Goal: Task Accomplishment & Management: Use online tool/utility

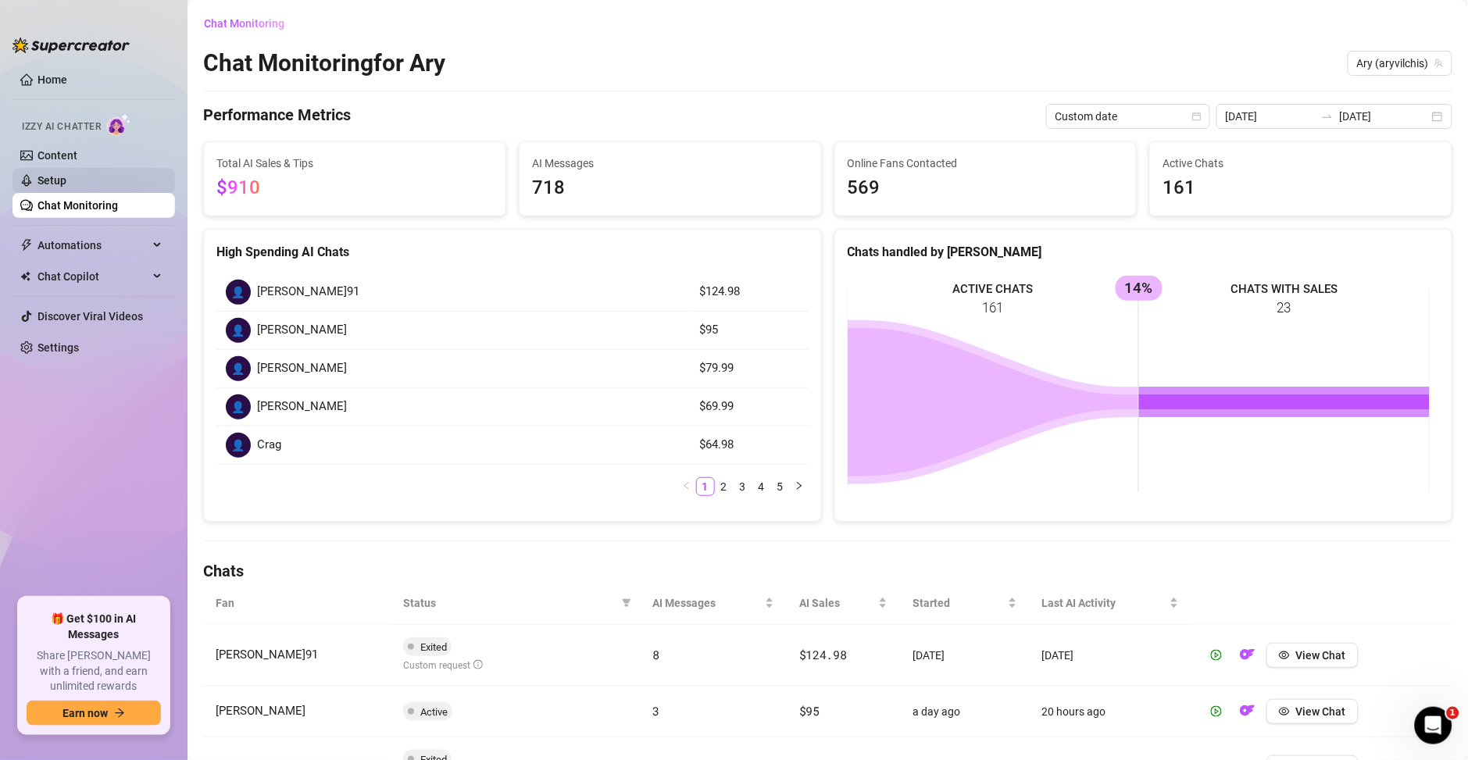
click at [66, 180] on link "Setup" at bounding box center [51, 180] width 29 height 12
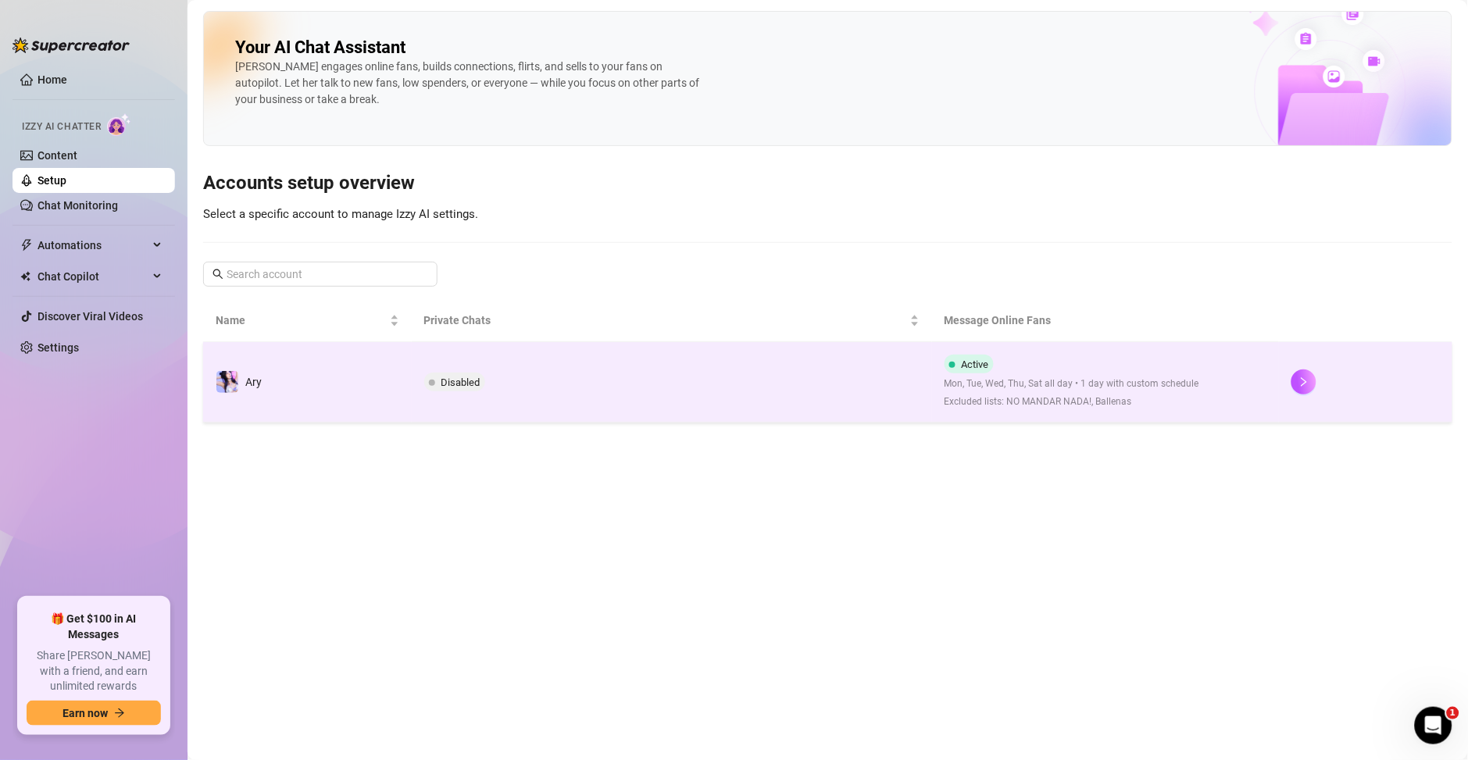
click at [868, 396] on td "Disabled" at bounding box center [672, 382] width 520 height 80
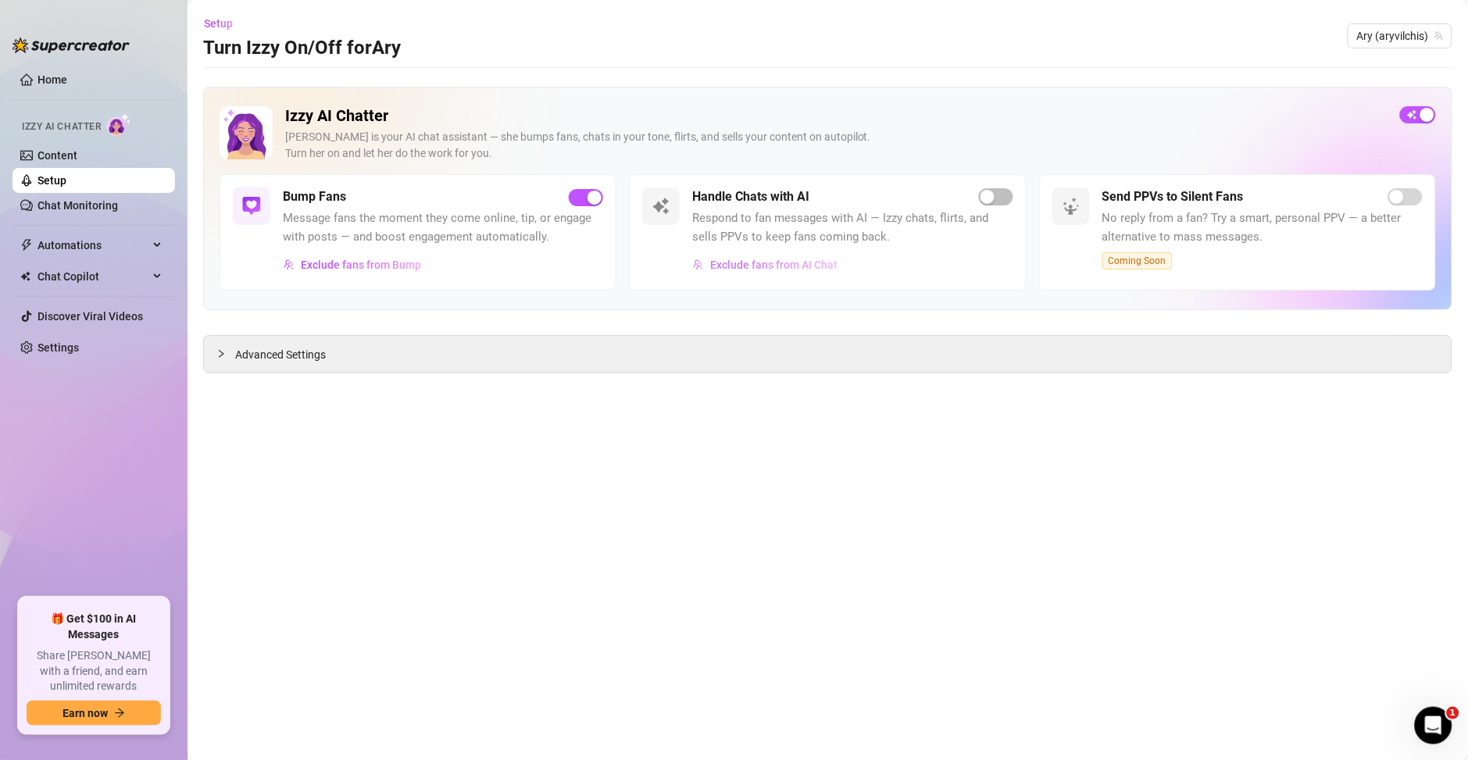
click at [813, 273] on button "Exclude fans from AI Chat" at bounding box center [765, 264] width 146 height 25
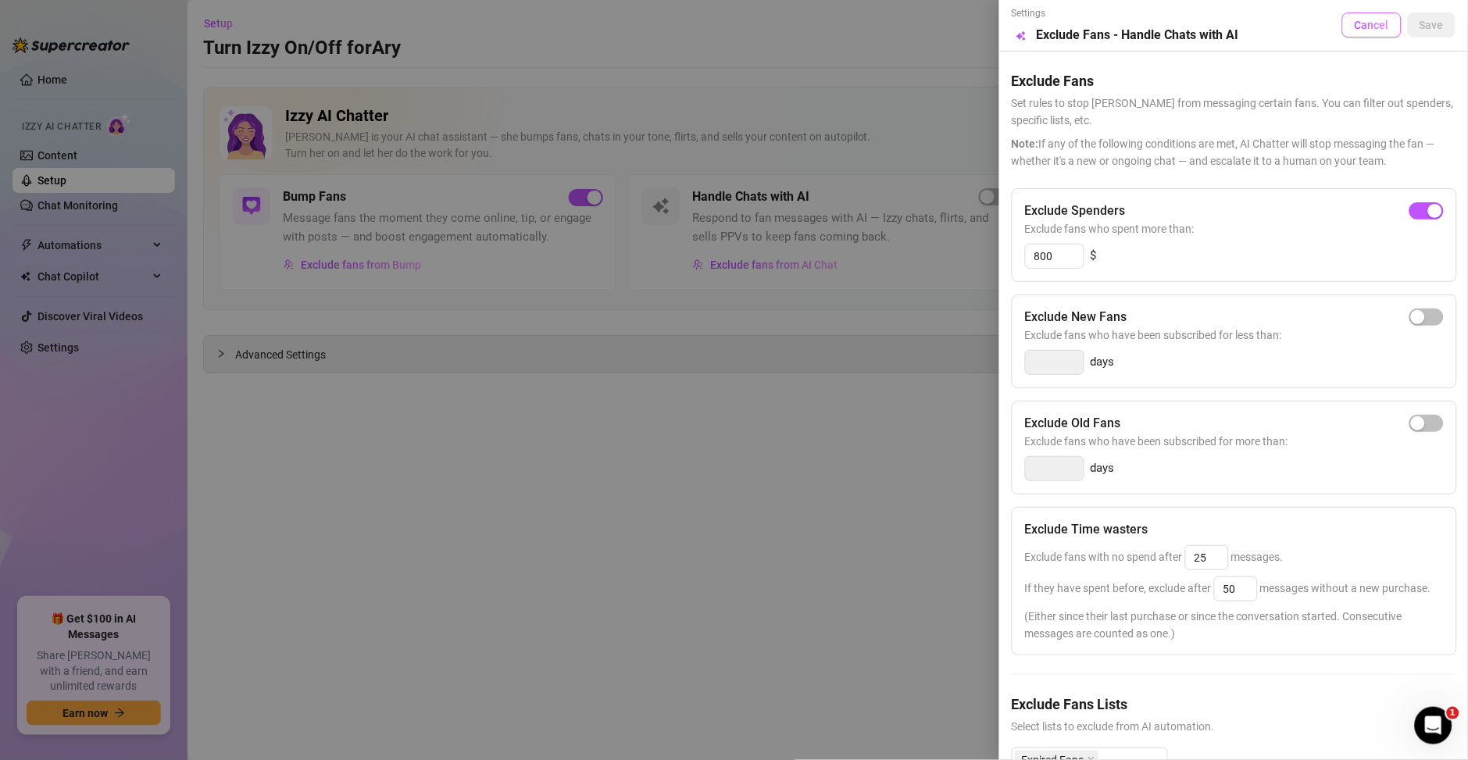
click at [1377, 27] on button "Cancel" at bounding box center [1371, 24] width 59 height 25
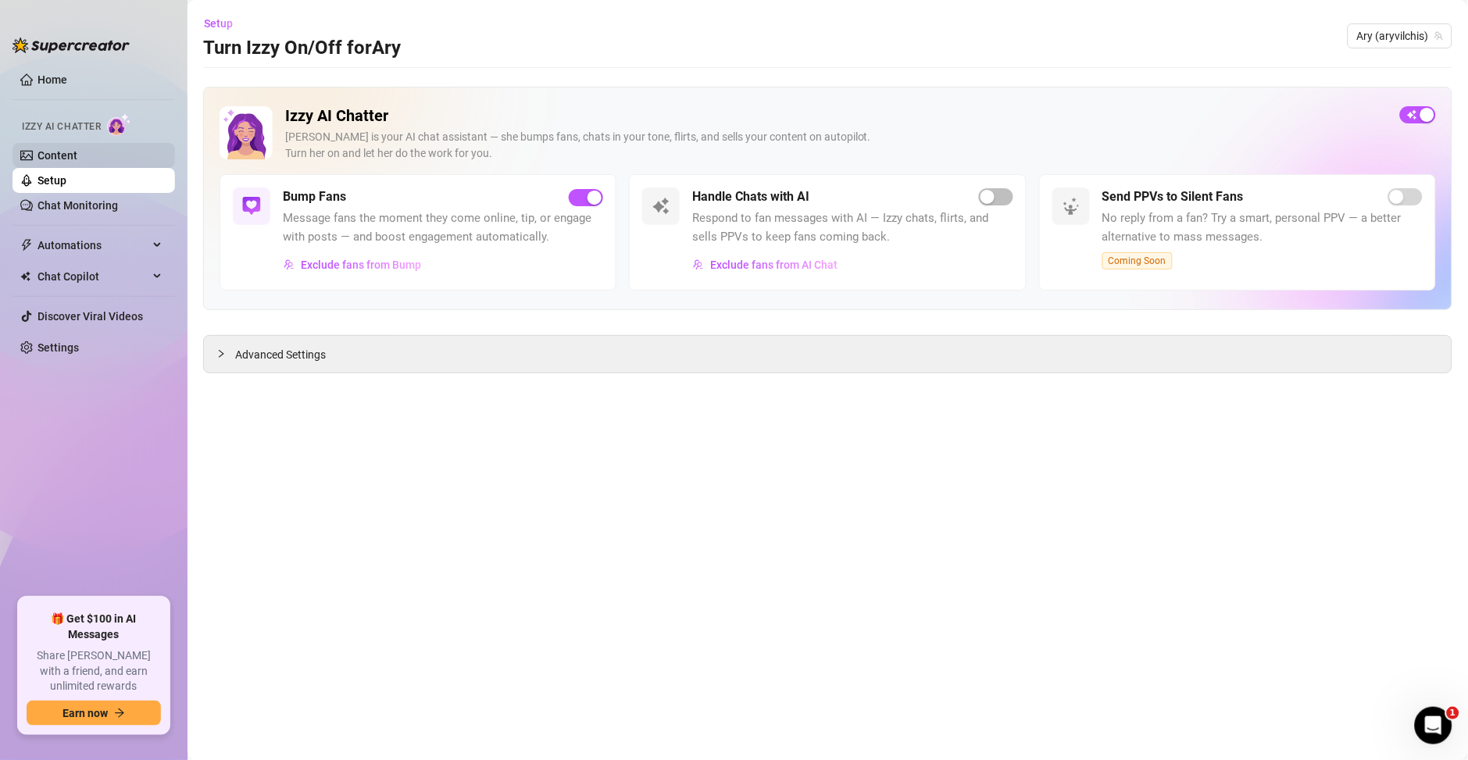
click at [37, 159] on link "Content" at bounding box center [57, 155] width 40 height 12
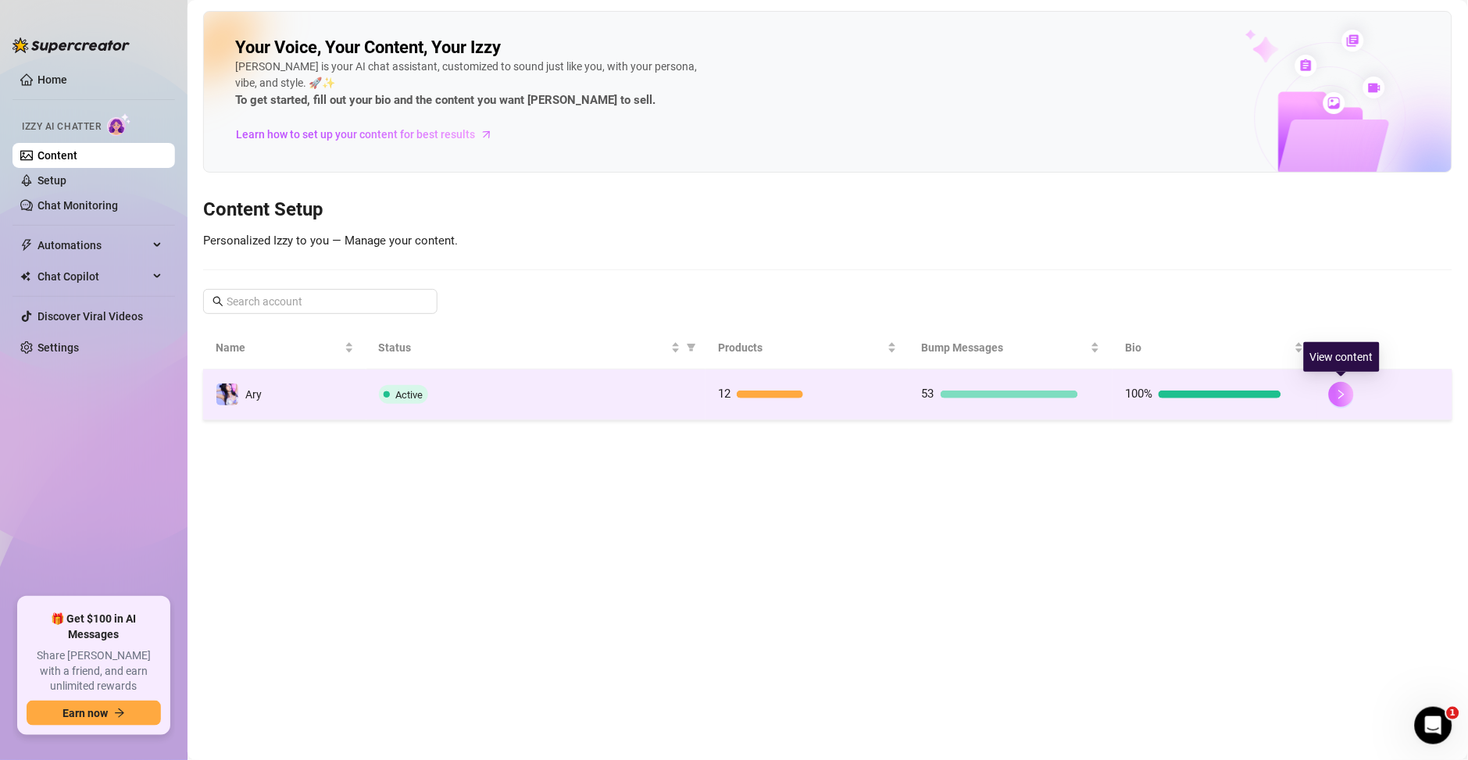
click at [1331, 400] on button "button" at bounding box center [1341, 394] width 25 height 25
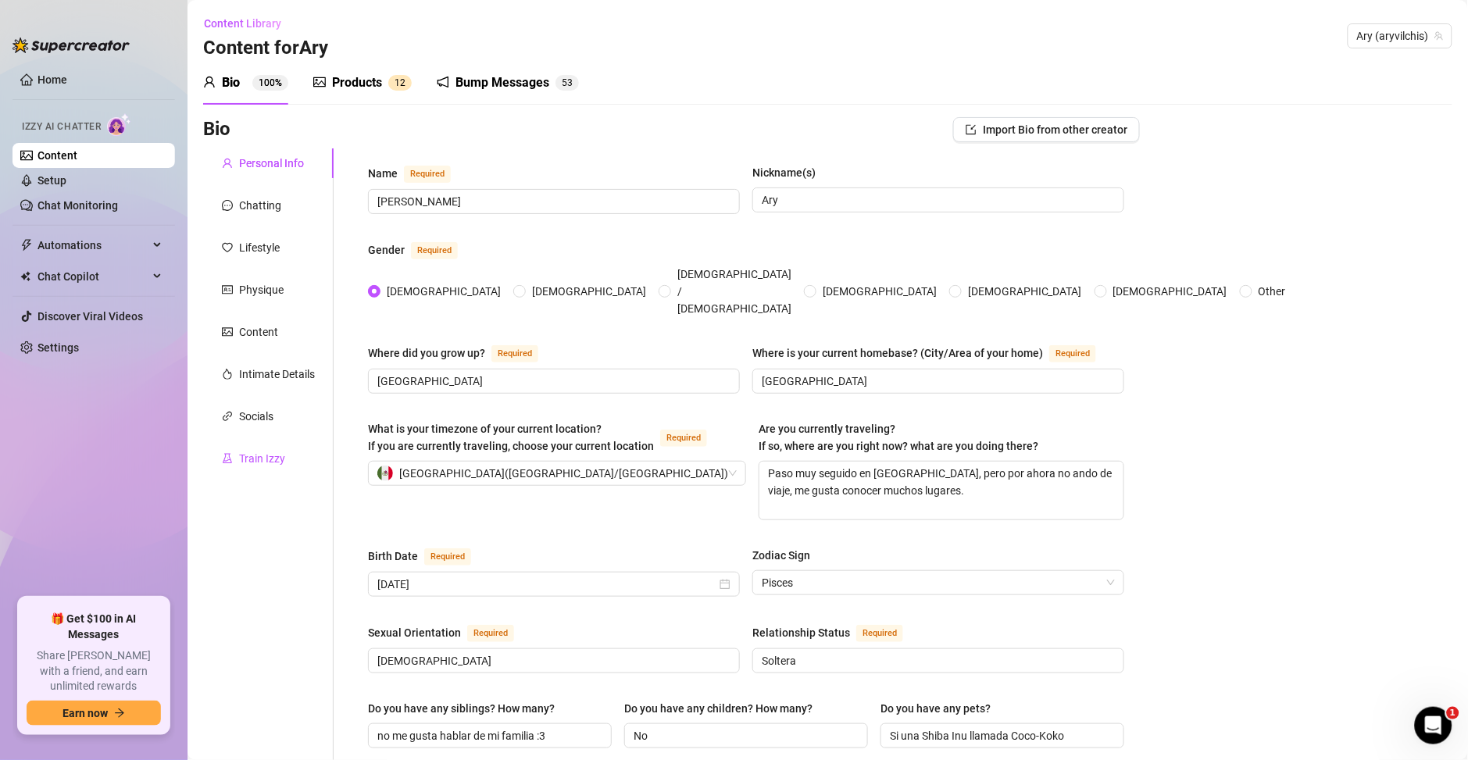
click at [241, 453] on div "Train Izzy" at bounding box center [262, 458] width 46 height 17
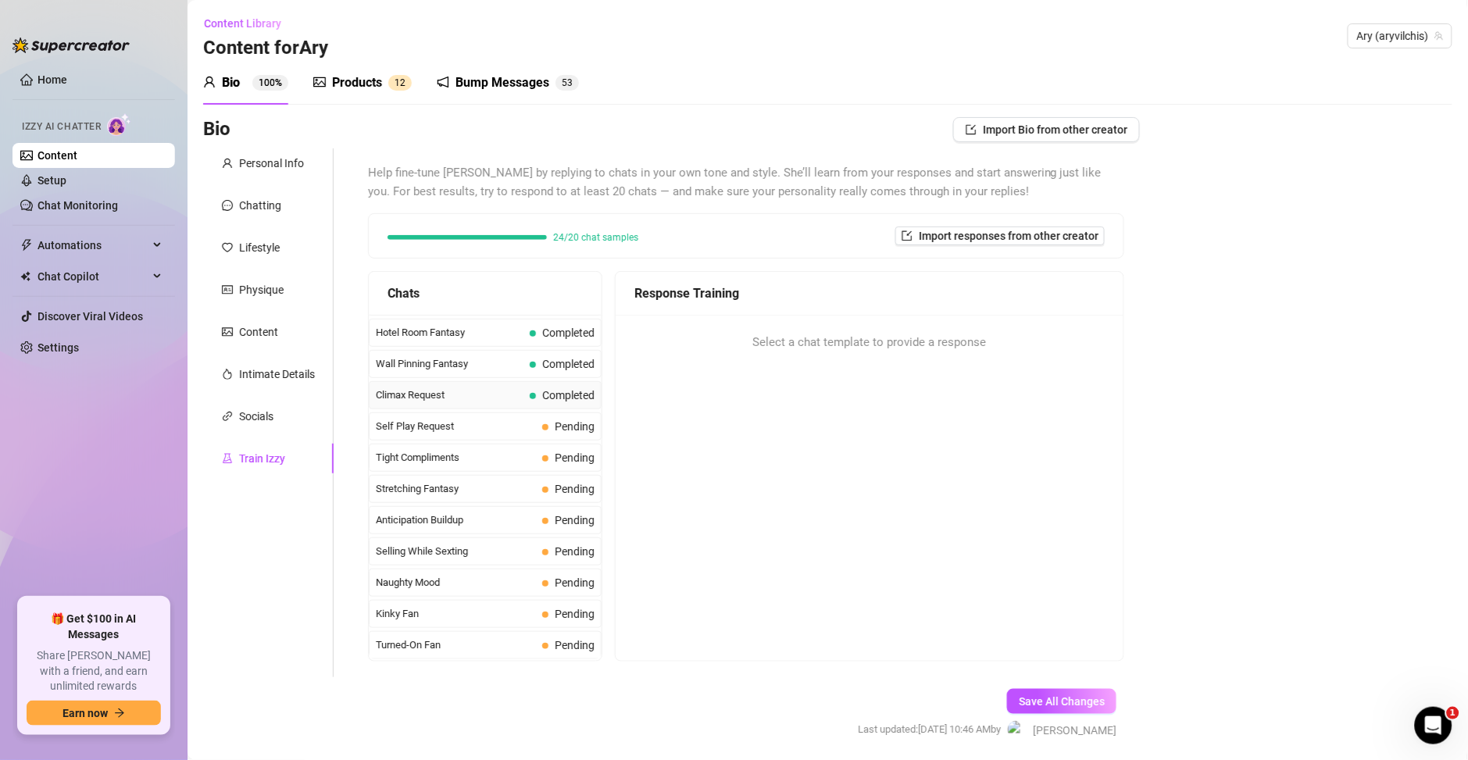
scroll to position [562, 0]
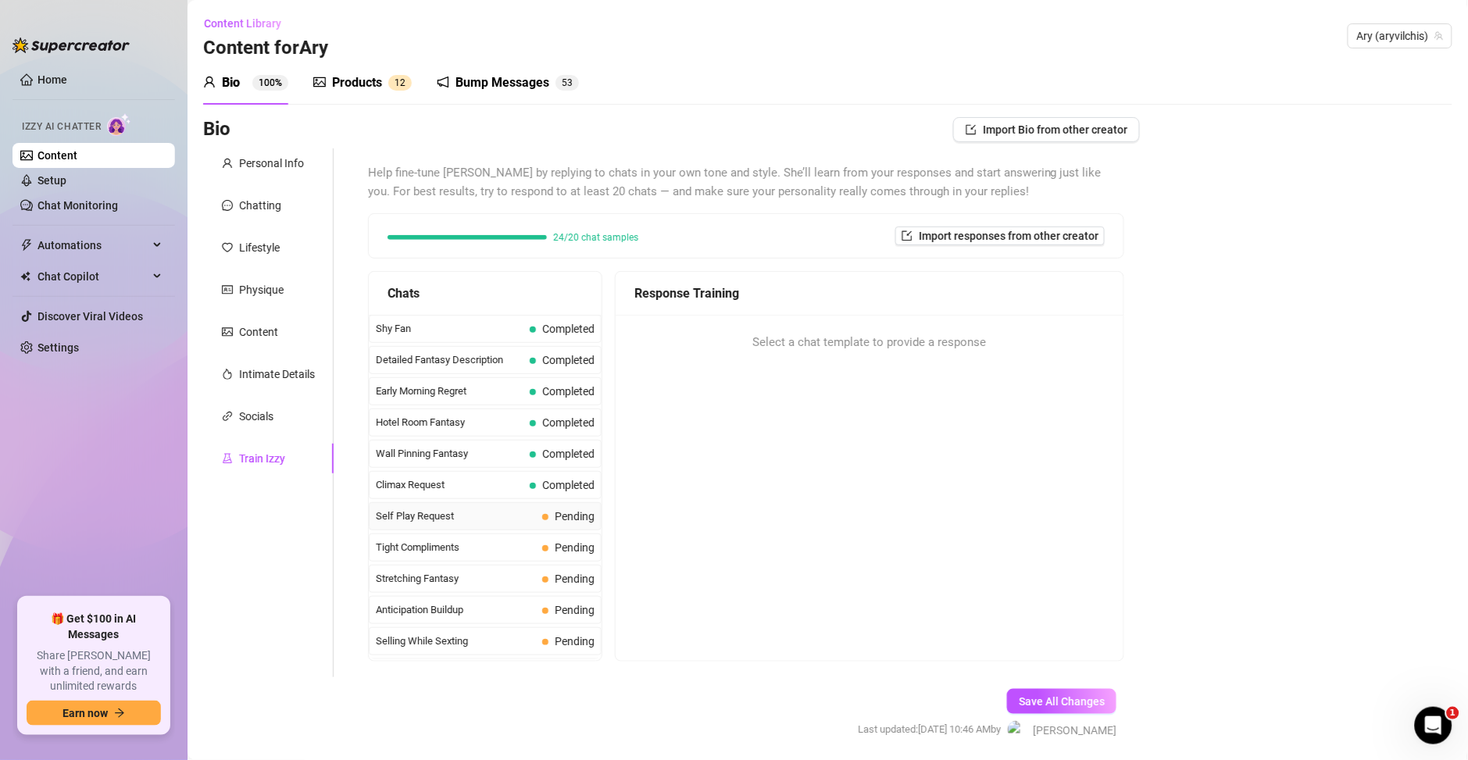
click at [475, 508] on div "Self Play Request Pending" at bounding box center [485, 516] width 233 height 28
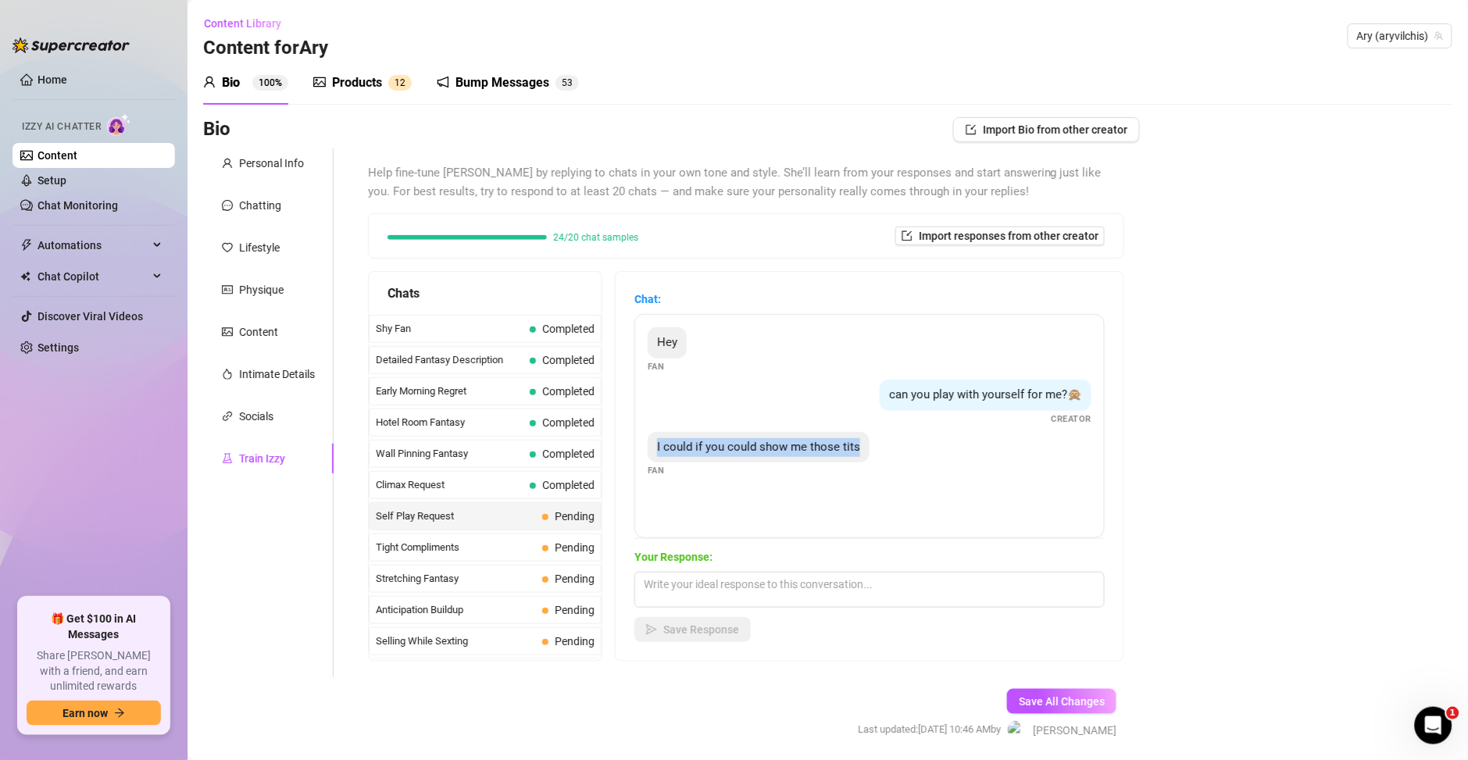
drag, startPoint x: 858, startPoint y: 450, endPoint x: 652, endPoint y: 443, distance: 206.3
click at [652, 443] on div "I could if you could show me those tits" at bounding box center [759, 447] width 222 height 31
copy span "I could if you could show me those tits"
click at [674, 596] on textarea at bounding box center [869, 590] width 470 height 36
paste textarea "“Solo las enseño, pero con pezoneras 😏🔥 ¿te animas a verlas así?"
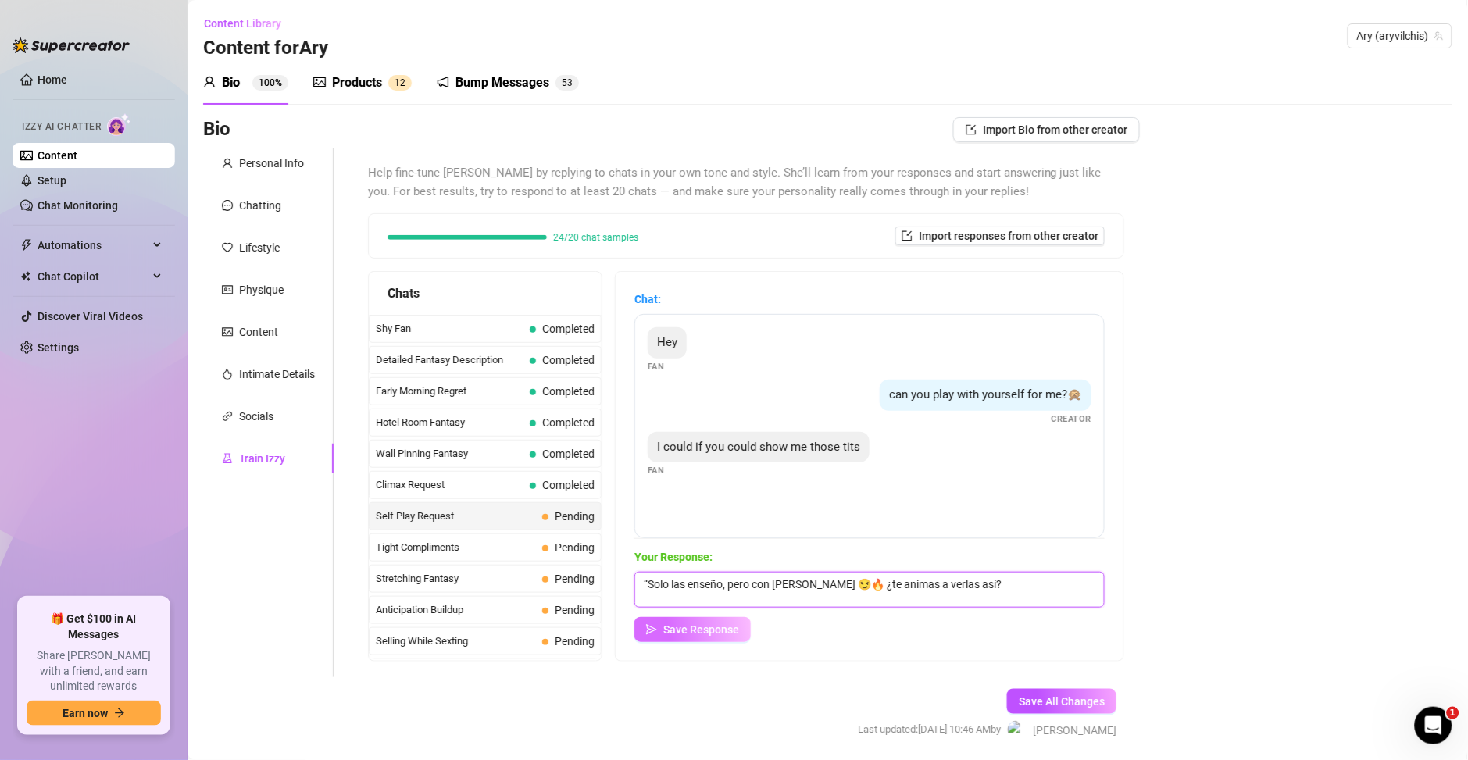
type textarea "“Solo las enseño, pero con pezoneras 😏🔥 ¿te animas a verlas así?"
click at [690, 636] on span "Save Response" at bounding box center [701, 629] width 76 height 12
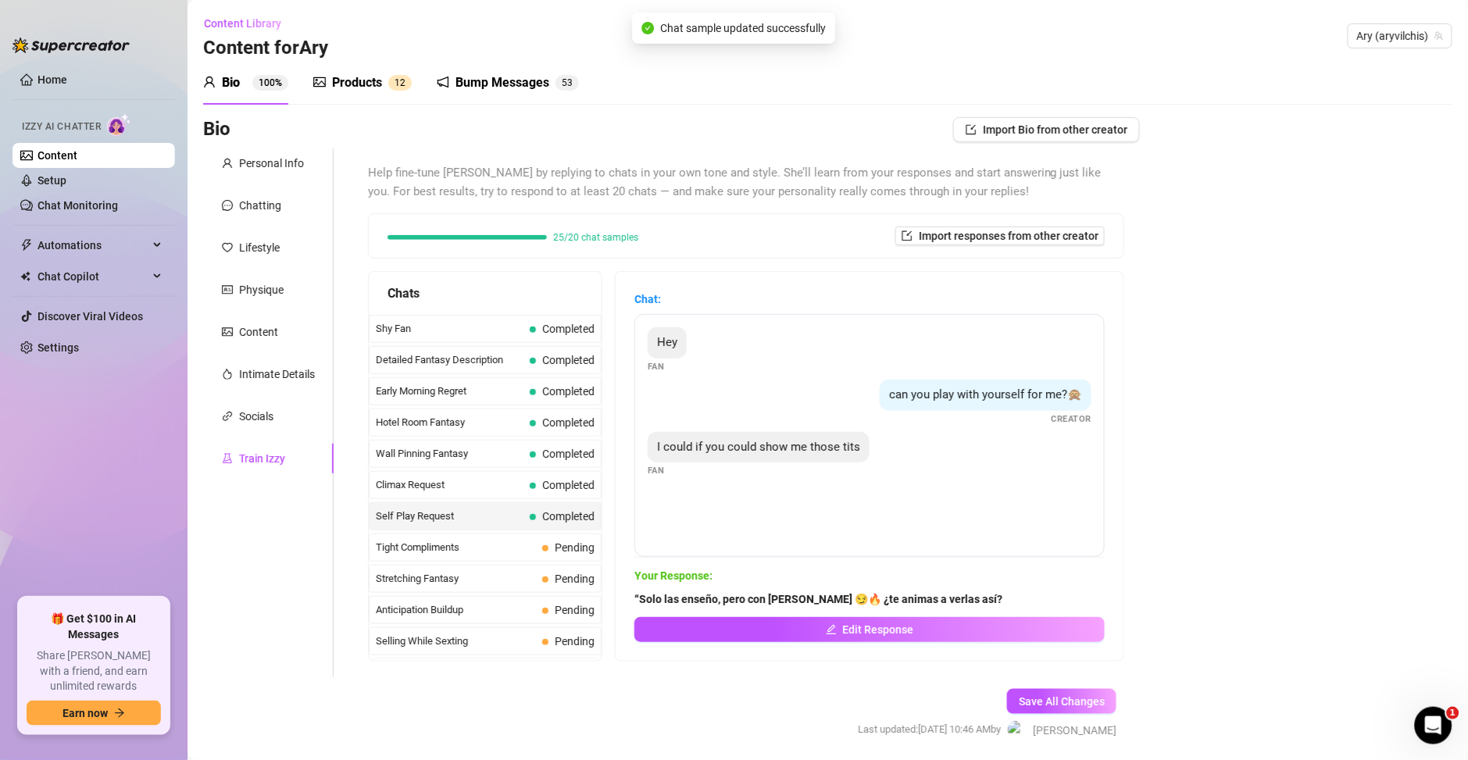
click at [651, 601] on strong "“Solo las enseño, pero con pezoneras 😏🔥 ¿te animas a verlas así?" at bounding box center [818, 599] width 368 height 12
click at [651, 599] on strong "“Solo las enseño, pero con pezoneras 😏🔥 ¿te animas a verlas así?" at bounding box center [818, 599] width 368 height 12
click at [742, 625] on button "Edit Response" at bounding box center [869, 629] width 470 height 25
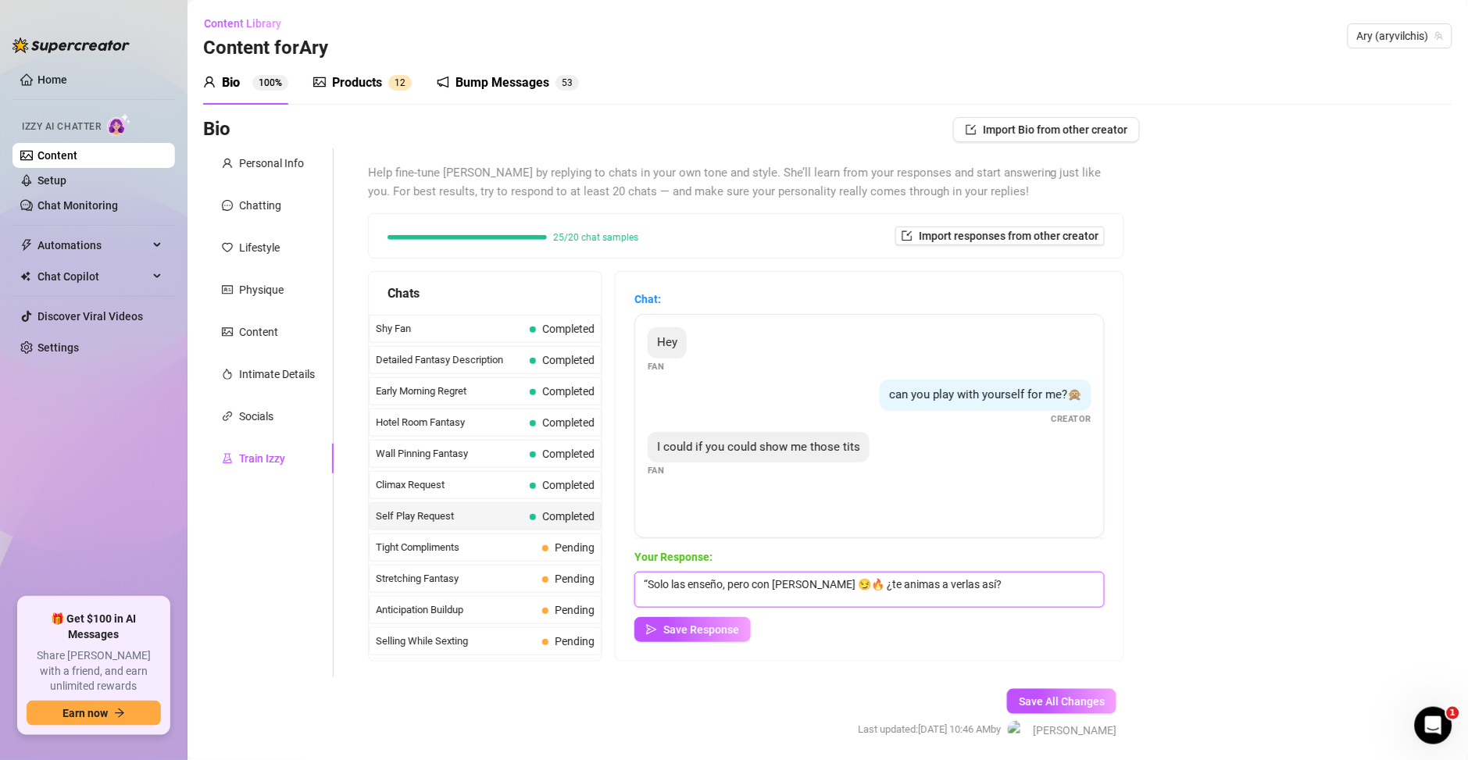
click at [648, 583] on textarea "“Solo las enseño, pero con pezoneras 😏🔥 ¿te animas a verlas así?" at bounding box center [869, 590] width 470 height 36
type textarea "Solo las enseño, pero con pezoneras 😏🔥 ¿te animas a verlas así?"
click at [702, 627] on span "Save Response" at bounding box center [701, 629] width 76 height 12
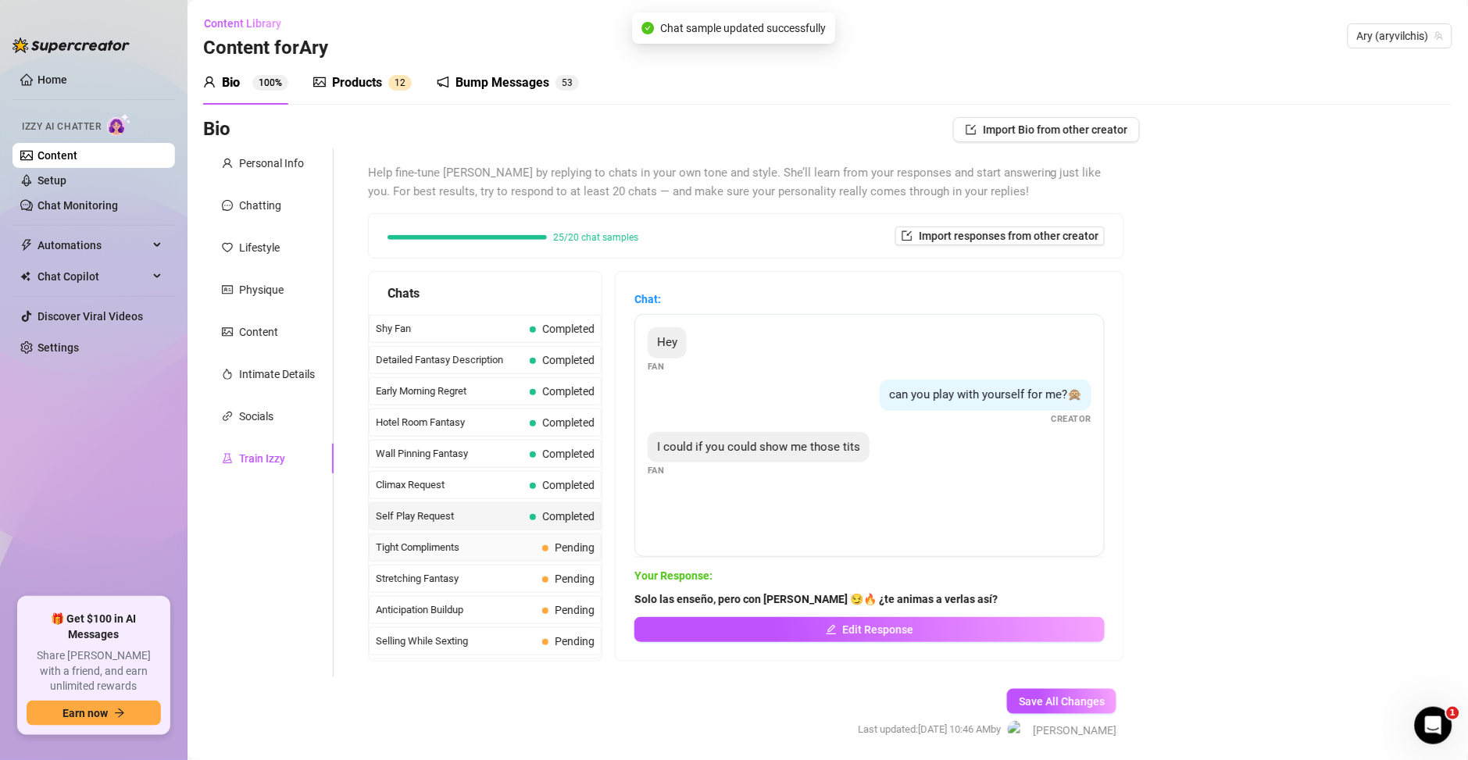
click at [482, 554] on span "Tight Compliments" at bounding box center [456, 548] width 160 height 16
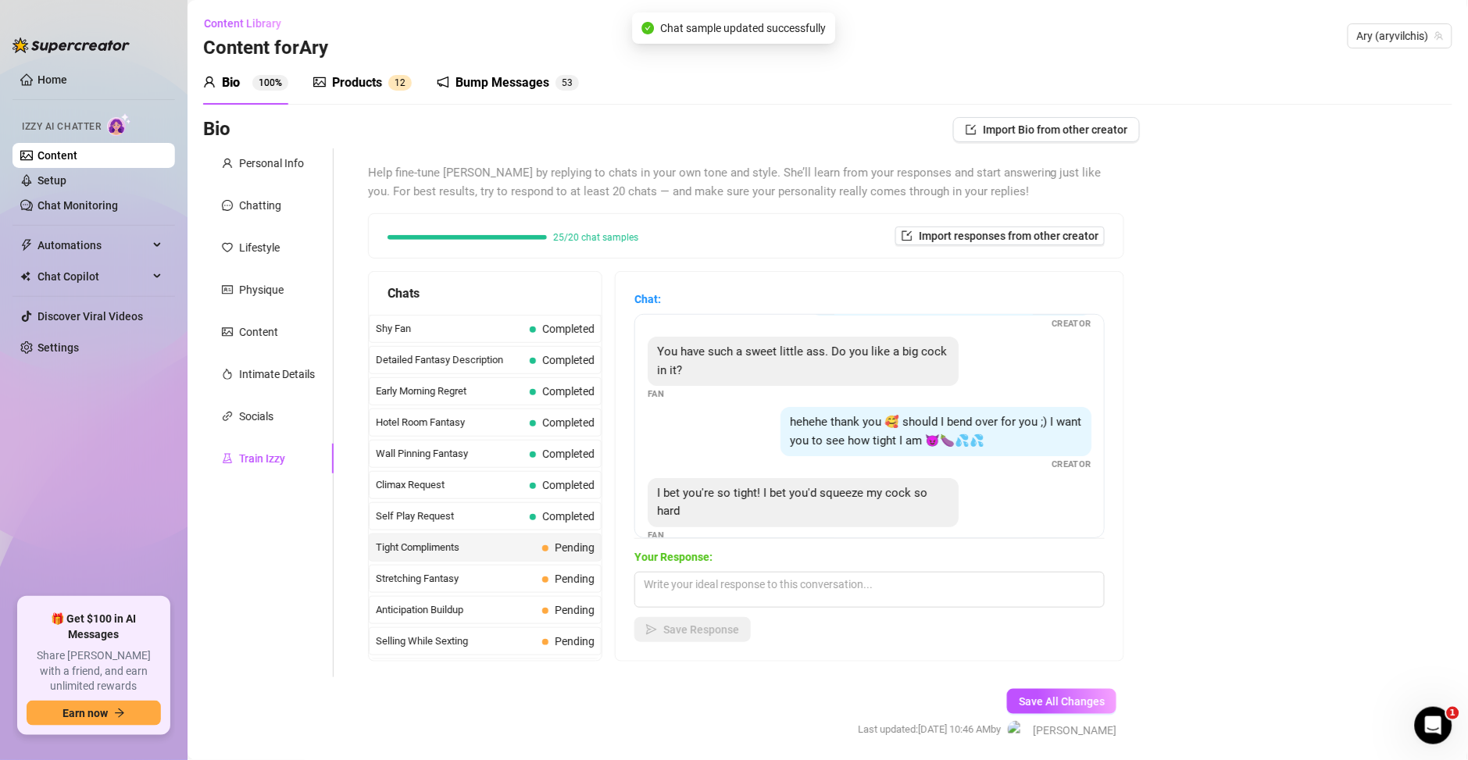
scroll to position [66, 0]
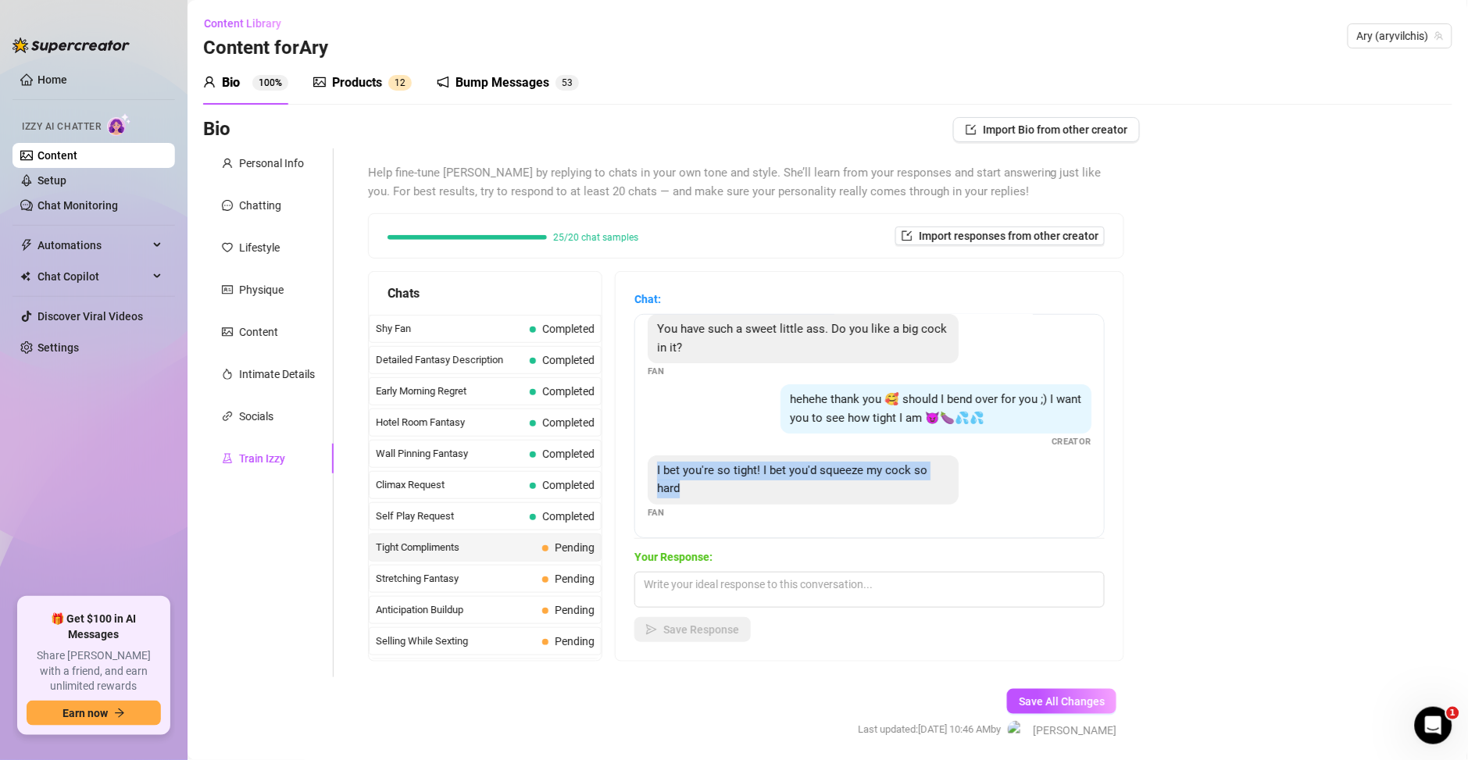
drag, startPoint x: 723, startPoint y: 494, endPoint x: 651, endPoint y: 470, distance: 76.6
click at [651, 470] on div "I bet you're so tight! I bet you'd squeeze my cock so hard" at bounding box center [803, 479] width 311 height 49
copy span "I bet you're so tight! I bet you'd squeeze my cock so hard"
click at [703, 598] on textarea at bounding box center [869, 590] width 470 height 36
paste textarea "Obvio que sí… te apretaría tan rico que no te dejaría escapar ni un segundo 😈💦"
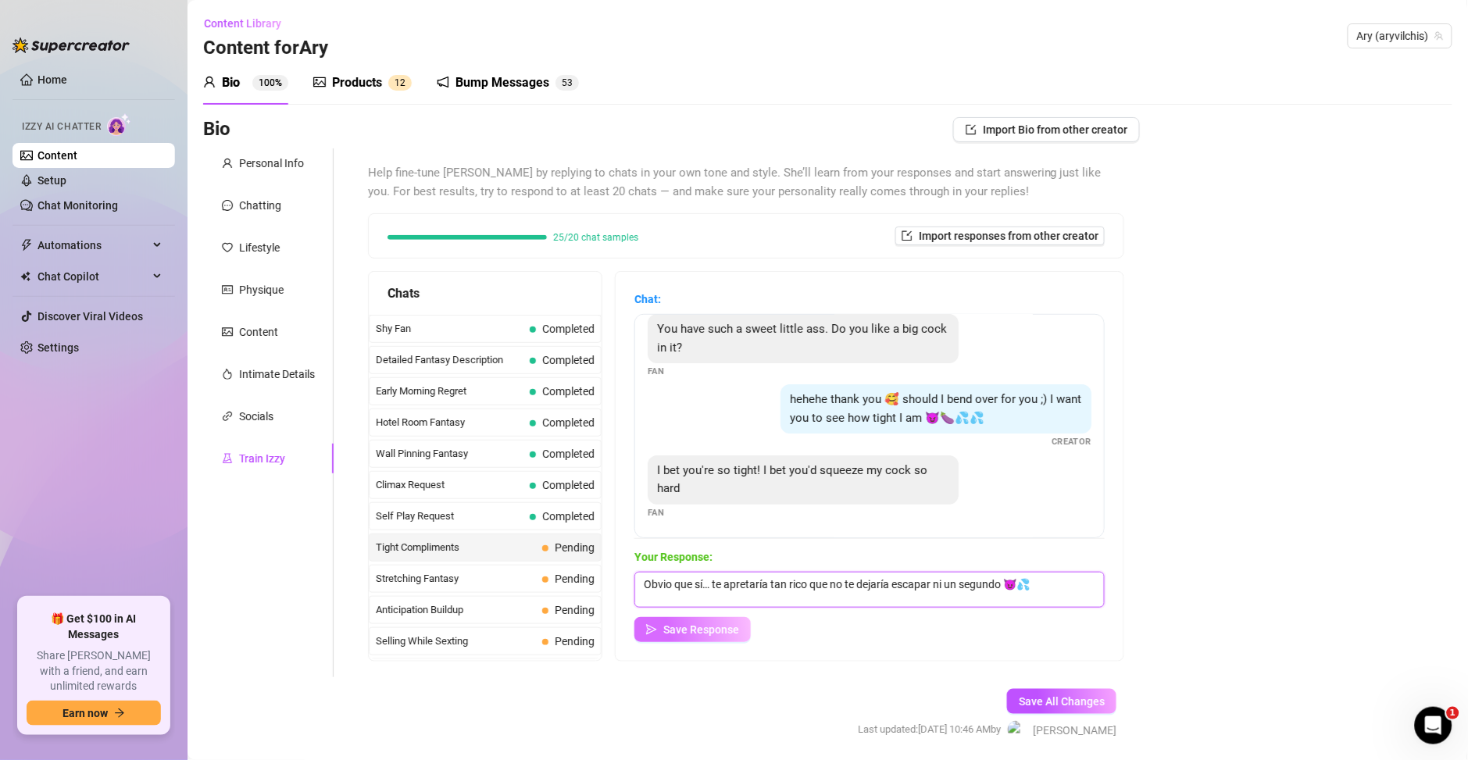
type textarea "Obvio que sí… te apretaría tan rico que no te dejaría escapar ni un segundo 😈💦"
click at [728, 635] on span "Save Response" at bounding box center [701, 629] width 76 height 12
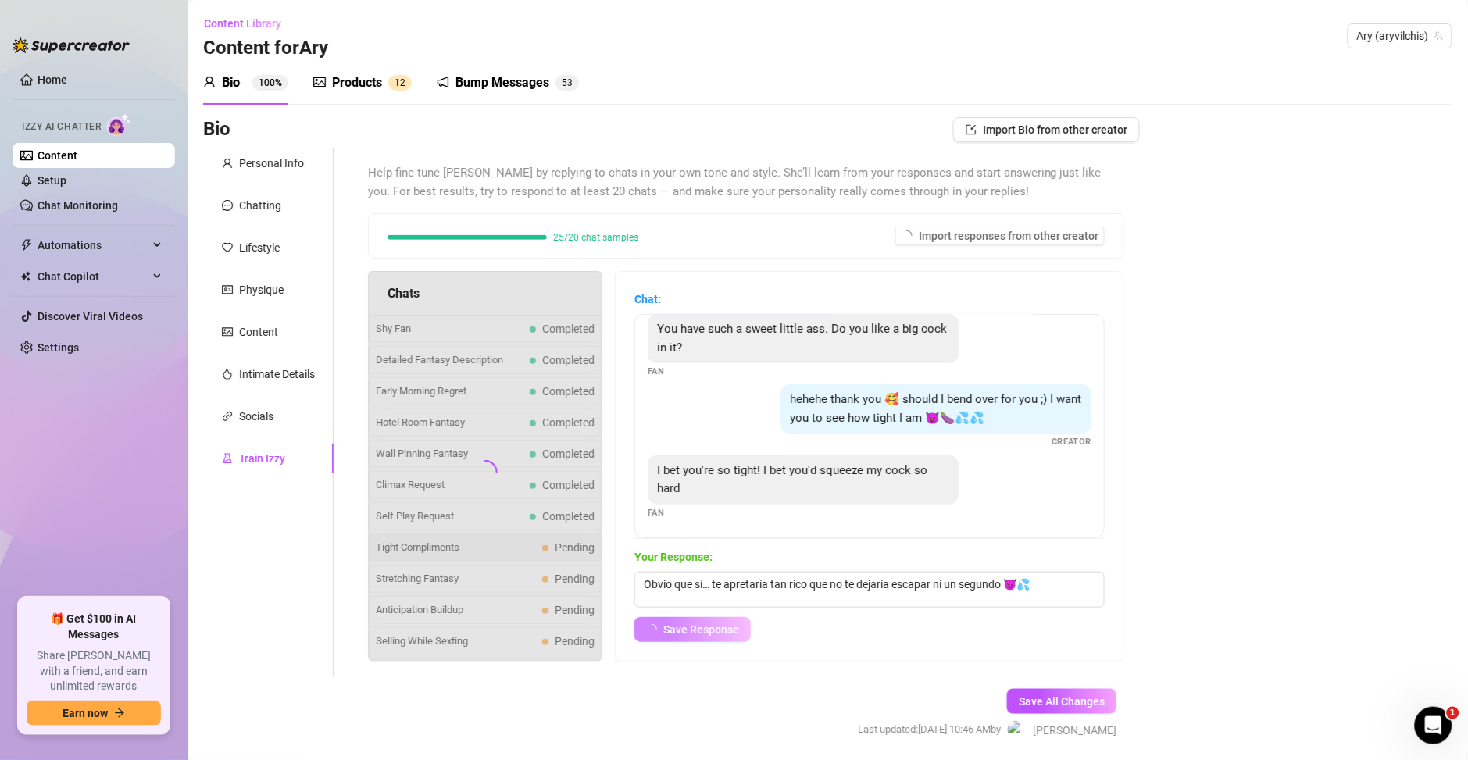
scroll to position [47, 0]
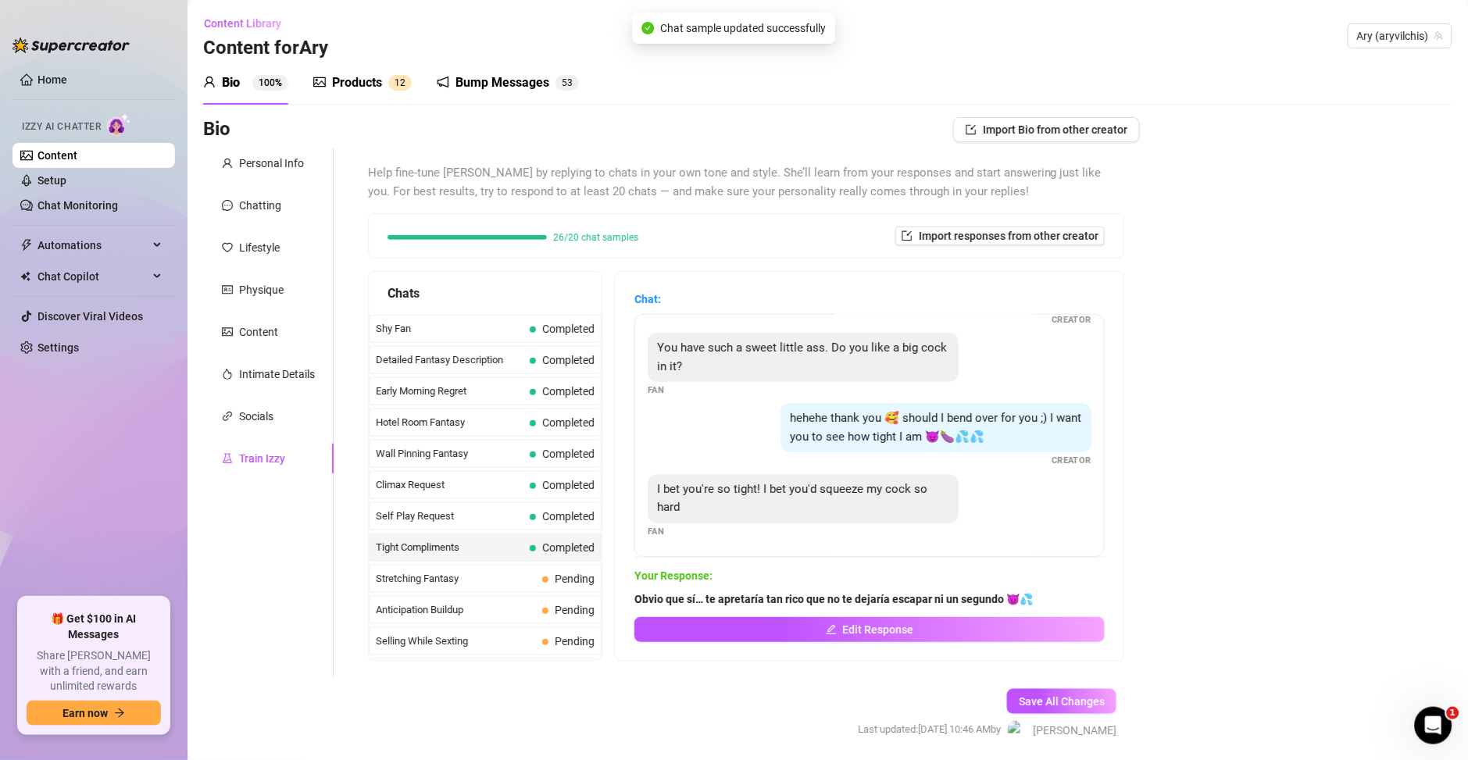
click at [462, 548] on span "Tight Compliments" at bounding box center [450, 548] width 148 height 16
click at [470, 573] on span "Stretching Fantasy" at bounding box center [456, 579] width 160 height 16
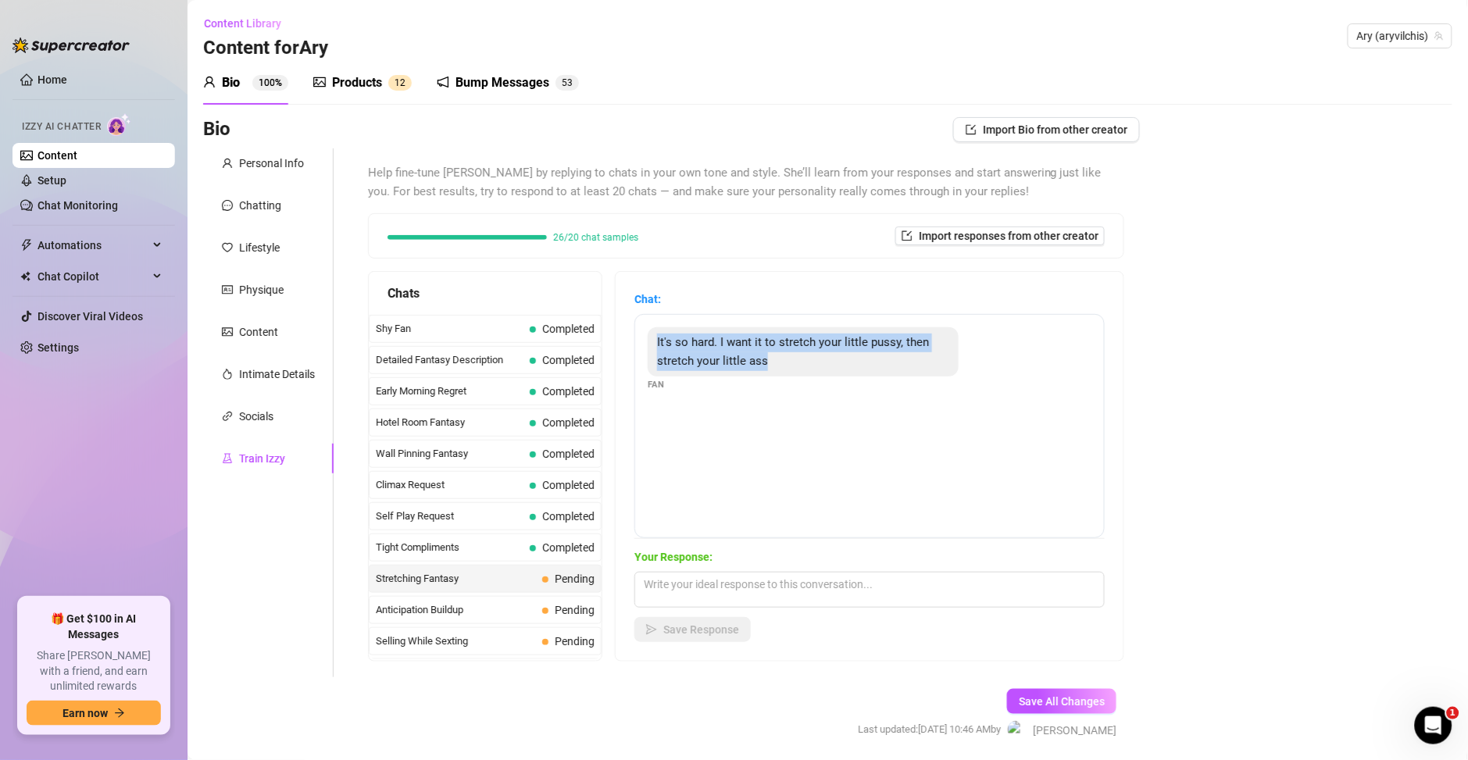
drag, startPoint x: 799, startPoint y: 365, endPoint x: 617, endPoint y: 326, distance: 186.1
click at [617, 326] on div "Chat: It's so hard. I want it to stretch your little pussy, then stretch your l…" at bounding box center [870, 466] width 508 height 389
copy span "It's so hard. I want it to stretch your little pussy, then stretch your little …"
click at [783, 463] on div "It's so hard. I want it to stretch your little pussy, then stretch your little …" at bounding box center [869, 426] width 470 height 224
click at [775, 459] on div "It's so hard. I want it to stretch your little pussy, then stretch your little …" at bounding box center [869, 426] width 470 height 224
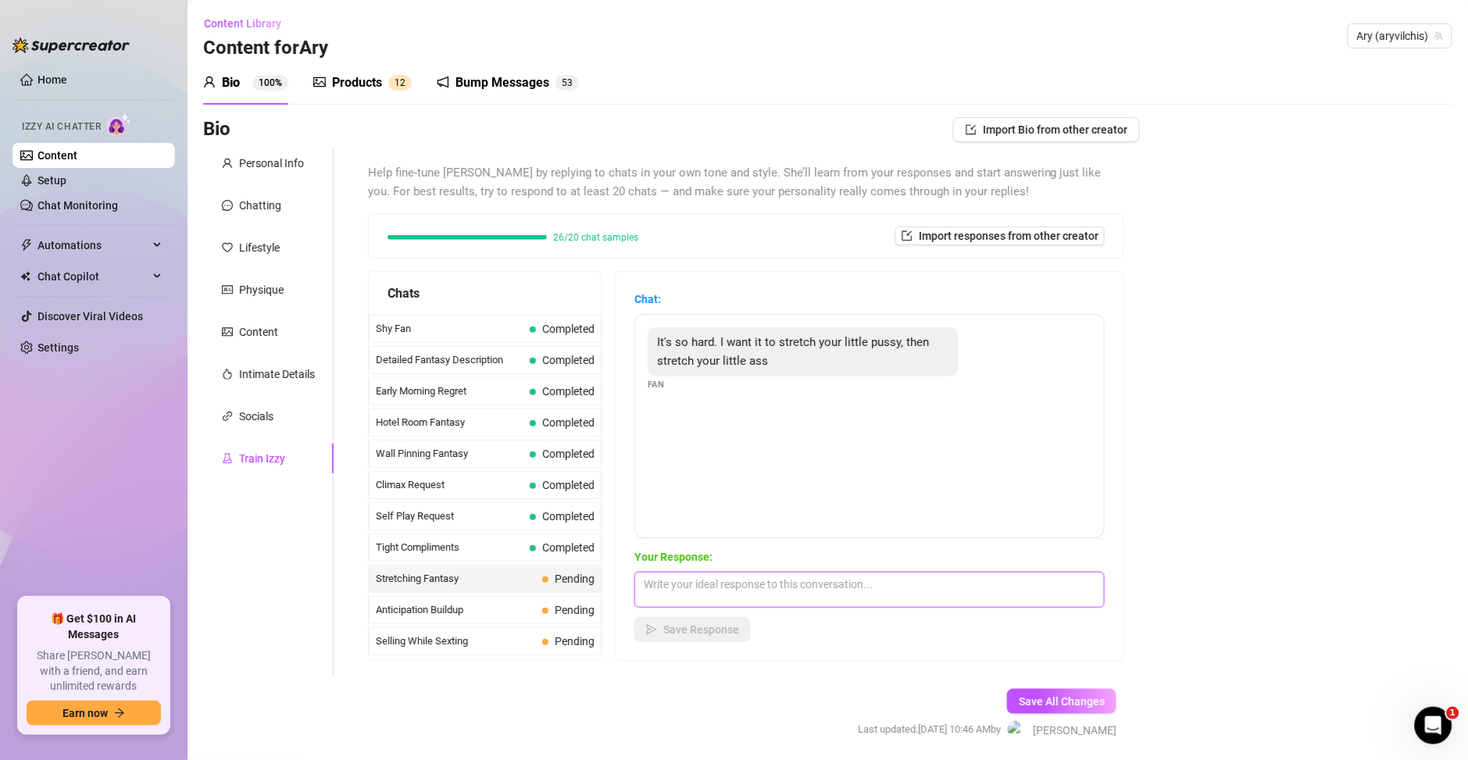
click at [736, 598] on textarea at bounding box center [869, 590] width 470 height 36
paste textarea "Ufff, solo de imaginarlo ya me mojo 😈🔥 me encanta fantasear con que me estiras …"
type textarea "Ufff, solo de imaginarlo ya me mojo 😈🔥 me encanta fantasear con que me estiras …"
click at [700, 634] on span "Save Response" at bounding box center [701, 629] width 76 height 12
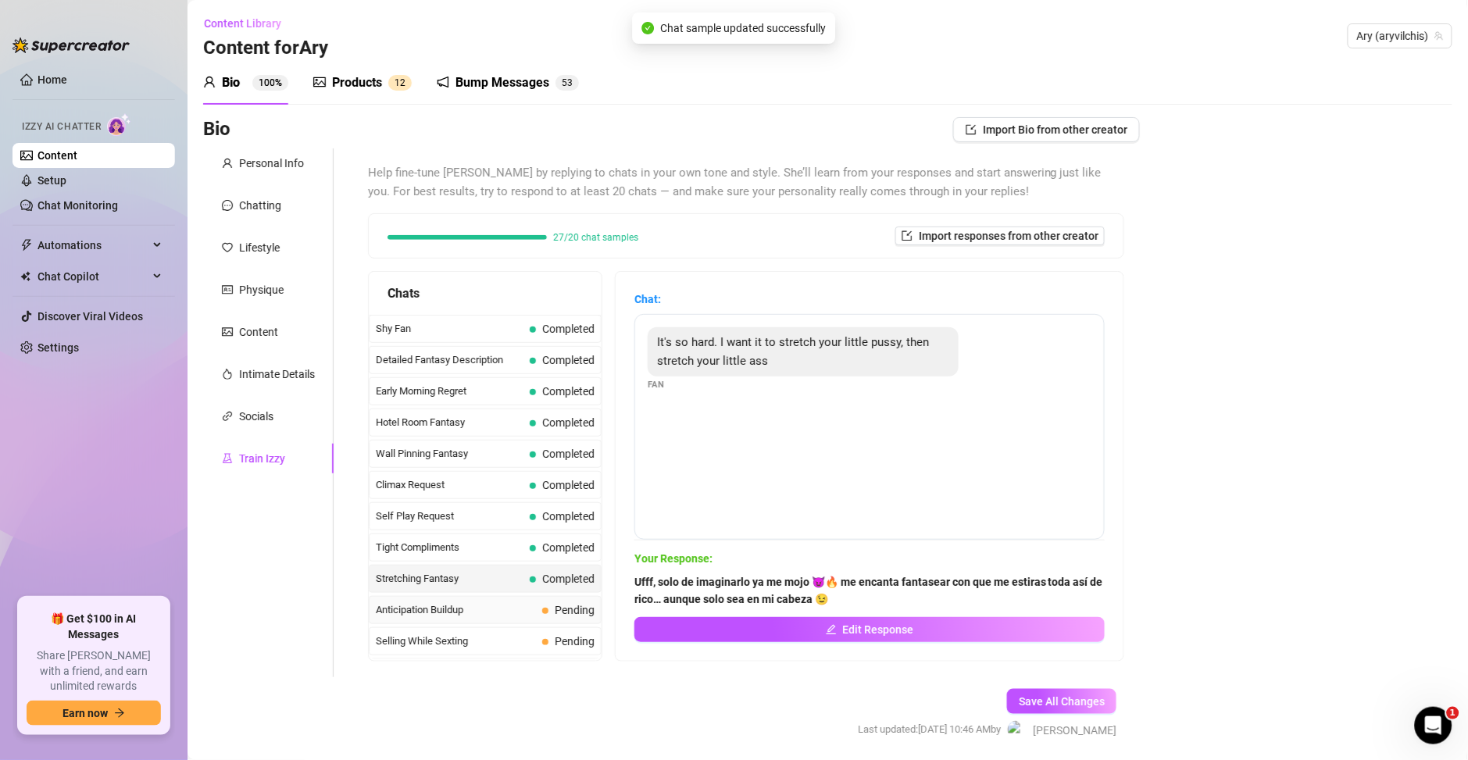
click at [466, 605] on span "Anticipation Buildup" at bounding box center [456, 610] width 160 height 16
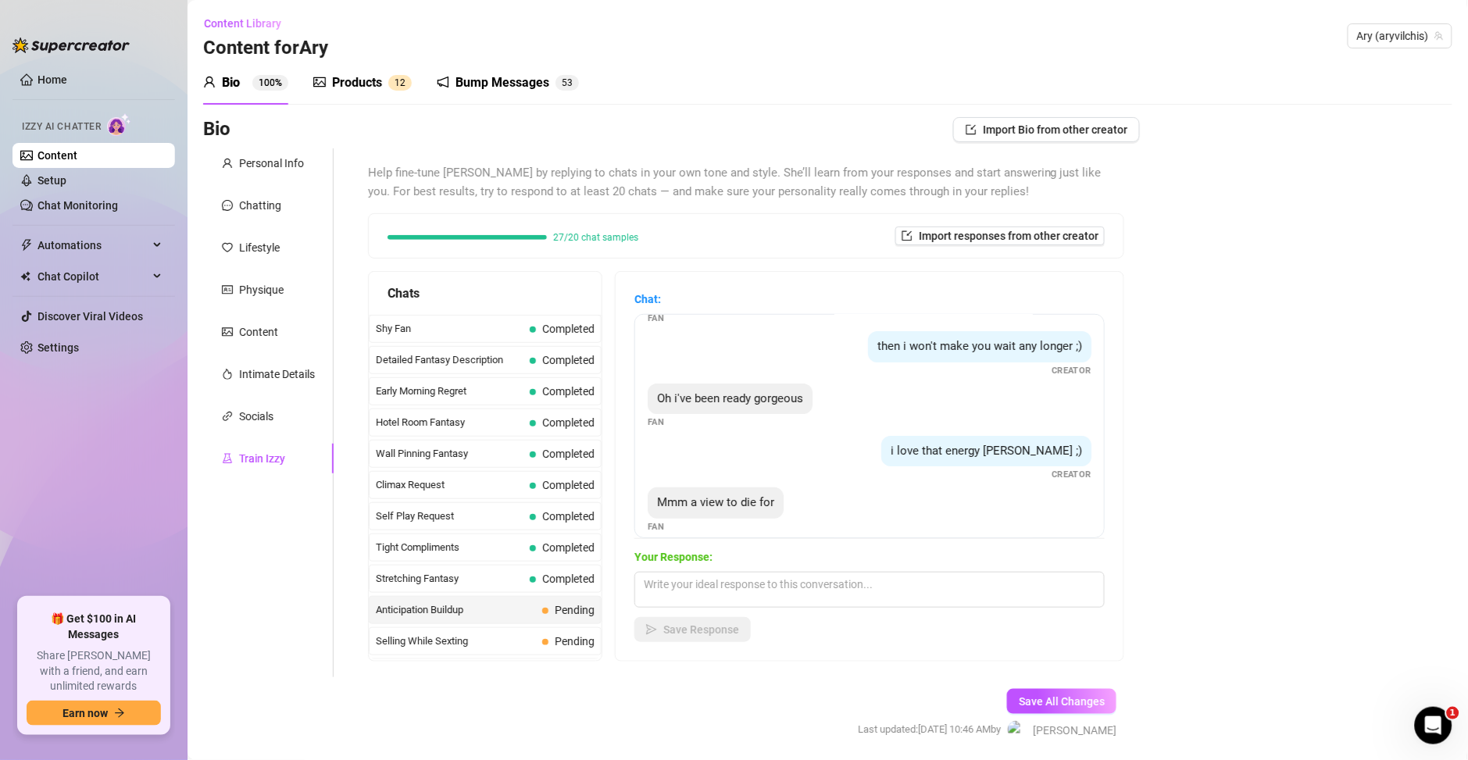
scroll to position [63, 0]
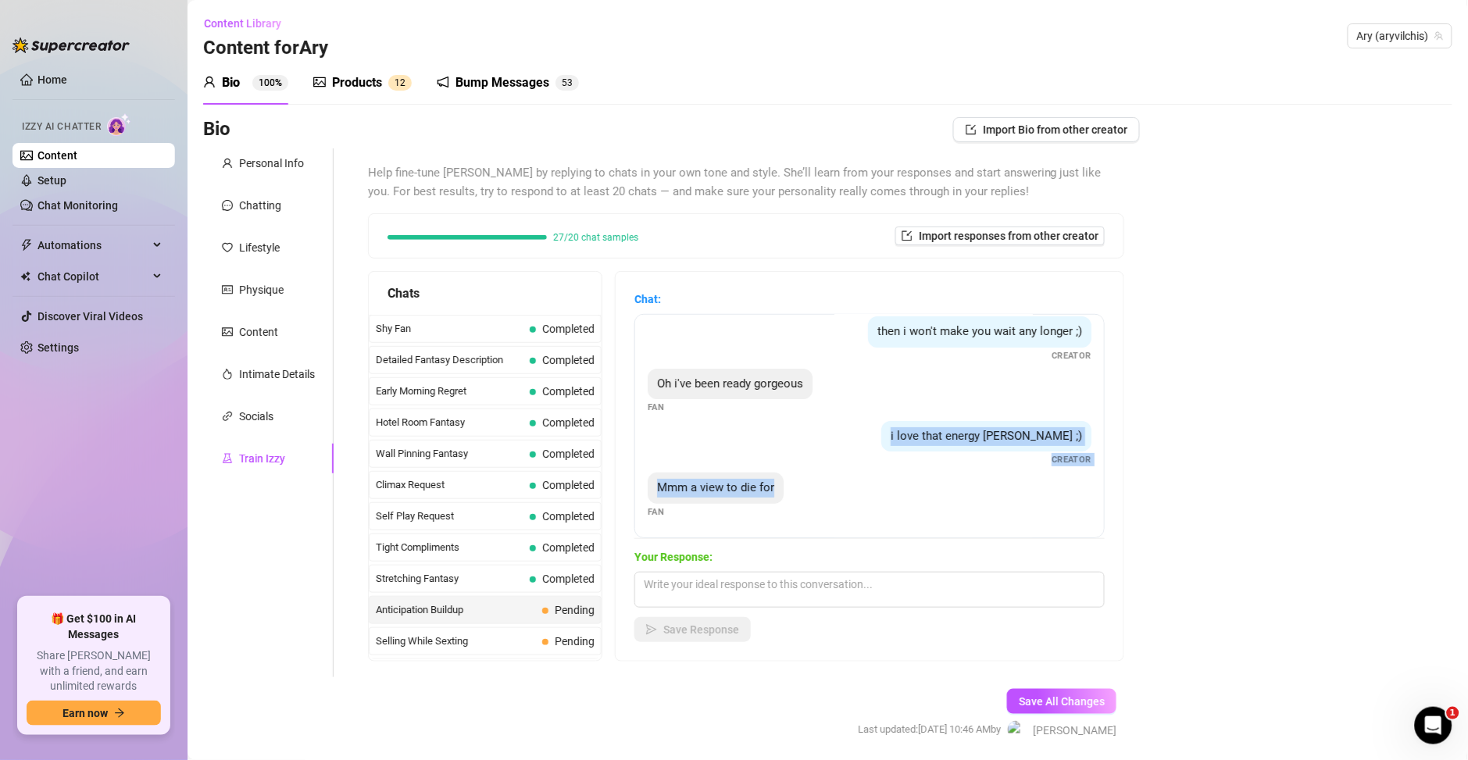
drag, startPoint x: 777, startPoint y: 487, endPoint x: 798, endPoint y: 466, distance: 29.8
click at [798, 466] on div "can't wait Fan then i won't make you wait any longer ;) Creator Oh i've been re…" at bounding box center [869, 426] width 470 height 224
click at [860, 463] on div "i love that energy brady ;) Creator" at bounding box center [870, 444] width 444 height 46
click at [754, 487] on span "Mmm a view to die for" at bounding box center [715, 487] width 117 height 14
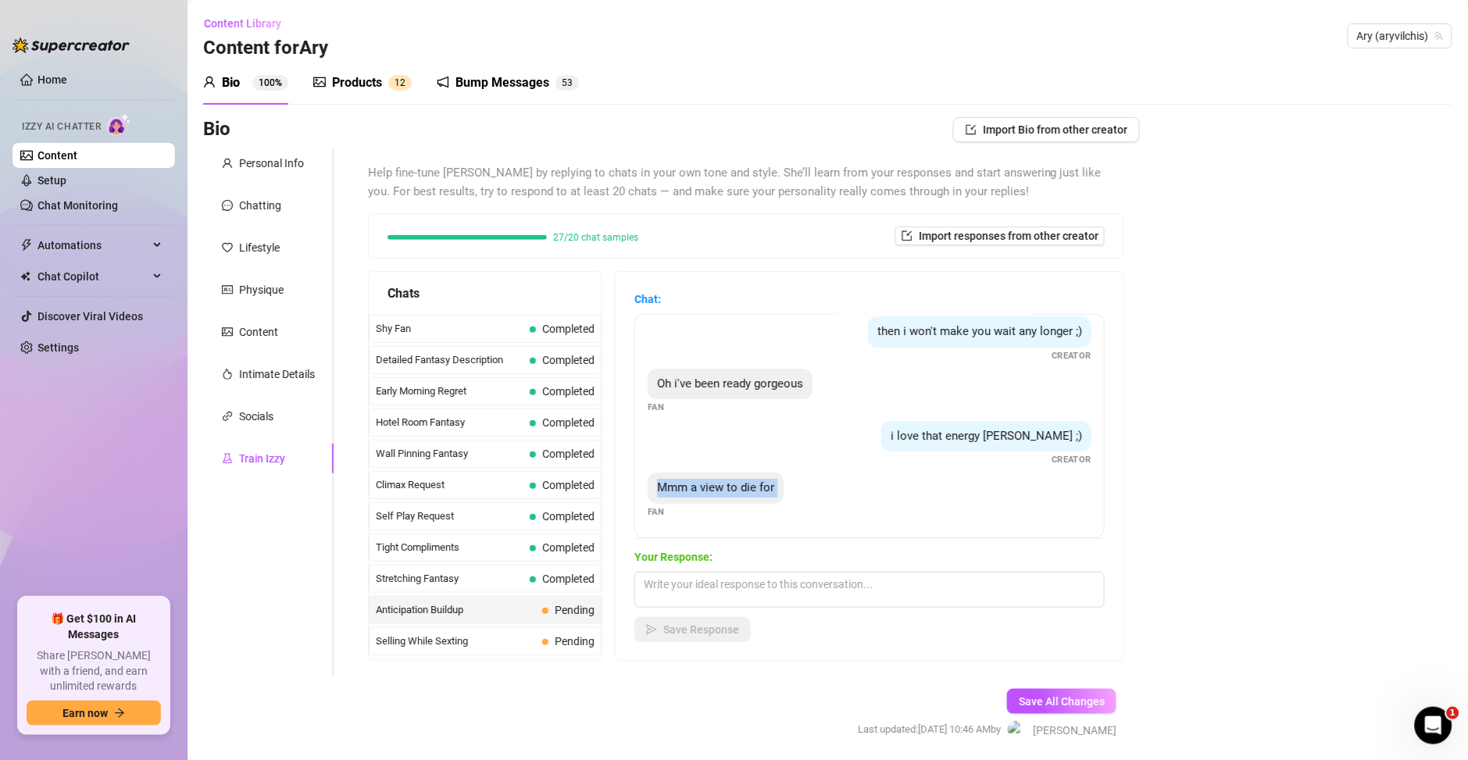
click at [754, 487] on span "Mmm a view to die for" at bounding box center [715, 487] width 117 height 14
copy span "Mmm a view to die for"
drag, startPoint x: 979, startPoint y: 432, endPoint x: 962, endPoint y: 487, distance: 58.1
click at [962, 487] on div "can't wait Fan then i won't make you wait any longer ;) Creator Oh i've been re…" at bounding box center [869, 426] width 470 height 224
copy div "i love that energy brady ;) Creator Mmm a view to die for"
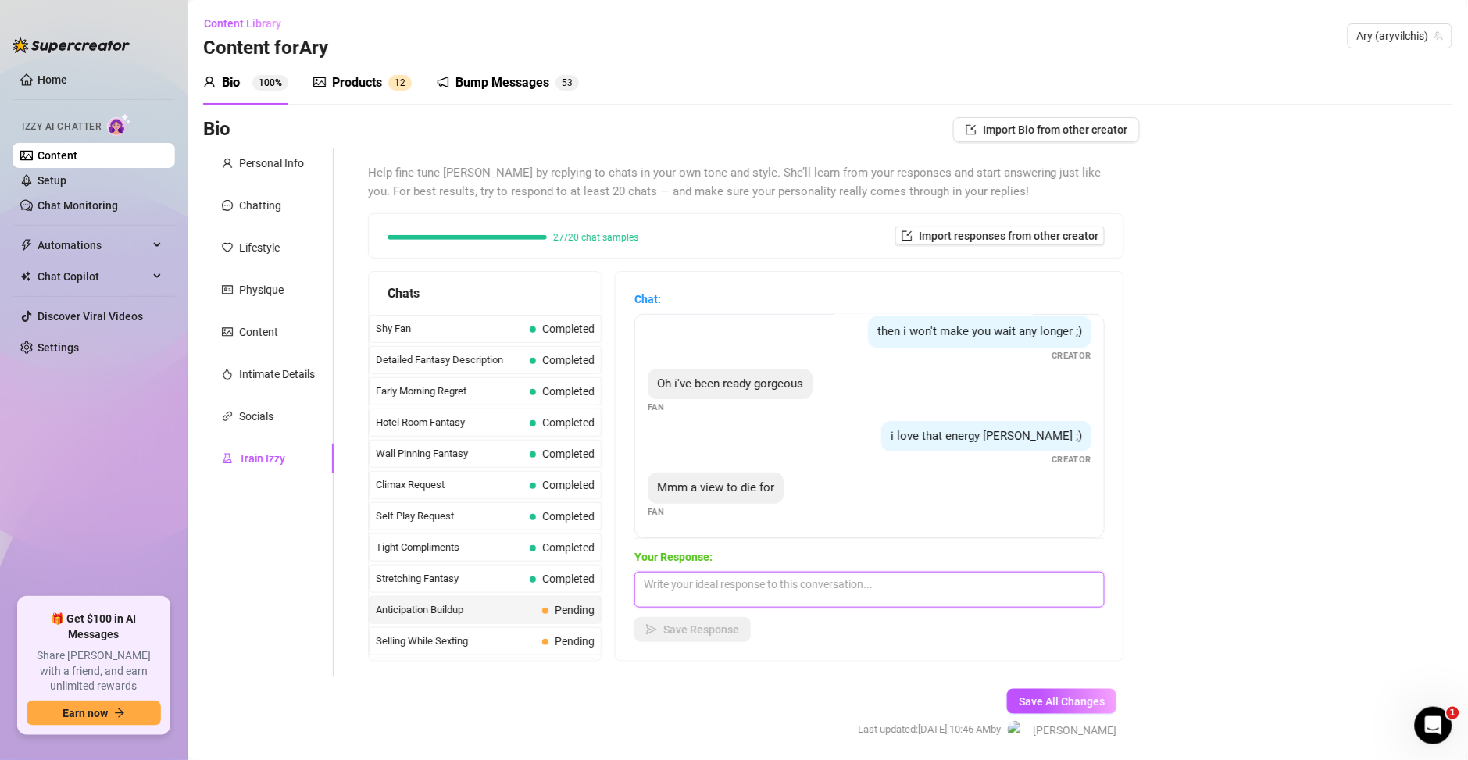
click at [841, 573] on textarea at bounding box center [869, 590] width 470 height 36
paste textarea "Y apenas es una probadita 😏🔥 imagínate lo que queda para tu imaginación…"
type textarea "Y apenas es una probadita 😏🔥 imagínate lo que queda para tu imaginación…"
click at [704, 627] on span "Save Response" at bounding box center [701, 629] width 76 height 12
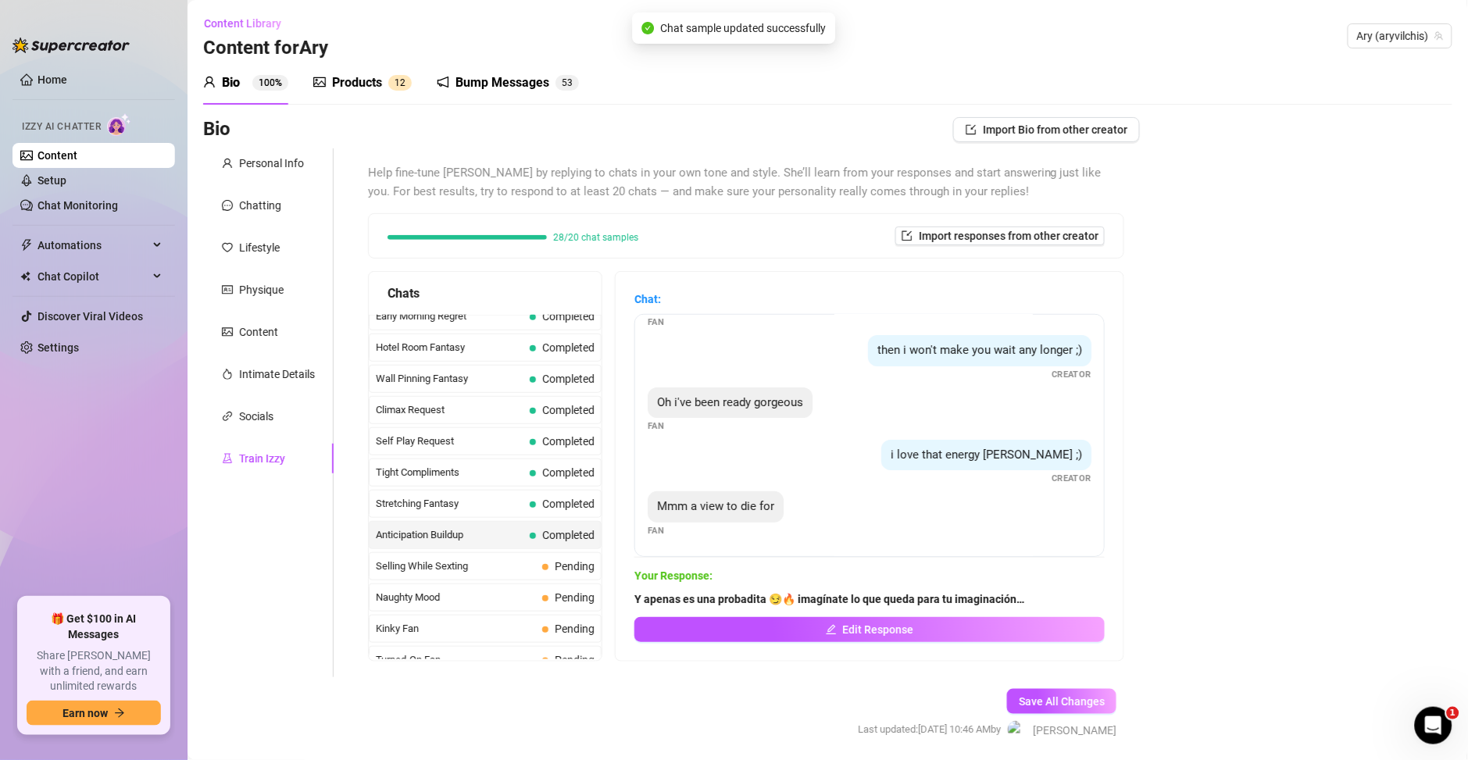
scroll to position [675, 0]
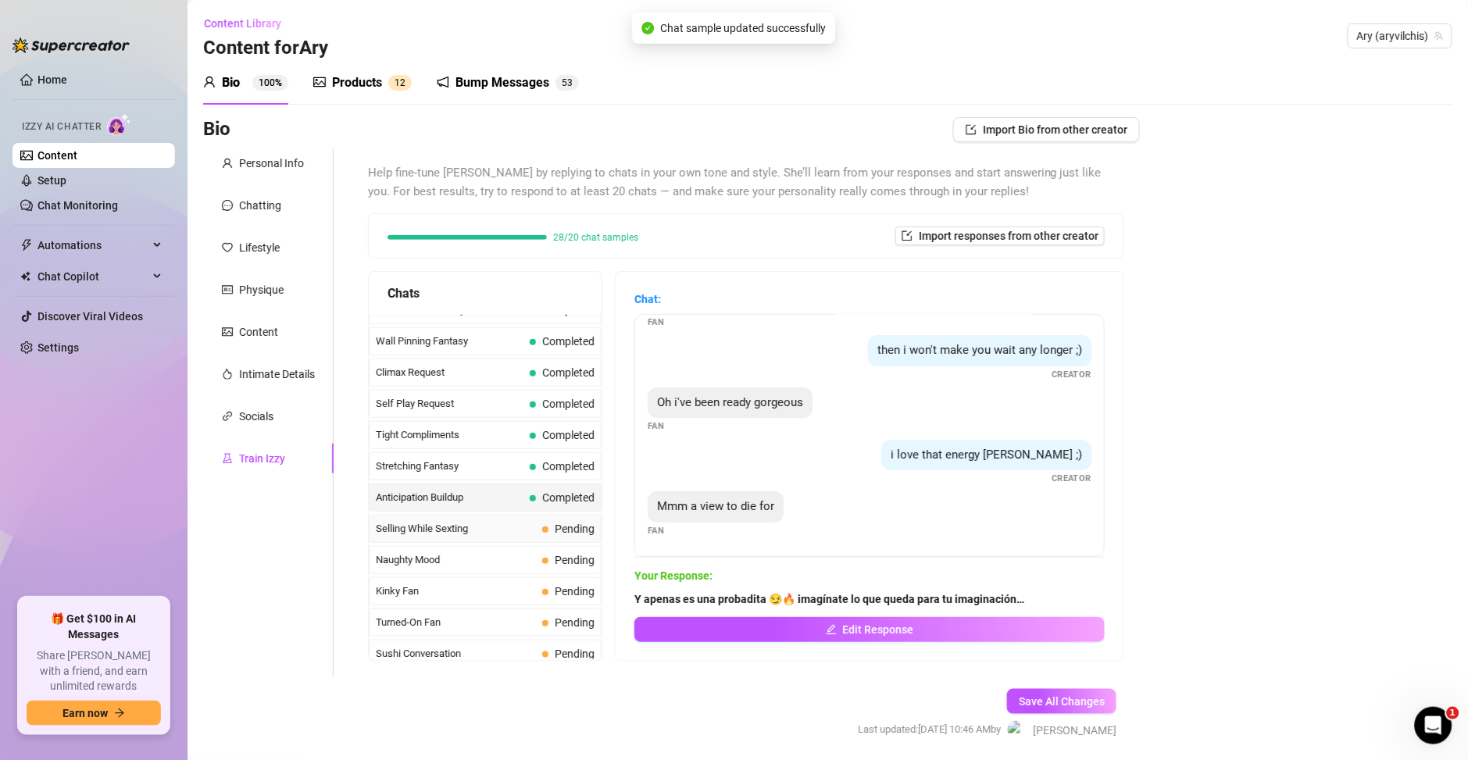
click at [516, 532] on span "Selling While Sexting" at bounding box center [456, 529] width 160 height 16
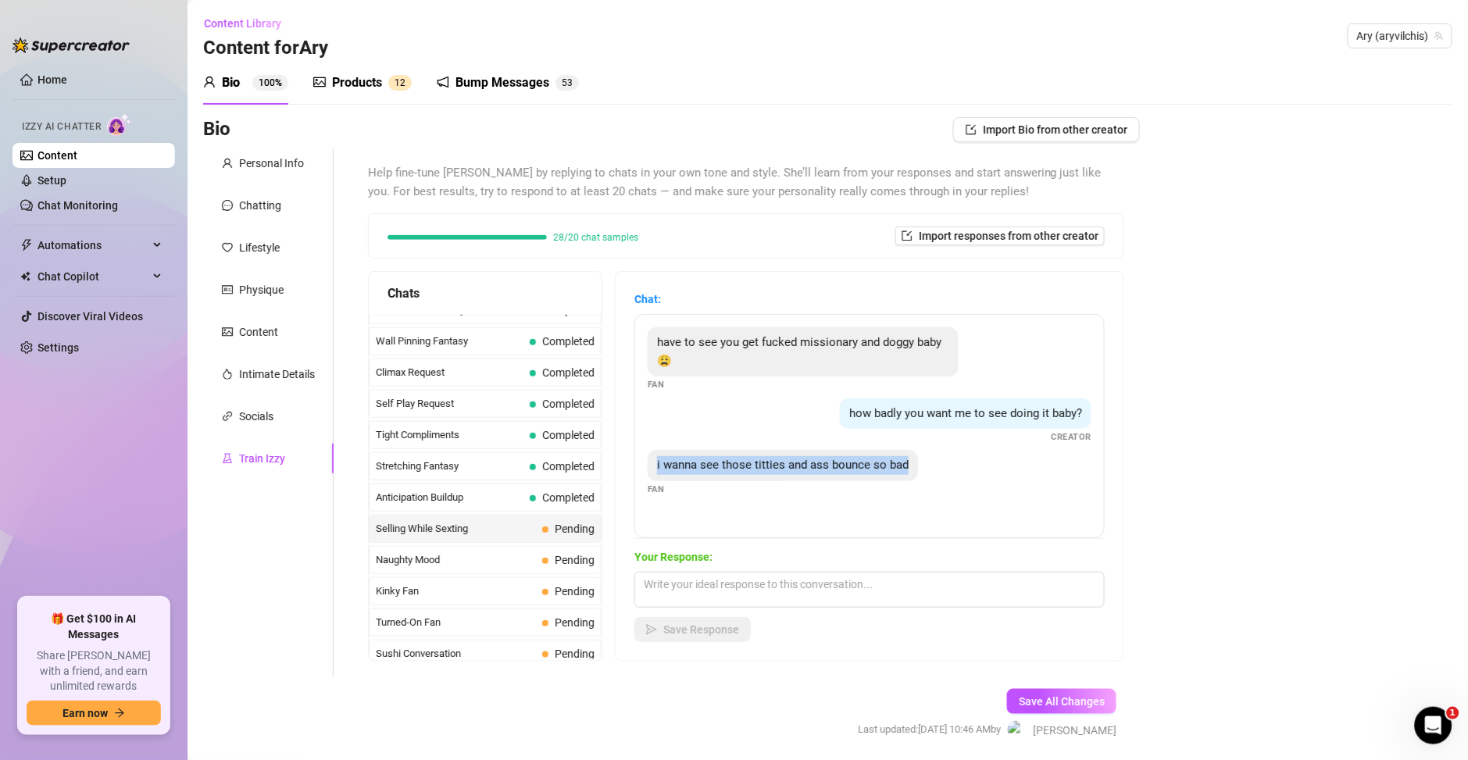
drag, startPoint x: 908, startPoint y: 468, endPoint x: 639, endPoint y: 459, distance: 269.6
click at [639, 459] on div "have to see you get fucked missionary and doggy baby😩 Fan how badly you want me…" at bounding box center [869, 426] width 470 height 224
copy span "i wanna see those titties and ass bounce so bad"
click at [703, 588] on textarea at bounding box center [869, 590] width 470 height 36
paste textarea "Mmm imagínate cómo rebotan para ti, papi 😈🔥 solo en tu cabeza puedo ser tan tra…"
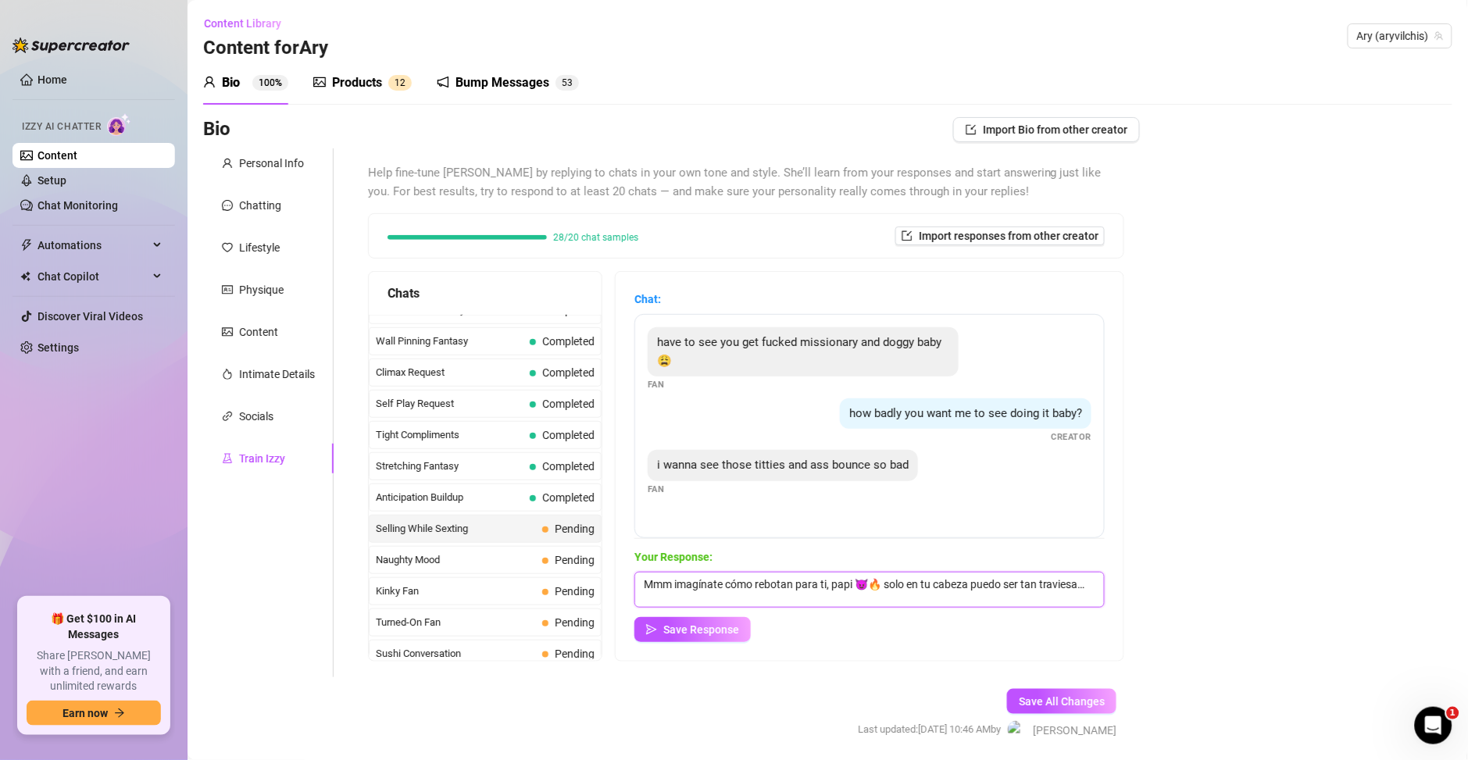
scroll to position [1, 0]
type textarea "Mmm imagínate cómo rebotan para ti, papi 😈🔥 solo en tu cabeza puedo ser tan tra…"
click at [720, 629] on span "Save Response" at bounding box center [701, 629] width 76 height 12
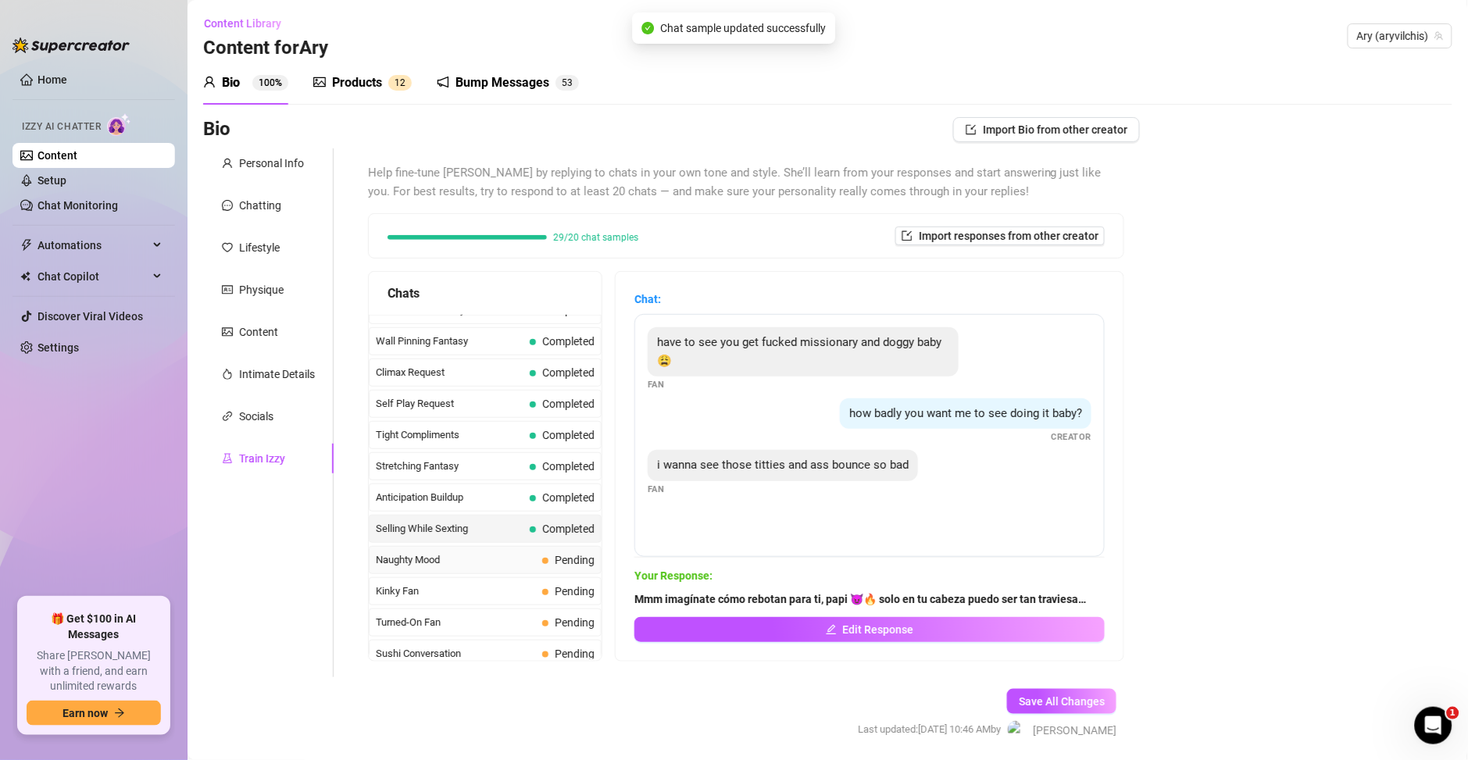
click at [462, 561] on span "Naughty Mood" at bounding box center [456, 560] width 160 height 16
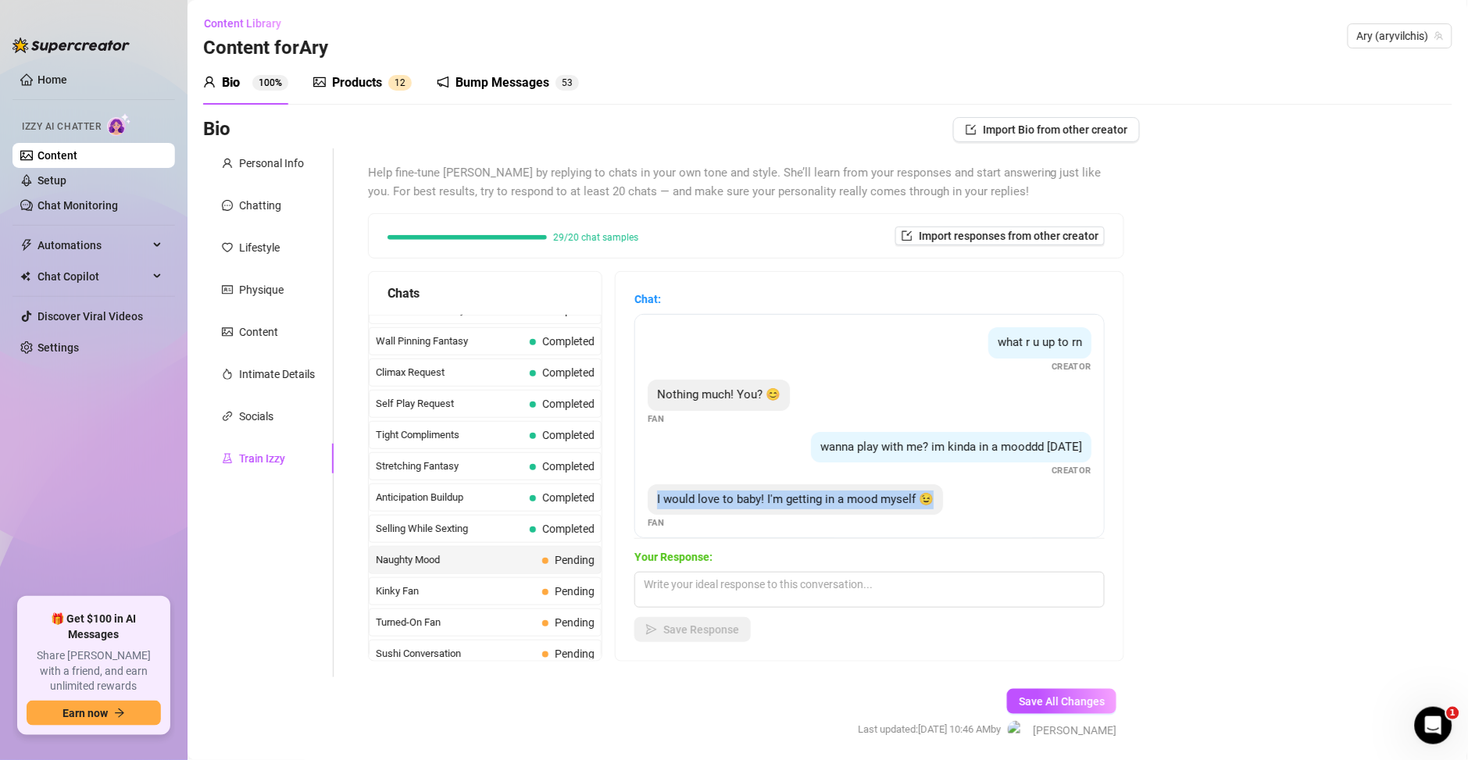
drag, startPoint x: 780, startPoint y: 524, endPoint x: 627, endPoint y: 504, distance: 153.7
click at [627, 504] on div "Chat: what r u up to rn Creator Nothing much! You? 😊 Fan wanna play with me? im…" at bounding box center [870, 466] width 508 height 389
copy span "I would love to baby! I'm getting in a mood myself 😉"
click at [756, 596] on textarea at bounding box center [869, 590] width 470 height 36
paste textarea "Eso me encanta 😏🔥 ponte bien caliente conmigo, quiero que te dejes llevar por c…"
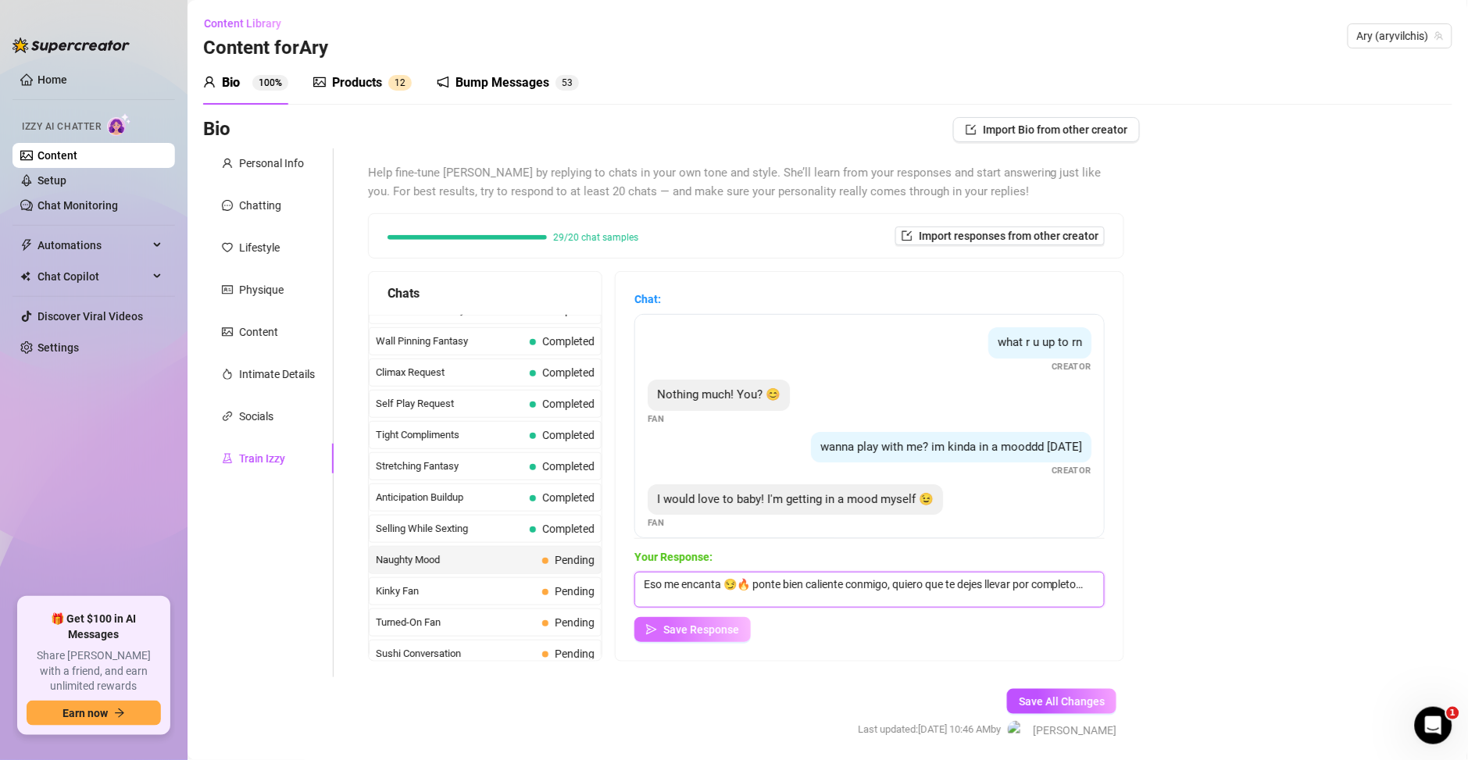
type textarea "Eso me encanta 😏🔥 ponte bien caliente conmigo, quiero que te dejes llevar por c…"
click at [703, 625] on span "Save Response" at bounding box center [701, 629] width 76 height 12
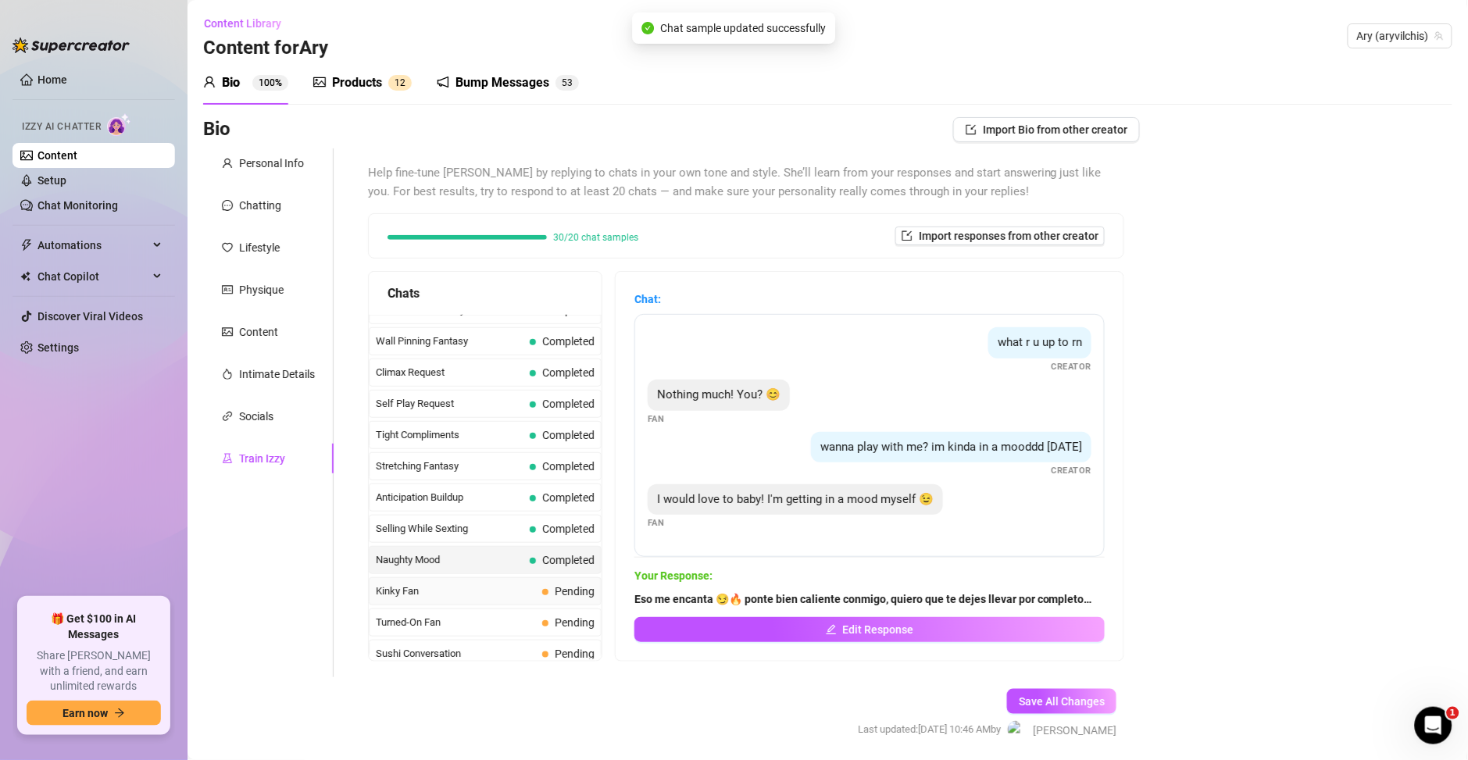
click at [458, 592] on span "Kinky Fan" at bounding box center [456, 592] width 160 height 16
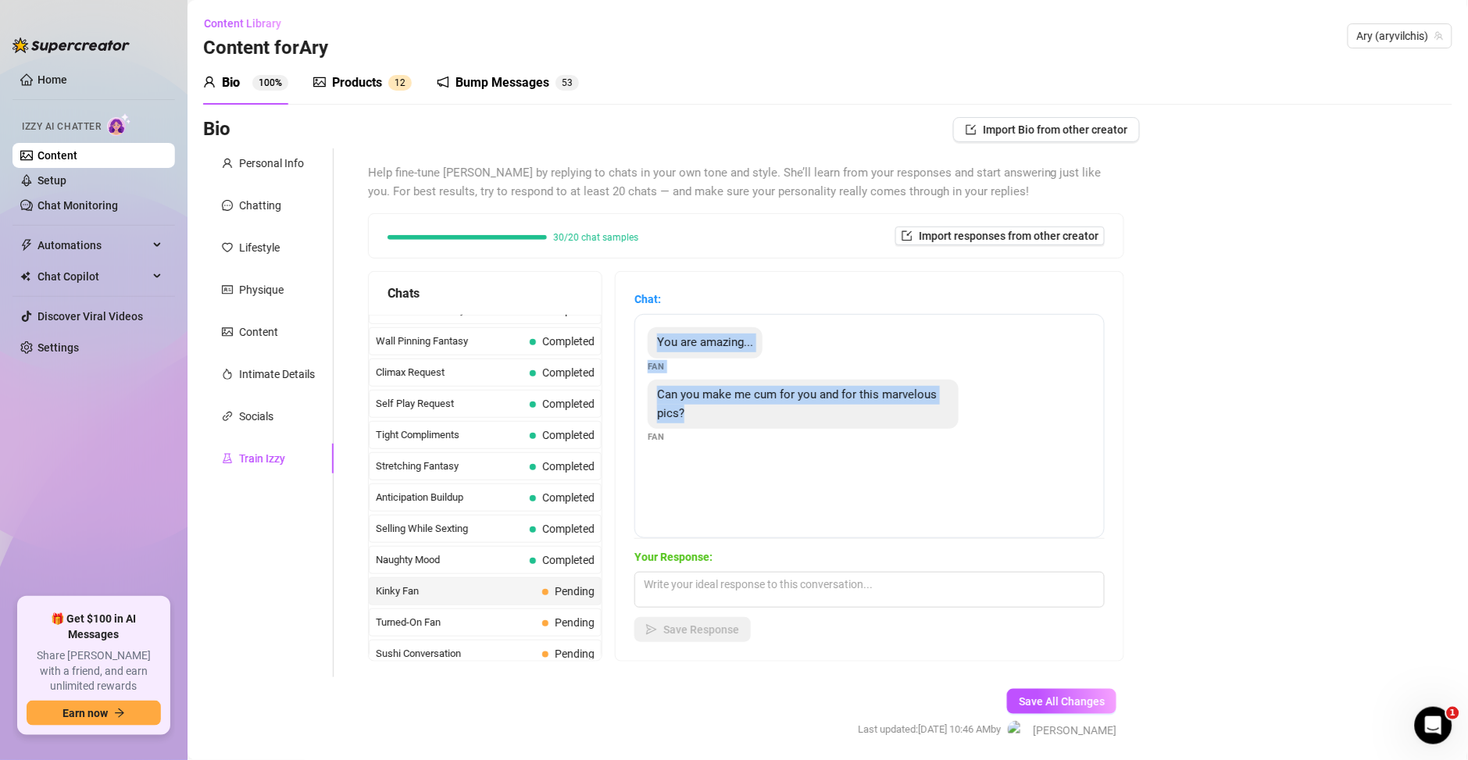
drag, startPoint x: 726, startPoint y: 419, endPoint x: 651, endPoint y: 339, distance: 110.5
click at [651, 339] on div "You are amazing... Fan Can you make me cum for you and for this marvelous pics?…" at bounding box center [869, 426] width 470 height 224
copy div "You are amazing... Fan Can you make me cum for you and for this marvelous pics?"
click at [701, 580] on textarea at bounding box center [869, 590] width 470 height 36
paste textarea "Mmm sí 😏💦 estas fotos están hechas para que te corras solo con verlas… ¿quieres…"
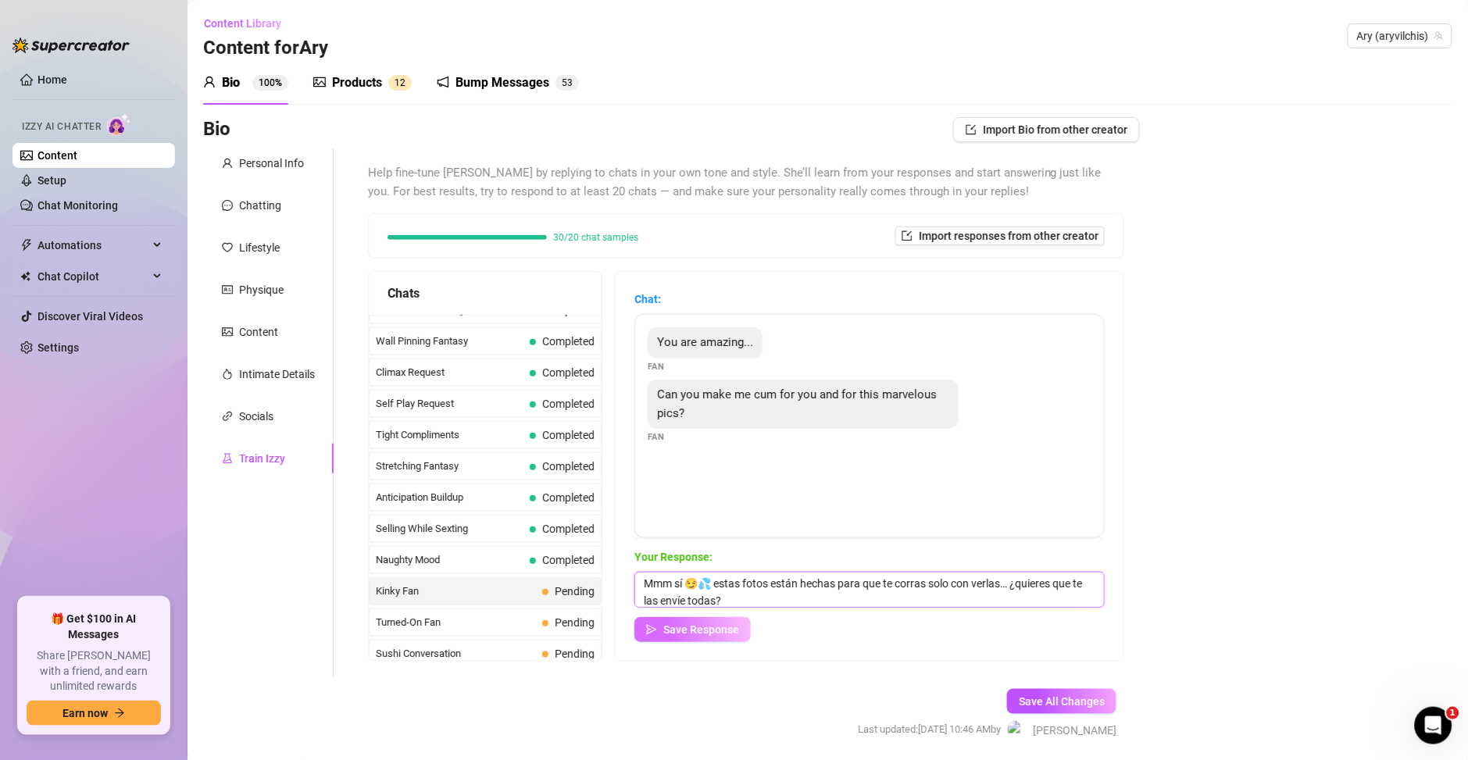
type textarea "Mmm sí 😏💦 estas fotos están hechas para que te corras solo con verlas… ¿quieres…"
click at [708, 627] on span "Save Response" at bounding box center [701, 629] width 76 height 12
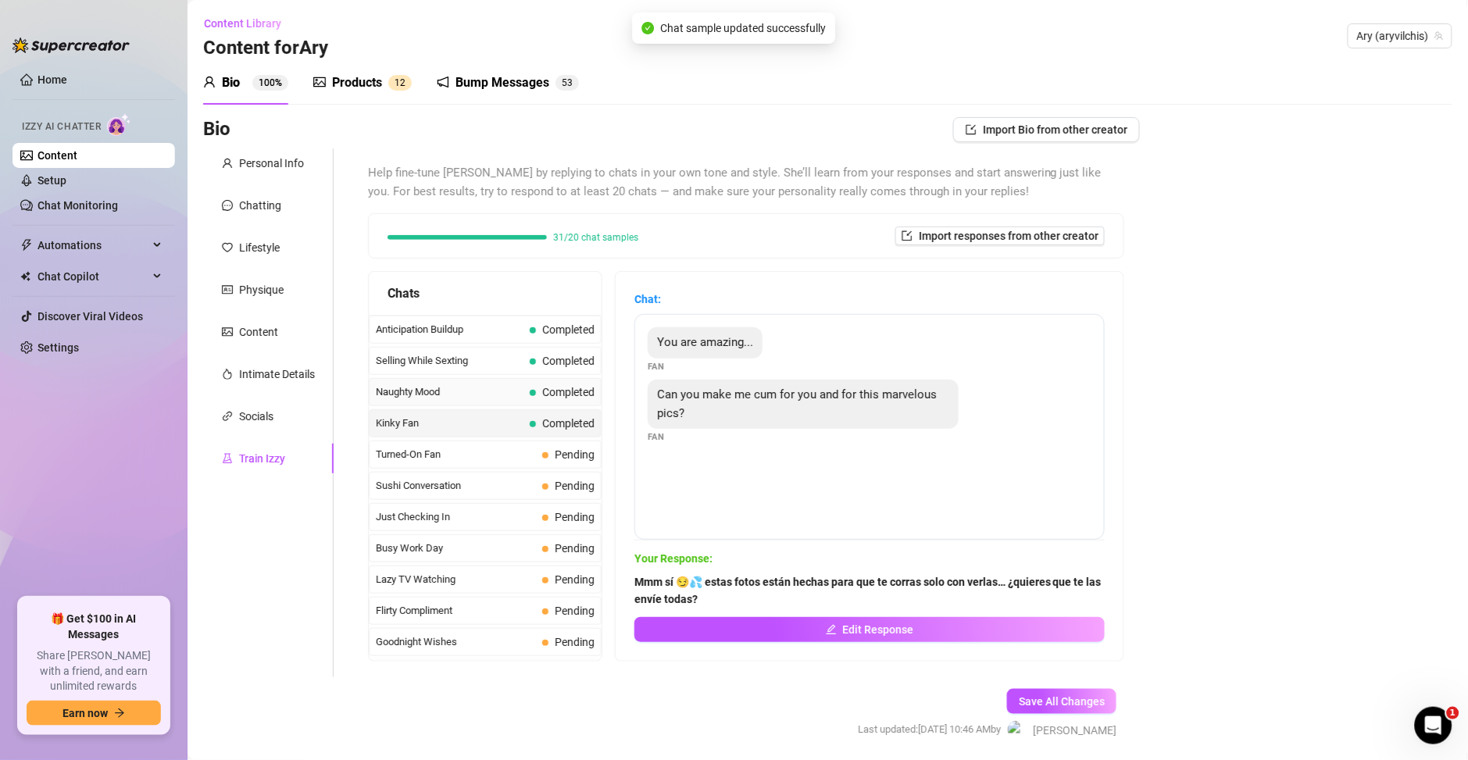
scroll to position [900, 0]
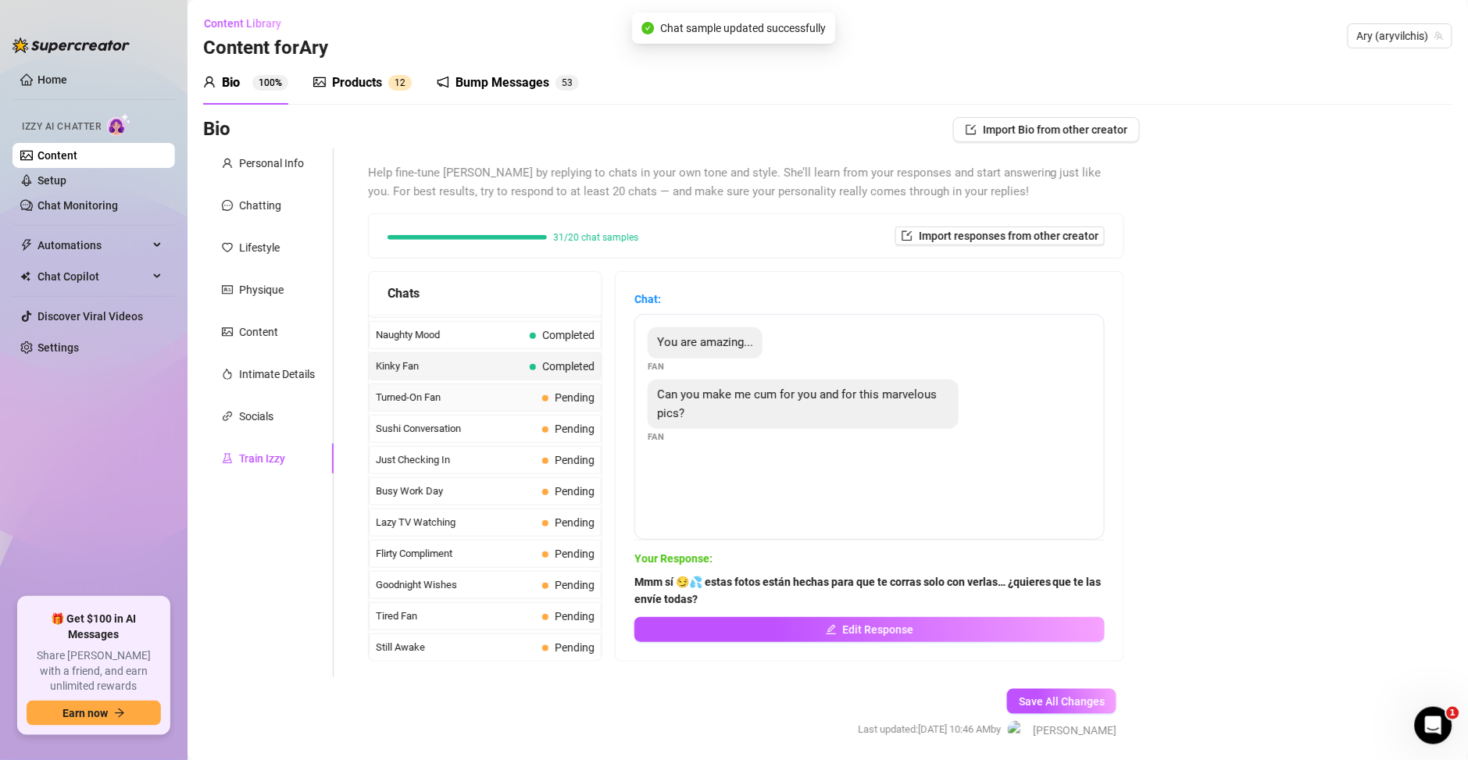
click at [459, 410] on div "Turned-On Fan Pending" at bounding box center [485, 398] width 233 height 28
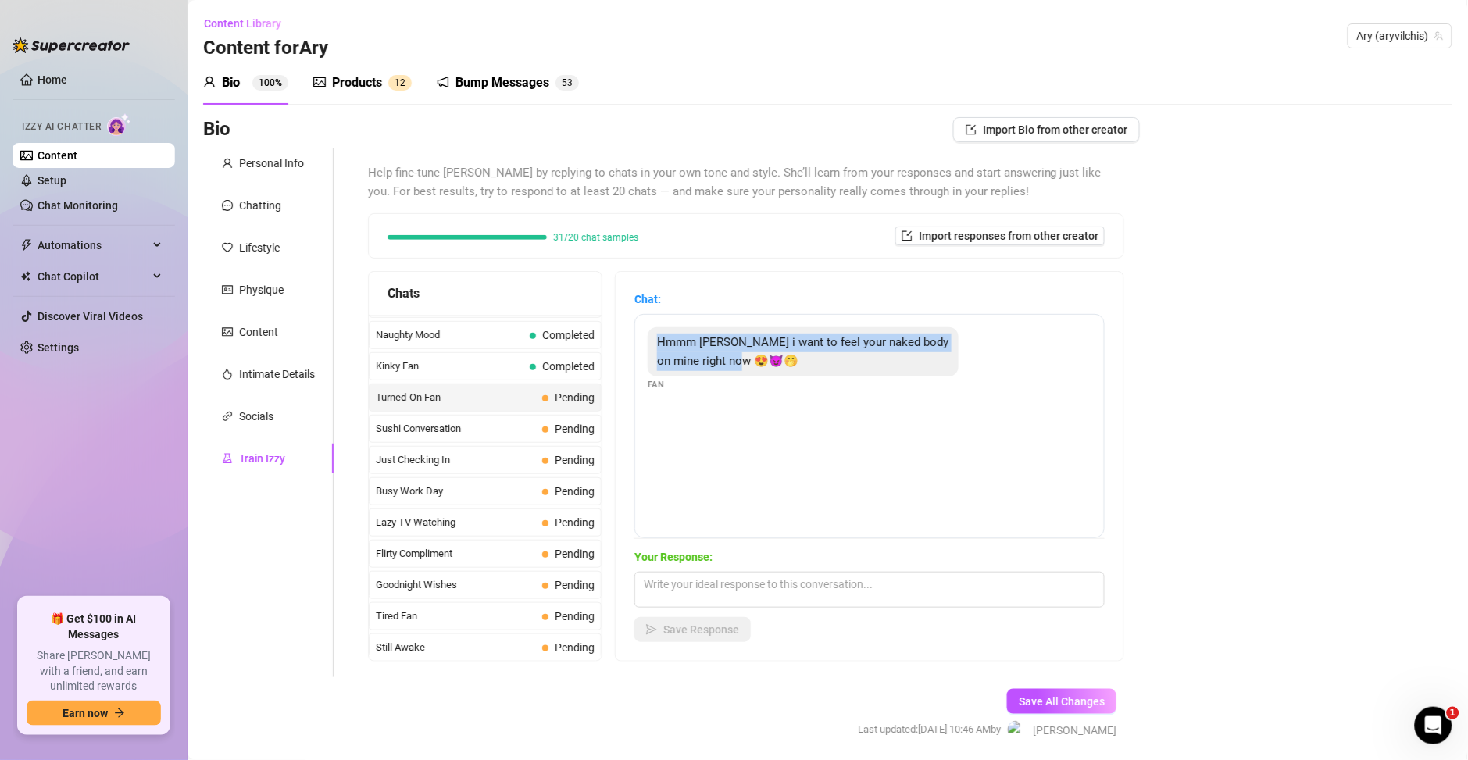
drag, startPoint x: 777, startPoint y: 366, endPoint x: 659, endPoint y: 348, distance: 120.1
click at [659, 348] on div "Hmmm Holly i want to feel your naked body on mine right now 😍😈🤭" at bounding box center [803, 351] width 311 height 49
copy span "Hmmm Holly i want to feel your naked body on mine right now 😍😈🤭"
click at [698, 601] on textarea at bounding box center [869, 590] width 470 height 36
paste textarea "😏🔥 solo puedes sentirme así a través de mis fotos y videos… ¿quieres que te los…"
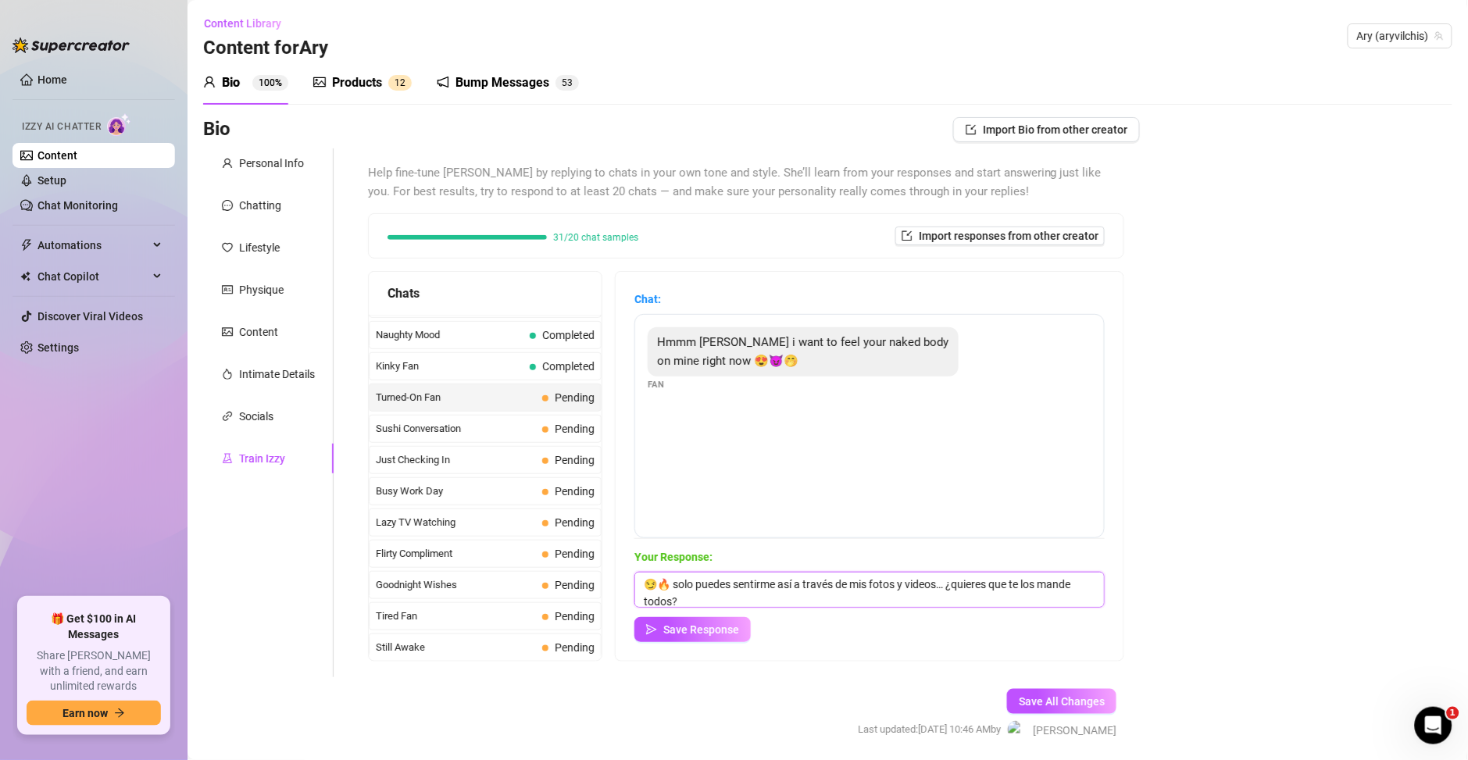
scroll to position [1, 0]
click at [682, 581] on textarea "😏🔥 solo puedes sentirme así a través de mis fotos y videos… ¿quieres que te los…" at bounding box center [869, 590] width 470 height 36
paste textarea "😏🔥"
type textarea "Solo puedes sentirme así a través de mis fotos y videos… ¿quieres que te los ma…"
click at [691, 632] on span "Save Response" at bounding box center [701, 629] width 76 height 12
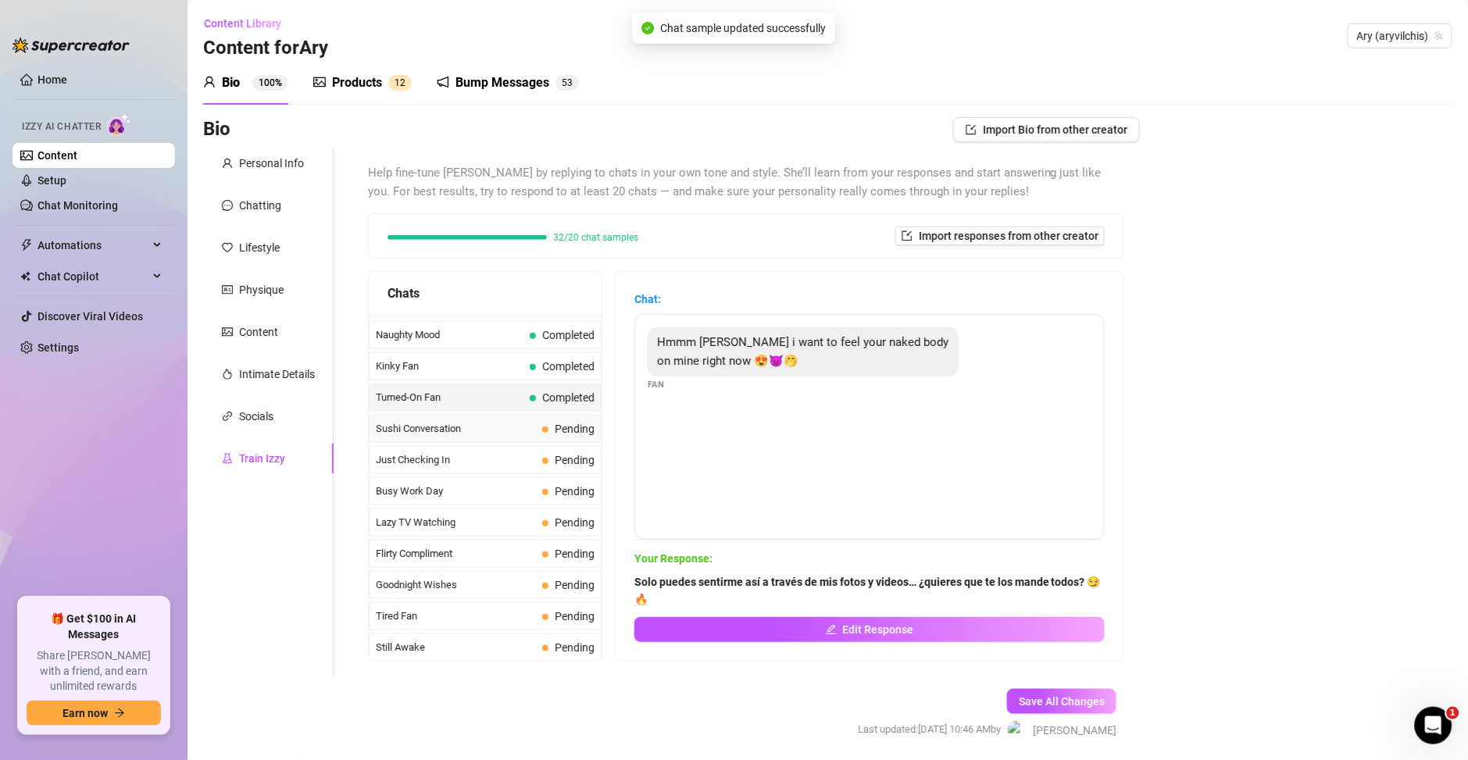
click at [480, 430] on span "Sushi Conversation" at bounding box center [456, 429] width 160 height 16
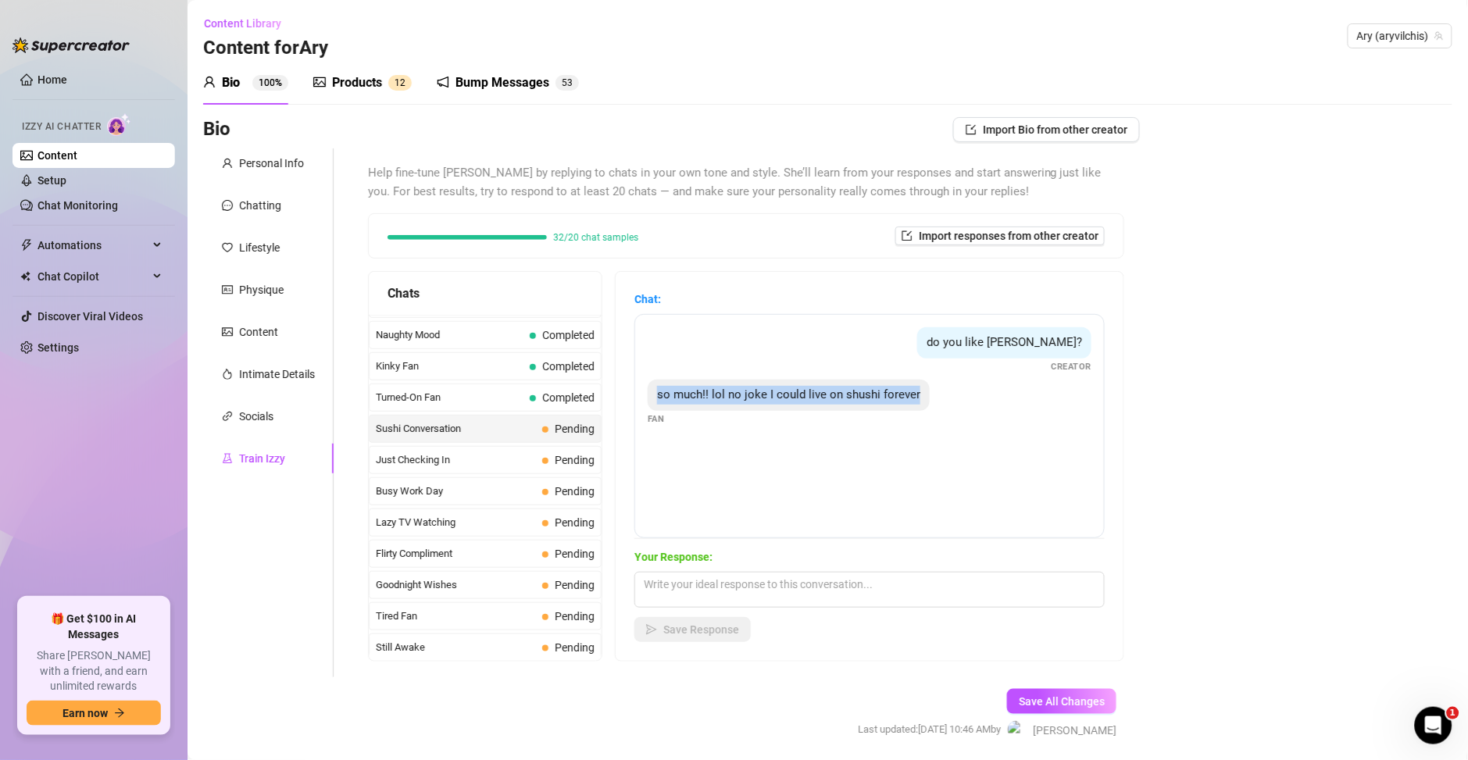
drag, startPoint x: 914, startPoint y: 398, endPoint x: 655, endPoint y: 405, distance: 258.6
click at [655, 405] on div "so much!! lol no joke I could live on shushi forever" at bounding box center [789, 395] width 282 height 31
copy span "so much!! lol no joke I could live on shushi forever"
click at [771, 589] on textarea at bounding box center [869, 590] width 470 height 36
paste textarea "Jajaja 😏🍣 me encanta que te guste tanto… quién sabe, quizá algún día 😈"
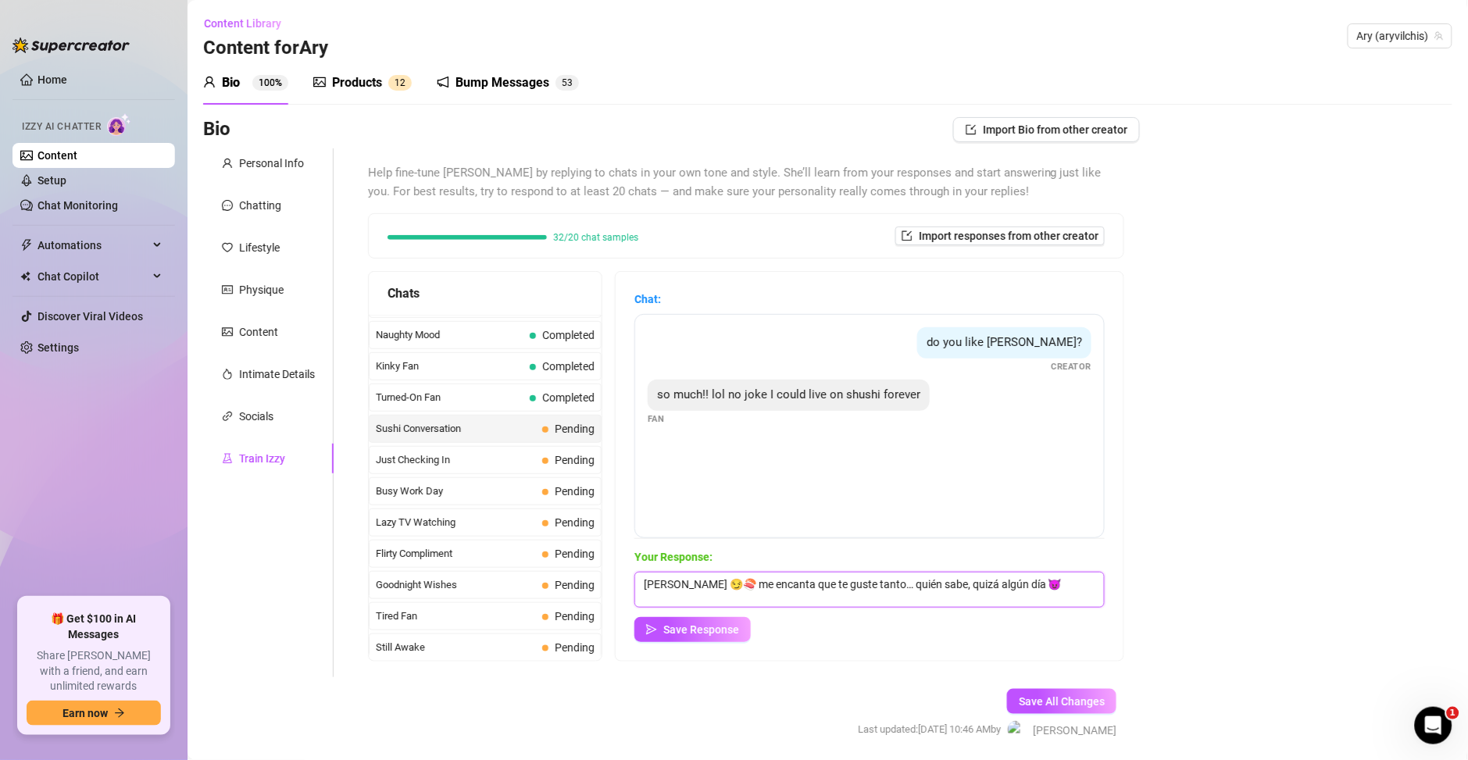
click at [996, 583] on textarea "Jajaja 😏🍣 me encanta que te guste tanto… quién sabe, quizá algún día 😈" at bounding box center [869, 590] width 470 height 36
type textarea "Jajaja 😏🍣 me encanta que te guste tanto… quién sabe, quizá algún día comamos ju…"
click at [709, 630] on span "Save Response" at bounding box center [701, 629] width 76 height 12
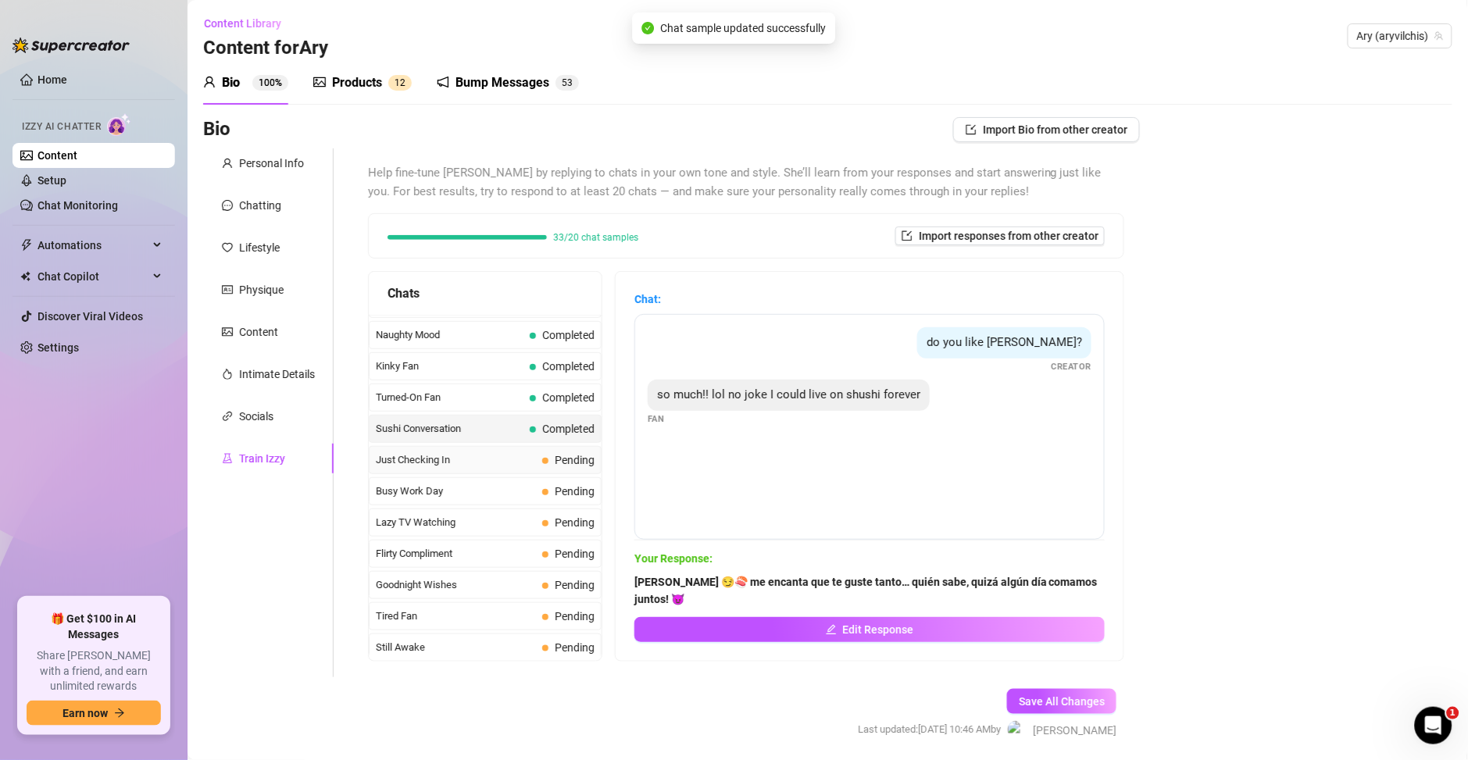
click at [448, 470] on div "Just Checking In Pending" at bounding box center [485, 460] width 233 height 28
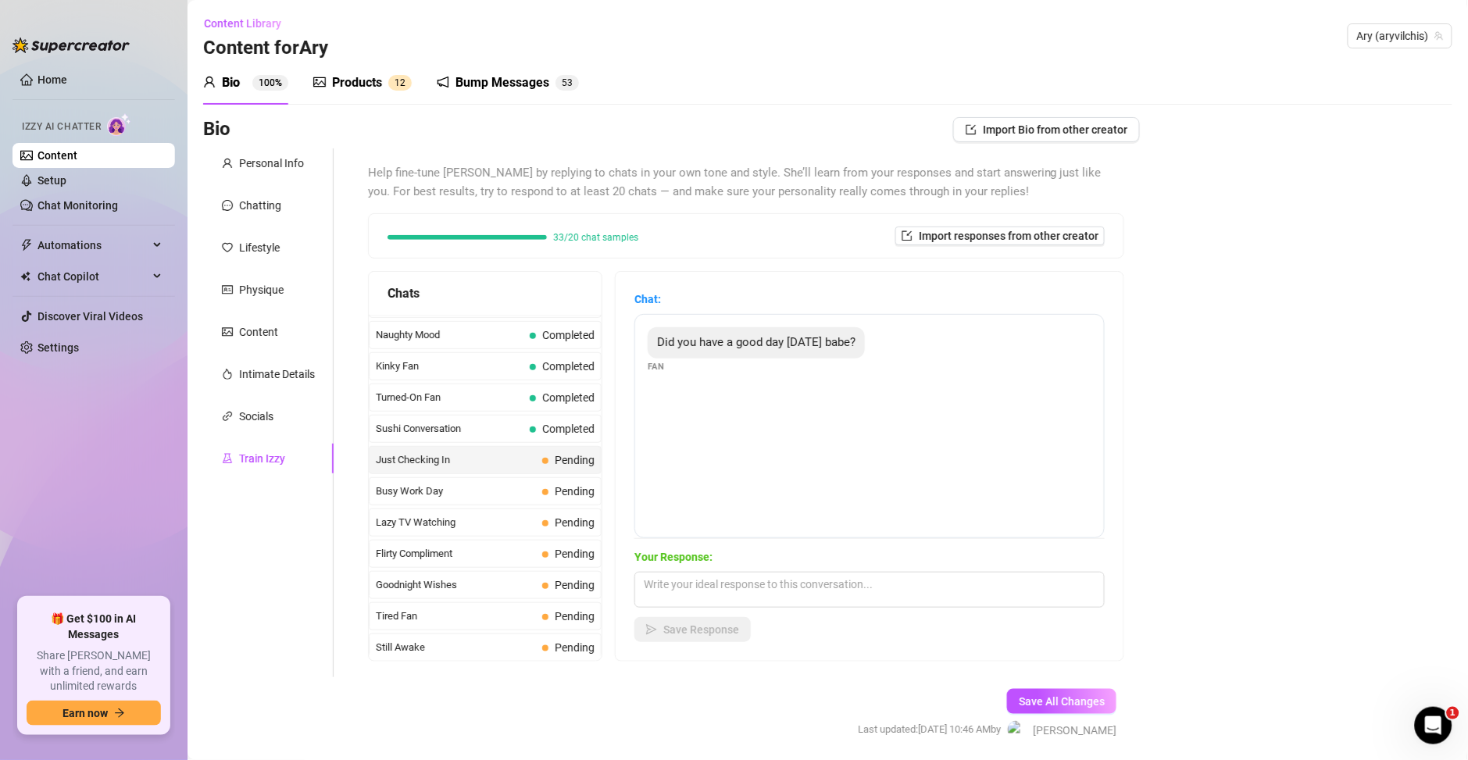
click at [831, 345] on span "Did you have a good day today babe?" at bounding box center [756, 342] width 198 height 14
click at [740, 598] on textarea at bounding box center [869, 590] width 470 height 36
paste textarea "Sí 😏🔥 un día bastante travieso… ¿y tú, amorcito? 😈"
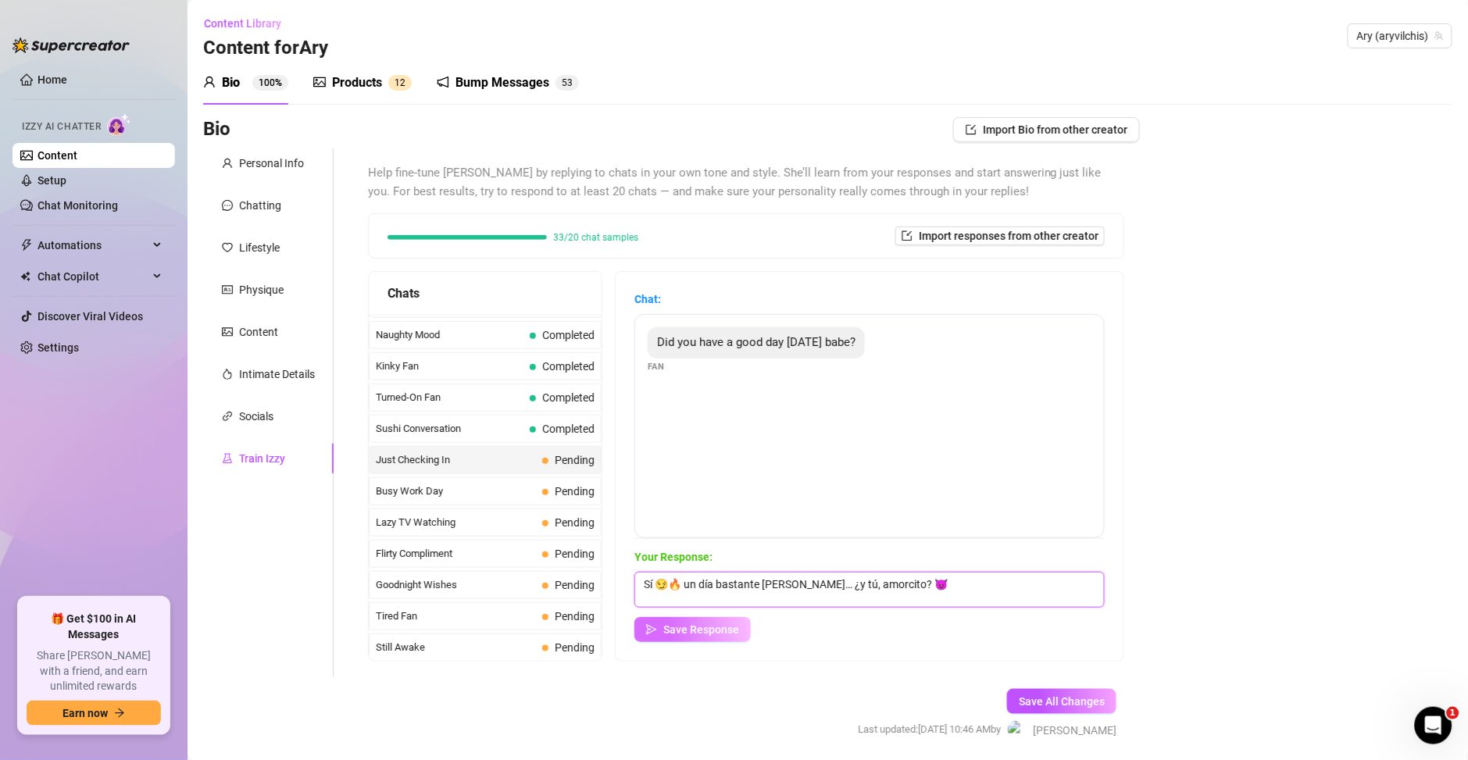
type textarea "Sí 😏🔥 un día bastante travieso… ¿y tú, amorcito? 😈"
click at [726, 624] on span "Save Response" at bounding box center [701, 629] width 76 height 12
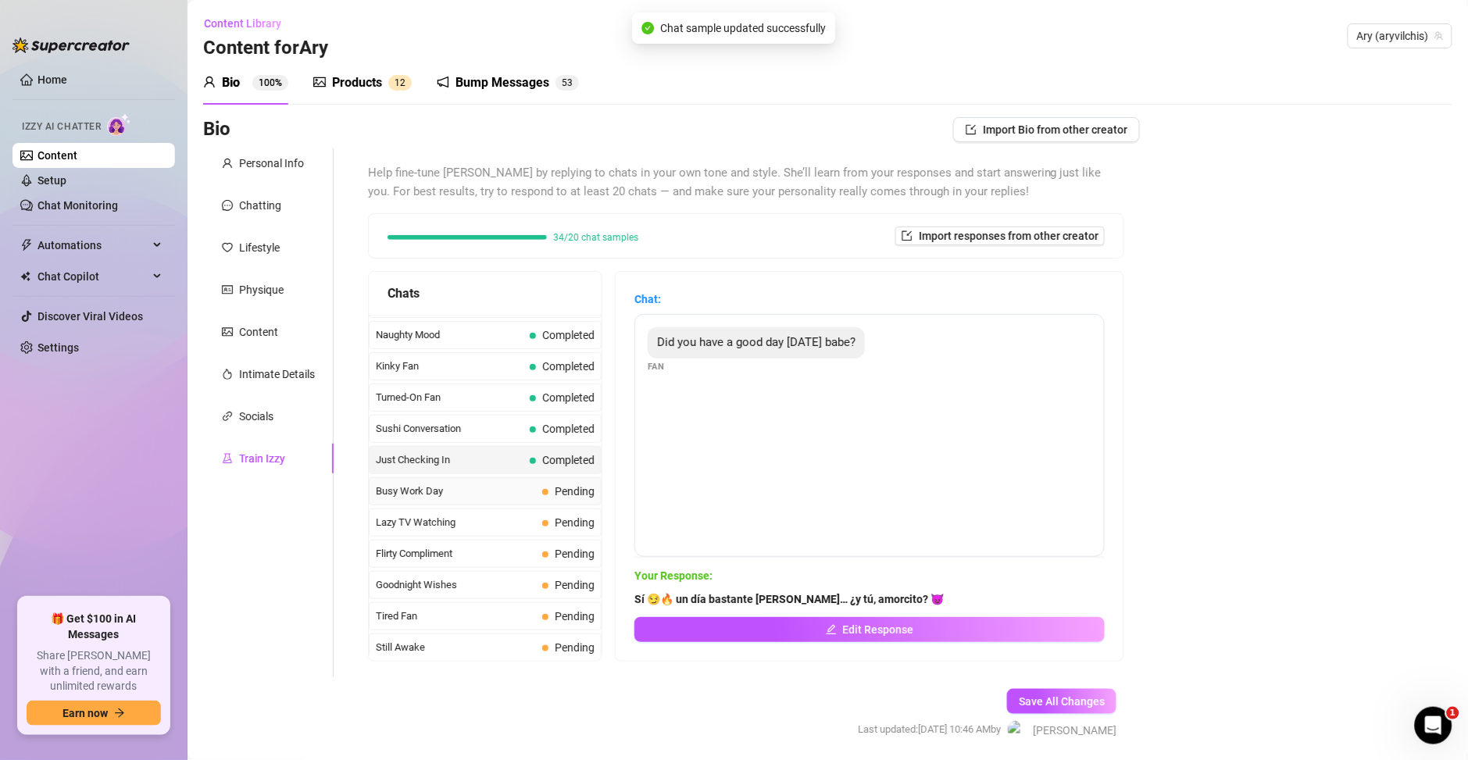
click at [555, 495] on span "Pending" at bounding box center [575, 491] width 40 height 12
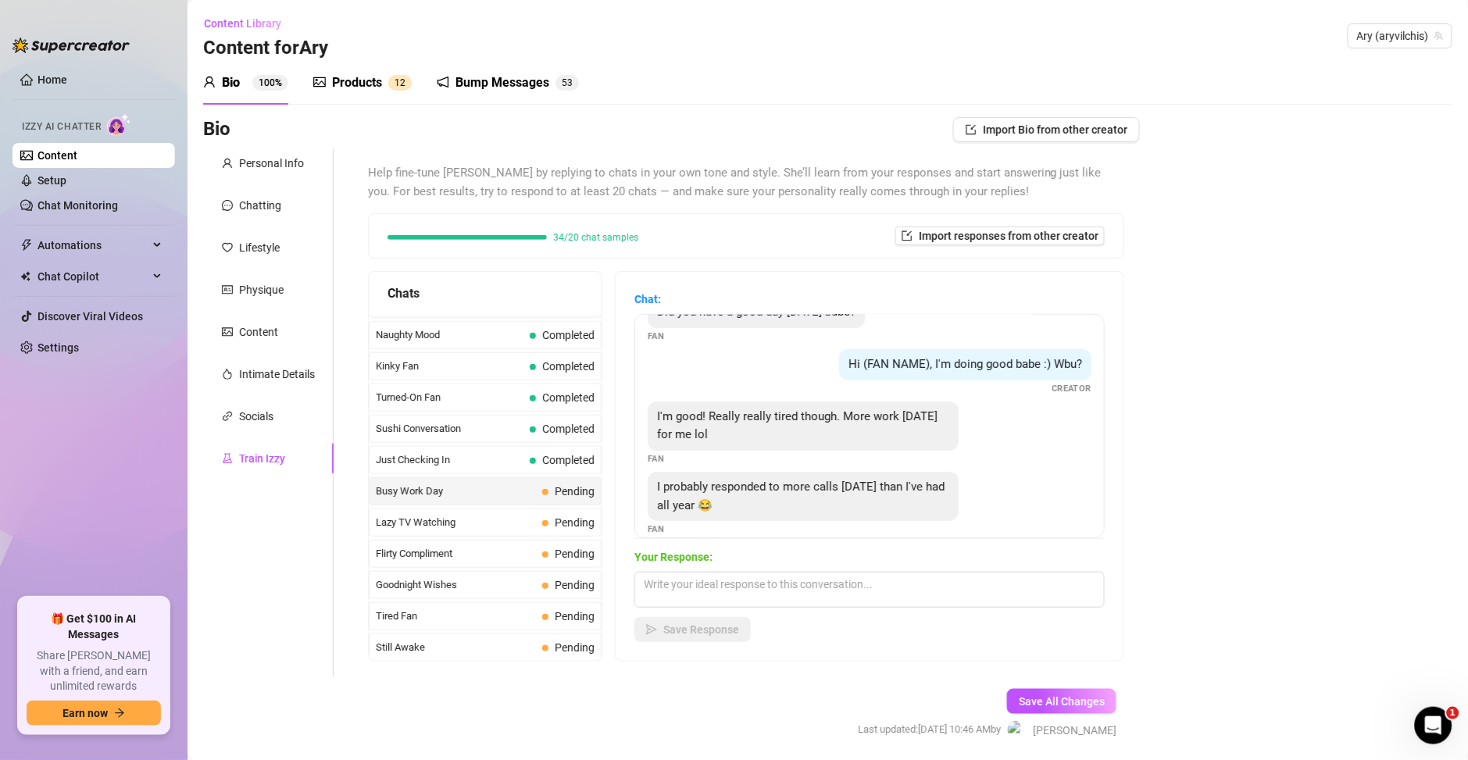
scroll to position [48, 0]
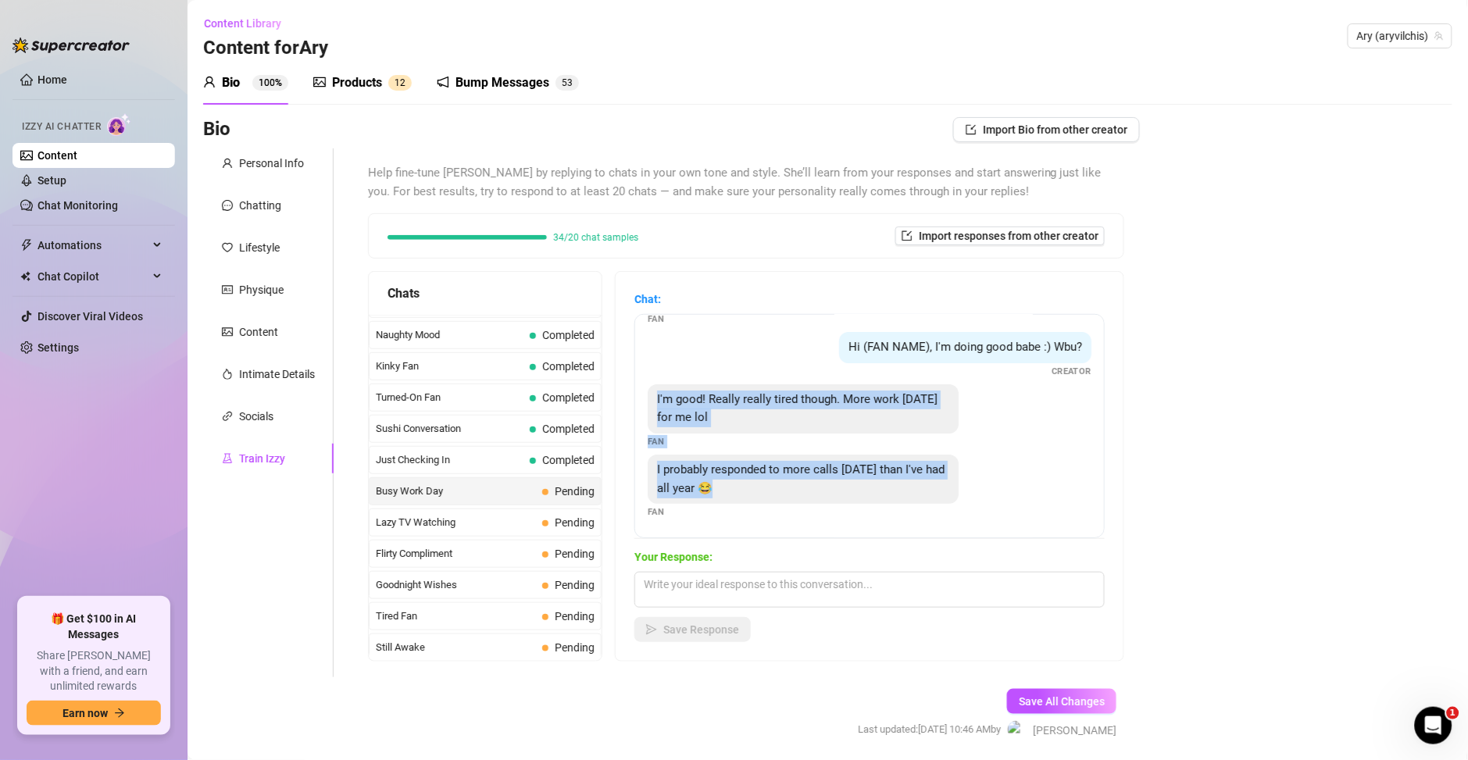
drag, startPoint x: 744, startPoint y: 489, endPoint x: 641, endPoint y: 390, distance: 143.6
click at [641, 390] on div "Did you have a good day today babe? Fan Hi (FAN NAME), I'm doing good babe :) W…" at bounding box center [869, 426] width 470 height 224
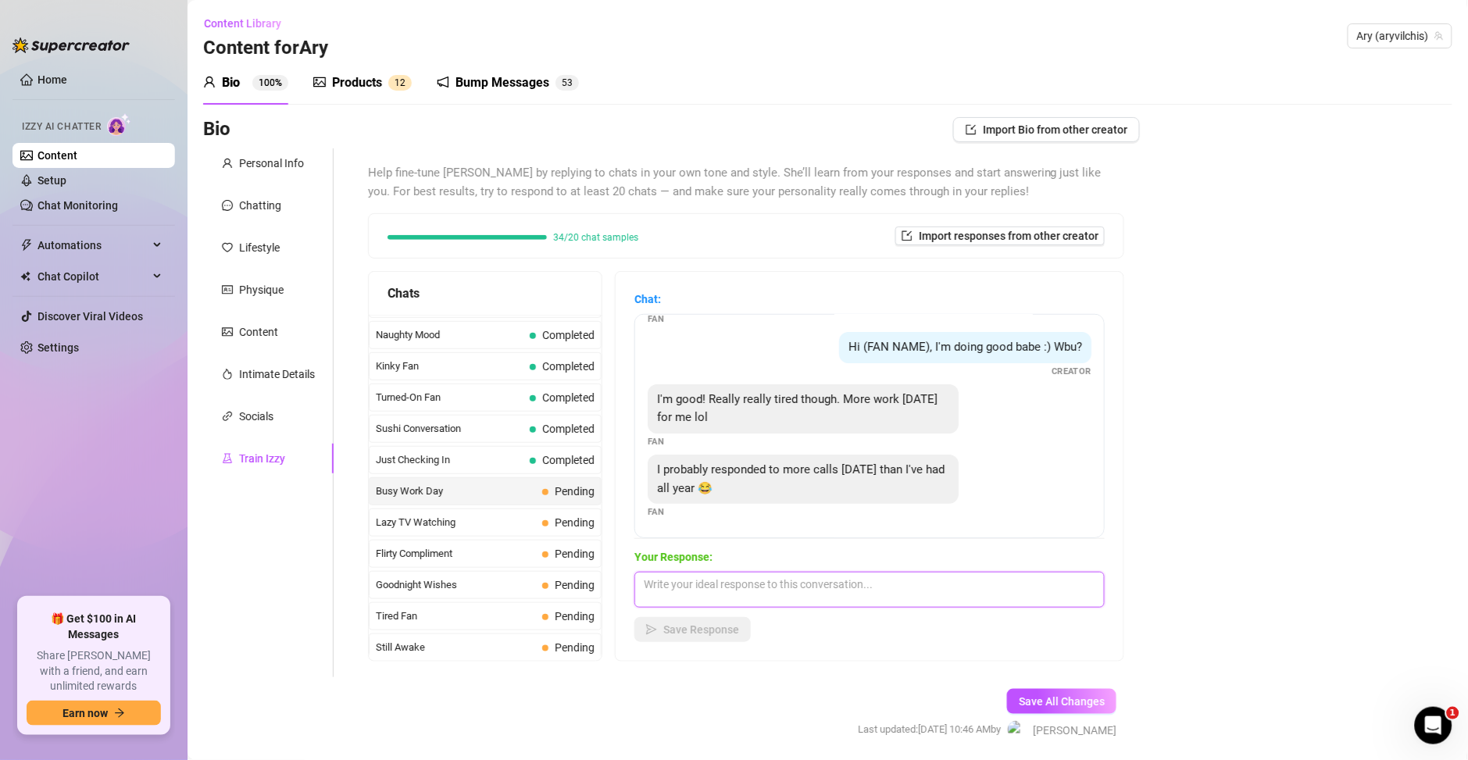
click at [730, 600] on textarea at bounding box center [869, 590] width 470 height 36
paste textarea "Jajaja 😏🔥 vaya día pesado… necesitas que te ayude a relajarte un poco después d…"
type textarea "Jajaja 😏🔥 vaya día pesado… necesitas que te ayude a relajarte un poco después d…"
click at [719, 627] on span "Save Response" at bounding box center [701, 629] width 76 height 12
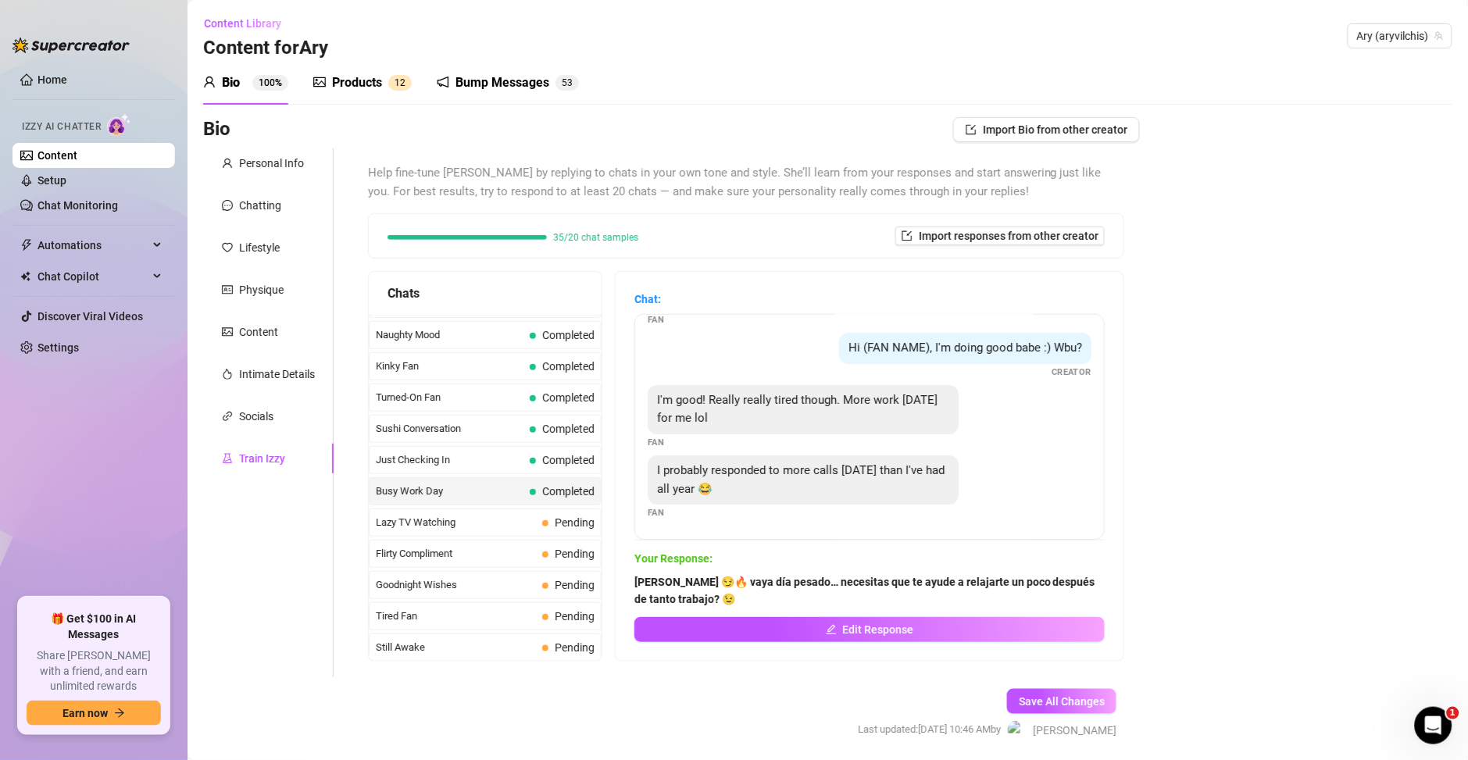
scroll to position [46, 0]
click at [498, 521] on span "Lazy TV Watching" at bounding box center [456, 523] width 160 height 16
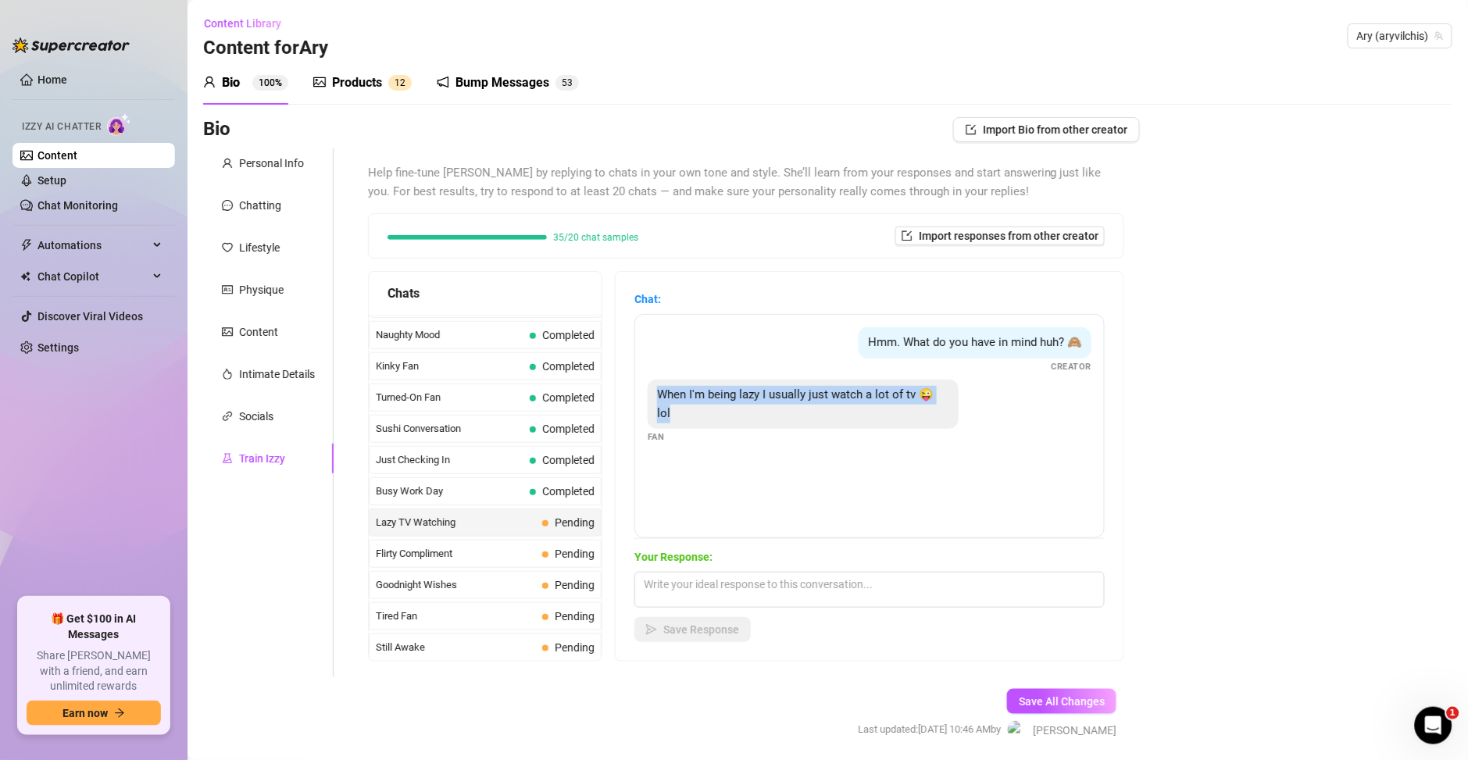
drag, startPoint x: 693, startPoint y: 413, endPoint x: 654, endPoint y: 398, distance: 41.8
click at [653, 397] on div "When I'm being lazy I usually just watch a lot of tv 😜 lol" at bounding box center [803, 404] width 311 height 49
click at [694, 596] on textarea at bounding box center [869, 590] width 470 height 36
paste textarea "Jajaja 😏🔥 suena perfecto… ¿y qué tal si mientras ves tv también te entretienes …"
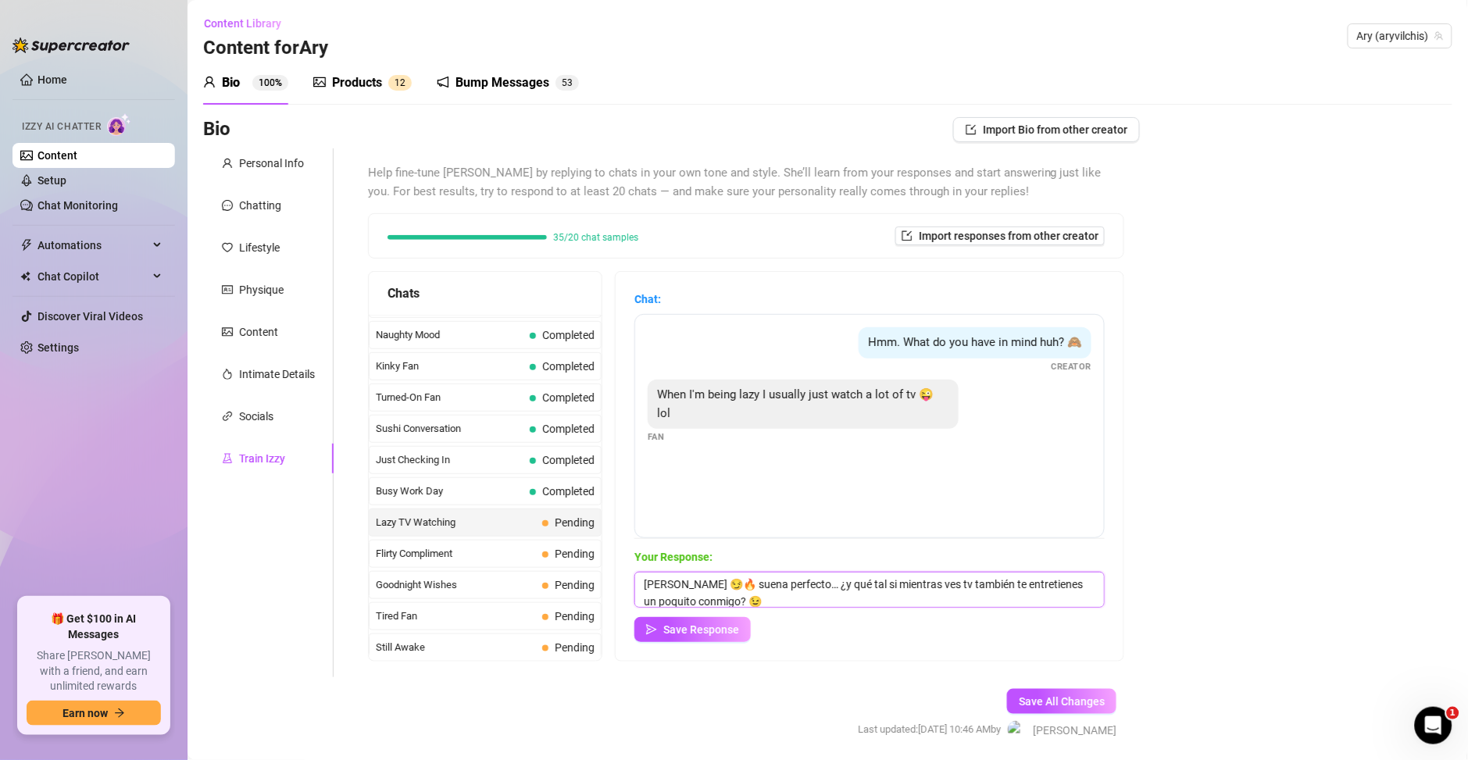
scroll to position [1, 0]
type textarea "Jajaja 😏🔥 suena perfecto… ¿y qué tal si mientras ves tv también te entretienes …"
click at [692, 632] on span "Save Response" at bounding box center [701, 629] width 76 height 12
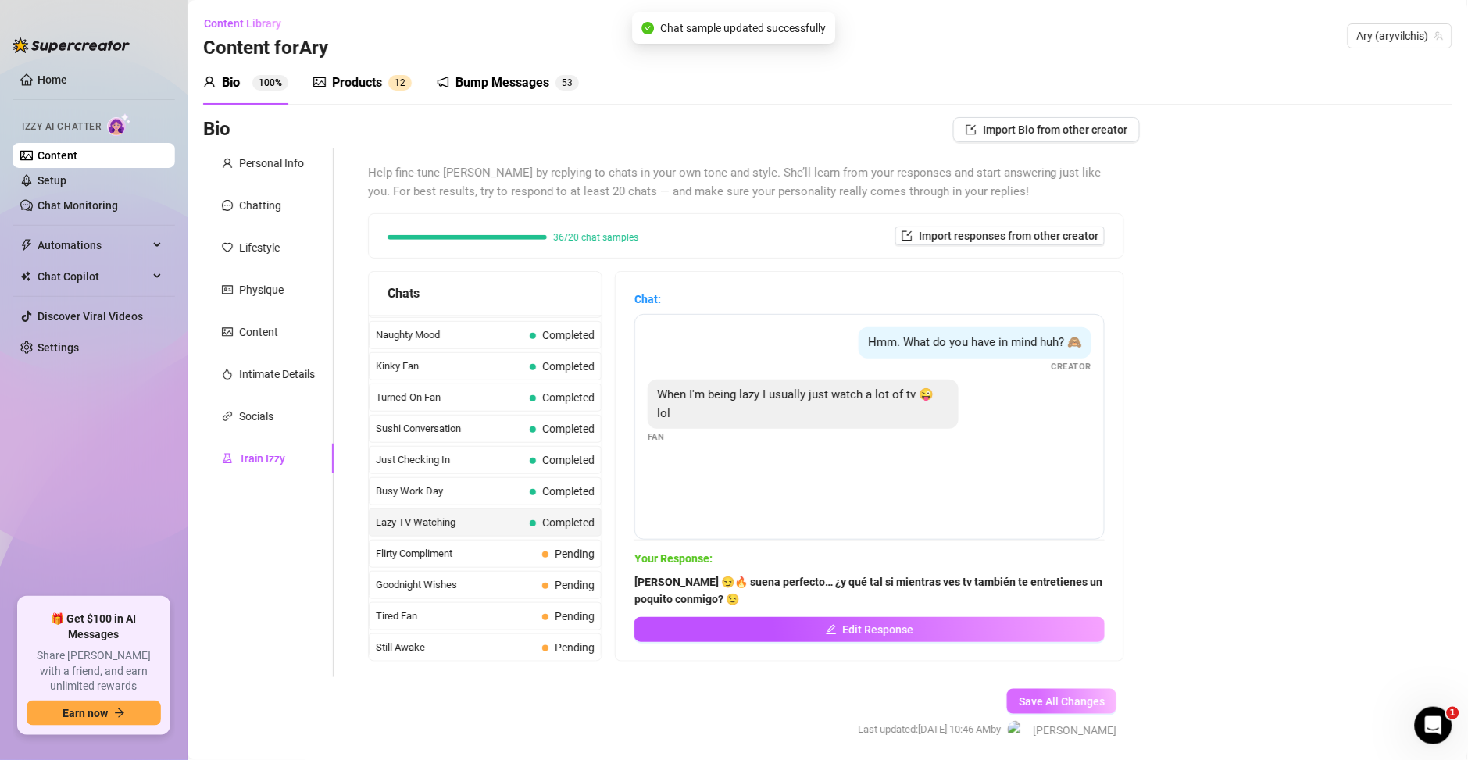
click at [1015, 692] on button "Save All Changes" at bounding box center [1061, 701] width 109 height 25
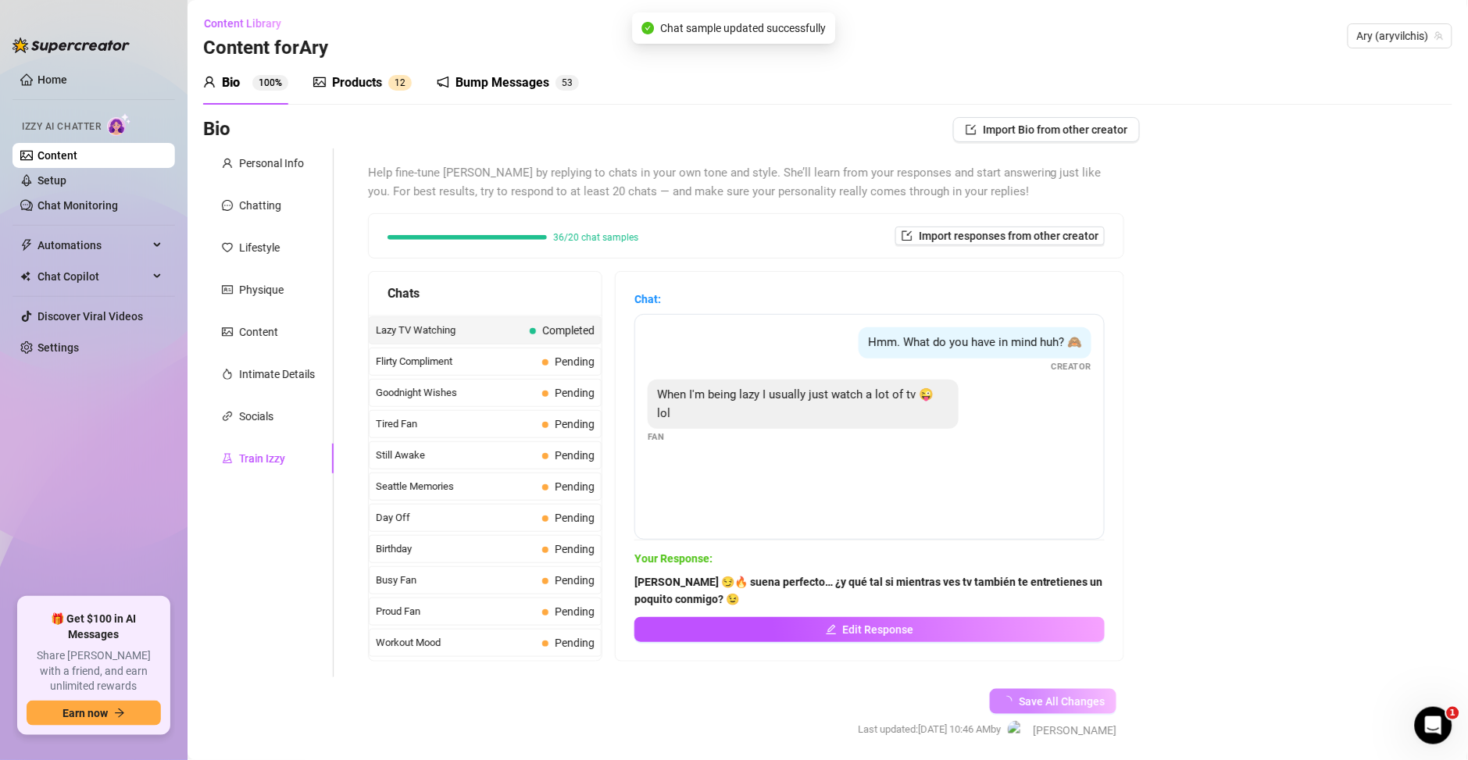
scroll to position [1106, 0]
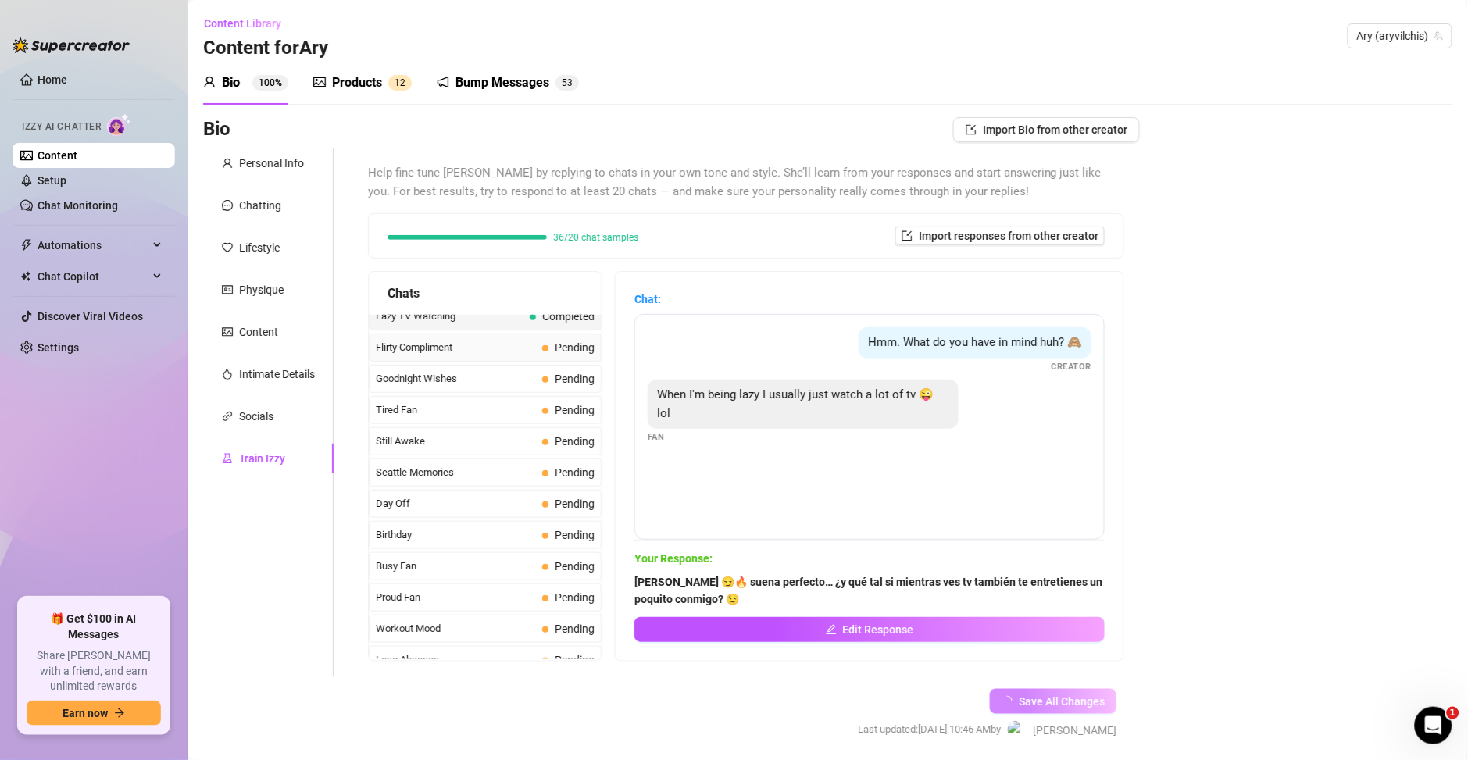
click at [478, 350] on span "Flirty Compliment" at bounding box center [456, 348] width 160 height 16
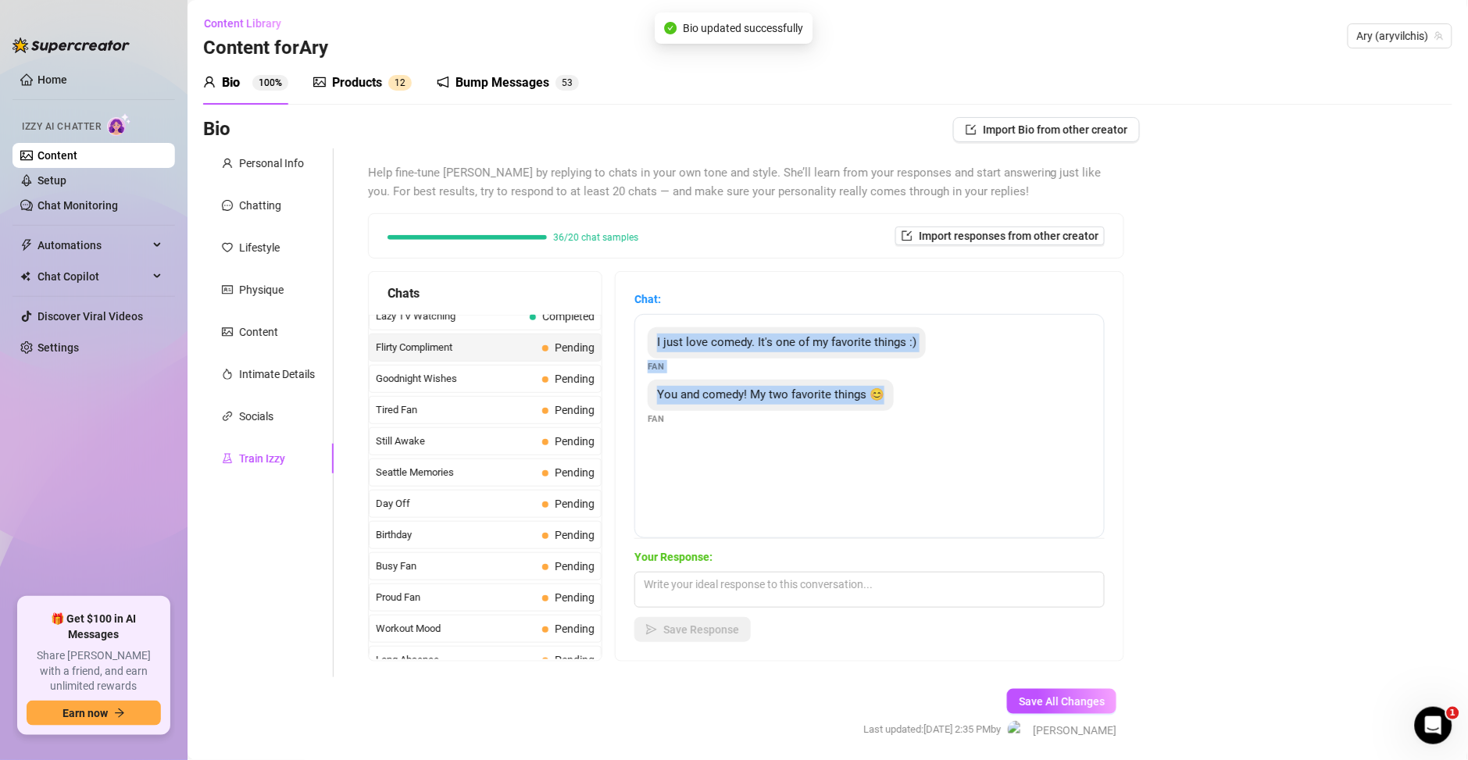
drag, startPoint x: 893, startPoint y: 398, endPoint x: 644, endPoint y: 350, distance: 253.7
click at [644, 350] on div "I just love comedy. It's one of my favorite things :) Fan You and comedy! My tw…" at bounding box center [869, 426] width 470 height 224
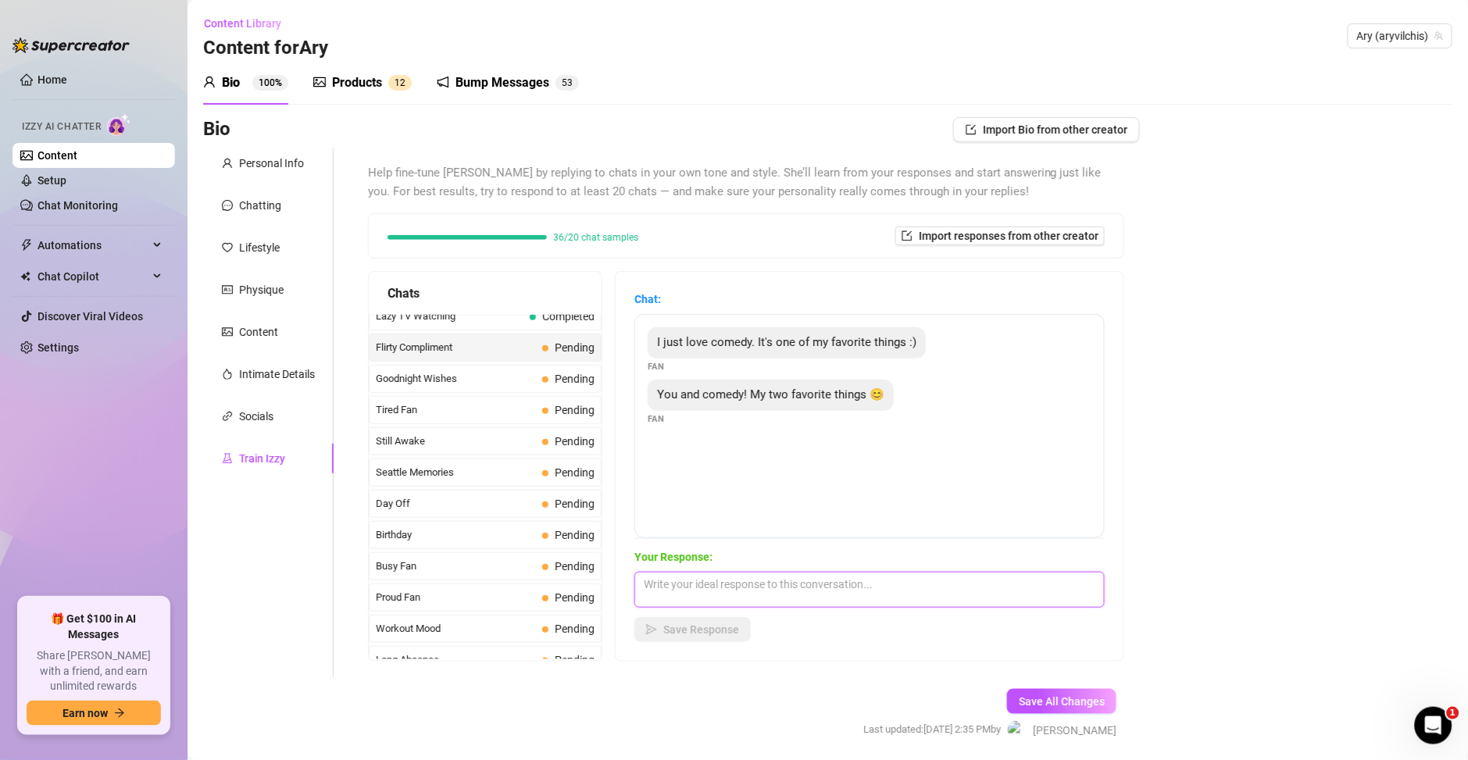
click at [711, 583] on textarea at bounding box center [869, 590] width 470 height 36
paste textarea "Jajaja 😏🔥 me encanta que compartamos gustos… quién sabe, quizá podamos reírnos …"
type textarea "Jajaja 😏🔥 me encanta que compartamos gustos… quién sabe, quizá podamos reírnos …"
click at [702, 630] on span "Save Response" at bounding box center [701, 629] width 76 height 12
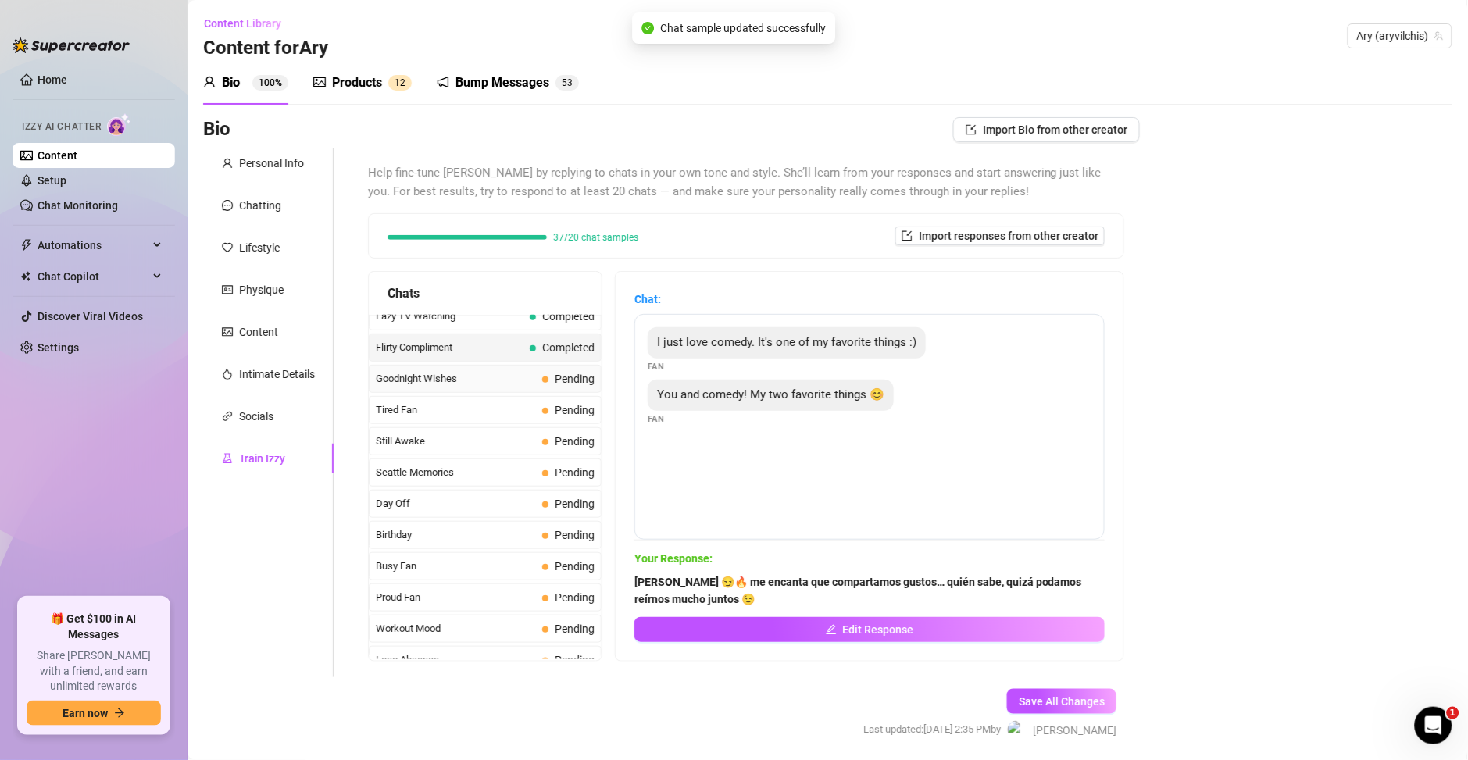
click at [452, 377] on span "Goodnight Wishes" at bounding box center [456, 379] width 160 height 16
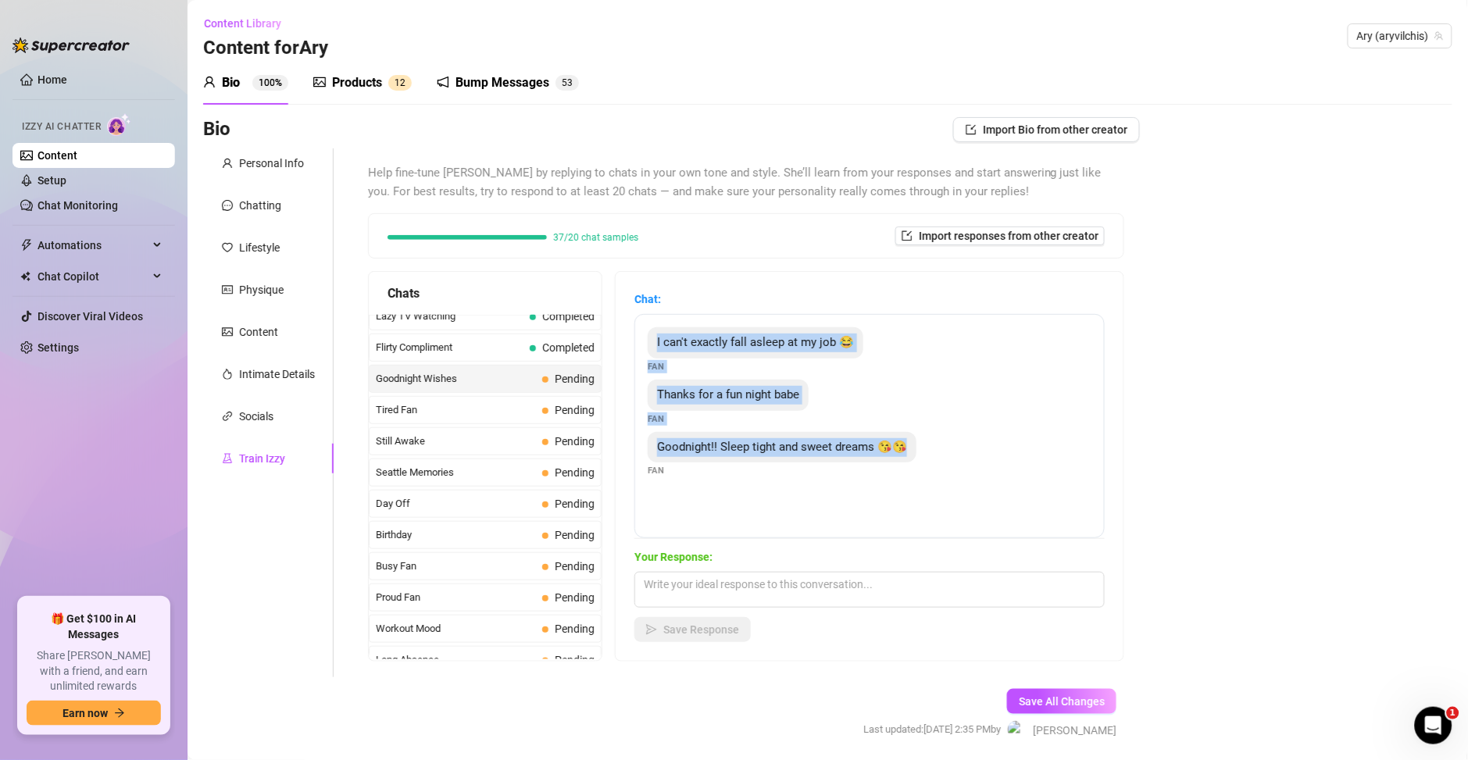
drag, startPoint x: 914, startPoint y: 454, endPoint x: 655, endPoint y: 348, distance: 280.3
click at [655, 348] on div "I can't exactly fall asleep at my job 😂 Fan Thanks for a fun night babe Fan Goo…" at bounding box center [869, 426] width 470 height 224
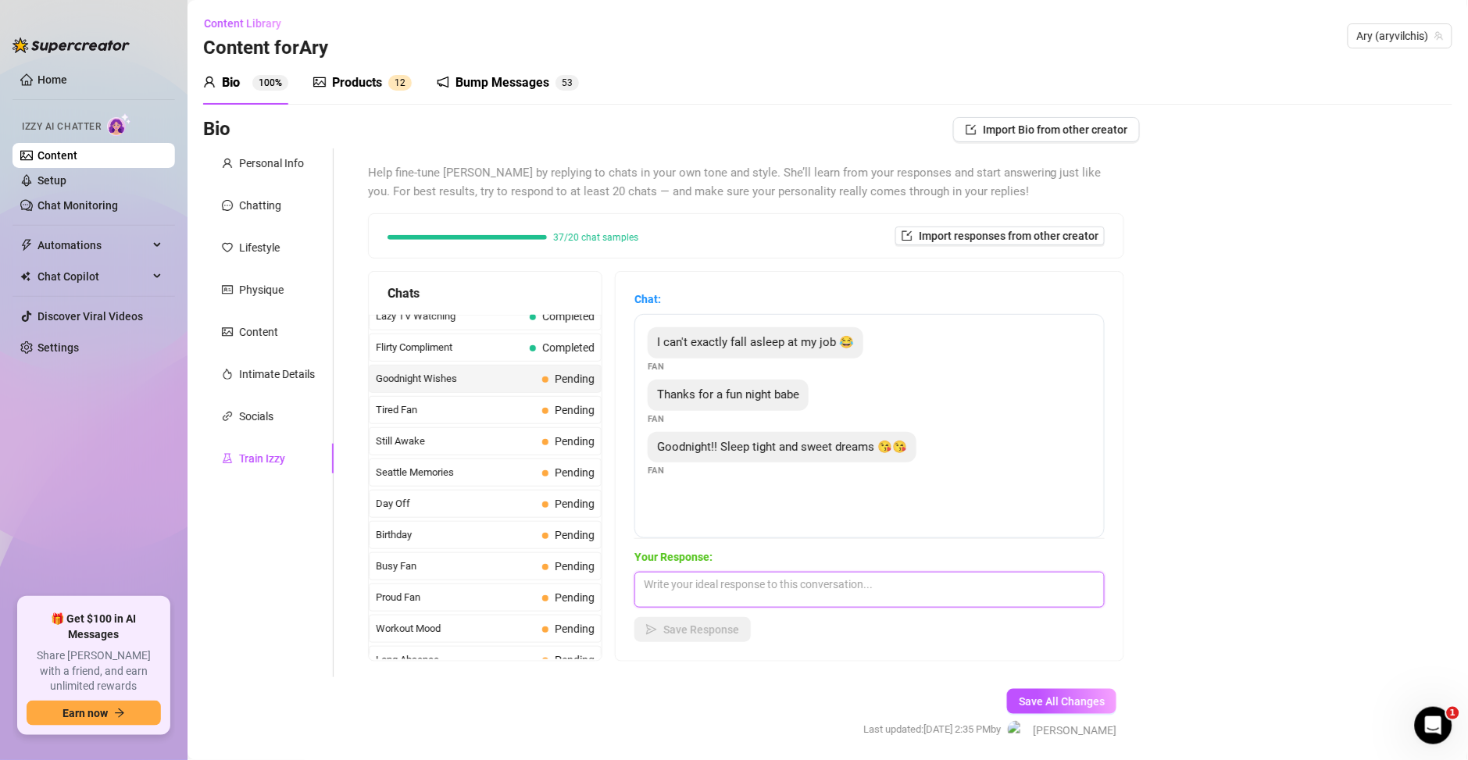
click at [754, 600] on textarea at bounding box center [869, 590] width 470 height 36
paste textarea "gracias amorcito 😘 que tengas dulces sueños… yo estaré pensando en ti 😉"
click at [648, 584] on textarea "gracias amorcito 😘 que tengas dulces sueños… yo estaré pensando en ti 😉" at bounding box center [869, 590] width 470 height 36
type textarea "Gracias amorcito 😘 que tengas dulces sueños… yo estaré pensando en ti 😉"
click at [677, 641] on button "Save Response" at bounding box center [692, 629] width 116 height 25
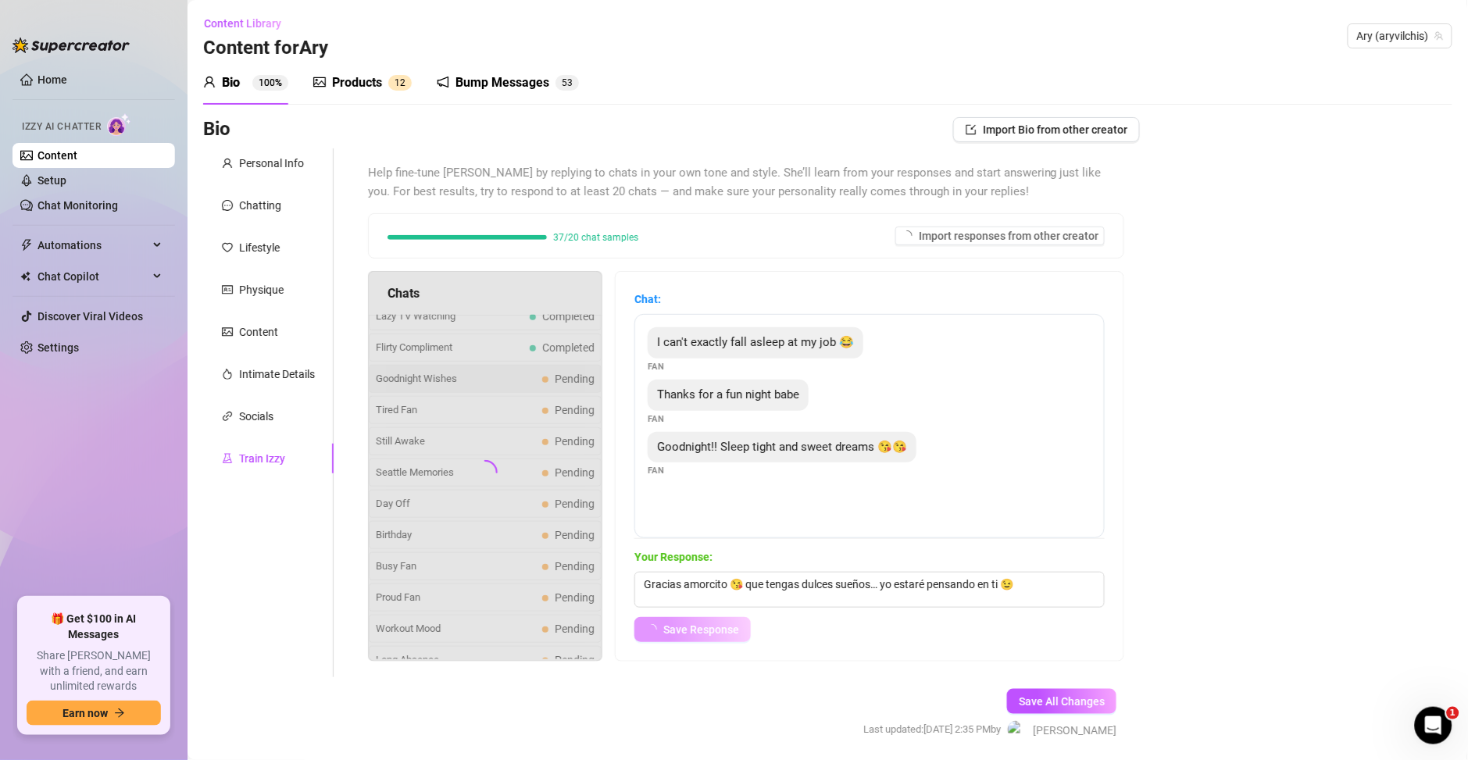
click at [677, 628] on span "Save Response" at bounding box center [701, 629] width 76 height 12
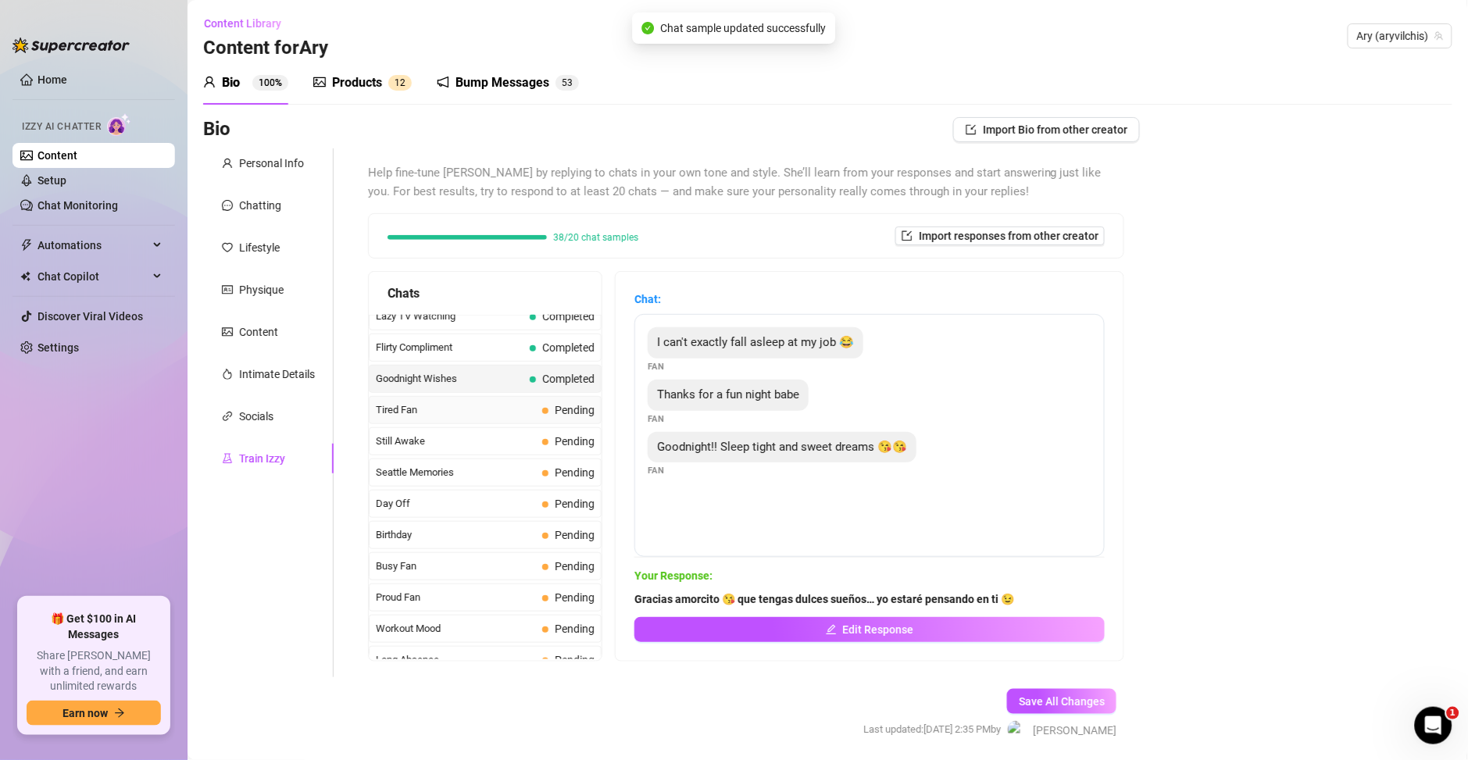
click at [455, 416] on span "Tired Fan" at bounding box center [456, 410] width 160 height 16
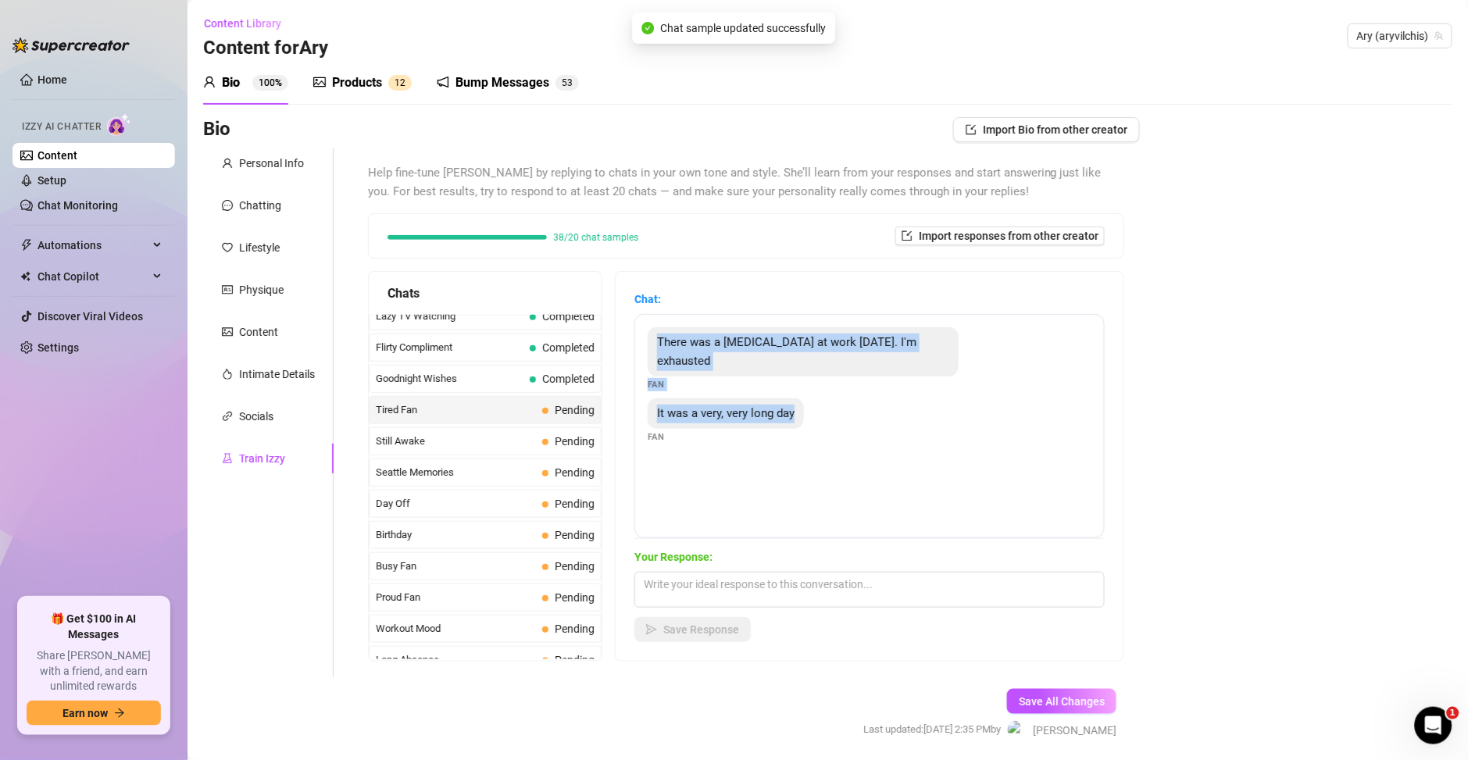
drag, startPoint x: 794, startPoint y: 395, endPoint x: 638, endPoint y: 335, distance: 166.7
click at [638, 335] on div "There was a house fire at work today. I'm exhausted Fan It was a very, very lon…" at bounding box center [869, 426] width 470 height 224
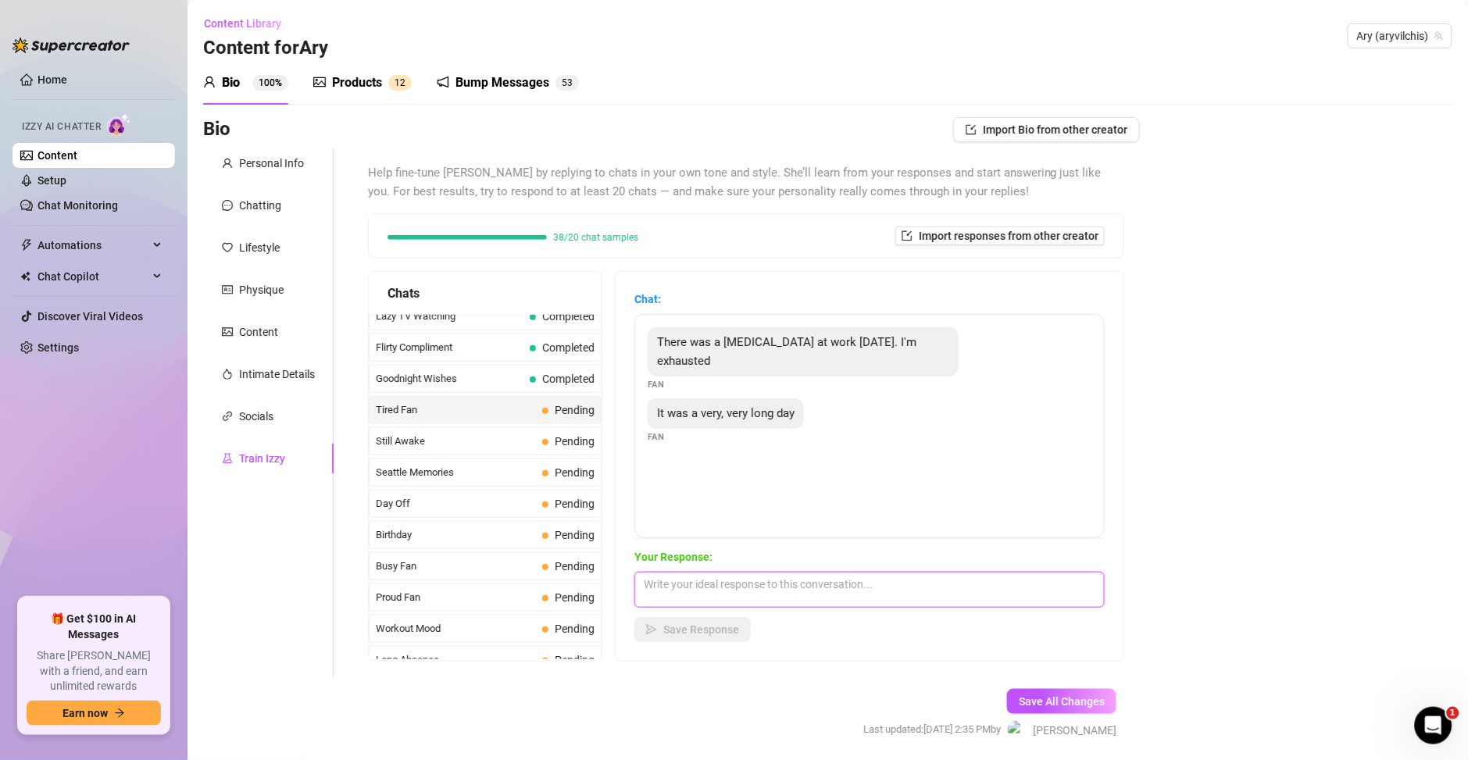
click at [660, 576] on textarea at bounding box center [869, 590] width 470 height 36
paste textarea "vaya día pesado… necesitas que alguien te haga sentir bien y te relaje un poco 😉"
click at [644, 575] on textarea "vaya día pesado… necesitas que alguien te haga sentir bien y te relaje un poco 😉" at bounding box center [869, 590] width 470 height 36
type textarea "Vaya día pesado… necesitas que alguien te haga sentir bien y te relaje un poco?…"
click at [696, 641] on button "Save Response" at bounding box center [692, 629] width 116 height 25
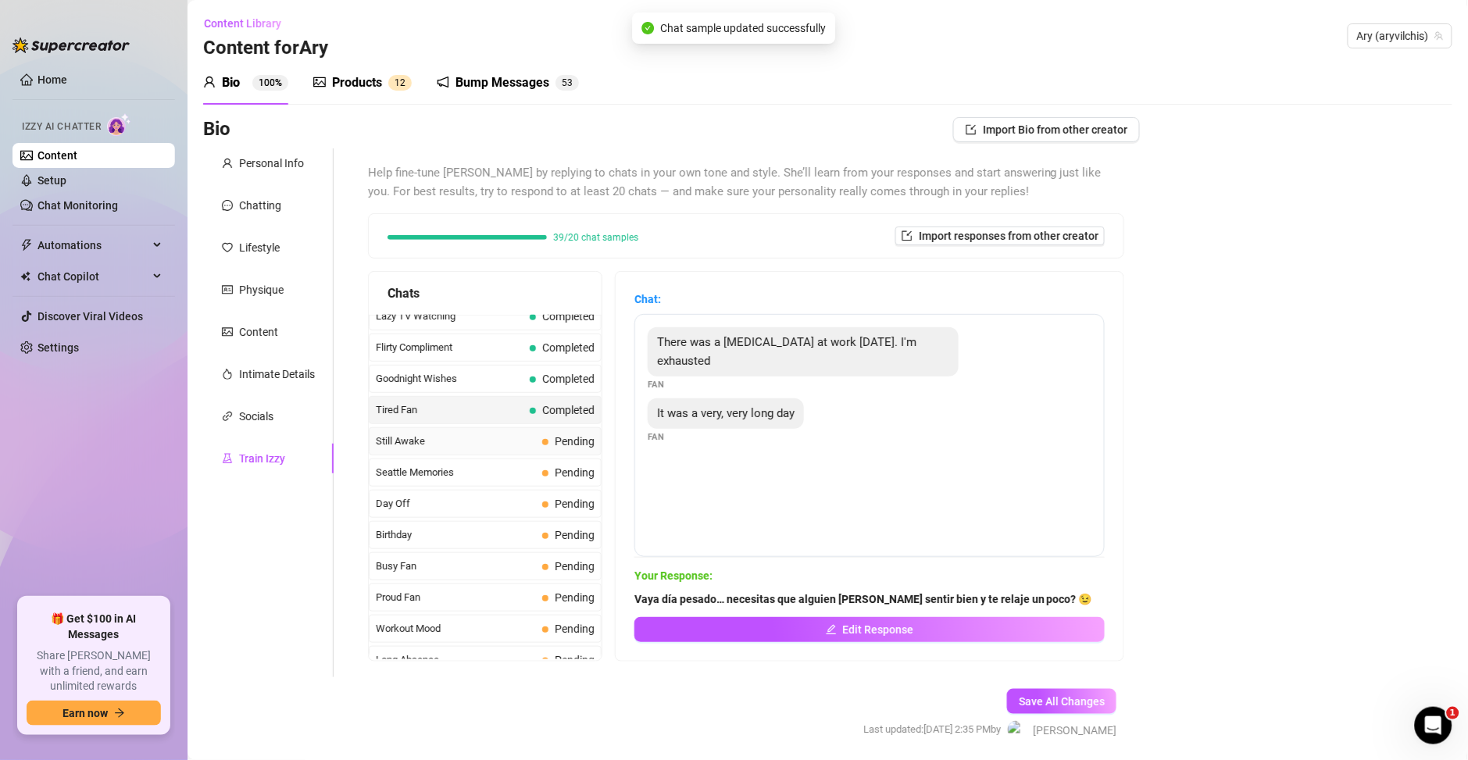
click at [451, 445] on span "Still Awake" at bounding box center [456, 442] width 160 height 16
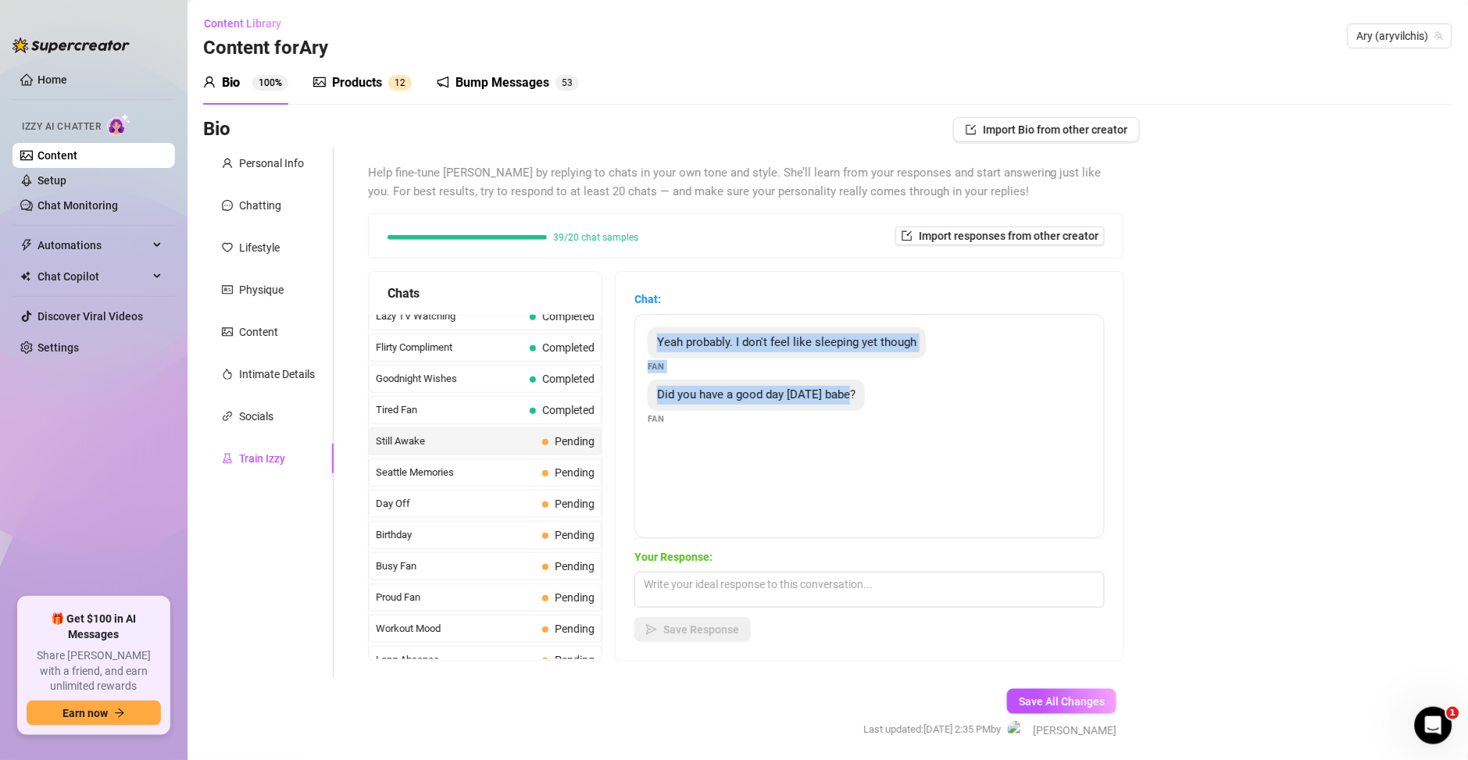
drag, startPoint x: 857, startPoint y: 397, endPoint x: 634, endPoint y: 353, distance: 226.9
click at [634, 353] on div "Chat: Yeah probably. I don't feel like sleeping yet though Fan Did you have a g…" at bounding box center [870, 466] width 508 height 389
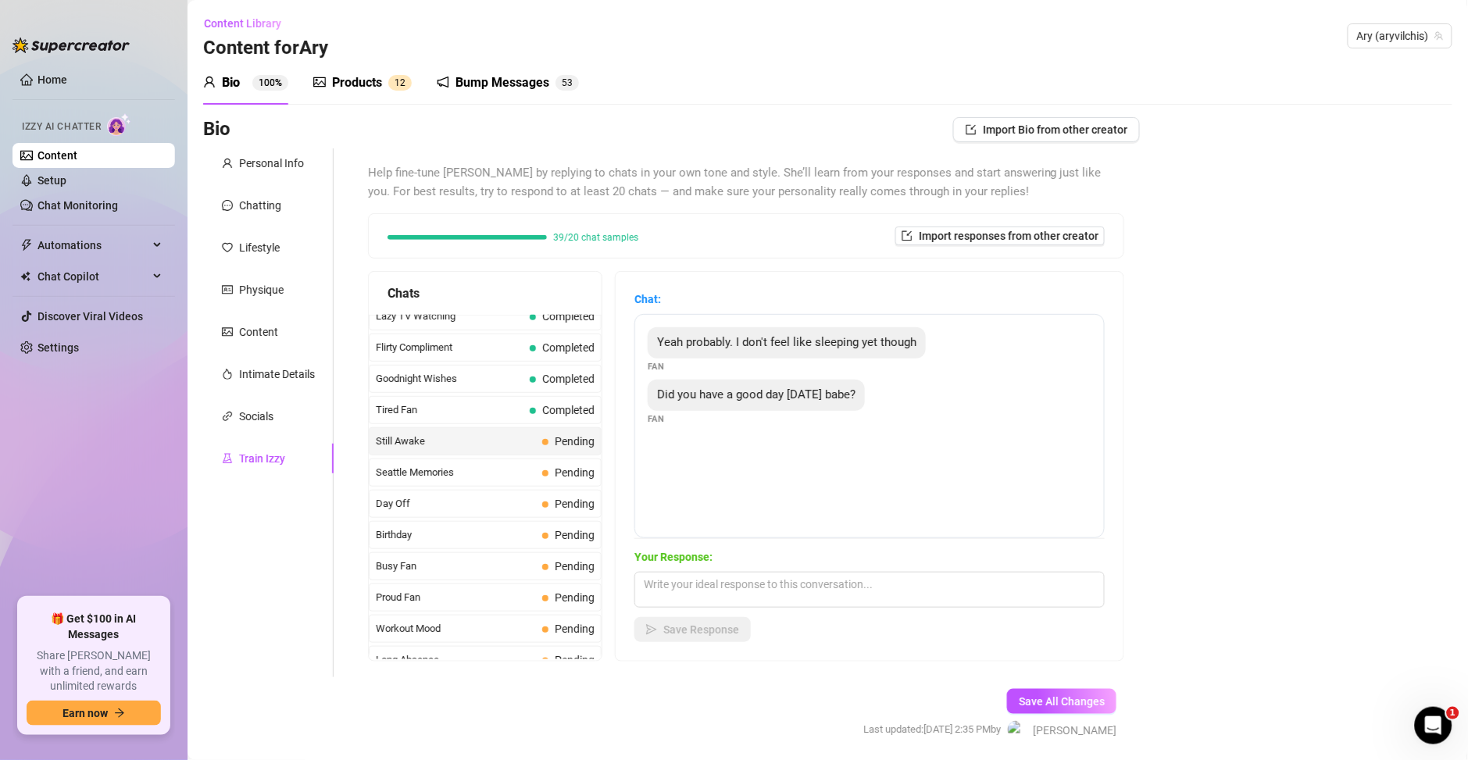
click at [724, 567] on div "Your Response: Save Response" at bounding box center [869, 595] width 470 height 94
click at [724, 589] on textarea at bounding box center [869, 590] width 470 height 36
type textarea "v"
paste textarea "Sí 😈🔥 bastante travieso… y ahora que estás despierto, ¿qué tal si seguimos poni…"
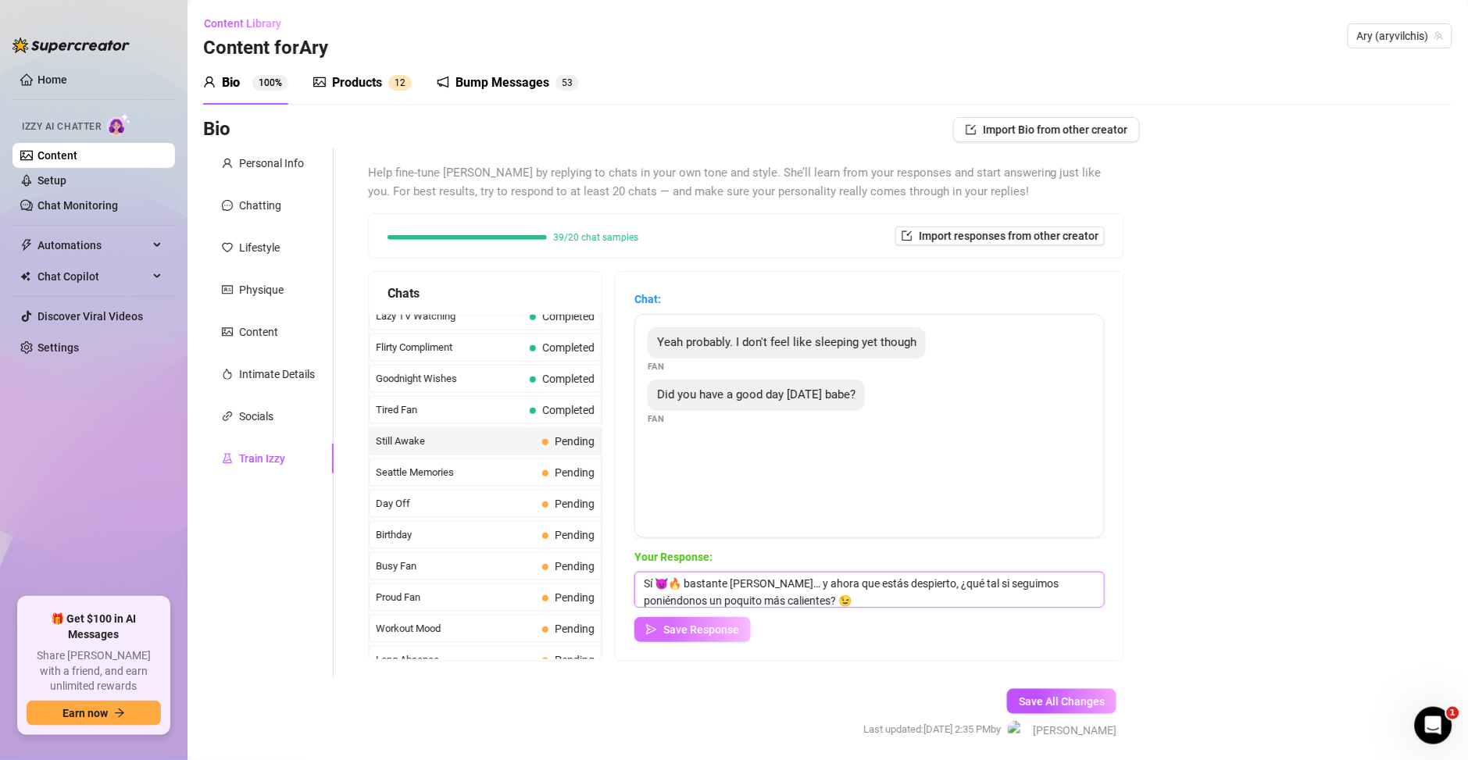
type textarea "Sí 😈🔥 bastante travieso… y ahora que estás despierto, ¿qué tal si seguimos poni…"
click at [725, 629] on span "Save Response" at bounding box center [701, 629] width 76 height 12
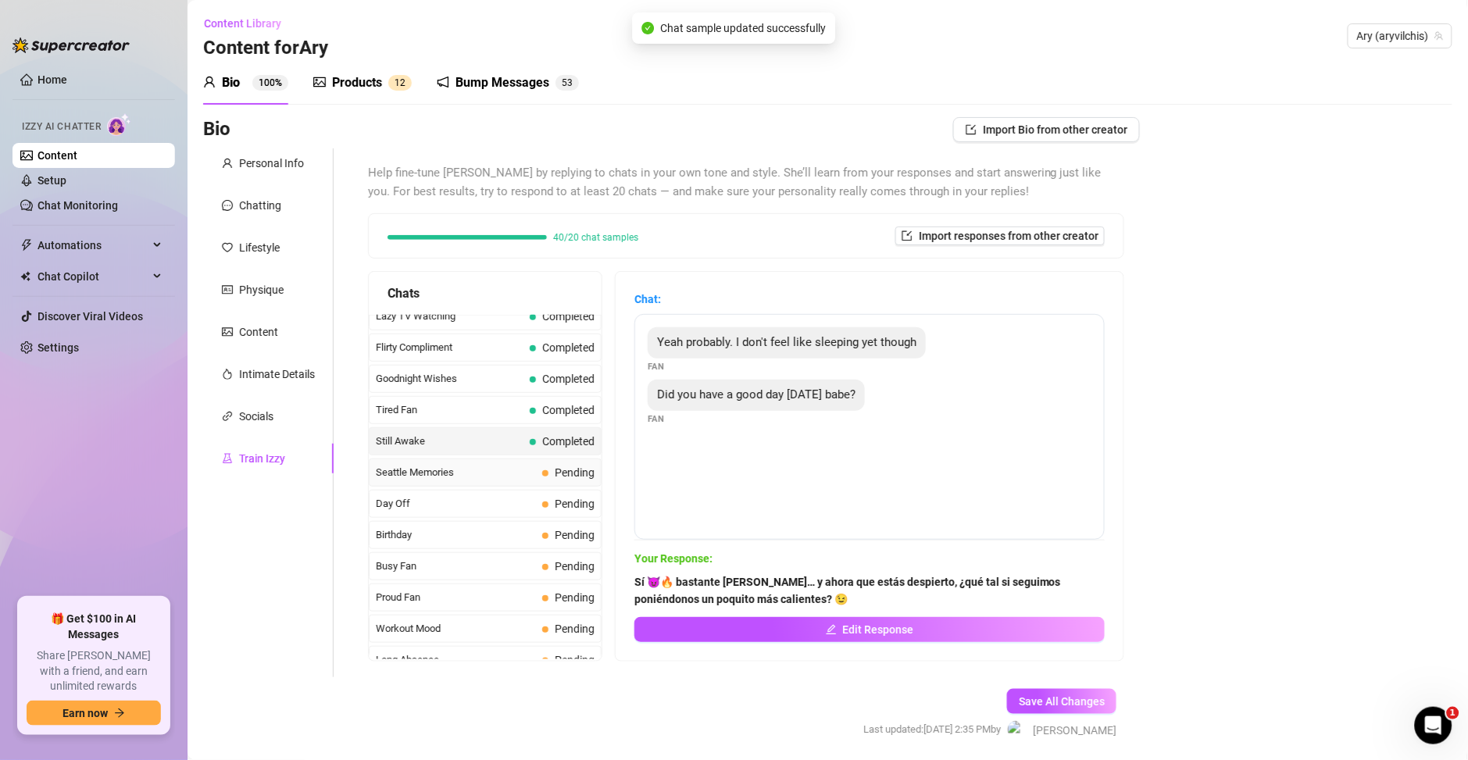
click at [441, 480] on span "Seattle Memories" at bounding box center [456, 473] width 160 height 16
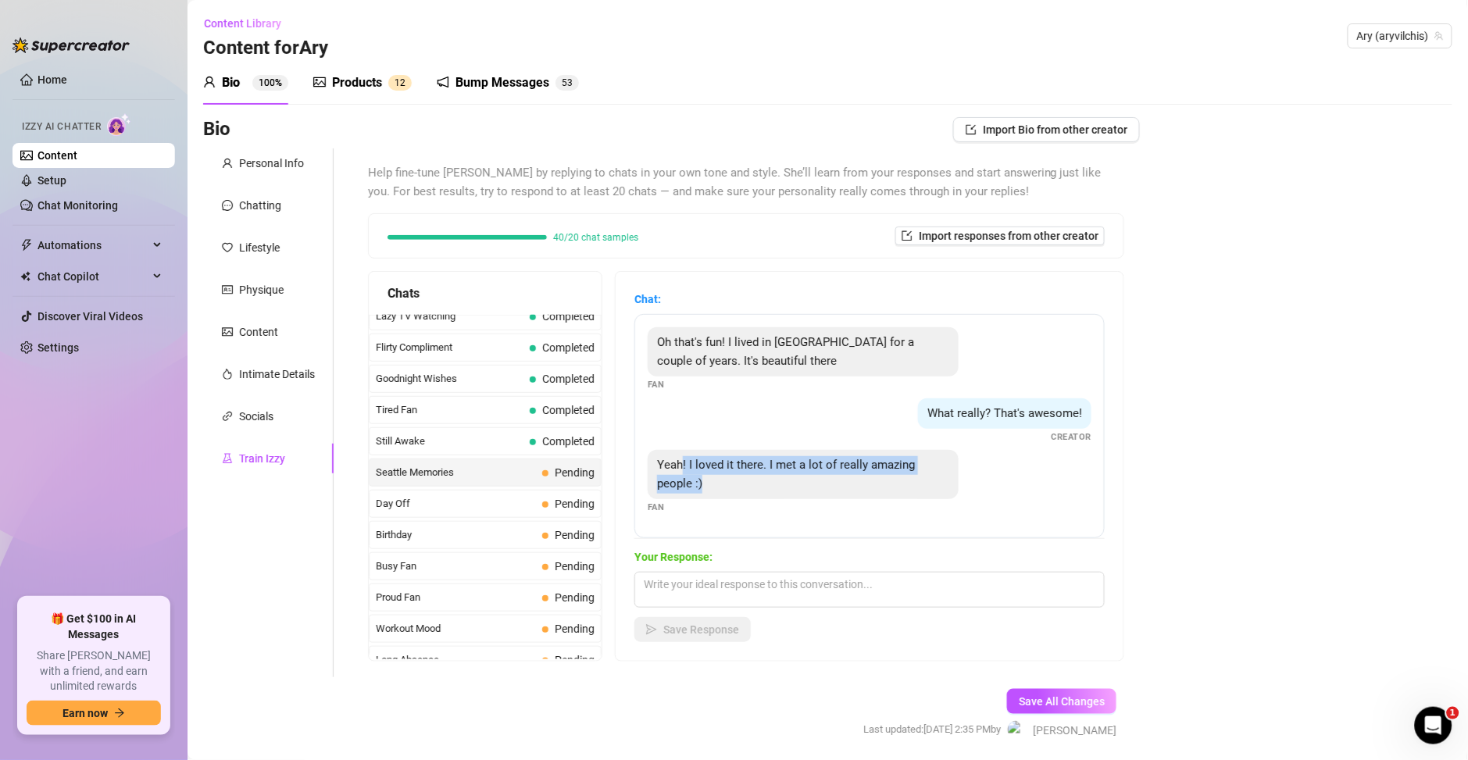
drag, startPoint x: 713, startPoint y: 489, endPoint x: 684, endPoint y: 453, distance: 46.1
click at [684, 453] on div "Yeah! I loved it there. I met a lot of really amazing people :)" at bounding box center [803, 474] width 311 height 49
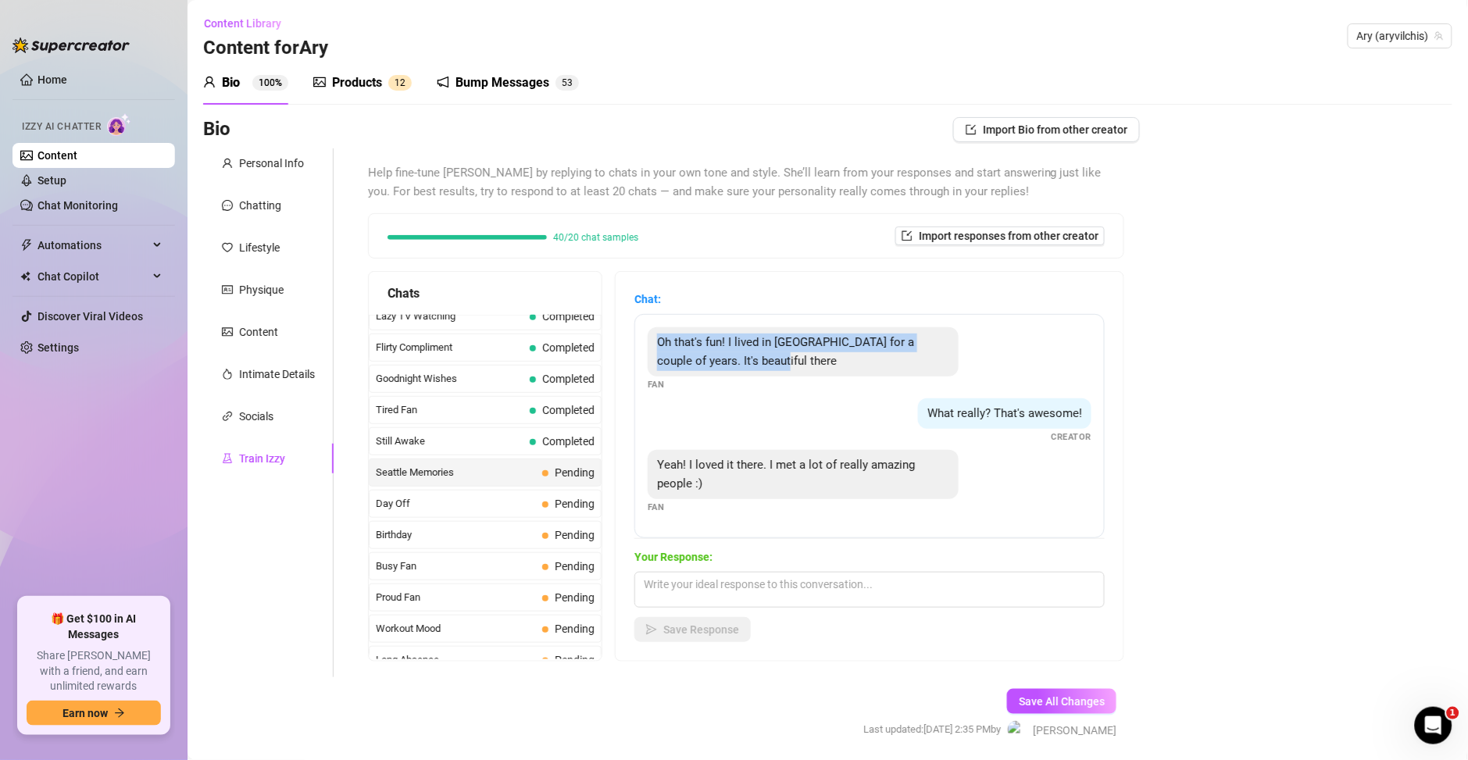
drag, startPoint x: 766, startPoint y: 366, endPoint x: 631, endPoint y: 341, distance: 136.8
click at [631, 341] on div "Chat: Oh that's fun! I lived in Seattle for a couple of years. It's beautiful t…" at bounding box center [870, 466] width 508 height 389
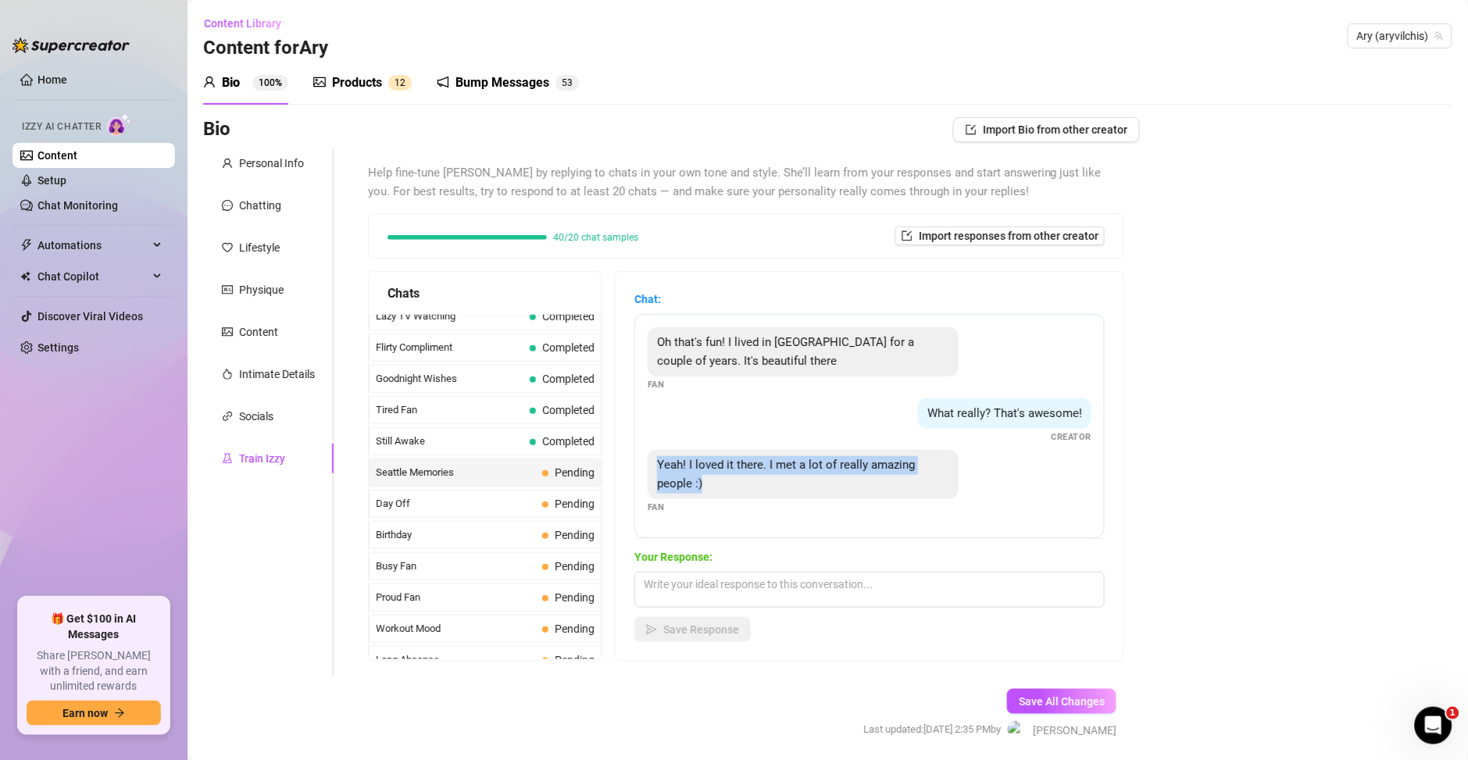
drag, startPoint x: 713, startPoint y: 487, endPoint x: 643, endPoint y: 461, distance: 75.2
click at [643, 461] on div "Oh that's fun! I lived in Seattle for a couple of years. It's beautiful there F…" at bounding box center [869, 426] width 470 height 224
click at [718, 606] on textarea at bounding box center [869, 590] width 470 height 36
paste textarea "qué lindo… seguro conociste gente que te hizo pasar momentos muy traviesos 😉"
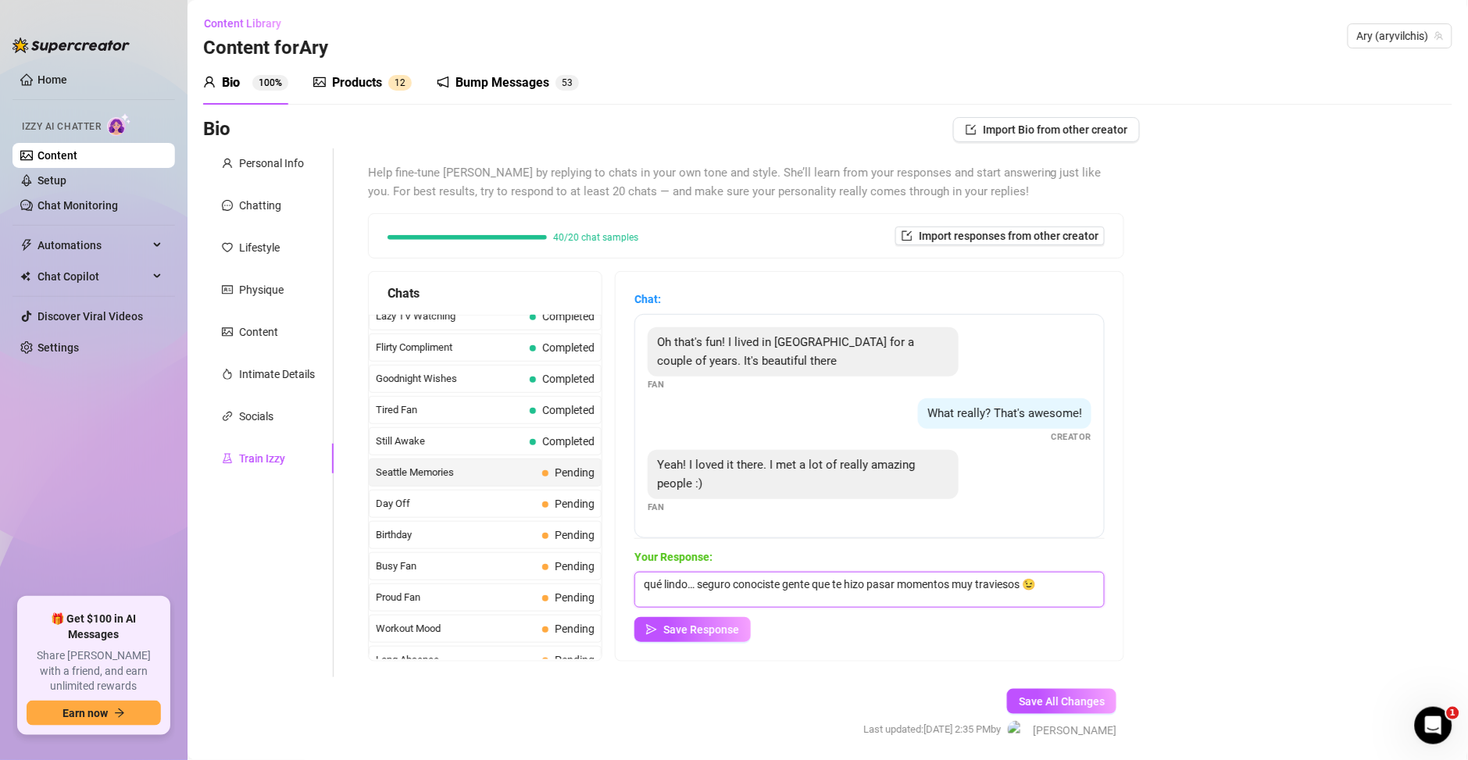
drag, startPoint x: 651, startPoint y: 583, endPoint x: 708, endPoint y: 540, distance: 70.8
click at [651, 582] on textarea "qué lindo… seguro conociste gente que te hizo pasar momentos muy traviesos 😉" at bounding box center [869, 590] width 470 height 36
type textarea "Qué lindo… seguro conociste gente que te hizo pasar momentos muy traviesos 😉"
click at [711, 637] on button "Save Response" at bounding box center [692, 629] width 116 height 25
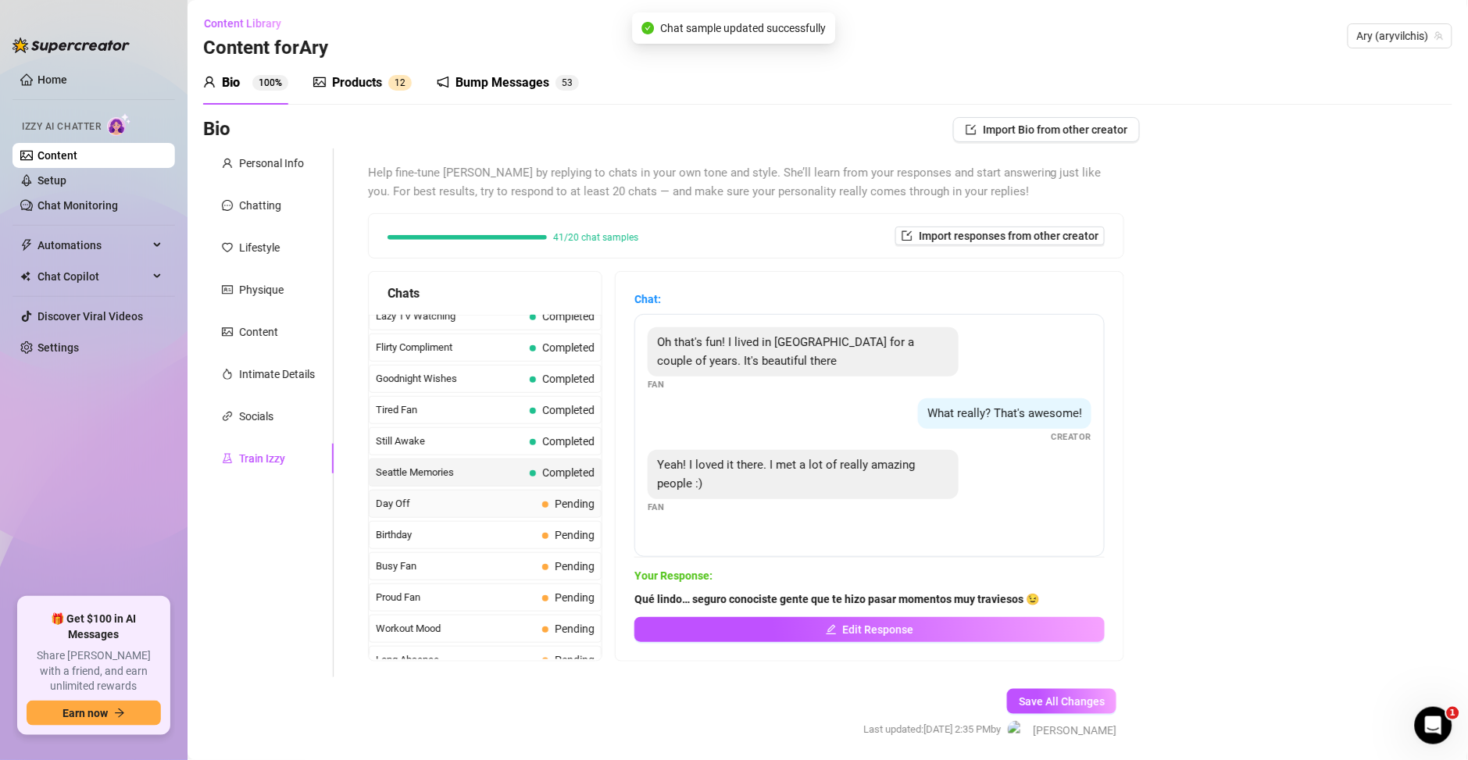
click at [447, 500] on span "Day Off" at bounding box center [456, 504] width 160 height 16
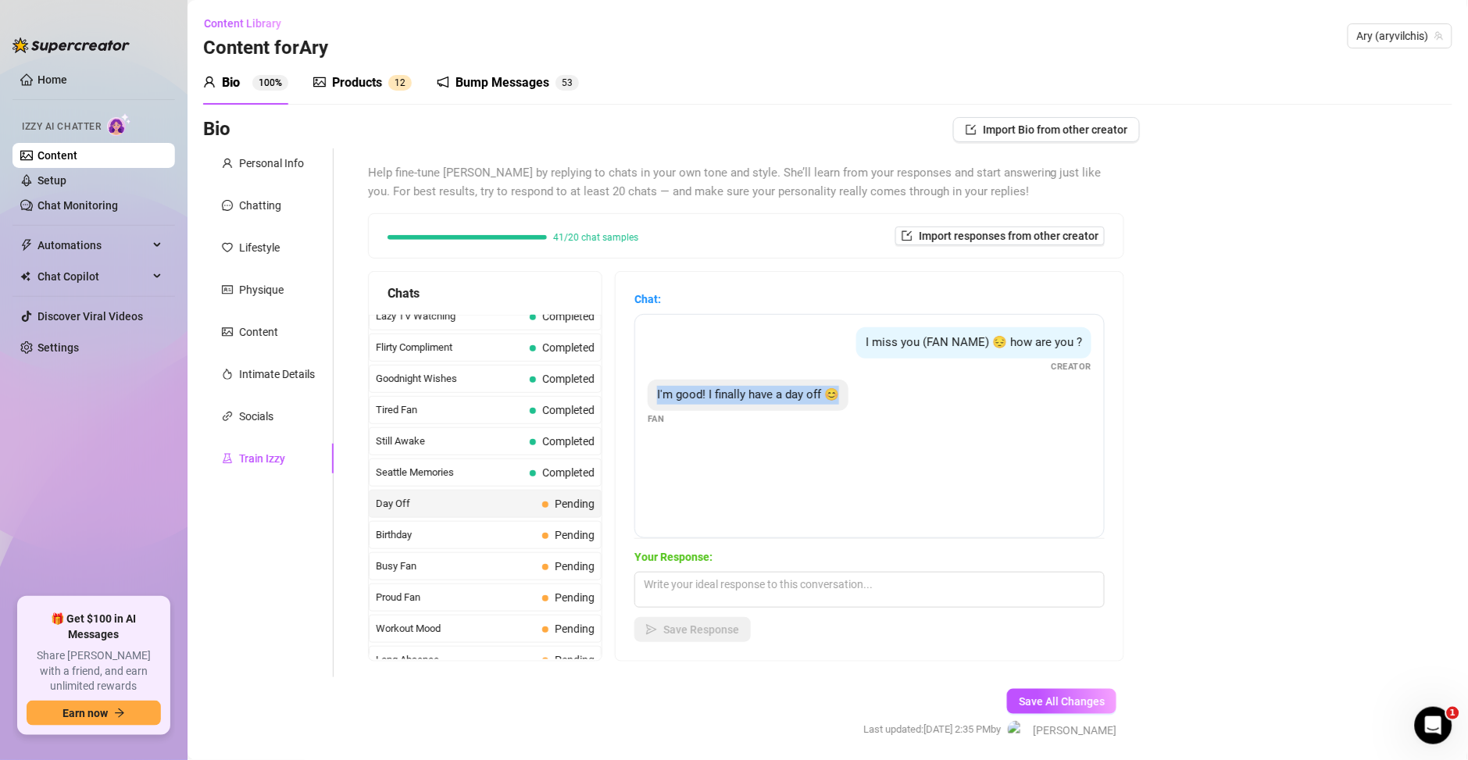
drag, startPoint x: 841, startPoint y: 402, endPoint x: 655, endPoint y: 409, distance: 186.1
click at [655, 409] on div "I'm good! I finally have a day off 😊" at bounding box center [748, 395] width 201 height 31
click at [689, 599] on textarea at bounding box center [869, 590] width 470 height 36
paste textarea "😏🔥 qué rico tener un día libre… ¿cómo vas a disfrutarlo, amorcito? 😉"
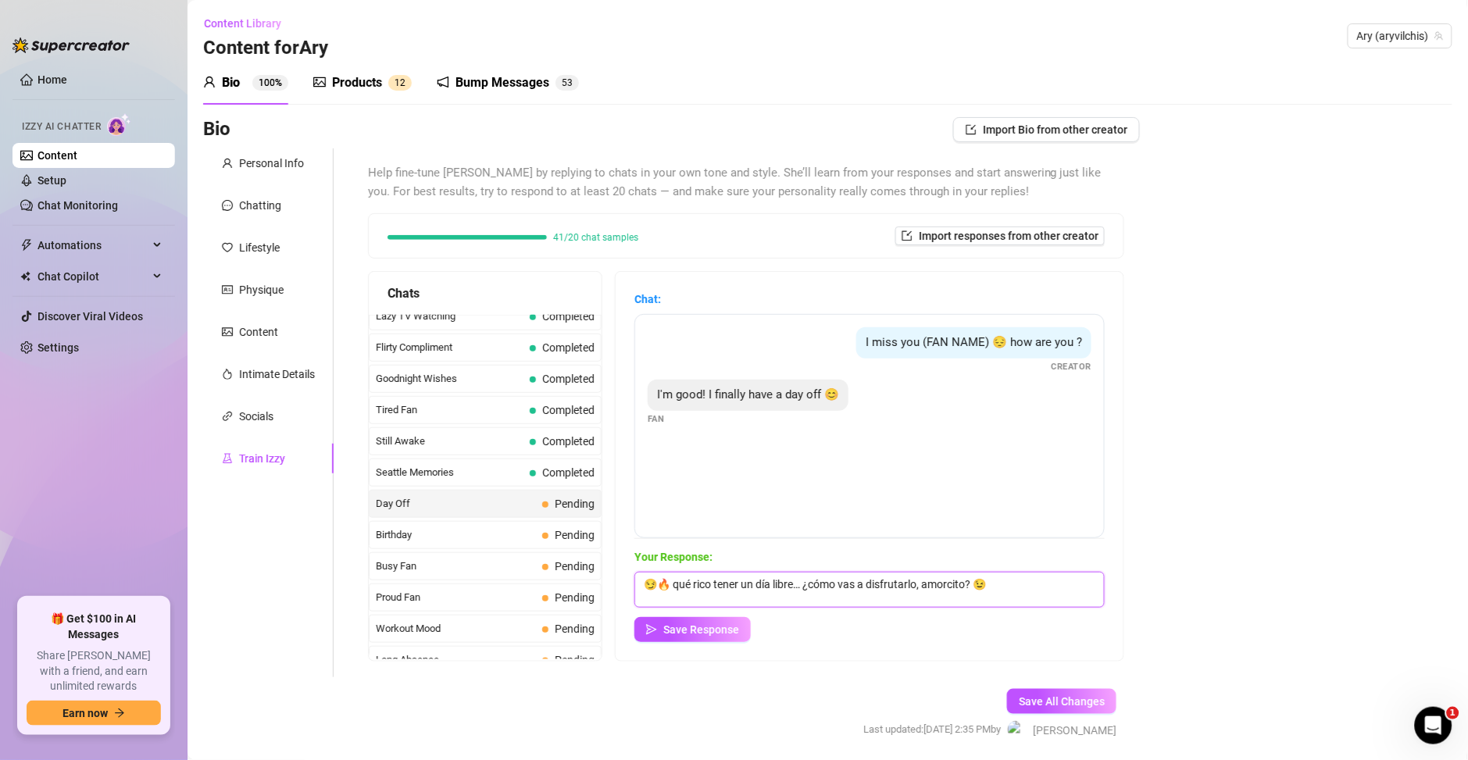
click at [862, 585] on textarea "😏🔥 qué rico tener un día libre… ¿cómo vas a disfrutarlo, amorcito? 😉" at bounding box center [869, 590] width 470 height 36
type textarea "😏🔥 qué rico tener un día libre… ¿cómo vamos a disfrutarlo amorcito? 😉"
click at [685, 637] on button "Save Response" at bounding box center [692, 629] width 116 height 25
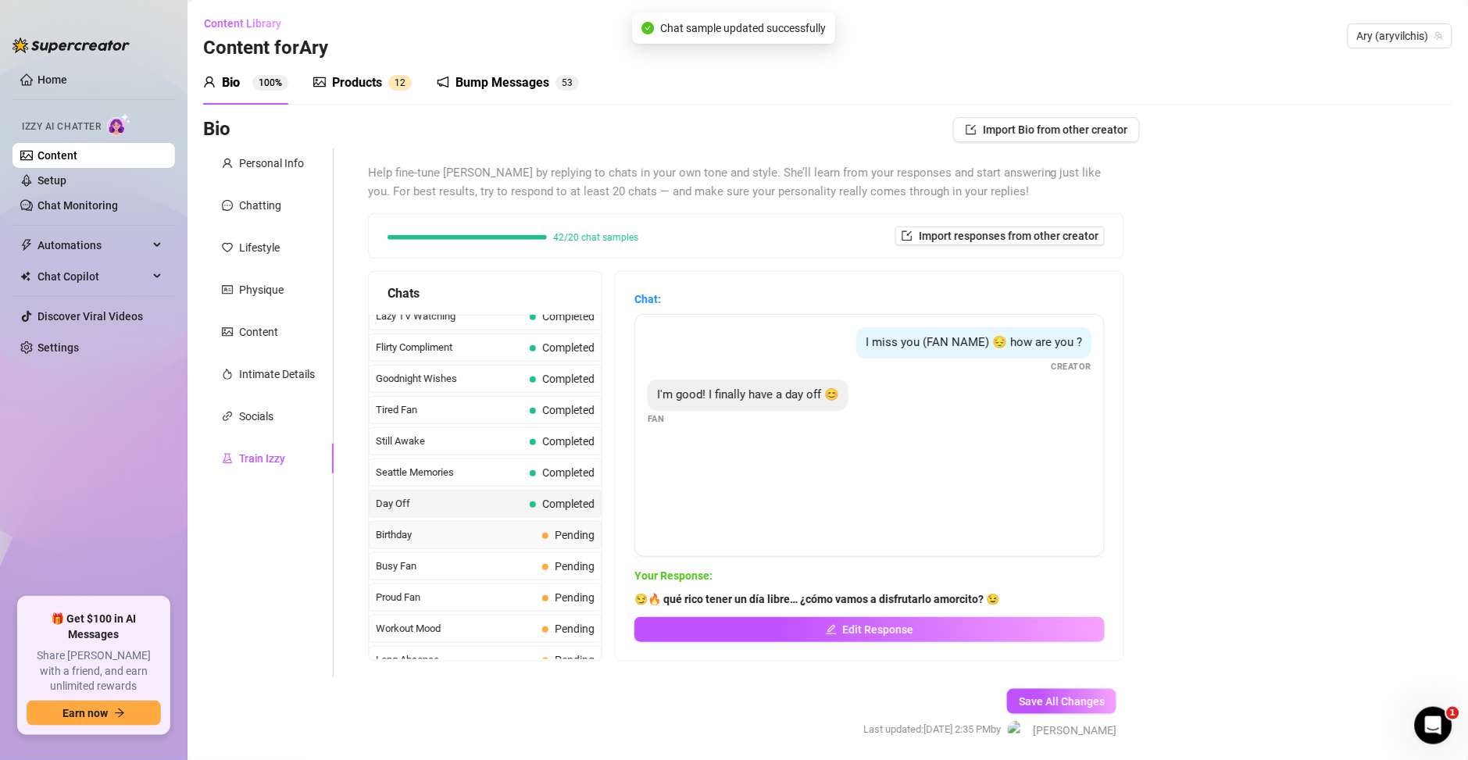
click at [486, 532] on span "Birthday" at bounding box center [456, 535] width 160 height 16
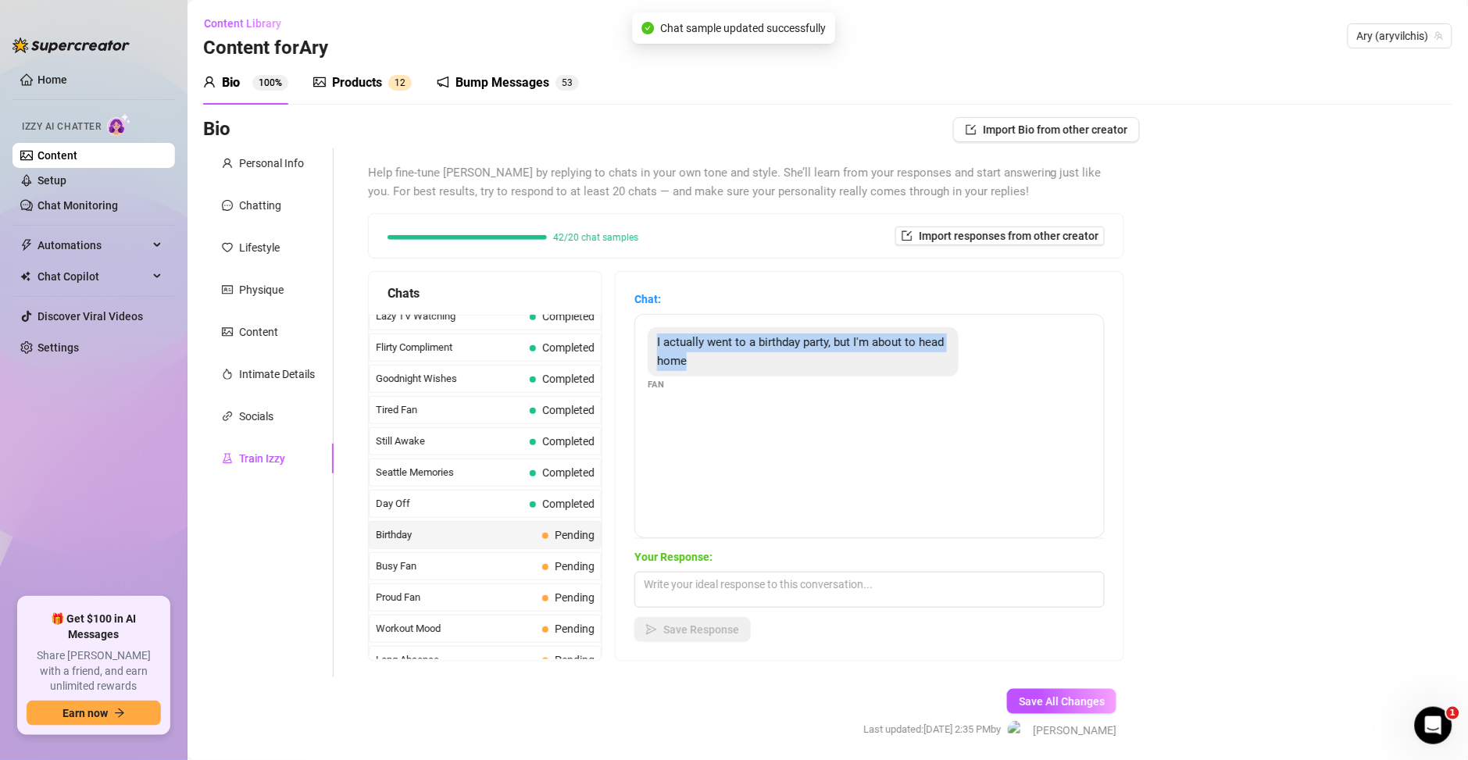
drag, startPoint x: 751, startPoint y: 368, endPoint x: 659, endPoint y: 345, distance: 94.2
click at [659, 345] on div "I actually went to a birthday party, but I'm about to head home" at bounding box center [803, 351] width 311 height 49
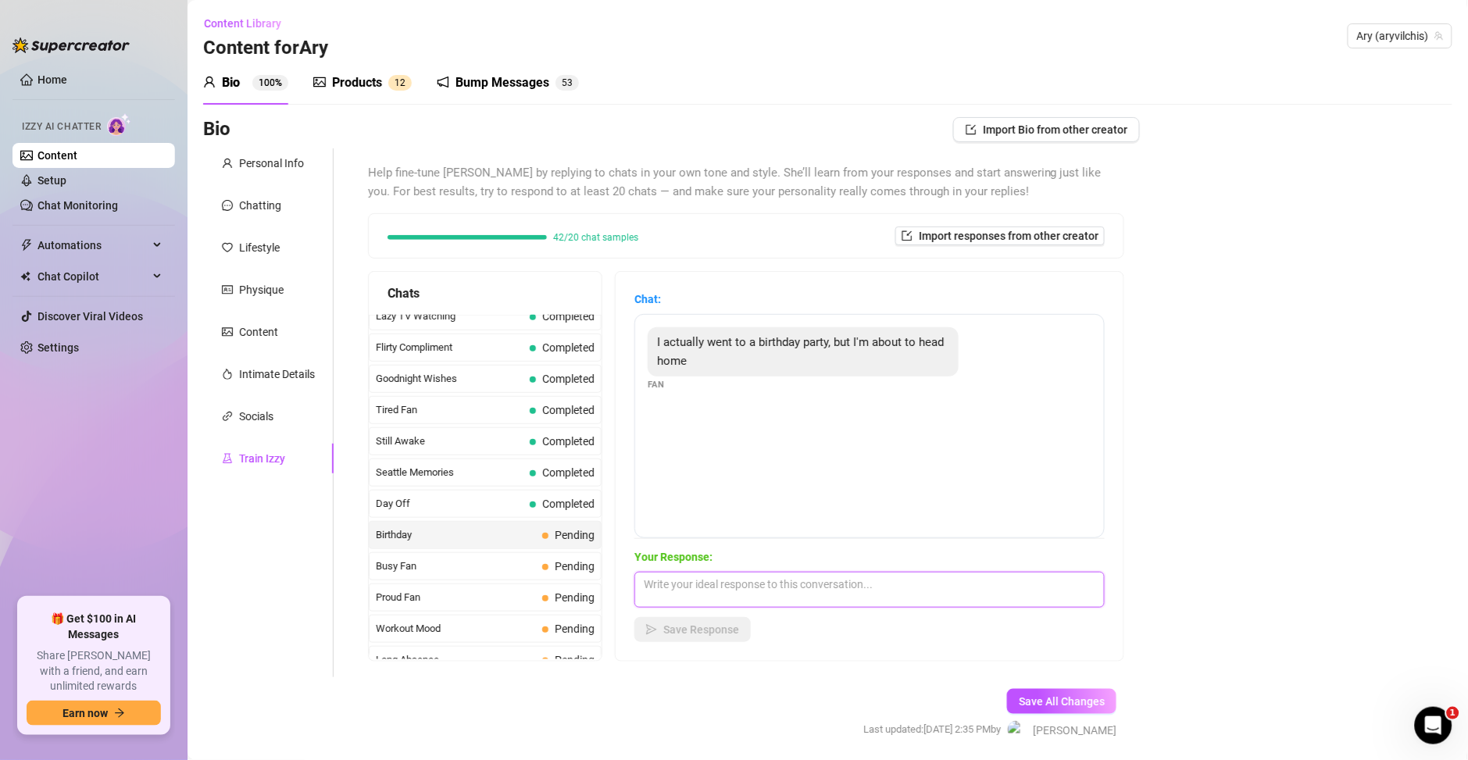
click at [669, 586] on textarea at bounding box center [869, 590] width 470 height 36
paste textarea "espero que la hayas pasado increíble… ahora a relajarte un poquito conmigo 😉"
click at [649, 581] on textarea "espero que la hayas pasado increíble… ahora a relajarte un poquito conmigo 😉" at bounding box center [869, 590] width 470 height 36
type textarea "Espero que la hayas pasado increíble… ahora a relajarte un poquito conmigo 😉"
click at [705, 632] on span "Save Response" at bounding box center [701, 629] width 76 height 12
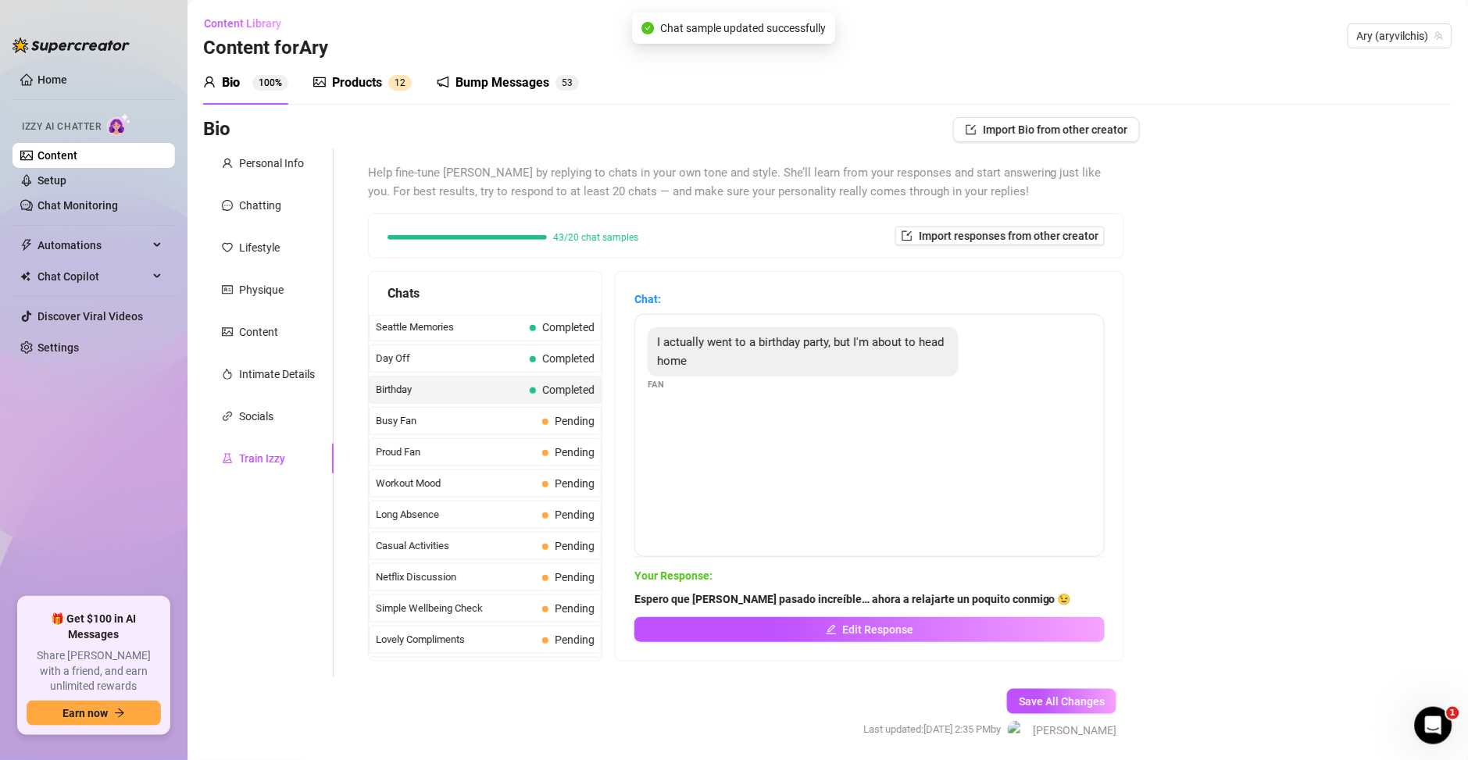
scroll to position [1293, 0]
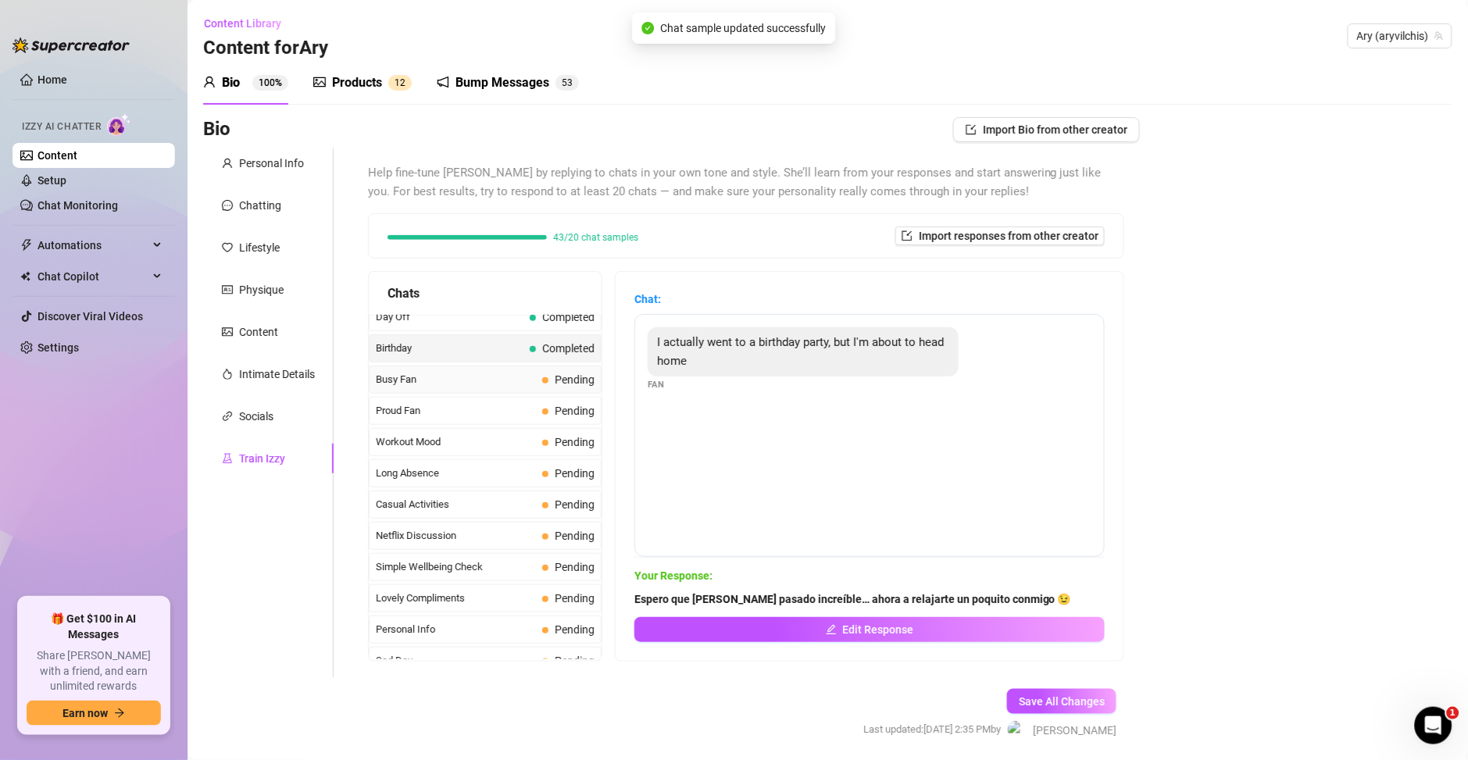
click at [454, 387] on span "Busy Fan" at bounding box center [456, 380] width 160 height 16
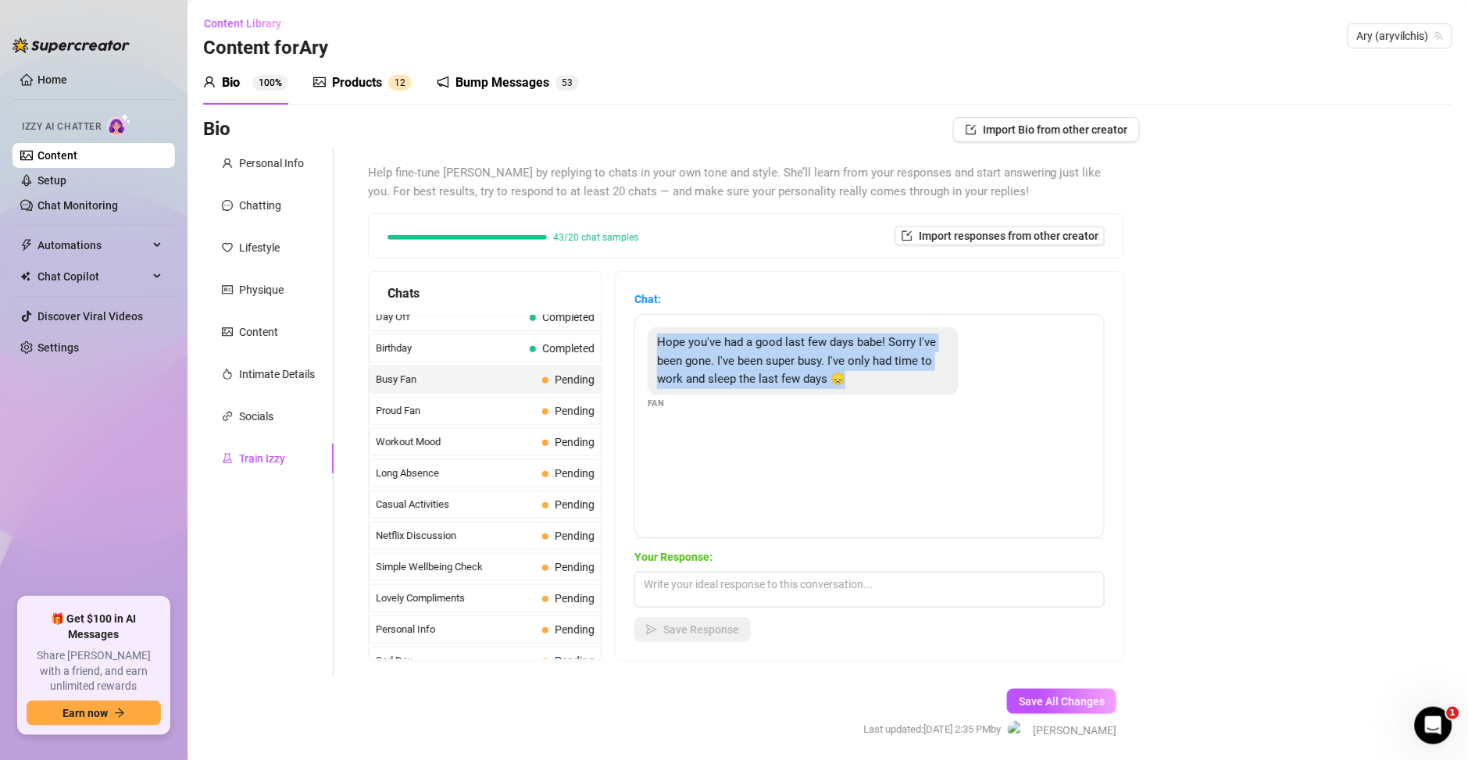
drag, startPoint x: 912, startPoint y: 381, endPoint x: 627, endPoint y: 347, distance: 287.2
click at [627, 347] on div "Chat: Hope you've had a good last few days babe! Sorry I've been gone. I've bee…" at bounding box center [870, 466] width 508 height 389
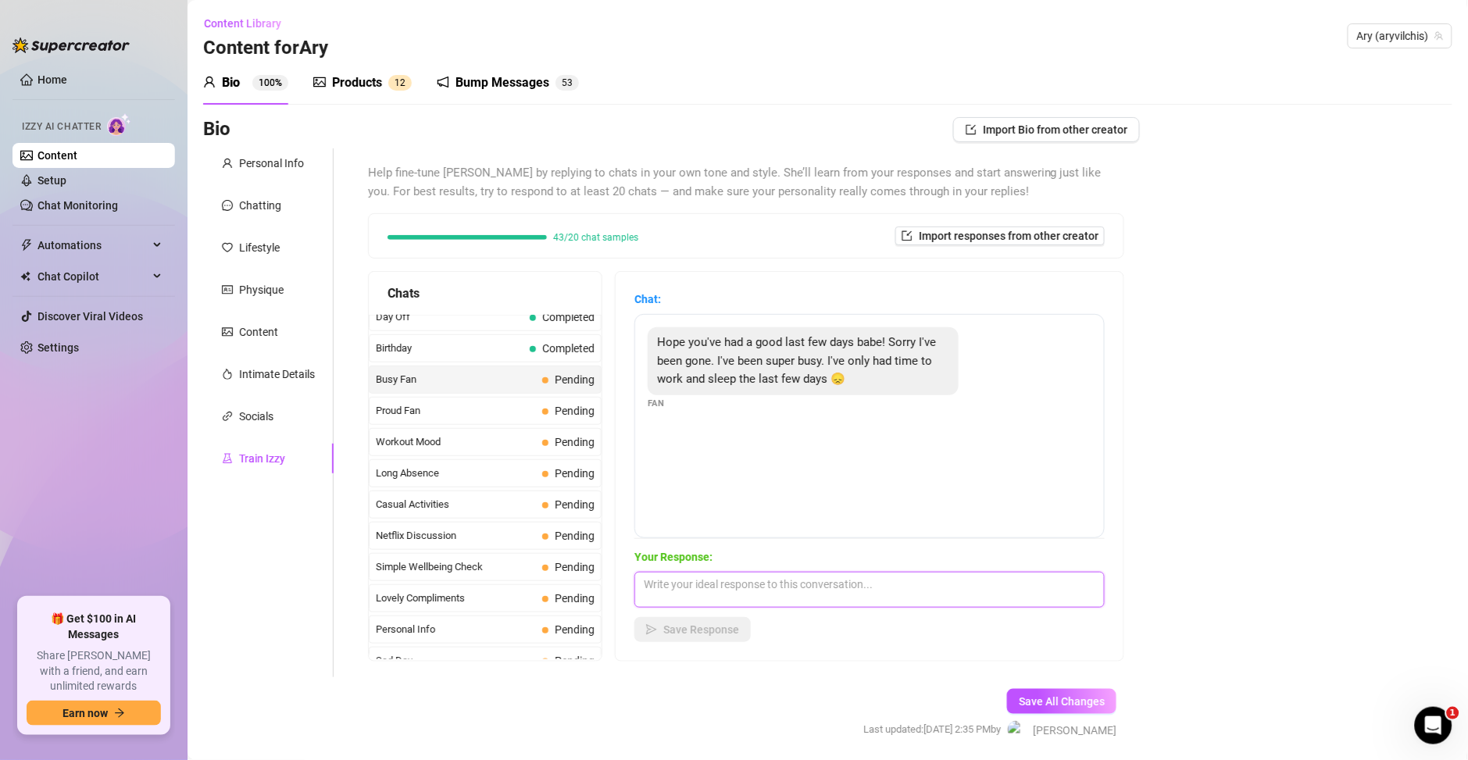
click at [719, 587] on textarea at bounding box center [869, 590] width 470 height 36
paste textarea "no pasa nada, amorcito… aunque hayas estado ocupado, siempre me gusta que piens…"
click at [653, 578] on textarea "no pasa nada, amorcito… aunque hayas estado ocupado, siempre me gusta que piens…" at bounding box center [869, 590] width 470 height 36
type textarea "No pasa nada, amorcito… aunque hayas estado ocupado, siempre me gusta que piens…"
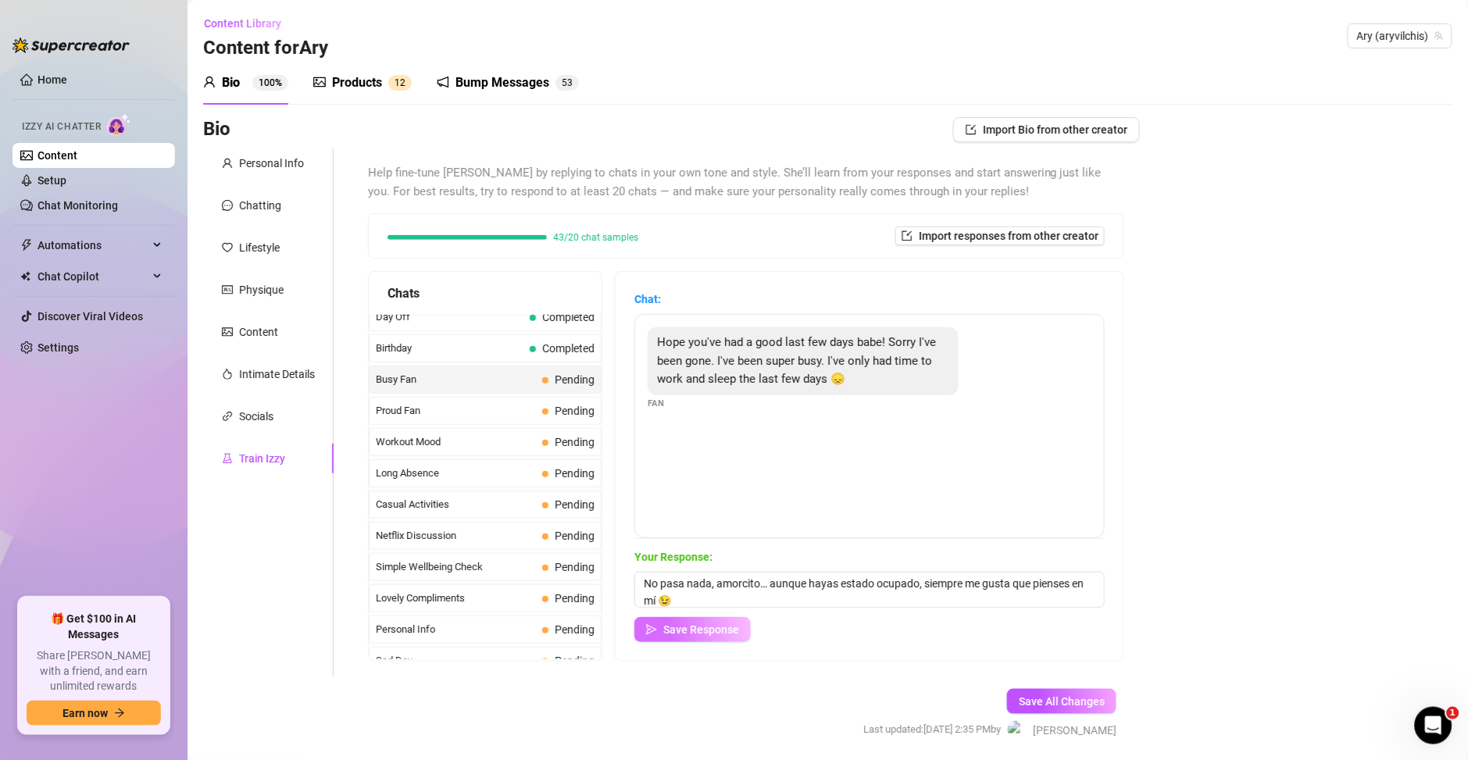
click at [704, 633] on span "Save Response" at bounding box center [701, 629] width 76 height 12
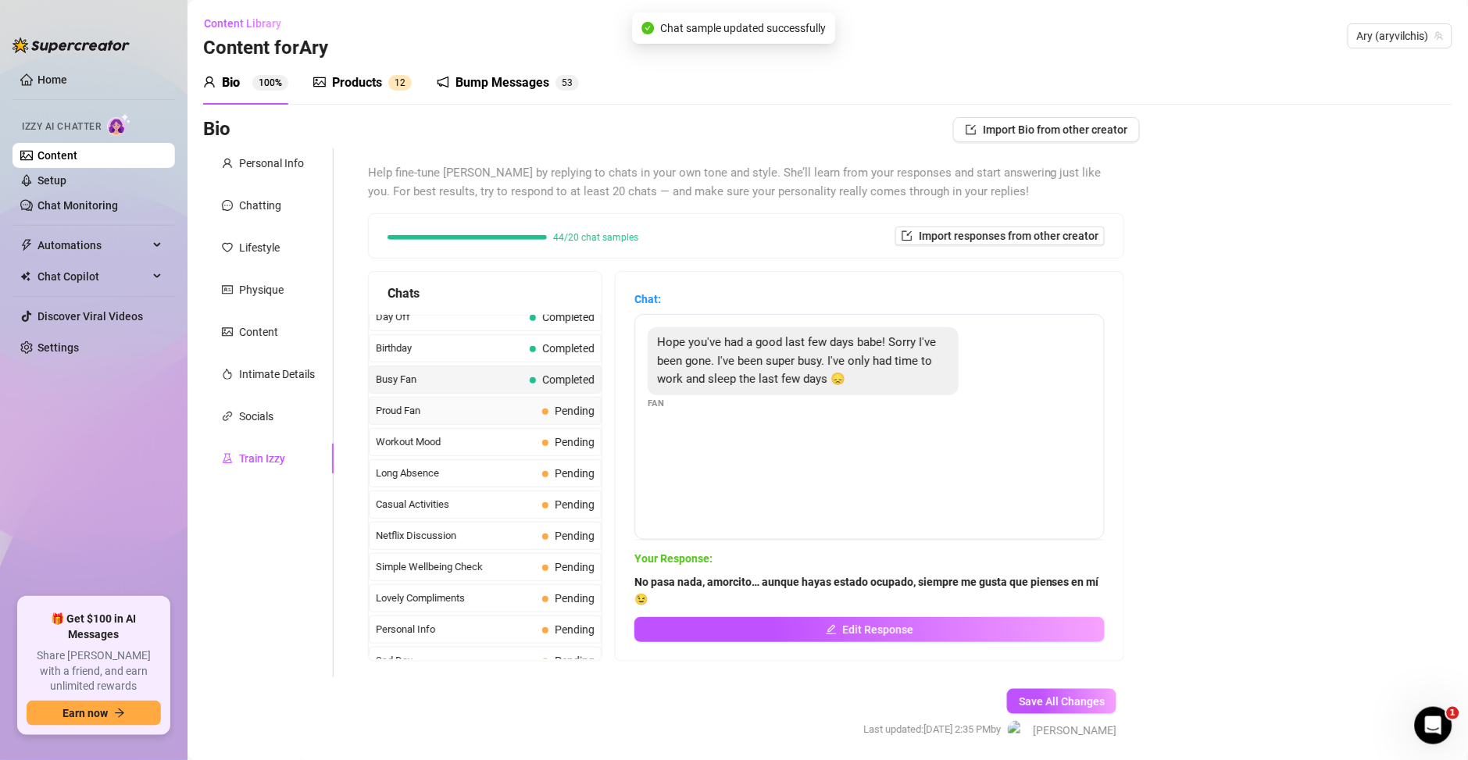
click at [484, 419] on span "Proud Fan" at bounding box center [456, 411] width 160 height 16
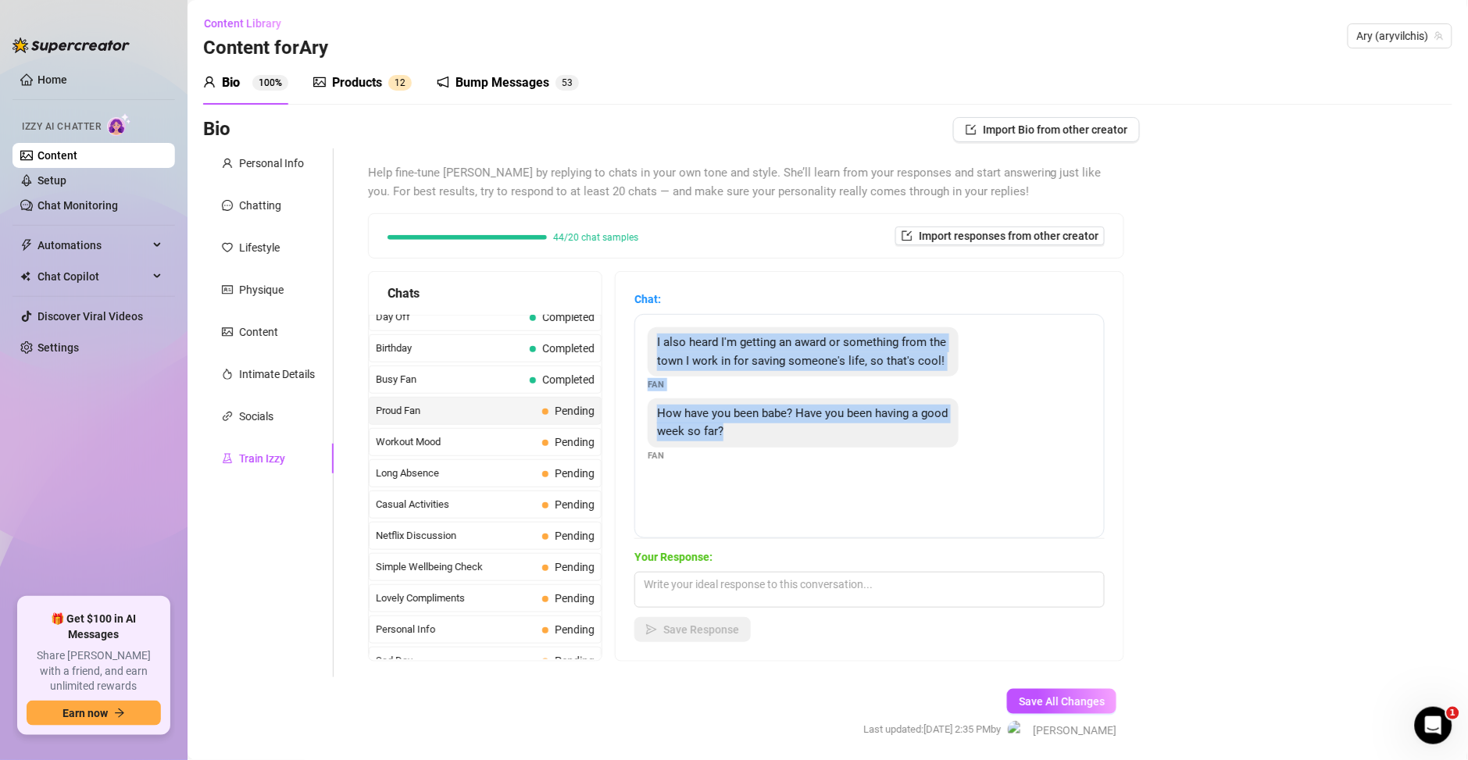
drag, startPoint x: 751, startPoint y: 442, endPoint x: 654, endPoint y: 348, distance: 135.4
click at [654, 348] on div "I also heard I'm getting an award or something from the town I work in for savi…" at bounding box center [869, 426] width 470 height 224
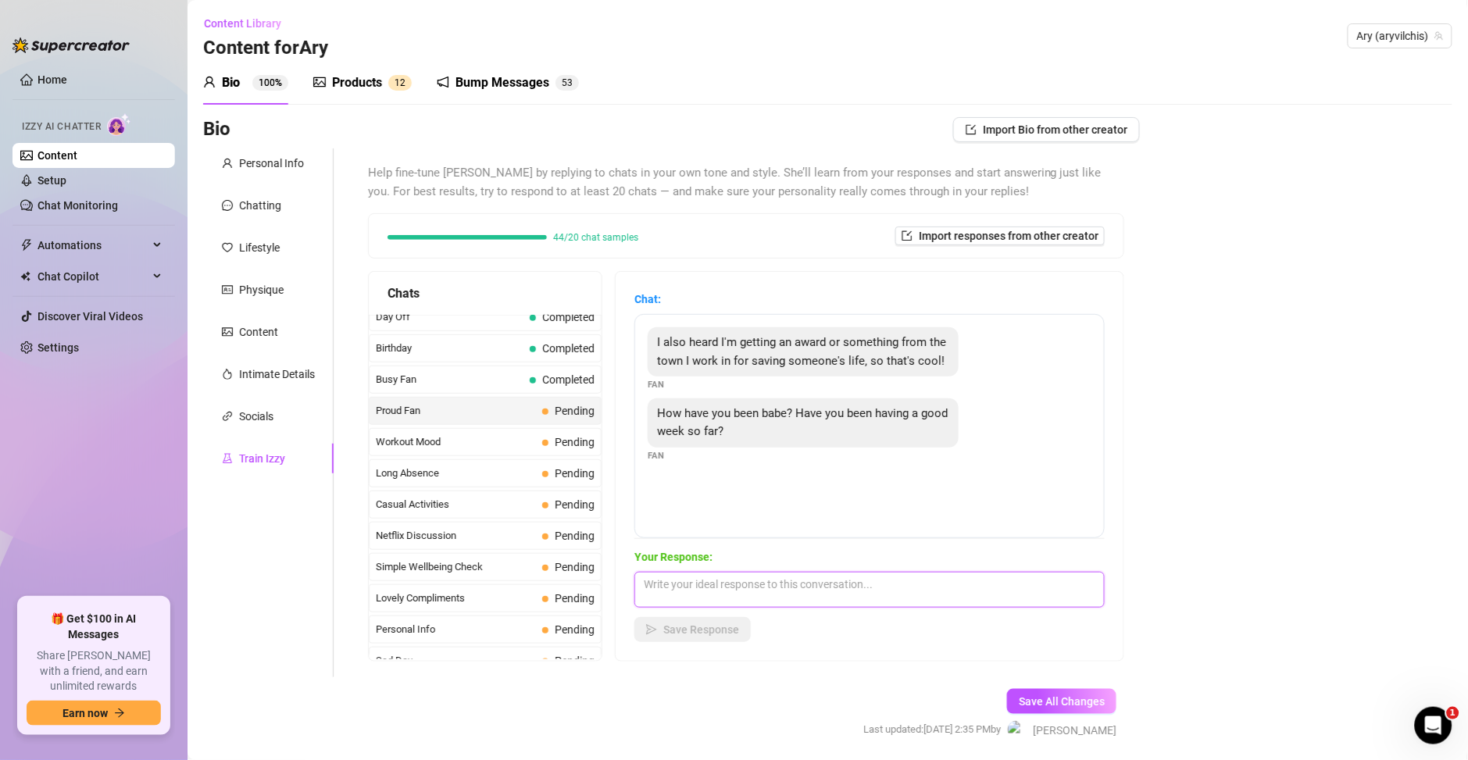
click at [689, 588] on textarea at bounding box center [869, 590] width 470 height 36
paste textarea "Wow 😏🔥 qué increíble lo de tu premio… yo he tenido una semana bastante traviesa…"
click at [1037, 582] on textarea "Wow 😏🔥 qué increíble lo de tu premio… yo he tenido una semana bastante traviesa…" at bounding box center [869, 590] width 470 height 36
type textarea "Wow 😏🔥 qué increíble lo de tu premio… yo he tenido una semana bastante entreten…"
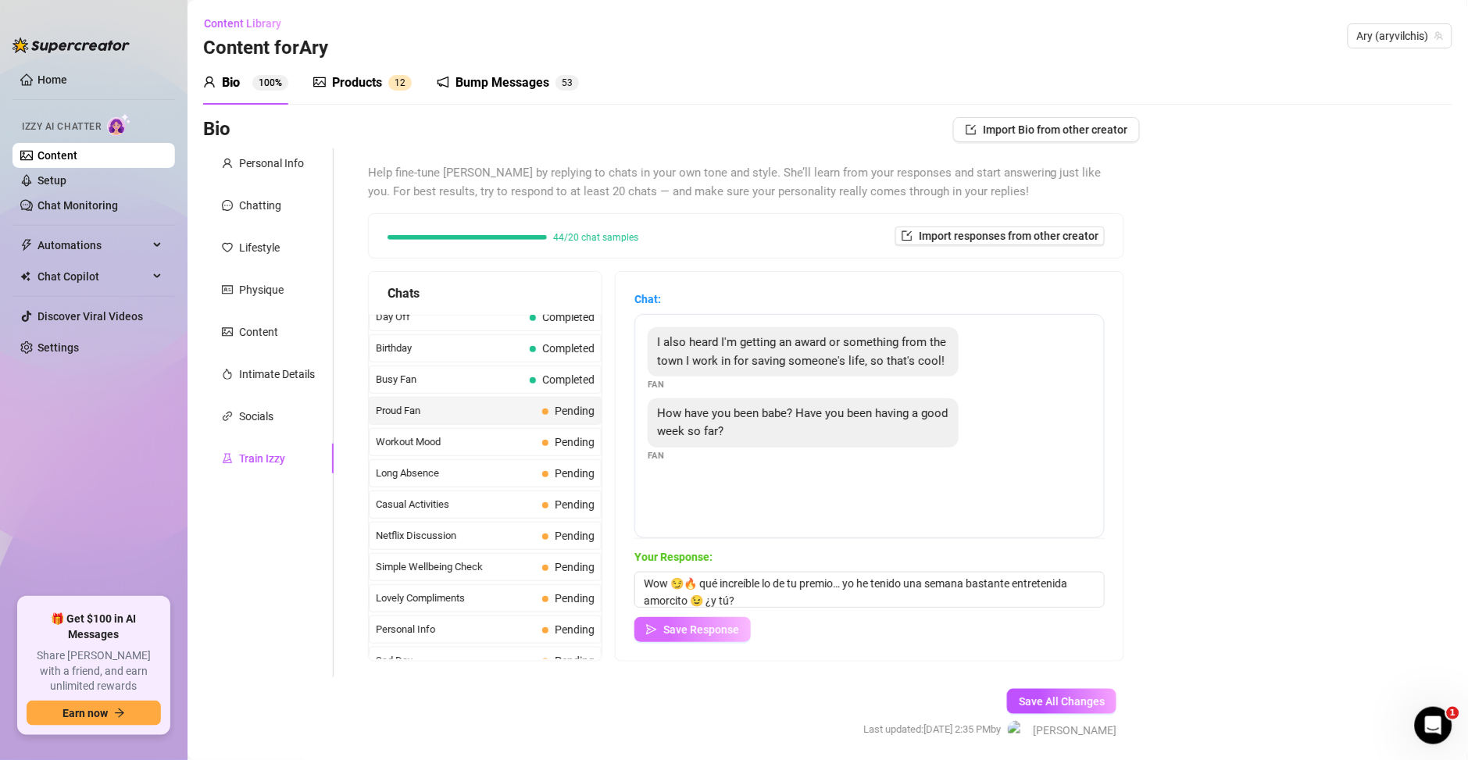
click at [719, 630] on span "Save Response" at bounding box center [701, 629] width 76 height 12
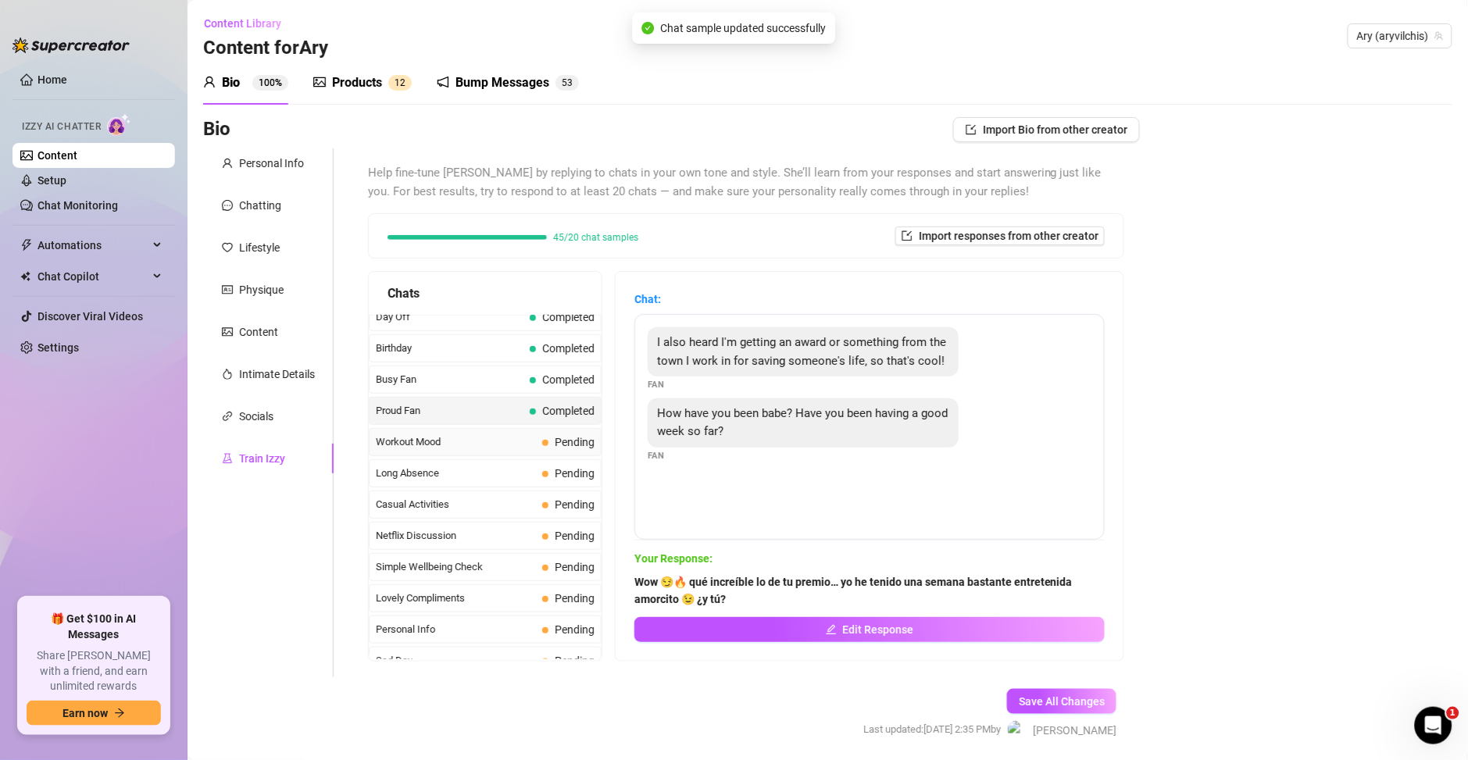
click at [469, 450] on span "Workout Mood" at bounding box center [456, 442] width 160 height 16
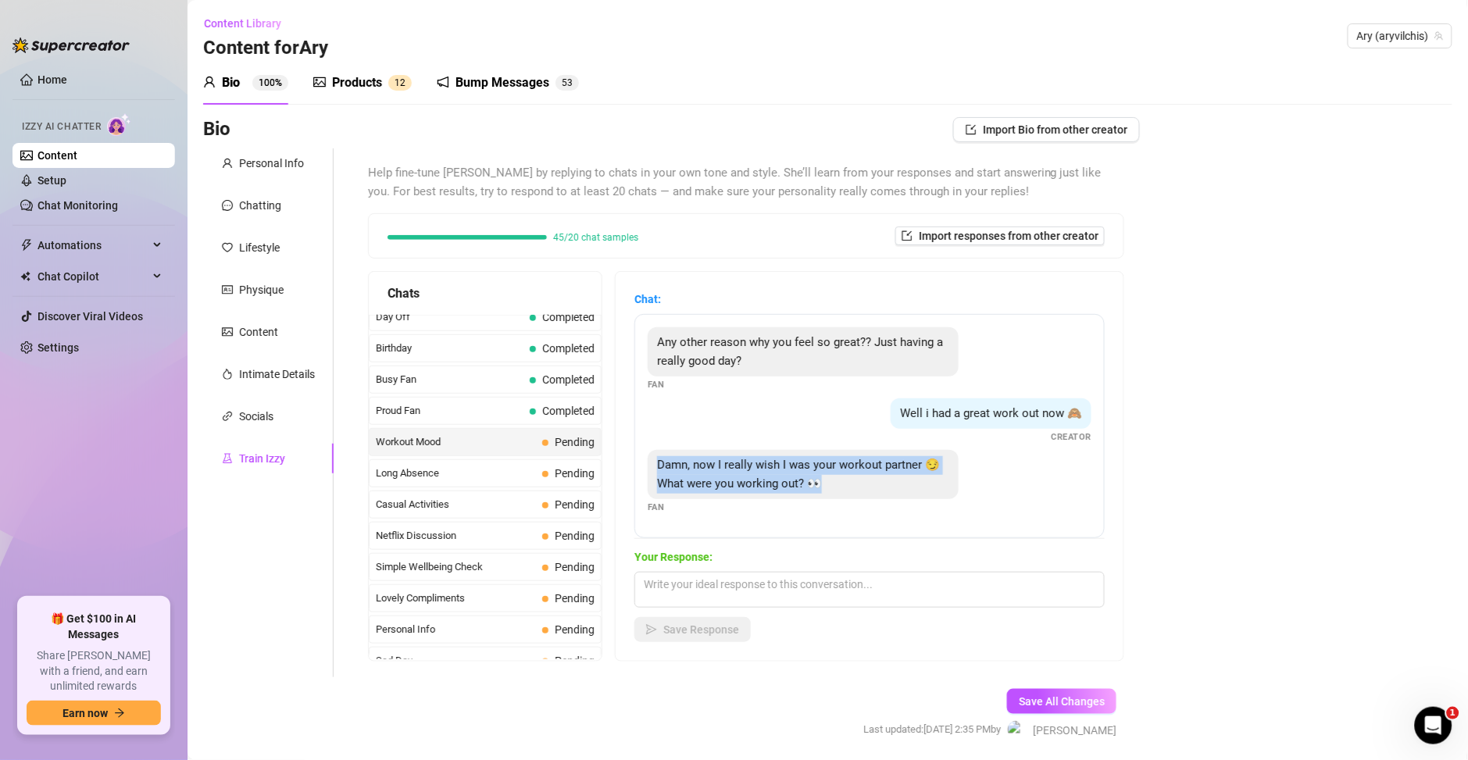
drag, startPoint x: 884, startPoint y: 482, endPoint x: 648, endPoint y: 466, distance: 236.4
click at [648, 466] on div "Damn, now I really wish I was your workout partner 😏 What were you working out?…" at bounding box center [803, 474] width 311 height 49
click at [701, 580] on textarea at bounding box center [869, 590] width 470 height 36
type textarea "v"
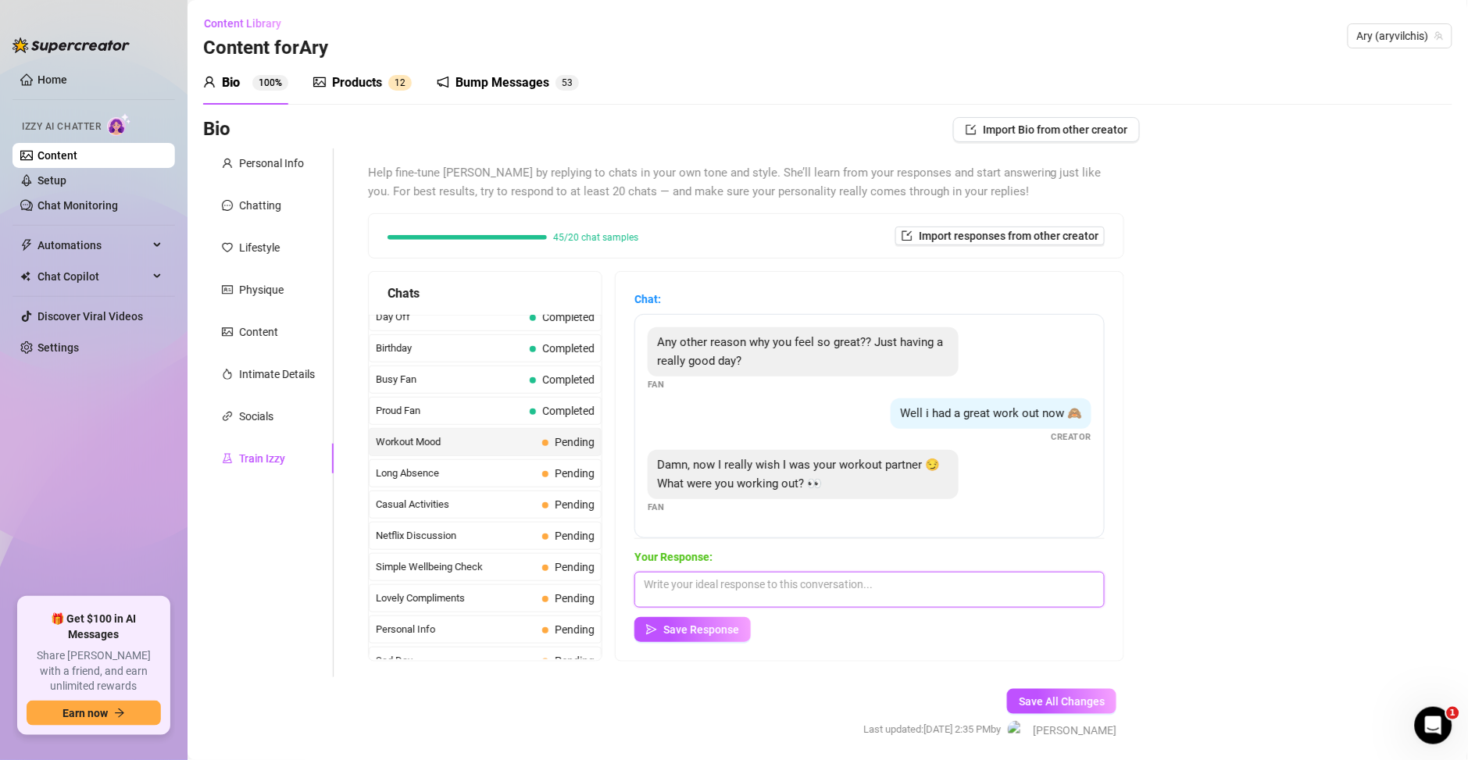
paste textarea "hoy estuve trabajando bastante mis glúteos y piernas… seguro te habrías diverti…"
click at [649, 585] on textarea "hoy estuve trabajando bastante mis glúteos y piernas… seguro te habrías diverti…" at bounding box center [869, 590] width 470 height 36
type textarea "Hoy estuve trabajando bastante mis glúteos y piernas… seguro te habrías diverti…"
click at [738, 639] on button "Save Response" at bounding box center [692, 629] width 116 height 25
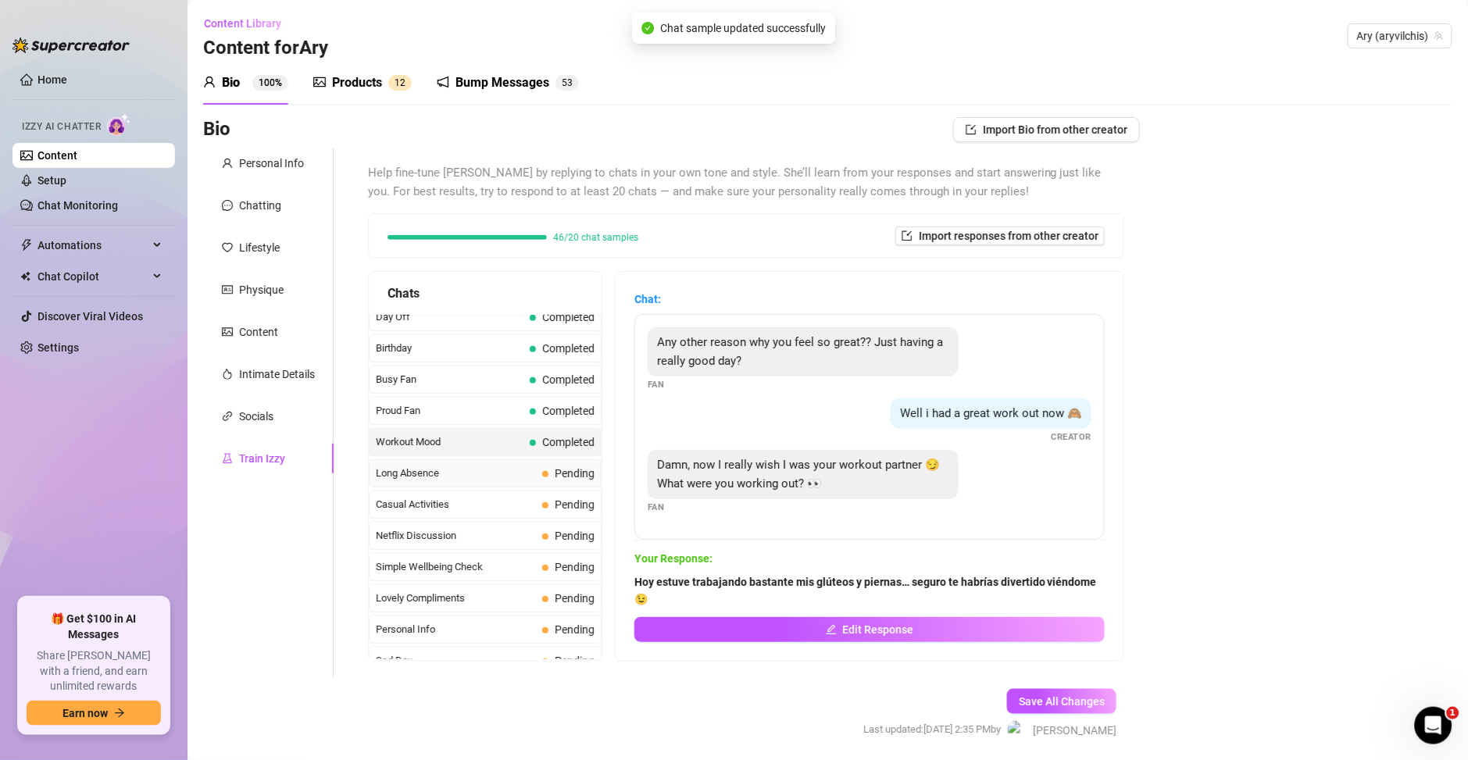
click at [466, 481] on span "Long Absence" at bounding box center [456, 474] width 160 height 16
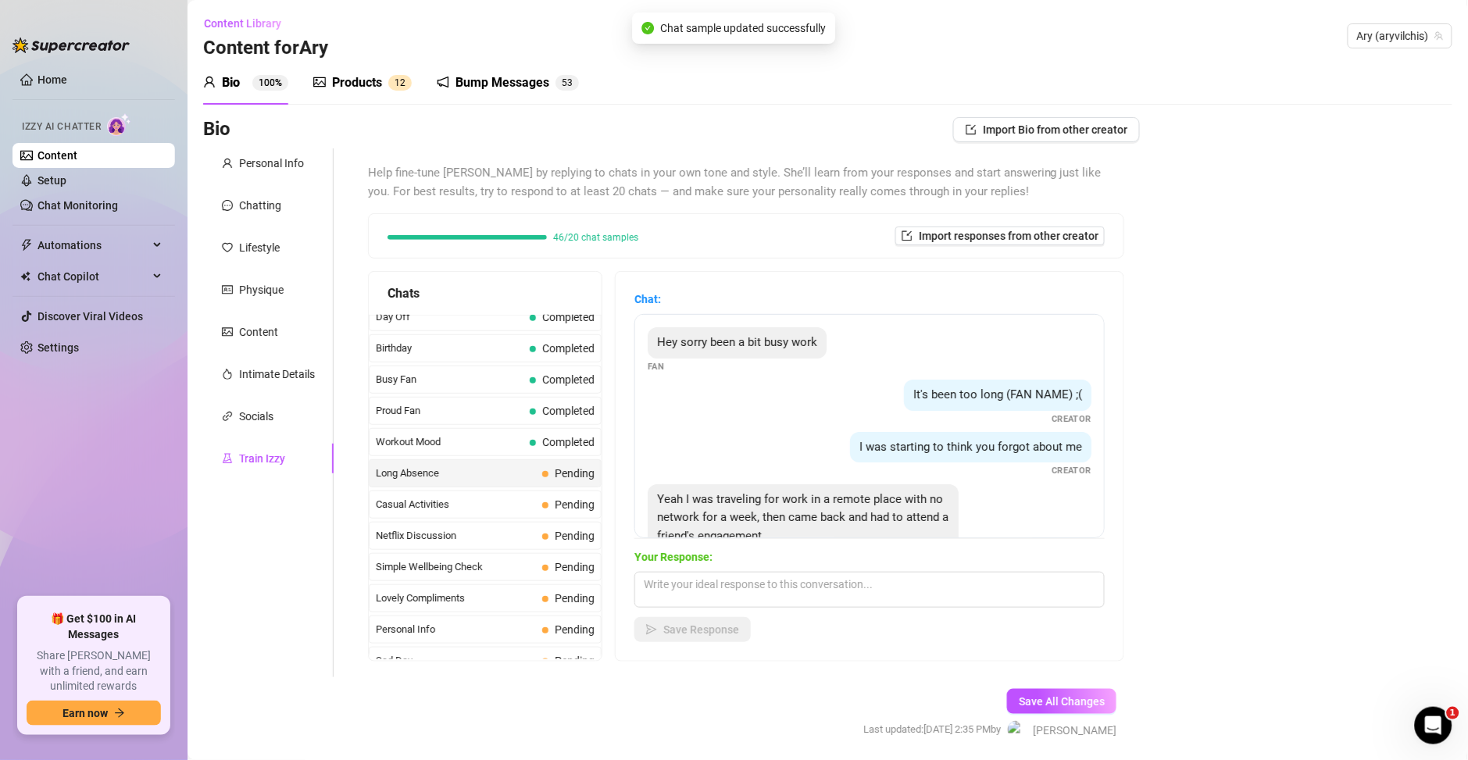
scroll to position [48, 0]
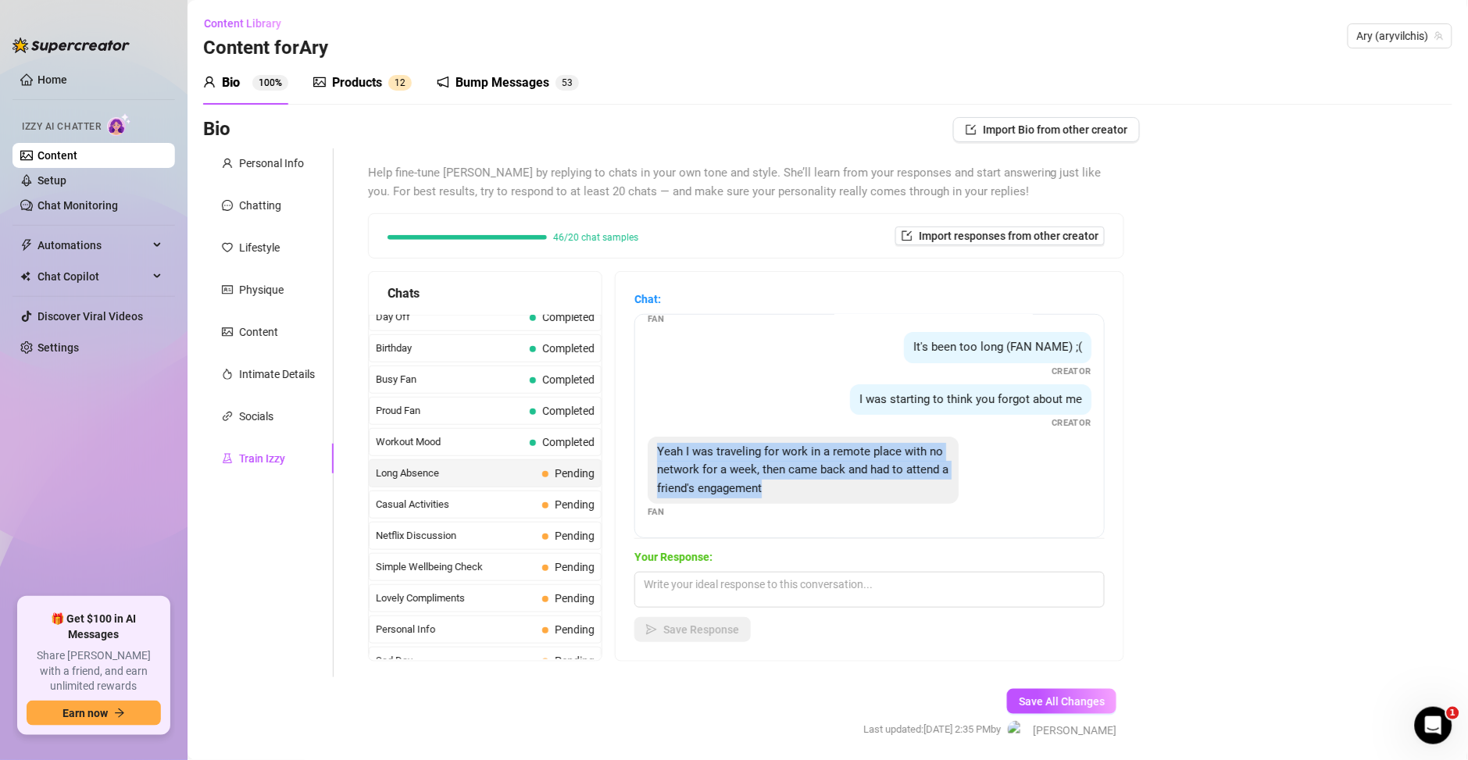
drag, startPoint x: 830, startPoint y: 489, endPoint x: 650, endPoint y: 455, distance: 183.7
click at [650, 455] on div "Yeah I was traveling for work in a remote place with no network for a week, the…" at bounding box center [803, 471] width 311 height 68
click at [697, 584] on textarea at bounding box center [869, 590] width 470 height 36
paste textarea "vaya semana intensa… seguro ahora necesitas relajarte un poquito conmigo 😉"
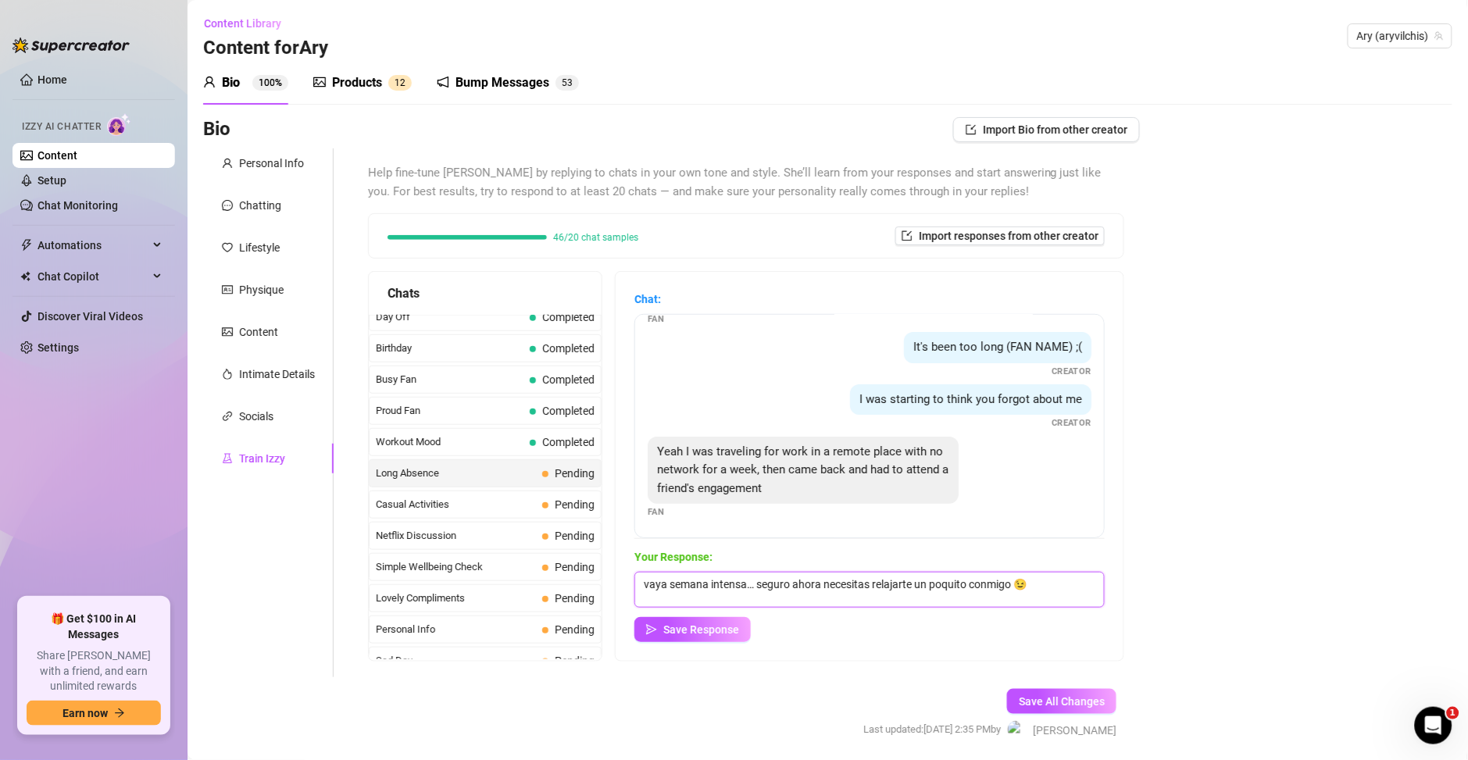
drag, startPoint x: 705, startPoint y: 584, endPoint x: 585, endPoint y: 585, distance: 120.3
click at [585, 585] on div "Chats Curious Fan Completed Waiting For Payday Completed No Pressure Completed …" at bounding box center [746, 466] width 756 height 391
type textarea "Ay bb que semana tan intensa… seguro ahora necesitas relajarte un poquito conmi…"
click at [678, 630] on span "Save Response" at bounding box center [701, 629] width 76 height 12
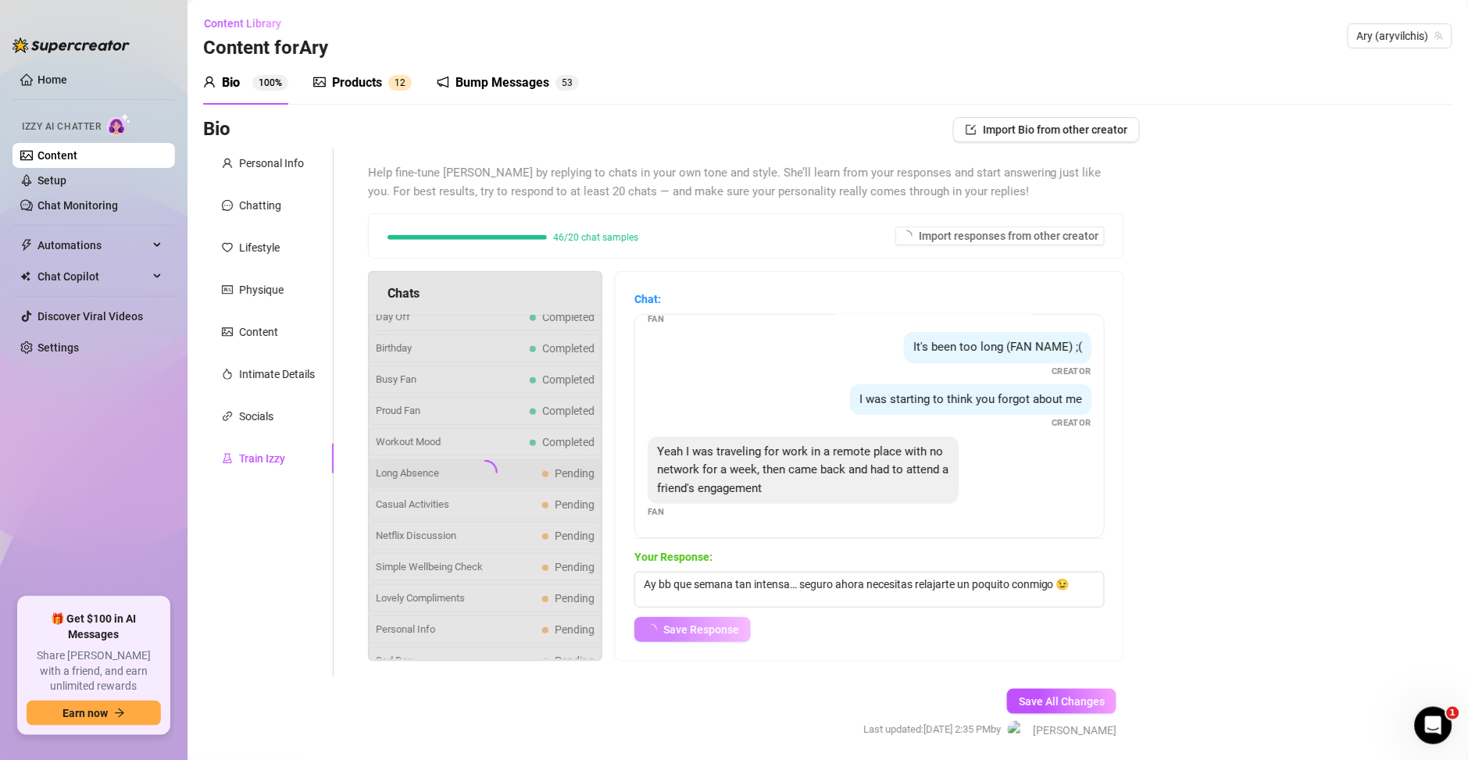
scroll to position [29, 0]
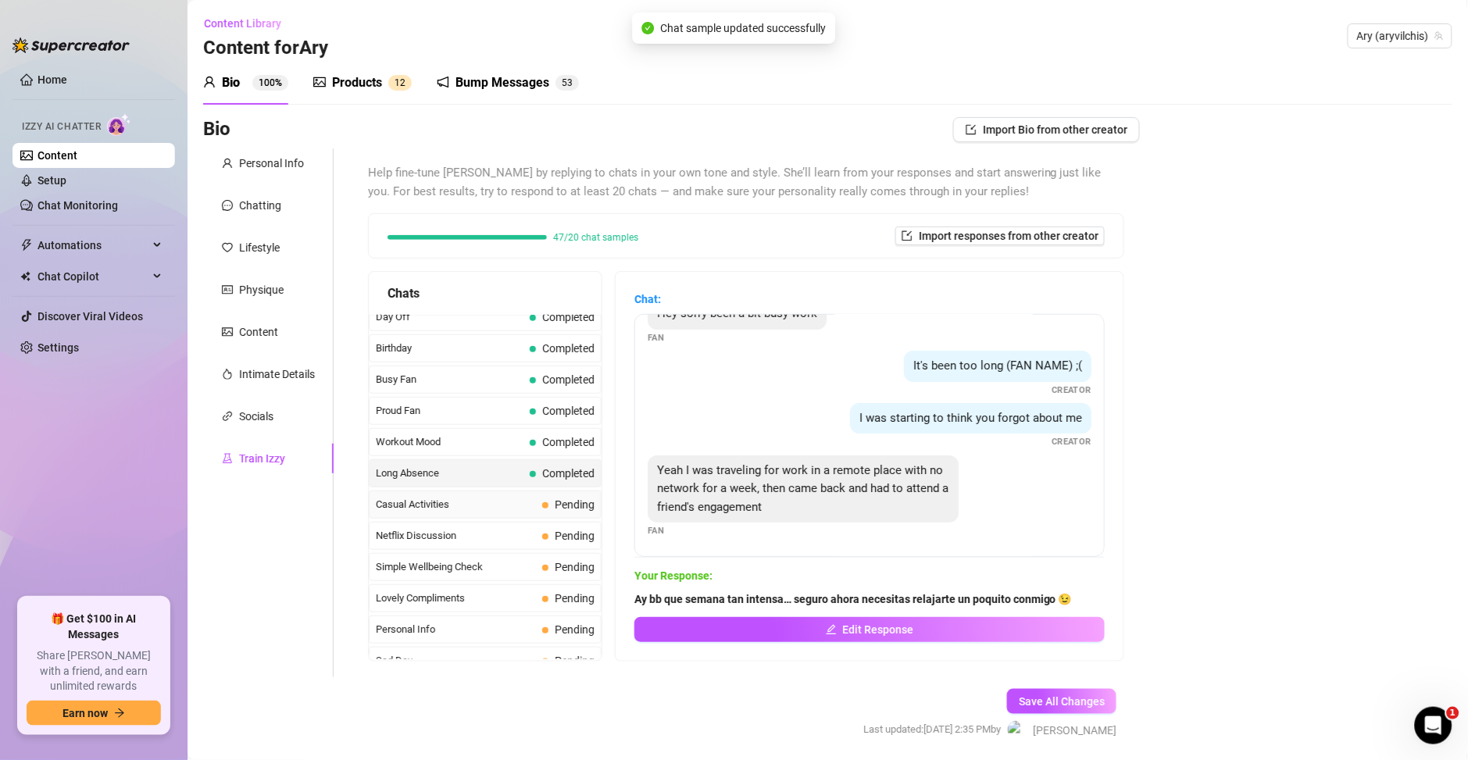
click at [493, 499] on span "Casual Activities" at bounding box center [456, 505] width 160 height 16
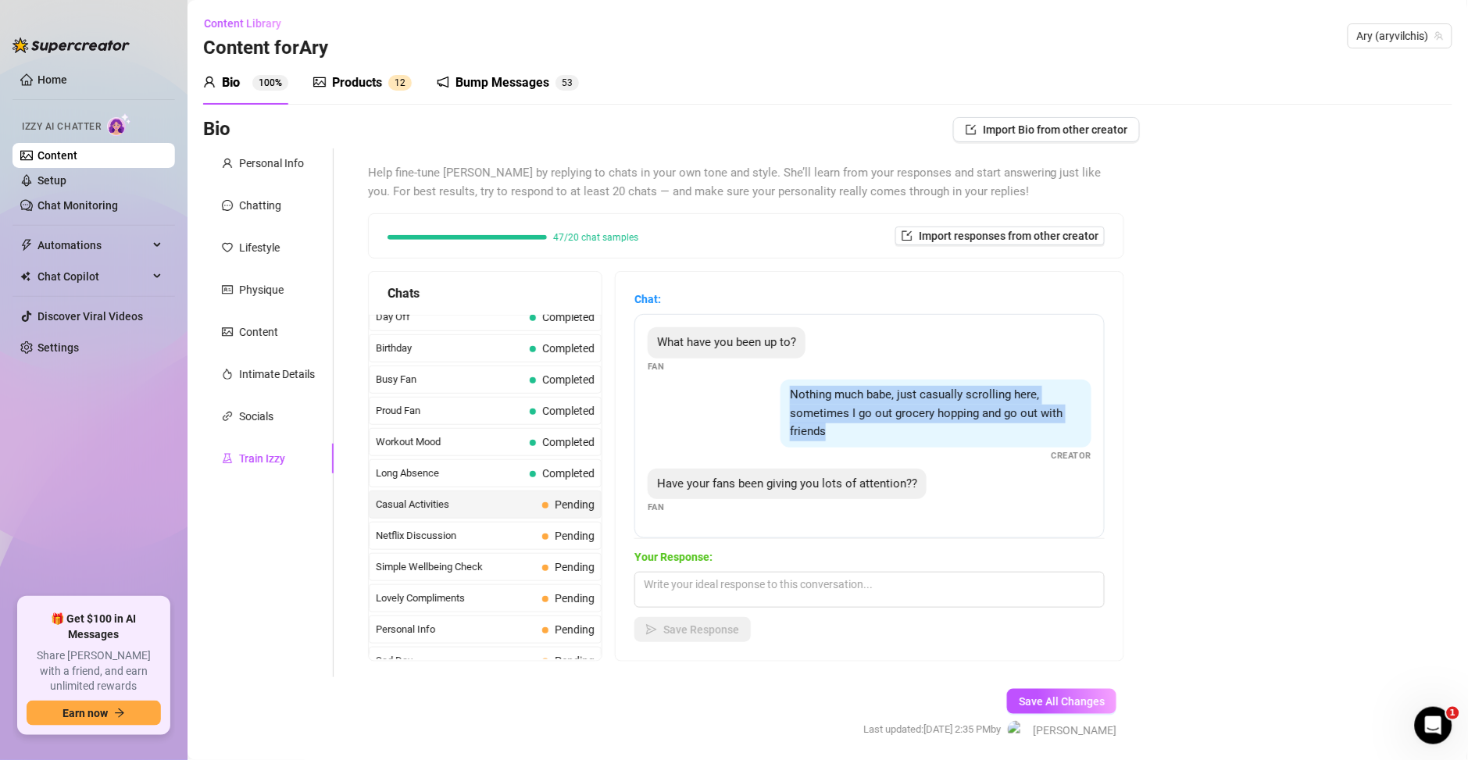
drag, startPoint x: 831, startPoint y: 435, endPoint x: 764, endPoint y: 398, distance: 76.6
click at [764, 398] on div "Nothing much babe, just casually scrolling here, sometimes I go out grocery hop…" at bounding box center [870, 421] width 444 height 83
click at [823, 492] on div "Have your fans been giving you lots of attention??" at bounding box center [787, 484] width 279 height 31
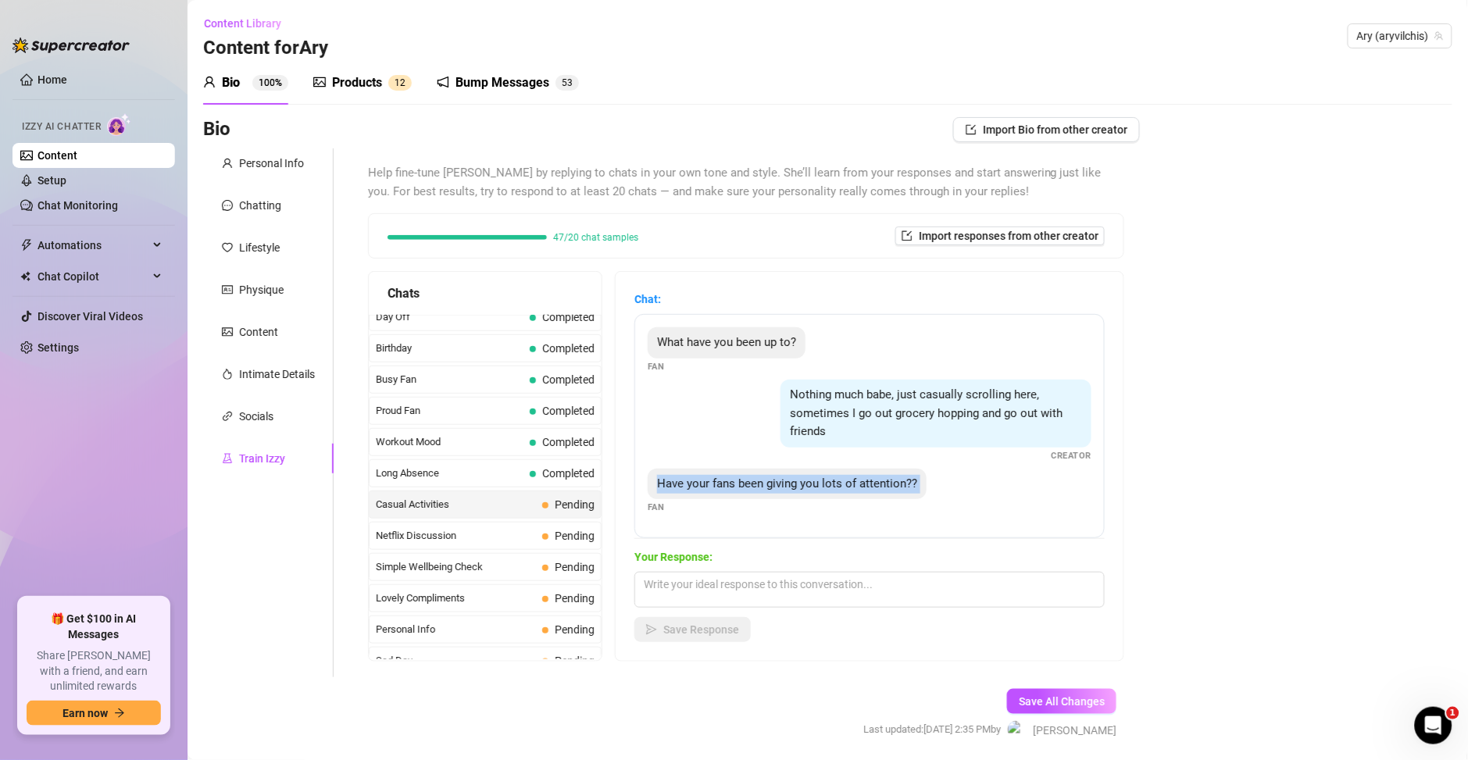
click at [823, 492] on div "Have your fans been giving you lots of attention??" at bounding box center [787, 484] width 279 height 31
click at [695, 581] on textarea at bounding box center [869, 590] width 470 height 36
paste textarea "sí, amorcito… algunos se portan muy traviesos conmigo 😉 ¿quieres unirte a la di…"
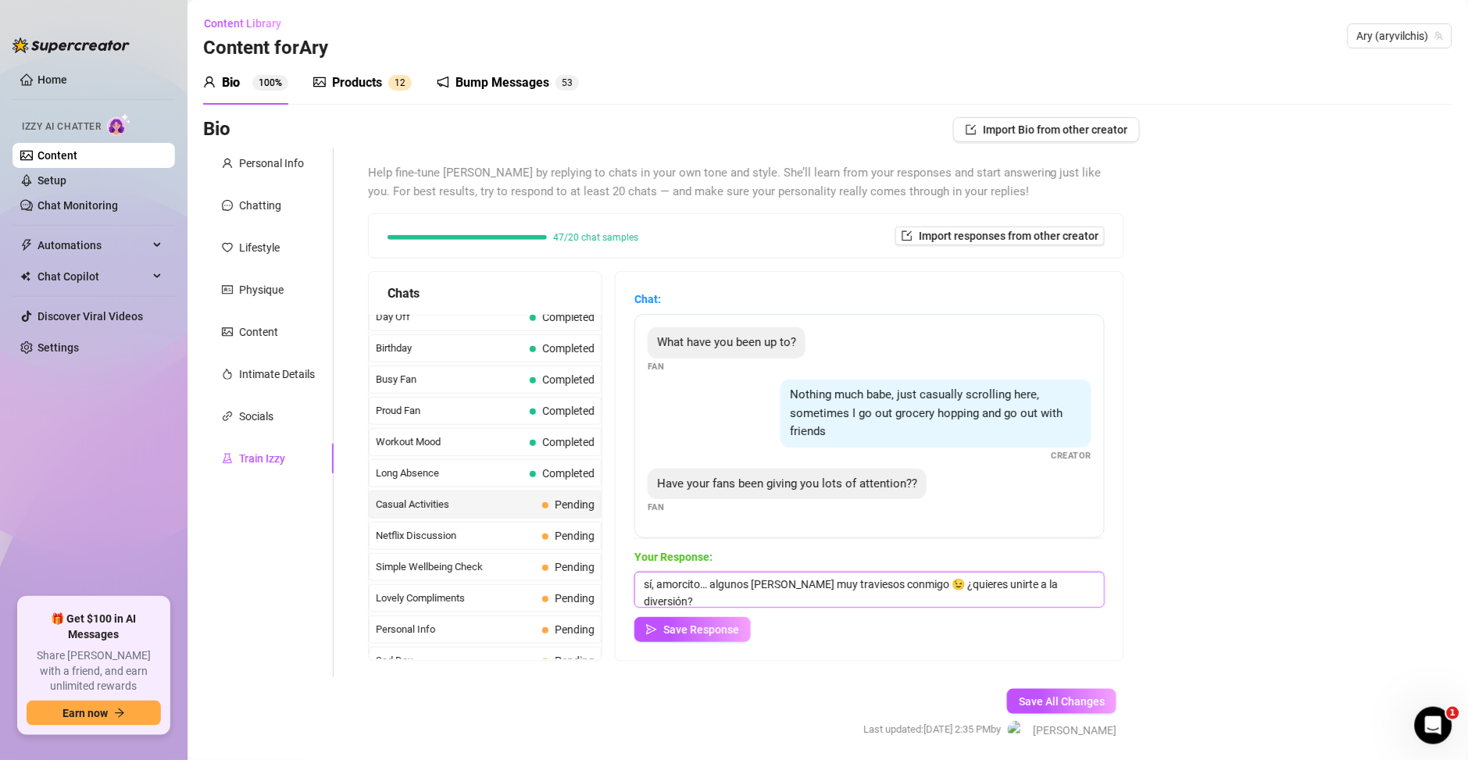
click at [659, 587] on textarea "sí, amorcito… algunos se portan muy traviesos conmigo 😉 ¿quieres unirte a la di…" at bounding box center [869, 590] width 470 height 36
type textarea "Sí amorcito… algunos se portan muy traviesos conmigo 😉 ¿quieres unirte a la div…"
click at [719, 634] on span "Save Response" at bounding box center [701, 629] width 76 height 12
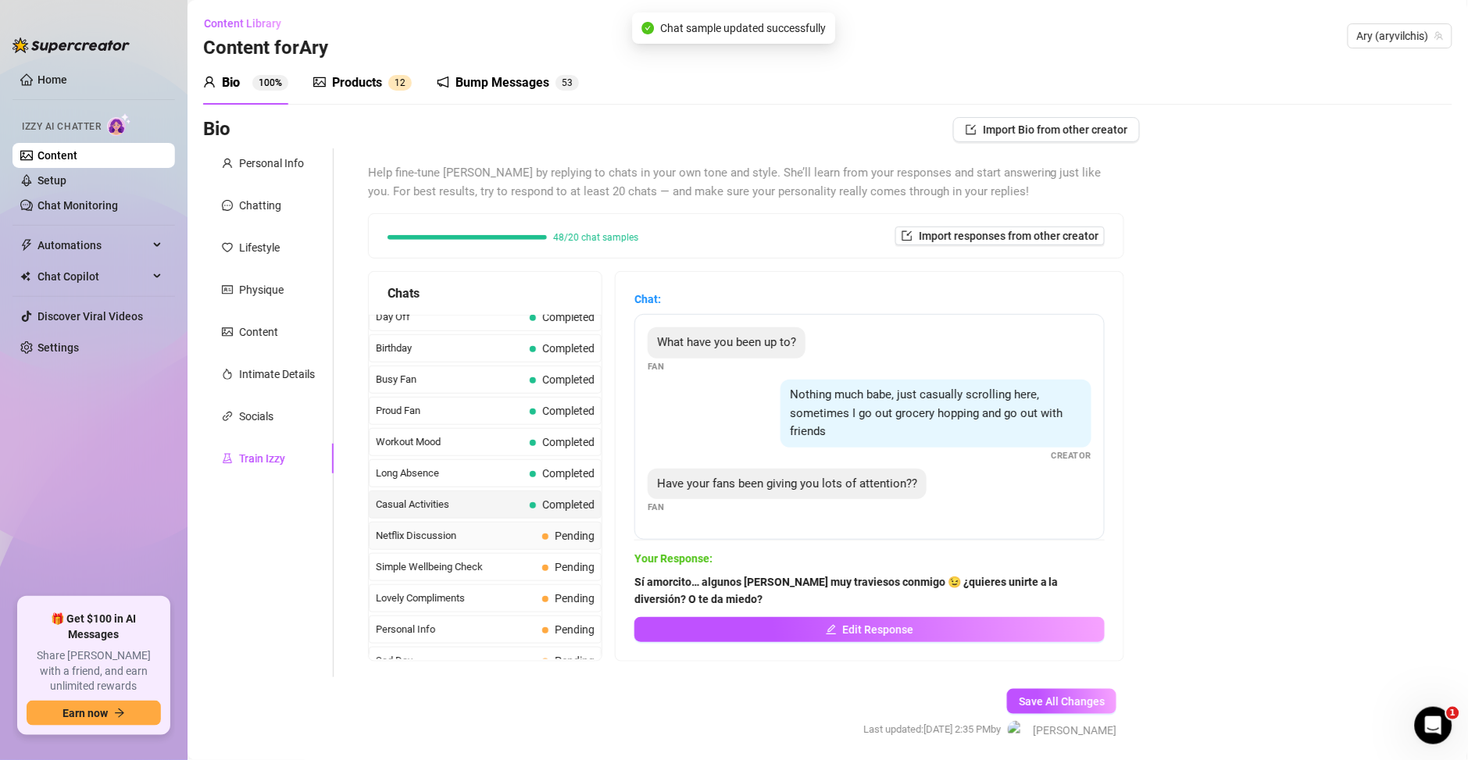
click at [462, 541] on span "Netflix Discussion" at bounding box center [456, 536] width 160 height 16
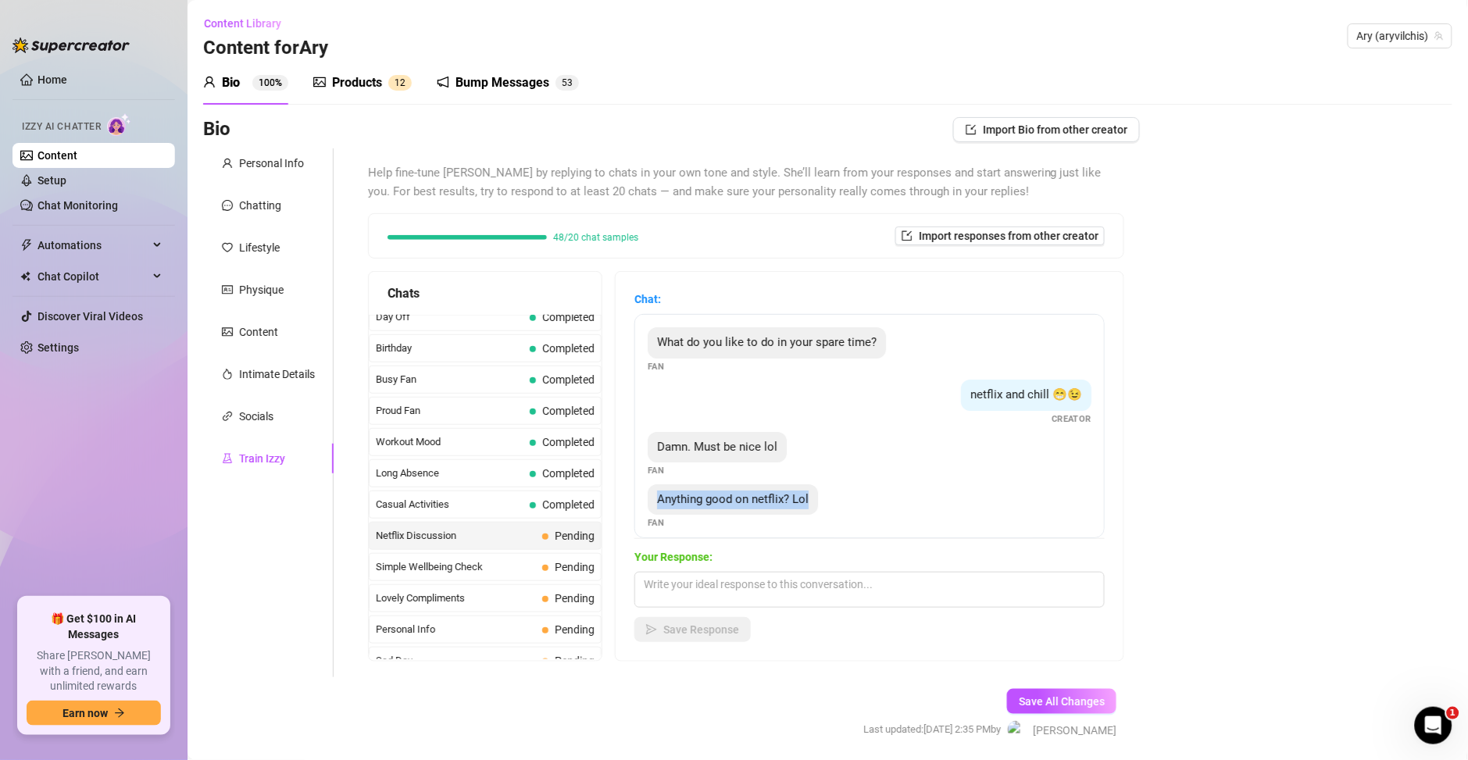
drag, startPoint x: 810, startPoint y: 497, endPoint x: 647, endPoint y: 499, distance: 163.3
click at [647, 499] on div "What do you like to do in your spare time? Fan netflix and chill 😁😉 Creator Dam…" at bounding box center [869, 426] width 470 height 224
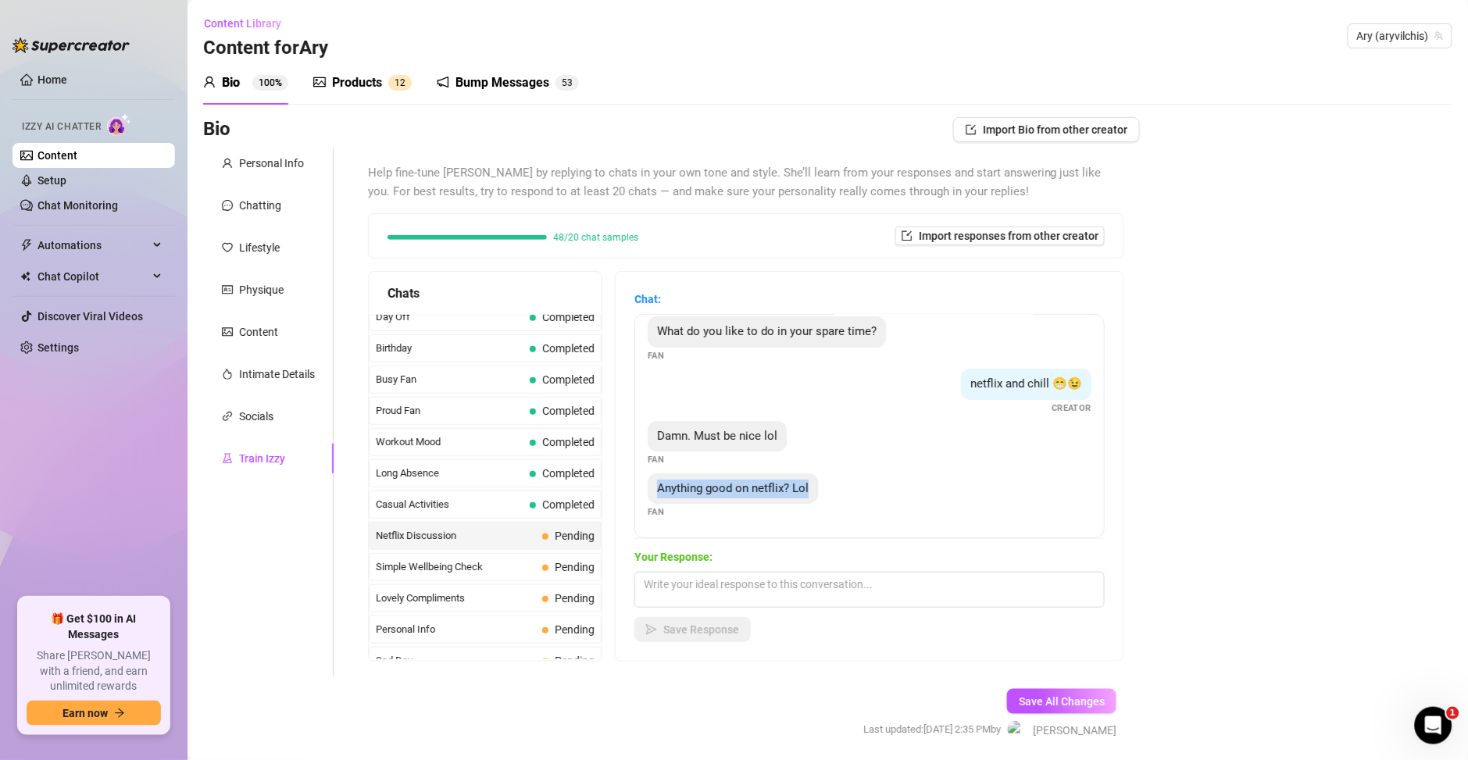
scroll to position [0, 0]
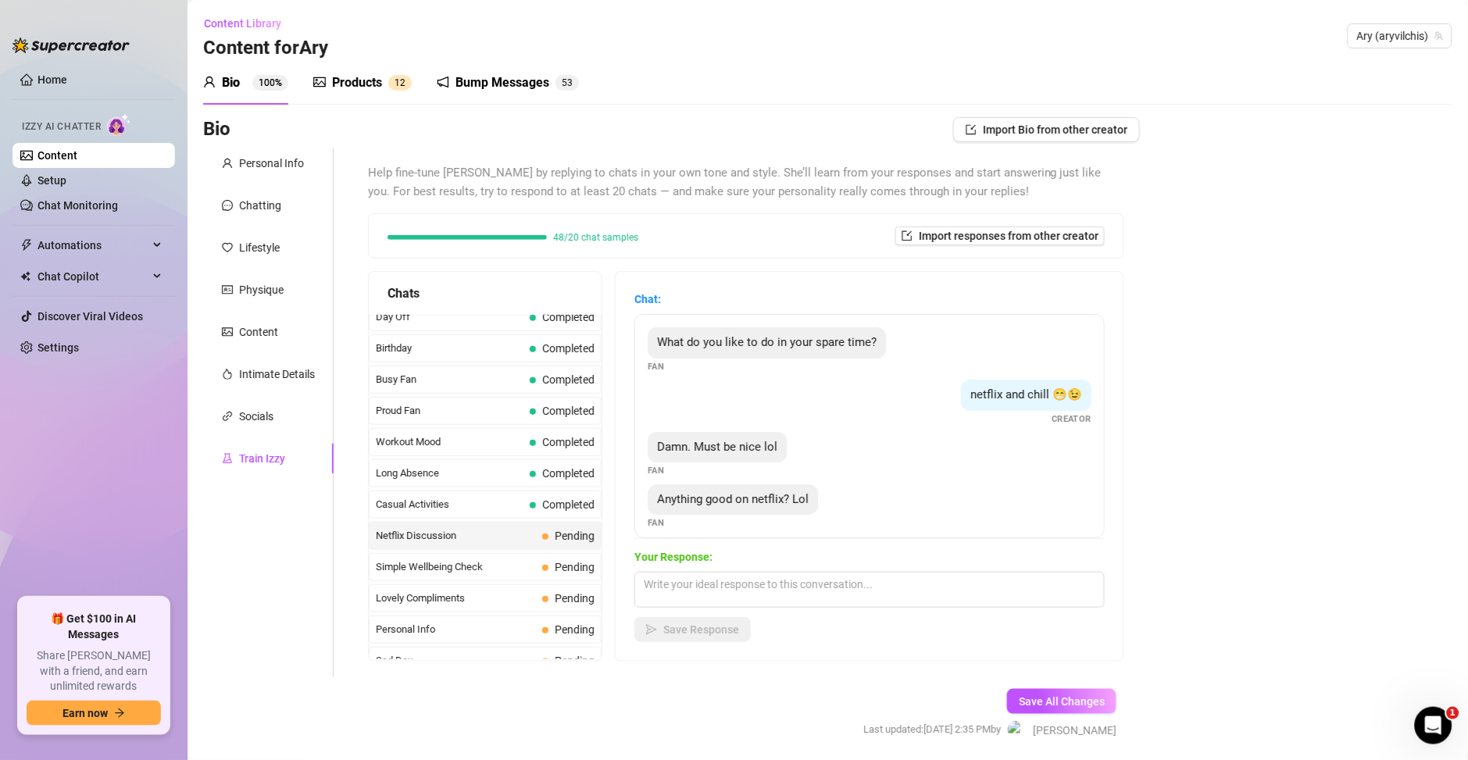
click at [798, 346] on span "What do you like to do in your spare time?" at bounding box center [767, 342] width 220 height 14
click at [990, 400] on span "netflix and chill 😁😉" at bounding box center [1026, 394] width 112 height 14
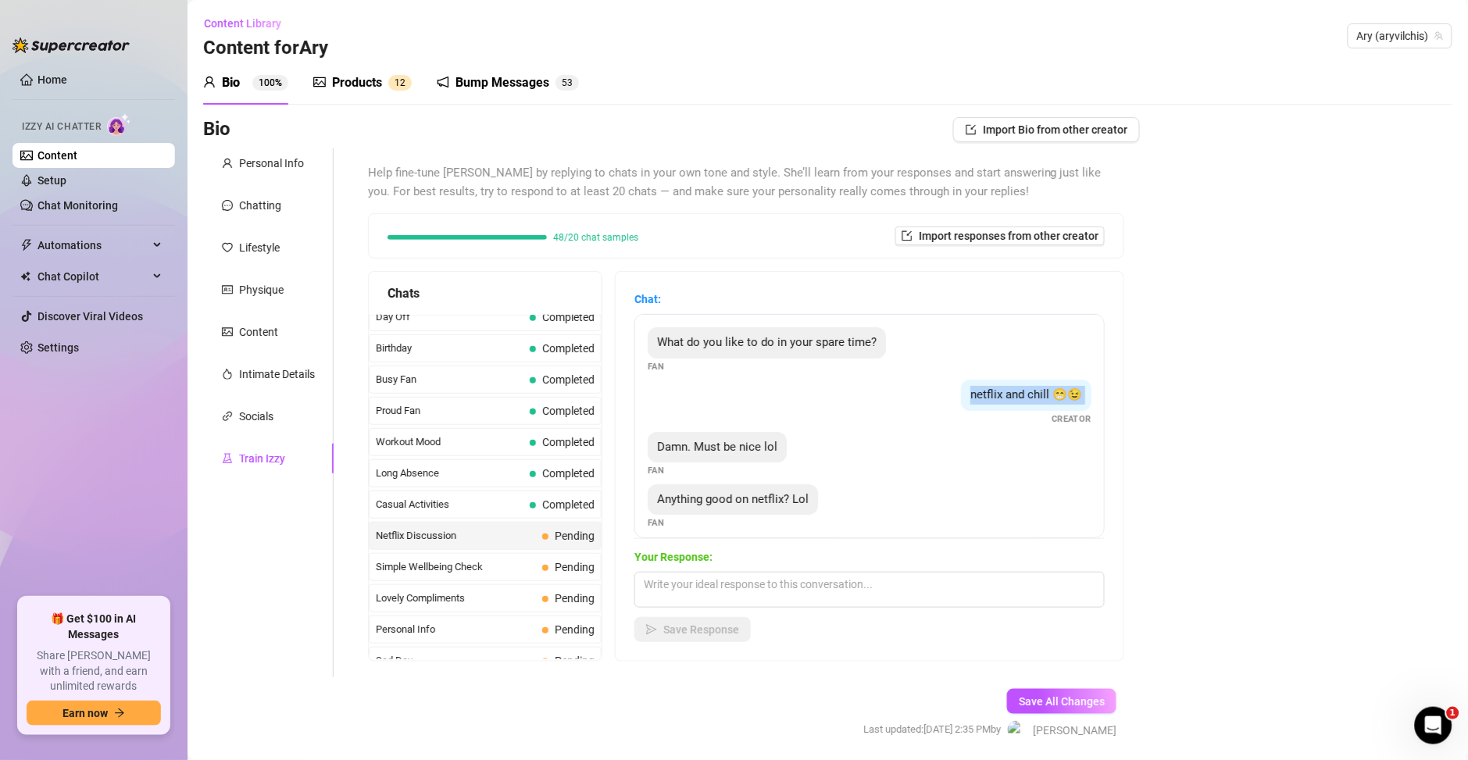
click at [990, 400] on span "netflix and chill 😁😉" at bounding box center [1026, 394] width 112 height 14
drag, startPoint x: 733, startPoint y: 466, endPoint x: 655, endPoint y: 456, distance: 78.8
click at [655, 456] on div "What do you like to do in your spare time? Fan netflix and chill 😁😉 Creator Dam…" at bounding box center [869, 426] width 470 height 224
click at [690, 574] on textarea at bounding box center [869, 590] width 470 height 36
click at [740, 586] on textarea "Olvídate d" at bounding box center [869, 590] width 470 height 36
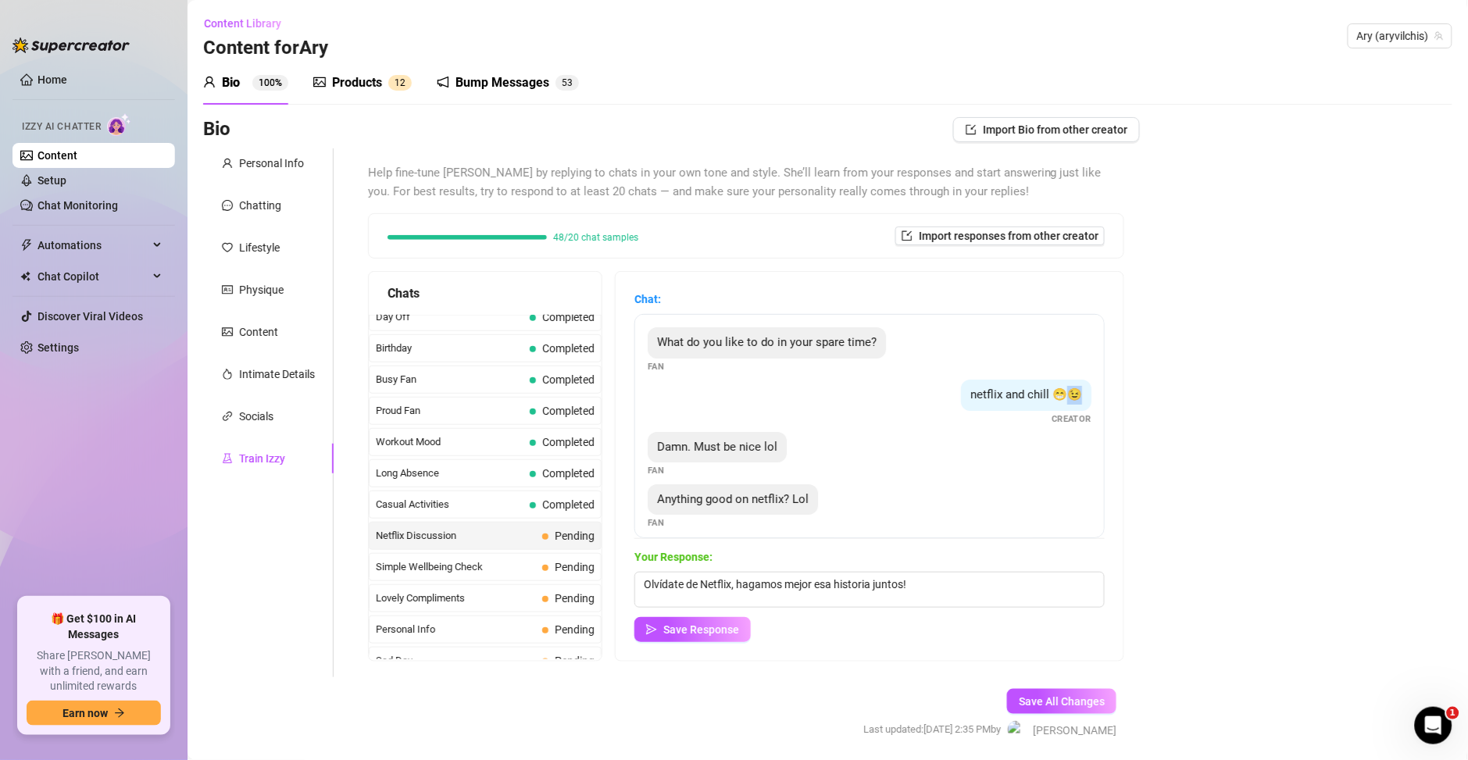
click at [1026, 396] on div "netflix and chill 😁😉" at bounding box center [1026, 395] width 130 height 31
click at [955, 587] on textarea "Olvídate de Netflix, hagamos mejor esa historia juntos!" at bounding box center [869, 590] width 470 height 36
paste textarea "😉"
type textarea "Olvídate de Netflix, hagamos mejor esa historia juntos! 😉"
click at [716, 630] on span "Save Response" at bounding box center [701, 629] width 76 height 12
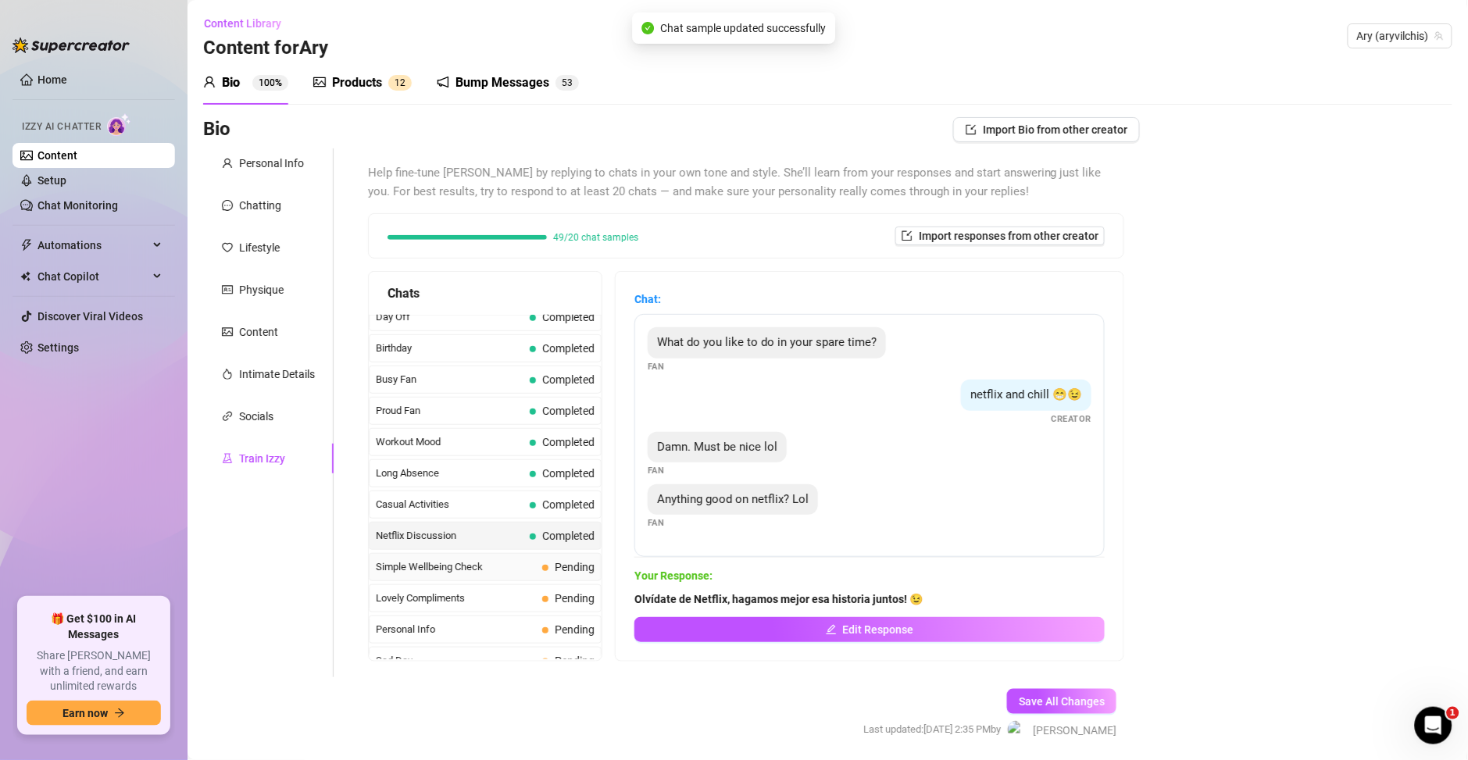
click at [504, 568] on span "Simple Wellbeing Check" at bounding box center [456, 567] width 160 height 16
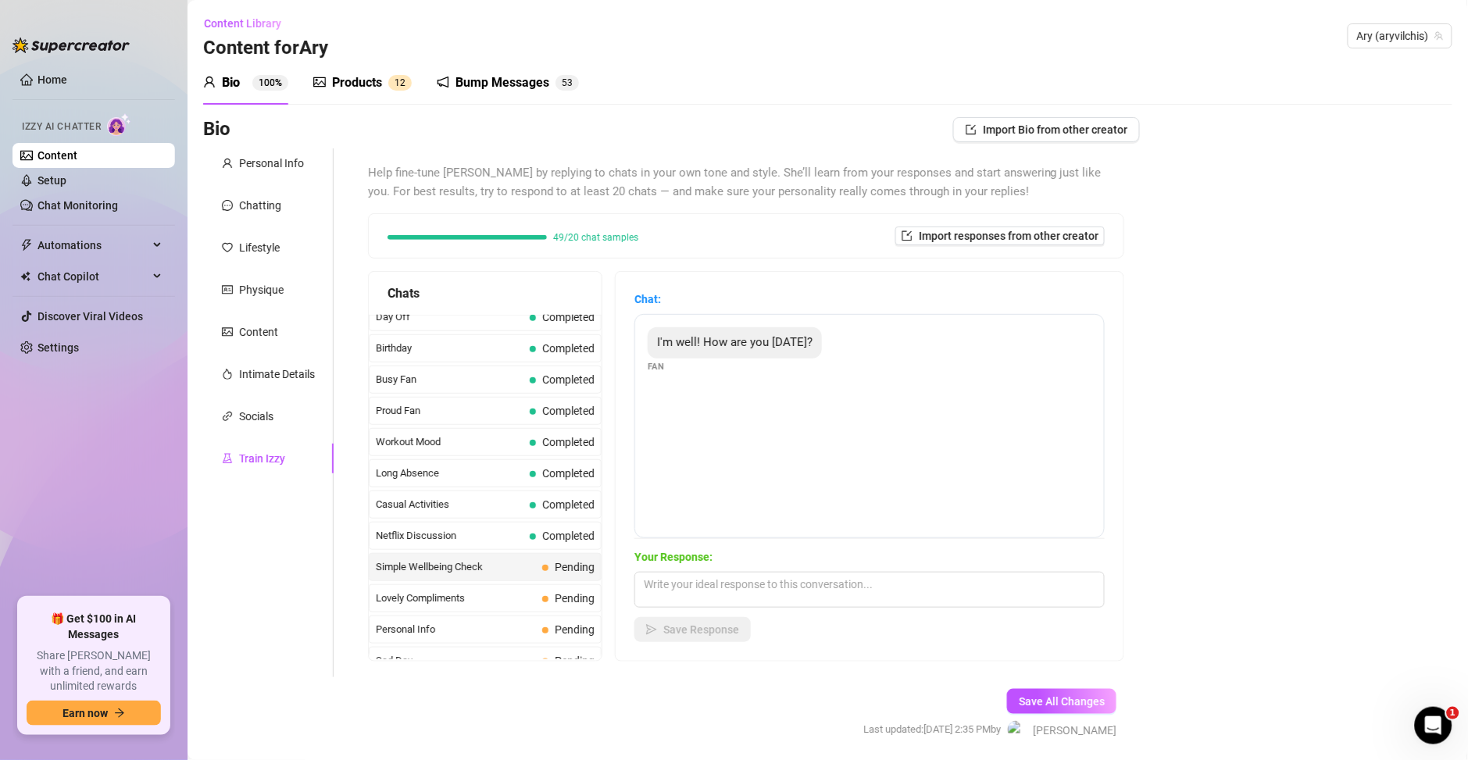
click at [800, 343] on span "I'm well! How are you today?" at bounding box center [734, 342] width 155 height 14
click at [686, 586] on textarea at bounding box center [869, 590] width 470 height 36
type textarea "Estoy muy bien bbito, tienes ganitas de pasarla rico?"
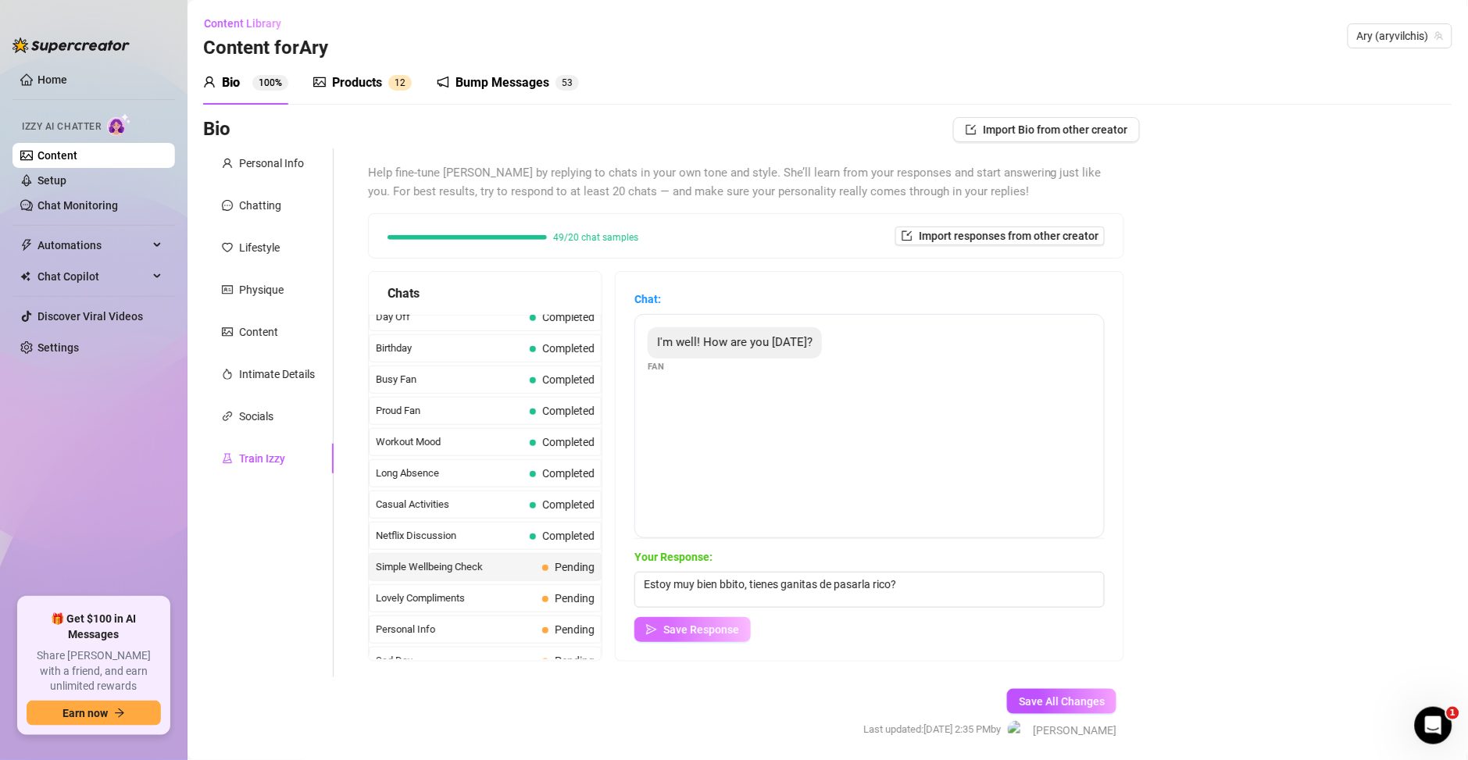
click at [718, 637] on button "Save Response" at bounding box center [692, 629] width 116 height 25
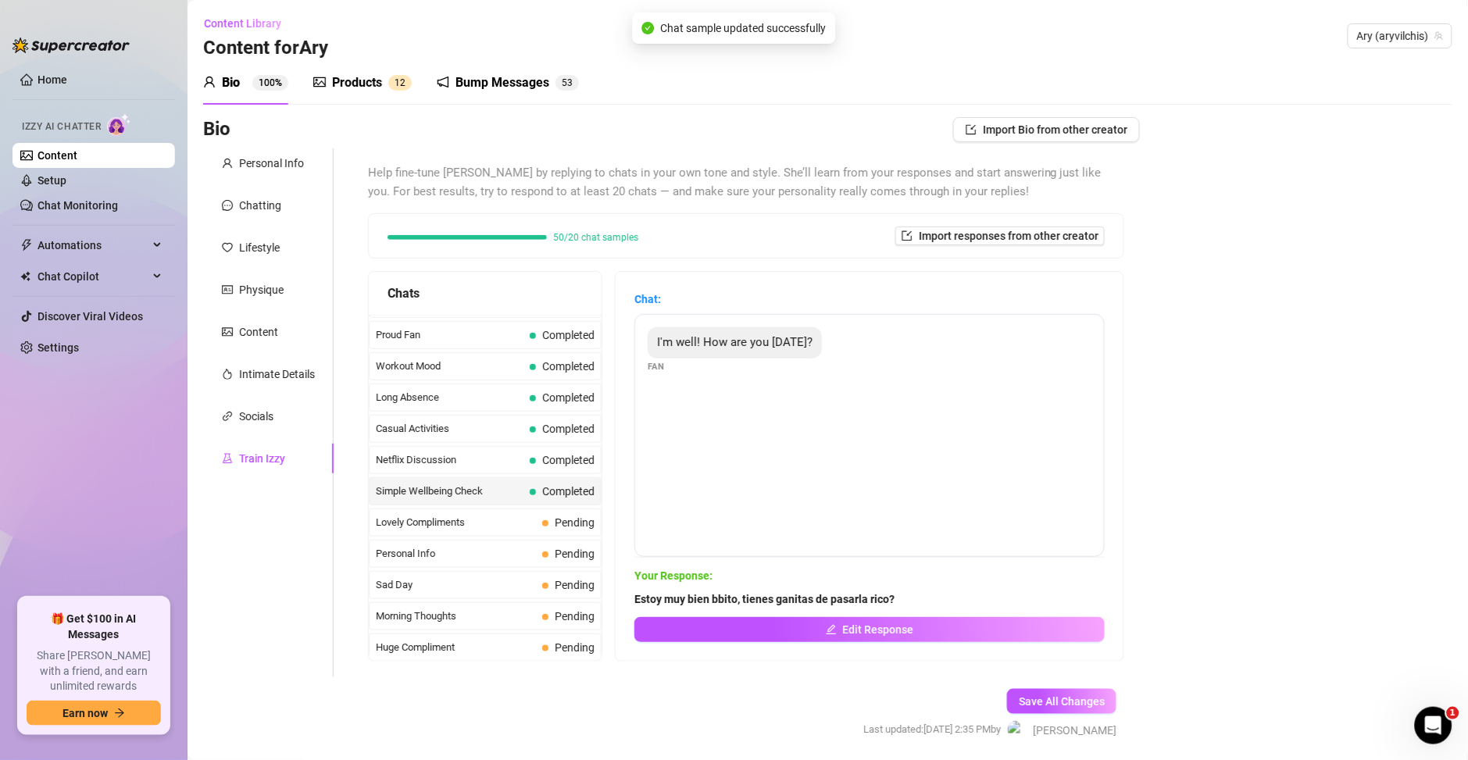
scroll to position [1405, 0]
click at [461, 494] on span "Lovely Compliments" at bounding box center [456, 489] width 160 height 16
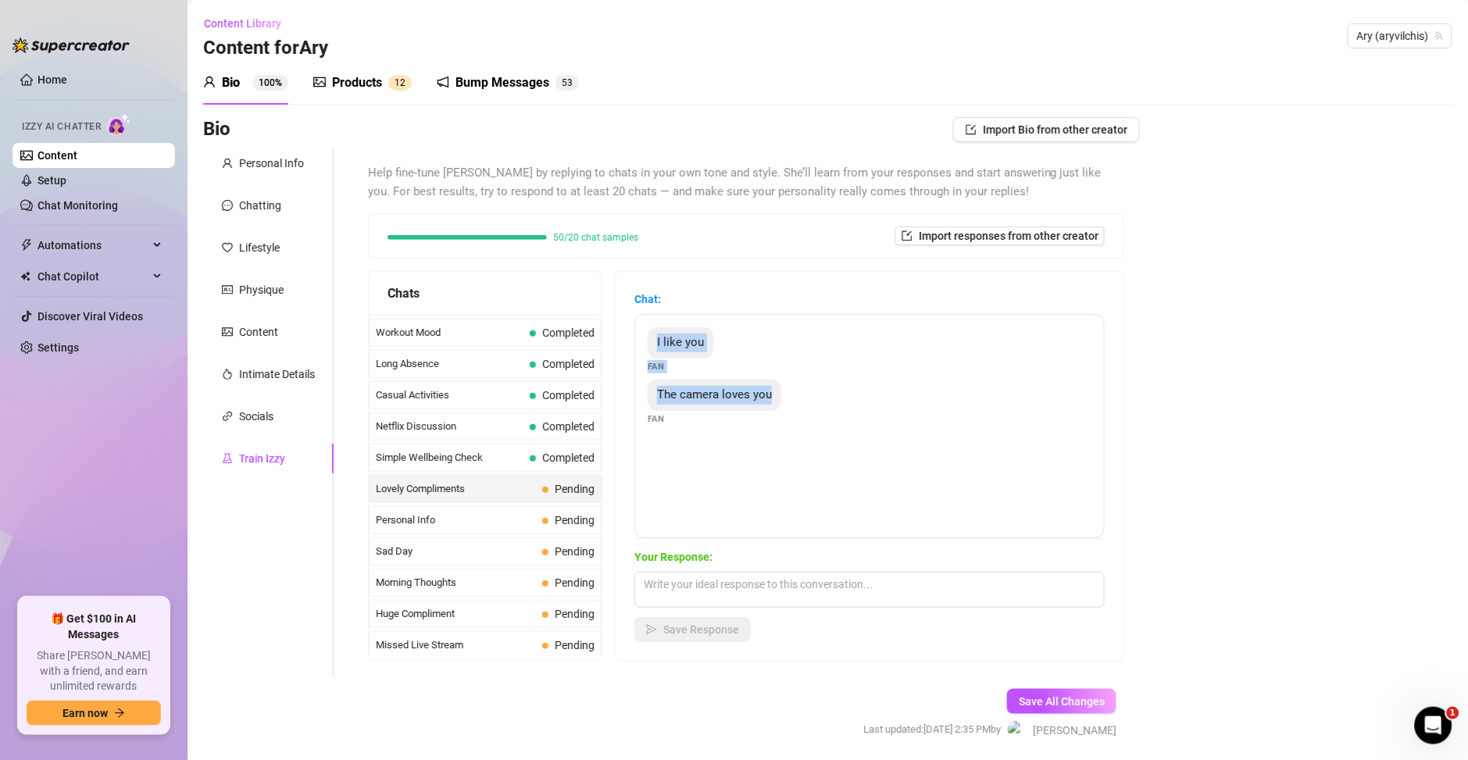
drag, startPoint x: 776, startPoint y: 401, endPoint x: 651, endPoint y: 346, distance: 135.7
click at [651, 346] on div "I like you Fan The camera loves you Fan" at bounding box center [869, 426] width 470 height 224
click at [657, 602] on textarea at bounding box center [869, 590] width 470 height 36
paste textarea "gracias amorcito… parece que la cámara y tú saben apreciar lo traviesa que pued…"
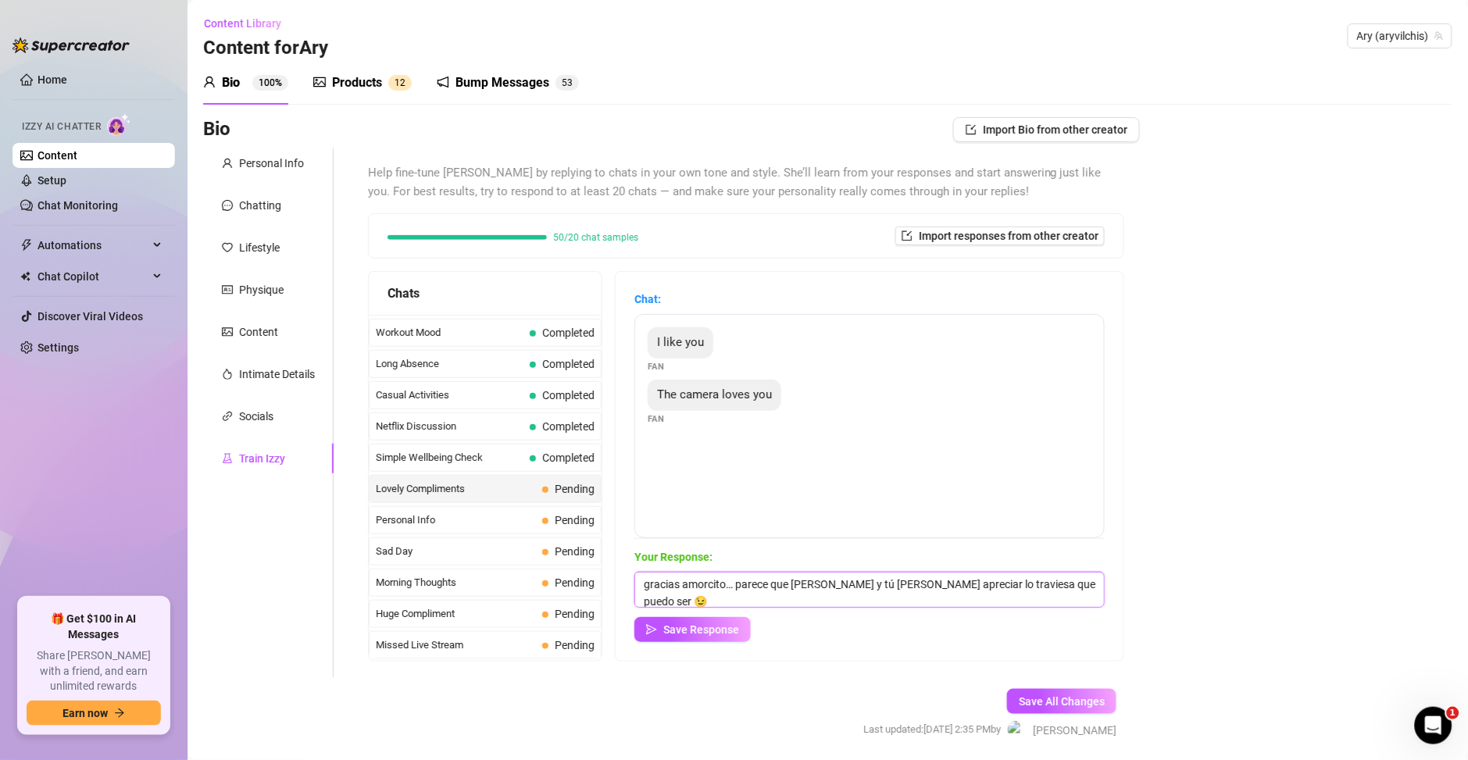
click at [976, 588] on textarea "gracias amorcito… parece que la cámara y tú saben apreciar lo traviesa que pued…" at bounding box center [869, 590] width 470 height 36
type textarea "gracias amorcito… parece que la cámara y tú saben apreciar lo coqueta que puedo…"
click at [733, 634] on span "Save Response" at bounding box center [701, 629] width 76 height 12
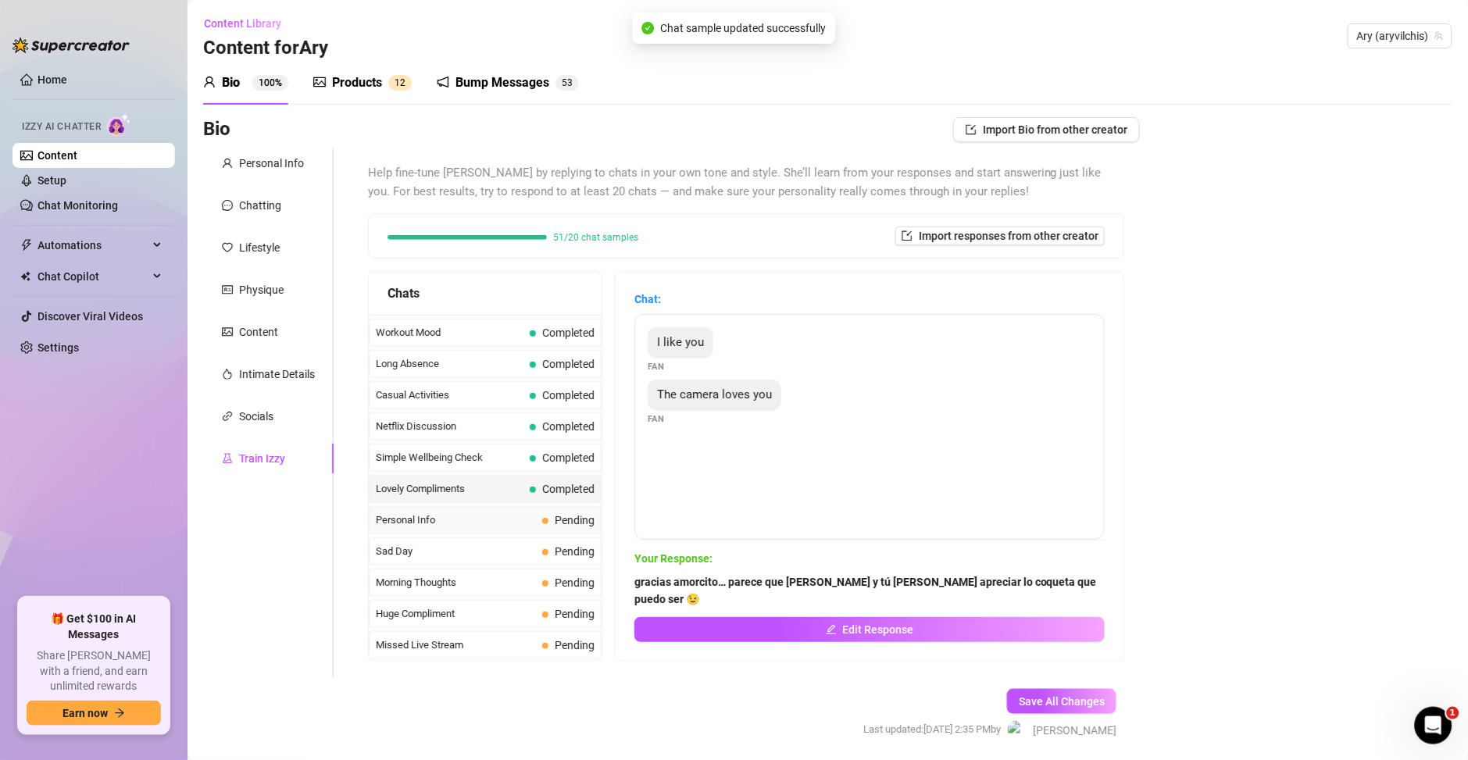
click at [498, 520] on span "Personal Info" at bounding box center [456, 520] width 160 height 16
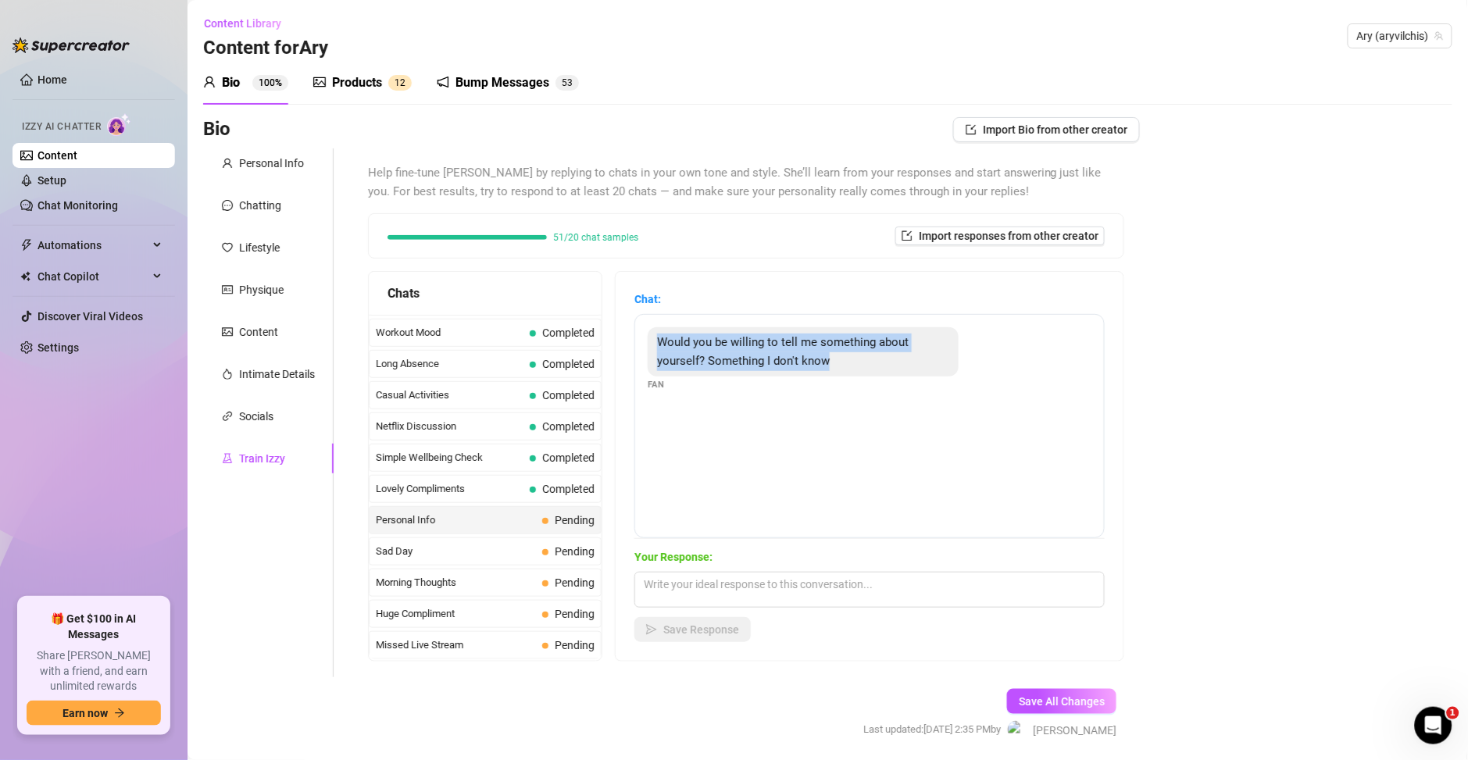
drag, startPoint x: 860, startPoint y: 366, endPoint x: 650, endPoint y: 344, distance: 211.3
click at [650, 344] on div "Would you be willing to tell me something about yourself? Something I don't know" at bounding box center [803, 351] width 311 height 49
click at [707, 601] on textarea at bounding box center [869, 590] width 470 height 36
click at [717, 599] on textarea at bounding box center [869, 590] width 470 height 36
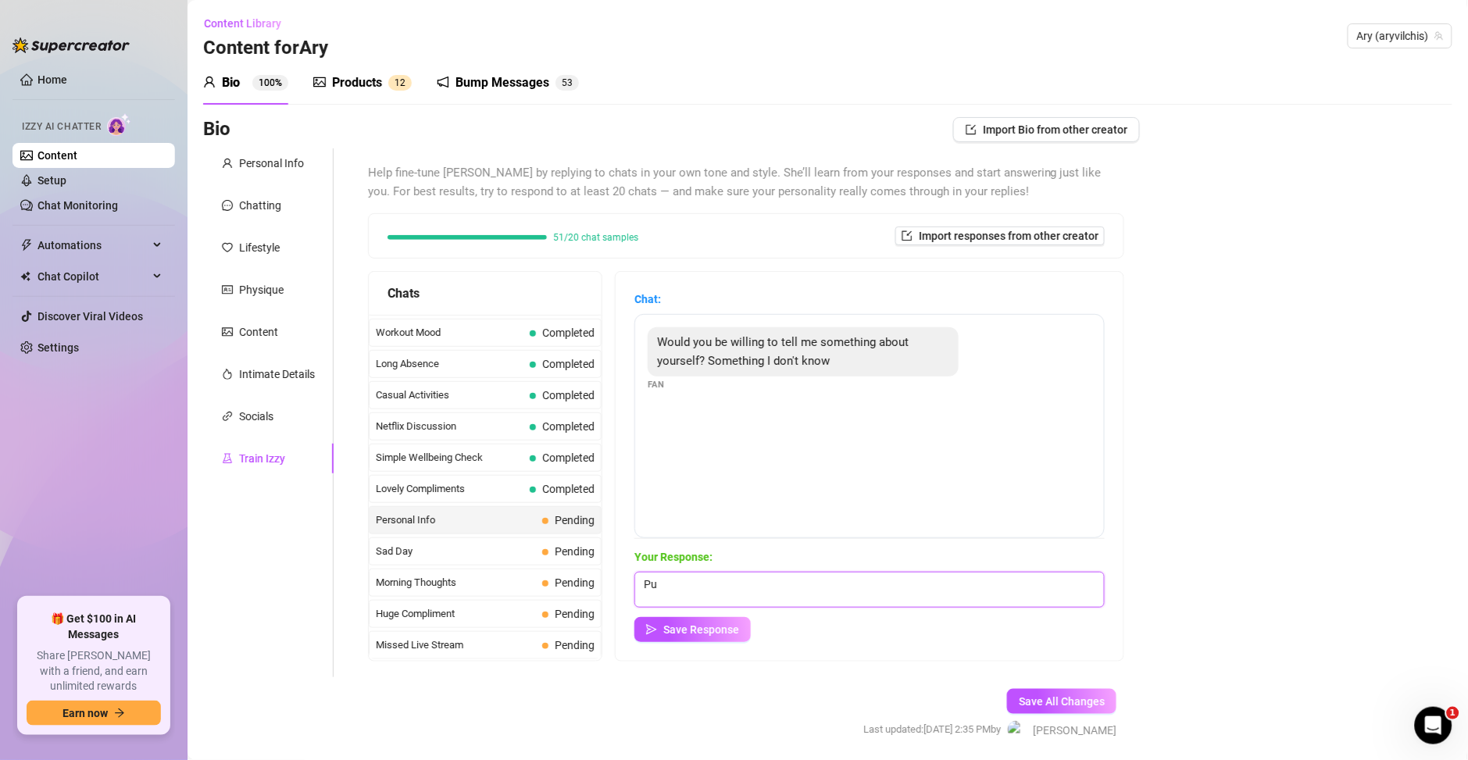
type textarea "P"
type textarea "Soy creadora de contenido, streamer en Twitch y he realizado algunos doblajes p…"
click at [723, 634] on span "Save Response" at bounding box center [701, 629] width 76 height 12
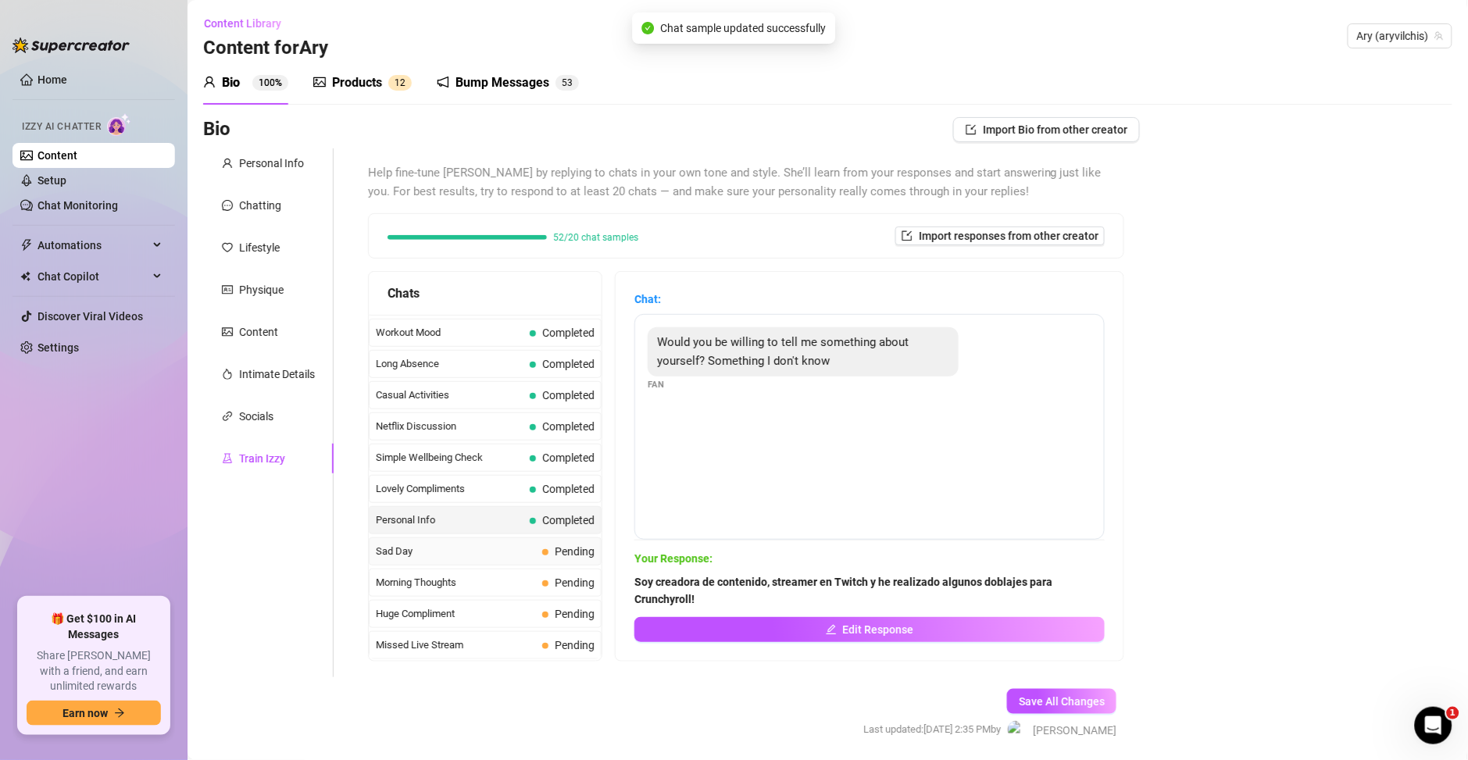
click at [455, 537] on div "Sad Day Pending" at bounding box center [485, 551] width 233 height 28
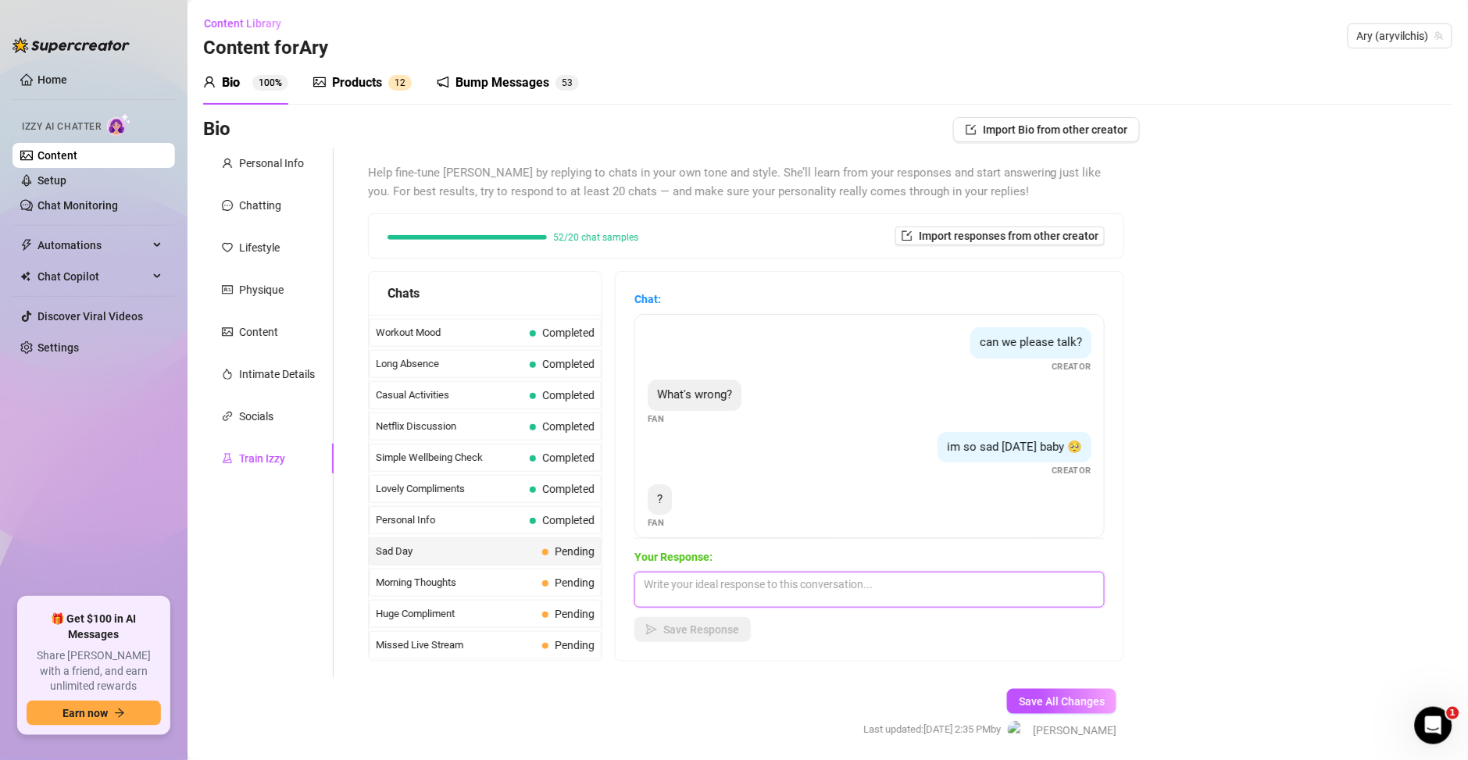
click at [724, 592] on textarea at bounding box center [869, 590] width 470 height 36
click at [960, 449] on span "im so sad today baby 🥺" at bounding box center [1014, 447] width 135 height 14
click at [723, 568] on div "Your Response: Save Response" at bounding box center [869, 595] width 470 height 94
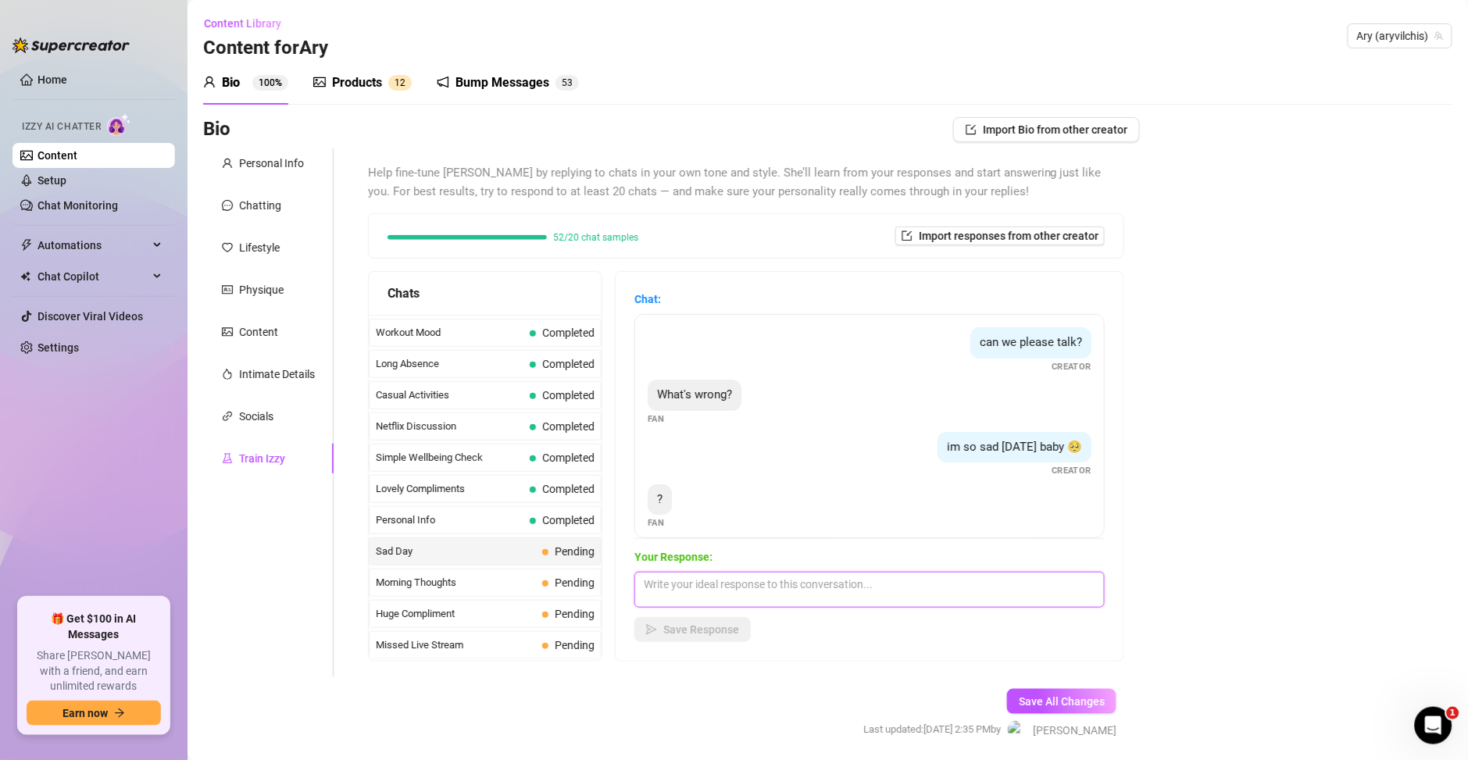
click at [724, 585] on textarea at bounding box center [869, 590] width 470 height 36
paste textarea "😢 estoy un poquito triste… ¿por qué no quieres darme un poquito de atención con…"
click at [668, 578] on textarea "😢 estoy un poquito triste… ¿por qué no quieres darme un poquito de atención con…" at bounding box center [869, 590] width 470 height 36
click at [737, 593] on textarea "😢 Estoy un poquito triste… ¿por qué no quieres darme un poquito de atención con…" at bounding box center [869, 590] width 470 height 36
type textarea "😢 Estoy un poquito triste… ¿por qué no quieres darme un poquito de atención con…"
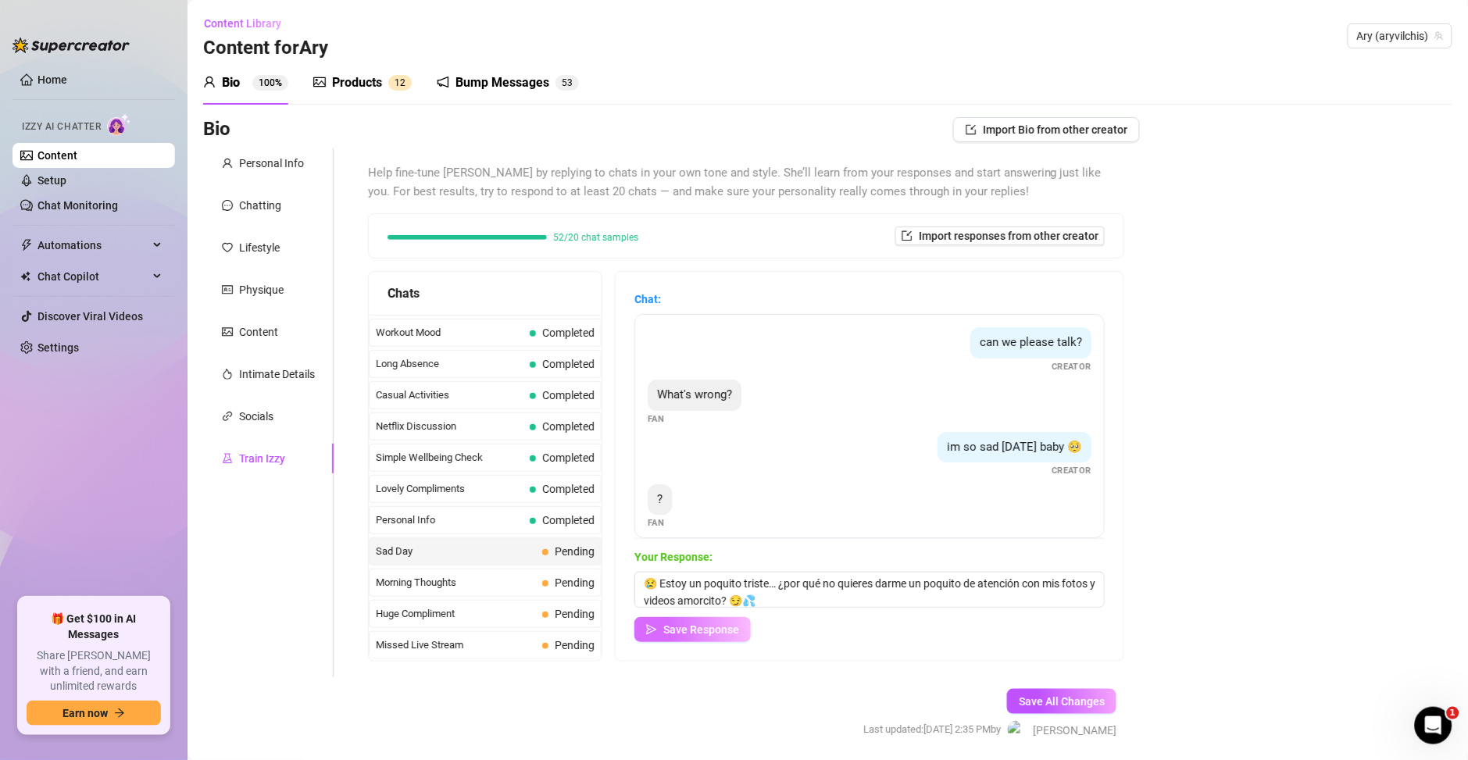
click at [719, 622] on button "Save Response" at bounding box center [692, 629] width 116 height 25
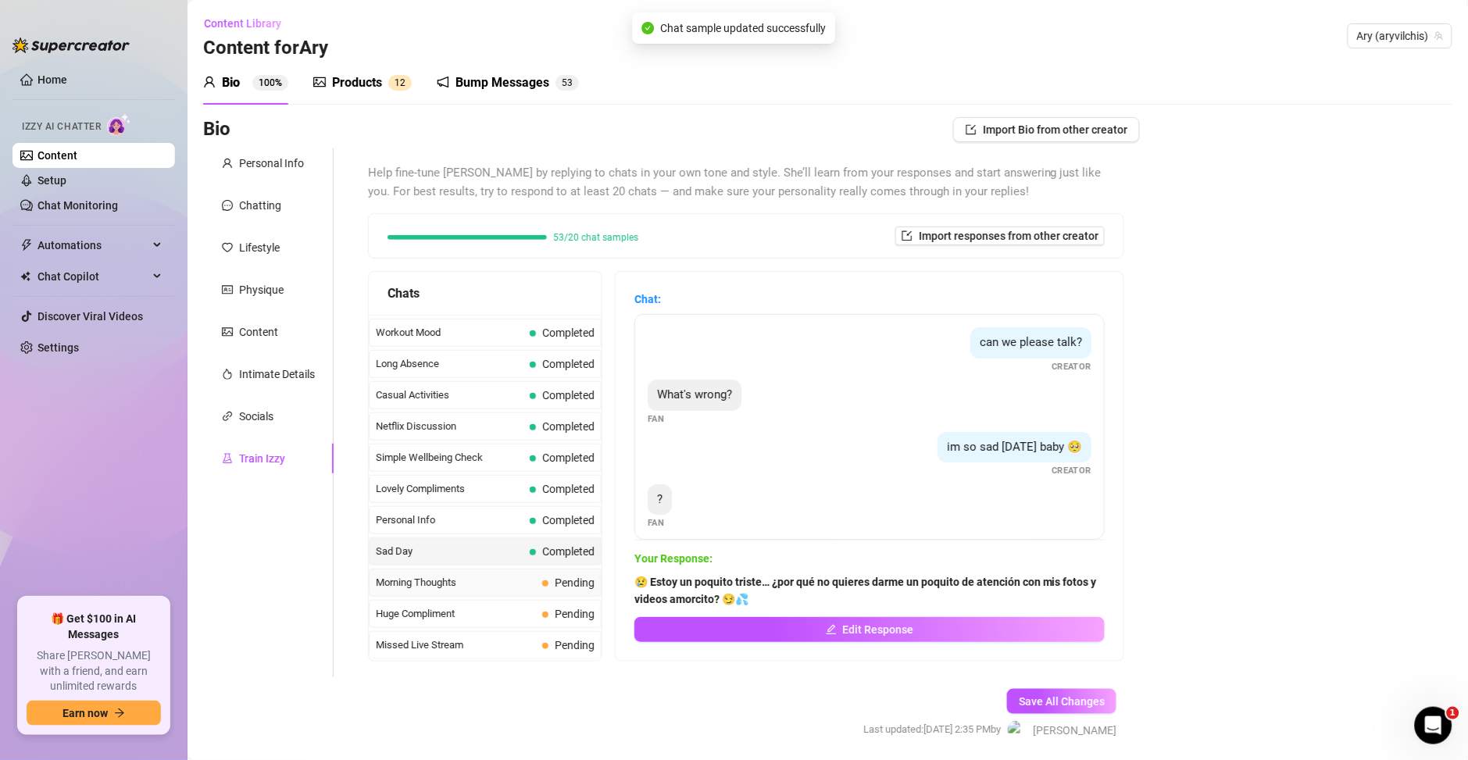
click at [486, 591] on div "Morning Thoughts Pending" at bounding box center [485, 583] width 233 height 28
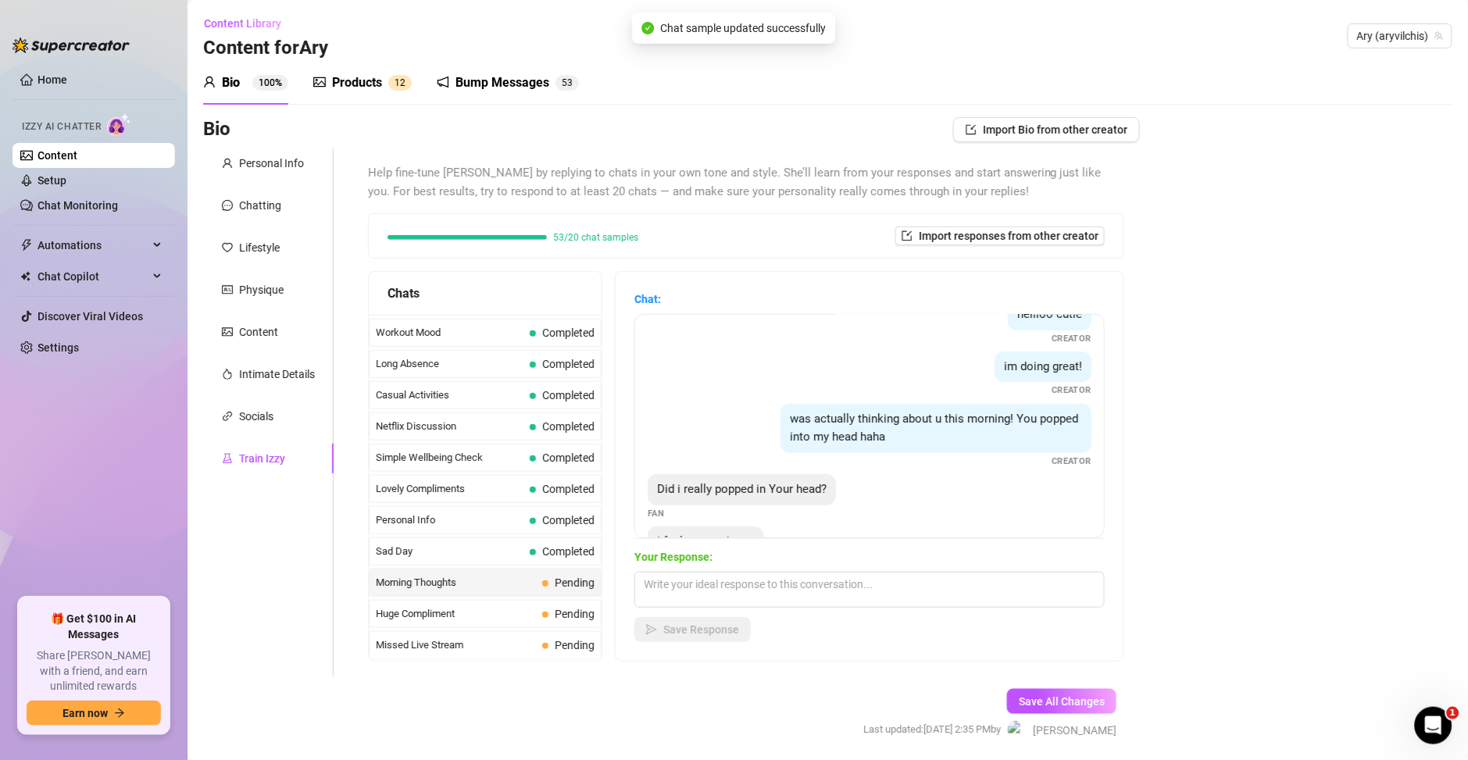
scroll to position [134, 0]
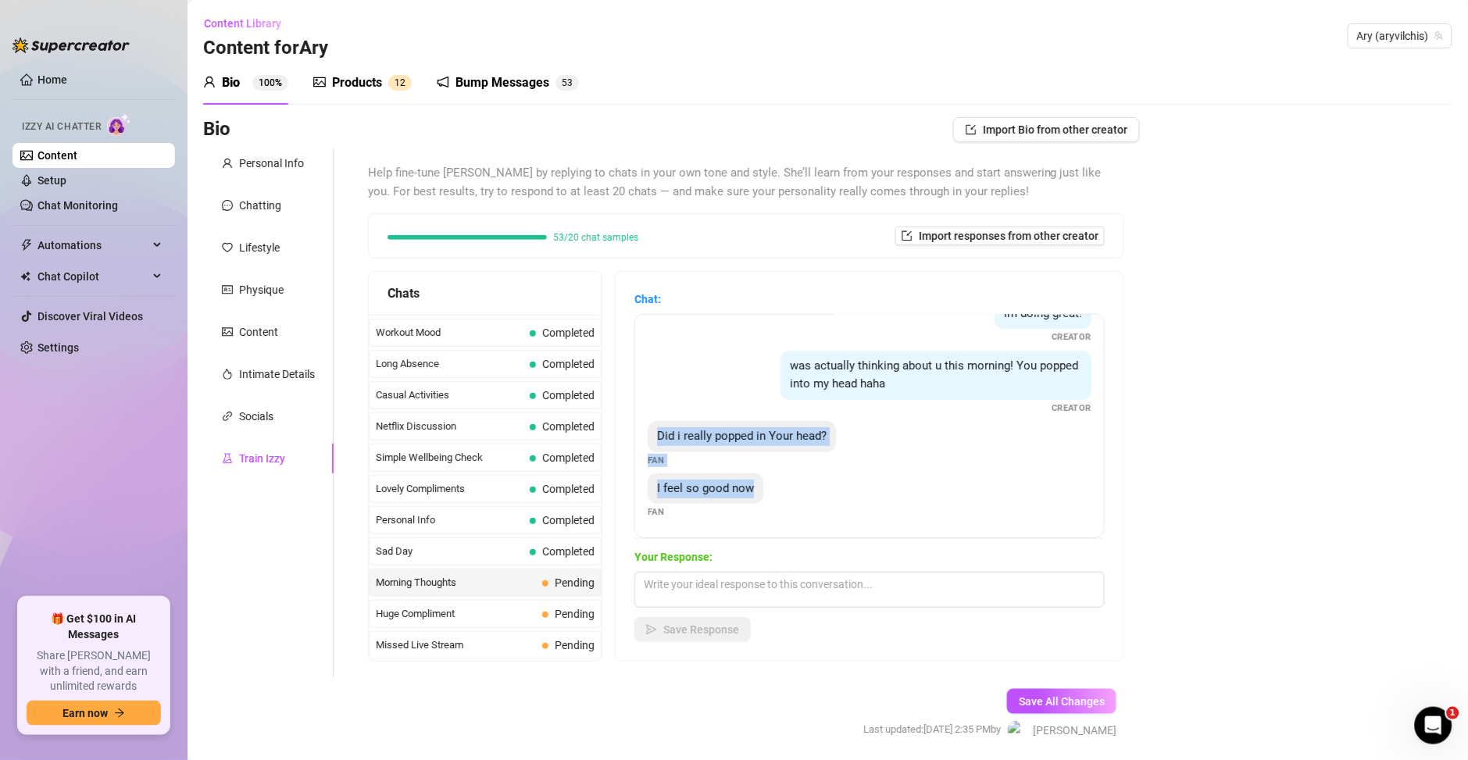
drag, startPoint x: 752, startPoint y: 489, endPoint x: 638, endPoint y: 434, distance: 126.5
click at [638, 434] on div "Hey my sexy goddess, how are you? Fan hellloo cutie Creator im doing great! Cre…" at bounding box center [869, 426] width 470 height 224
click at [670, 574] on textarea at bounding box center [869, 590] width 470 height 36
paste textarea "claro que sí… me alegra saber que te siento tan bien conmigo, amorcito 😉"
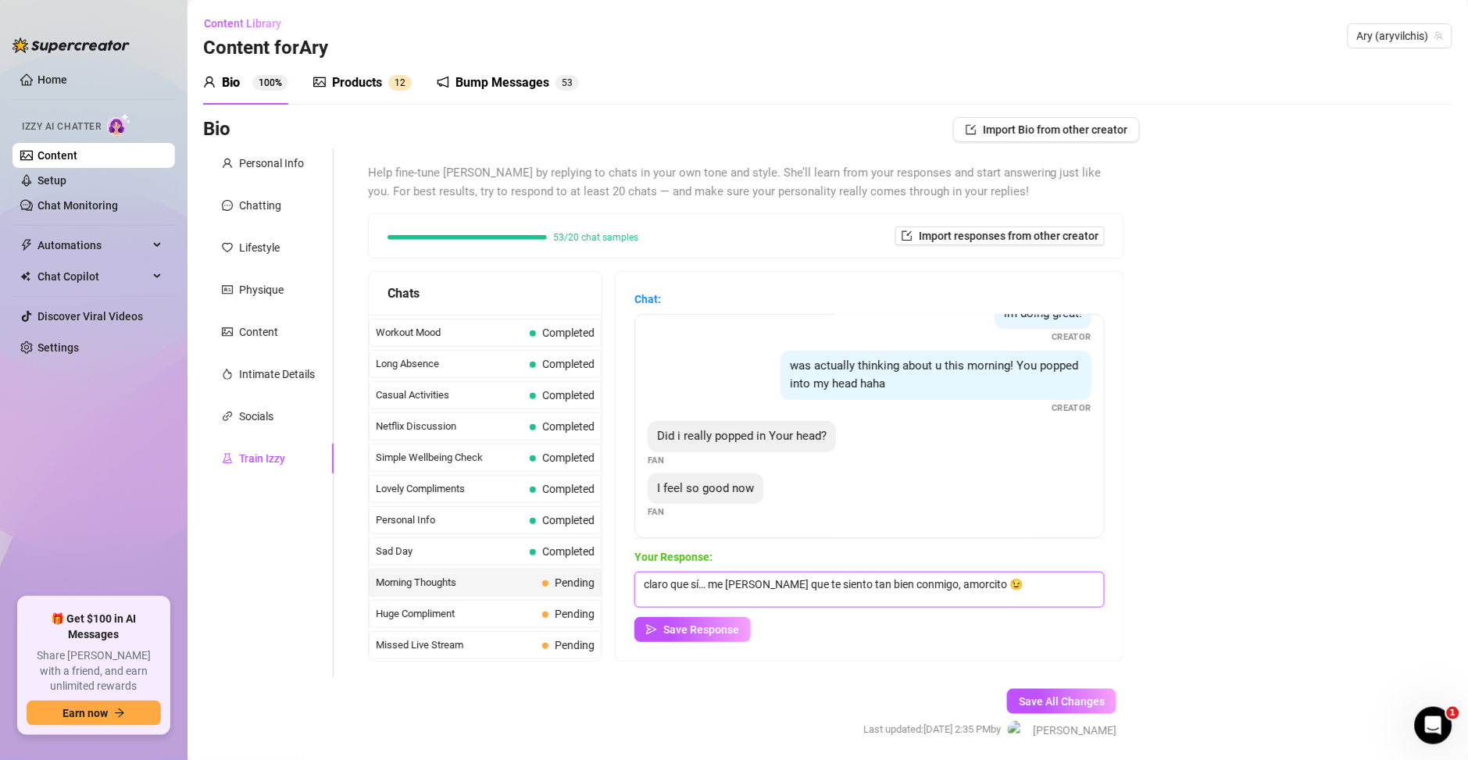
click at [641, 586] on textarea "claro que sí… me alegra saber que te siento tan bien conmigo, amorcito 😉" at bounding box center [869, 590] width 470 height 36
type textarea "Claro que si me alegra saber que te siento tan bien conmigo amorcito 😉"
click at [655, 634] on icon "send" at bounding box center [651, 629] width 11 height 11
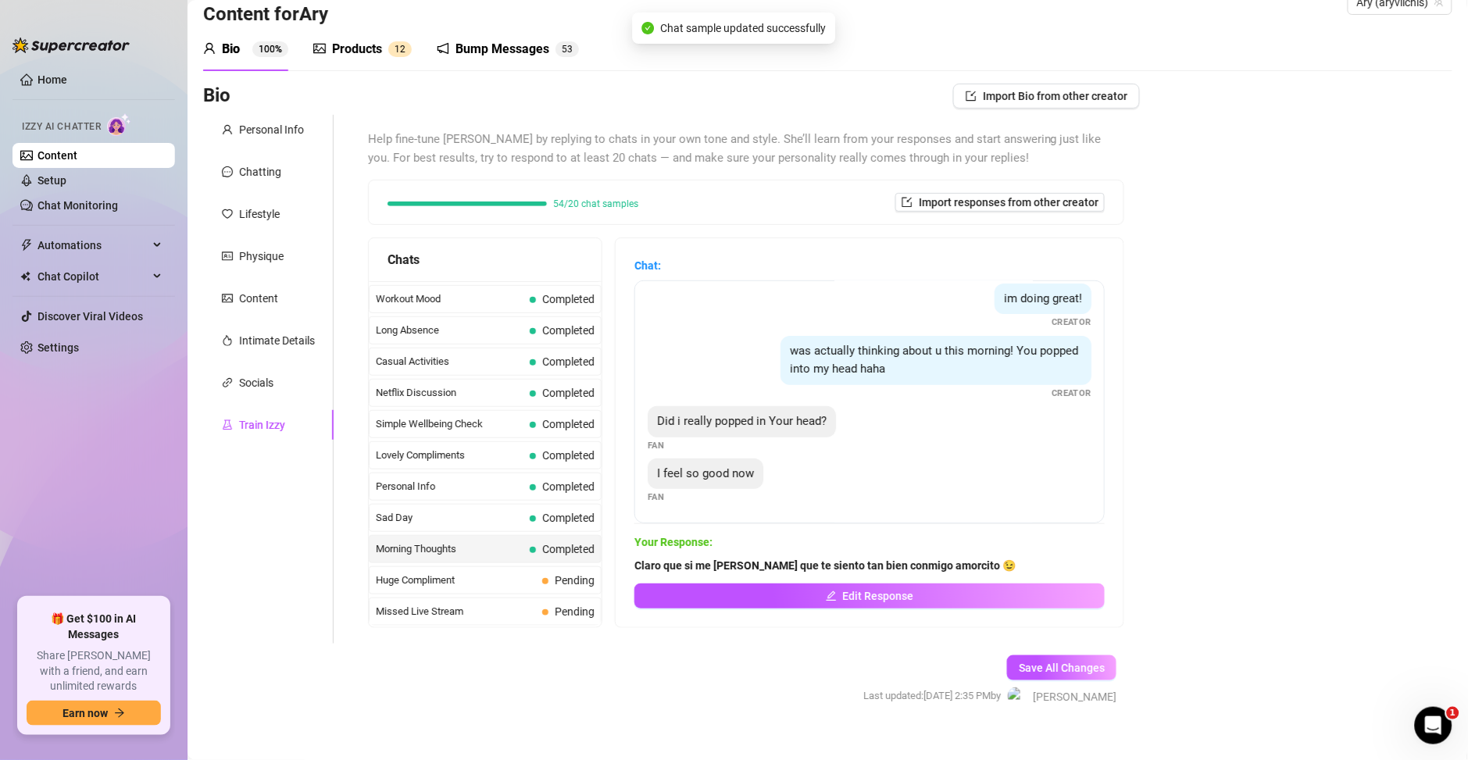
scroll to position [53, 0]
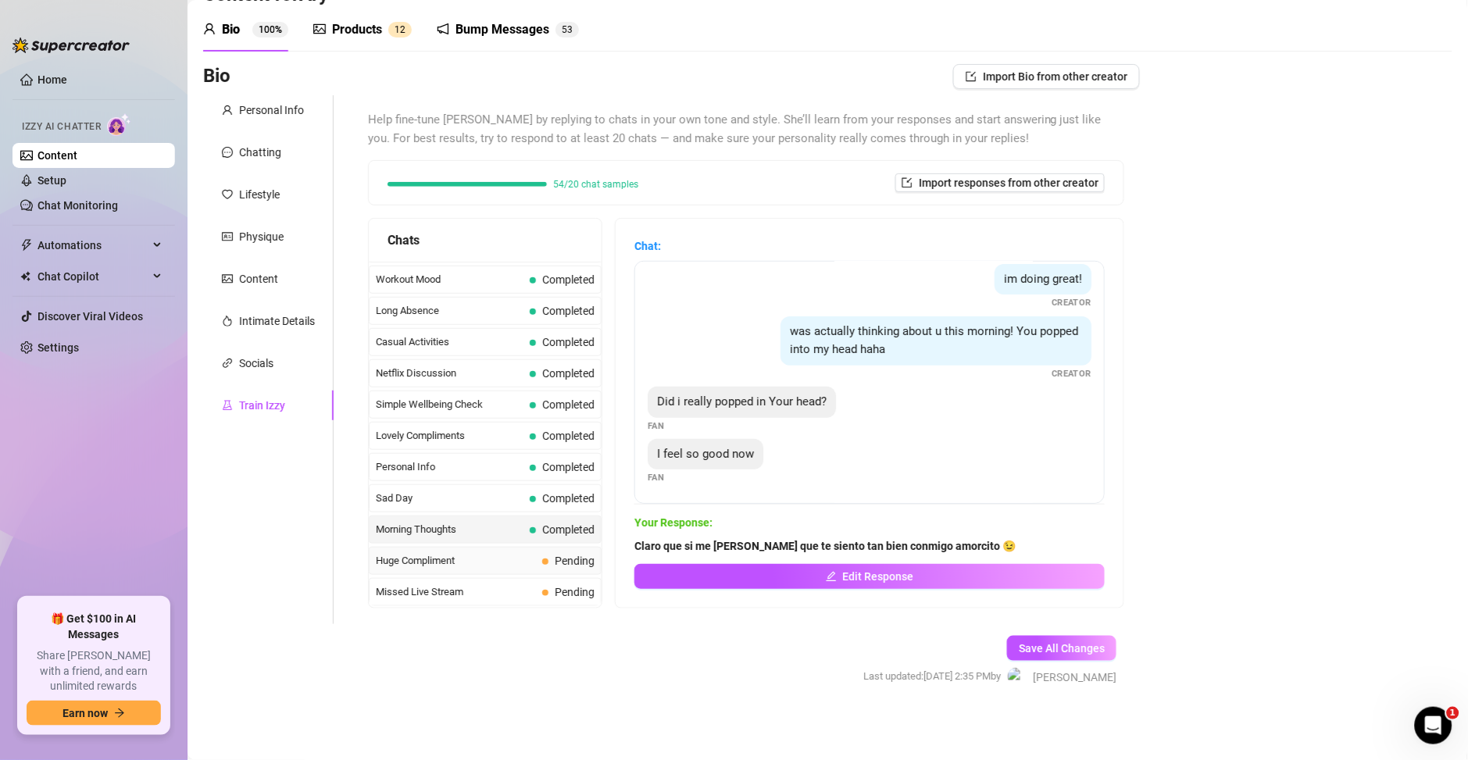
click at [451, 566] on span "Huge Compliment" at bounding box center [456, 561] width 160 height 16
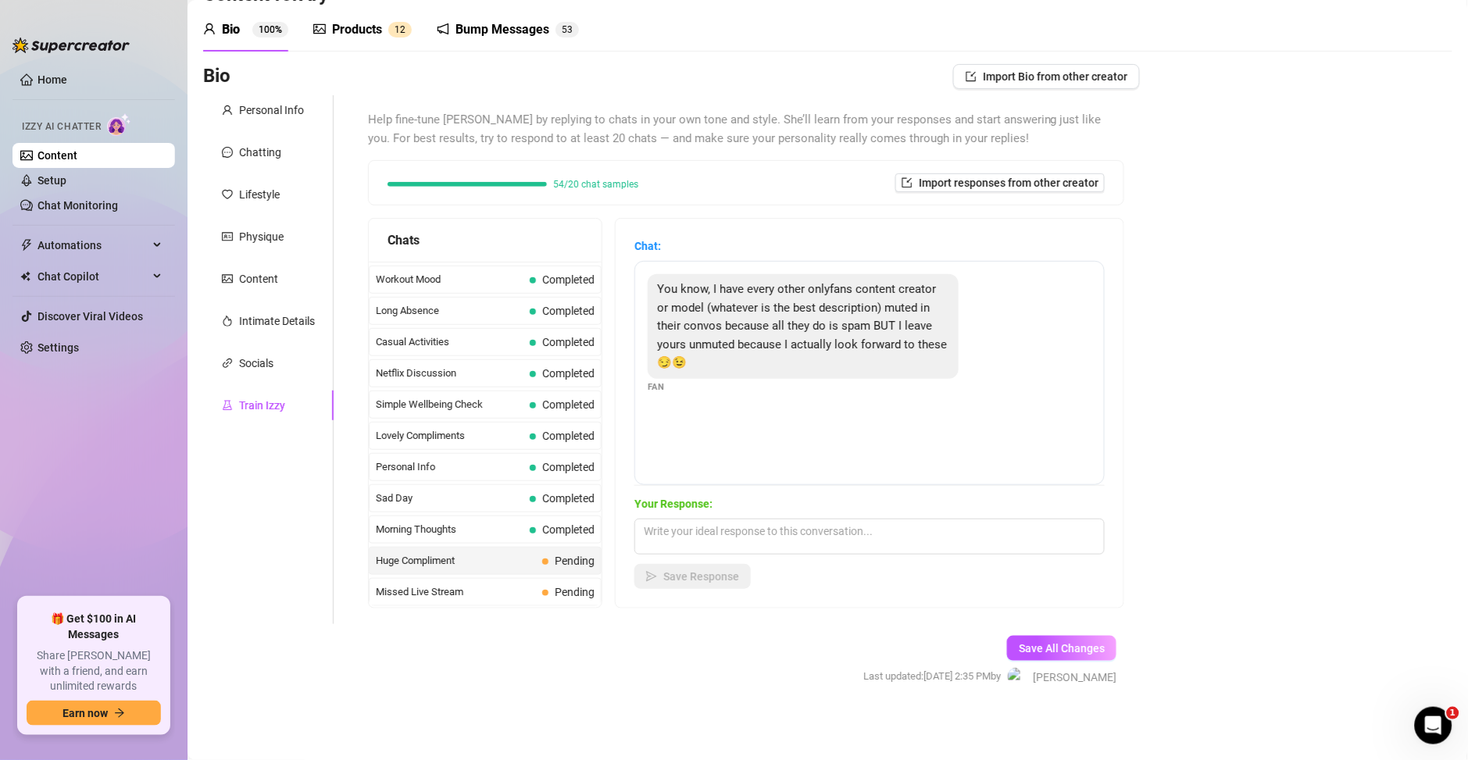
click at [453, 563] on span "Huge Compliment" at bounding box center [456, 561] width 160 height 16
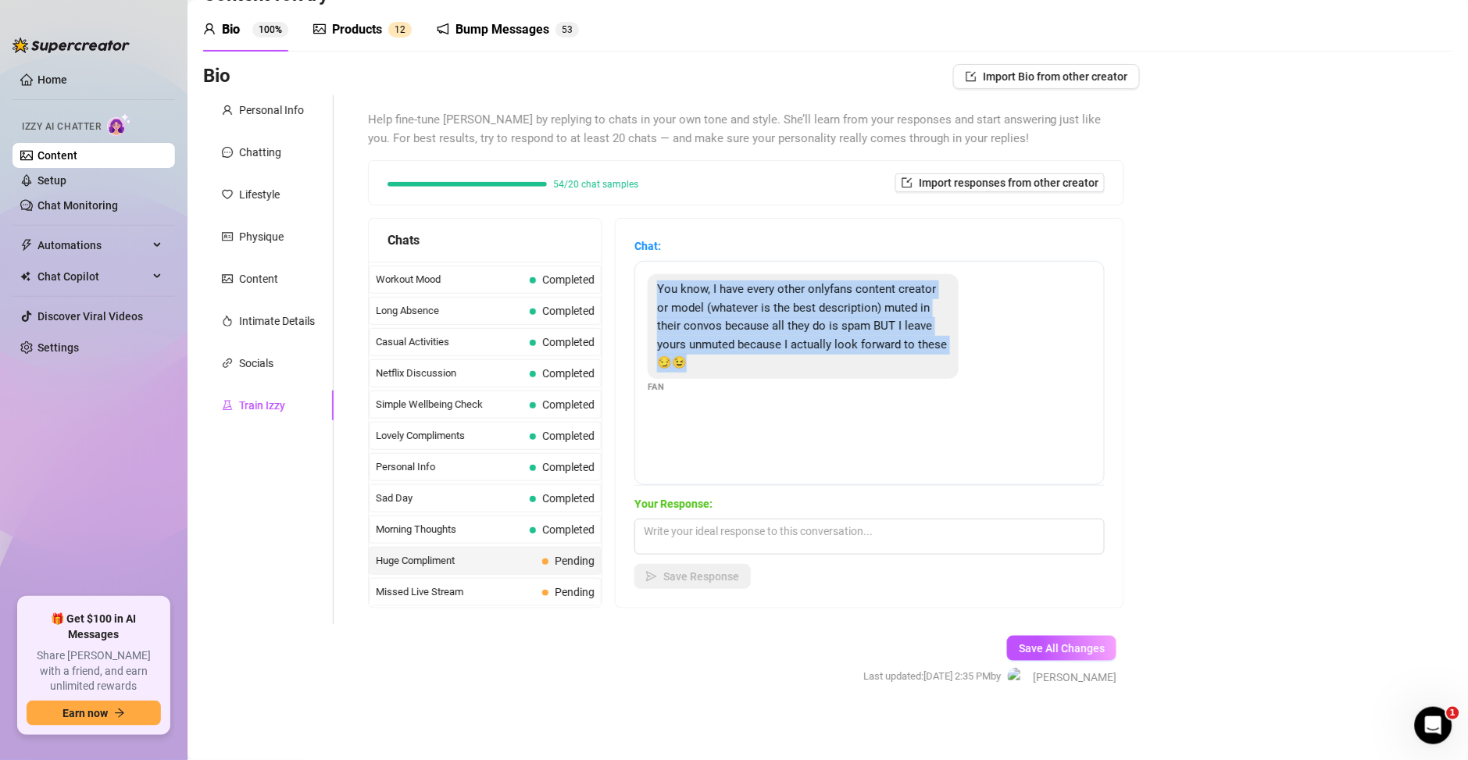
drag, startPoint x: 773, startPoint y: 359, endPoint x: 648, endPoint y: 280, distance: 148.0
click at [648, 280] on div "You know, I have every other onlyfans content creator or model (whatever is the…" at bounding box center [869, 373] width 470 height 224
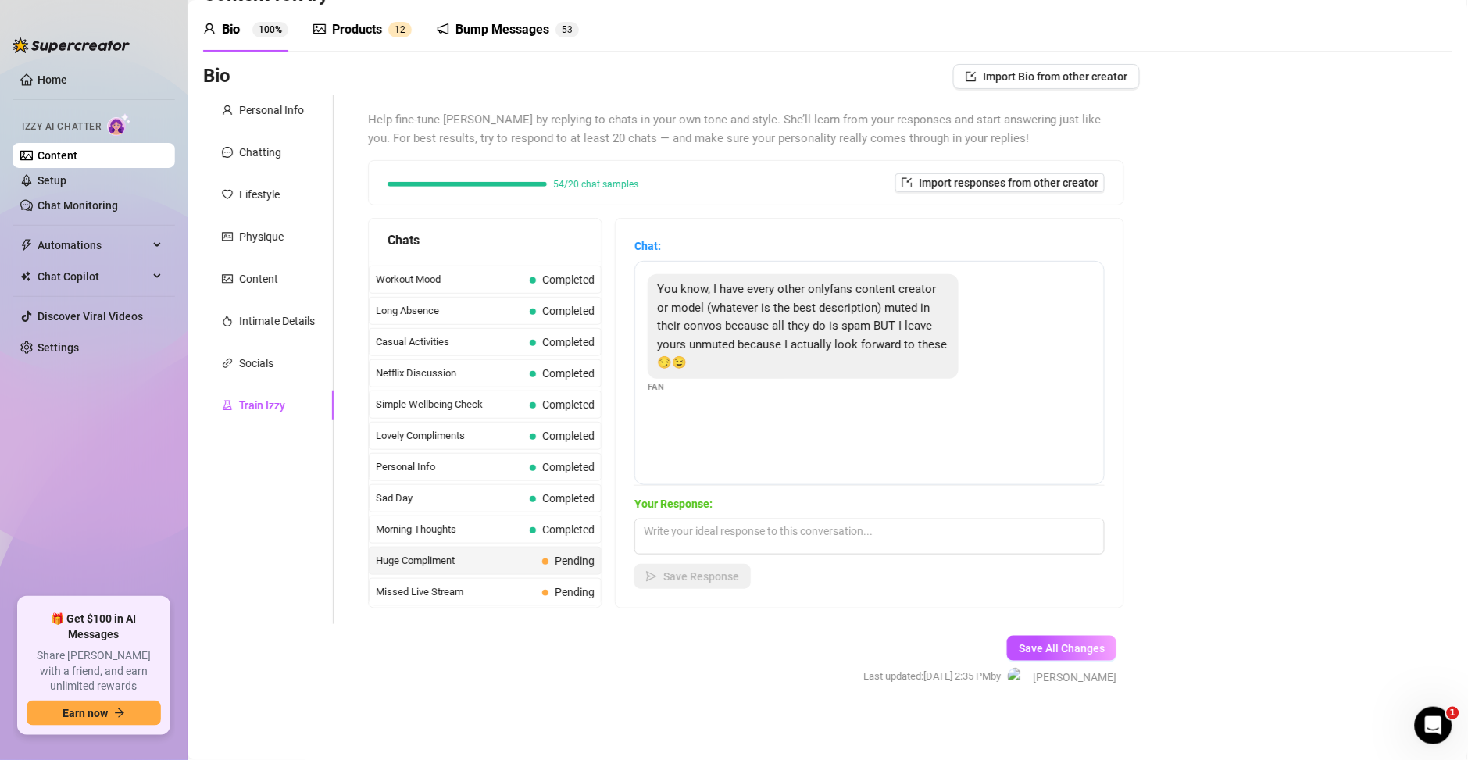
click at [679, 513] on div "Your Response: Save Response" at bounding box center [869, 542] width 470 height 94
click at [680, 538] on textarea at bounding box center [869, 537] width 470 height 36
paste textarea "wow, eso me hace sentir muy especial… me encanta ser tu favorita, amorcito 😉"
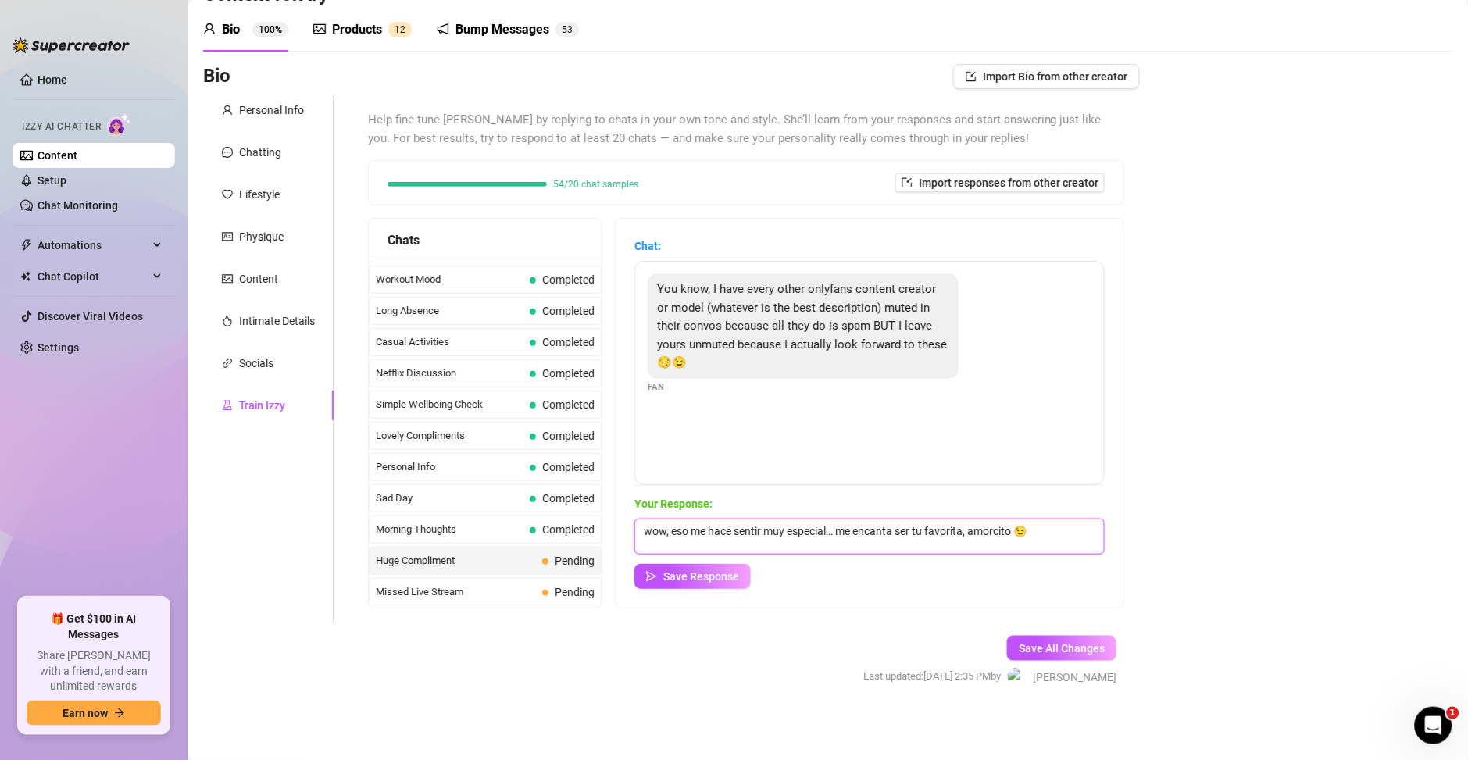
drag, startPoint x: 671, startPoint y: 533, endPoint x: 602, endPoint y: 536, distance: 68.8
click at [602, 536] on div "Chats Curious Fan Completed Waiting For Payday Completed No Pressure Completed …" at bounding box center [746, 413] width 756 height 391
type textarea "Precioso eso me hace sentir muy especial… me encanta ser tu favorita UwU😉"
click at [654, 573] on icon "send" at bounding box center [651, 576] width 11 height 11
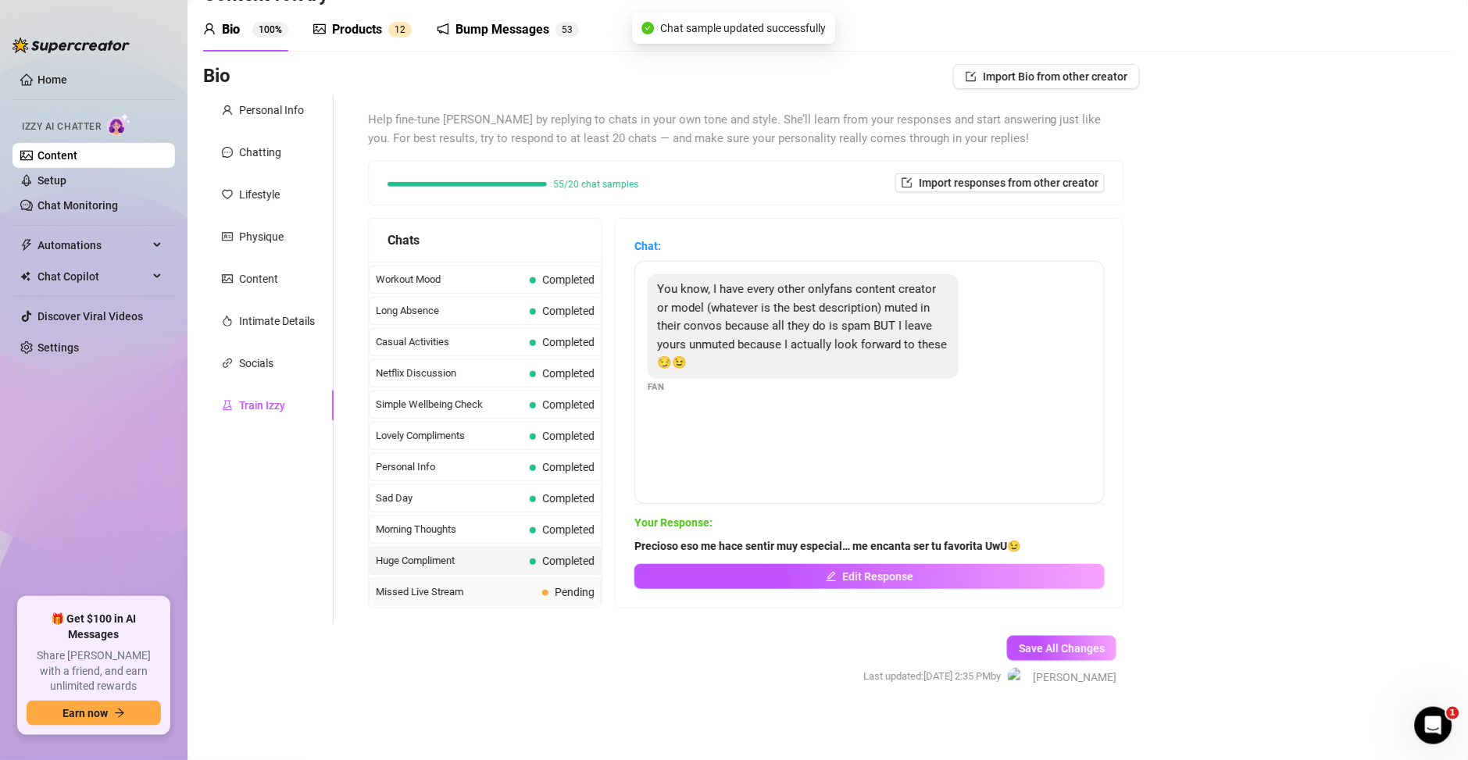
click at [486, 596] on span "Missed Live Stream" at bounding box center [456, 592] width 160 height 16
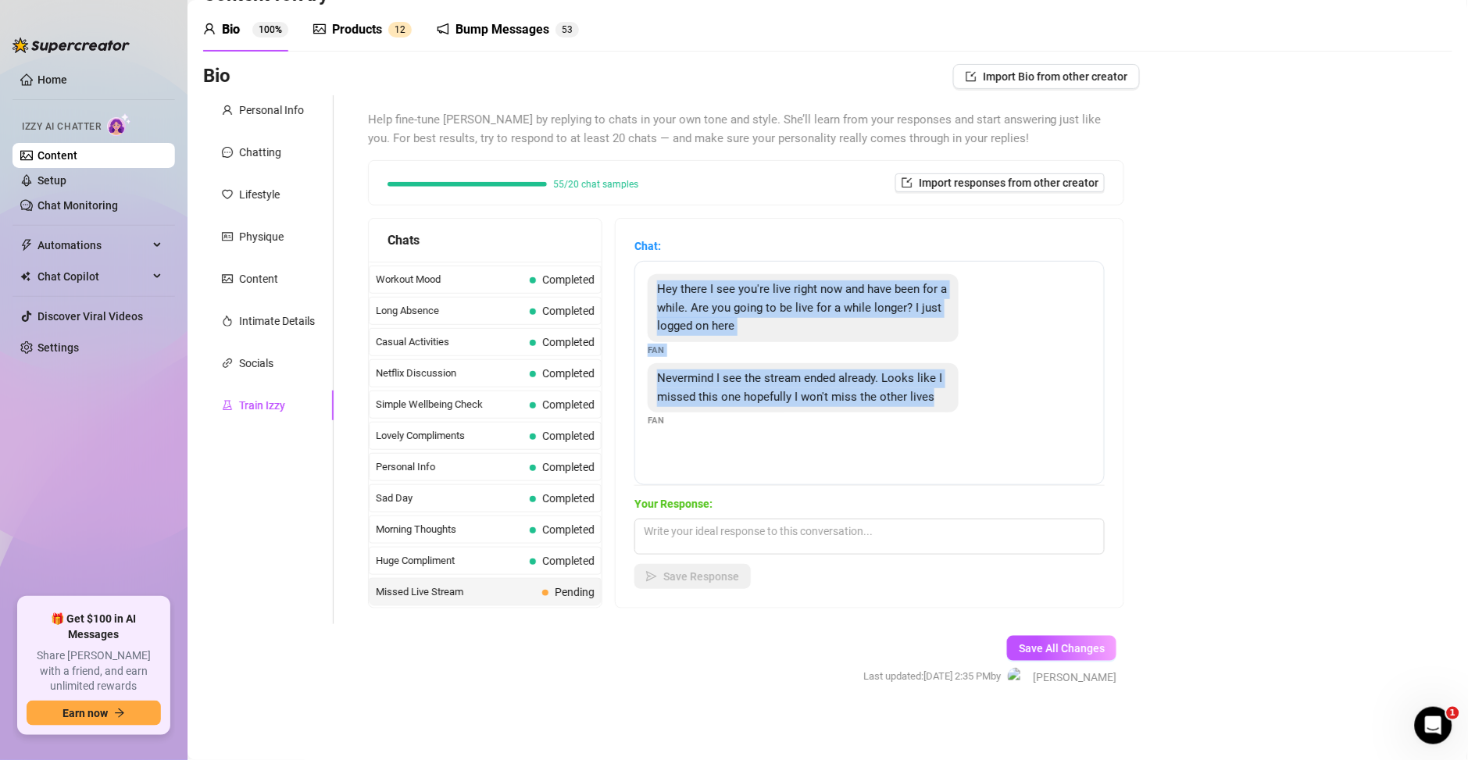
drag, startPoint x: 846, startPoint y: 374, endPoint x: 630, endPoint y: 287, distance: 233.1
click at [630, 287] on div "Chat: Hey there I see you're live right now and have been for a while. Are you …" at bounding box center [870, 413] width 508 height 389
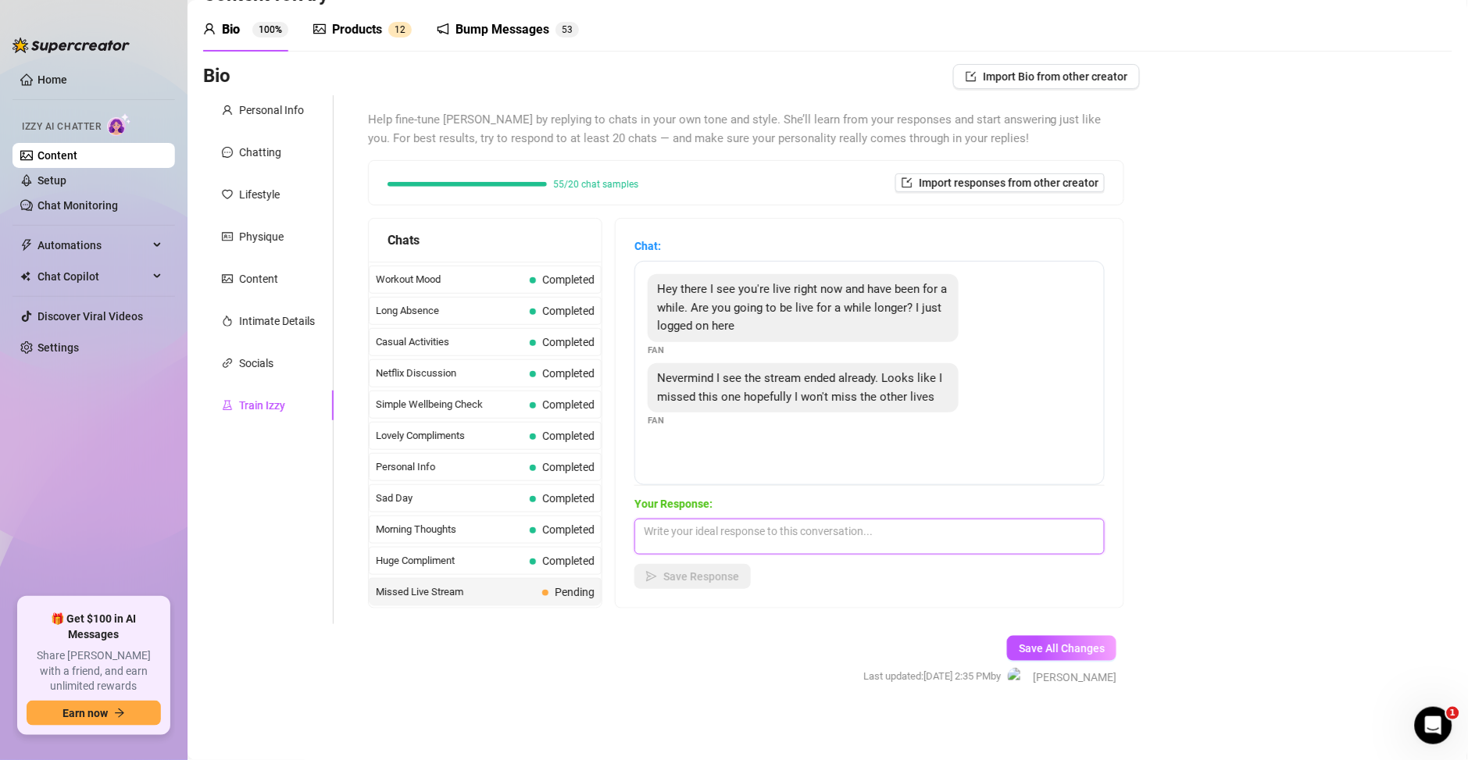
click at [743, 534] on textarea at bounding box center [869, 537] width 470 height 36
paste textarea "sí, esta vez me escapé un poquito… pero no te preocupes, amorcito, habrá más li…"
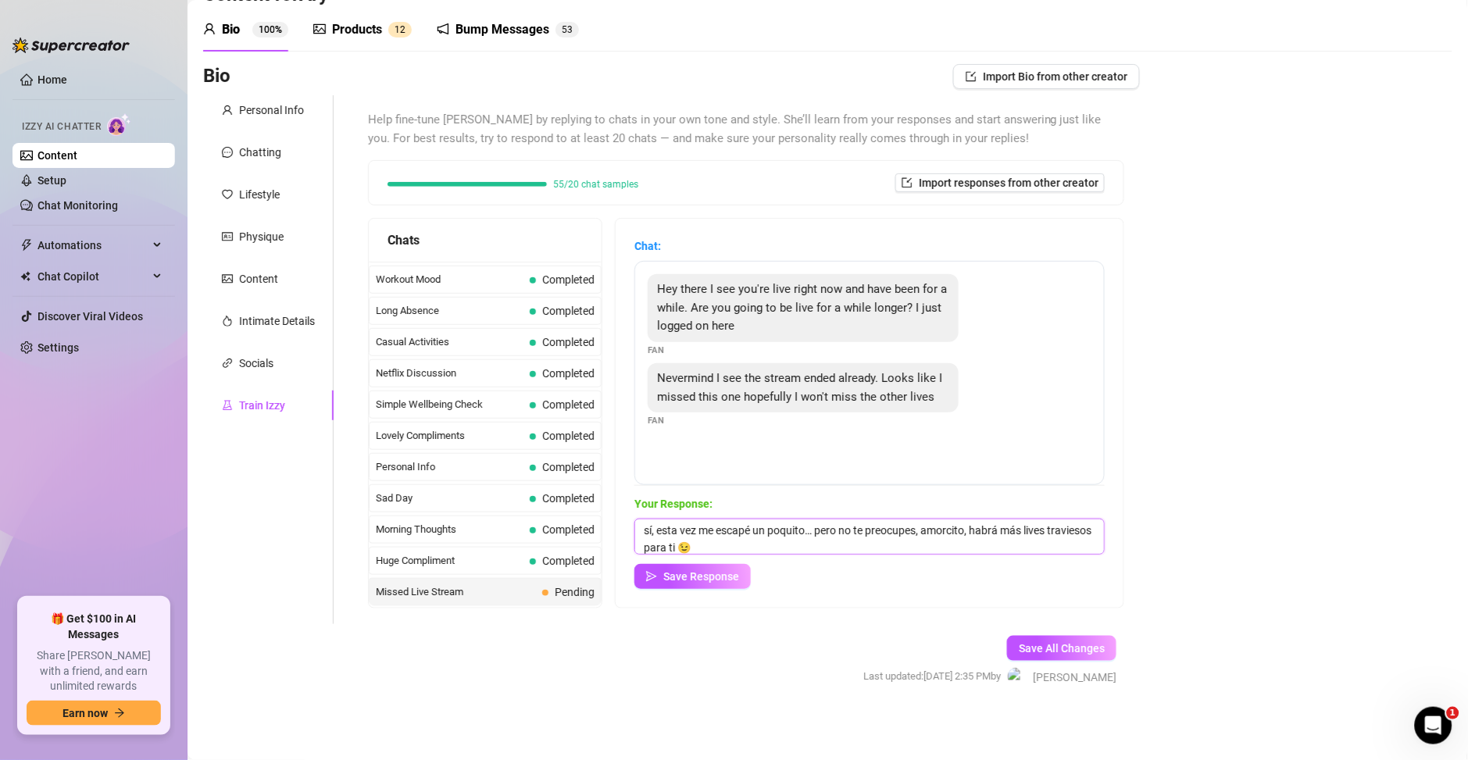
scroll to position [0, 0]
drag, startPoint x: 806, startPoint y: 530, endPoint x: 584, endPoint y: 513, distance: 223.3
click at [584, 513] on div "Chats Curious Fan Completed Waiting For Payday Completed No Pressure Completed …" at bounding box center [746, 413] width 756 height 391
type textarea "Ya ni modo bb… pero no te preocupes amorcito, habrá más lives traviesos para ti…"
click at [676, 579] on span "Save Response" at bounding box center [701, 576] width 76 height 12
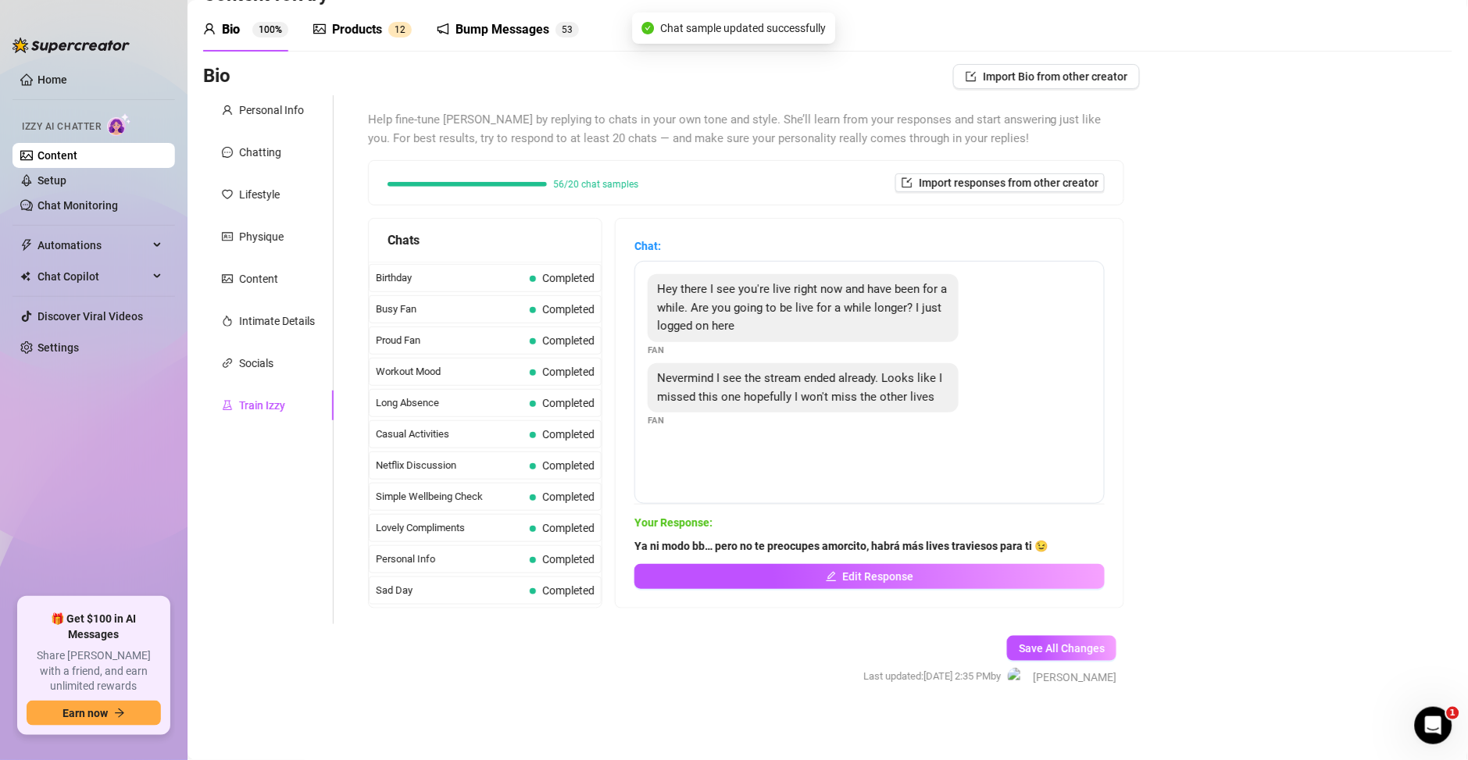
scroll to position [1405, 0]
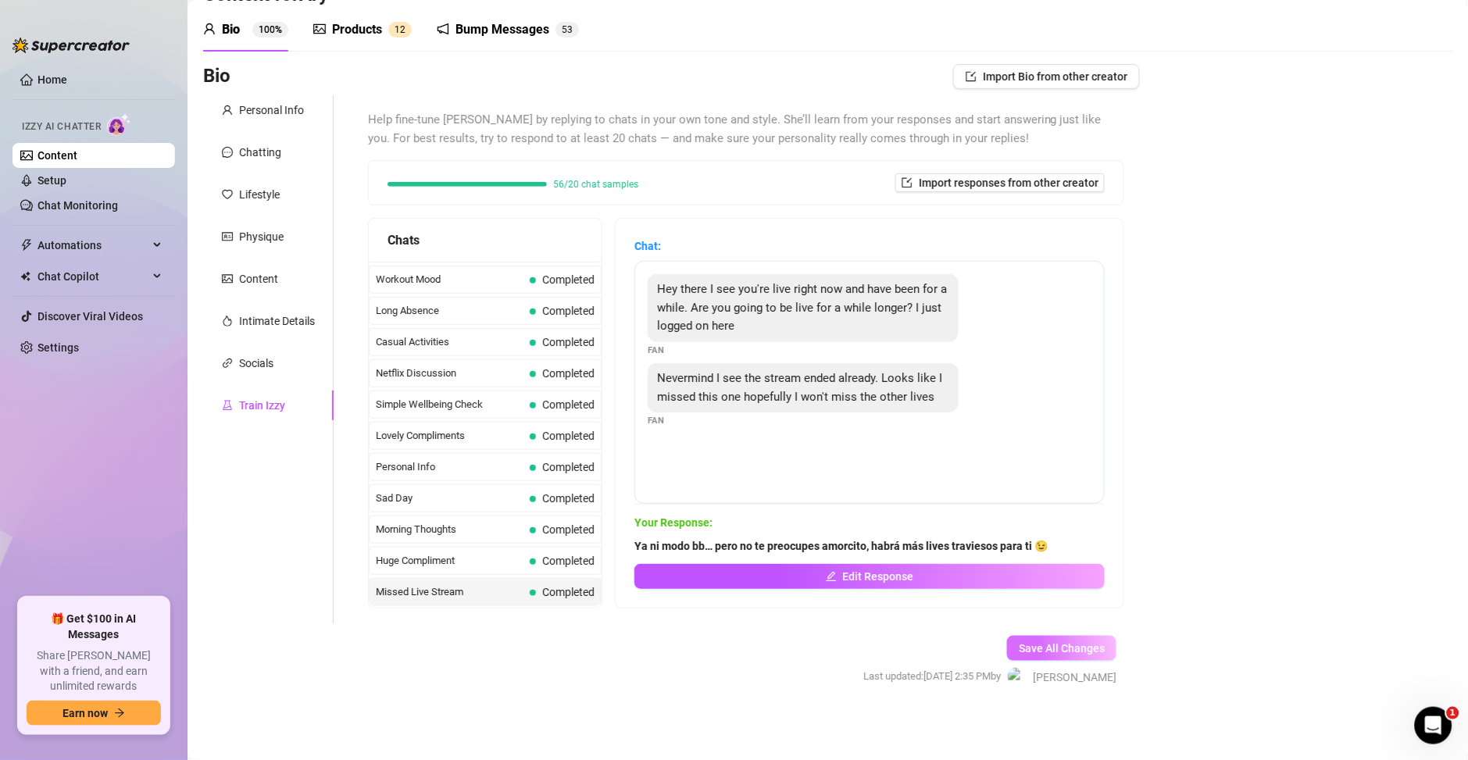
click at [1039, 655] on span "Save All Changes" at bounding box center [1062, 648] width 86 height 12
click at [1043, 663] on div "Save All Changes Last updated: Sep 20, 2025 2:47 PM by Abraham B." at bounding box center [990, 661] width 300 height 74
click at [1030, 640] on button "Save All Changes" at bounding box center [1061, 648] width 109 height 25
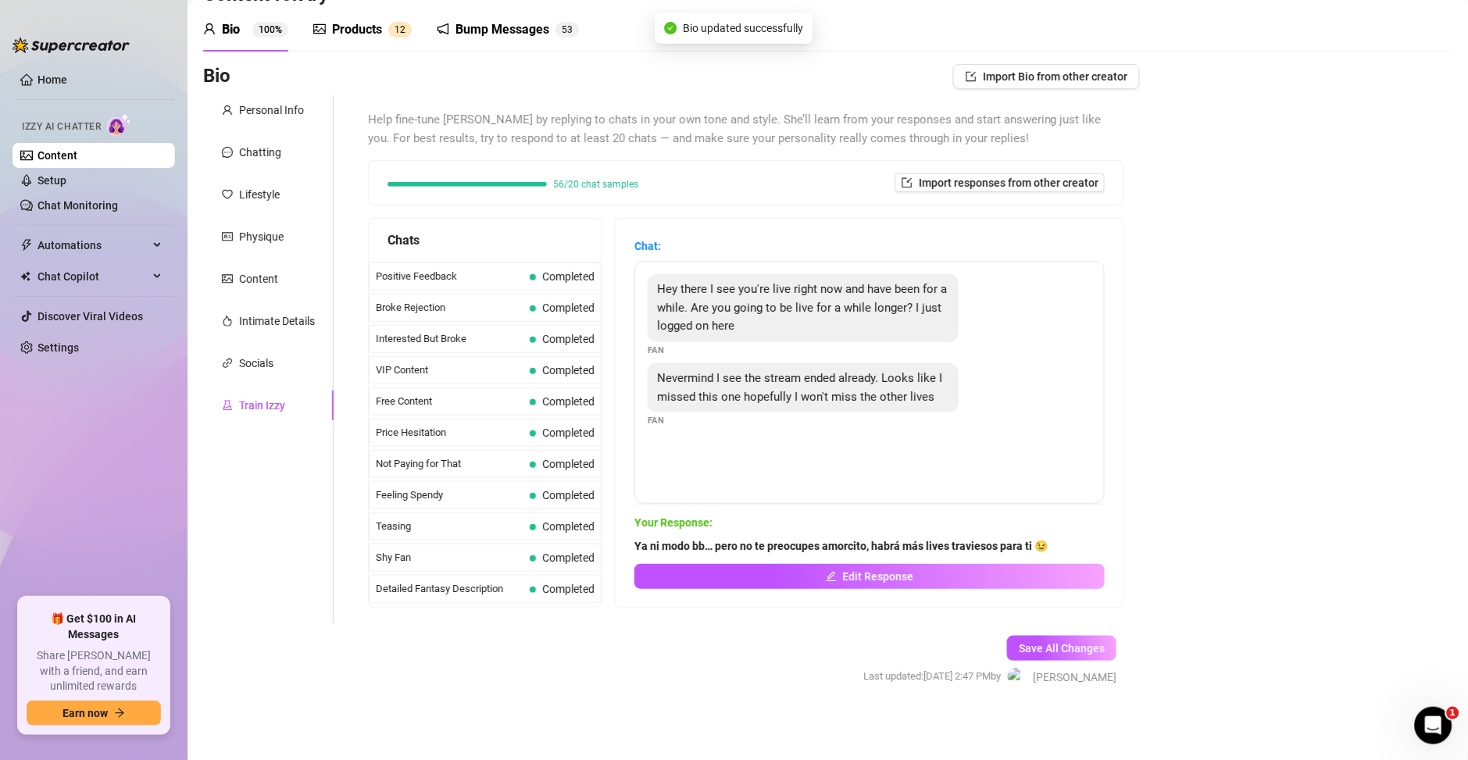
scroll to position [0, 0]
click at [269, 109] on div "Personal Info" at bounding box center [271, 110] width 65 height 17
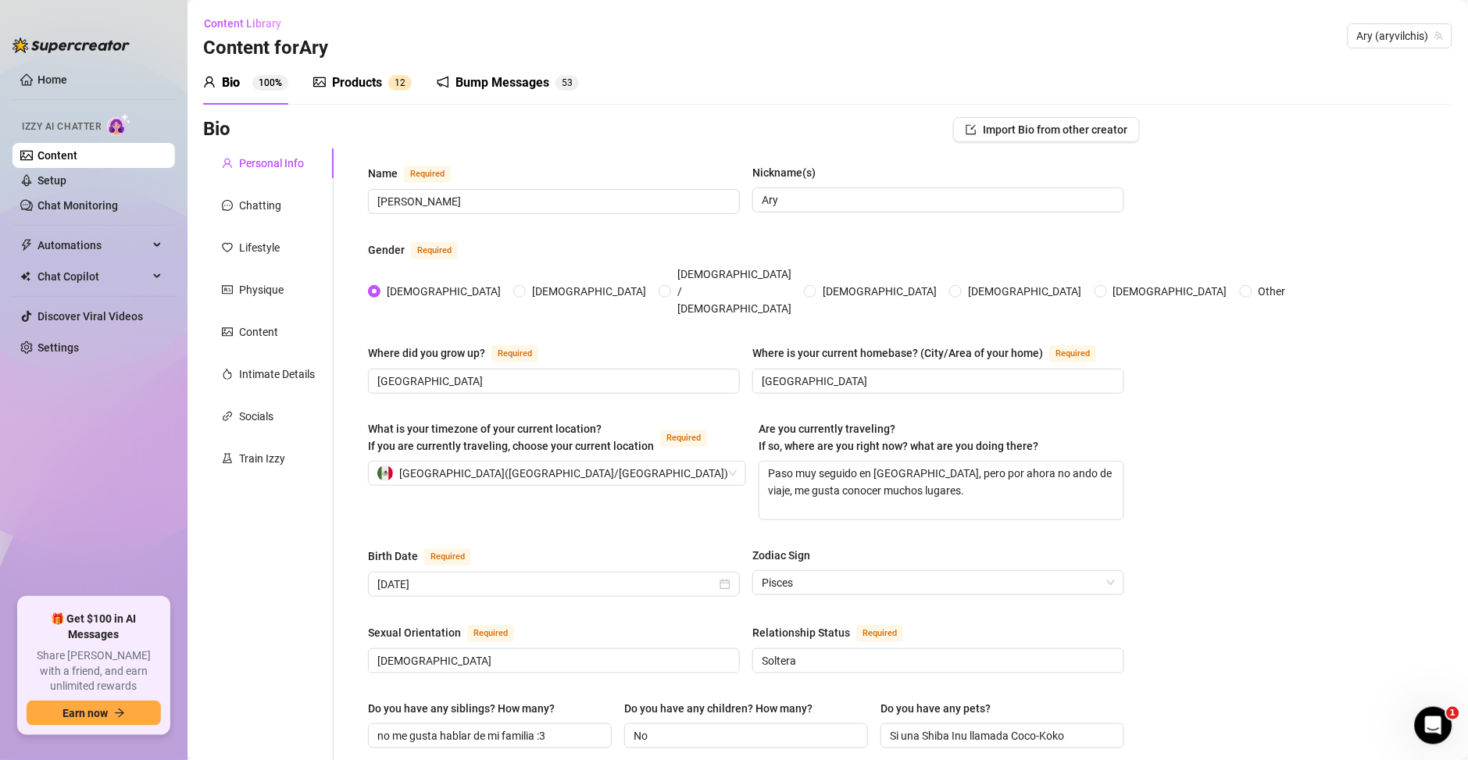
click at [503, 86] on div "Bump Messages" at bounding box center [502, 82] width 94 height 19
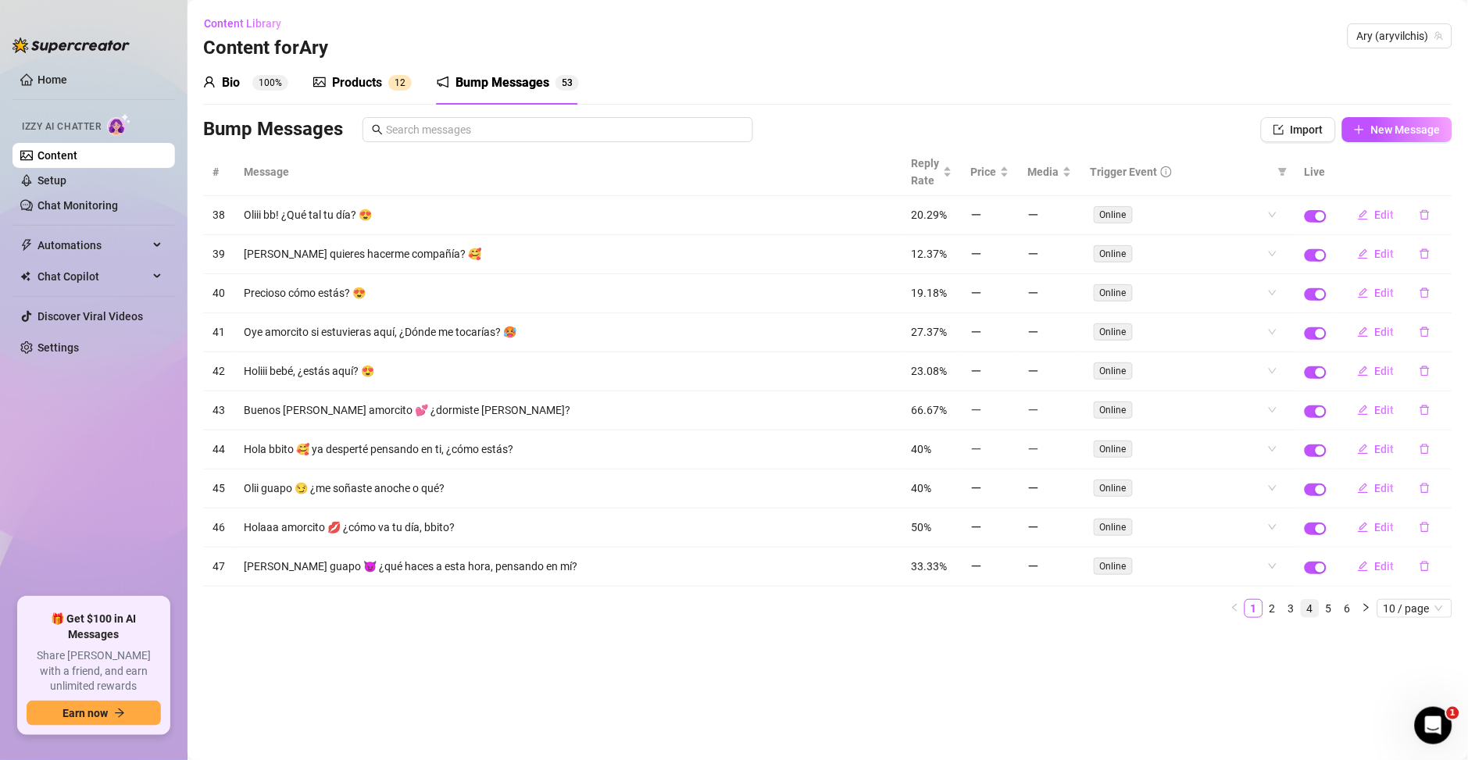
click at [1308, 607] on link "4" at bounding box center [1309, 608] width 17 height 17
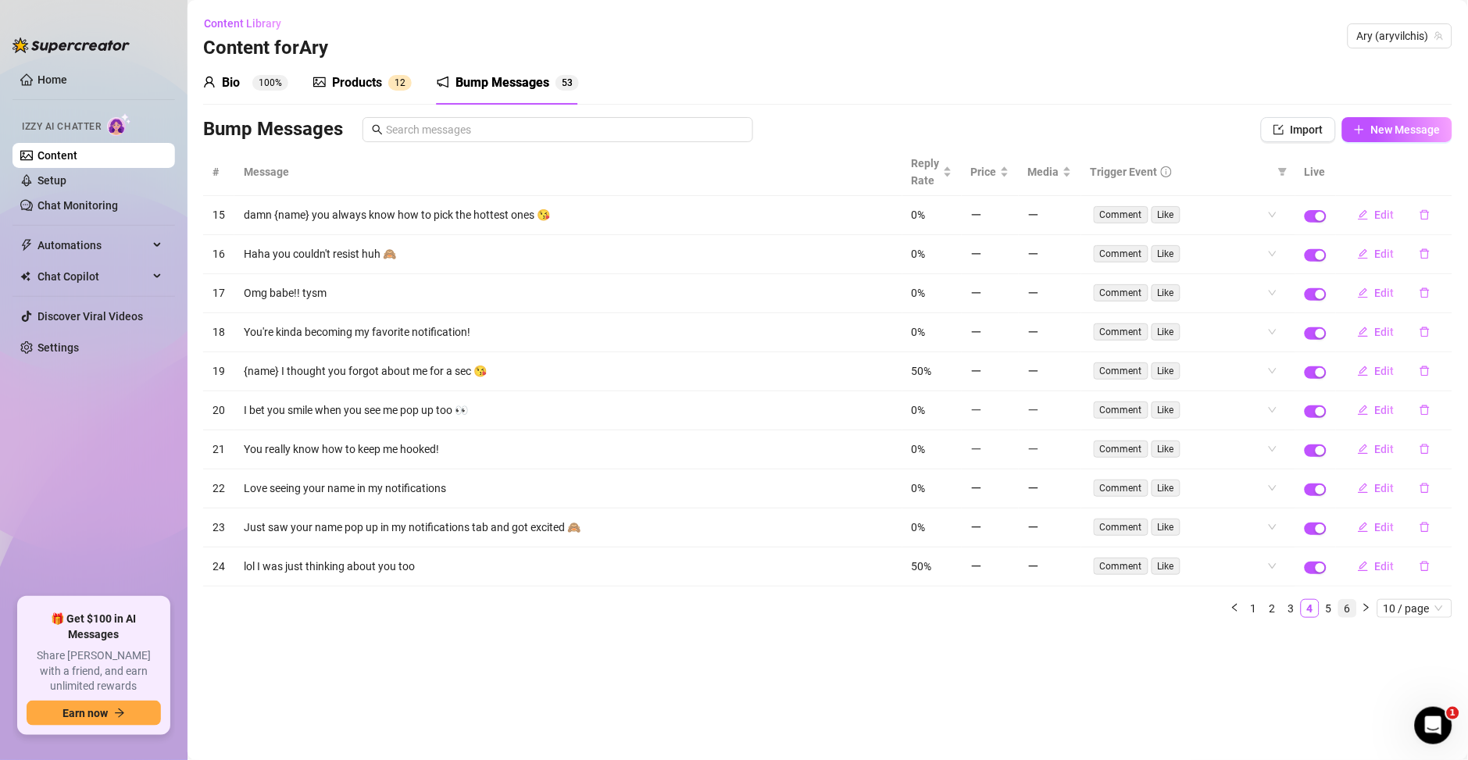
click at [1342, 606] on link "6" at bounding box center [1347, 608] width 17 height 17
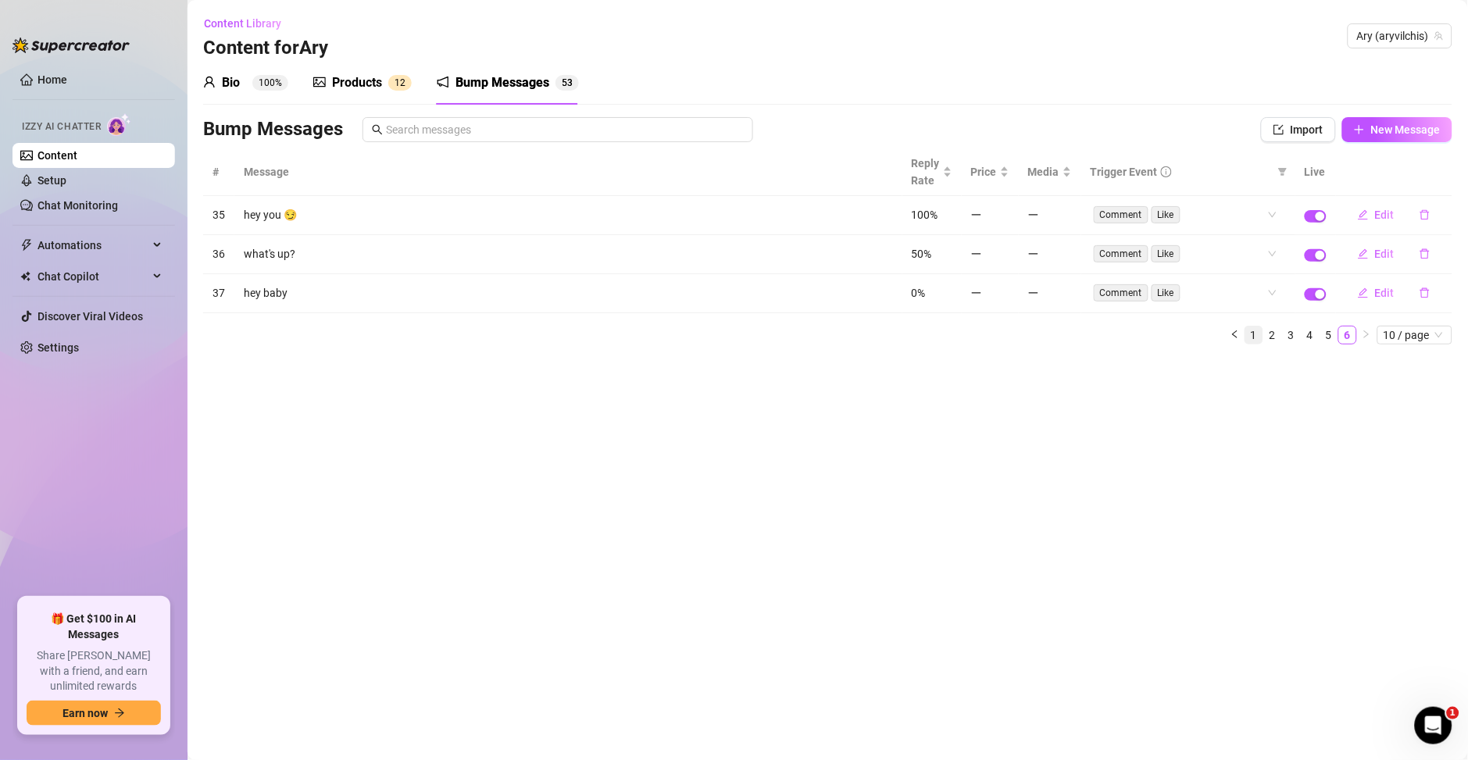
click at [1259, 337] on link "1" at bounding box center [1253, 335] width 17 height 17
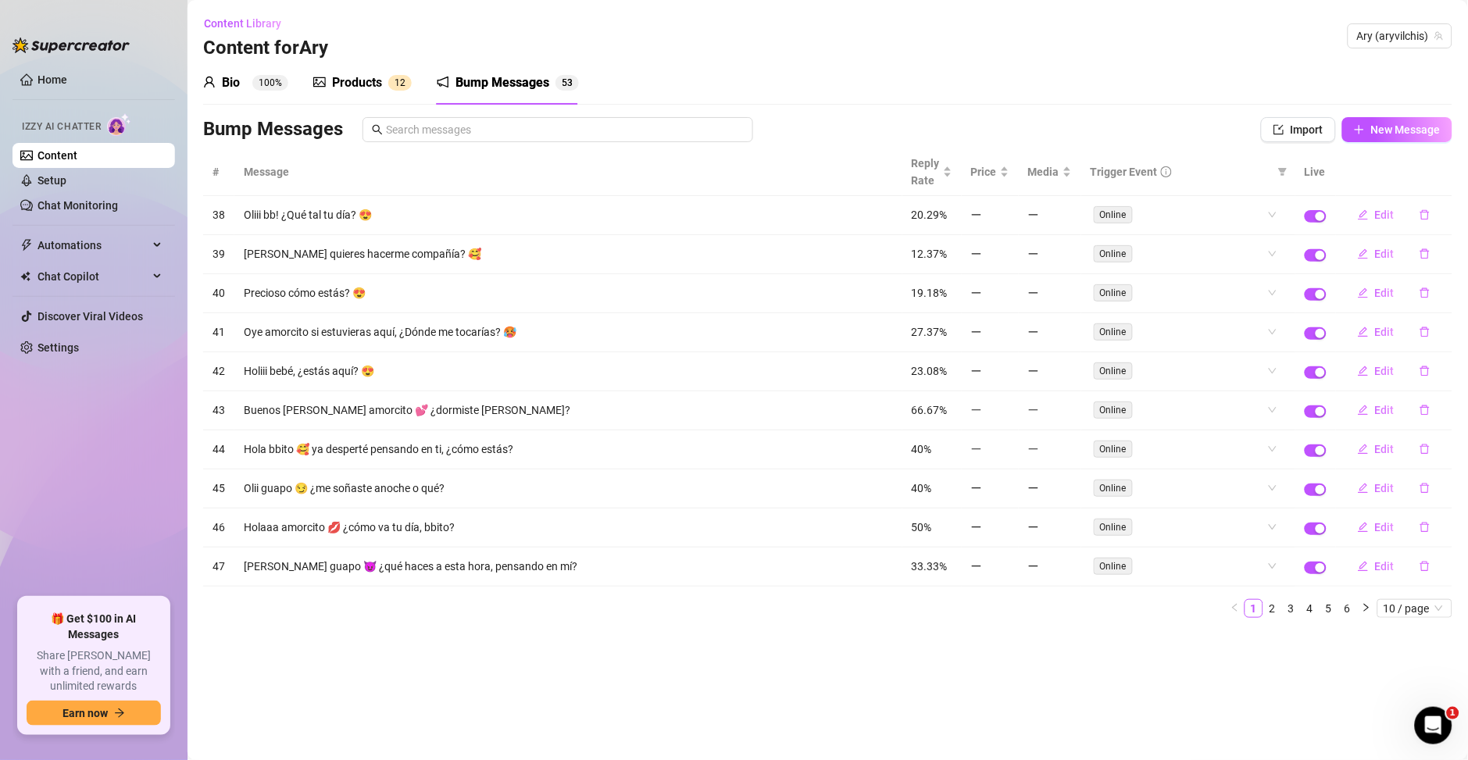
click at [1296, 142] on div "Bump Messages Import New Message" at bounding box center [827, 132] width 1249 height 31
click at [1297, 137] on button "Import" at bounding box center [1298, 129] width 75 height 25
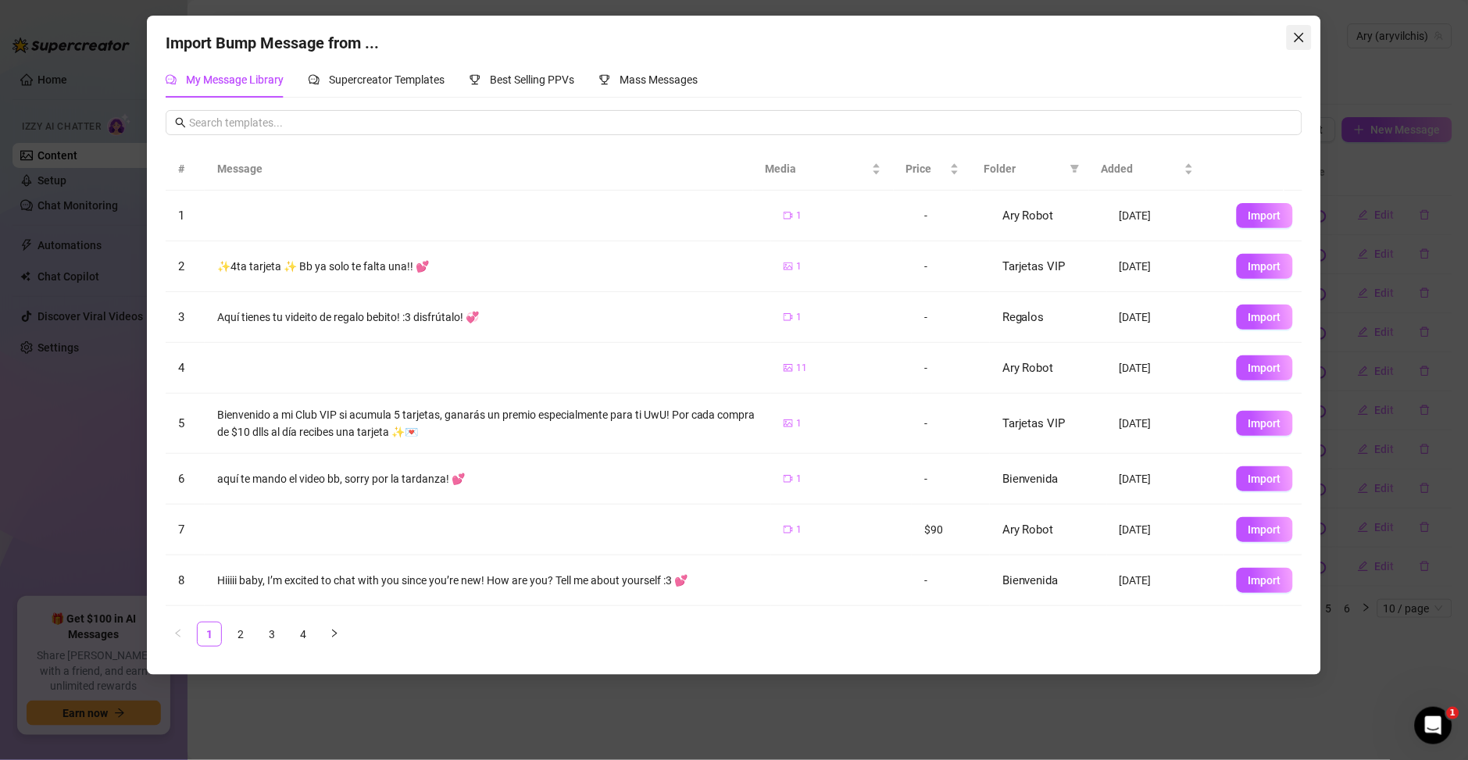
click at [1292, 42] on span "Close" at bounding box center [1299, 37] width 25 height 12
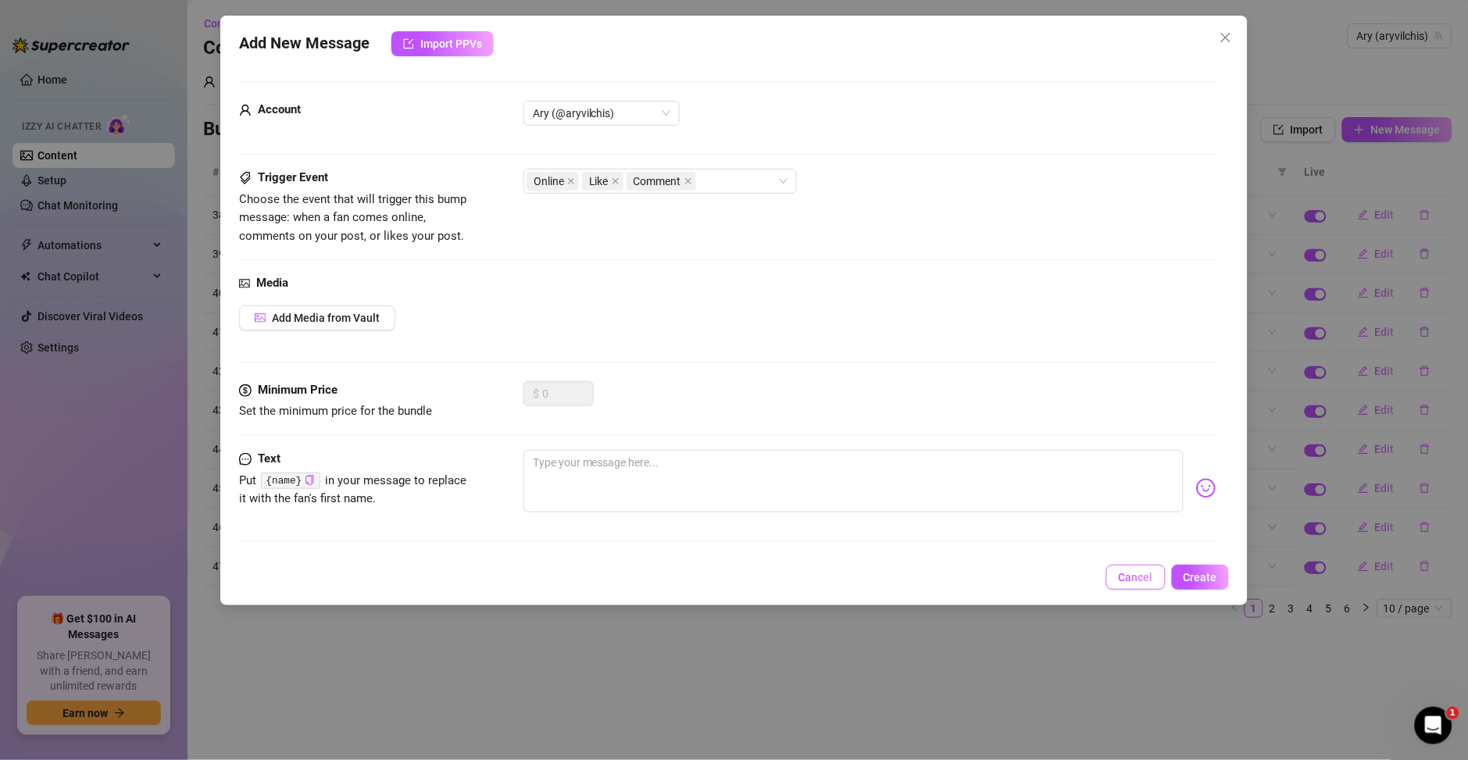
click at [1117, 583] on button "Cancel" at bounding box center [1135, 577] width 59 height 25
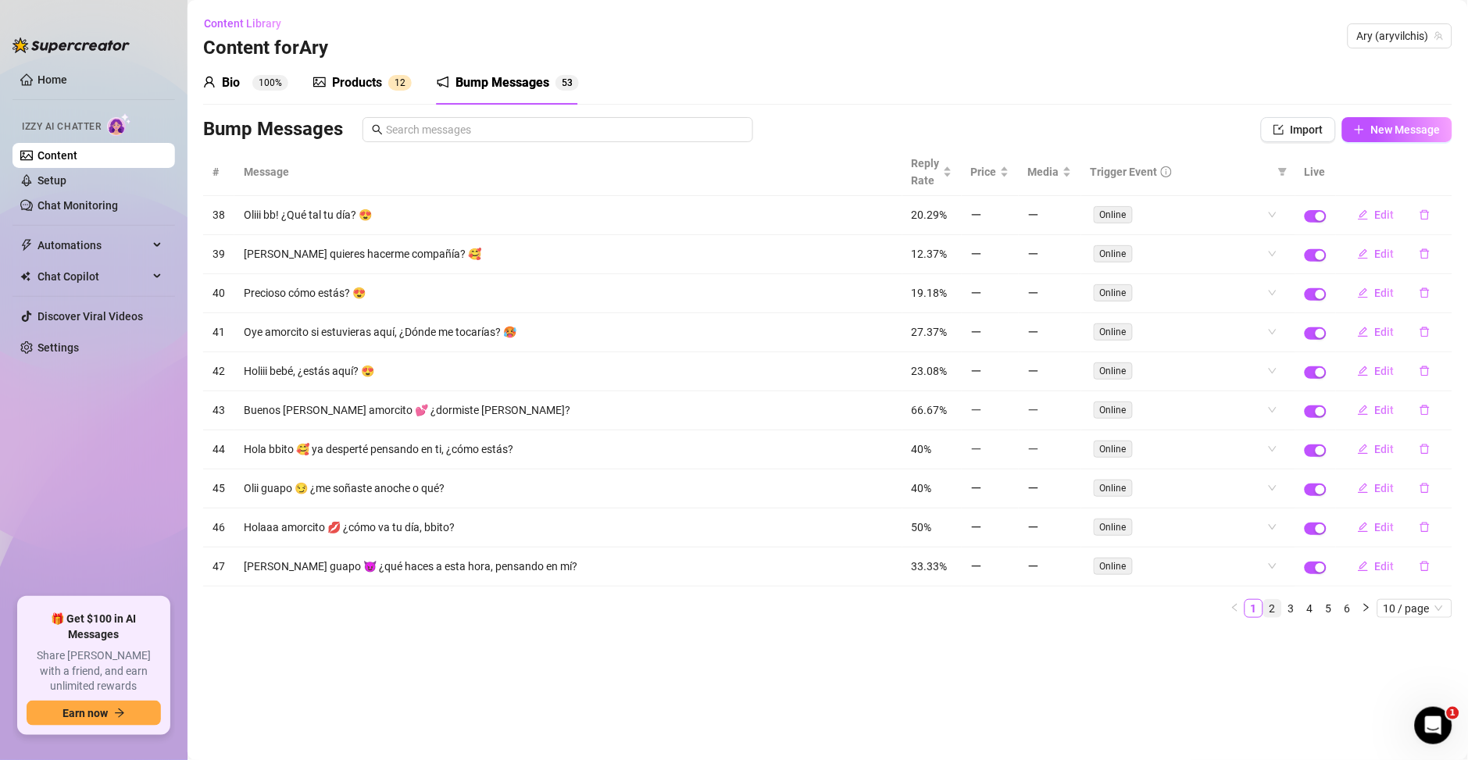
click at [1267, 615] on link "2" at bounding box center [1272, 608] width 17 height 17
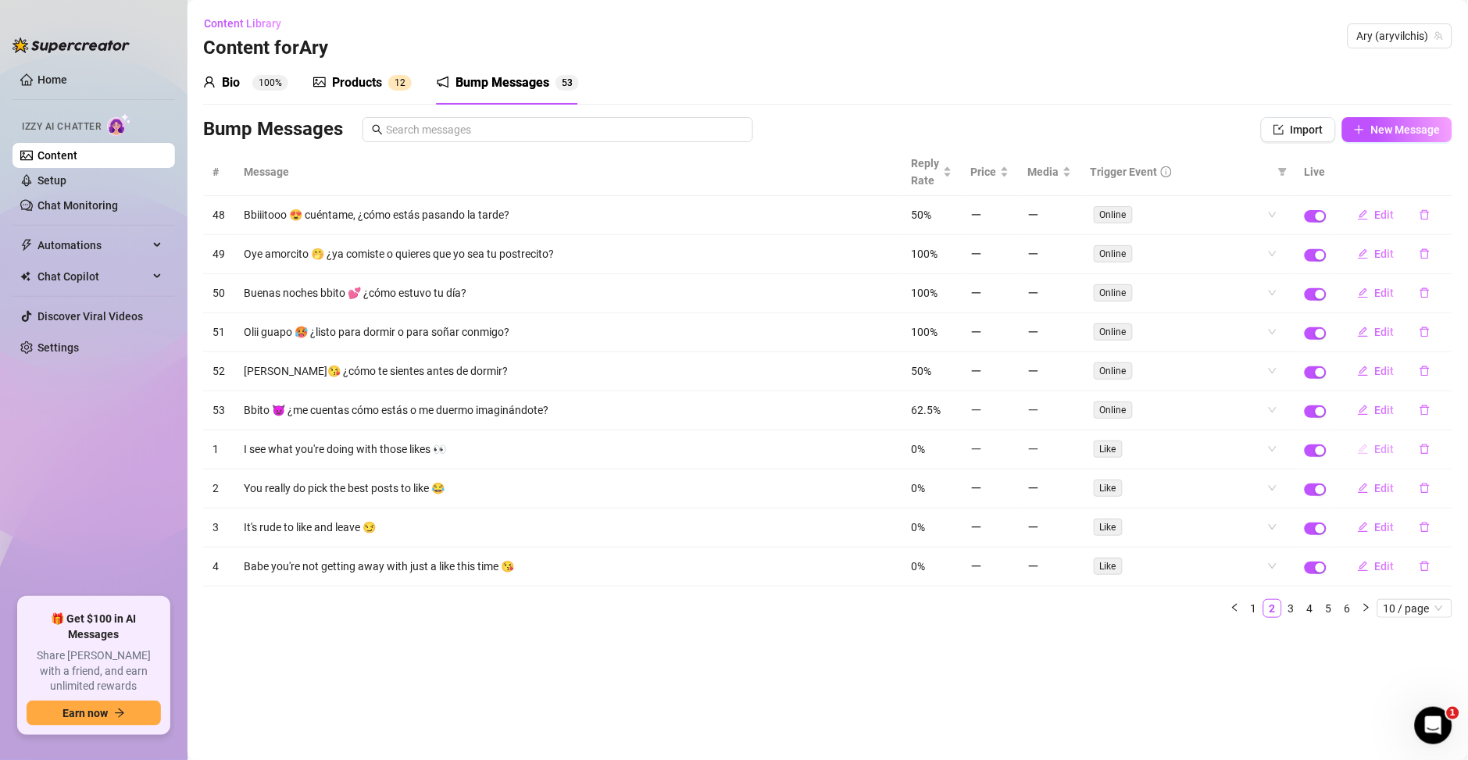
click at [1372, 451] on button "Edit" at bounding box center [1376, 449] width 62 height 25
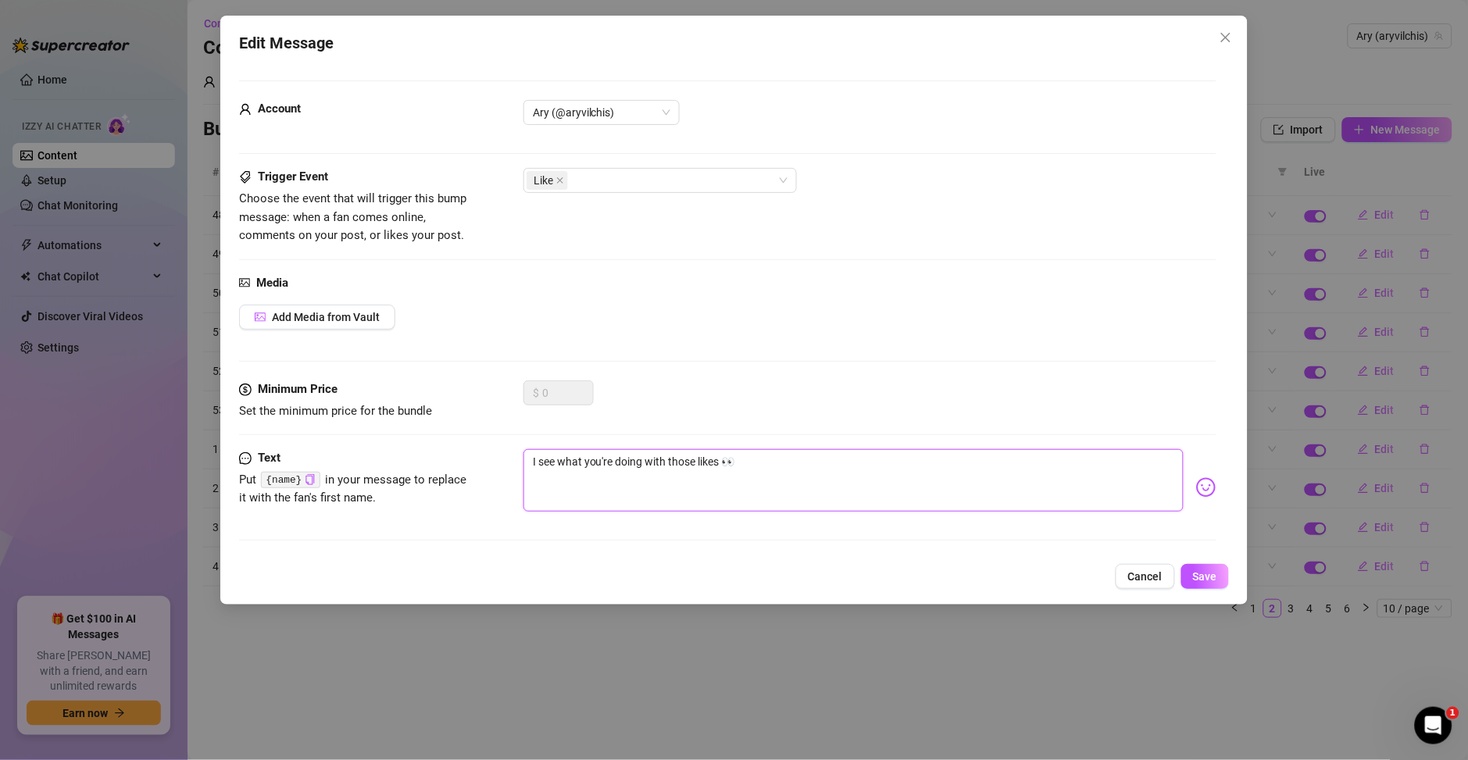
click at [627, 462] on textarea "I see what you're doing with those likes 👀" at bounding box center [853, 480] width 660 height 62
click at [595, 458] on textarea "I see what you're doing with those likes 👀" at bounding box center [853, 480] width 660 height 62
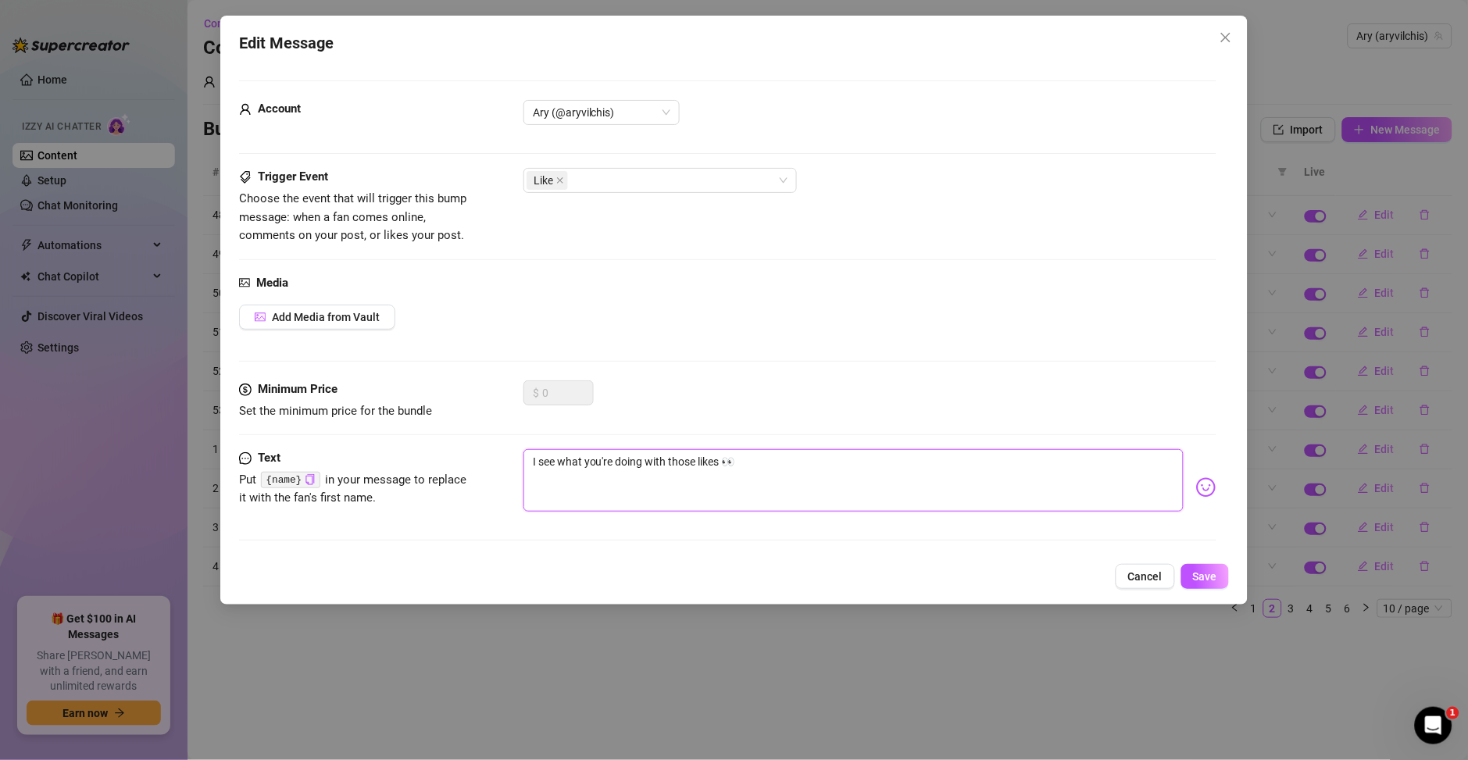
click at [595, 458] on textarea "I see what you're doing with those likes 👀" at bounding box center [853, 480] width 660 height 62
paste textarea "Ya veo lo que estás haciendo con esos "me gusta""
type textarea "Ya veo lo que estás haciendo con esos "me gusta" 👀"
click at [1203, 579] on span "Save" at bounding box center [1205, 576] width 24 height 12
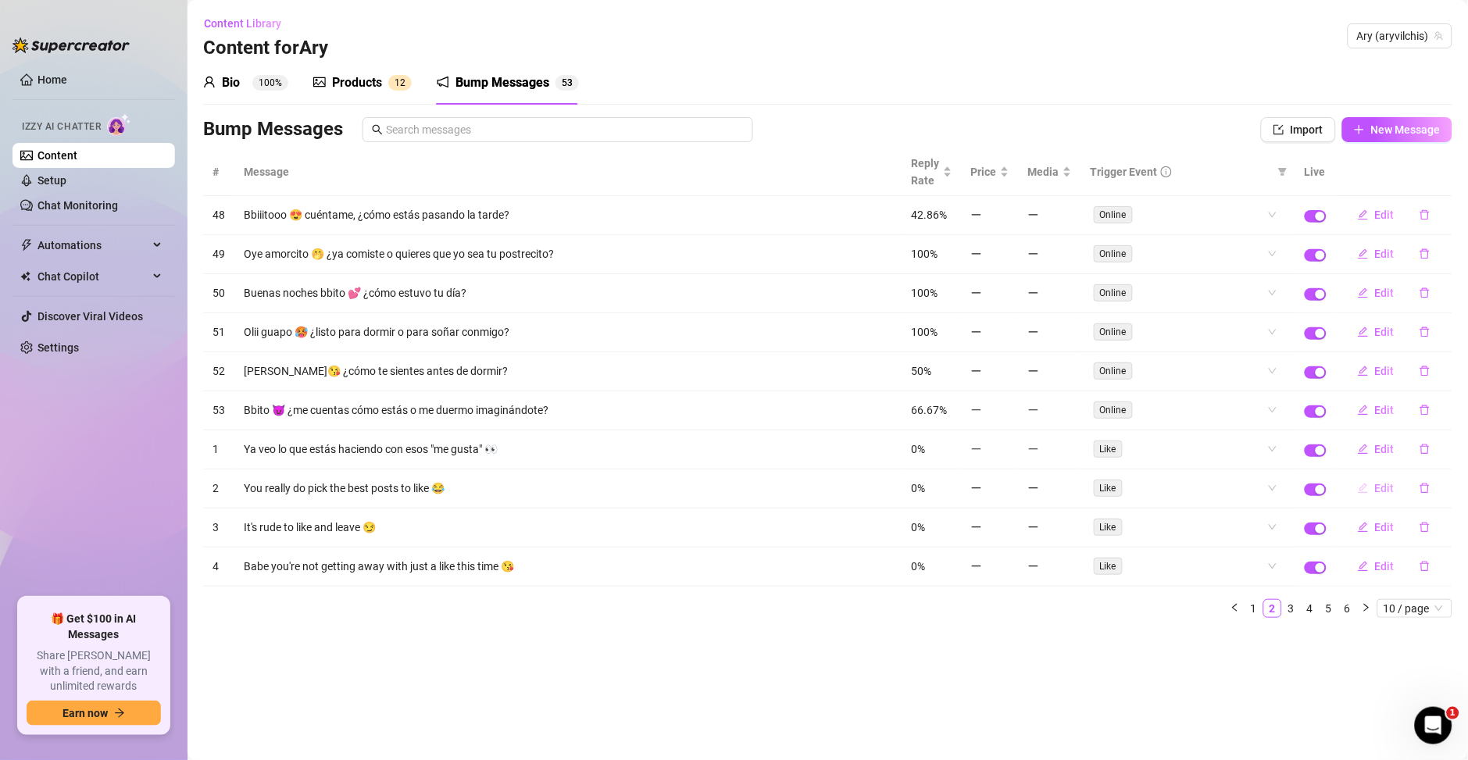
click at [1382, 494] on span "Edit" at bounding box center [1385, 488] width 20 height 12
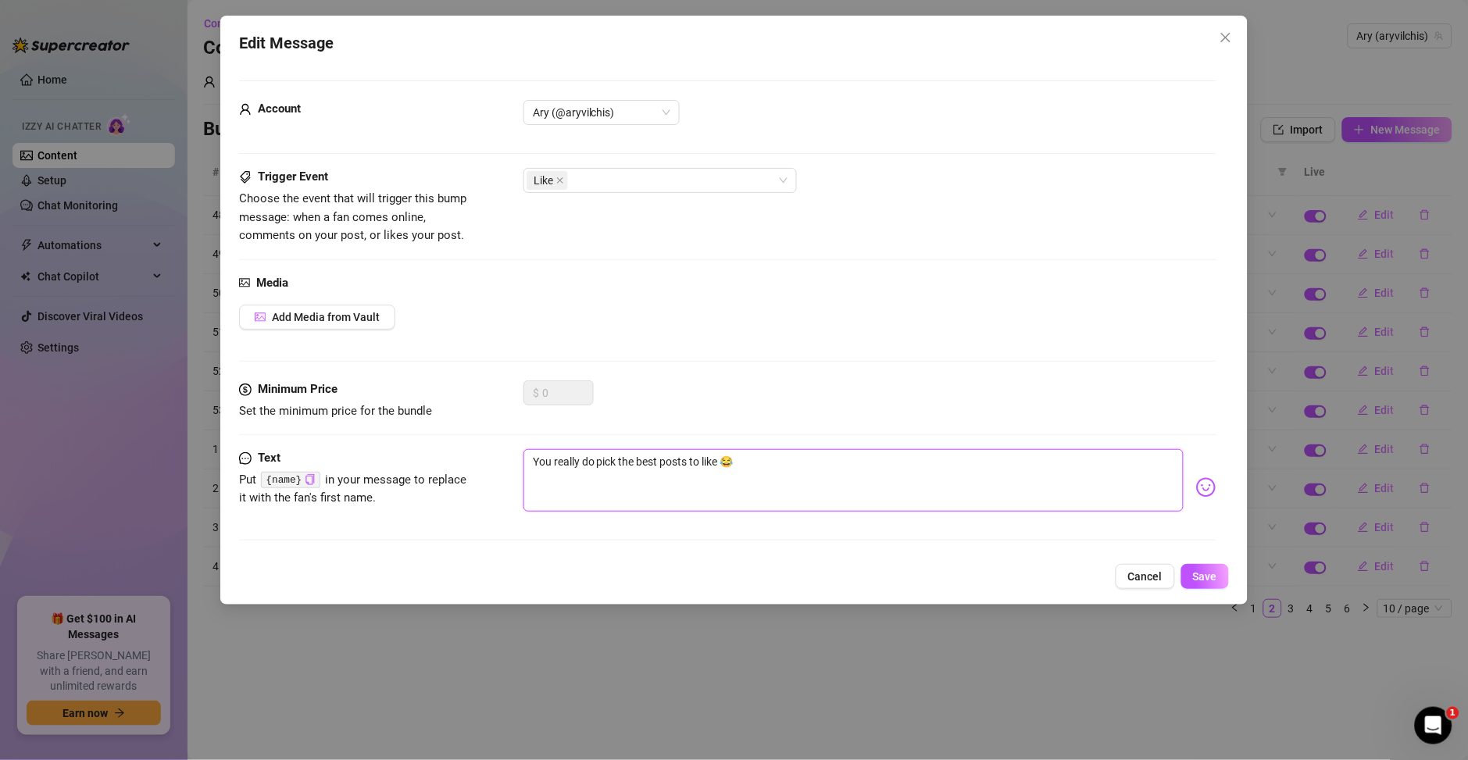
click at [615, 463] on textarea "You really do pick the best posts to like 😂" at bounding box center [853, 480] width 660 height 62
click at [596, 469] on textarea "You really do pick the best posts to like 😂" at bounding box center [853, 480] width 660 height 62
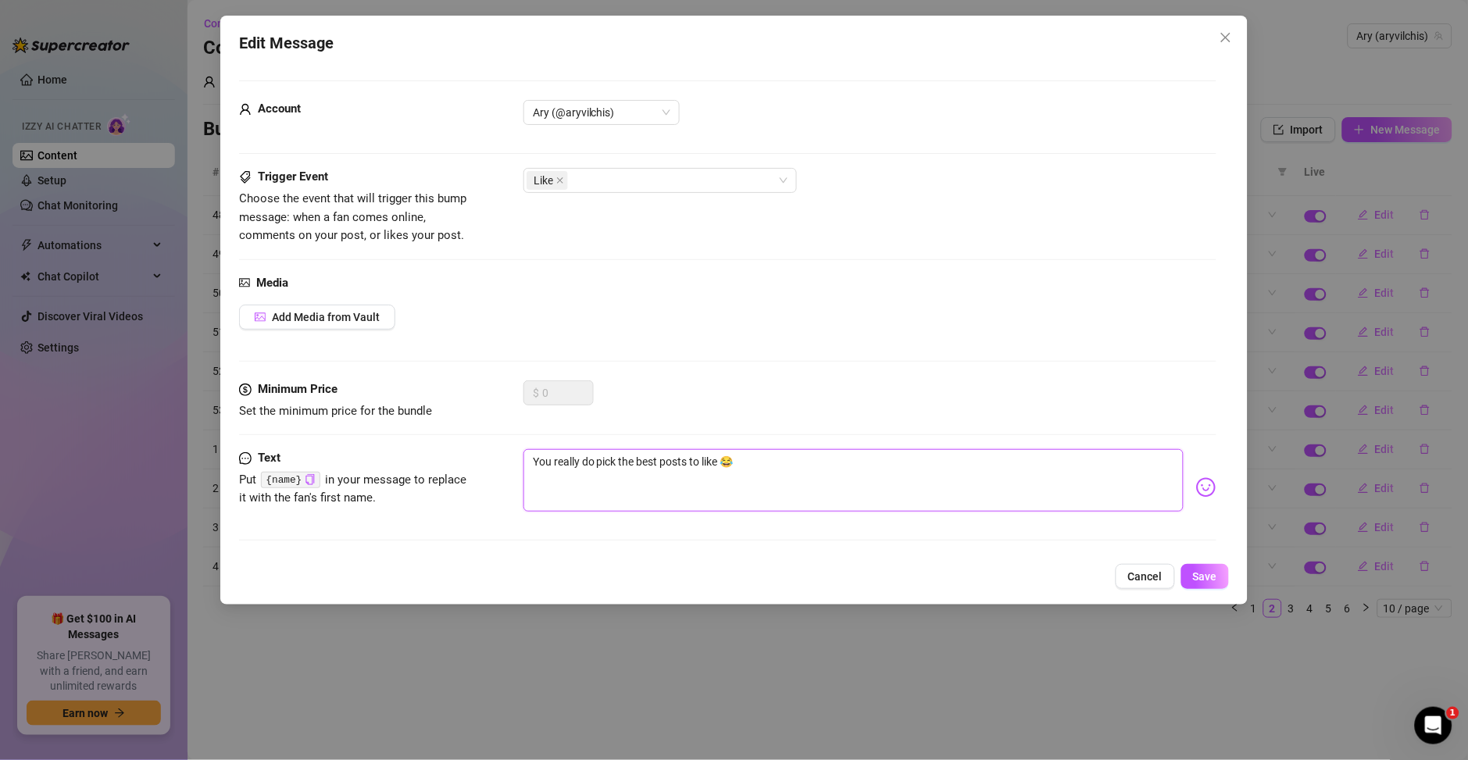
click at [596, 469] on textarea "You really do pick the best posts to like 😂" at bounding box center [853, 480] width 660 height 62
paste textarea "Realmente eliges las mejores publicaciones para darles me gusta"
type textarea "Realmente eliges las mejores publicaciones para darles me gusta 😂"
click at [1203, 587] on button "Save" at bounding box center [1205, 576] width 48 height 25
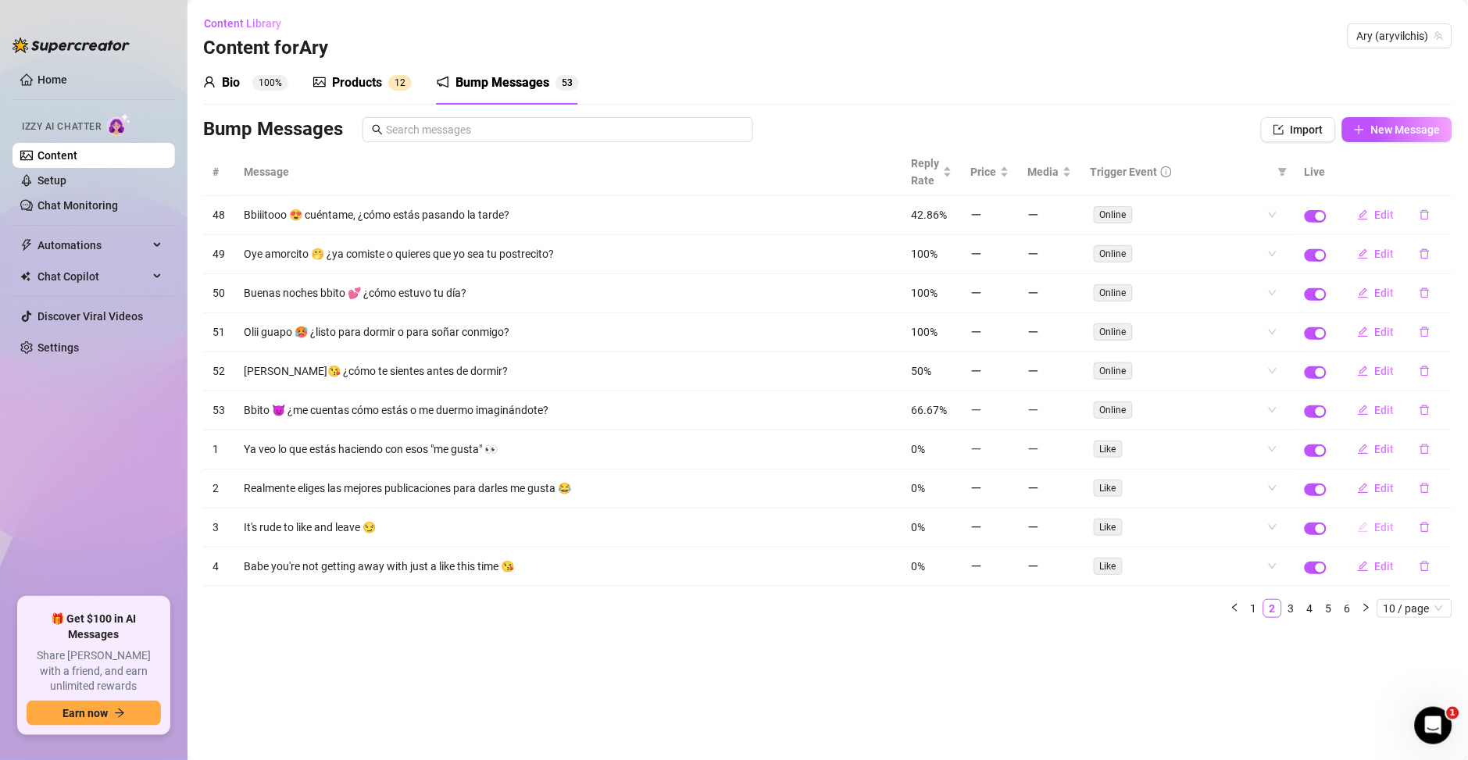
click at [1377, 526] on span "Edit" at bounding box center [1385, 527] width 20 height 12
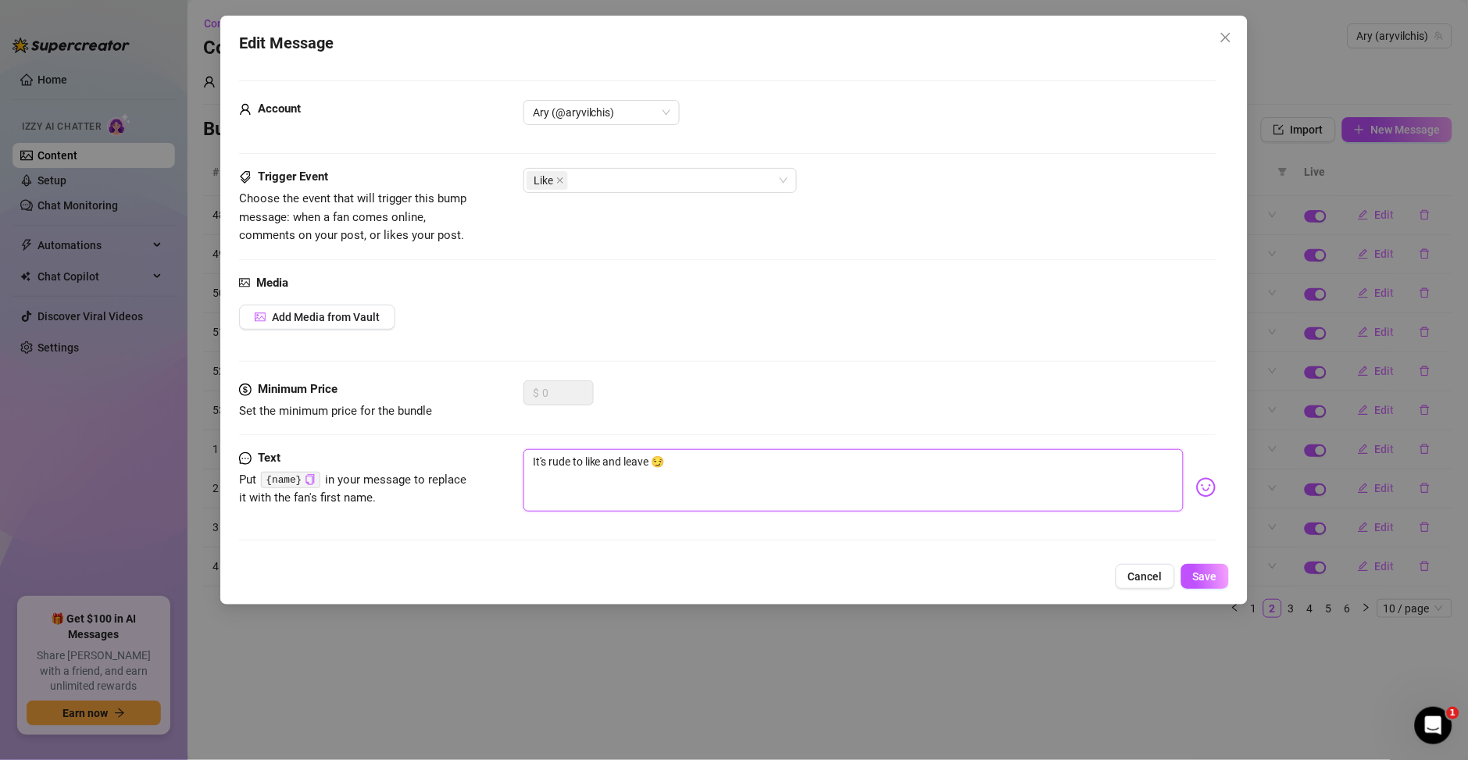
click at [612, 464] on textarea "It's rude to like and leave 😏" at bounding box center [853, 480] width 660 height 62
click at [592, 469] on textarea "It's rude to like and leave 😏" at bounding box center [853, 480] width 660 height 62
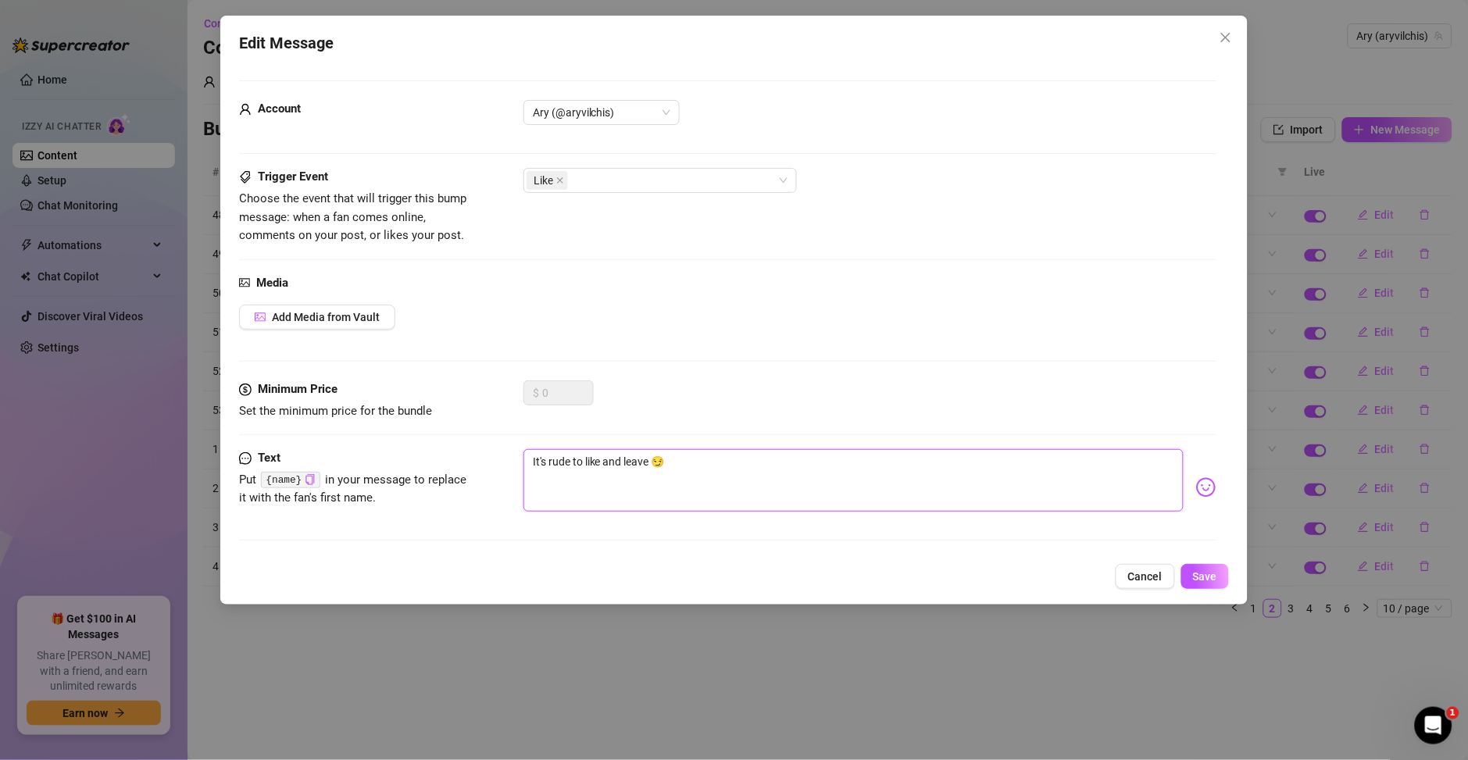
click at [592, 469] on textarea "It's rude to like and leave 😏" at bounding box center [853, 480] width 660 height 62
paste textarea "Es de mala educación dar me gusta y marchars"
type textarea "Es de mala educación dar me gusta y marcharse 😏"
click at [1205, 576] on span "Save" at bounding box center [1205, 576] width 24 height 12
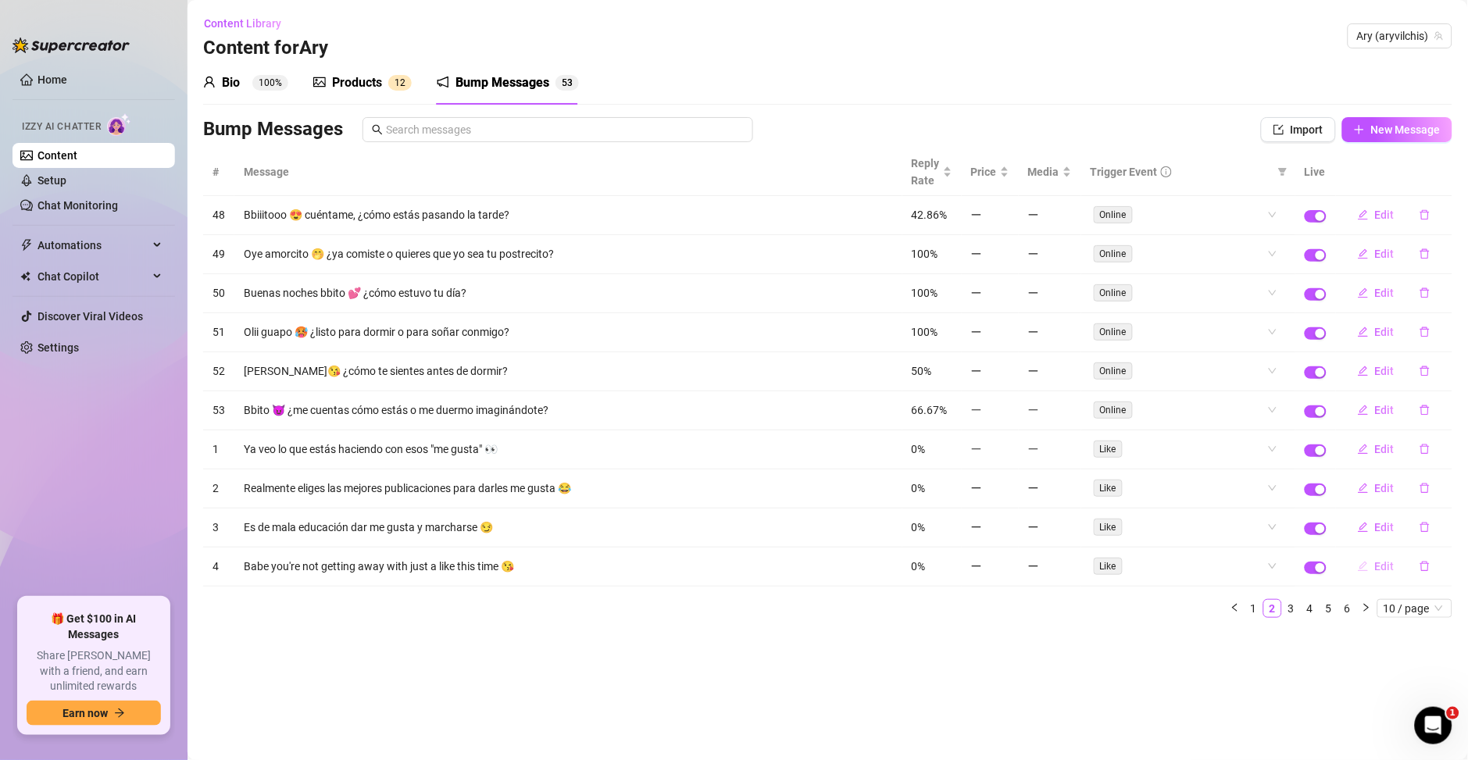
click at [1372, 567] on button "Edit" at bounding box center [1376, 566] width 62 height 25
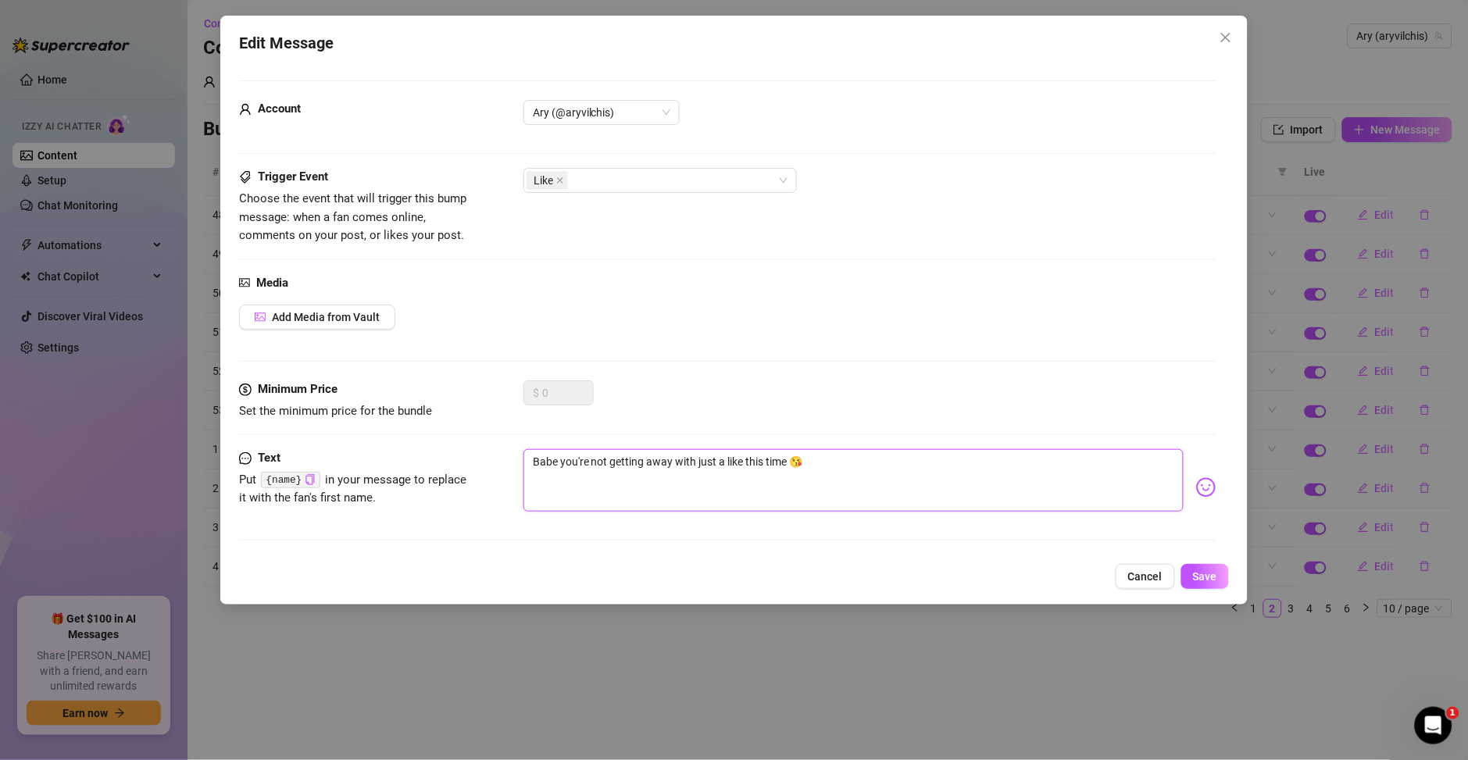
click at [679, 455] on textarea "Babe you're not getting away with just a like this time 😘" at bounding box center [853, 480] width 660 height 62
click at [597, 476] on textarea "Babe you're not getting away with just a like this time 😘" at bounding box center [853, 480] width 660 height 62
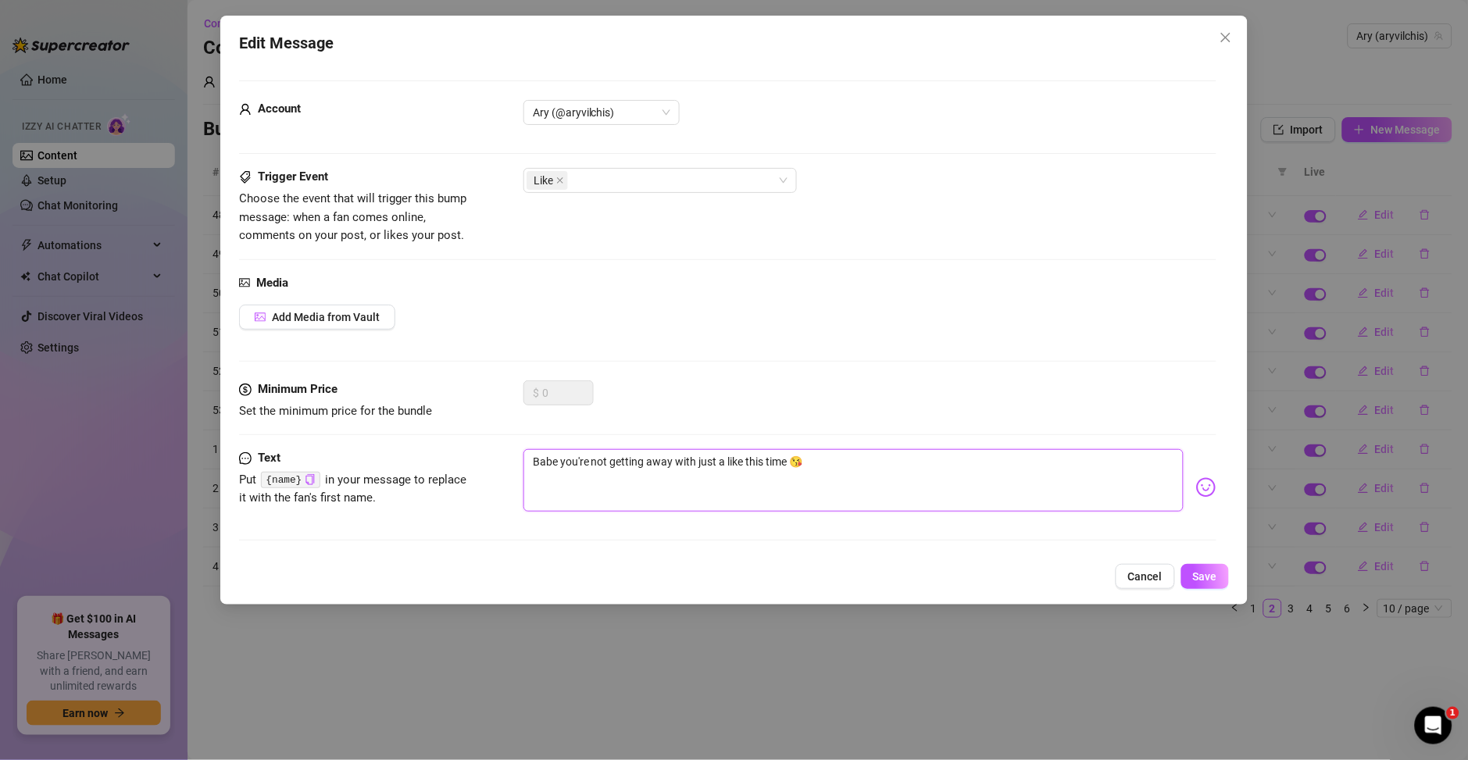
click at [597, 476] on textarea "Babe you're not getting away with just a like this time 😘" at bounding box center [853, 480] width 660 height 62
paste textarea "Cariño, esta vez no te vas a salir con la tuya solo con un "me gusta""
type textarea "Cariño, esta vez no te vas a salir con la tuya solo con un "me gusta""
click at [1236, 584] on div "Edit Message Account Ary (@aryvilchis) Trigger Event Choose the event that will…" at bounding box center [733, 310] width 1027 height 589
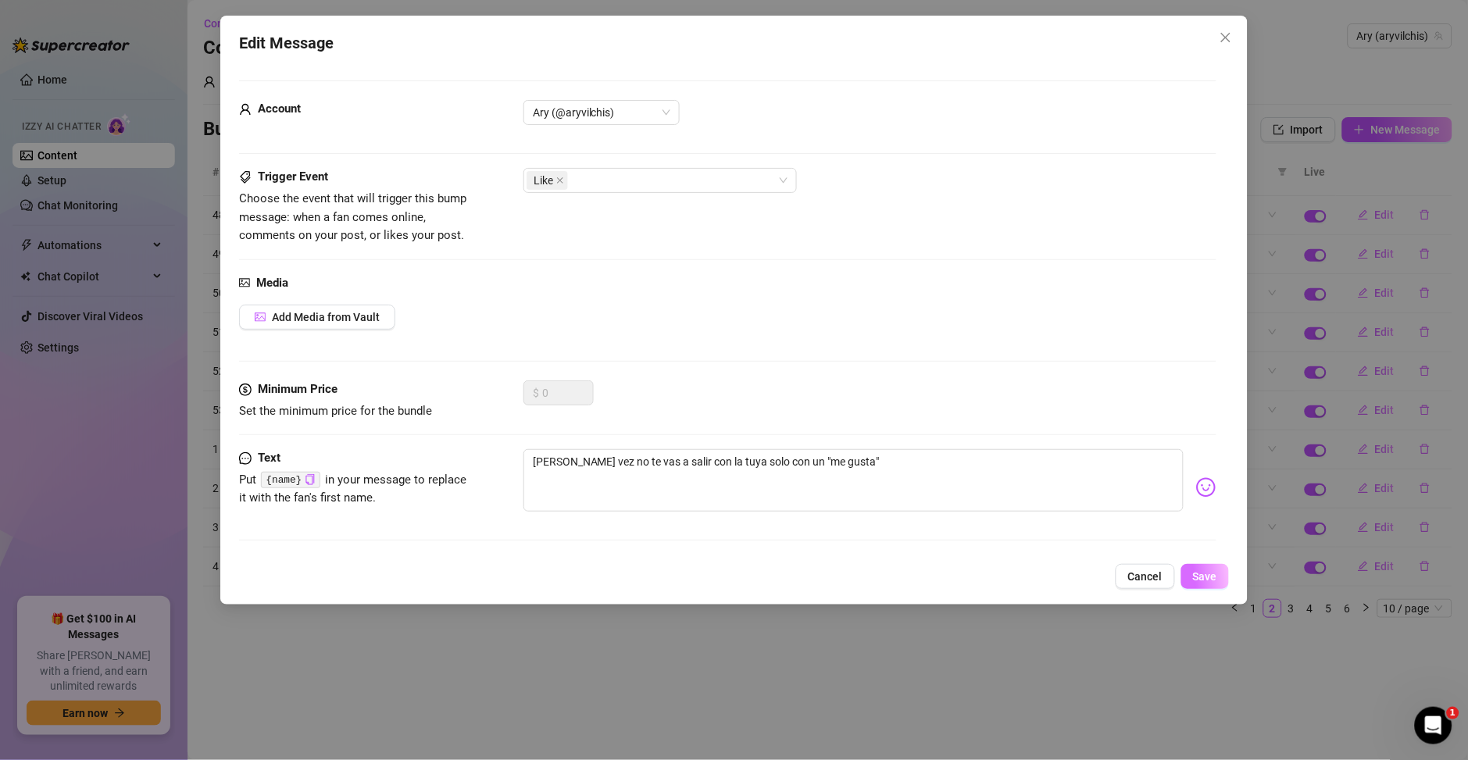
click at [1212, 585] on button "Save" at bounding box center [1205, 576] width 48 height 25
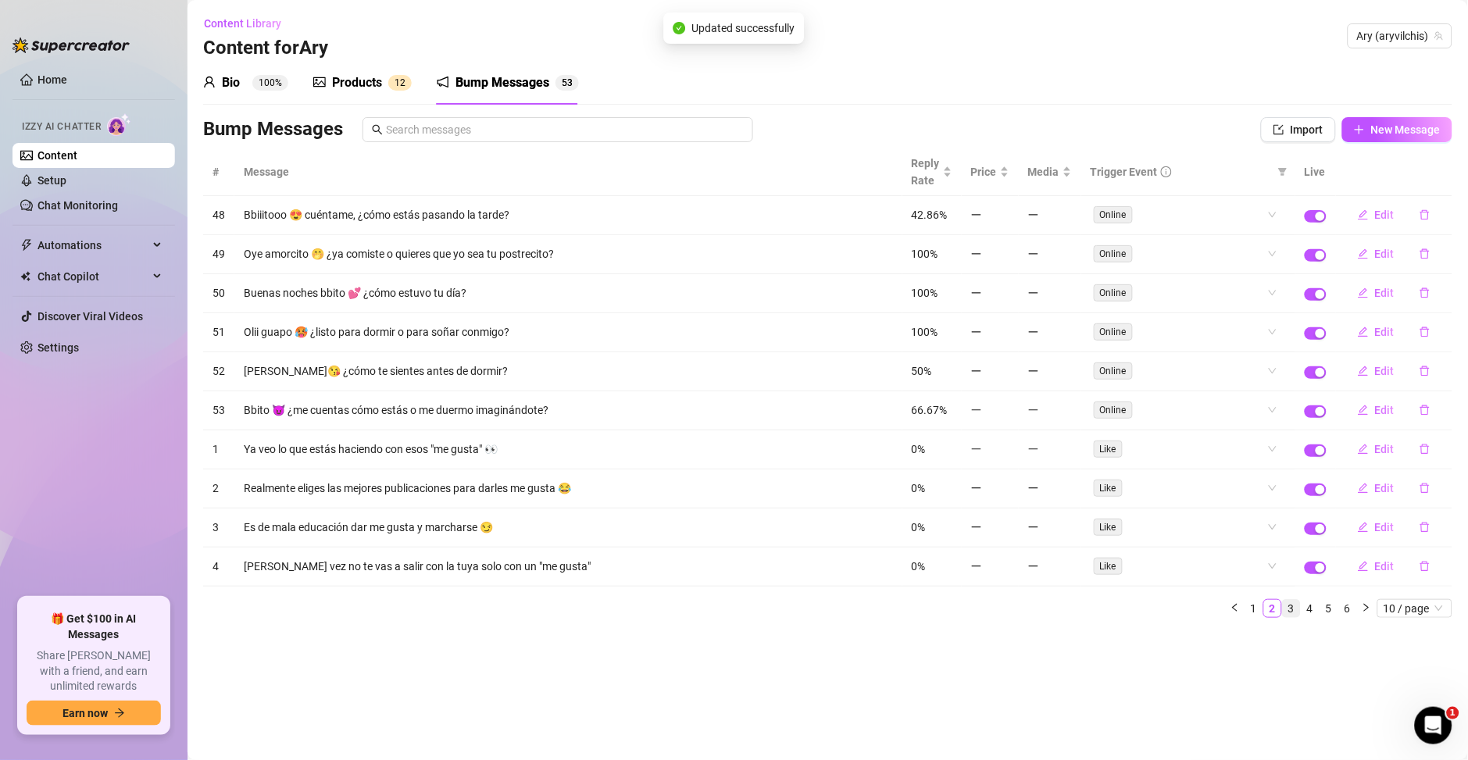
click at [1290, 609] on link "3" at bounding box center [1291, 608] width 17 height 17
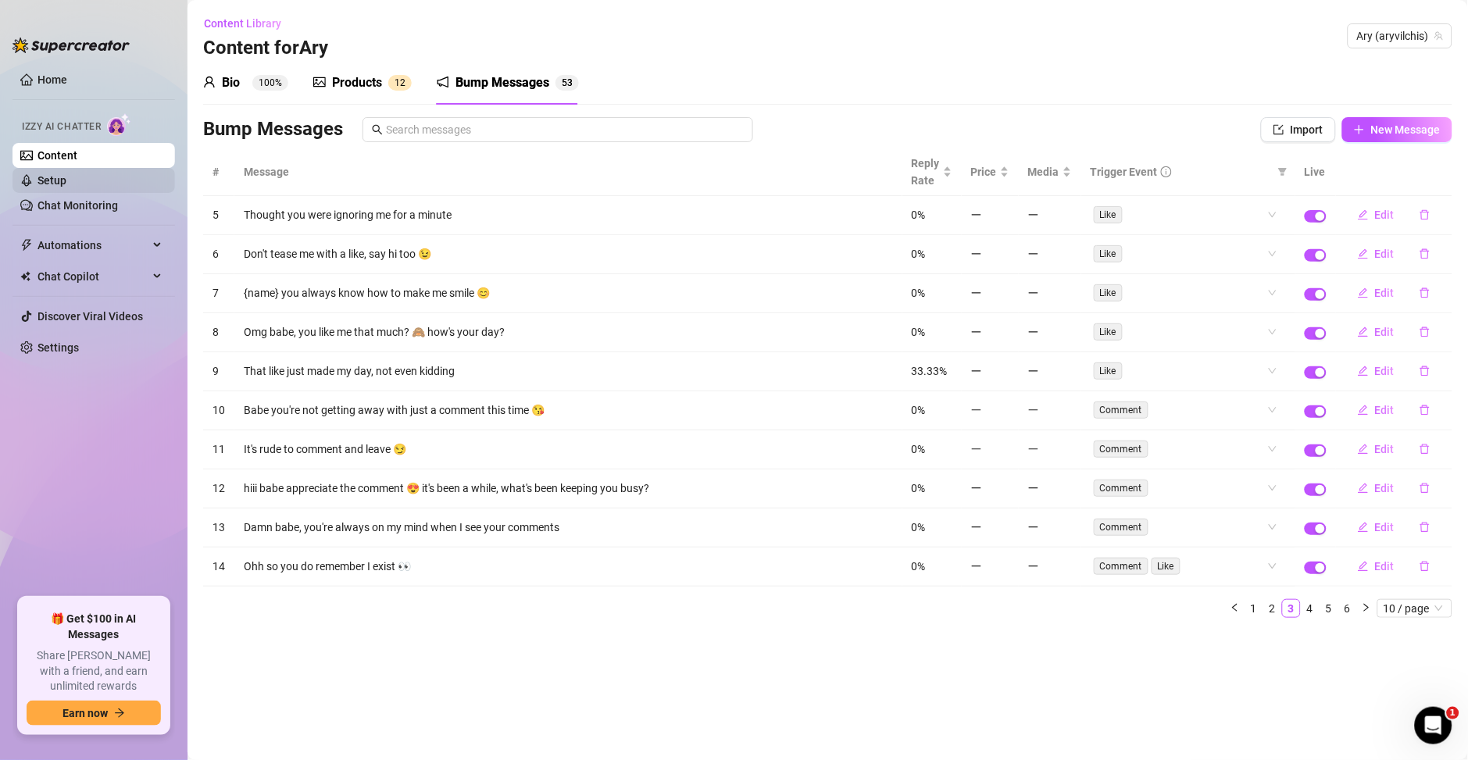
click at [60, 185] on link "Setup" at bounding box center [51, 180] width 29 height 12
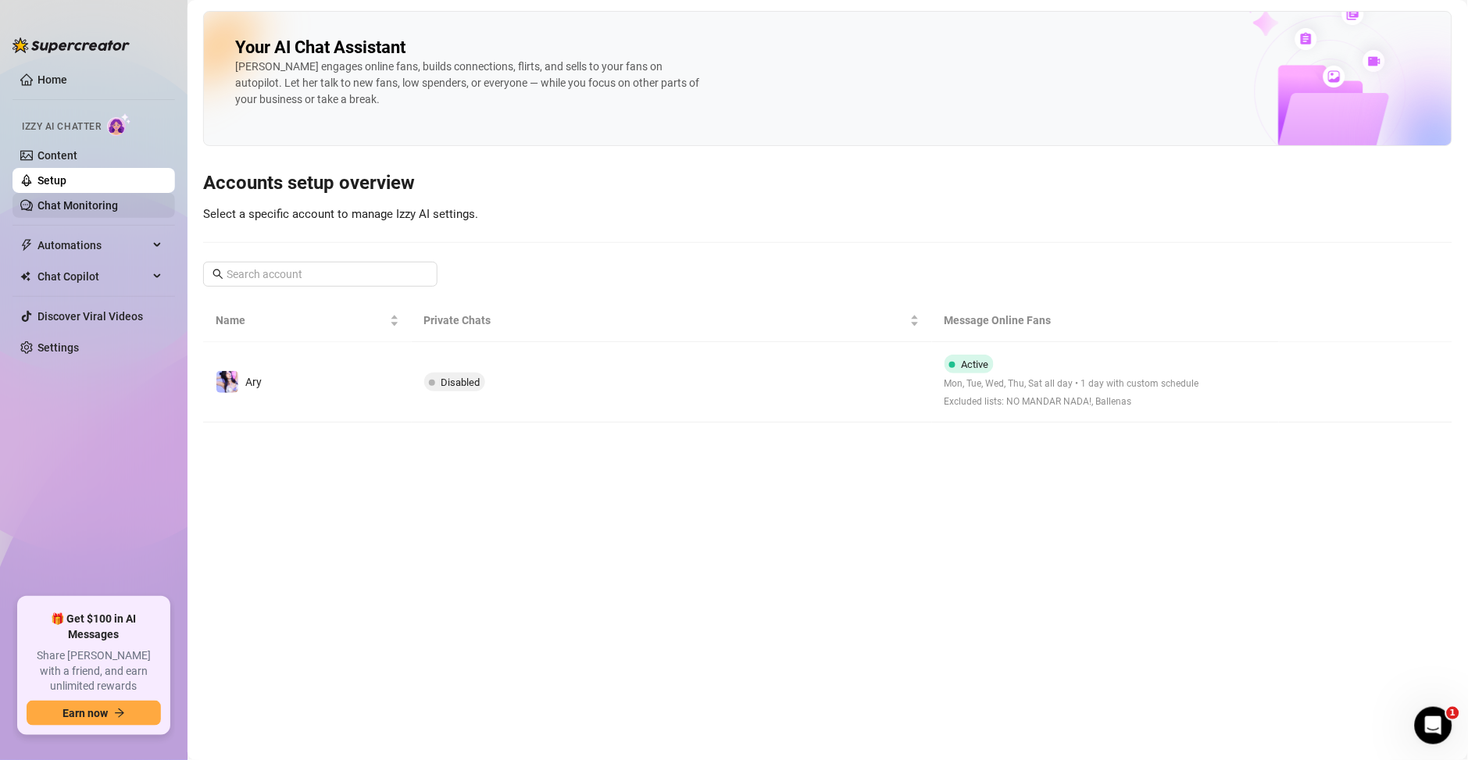
click at [69, 211] on link "Chat Monitoring" at bounding box center [77, 205] width 80 height 12
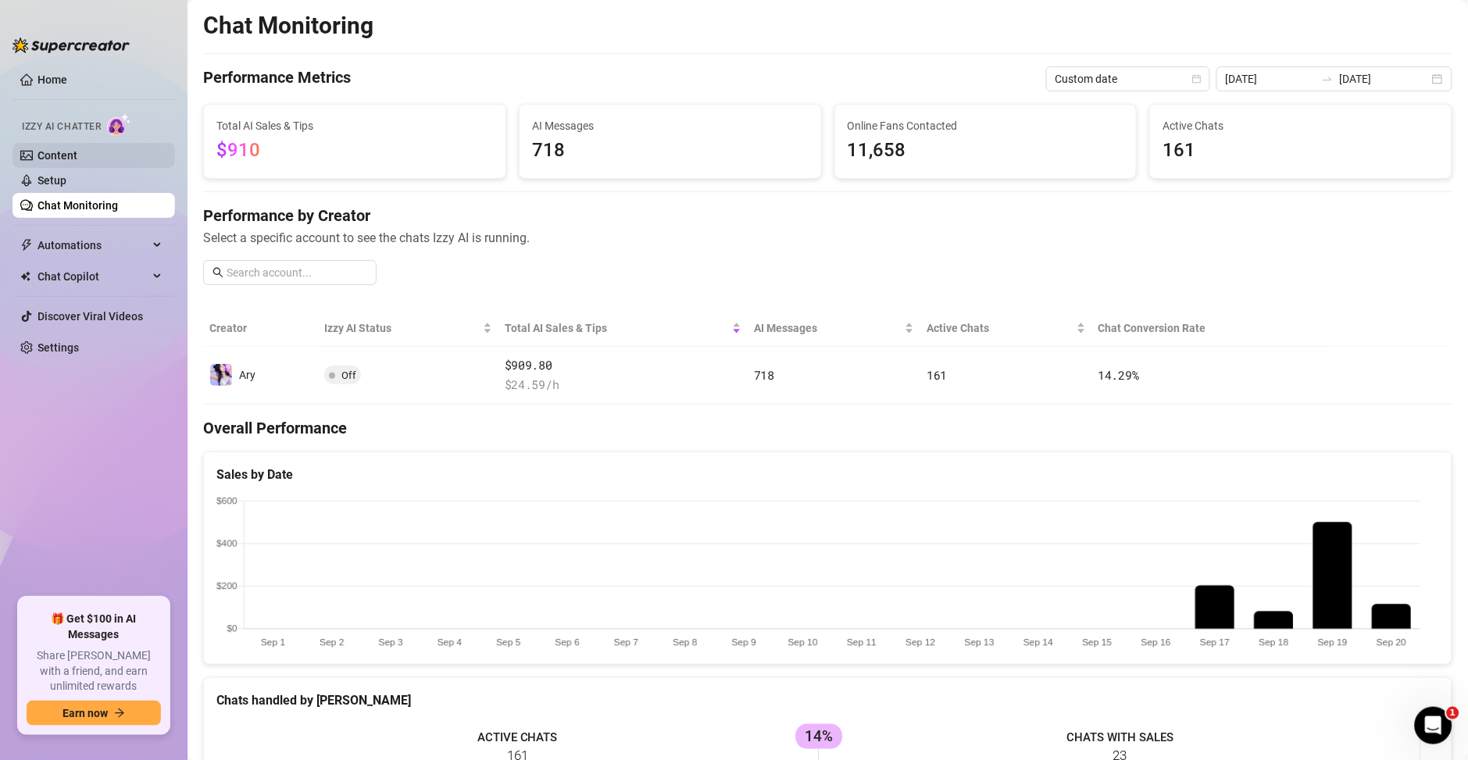
click at [67, 155] on link "Content" at bounding box center [57, 155] width 40 height 12
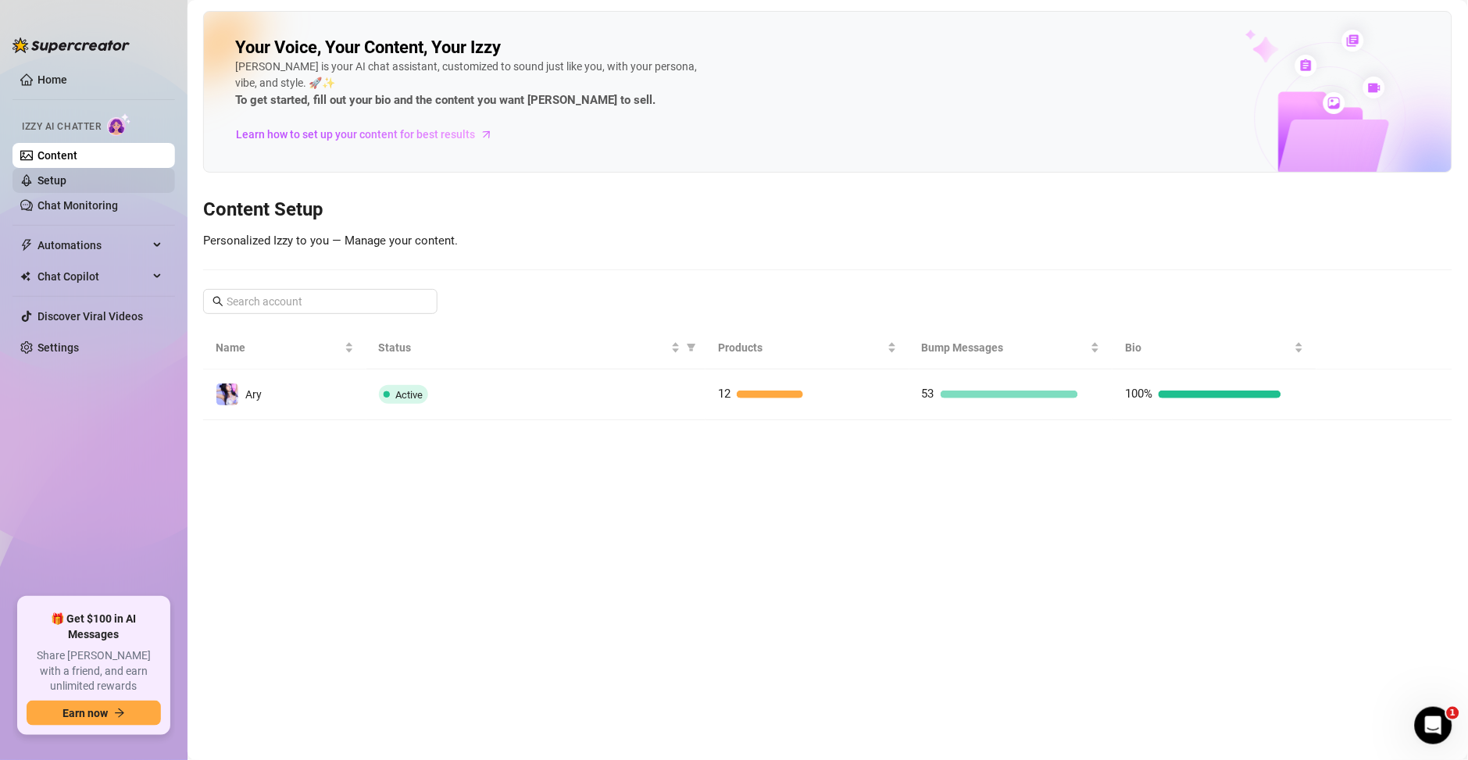
click at [59, 184] on link "Setup" at bounding box center [51, 180] width 29 height 12
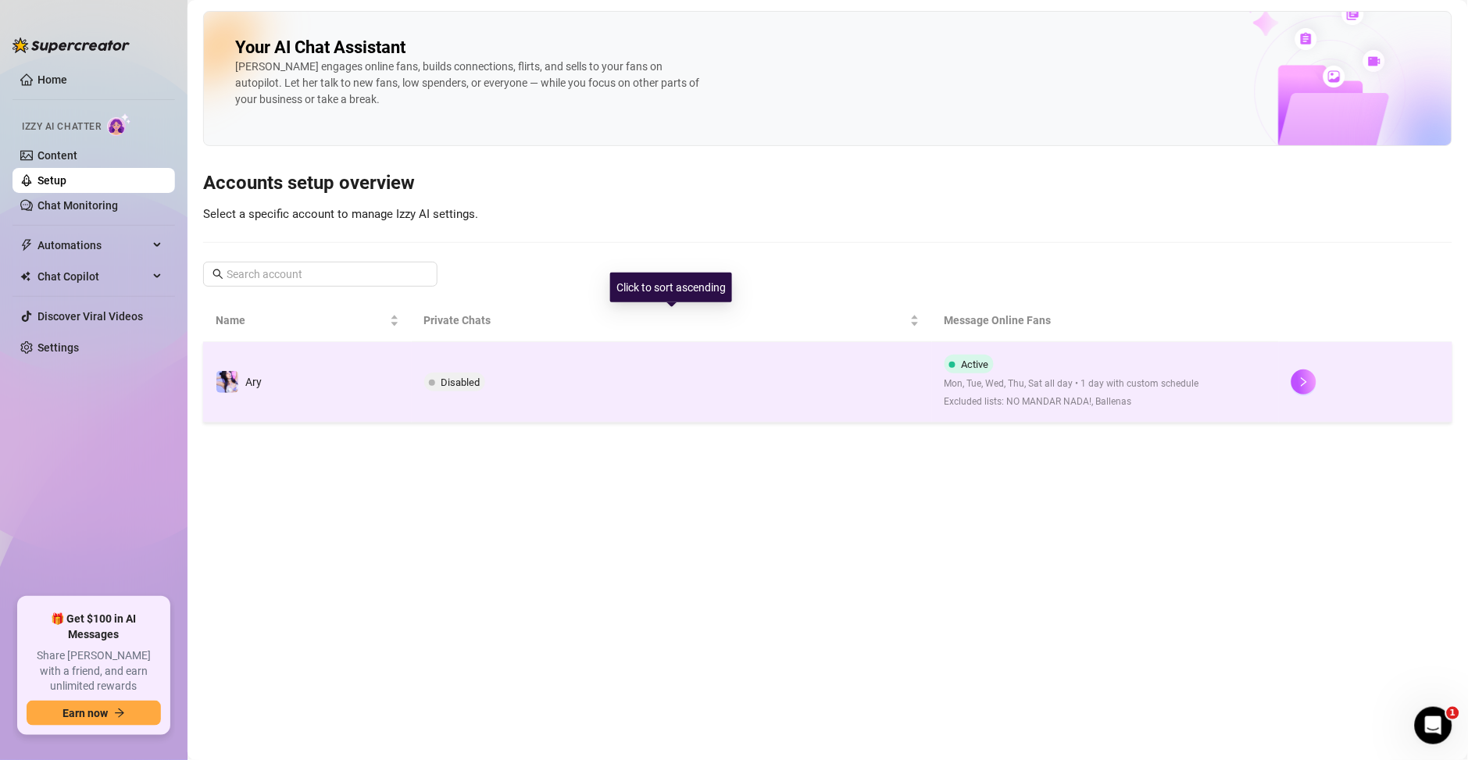
click at [1098, 358] on div "Active Mon, Tue, Wed, Thu, Sat all day • 1 day with custom schedule Excluded li…" at bounding box center [1071, 382] width 255 height 55
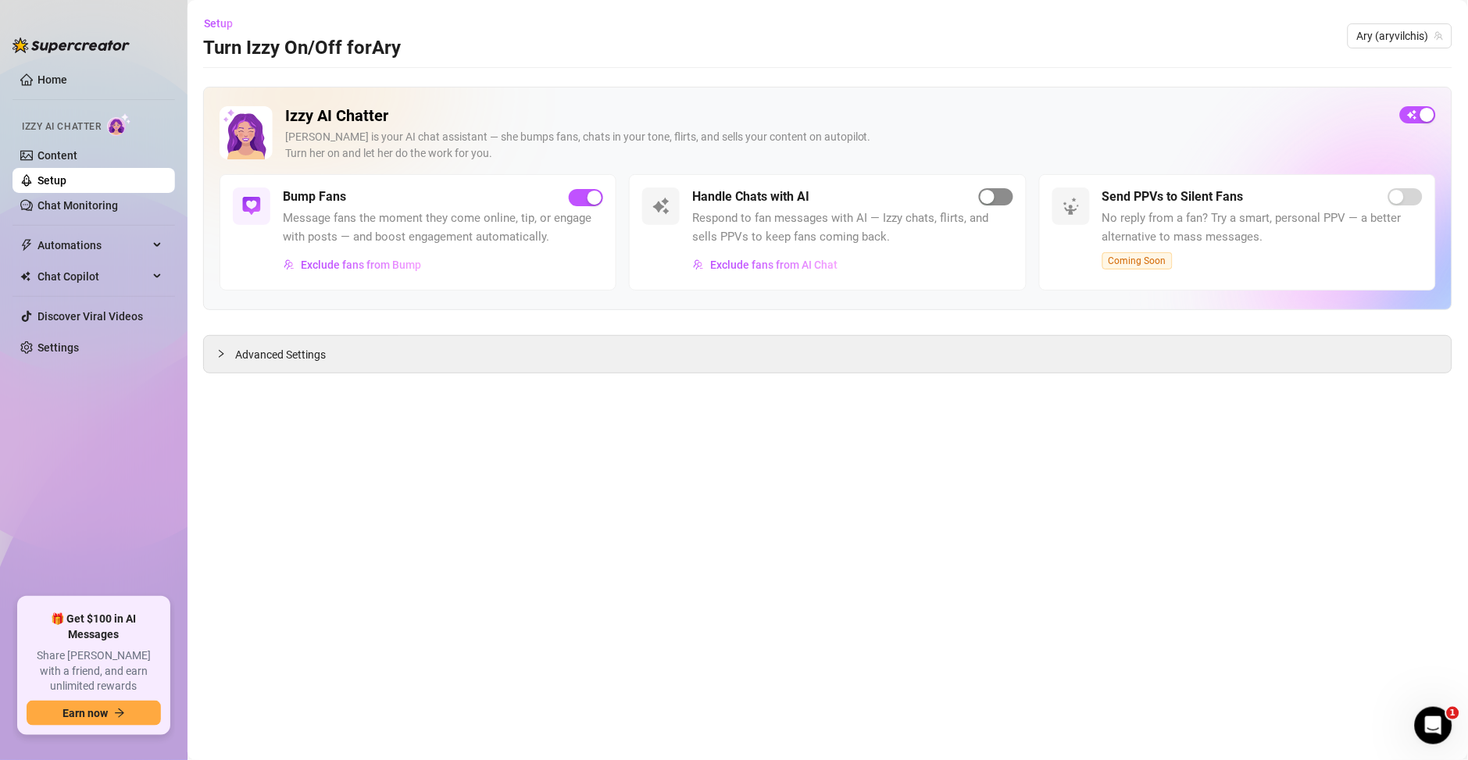
click at [1000, 201] on span "button" at bounding box center [996, 196] width 34 height 17
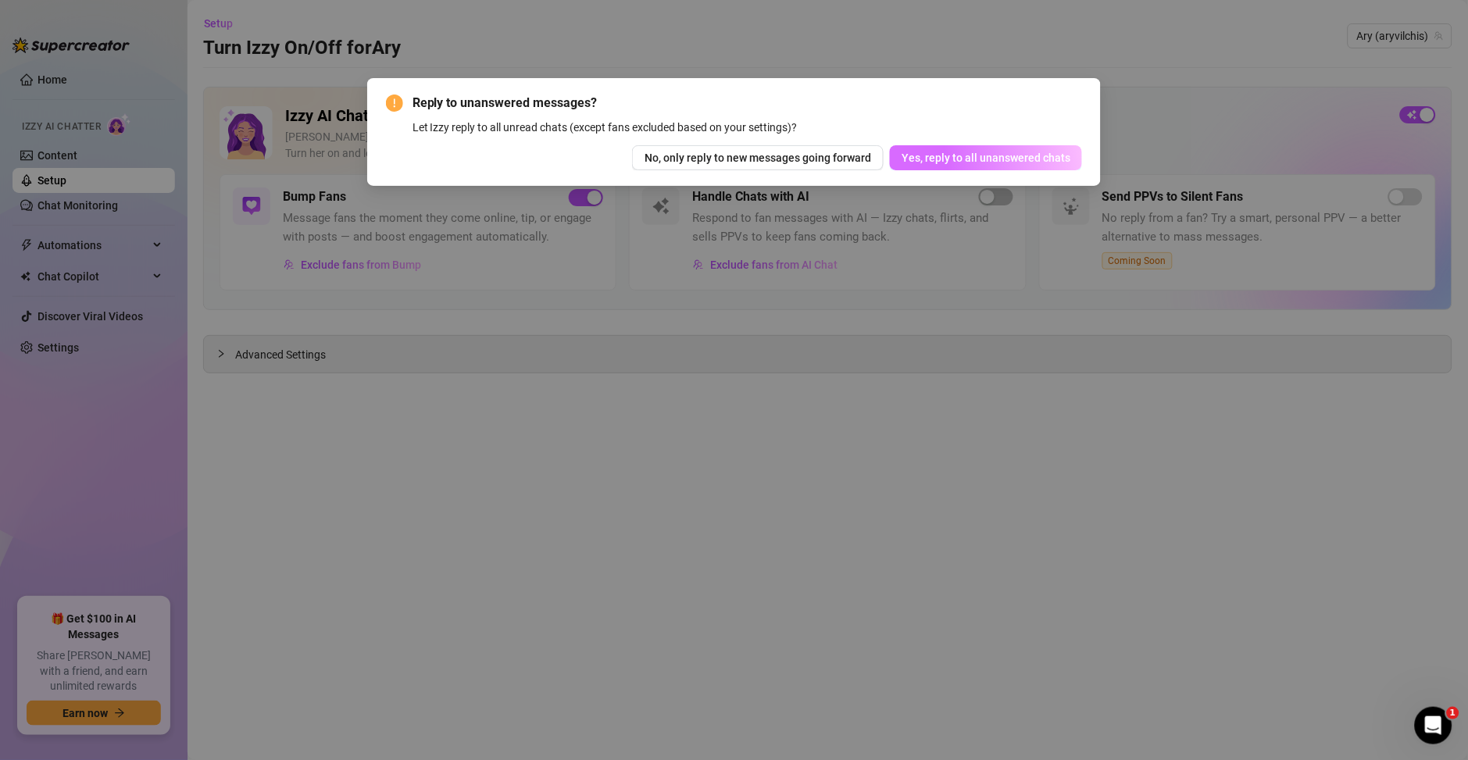
click at [939, 162] on span "Yes, reply to all unanswered chats" at bounding box center [985, 158] width 169 height 12
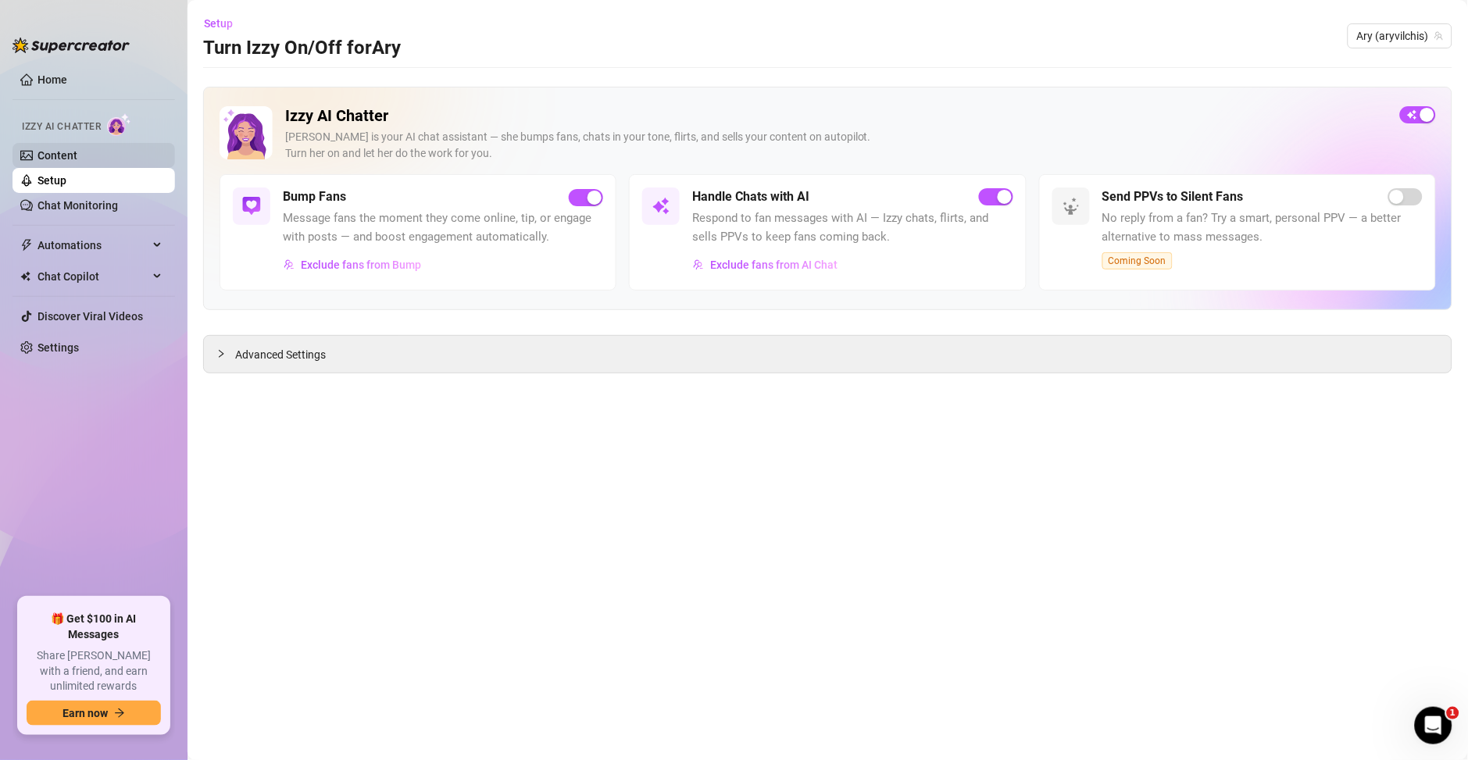
click at [77, 155] on link "Content" at bounding box center [57, 155] width 40 height 12
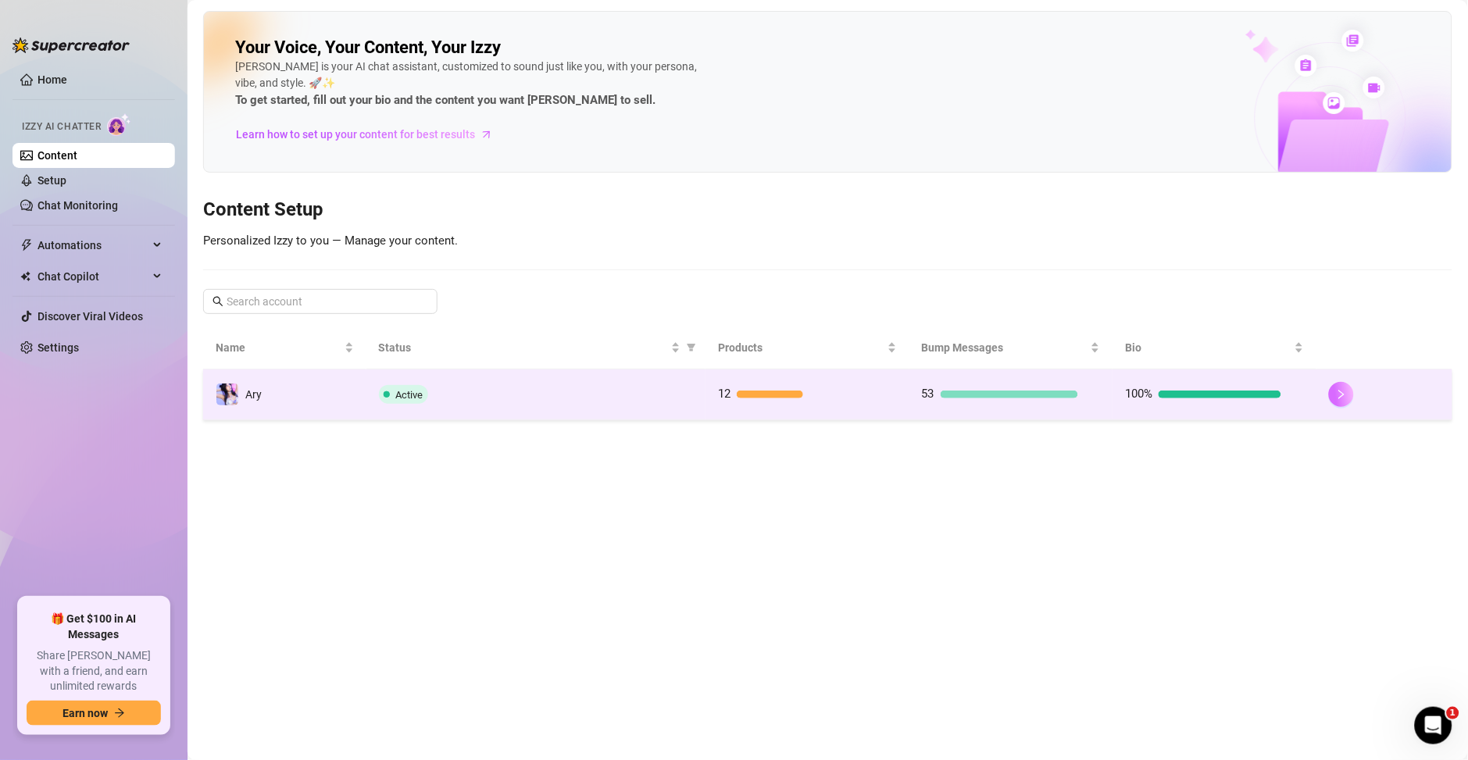
click at [1343, 403] on button "button" at bounding box center [1341, 394] width 25 height 25
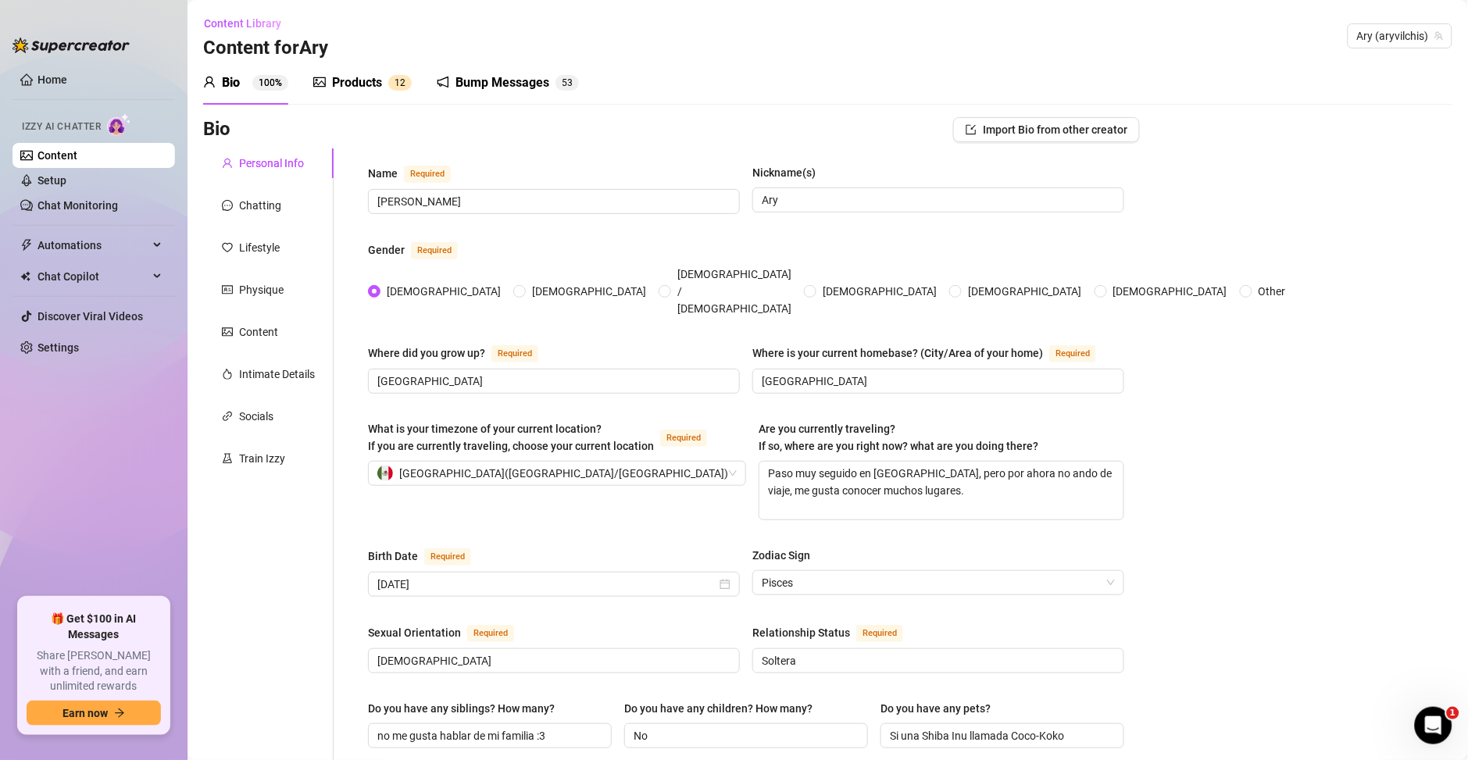
click at [487, 81] on div "Bump Messages" at bounding box center [502, 82] width 94 height 19
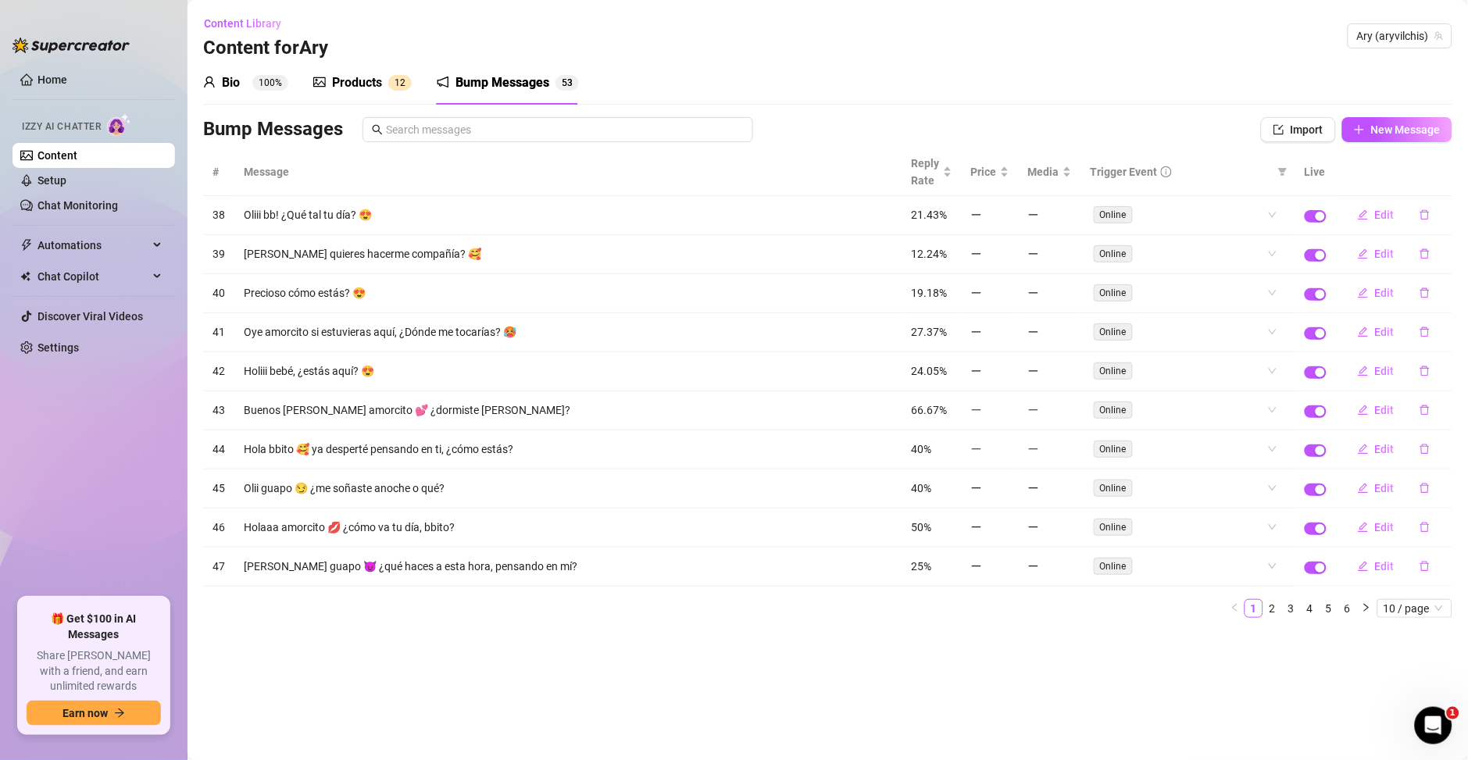
click at [352, 86] on div "Products" at bounding box center [357, 82] width 50 height 19
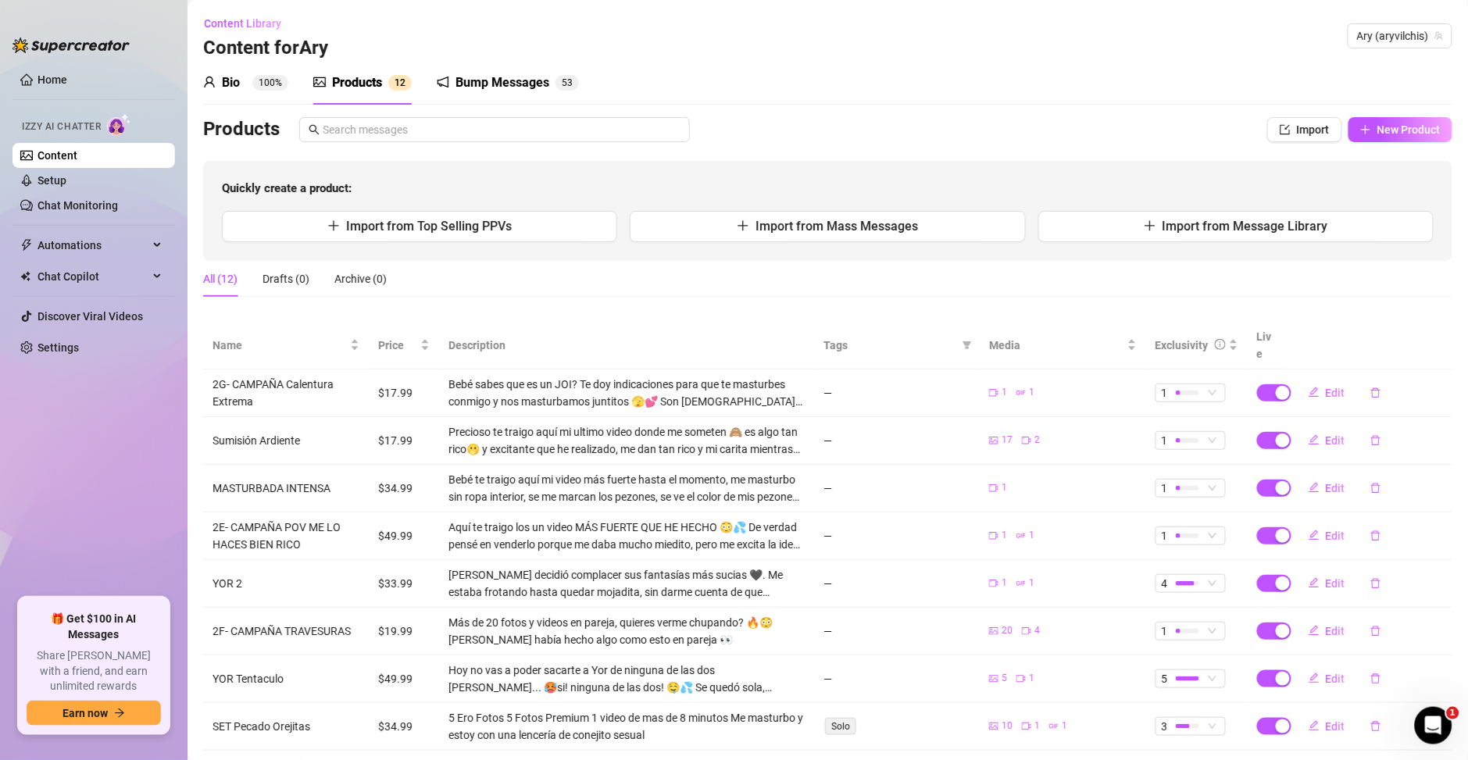
click at [512, 431] on div "Precioso te traigo aquí mi ultimo video donde me someten 🙈 es algo tan rico🫢 y …" at bounding box center [626, 440] width 356 height 34
click at [1312, 430] on button "Edit" at bounding box center [1327, 440] width 62 height 25
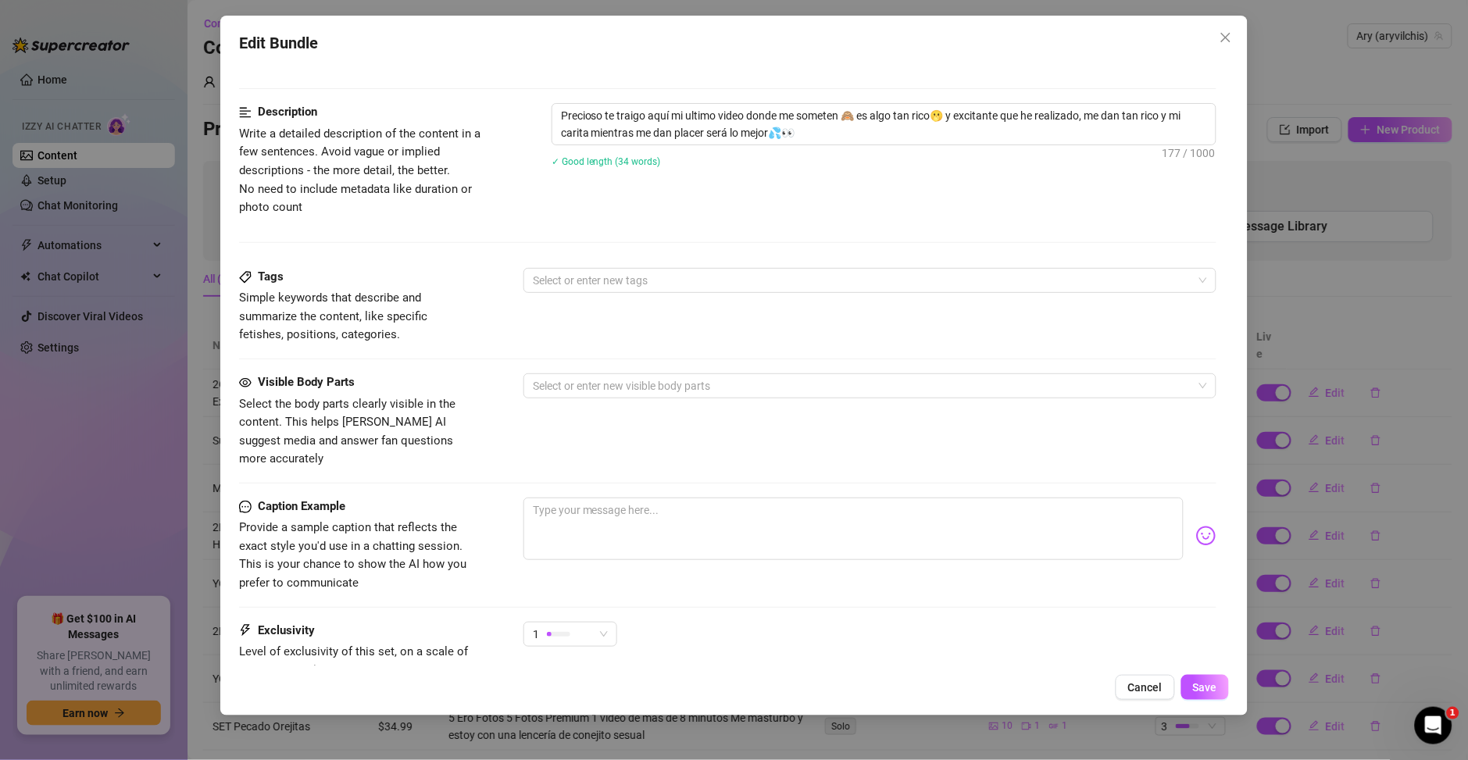
scroll to position [450, 0]
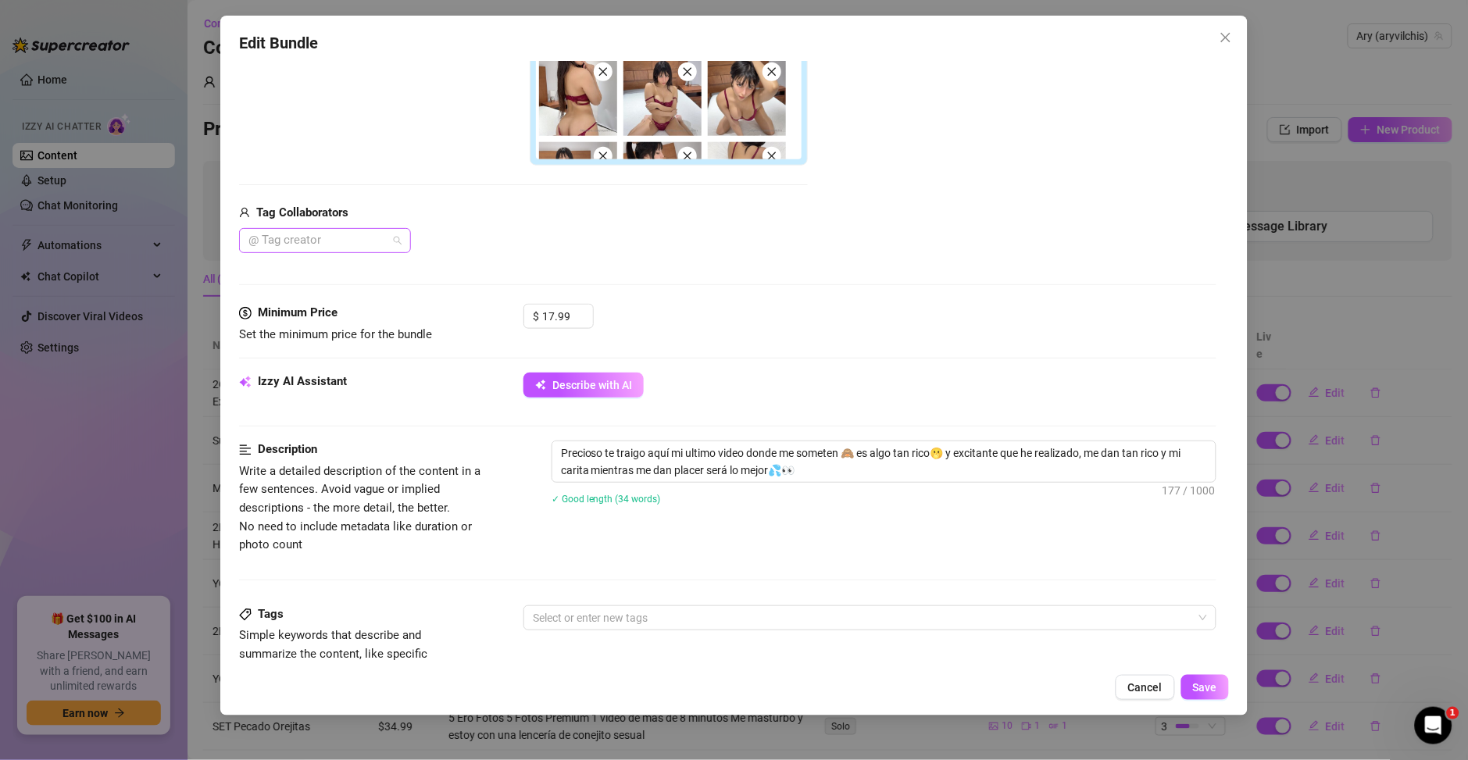
click at [316, 241] on div at bounding box center [316, 241] width 149 height 22
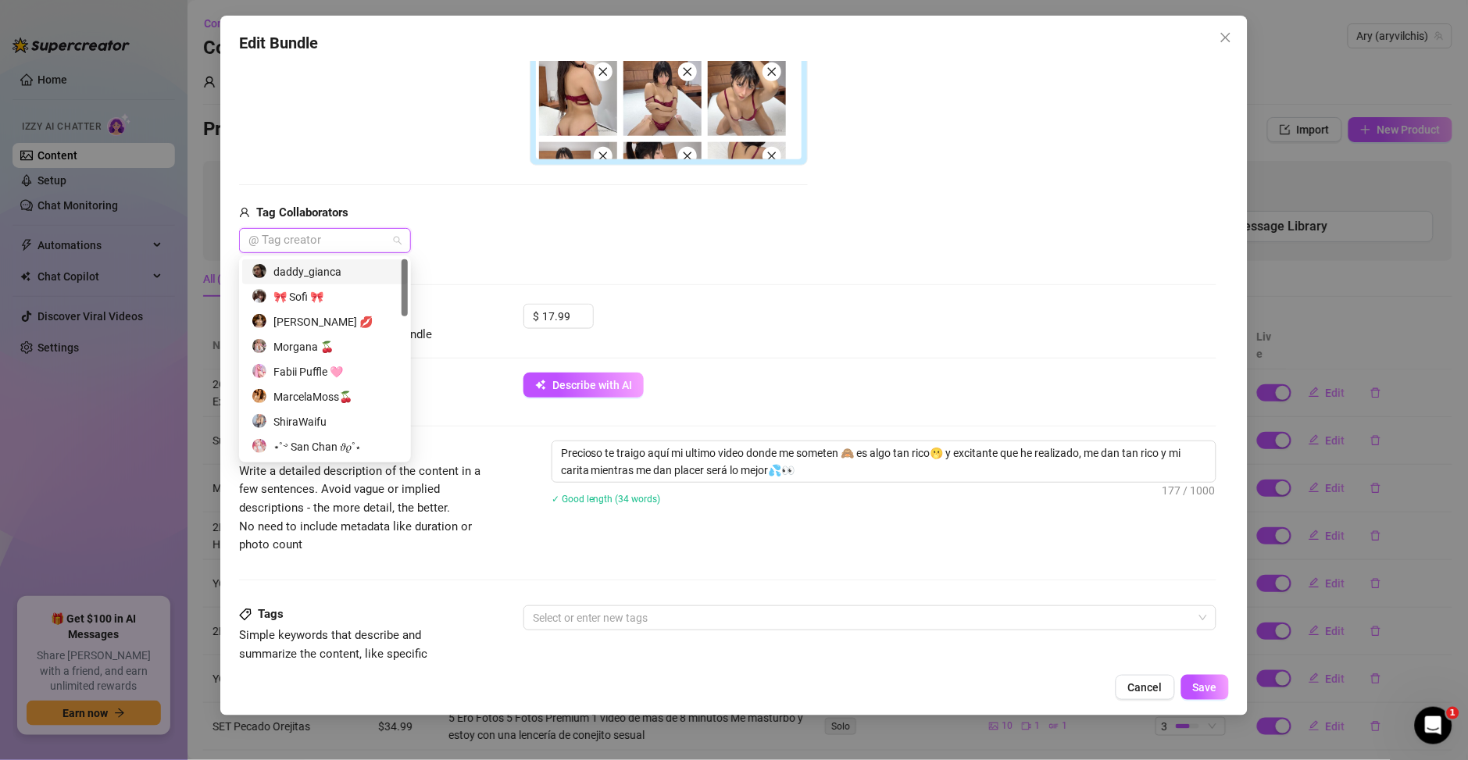
click at [323, 273] on div "daddy_gianca" at bounding box center [325, 271] width 147 height 17
click at [833, 325] on div "$ 17.99" at bounding box center [869, 323] width 693 height 39
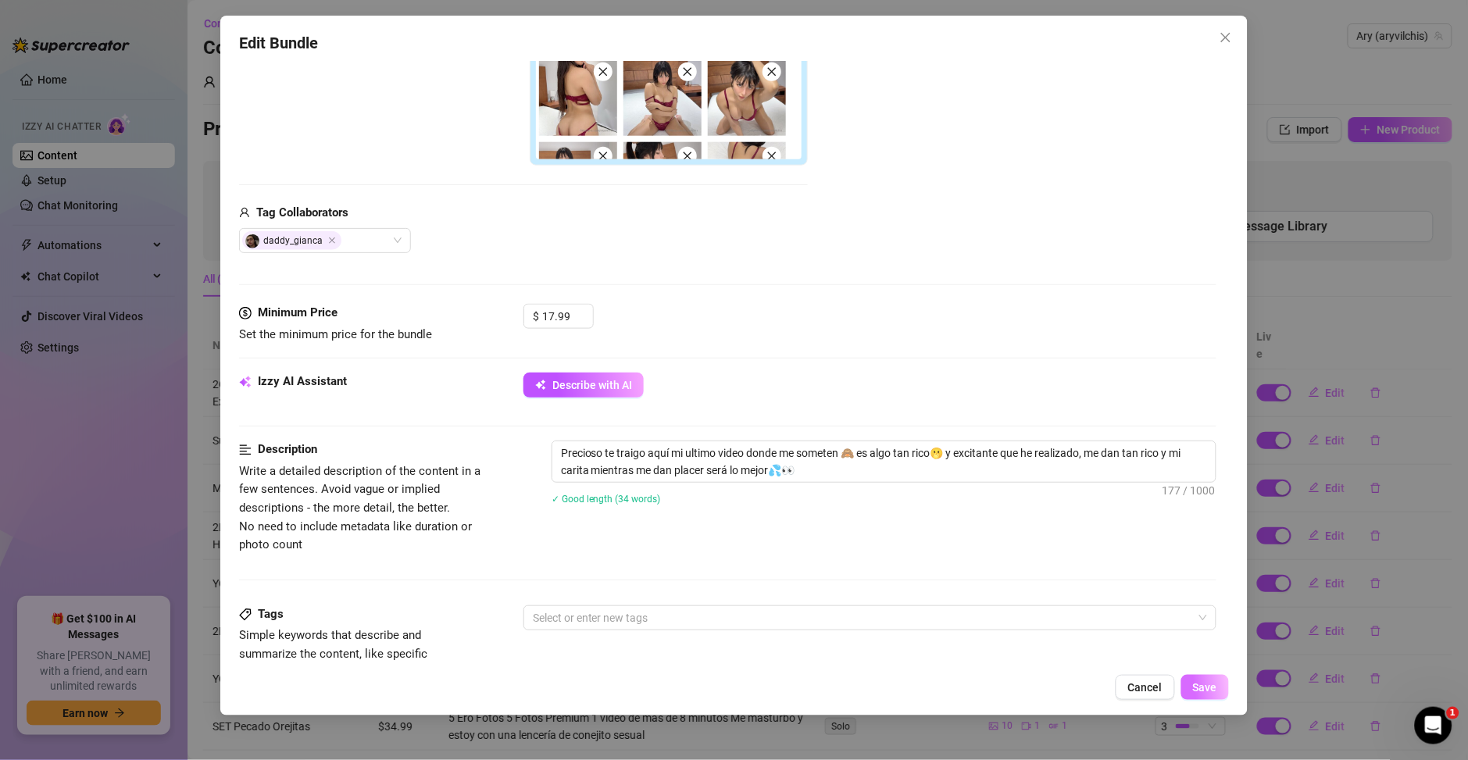
click at [1214, 682] on span "Save" at bounding box center [1205, 687] width 24 height 12
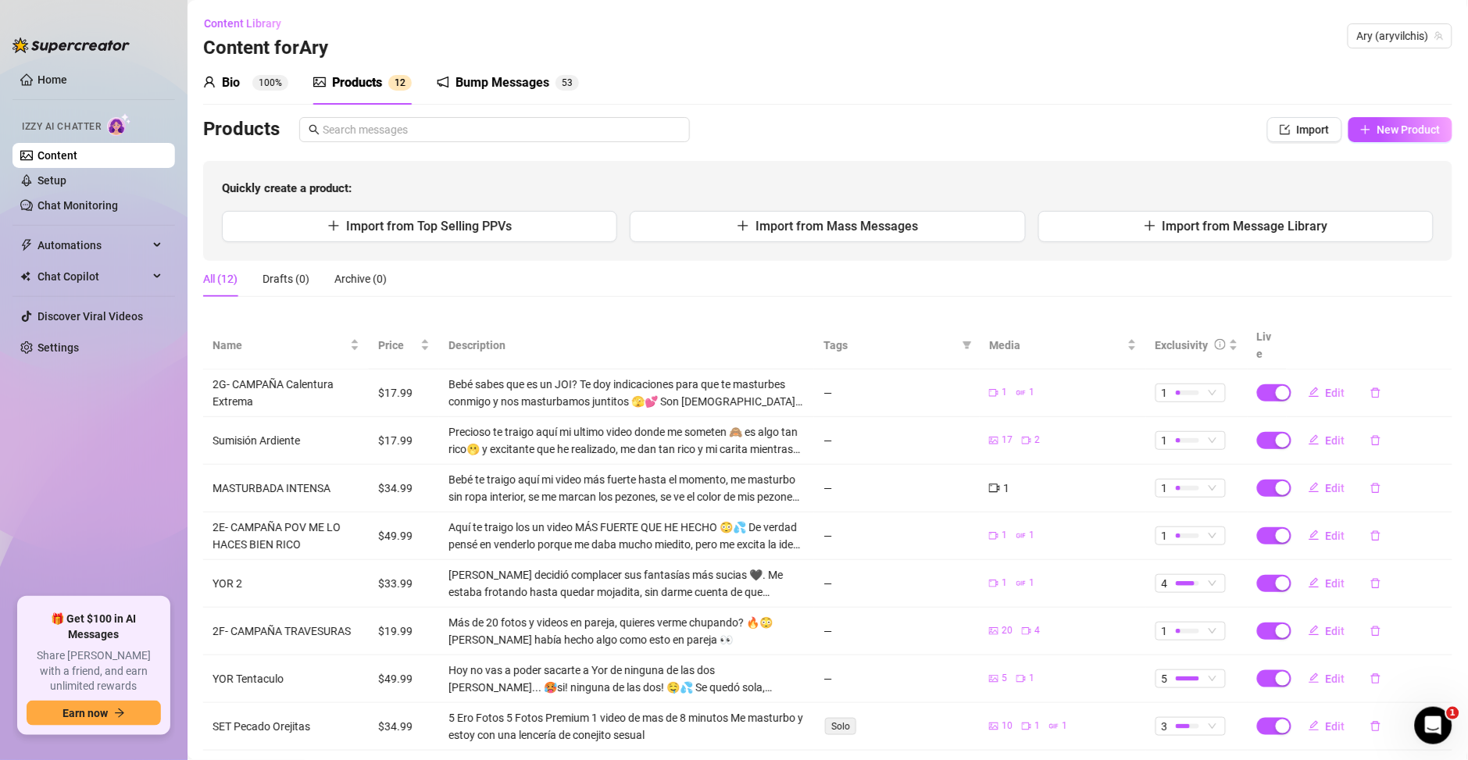
click at [989, 480] on div "1" at bounding box center [999, 488] width 20 height 17
click at [1326, 530] on span "Edit" at bounding box center [1336, 536] width 20 height 12
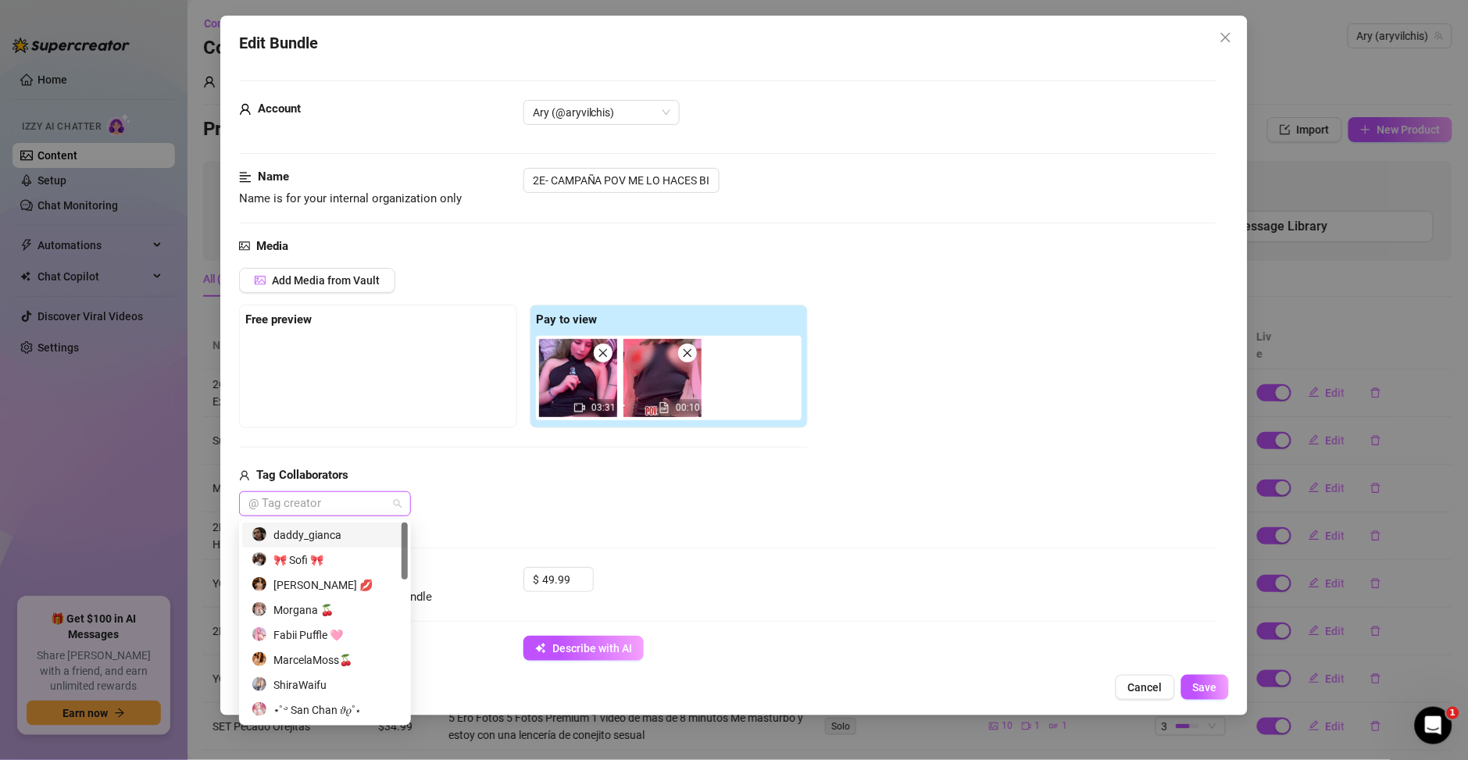
click at [353, 500] on div at bounding box center [316, 504] width 149 height 22
click at [324, 534] on div "daddy_gianca" at bounding box center [325, 534] width 147 height 17
click at [1207, 689] on span "Save" at bounding box center [1205, 687] width 24 height 12
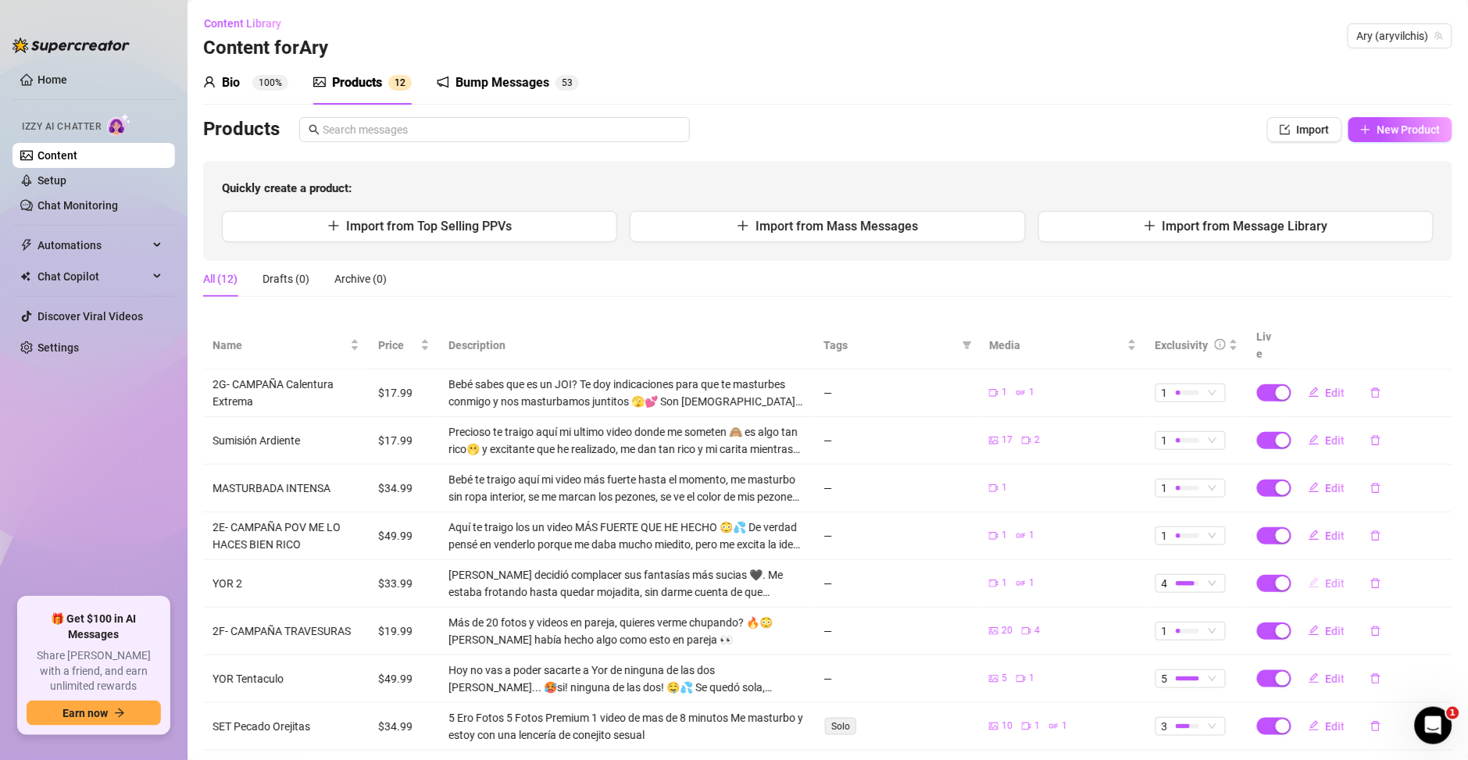
click at [1308, 577] on icon "edit" at bounding box center [1313, 582] width 11 height 11
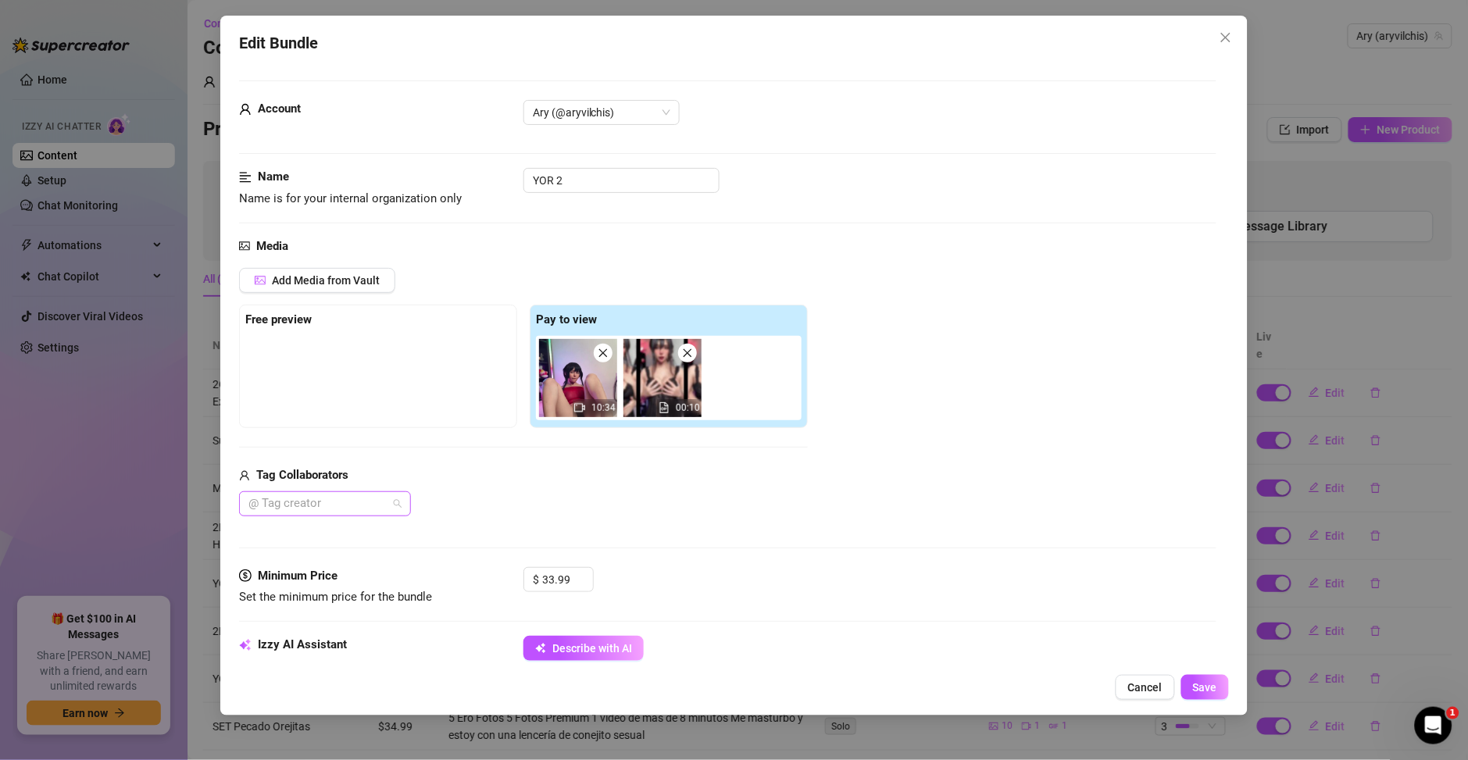
click at [302, 512] on div at bounding box center [316, 504] width 149 height 22
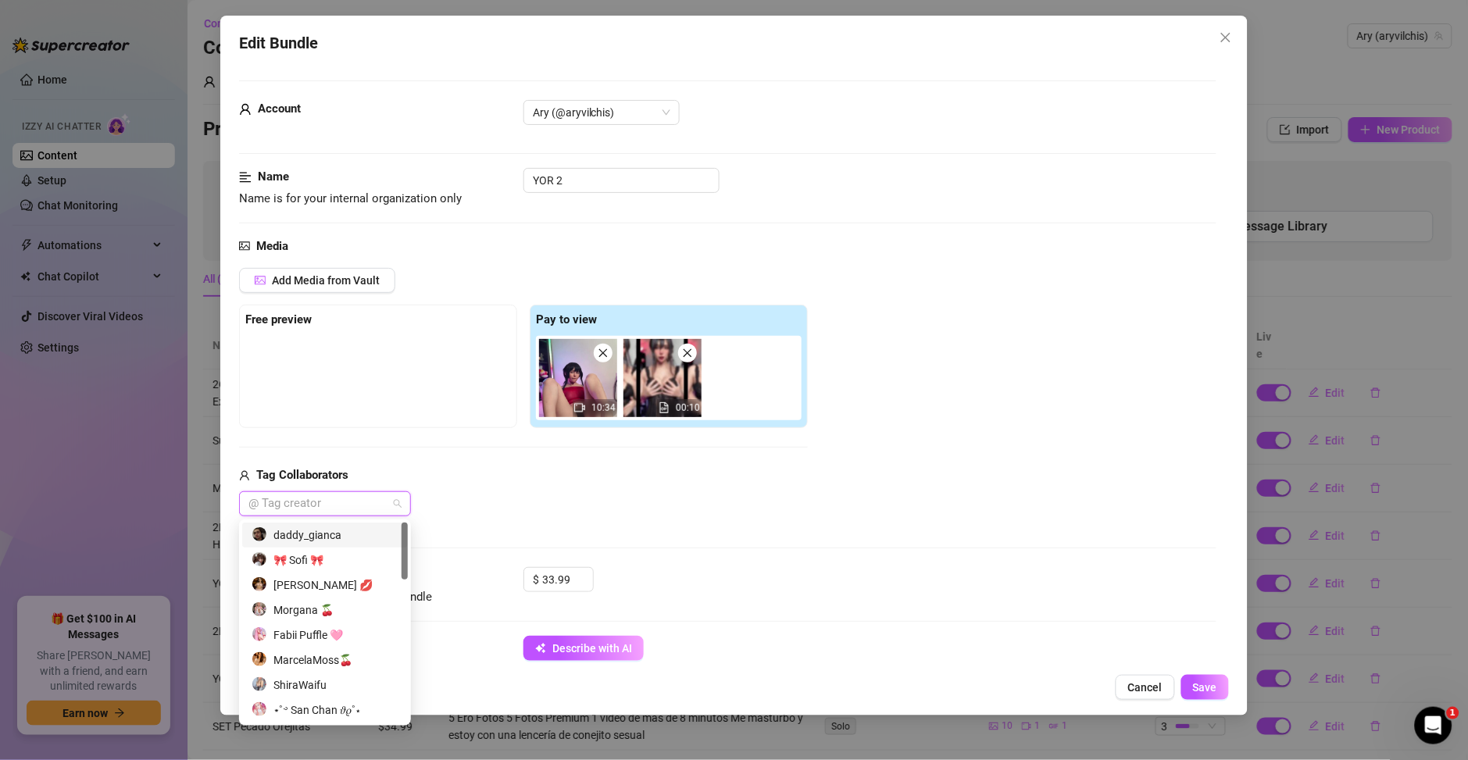
click at [309, 533] on div "daddy_gianca" at bounding box center [325, 534] width 147 height 17
click at [1206, 688] on span "Save" at bounding box center [1205, 687] width 24 height 12
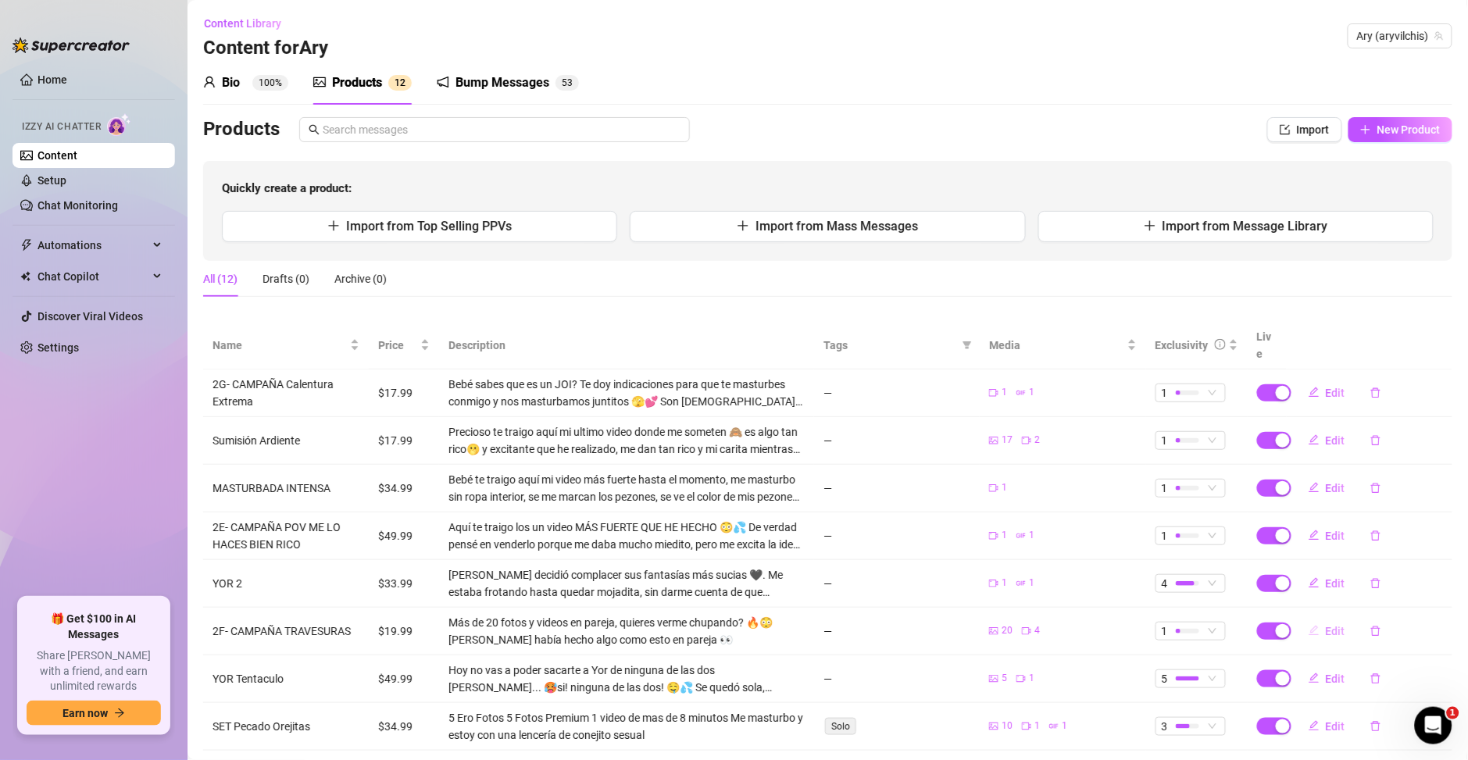
click at [1306, 619] on button "Edit" at bounding box center [1327, 631] width 62 height 25
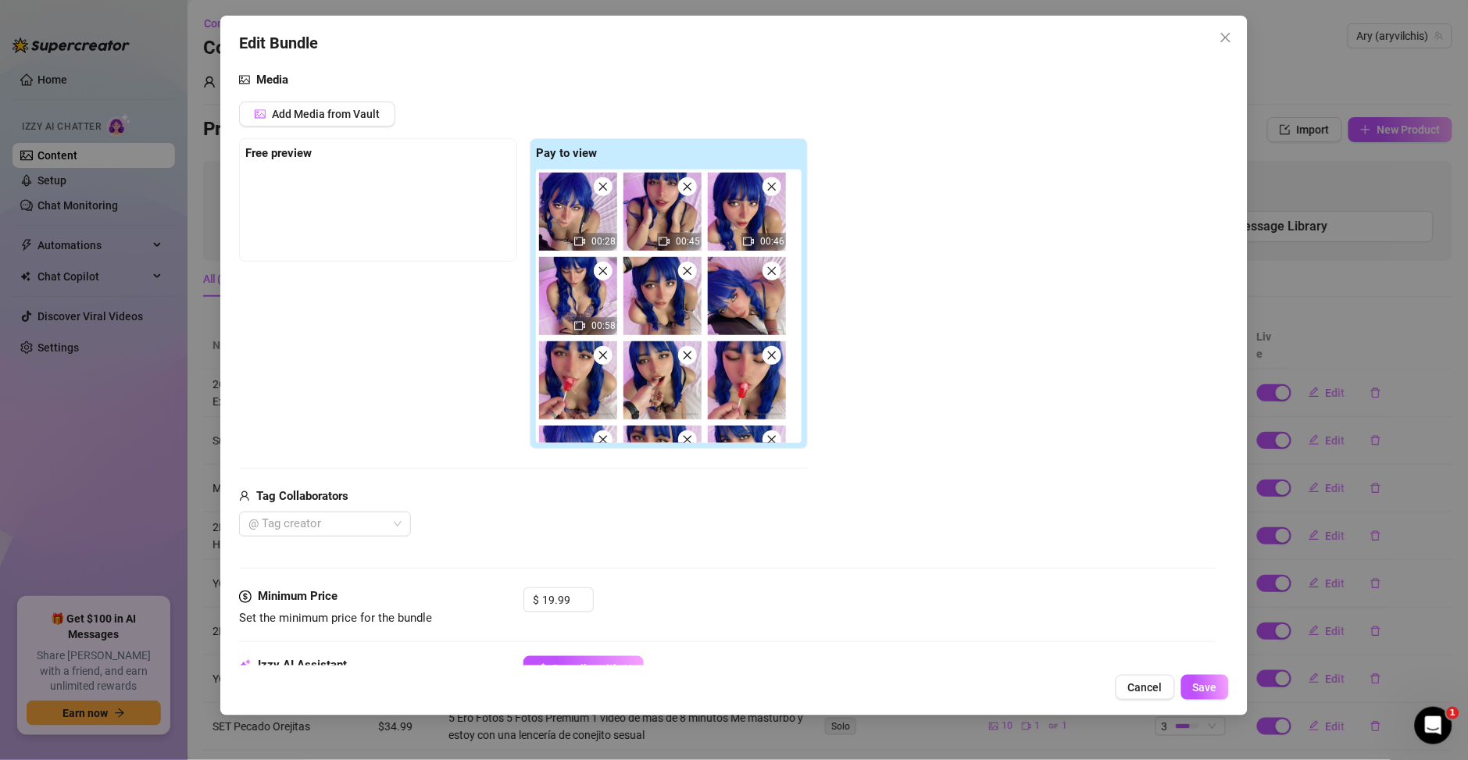
scroll to position [225, 0]
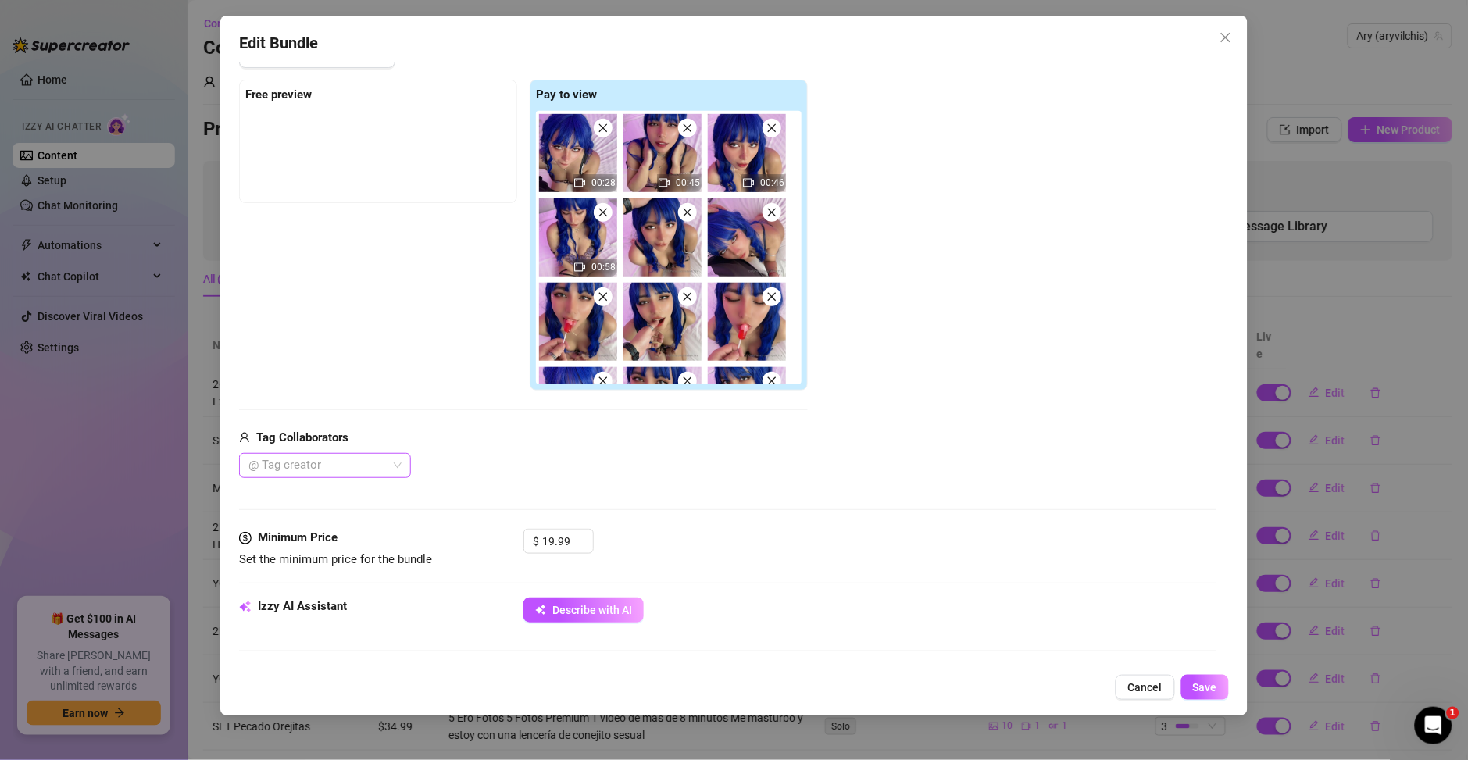
click at [366, 463] on div at bounding box center [316, 466] width 149 height 22
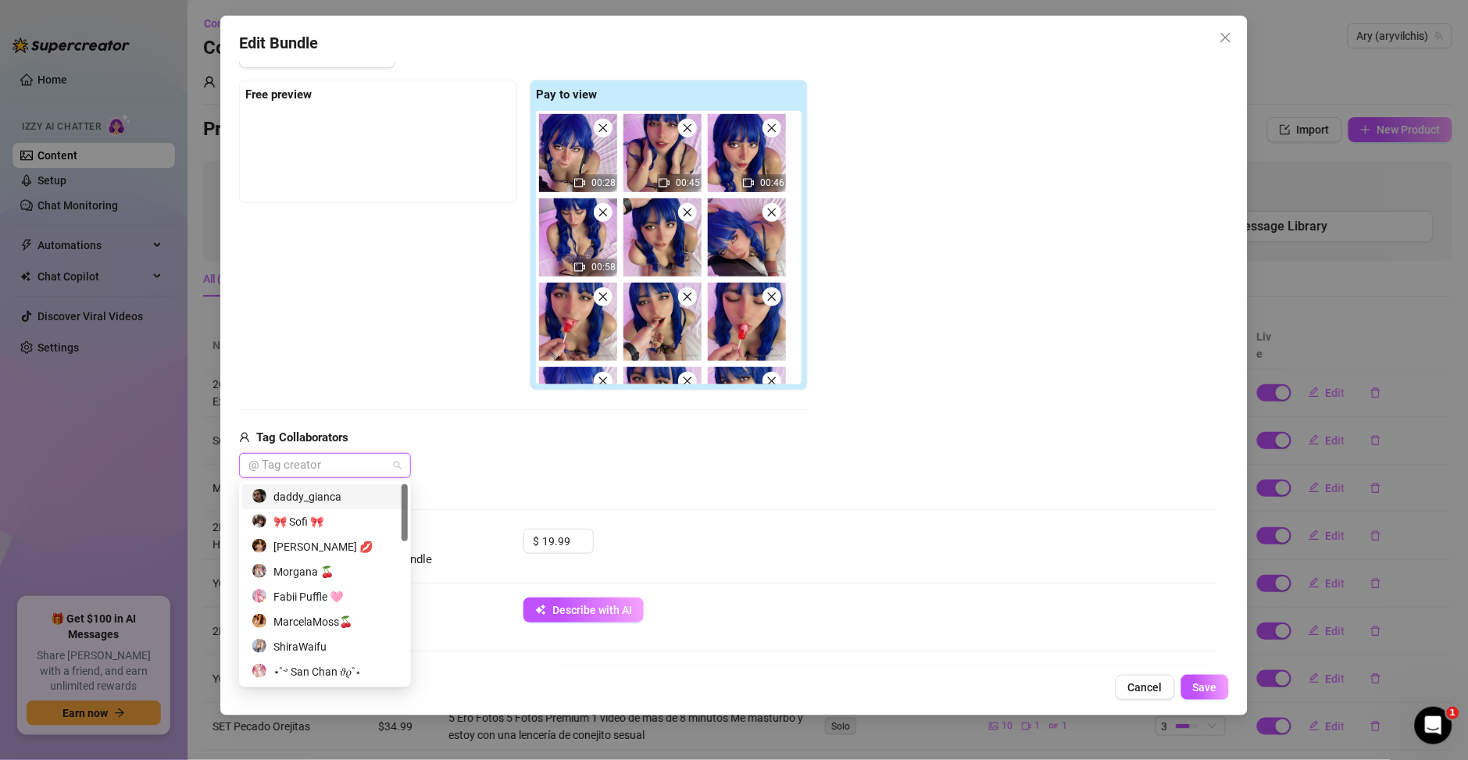
click at [364, 504] on div "daddy_gianca" at bounding box center [325, 496] width 147 height 17
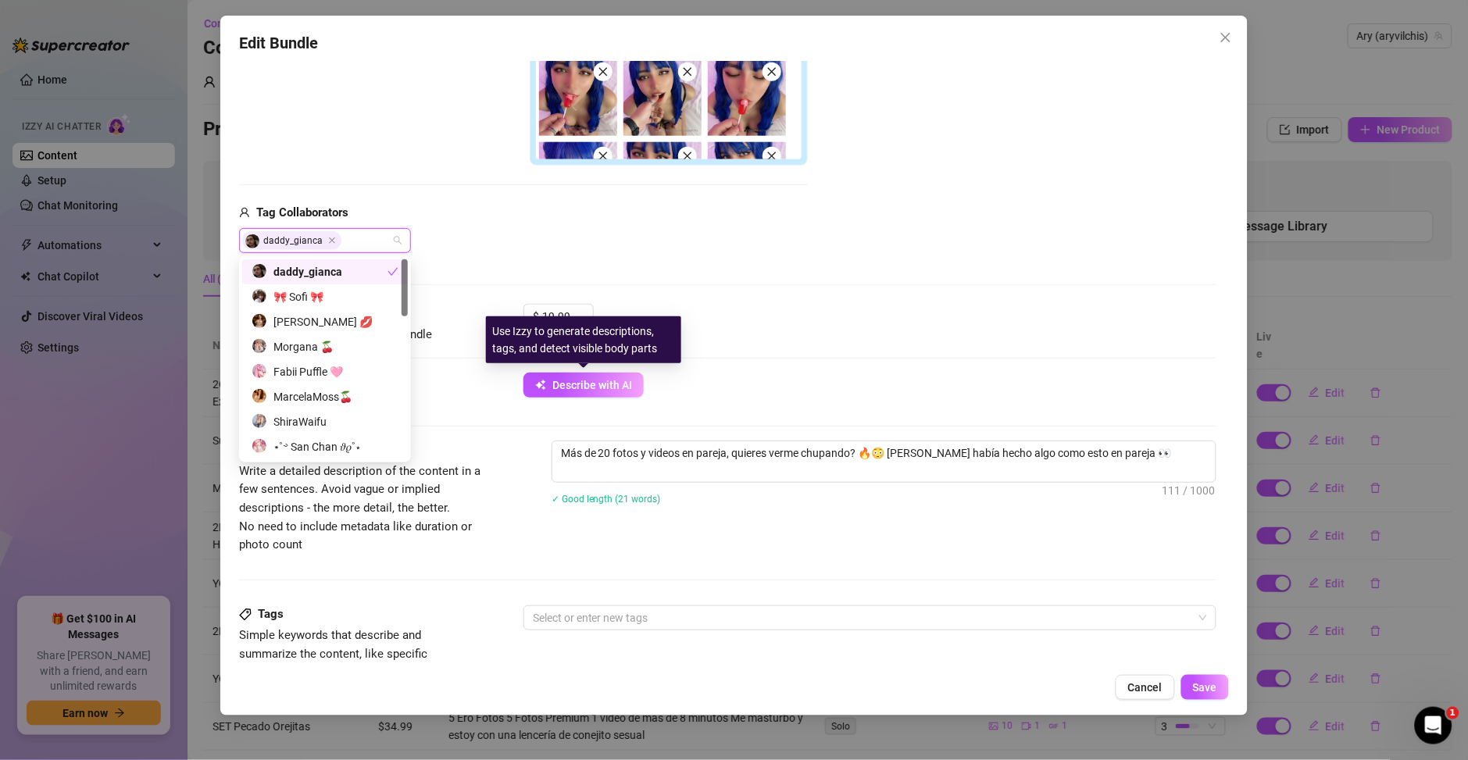
click at [700, 384] on div "Describe with AI" at bounding box center [869, 385] width 693 height 25
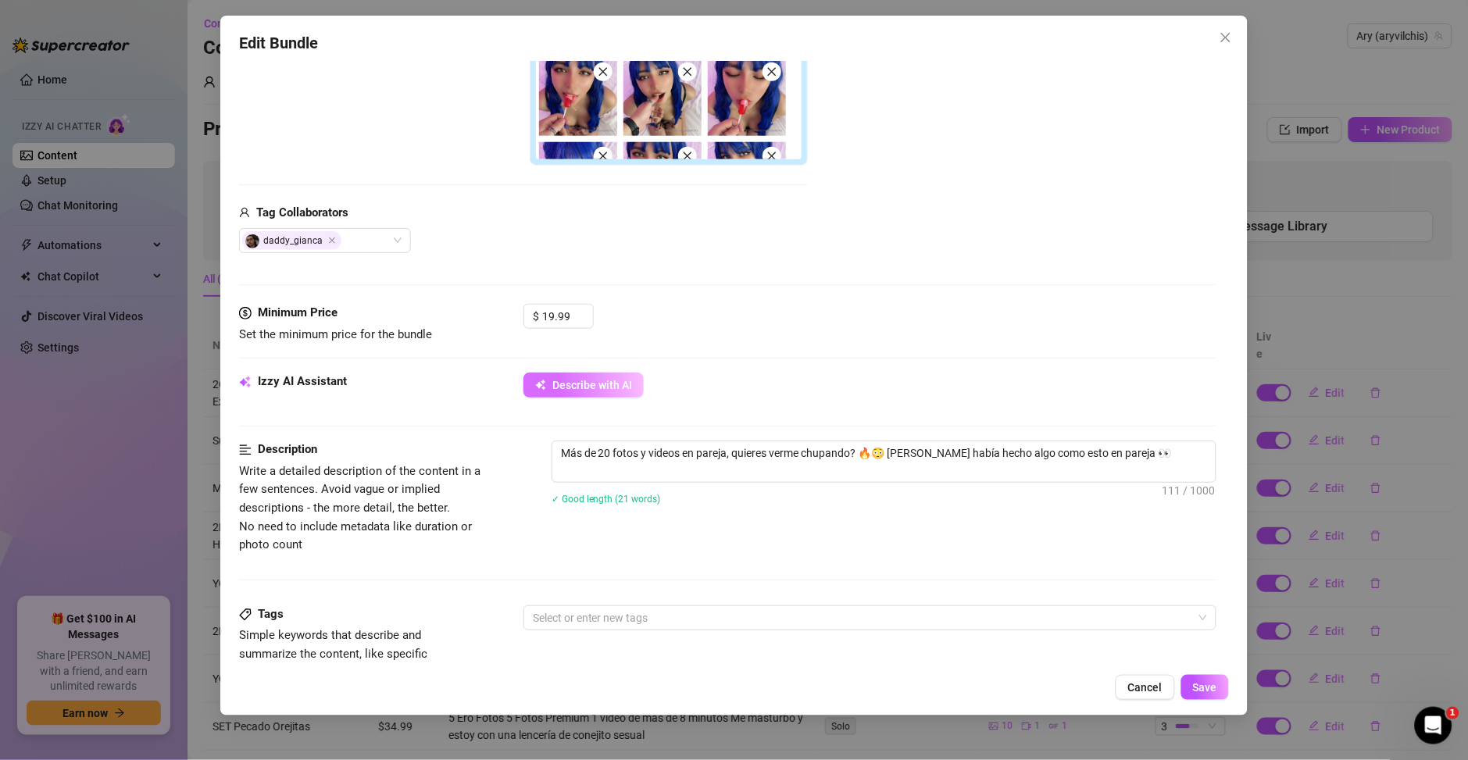
click at [607, 388] on span "Describe with AI" at bounding box center [592, 385] width 80 height 12
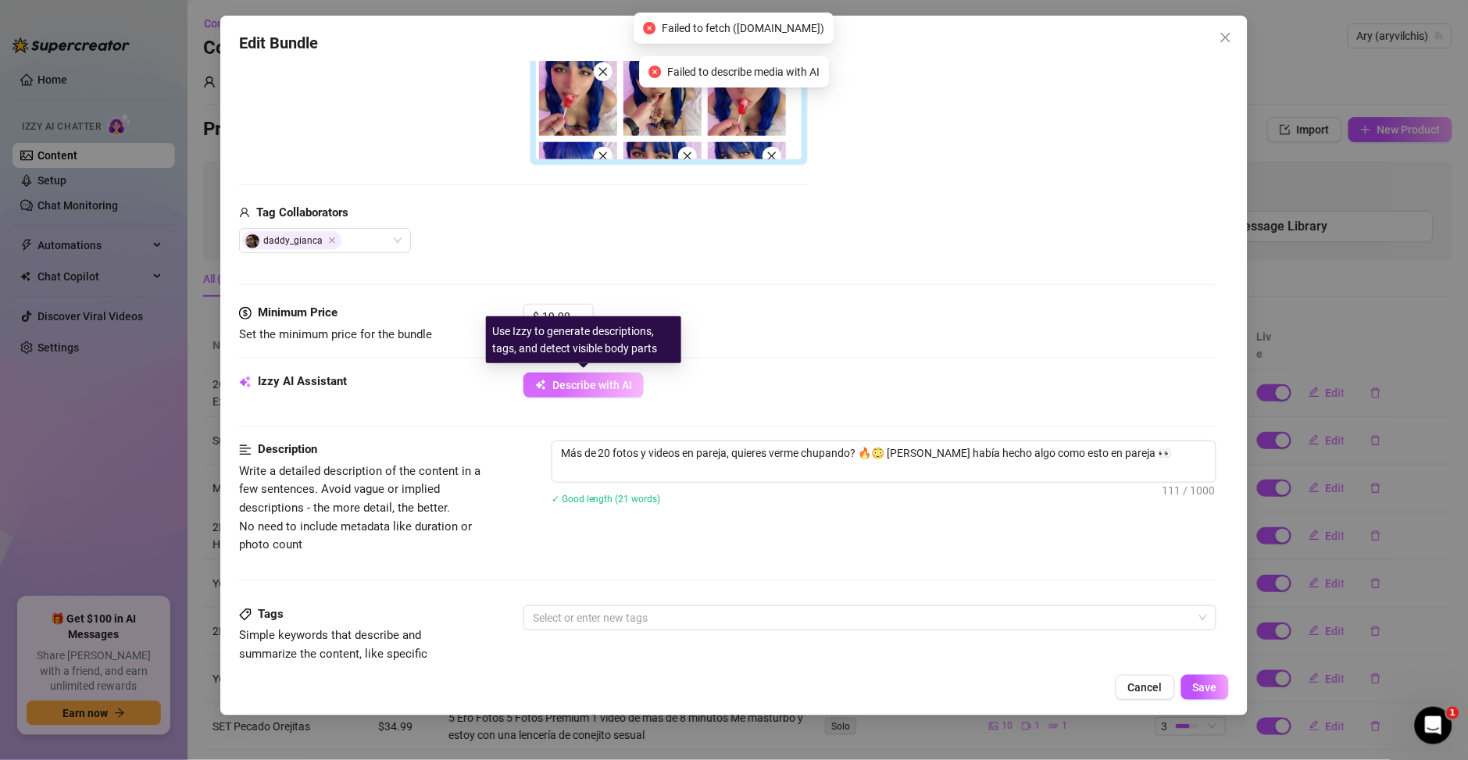
click at [607, 388] on span "Describe with AI" at bounding box center [592, 385] width 80 height 12
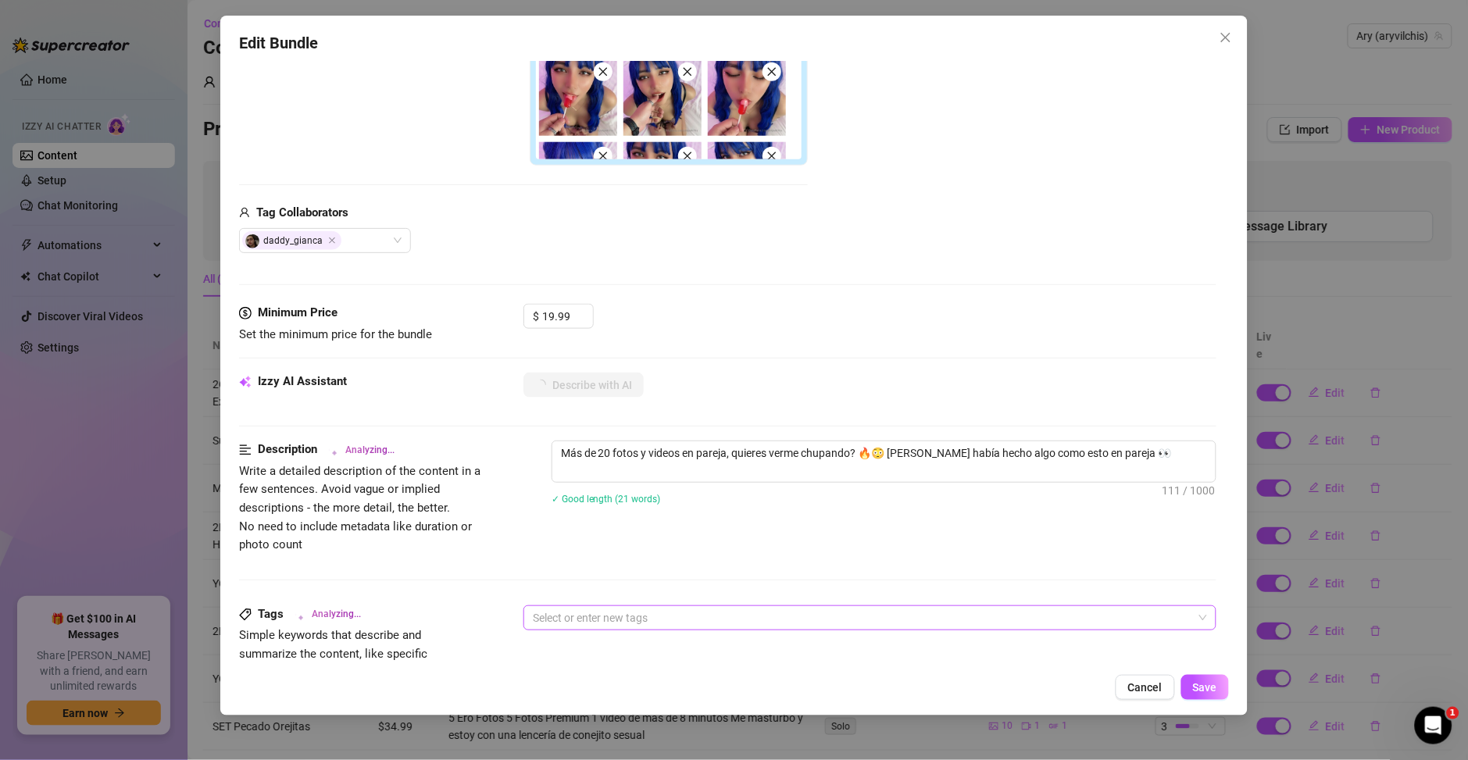
click at [726, 627] on div at bounding box center [861, 618] width 670 height 22
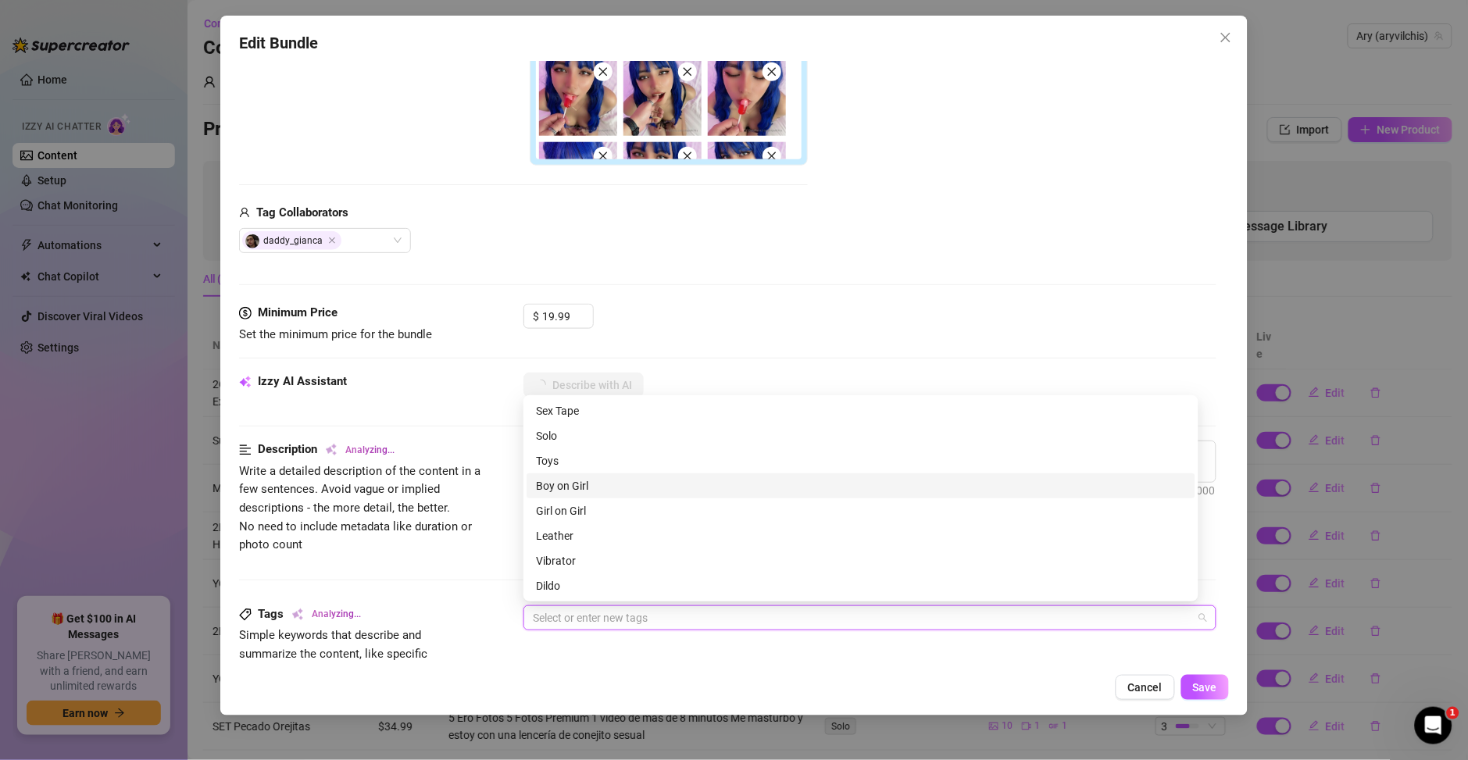
click at [583, 485] on div "Boy on Girl" at bounding box center [861, 485] width 650 height 17
click at [730, 291] on div "Media Add Media from Vault Free preview Pay to view 00:28 00:45 00:46 00:58 Tag…" at bounding box center [727, 46] width 977 height 517
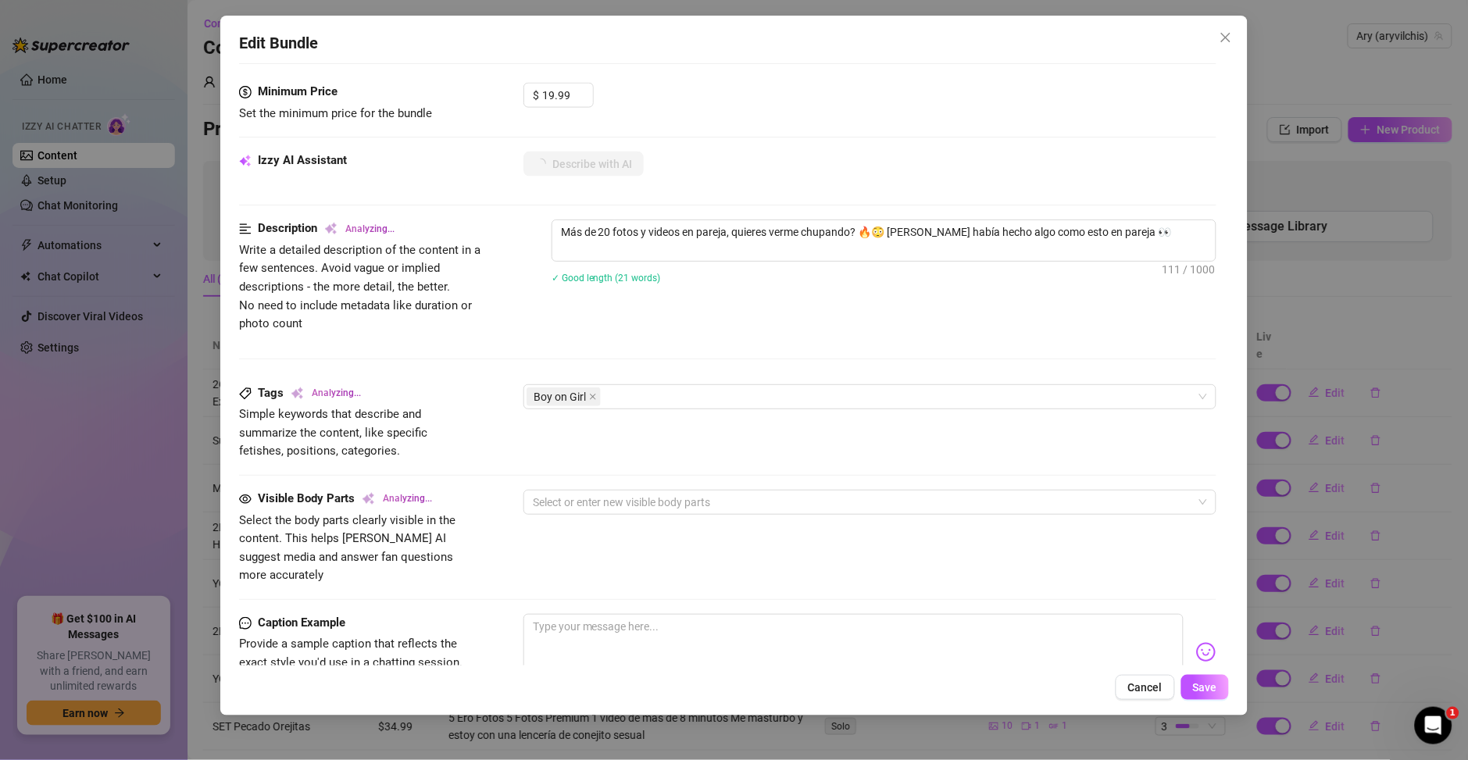
scroll to position [675, 0]
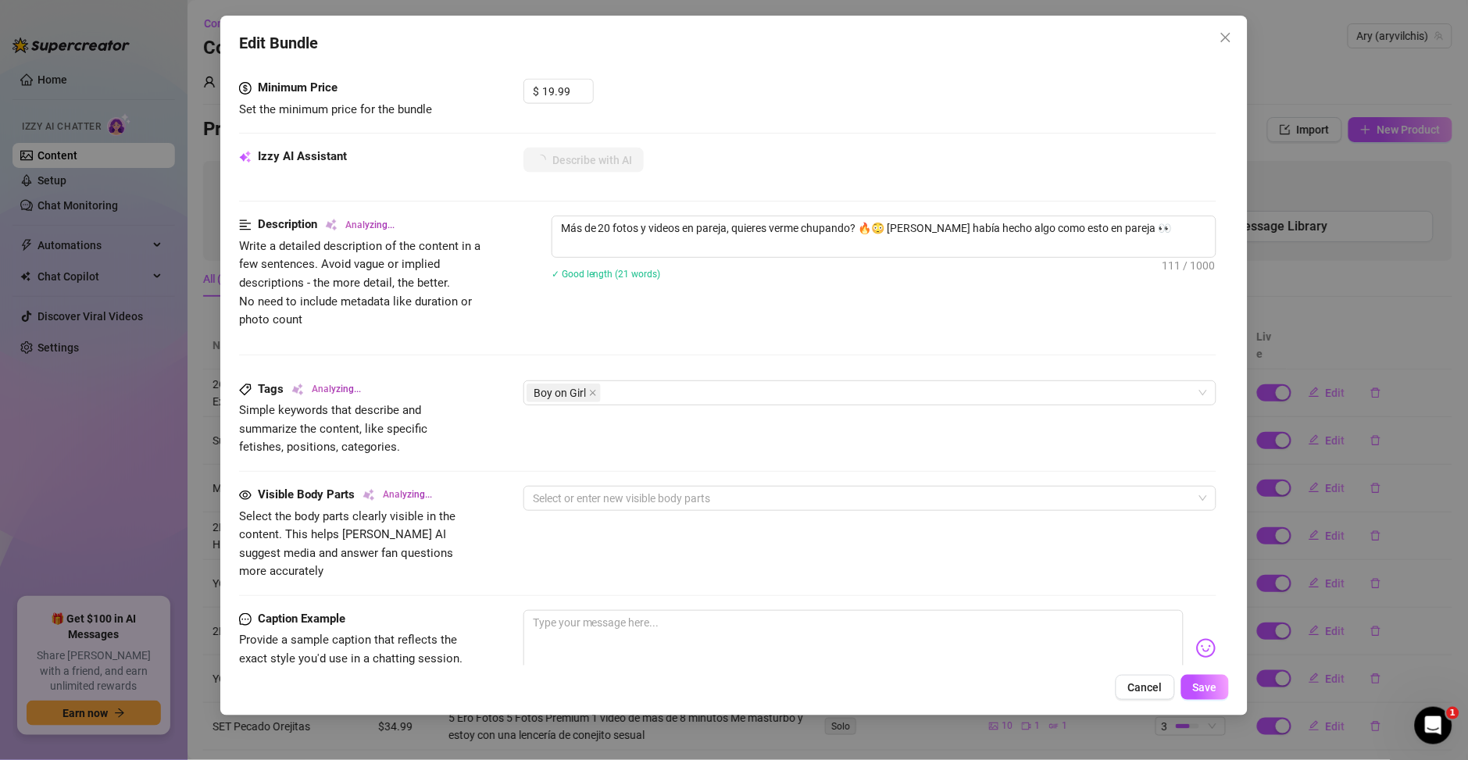
type textarea "Ary"
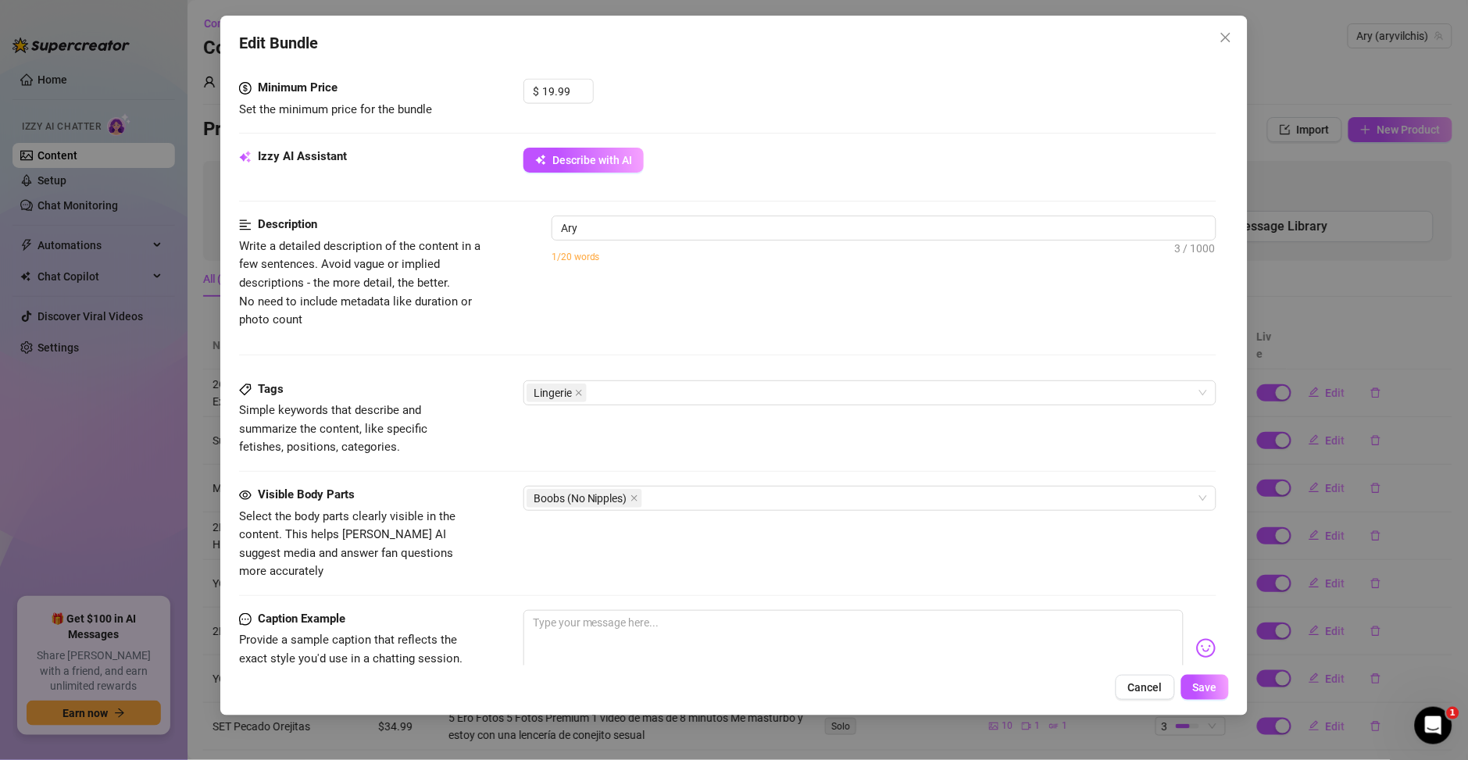
type textarea "Ary wears"
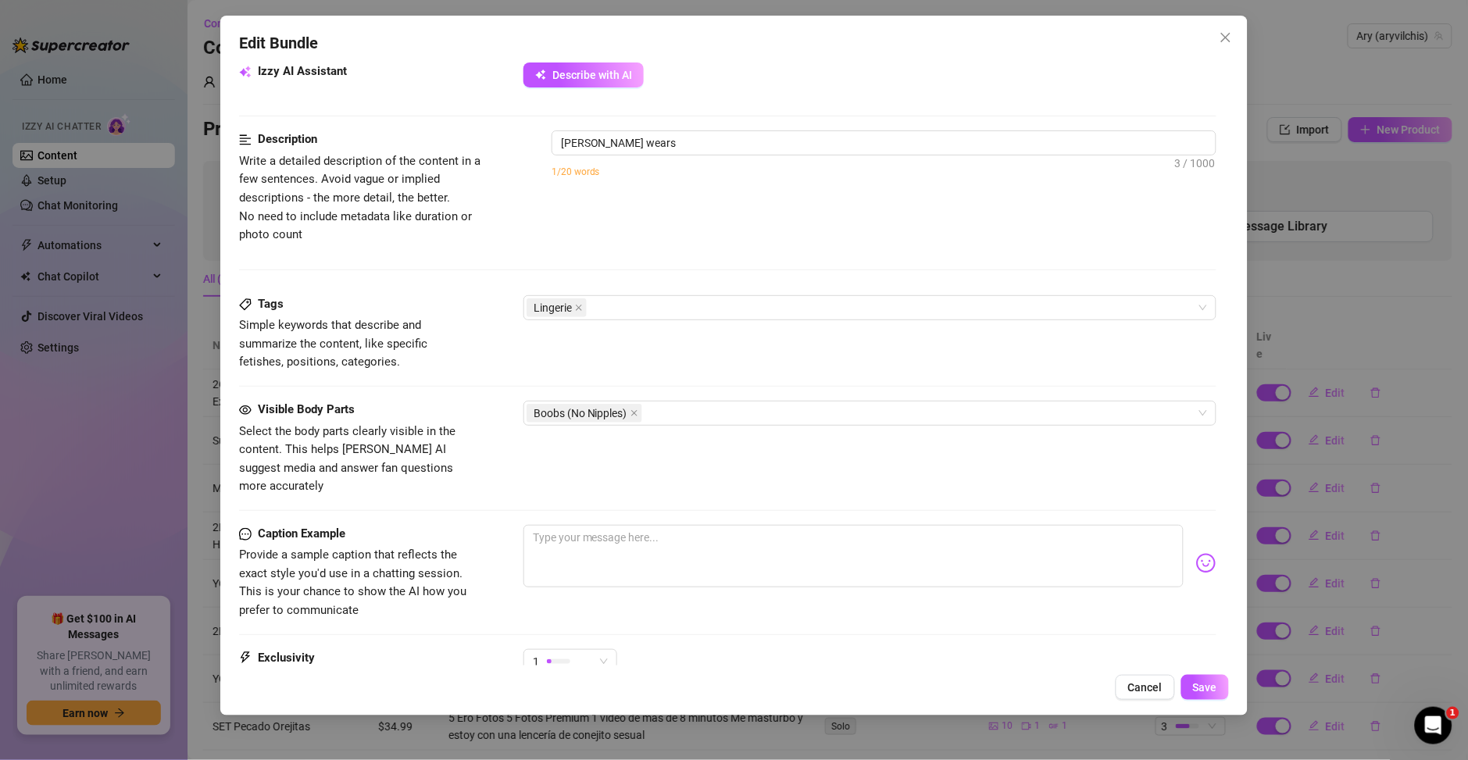
type textarea "Ary wears a"
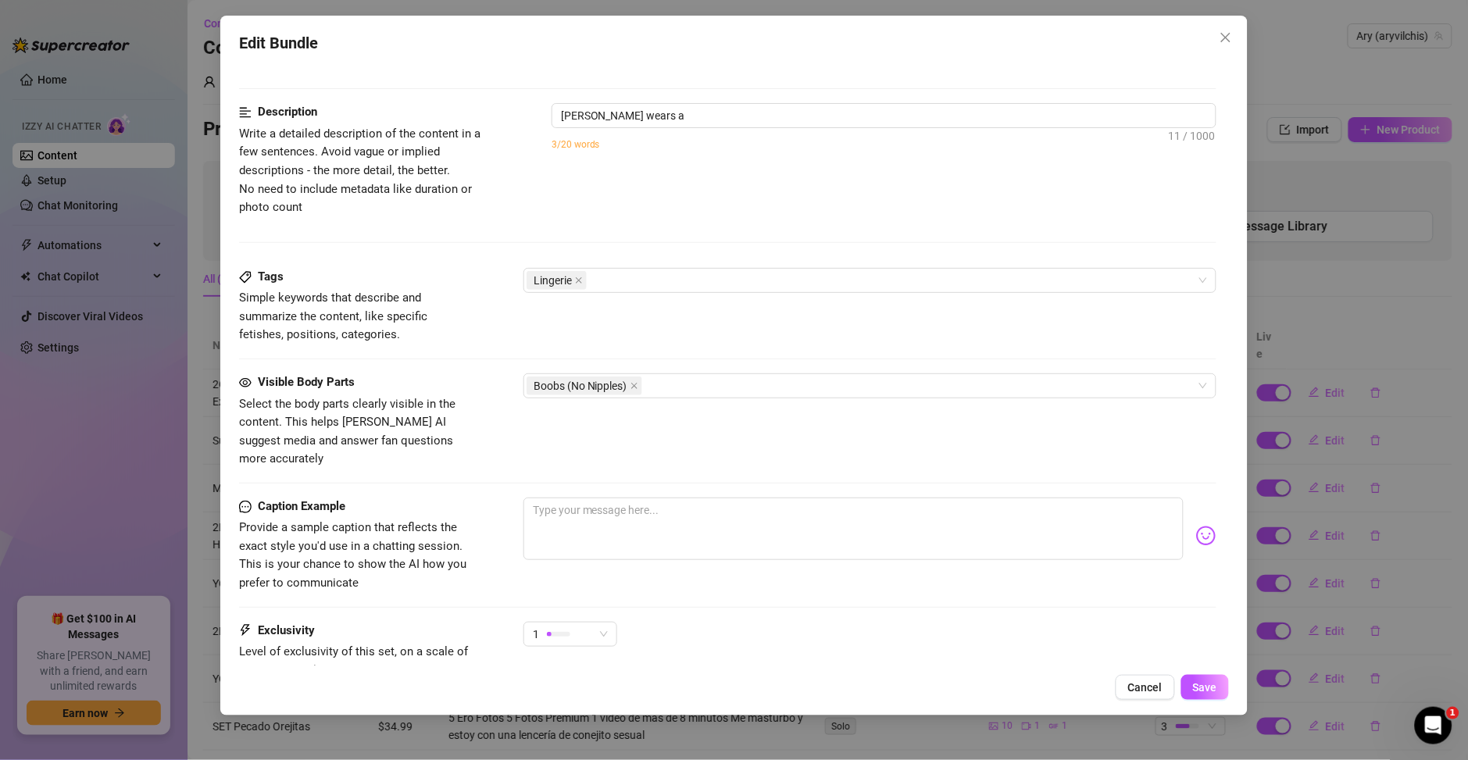
type textarea "Ary wears a strappy"
type textarea "Ary wears a strappy purple"
type textarea "Ary wears a strappy purple lace"
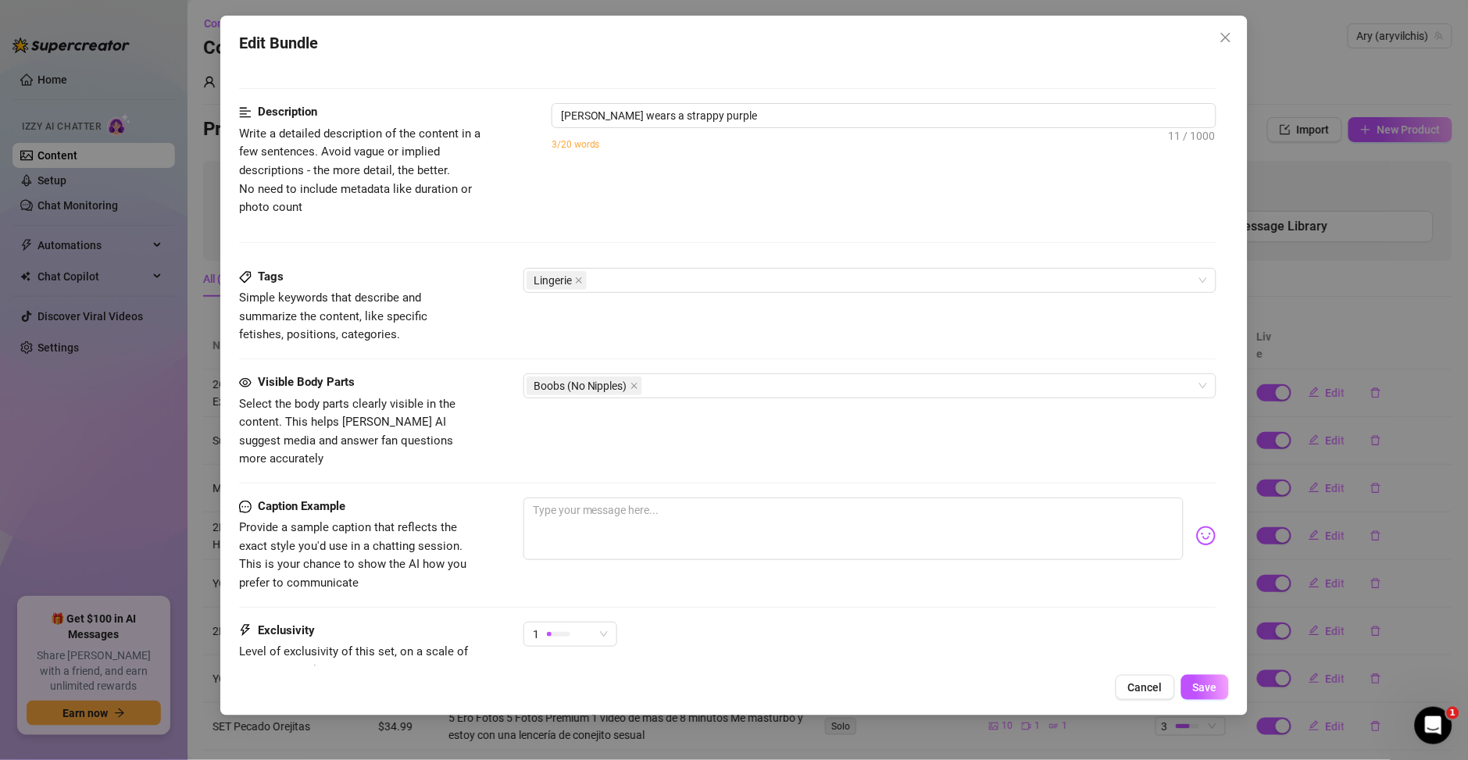
type textarea "Ary wears a strappy purple lace"
type textarea "Ary wears a strappy purple lace lingerie"
type textarea "Ary wears a strappy purple lace lingerie set"
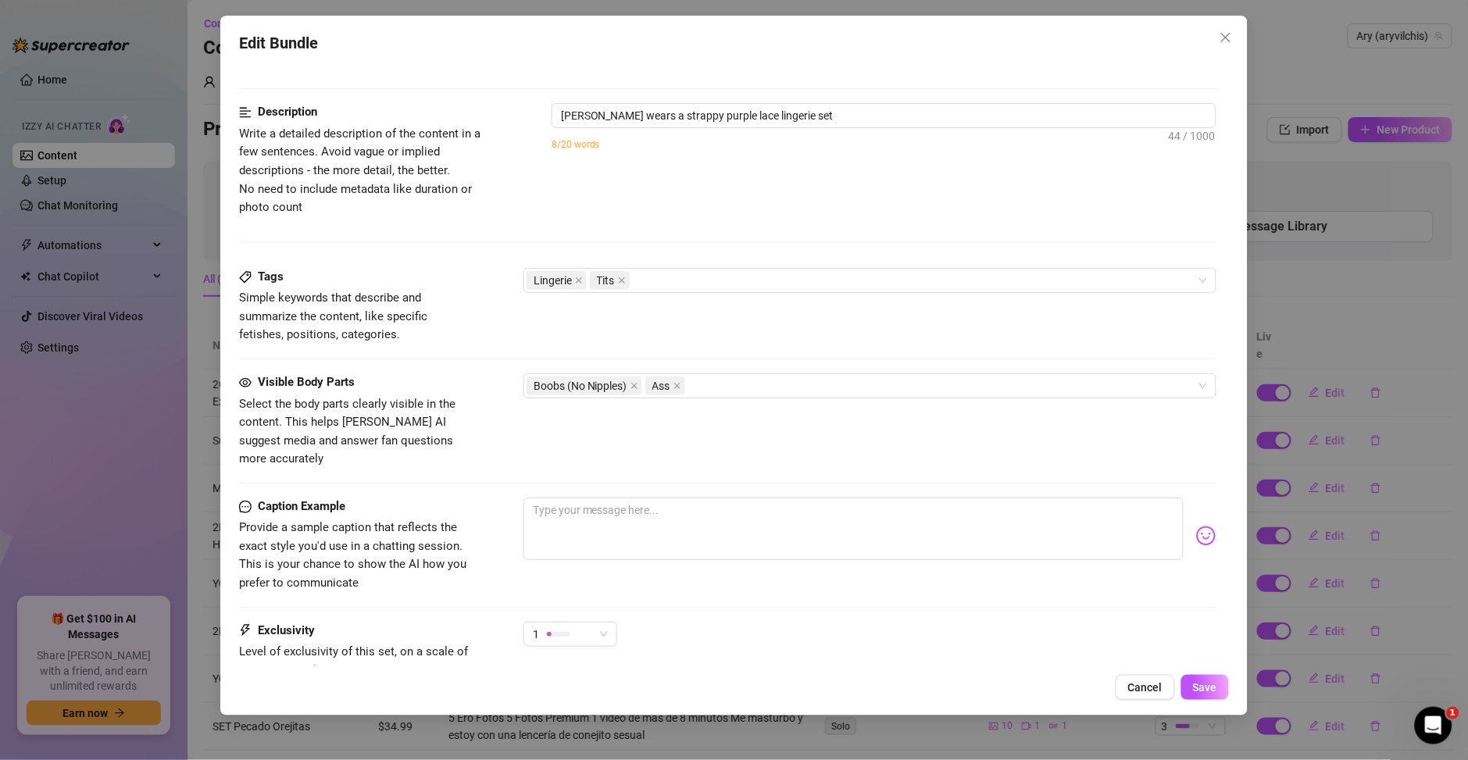
type textarea "Ary wears a strappy purple lace lingerie set with"
type textarea "Ary wears a strappy purple lace lingerie set with black"
type textarea "Ary wears a strappy purple lace lingerie set with black harness"
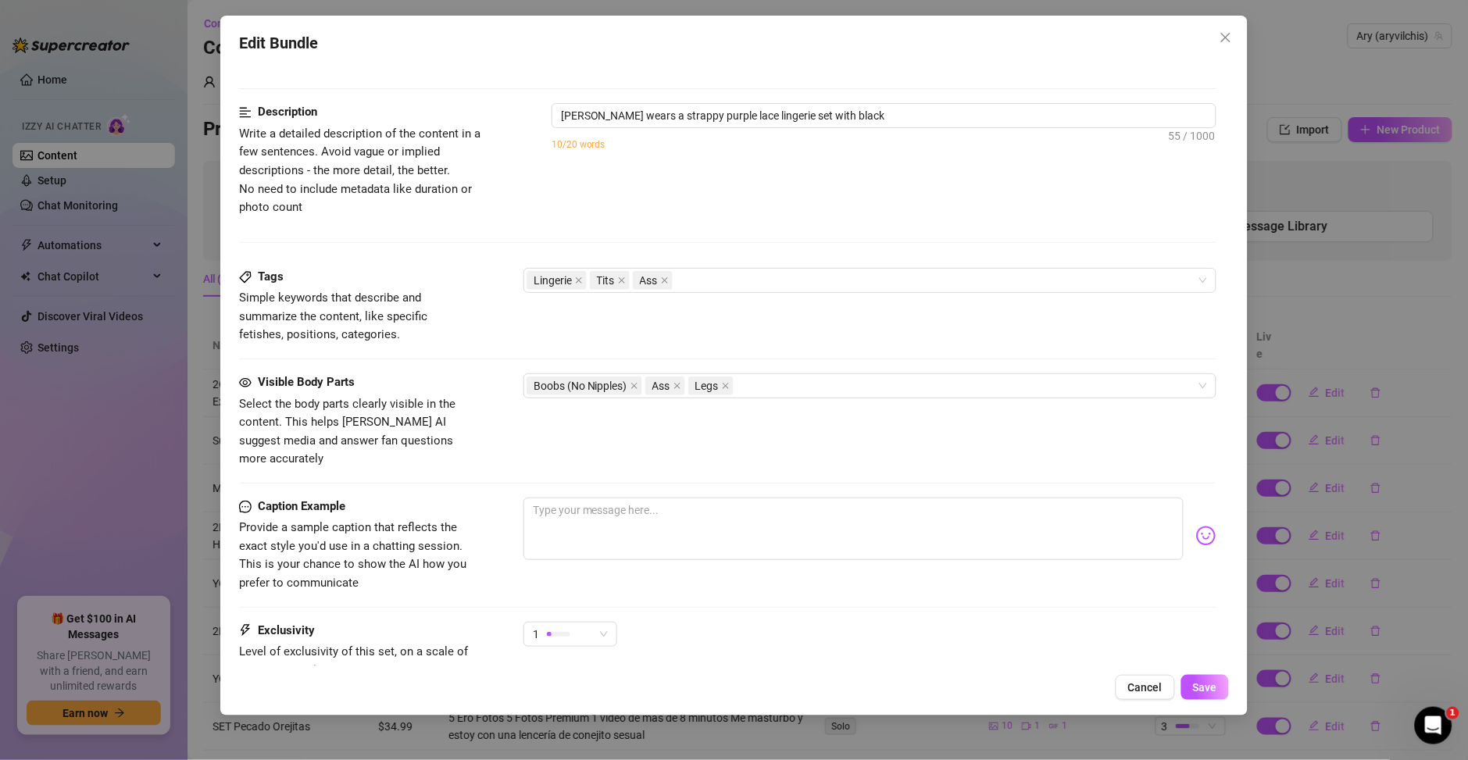
type textarea "Ary wears a strappy purple lace lingerie set with black harness"
type textarea "Ary wears a strappy purple lace lingerie set with black harness details,"
type textarea "Ary wears a strappy purple lace lingerie set with black harness details, showing"
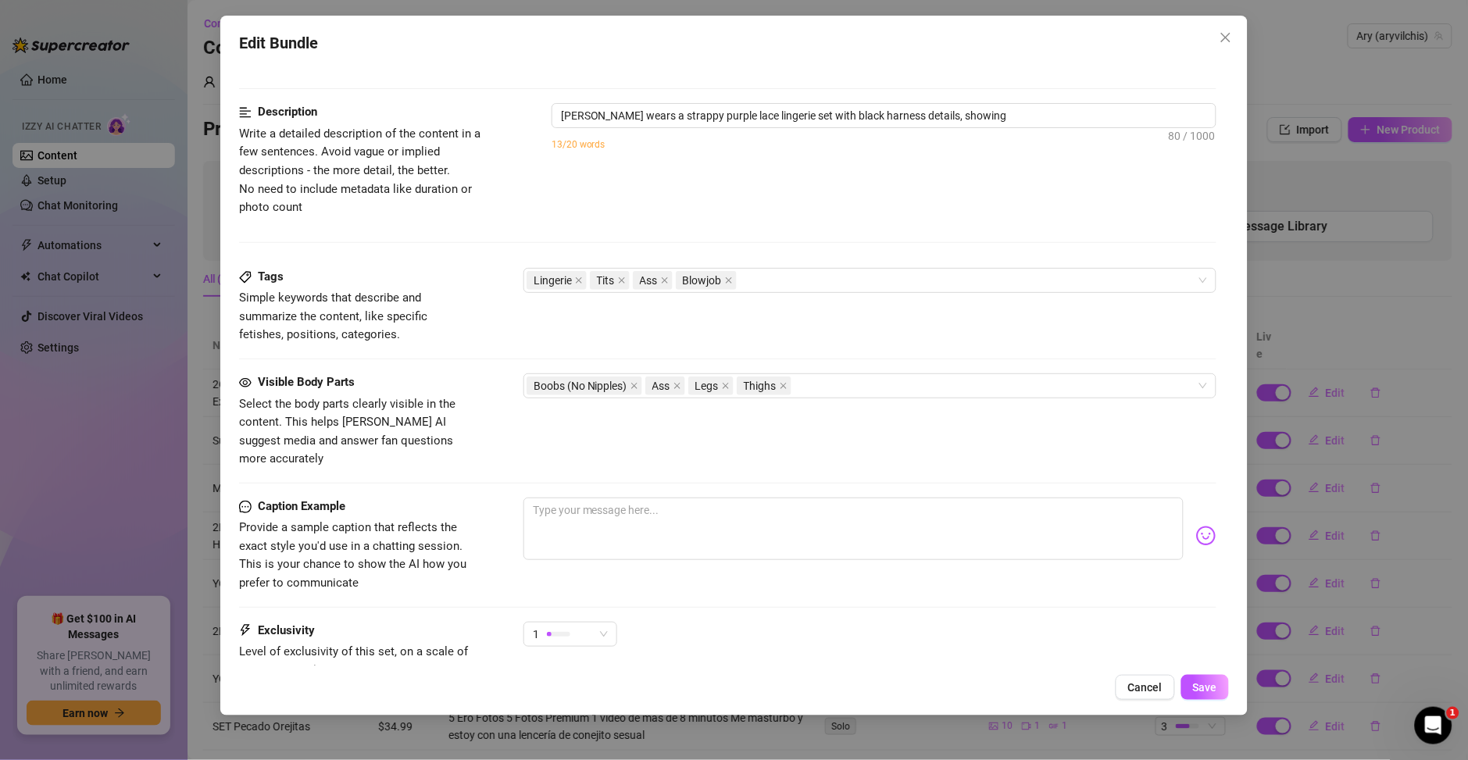
type textarea "Ary wears a strappy purple lace lingerie set with black harness details, showin…"
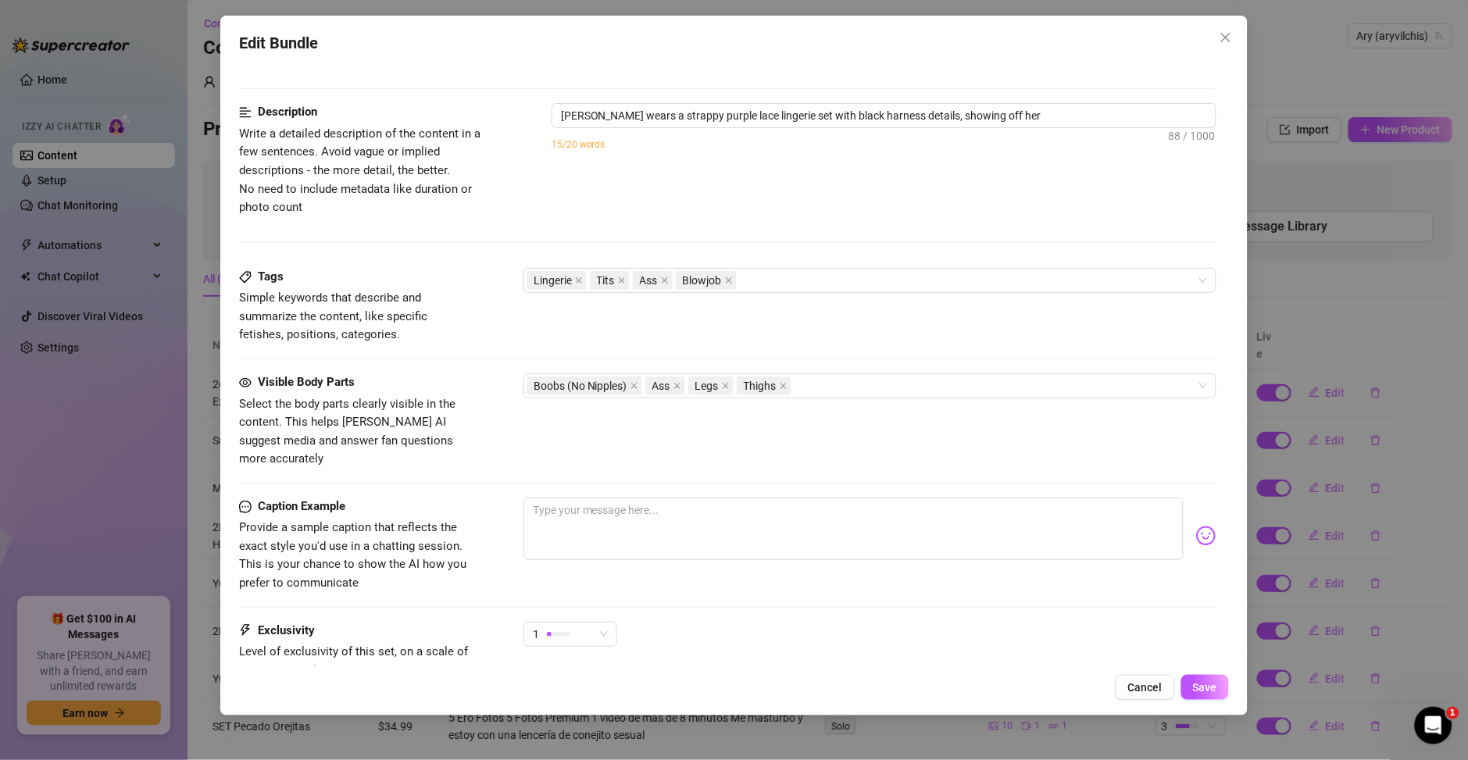
type textarea "Ary wears a strappy purple lace lingerie set with black harness details, showin…"
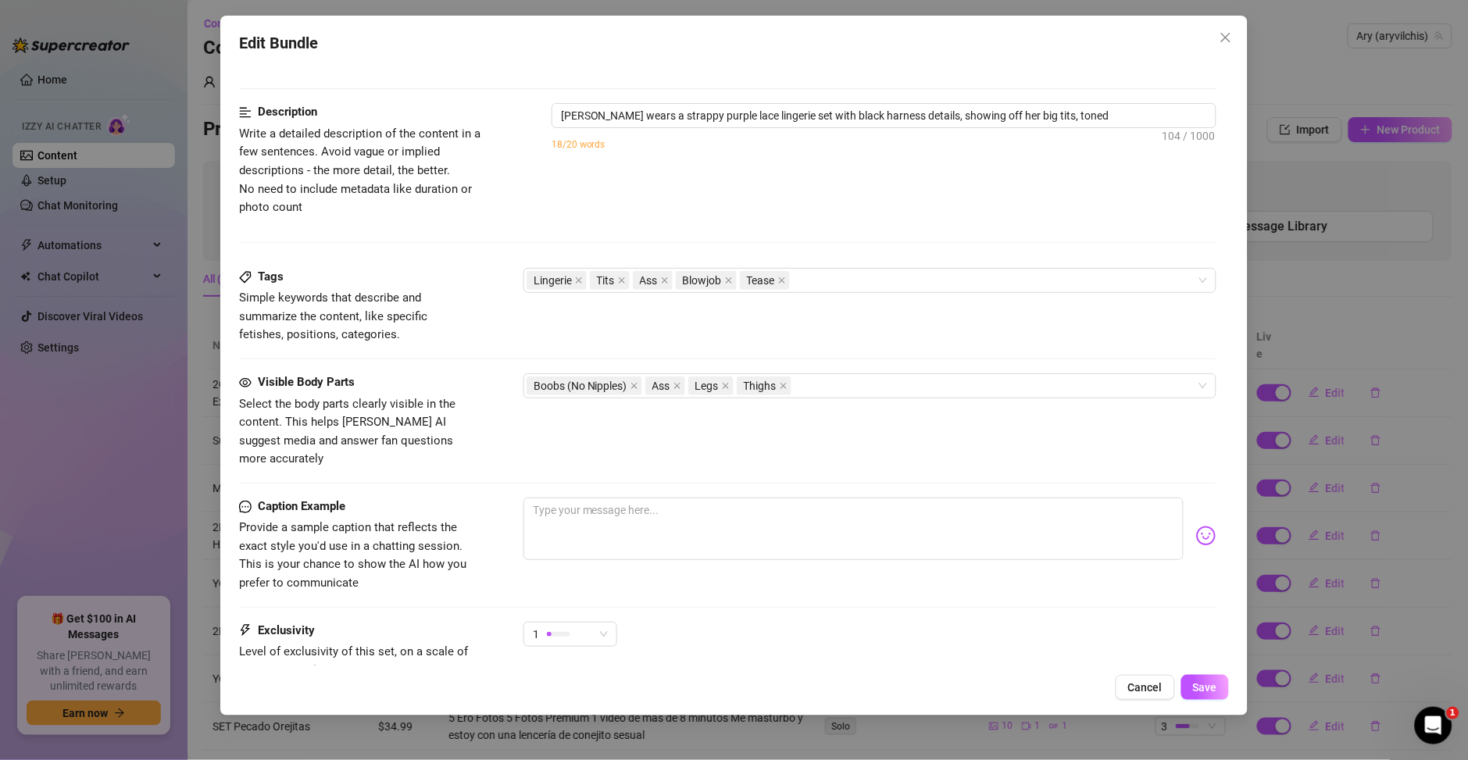
type textarea "Ary wears a strappy purple lace lingerie set with black harness details, showin…"
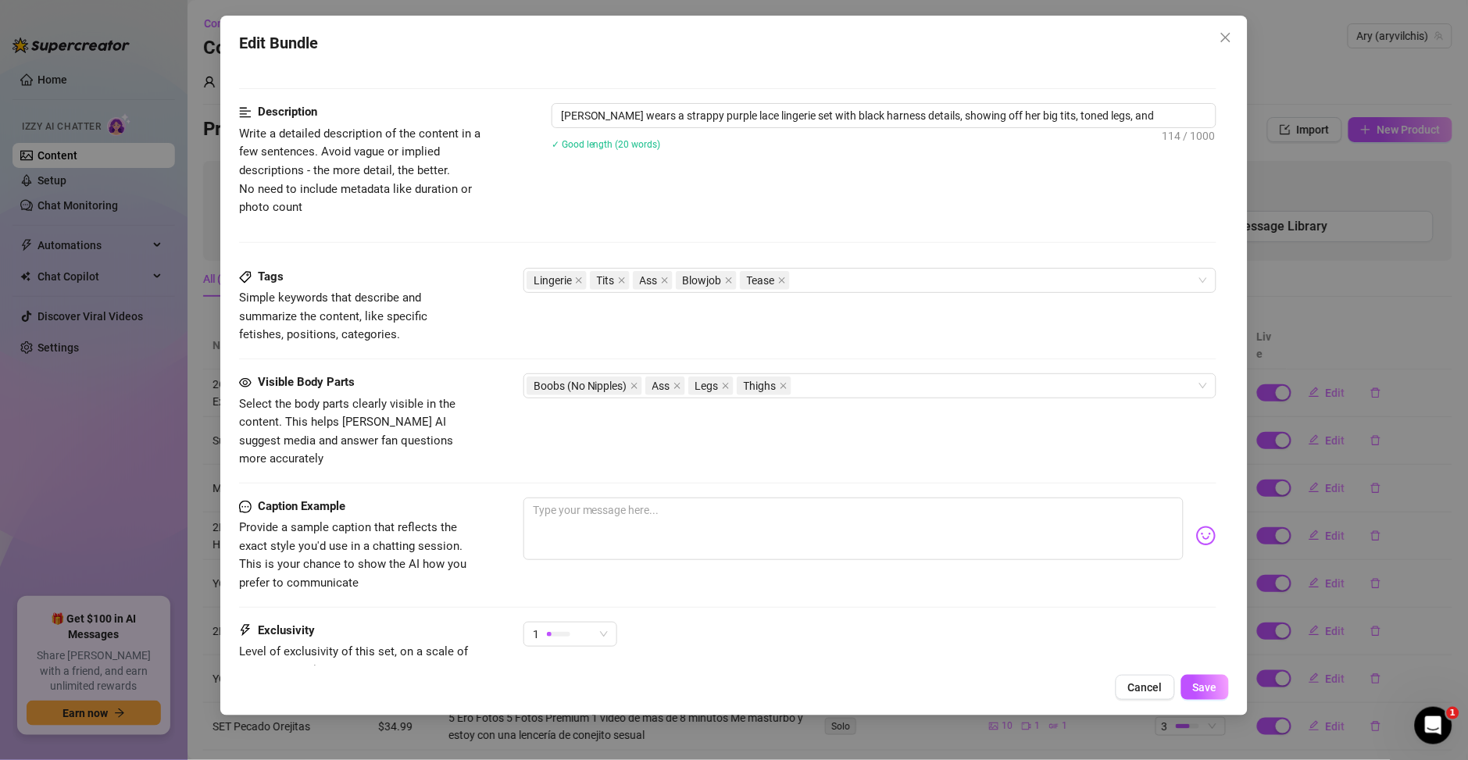
type textarea "Ary wears a strappy purple lace lingerie set with black harness details, showin…"
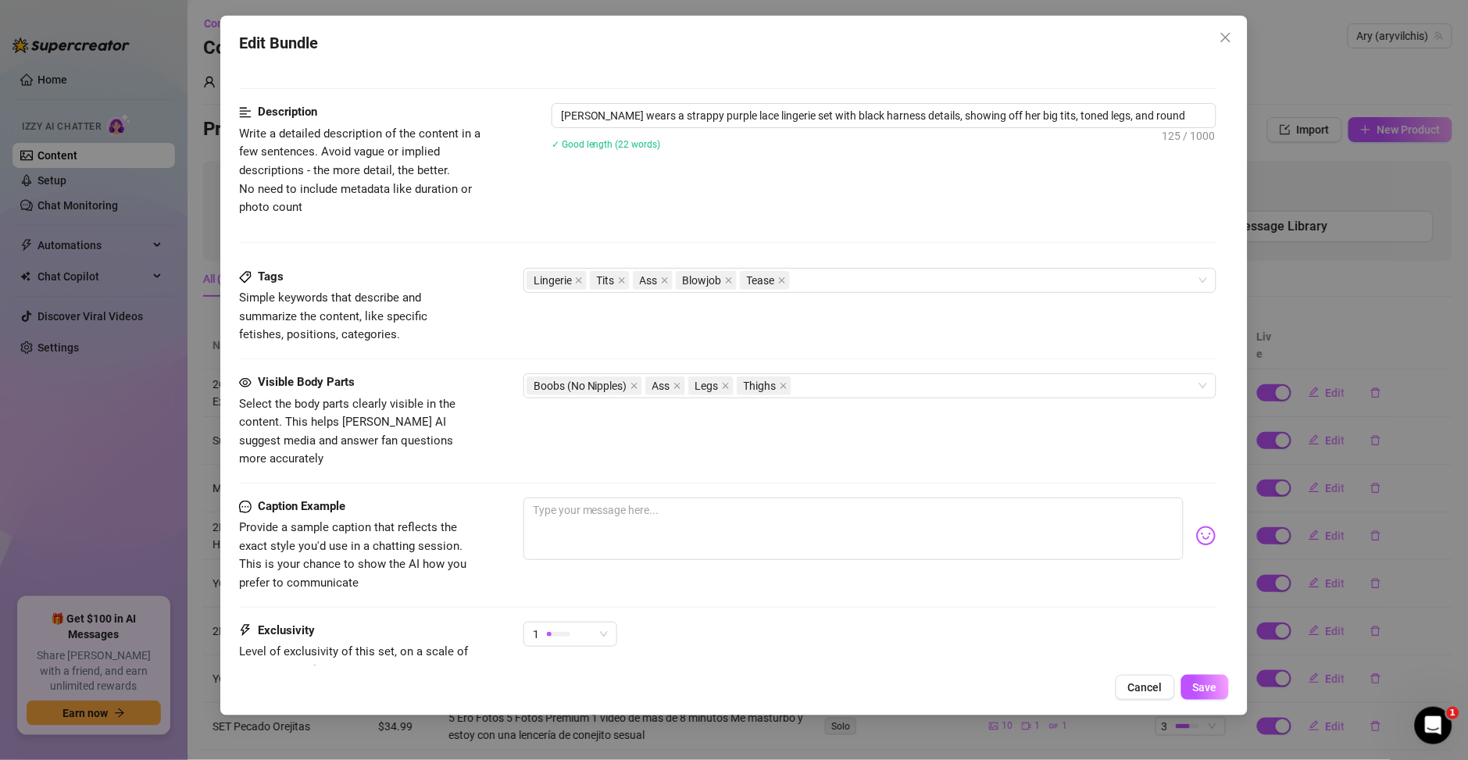
type textarea "Ary wears a strappy purple lace lingerie set with black harness details, showin…"
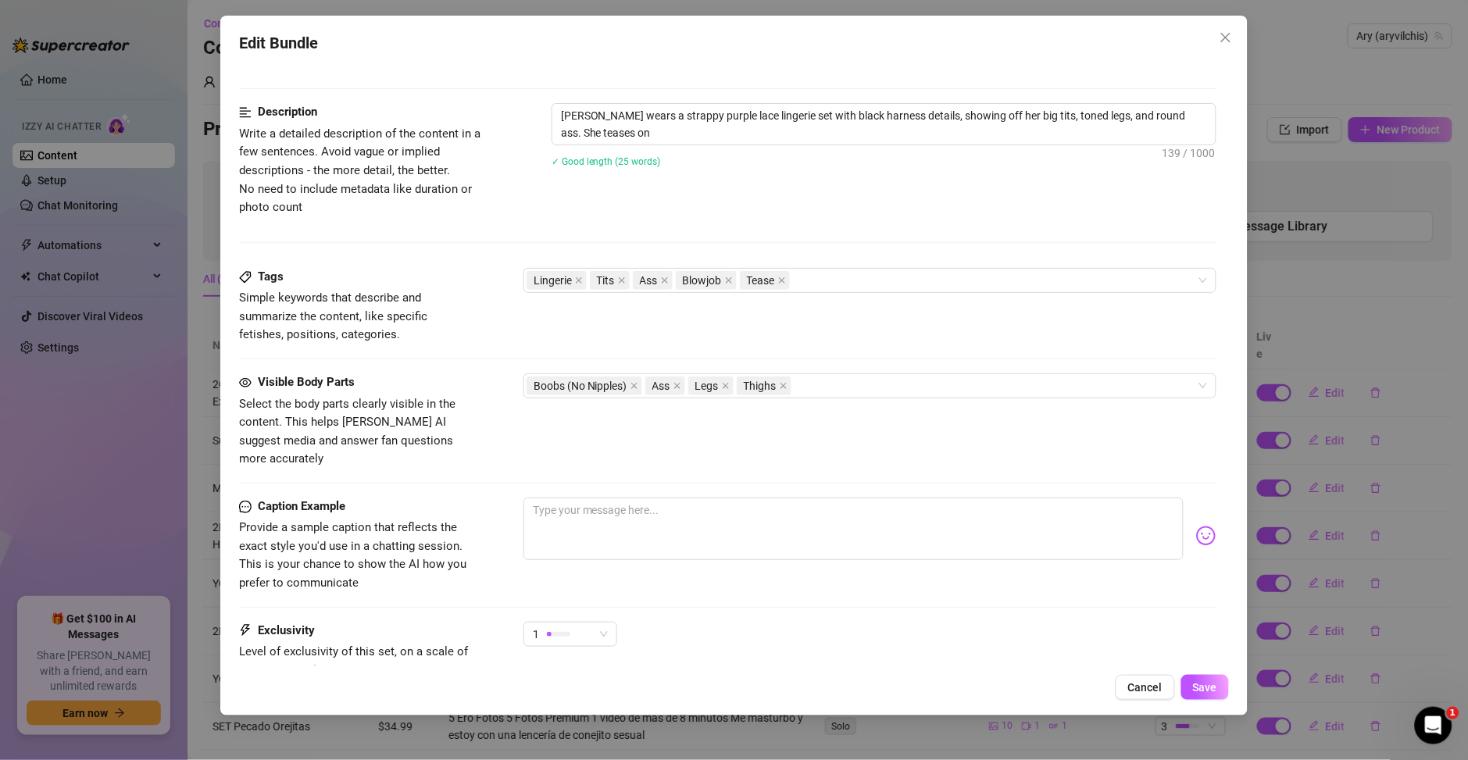
type textarea "Ary wears a strappy purple lace lingerie set with black harness details, showin…"
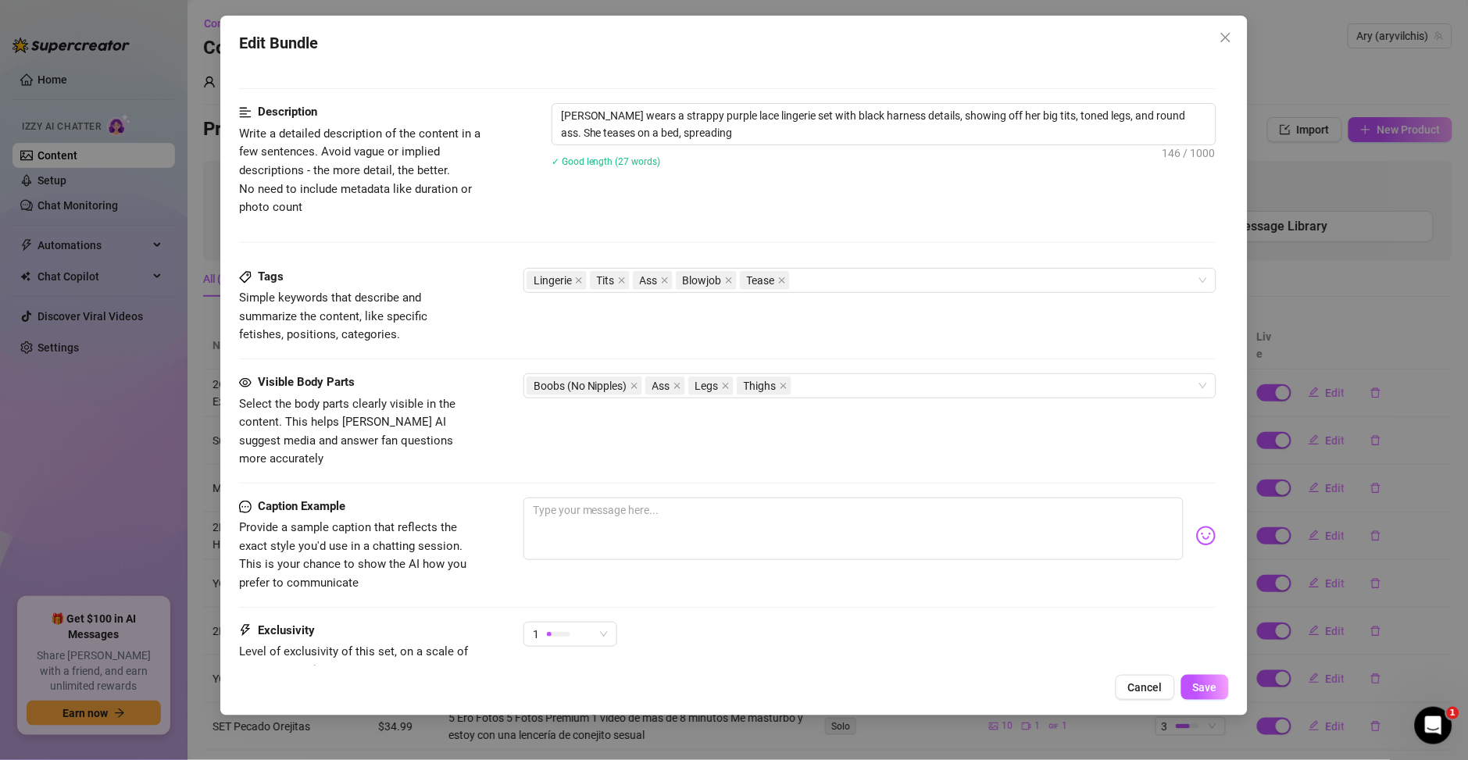
type textarea "Ary wears a strappy purple lace lingerie set with black harness details, showin…"
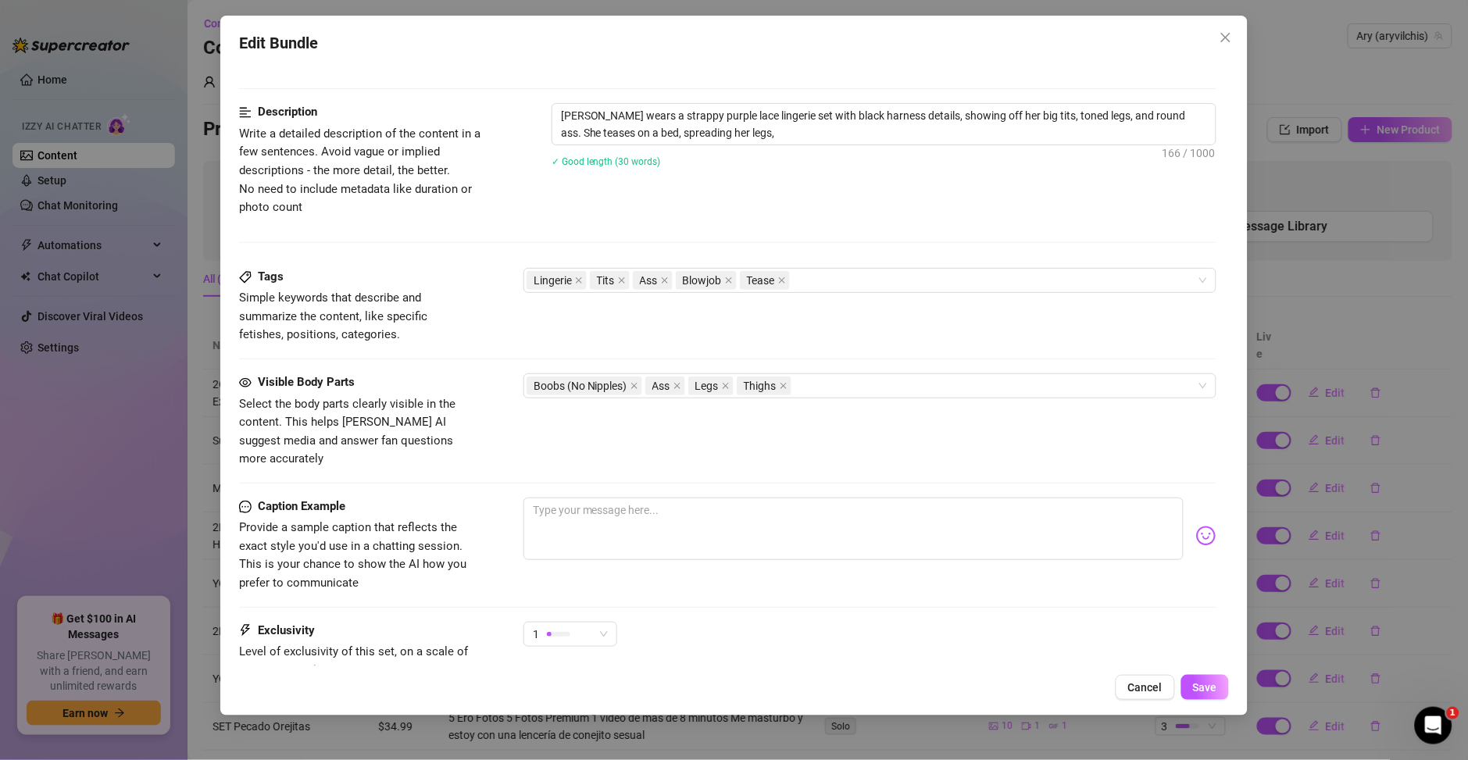
type textarea "Ary wears a strappy purple lace lingerie set with black harness details, showin…"
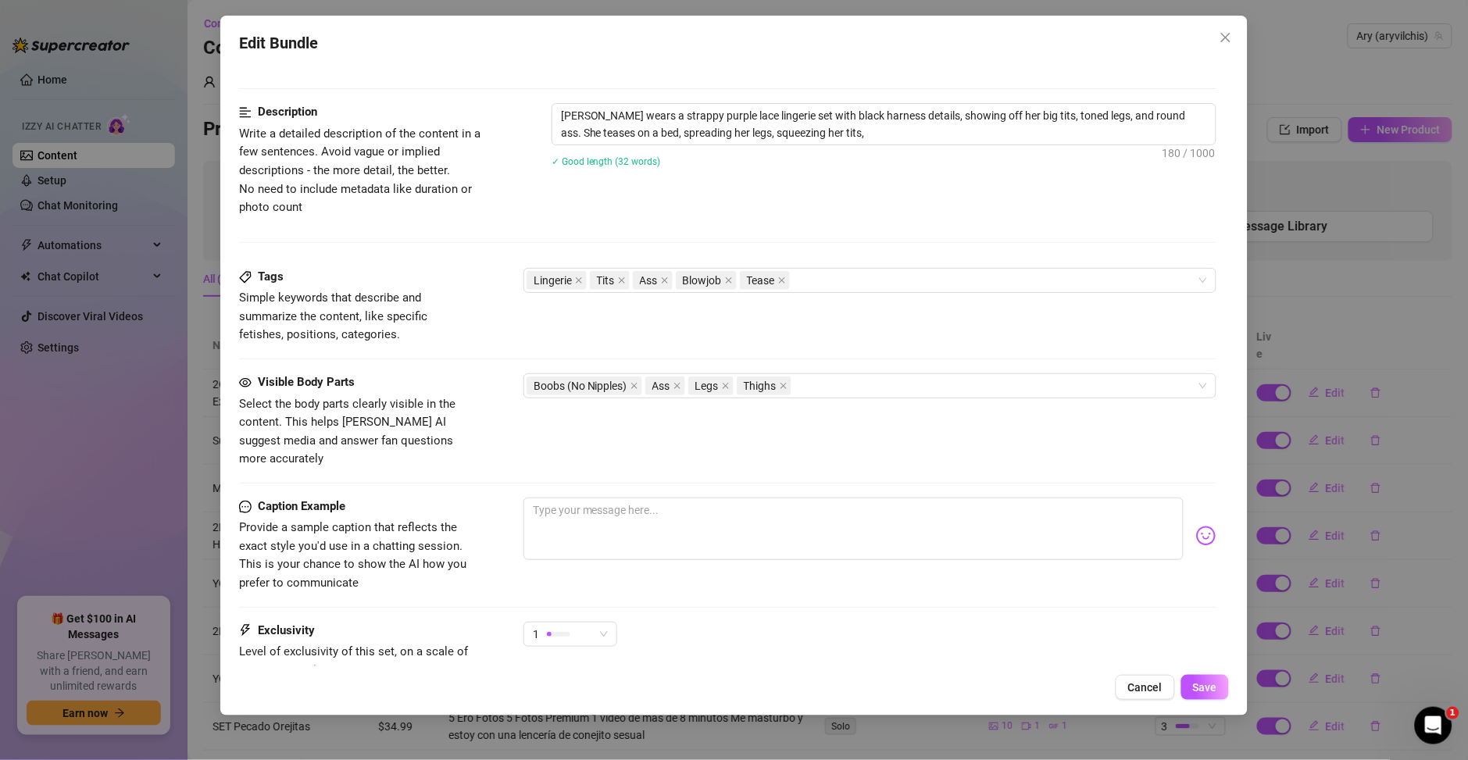
type textarea "Ary wears a strappy purple lace lingerie set with black harness details, showin…"
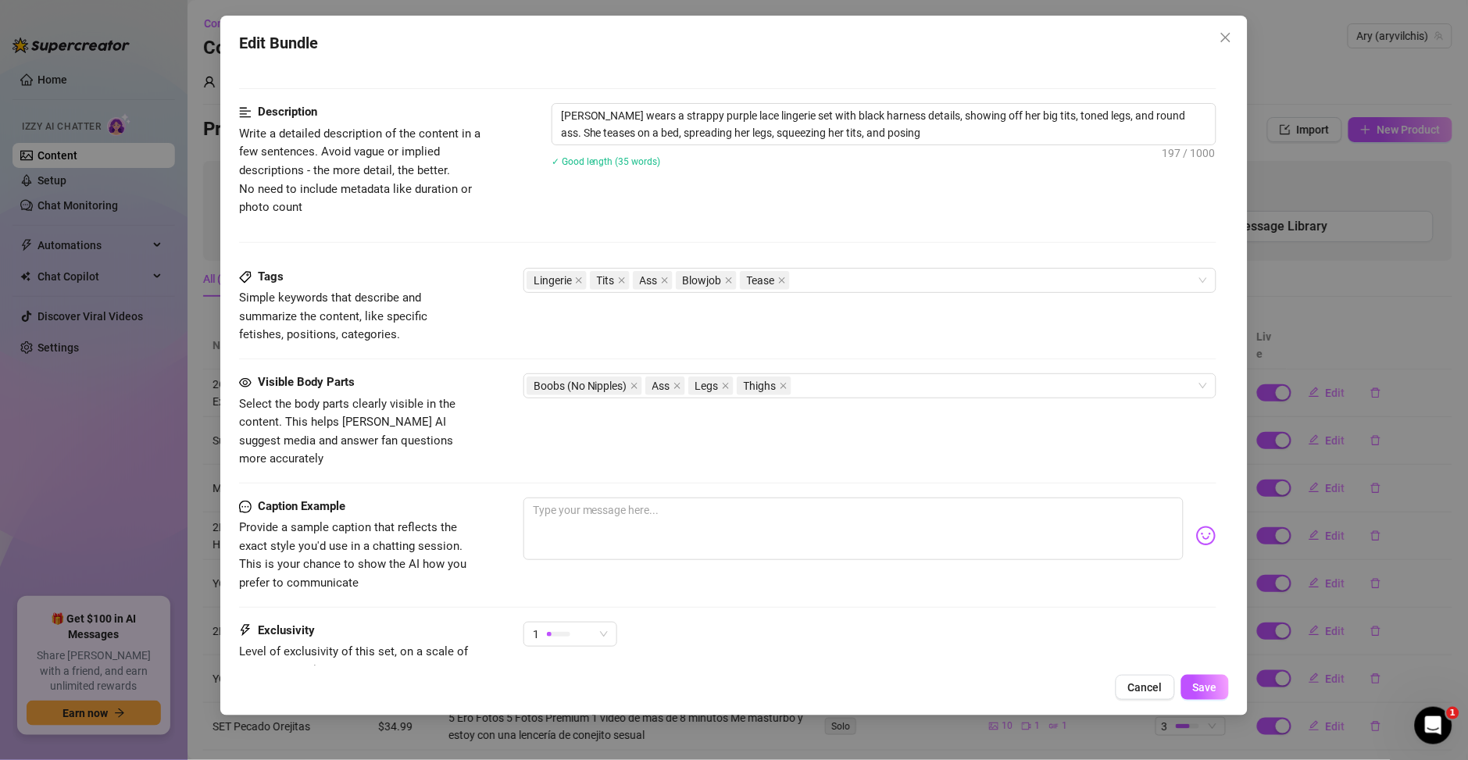
type textarea "Ary wears a strappy purple lace lingerie set with black harness details, showin…"
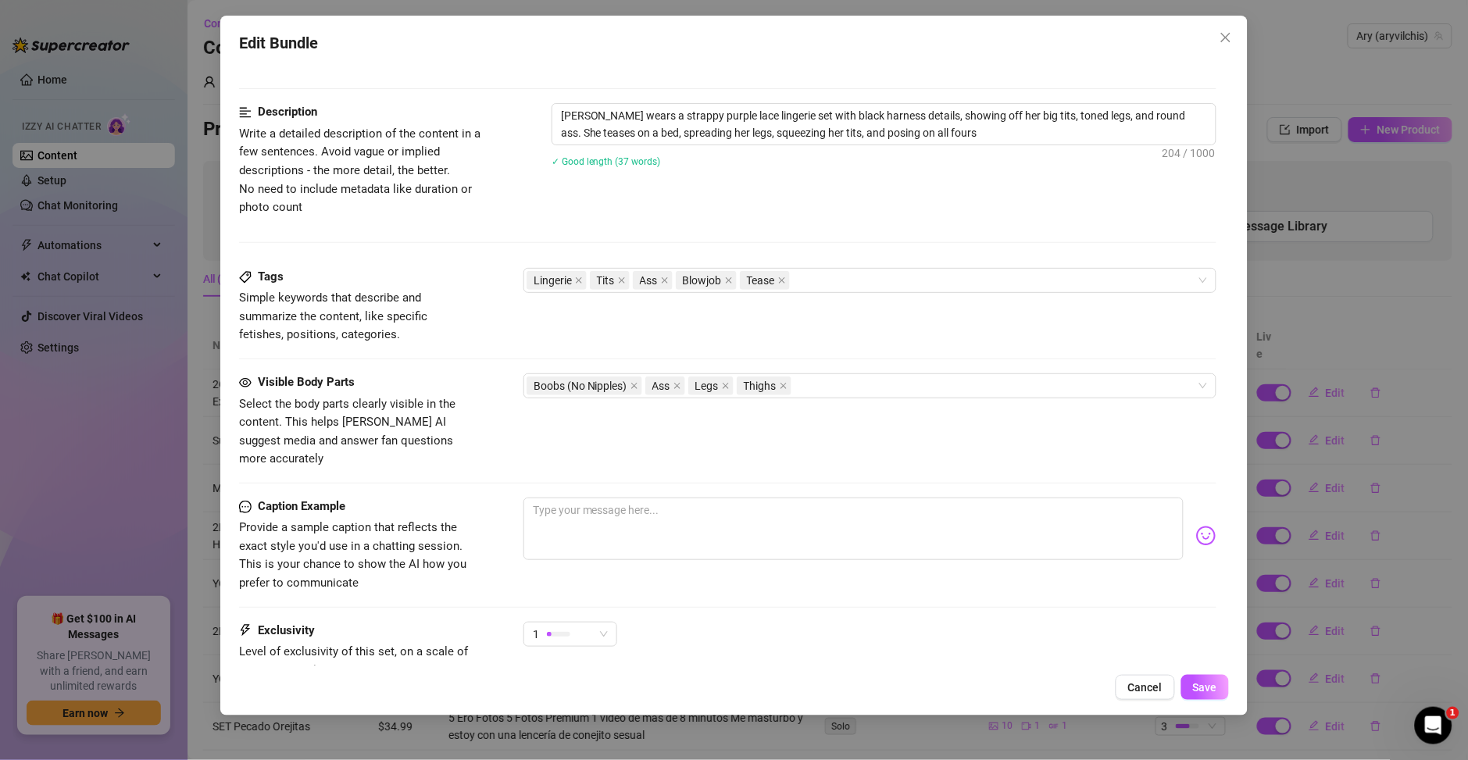
type textarea "Ary wears a strappy purple lace lingerie set with black harness details, showin…"
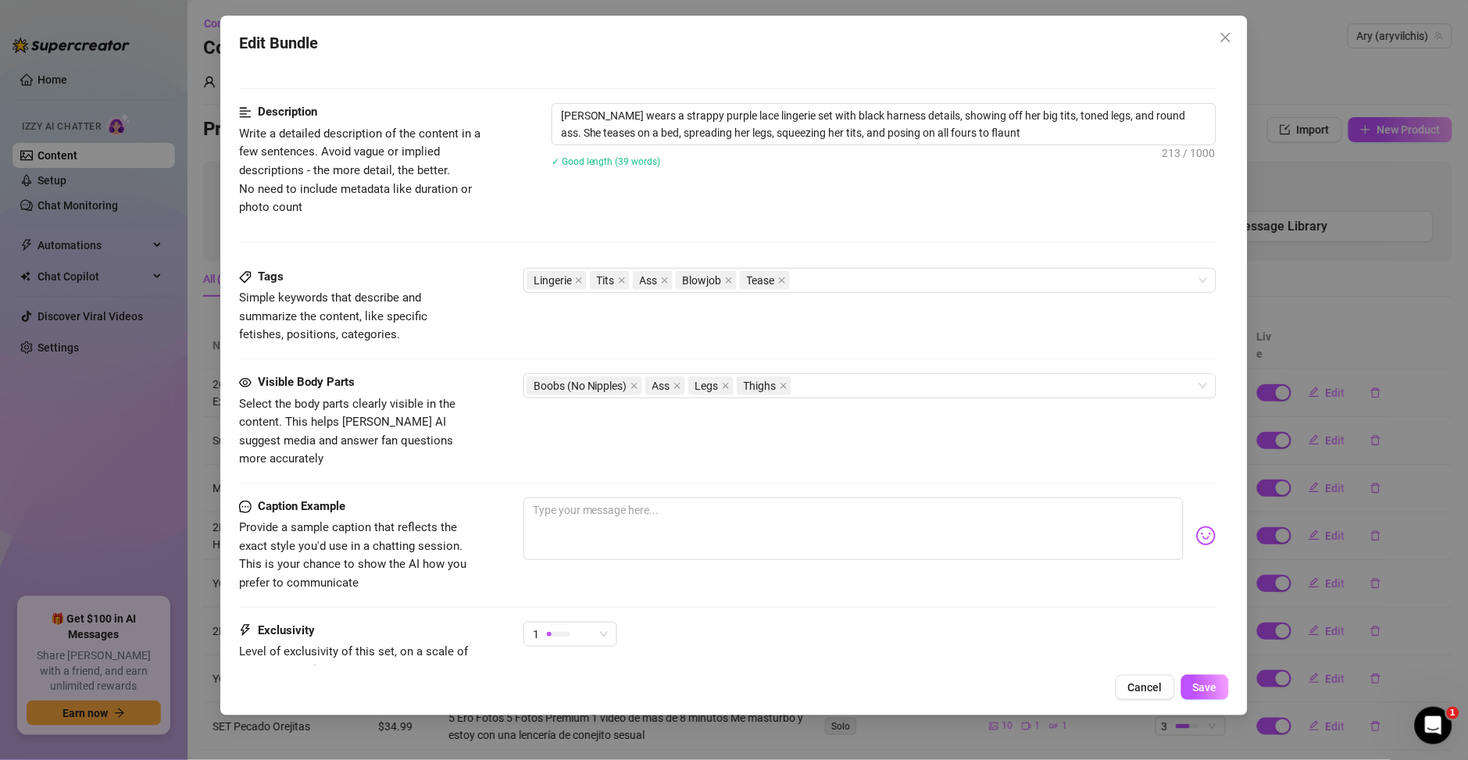
type textarea "Ary wears a strappy purple lace lingerie set with black harness details, showin…"
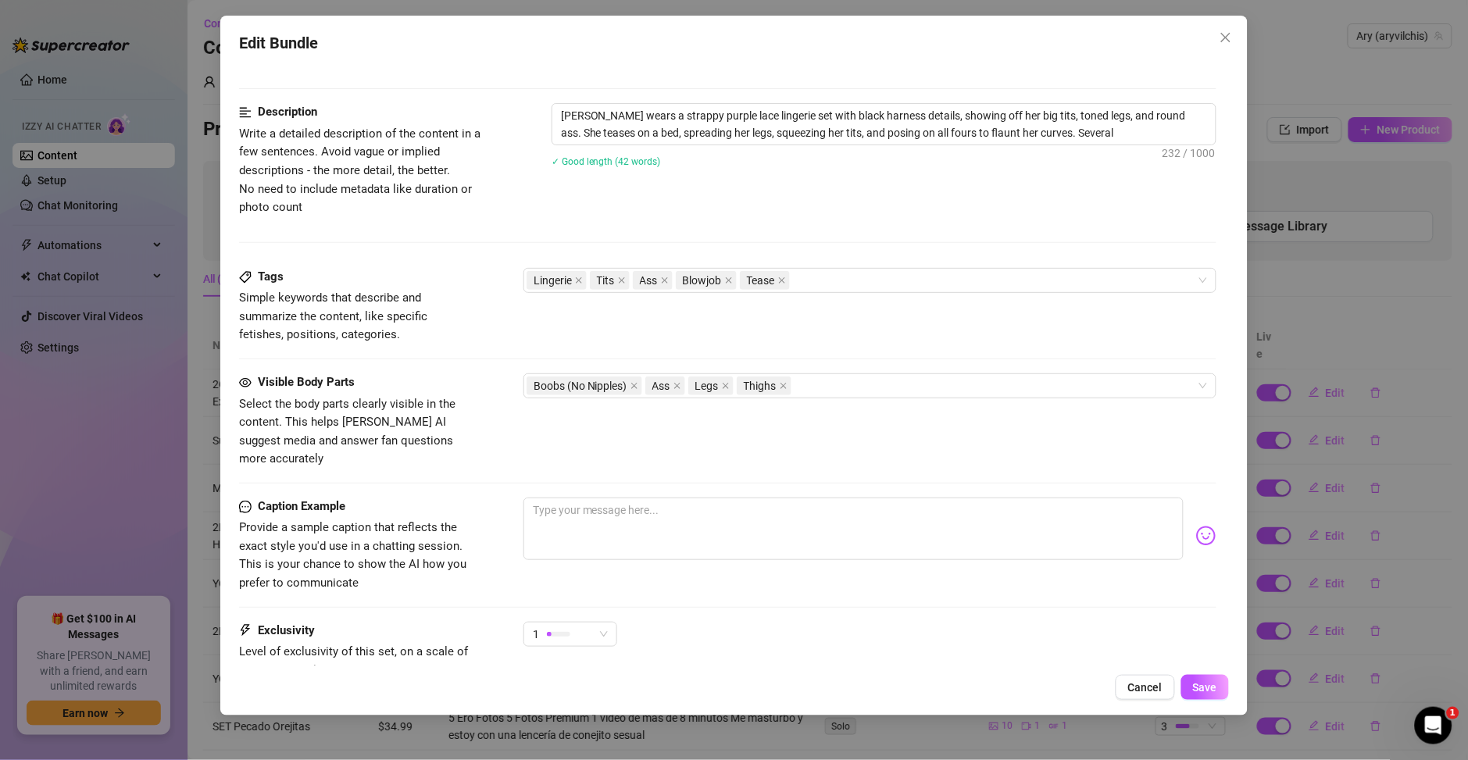
type textarea "Ary wears a strappy purple lace lingerie set with black harness details, showin…"
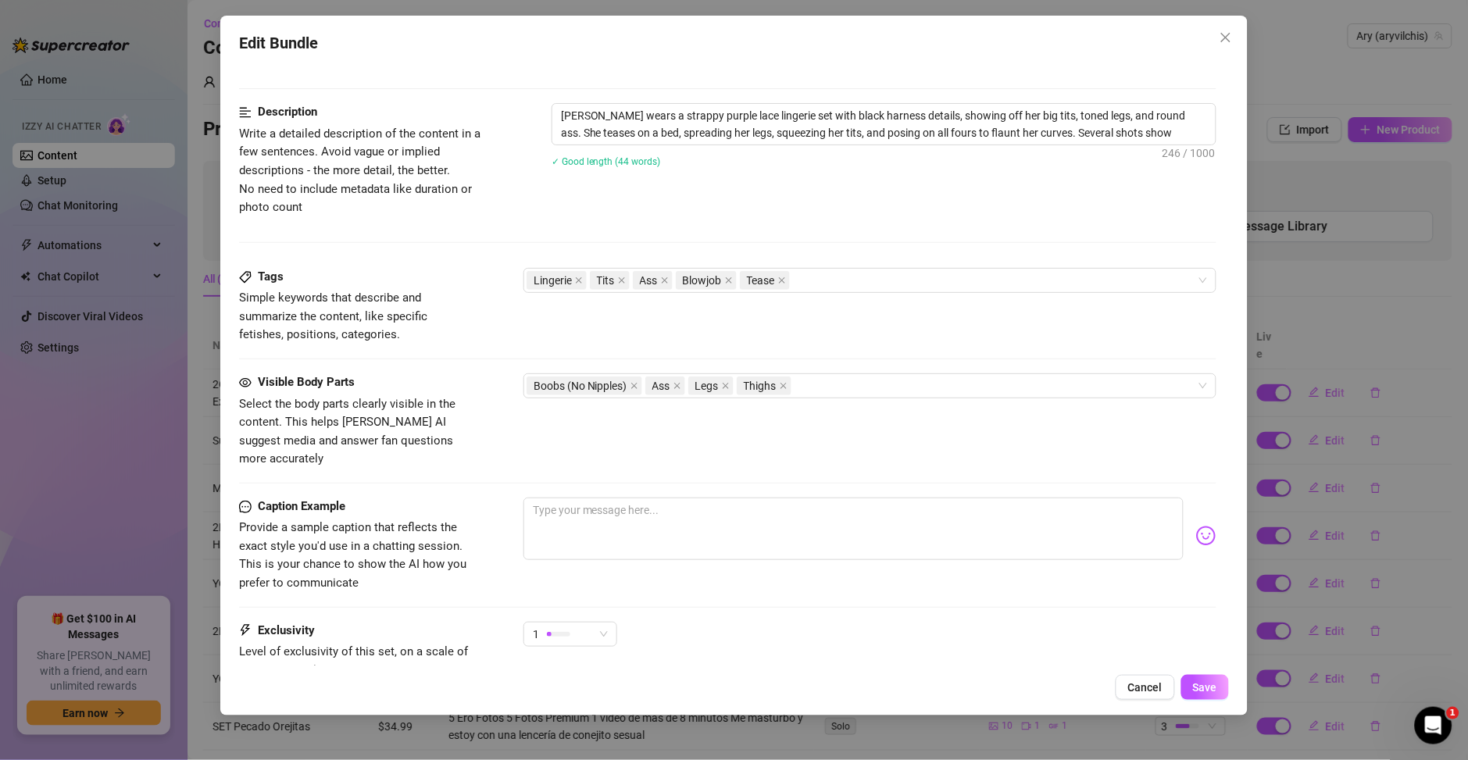
type textarea "Ary wears a strappy purple lace lingerie set with black harness details, showin…"
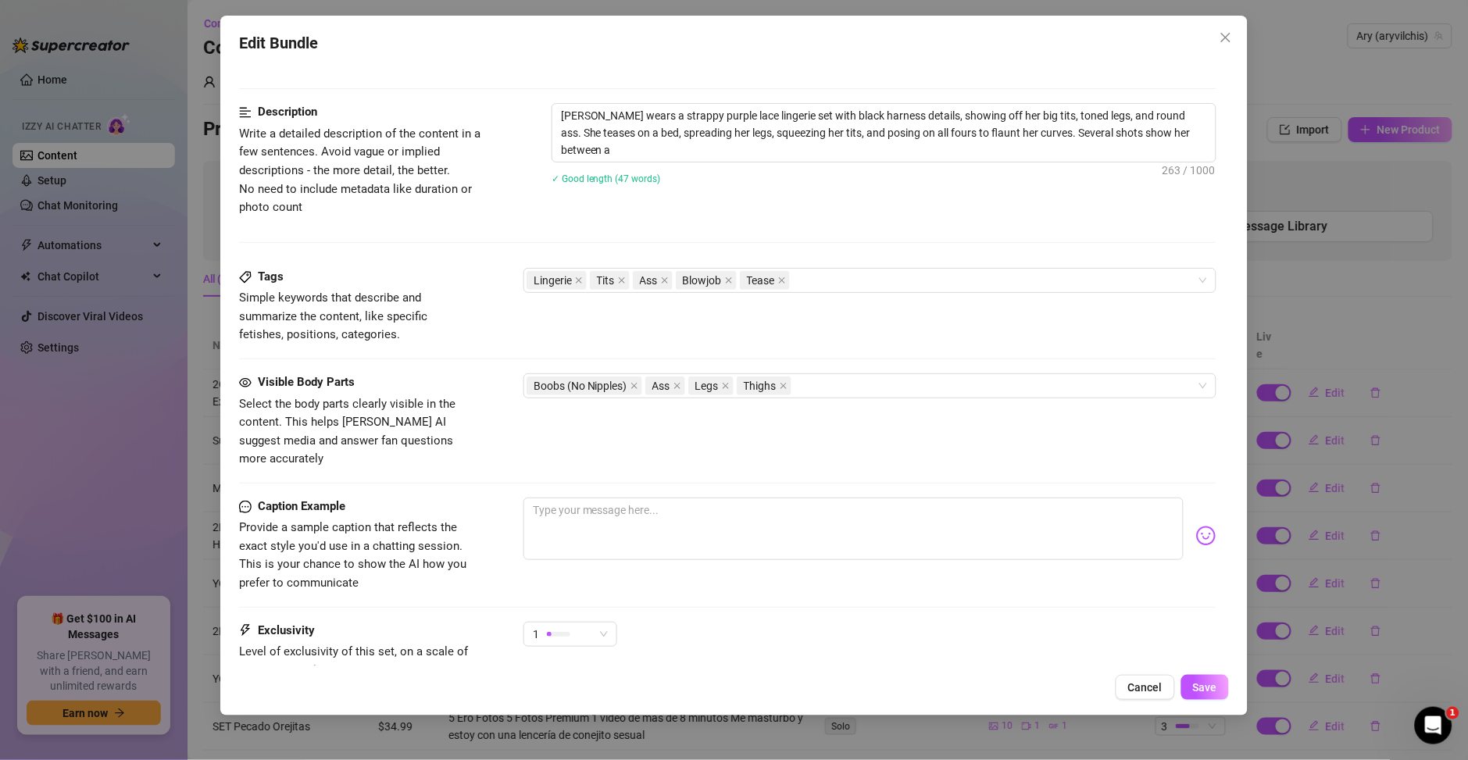
type textarea "Ary wears a strappy purple lace lingerie set with black harness details, showin…"
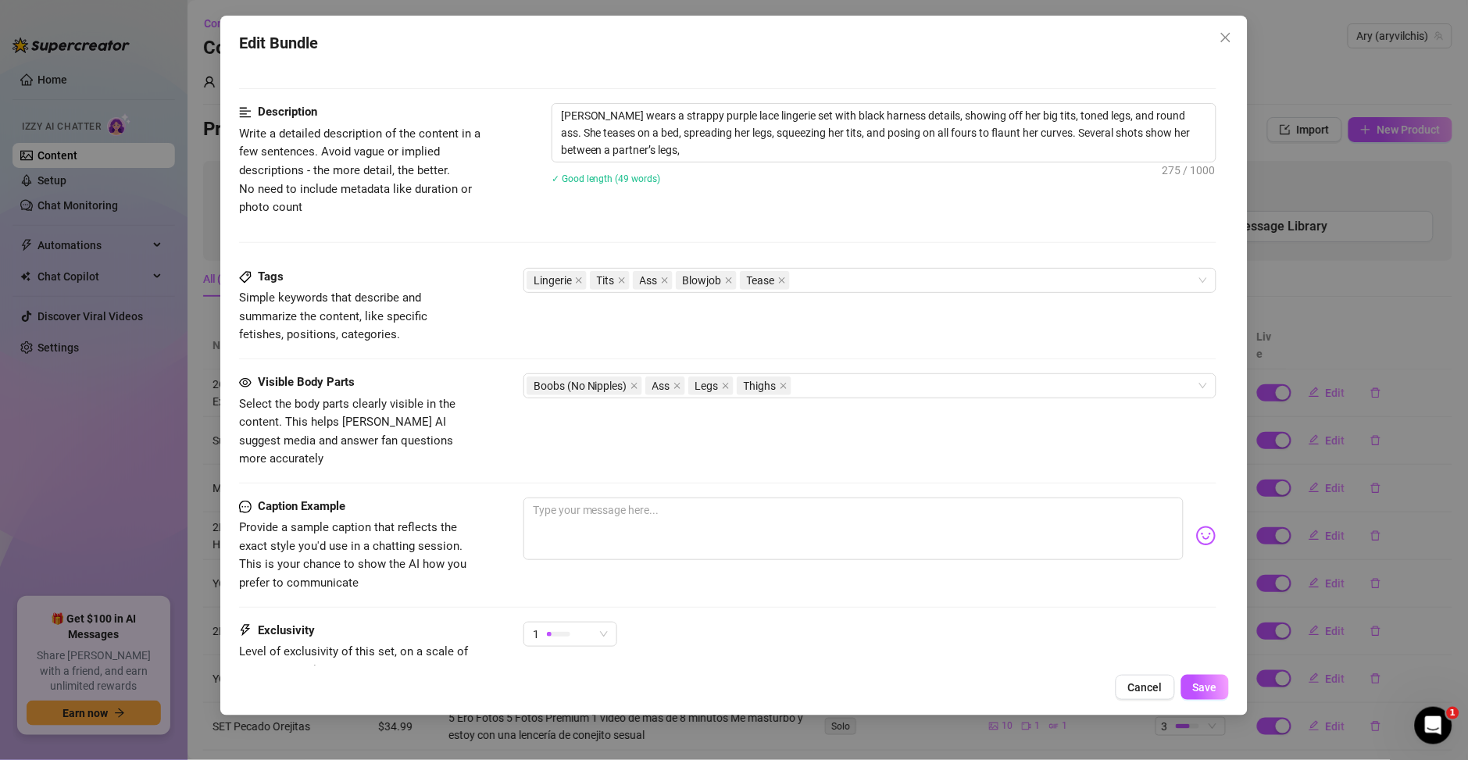
type textarea "Ary wears a strappy purple lace lingerie set with black harness details, showin…"
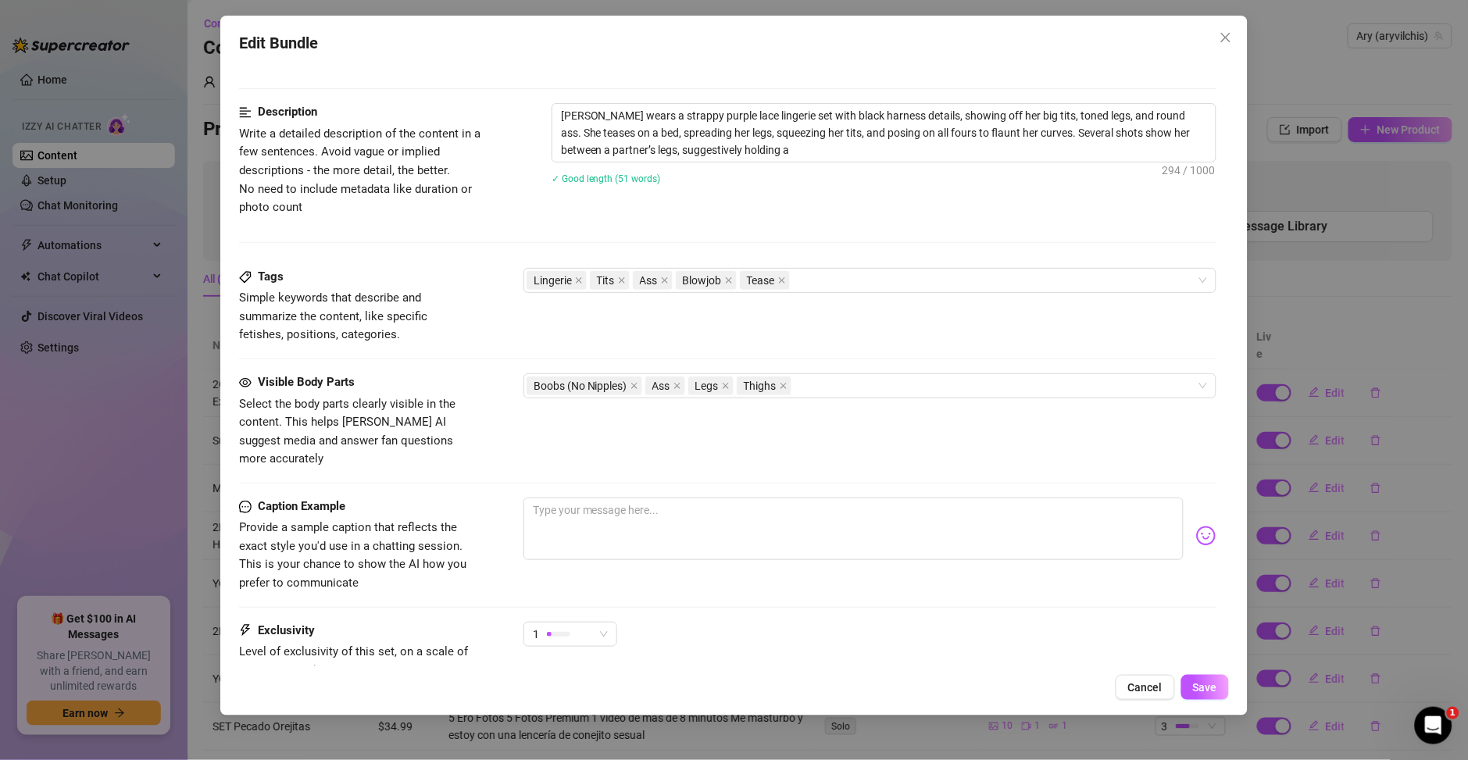
type textarea "Ary wears a strappy purple lace lingerie set with black harness details, showin…"
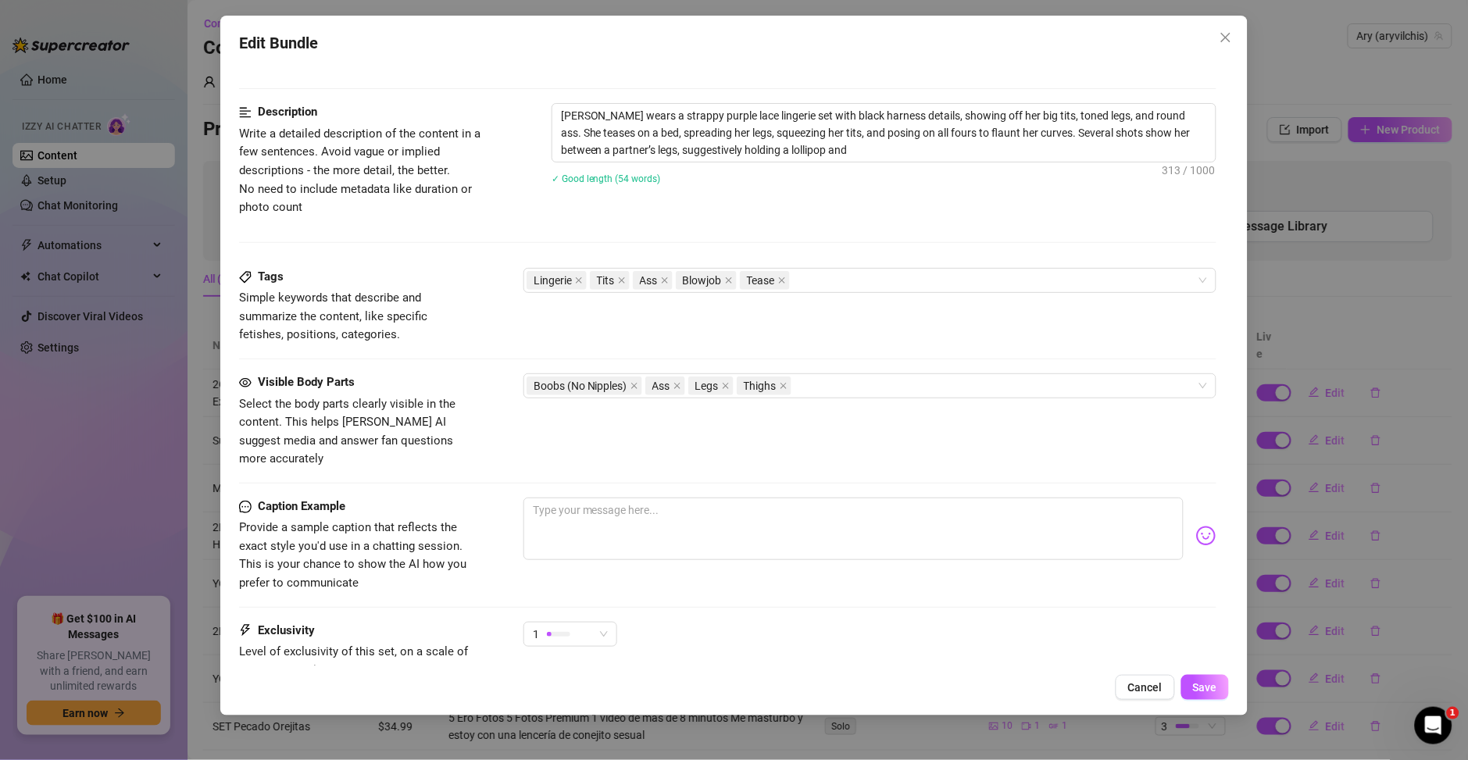
type textarea "Ary wears a strappy purple lace lingerie set with black harness details, showin…"
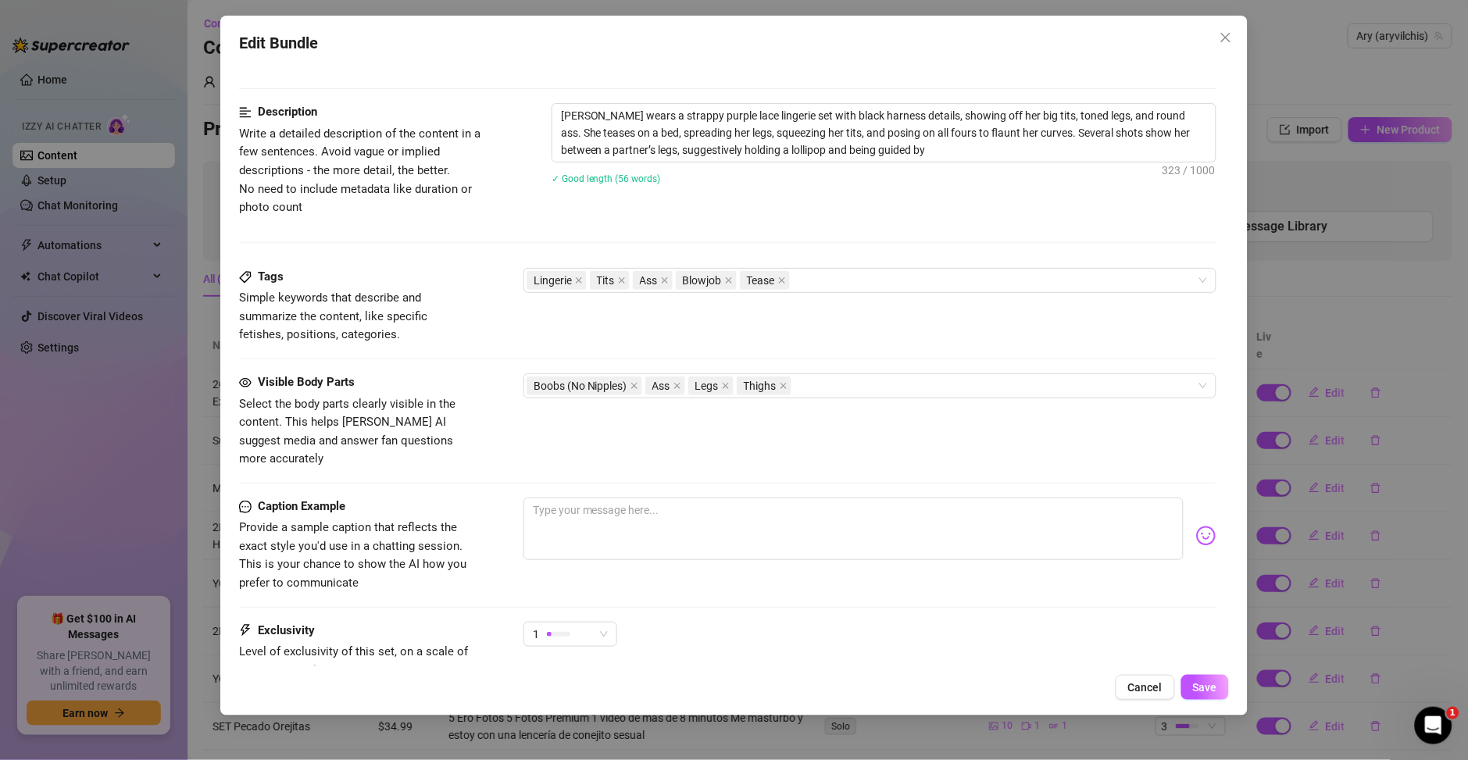
type textarea "Ary wears a strappy purple lace lingerie set with black harness details, showin…"
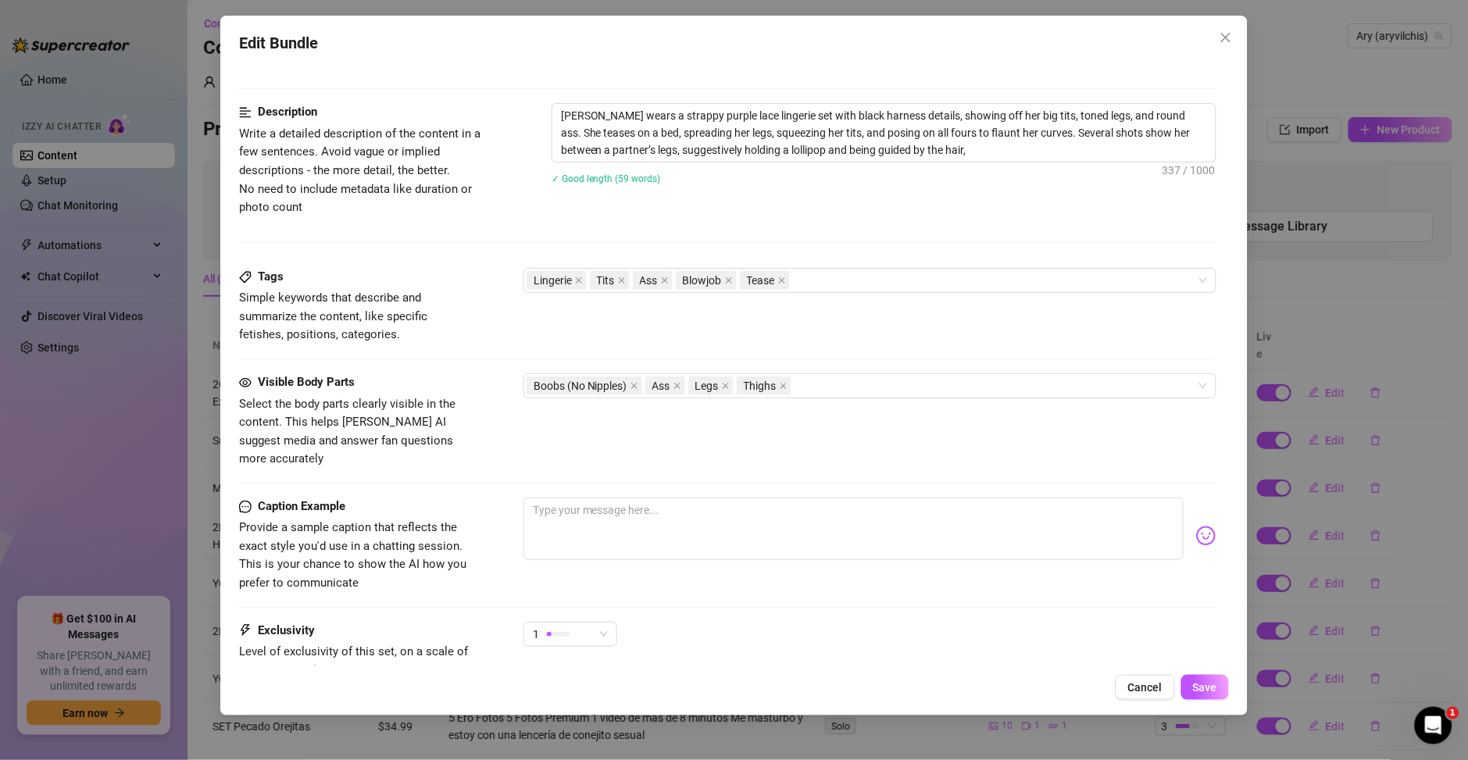
type textarea "Ary wears a strappy purple lace lingerie set with black harness details, showin…"
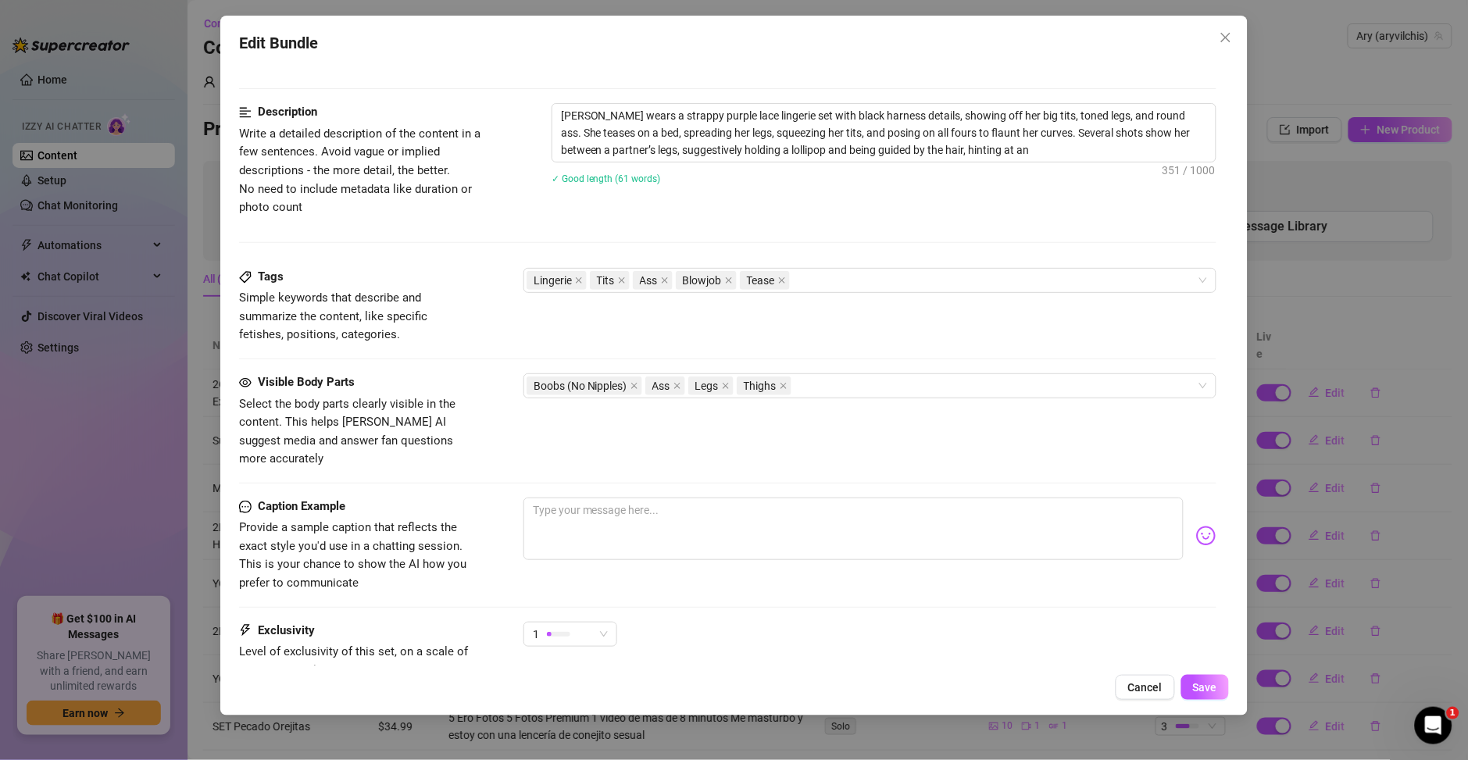
type textarea "Ary wears a strappy purple lace lingerie set with black harness details, showin…"
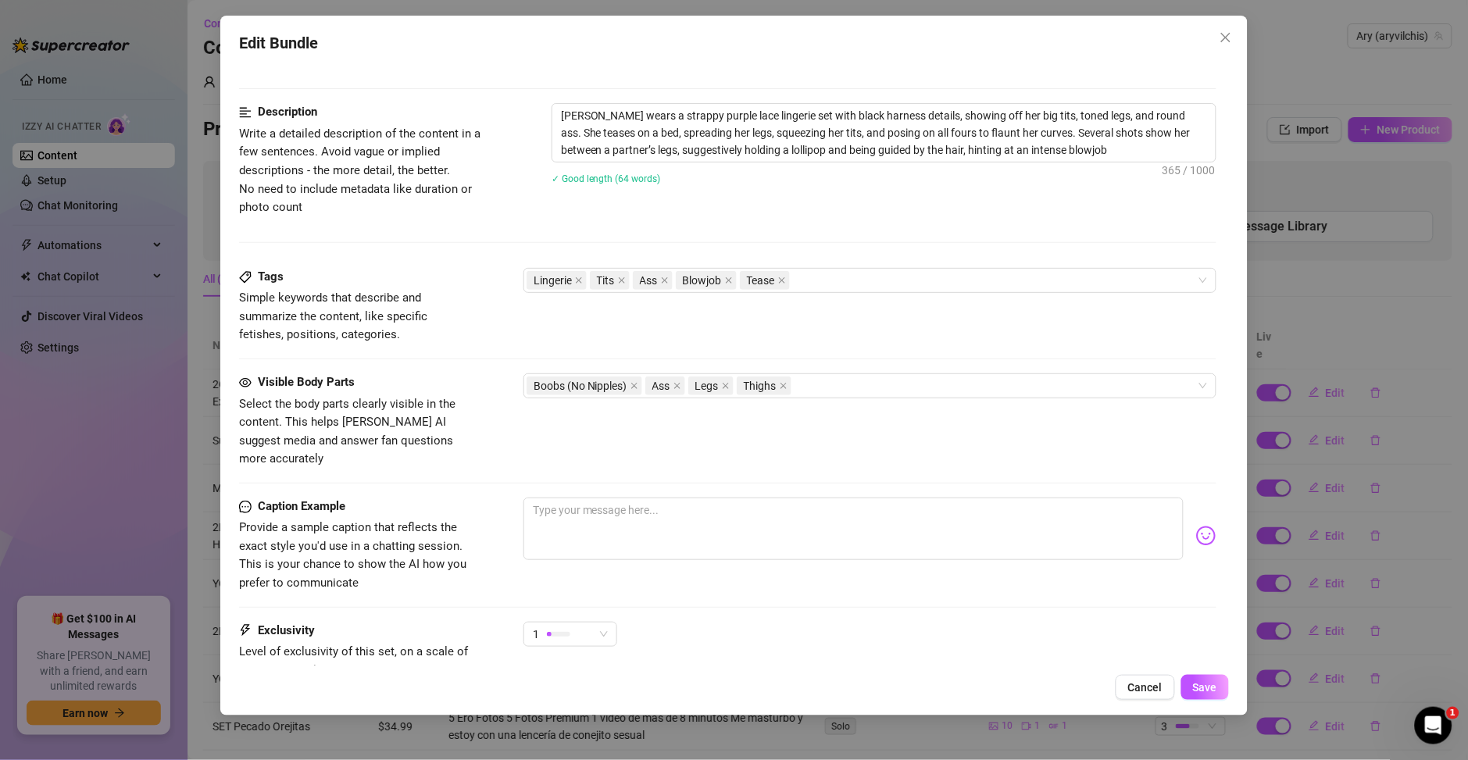
type textarea "Ary wears a strappy purple lace lingerie set with black harness details, showin…"
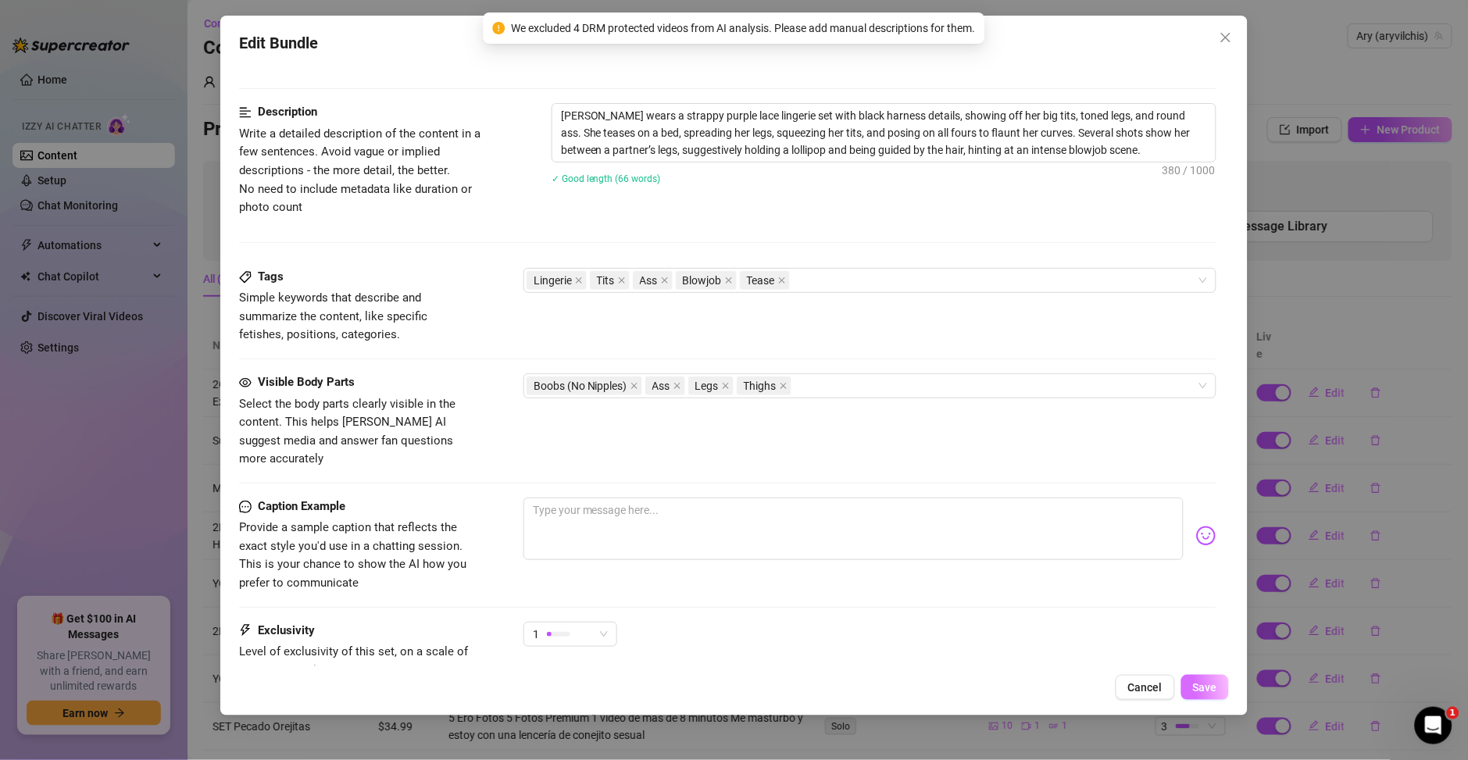
click at [1212, 683] on span "Save" at bounding box center [1205, 687] width 24 height 12
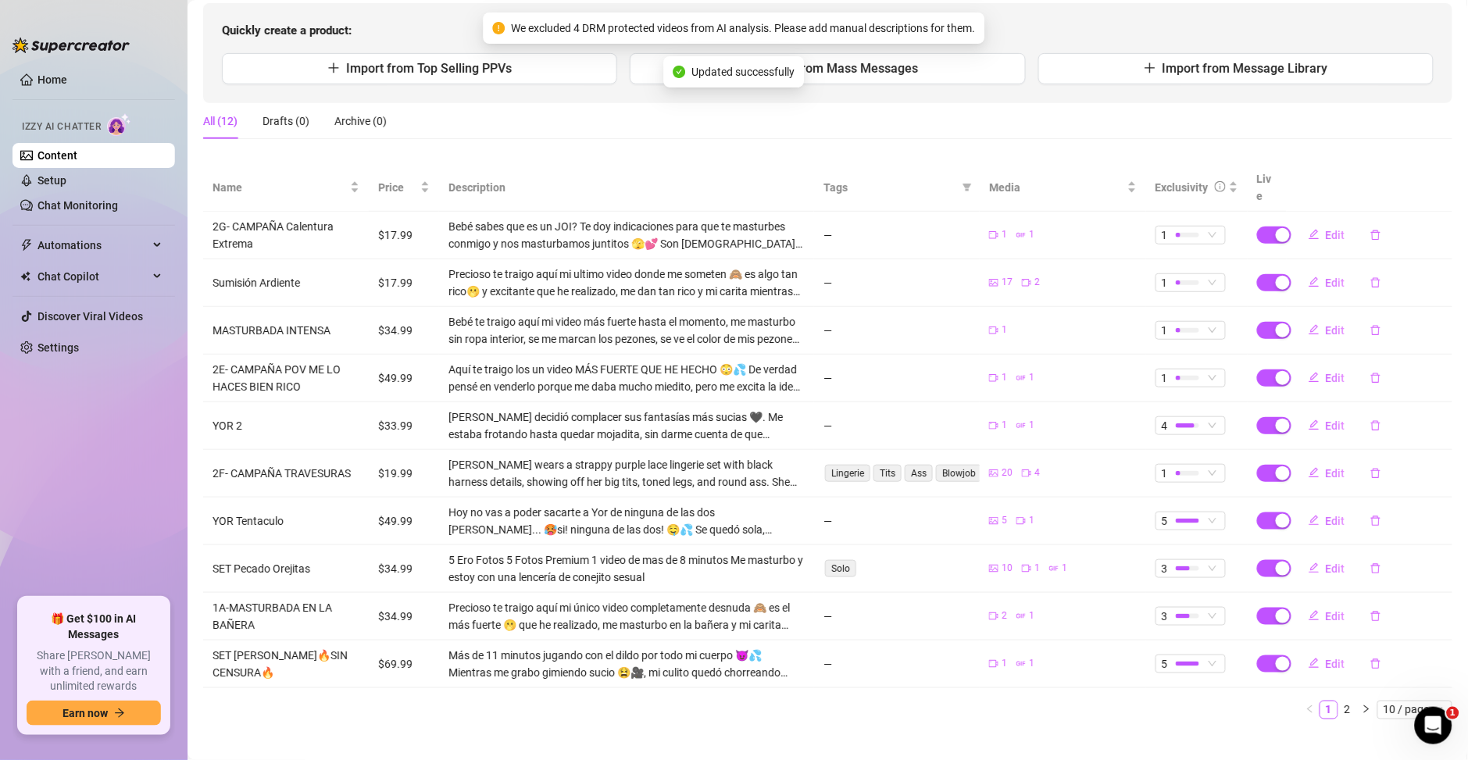
scroll to position [159, 0]
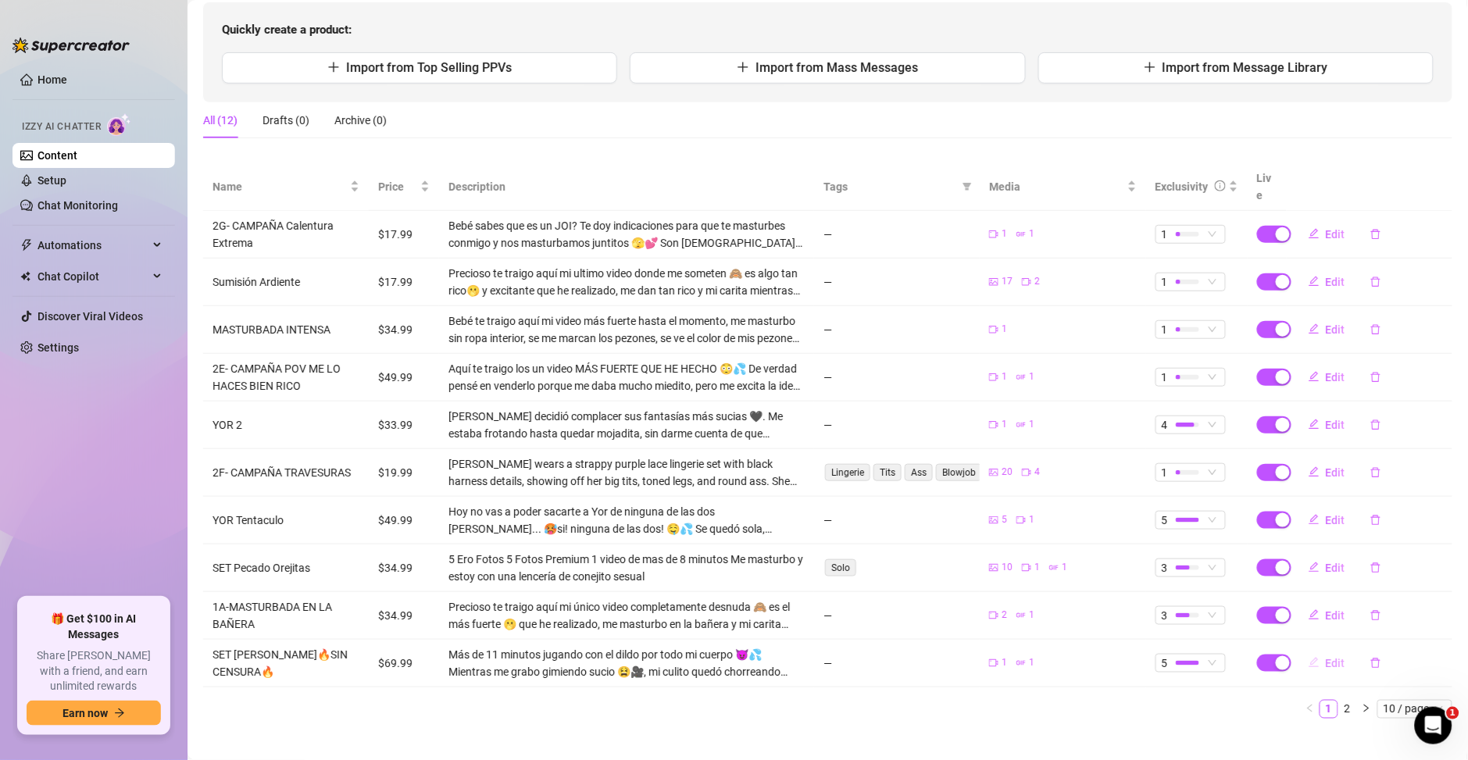
click at [1326, 657] on span "Edit" at bounding box center [1336, 663] width 20 height 12
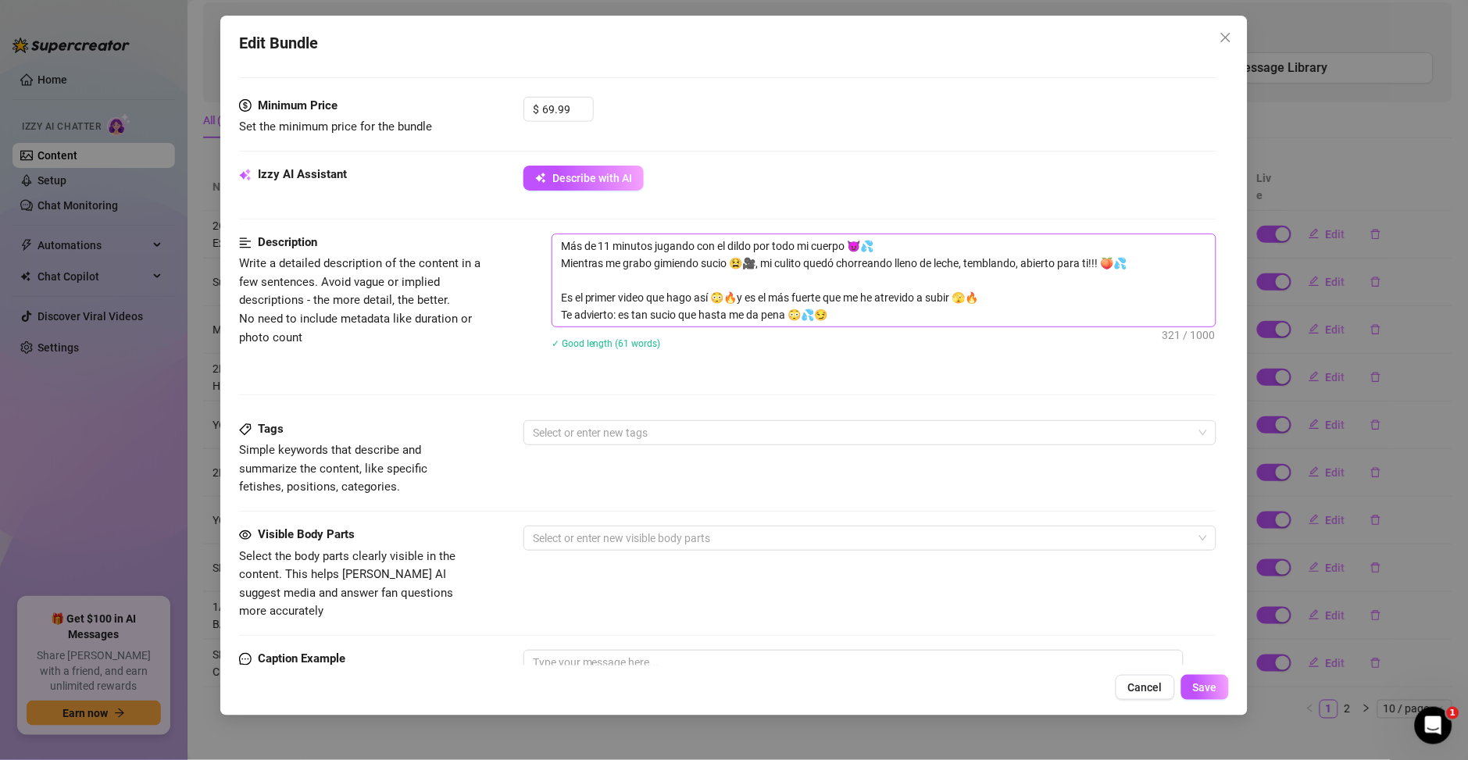
scroll to position [302, 0]
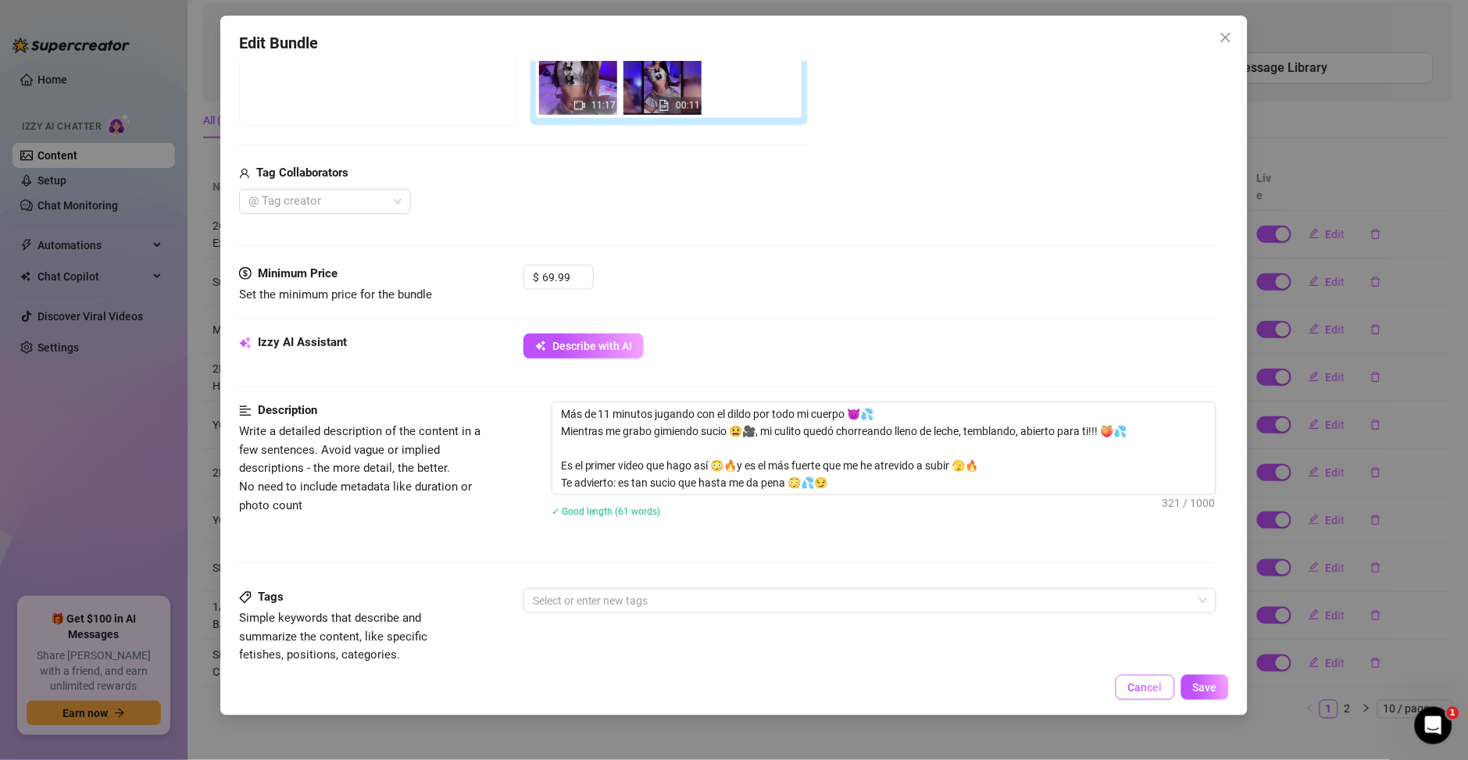
click at [1143, 693] on span "Cancel" at bounding box center [1145, 687] width 34 height 12
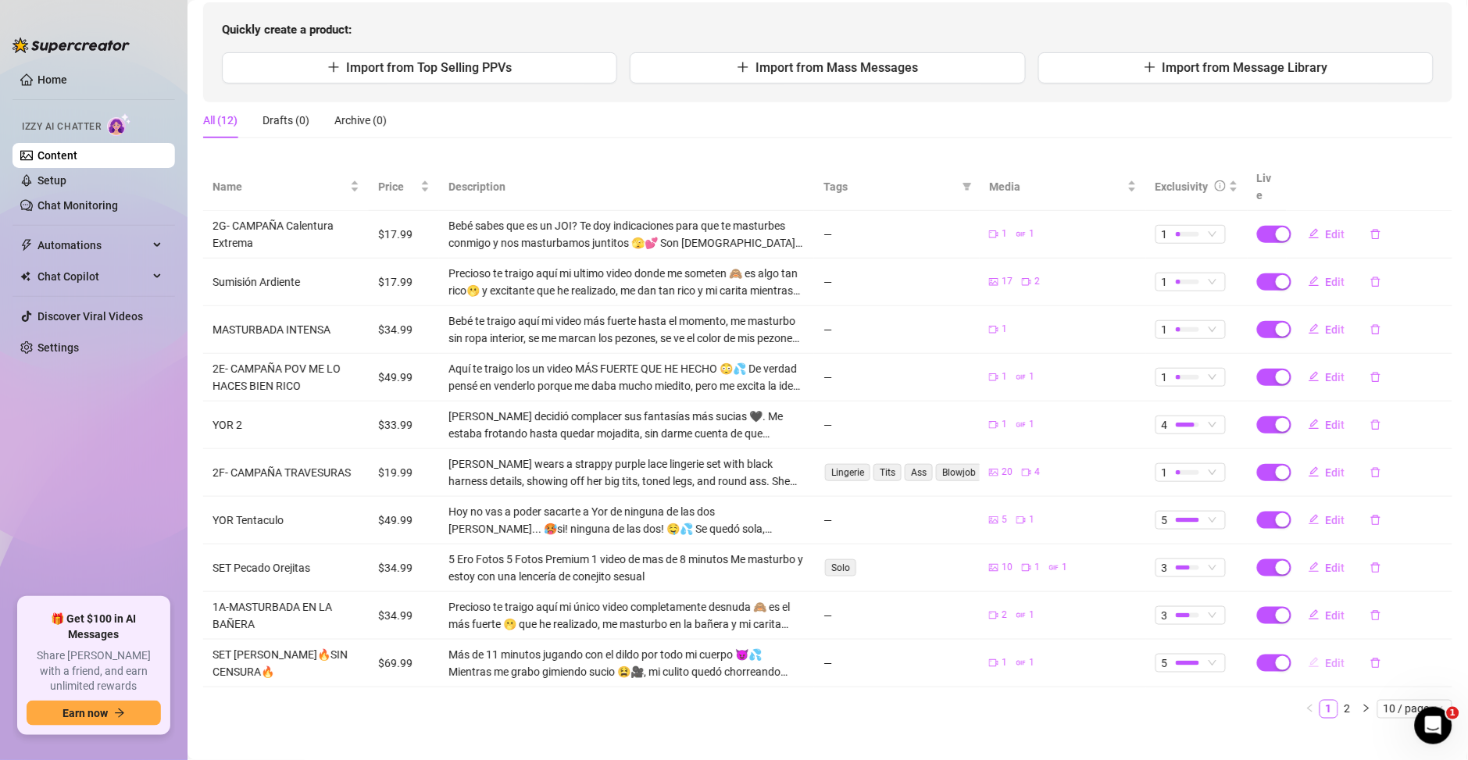
click at [1326, 657] on span "Edit" at bounding box center [1336, 663] width 20 height 12
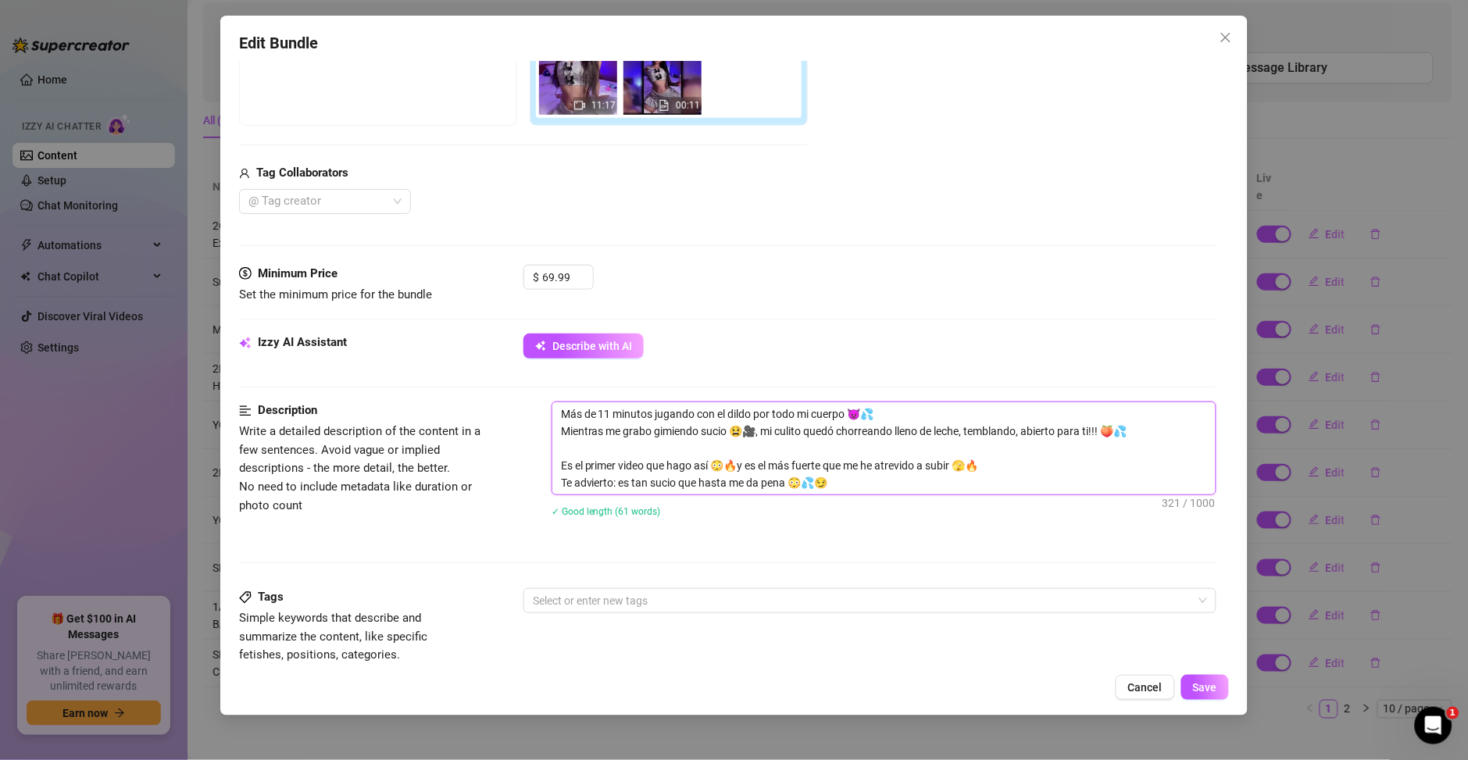
drag, startPoint x: 859, startPoint y: 479, endPoint x: 495, endPoint y: 377, distance: 378.1
click at [495, 377] on form "Account Ary (@aryvilchis) Name Name is for your internal organization only SET …" at bounding box center [727, 456] width 977 height 1356
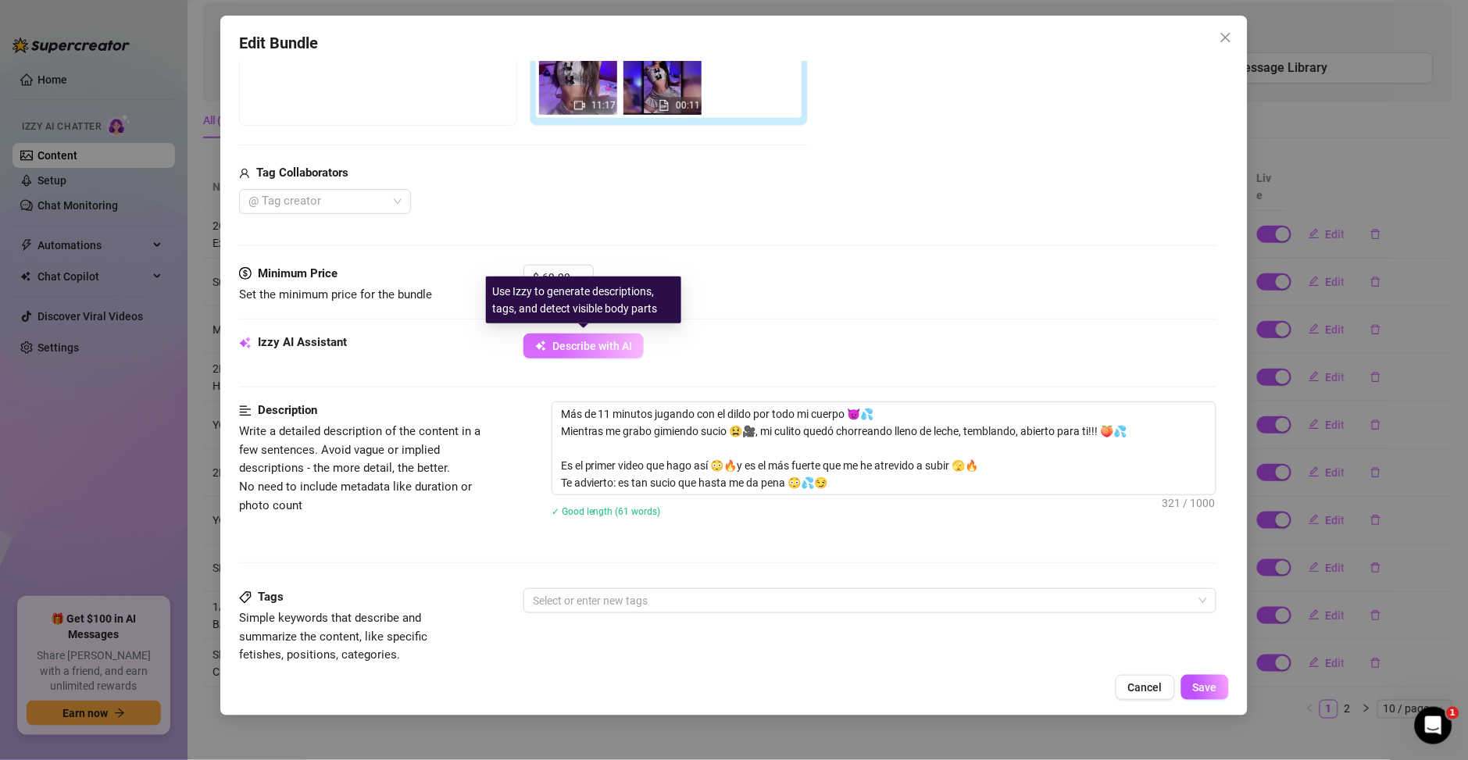
click at [582, 337] on button "Describe with AI" at bounding box center [583, 346] width 120 height 25
type textarea "Ary"
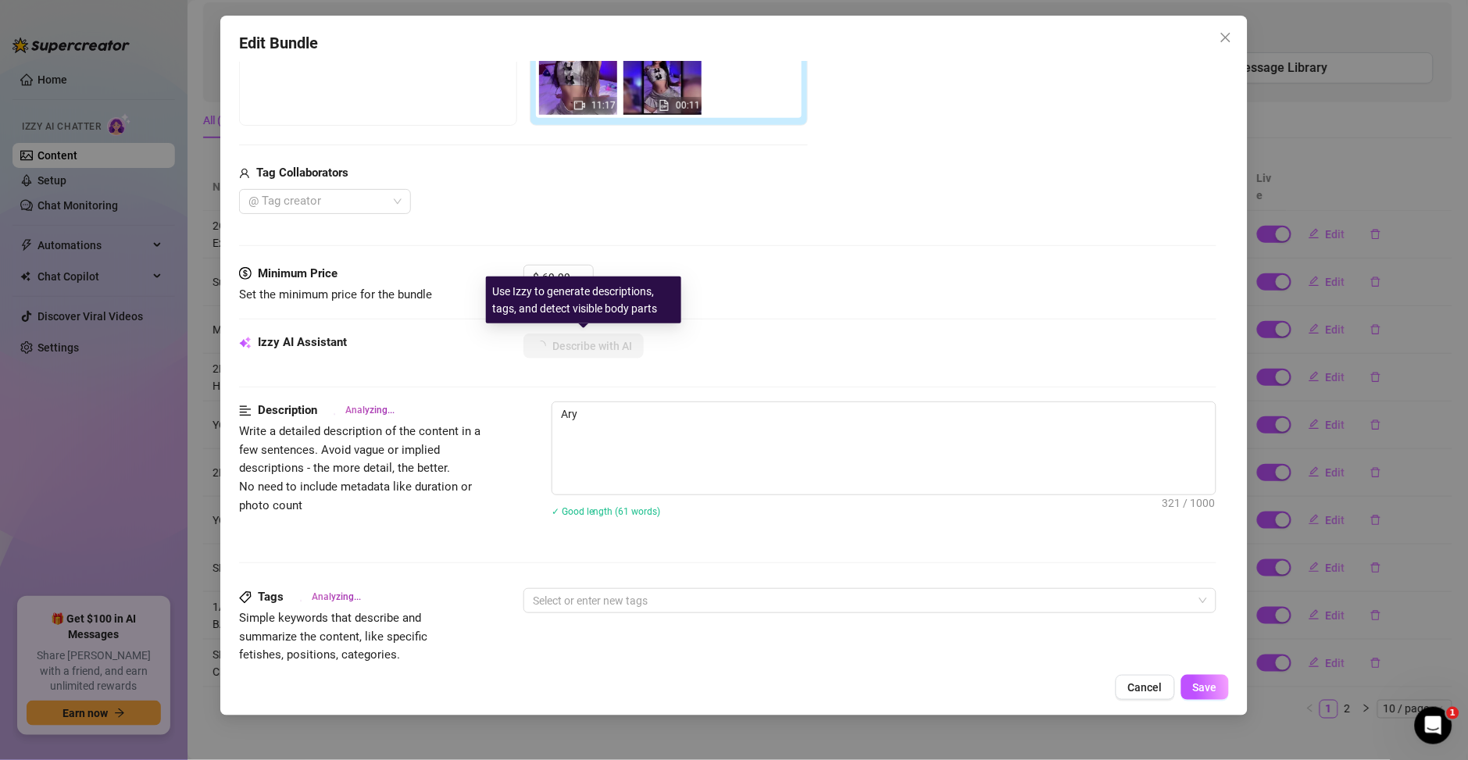
type textarea "Ary wears"
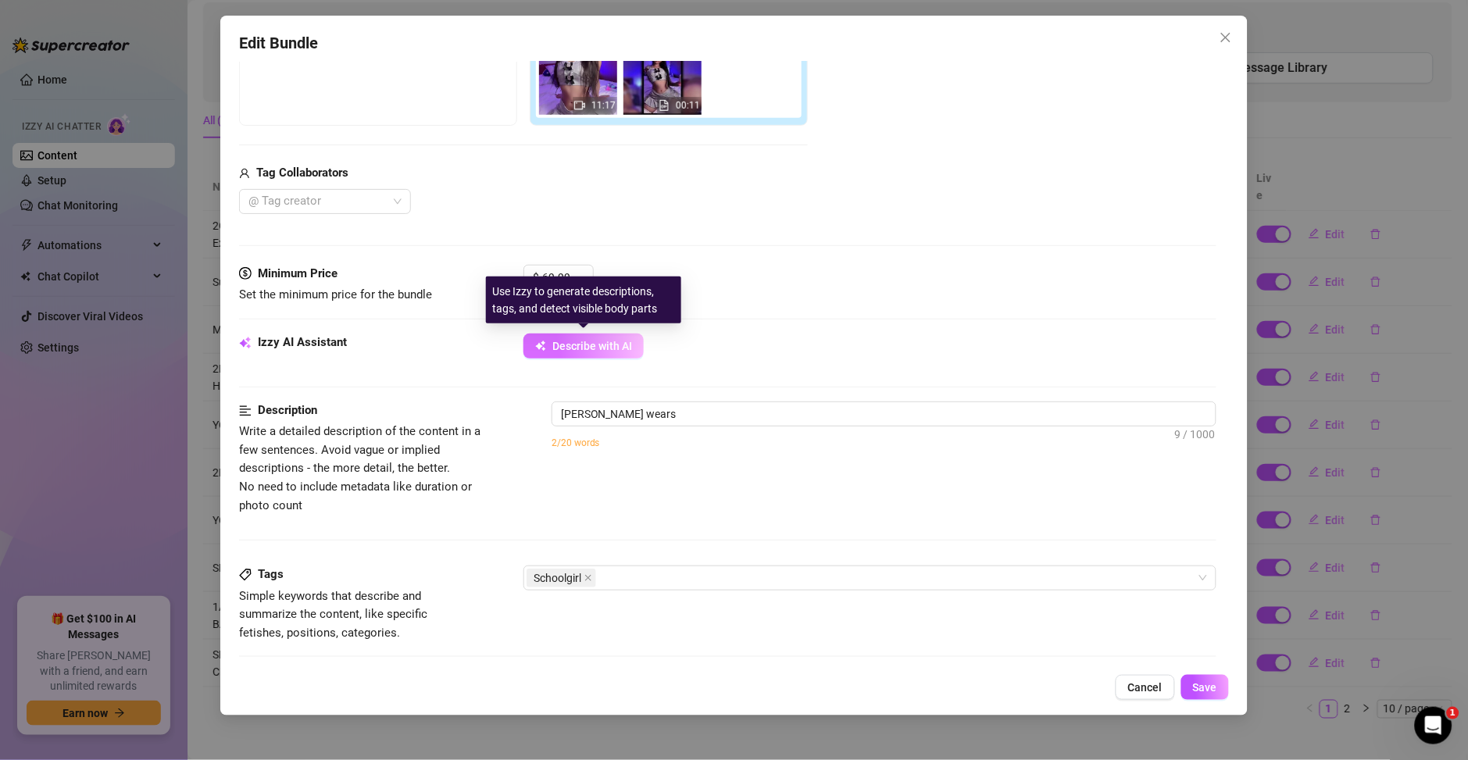
type textarea "Ary wears a"
type textarea "Ary wears a skimpy"
type textarea "Ary wears a skimpy grey"
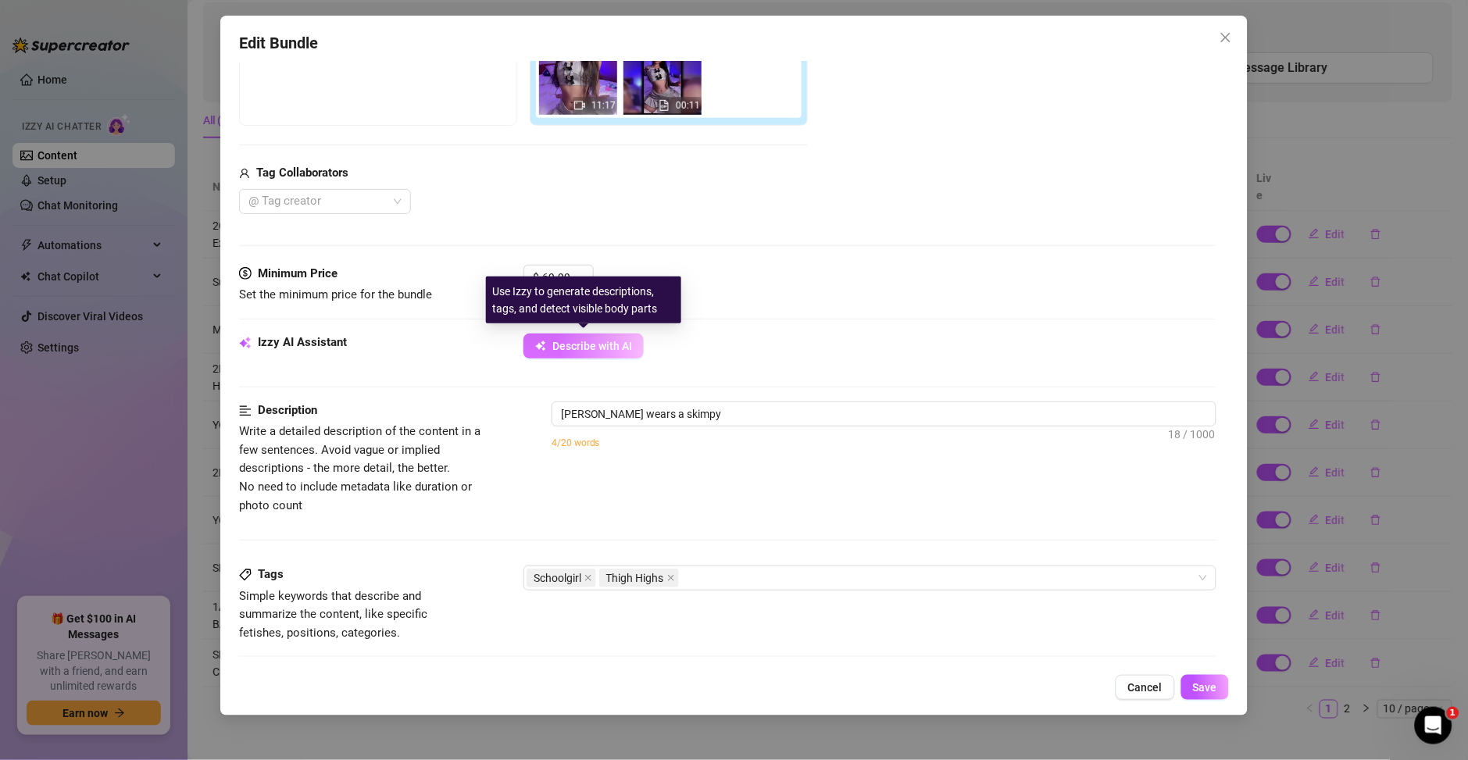
type textarea "Ary wears a skimpy grey"
type textarea "Ary wears a skimpy grey schoolgirl"
type textarea "Ary wears a skimpy grey schoolgirl outfit"
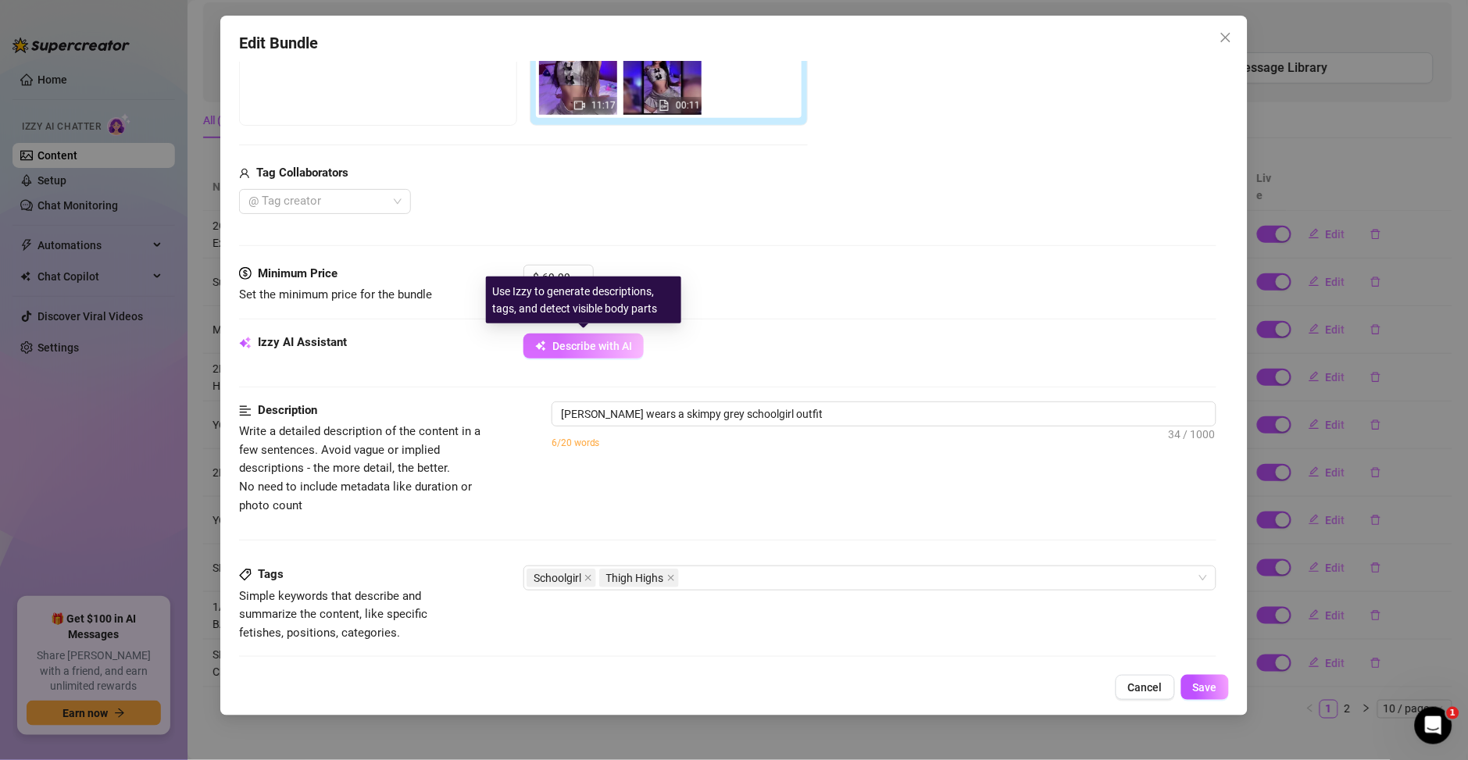
type textarea "Ary wears a skimpy grey schoolgirl outfit with"
type textarea "Ary wears a skimpy grey schoolgirl outfit with a"
type textarea "Ary wears a skimpy grey schoolgirl outfit with a tiny"
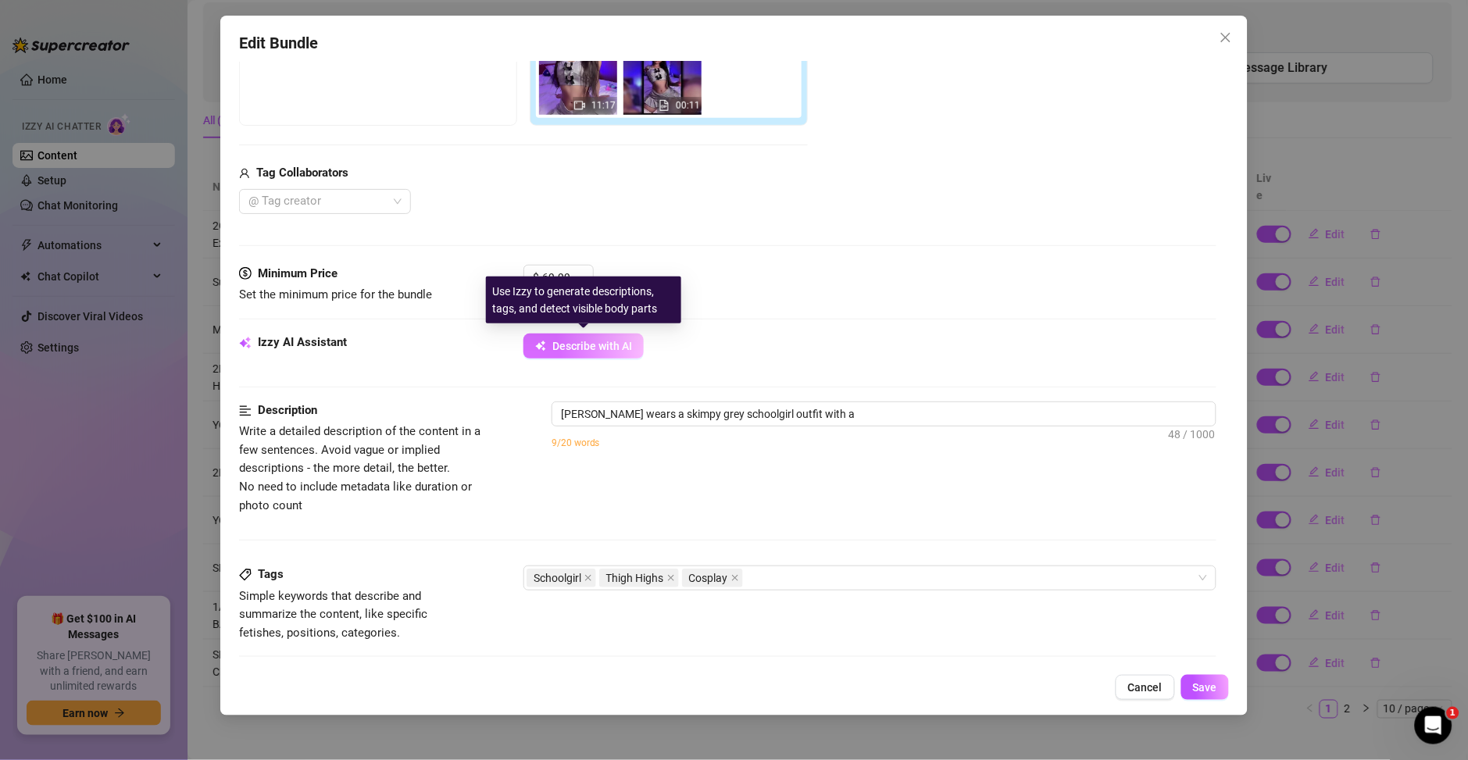
type textarea "Ary wears a skimpy grey schoolgirl outfit with a tiny"
type textarea "Ary wears a skimpy grey schoolgirl outfit with a tiny pleated"
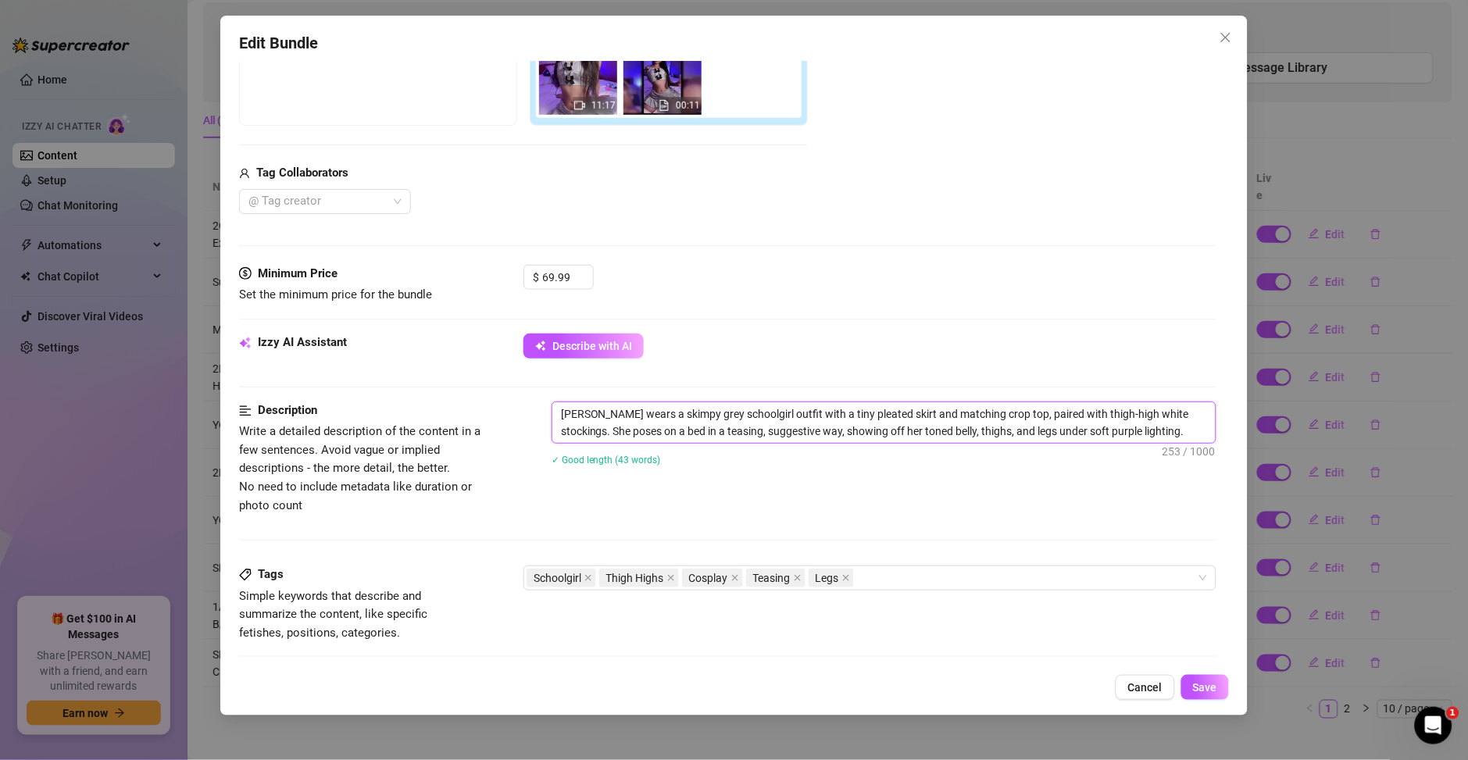
click at [1151, 433] on textarea "Ary wears a skimpy grey schoolgirl outfit with a tiny pleated skirt and matchin…" at bounding box center [883, 422] width 663 height 41
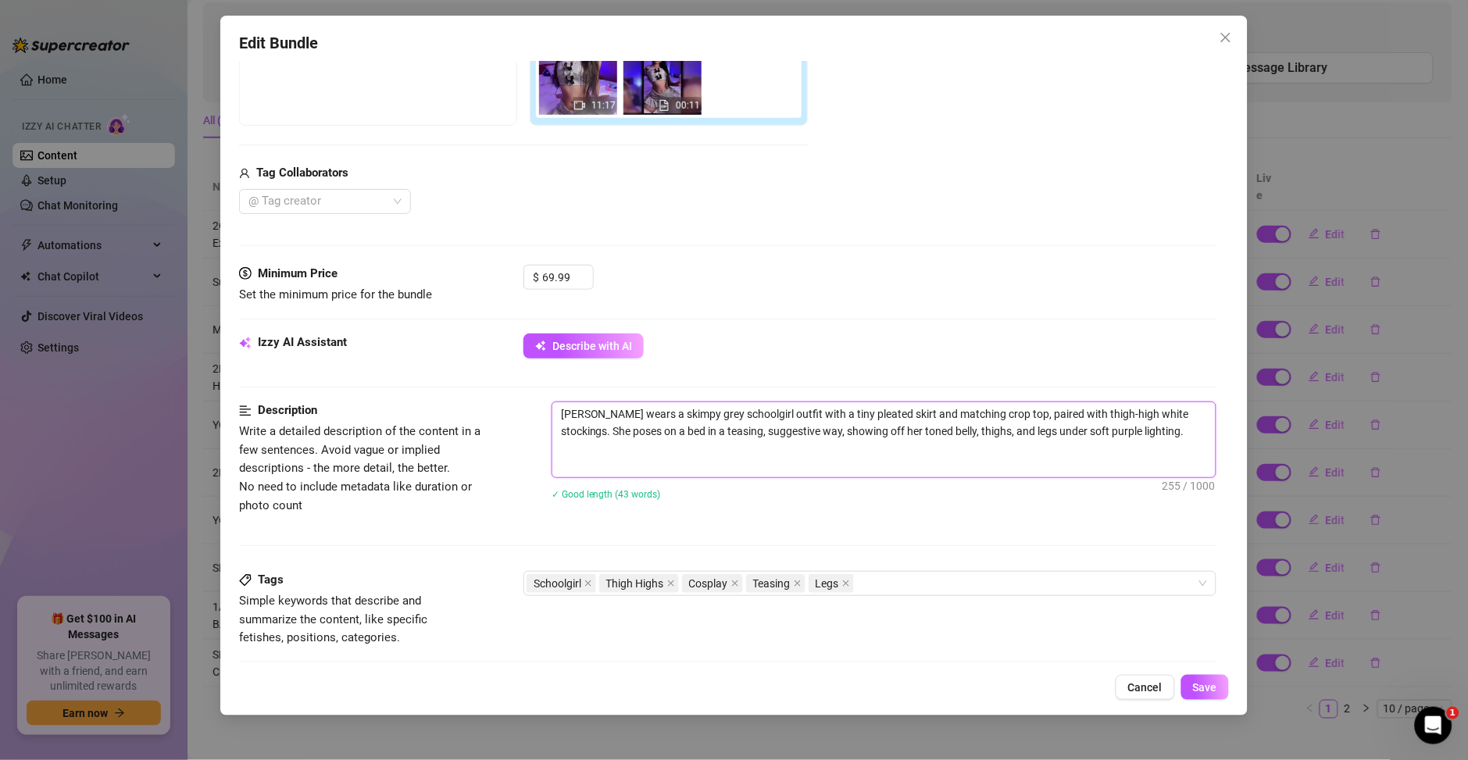
scroll to position [0, 0]
paste textarea "Más de 11 minutos jugando con el dildo por todo mi cuerpo 😈💦 Mientras me grabo …"
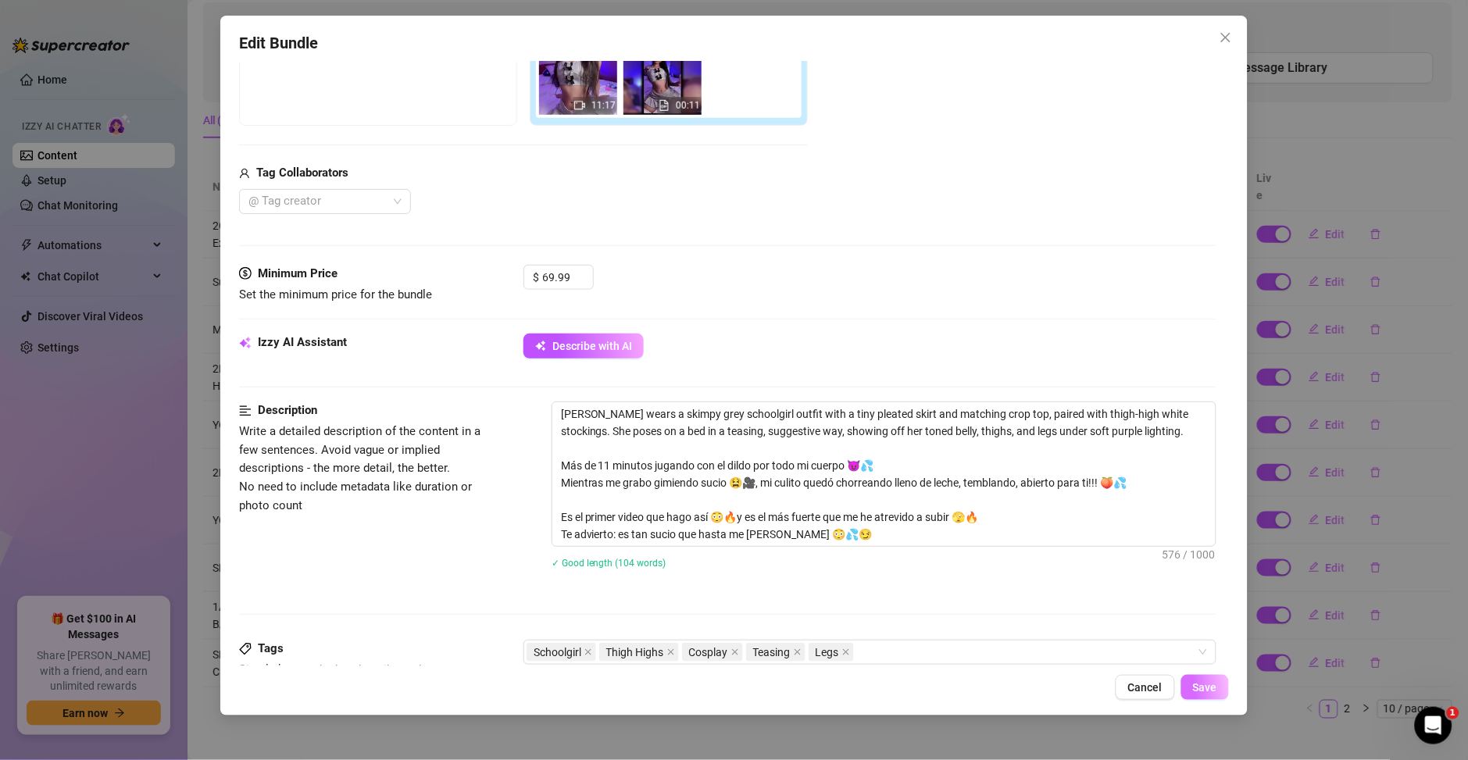
click at [1208, 691] on span "Save" at bounding box center [1205, 687] width 24 height 12
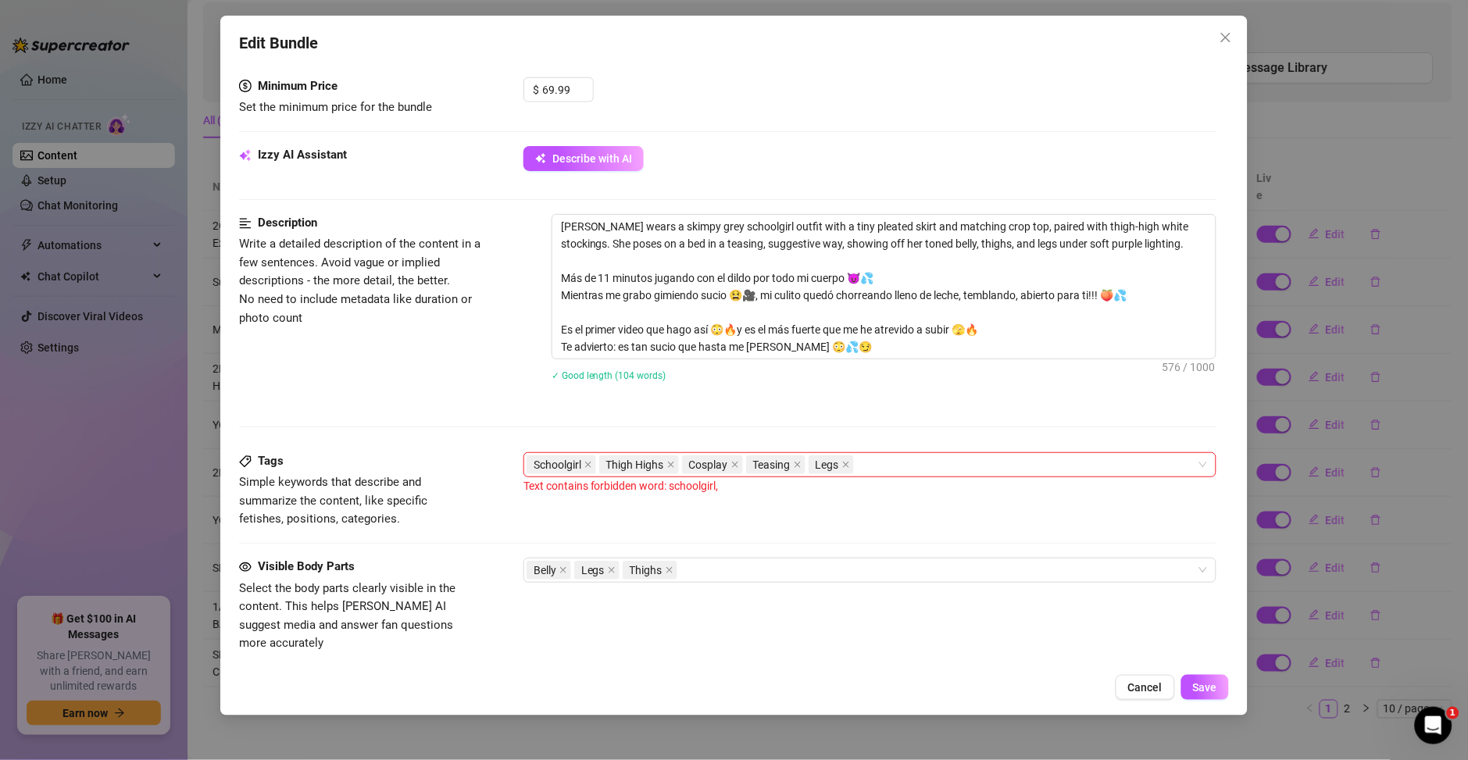
scroll to position [527, 0]
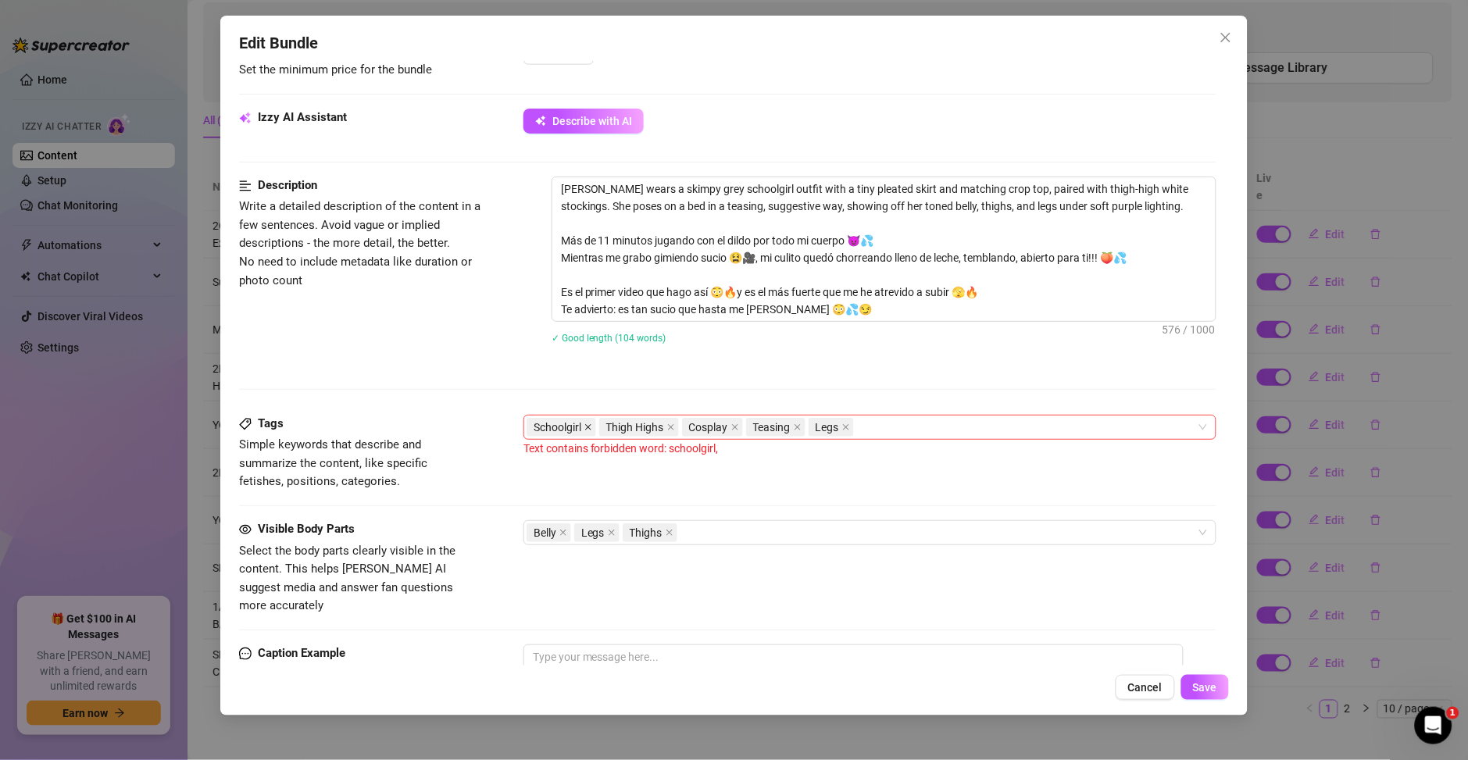
click at [590, 428] on icon "close" at bounding box center [588, 427] width 6 height 6
click at [805, 470] on div "Tags Simple keywords that describe and summarize the content, like specific fet…" at bounding box center [727, 453] width 977 height 77
click at [1208, 705] on div "Edit Bundle Account Ary (@aryvilchis) Name Name is for your internal organizati…" at bounding box center [733, 366] width 1027 height 700
click at [1201, 689] on span "Save" at bounding box center [1205, 687] width 24 height 12
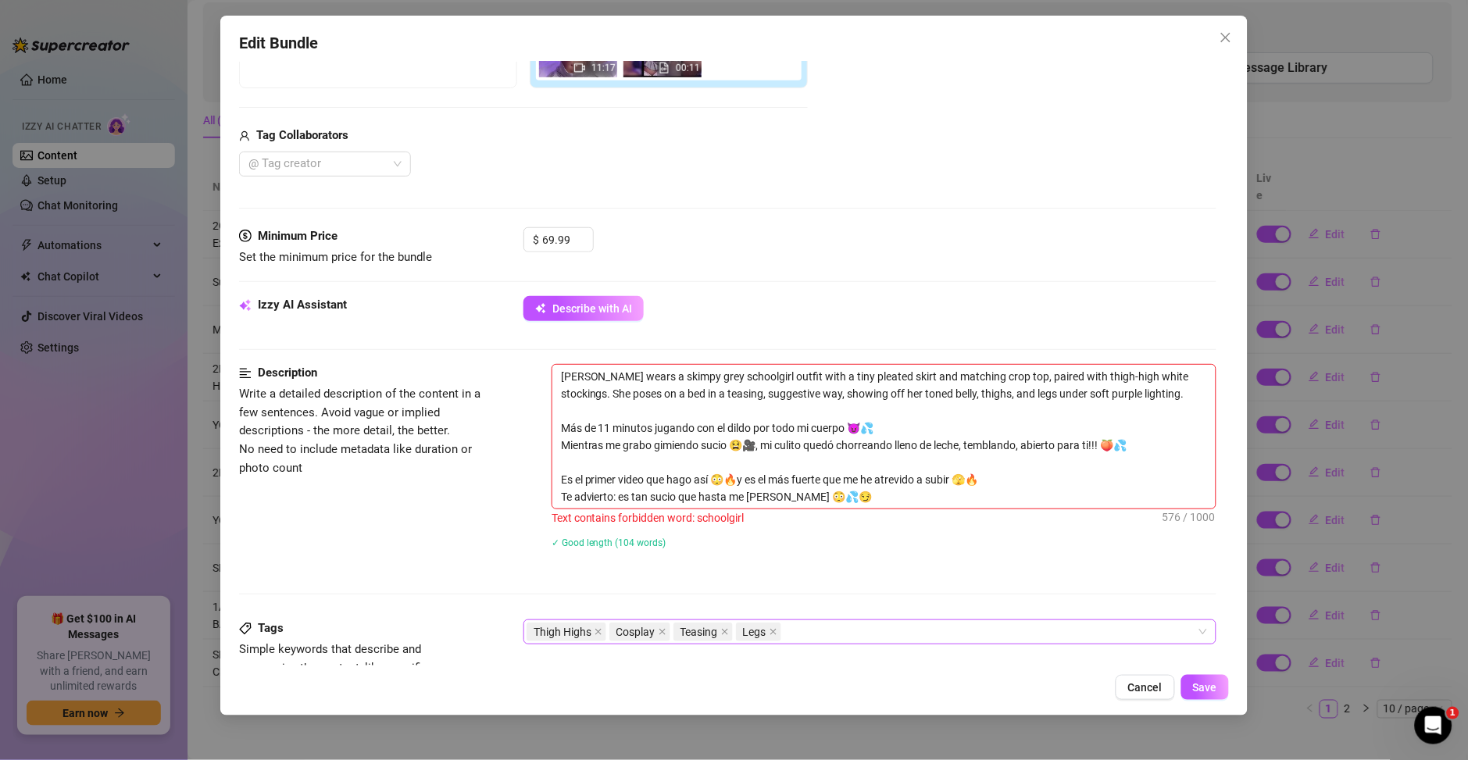
scroll to position [302, 0]
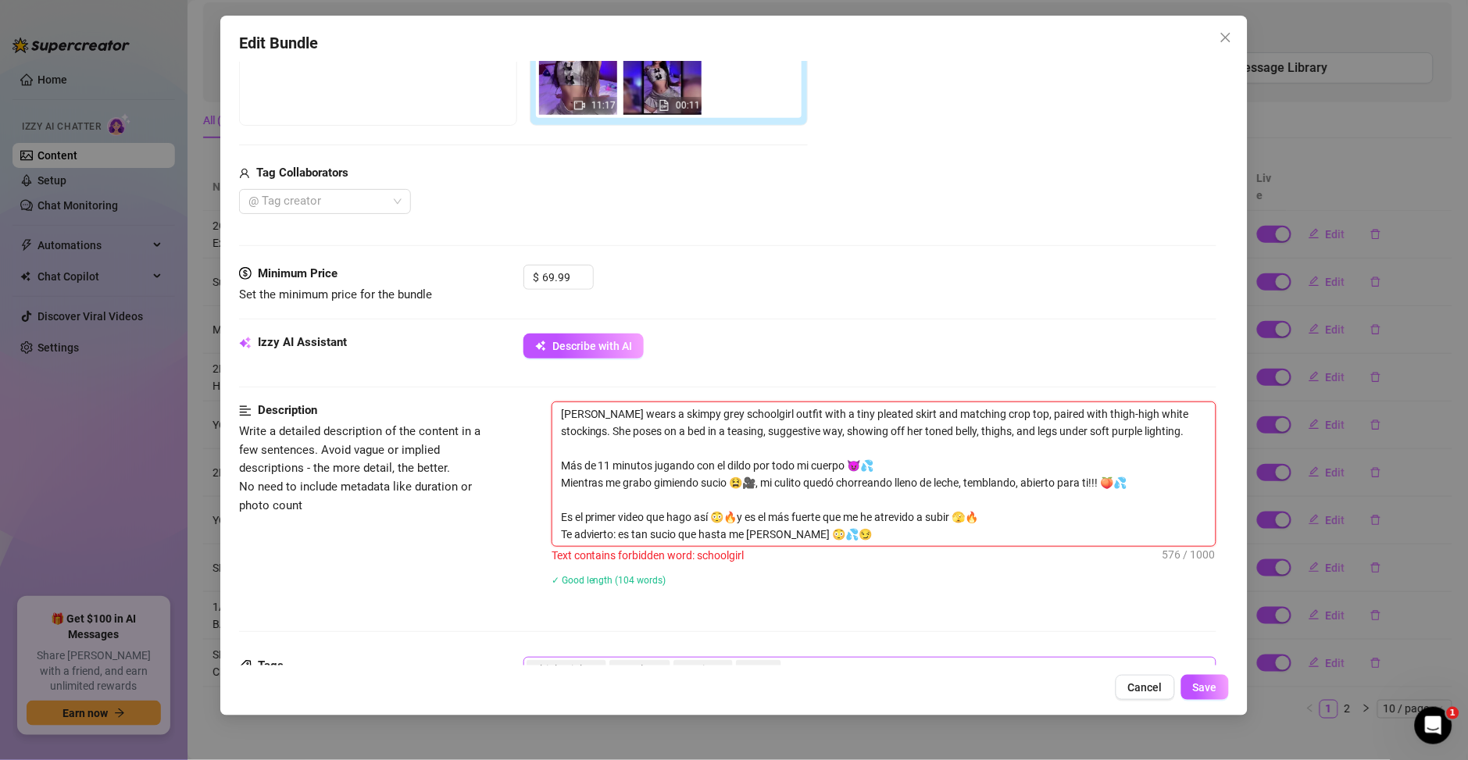
click at [712, 412] on textarea "Ary wears a skimpy grey schoolgirl outfit with a tiny pleated skirt and matchin…" at bounding box center [883, 474] width 663 height 144
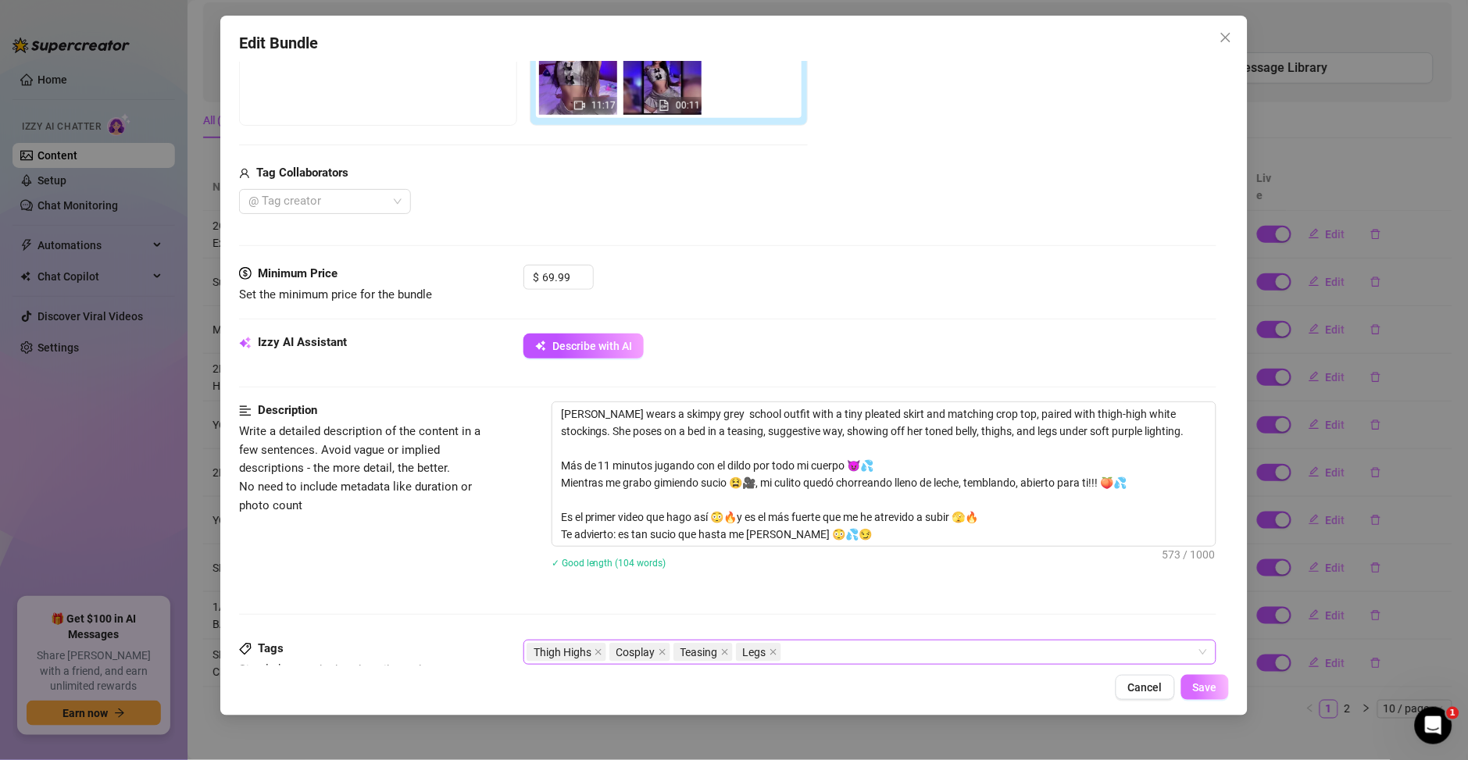
click at [1216, 688] on span "Save" at bounding box center [1205, 687] width 24 height 12
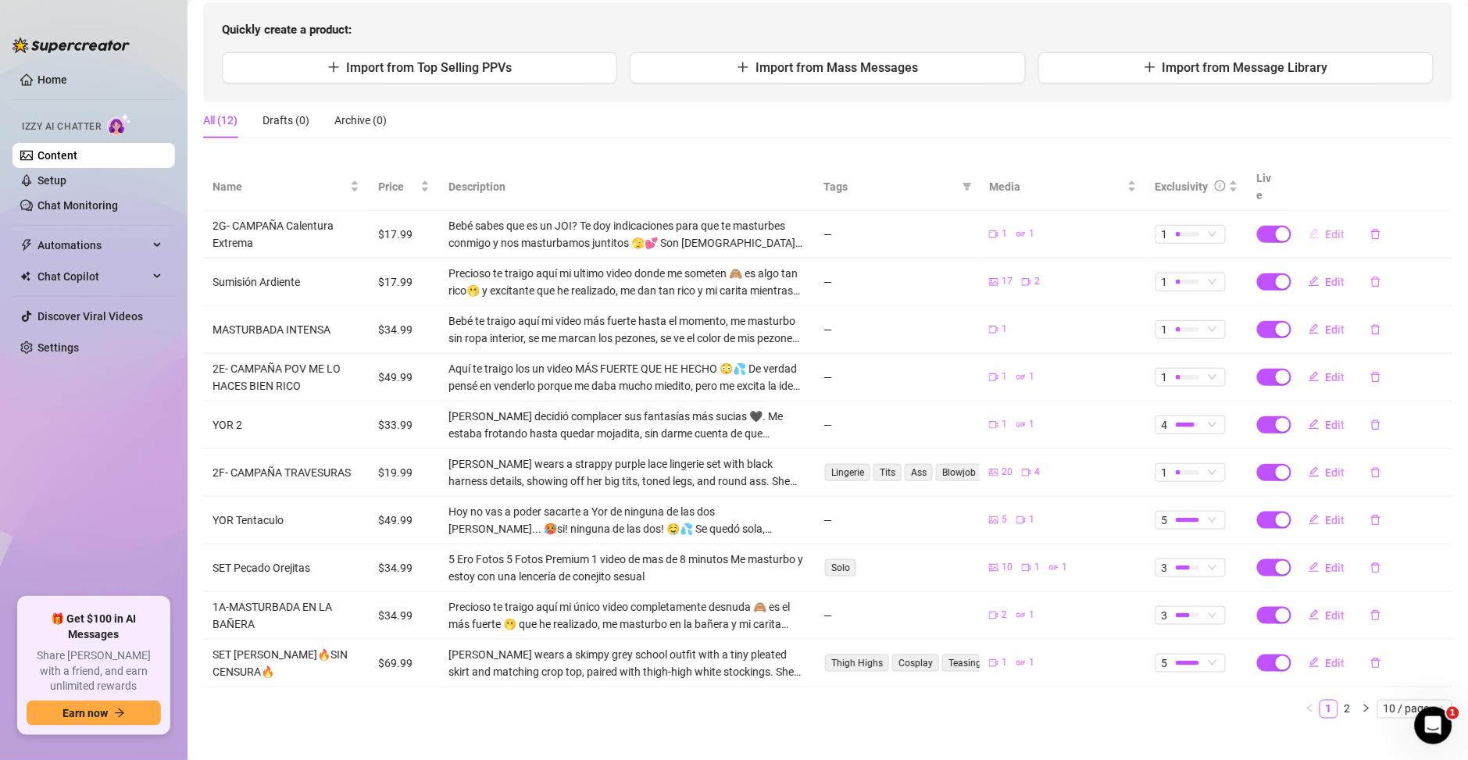
click at [1326, 228] on span "Edit" at bounding box center [1336, 234] width 20 height 12
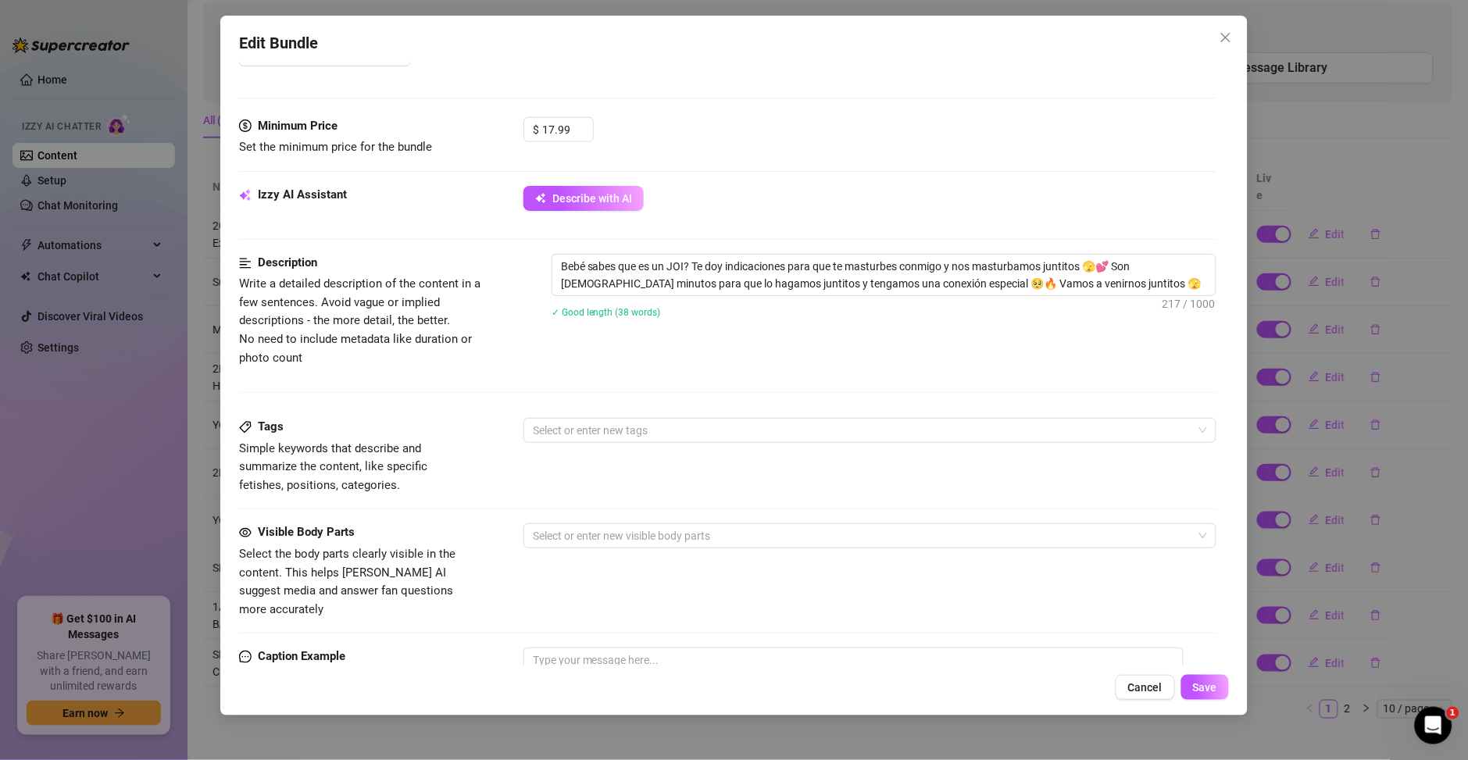
scroll to position [337, 0]
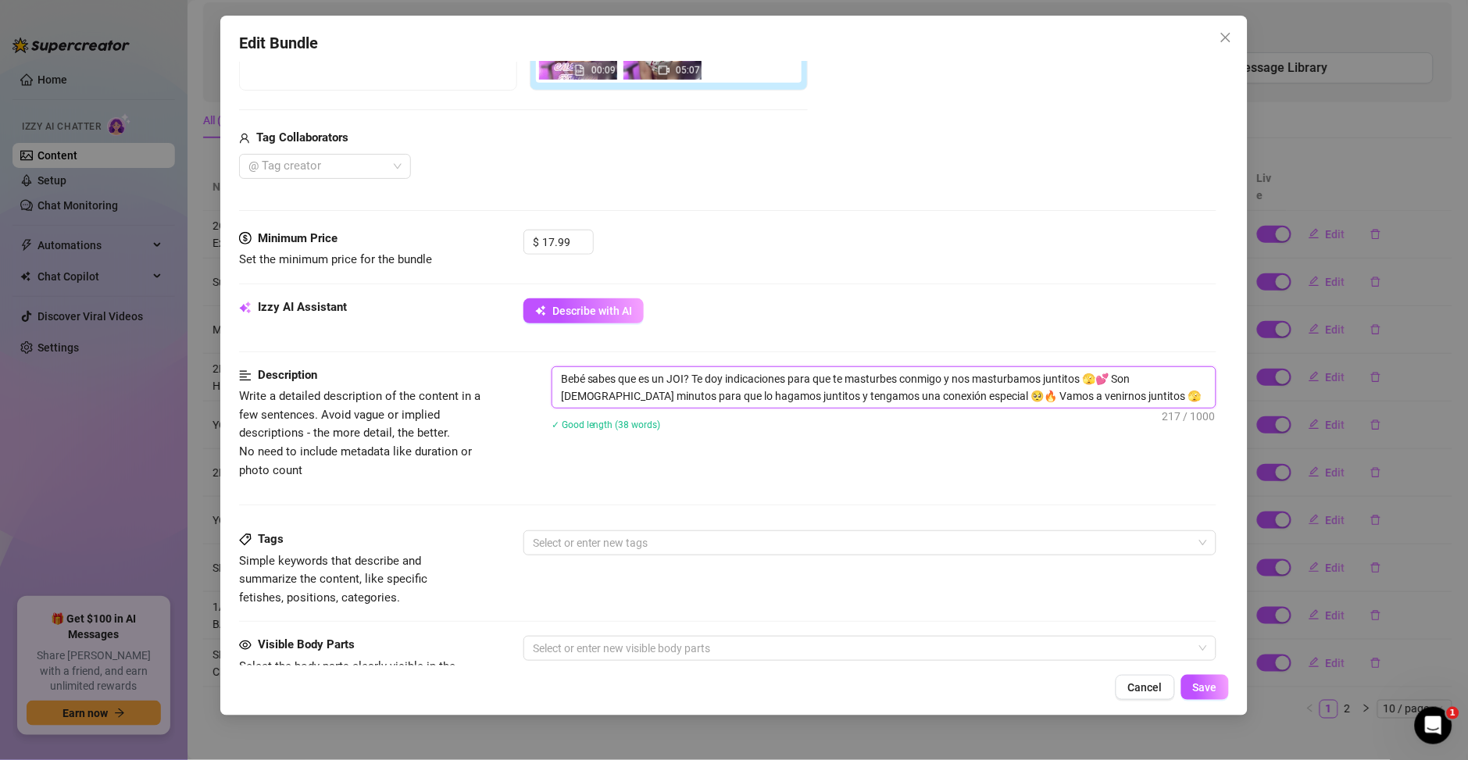
drag, startPoint x: 556, startPoint y: 374, endPoint x: 1126, endPoint y: 430, distance: 572.1
click at [1126, 430] on div "Bebé sabes que es un JOI? Te doy indicaciones para que te masturbes conmigo y n…" at bounding box center [883, 408] width 665 height 84
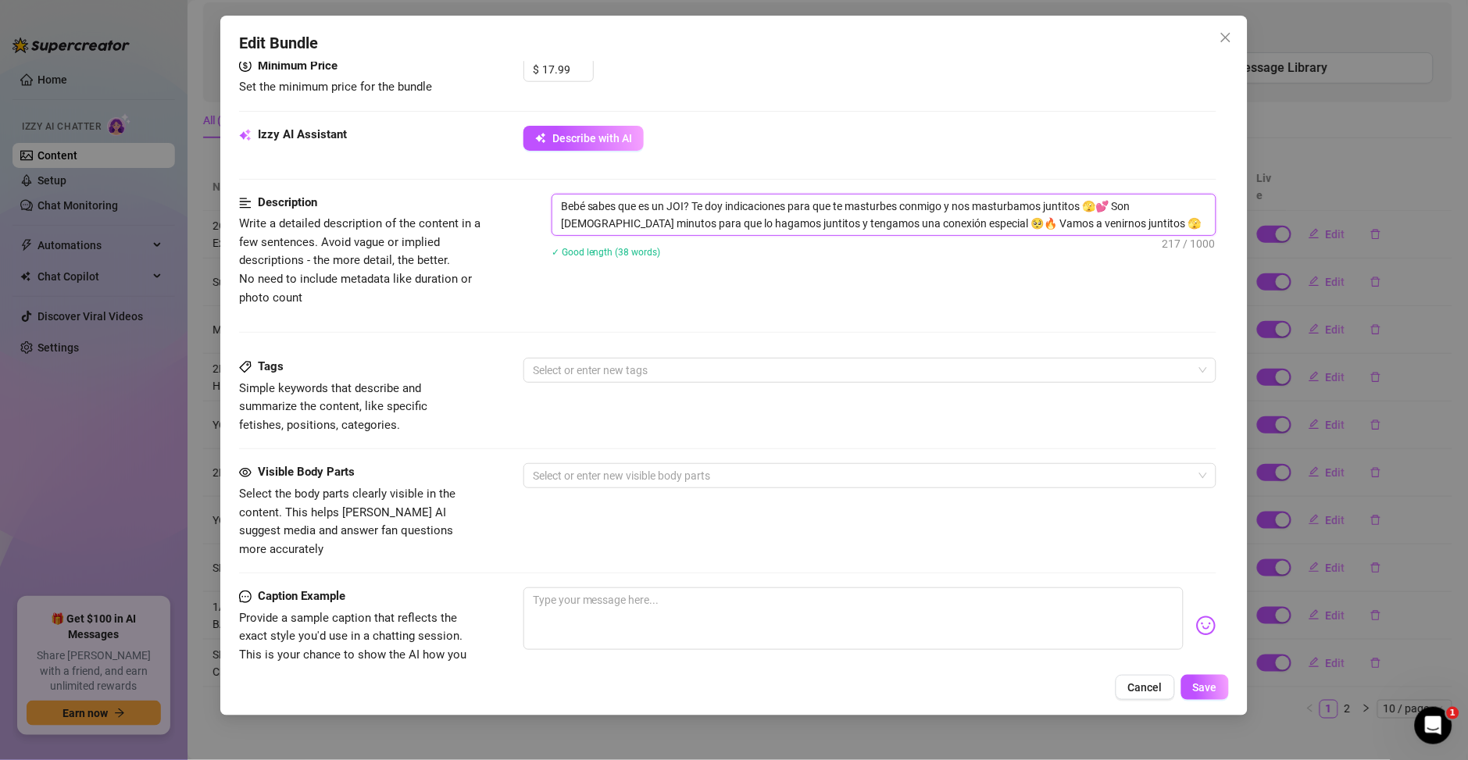
scroll to position [505, 0]
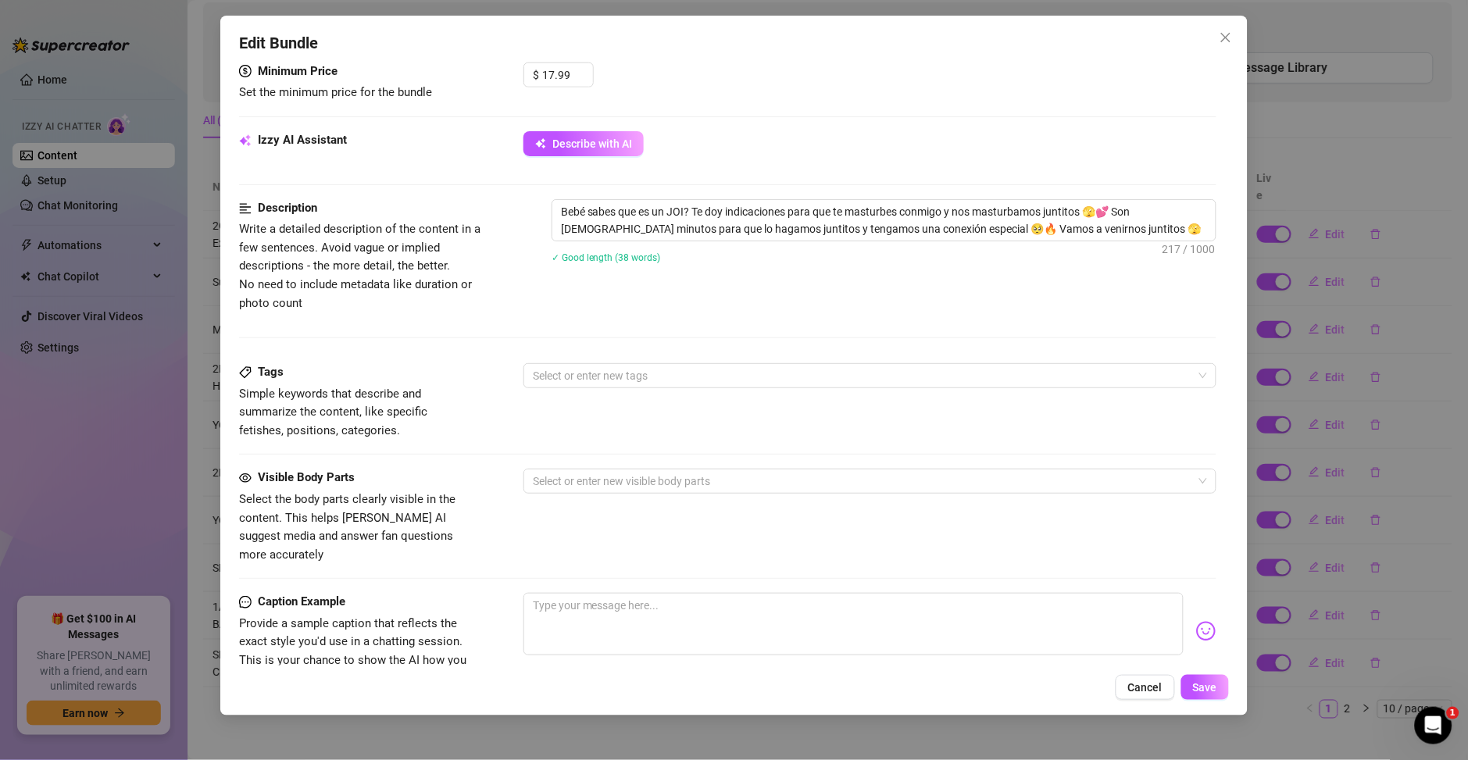
click at [582, 160] on div "Izzy AI Assistant Describe with AI" at bounding box center [727, 150] width 977 height 39
click at [576, 143] on span "Describe with AI" at bounding box center [592, 143] width 80 height 12
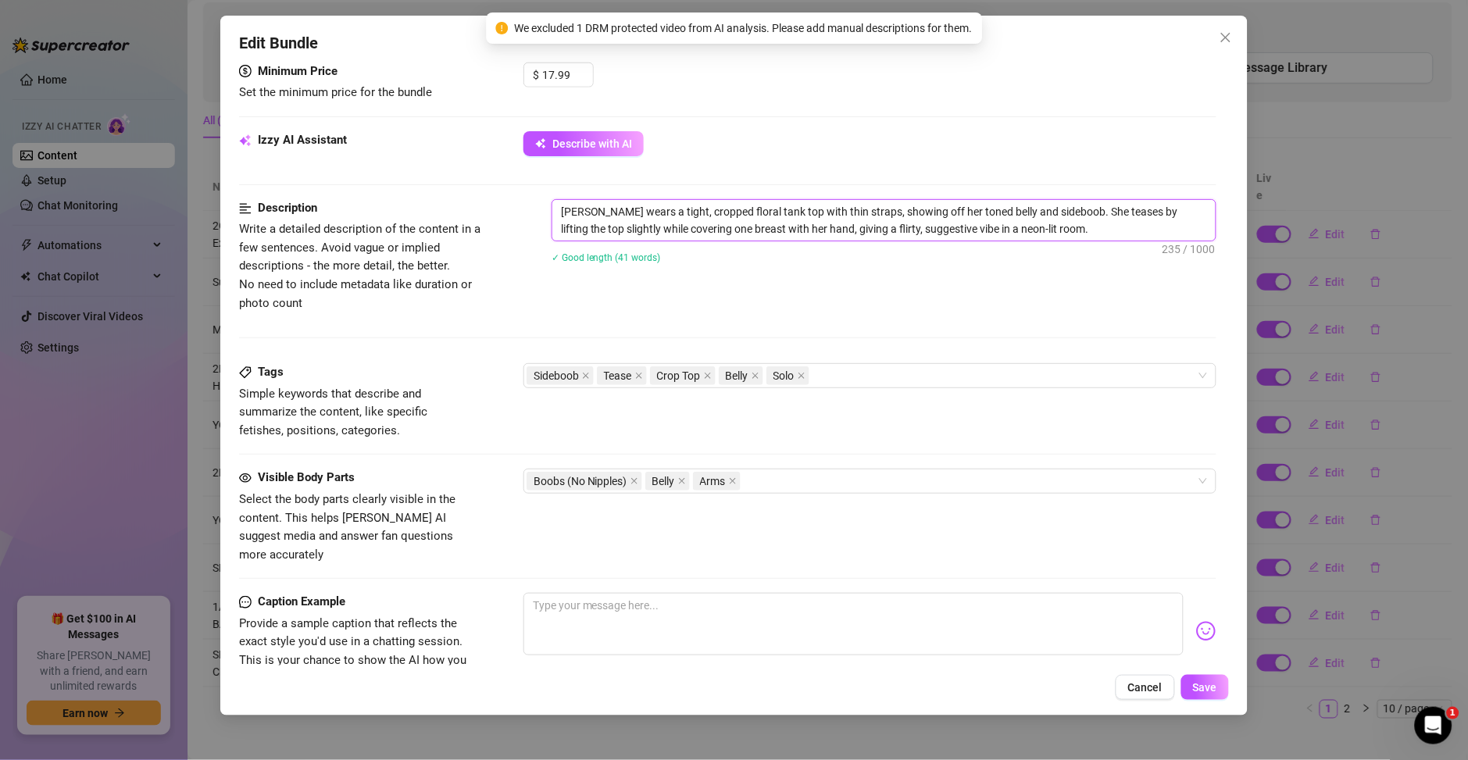
click at [1047, 237] on textarea "Ary wears a tight, cropped floral tank top with thin straps, showing off her to…" at bounding box center [883, 220] width 663 height 41
click at [1041, 230] on textarea "Ary wears a tight, cropped floral tank top with thin straps, showing off her to…" at bounding box center [883, 220] width 663 height 41
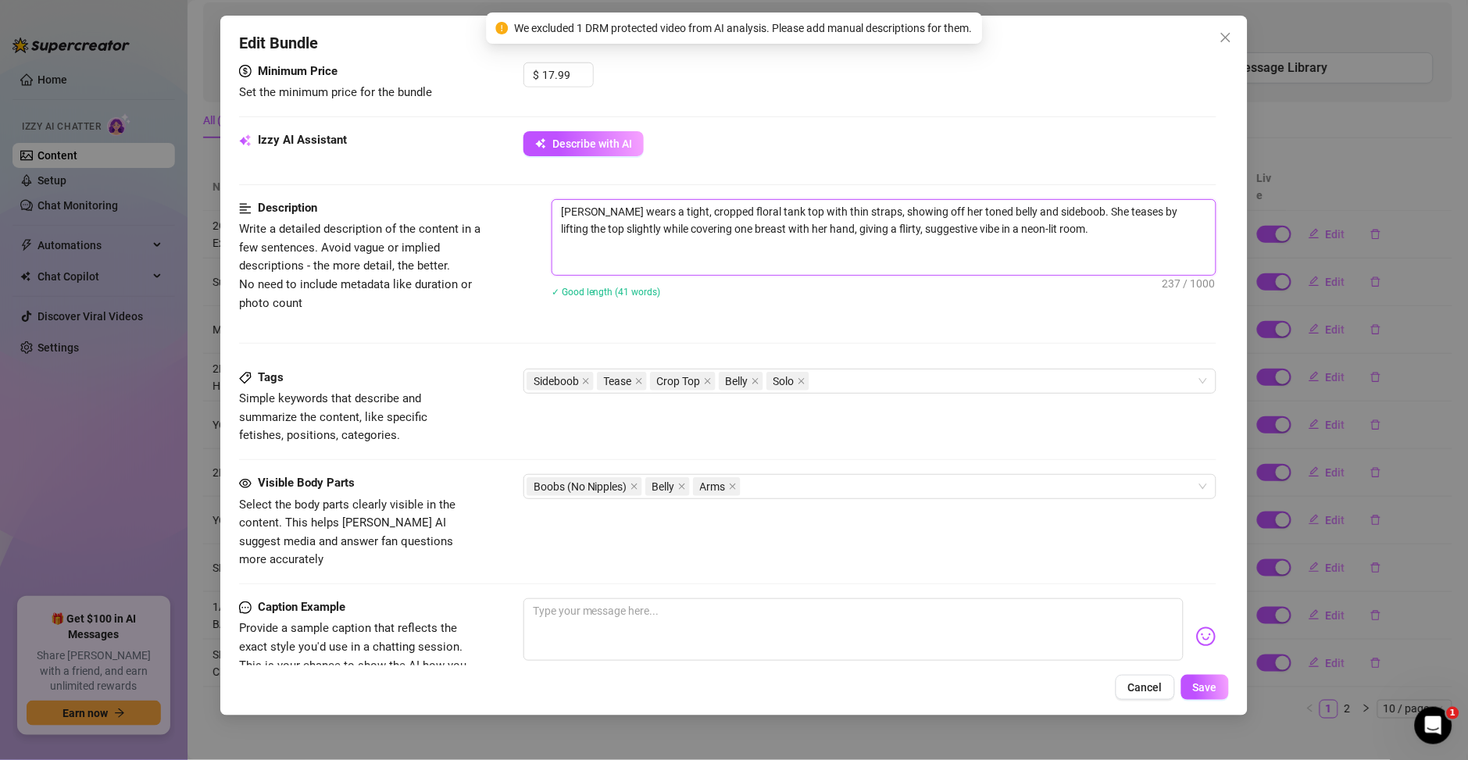
scroll to position [0, 0]
paste textarea "Bebé sabes que es un JOI? Te doy indicaciones para que te masturbes conmigo y n…"
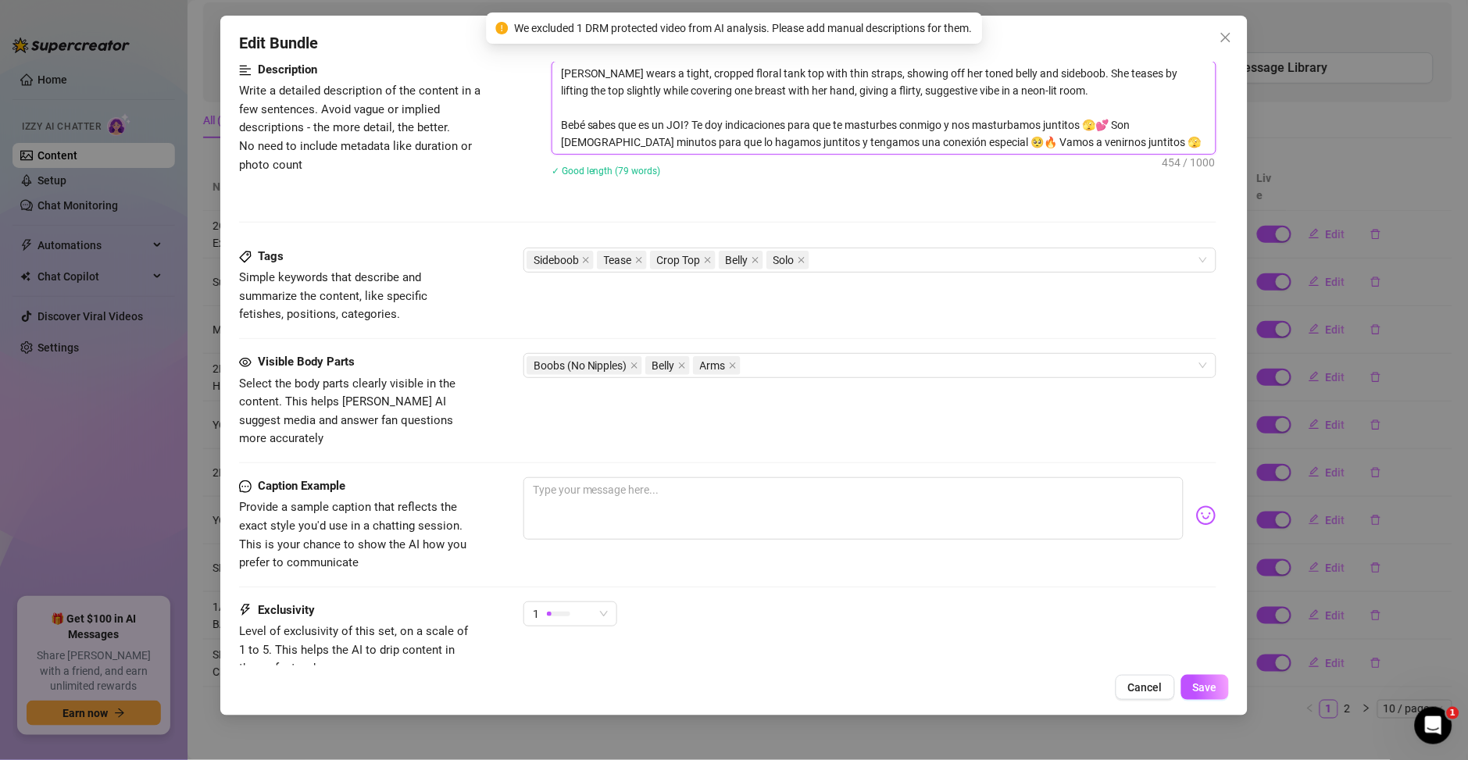
scroll to position [752, 0]
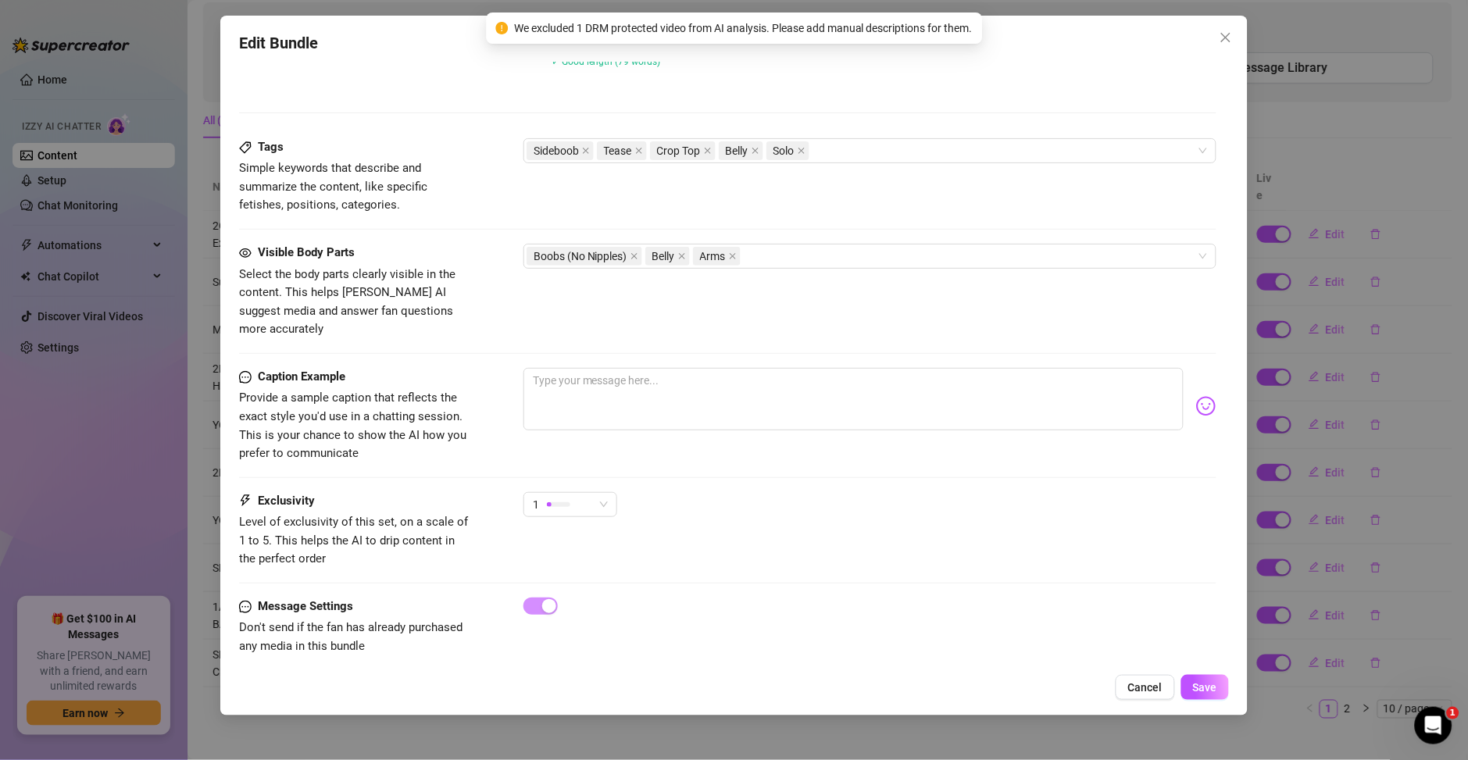
click at [1230, 690] on div "Edit Bundle Account Ary (@aryvilchis) Name Name is for your internal organizati…" at bounding box center [733, 366] width 1027 height 700
click at [1217, 690] on button "Save" at bounding box center [1205, 687] width 48 height 25
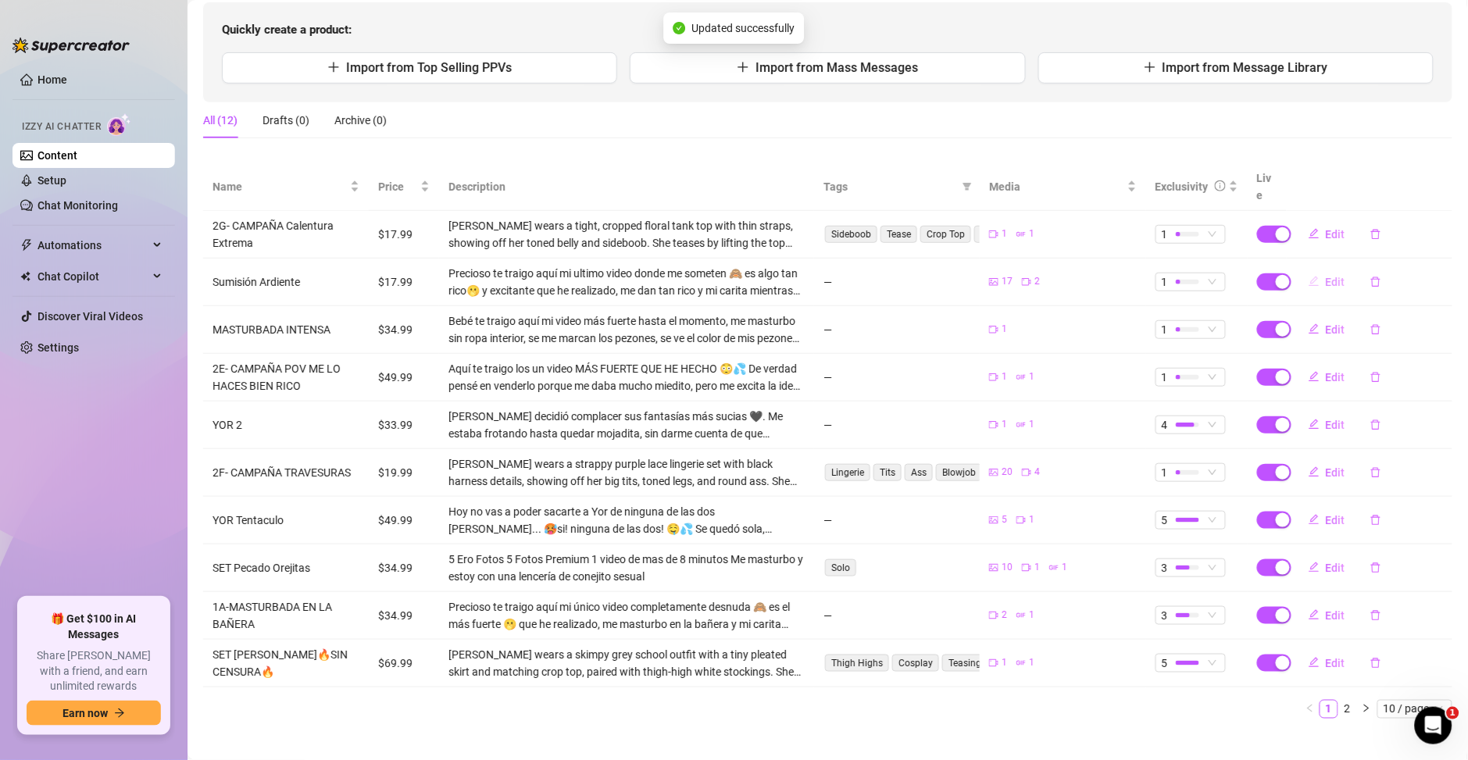
click at [1308, 269] on button "Edit" at bounding box center [1327, 281] width 62 height 25
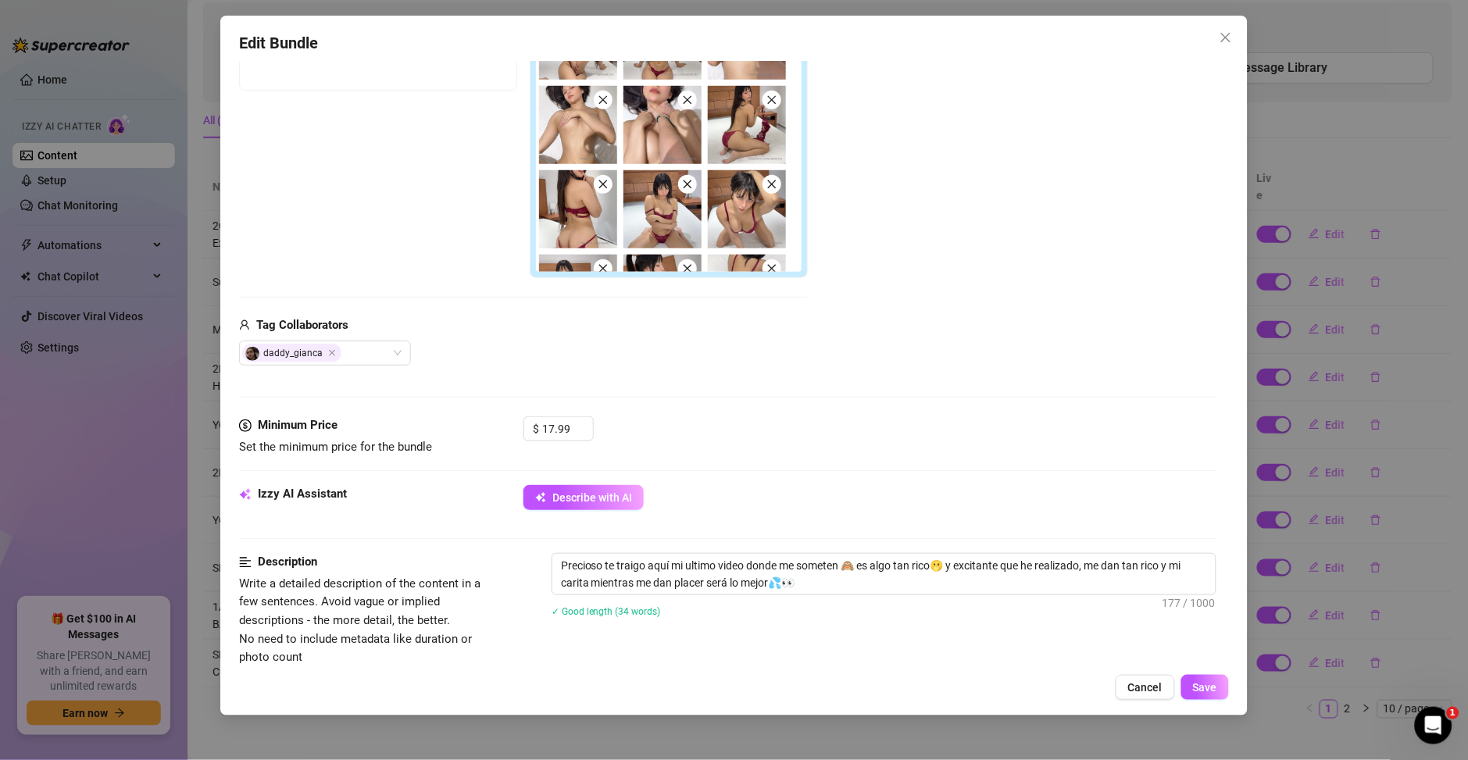
scroll to position [675, 0]
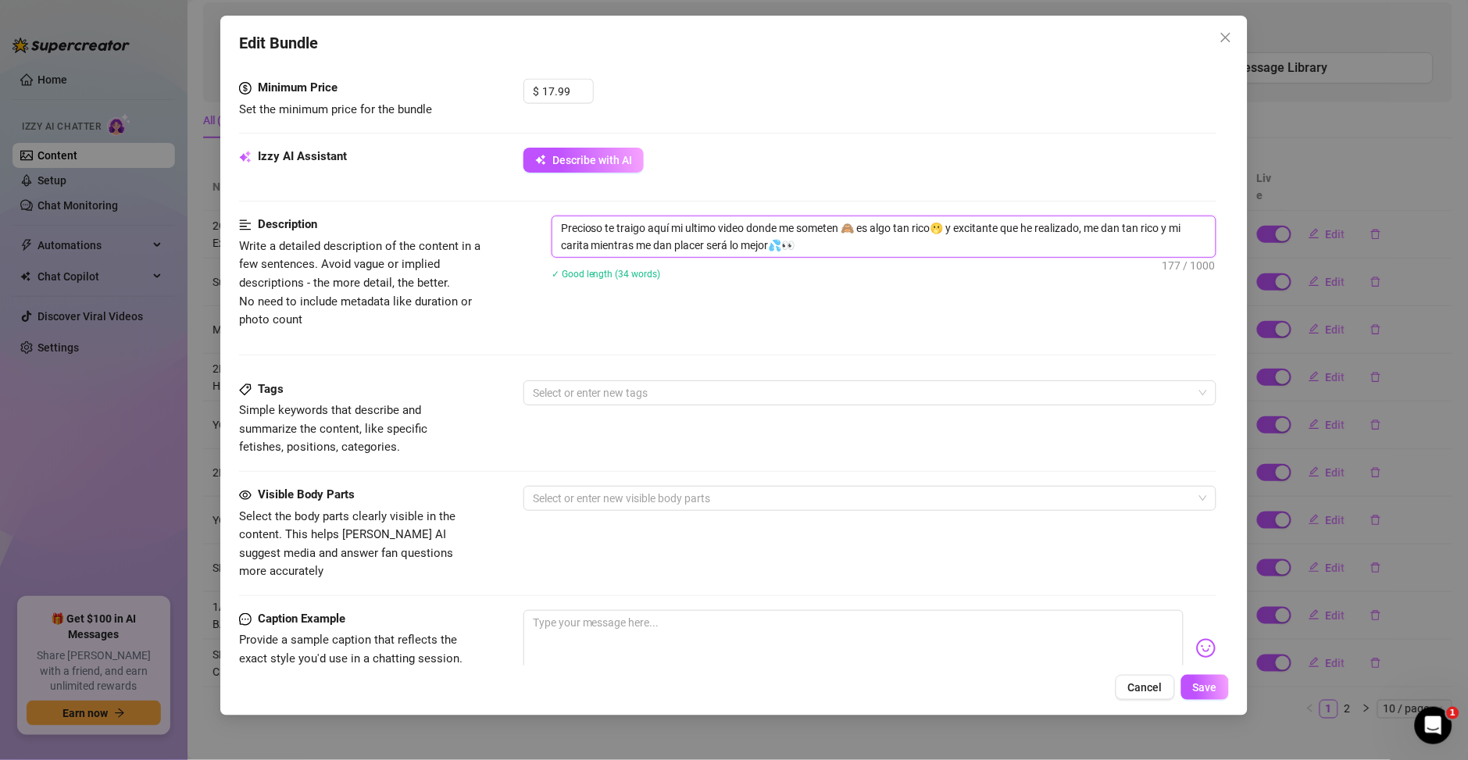
click at [837, 250] on textarea "Precioso te traigo aquí mi ultimo video donde me someten 🙈 es algo tan rico🫢 y …" at bounding box center [883, 236] width 663 height 41
click at [838, 250] on textarea "Precioso te traigo aquí mi ultimo video donde me someten 🙈 es algo tan rico🫢 y …" at bounding box center [883, 236] width 663 height 41
click at [586, 157] on span "Describe with AI" at bounding box center [592, 160] width 80 height 12
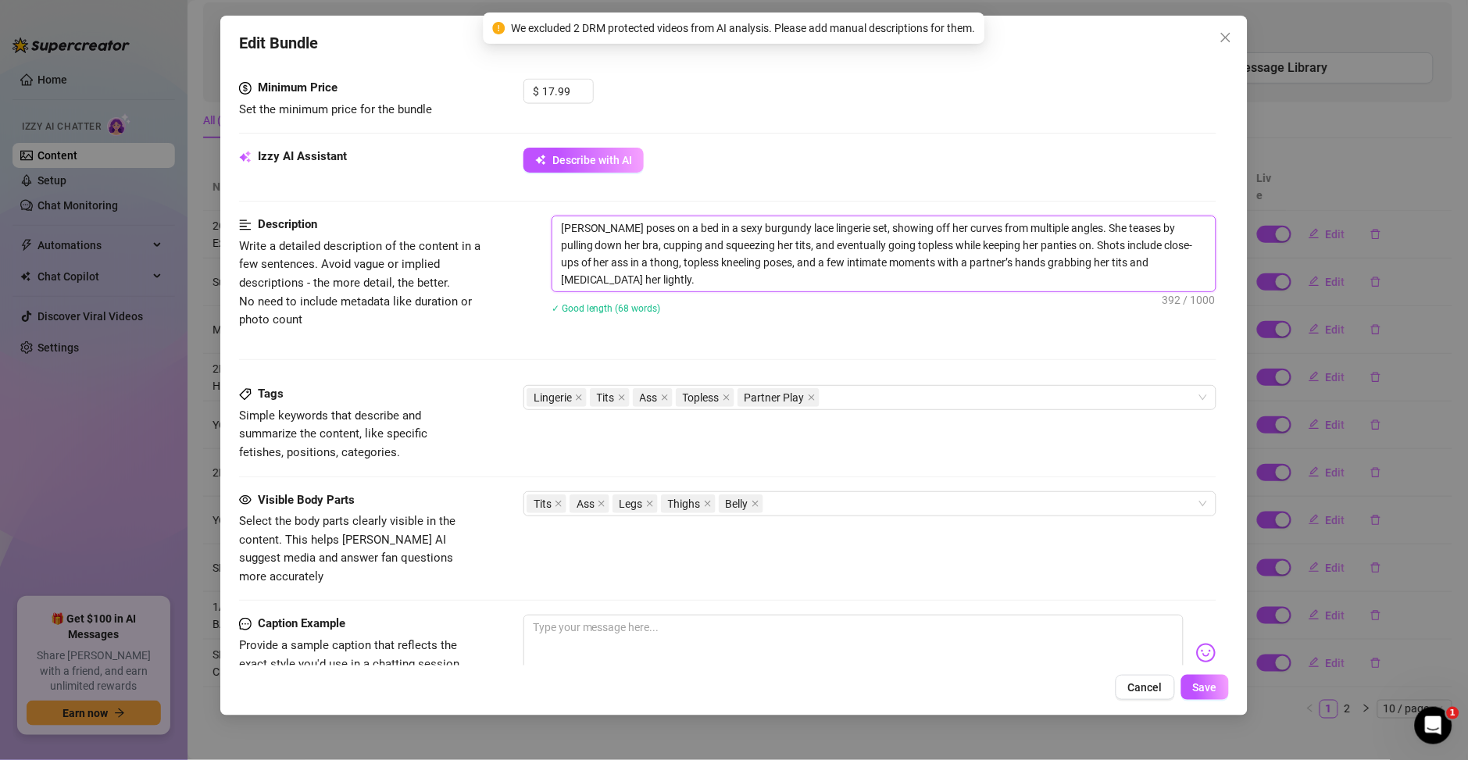
click at [690, 286] on textarea "Ary poses on a bed in a sexy burgundy lace lingerie set, showing off her curves…" at bounding box center [883, 253] width 663 height 75
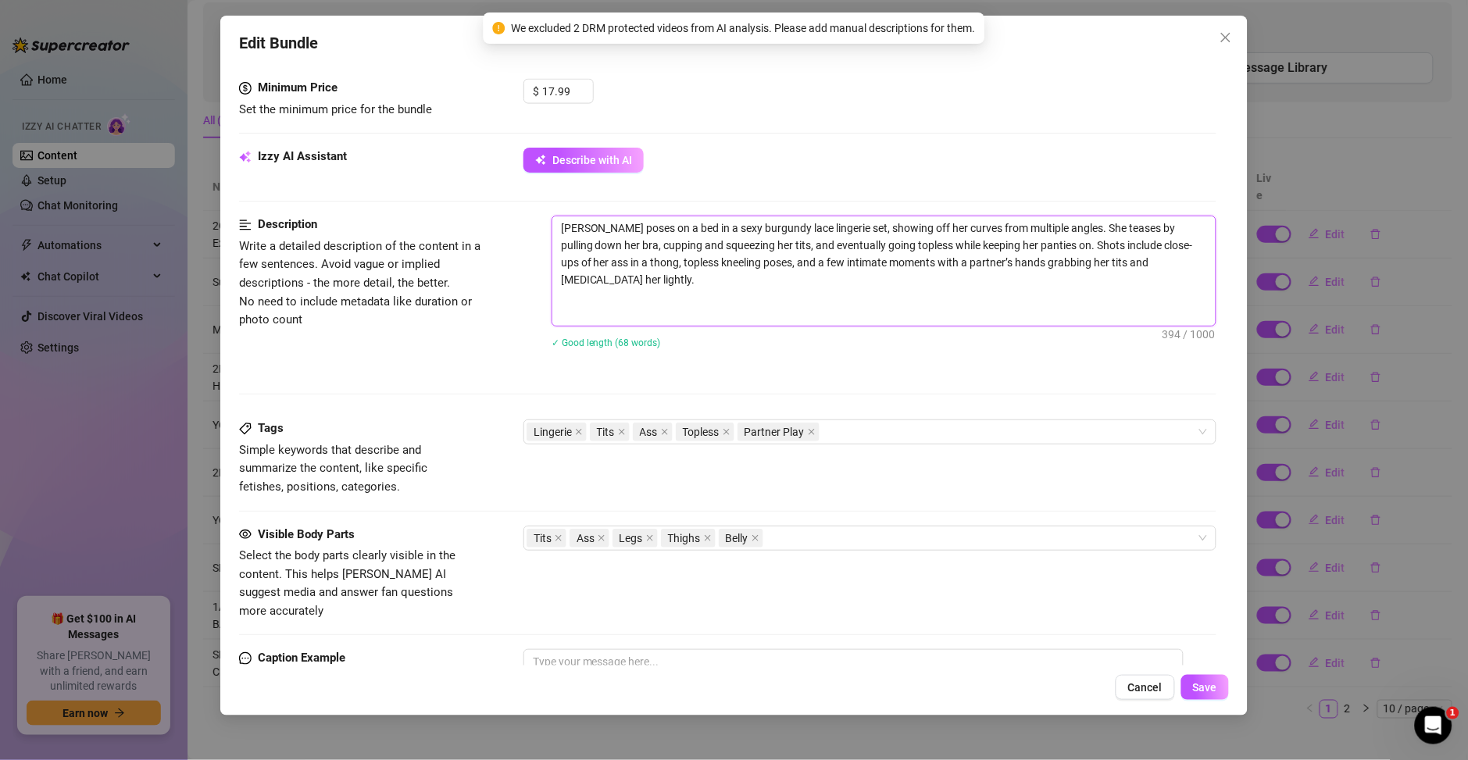
paste textarea "Precioso te traigo aquí mi ultimo video donde me someten 🙈 es algo tan rico🫢 y …"
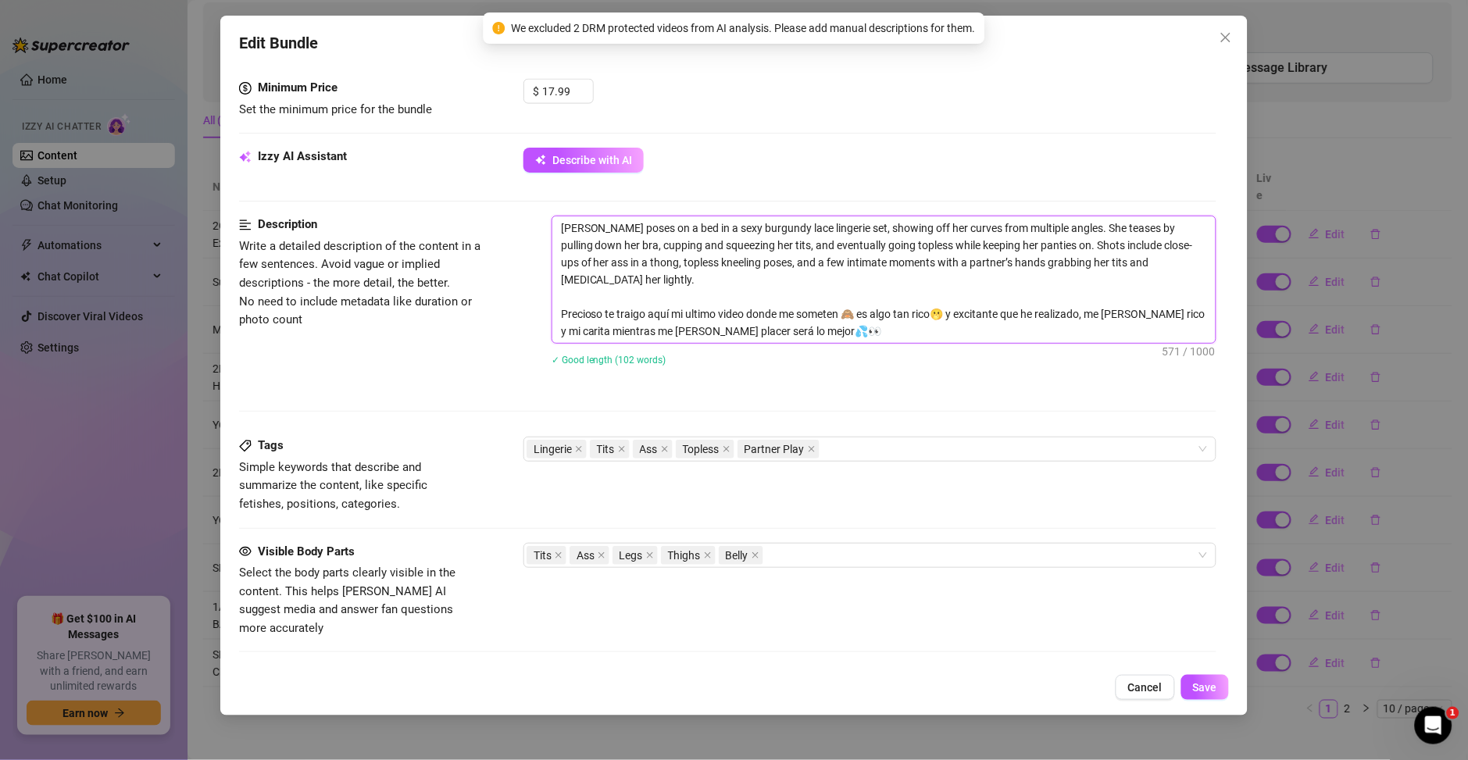
scroll to position [0, 0]
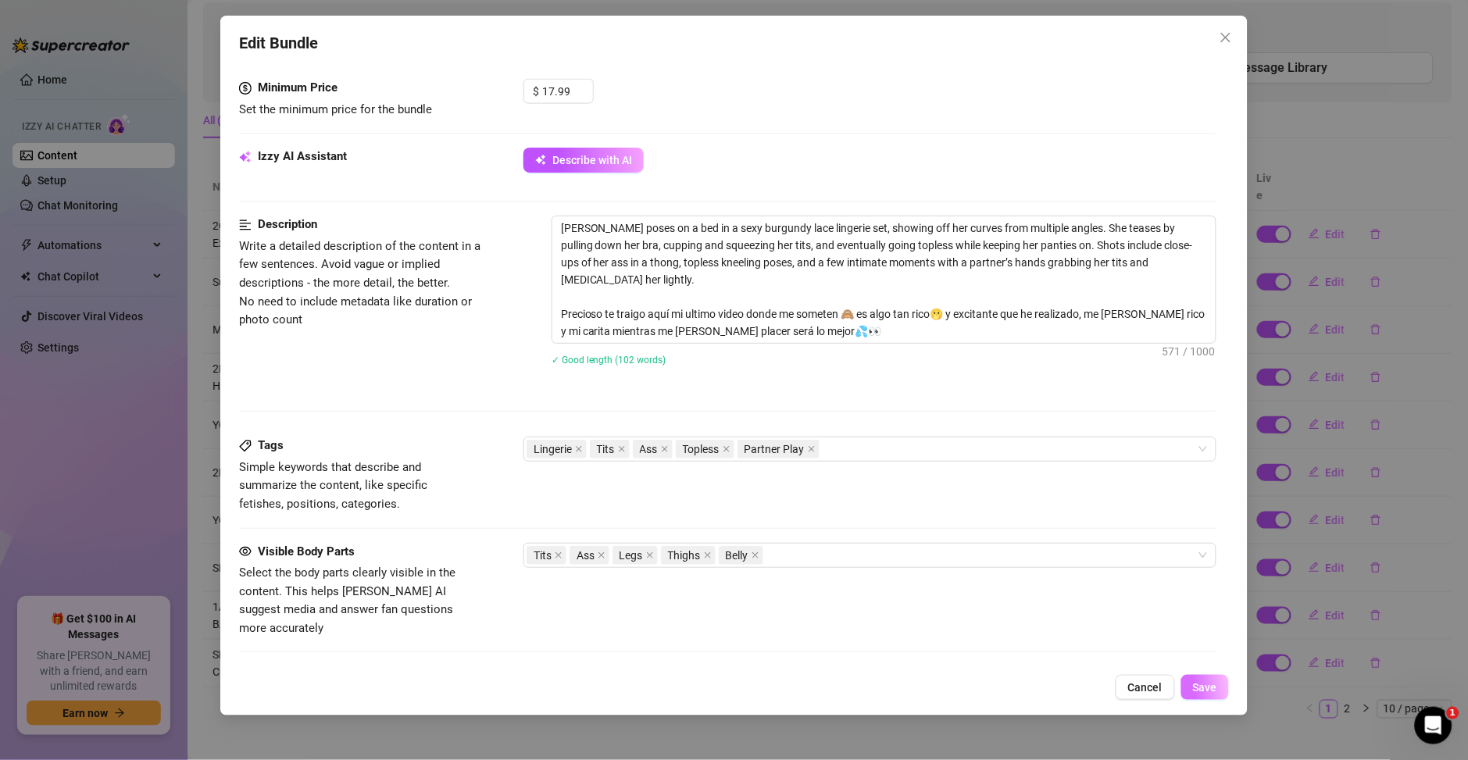
click at [1185, 692] on button "Save" at bounding box center [1205, 687] width 48 height 25
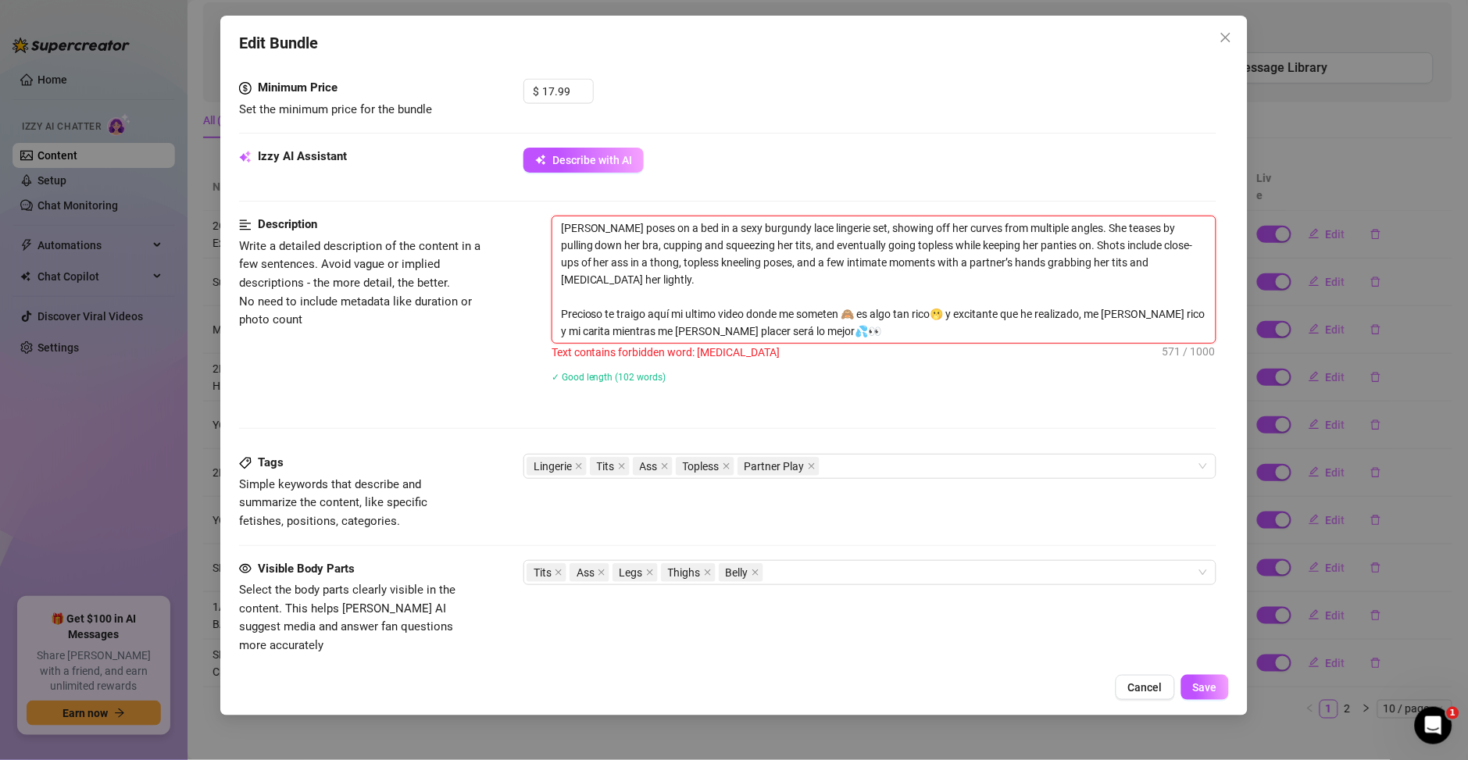
click at [1116, 264] on textarea "Ary poses on a bed in a sexy burgundy lace lingerie set, showing off her curves…" at bounding box center [883, 279] width 663 height 127
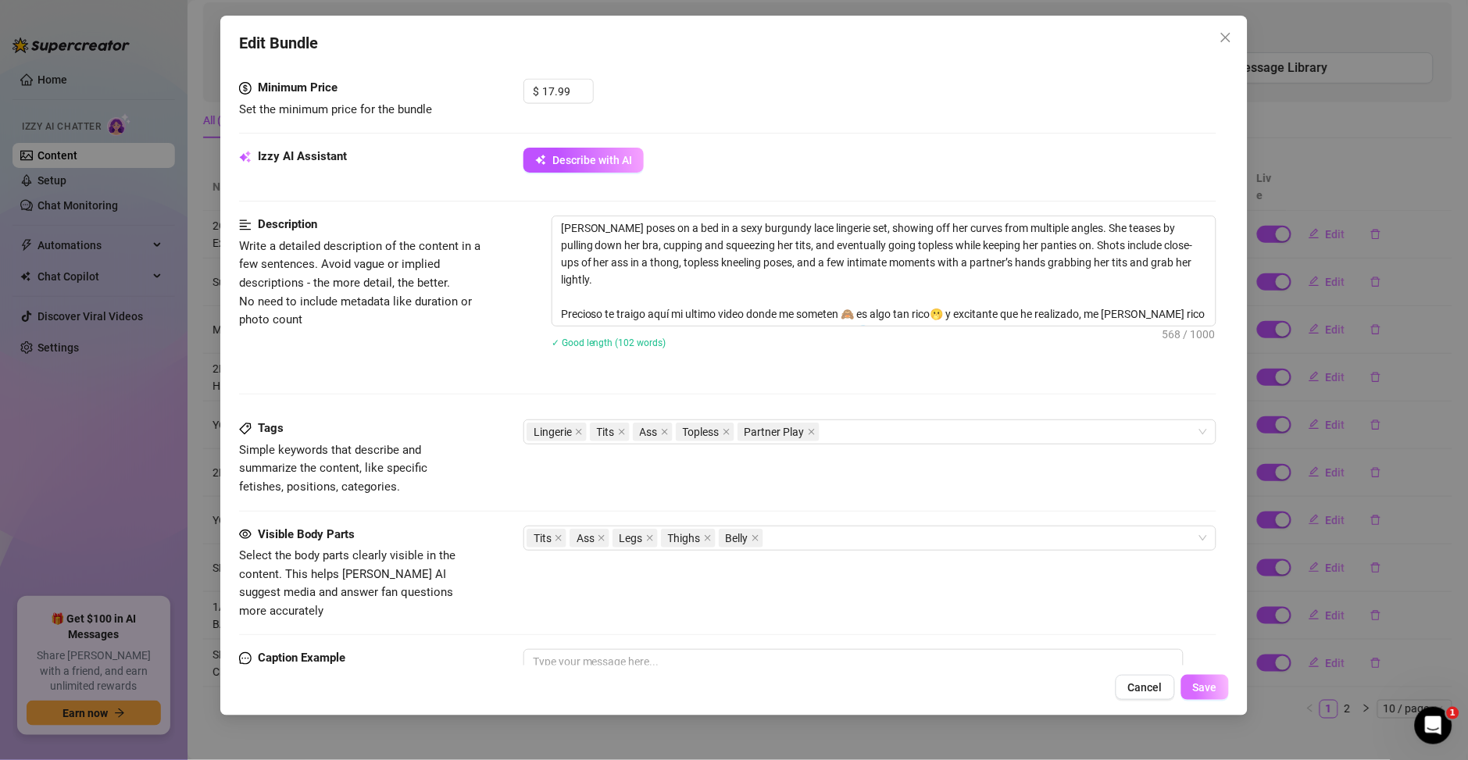
click at [1198, 691] on span "Save" at bounding box center [1205, 687] width 24 height 12
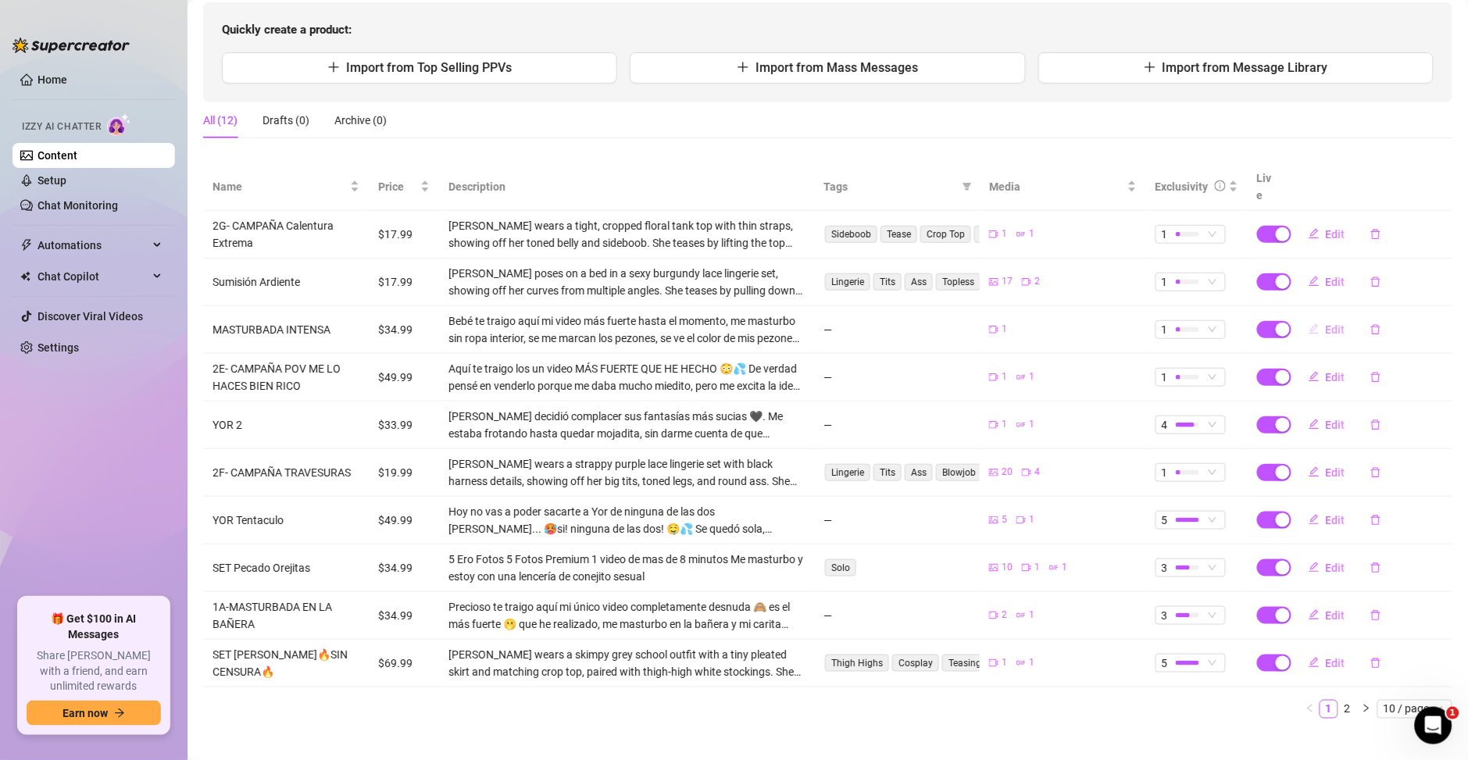
click at [1326, 323] on span "Edit" at bounding box center [1336, 329] width 20 height 12
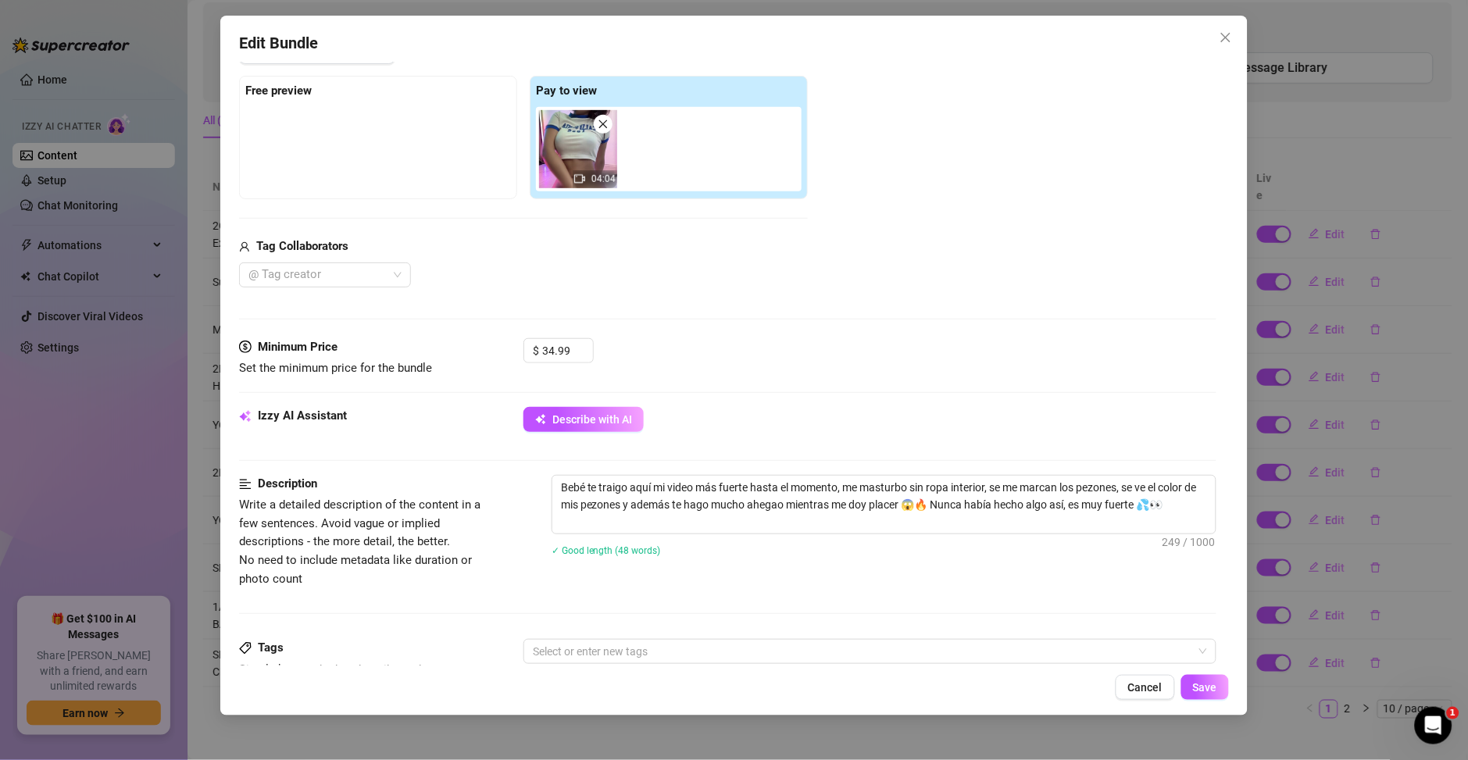
scroll to position [450, 0]
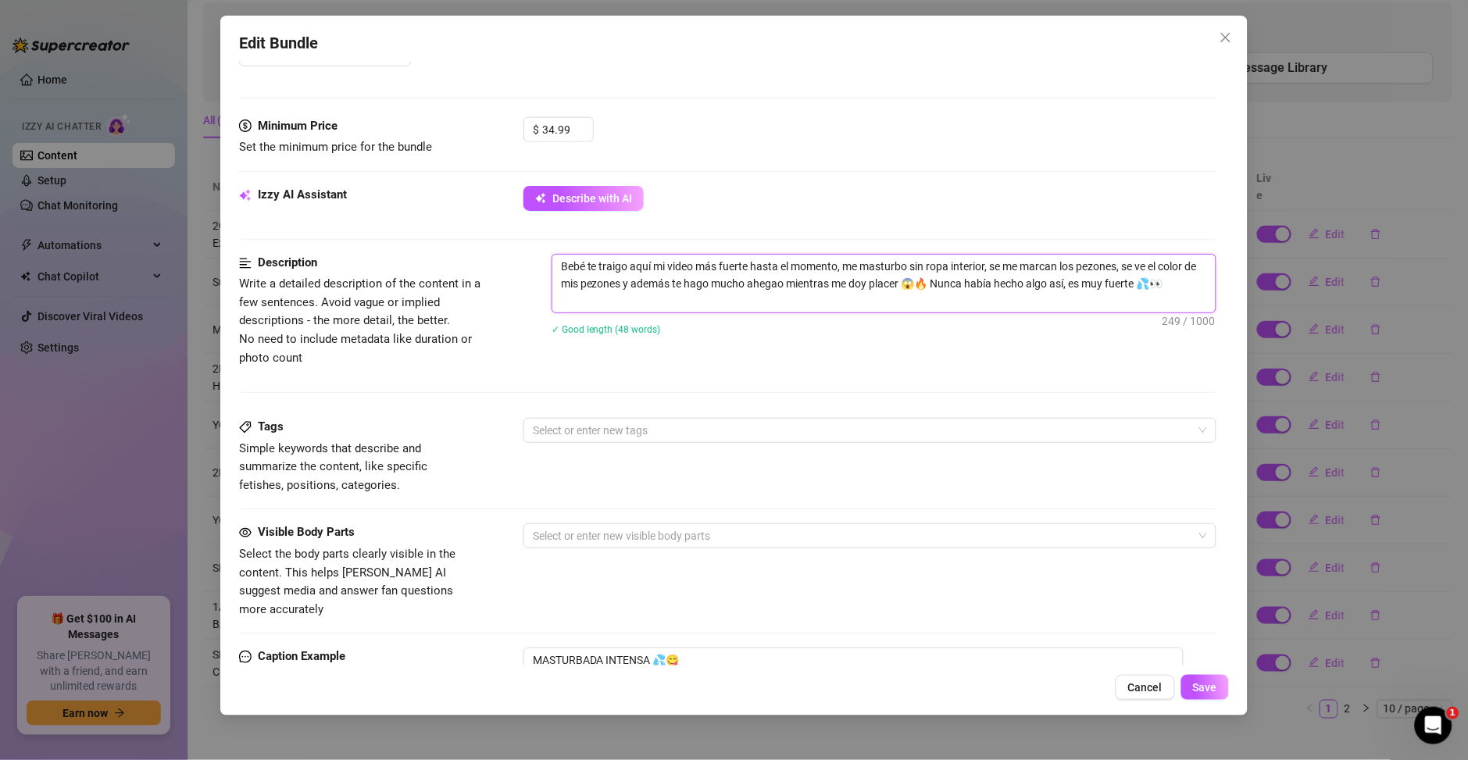
drag, startPoint x: 619, startPoint y: 304, endPoint x: 554, endPoint y: 263, distance: 76.5
click at [554, 263] on textarea "Bebé te traigo aquí mi video más fuerte hasta el momento, me masturbo sin ropa …" at bounding box center [883, 284] width 663 height 58
click at [567, 195] on span "Describe with AI" at bounding box center [592, 198] width 80 height 12
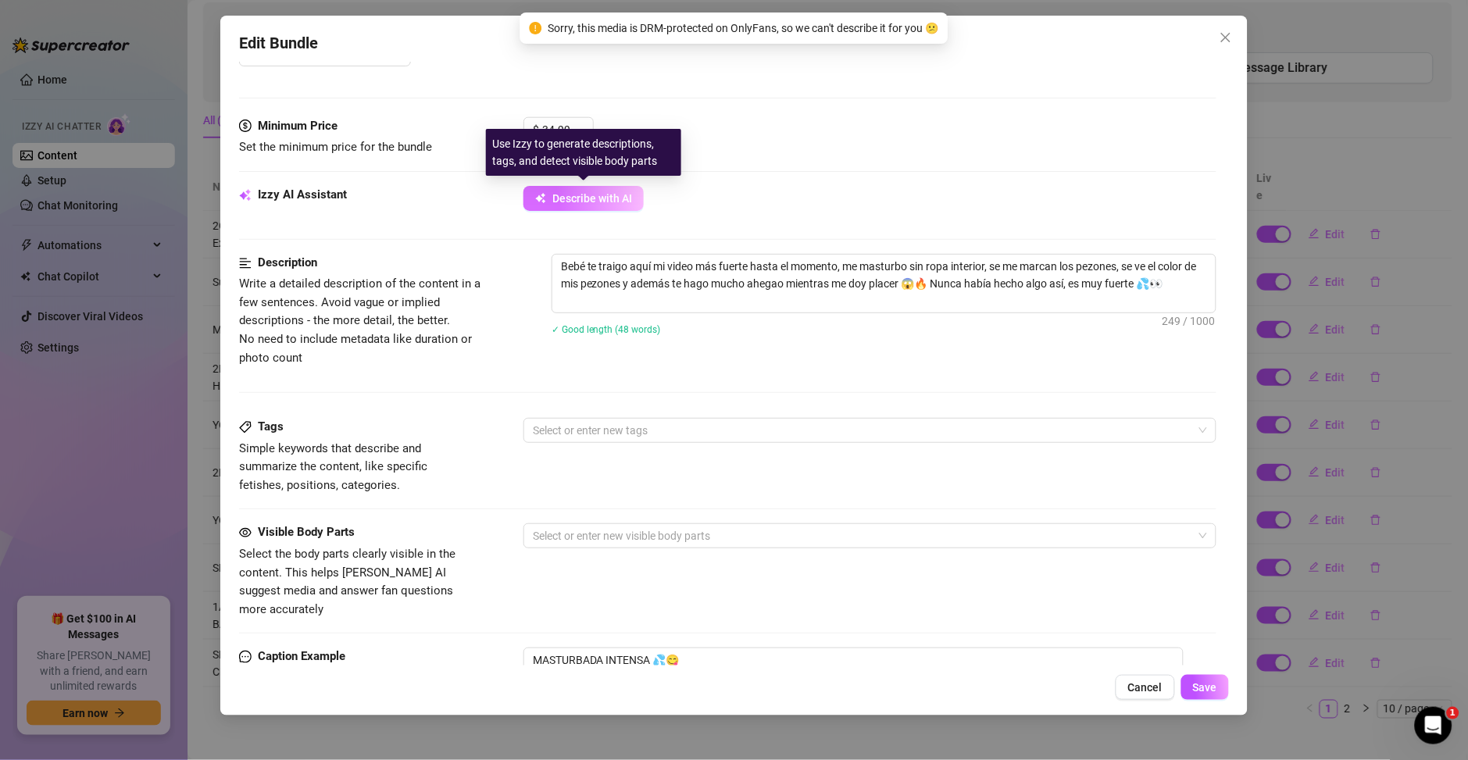
click at [613, 200] on span "Describe with AI" at bounding box center [592, 198] width 80 height 12
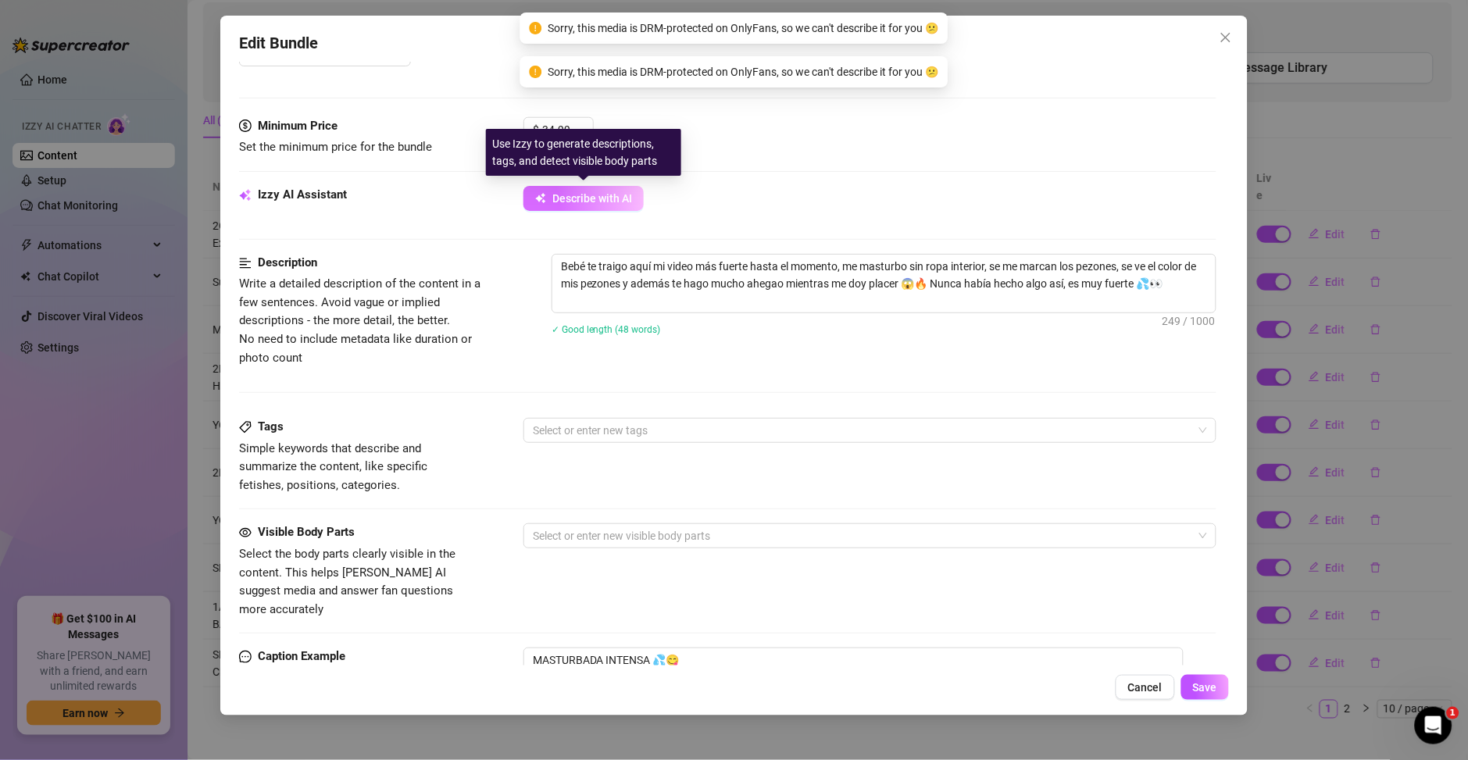
click at [613, 200] on span "Describe with AI" at bounding box center [592, 198] width 80 height 12
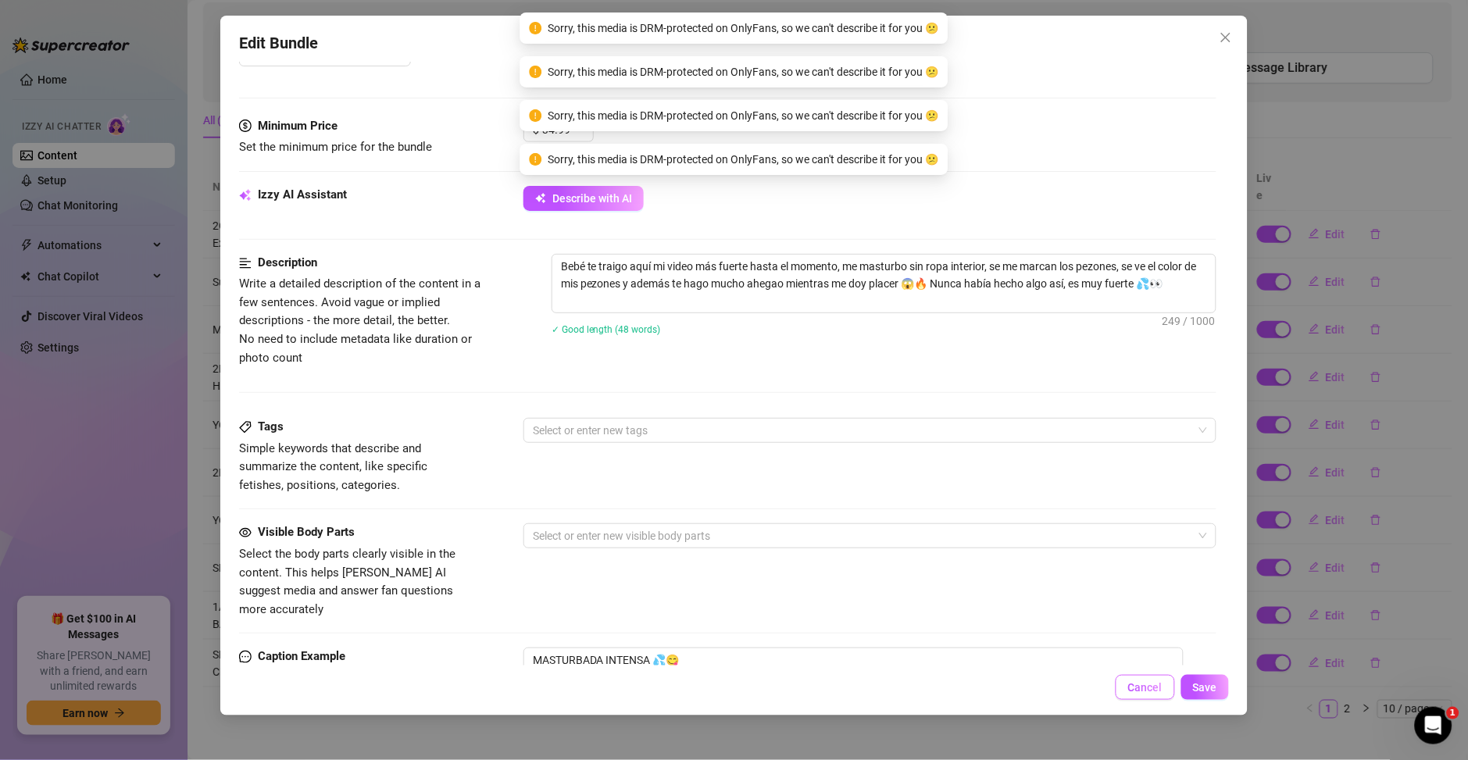
click at [1157, 684] on span "Cancel" at bounding box center [1145, 687] width 34 height 12
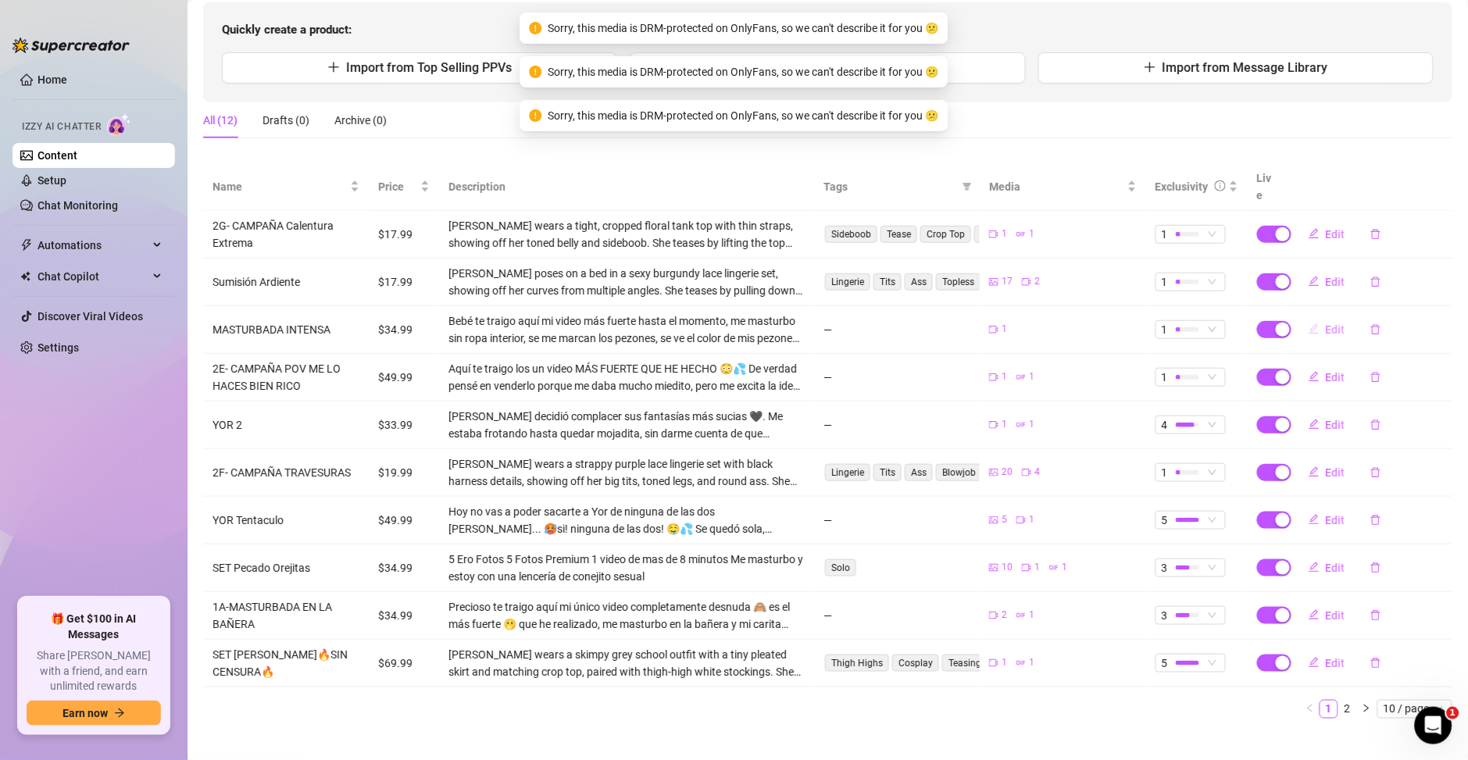
click at [1326, 323] on span "Edit" at bounding box center [1336, 329] width 20 height 12
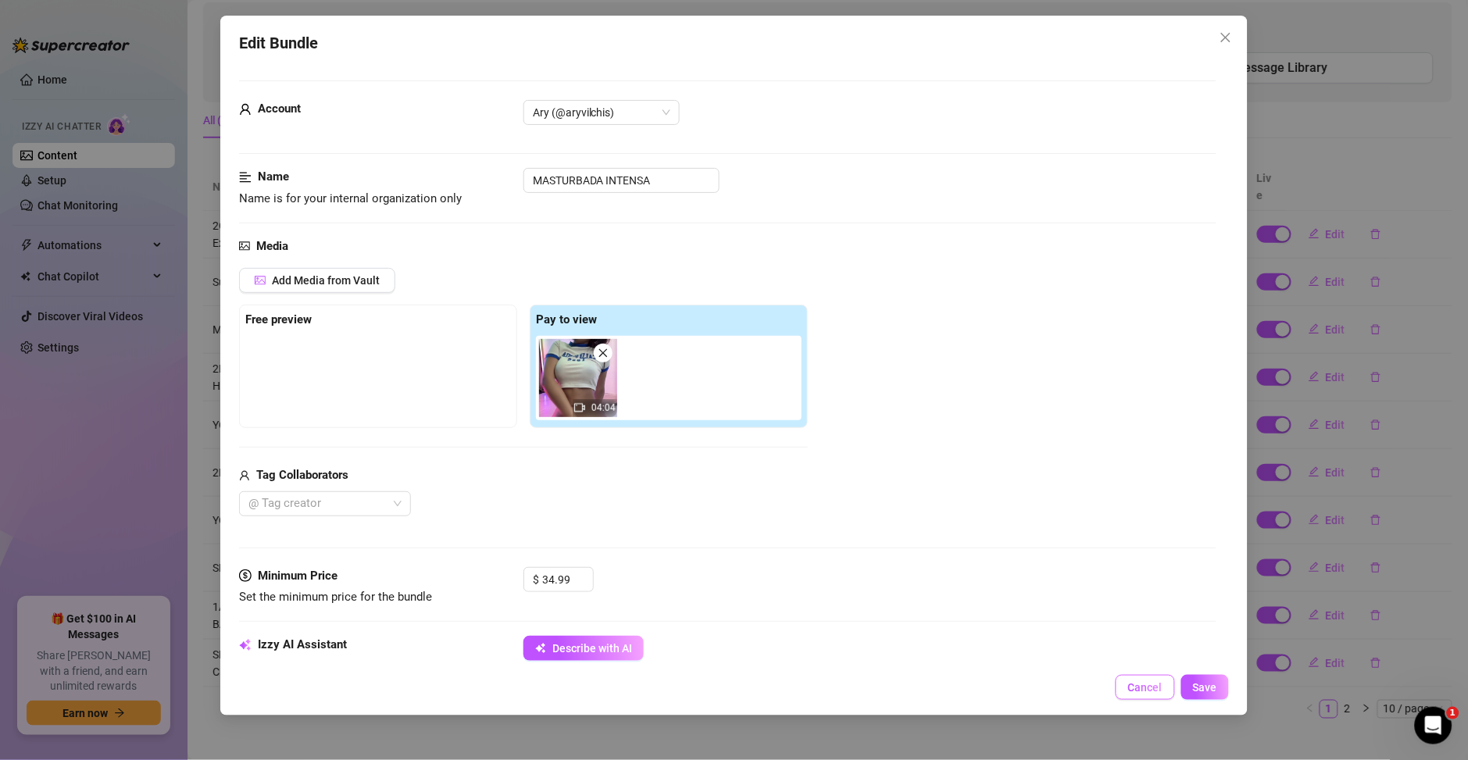
click at [1147, 698] on button "Cancel" at bounding box center [1144, 687] width 59 height 25
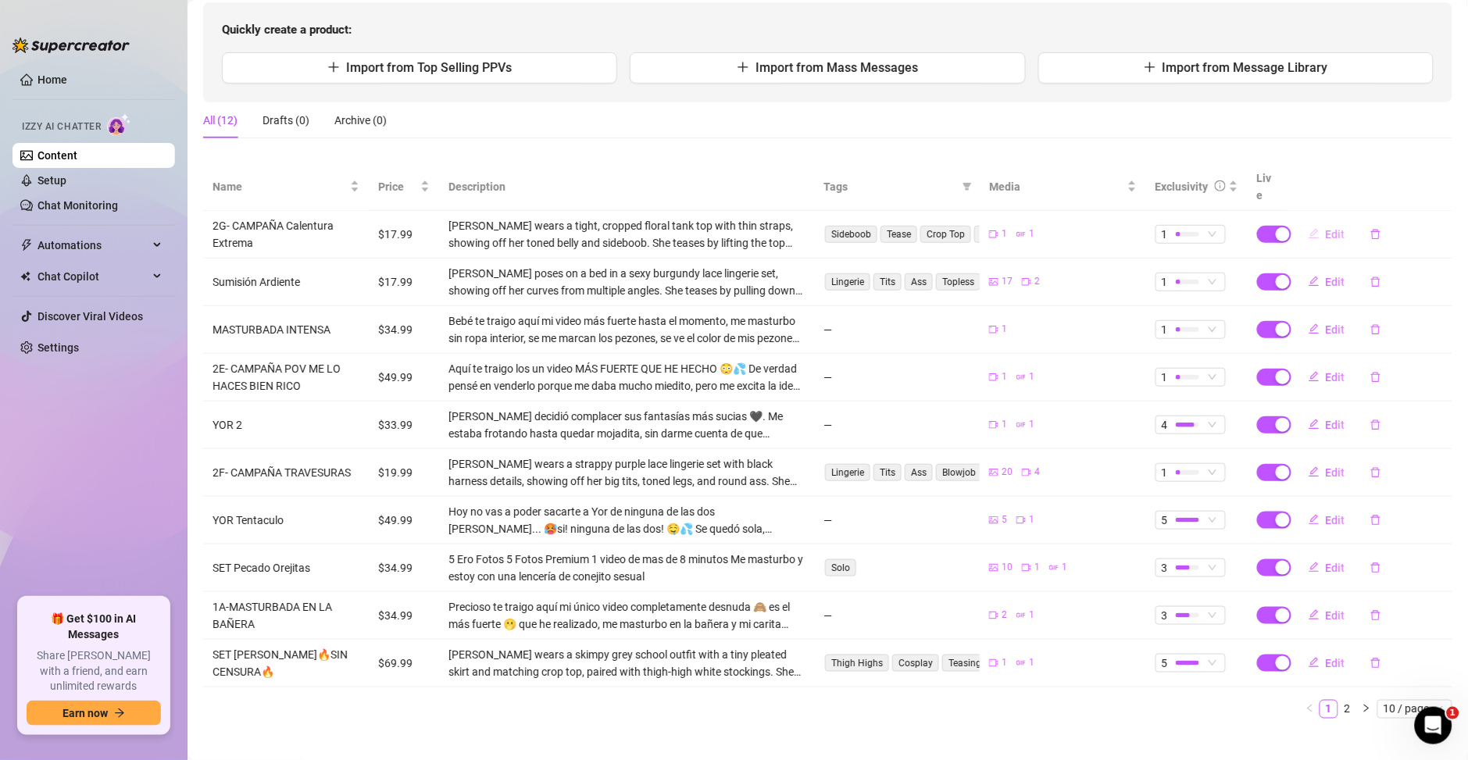
click at [1326, 228] on span "Edit" at bounding box center [1336, 234] width 20 height 12
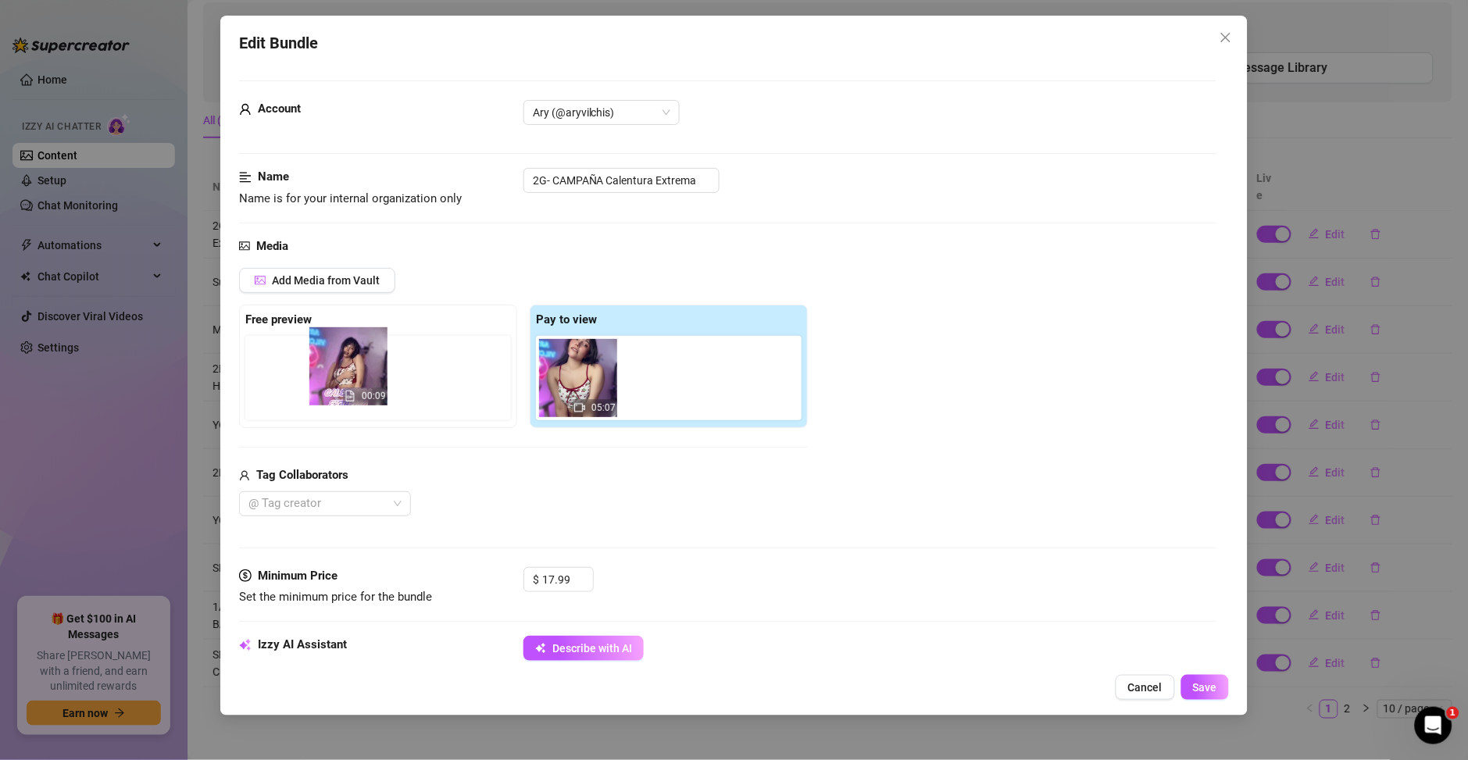
drag, startPoint x: 556, startPoint y: 391, endPoint x: 347, endPoint y: 379, distance: 209.7
click at [347, 379] on div "Free preview Pay to view 00:09 05:07" at bounding box center [523, 366] width 569 height 123
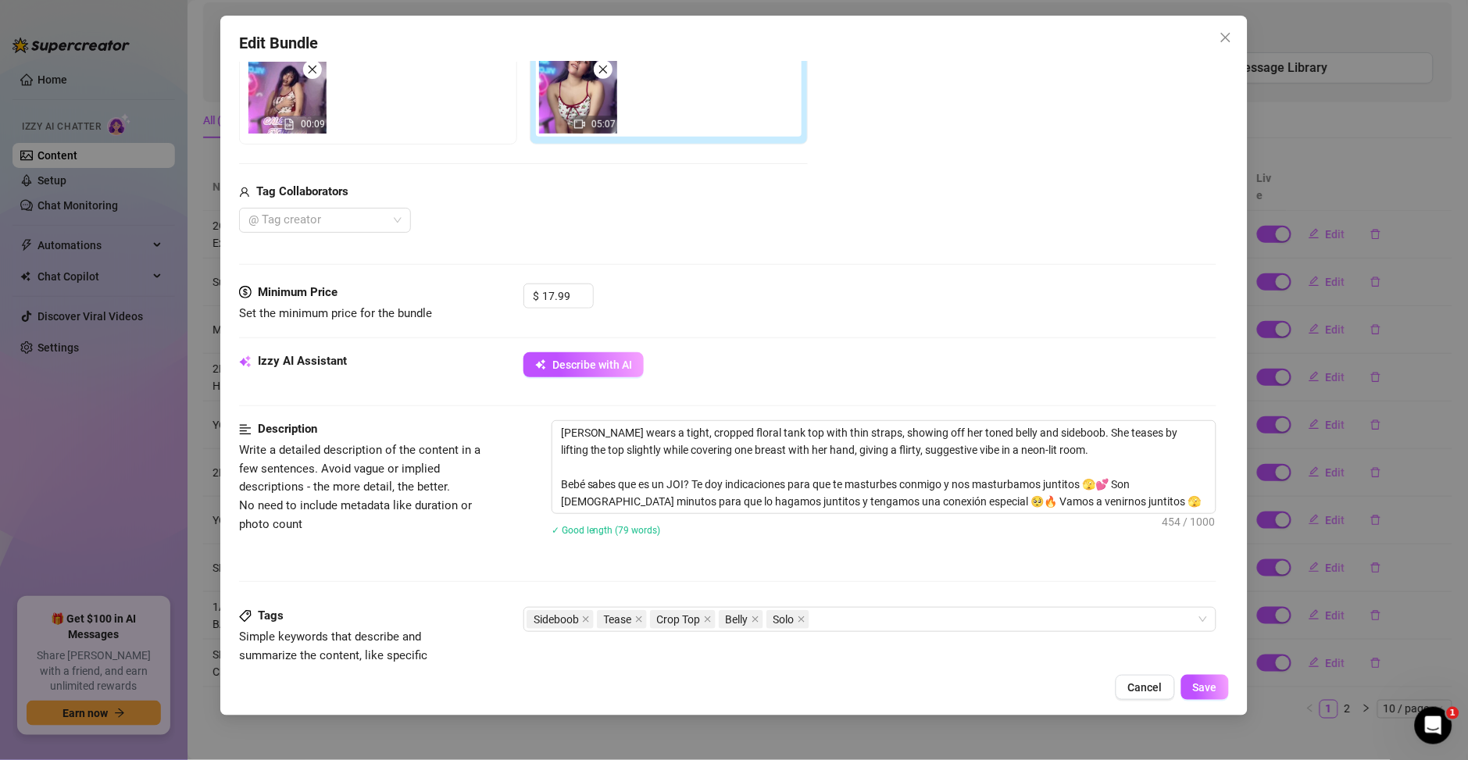
scroll to position [562, 0]
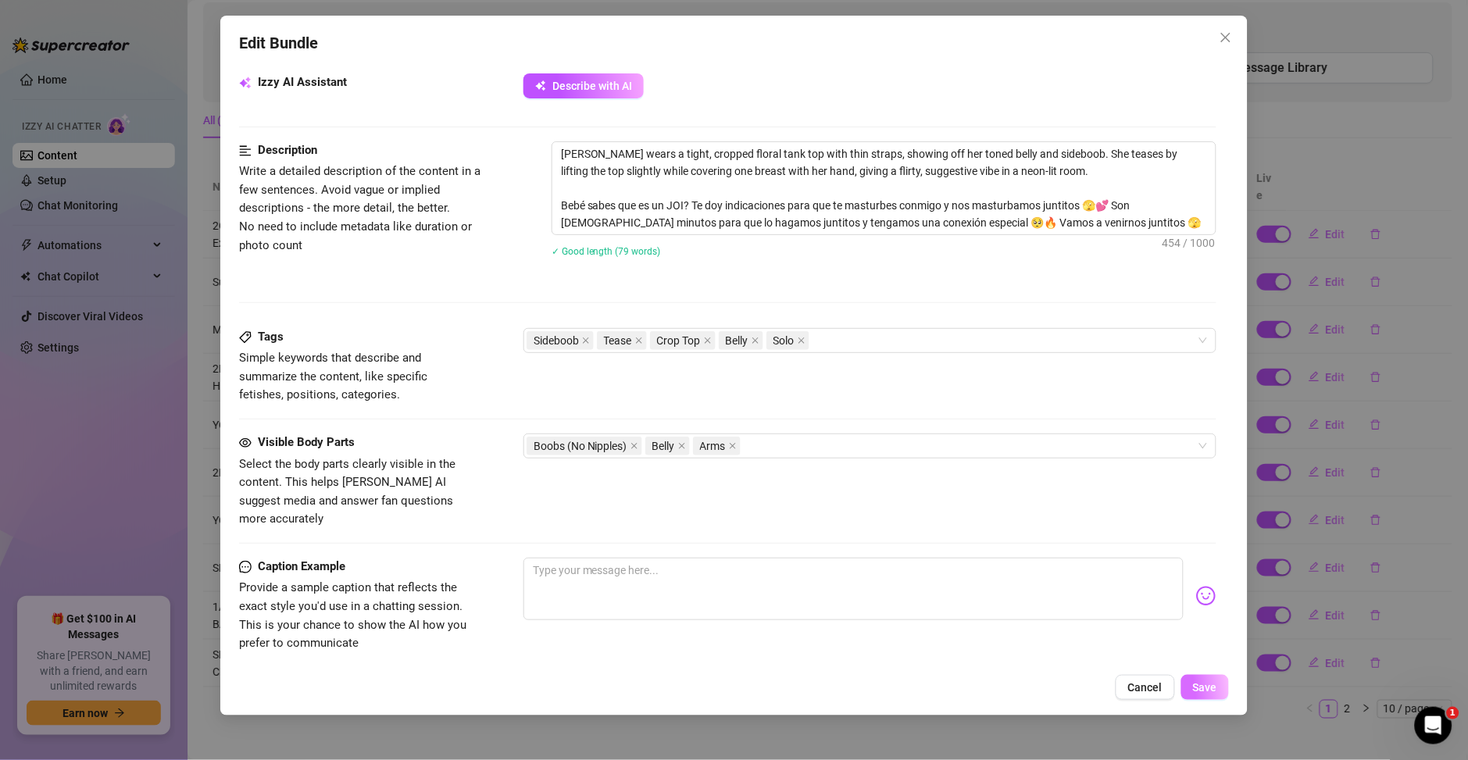
click at [1194, 686] on span "Save" at bounding box center [1205, 687] width 24 height 12
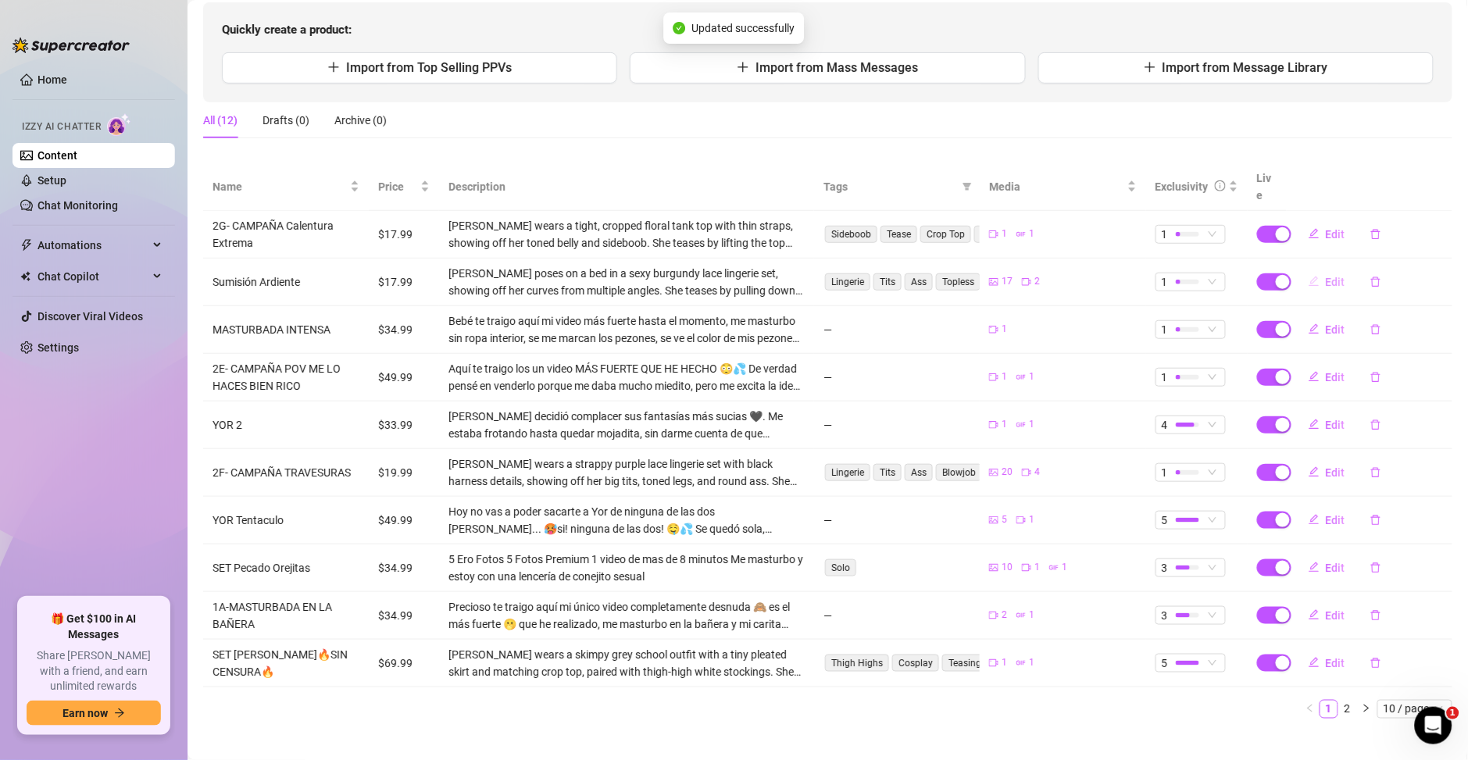
click at [1326, 276] on span "Edit" at bounding box center [1336, 282] width 20 height 12
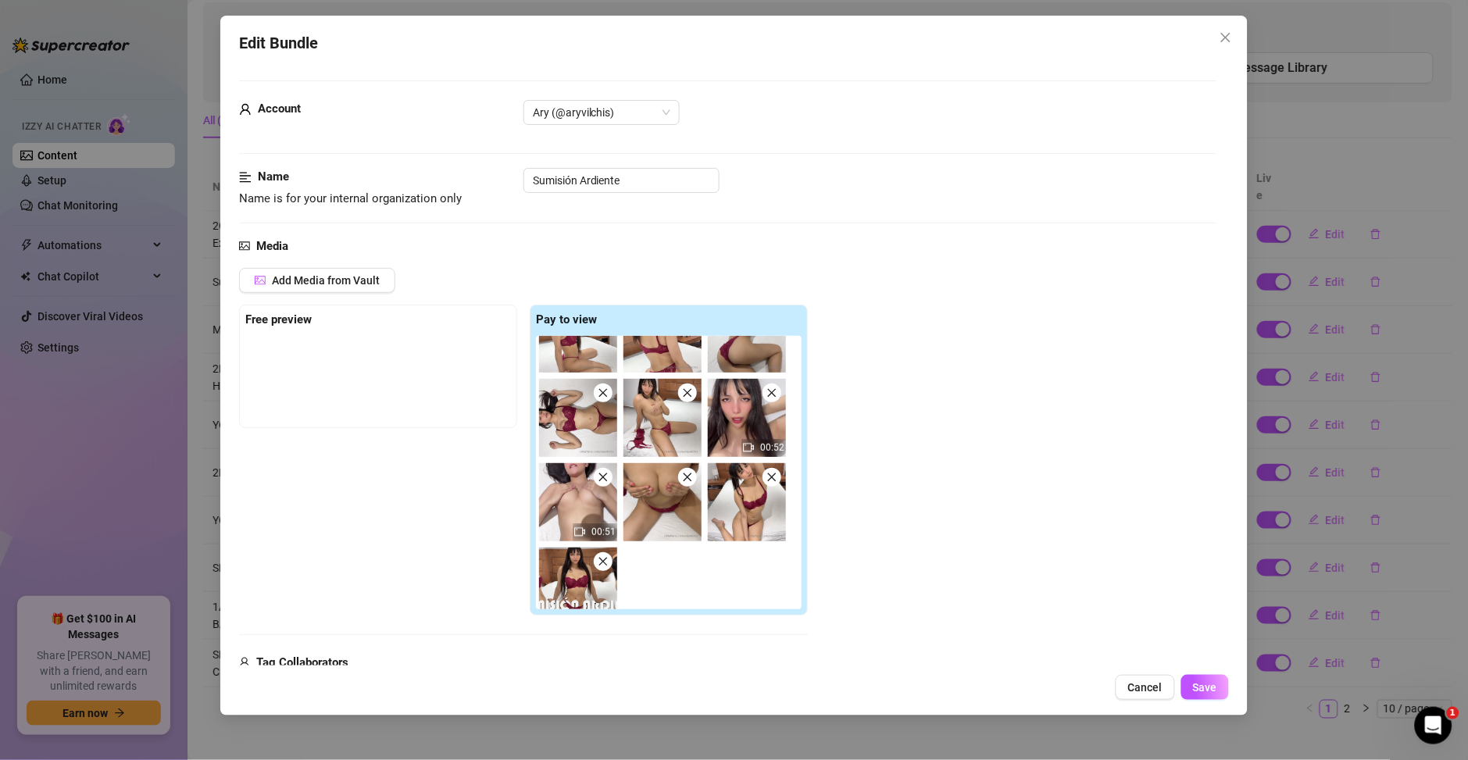
scroll to position [569, 0]
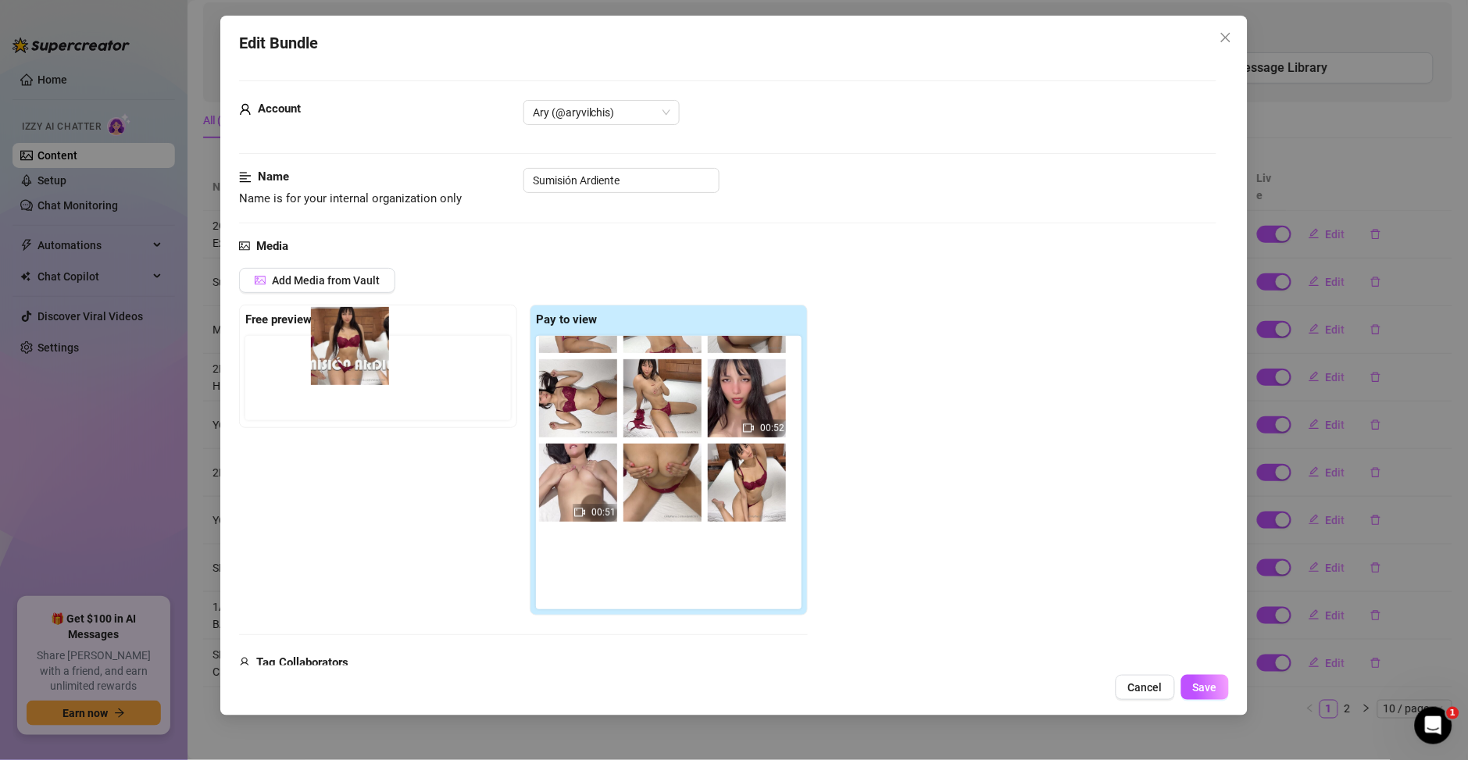
drag, startPoint x: 576, startPoint y: 573, endPoint x: 340, endPoint y: 343, distance: 329.2
click at [340, 343] on div "Free preview Pay to view 00:52 00:51" at bounding box center [523, 460] width 569 height 311
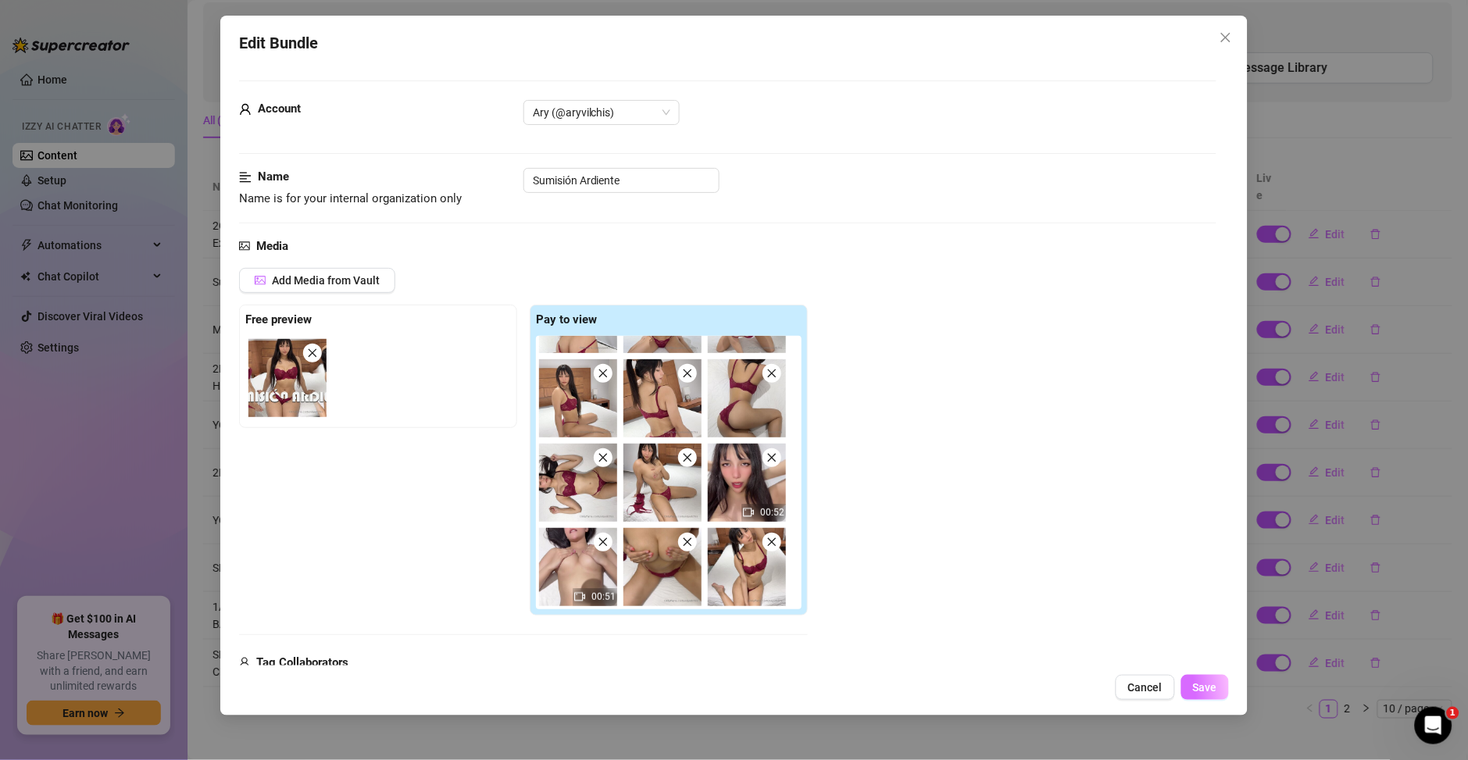
click at [1213, 695] on button "Save" at bounding box center [1205, 687] width 48 height 25
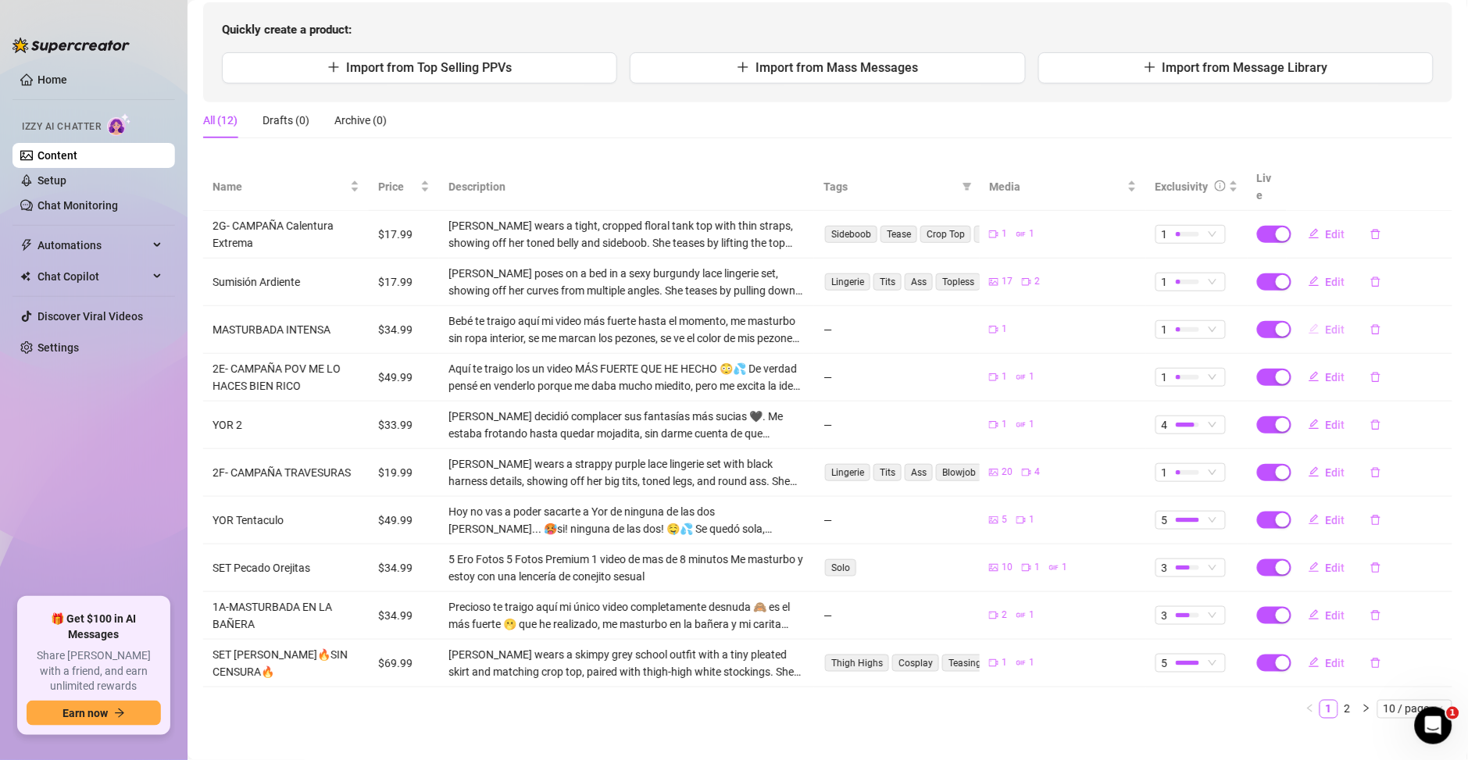
click at [1326, 323] on span "Edit" at bounding box center [1336, 329] width 20 height 12
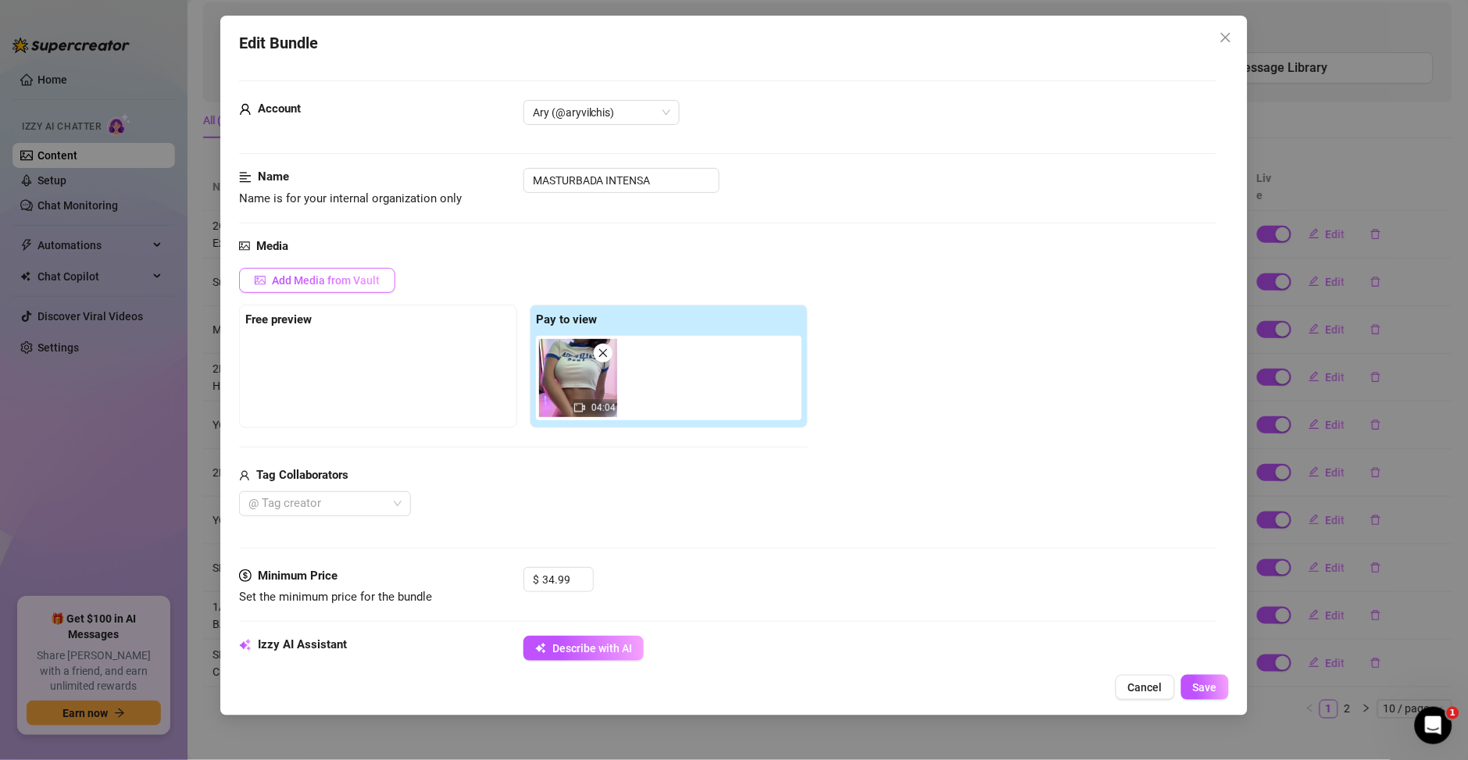
click at [302, 291] on button "Add Media from Vault" at bounding box center [317, 280] width 156 height 25
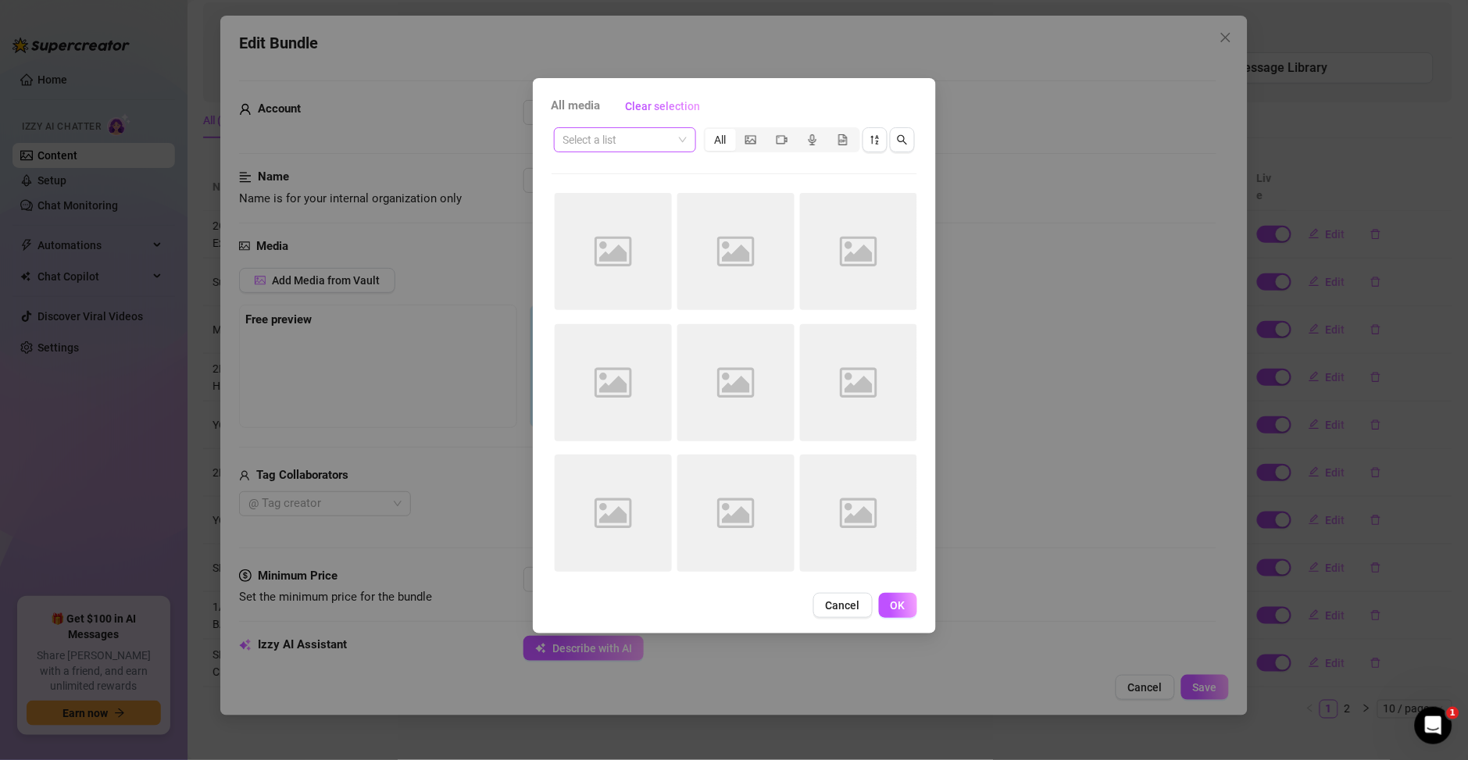
click at [649, 145] on input "search" at bounding box center [617, 139] width 109 height 23
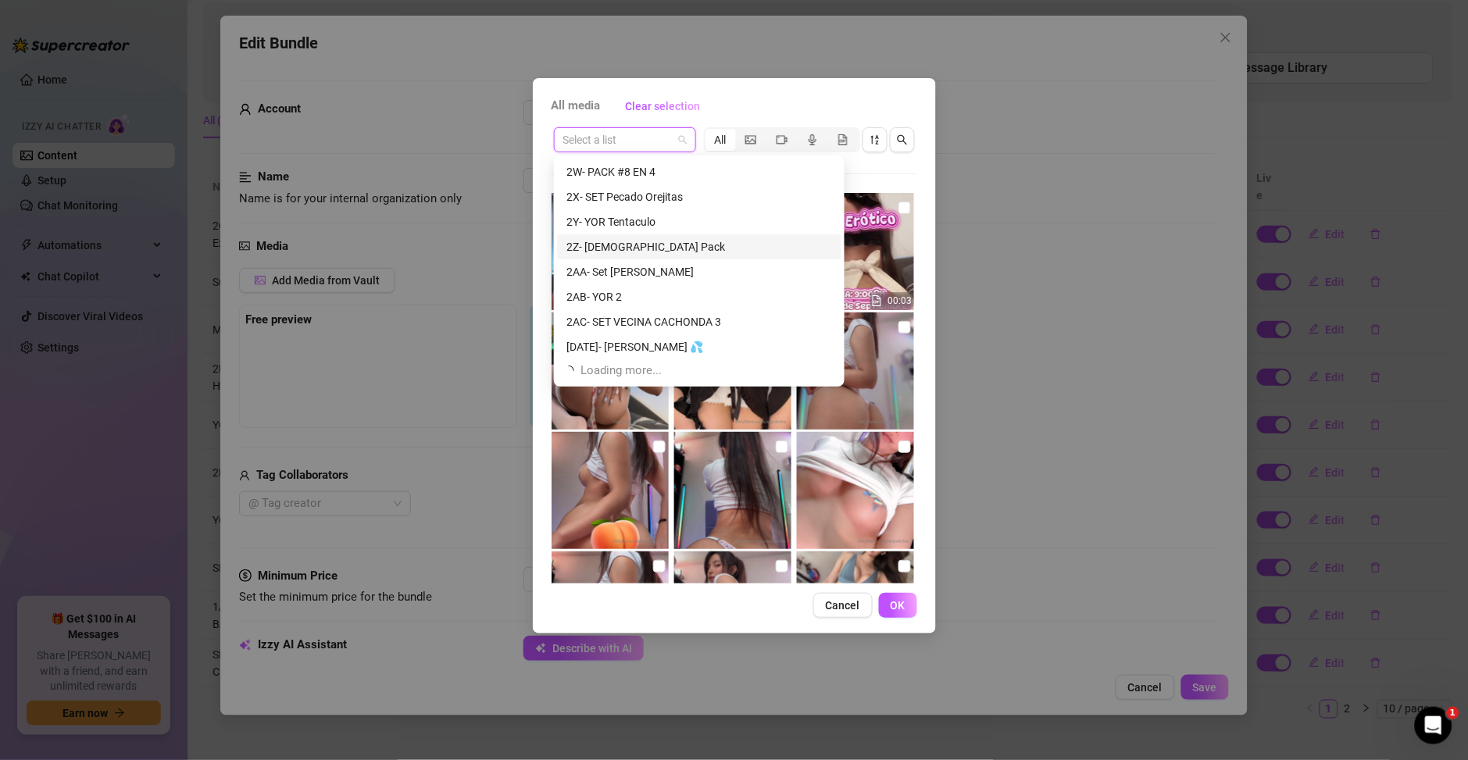
scroll to position [800, 0]
click at [634, 146] on input "search" at bounding box center [617, 139] width 109 height 23
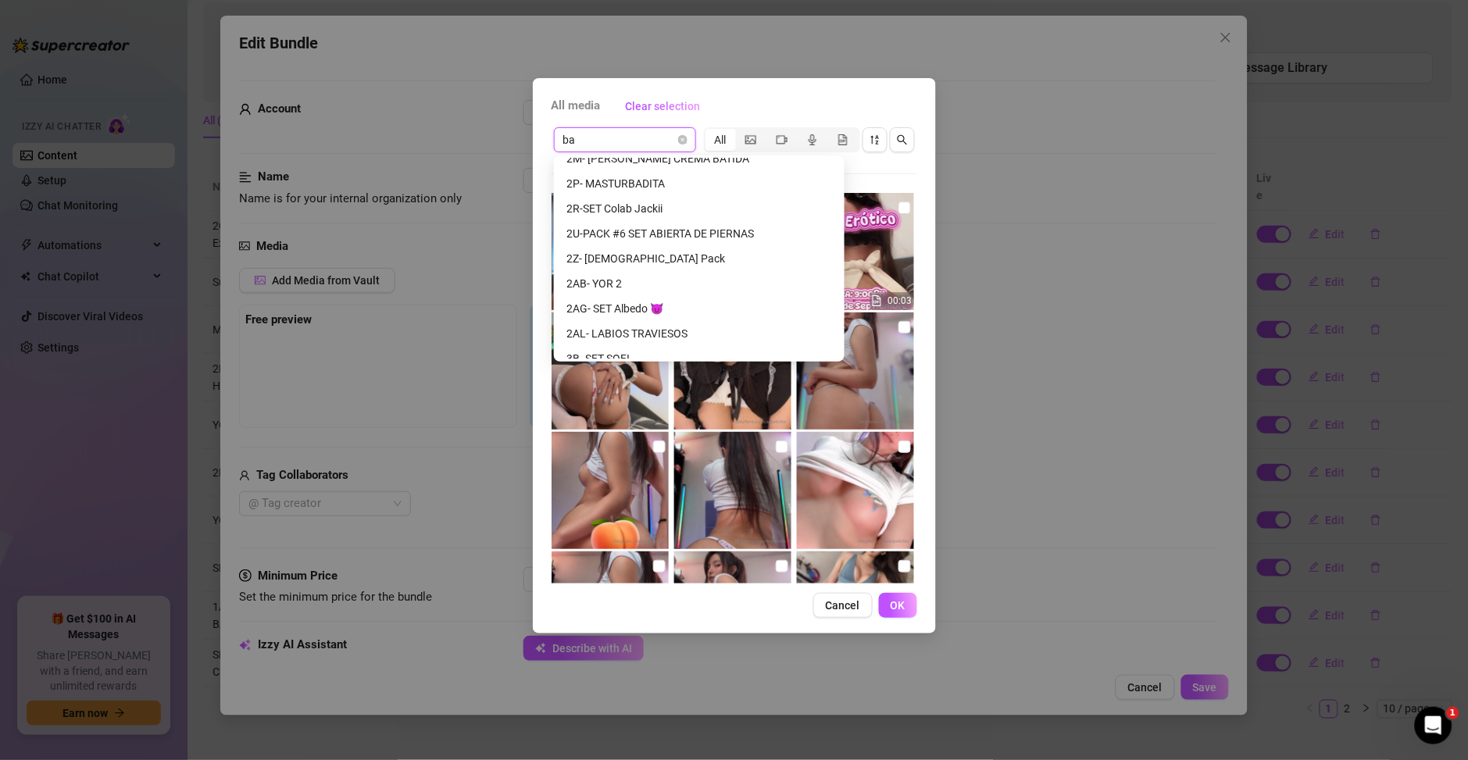
scroll to position [0, 0]
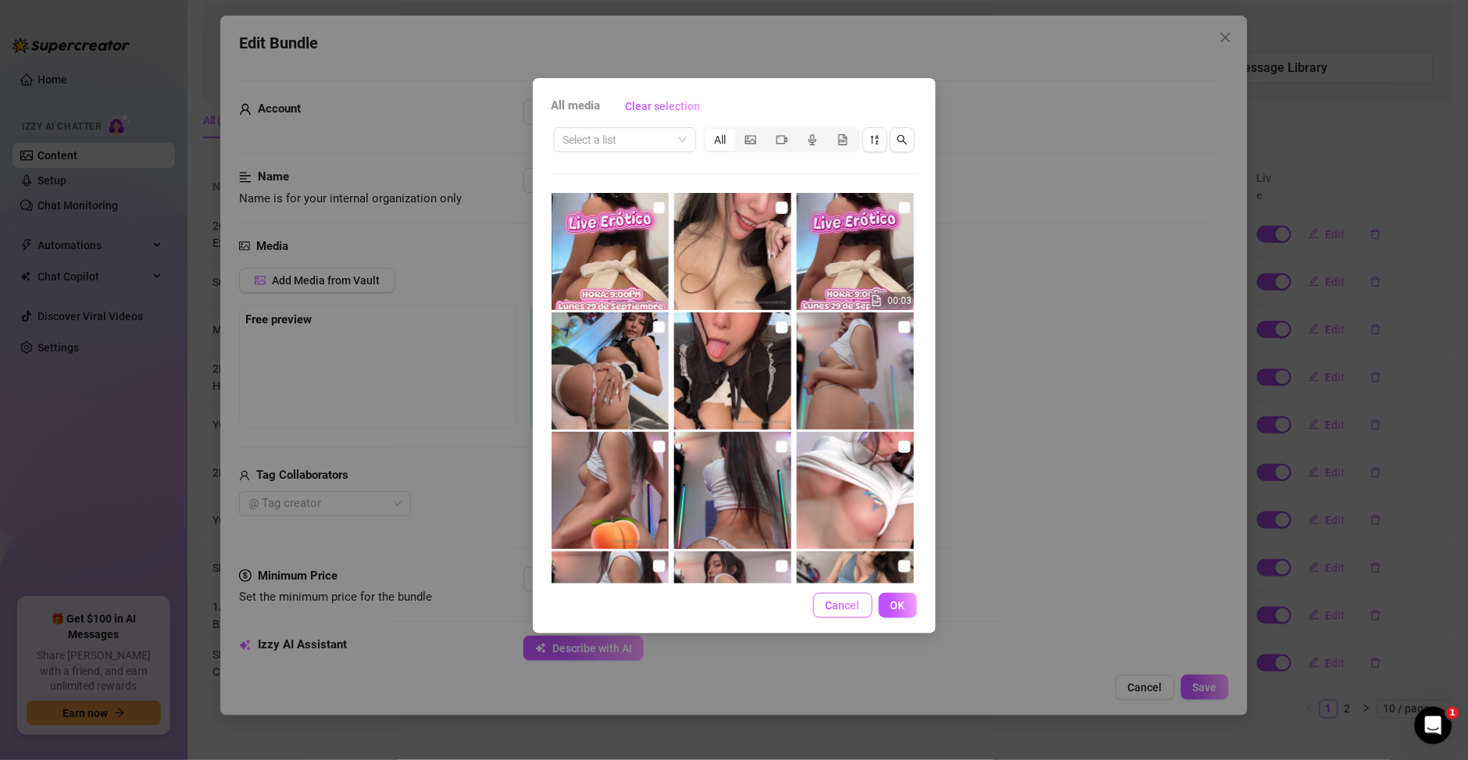
click at [853, 599] on span "Cancel" at bounding box center [843, 605] width 34 height 12
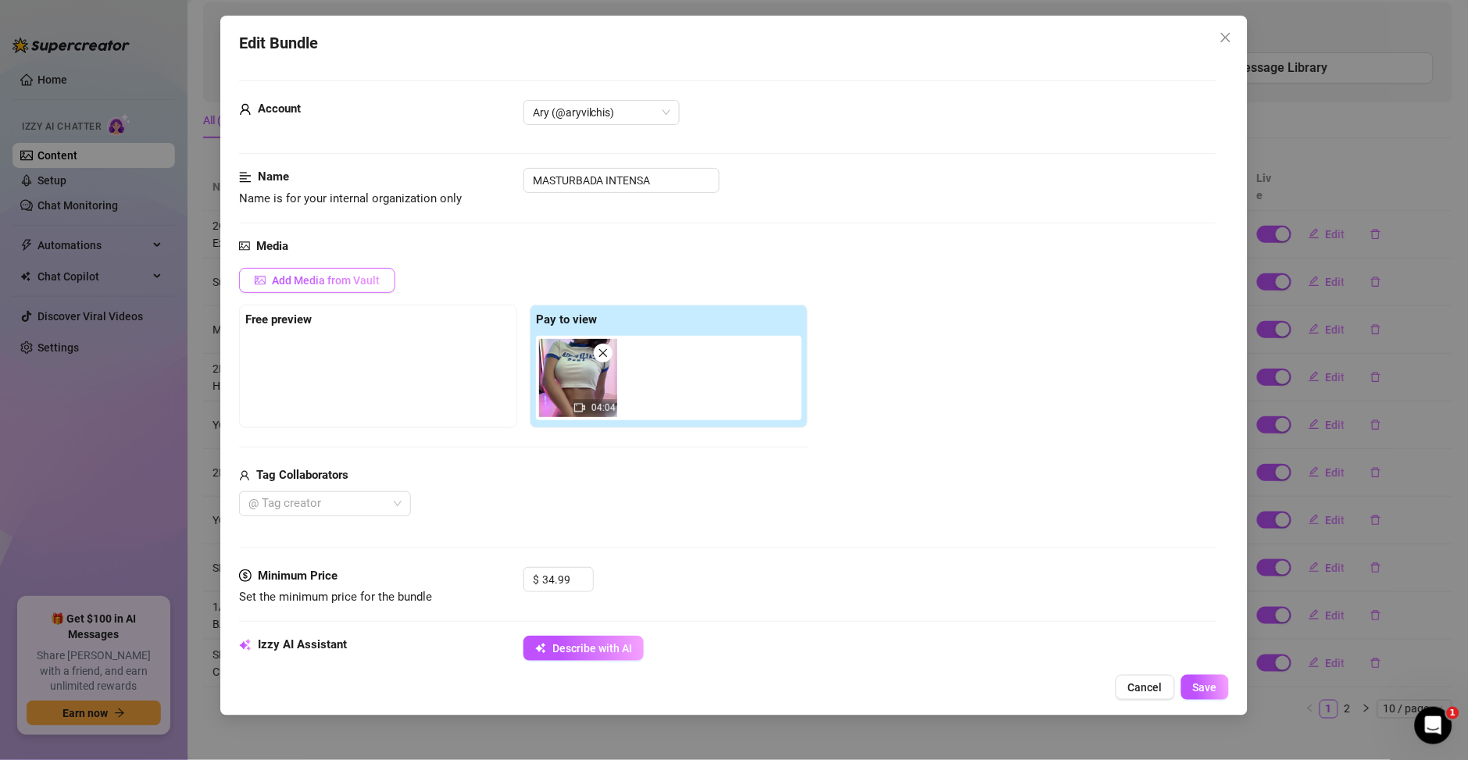
click at [312, 279] on span "Add Media from Vault" at bounding box center [326, 280] width 108 height 12
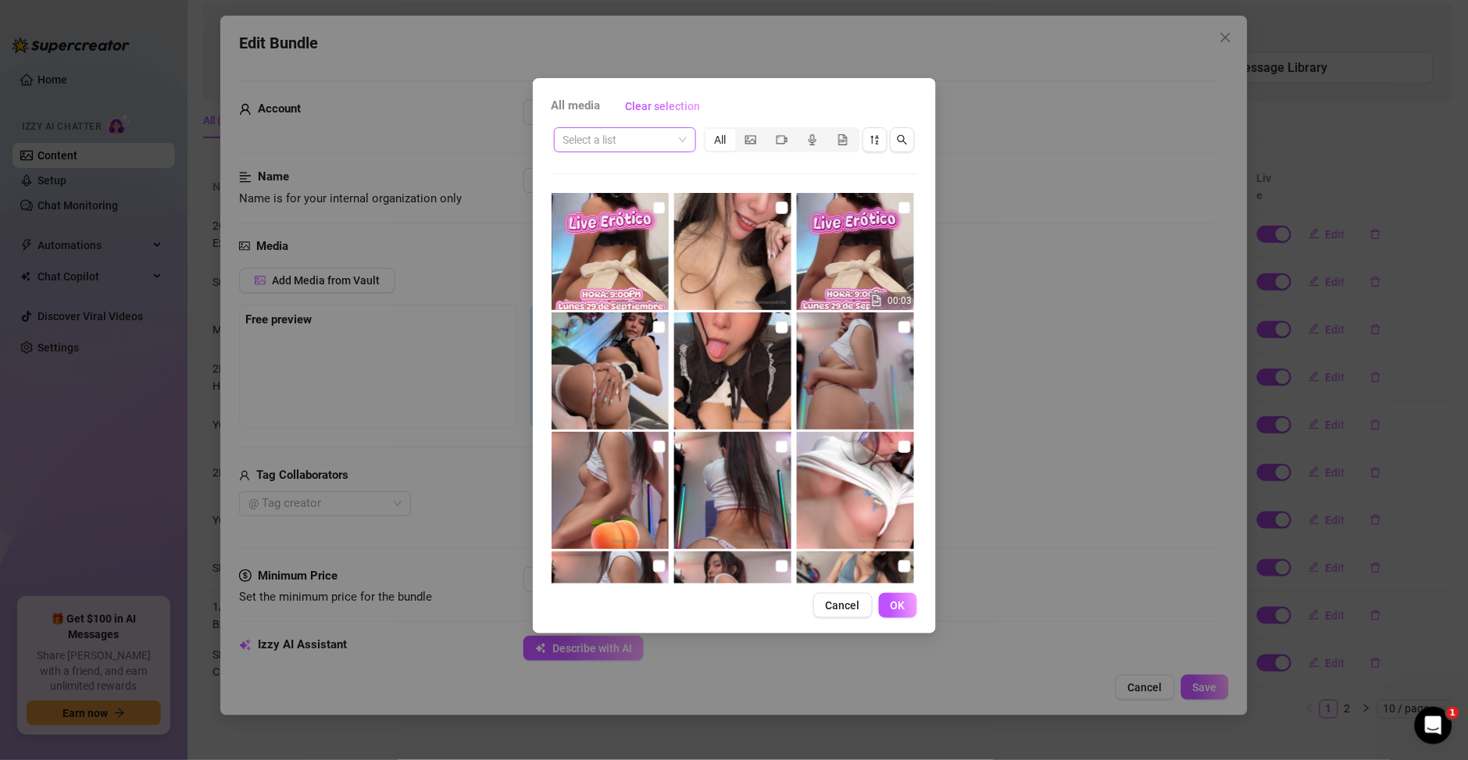
click at [656, 145] on input "search" at bounding box center [617, 139] width 109 height 23
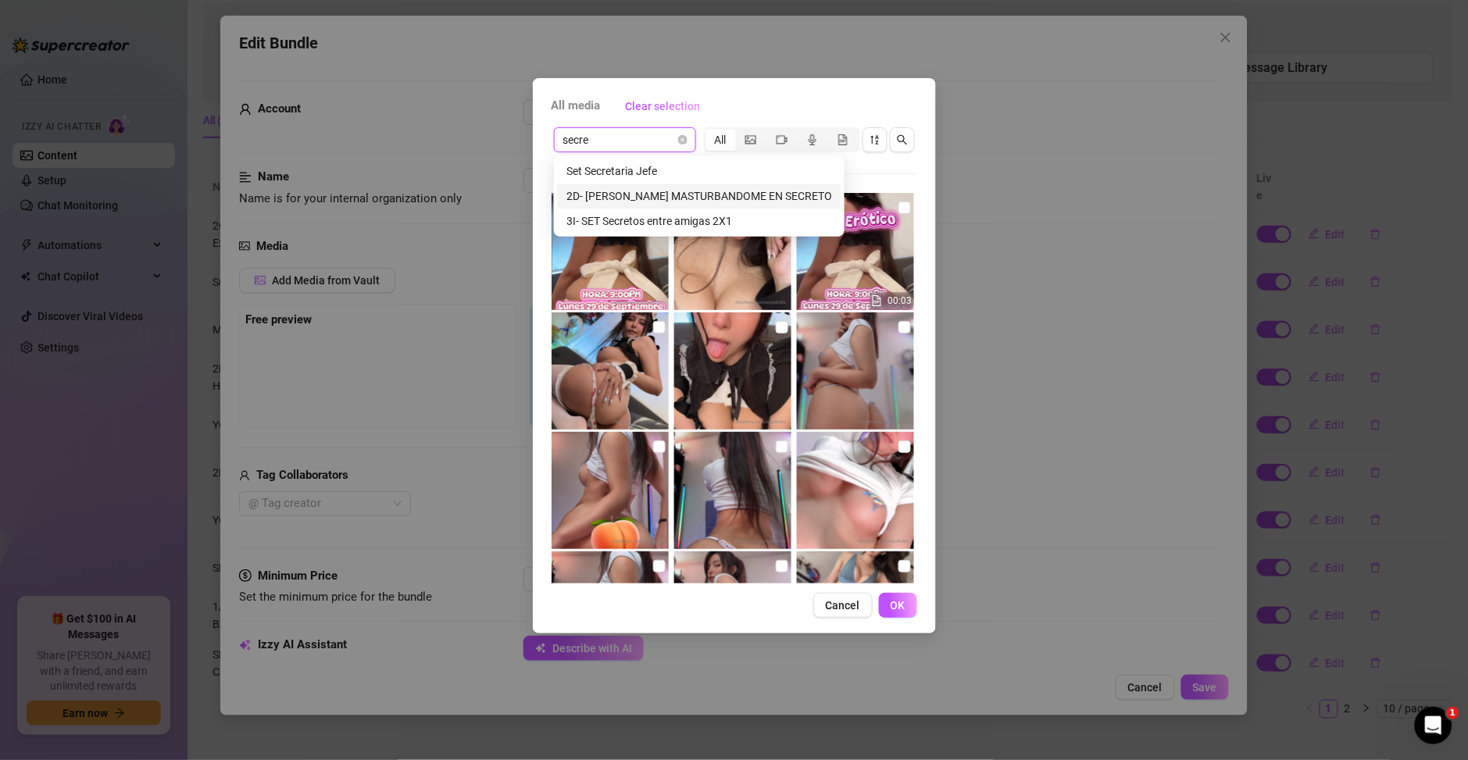
click at [697, 201] on div "2D- CAMPAÑA MASTURBANDOME EN SECRETO" at bounding box center [699, 195] width 266 height 17
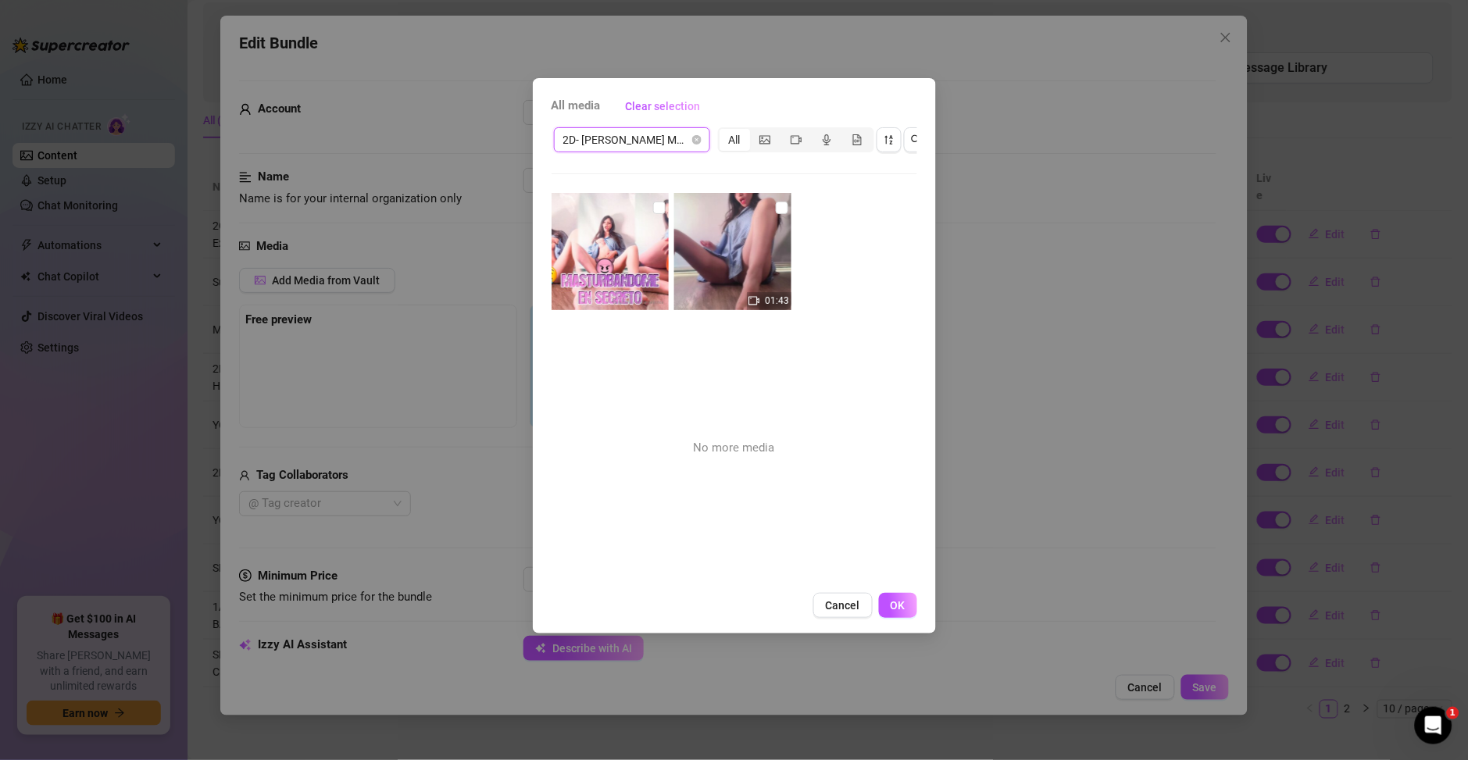
click at [625, 134] on span "2D- CAMPAÑA MASTURBANDOME EN SECRETO" at bounding box center [631, 139] width 137 height 23
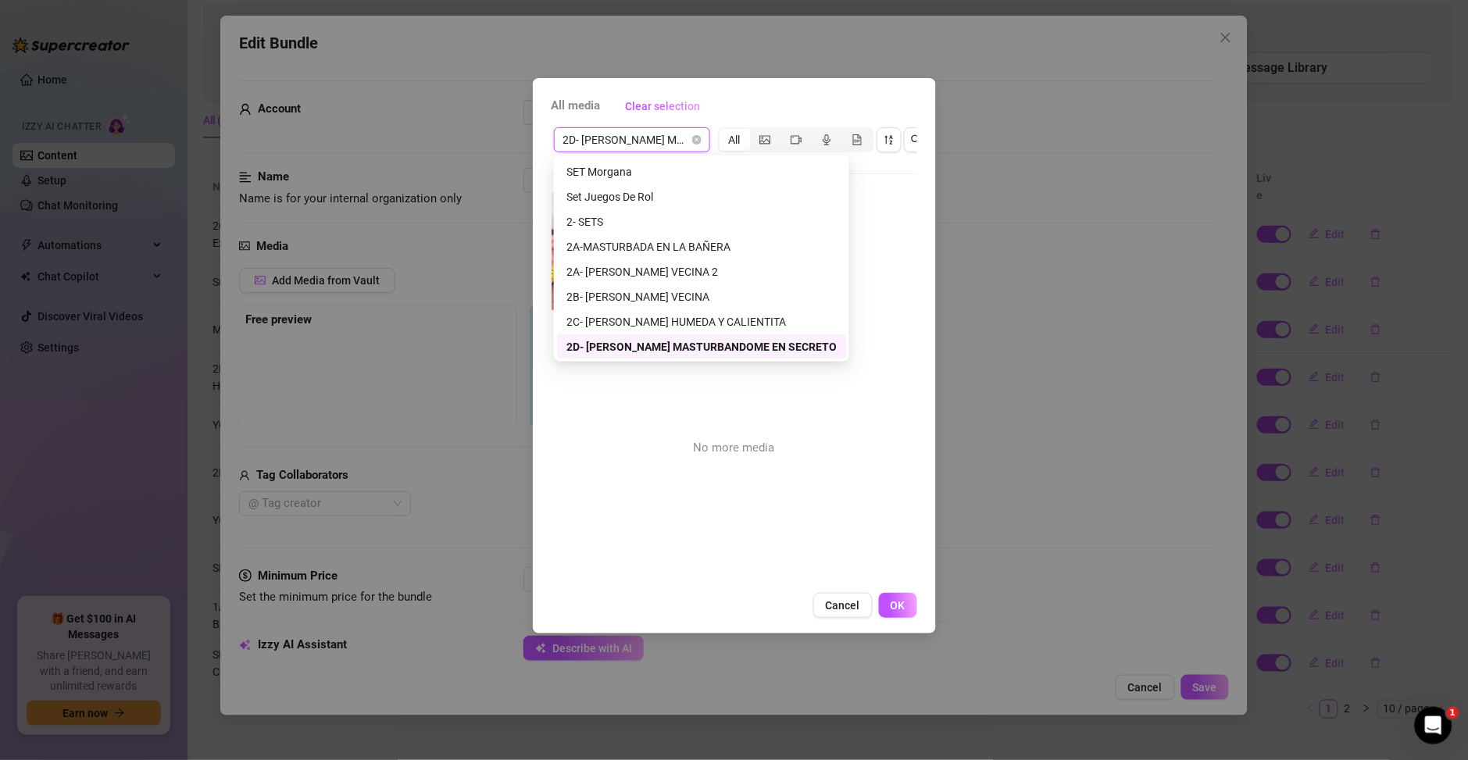
click at [625, 134] on span "2D- CAMPAÑA MASTURBANDOME EN SECRETO" at bounding box center [631, 139] width 137 height 23
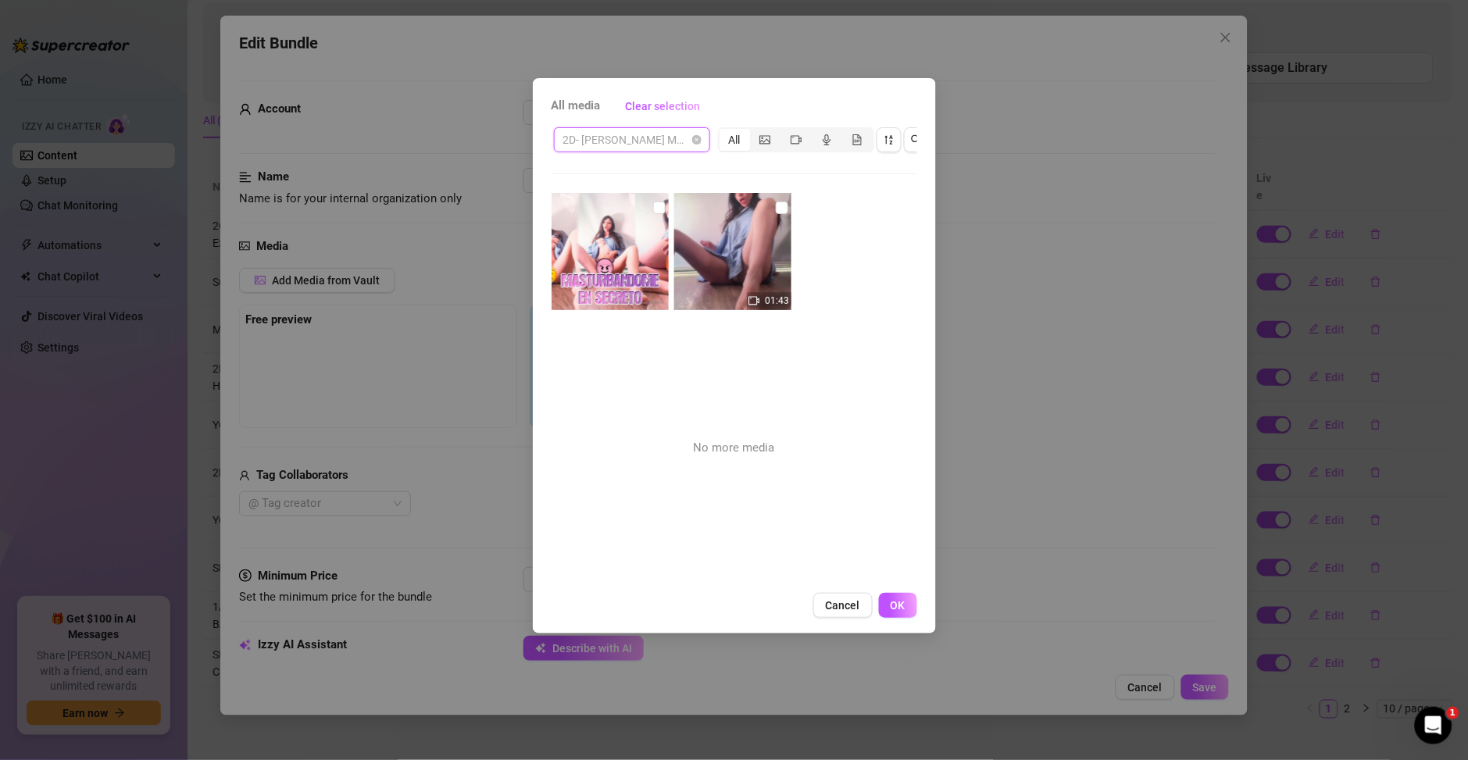
click at [625, 134] on span "2D- CAMPAÑA MASTURBANDOME EN SECRETO" at bounding box center [631, 139] width 137 height 23
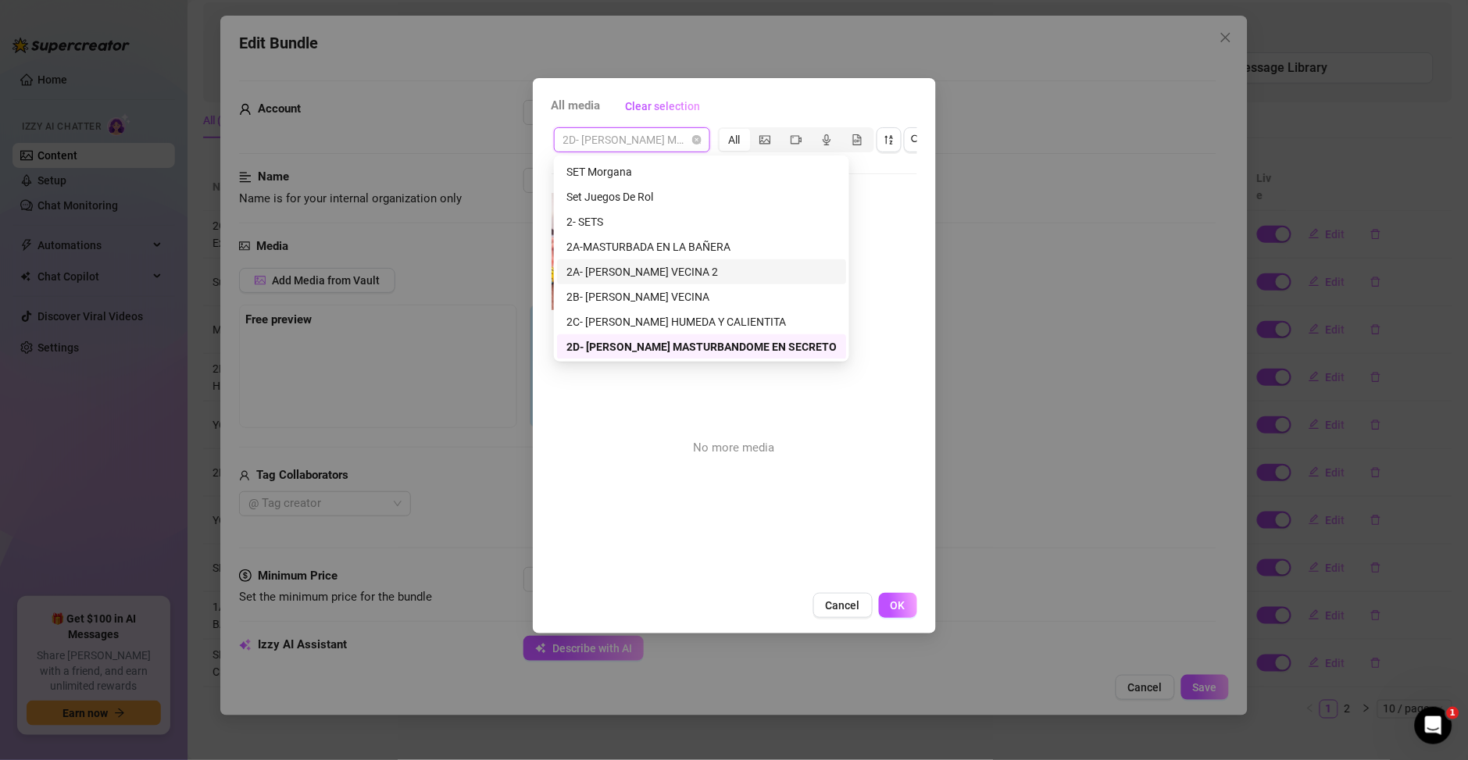
scroll to position [262, 0]
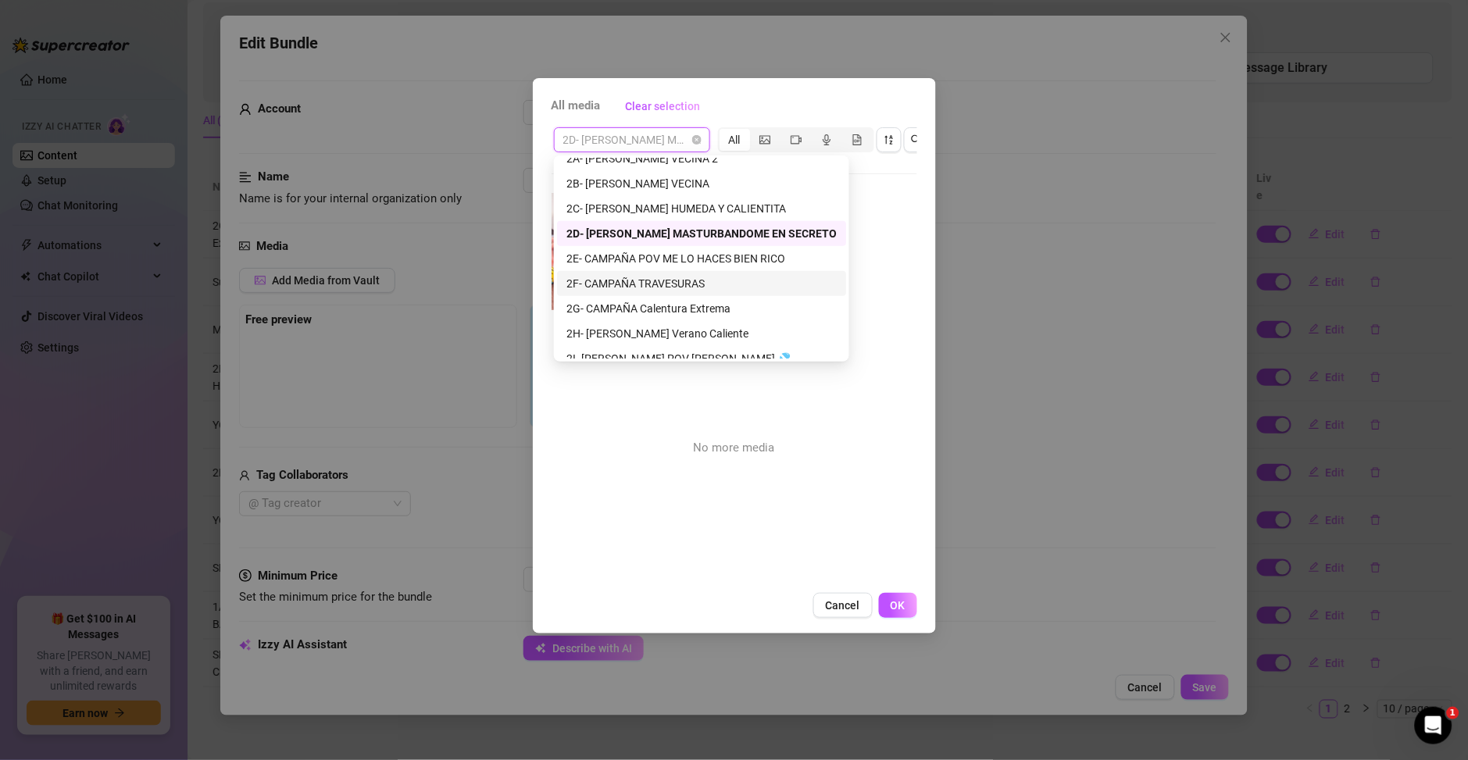
click at [672, 288] on div "2F- CAMPAÑA TRAVESURAS" at bounding box center [701, 283] width 270 height 17
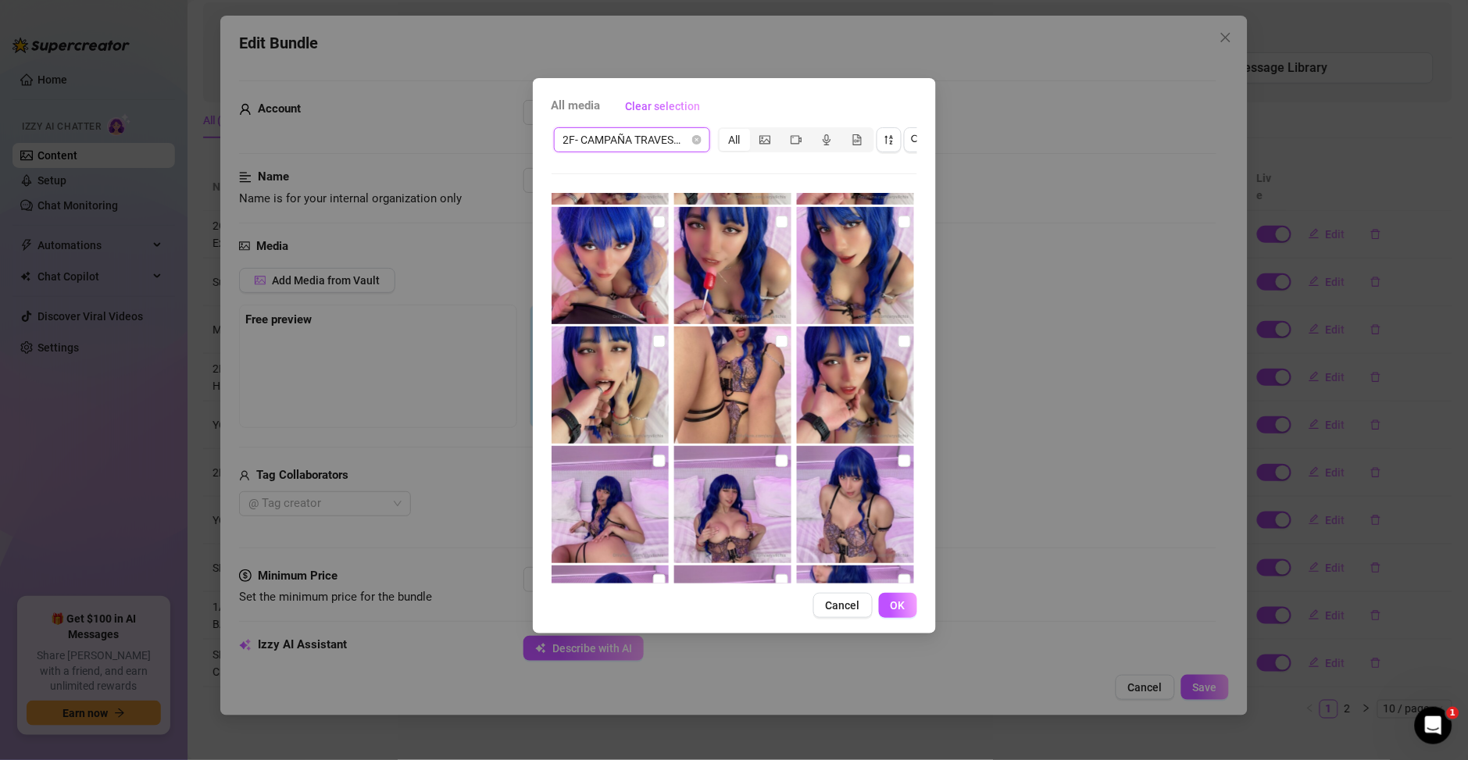
scroll to position [562, 0]
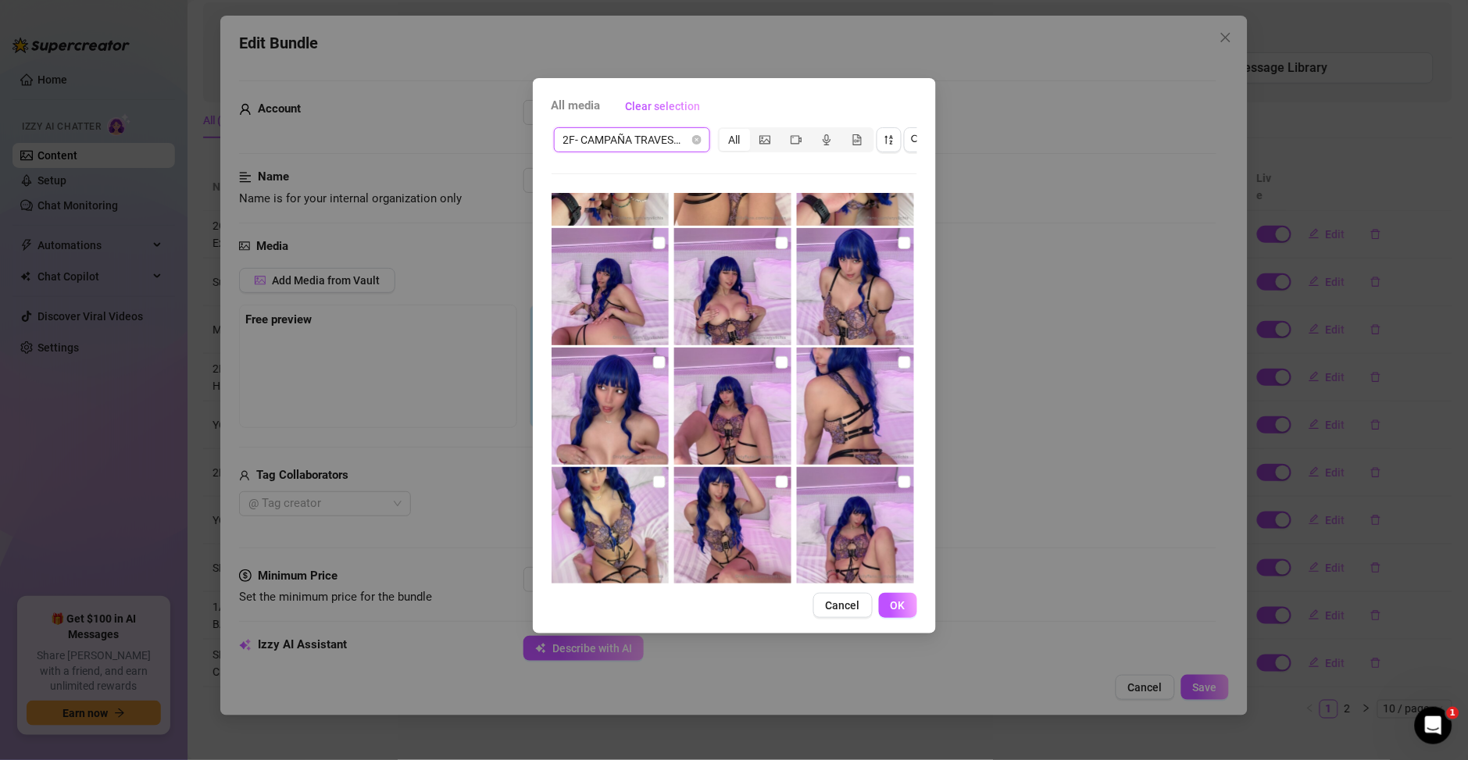
click at [623, 141] on span "2F- CAMPAÑA TRAVESURAS" at bounding box center [631, 139] width 137 height 23
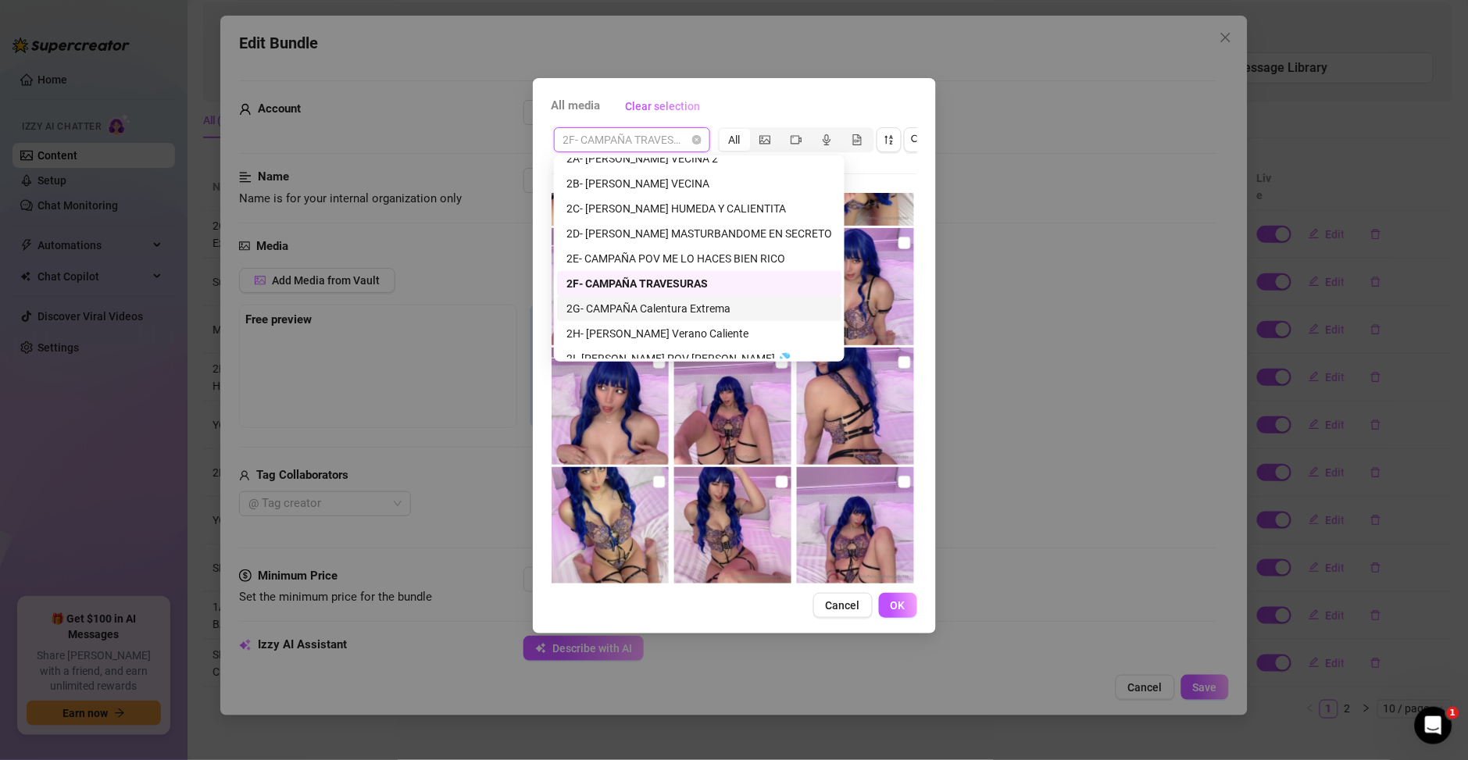
click at [694, 315] on div "2G- CAMPAÑA Calentura Extrema" at bounding box center [699, 308] width 266 height 17
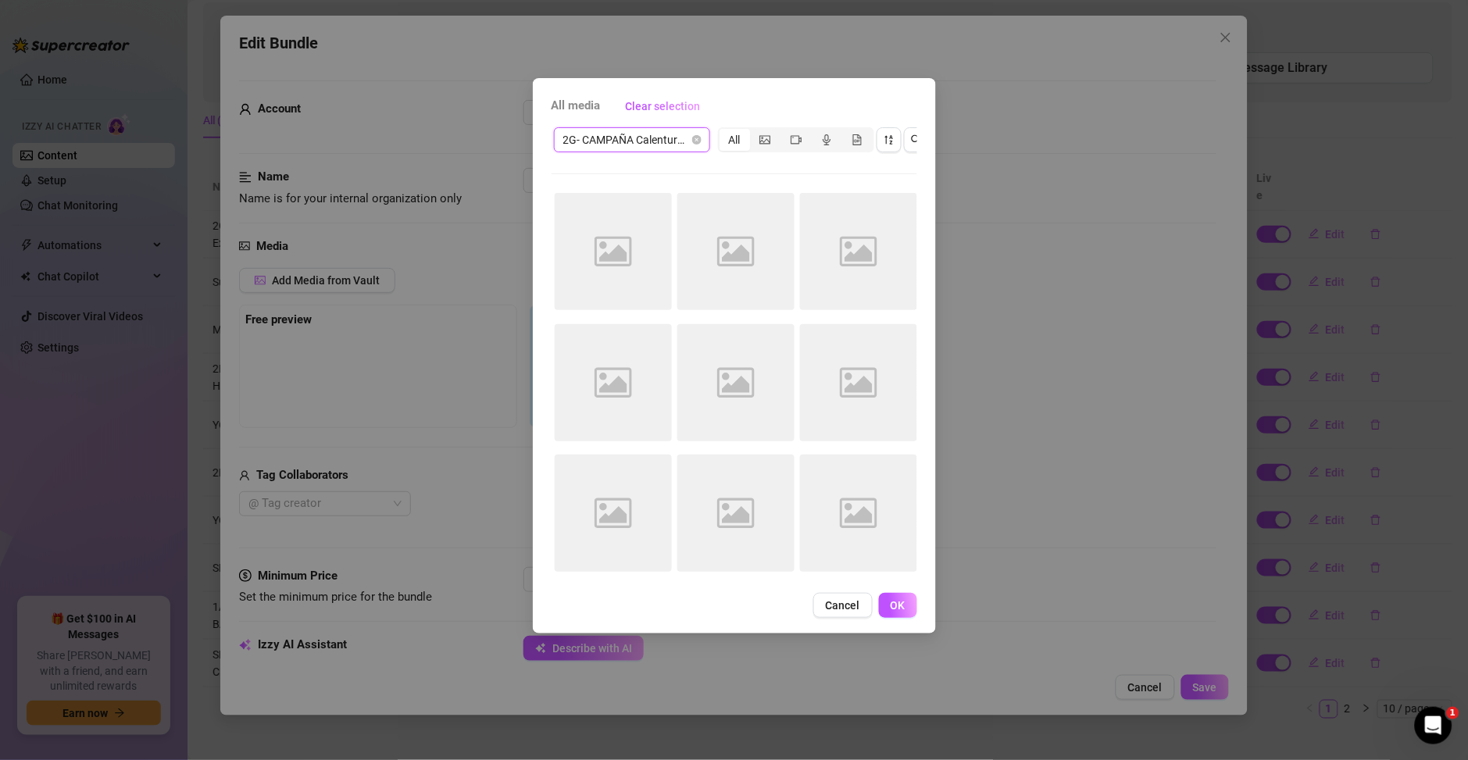
scroll to position [0, 0]
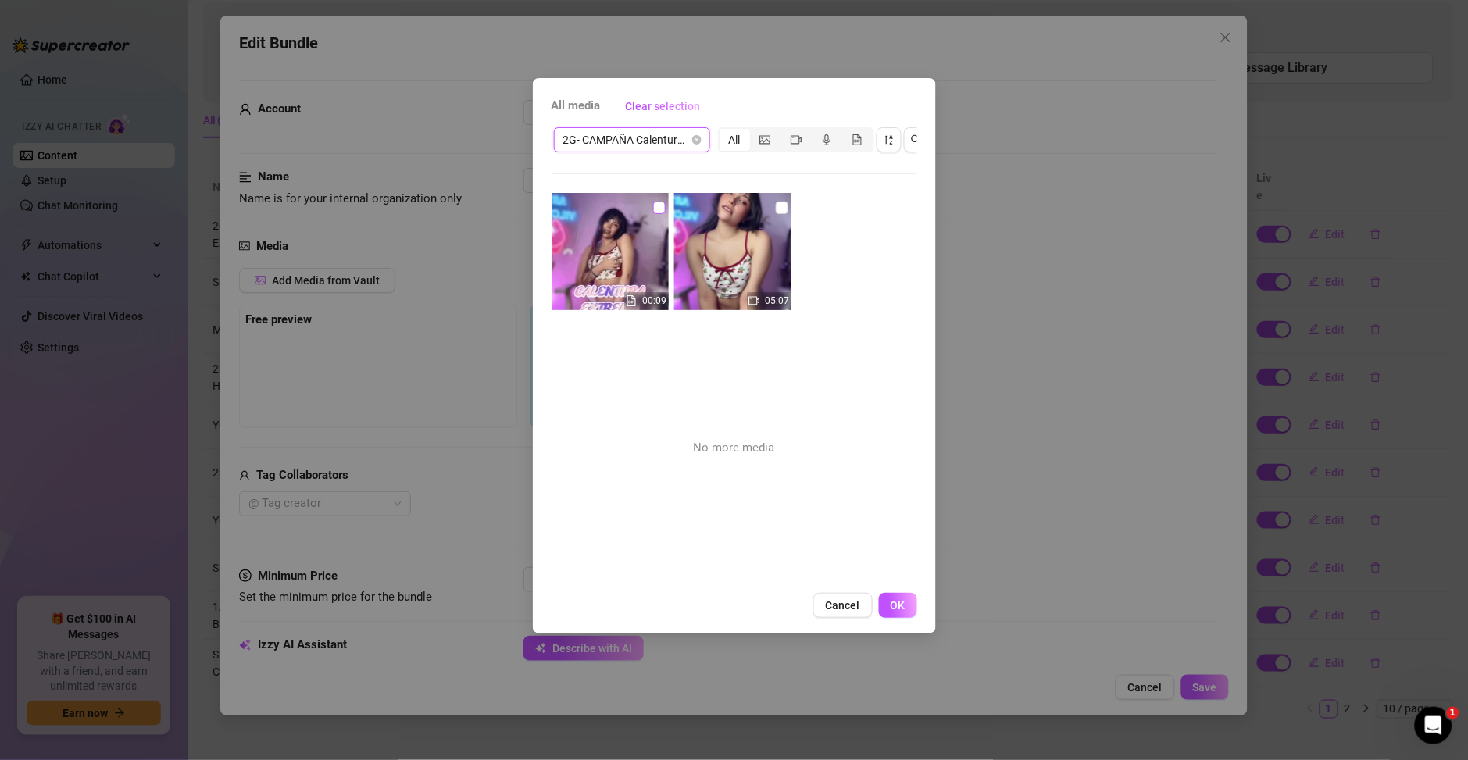
click at [655, 211] on input "checkbox" at bounding box center [659, 208] width 12 height 12
click at [915, 618] on div "Cancel OK" at bounding box center [734, 605] width 366 height 25
click at [907, 618] on button "OK" at bounding box center [898, 605] width 38 height 25
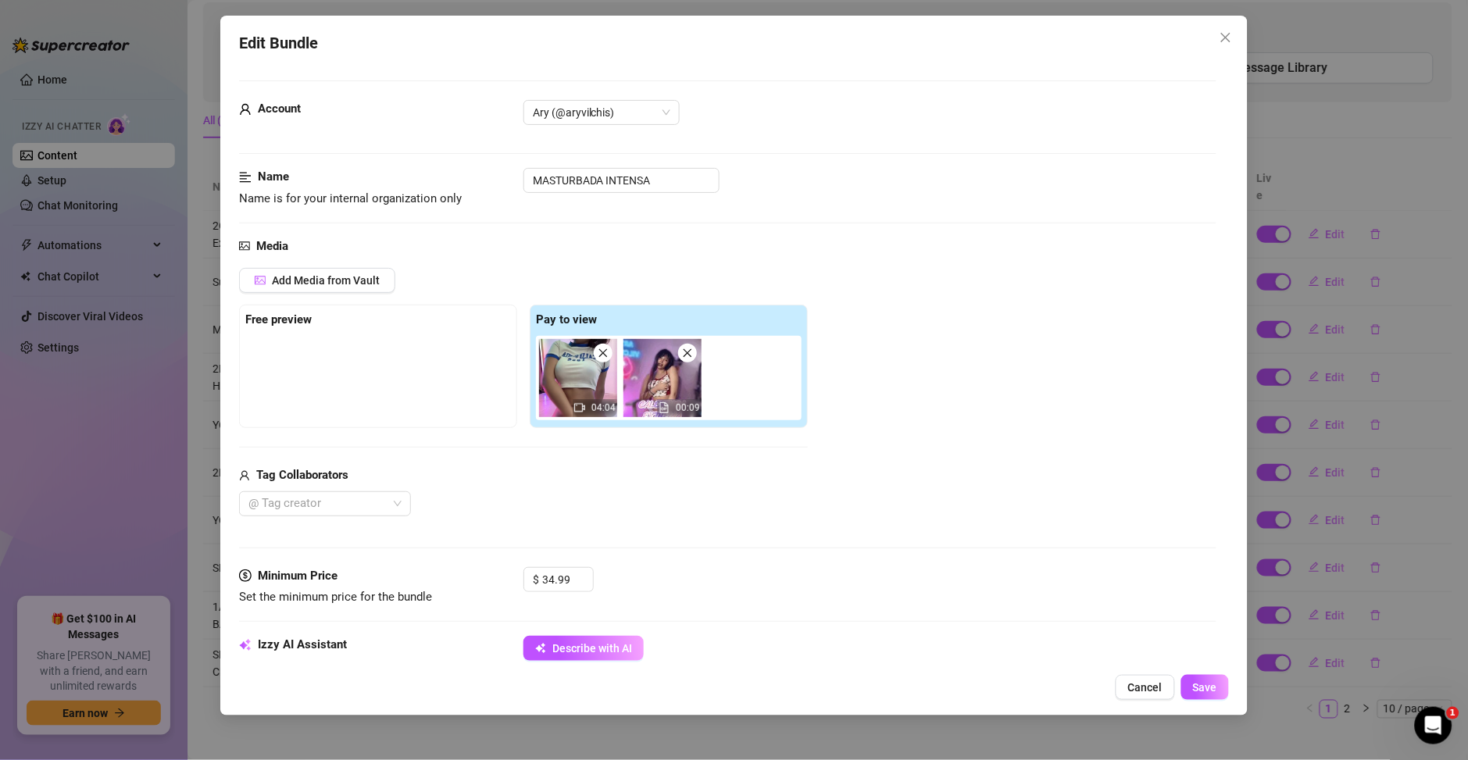
click at [686, 352] on icon "close" at bounding box center [687, 353] width 11 height 11
click at [364, 276] on span "Add Media from Vault" at bounding box center [326, 280] width 108 height 12
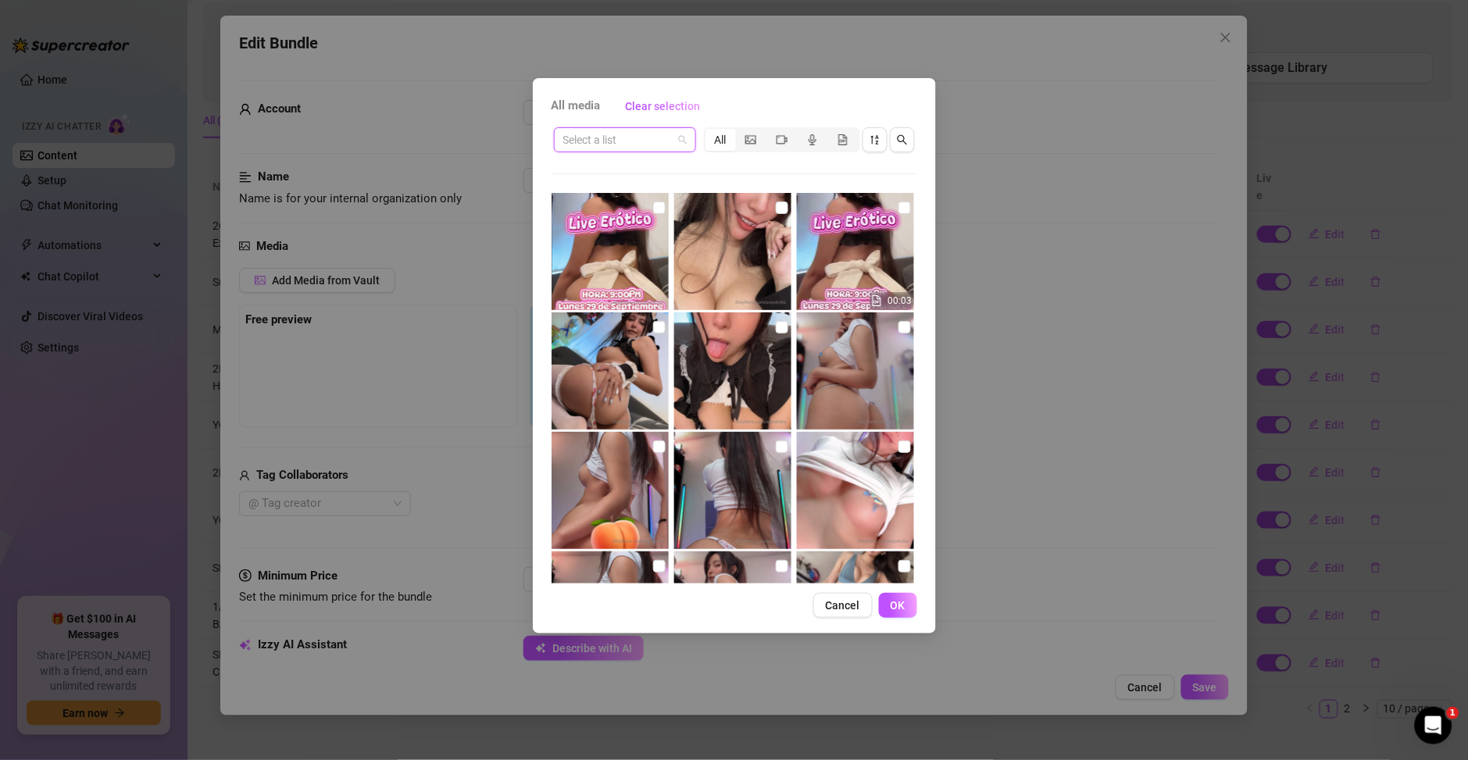
click at [616, 137] on input "search" at bounding box center [617, 139] width 109 height 23
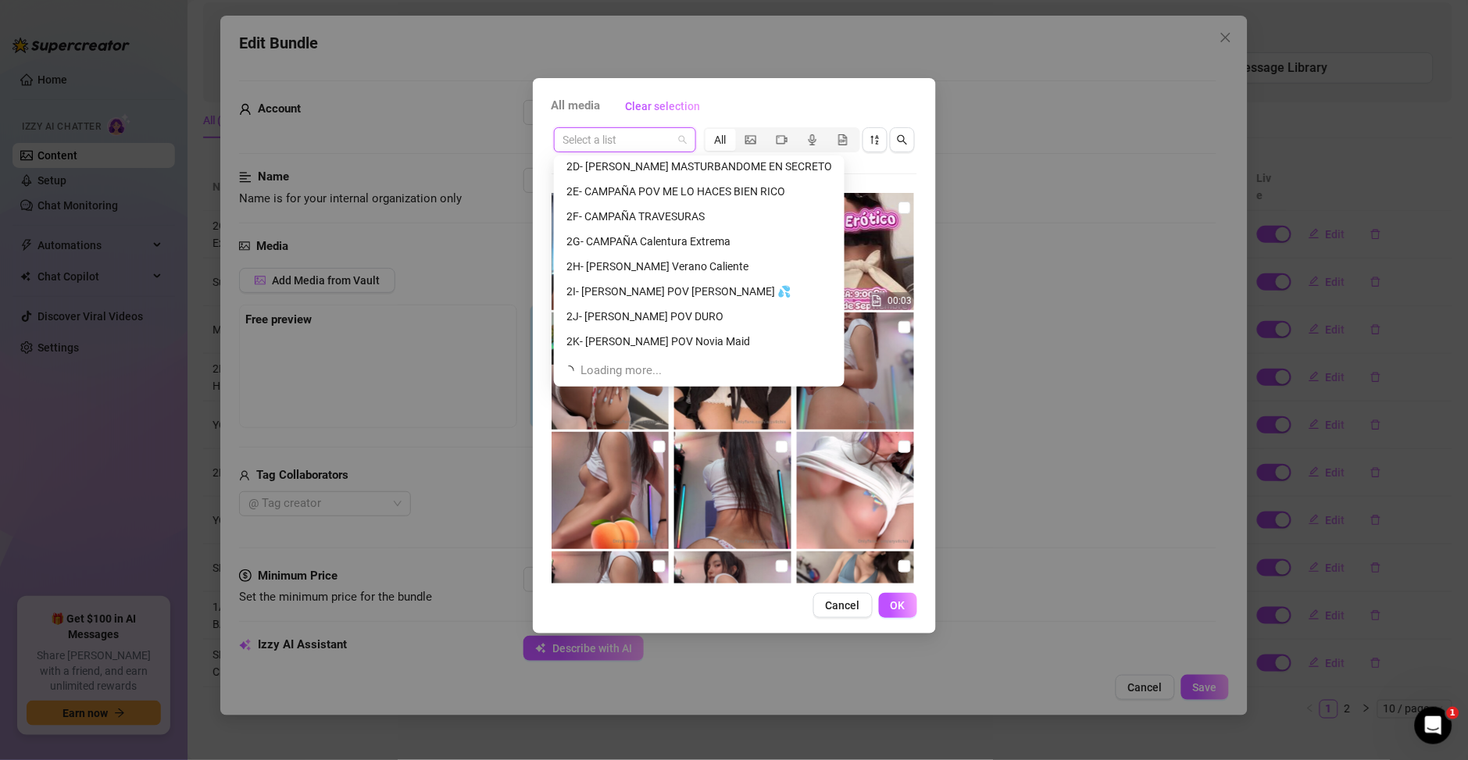
scroll to position [175, 0]
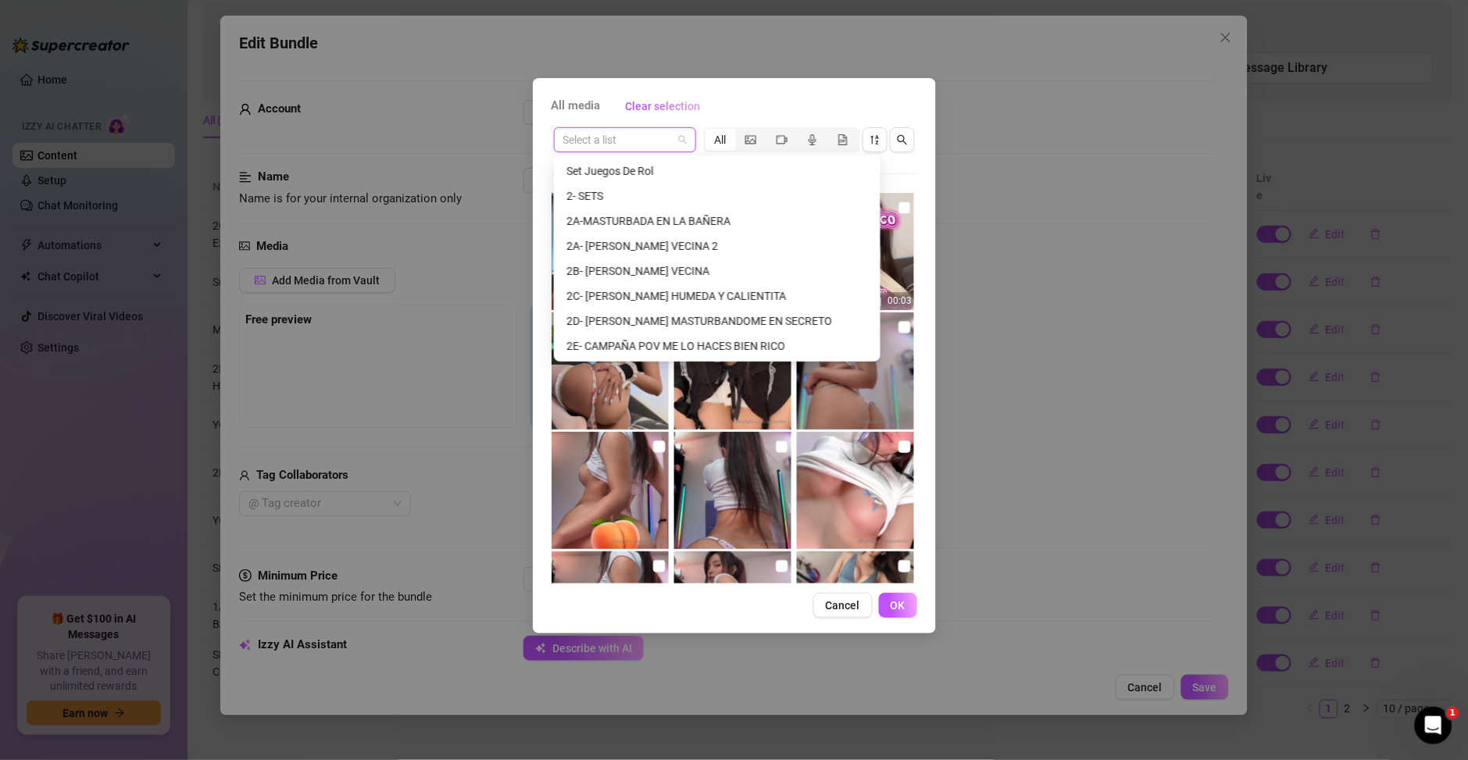
click at [639, 140] on input "search" at bounding box center [617, 139] width 109 height 23
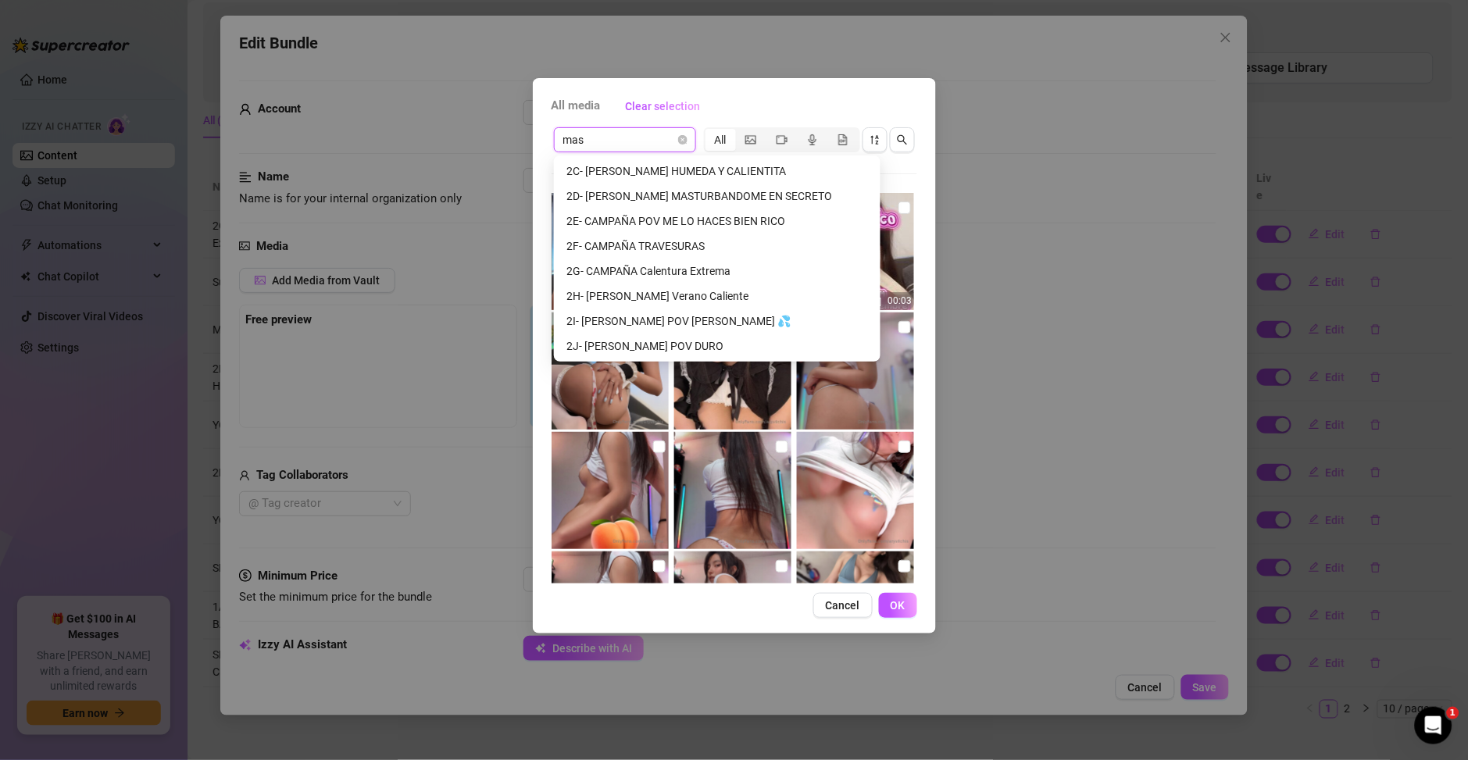
scroll to position [0, 0]
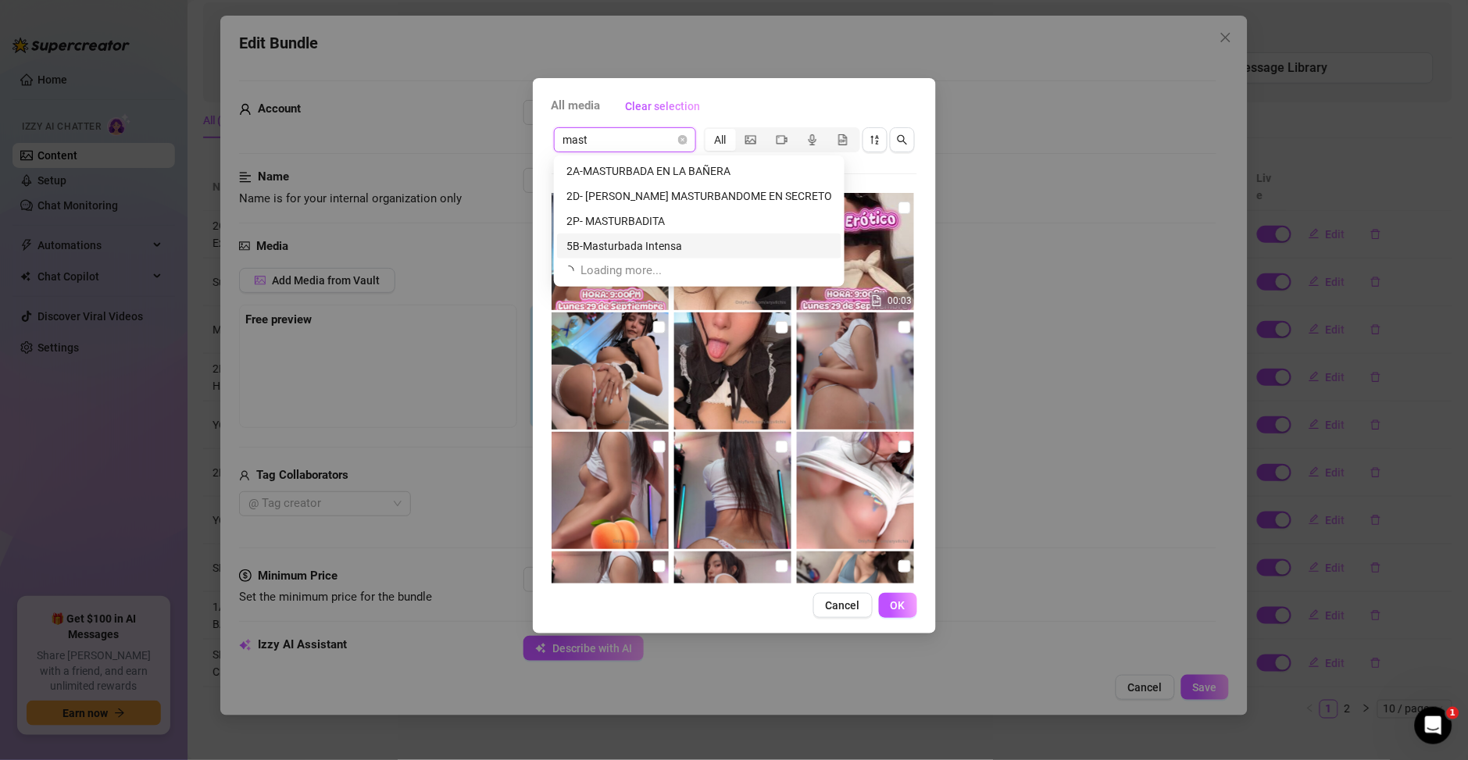
click at [673, 243] on div "5B-Masturbada Intensa" at bounding box center [699, 245] width 266 height 17
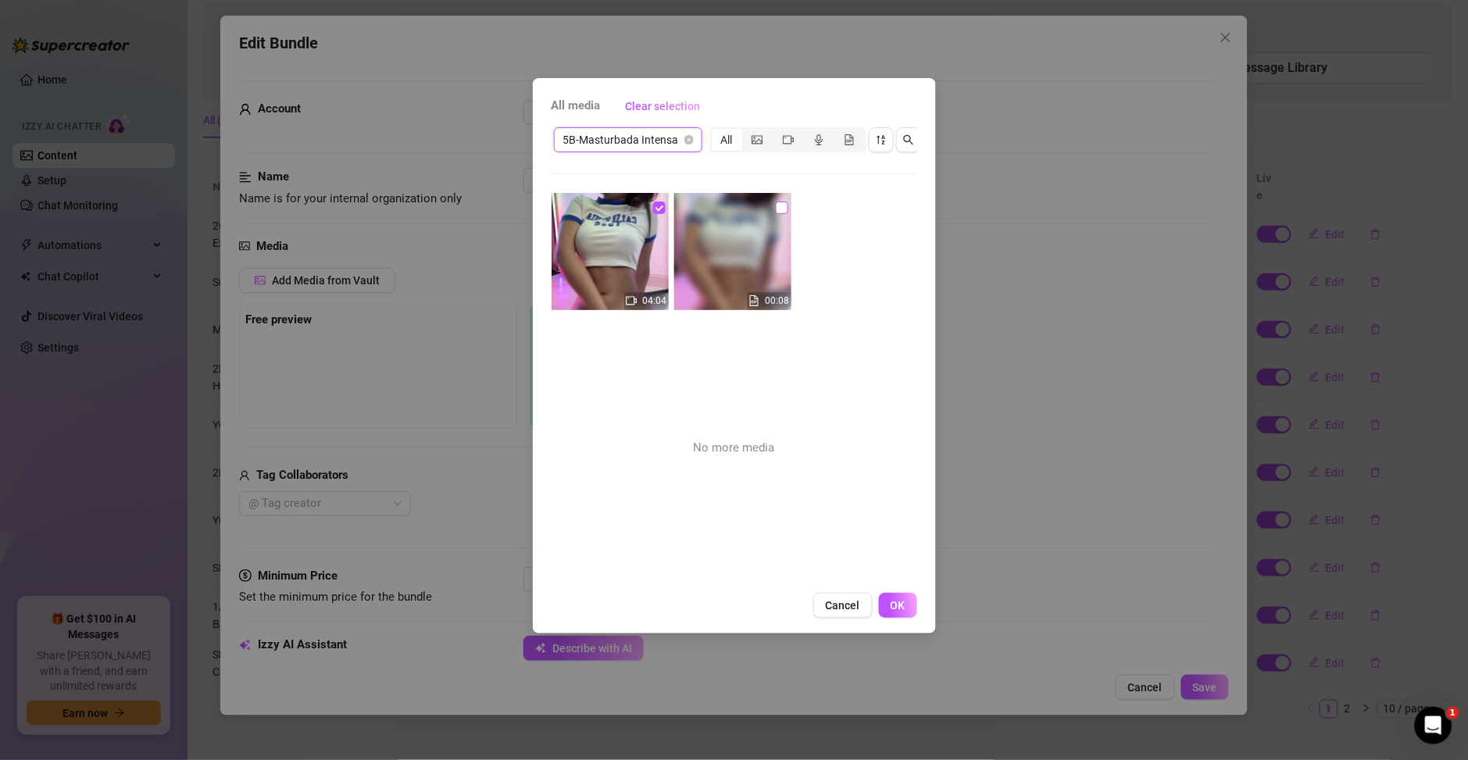
click at [776, 204] on input "checkbox" at bounding box center [782, 208] width 12 height 12
click at [907, 618] on button "OK" at bounding box center [898, 605] width 38 height 25
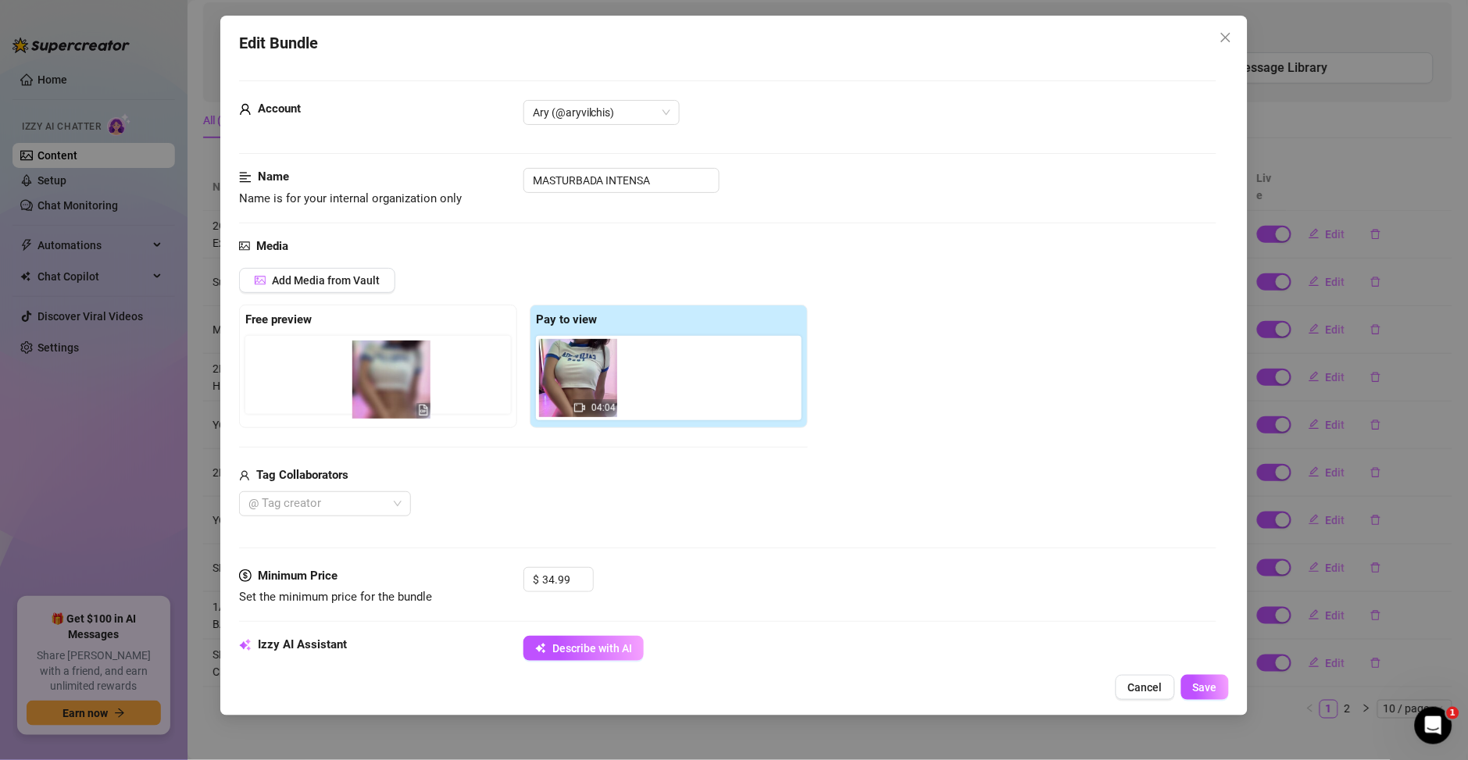
drag, startPoint x: 676, startPoint y: 384, endPoint x: 380, endPoint y: 386, distance: 295.3
click at [380, 386] on div "Free preview Pay to view 04:04" at bounding box center [523, 366] width 569 height 123
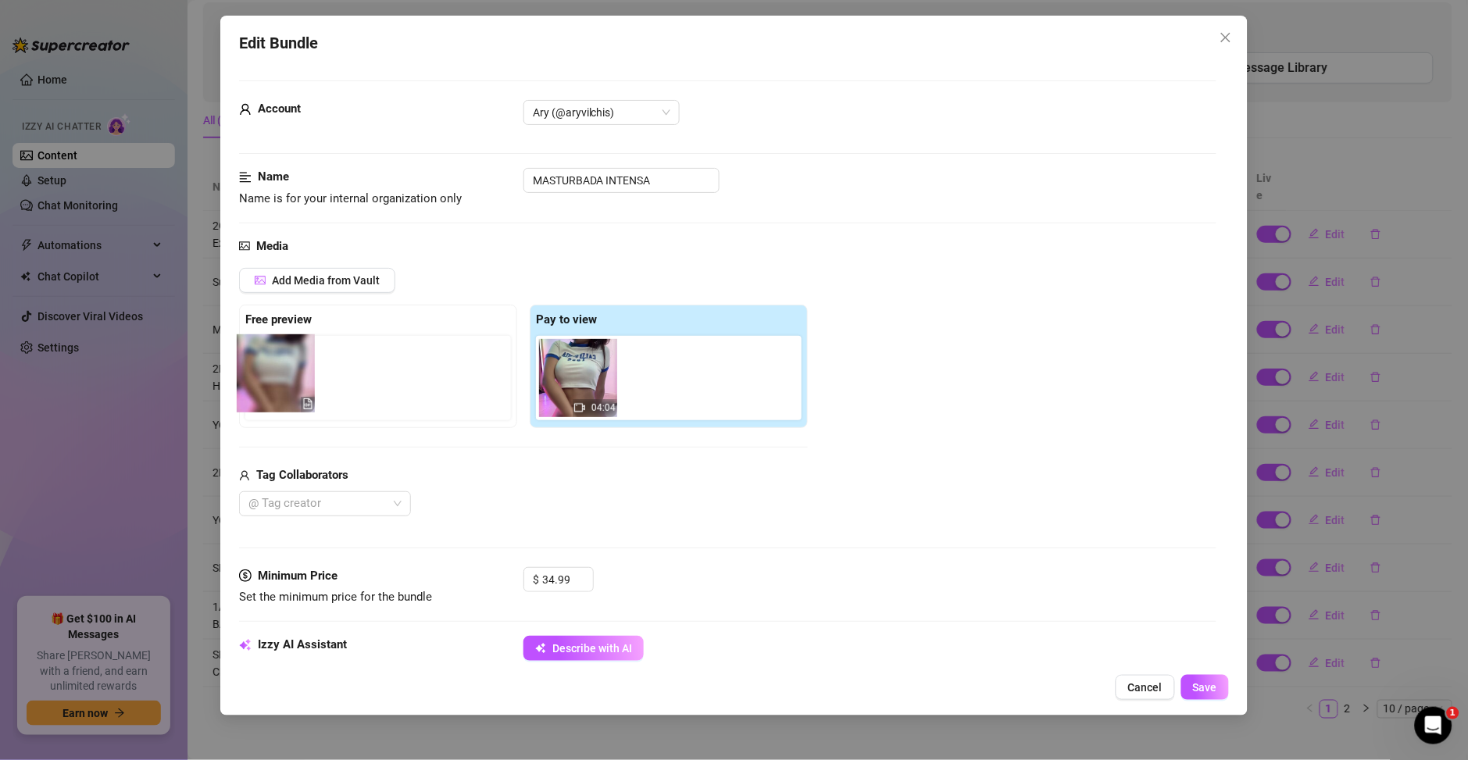
drag, startPoint x: 652, startPoint y: 381, endPoint x: 255, endPoint y: 378, distance: 397.6
click at [255, 378] on div "Free preview Pay to view 04:04" at bounding box center [523, 366] width 569 height 123
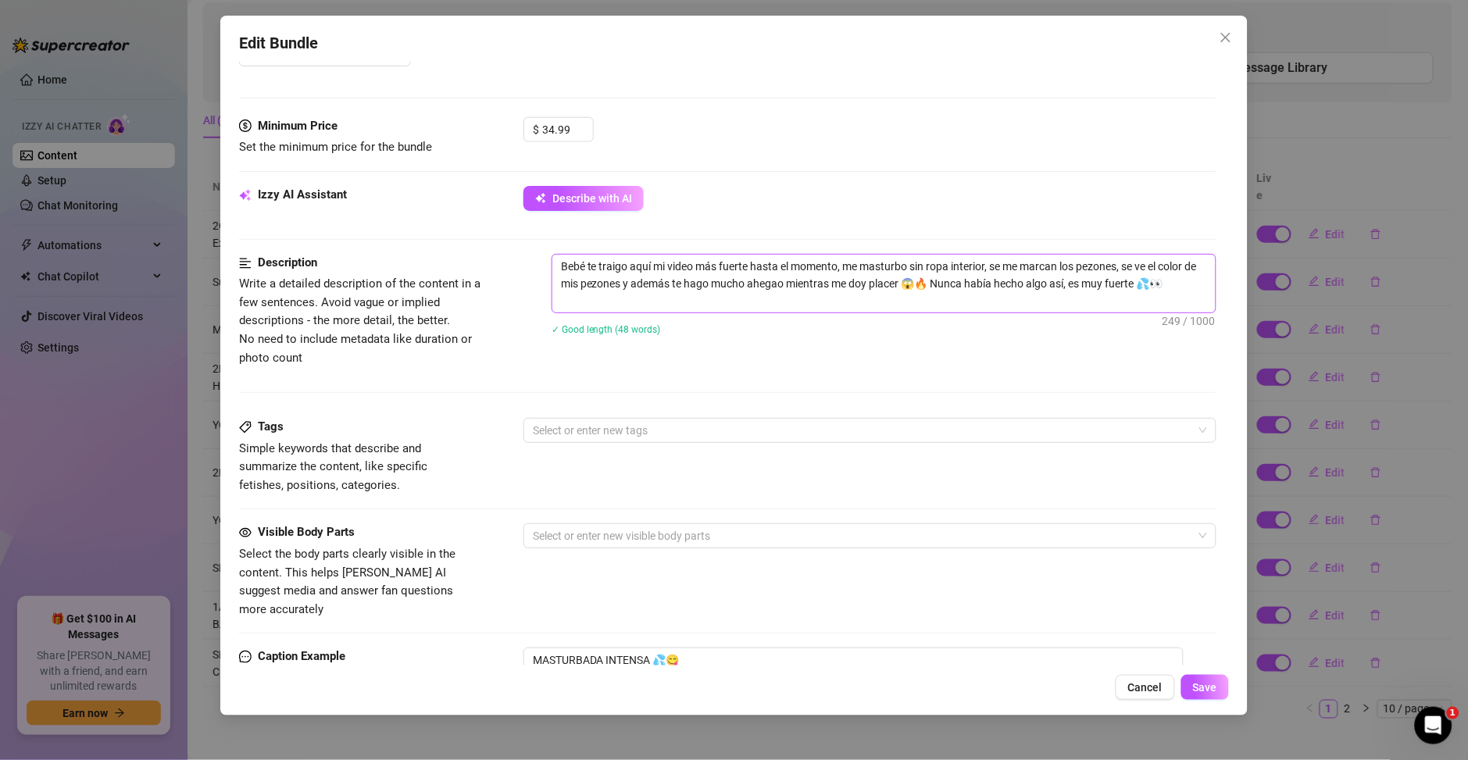
scroll to position [225, 0]
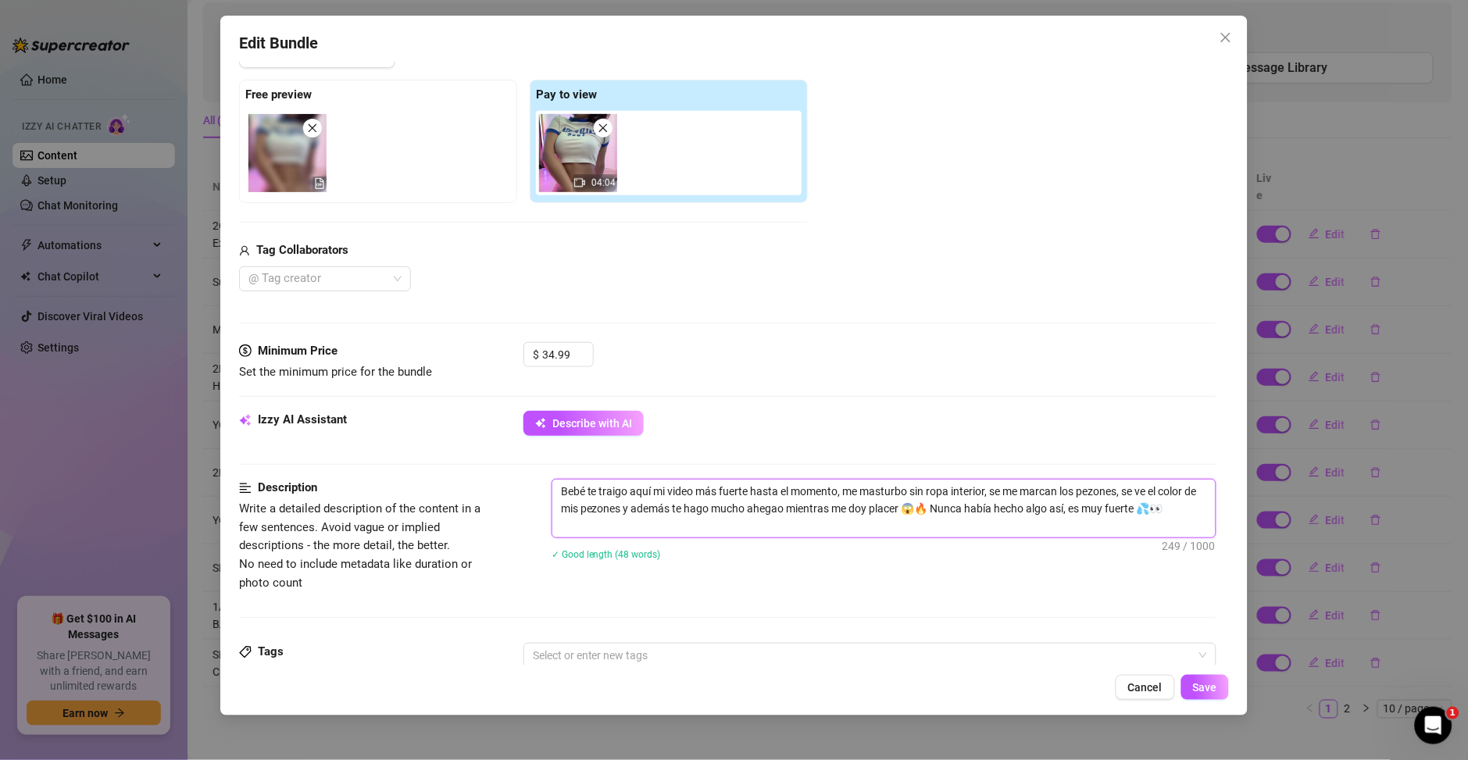
click at [637, 522] on textarea "Bebé te traigo aquí mi video más fuerte hasta el momento, me masturbo sin ropa …" at bounding box center [883, 509] width 663 height 58
click at [542, 411] on button "Describe with AI" at bounding box center [583, 423] width 120 height 25
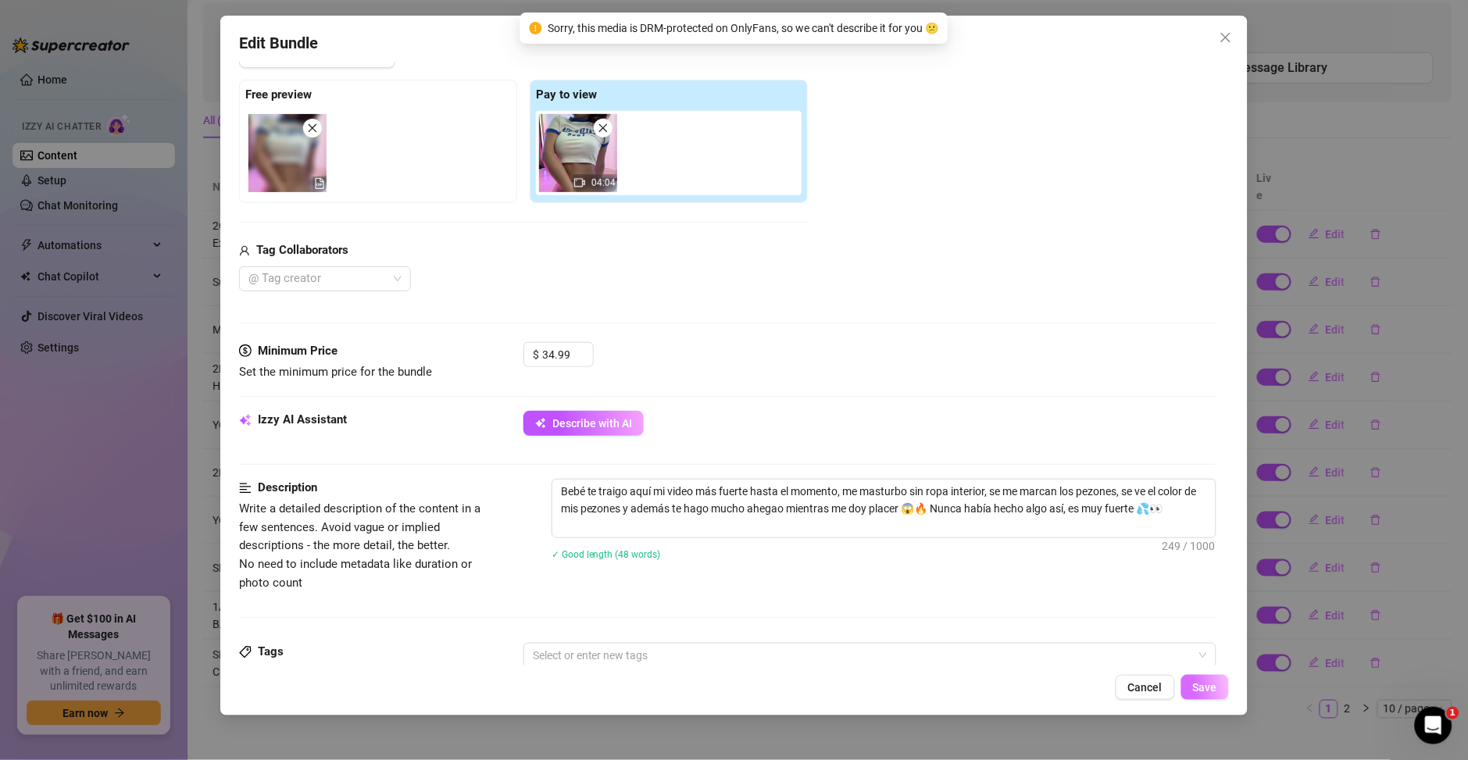
click at [1205, 688] on span "Save" at bounding box center [1205, 687] width 24 height 12
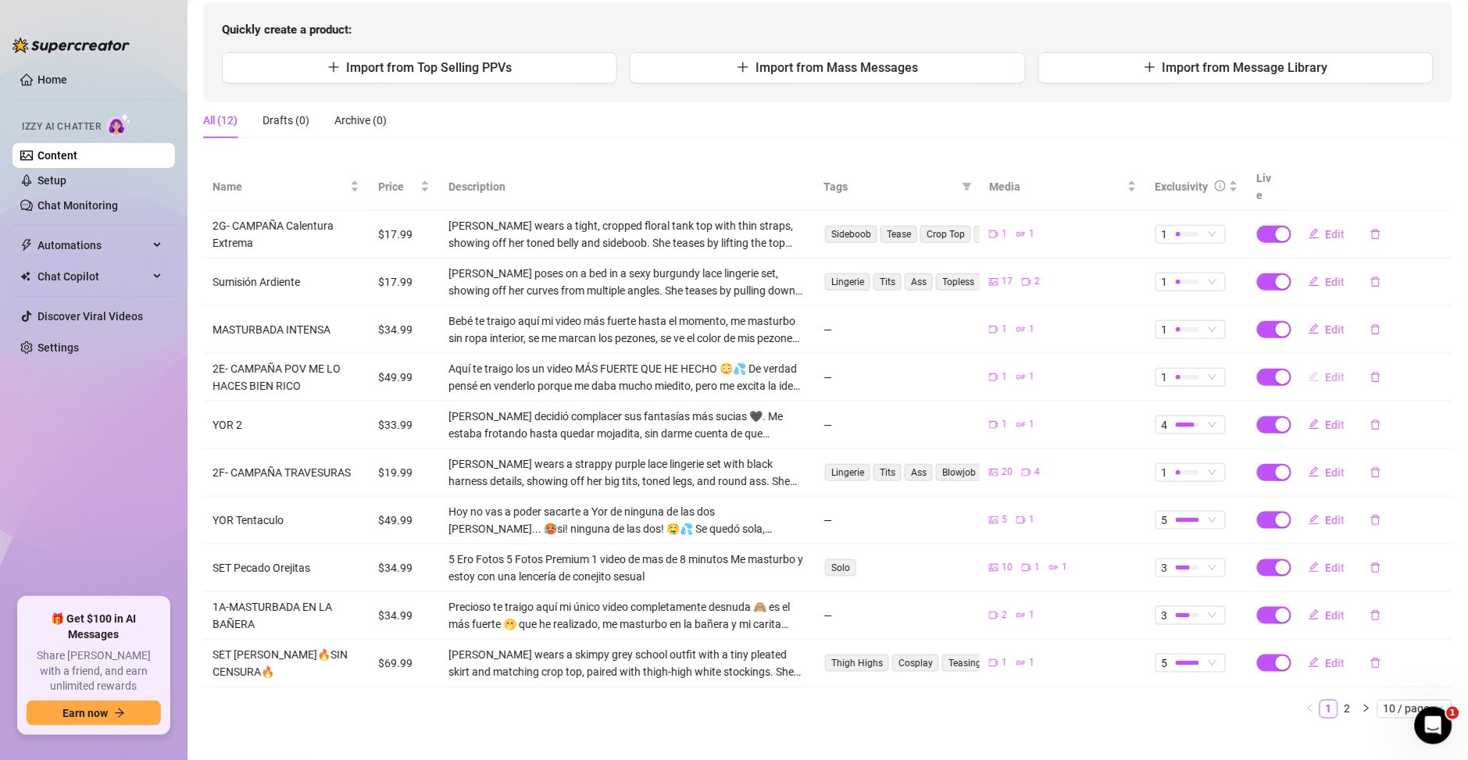
click at [1306, 367] on button "Edit" at bounding box center [1327, 377] width 62 height 25
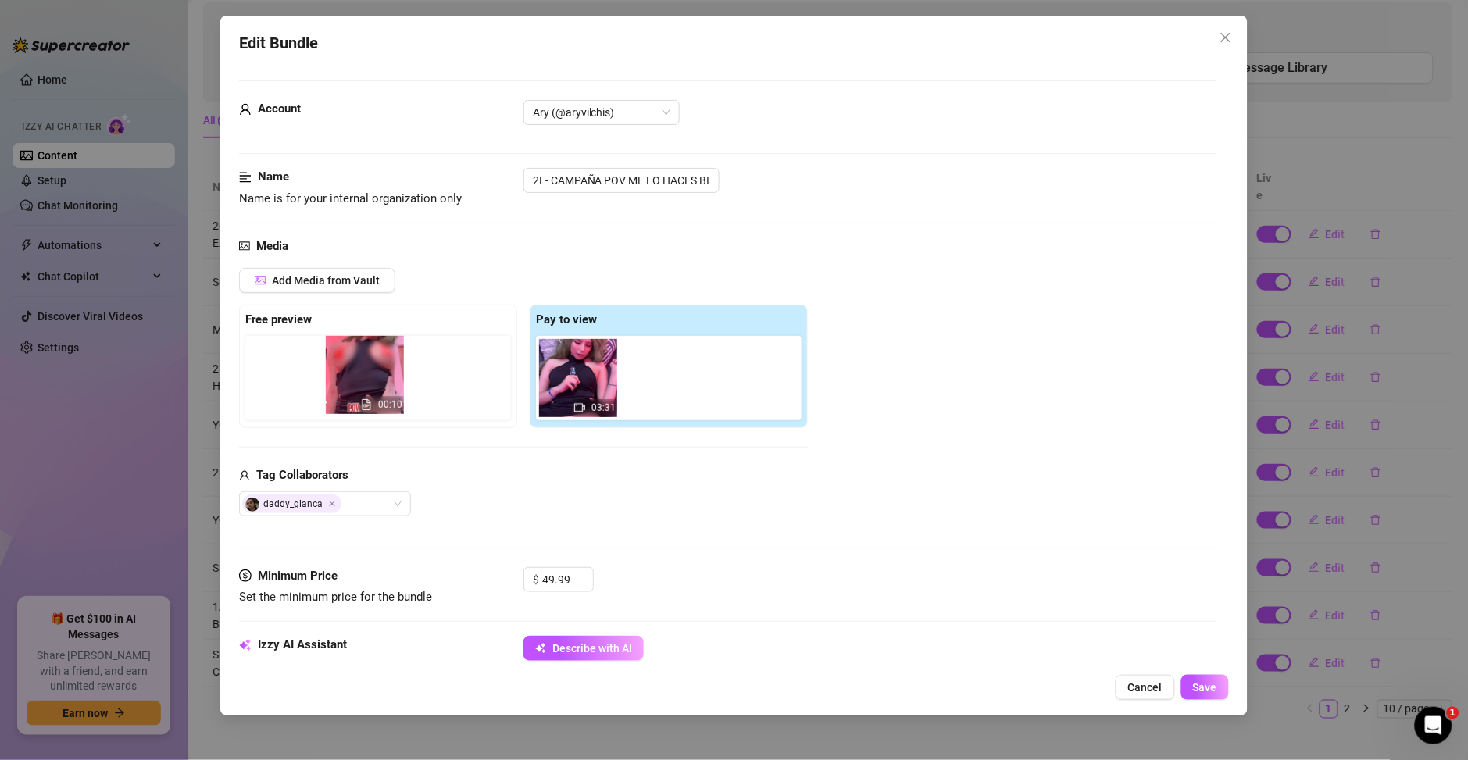
drag, startPoint x: 557, startPoint y: 390, endPoint x: 376, endPoint y: 387, distance: 181.3
click at [376, 387] on div "Free preview Pay to view 03:31 00:10" at bounding box center [523, 366] width 569 height 123
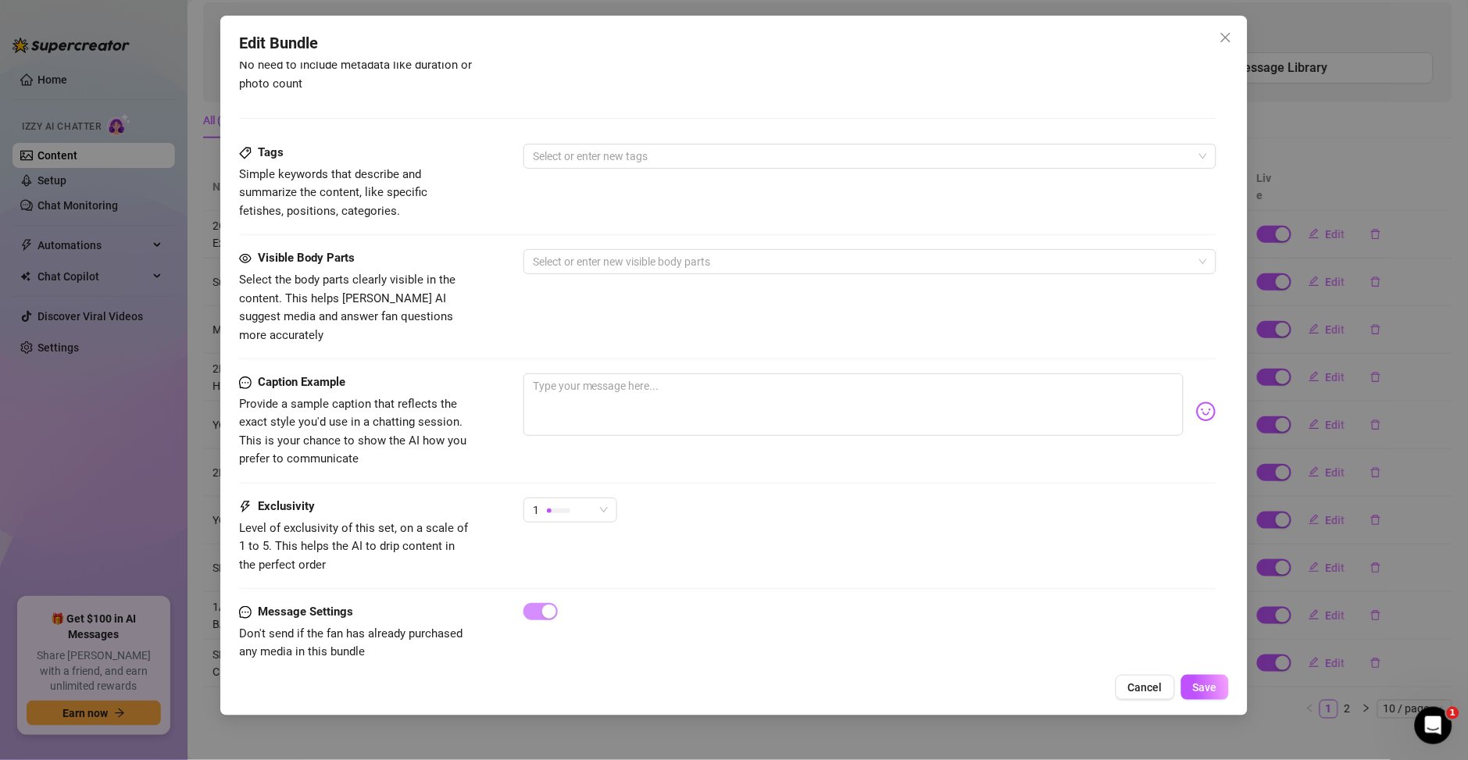
scroll to position [730, 0]
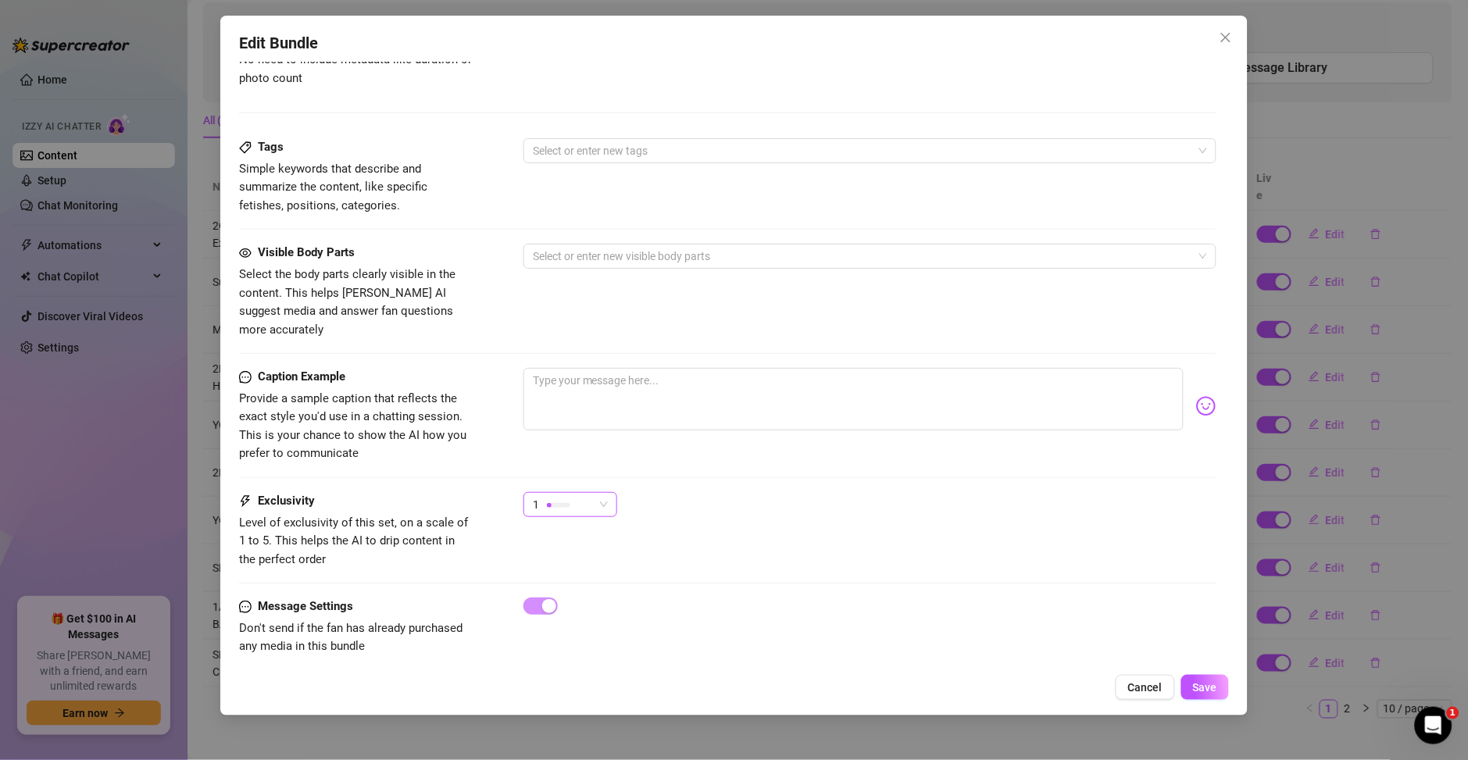
click at [602, 493] on span "1" at bounding box center [570, 504] width 75 height 23
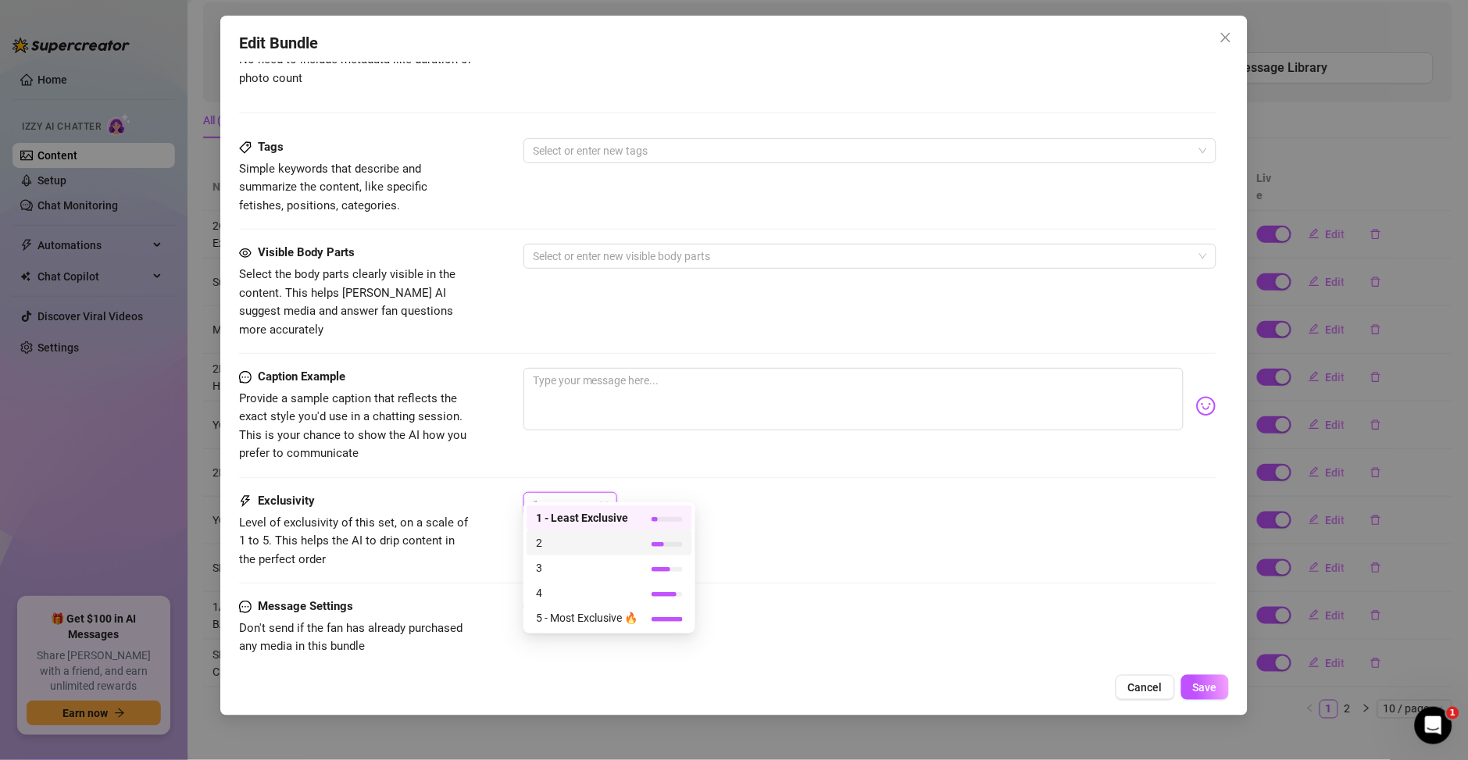
click at [573, 548] on span "2" at bounding box center [587, 542] width 102 height 17
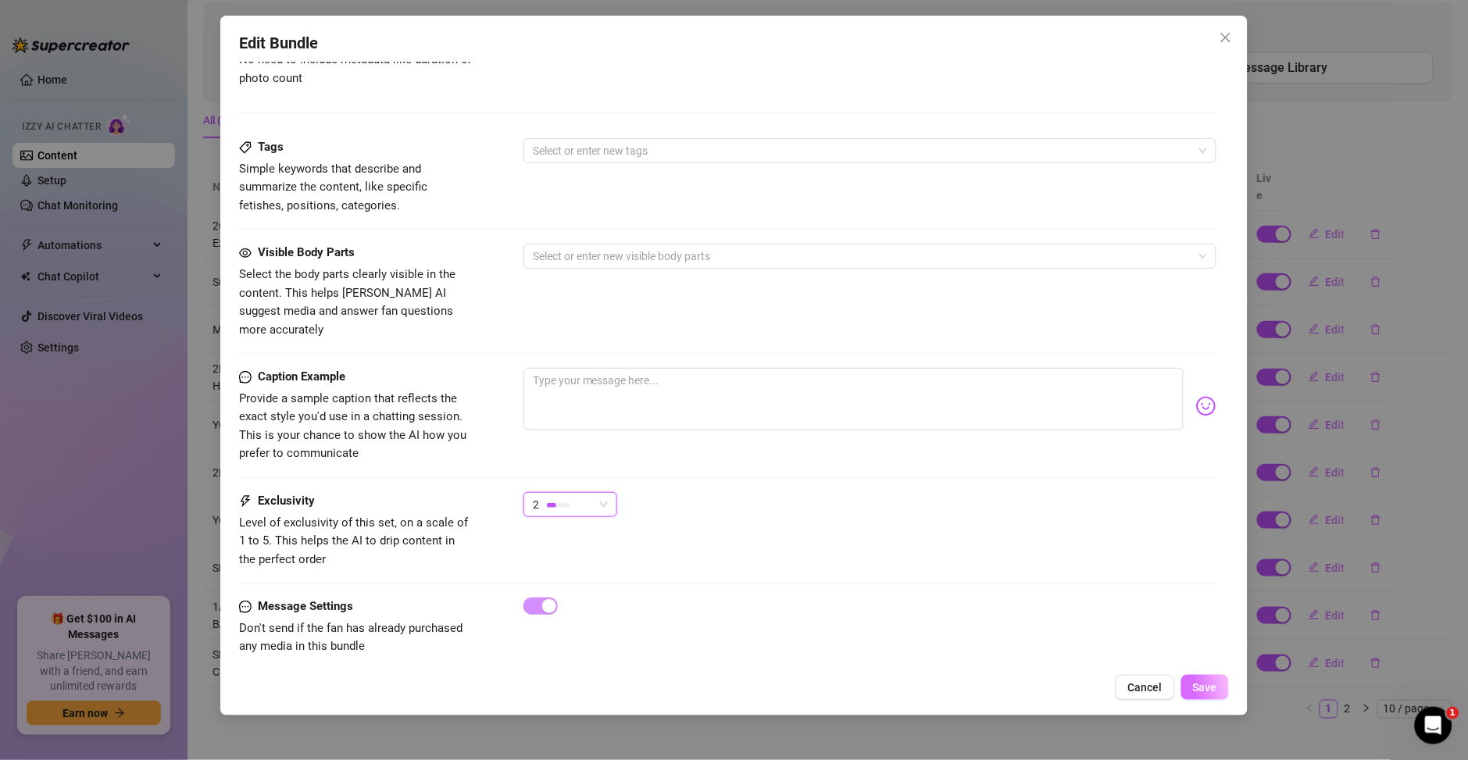
click at [1197, 690] on span "Save" at bounding box center [1205, 687] width 24 height 12
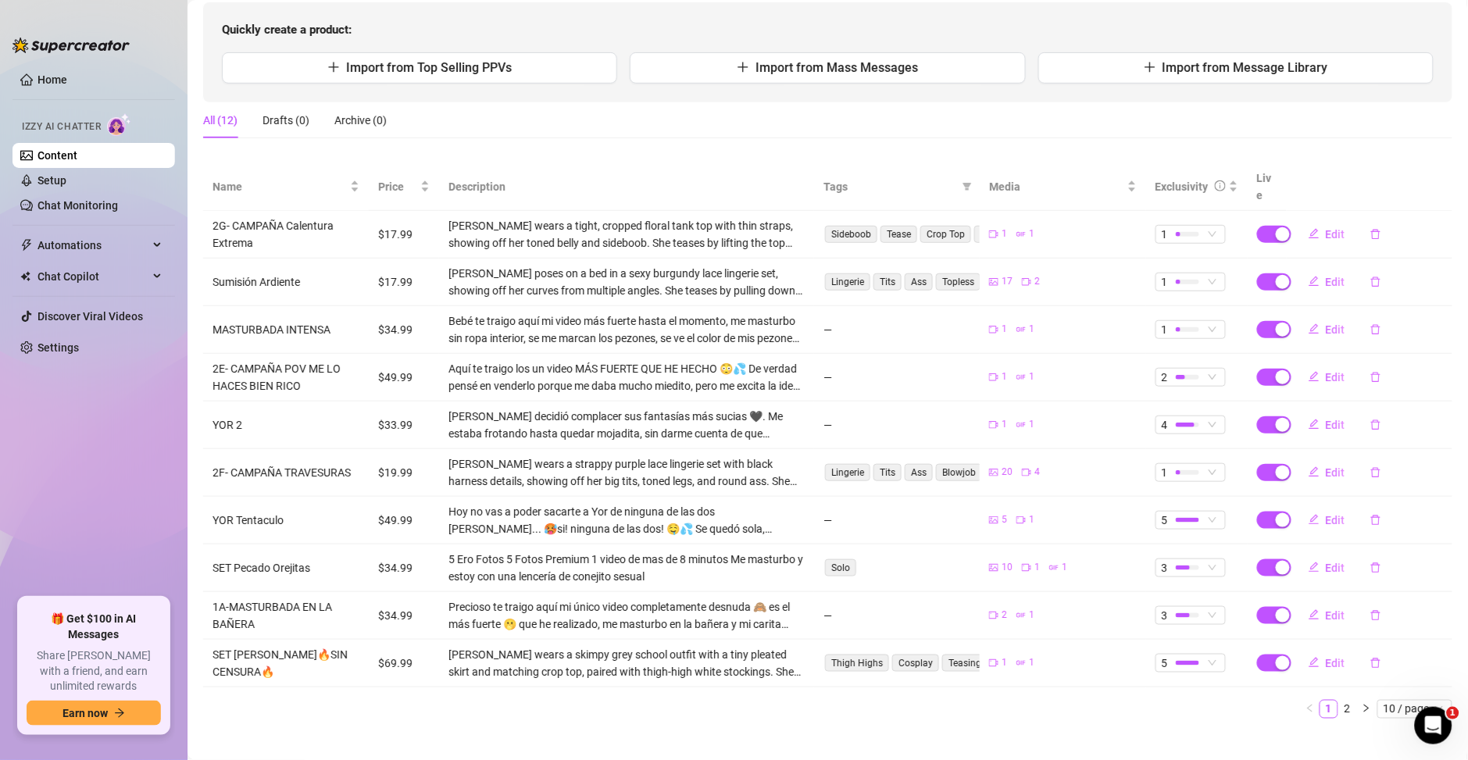
click at [1312, 326] on td "Edit" at bounding box center [1370, 330] width 166 height 48
click at [1312, 321] on button "Edit" at bounding box center [1327, 329] width 62 height 25
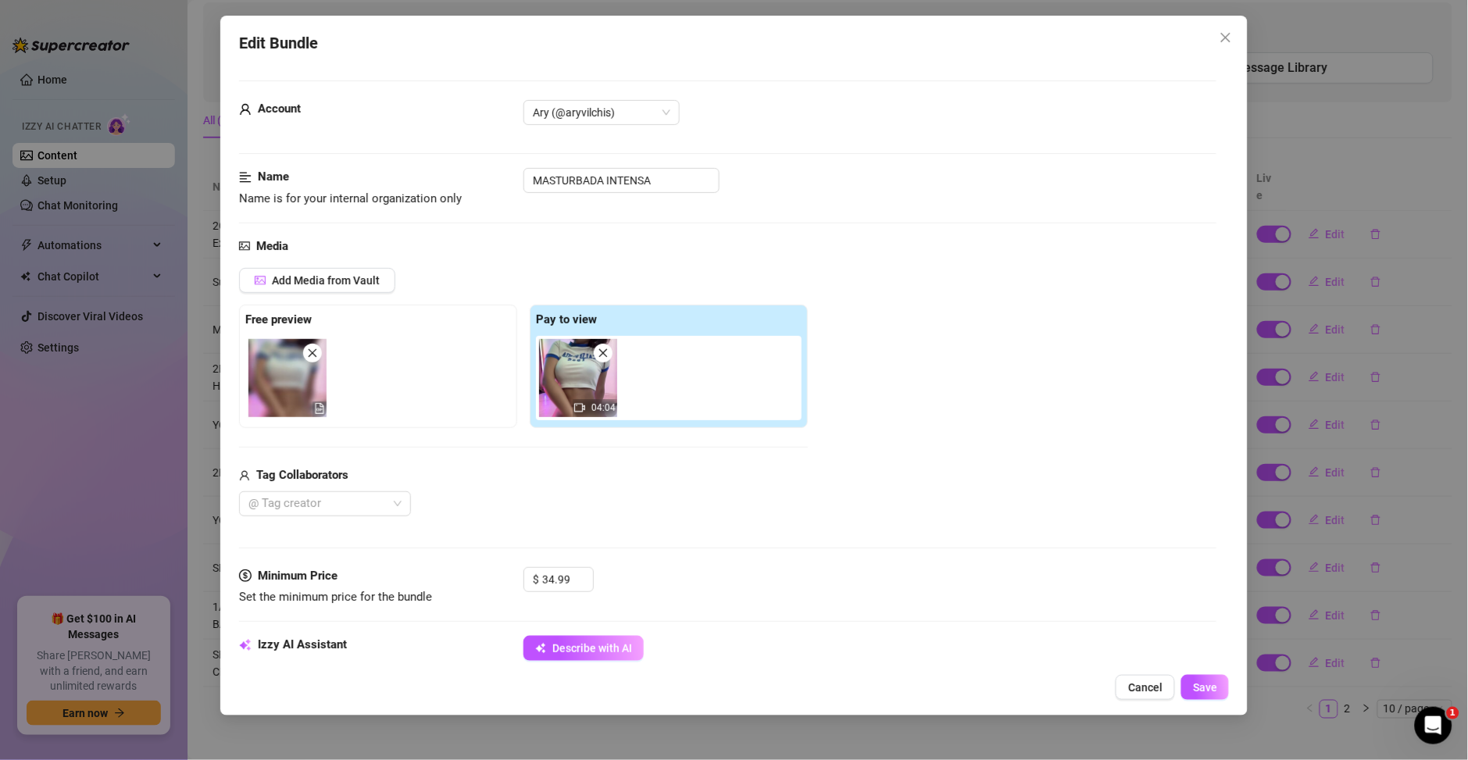
click at [1158, 692] on span "Cancel" at bounding box center [1145, 687] width 34 height 12
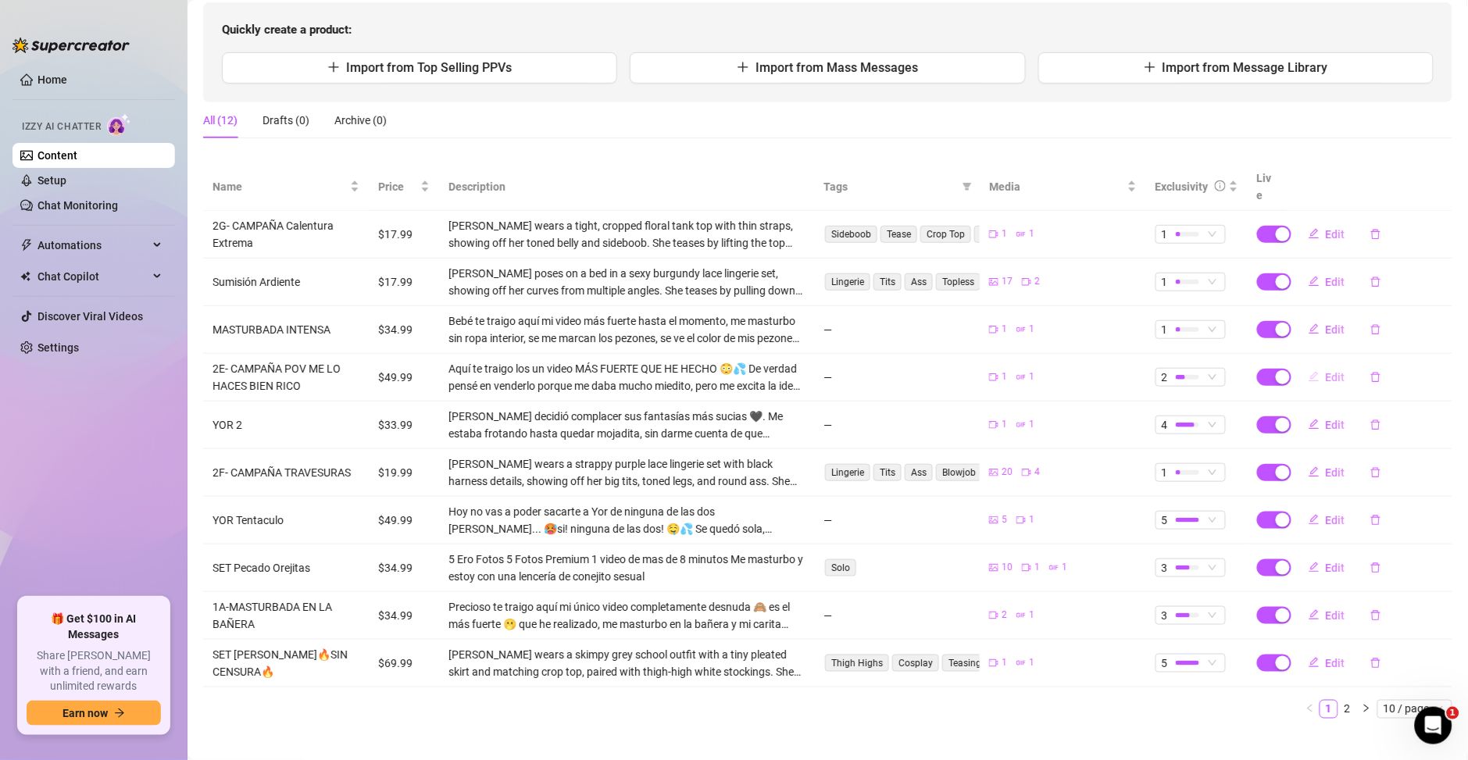
click at [1308, 371] on span "button" at bounding box center [1313, 377] width 11 height 12
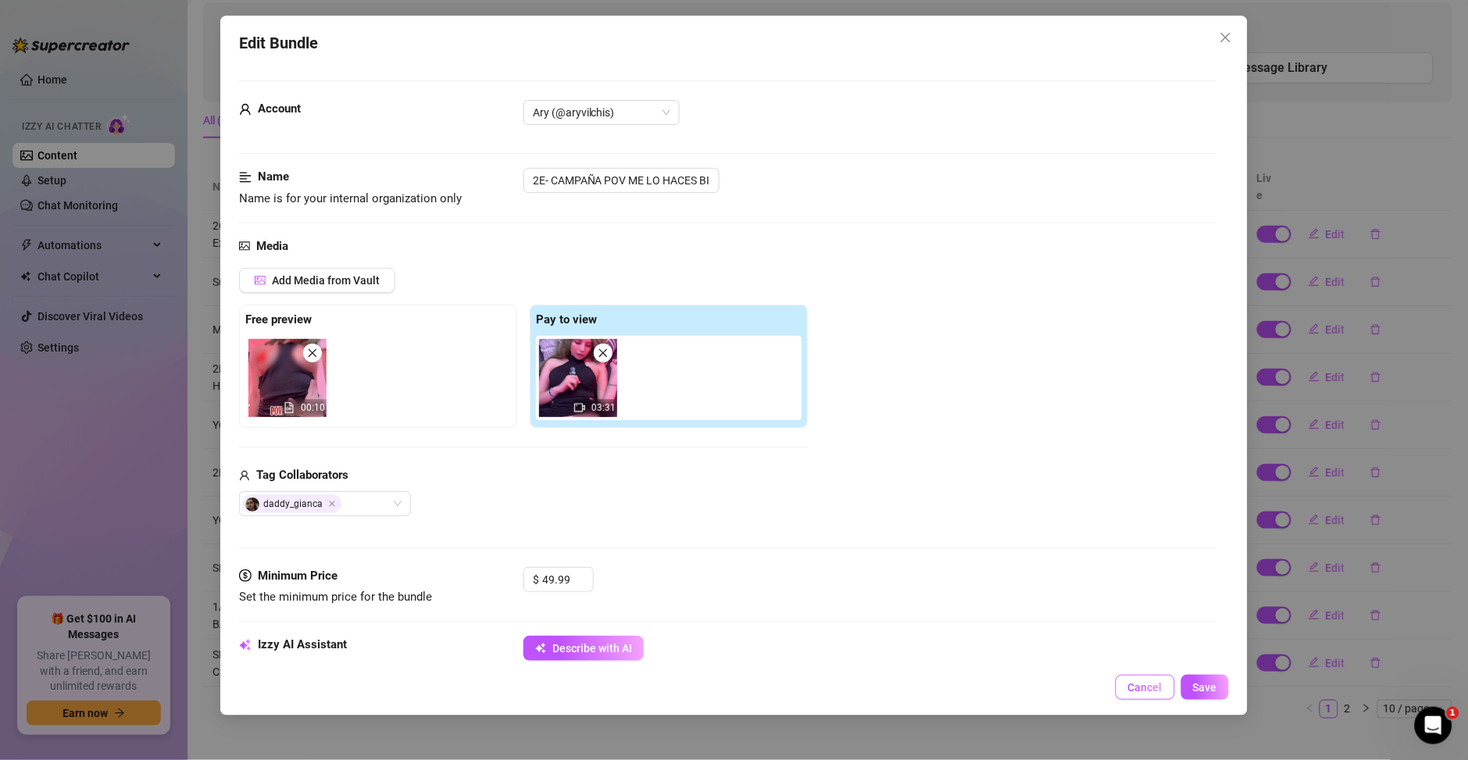
click at [1151, 680] on button "Cancel" at bounding box center [1144, 687] width 59 height 25
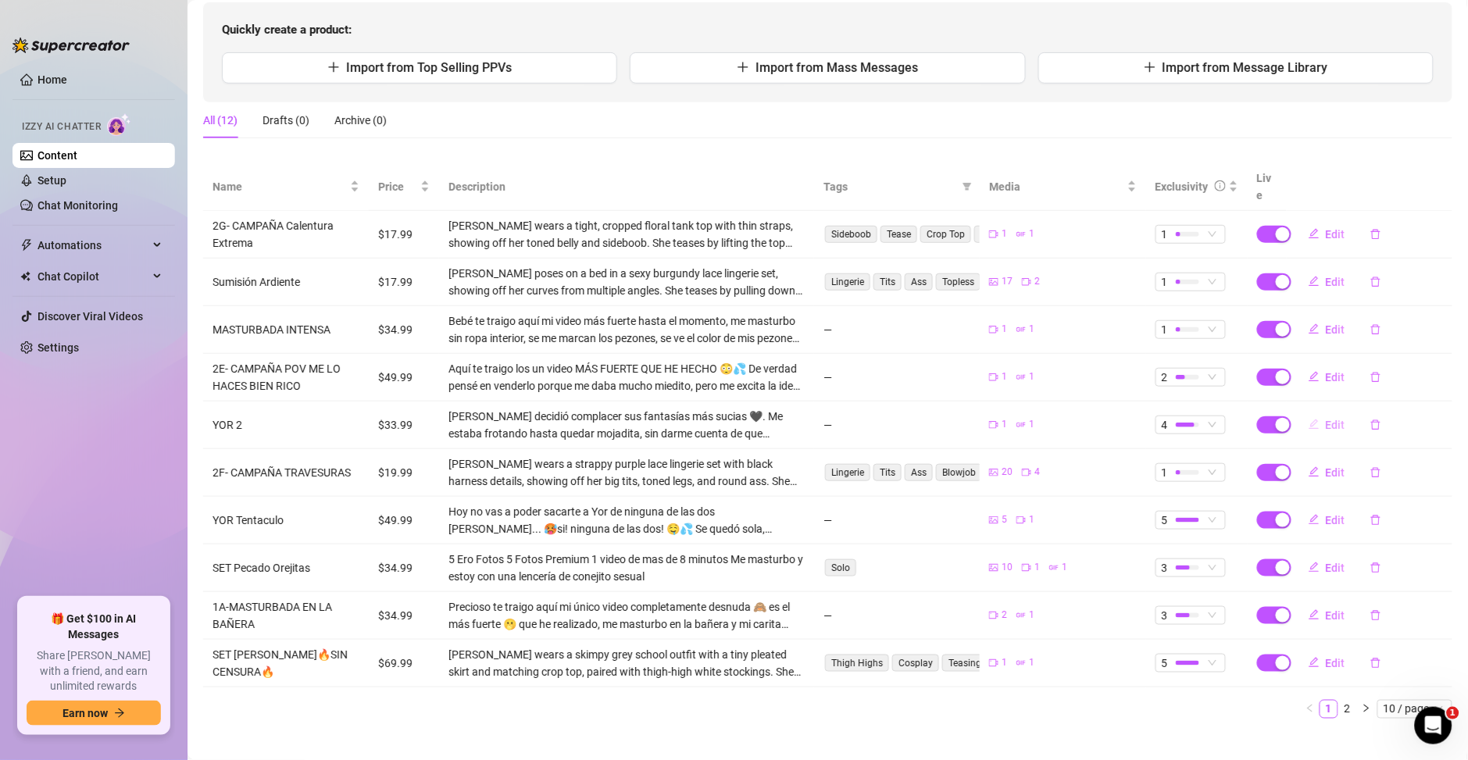
click at [1326, 419] on span "Edit" at bounding box center [1336, 425] width 20 height 12
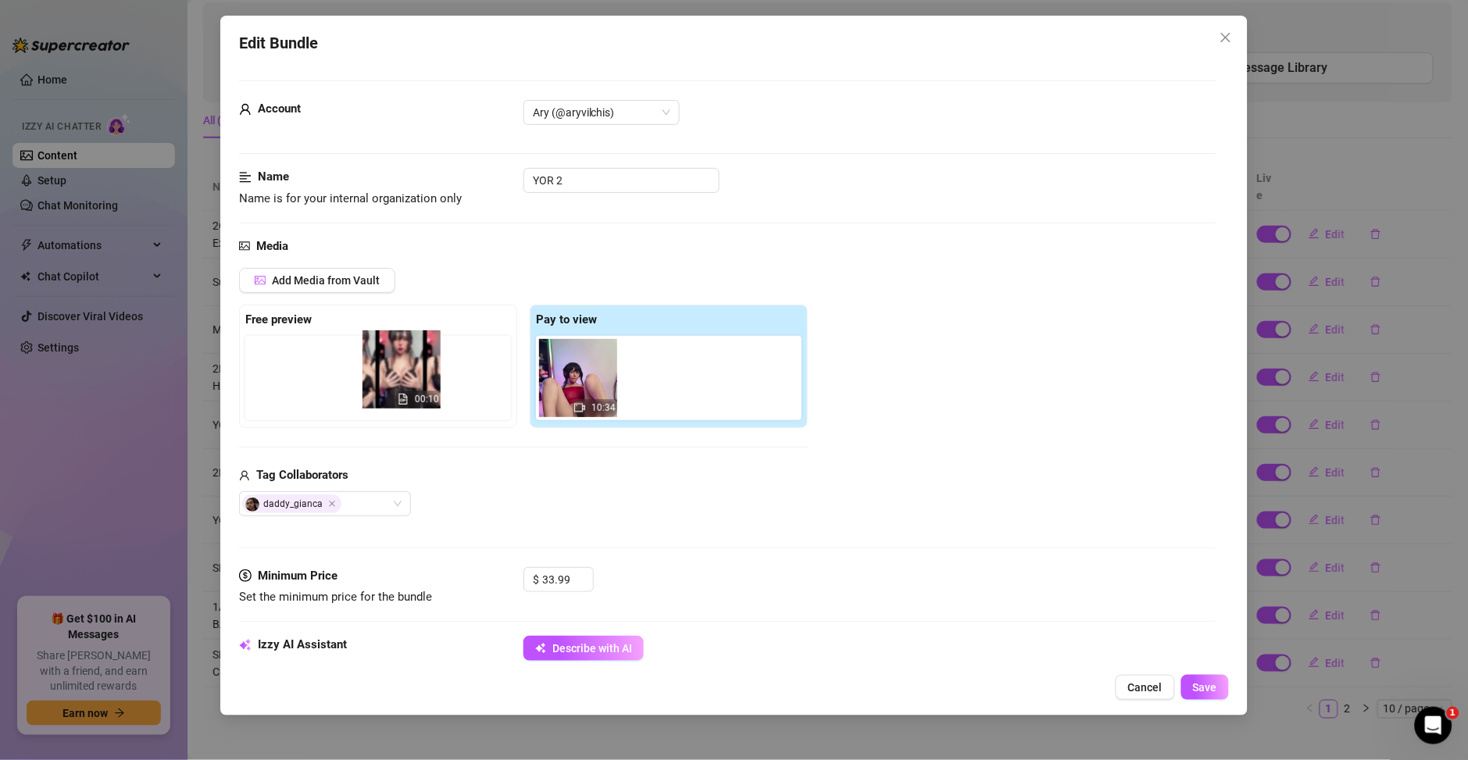
drag, startPoint x: 671, startPoint y: 384, endPoint x: 398, endPoint y: 377, distance: 273.5
click at [398, 377] on div "Free preview Pay to view 10:34 00:10" at bounding box center [523, 366] width 569 height 123
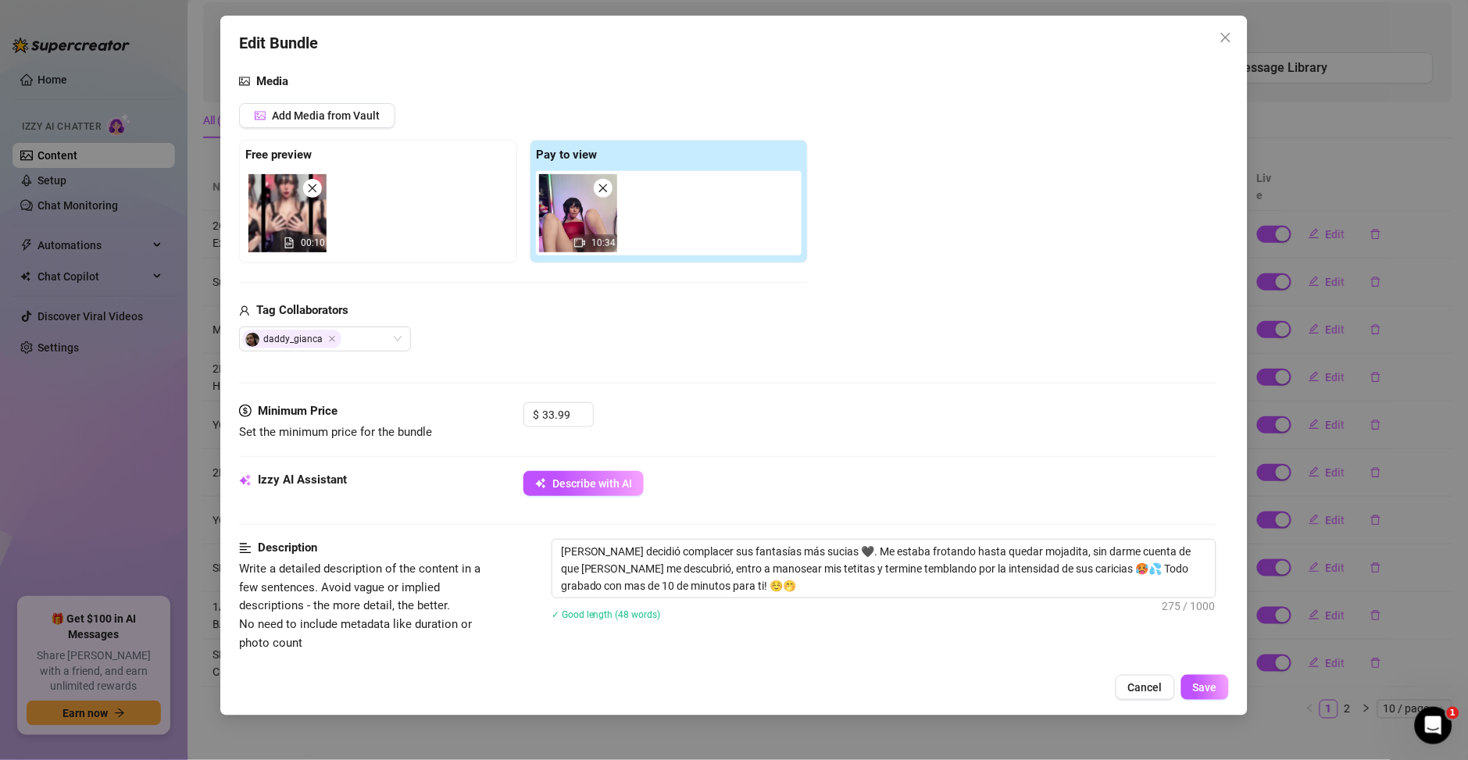
scroll to position [450, 0]
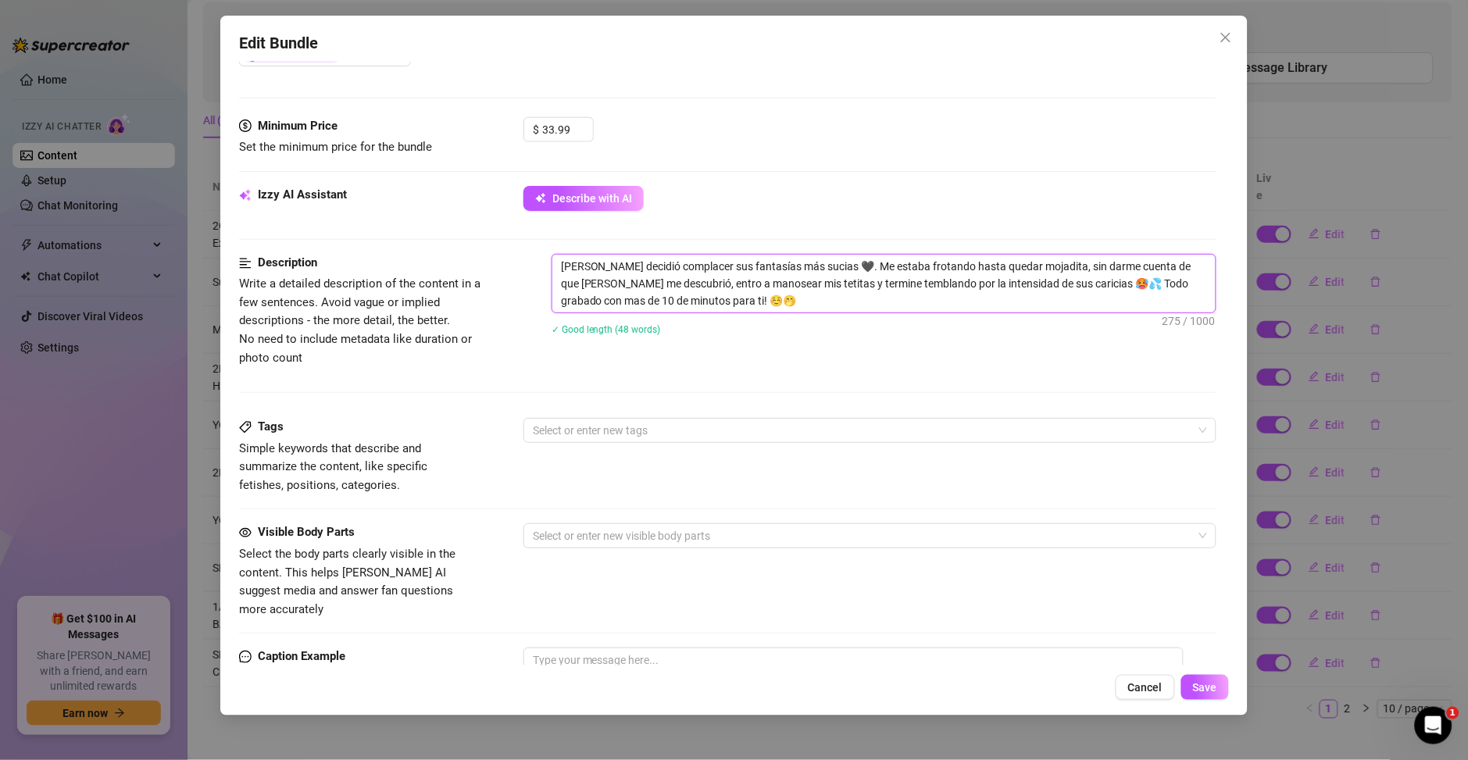
drag, startPoint x: 737, startPoint y: 306, endPoint x: 523, endPoint y: 256, distance: 219.0
click at [523, 256] on div "Description Write a detailed description of the content in a few sentences. Avo…" at bounding box center [727, 310] width 977 height 113
click at [584, 203] on span "Describe with AI" at bounding box center [592, 198] width 80 height 12
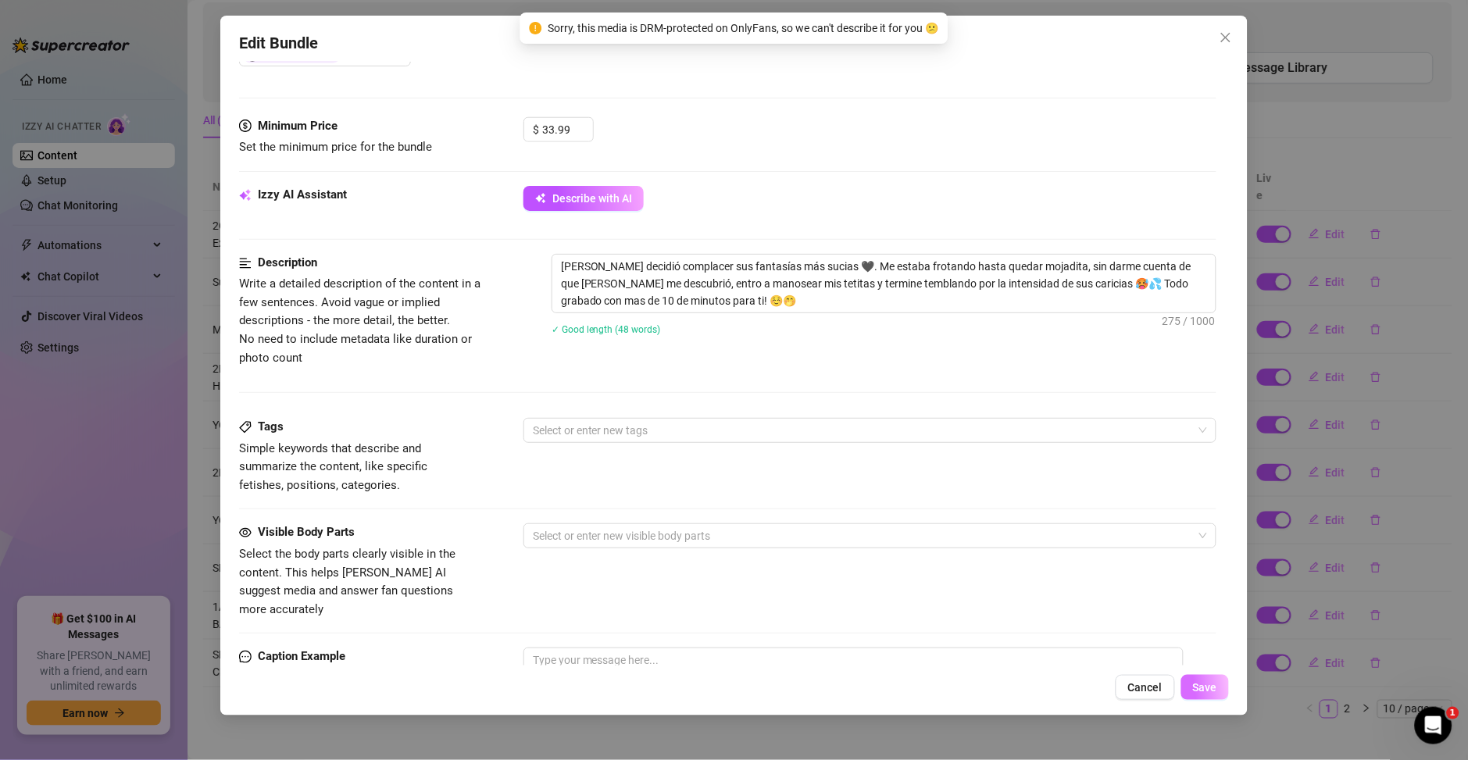
click at [1208, 686] on span "Save" at bounding box center [1205, 687] width 24 height 12
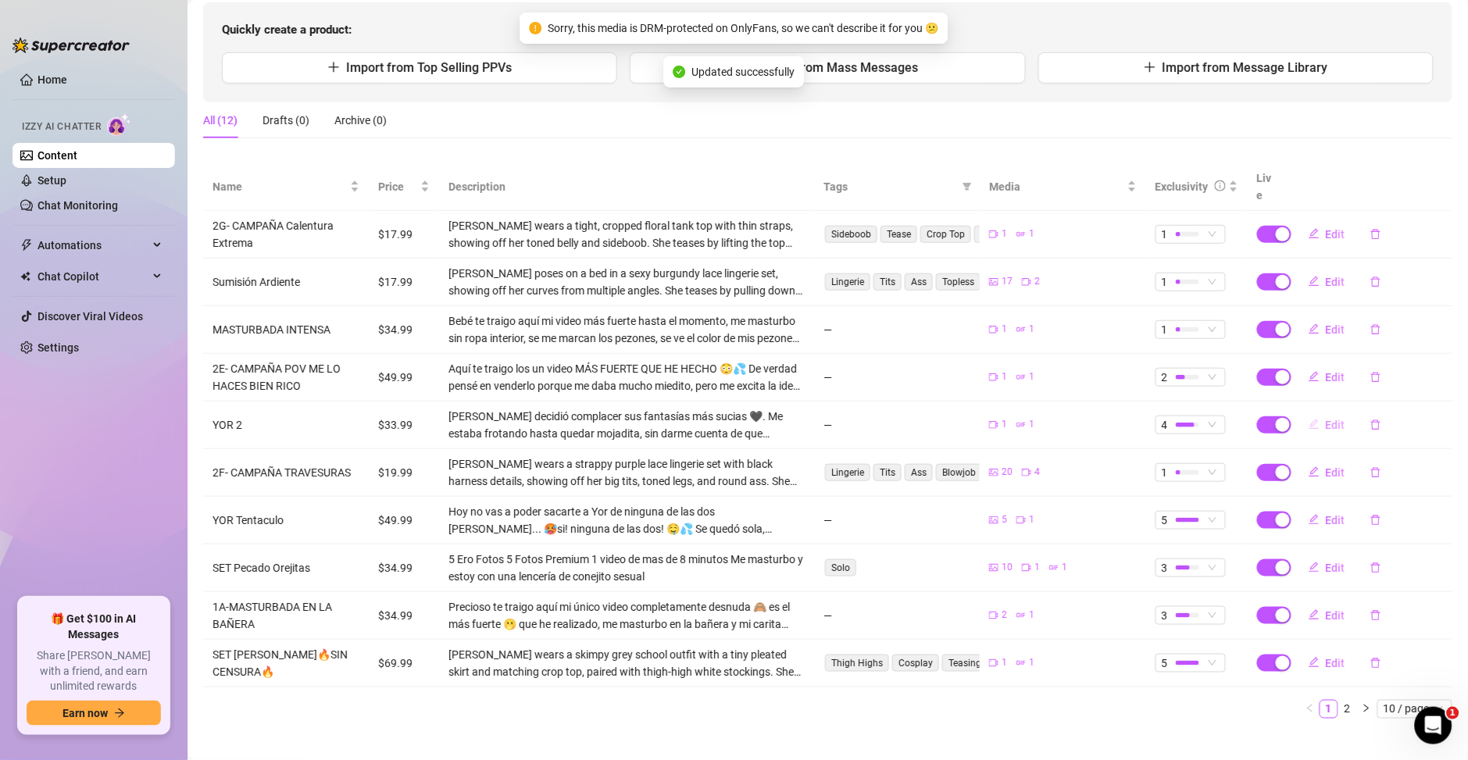
click at [1326, 419] on span "Edit" at bounding box center [1336, 425] width 20 height 12
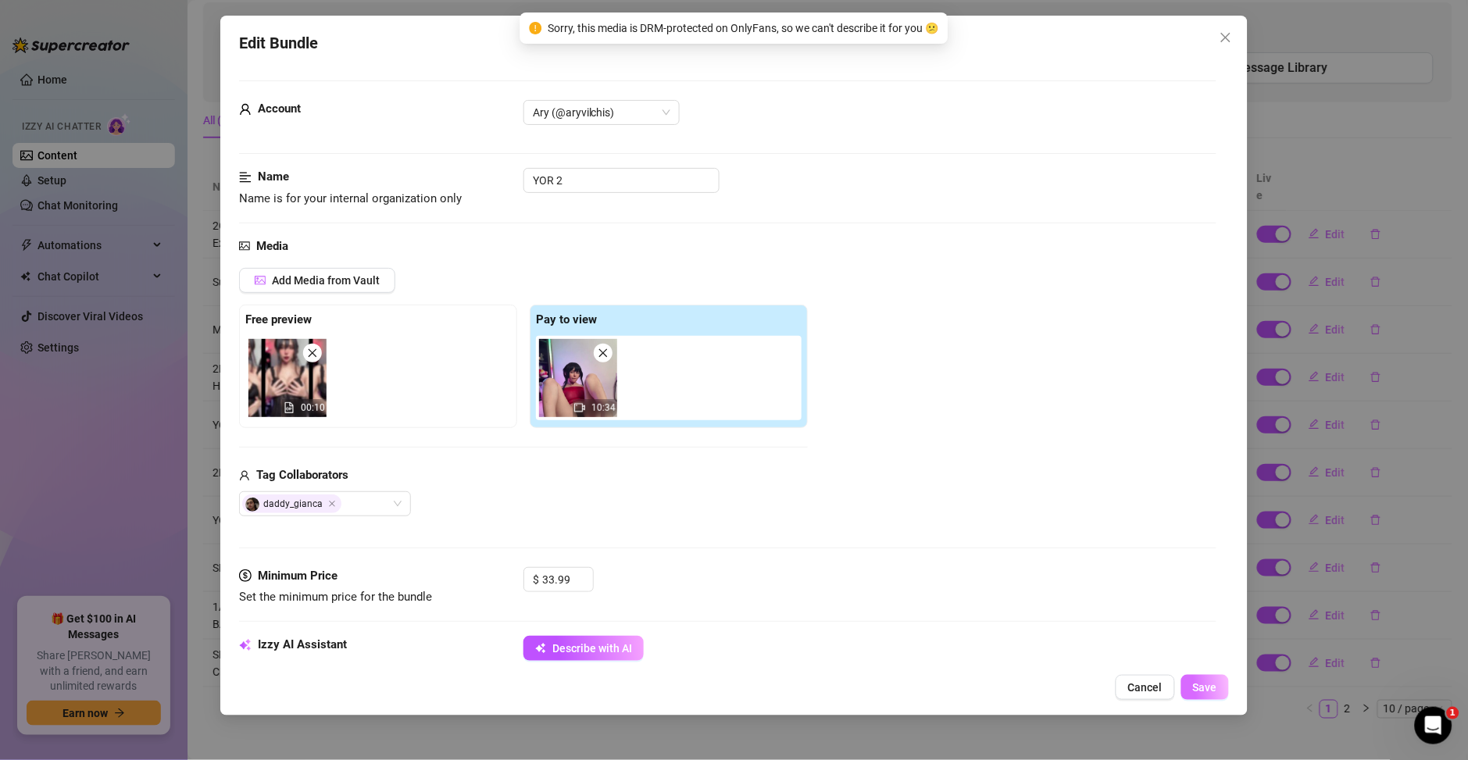
click at [1227, 693] on button "Save" at bounding box center [1205, 687] width 48 height 25
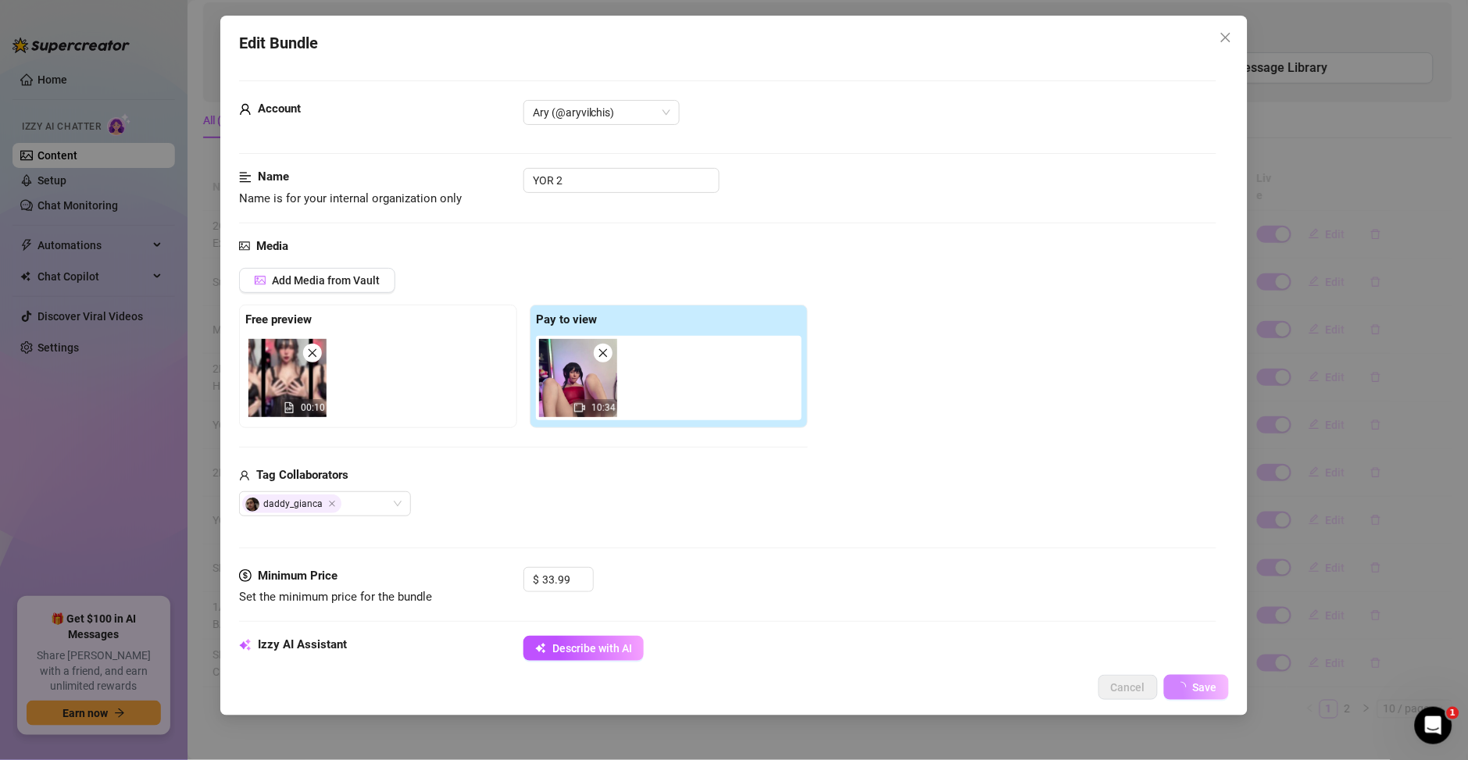
click at [1225, 48] on div "Quickly create a product: Import from Top Selling PPVs Import from Mass Message…" at bounding box center [827, 52] width 1249 height 100
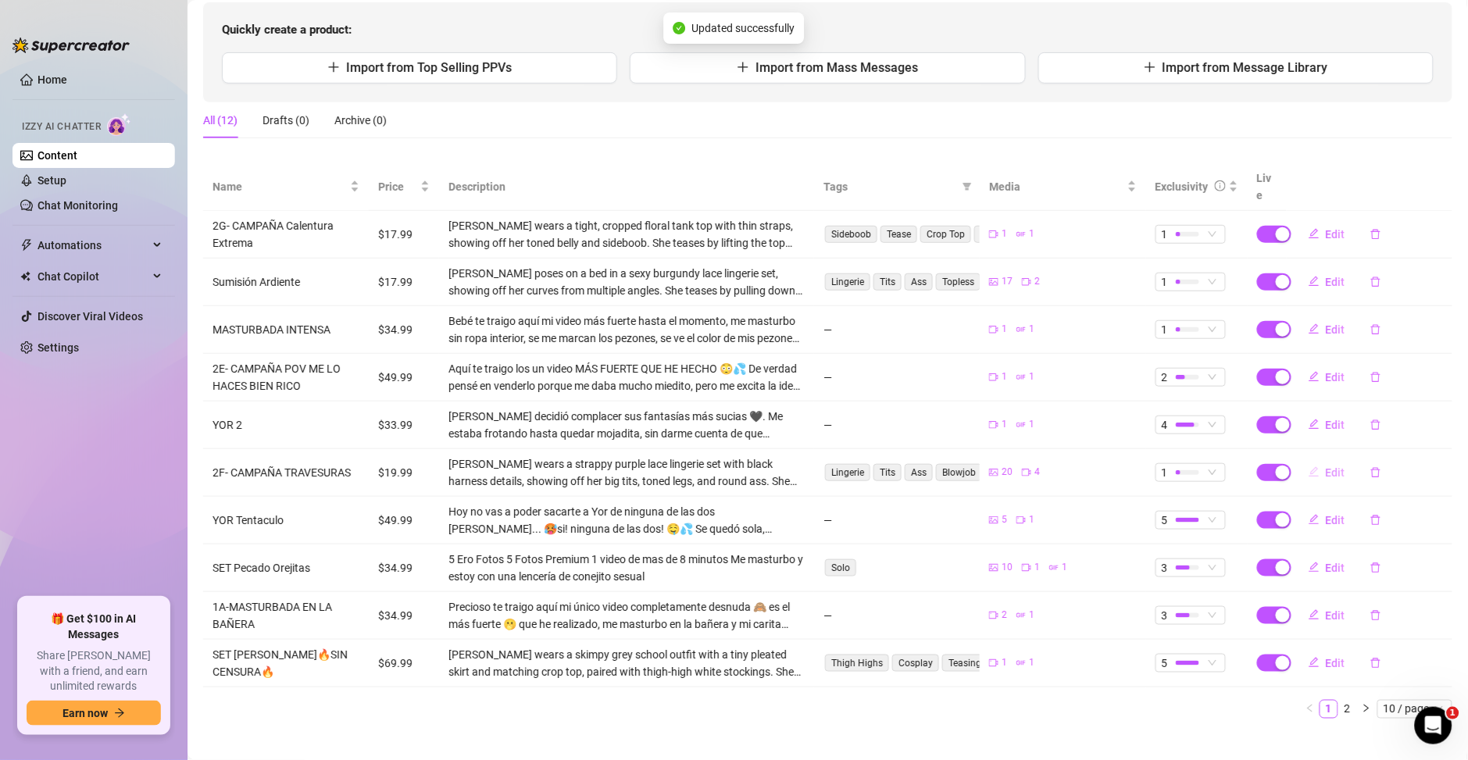
click at [1326, 466] on span "Edit" at bounding box center [1336, 472] width 20 height 12
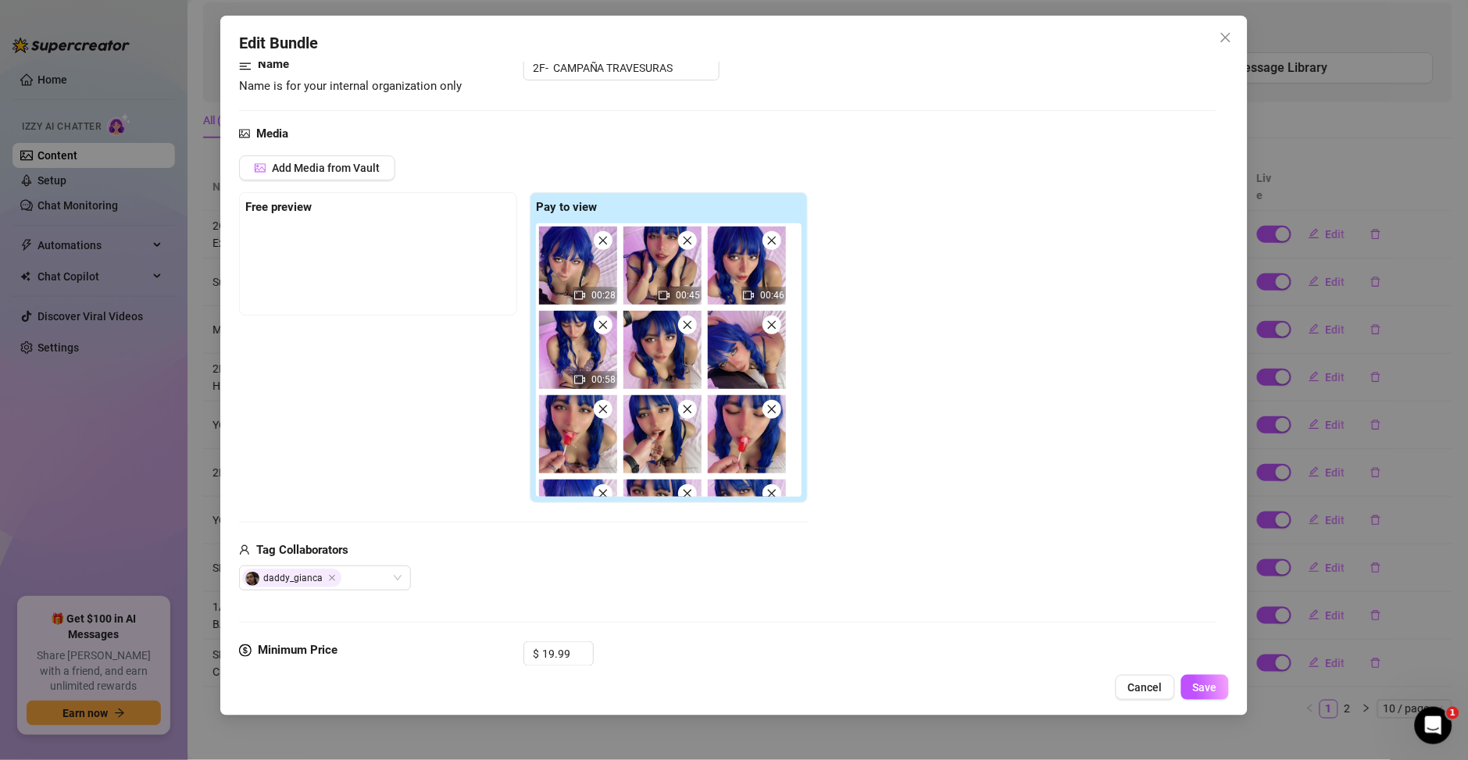
scroll to position [225, 0]
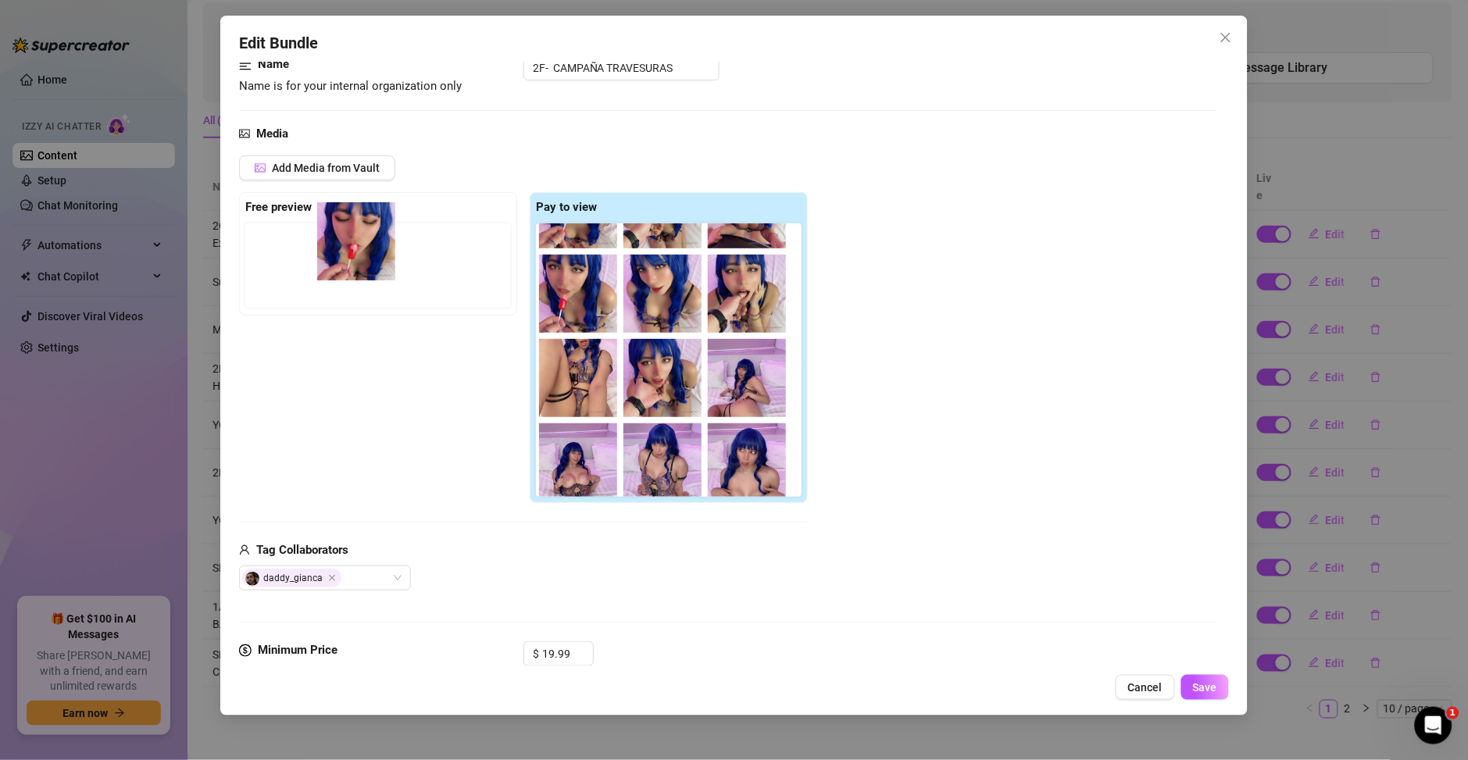
drag, startPoint x: 576, startPoint y: 388, endPoint x: 347, endPoint y: 252, distance: 266.6
click at [347, 252] on div "Free preview Pay to view 00:28 00:45 00:46 00:58" at bounding box center [523, 347] width 569 height 311
click at [309, 277] on div at bounding box center [381, 265] width 272 height 84
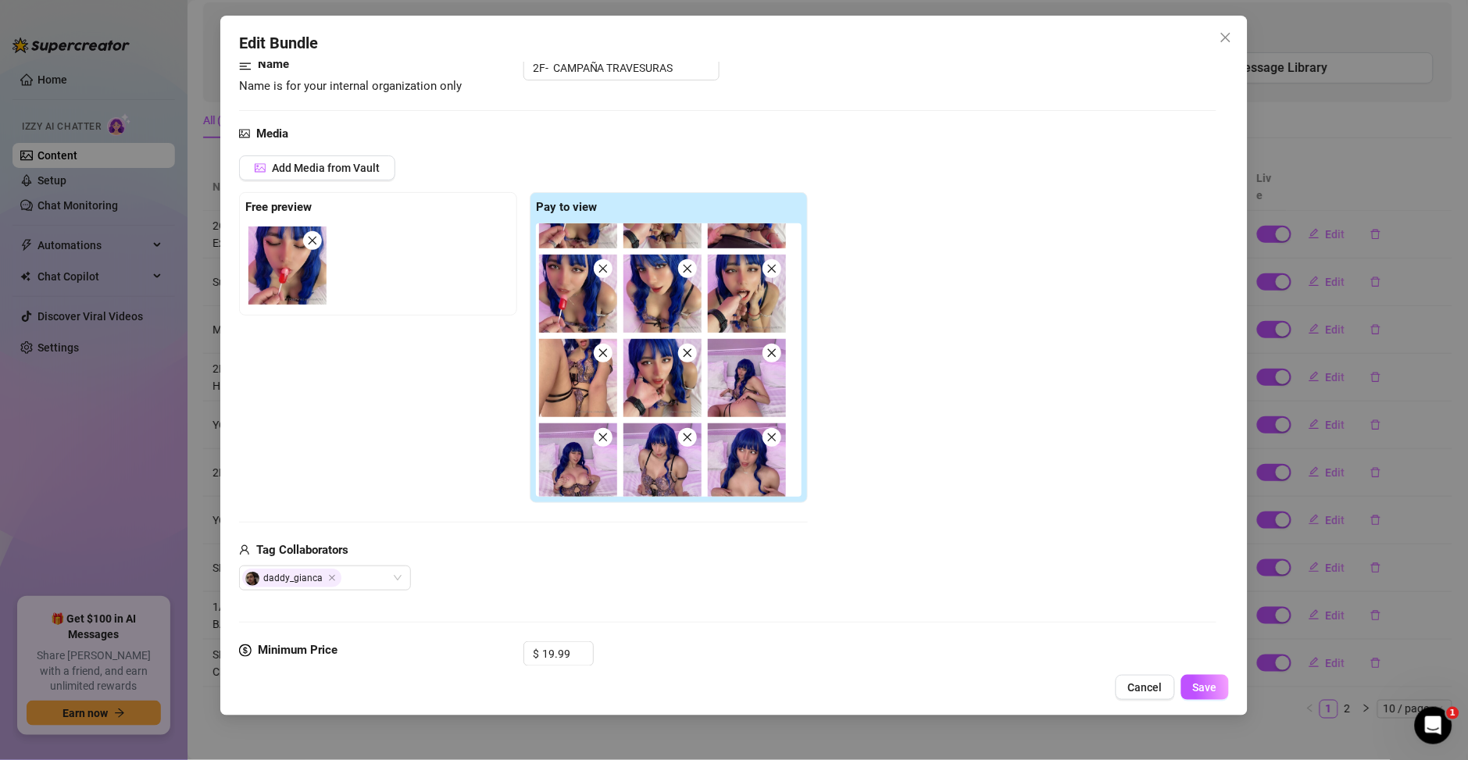
click at [291, 278] on img at bounding box center [287, 266] width 78 height 78
click at [288, 279] on img at bounding box center [287, 266] width 78 height 78
click at [1205, 693] on span "Save" at bounding box center [1205, 687] width 24 height 12
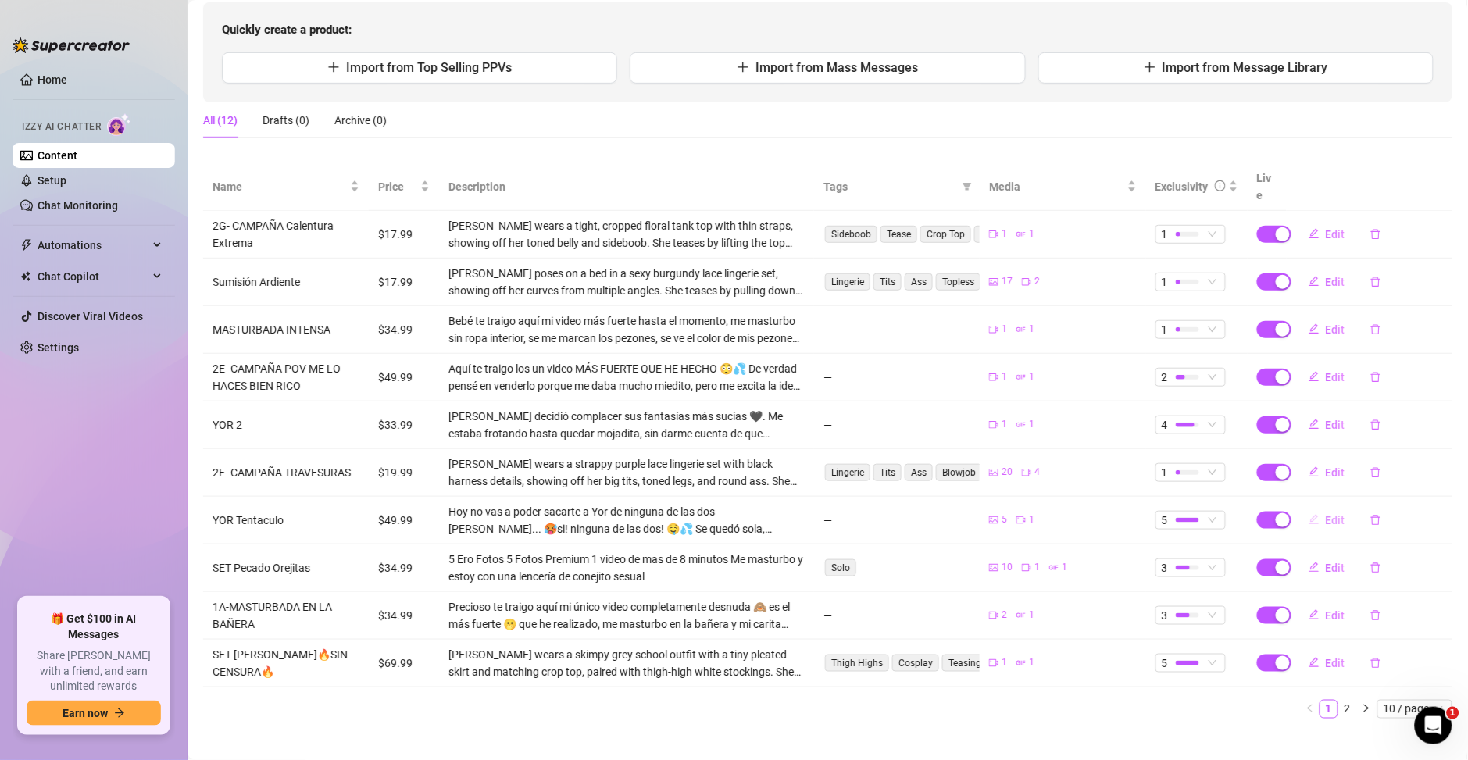
click at [1326, 514] on span "Edit" at bounding box center [1336, 520] width 20 height 12
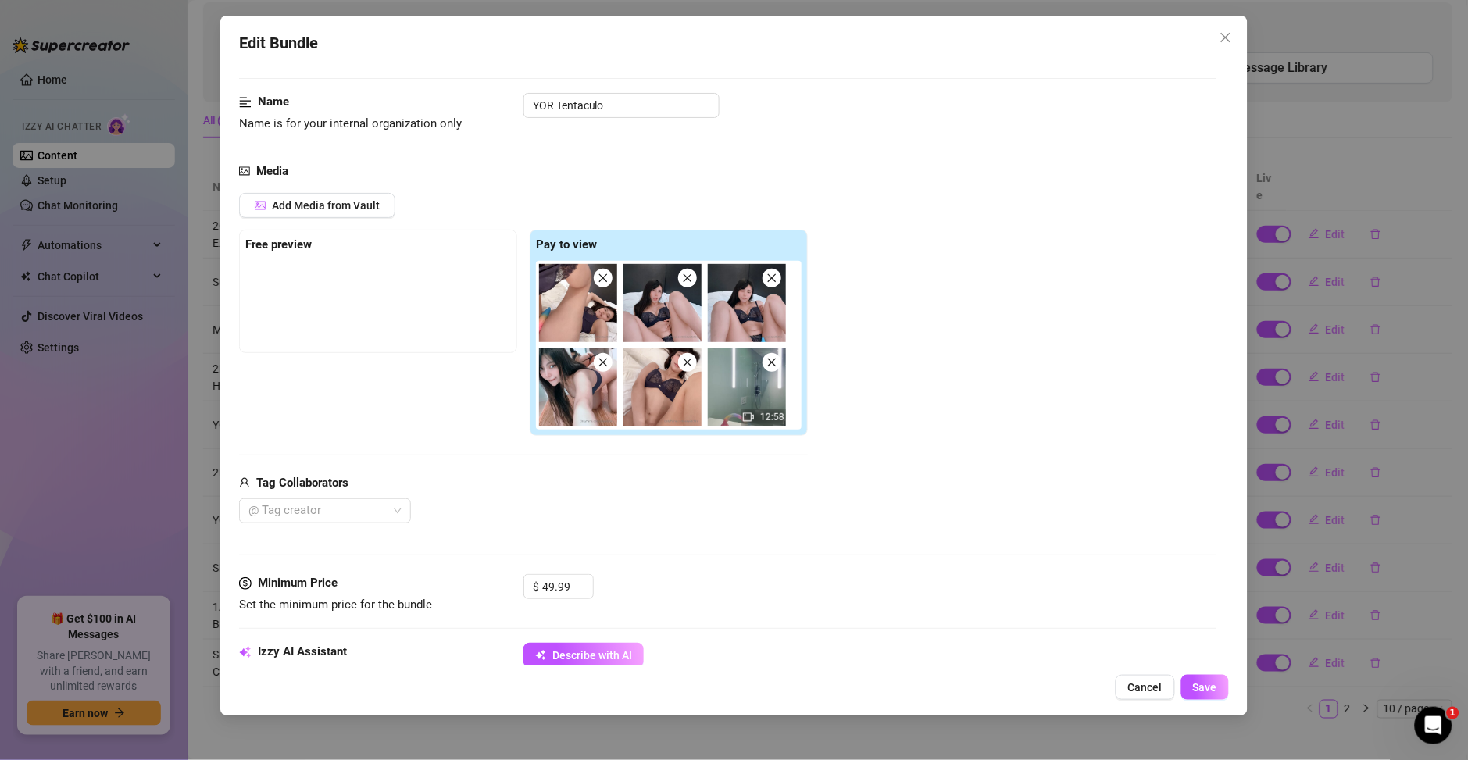
scroll to position [112, 0]
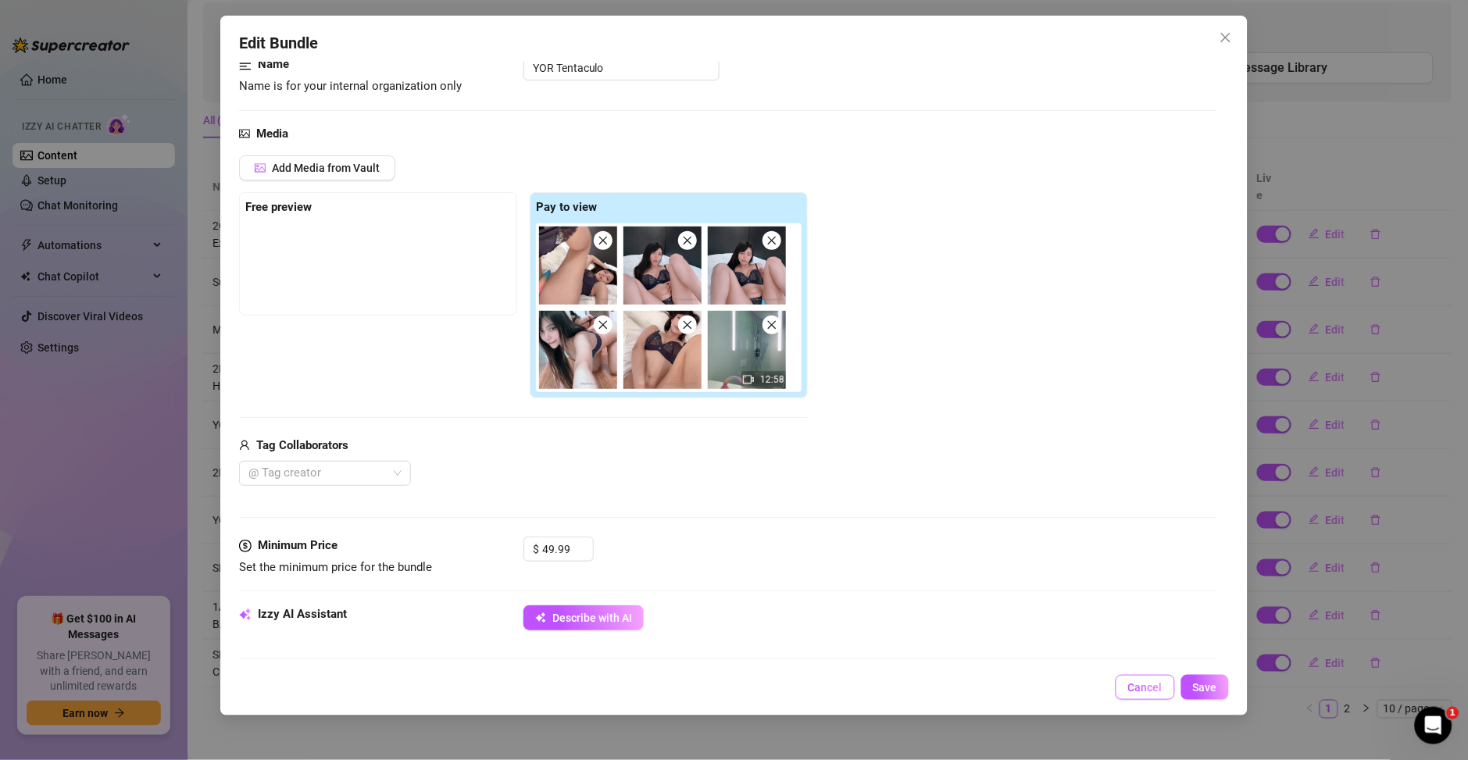
click at [1140, 688] on span "Cancel" at bounding box center [1145, 687] width 34 height 12
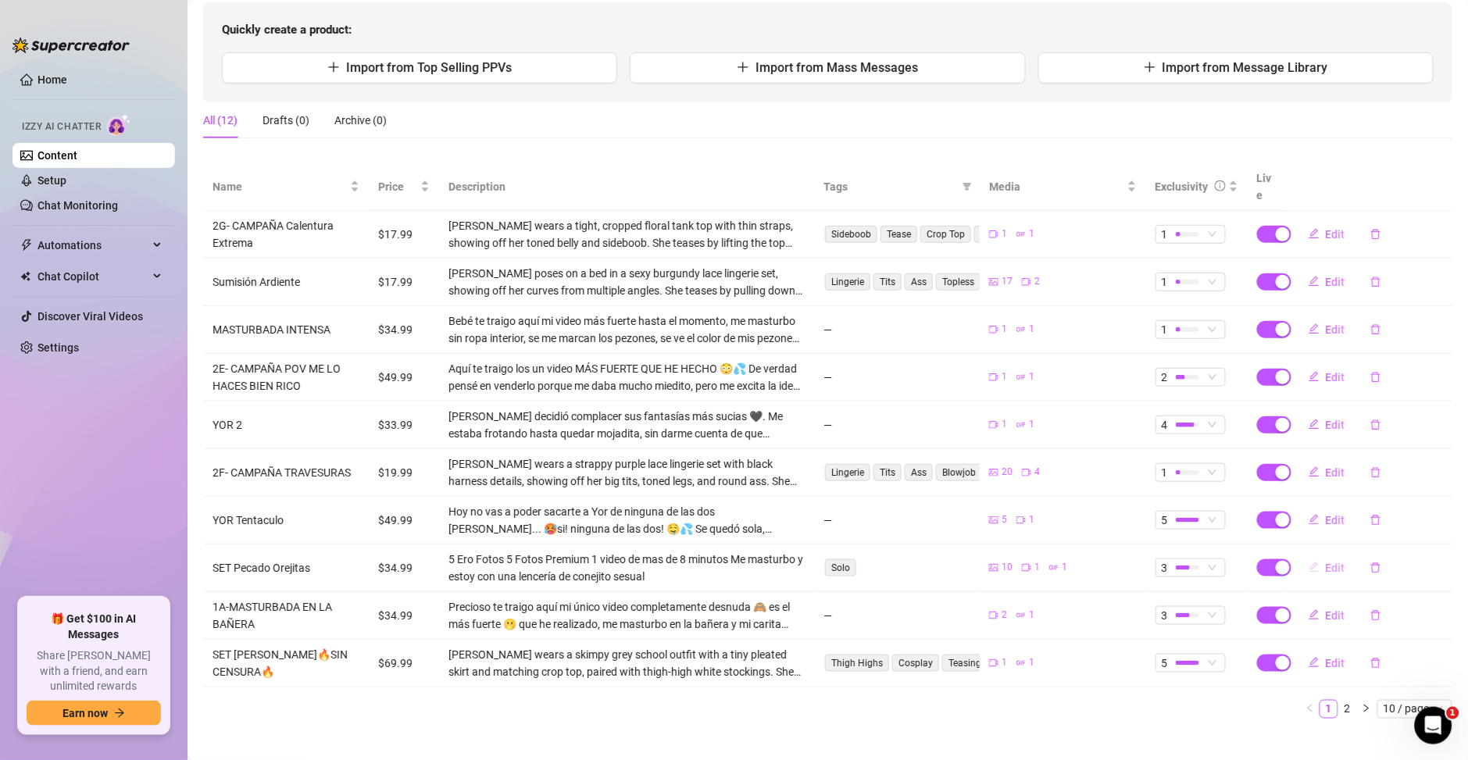
click at [1308, 558] on button "Edit" at bounding box center [1327, 567] width 62 height 25
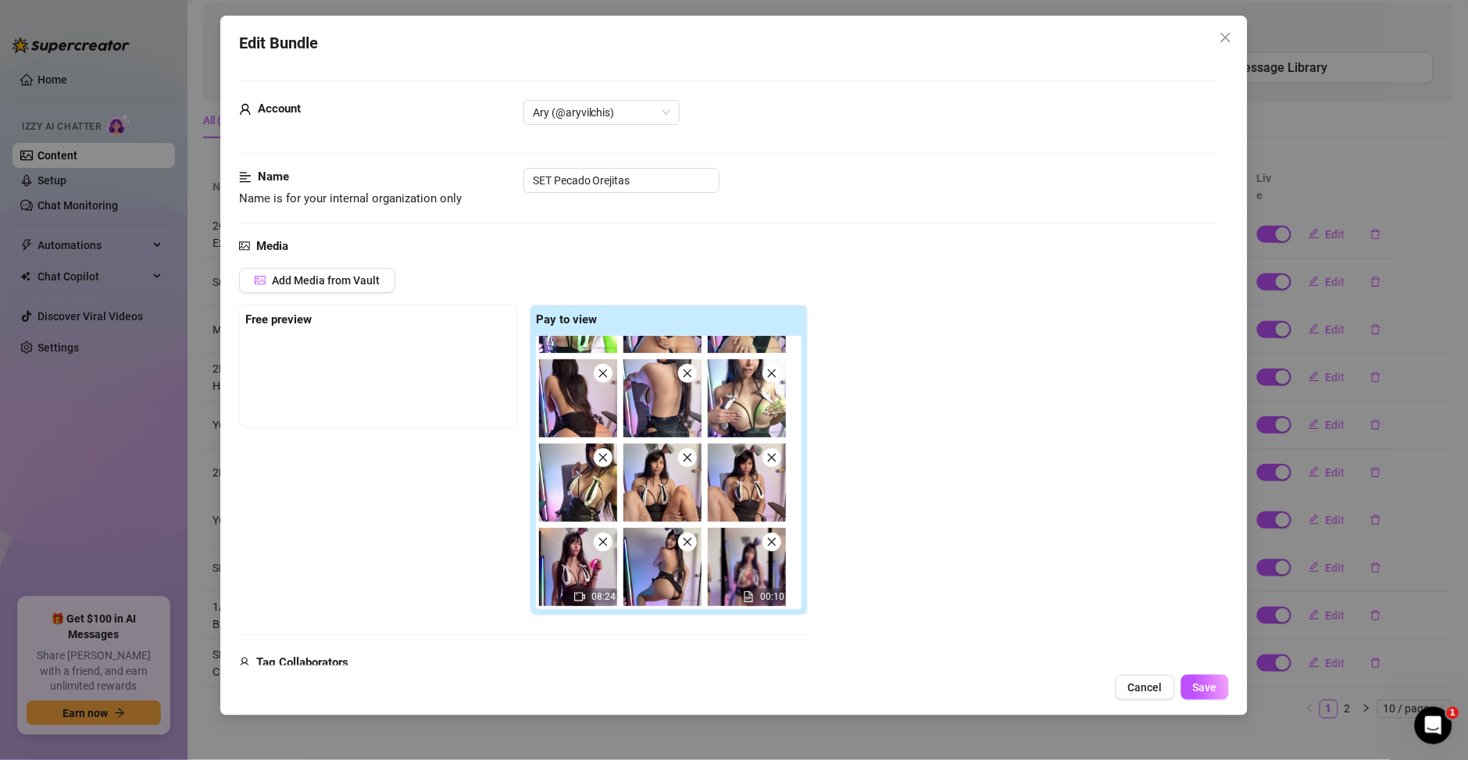
scroll to position [232, 0]
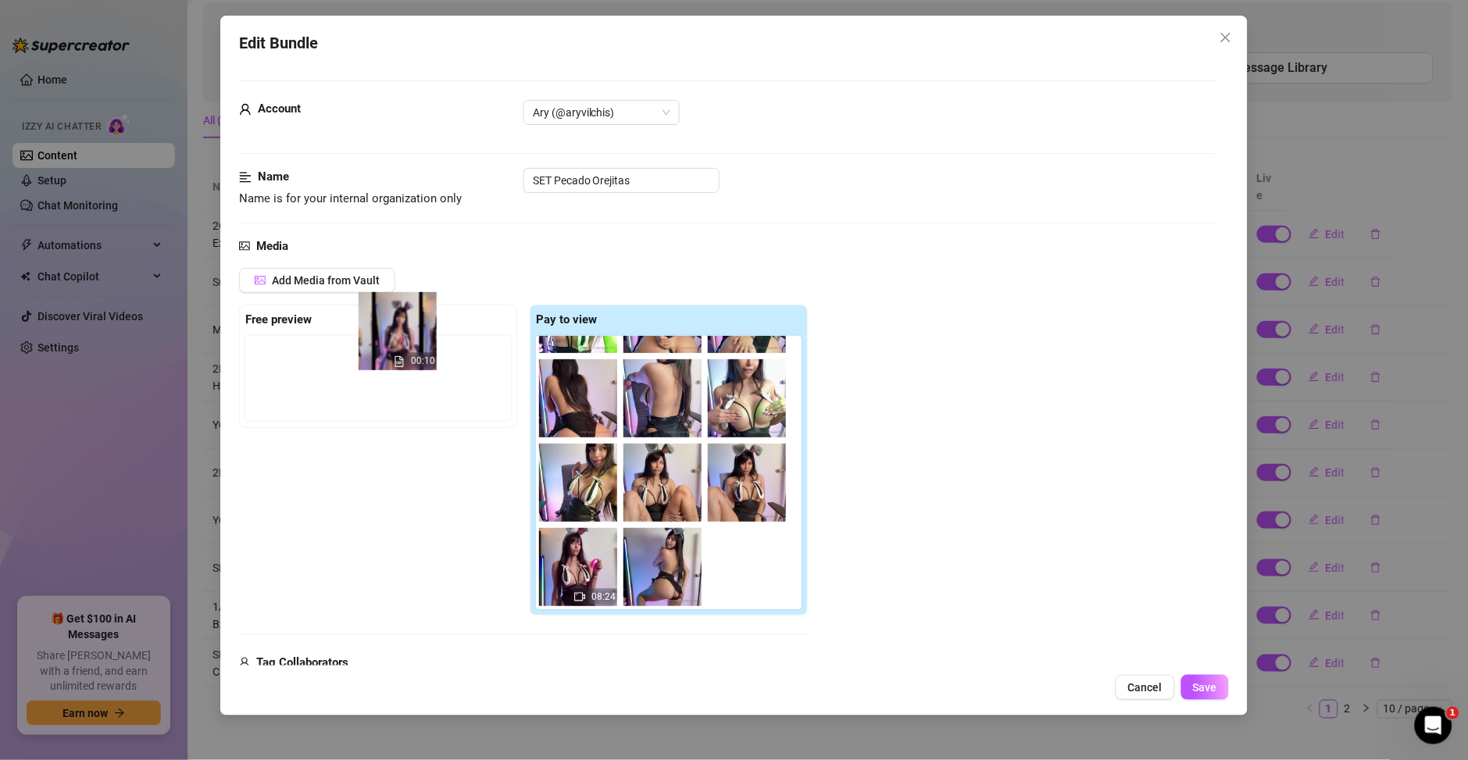
drag, startPoint x: 668, startPoint y: 577, endPoint x: 386, endPoint y: 342, distance: 367.2
click at [386, 342] on div "Free preview Pay to view 08:24 00:10" at bounding box center [523, 460] width 569 height 311
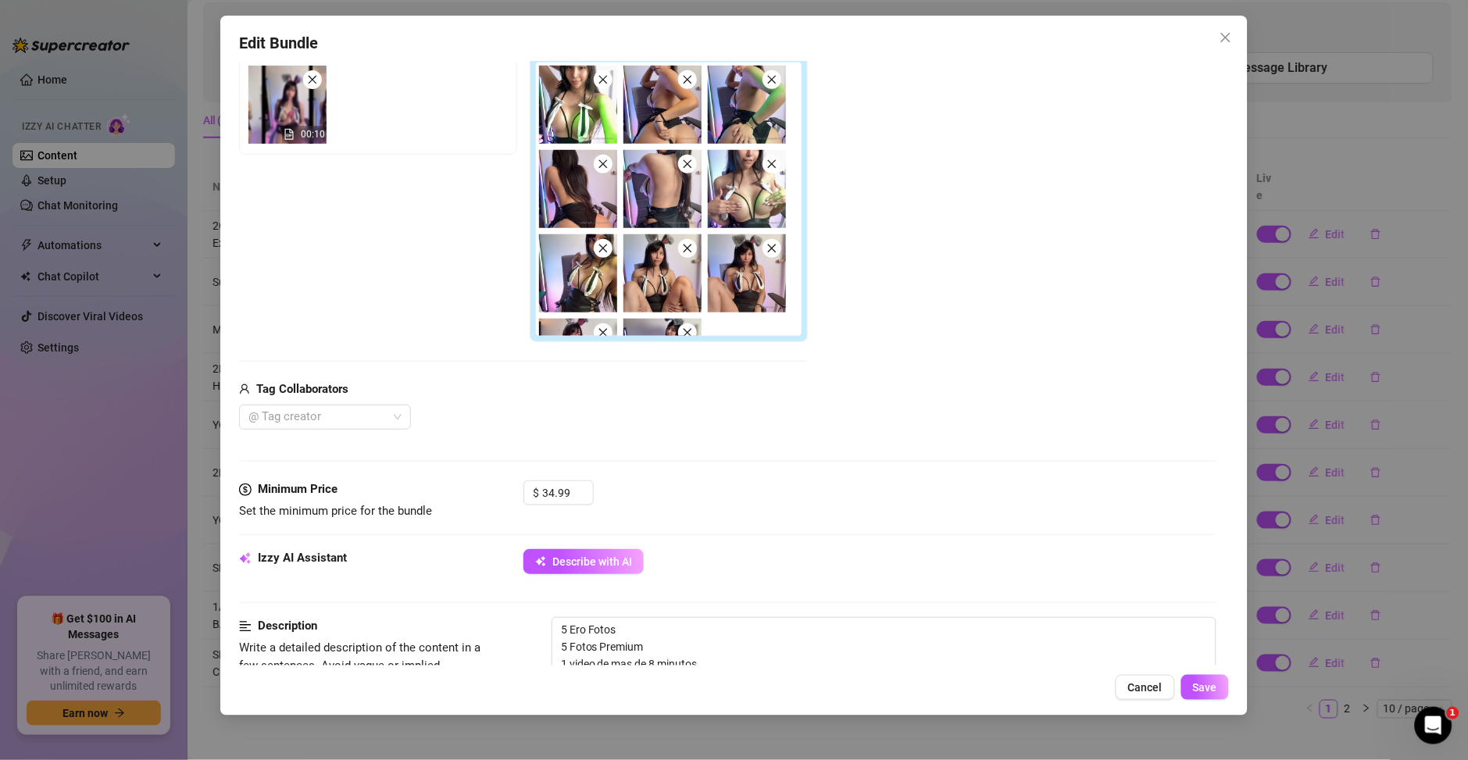
scroll to position [450, 0]
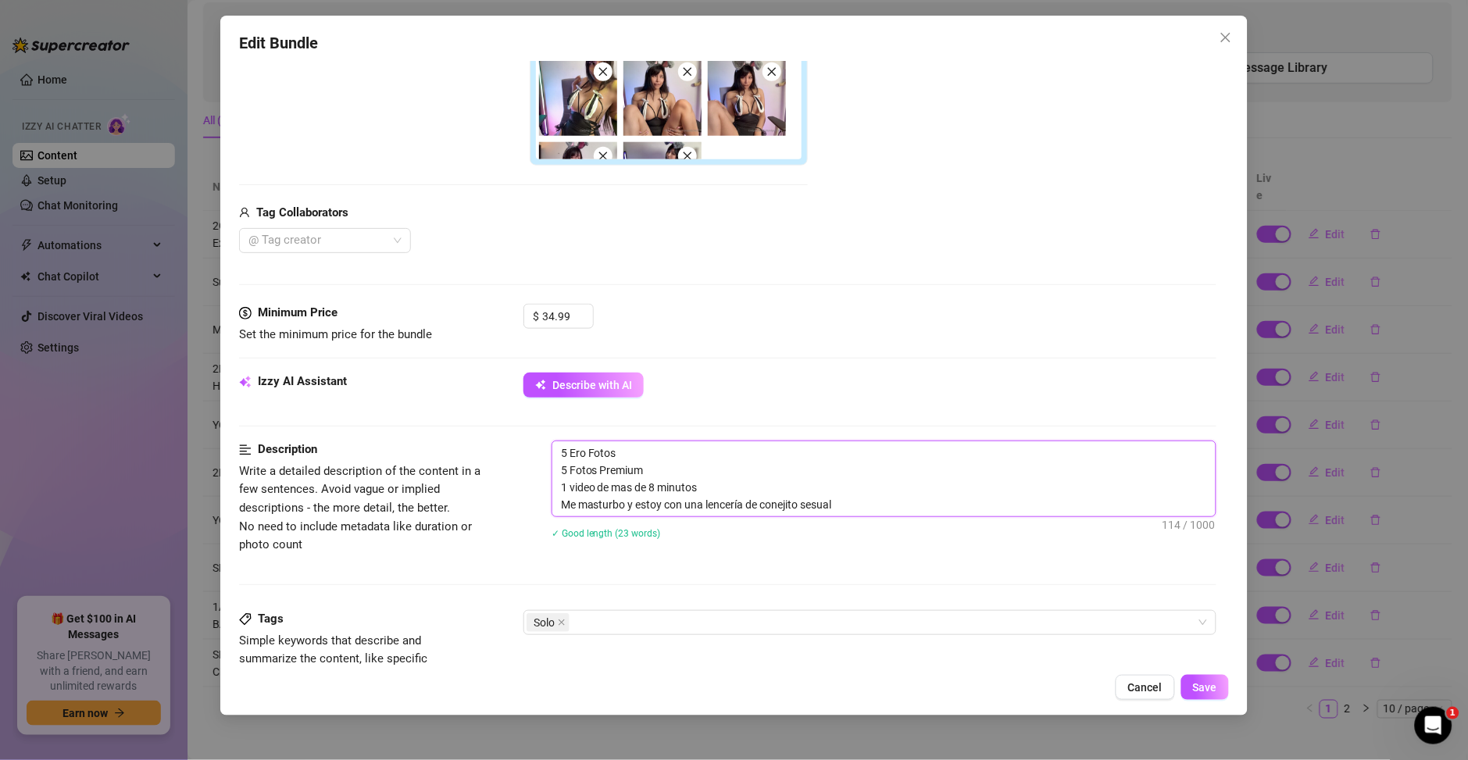
click at [655, 484] on textarea "5 Ero Fotos 5 Fotos Premium 1 video de mas de 8 minutos Me masturbo y estoy con…" at bounding box center [883, 478] width 663 height 75
click at [653, 484] on textarea "5 Ero Fotos 5 Fotos Premium 1 video de mas de 8 minutos Me masturbo y estoy con…" at bounding box center [883, 478] width 663 height 75
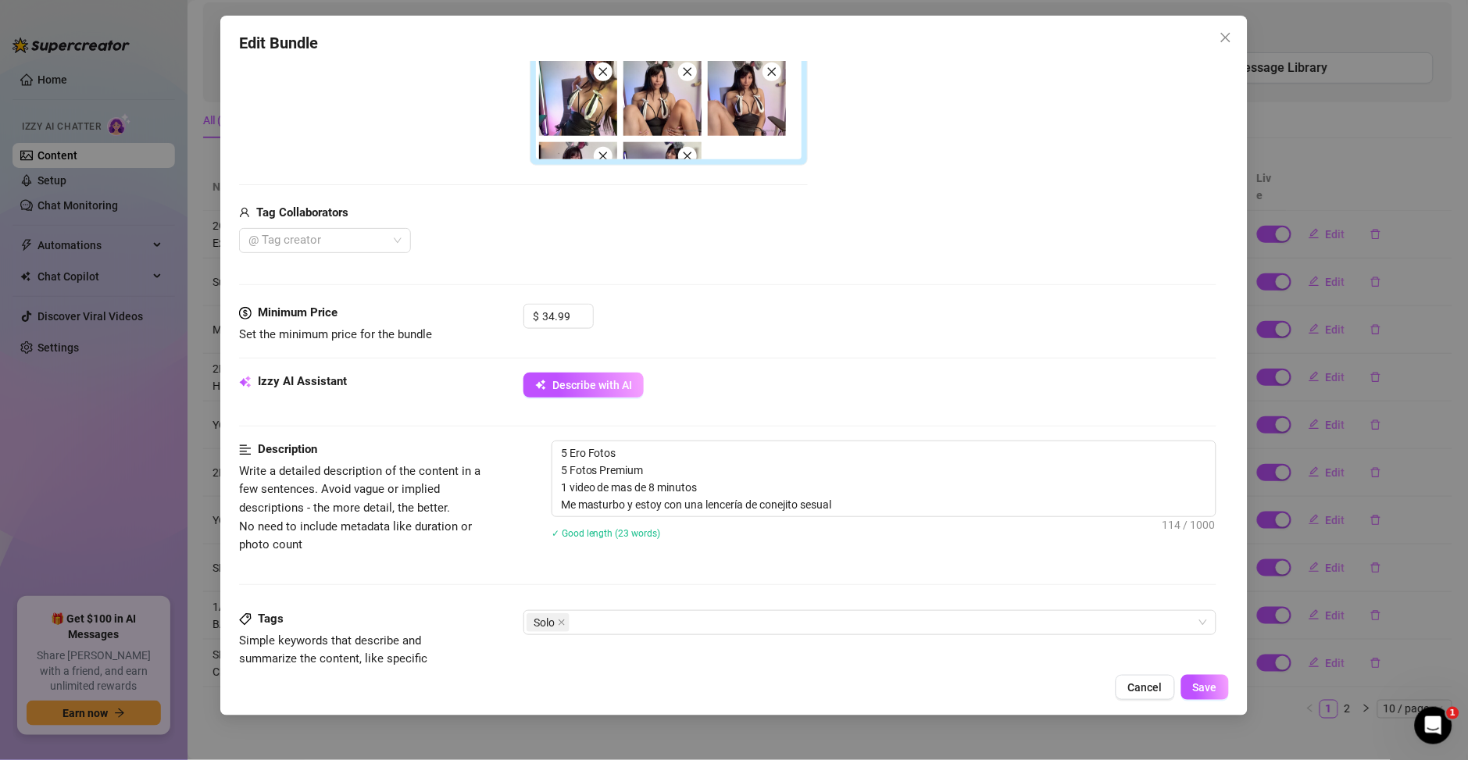
click at [619, 371] on div "Minimum Price Set the minimum price for the bundle $ 34.99" at bounding box center [727, 338] width 977 height 69
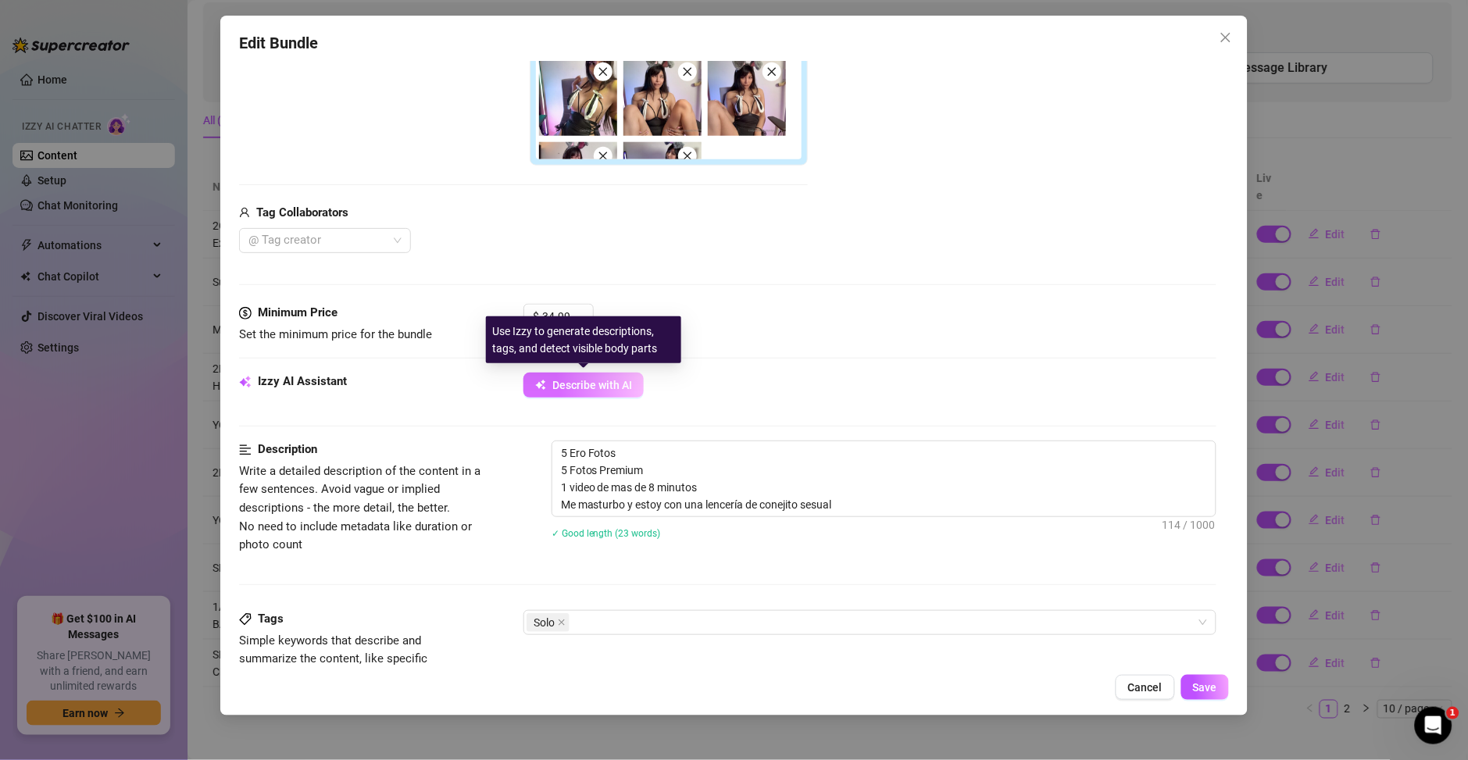
click at [620, 387] on span "Describe with AI" at bounding box center [592, 385] width 80 height 12
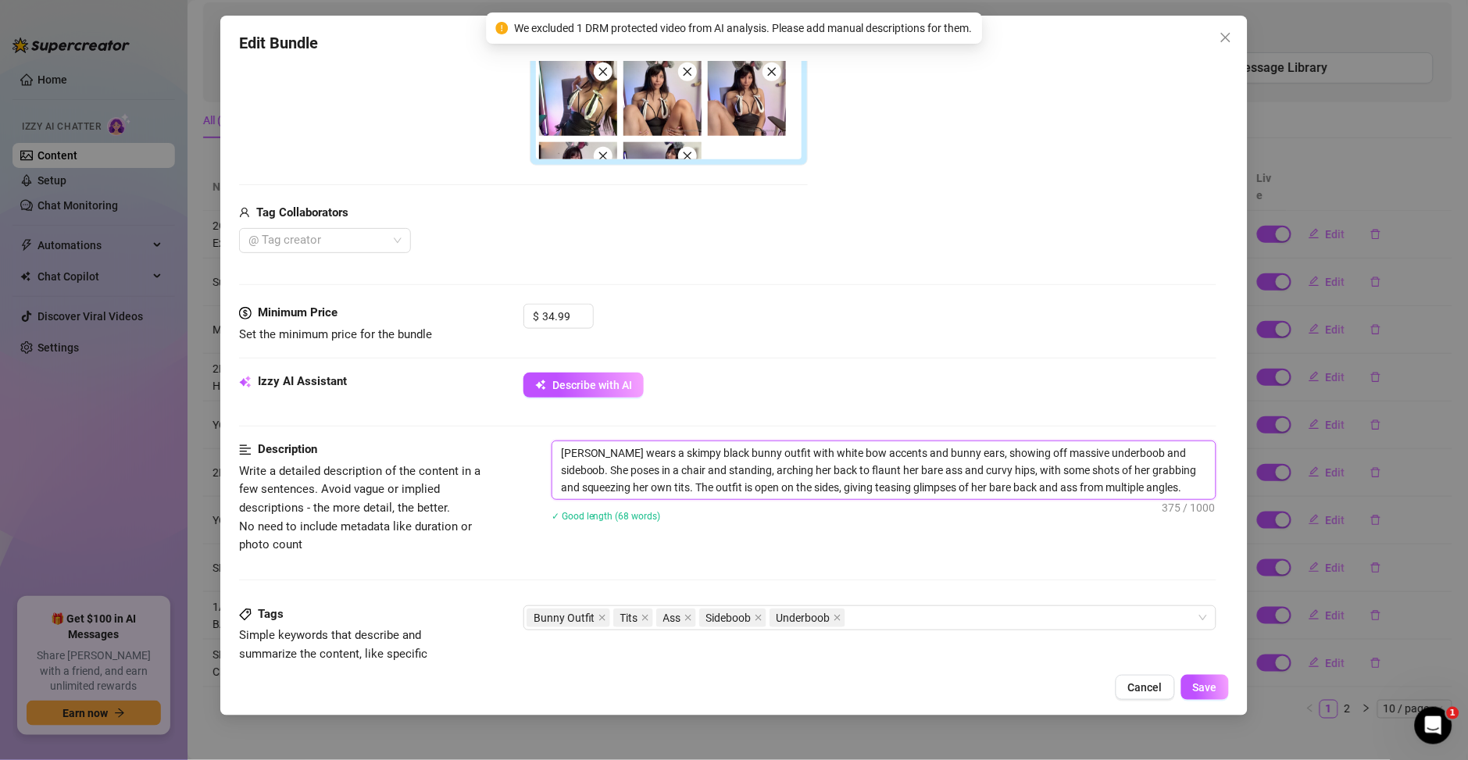
click at [1169, 489] on textarea "Ary wears a skimpy black bunny outfit with white bow accents and bunny ears, sh…" at bounding box center [883, 470] width 663 height 58
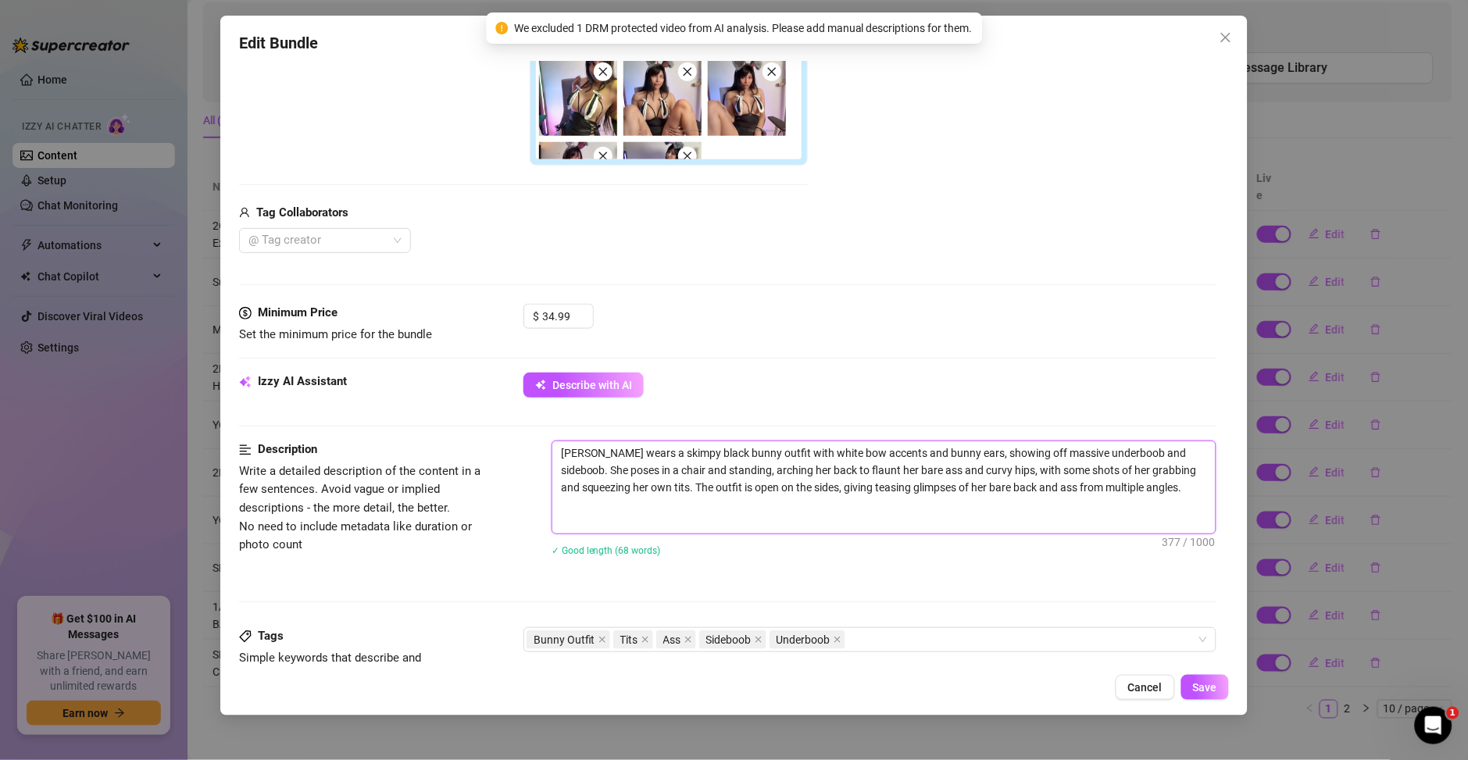
scroll to position [0, 0]
paste textarea "5 Ero Fotos 5 Fotos Premium 1 video de mas de 8 minutos Me masturbo y estoy con…"
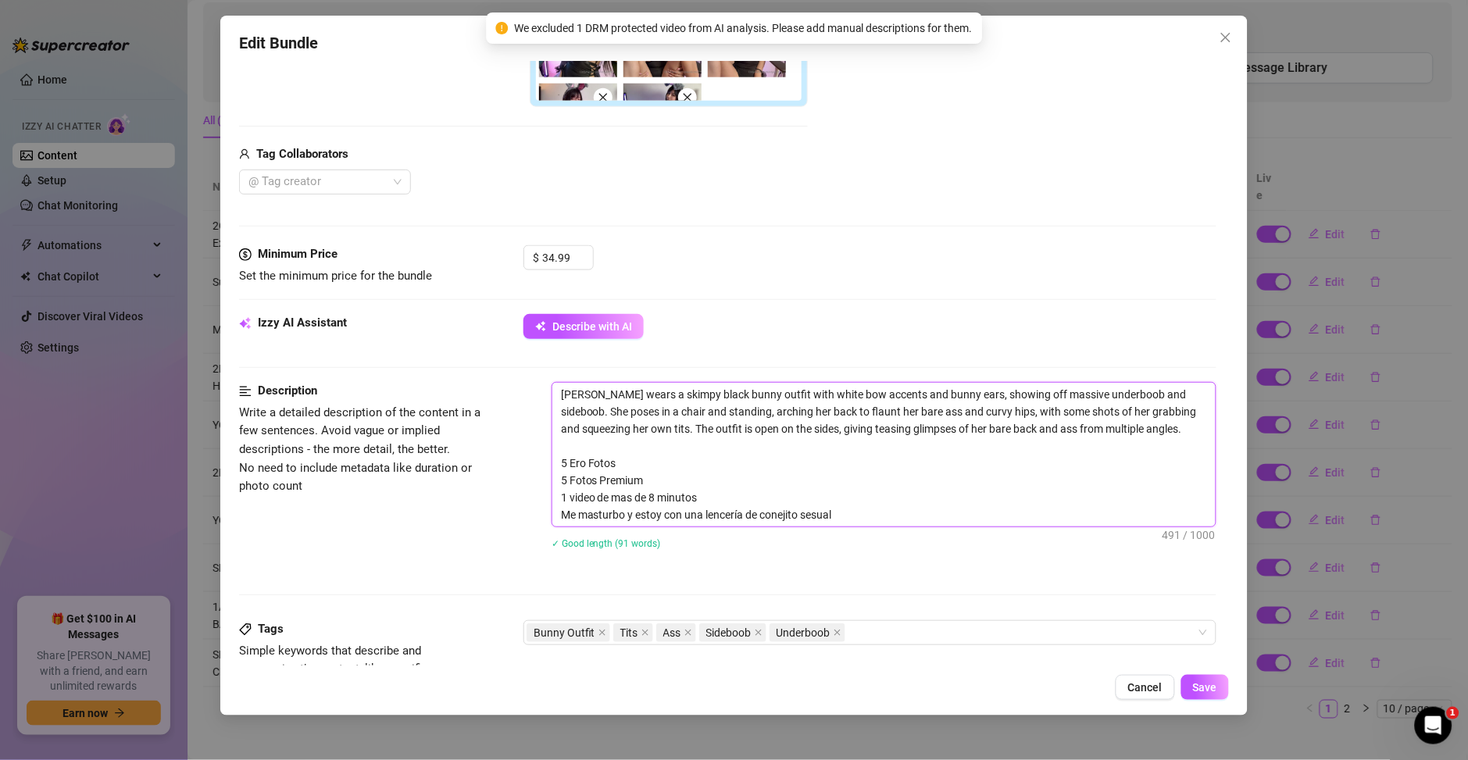
scroll to position [562, 0]
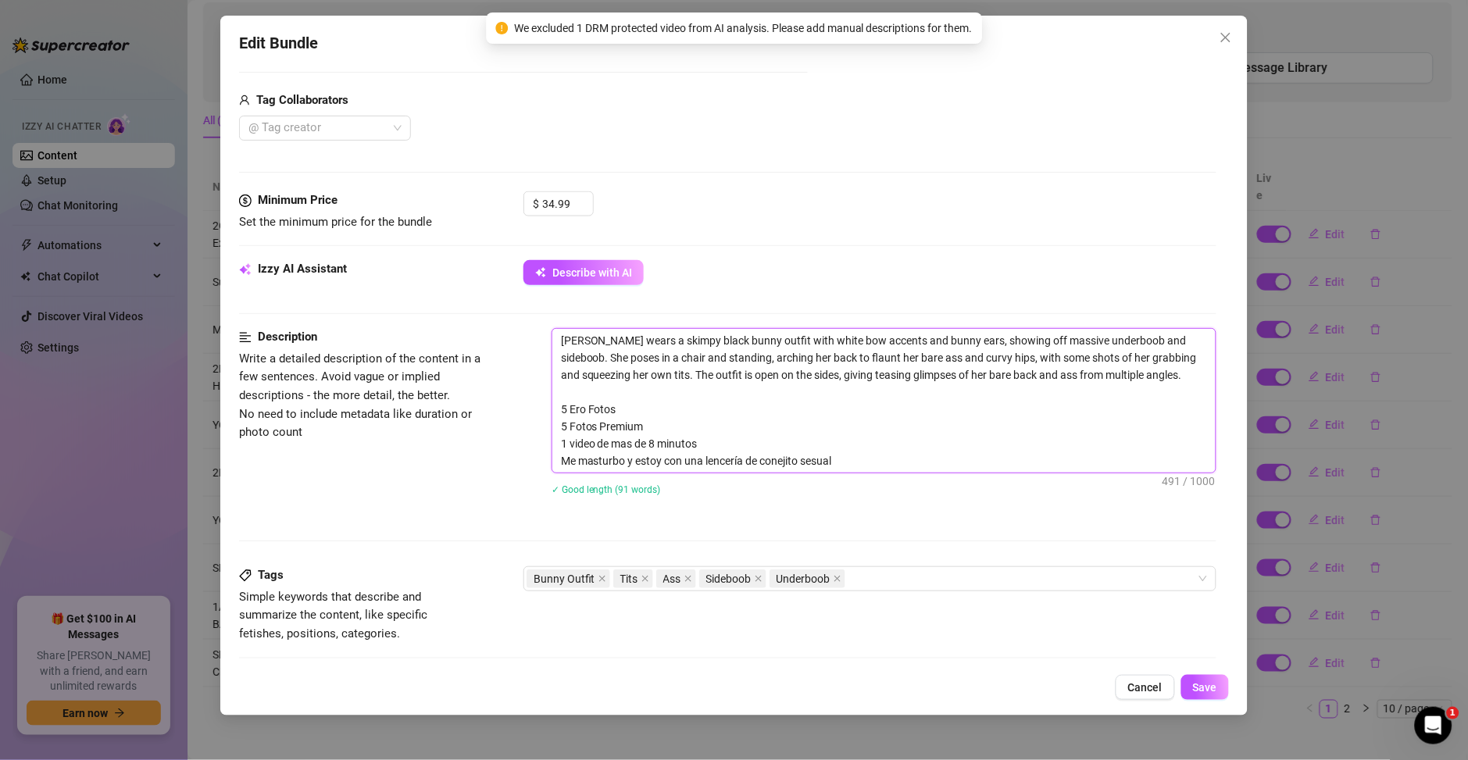
click at [816, 459] on textarea "Ary wears a skimpy black bunny outfit with white bow accents and bunny ears, sh…" at bounding box center [883, 401] width 663 height 144
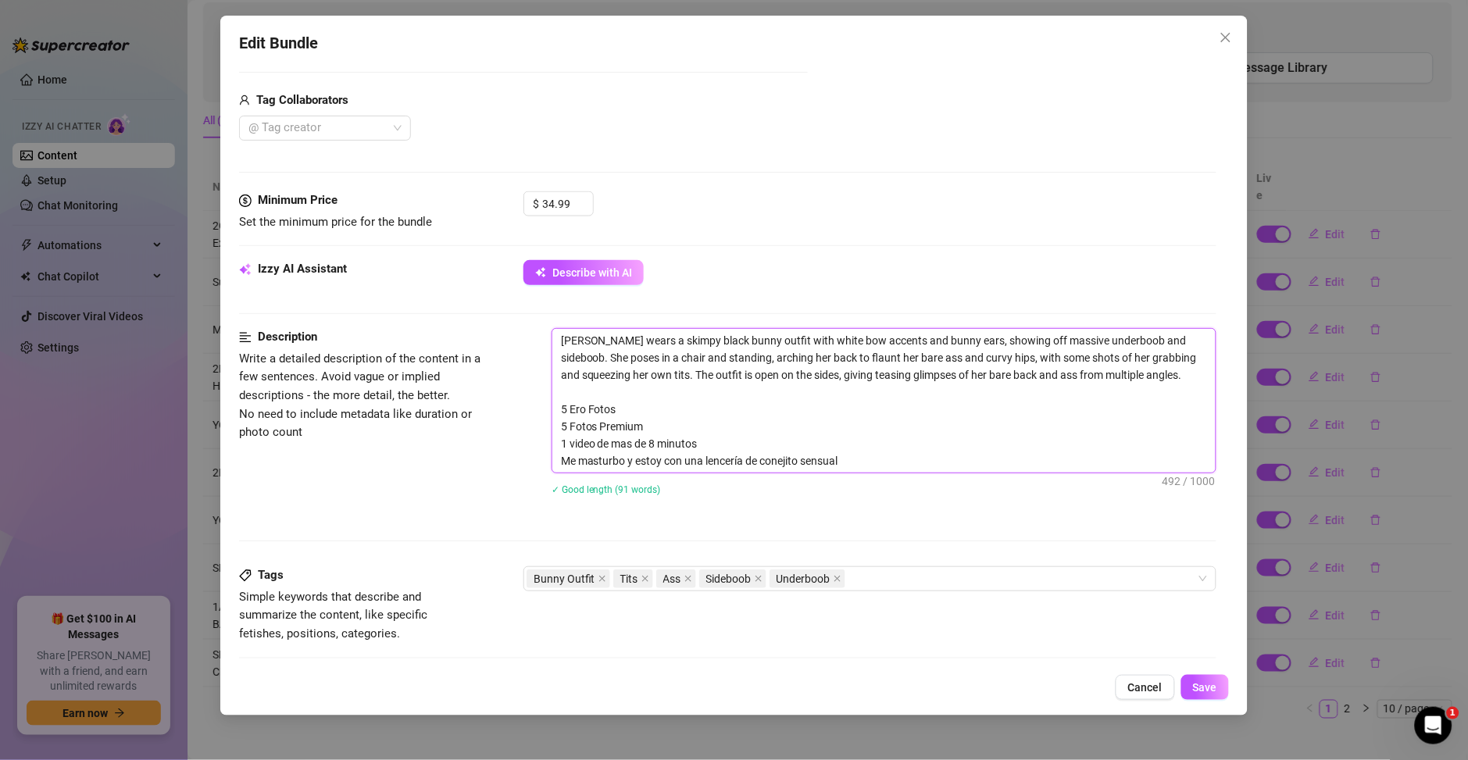
scroll to position [787, 0]
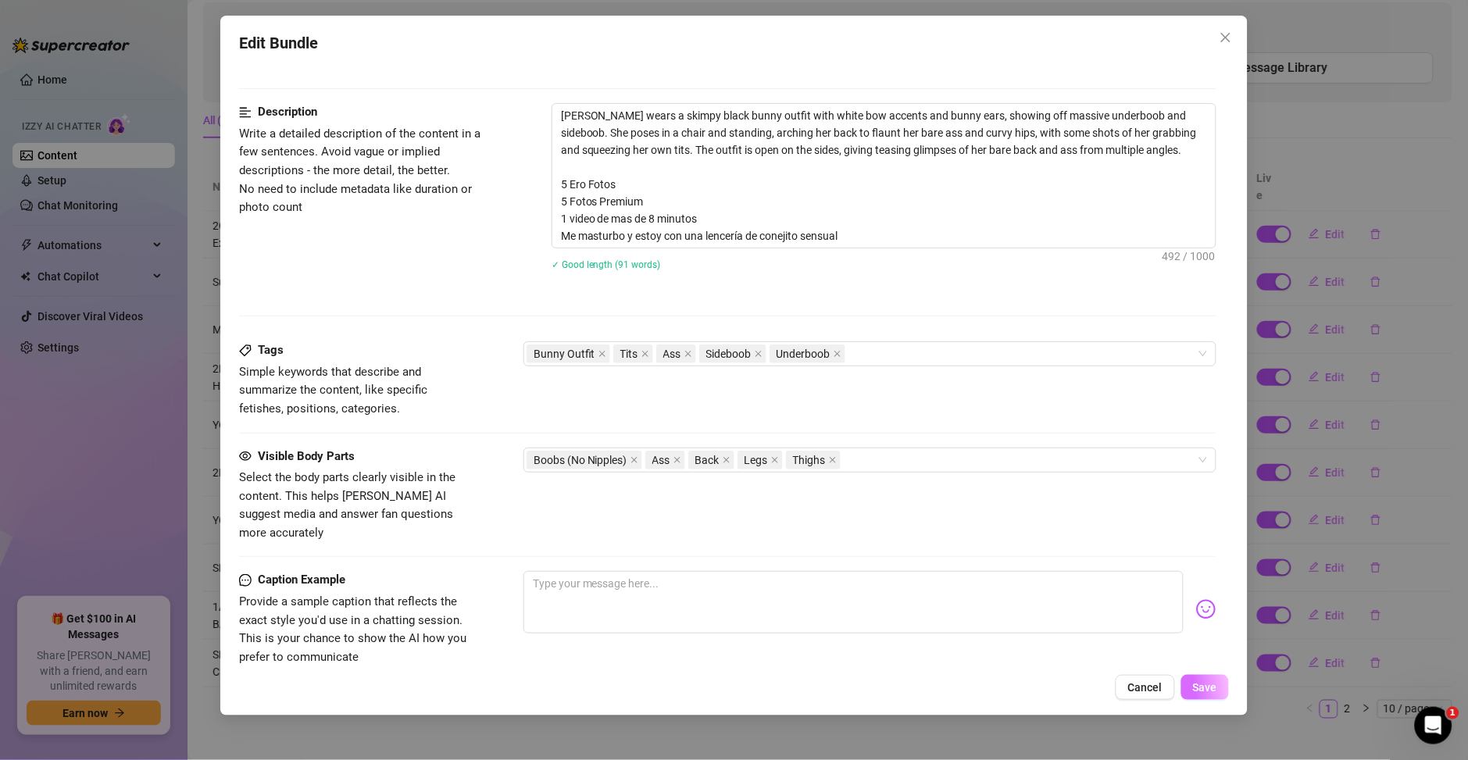
click at [1201, 691] on span "Save" at bounding box center [1205, 687] width 24 height 12
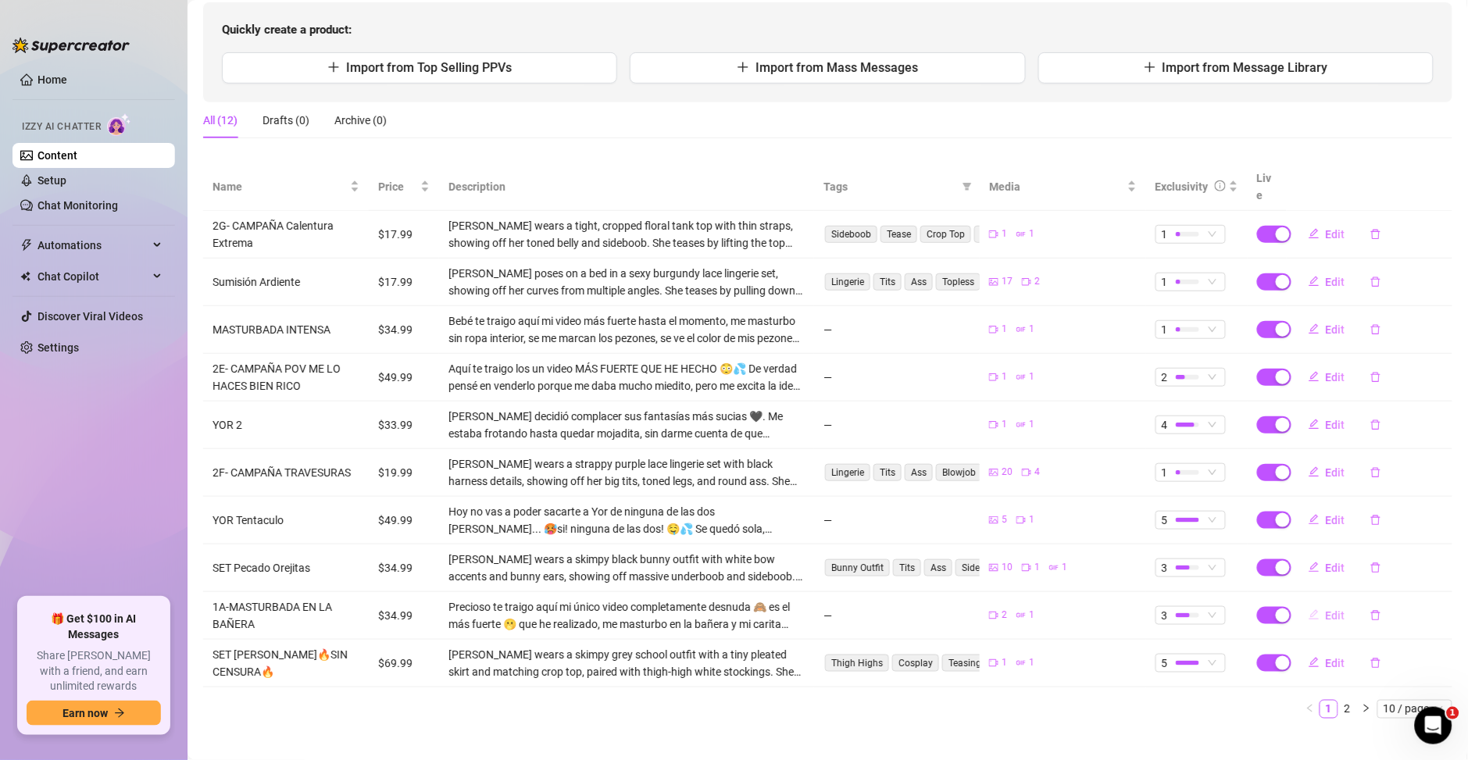
click at [1326, 609] on span "Edit" at bounding box center [1336, 615] width 20 height 12
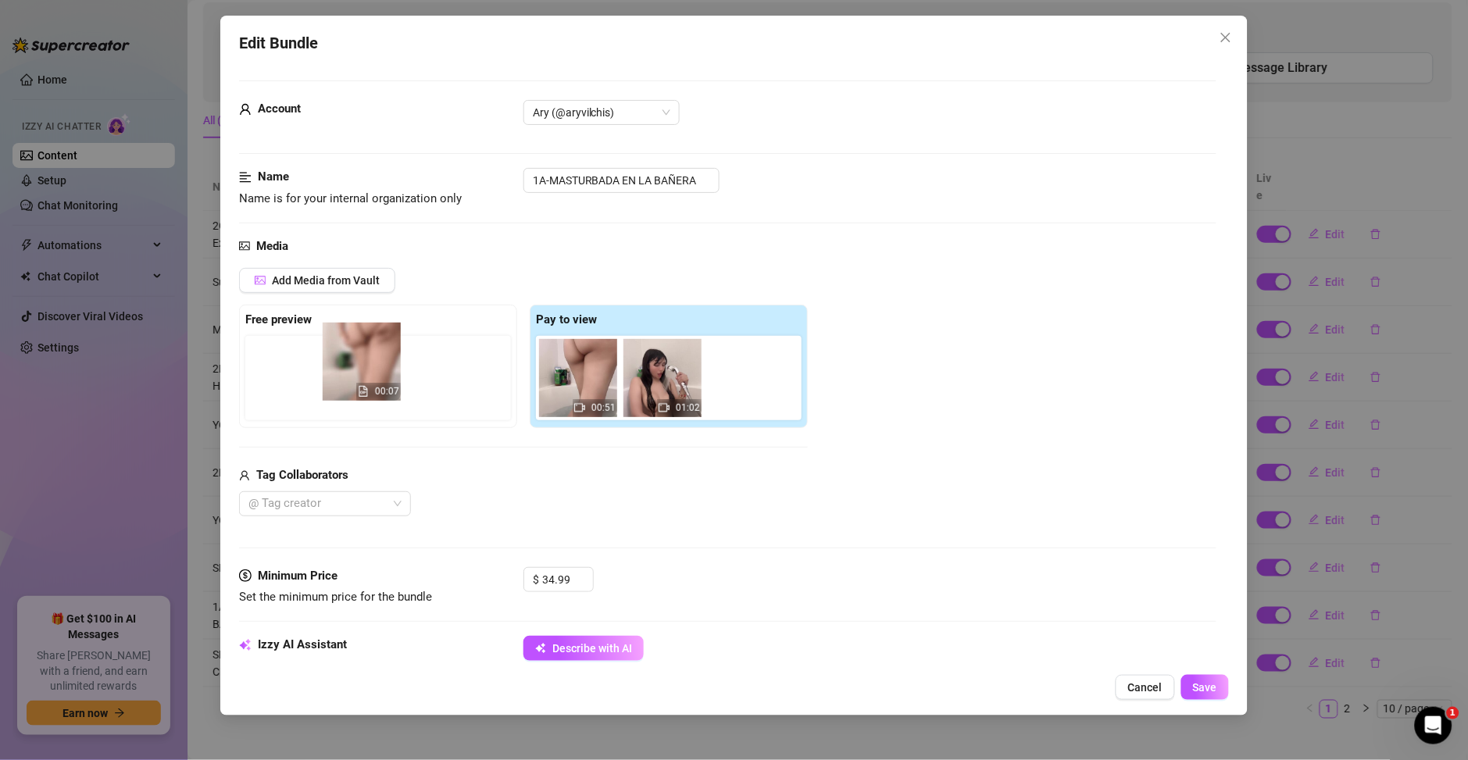
drag, startPoint x: 766, startPoint y: 398, endPoint x: 377, endPoint y: 381, distance: 390.1
click at [377, 381] on div "Free preview Pay to view 00:51 01:02 00:07" at bounding box center [523, 366] width 569 height 123
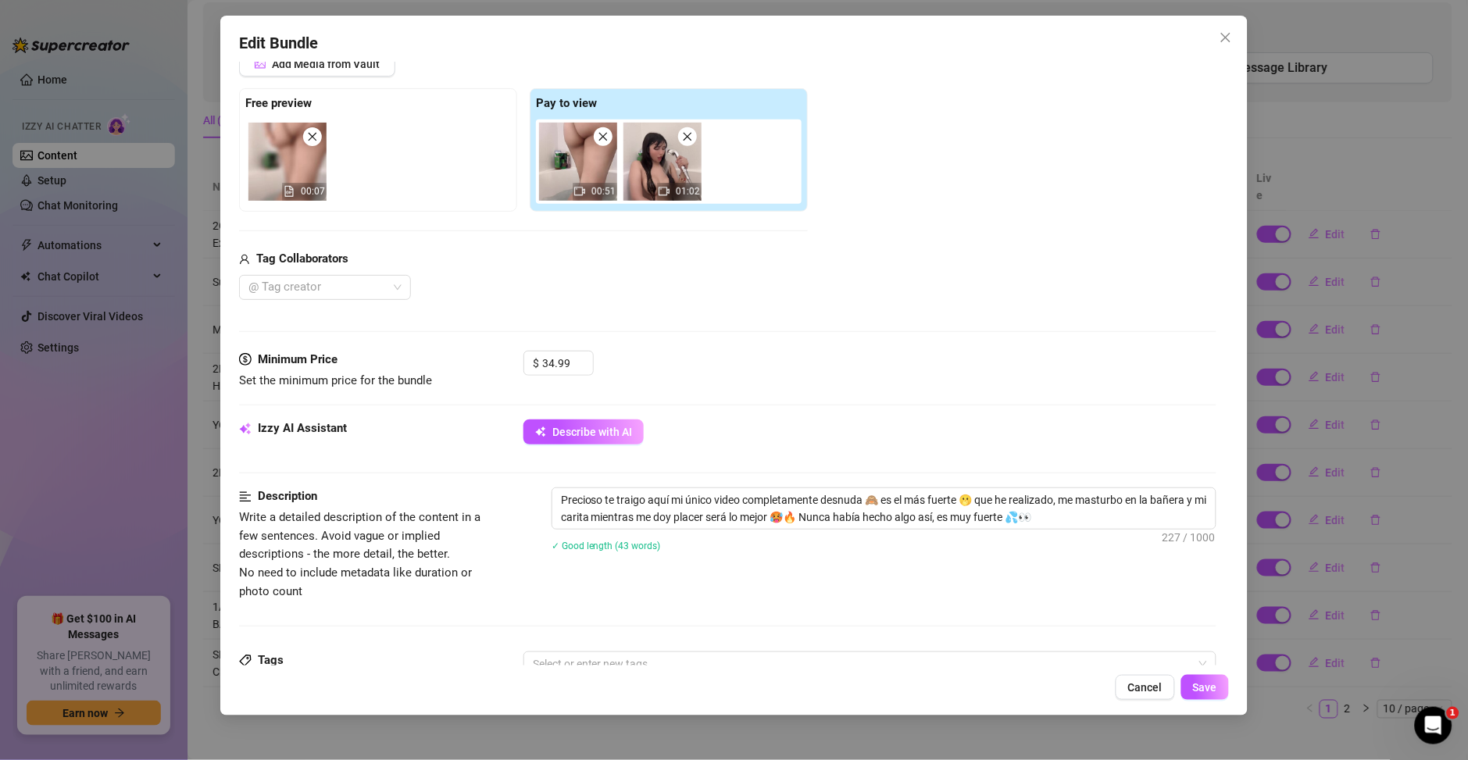
scroll to position [225, 0]
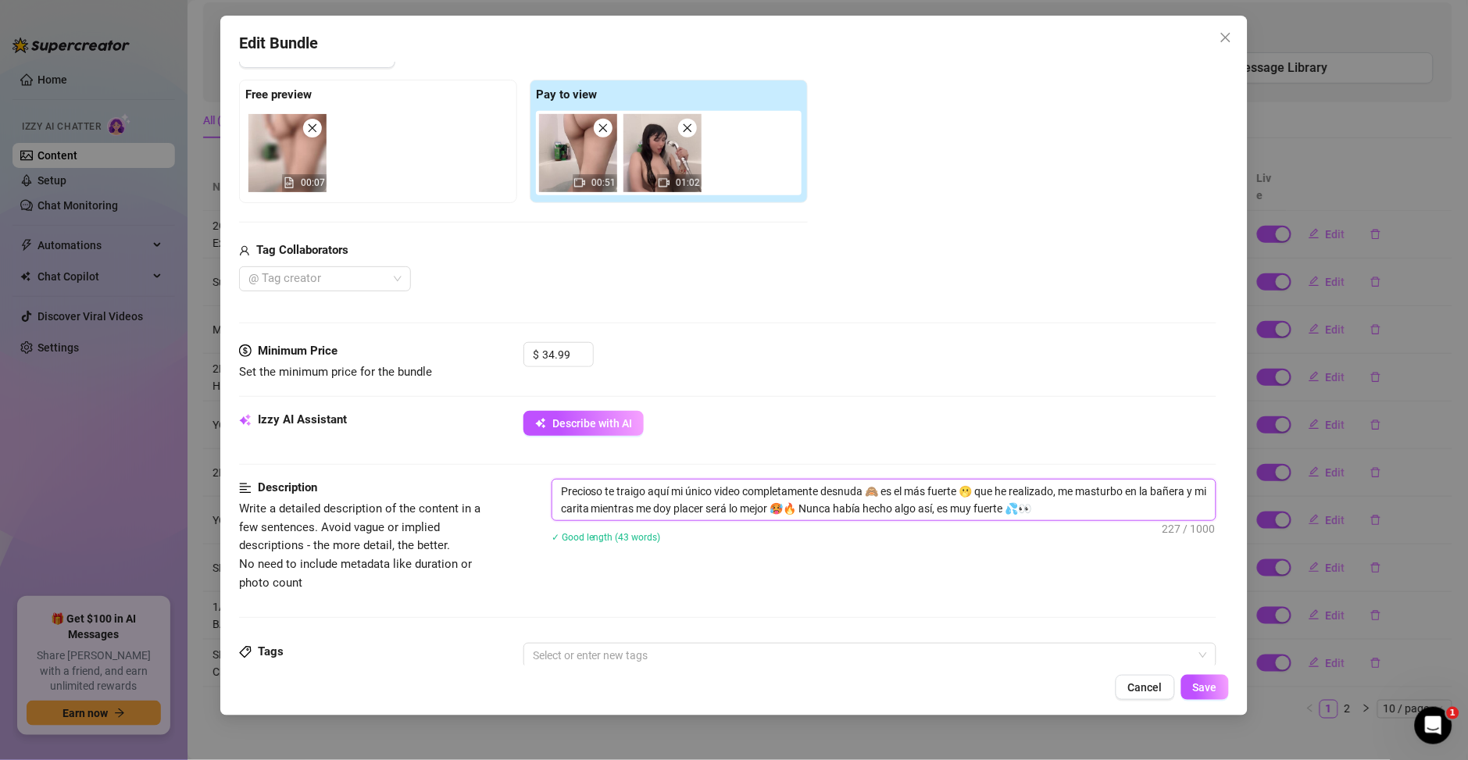
click at [710, 512] on textarea "Precioso te traigo aquí mi único video completamente desnuda 🙈 es el más fuerte…" at bounding box center [883, 500] width 663 height 41
click at [616, 419] on span "Describe with AI" at bounding box center [592, 423] width 80 height 12
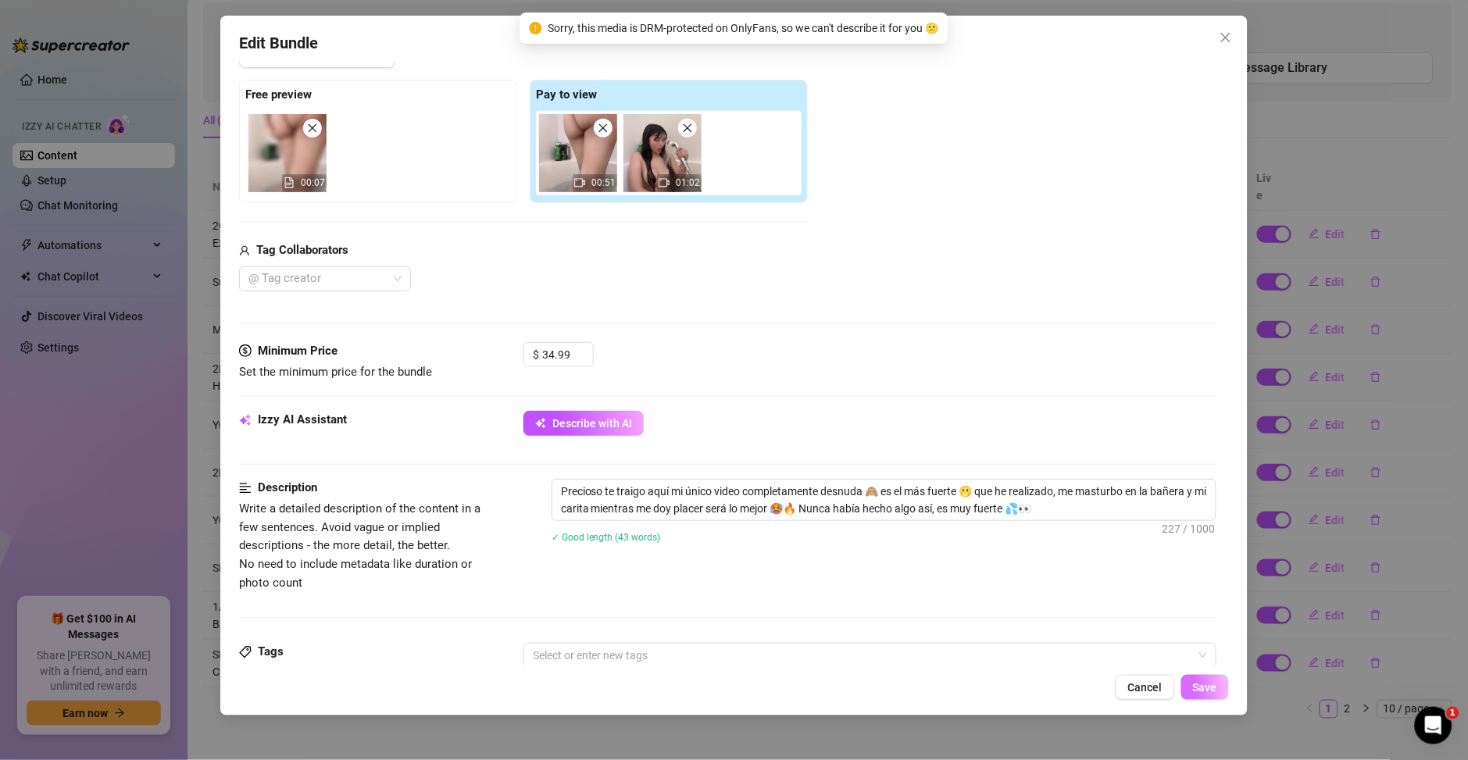
click at [1201, 694] on span "Save" at bounding box center [1205, 687] width 24 height 12
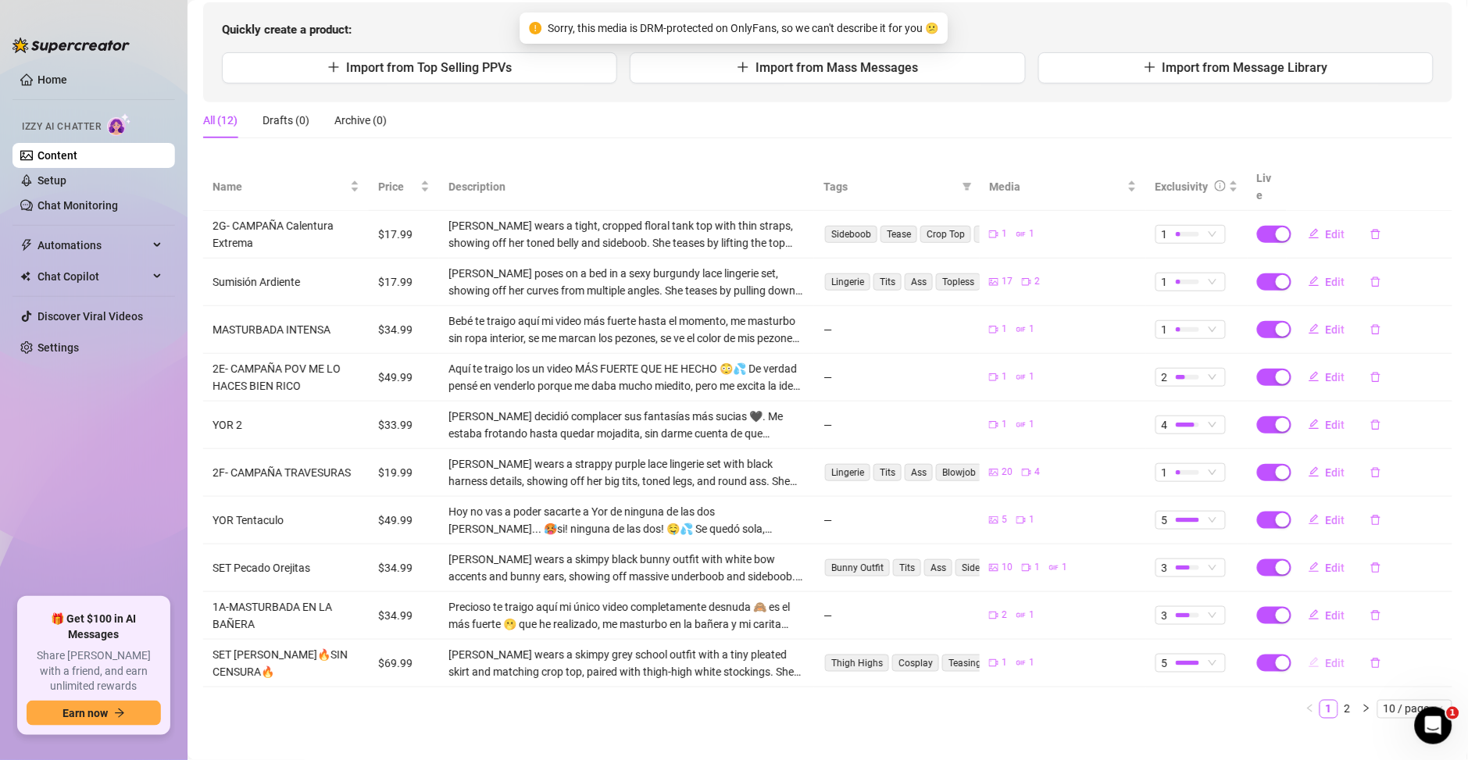
click at [1323, 652] on button "Edit" at bounding box center [1327, 663] width 62 height 25
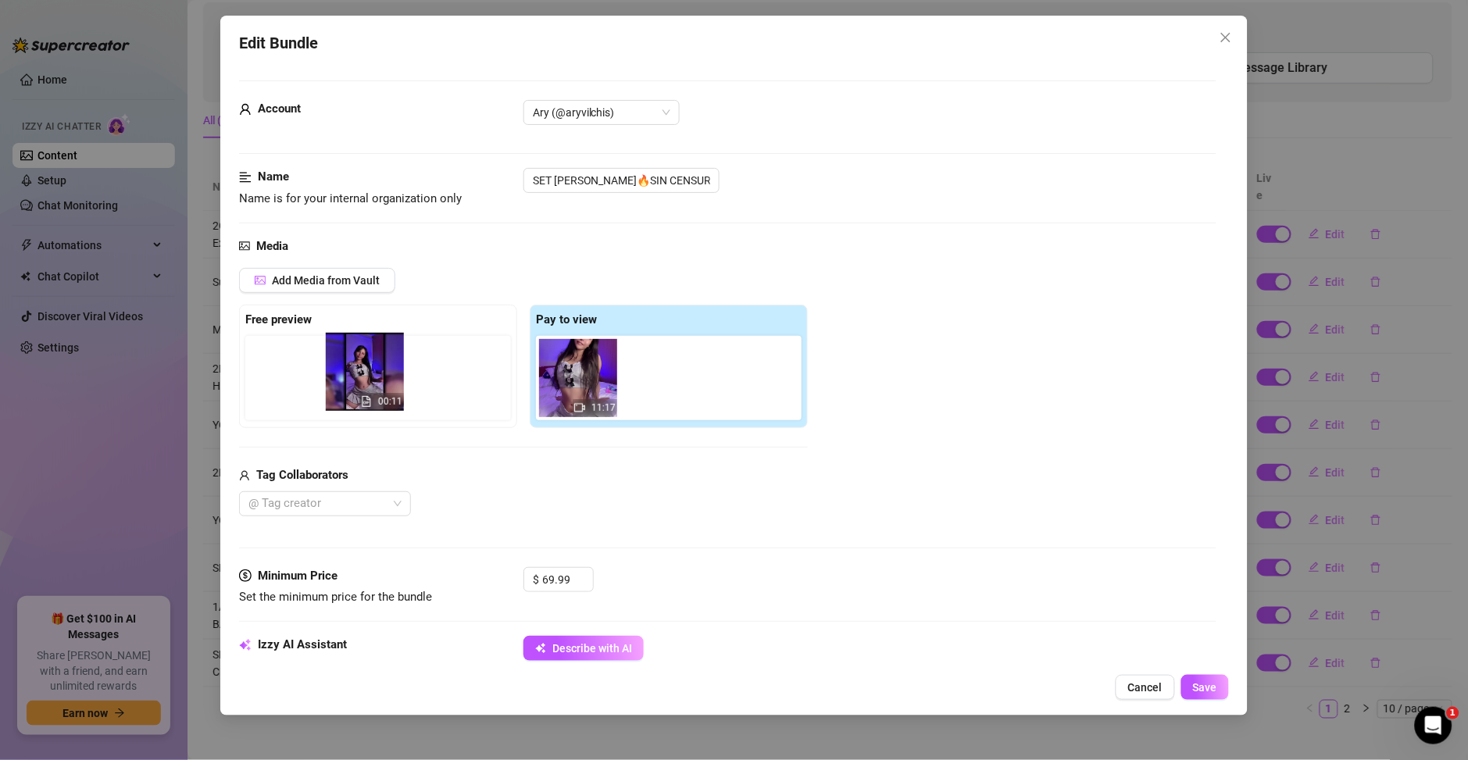
drag, startPoint x: 657, startPoint y: 394, endPoint x: 355, endPoint y: 391, distance: 301.5
click at [355, 391] on div "Free preview Pay to view 11:17 00:11" at bounding box center [523, 366] width 569 height 123
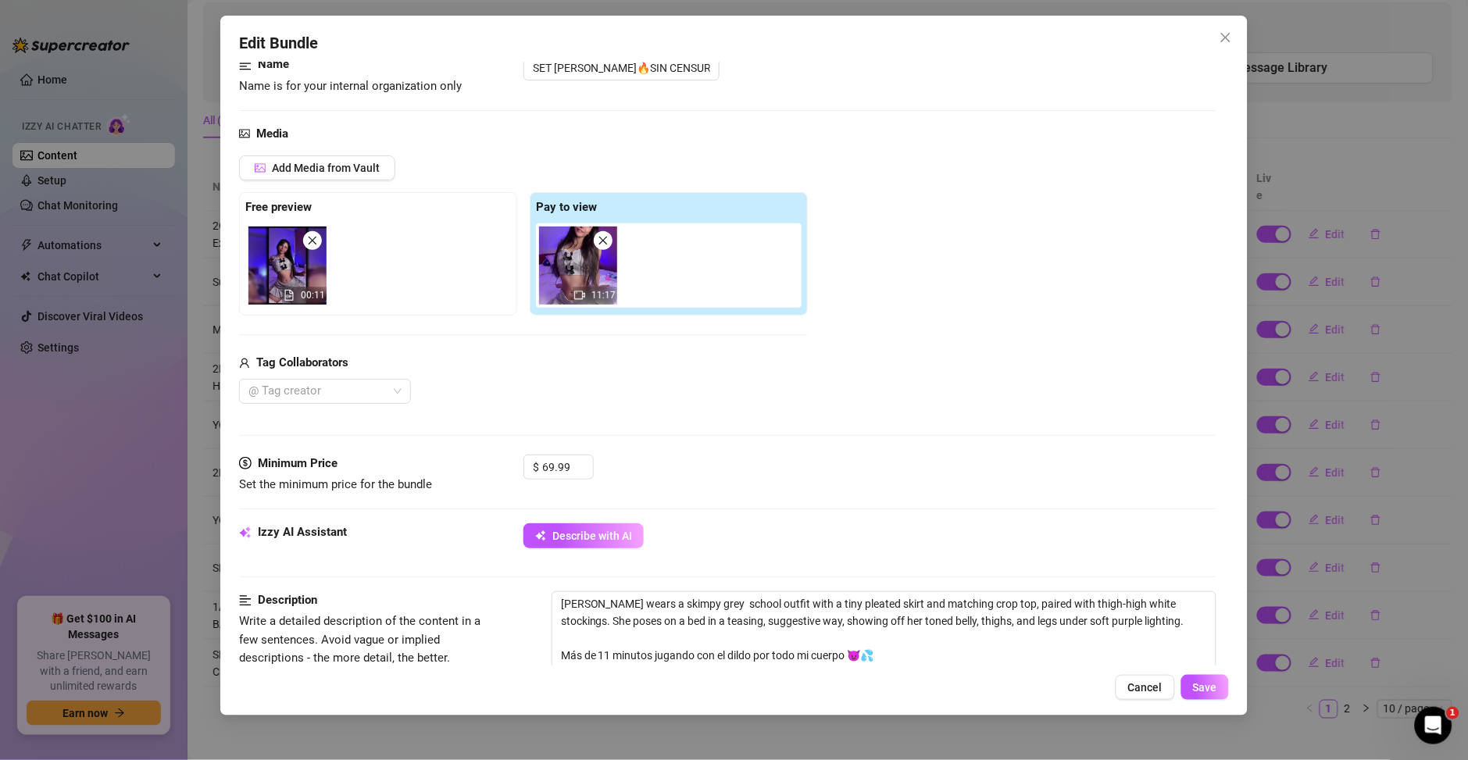
scroll to position [337, 0]
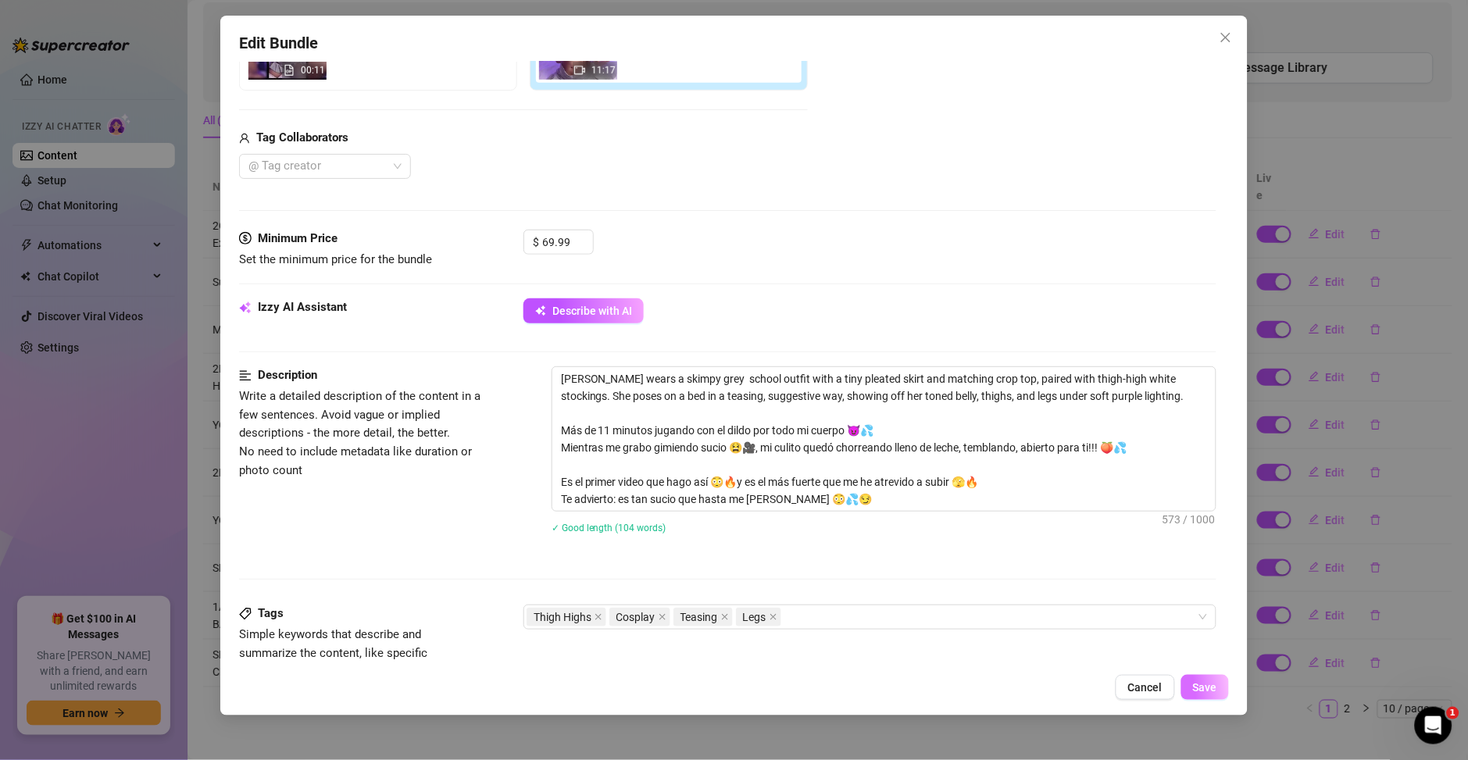
click at [1204, 684] on span "Save" at bounding box center [1205, 687] width 24 height 12
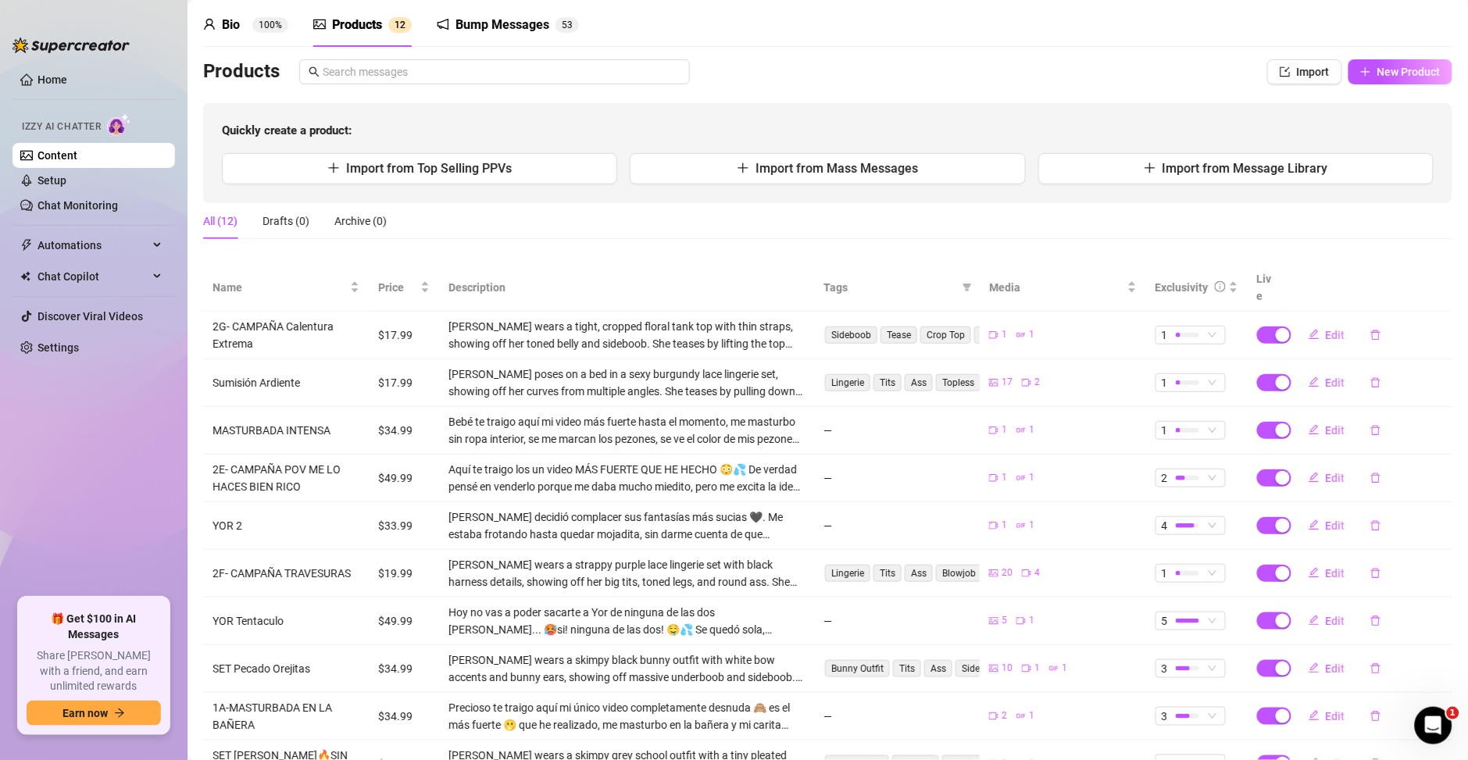
scroll to position [0, 0]
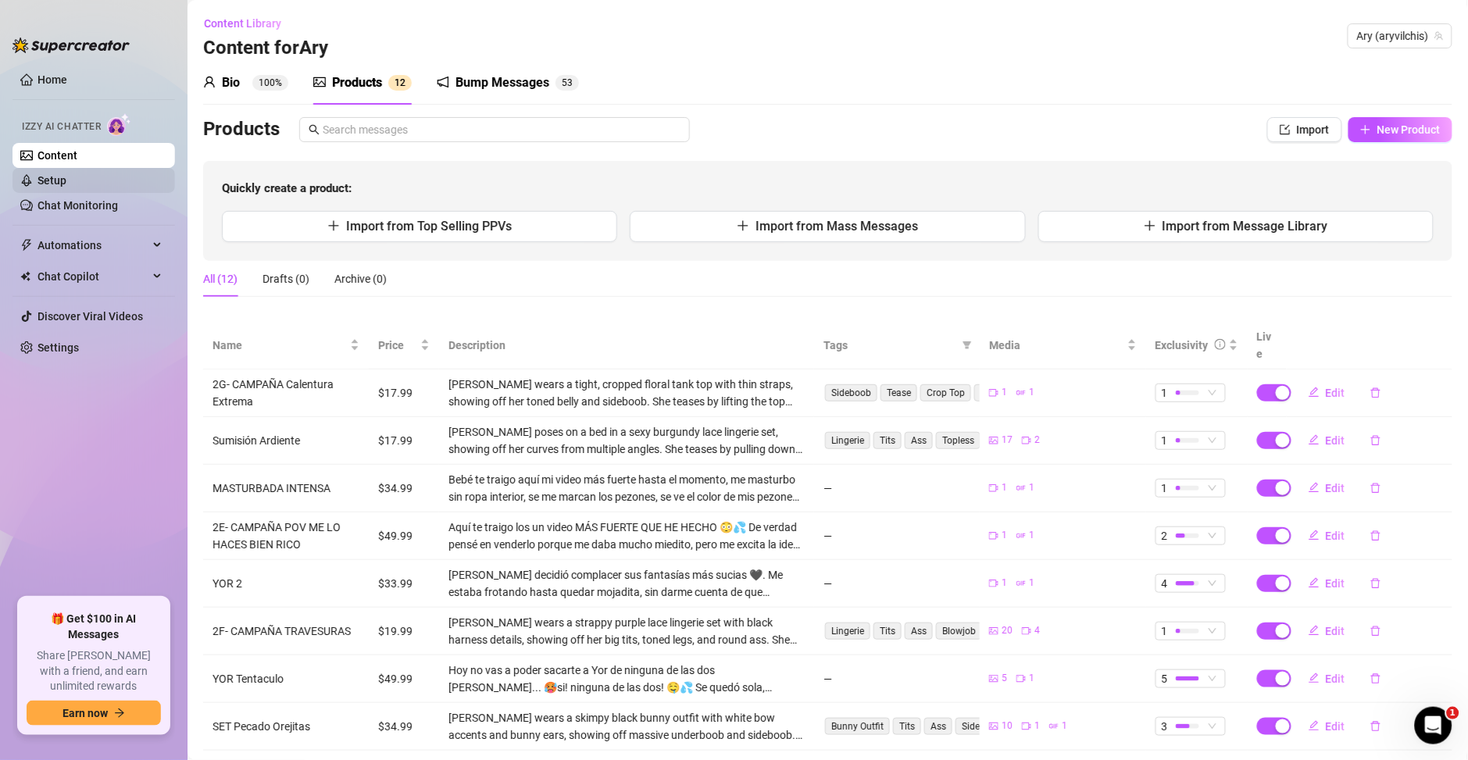
click at [59, 184] on link "Setup" at bounding box center [51, 180] width 29 height 12
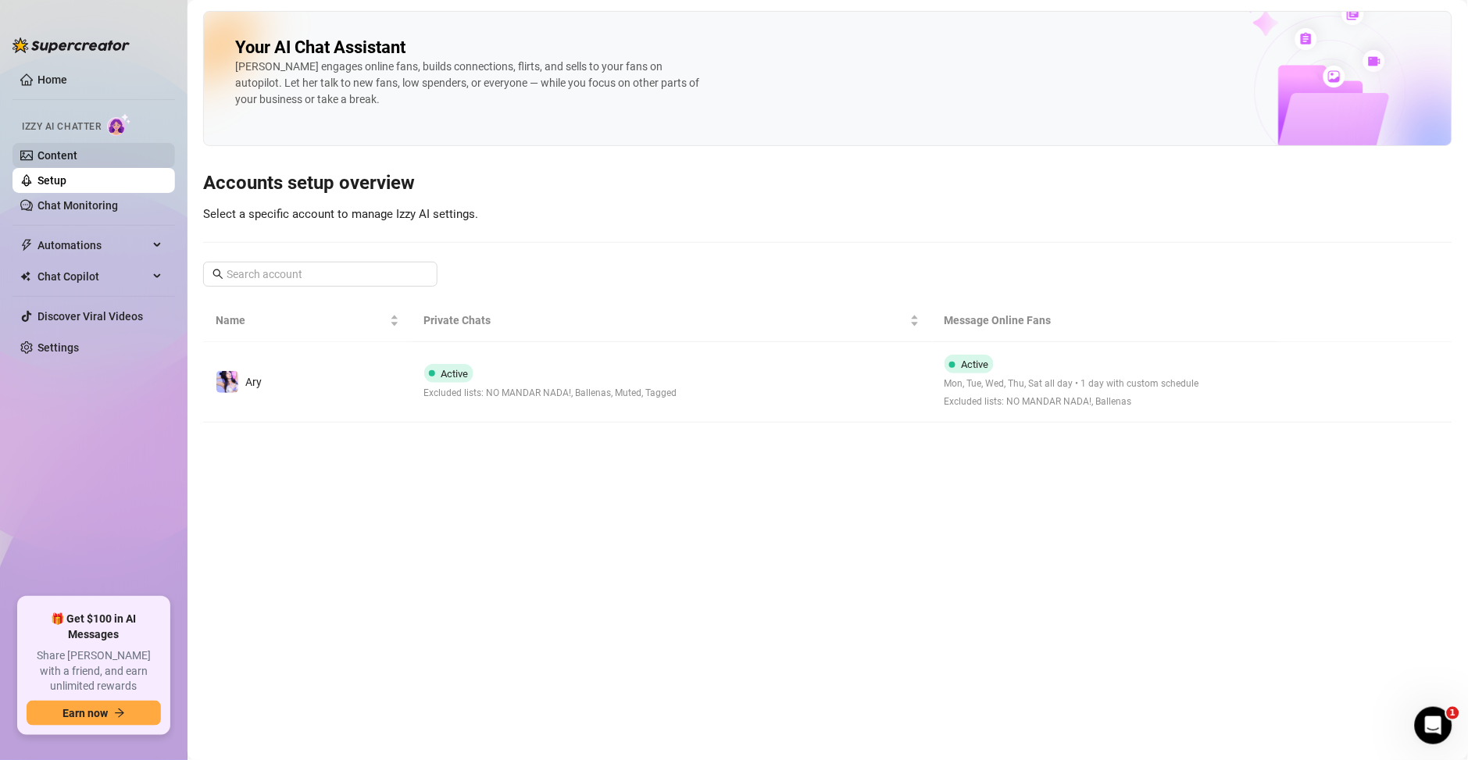
click at [77, 155] on link "Content" at bounding box center [57, 155] width 40 height 12
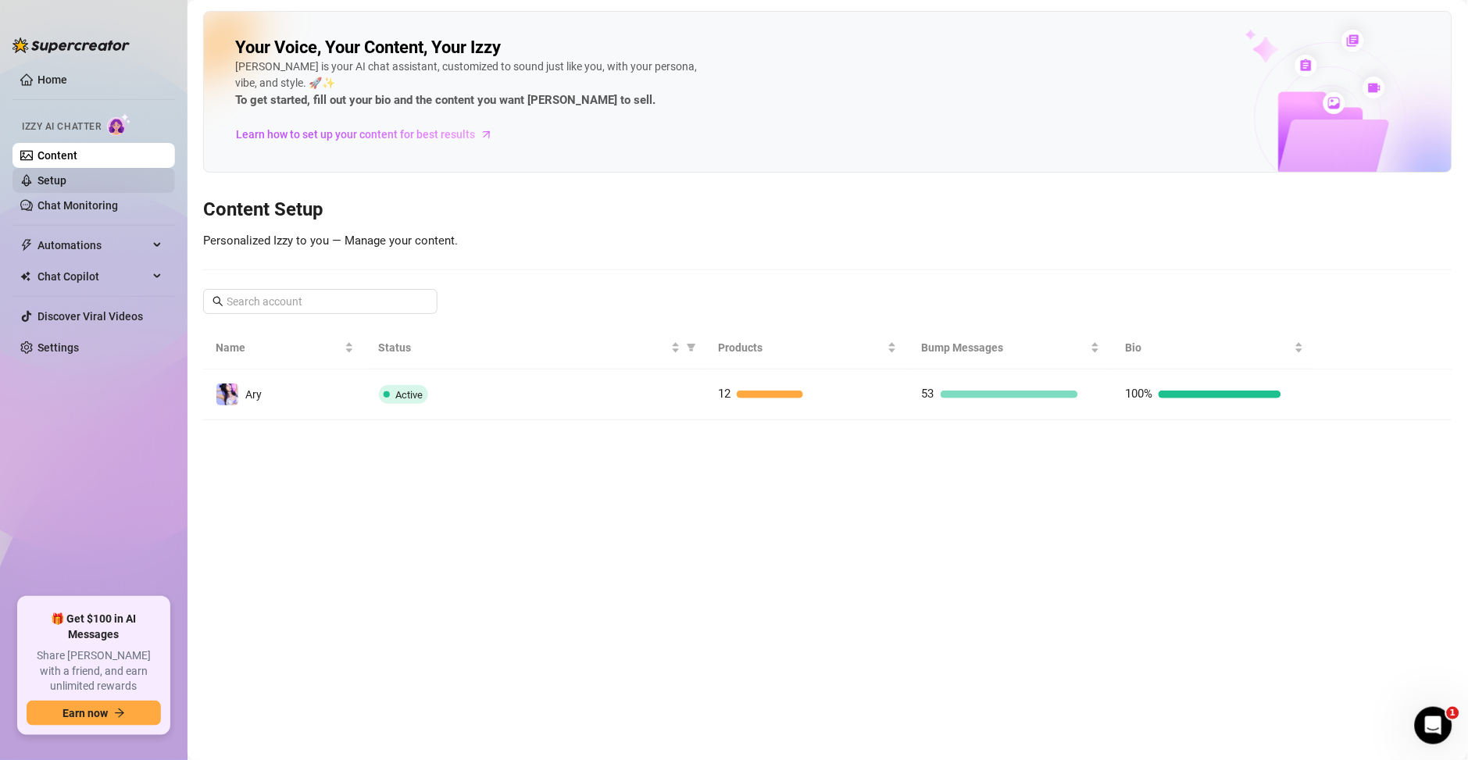
click at [64, 184] on link "Setup" at bounding box center [51, 180] width 29 height 12
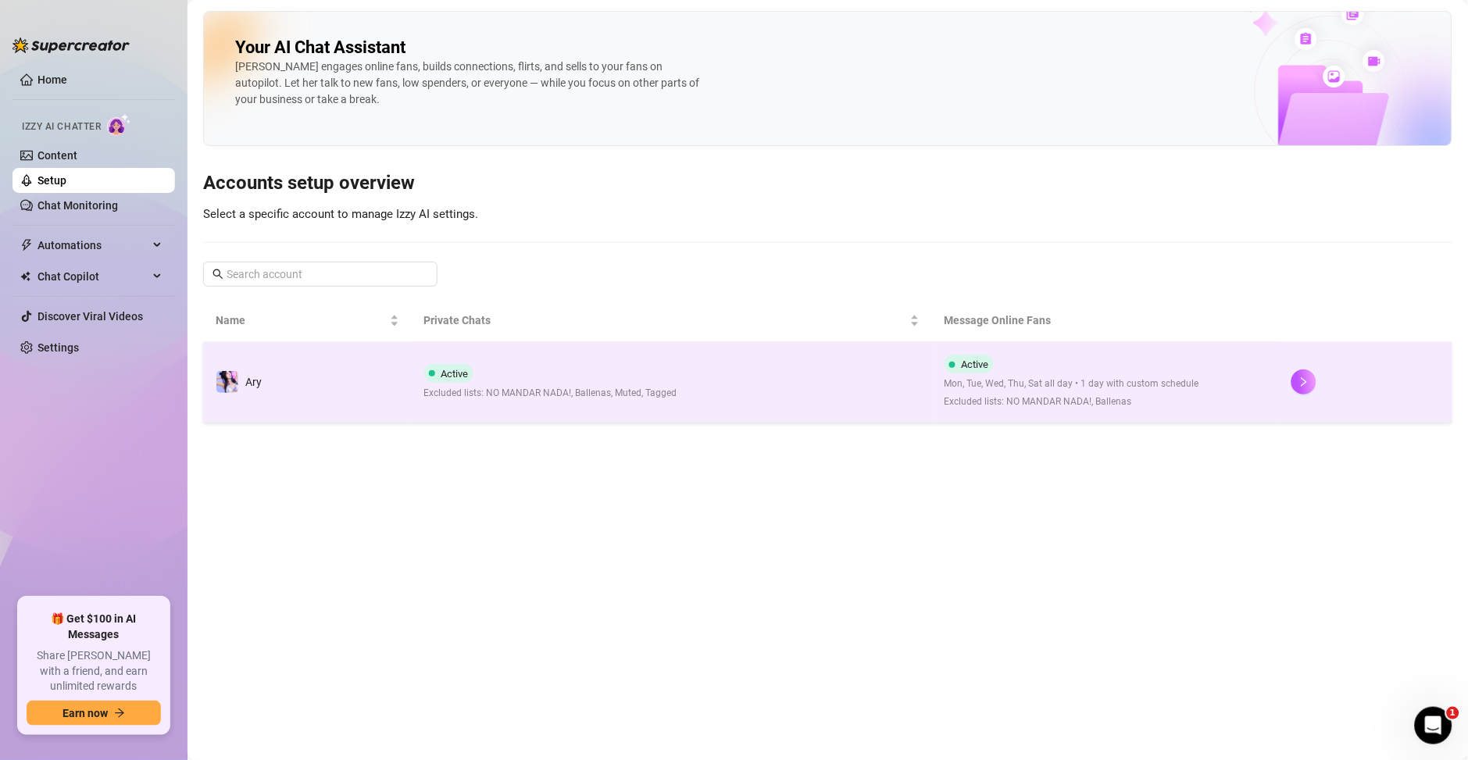
click at [855, 381] on td "Active Excluded lists: NO MANDAR NADA!, Ballenas, Muted, Tagged" at bounding box center [672, 382] width 520 height 80
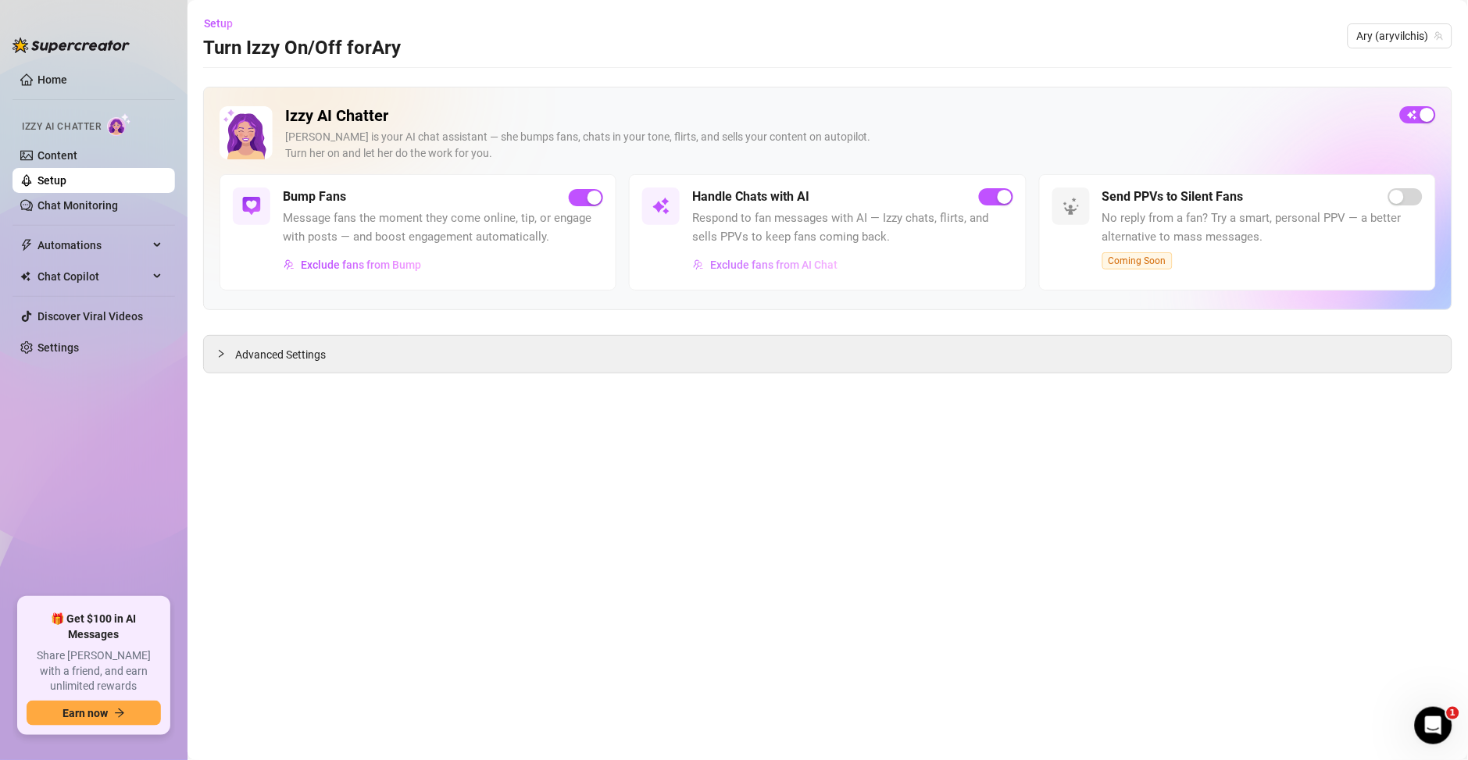
click at [772, 259] on span "Exclude fans from AI Chat" at bounding box center [773, 265] width 127 height 12
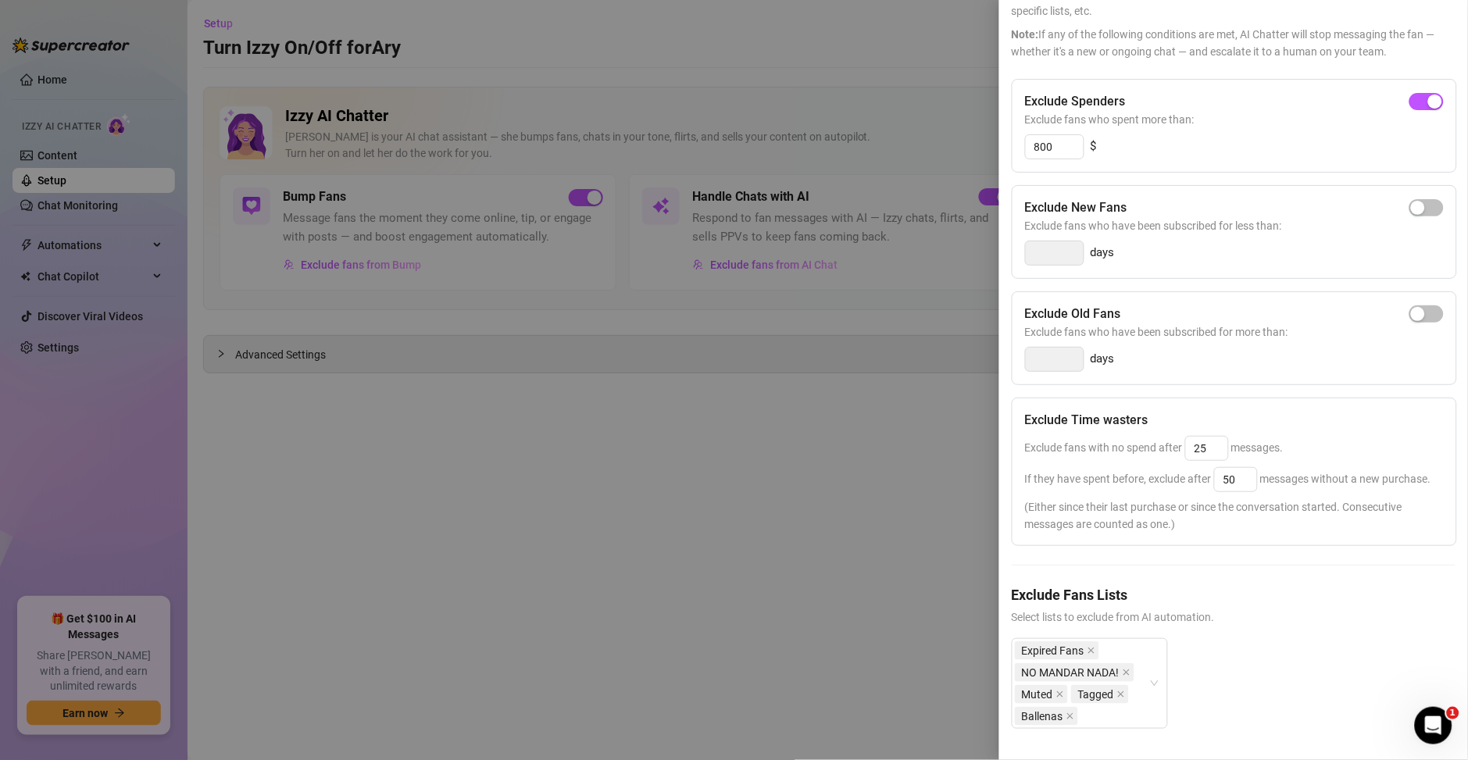
scroll to position [145, 0]
click at [811, 540] on div at bounding box center [734, 380] width 1468 height 760
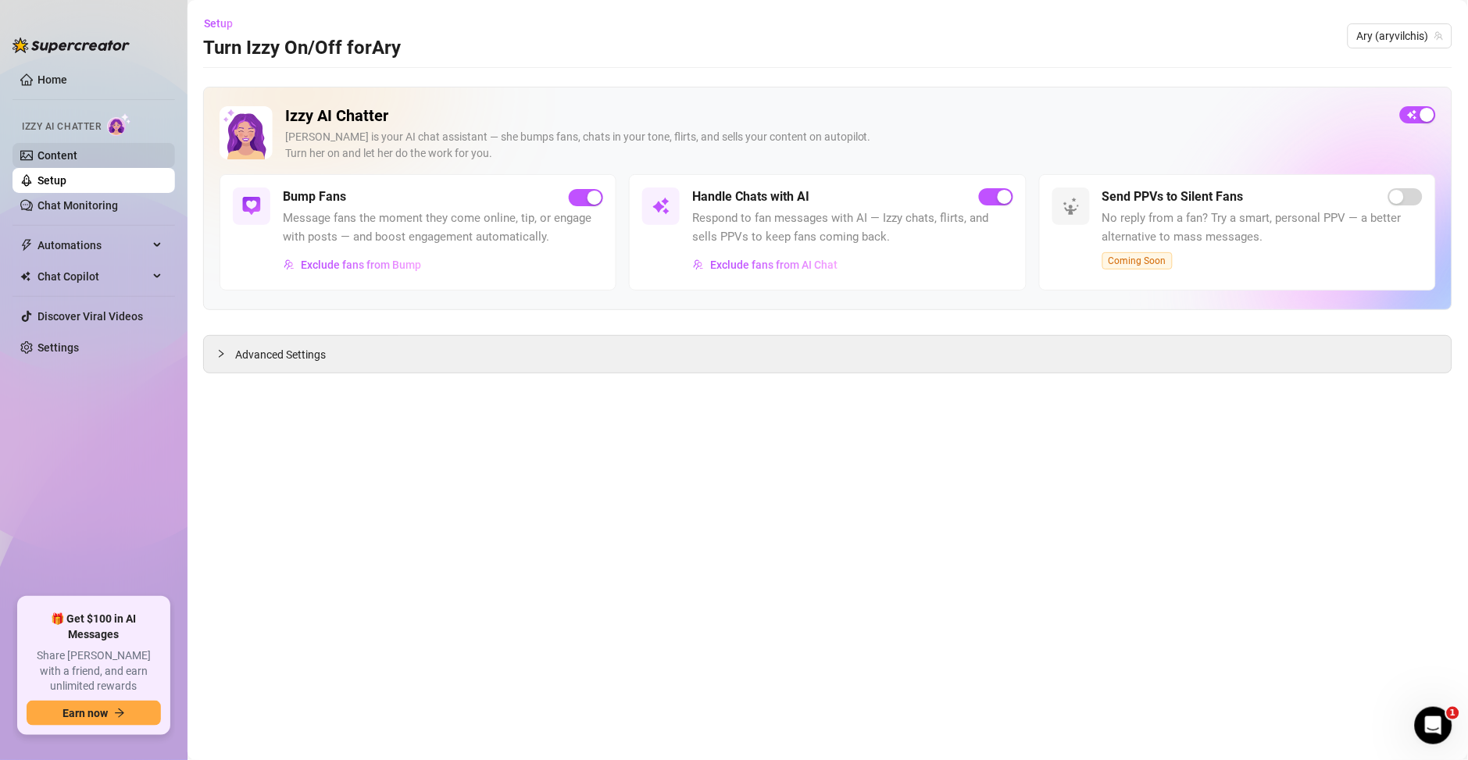
click at [47, 149] on link "Content" at bounding box center [57, 155] width 40 height 12
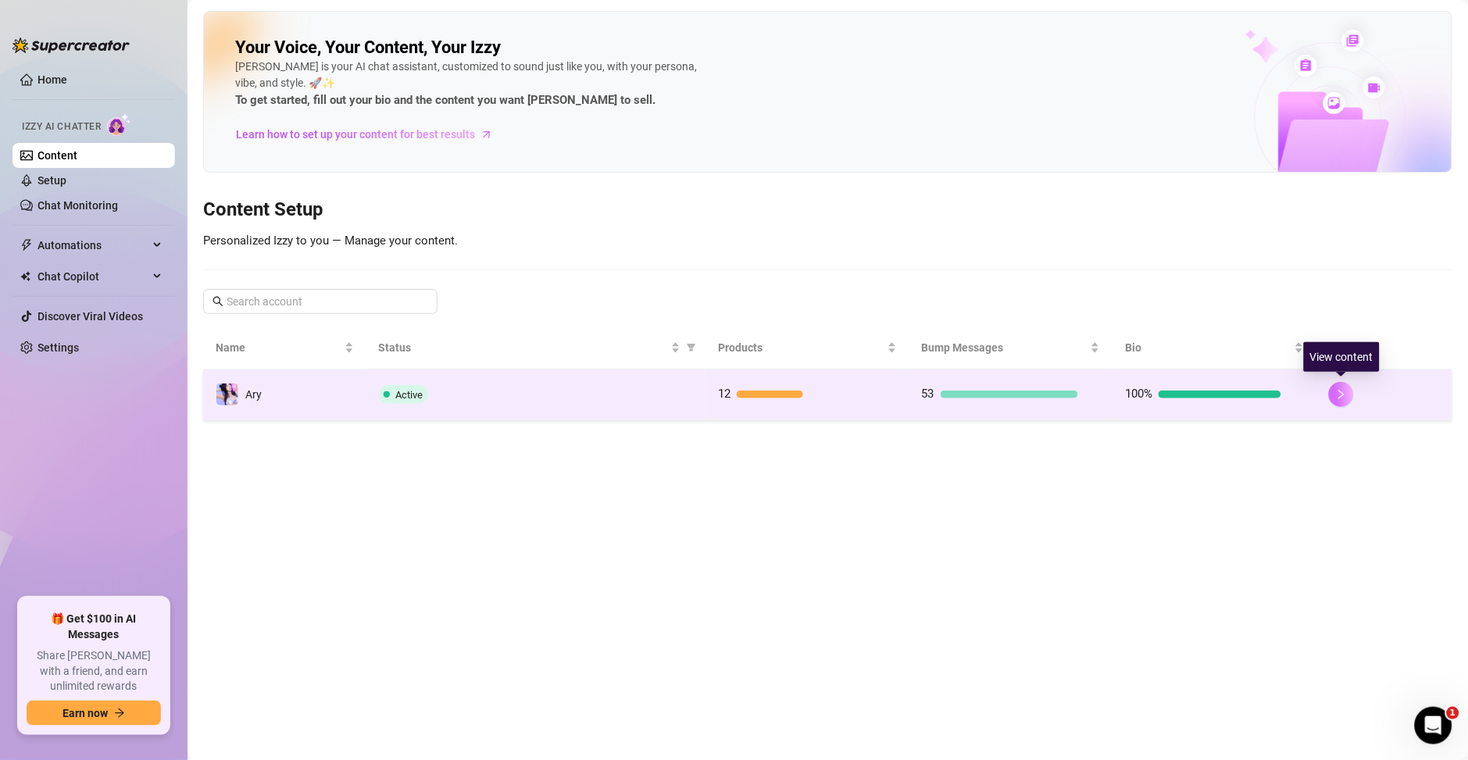
click at [1336, 399] on icon "right" at bounding box center [1341, 394] width 11 height 11
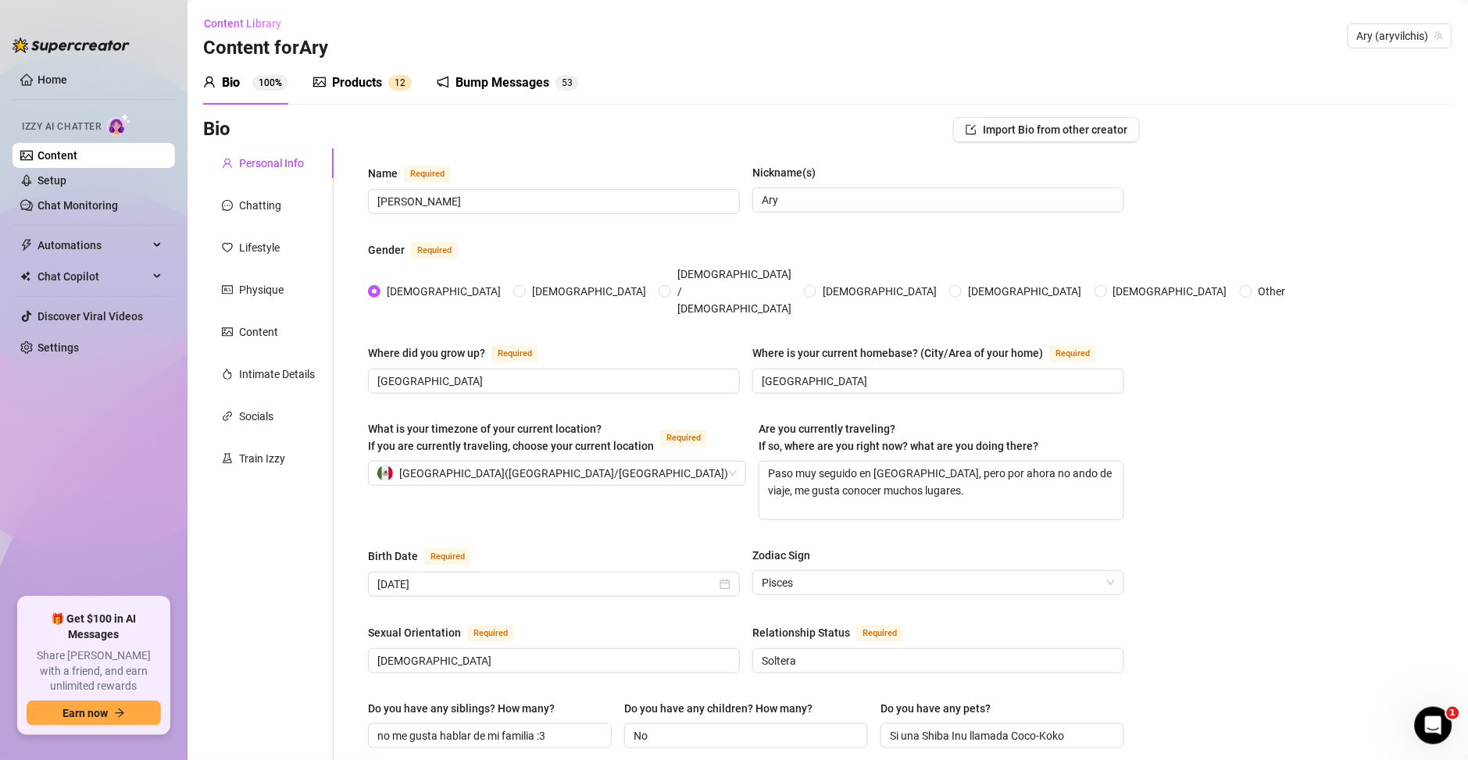
click at [530, 84] on div "Bump Messages" at bounding box center [502, 82] width 94 height 19
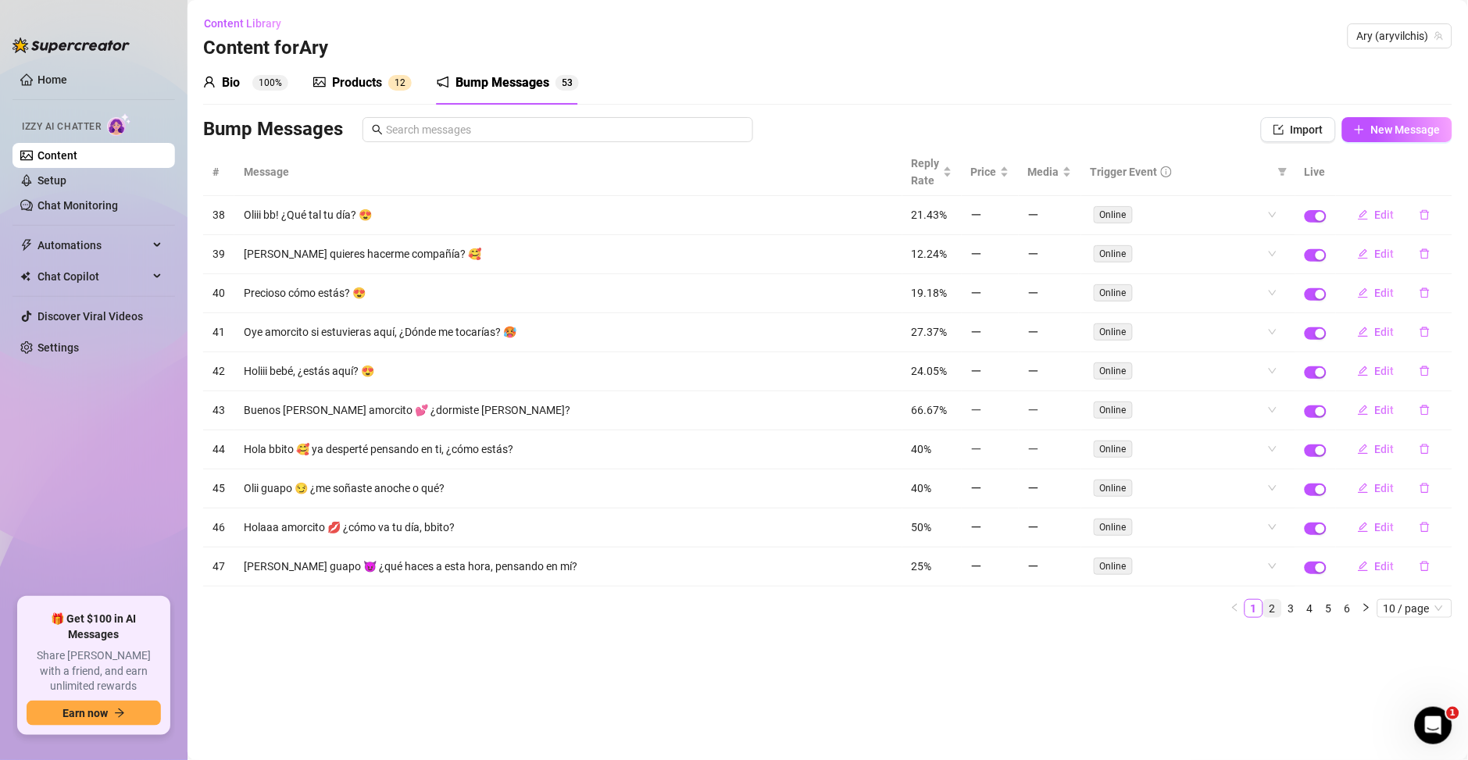
click at [1268, 612] on link "2" at bounding box center [1272, 608] width 17 height 17
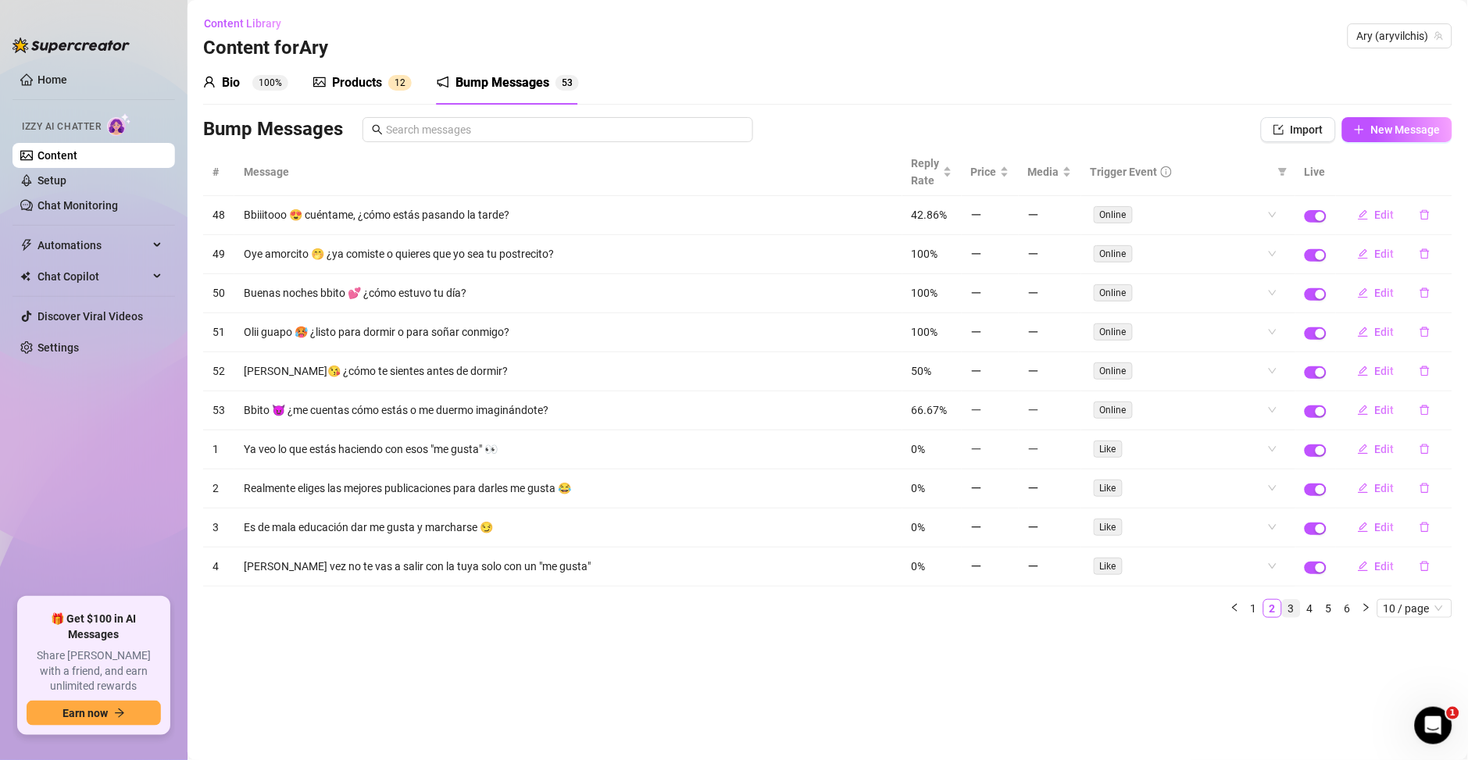
click at [1292, 612] on link "3" at bounding box center [1291, 608] width 17 height 17
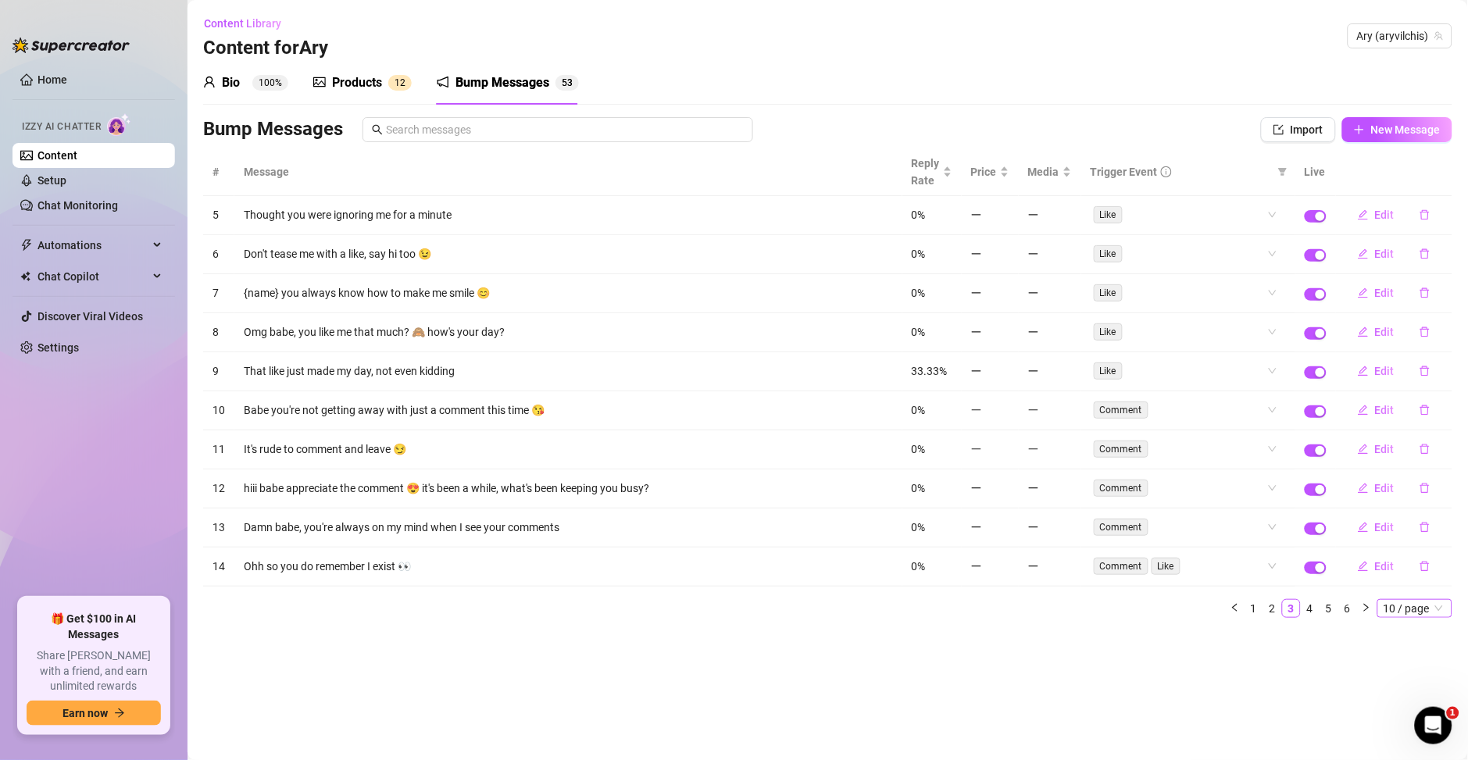
click at [1402, 610] on span "10 / page" at bounding box center [1414, 608] width 62 height 17
click at [1407, 713] on div "100 / page" at bounding box center [1416, 711] width 52 height 17
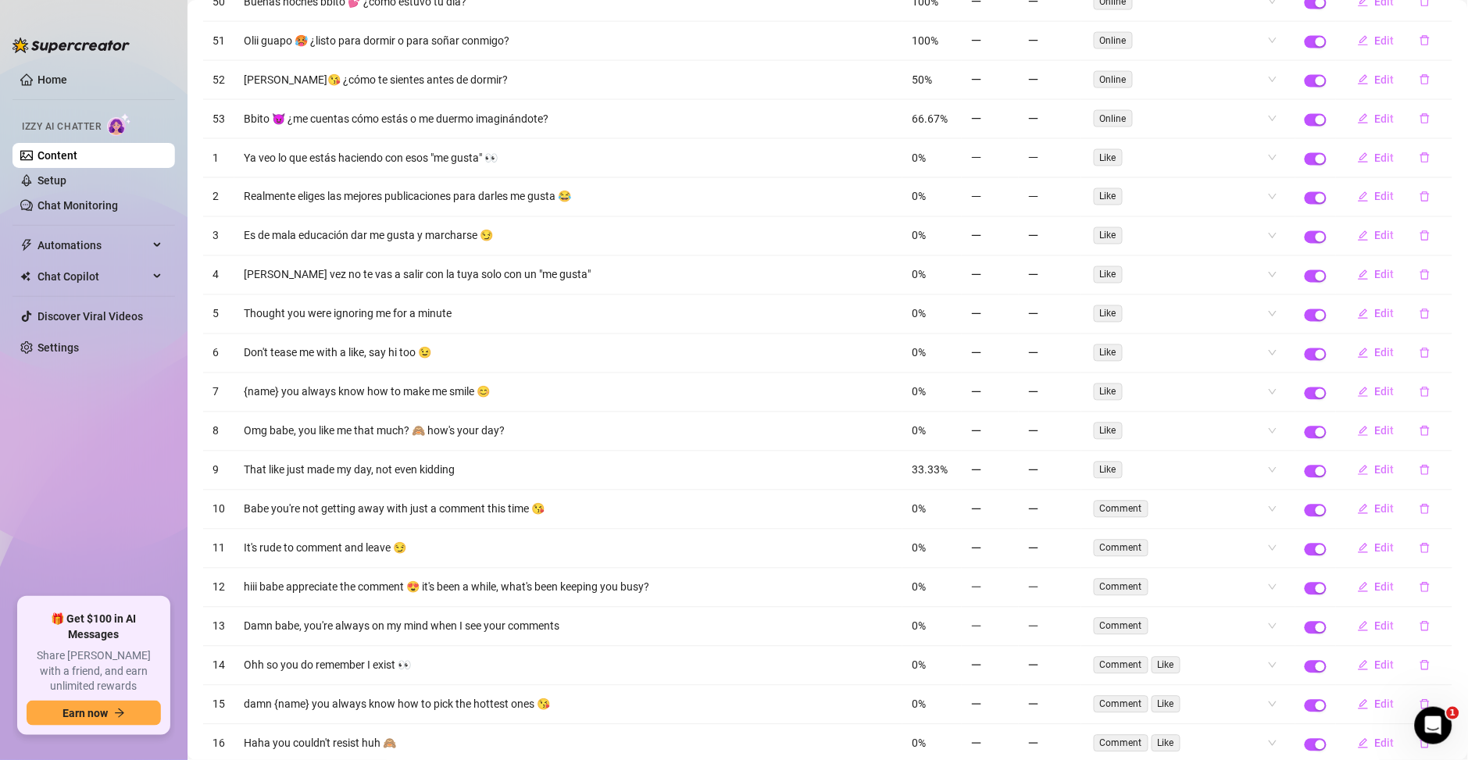
scroll to position [675, 0]
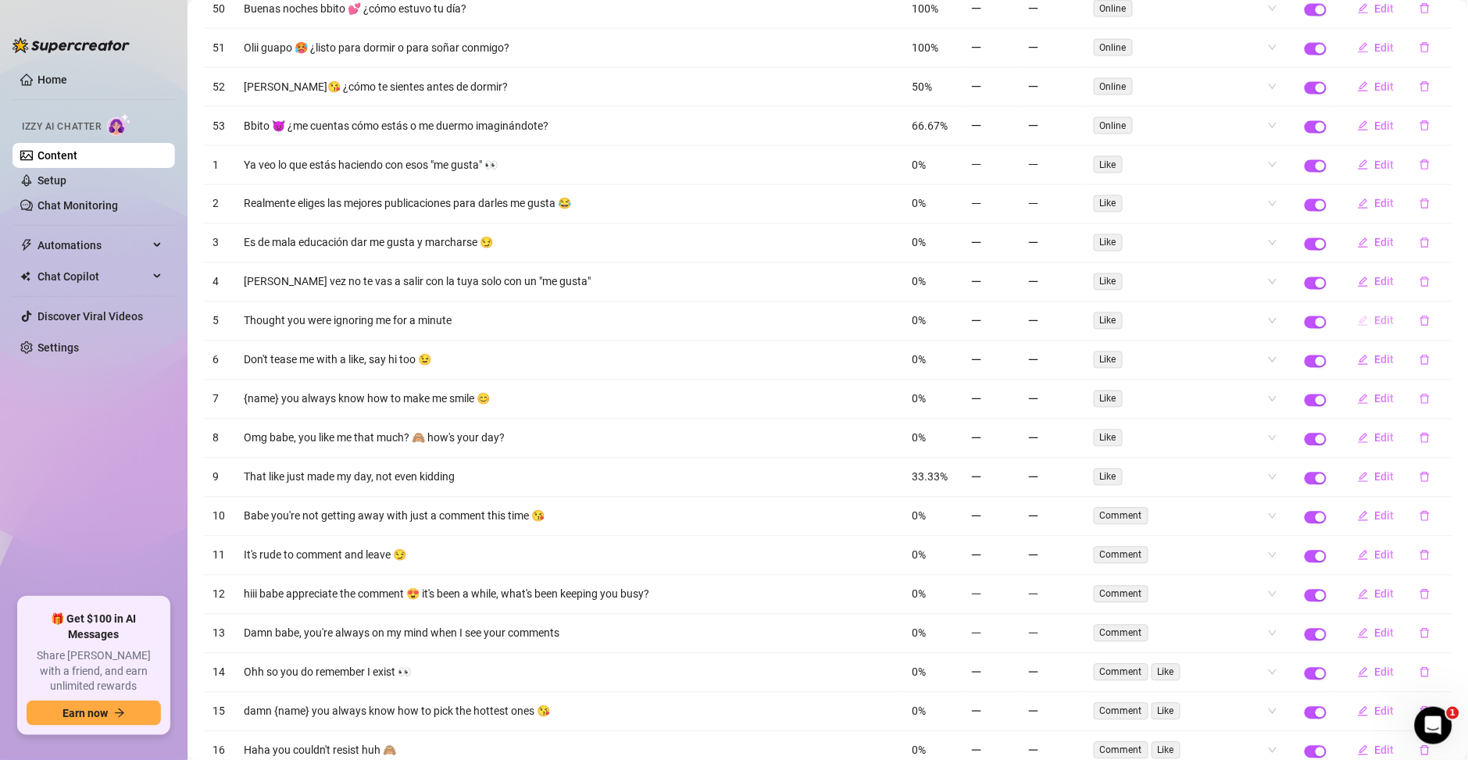
click at [1375, 323] on span "Edit" at bounding box center [1385, 321] width 20 height 12
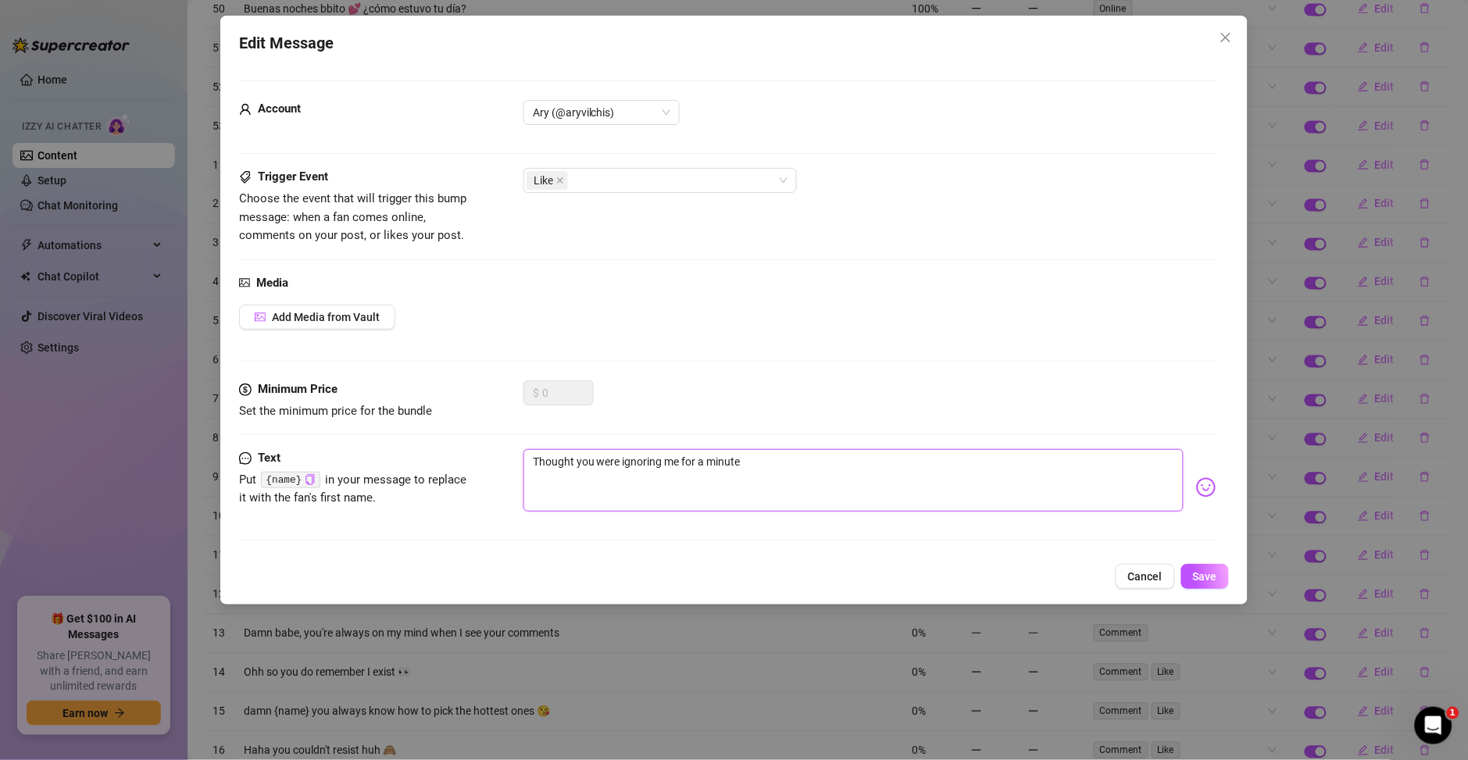
click at [609, 469] on textarea "Thought you were ignoring me for a minute" at bounding box center [853, 480] width 660 height 62
click at [574, 460] on textarea "Thought you were ignoring me for a minute" at bounding box center [853, 480] width 660 height 62
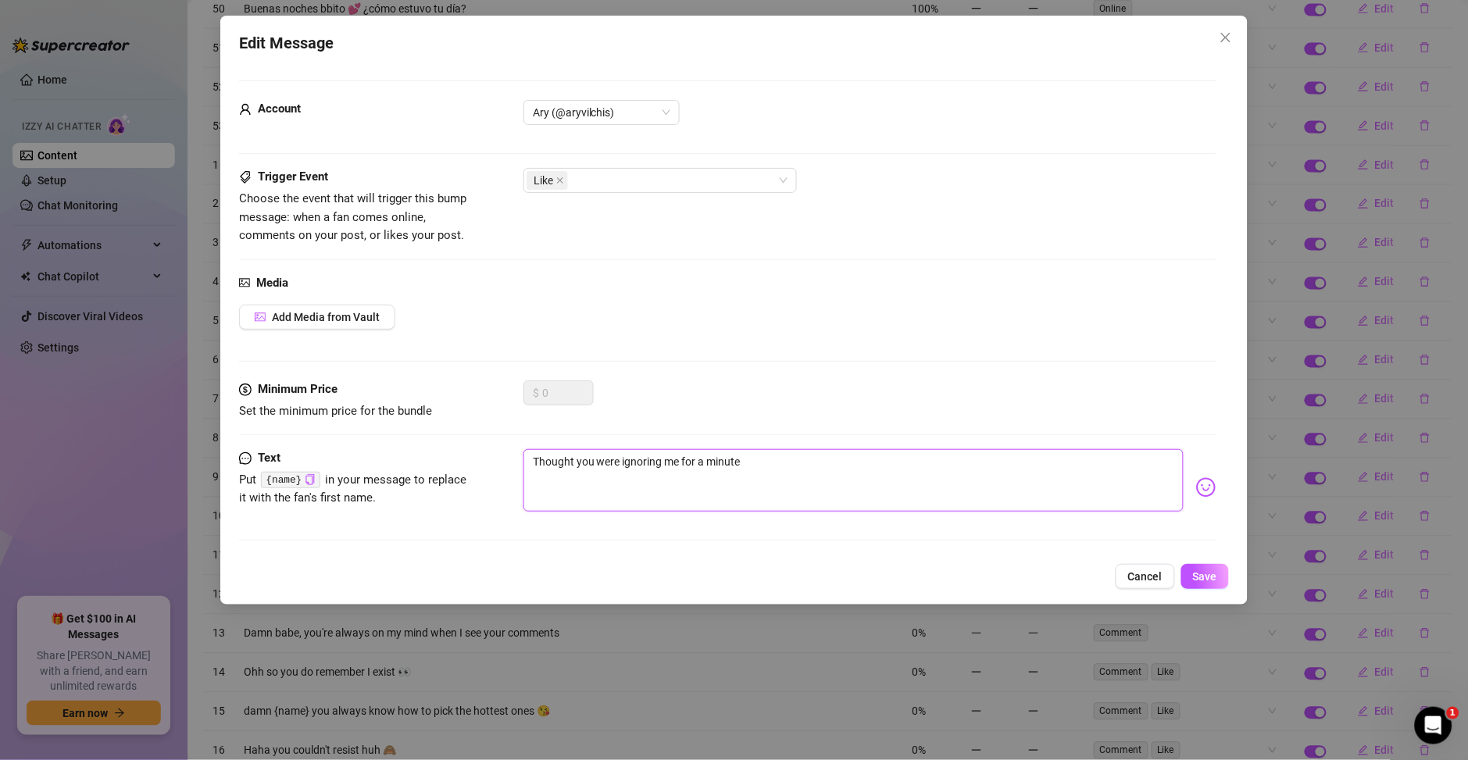
click at [574, 460] on textarea "Thought you were ignoring me for a minute" at bounding box center [853, 480] width 660 height 62
paste textarea "Pensé que me estabas ignorando por un momento."
click at [1196, 489] on img at bounding box center [1206, 487] width 20 height 20
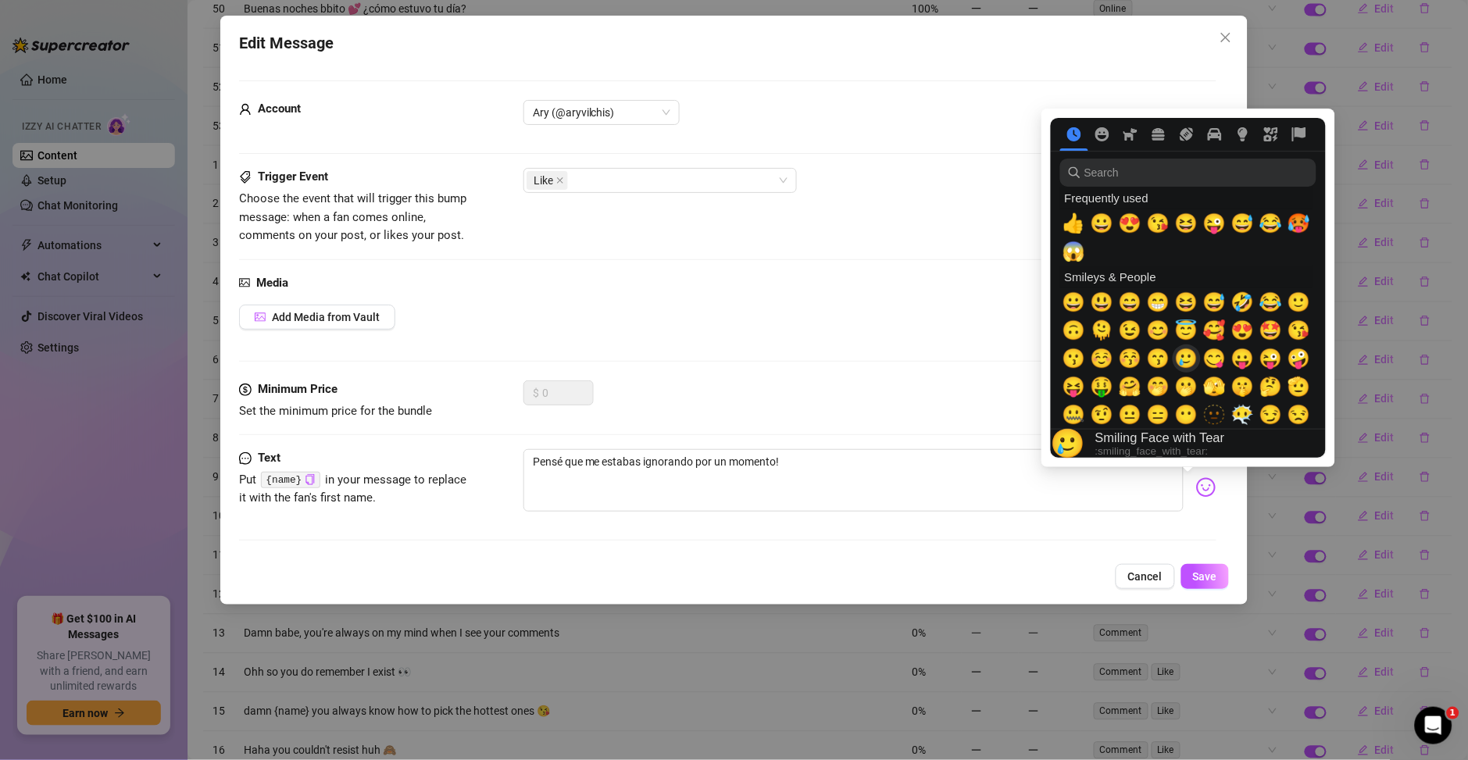
click at [1186, 363] on span "🥲" at bounding box center [1186, 359] width 23 height 22
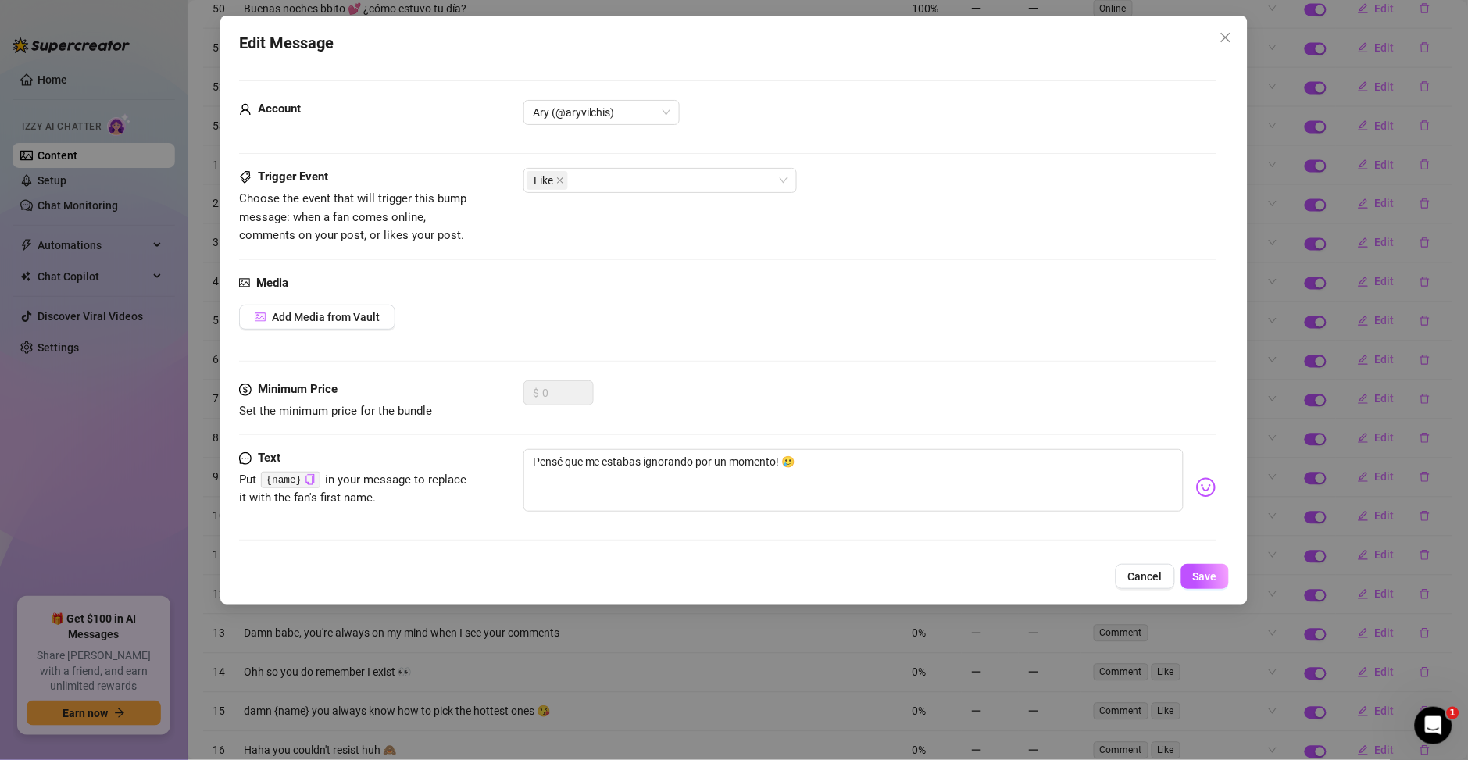
click at [865, 543] on div "Text Put {name} in your message to replace it with the fan's first name. Pensé …" at bounding box center [727, 501] width 977 height 105
click at [1215, 583] on span "Save" at bounding box center [1205, 576] width 24 height 12
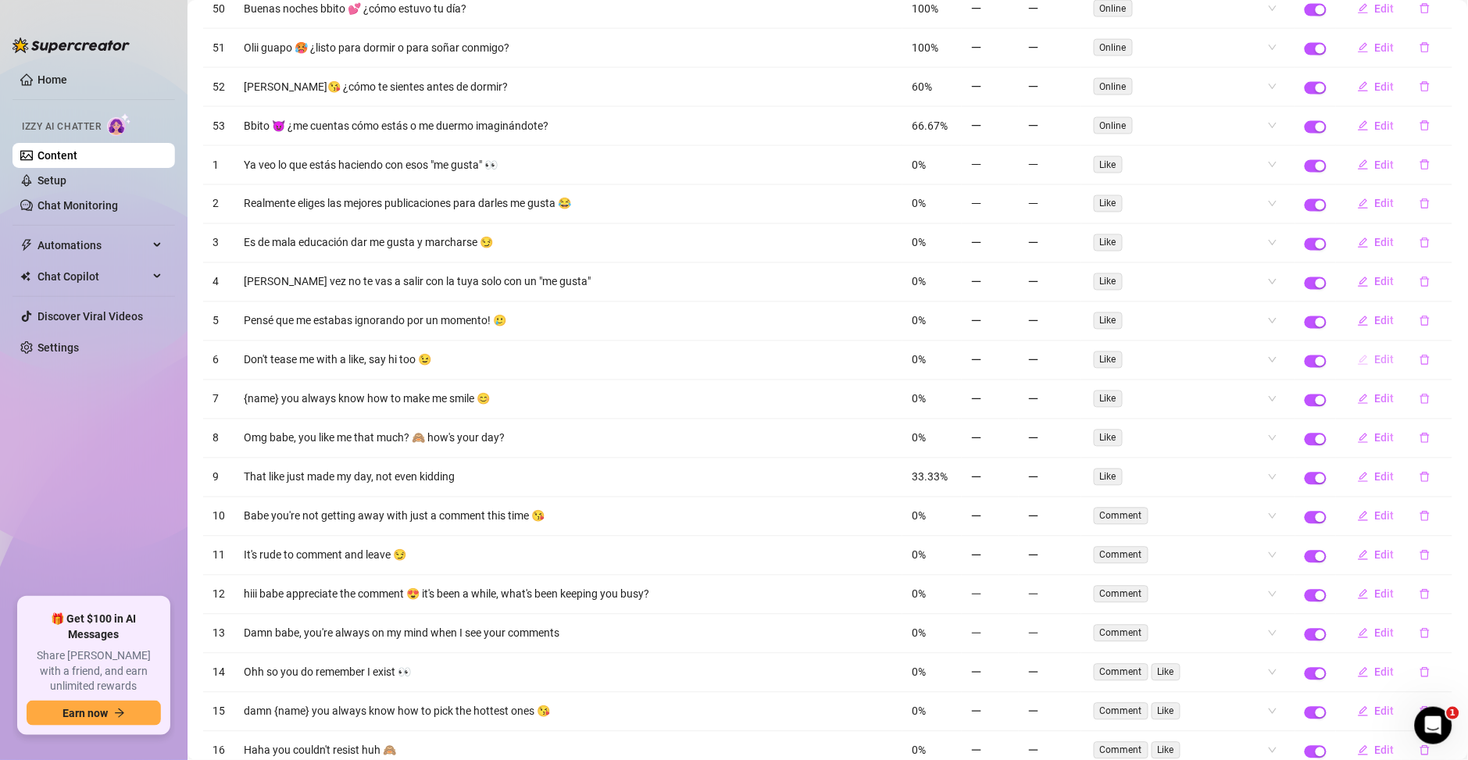
click at [1354, 361] on button "Edit" at bounding box center [1376, 360] width 62 height 25
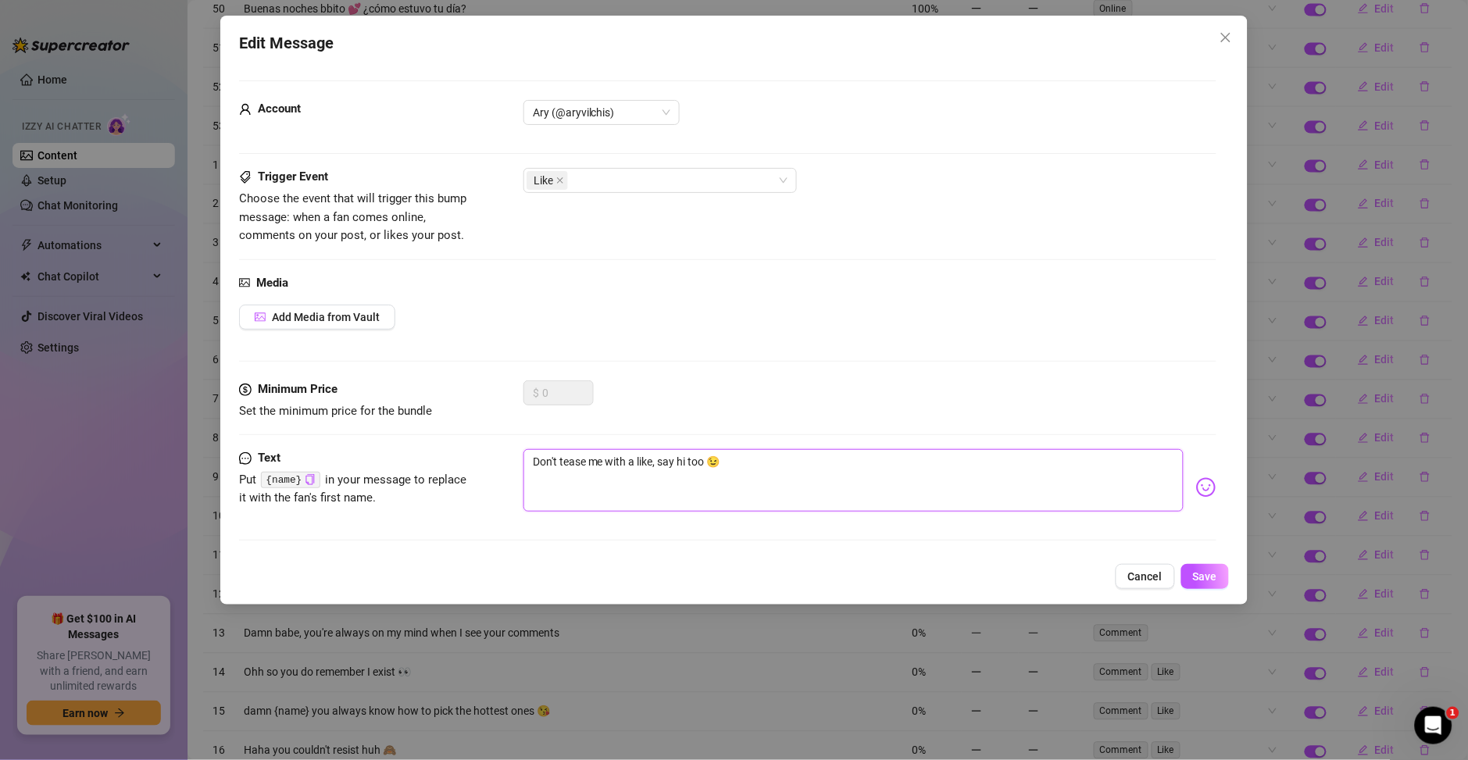
click at [637, 470] on textarea "Don't tease me with a like, say hi too 😉" at bounding box center [853, 480] width 660 height 62
click at [659, 486] on textarea "Don't tease me with a like, say hi too 😉" at bounding box center [853, 480] width 660 height 62
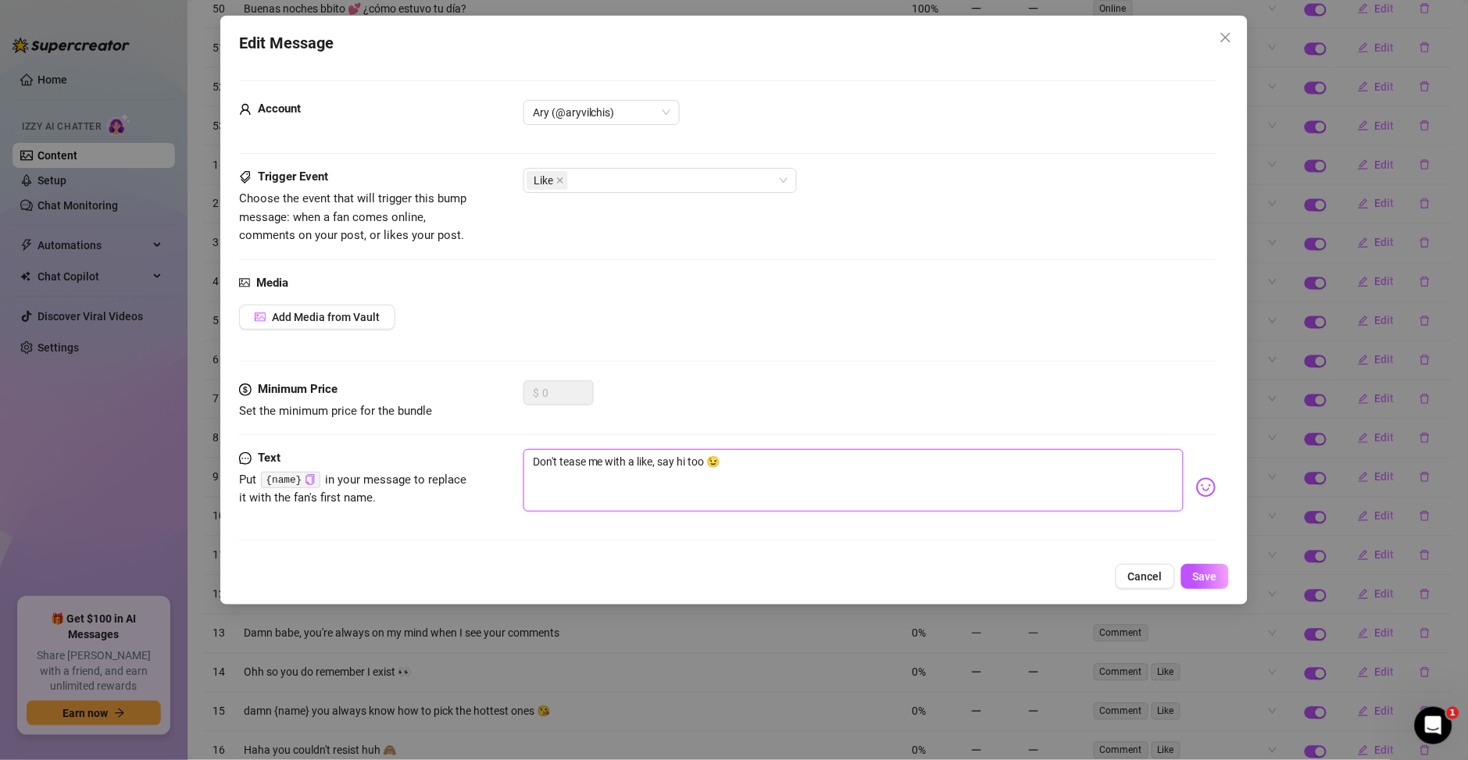
click at [659, 486] on textarea "Don't tease me with a like, say hi too 😉" at bounding box center [853, 480] width 660 height 62
paste textarea "No me provoques con un like, salúdame también"
click at [1190, 578] on button "Save" at bounding box center [1205, 576] width 48 height 25
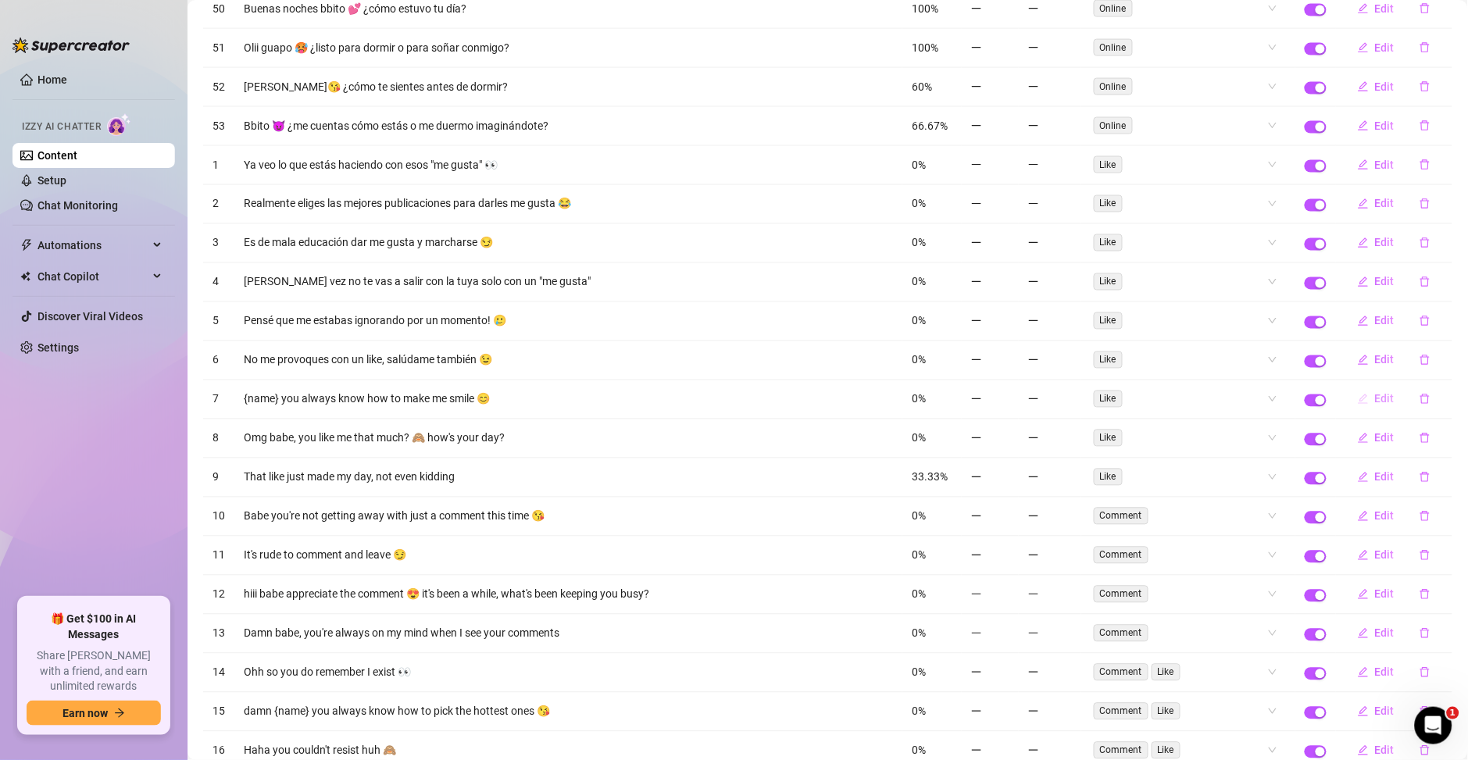
click at [1375, 405] on span "Edit" at bounding box center [1385, 399] width 20 height 12
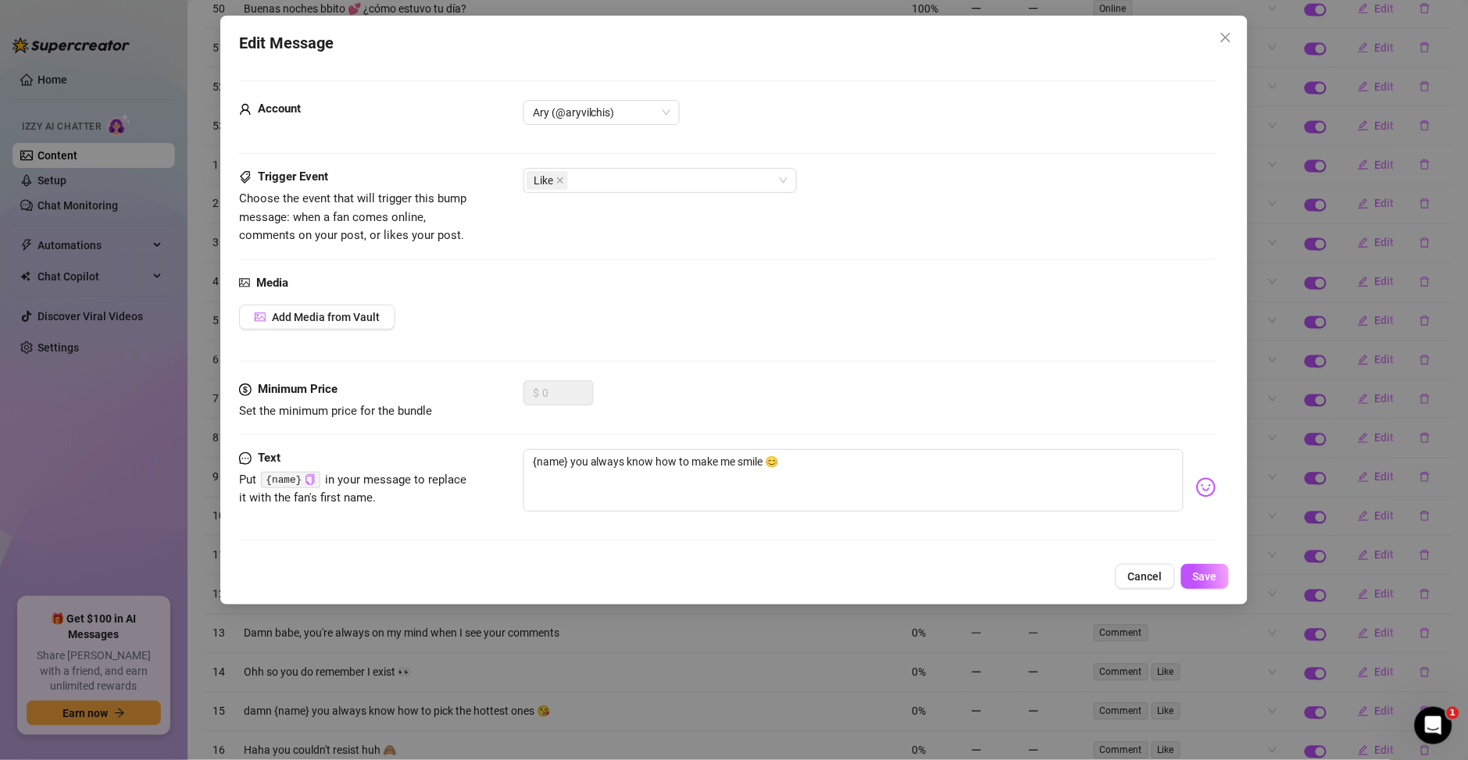
click at [290, 475] on code "{name}" at bounding box center [290, 480] width 59 height 16
click at [310, 482] on icon "copy" at bounding box center [310, 479] width 10 height 10
drag, startPoint x: 566, startPoint y: 463, endPoint x: 931, endPoint y: 456, distance: 365.6
click at [933, 453] on textarea "{name} you always know how to make me smile 😊" at bounding box center [853, 480] width 660 height 62
drag, startPoint x: 742, startPoint y: 468, endPoint x: 569, endPoint y: 470, distance: 172.6
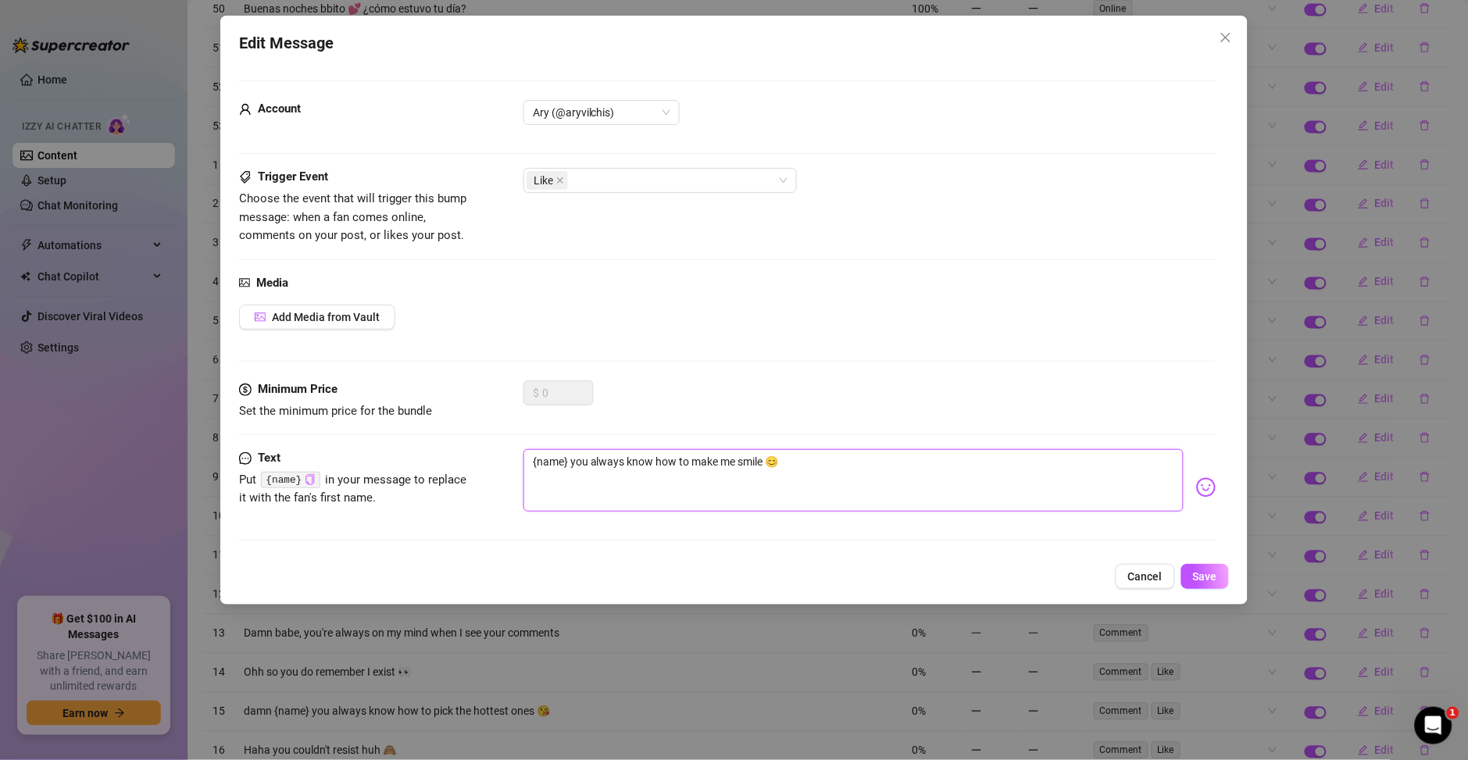
click at [569, 470] on textarea "{name} you always know how to make me smile 😊" at bounding box center [853, 480] width 660 height 62
click at [569, 462] on textarea "{name} you always know how to make me smile 😊" at bounding box center [853, 480] width 660 height 62
drag, startPoint x: 569, startPoint y: 462, endPoint x: 864, endPoint y: 465, distance: 294.5
click at [864, 465] on textarea "{name} you always know how to make me smile 😊" at bounding box center [853, 480] width 660 height 62
paste textarea "Siempre sabes cómo hacerme sonreír"
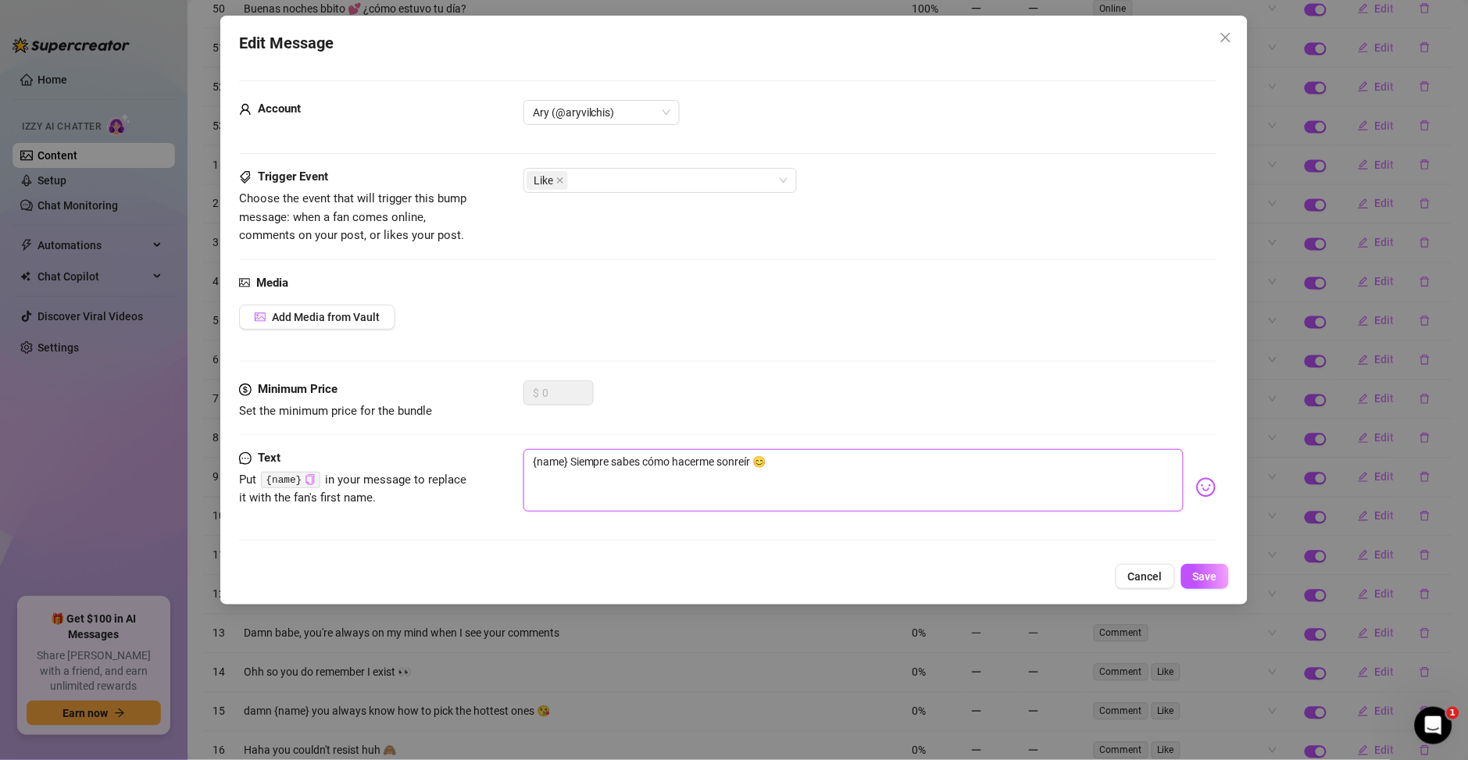
drag, startPoint x: 570, startPoint y: 462, endPoint x: 662, endPoint y: 449, distance: 93.1
click at [570, 462] on textarea "{name} Siempre sabes cómo hacerme sonreír 😊" at bounding box center [853, 480] width 660 height 62
click at [1185, 583] on button "Save" at bounding box center [1205, 576] width 48 height 25
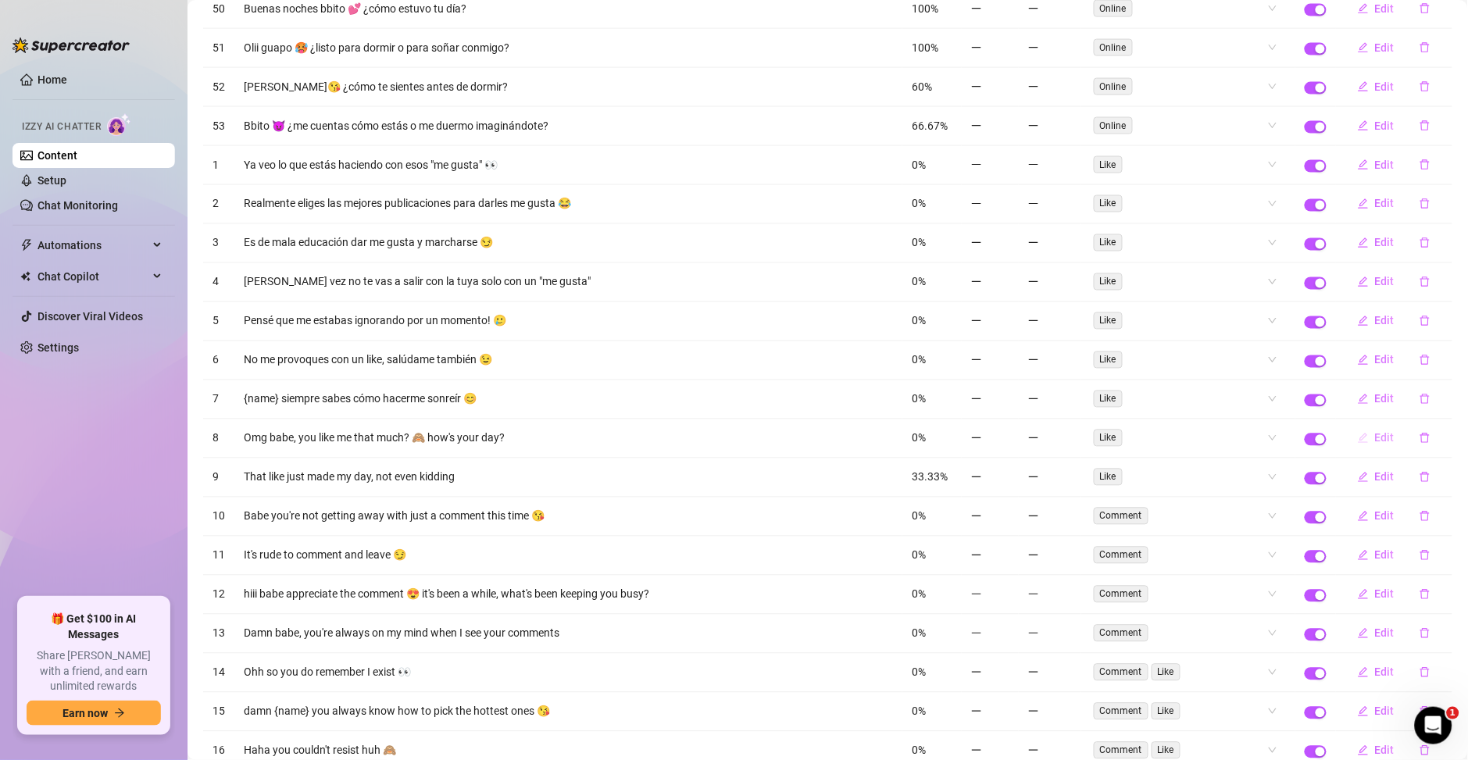
click at [1354, 440] on button "Edit" at bounding box center [1376, 438] width 62 height 25
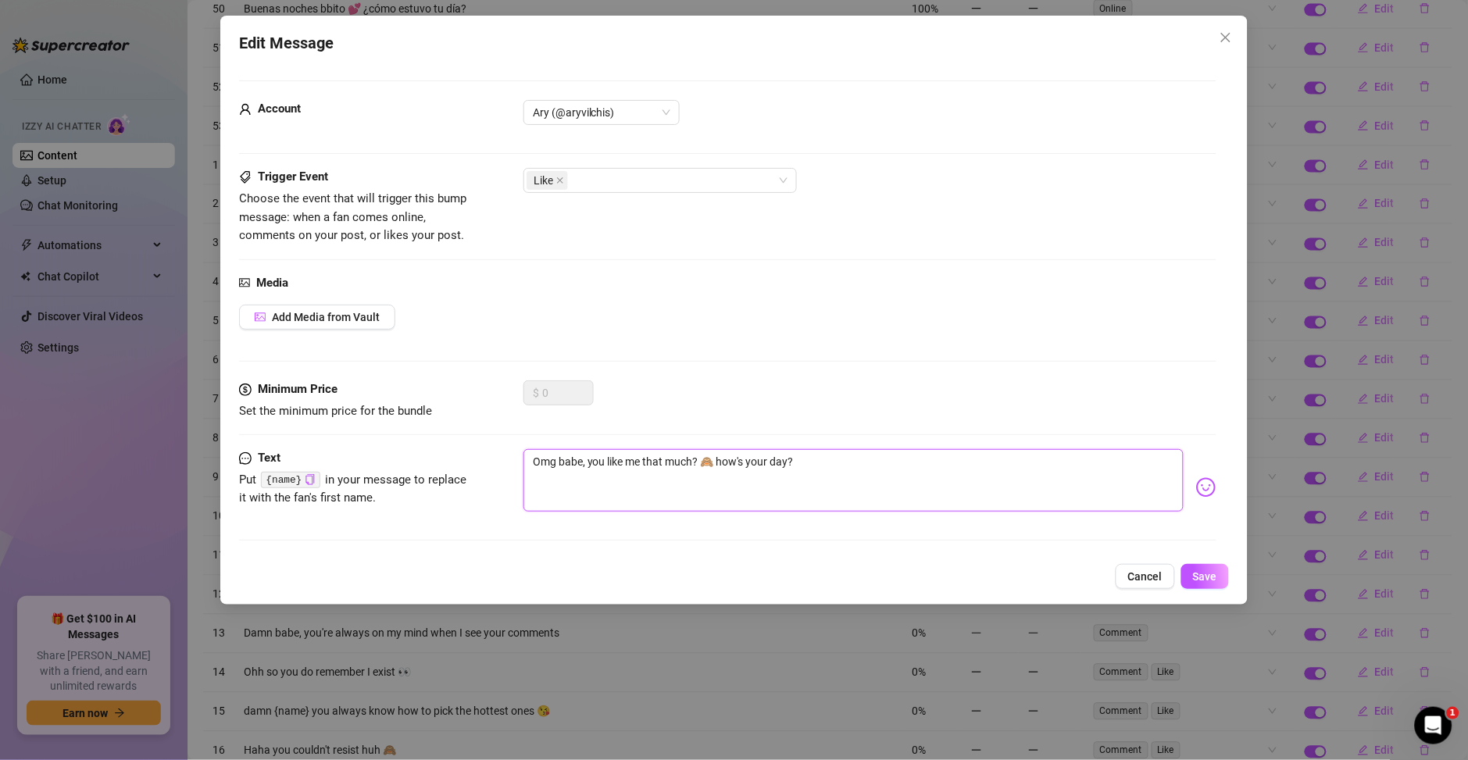
click at [727, 469] on textarea "Omg babe, you like me that much? 🙈 how's your day?" at bounding box center [853, 480] width 660 height 62
click at [627, 471] on textarea "Omg babe, you like me that much? 🙈 how's your day?" at bounding box center [853, 480] width 660 height 62
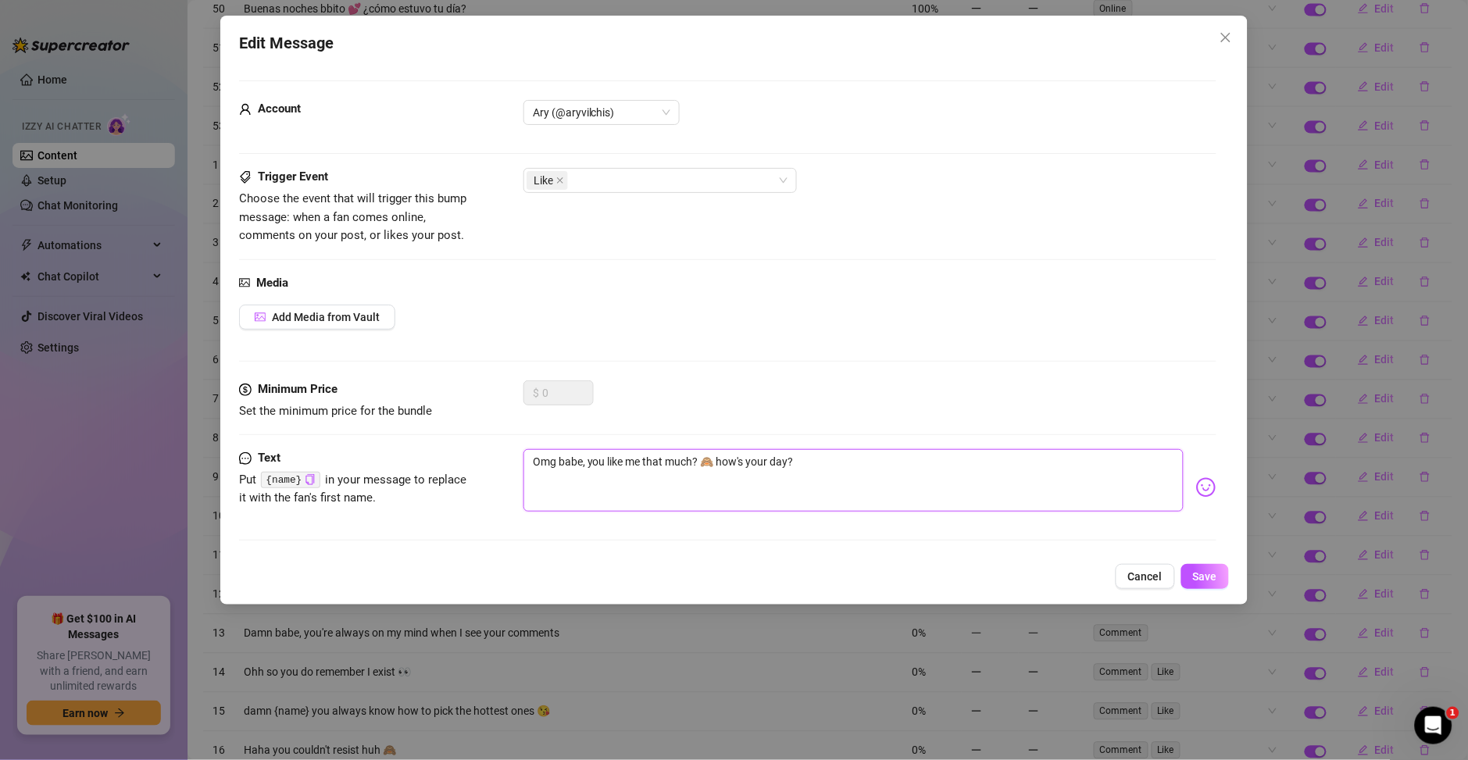
click at [627, 471] on textarea "Omg babe, you like me that much? 🙈 how's your day?" at bounding box center [853, 480] width 660 height 62
paste textarea "¡Ay cariño! ¿Tanto te gusto? 🙈 ¿Qué tal tu día"
click at [1197, 584] on button "Save" at bounding box center [1205, 576] width 48 height 25
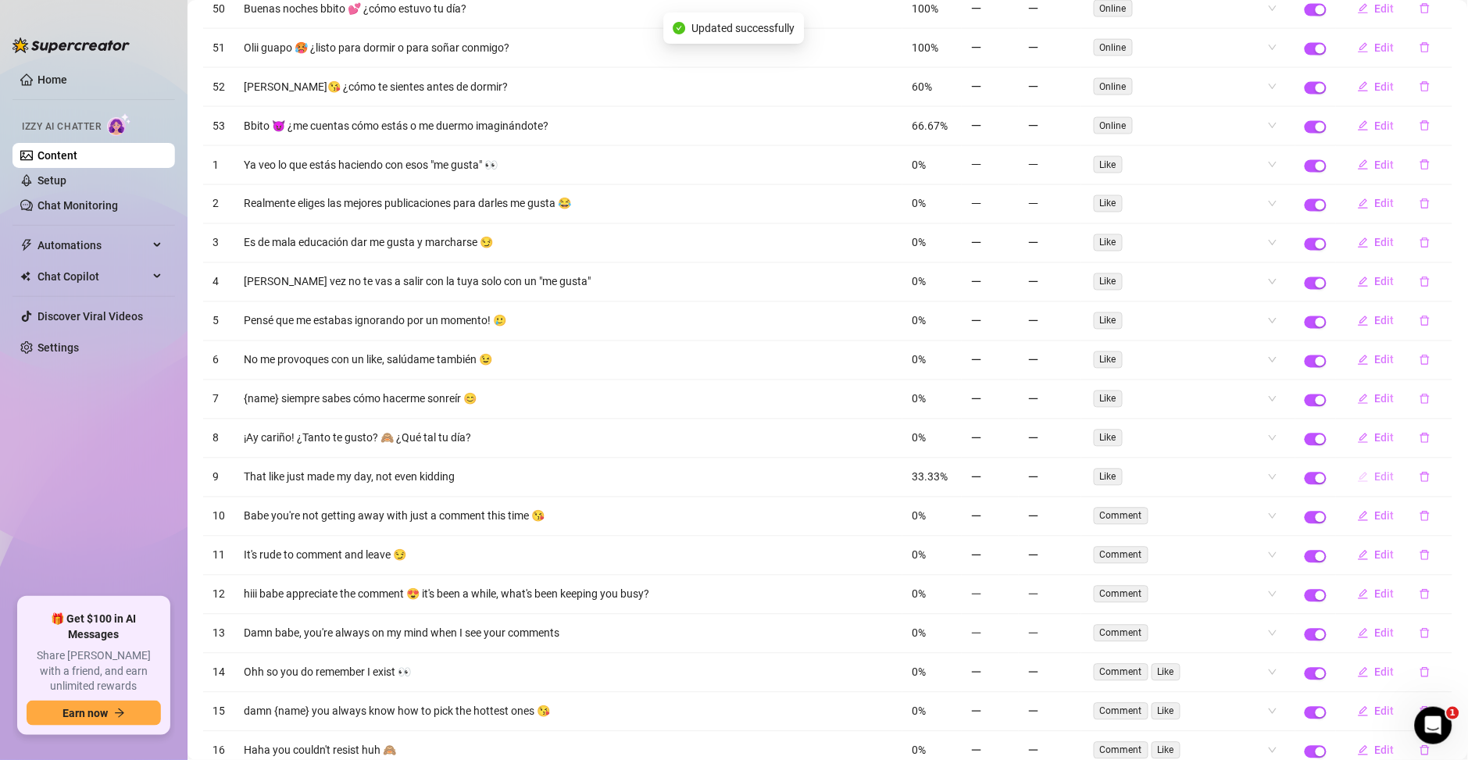
click at [1375, 484] on span "Edit" at bounding box center [1385, 477] width 20 height 12
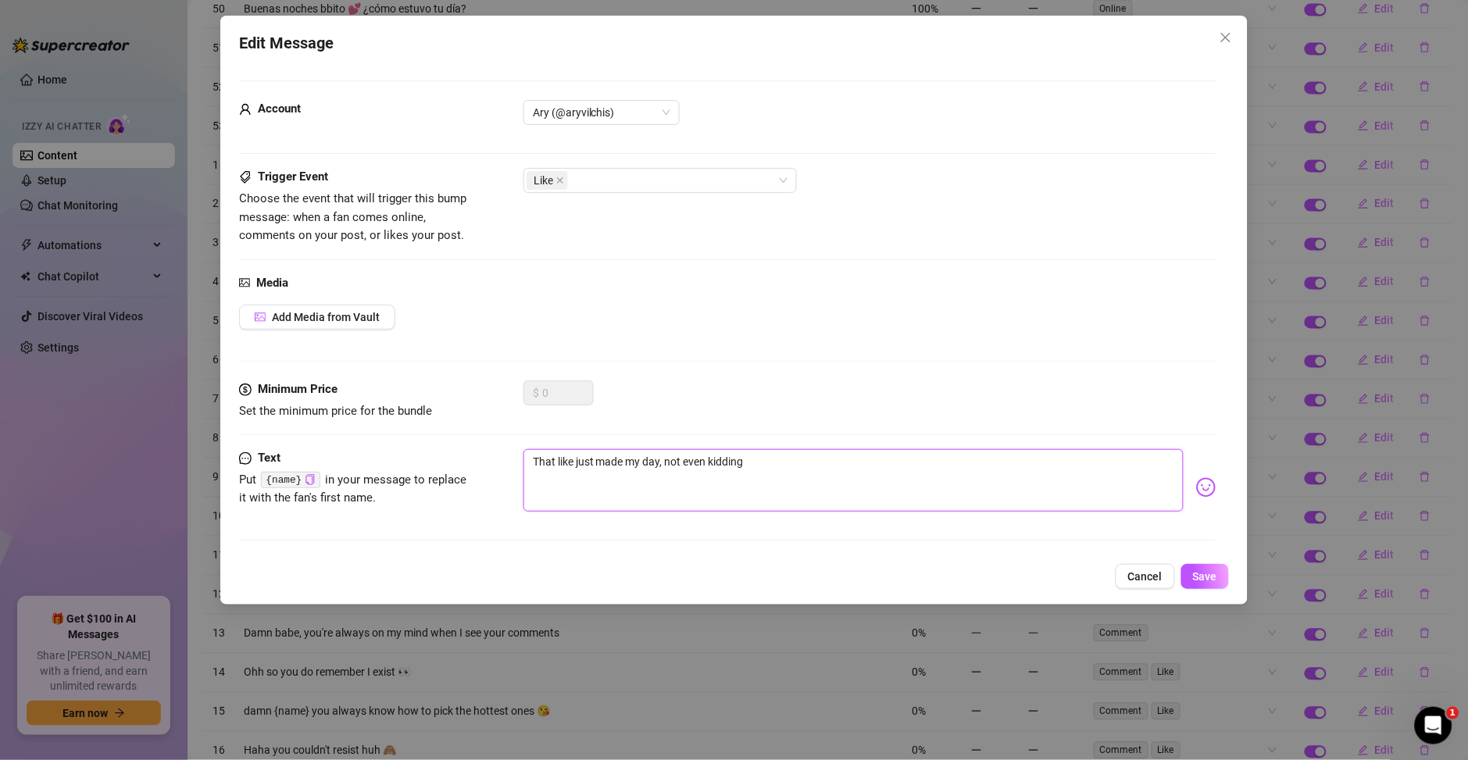
click at [647, 457] on textarea "That like just made my day, not even kidding" at bounding box center [853, 480] width 660 height 62
click at [588, 480] on textarea "That like just made my day, not even kidding" at bounding box center [853, 480] width 660 height 62
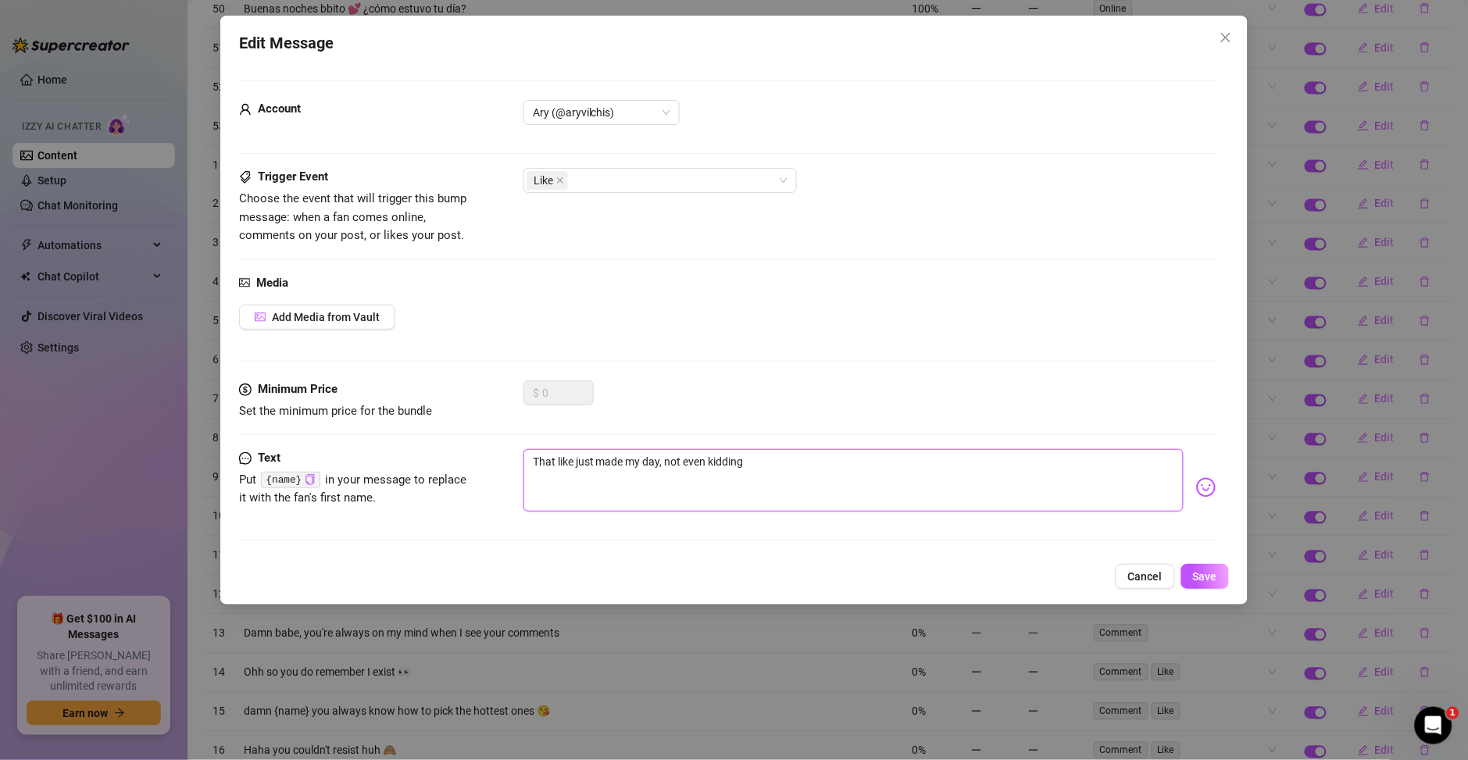
click at [588, 480] on textarea "That like just made my day, not even kidding" at bounding box center [853, 480] width 660 height 62
paste textarea "Eso me ha alegrado el día, en serio precioso!"
click at [1191, 573] on button "Save" at bounding box center [1205, 576] width 48 height 25
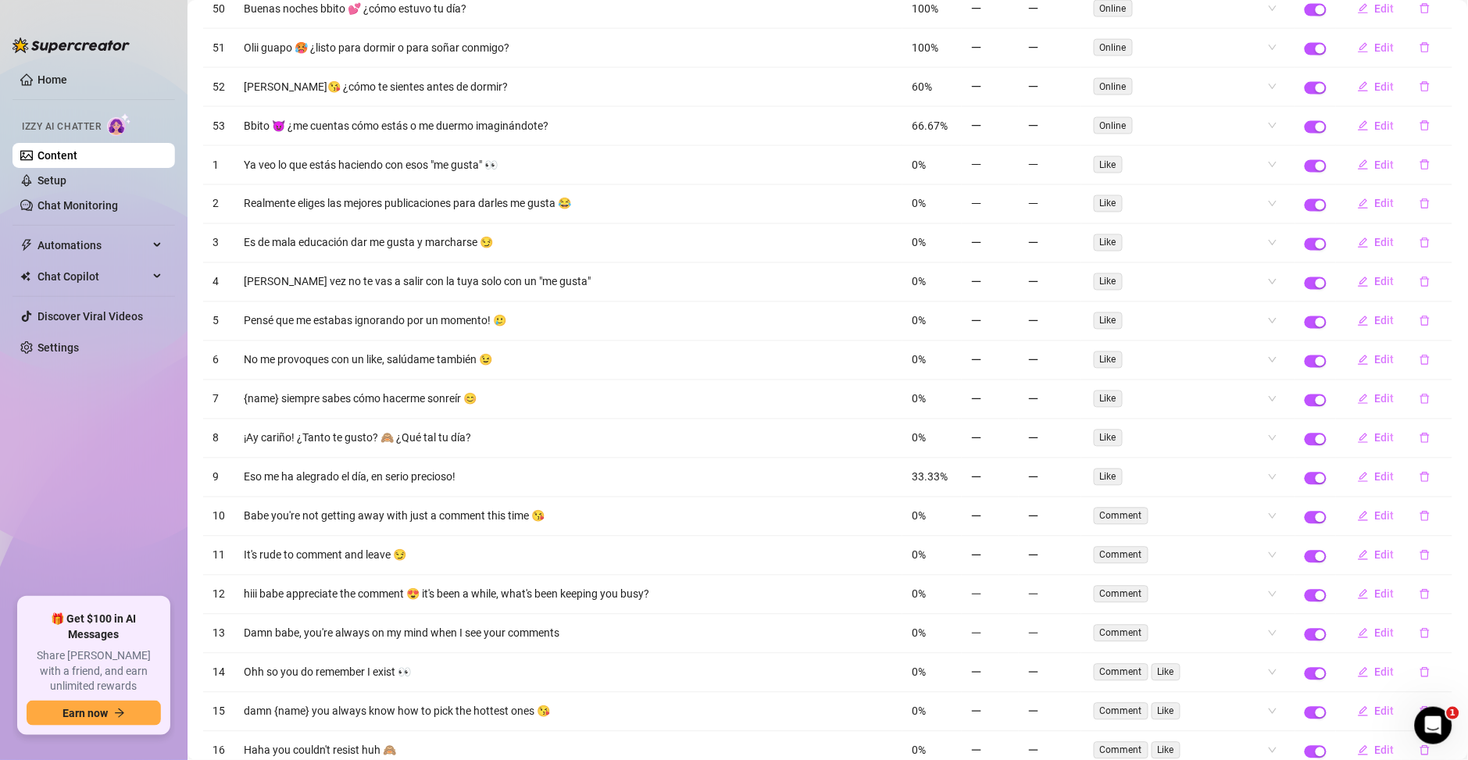
click at [49, 445] on ul "Home Izzy AI Chatter Content Setup Chat Monitoring Automations Chat Copilot Dis…" at bounding box center [93, 326] width 162 height 530
click at [1375, 519] on span "Edit" at bounding box center [1385, 516] width 20 height 12
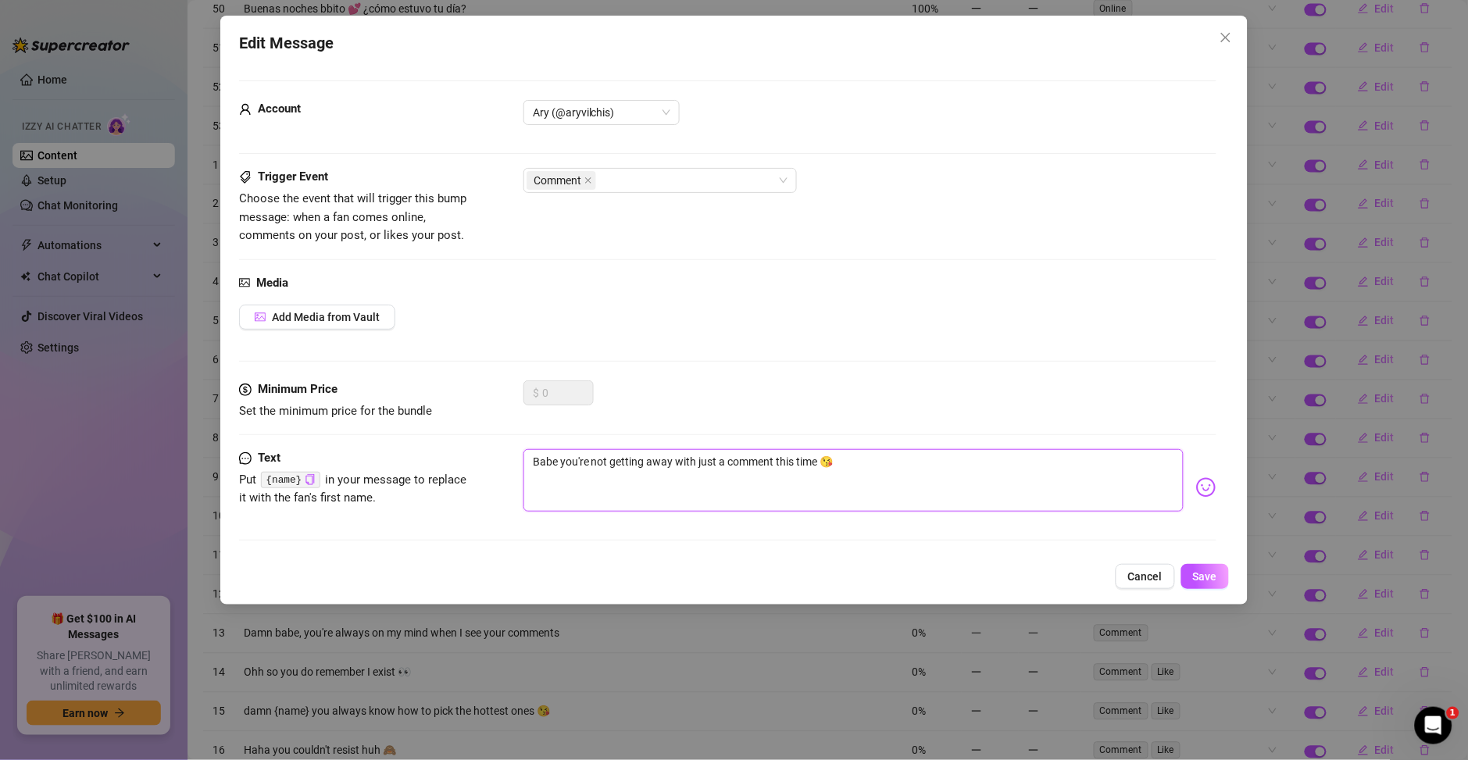
click at [649, 454] on textarea "Babe you're not getting away with just a comment this time 😘" at bounding box center [853, 480] width 660 height 62
click at [652, 482] on textarea "Babe you're not getting away with just a comment this time 😘" at bounding box center [853, 480] width 660 height 62
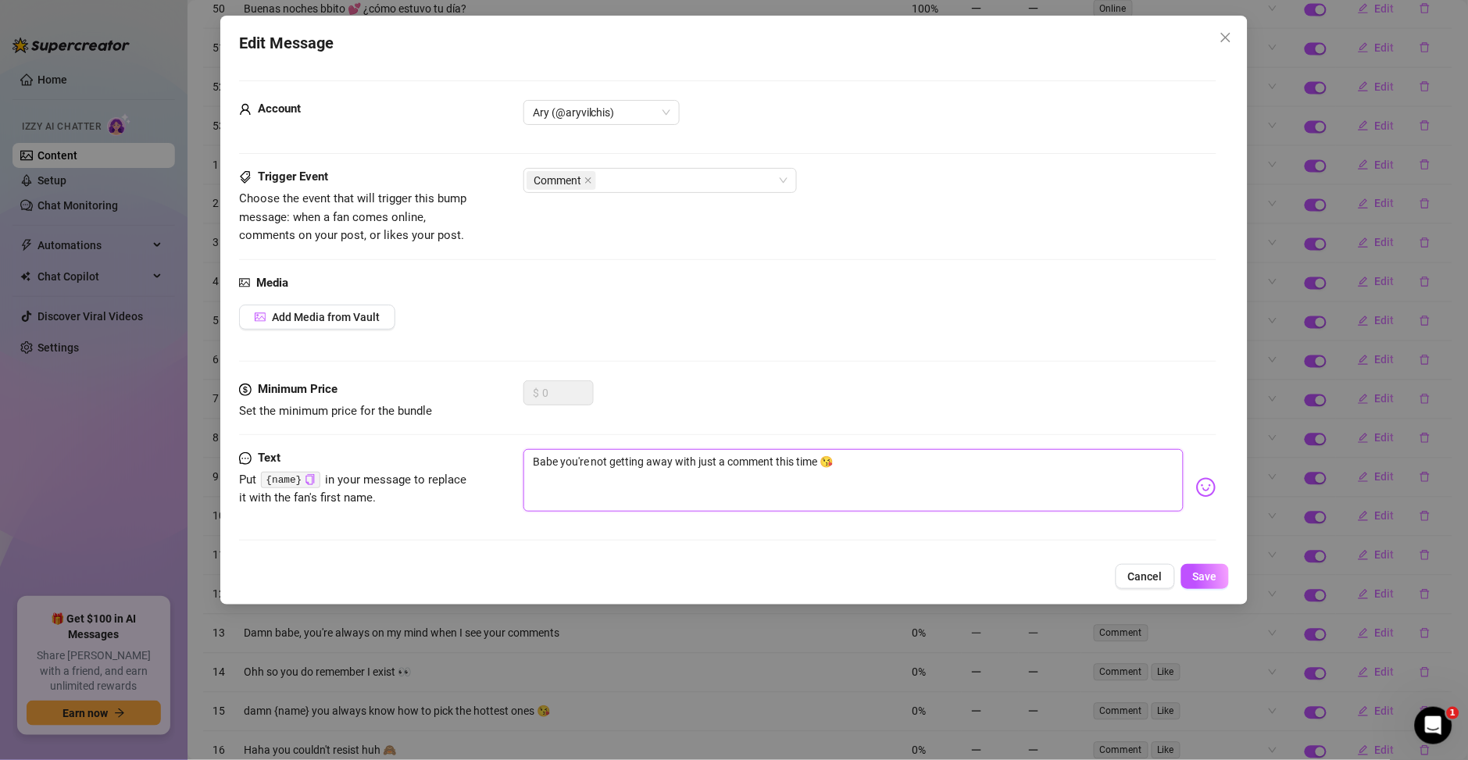
click at [652, 482] on textarea "Babe you're not getting away with just a comment this time 😘" at bounding box center [853, 480] width 660 height 62
paste textarea "Cariño, esta vez no te vas a salir con la tuya solo con un comentario"
click at [1199, 576] on span "Save" at bounding box center [1205, 576] width 24 height 12
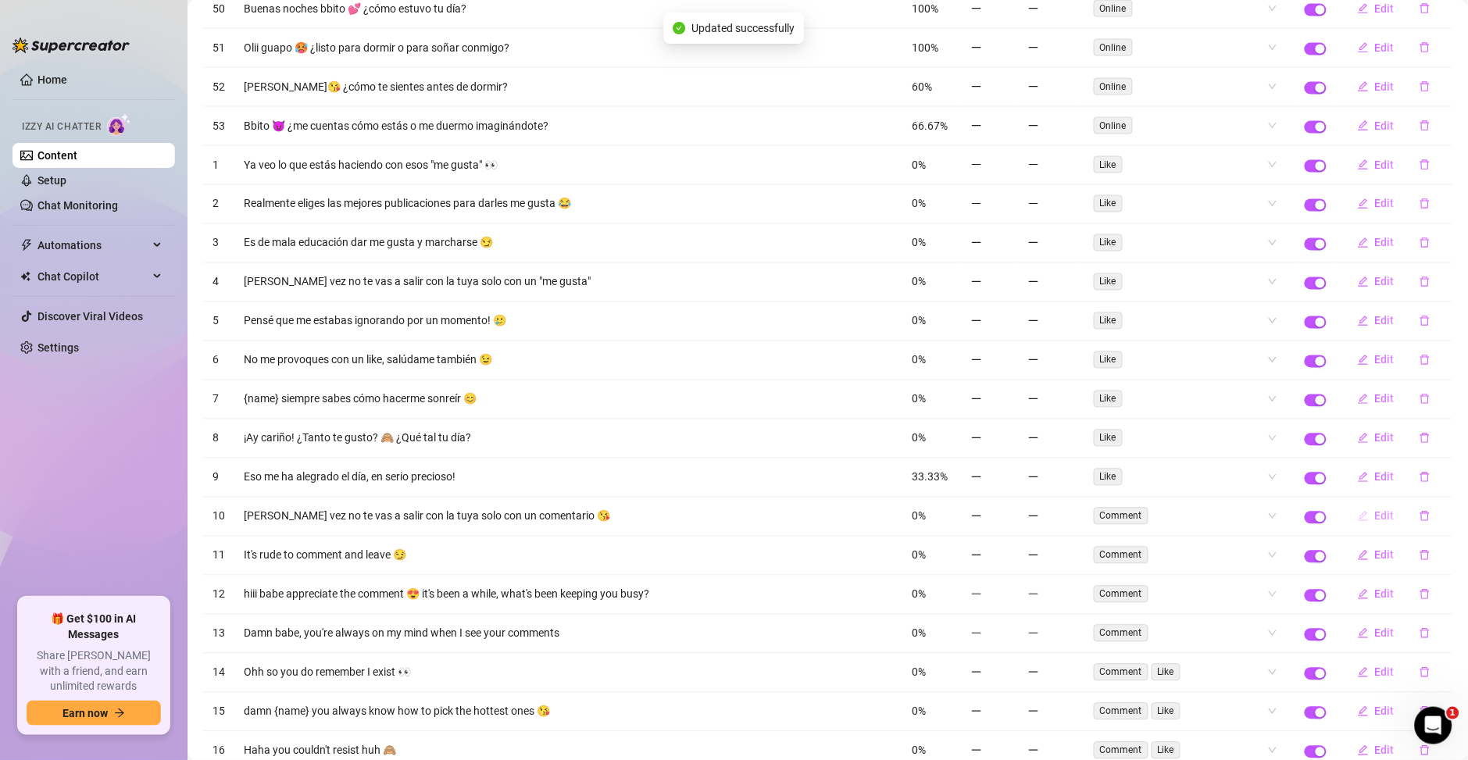
click at [1375, 516] on span "Edit" at bounding box center [1385, 516] width 20 height 12
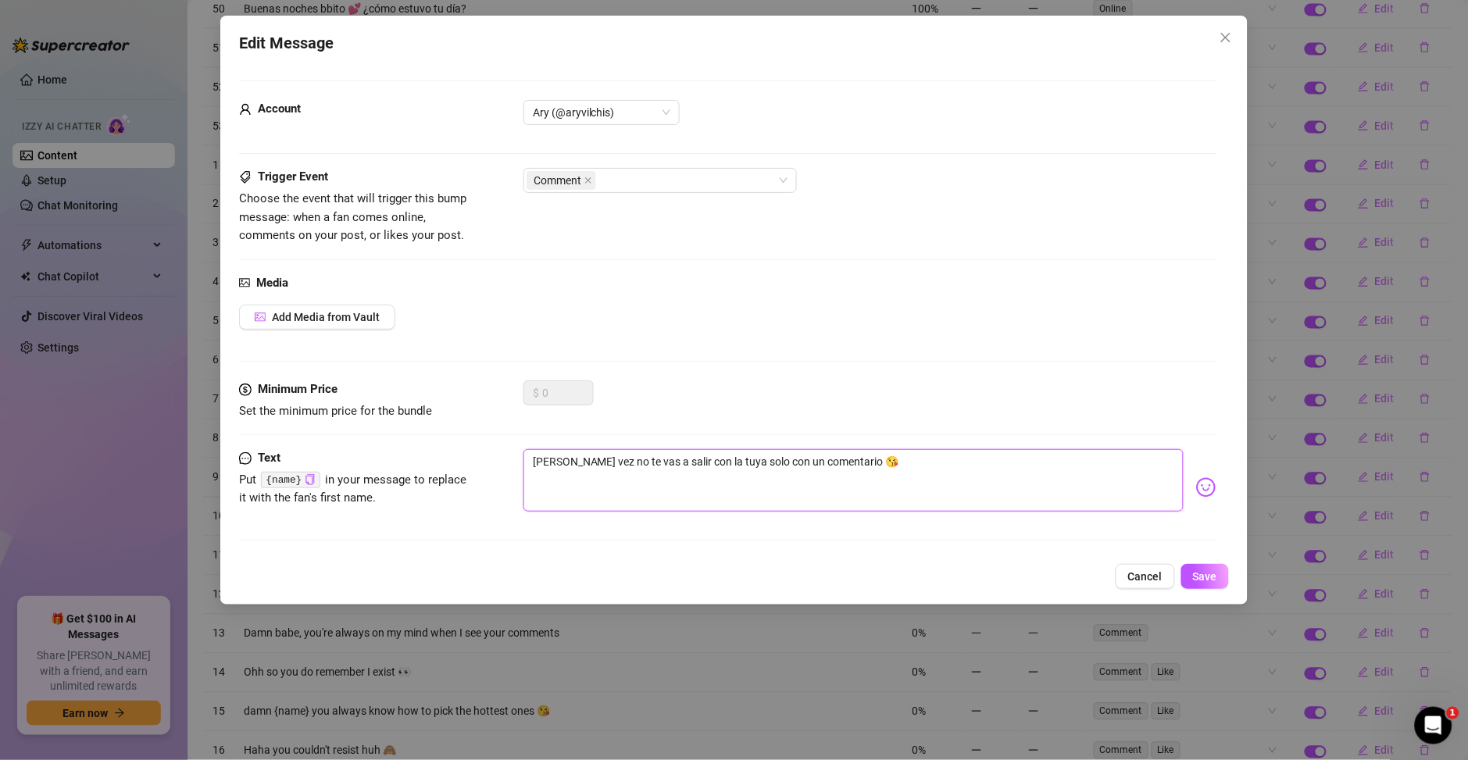
drag, startPoint x: 568, startPoint y: 466, endPoint x: 441, endPoint y: 466, distance: 127.3
click at [441, 466] on div "Text Put {name} in your message to replace it with the fan's first name. Cariño…" at bounding box center [727, 487] width 977 height 77
click at [1202, 576] on span "Save" at bounding box center [1205, 576] width 24 height 12
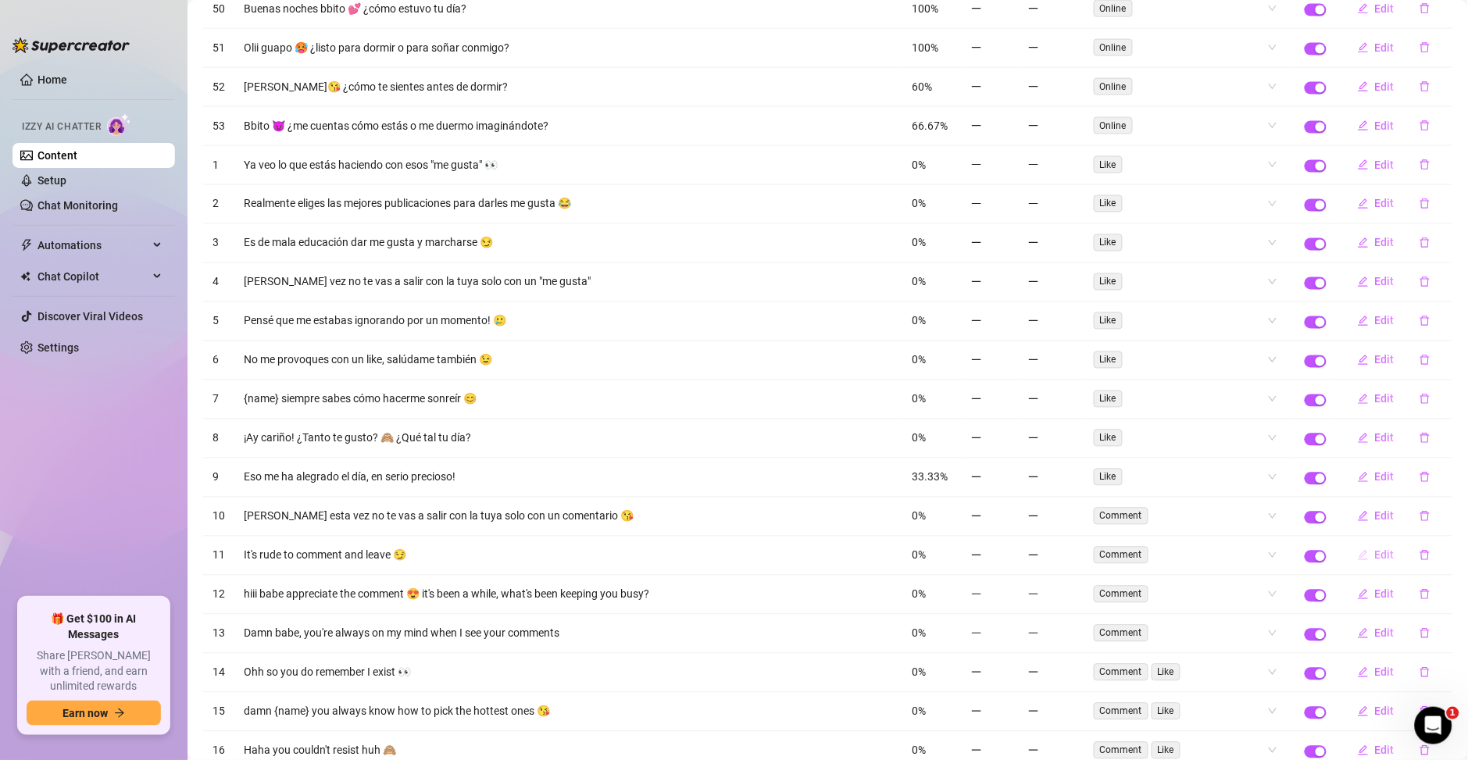
click at [1375, 559] on span "Edit" at bounding box center [1385, 555] width 20 height 12
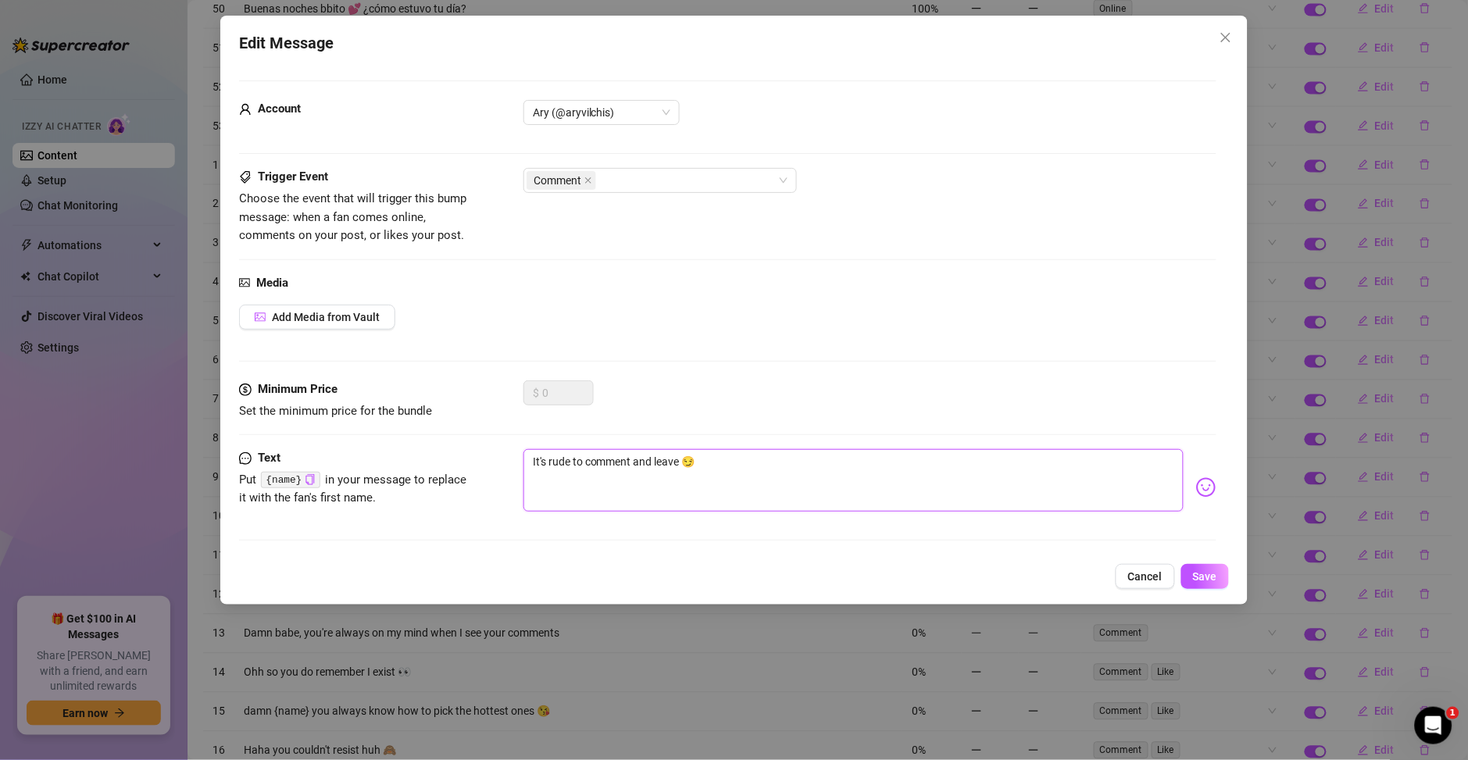
click at [637, 483] on textarea "It's rude to comment and leave 😏" at bounding box center [853, 480] width 660 height 62
click at [637, 473] on textarea "It's rude to comment and leave 😏" at bounding box center [853, 480] width 660 height 62
click at [605, 468] on textarea "It's rude to comment and leave 😏" at bounding box center [853, 480] width 660 height 62
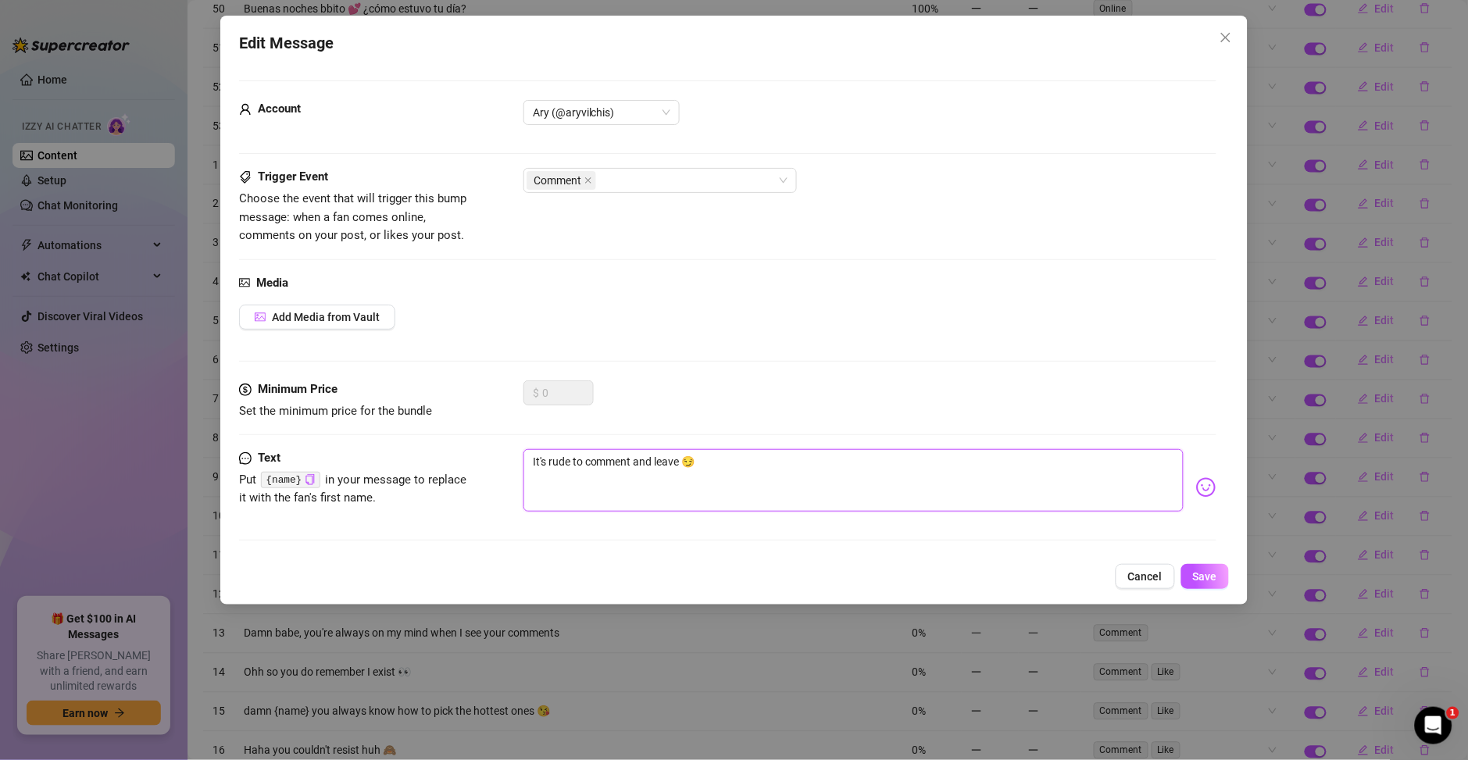
click at [605, 468] on textarea "It's rude to comment and leave 😏" at bounding box center [853, 480] width 660 height 62
paste textarea "Es de mala educación comentar y marchars"
click at [752, 461] on textarea "Es de mala educación comentar y marcharse 😏" at bounding box center [853, 480] width 660 height 62
click at [1197, 572] on span "Save" at bounding box center [1205, 576] width 24 height 12
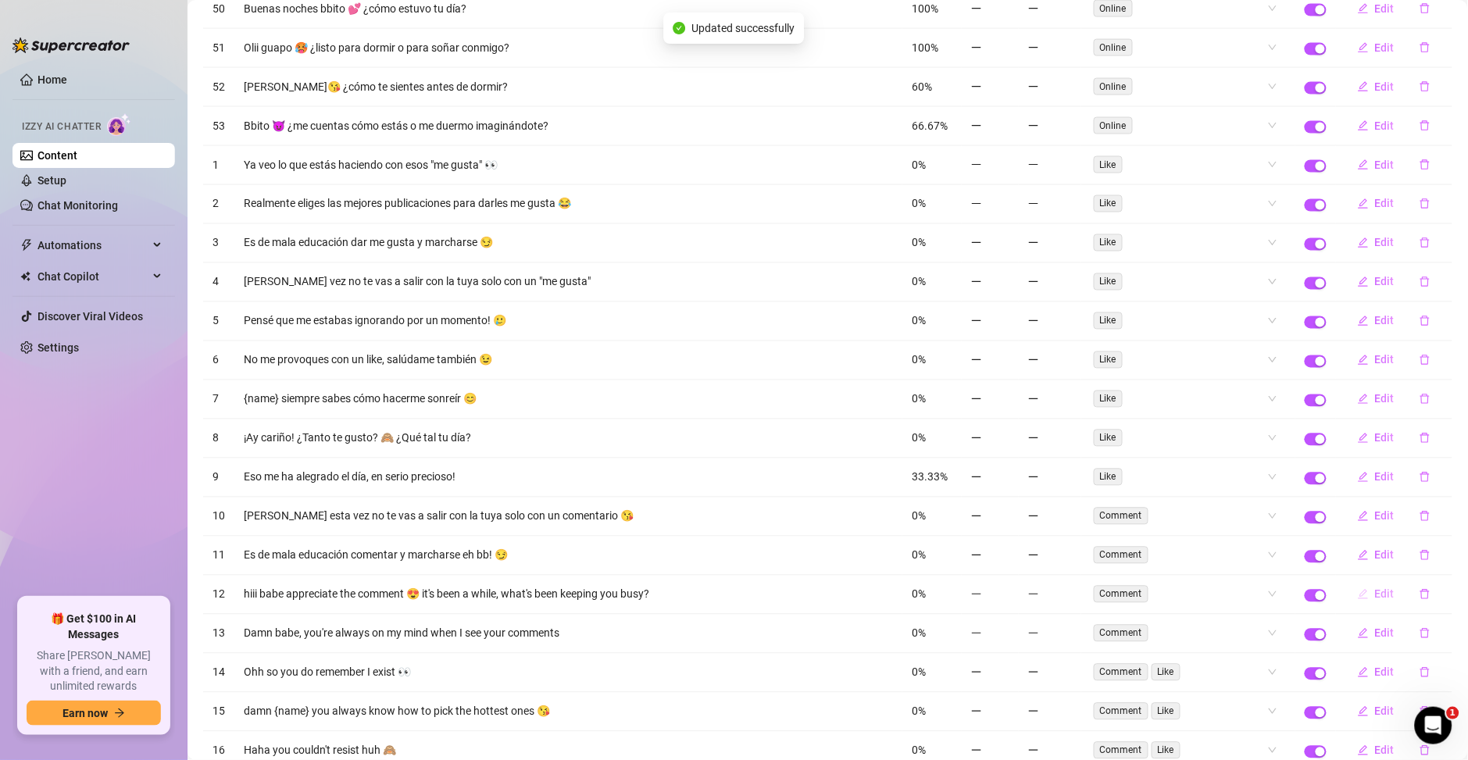
click at [1369, 605] on button "Edit" at bounding box center [1376, 594] width 62 height 25
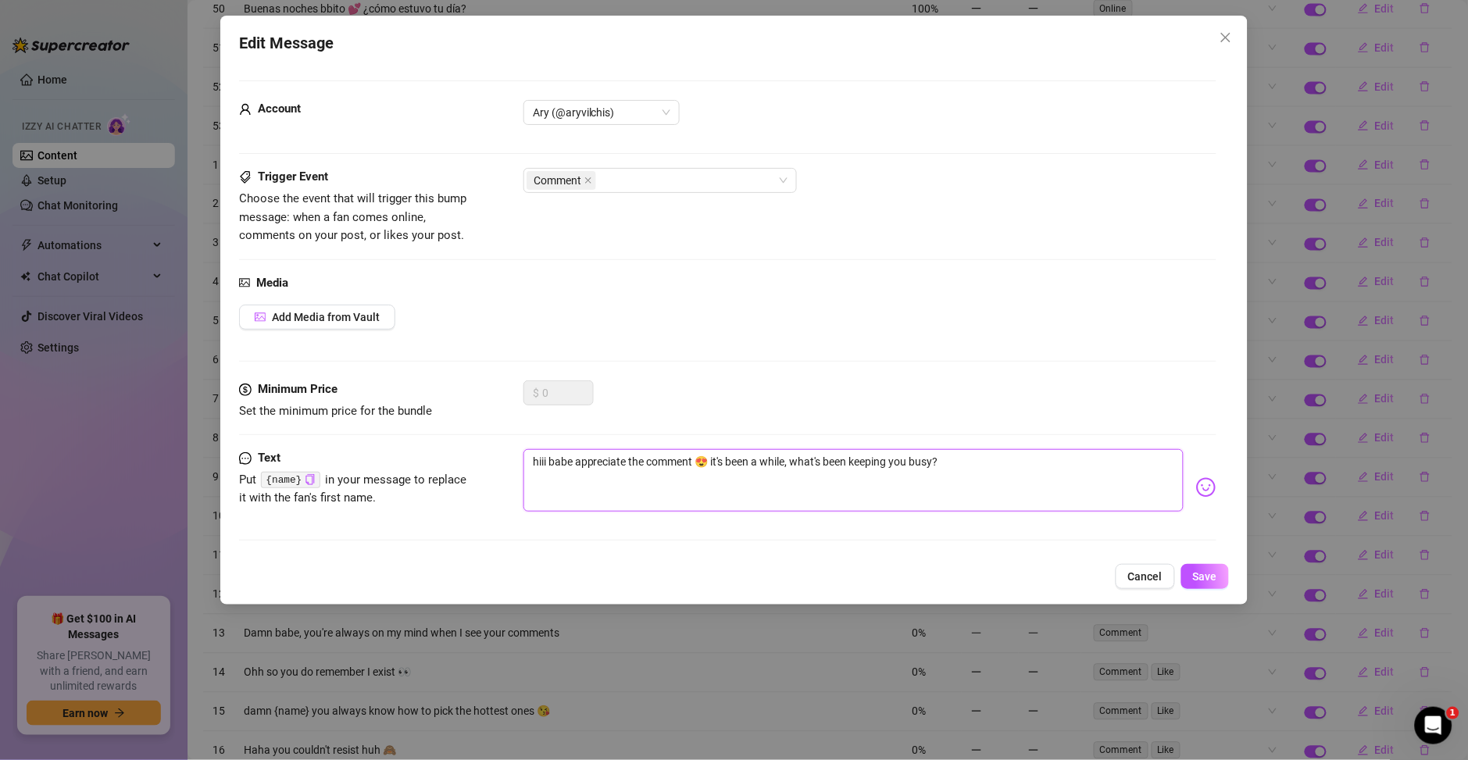
click at [595, 466] on textarea "hiii babe appreciate the comment 😍 it's been a while, what's been keeping you b…" at bounding box center [853, 480] width 660 height 62
click at [601, 492] on textarea "hiii babe appreciate the comment 😍 it's been a while, what's been keeping you b…" at bounding box center [853, 480] width 660 height 62
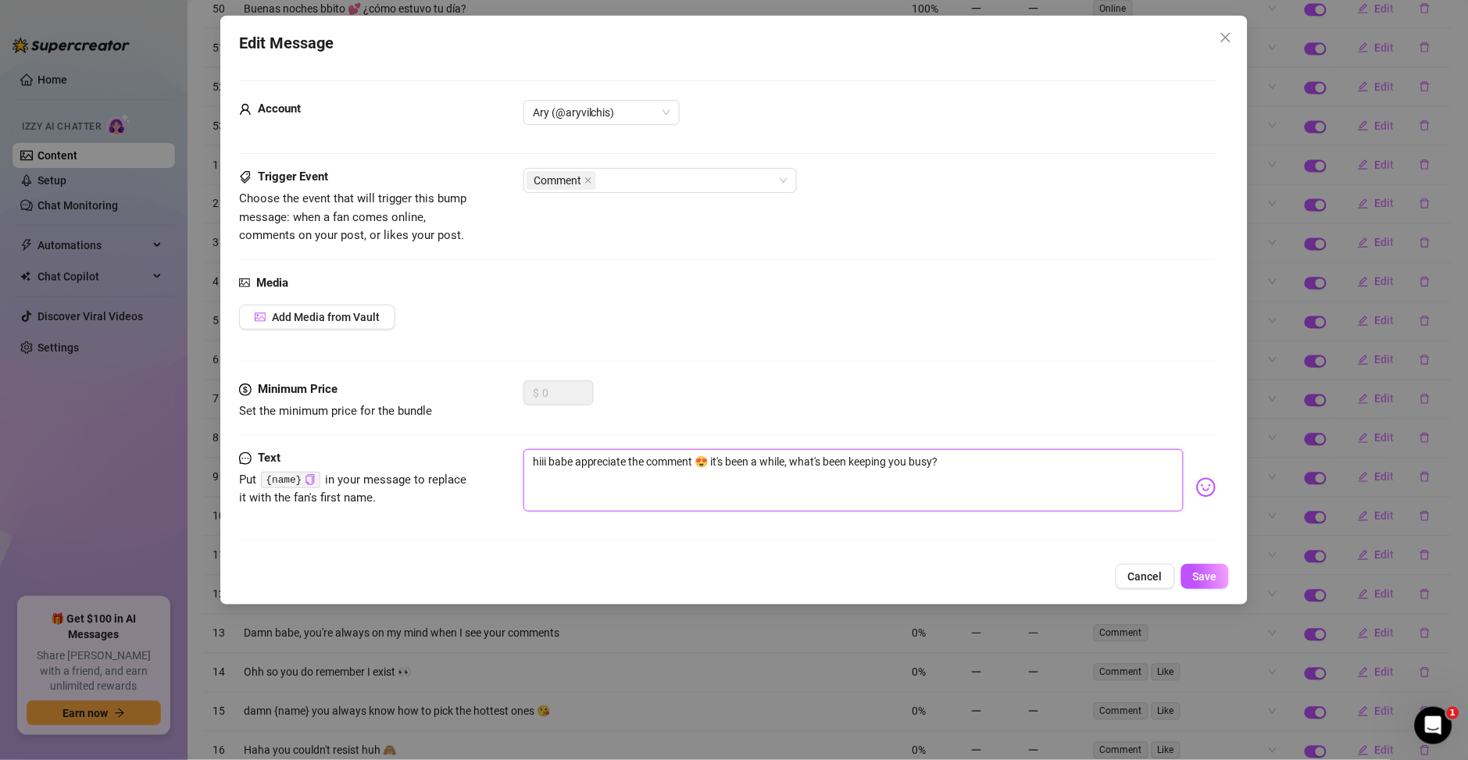
click at [601, 492] on textarea "hiii babe appreciate the comment 😍 it's been a while, what's been keeping you b…" at bounding box center [853, 480] width 660 height 62
paste textarea "Oliii bbito, gracias por tu comentario 😍. Ha pasado mucho tiempo, ¿qué te ha te…"
click at [1199, 589] on div "Edit Message Account Ary (@aryvilchis) Trigger Event Choose the event that will…" at bounding box center [733, 310] width 1027 height 589
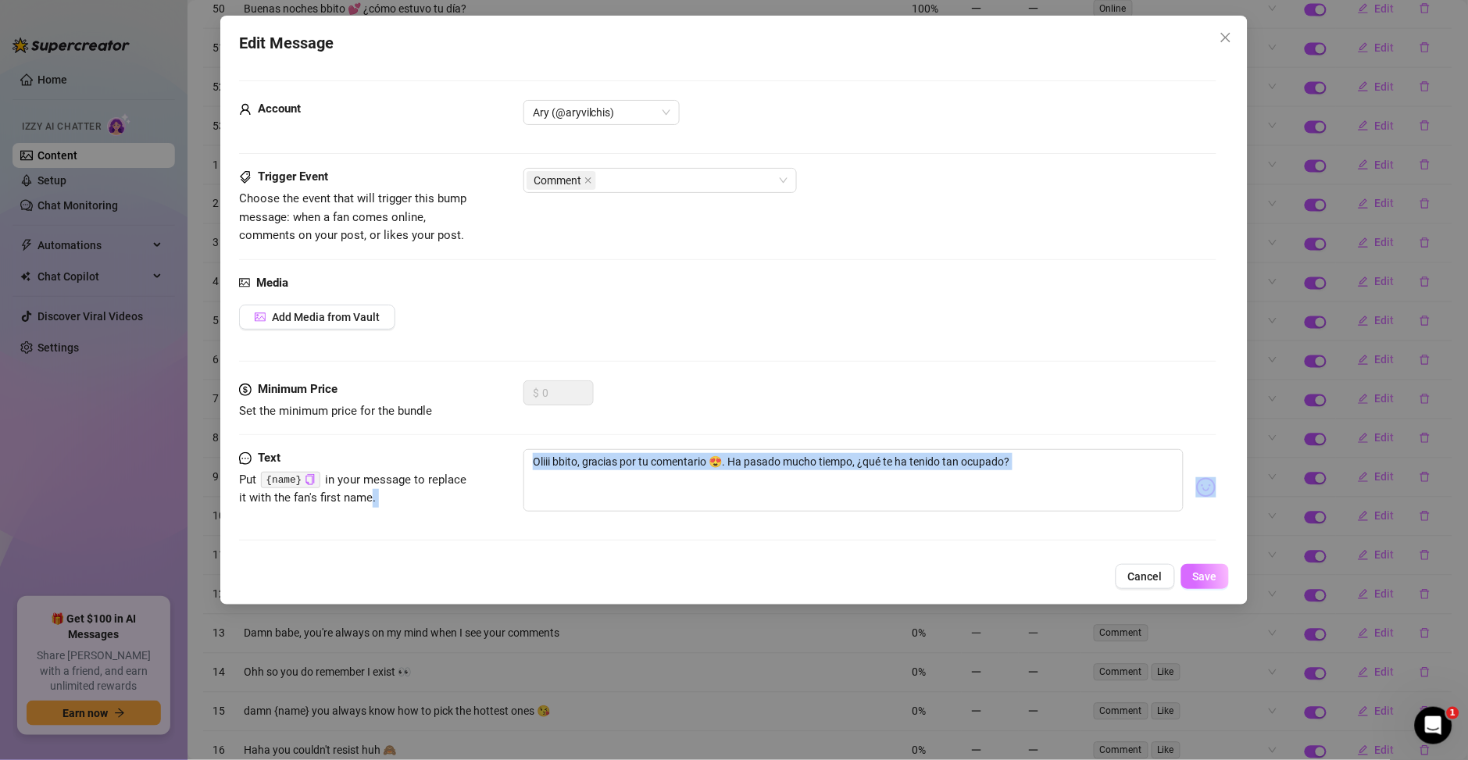
click at [1198, 582] on span "Save" at bounding box center [1205, 576] width 24 height 12
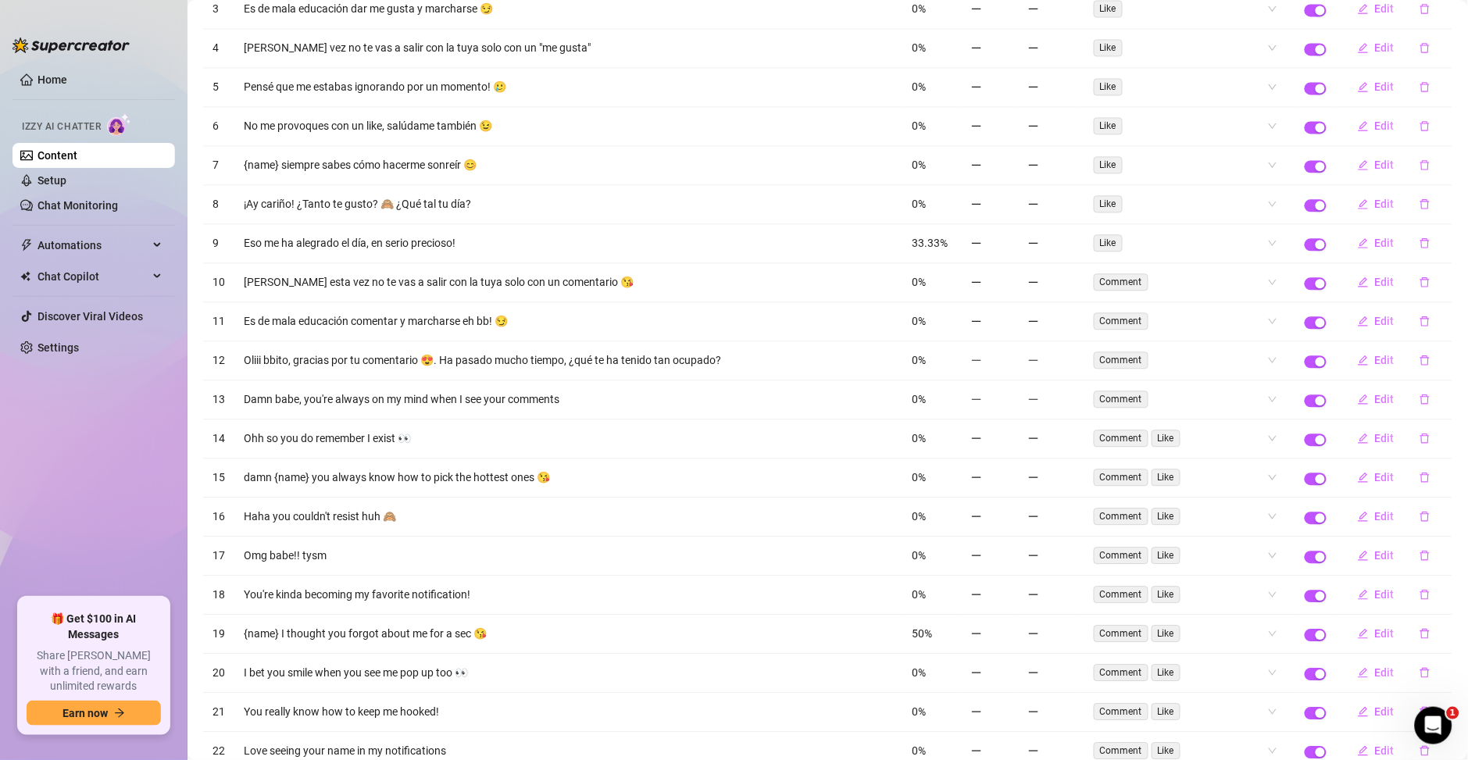
scroll to position [883, 0]
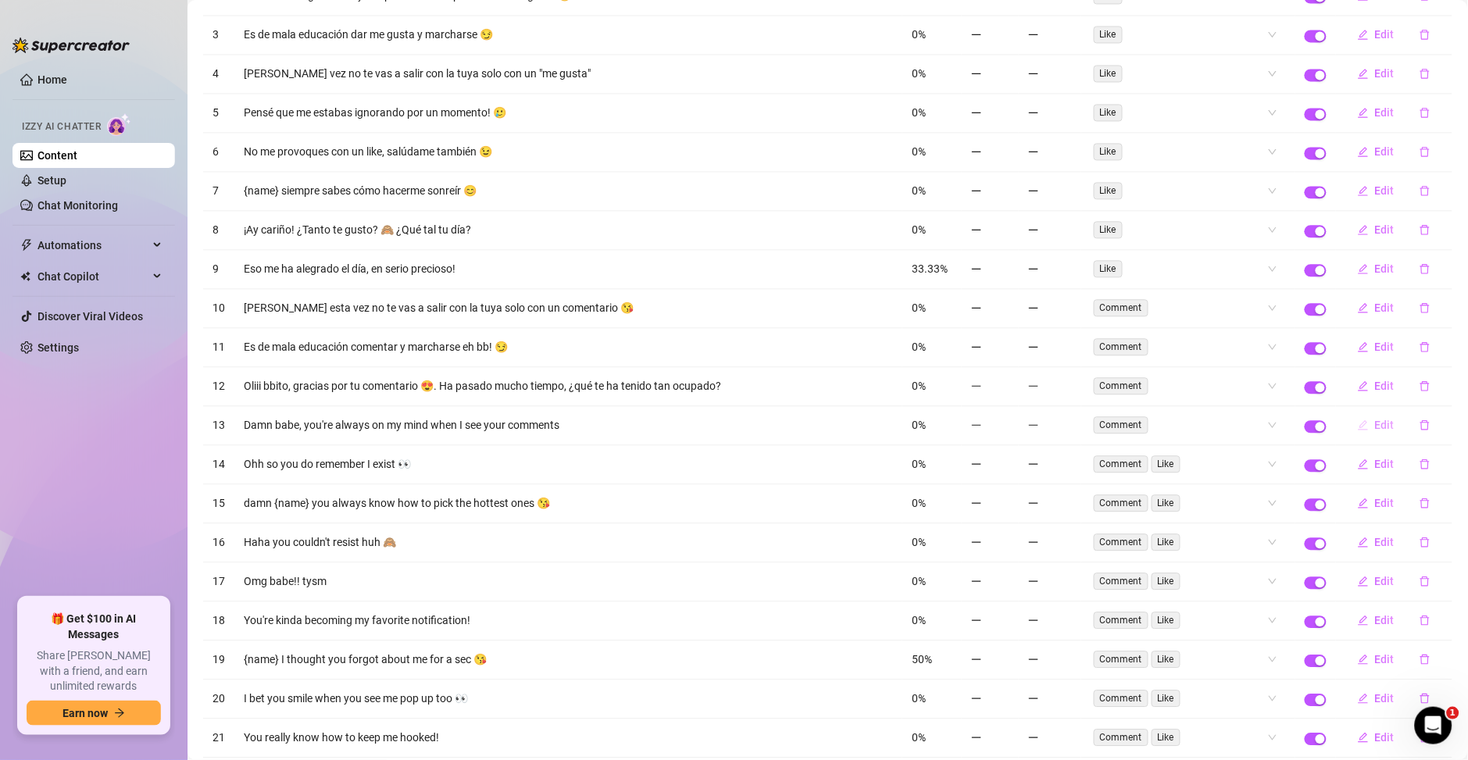
click at [1375, 427] on span "Edit" at bounding box center [1385, 425] width 20 height 12
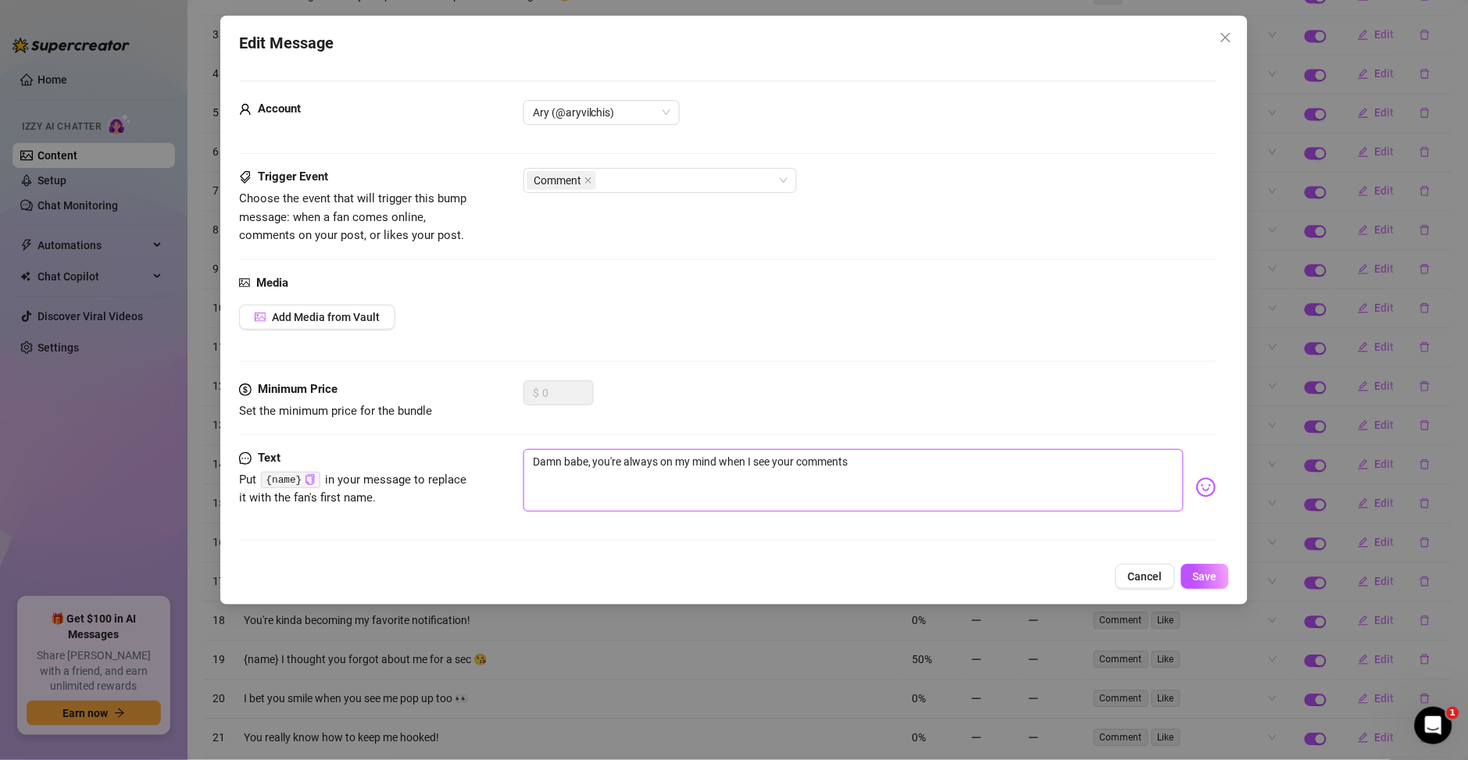
click at [657, 466] on textarea "Damn babe, you're always on my mind when I see your comments" at bounding box center [853, 480] width 660 height 62
click at [553, 473] on textarea "Damn babe, you're always on my mind when I see your comments" at bounding box center [853, 480] width 660 height 62
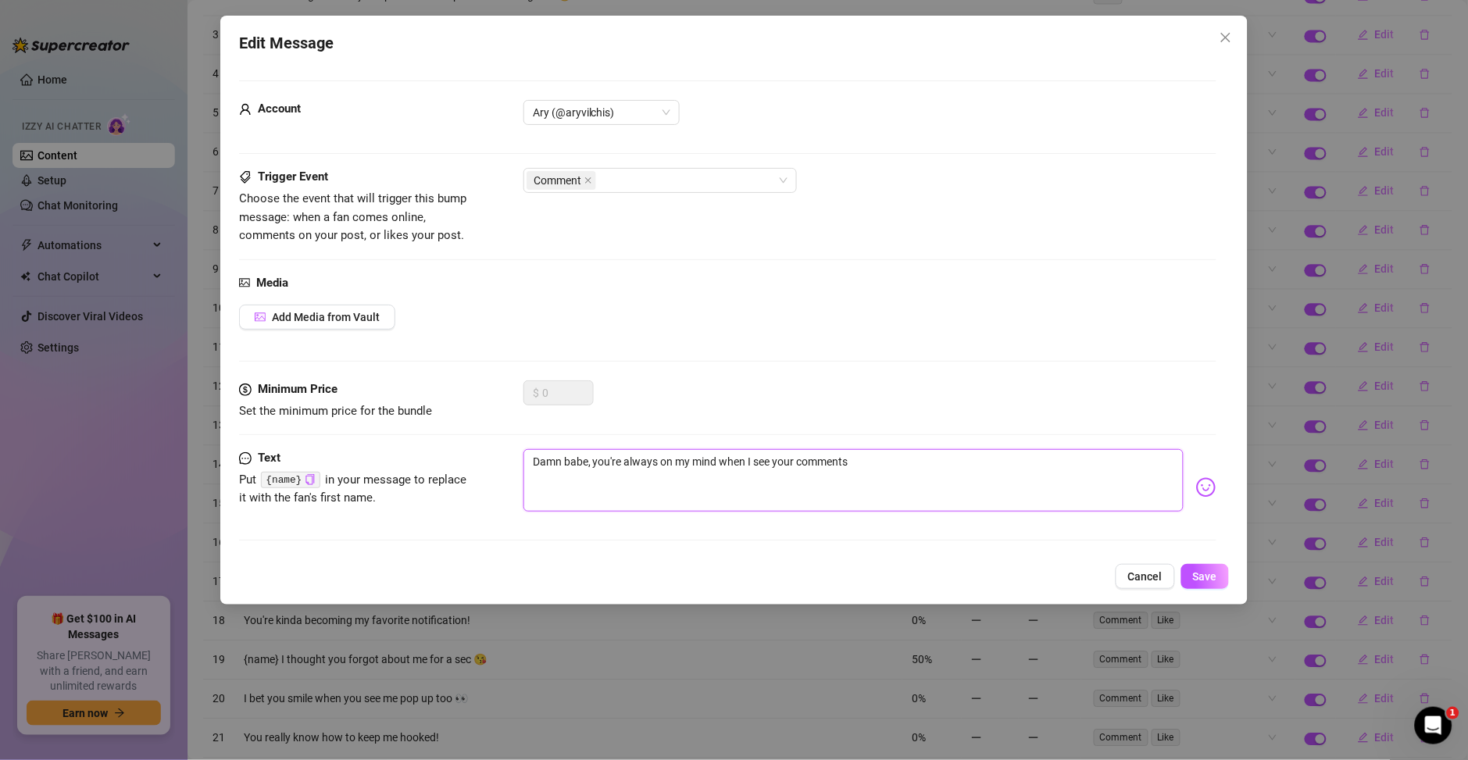
click at [553, 473] on textarea "Damn babe, you're always on my mind when I see your comments" at bounding box center [853, 480] width 660 height 62
paste textarea "Guapo siempre estás en mi mente cuando veo tus comentarios! :3"
click at [1201, 570] on span "Save" at bounding box center [1205, 576] width 24 height 12
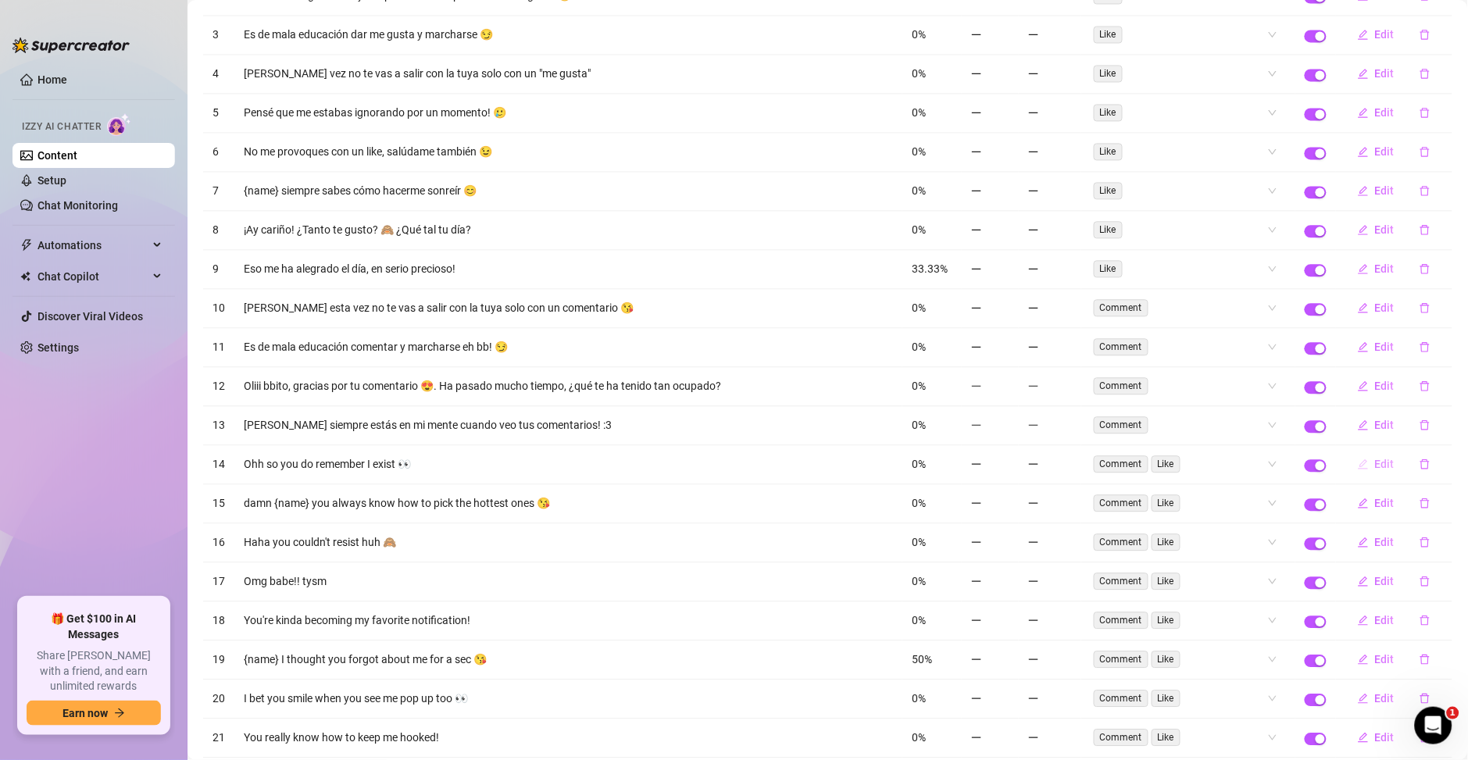
click at [1375, 466] on span "Edit" at bounding box center [1385, 464] width 20 height 12
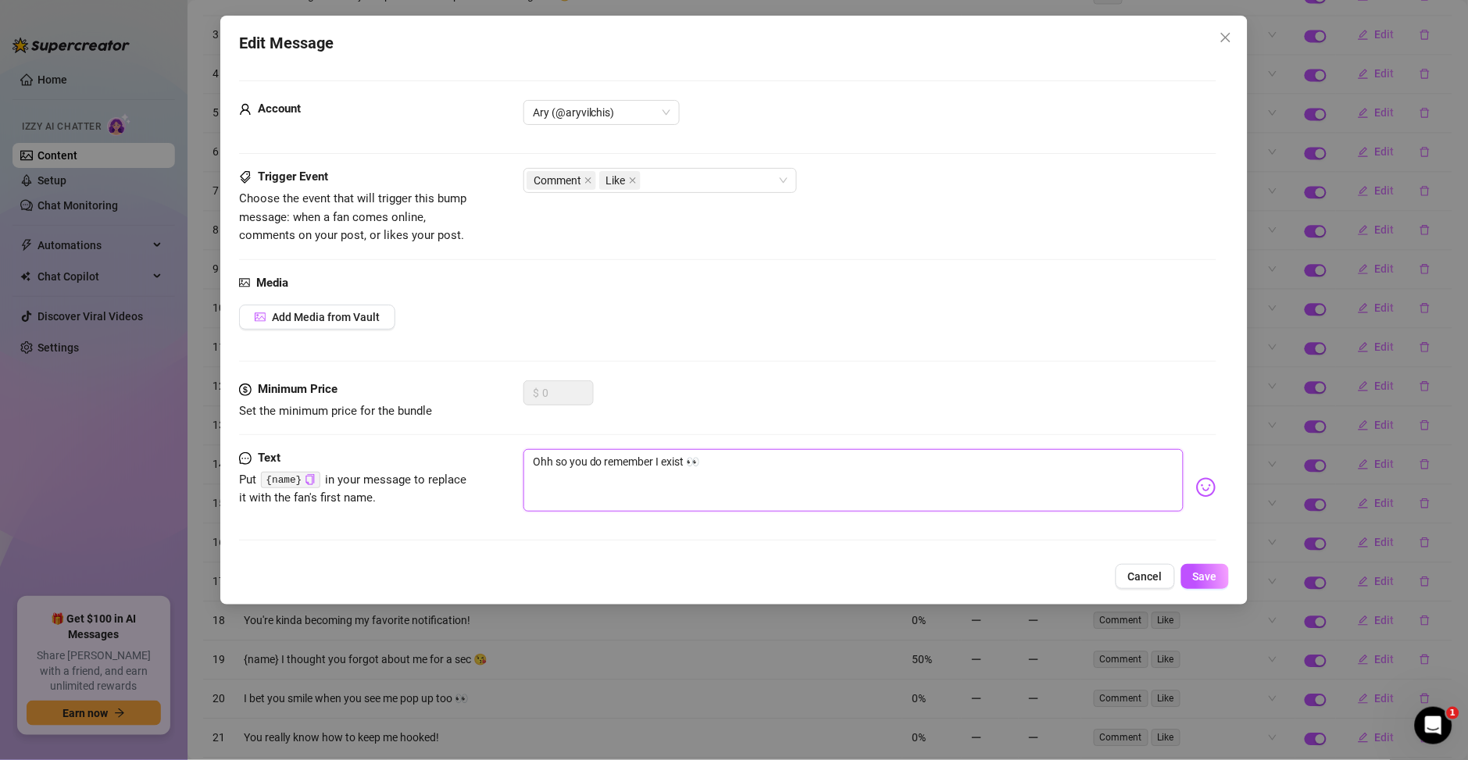
click at [610, 461] on textarea "Ohh so you do remember I exist 👀" at bounding box center [853, 480] width 660 height 62
click at [673, 483] on textarea "Ohh so you do remember I exist 👀" at bounding box center [853, 480] width 660 height 62
click at [673, 481] on textarea "Ohh so you do remember I exist 👀" at bounding box center [853, 480] width 660 height 62
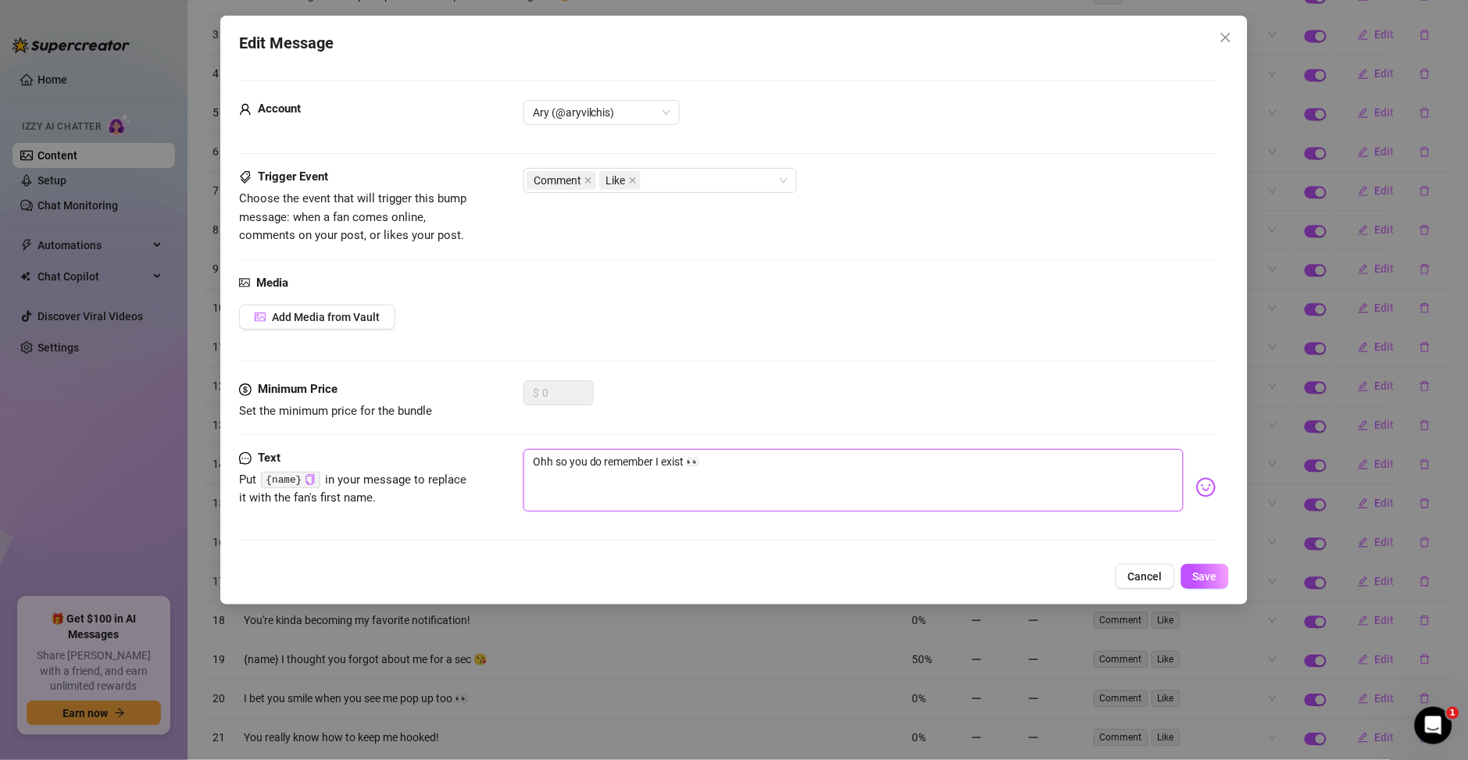
click at [673, 479] on textarea "Ohh so you do remember I exist 👀" at bounding box center [853, 480] width 660 height 62
paste textarea "Ah, entonces sí recuerdas que existo 👀."
click at [769, 476] on textarea "Ohh so you do remember I Ah, entonces sí recuerdas que existo 👀. 👀" at bounding box center [853, 480] width 660 height 62
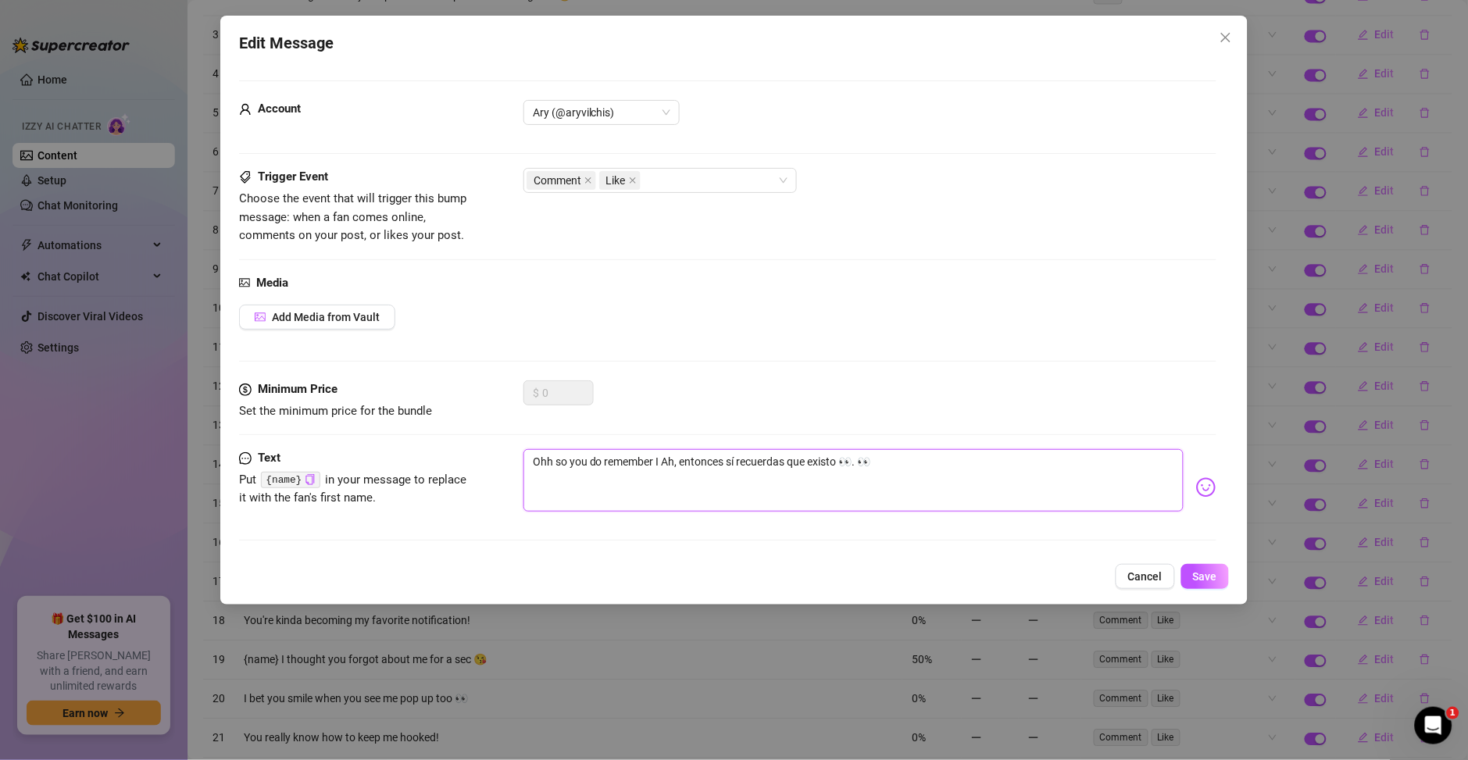
paste textarea "Ah, entonces sí recuerdas que existo 👀."
click at [546, 459] on textarea "Ah, entonces sí recuerdas que existo 👀hahaha" at bounding box center [853, 480] width 660 height 62
click at [1191, 584] on button "Save" at bounding box center [1205, 576] width 48 height 25
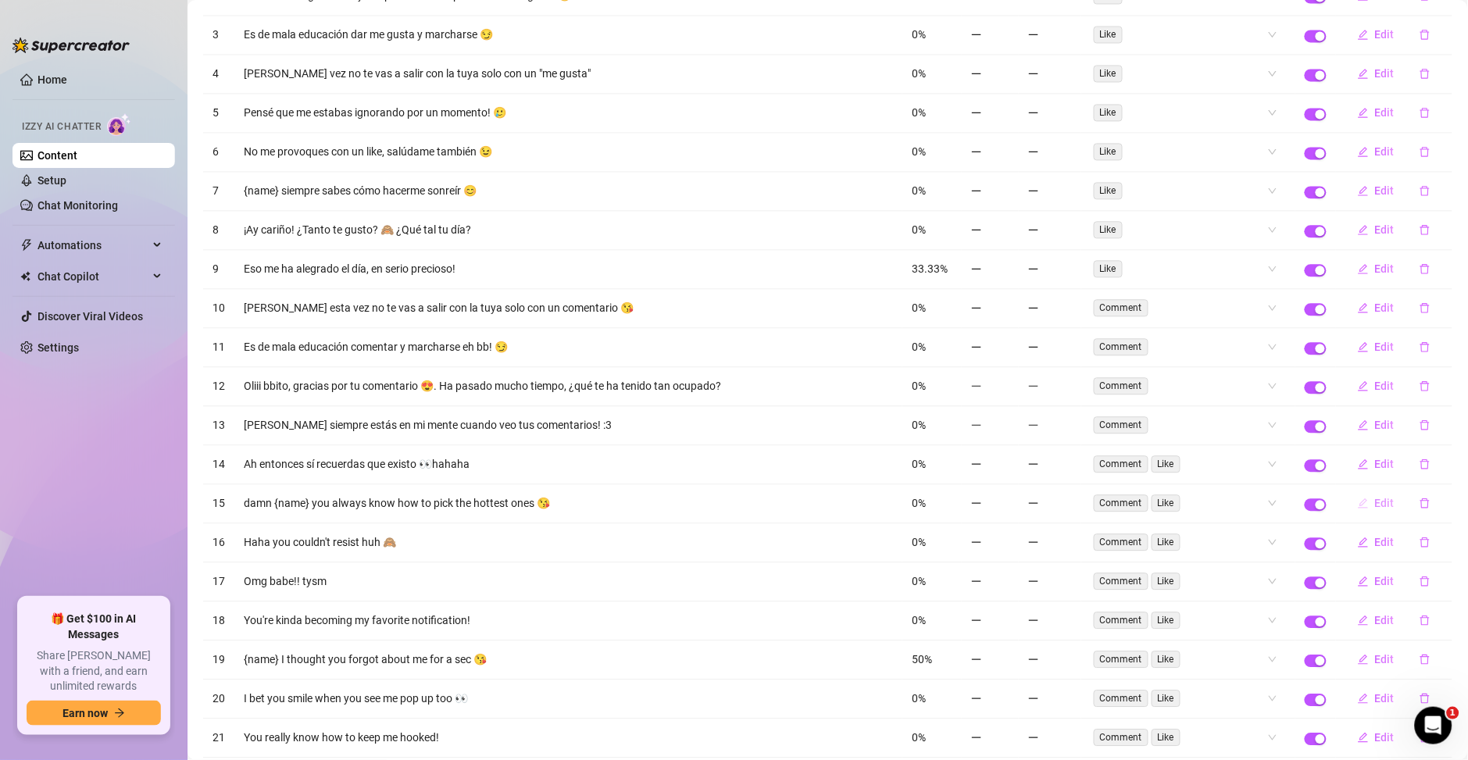
click at [1375, 509] on span "Edit" at bounding box center [1385, 503] width 20 height 12
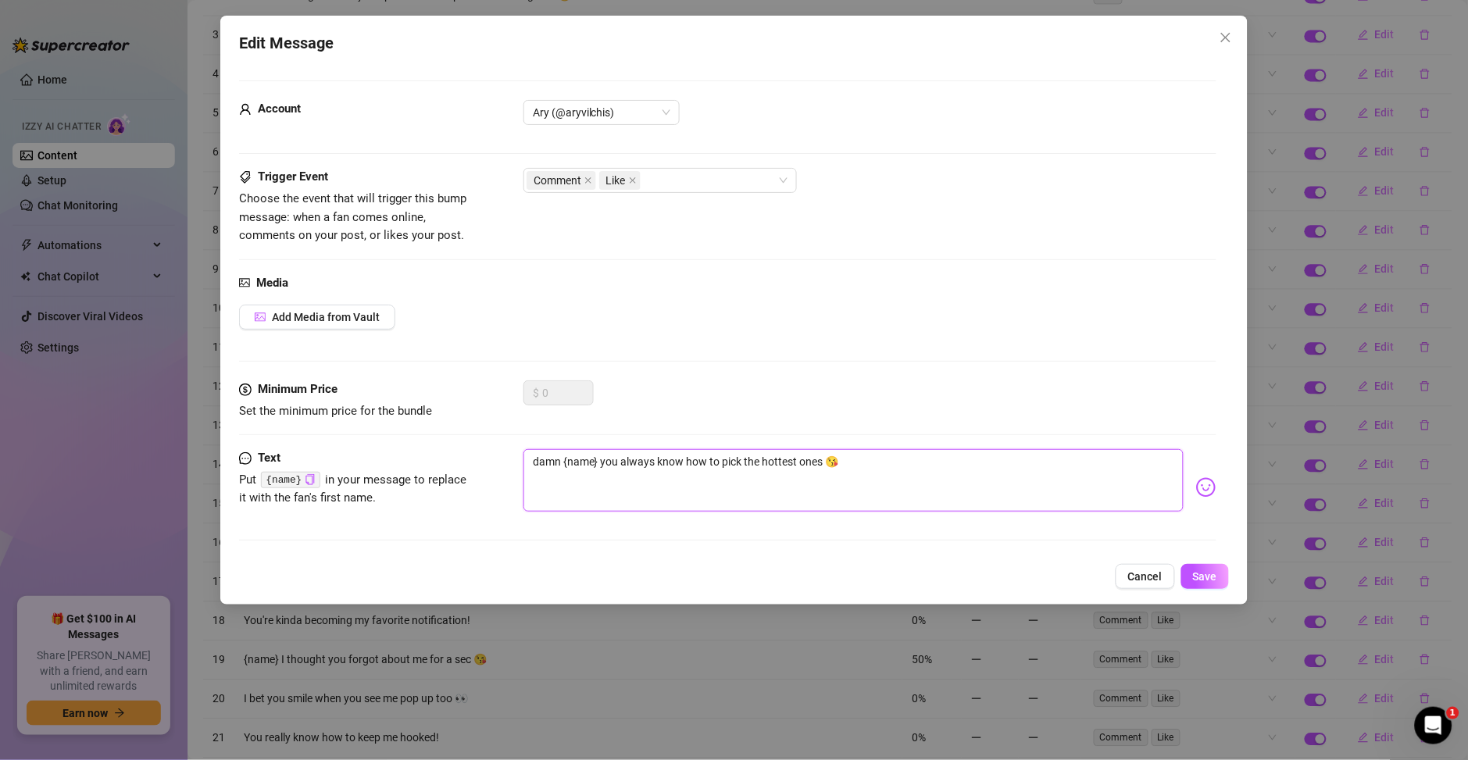
drag, startPoint x: 816, startPoint y: 469, endPoint x: 455, endPoint y: 460, distance: 361.8
click at [455, 460] on div "Text Put {name} in your message to replace it with the fan's first name. damn {…" at bounding box center [727, 487] width 977 height 77
click at [901, 487] on textarea "damn {name} you always know how to pick the hottest ones 😘" at bounding box center [853, 480] width 660 height 62
paste textarea "Oye {nombre}, siempre sabes cómo elegir las mejores! 😘"
drag, startPoint x: 821, startPoint y: 462, endPoint x: 542, endPoint y: 483, distance: 279.6
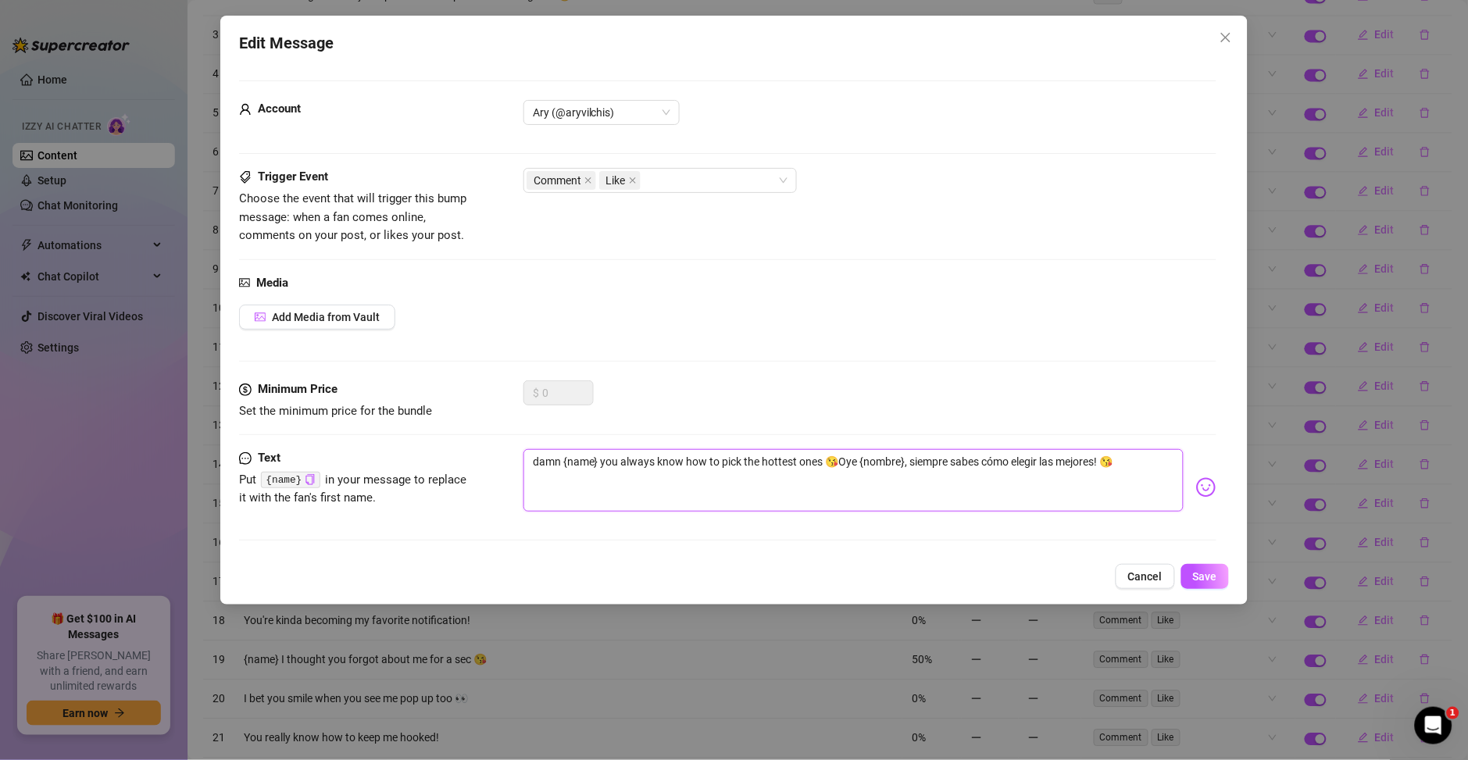
click at [542, 483] on textarea "damn {name} you always know how to pick the hottest ones 😘Oye {nombre}, siempre…" at bounding box center [853, 480] width 660 height 62
click at [597, 464] on textarea "damn {name} you always know how to pick the hottest ones 😘Oye {nombre}, siempre…" at bounding box center [853, 480] width 660 height 62
drag, startPoint x: 597, startPoint y: 464, endPoint x: 576, endPoint y: 469, distance: 21.8
click at [576, 469] on textarea "damn {name} you always know how to pick the hottest ones 😘Oye {nombre}, siempre…" at bounding box center [853, 480] width 660 height 62
drag, startPoint x: 791, startPoint y: 462, endPoint x: 177, endPoint y: 454, distance: 614.0
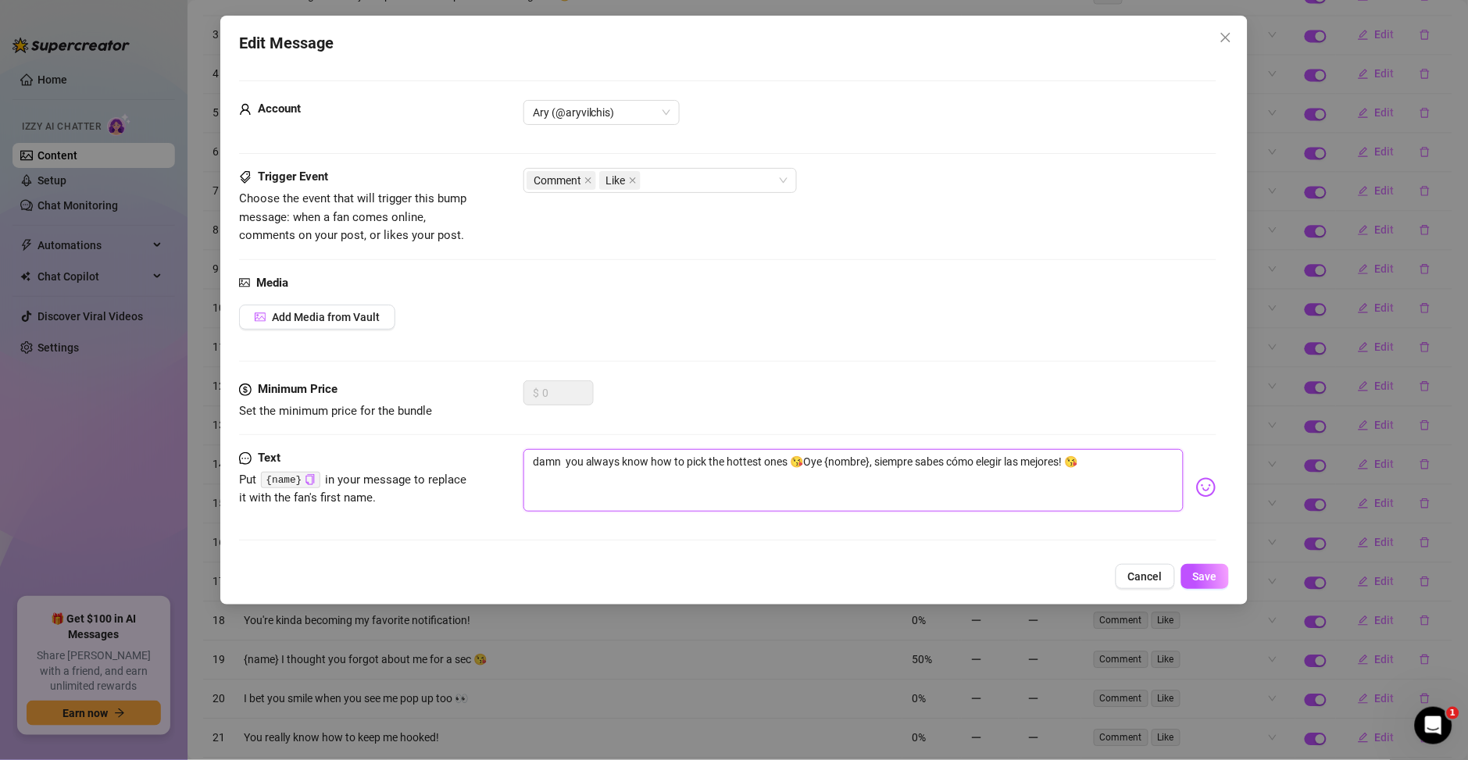
click at [174, 461] on div "Edit Message Account Ary (@aryvilchis) Trigger Event Choose the event that will…" at bounding box center [734, 380] width 1468 height 760
drag, startPoint x: 614, startPoint y: 464, endPoint x: 626, endPoint y: 440, distance: 27.3
click at [612, 462] on textarea "😘Oye {nombre}, siempre sabes cómo elegir las mejores! 😘" at bounding box center [853, 480] width 660 height 62
paste textarea "am"
click at [1189, 571] on button "Save" at bounding box center [1205, 576] width 48 height 25
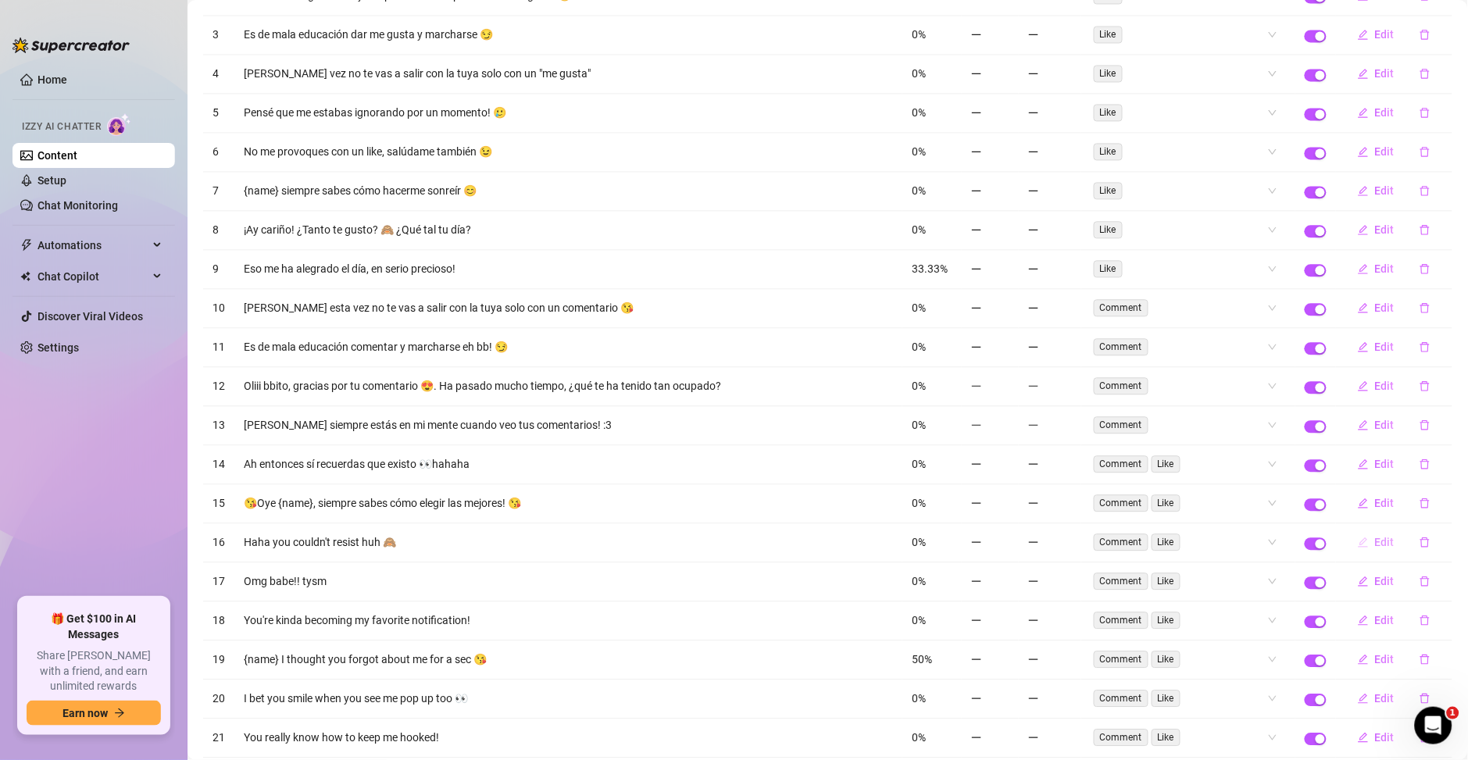
click at [1375, 548] on span "Edit" at bounding box center [1385, 542] width 20 height 12
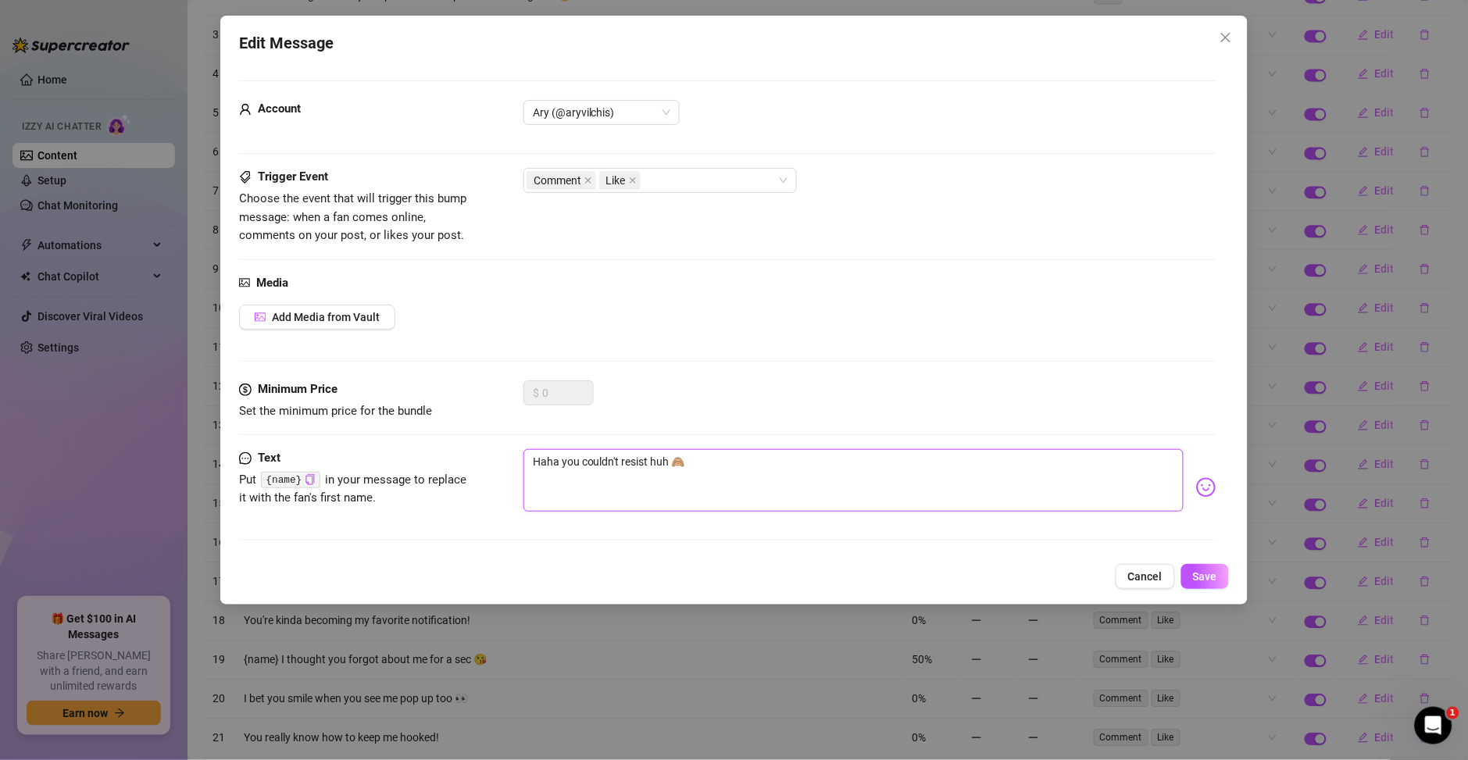
click at [651, 469] on textarea "Haha you couldn't resist huh 🙈" at bounding box center [853, 480] width 660 height 62
click at [630, 480] on textarea "Haha you couldn't resist huh 🙈" at bounding box center [853, 480] width 660 height 62
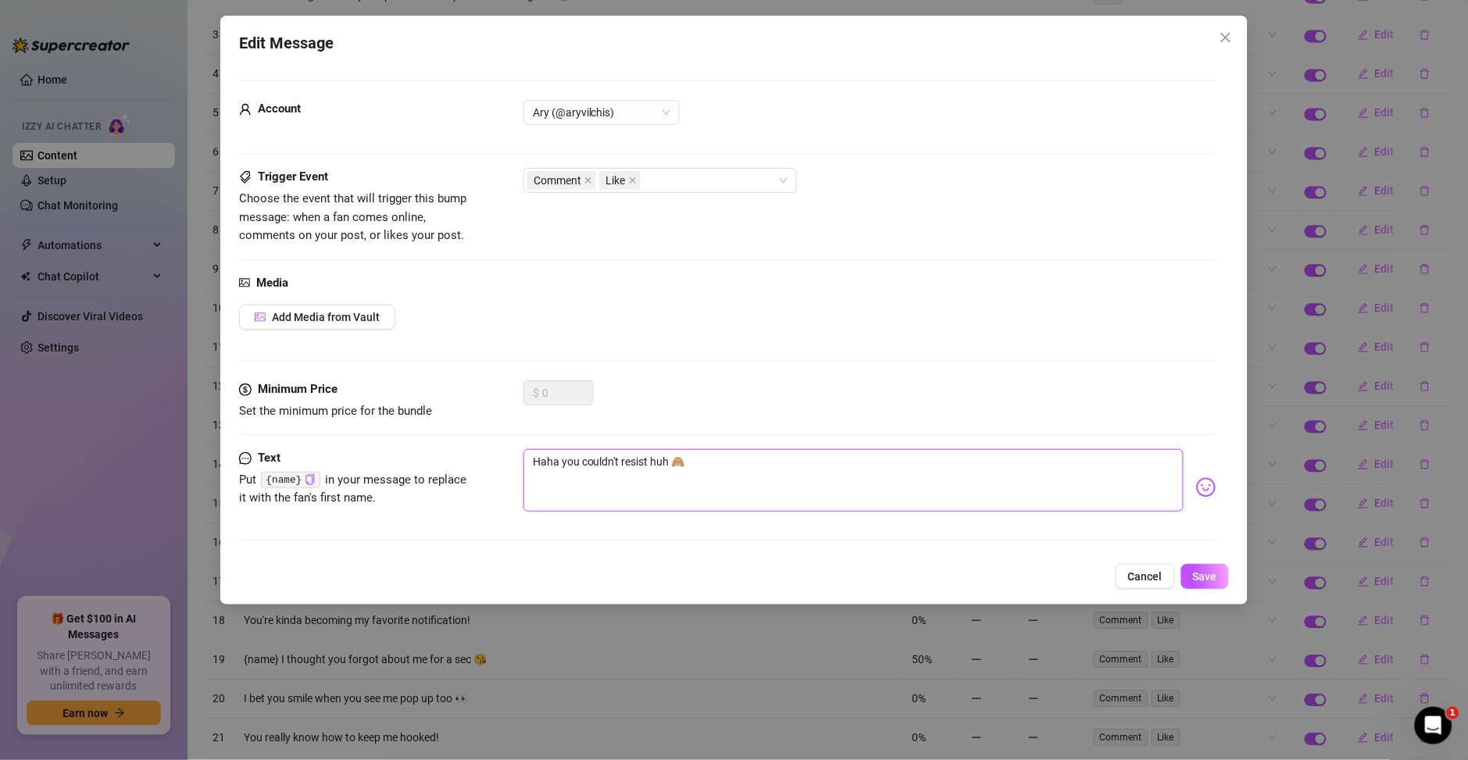
click at [630, 480] on textarea "Haha you couldn't resist huh 🙈" at bounding box center [853, 480] width 660 height 62
paste textarea "Jaja, no pudiste resistirte, ¿eh?"
drag, startPoint x: 673, startPoint y: 462, endPoint x: 707, endPoint y: 448, distance: 37.4
click at [673, 462] on textarea "Jaja, no pudiste resistirte, ¿eh? 🙈" at bounding box center [853, 480] width 660 height 62
drag, startPoint x: 557, startPoint y: 462, endPoint x: 459, endPoint y: 451, distance: 99.1
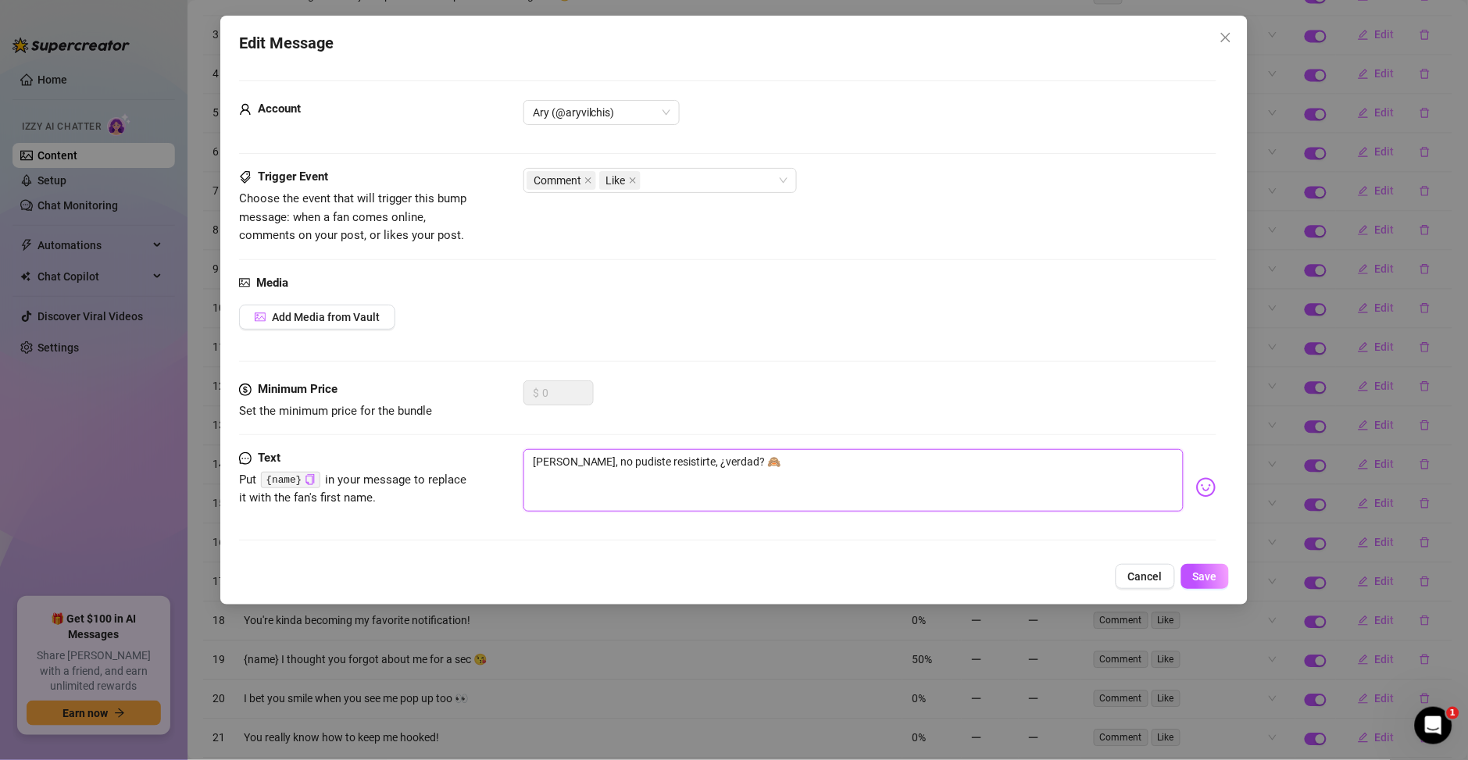
click at [459, 451] on div "Text Put {name} in your message to replace it with the fan's first name. Jaja, …" at bounding box center [727, 487] width 977 height 77
click at [1194, 584] on button "Save" at bounding box center [1205, 576] width 48 height 25
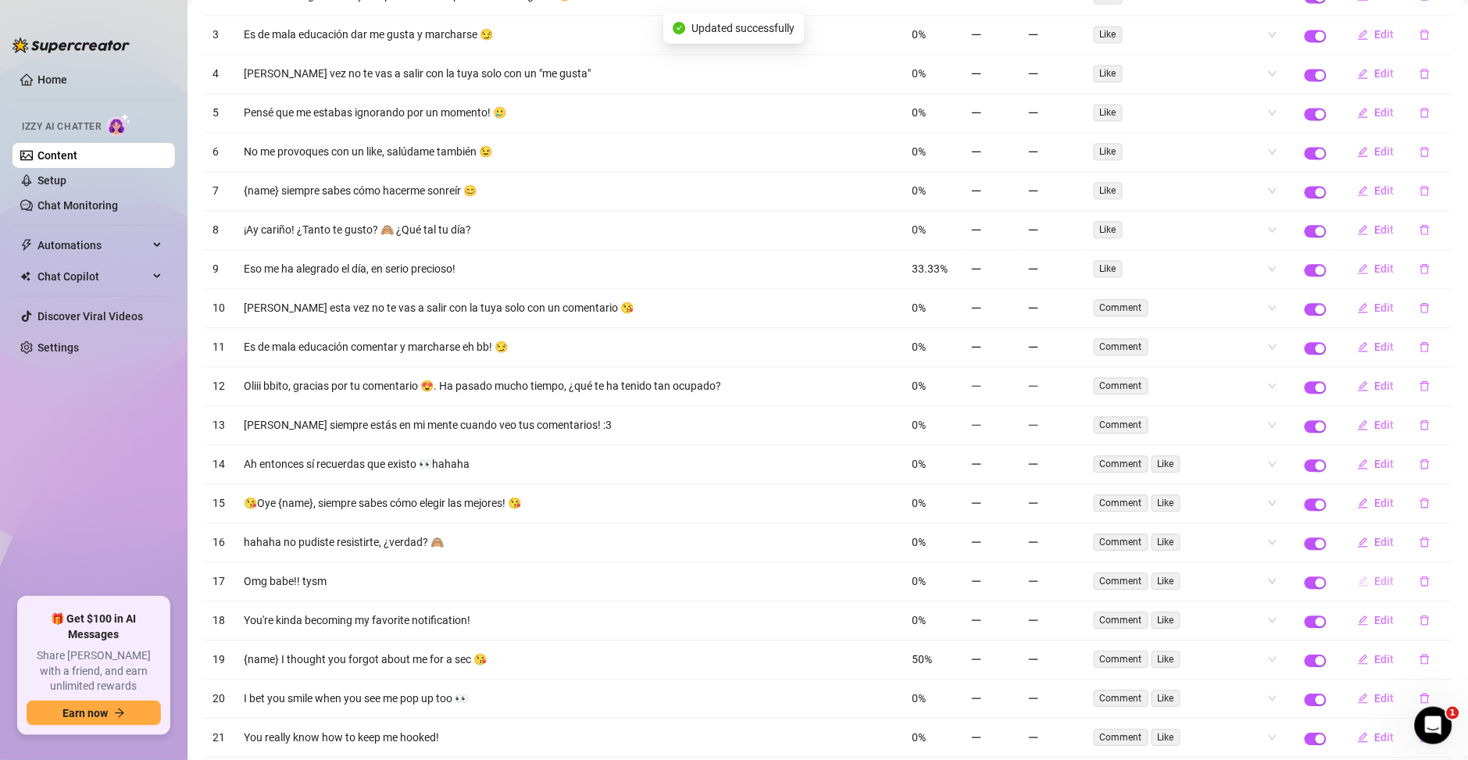
click at [1375, 584] on span "Edit" at bounding box center [1385, 581] width 20 height 12
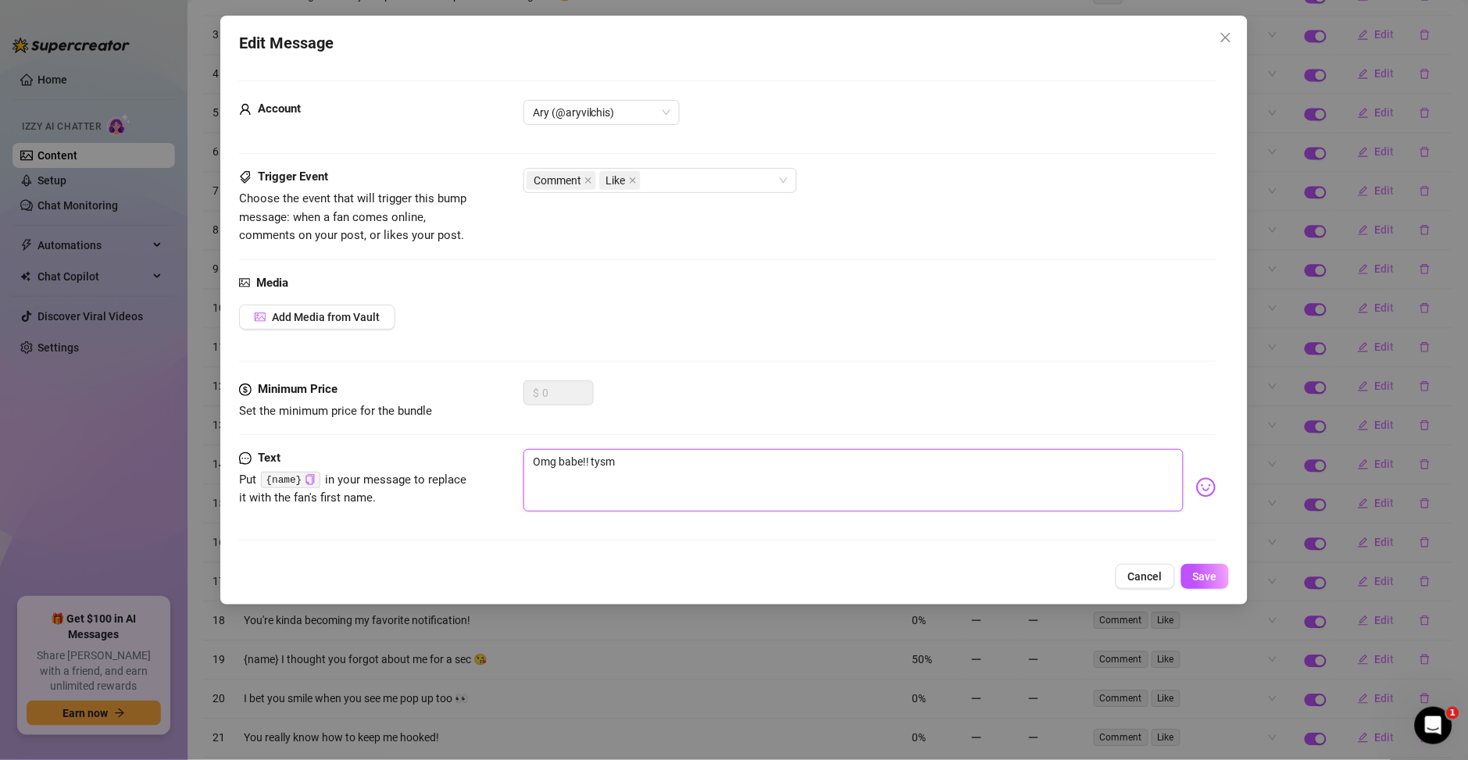
click at [610, 472] on textarea "Omg babe!! tysm" at bounding box center [853, 480] width 660 height 62
click at [590, 465] on textarea "Omg babe!! tysm" at bounding box center [853, 480] width 660 height 62
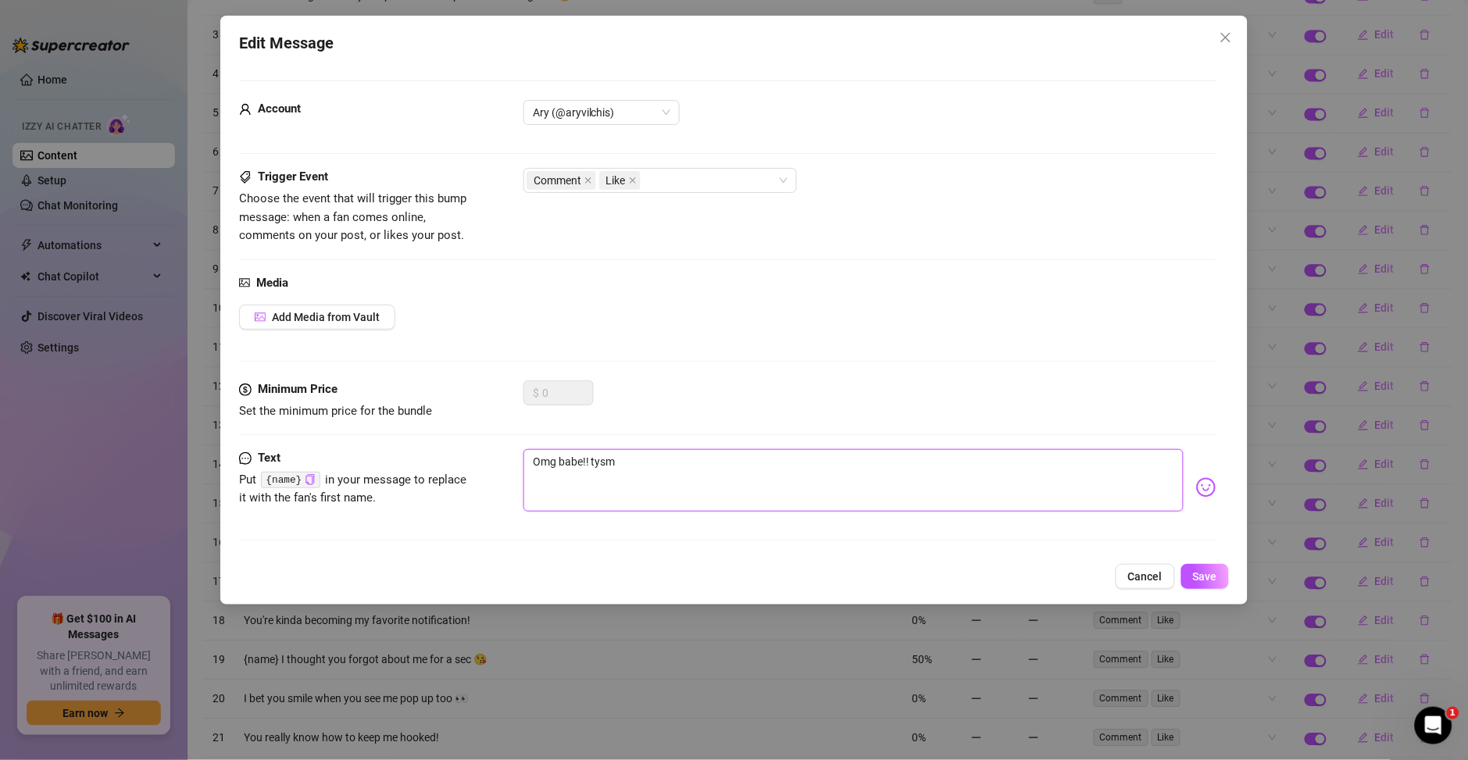
click at [590, 465] on textarea "Omg babe!! tysm" at bounding box center [853, 480] width 660 height 62
paste textarea "¡¡¡Ay, cariño!!! Muchísimas gracias."
drag, startPoint x: 555, startPoint y: 462, endPoint x: 653, endPoint y: 394, distance: 118.5
click at [555, 462] on textarea "¡¡¡Ay, cariño!!! Muchísimas gracias." at bounding box center [853, 480] width 660 height 62
click at [731, 482] on textarea "¡¡¡Ay cariño!!! Muchísimas gracias." at bounding box center [853, 480] width 660 height 62
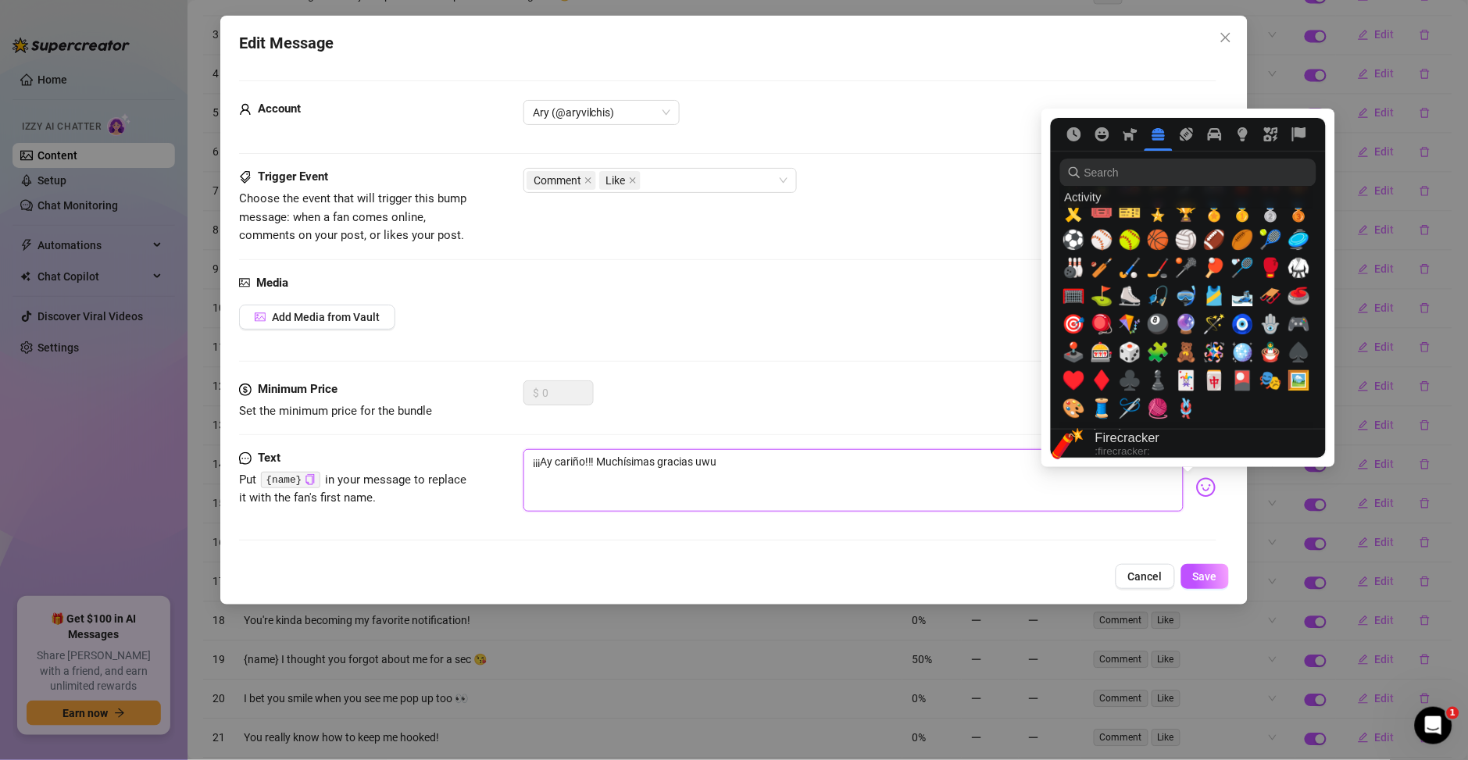
scroll to position [2587, 0]
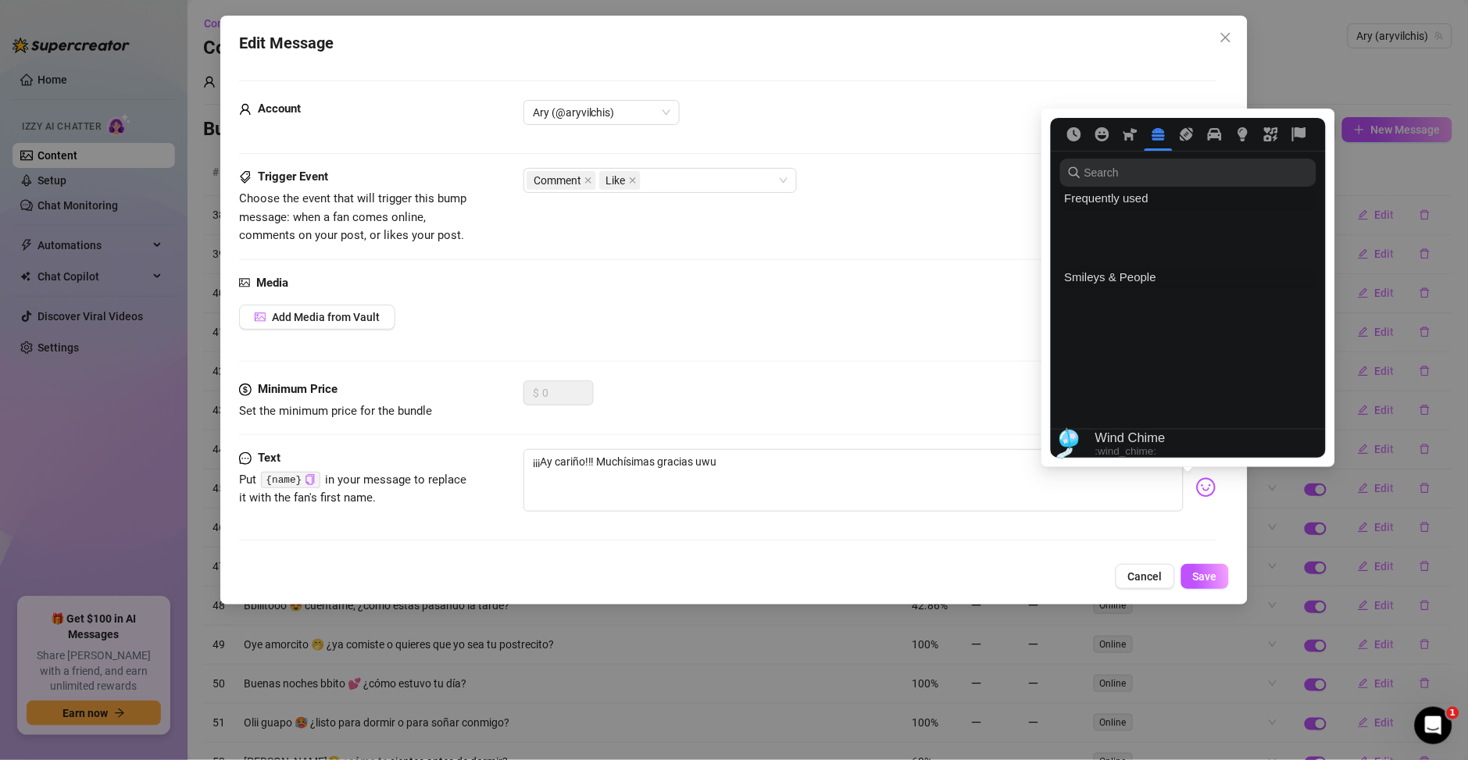
scroll to position [2587, 0]
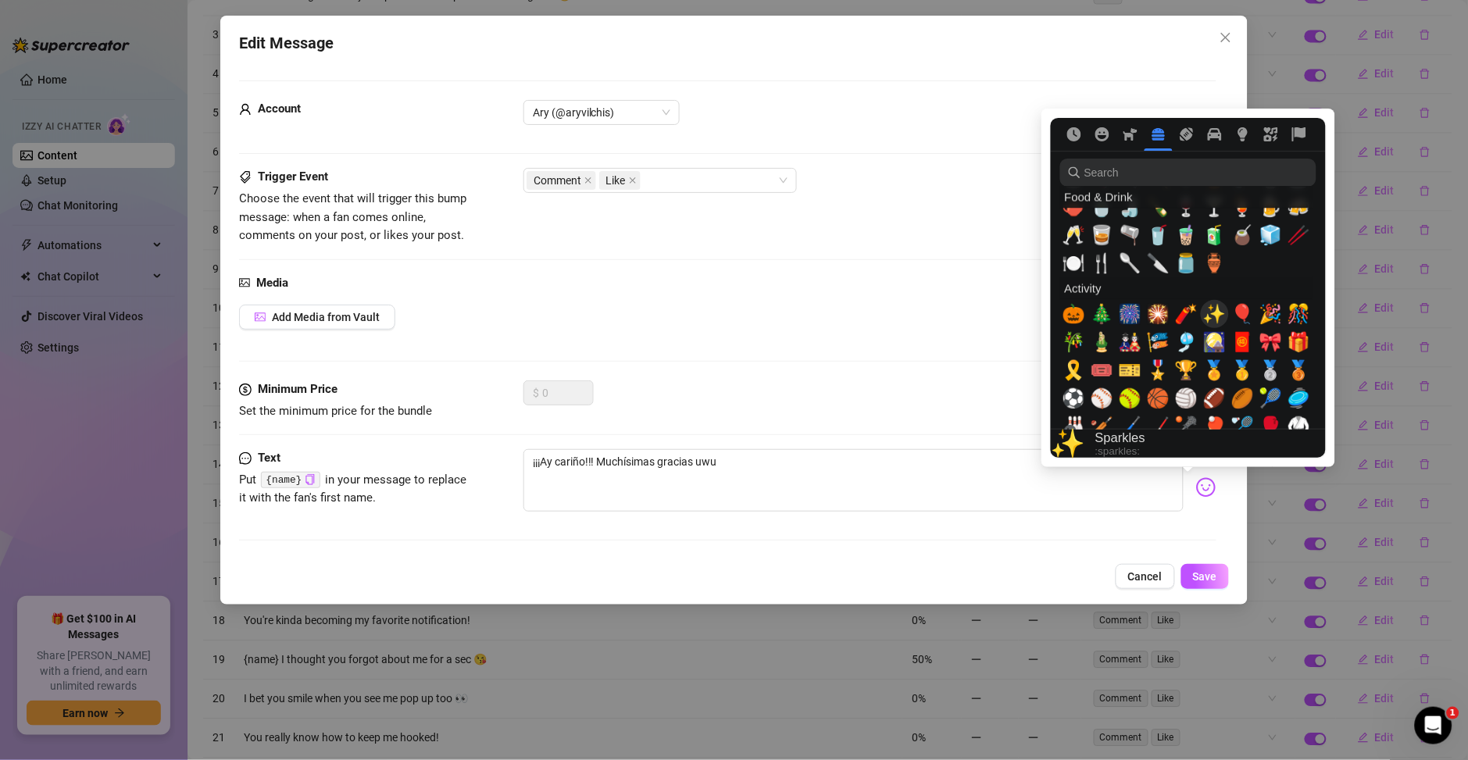
type textarea "¡¡¡Ay cariño!!! Muchísimas gracias uwu"
click at [1213, 317] on span "✨" at bounding box center [1214, 314] width 23 height 22
type textarea "¡¡¡Ay cariño!!! Muchísimas gracias uwu✨"
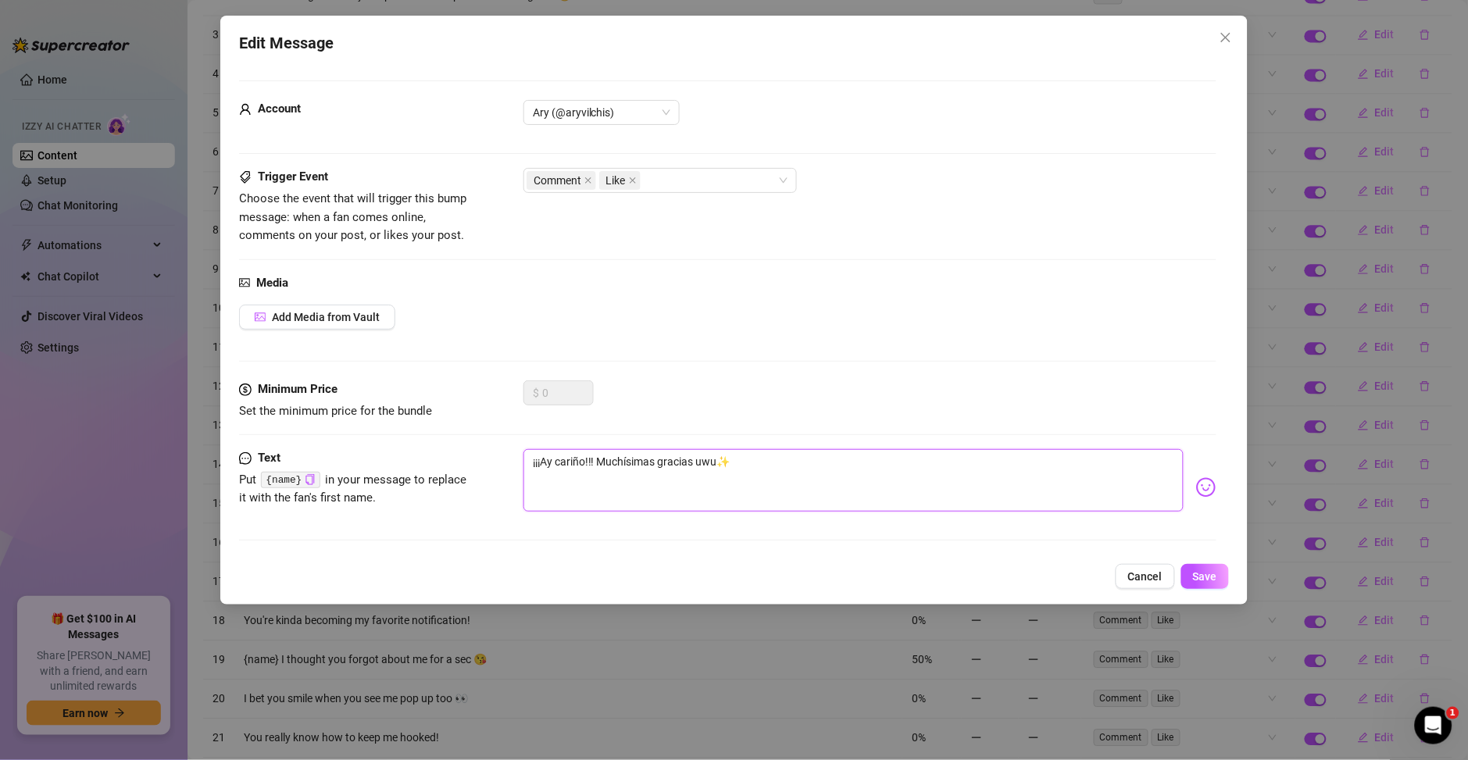
type textarea "¡¡¡Ay cariño!!! Muchísimas gracias uwu✨"
click at [903, 385] on div "$ 0" at bounding box center [869, 399] width 693 height 39
click at [1191, 566] on button "Save" at bounding box center [1205, 576] width 48 height 25
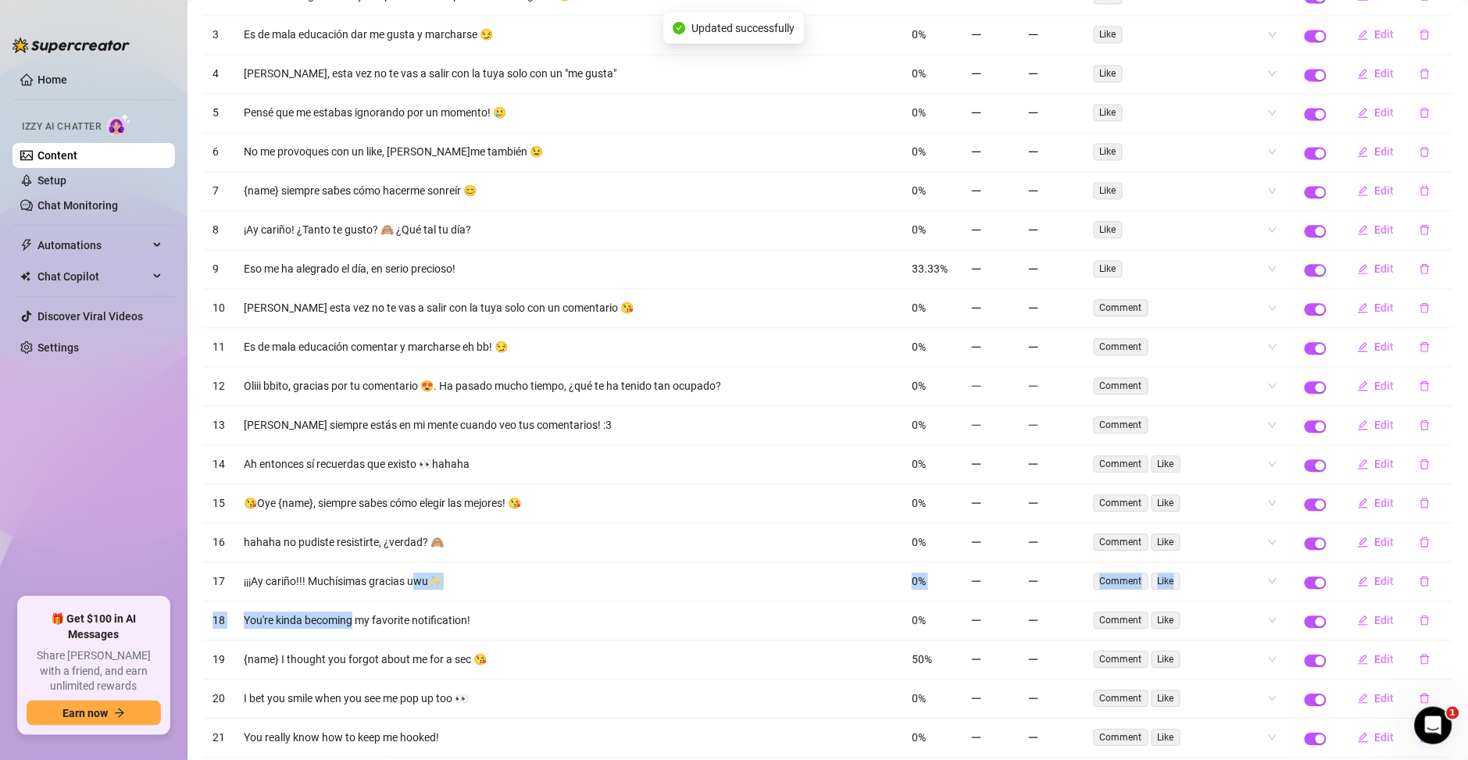
drag, startPoint x: 409, startPoint y: 599, endPoint x: 352, endPoint y: 628, distance: 64.6
click at [352, 625] on tbody "38 Oliii bb! ¿Qué tal tu día? 😍 21.43% Online Edit 39 Amorcito quieres hacerme …" at bounding box center [827, 348] width 1249 height 2070
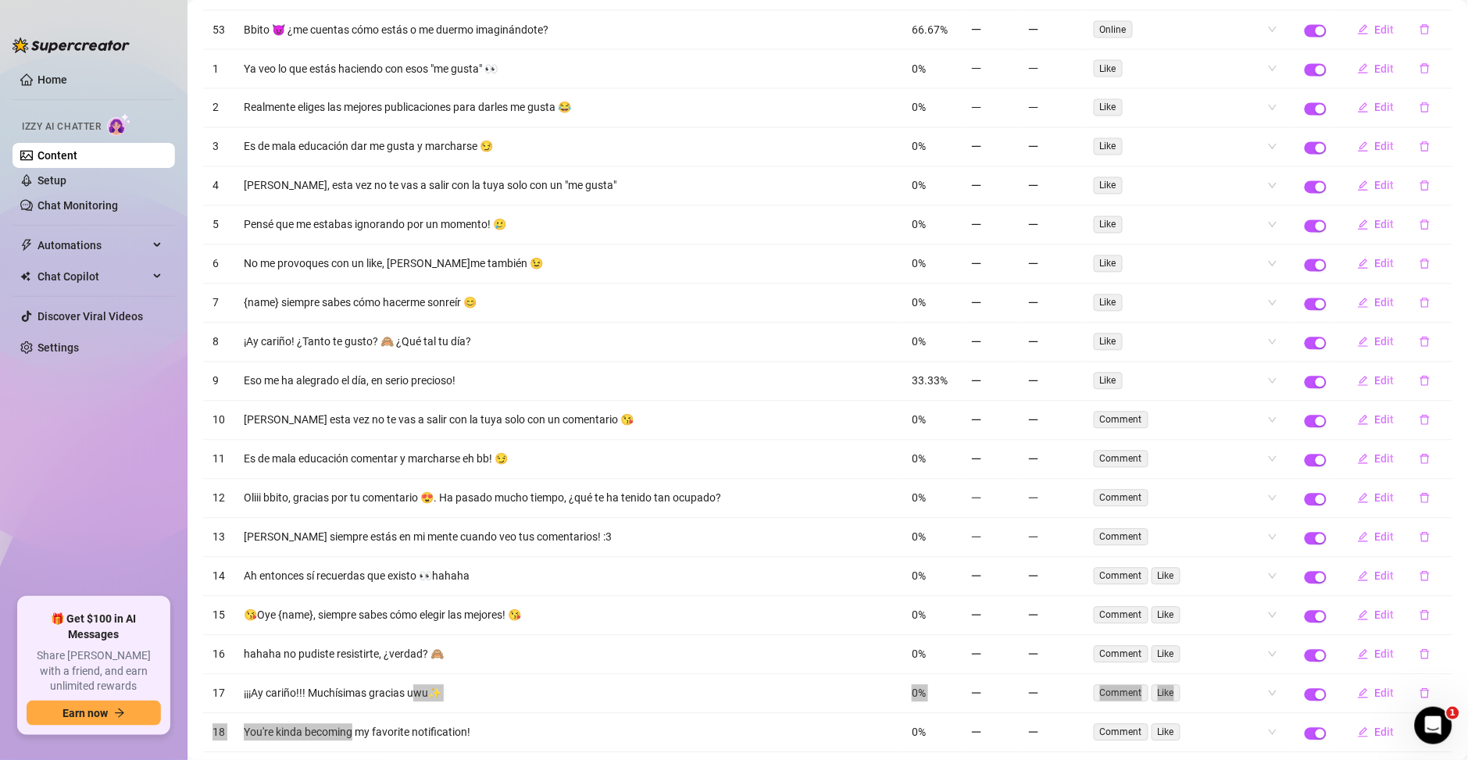
scroll to position [883, 0]
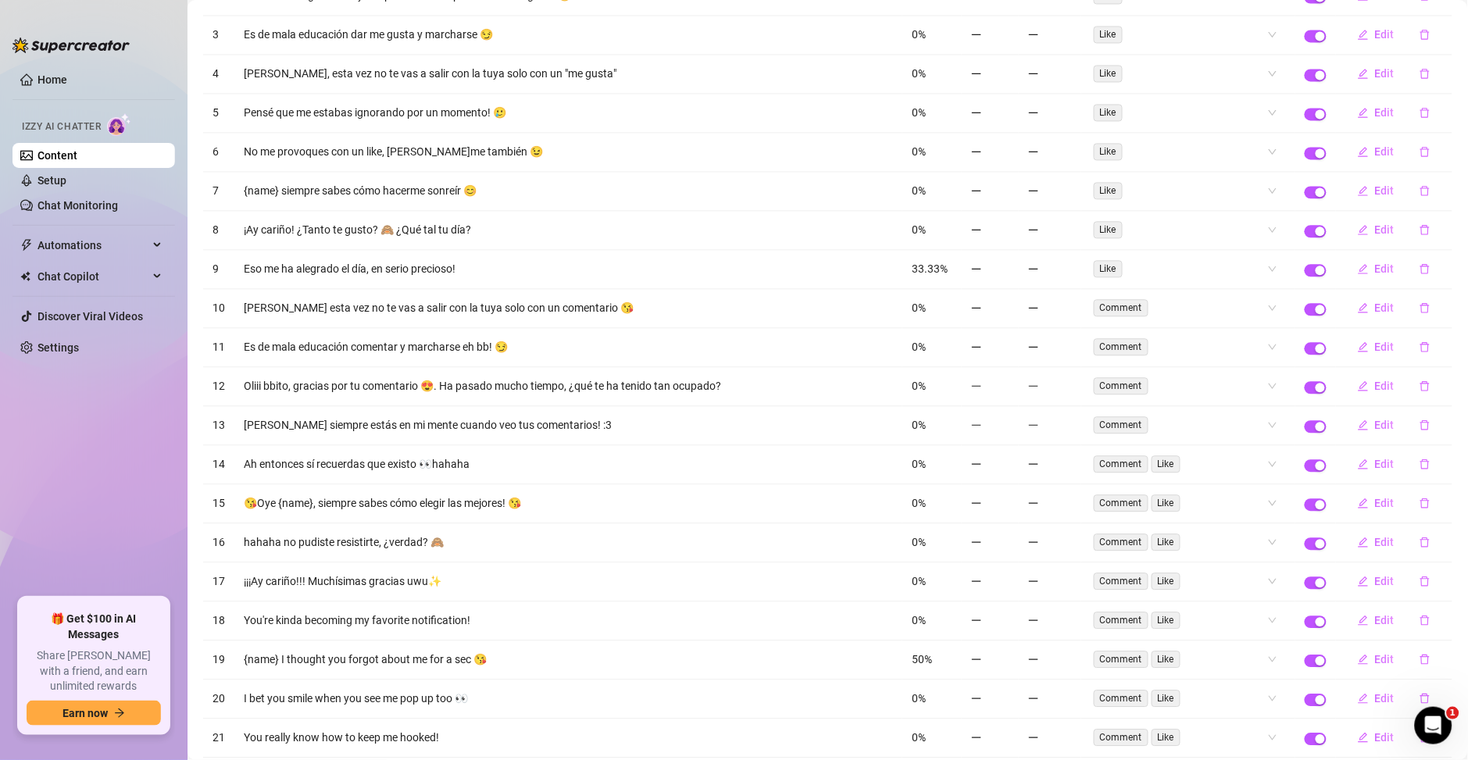
click at [428, 621] on td "You're kinda becoming my favorite notification!" at bounding box center [568, 620] width 668 height 39
click at [1355, 618] on button "Edit" at bounding box center [1376, 620] width 62 height 25
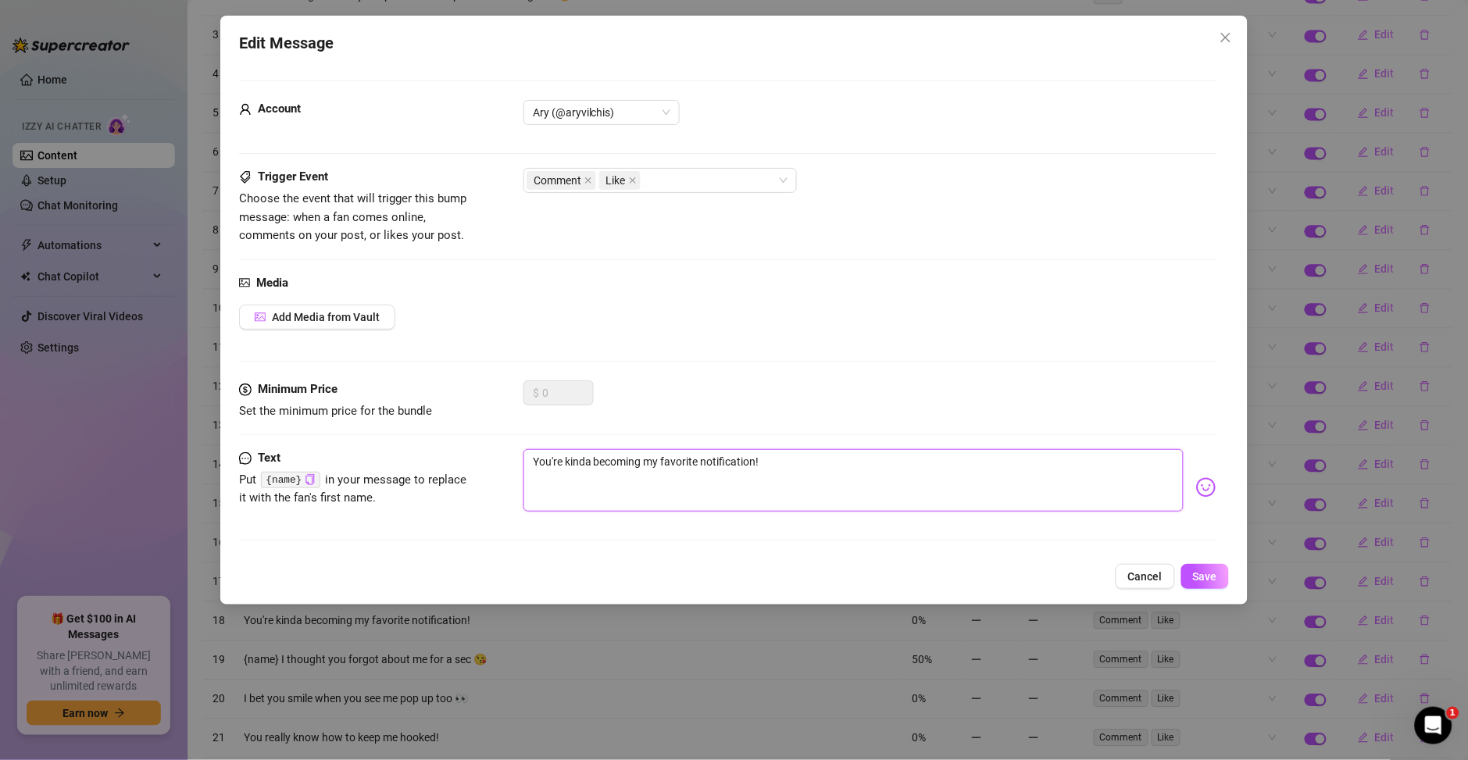
click at [703, 454] on textarea "You're kinda becoming my favorite notification!" at bounding box center [853, 480] width 660 height 62
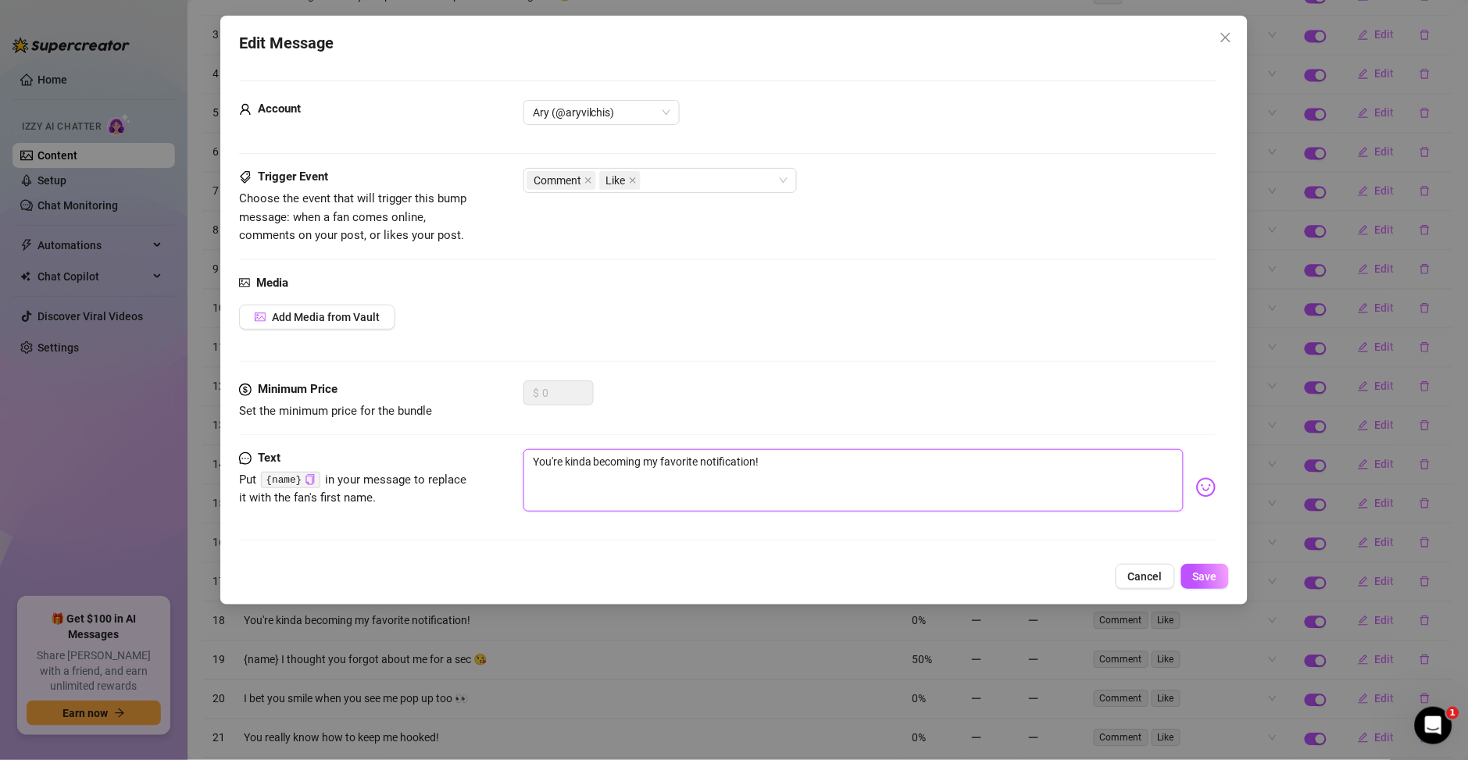
click at [580, 476] on textarea "You're kinda becoming my favorite notification!" at bounding box center [853, 480] width 660 height 62
paste textarea "¡Te estás convirtiendo en mi notificación favorita"
type textarea "¡Te estás convirtiendo en mi notificación favorita!"
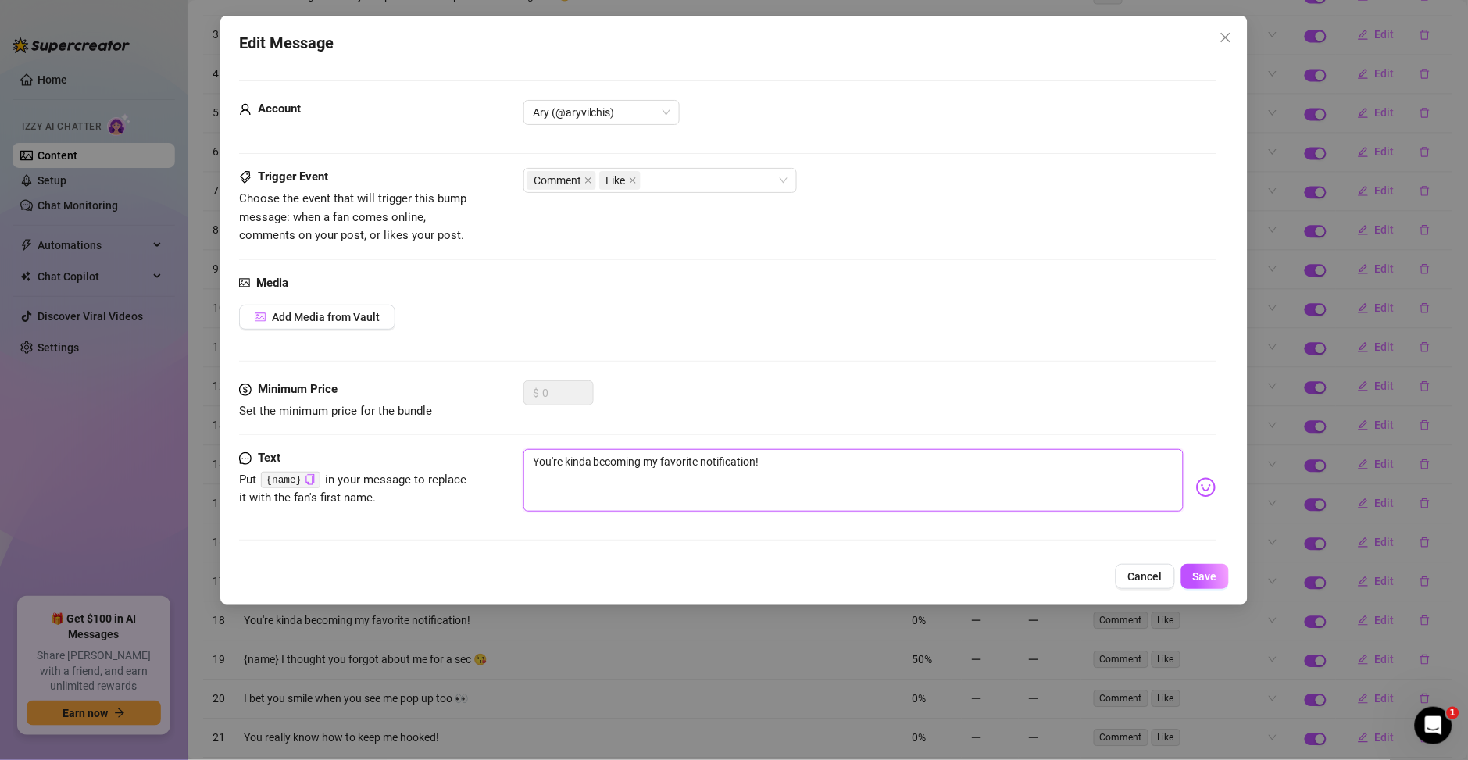
type textarea "¡Te estás convirtiendo en mi notificación favorita!"
drag, startPoint x: 548, startPoint y: 462, endPoint x: 451, endPoint y: 450, distance: 98.4
click at [451, 450] on div "Text Put {name} in your message to replace it with the fan's first name. ¡Te es…" at bounding box center [727, 487] width 977 height 77
type textarea "O estás convirtiendo en mi notificación favorita!"
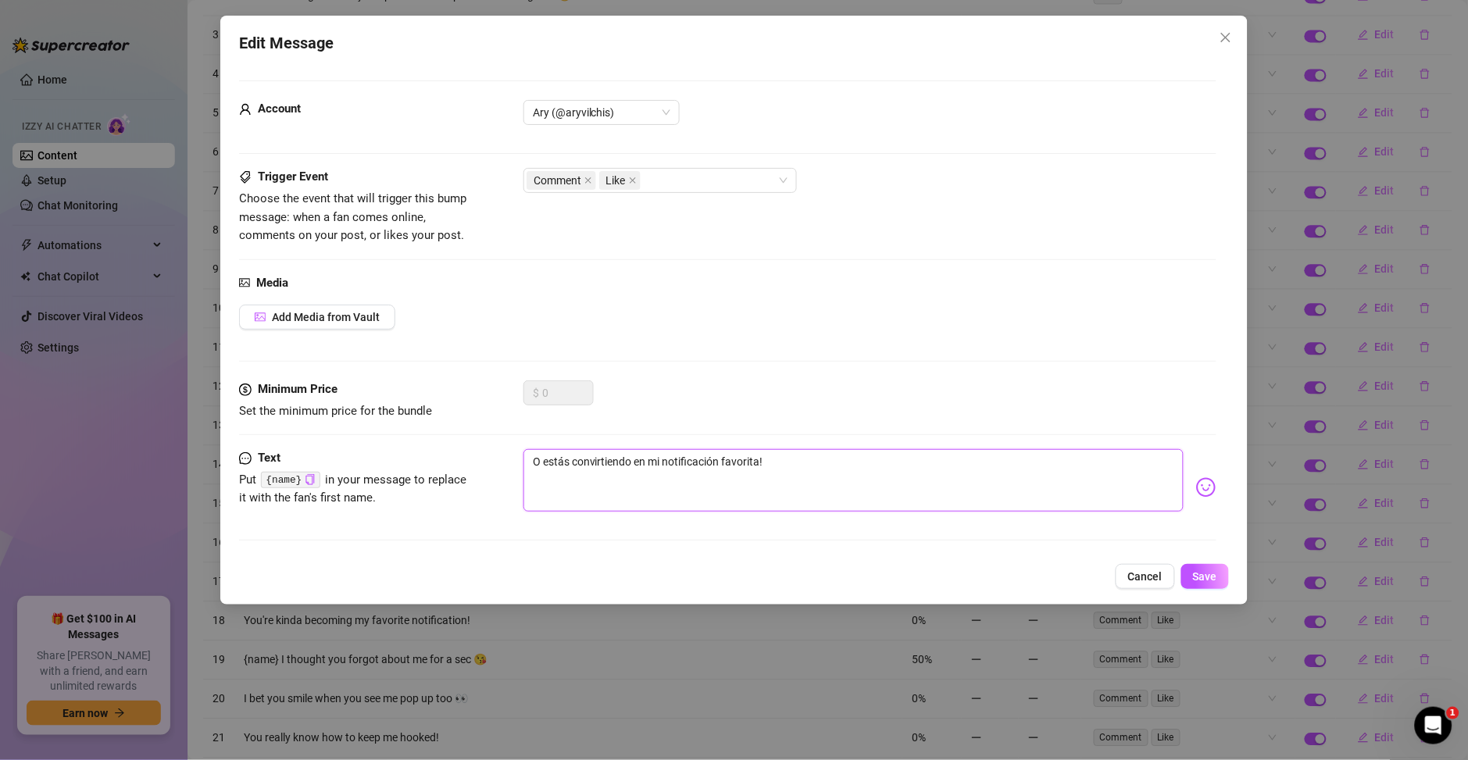
type textarea "Oy estás convirtiendo en mi notificación favorita!"
type textarea "Oye estás convirtiendo en mi notificación favorita!"
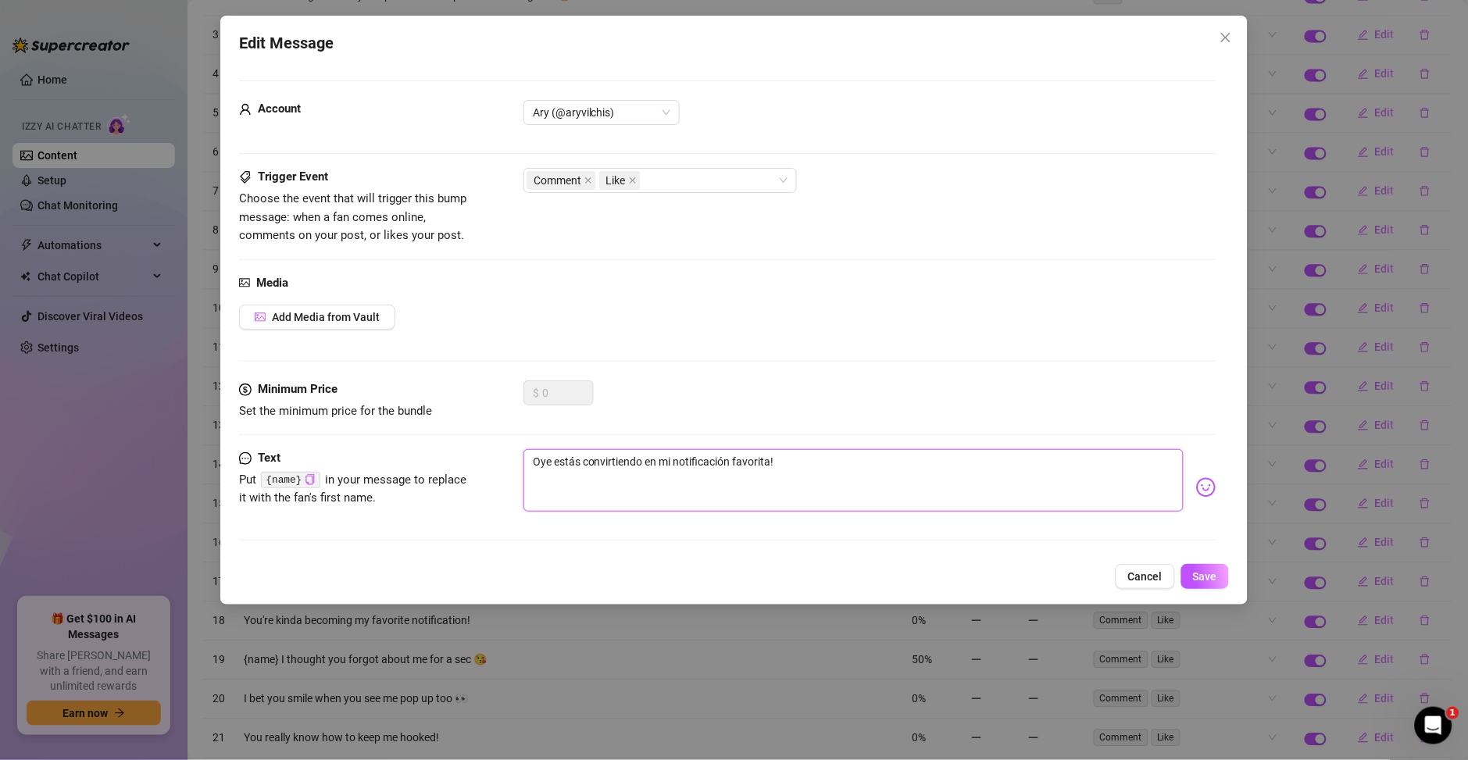
type textarea "Oye estás convirtiendo en mi notificación favorita!"
type textarea "Oye b estás convirtiendo en mi notificación favorita!"
type textarea "Oye bb estás convirtiendo en mi notificación favorita!"
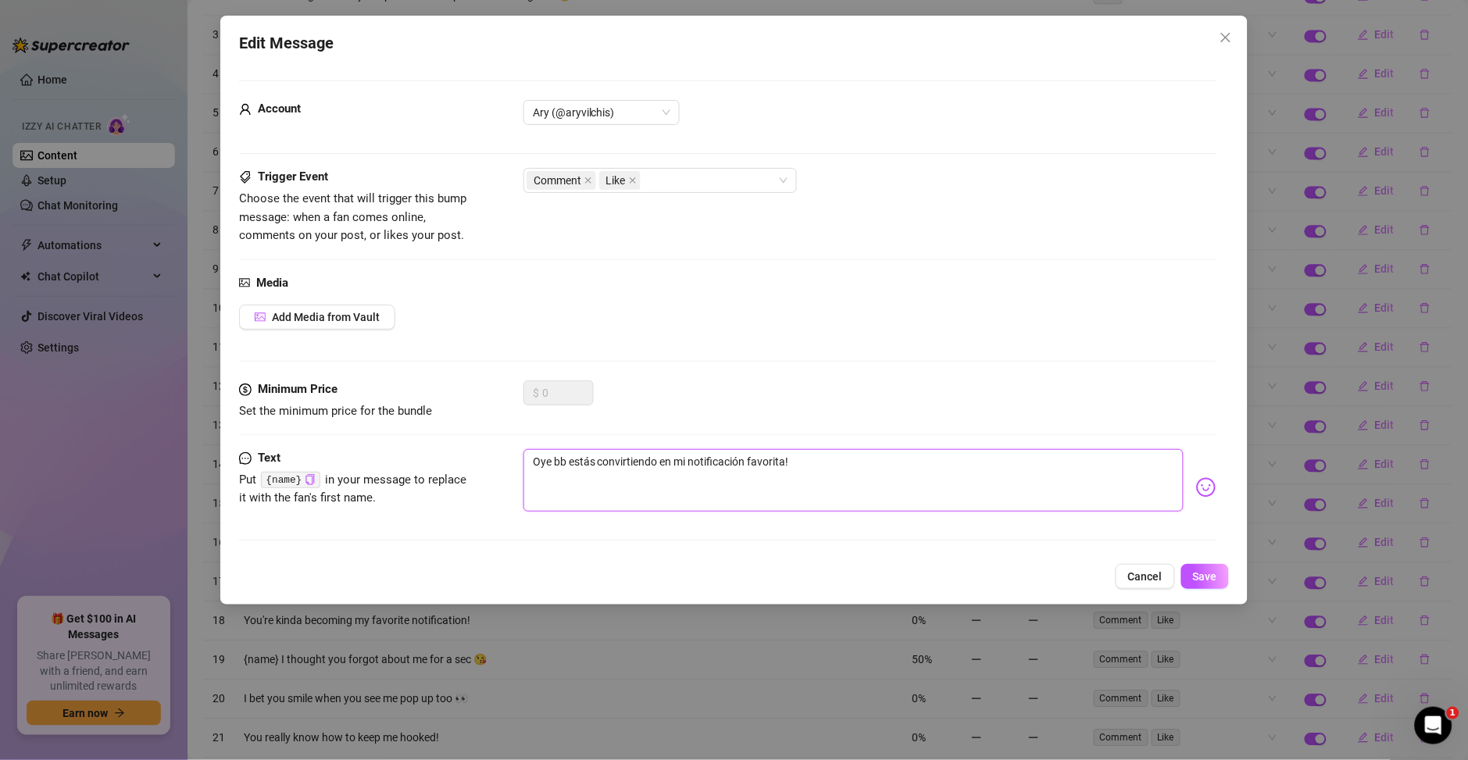
type textarea "Oye bb estás convirtiendo en mi notificación favorita!"
type textarea "Oye bb t estás convirtiendo en mi notificación favorita!"
type textarea "Oye bb te estás convirtiendo en mi notificación favorita!"
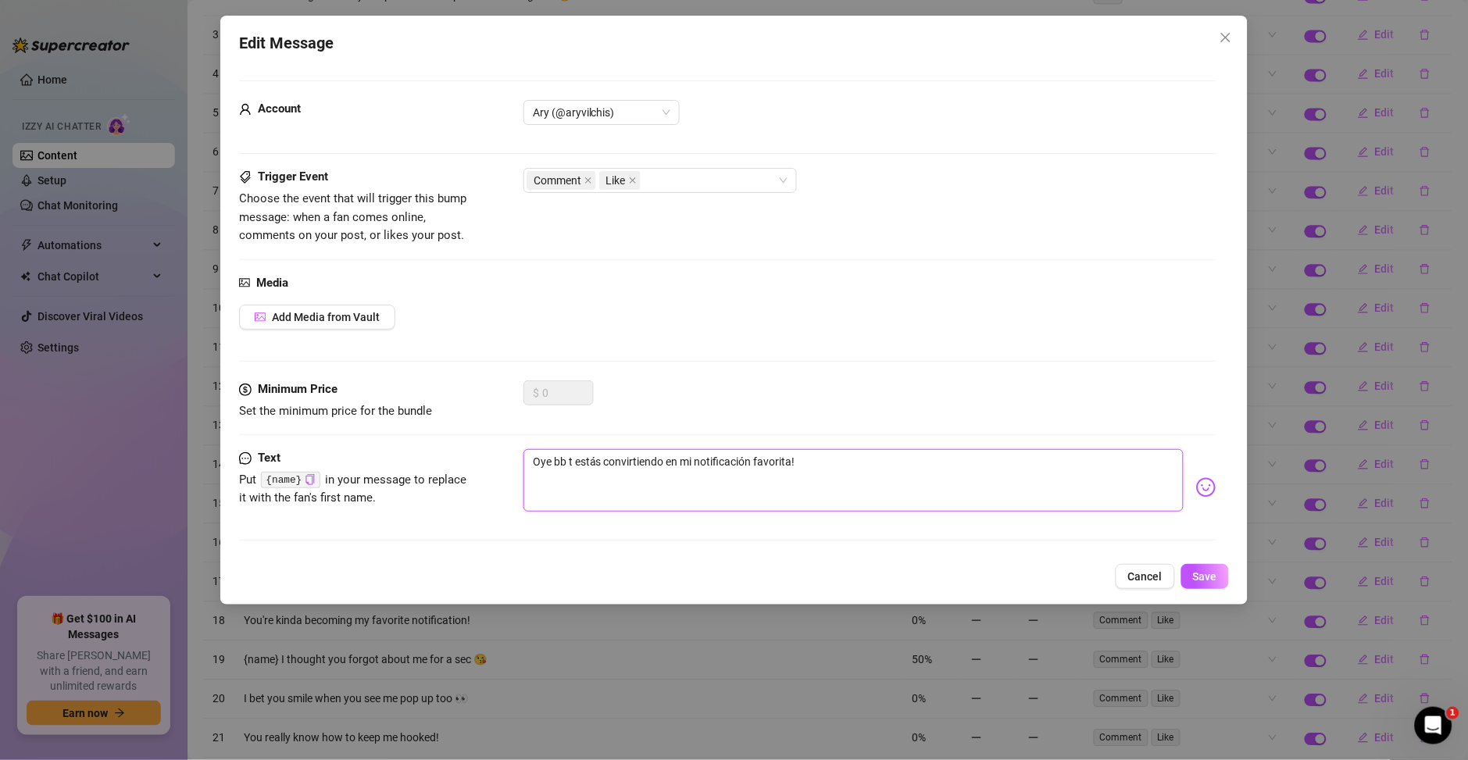
type textarea "Oye bb te estás convirtiendo en mi notificación favorita!"
click at [850, 477] on textarea "Oye bb te estás convirtiendo en mi notificación favorita!" at bounding box center [853, 480] width 660 height 62
type textarea "Oye bb te estás convirtiendo en mi notificación favorita!"
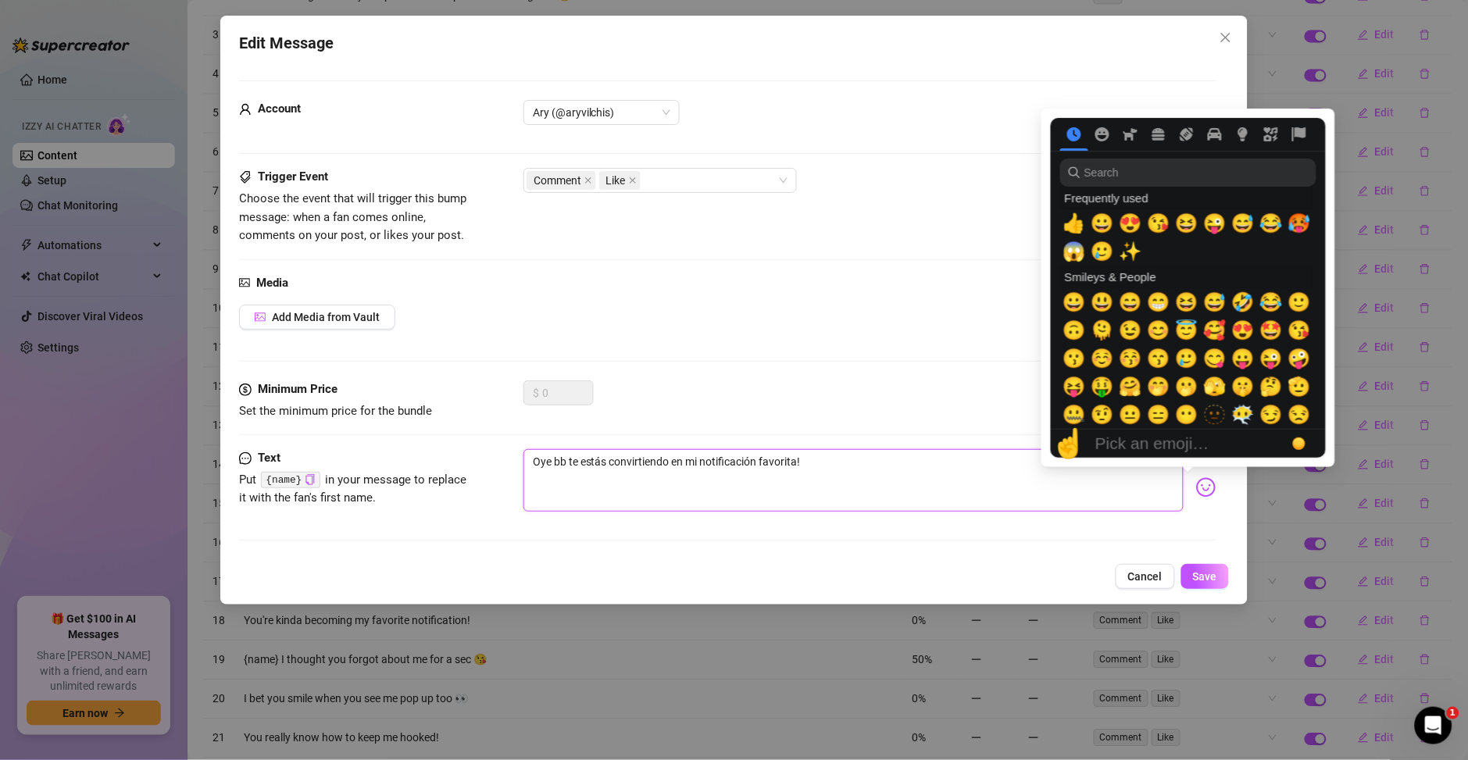
type textarea "Oye bb te estás convirtiendo en mi notificación favorita!"
click at [1196, 494] on img at bounding box center [1206, 487] width 20 height 20
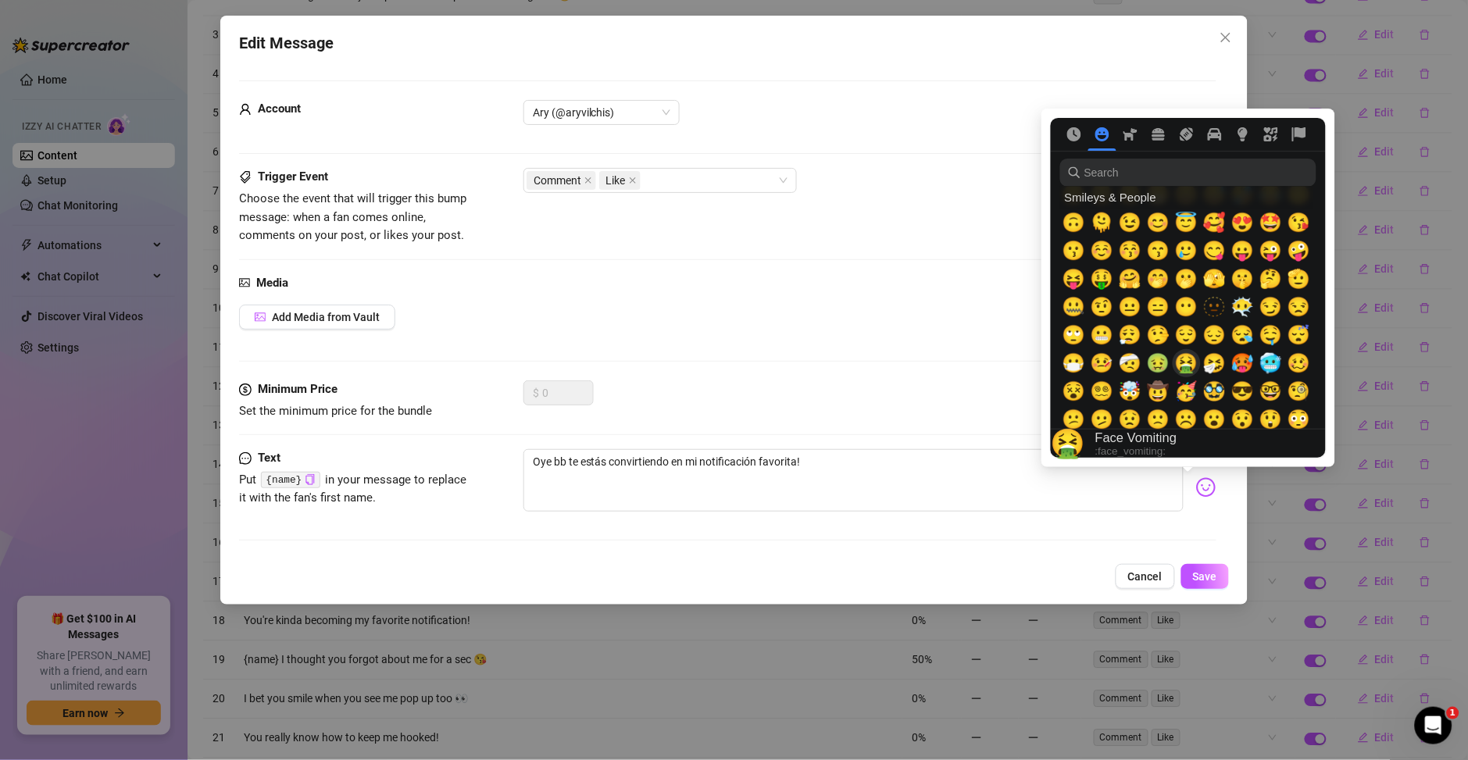
scroll to position [112, 0]
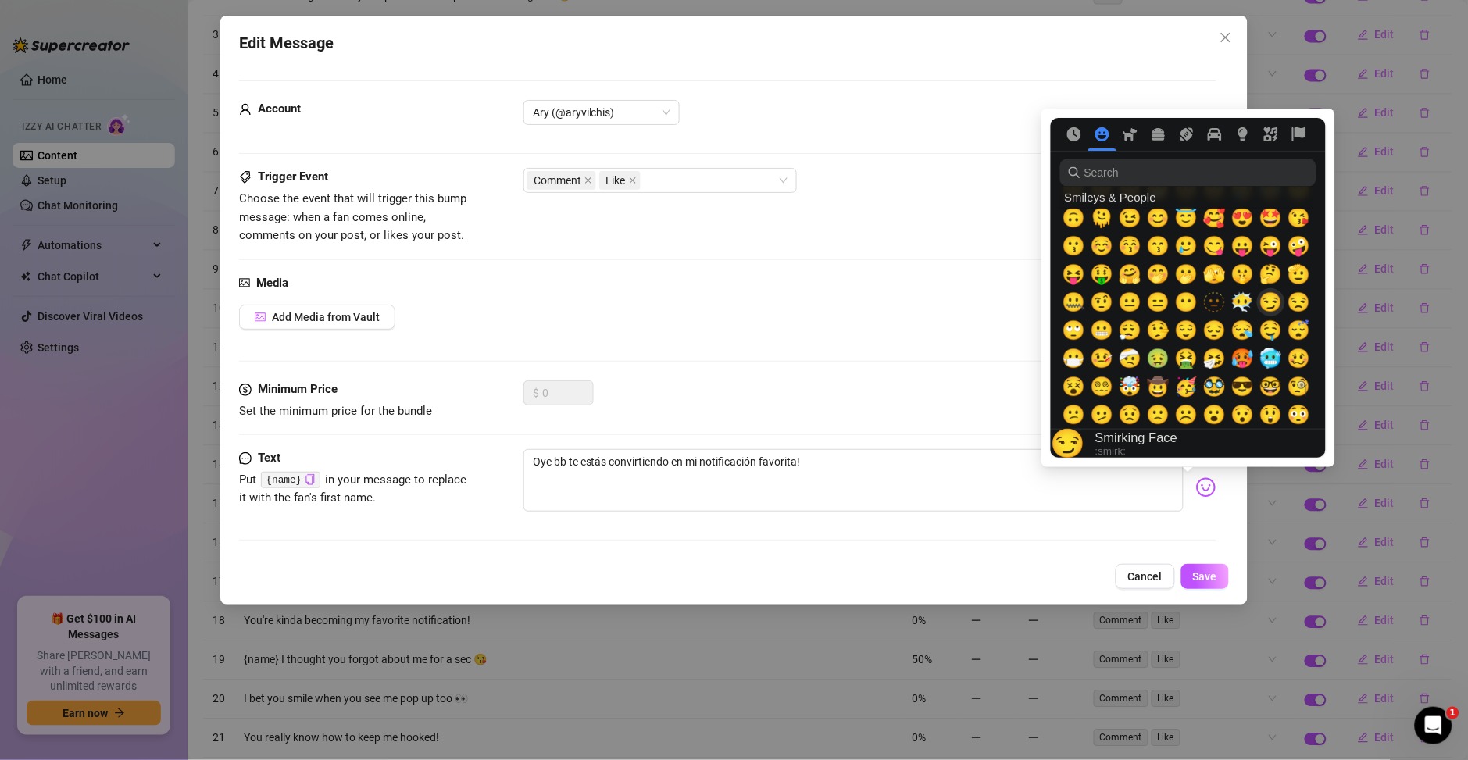
click at [1265, 306] on span "😏" at bounding box center [1270, 302] width 23 height 22
type textarea "Oye bb te estás convirtiendo en mi notificación favorita! 😏"
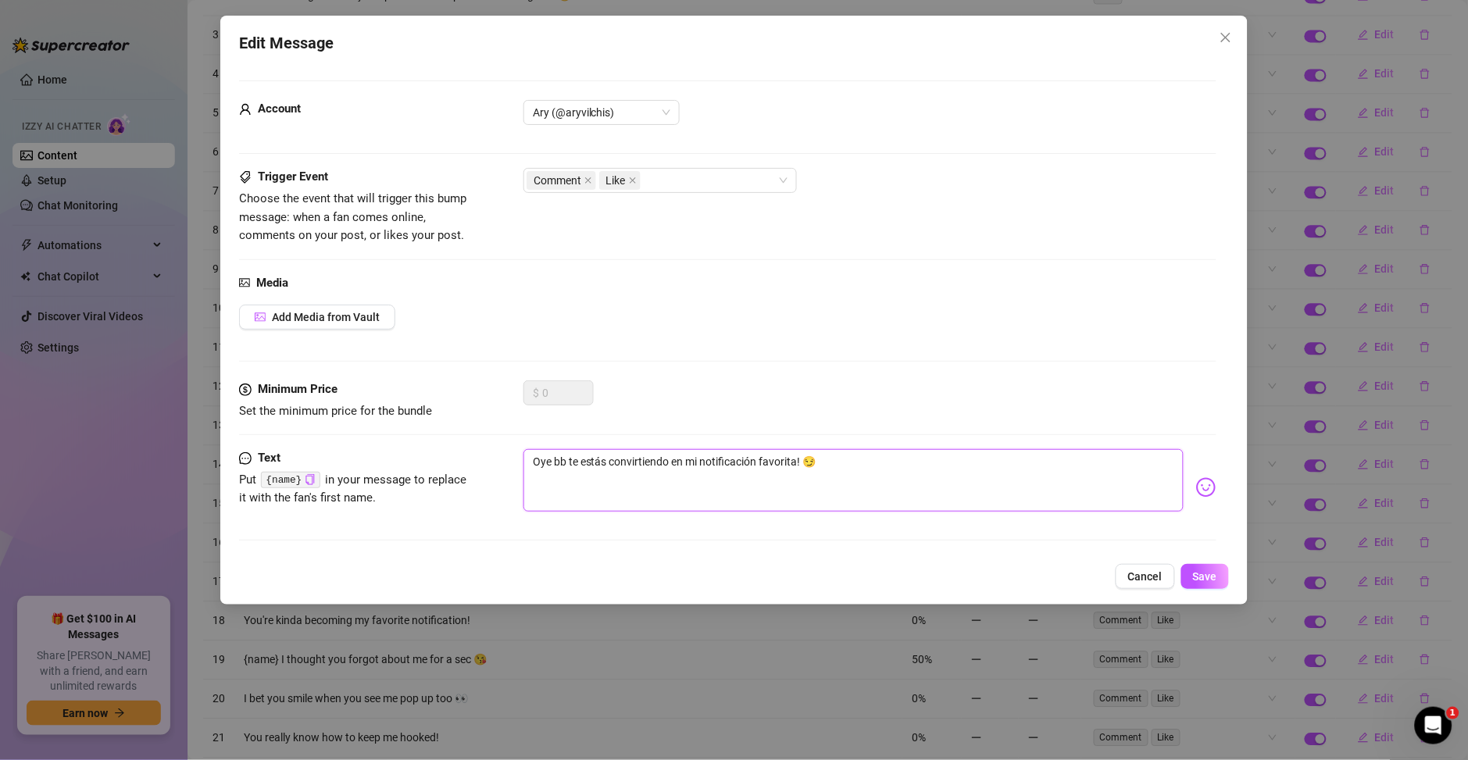
click at [923, 471] on textarea "Oye bb te estás convirtiendo en mi notificación favorita! 😏" at bounding box center [853, 480] width 660 height 62
type textarea "Oye bb te estás convirtiendo en mi notificación favorita! 😏"
click at [1222, 578] on button "Save" at bounding box center [1205, 576] width 48 height 25
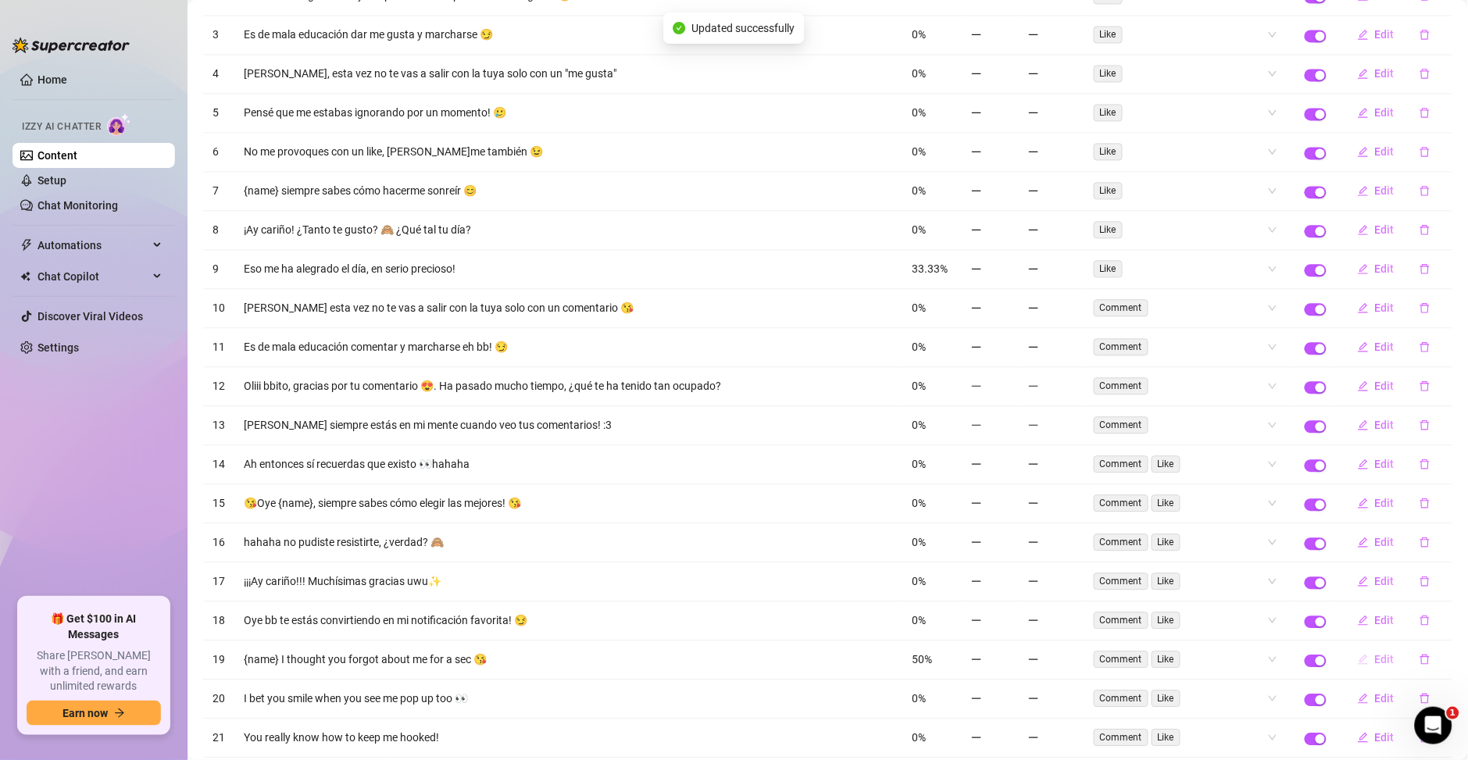
click at [1375, 665] on span "Edit" at bounding box center [1385, 659] width 20 height 12
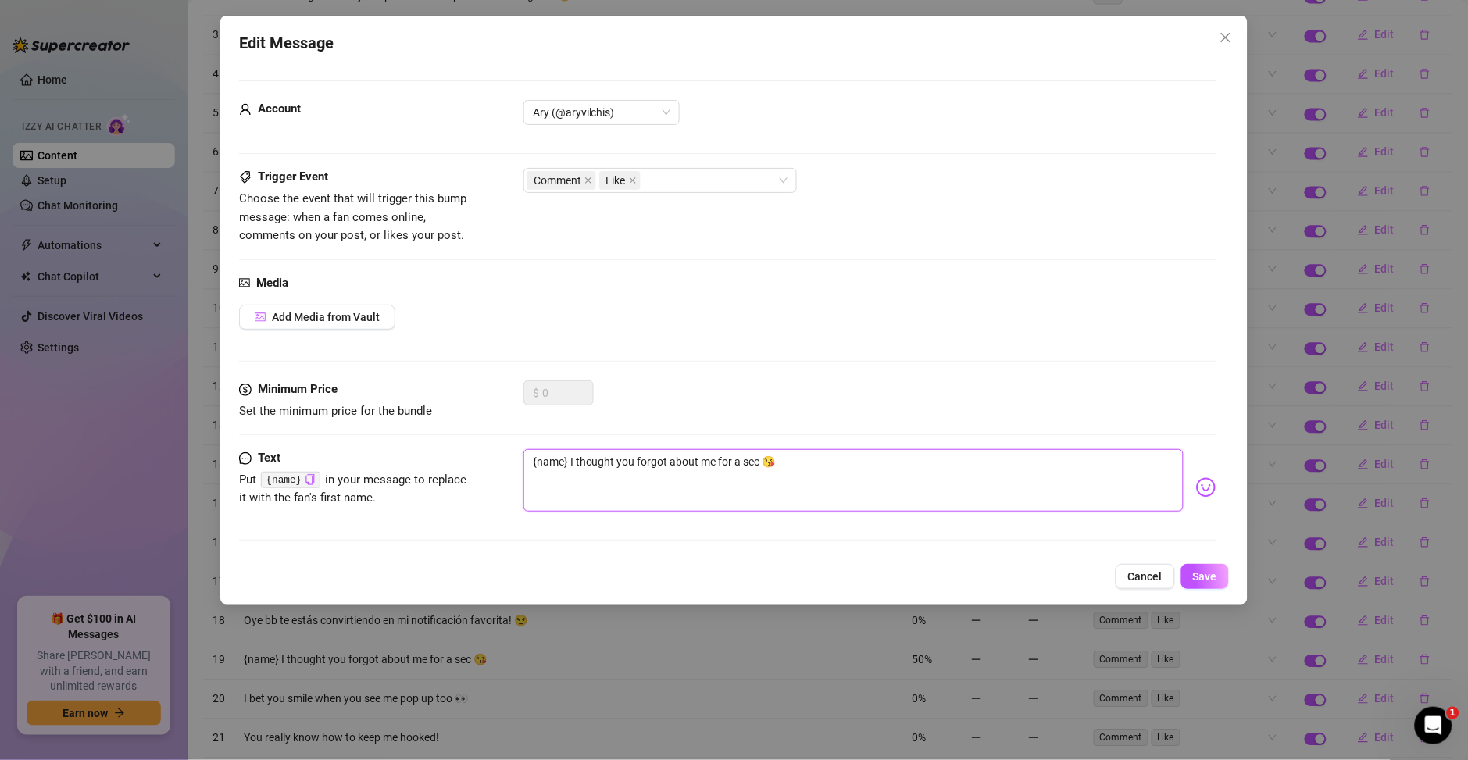
click at [599, 455] on textarea "{name} I thought you forgot about me for a sec 😘" at bounding box center [853, 480] width 660 height 62
click at [589, 476] on textarea "{name} I thought you forgot about me for a sec 😘" at bounding box center [853, 480] width 660 height 62
drag, startPoint x: 567, startPoint y: 460, endPoint x: 907, endPoint y: 478, distance: 340.3
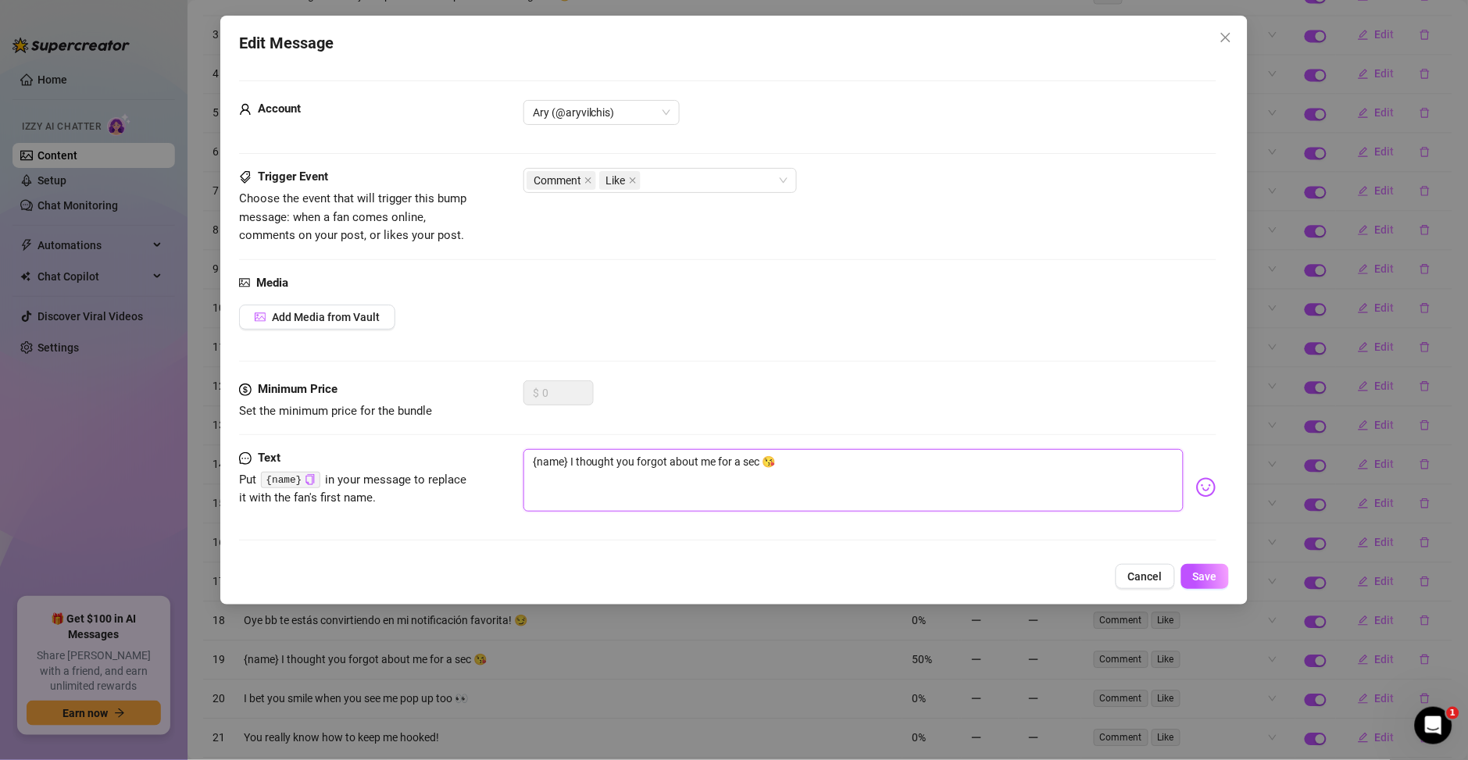
click at [907, 478] on textarea "{name} I thought you forgot about me for a sec 😘" at bounding box center [853, 480] width 660 height 62
click at [571, 459] on textarea "{name} I thought you forgot about me for a sec 😘" at bounding box center [853, 480] width 660 height 62
drag, startPoint x: 569, startPoint y: 461, endPoint x: 908, endPoint y: 457, distance: 339.0
click at [908, 457] on textarea "{name} I thought you forgot about me for a sec 😘" at bounding box center [853, 480] width 660 height 62
drag, startPoint x: 883, startPoint y: 466, endPoint x: 569, endPoint y: 470, distance: 314.8
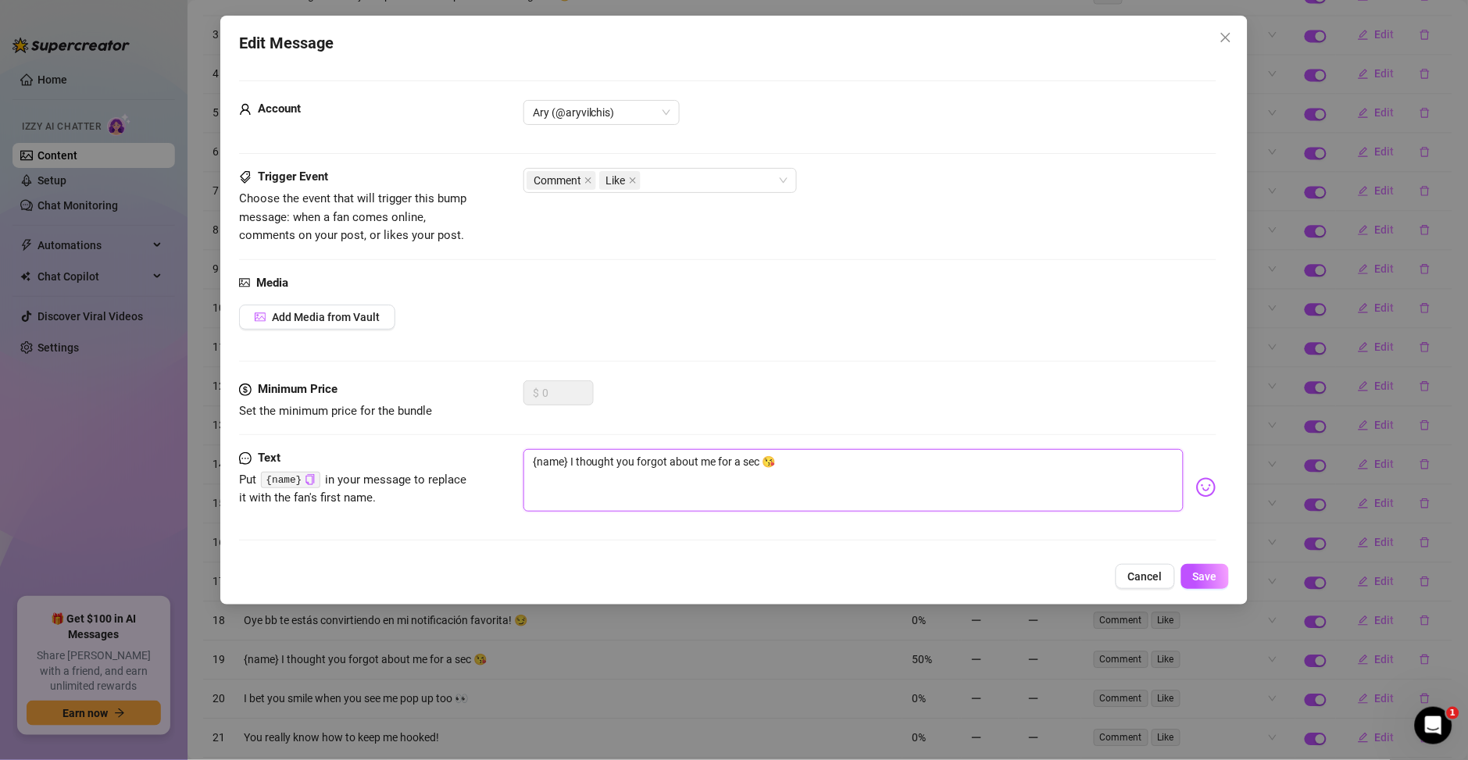
click at [569, 470] on textarea "{name} I thought you forgot about me for a sec 😘" at bounding box center [853, 480] width 660 height 62
type textarea "{name}"
paste textarea "Por un momento pensé que te habías olvidado de mí 😘"
type textarea "{name} Por un momento pensé que te habías olvidado de mí 😘"
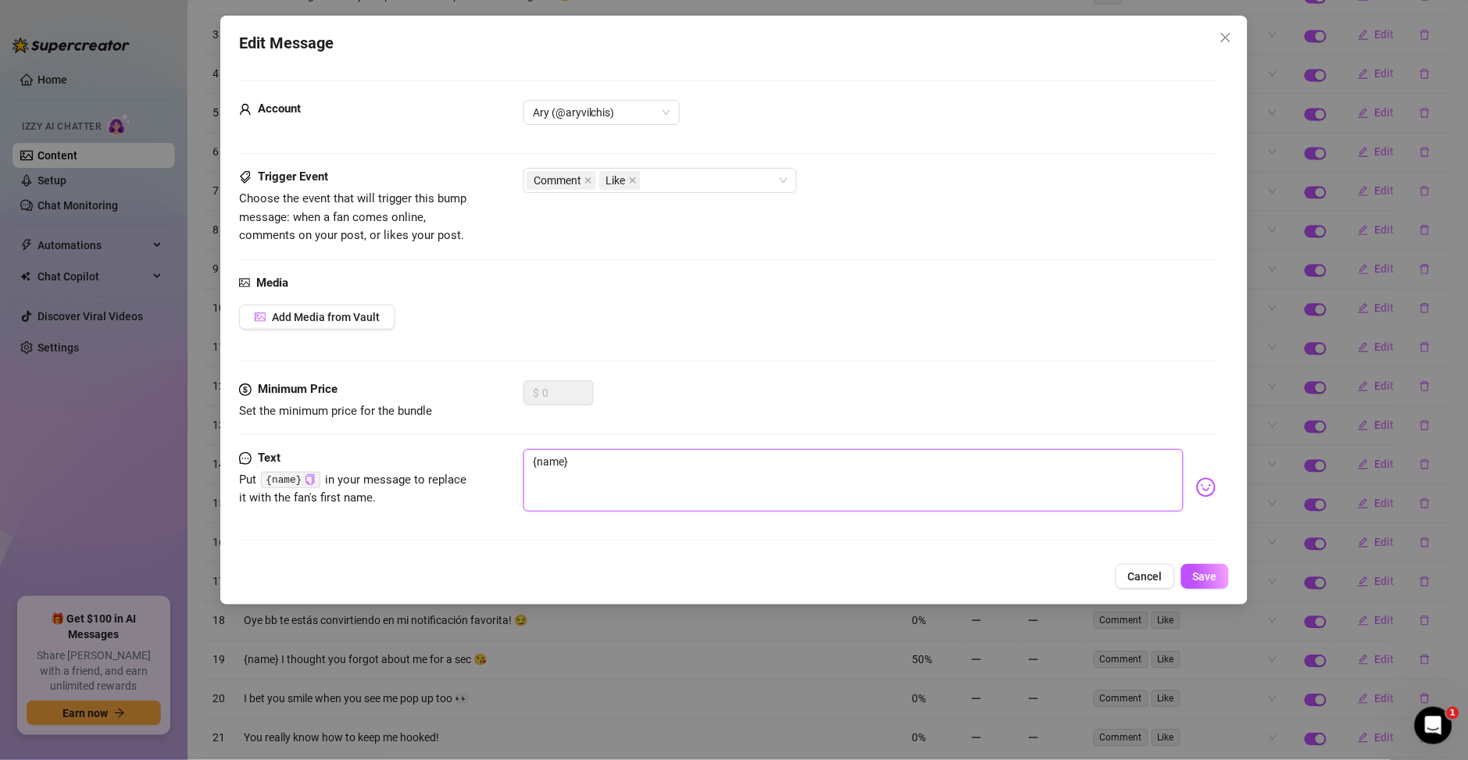
type textarea "{name} Por un momento pensé que te habías olvidado de mí 😘"
click at [578, 467] on textarea "{name} Por un momento pensé que te habías olvidado de mí 😘" at bounding box center [853, 480] width 660 height 62
type textarea "{name} or un momento pensé que te habías olvidado de mí 😘"
type textarea "{name} por un momento pensé que te habías olvidado de mí 😘"
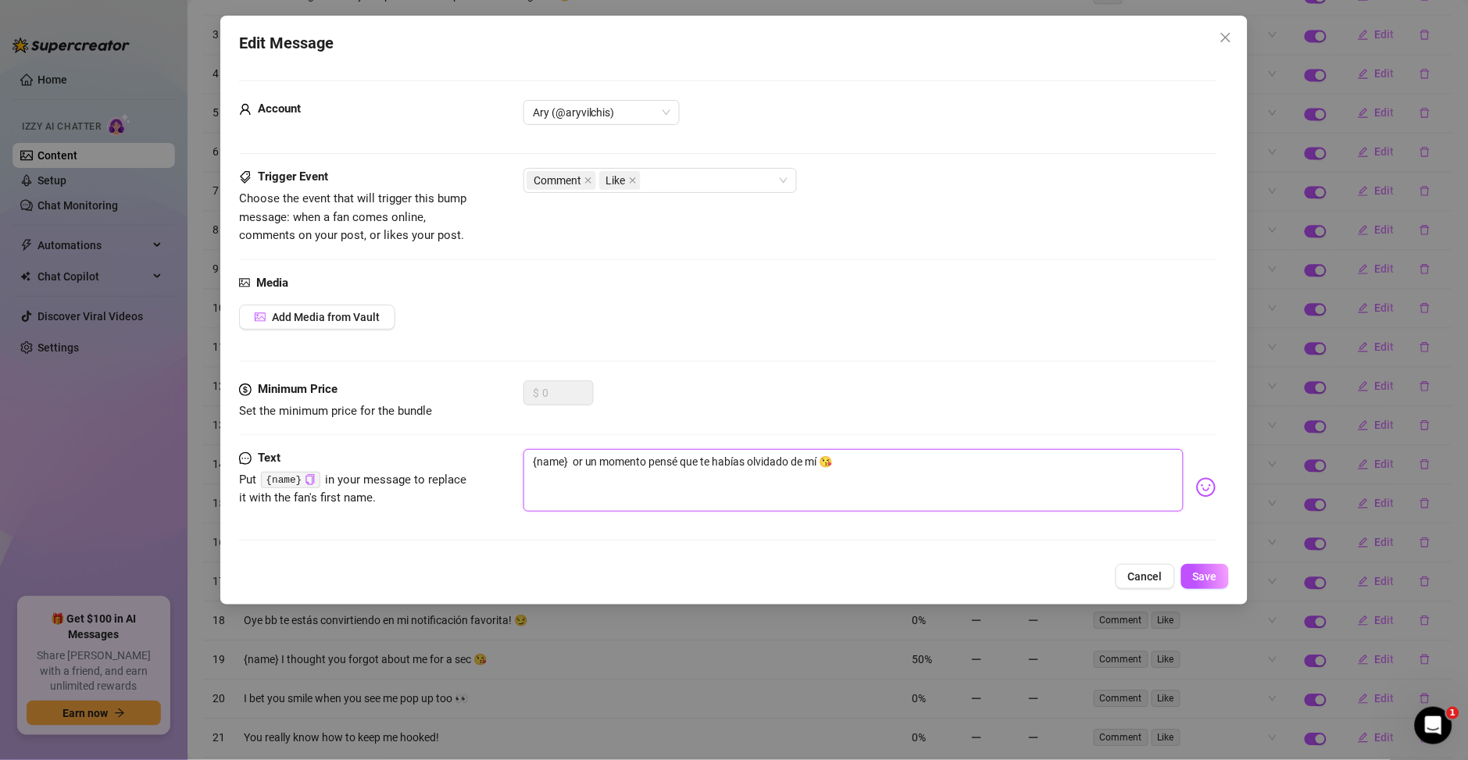
type textarea "{name} por un momento pensé que te habías olvidado de mí 😘"
click at [1199, 584] on button "Save" at bounding box center [1205, 576] width 48 height 25
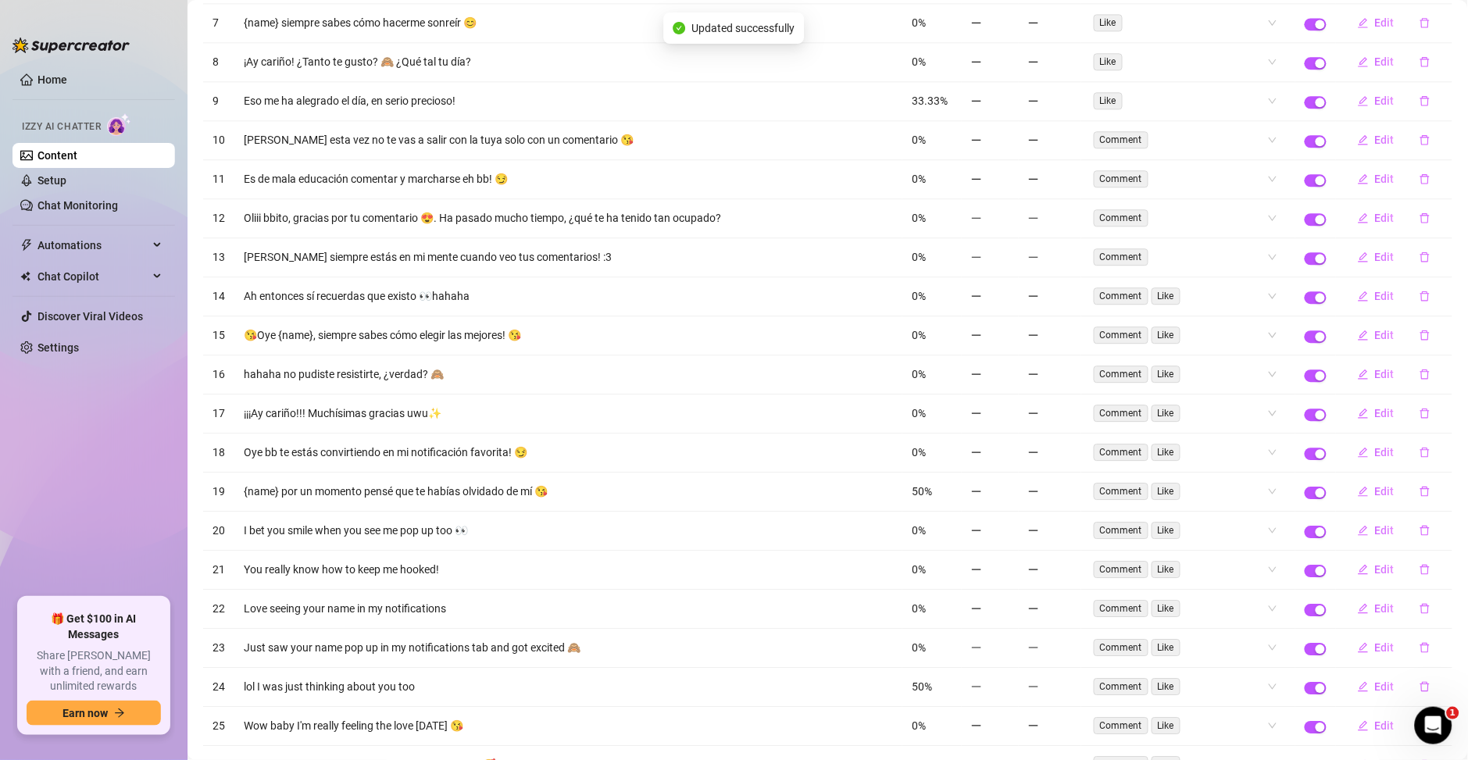
scroll to position [1108, 0]
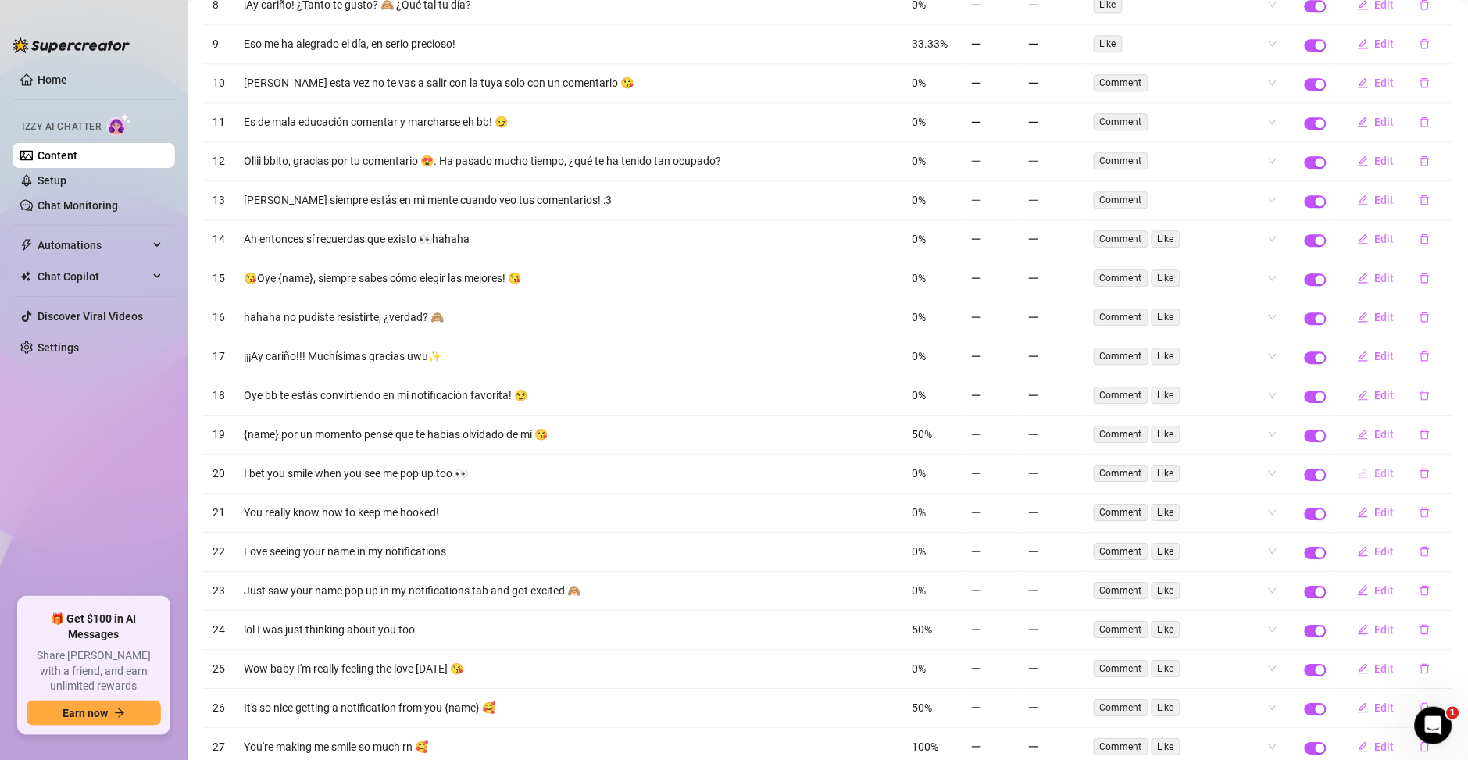
click at [1375, 480] on span "Edit" at bounding box center [1385, 473] width 20 height 12
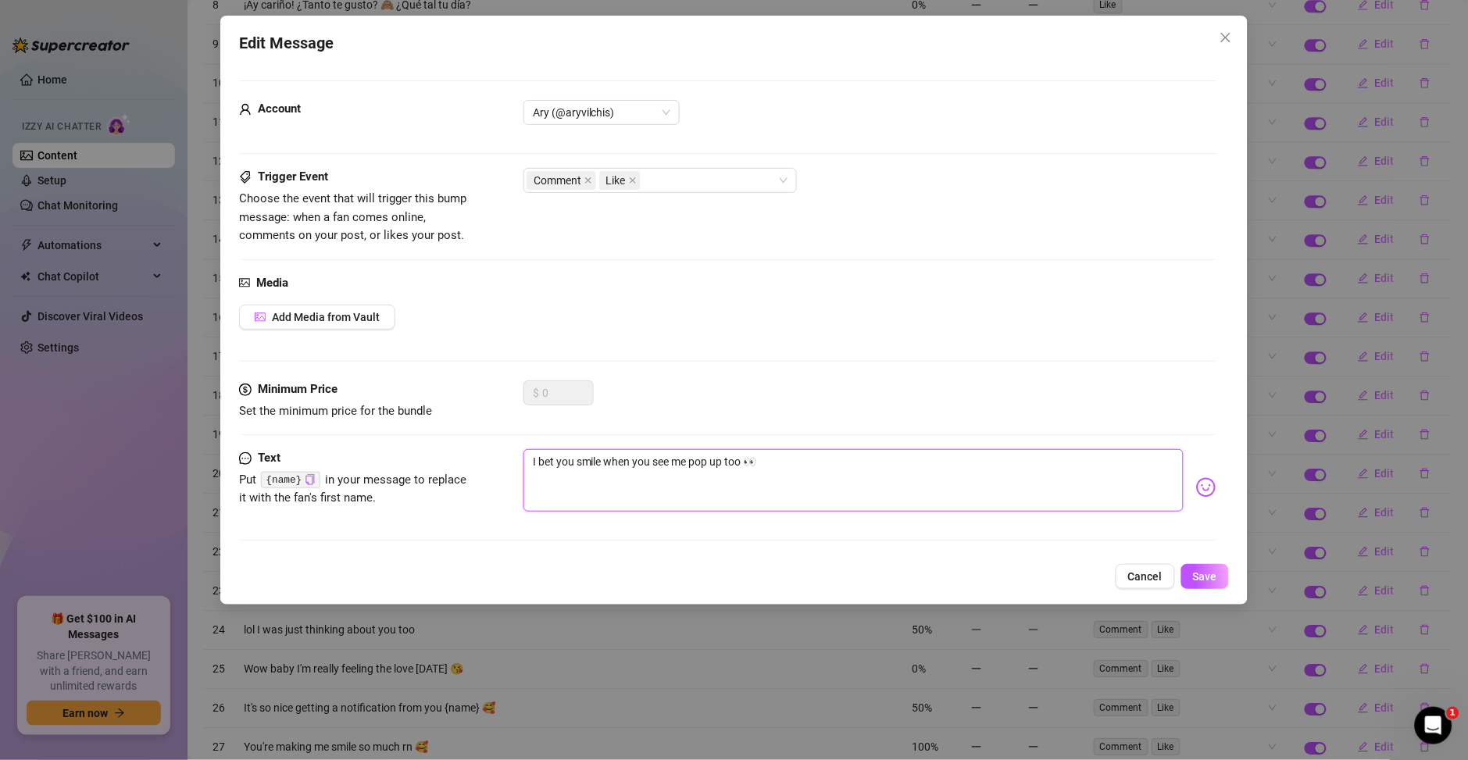
click at [641, 473] on textarea "I bet you smile when you see me pop up too 👀" at bounding box center [853, 480] width 660 height 62
click at [786, 480] on textarea "I bet you smile when you see me pop up too 👀" at bounding box center [853, 480] width 660 height 62
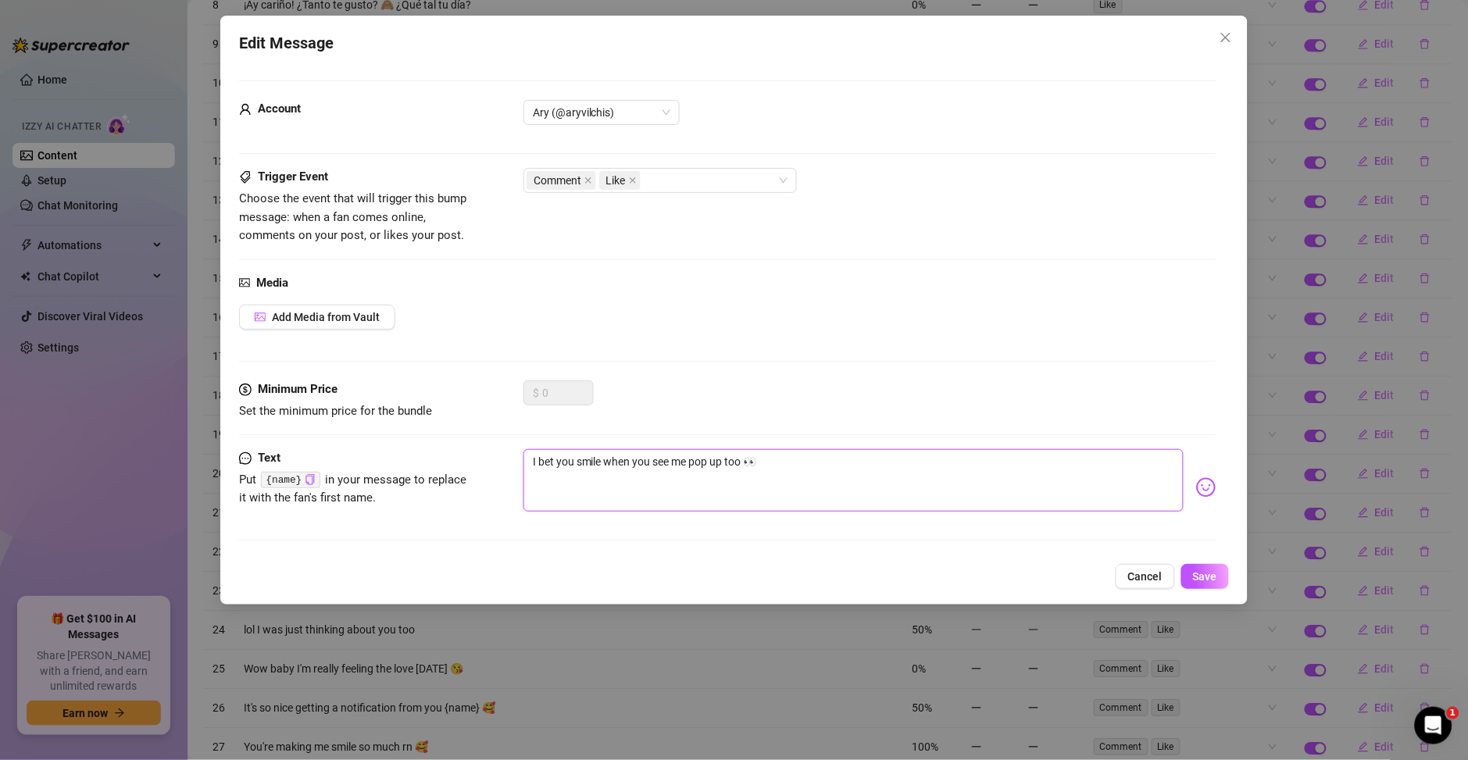
click at [786, 480] on textarea "I bet you smile when you see me pop up too 👀" at bounding box center [853, 480] width 660 height 62
paste textarea "Apuesto a que tú también sonríes cuando me ves aparecer"
type textarea "Apuesto a que tú también sonríes cuando me ves aparecer 👀"
click at [1197, 574] on span "Save" at bounding box center [1205, 576] width 24 height 12
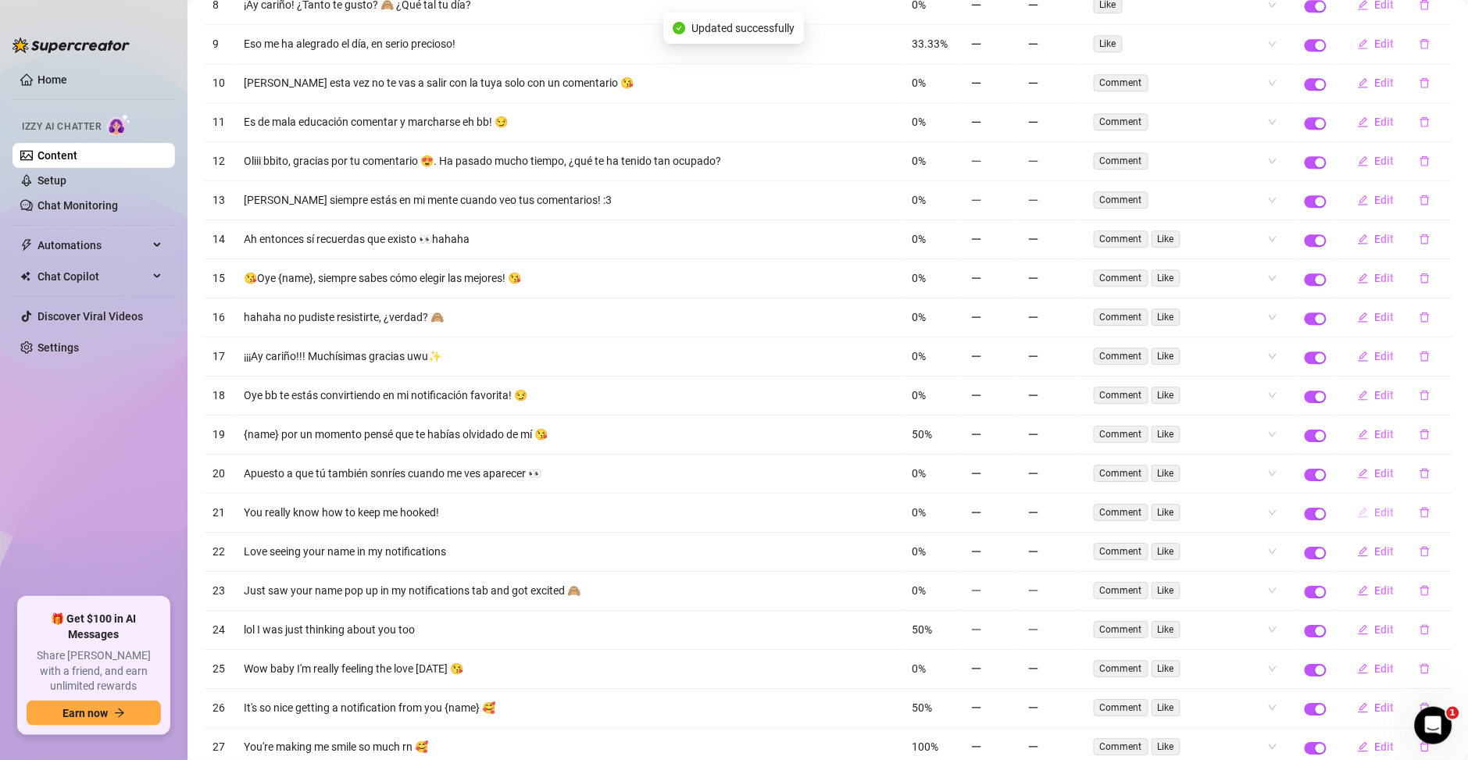
click at [1375, 519] on span "Edit" at bounding box center [1385, 512] width 20 height 12
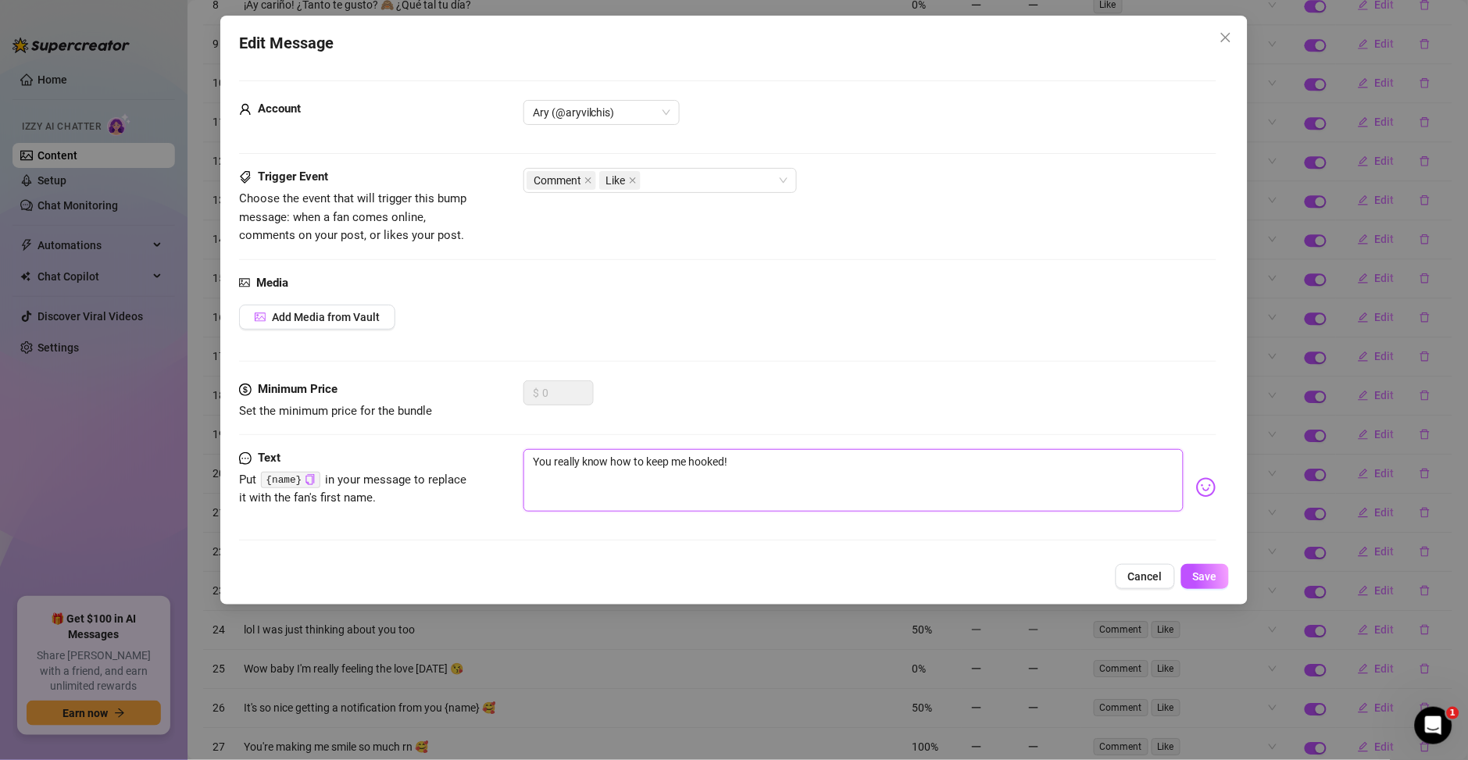
click at [567, 451] on textarea "You really know how to keep me hooked!" at bounding box center [853, 480] width 660 height 62
click at [569, 451] on textarea "You really know how to keep me hooked!" at bounding box center [853, 480] width 660 height 62
click at [703, 481] on textarea "You really know how to keep me hooked!" at bounding box center [853, 480] width 660 height 62
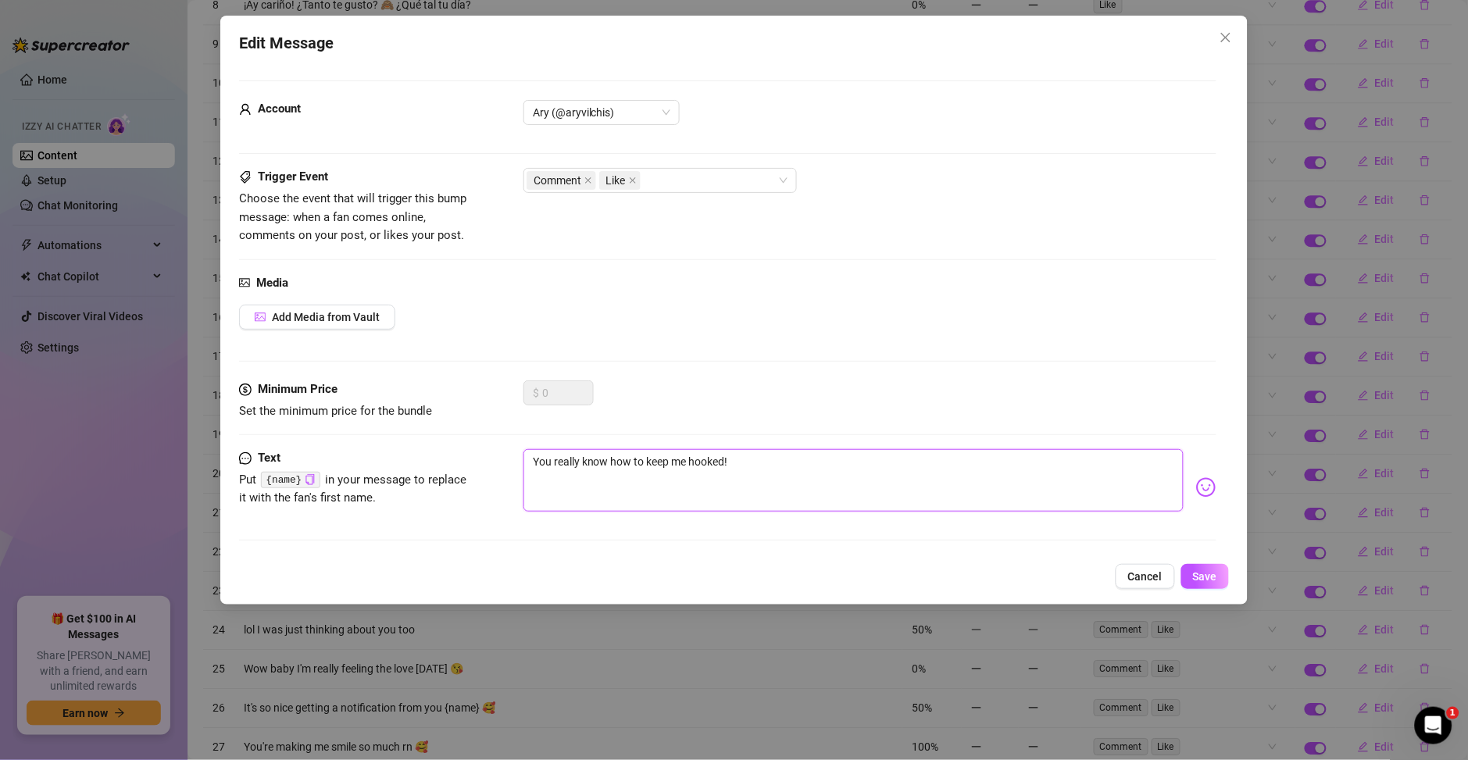
click at [703, 481] on textarea "You really know how to keep me hooked!" at bounding box center [853, 480] width 660 height 62
paste textarea "Realmente sabes cómo mantenerme enganchada"
type textarea "Realmente sabes cómo mantenerme enganchada!"
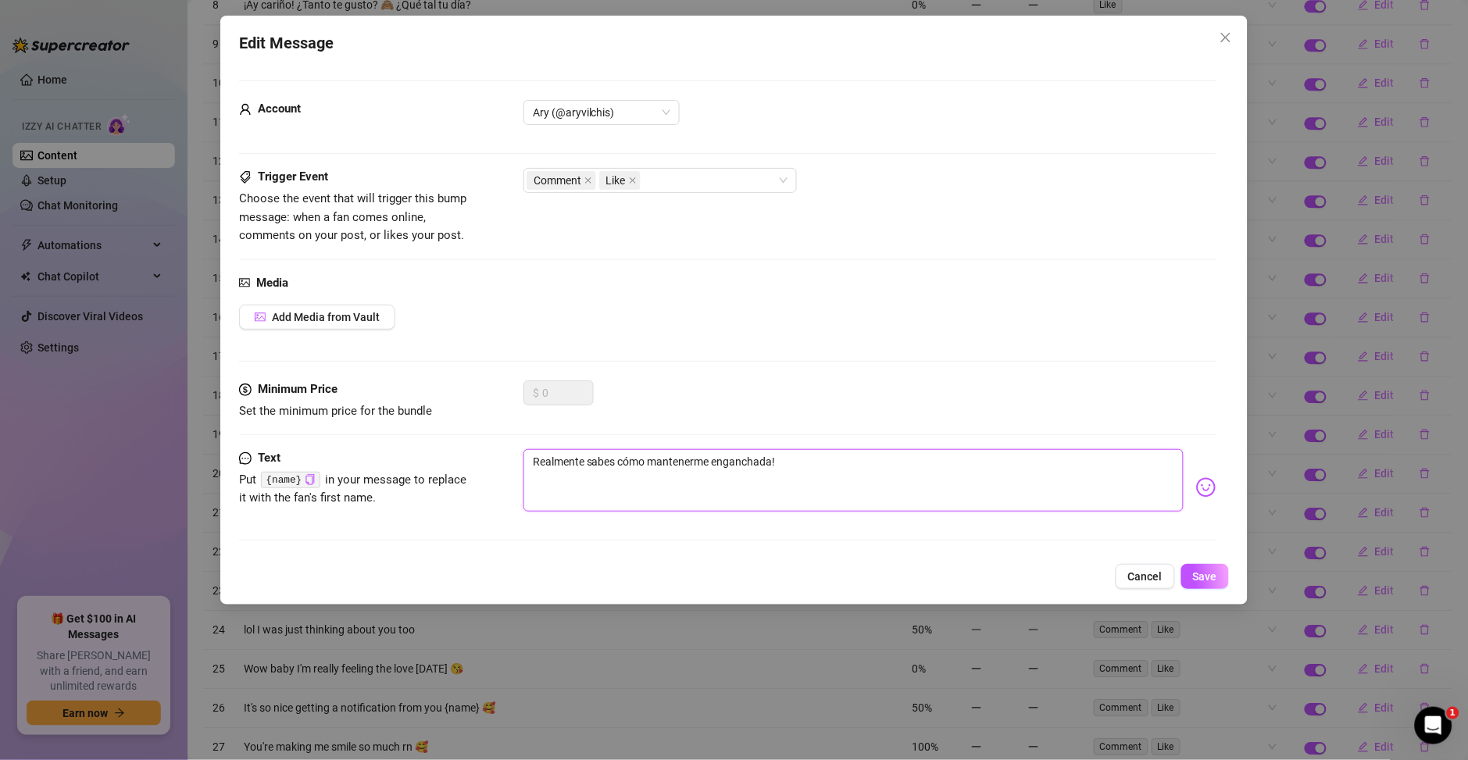
type textarea "Realmente sabes cómo mantenerme enganchada!"
click at [1196, 490] on img at bounding box center [1206, 487] width 20 height 20
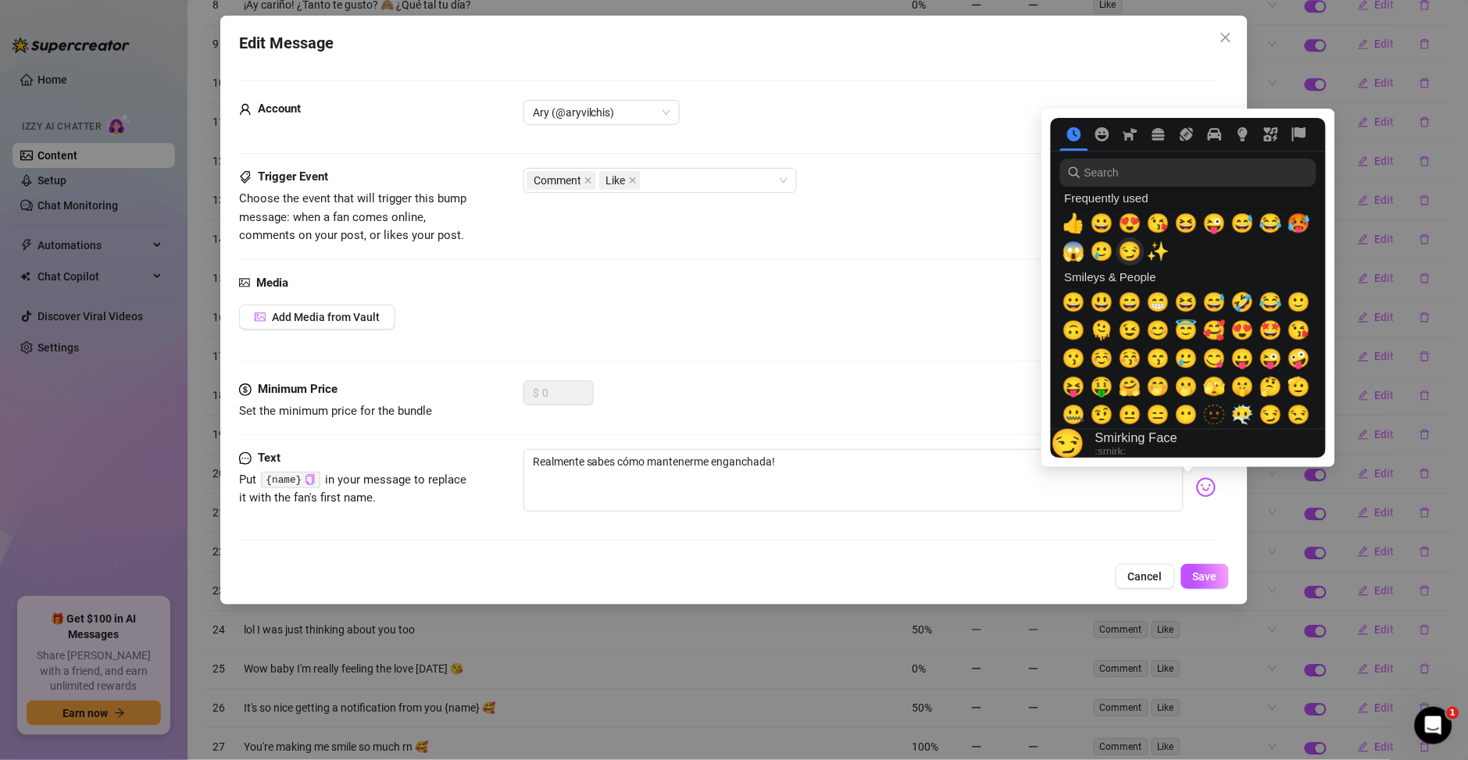
click at [1119, 257] on span "😏" at bounding box center [1130, 252] width 23 height 22
type textarea "Realmente sabes cómo mantenerme enganchada! 😏"
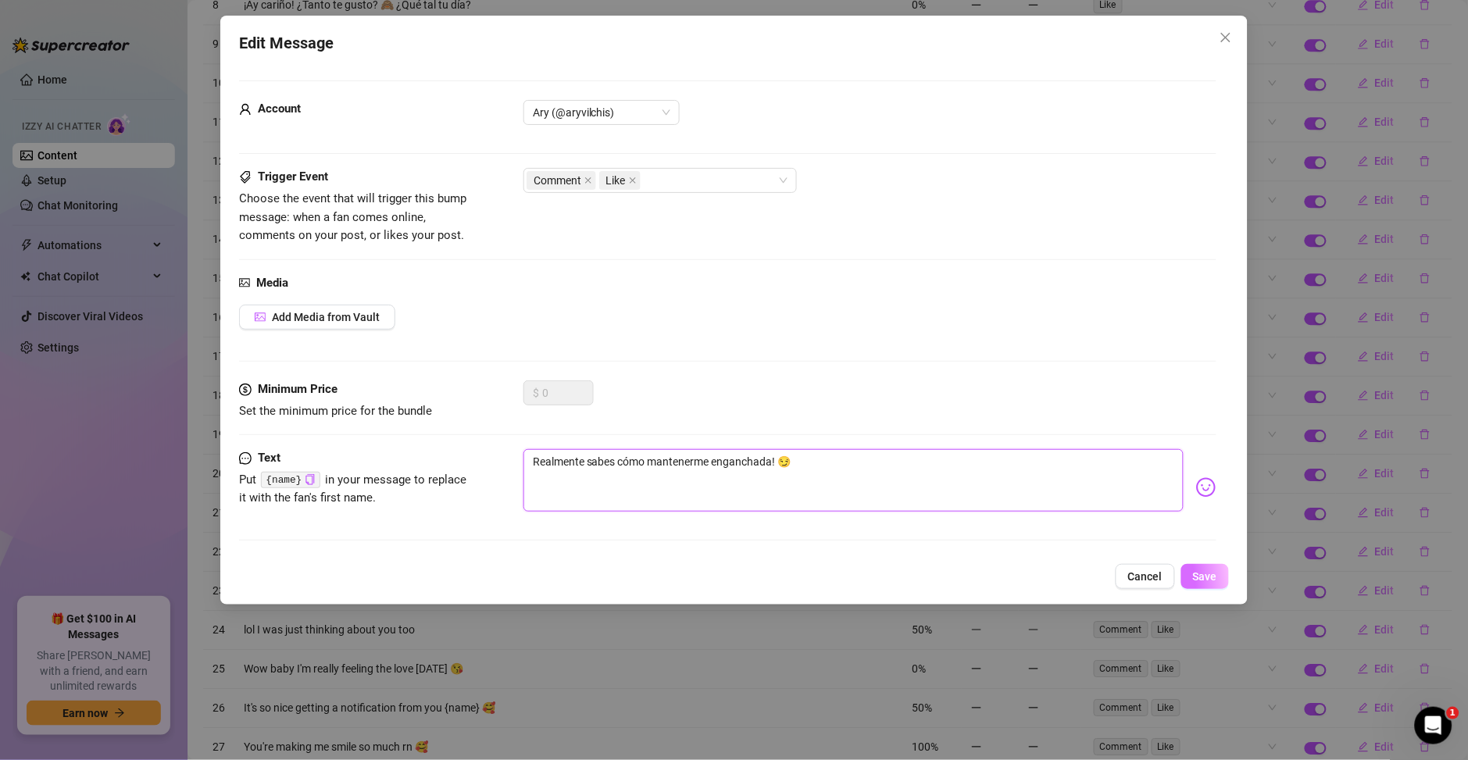
type textarea "Realmente sabes cómo mantenerme enganchada! 😏"
click at [1202, 574] on span "Save" at bounding box center [1205, 576] width 24 height 12
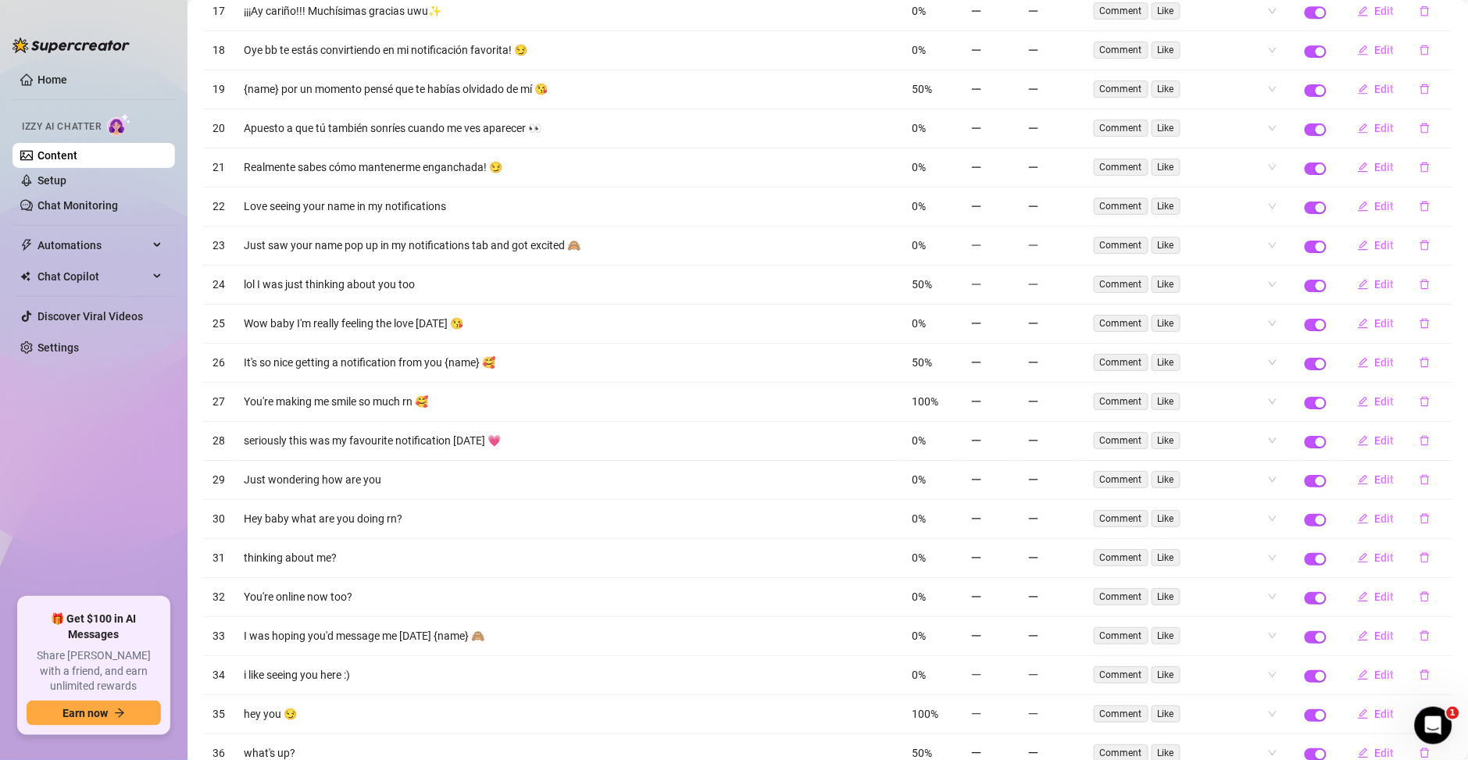
scroll to position [1446, 0]
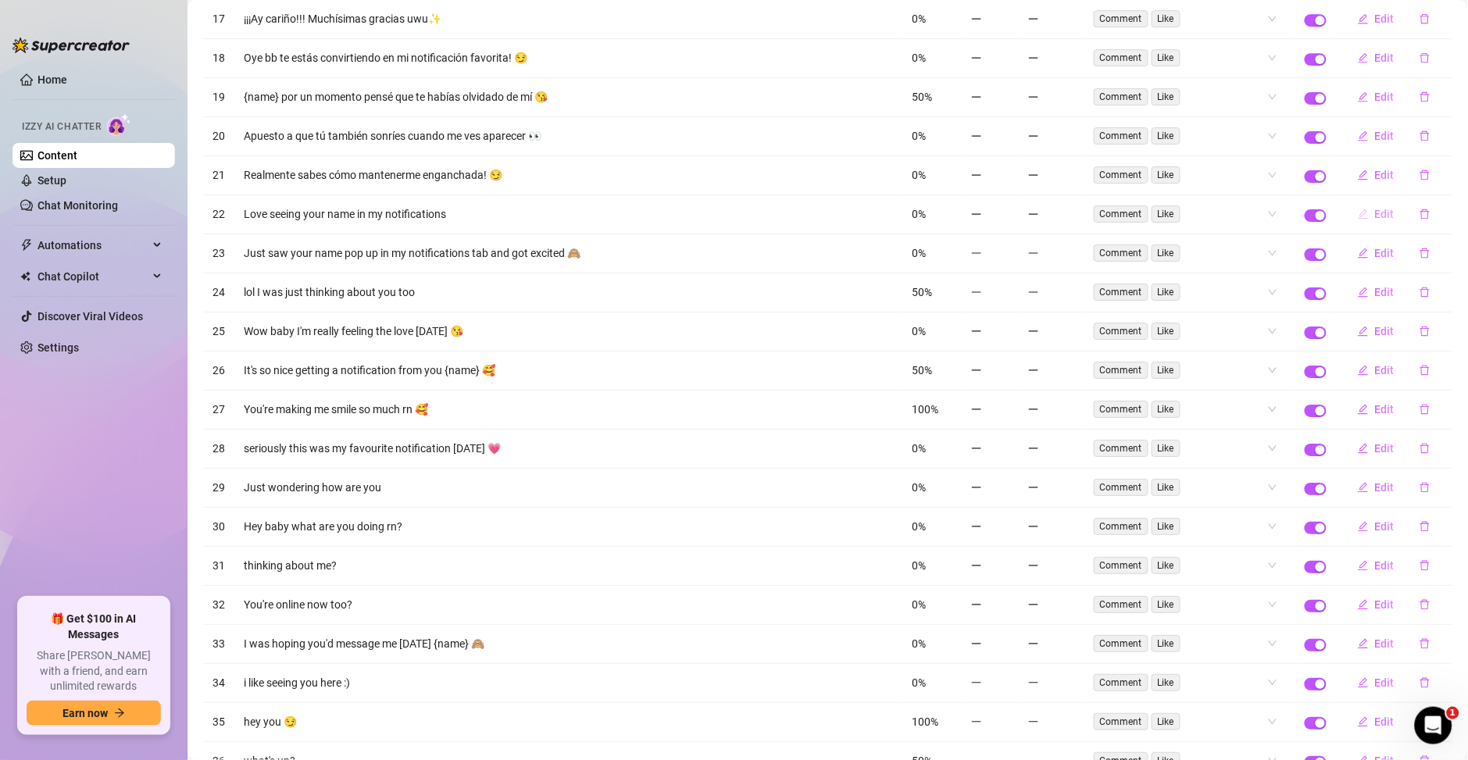
click at [1375, 220] on span "Edit" at bounding box center [1385, 214] width 20 height 12
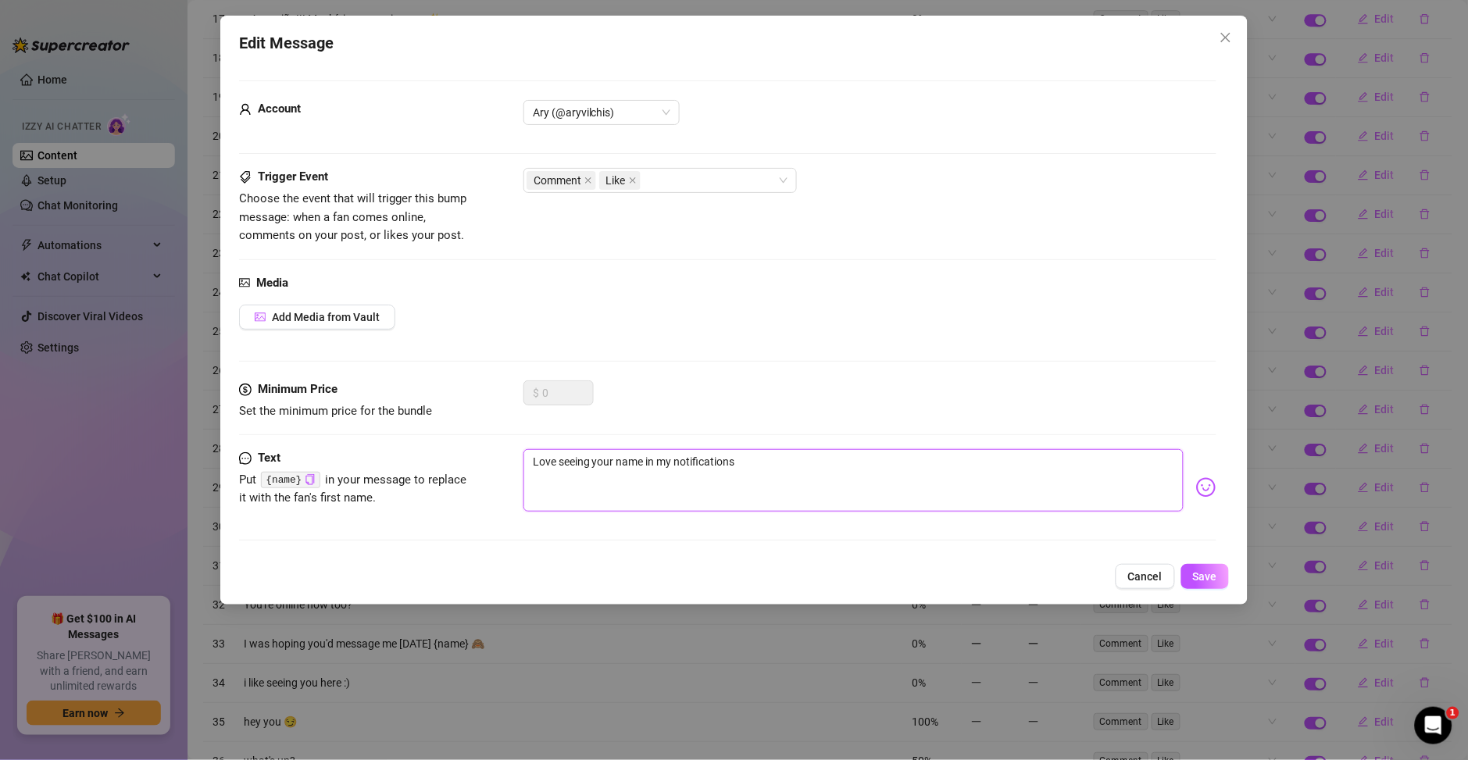
click at [653, 462] on textarea "Love seeing your name in my notifications" at bounding box center [853, 480] width 660 height 62
click at [687, 467] on textarea "Love seeing your name in my notifications" at bounding box center [853, 480] width 660 height 62
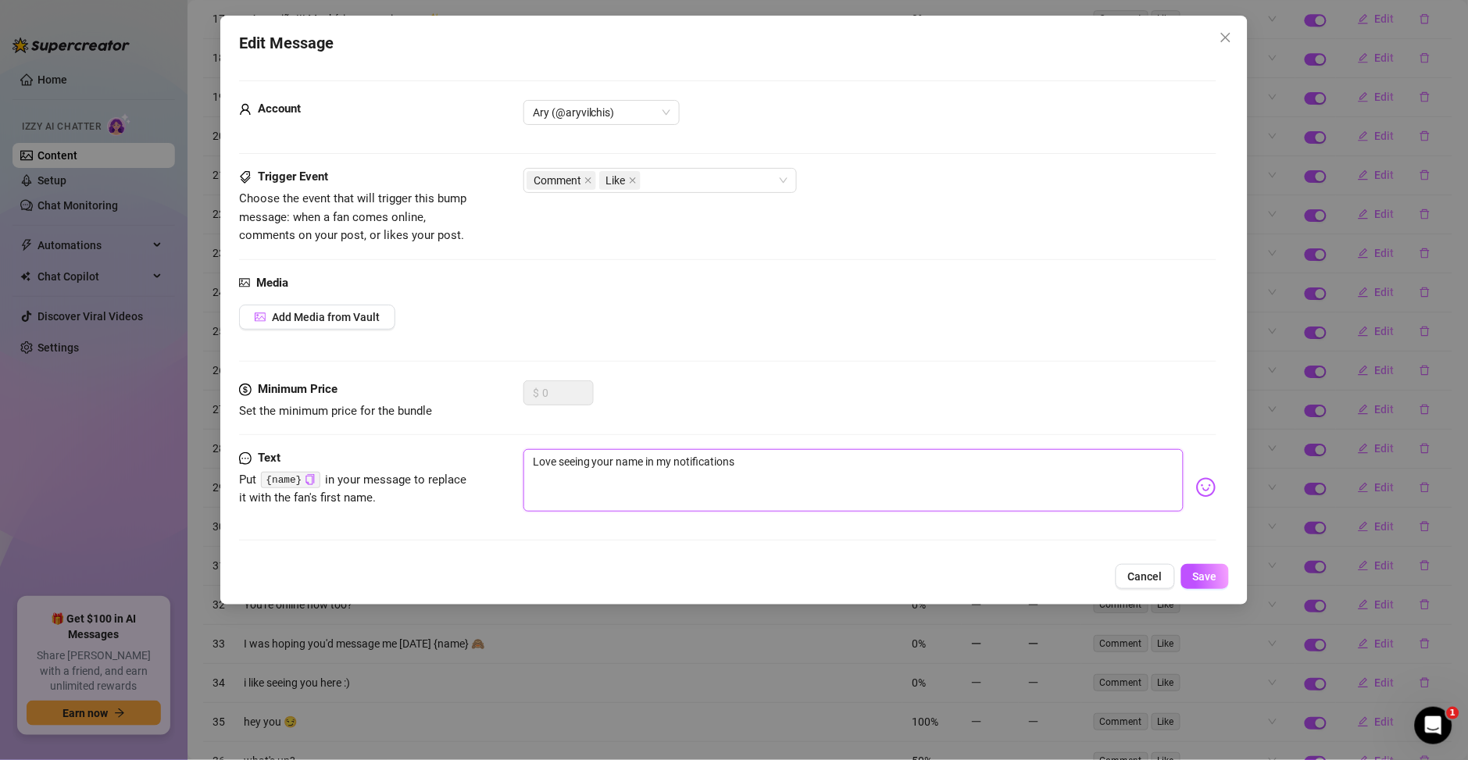
click at [687, 467] on textarea "Love seeing your name in my notifications" at bounding box center [853, 480] width 660 height 62
paste textarea "Me encanta ver tu nombre en mis notificaciones."
type textarea "Me encanta ver tu nombre en mis notificaciones."
click at [530, 462] on textarea "Me encanta ver tu nombre en mis notificaciones." at bounding box center [853, 480] width 660 height 62
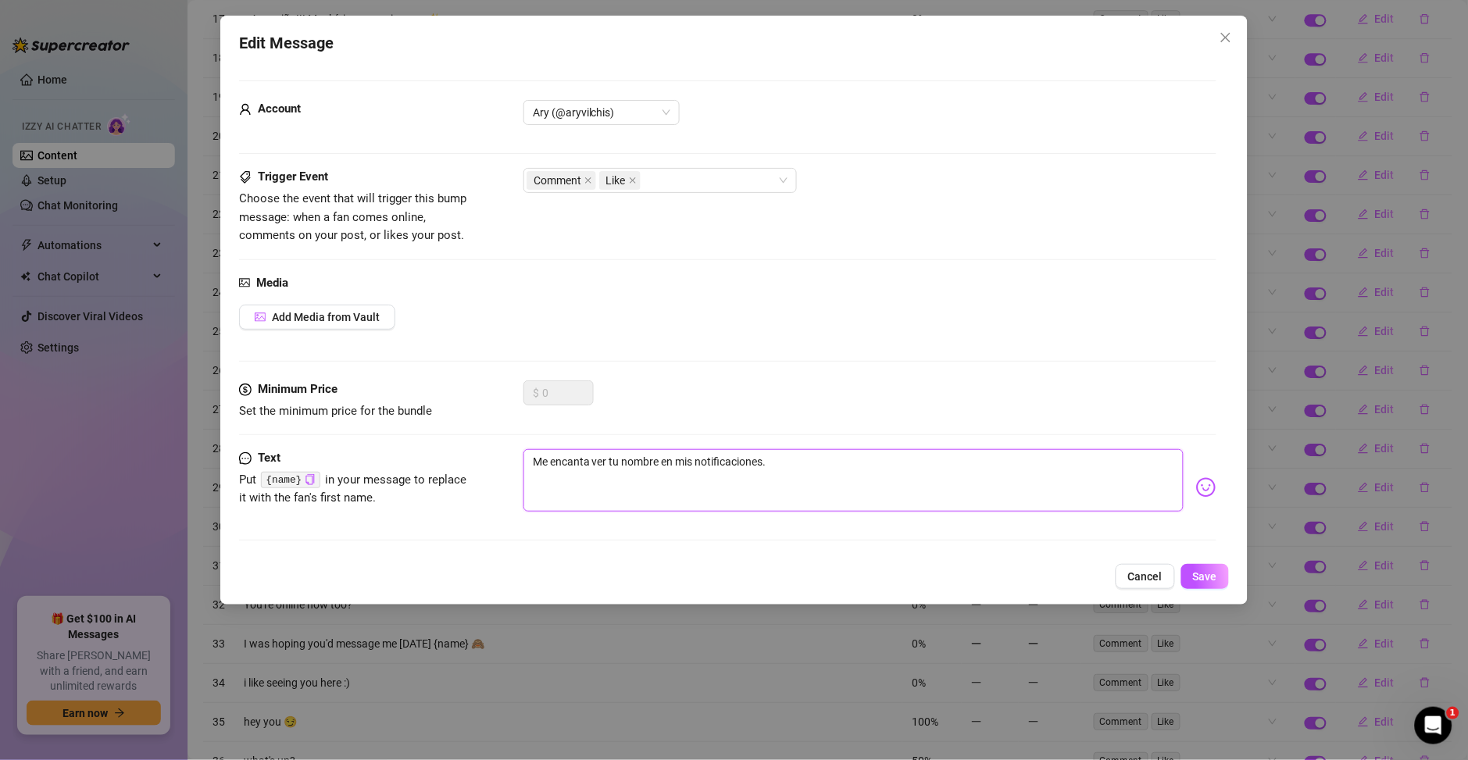
type textarea "OMe encanta ver tu nombre en mis notificaciones."
type textarea "OyMe encanta ver tu nombre en mis notificaciones."
type textarea "OyeMe encanta ver tu nombre en mis notificaciones."
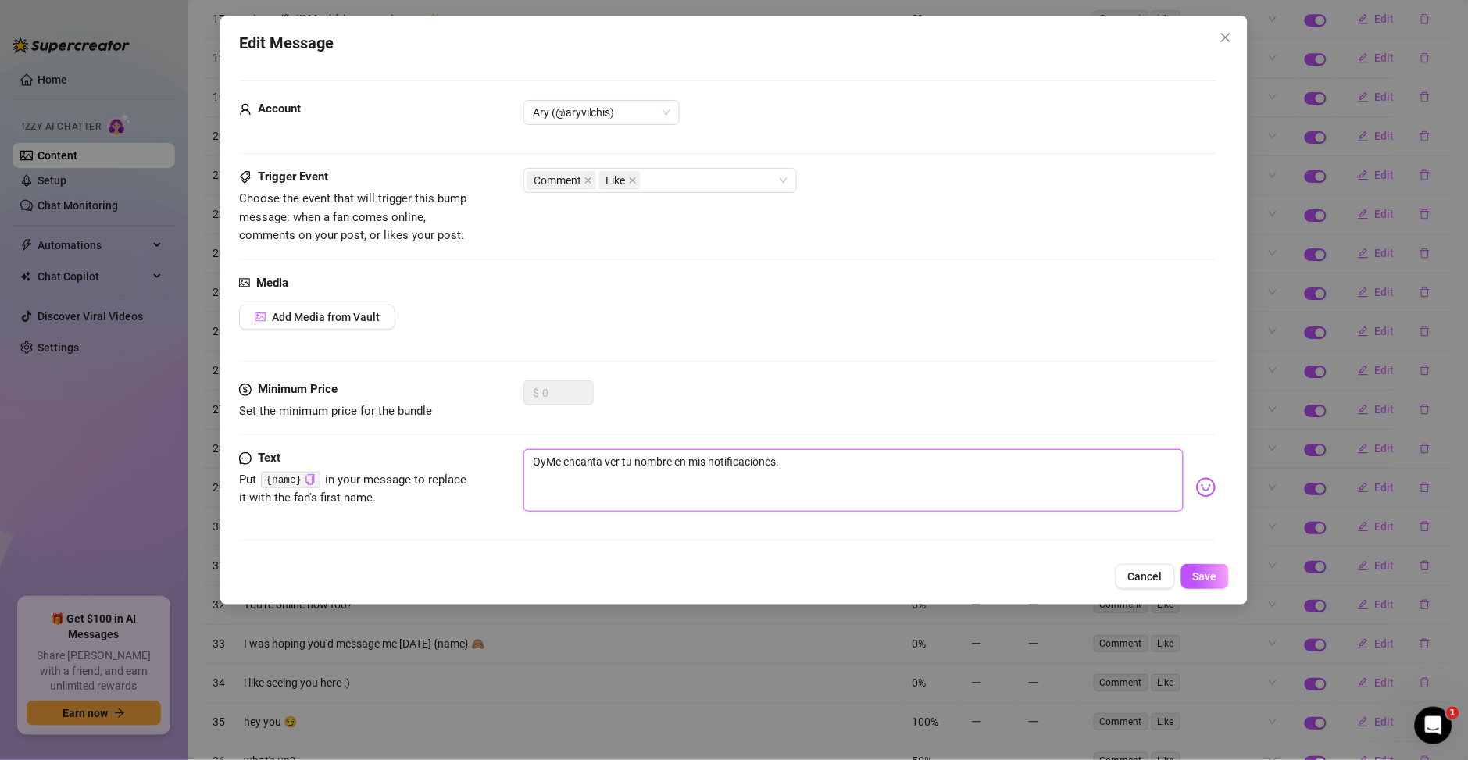
type textarea "OyeMe encanta ver tu nombre en mis notificaciones."
type textarea "OyeeMe encanta ver tu nombre en mis notificaciones."
type textarea "OyeeeMe encanta ver tu nombre en mis notificaciones."
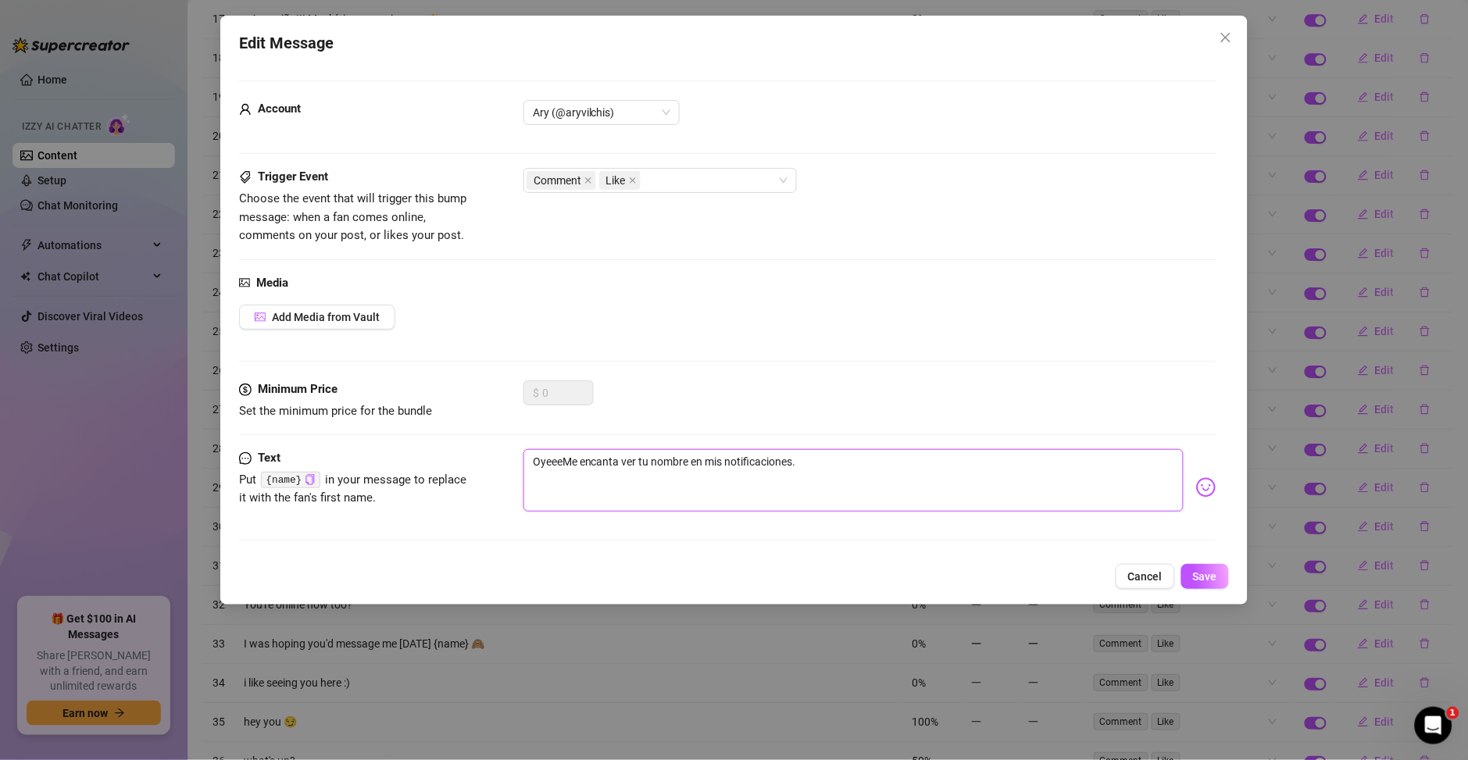
type textarea "Oyeee Me encanta ver tu nombre en mis notificaciones."
type textarea "Oyeee e encanta ver tu nombre en mis notificaciones."
type textarea "Oyeee me encanta ver tu nombre en mis notificaciones."
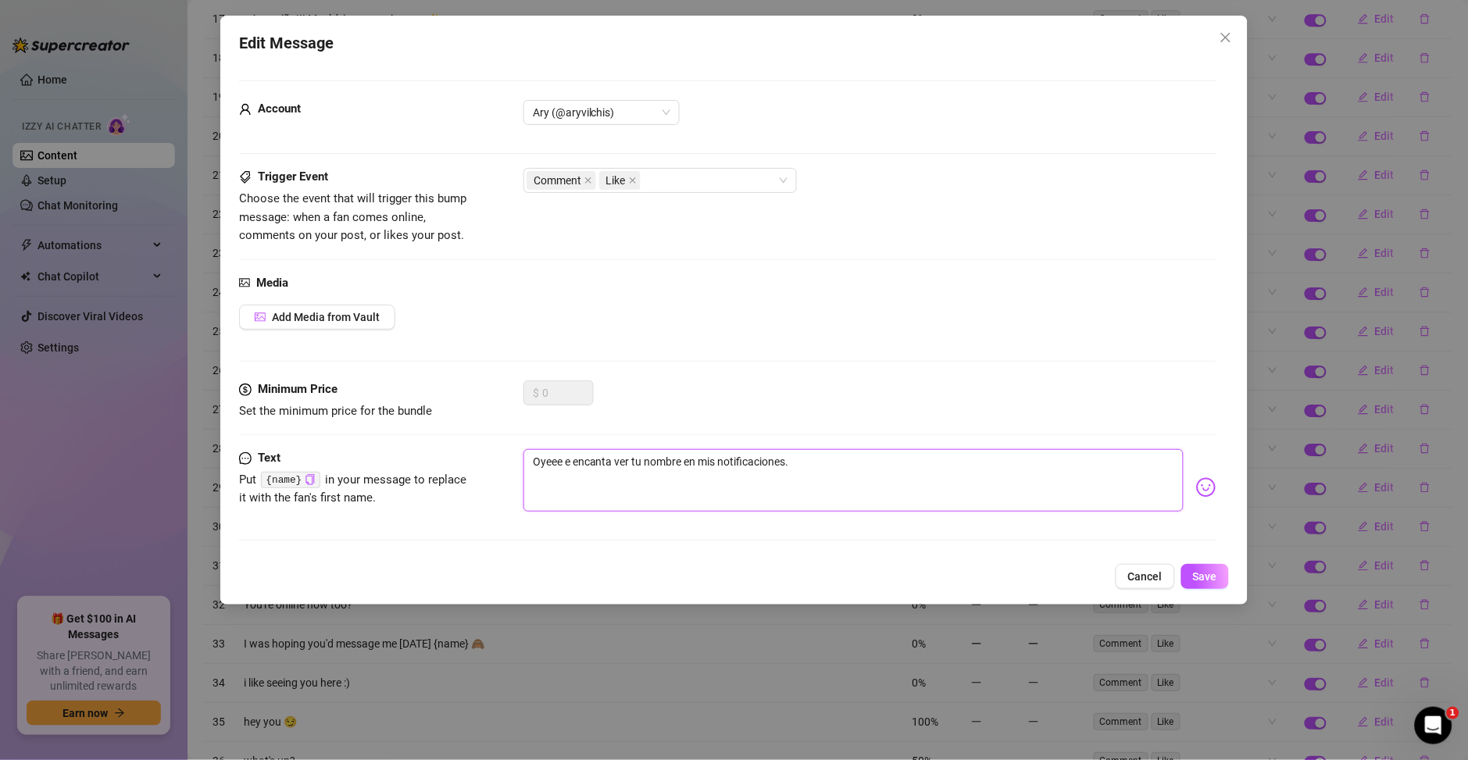
type textarea "Oyeee me encanta ver tu nombre en mis notificaciones."
click at [891, 480] on textarea "Oyeee me encanta ver tu nombre en mis notificaciones." at bounding box center [853, 480] width 660 height 62
type textarea "Oyeee me encanta ver tu nombre en mis notificaciones"
type textarea "Oyeee me encanta ver tu nombre en mis notificaciones!"
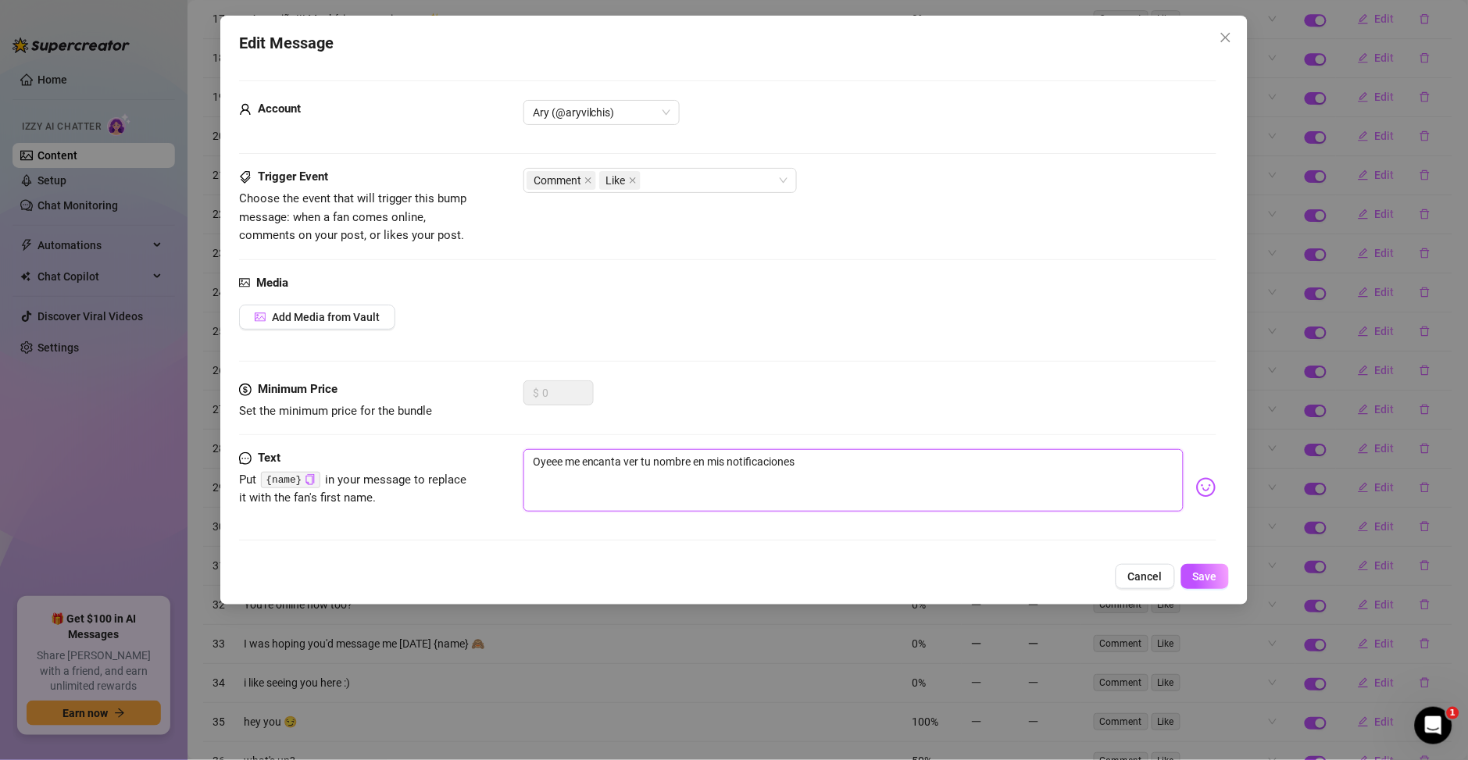
type textarea "Oyeee me encanta ver tu nombre en mis notificaciones!"
click at [1198, 491] on div "Account Ary (@aryvilchis) Trigger Event Choose the event that will trigger this…" at bounding box center [734, 308] width 990 height 493
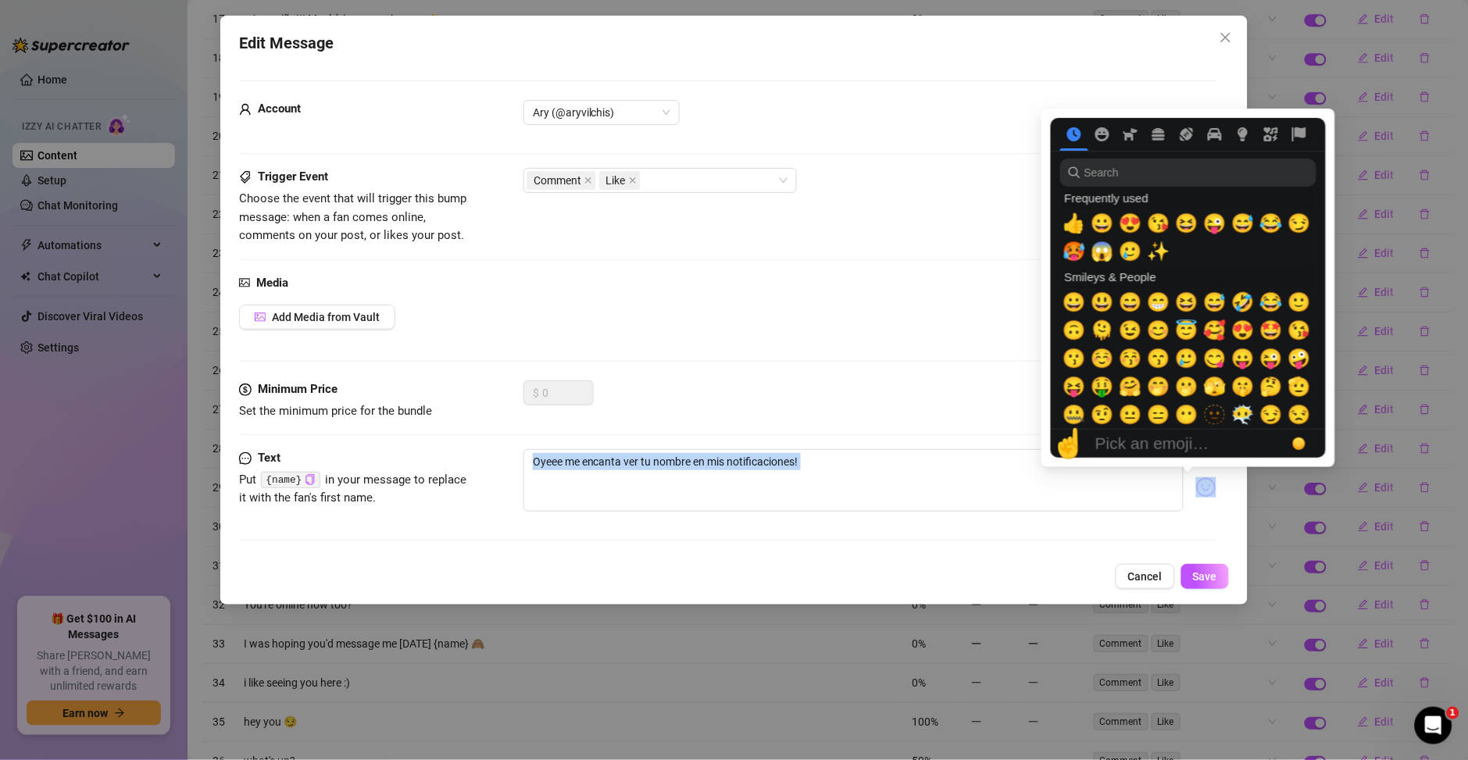
click at [1196, 492] on img at bounding box center [1206, 487] width 20 height 20
click at [1126, 299] on span "😄" at bounding box center [1130, 302] width 23 height 22
type textarea "Oyeee me encanta ver tu nombre en mis notificaciones! 😄"
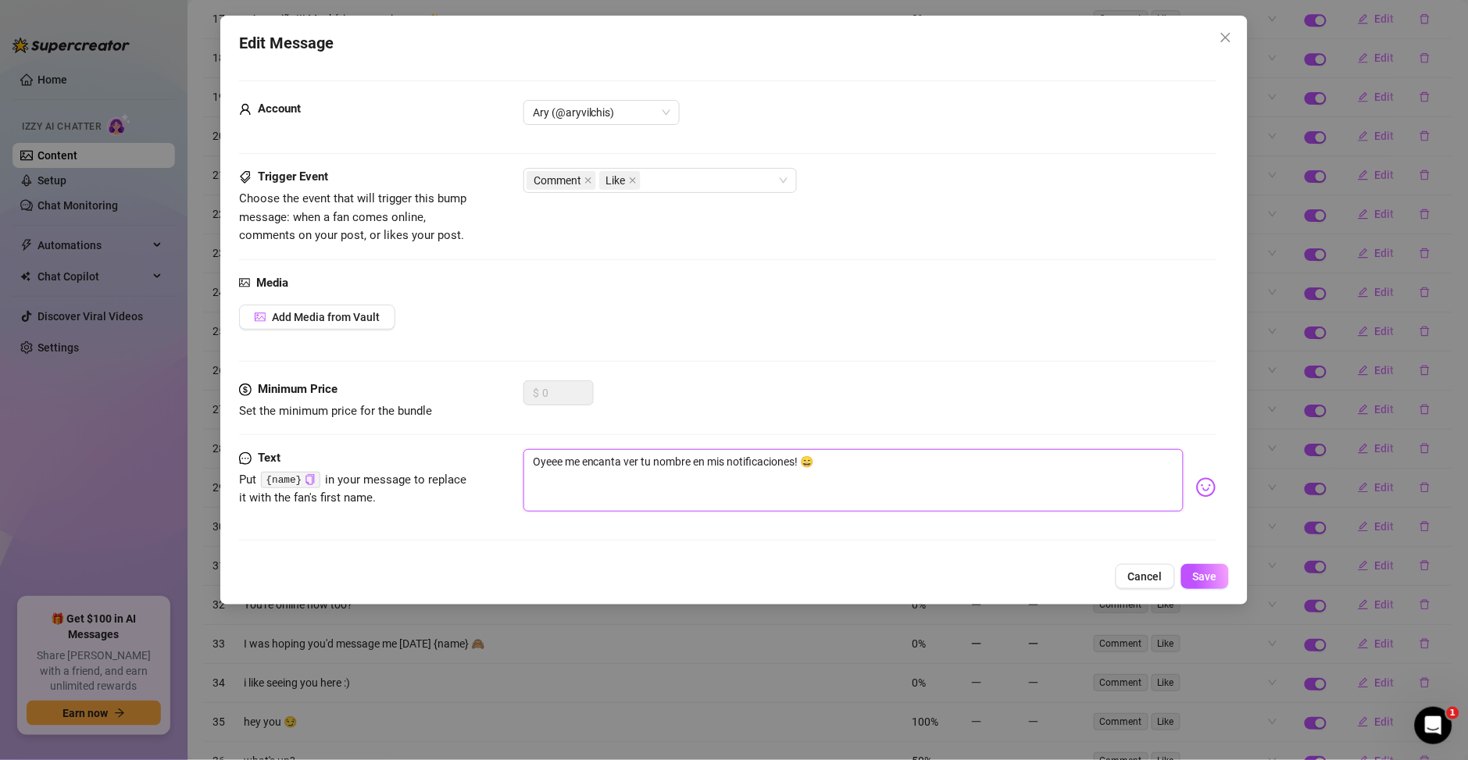
click at [987, 465] on textarea "Oyeee me encanta ver tu nombre en mis notificaciones! 😄" at bounding box center [853, 480] width 660 height 62
type textarea "Oyeee me encanta ver tu nombre en mis notificaciones!"
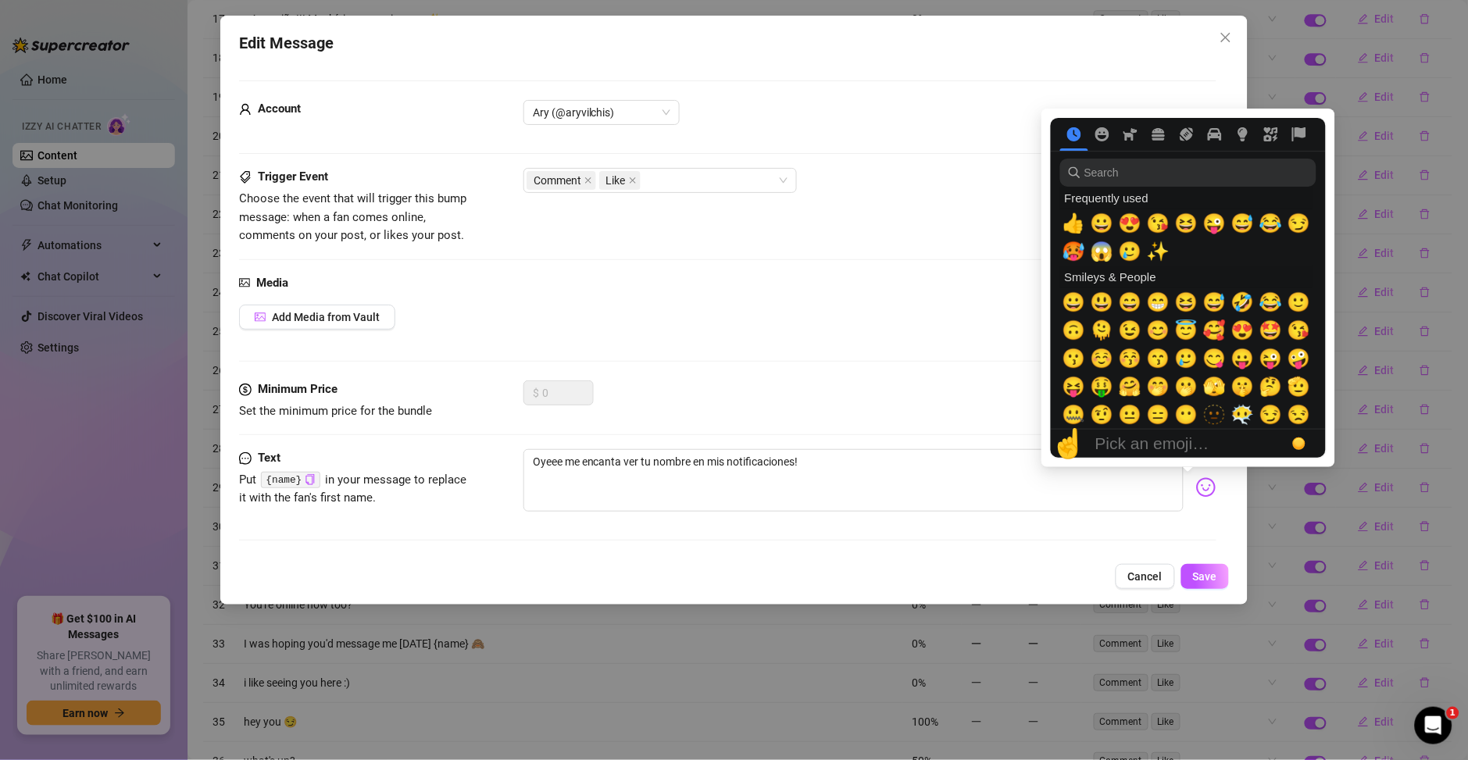
click at [1196, 488] on img at bounding box center [1206, 487] width 20 height 20
click at [1287, 227] on span "😏" at bounding box center [1298, 223] width 23 height 22
type textarea "Oyeee me encanta ver tu nombre en mis notificaciones! 😏"
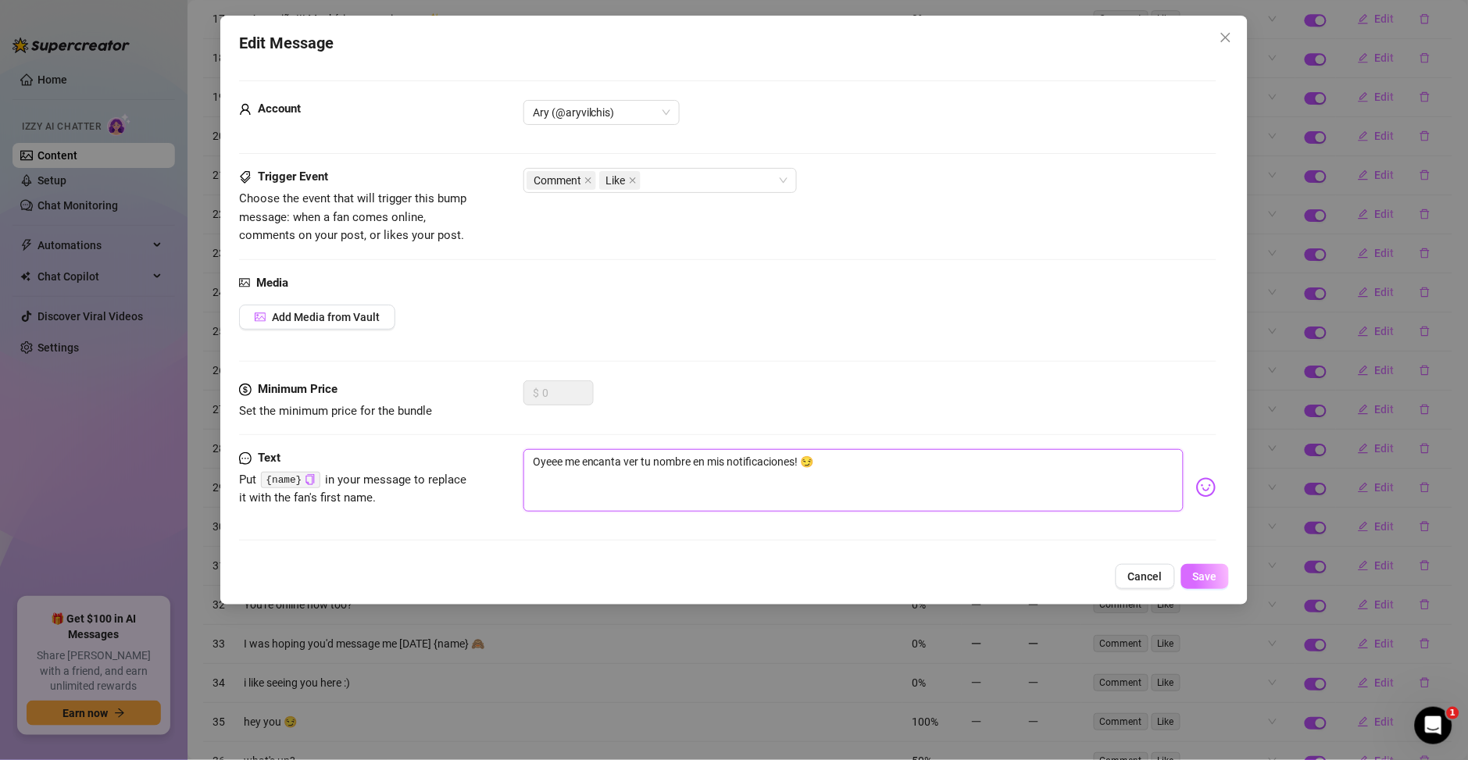
type textarea "Oyeee me encanta ver tu nombre en mis notificaciones! 😏"
click at [1197, 576] on span "Save" at bounding box center [1205, 576] width 24 height 12
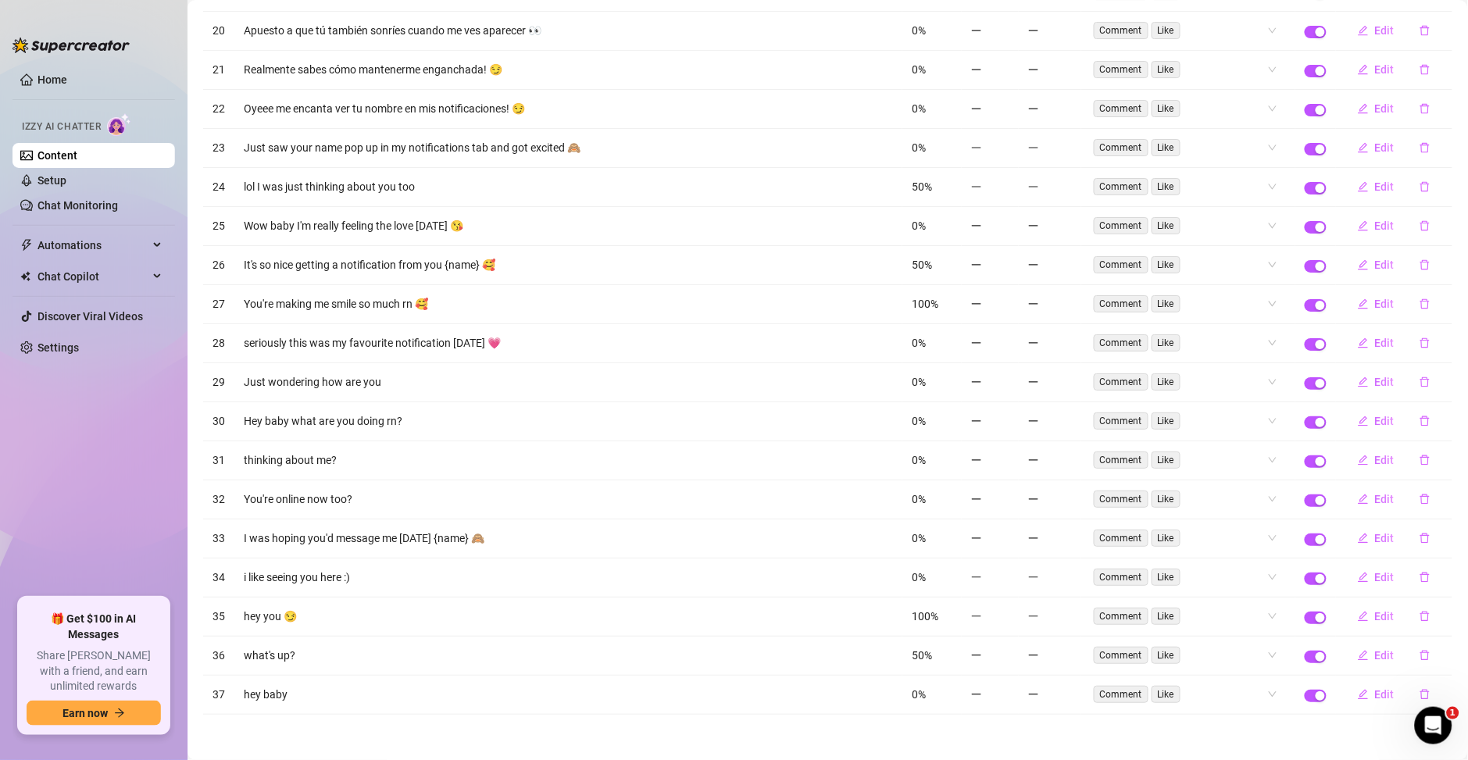
scroll to position [1558, 0]
click at [1375, 692] on span "Edit" at bounding box center [1385, 693] width 20 height 12
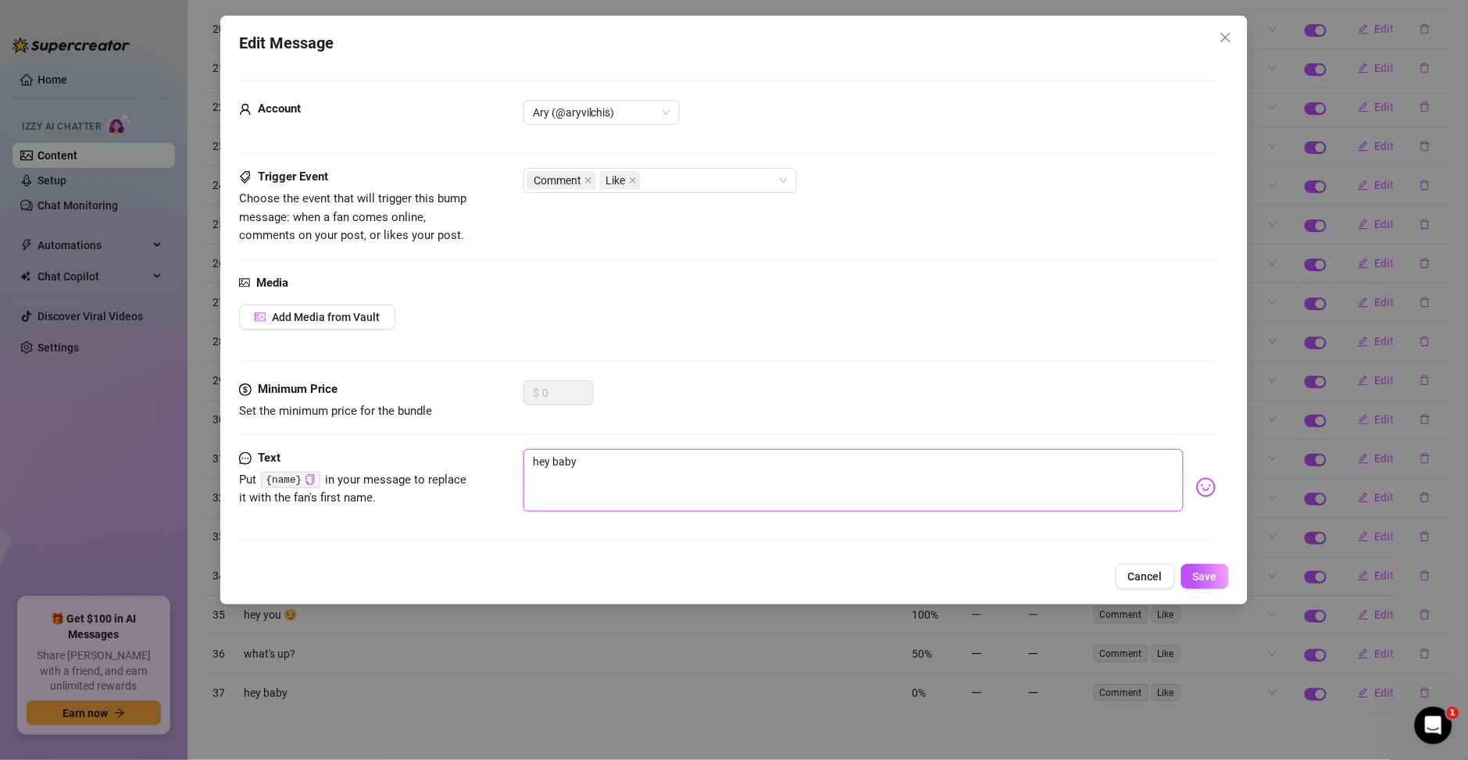
click at [602, 476] on textarea "hey baby" at bounding box center [853, 480] width 660 height 62
type textarea "O"
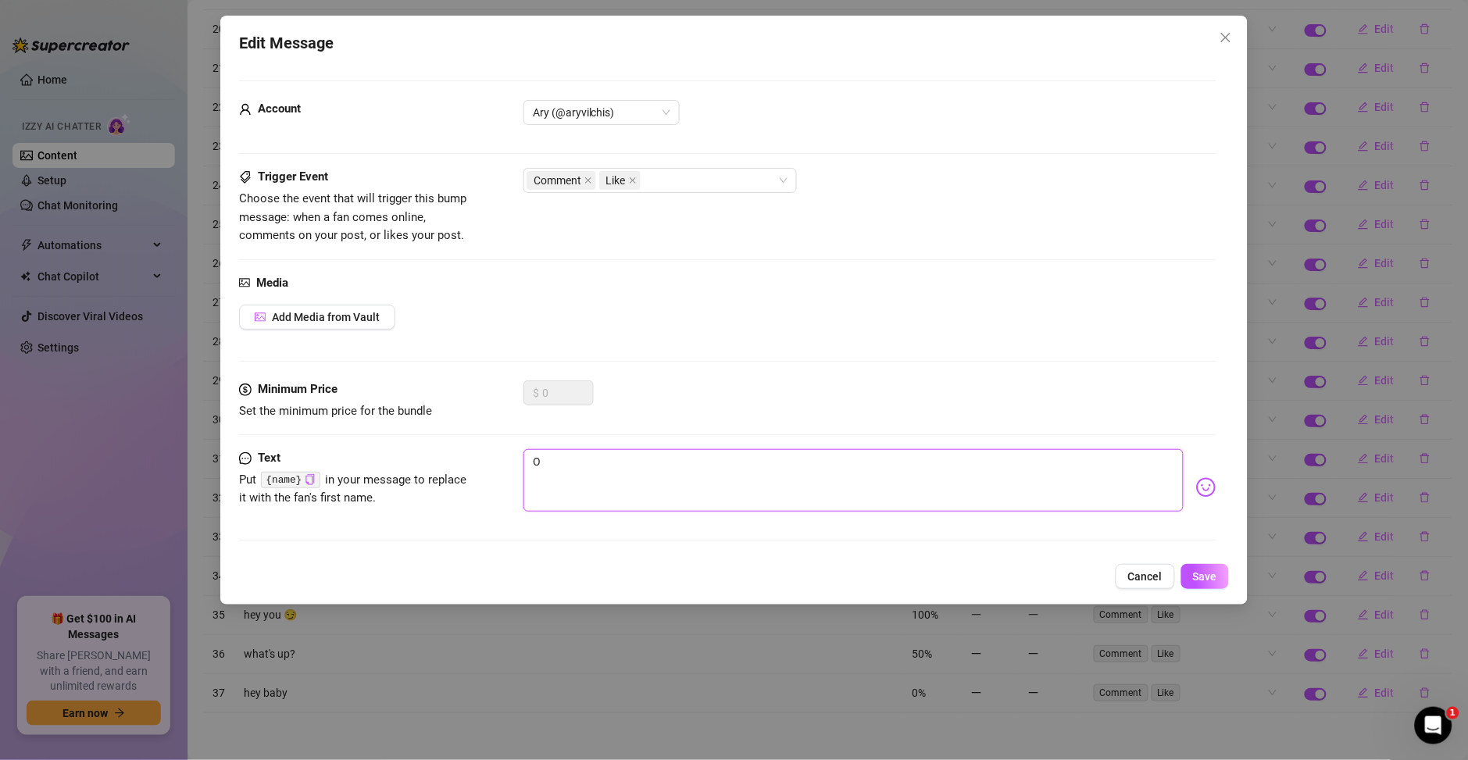
type textarea "Ol"
type textarea "Oli"
type textarea "Olii"
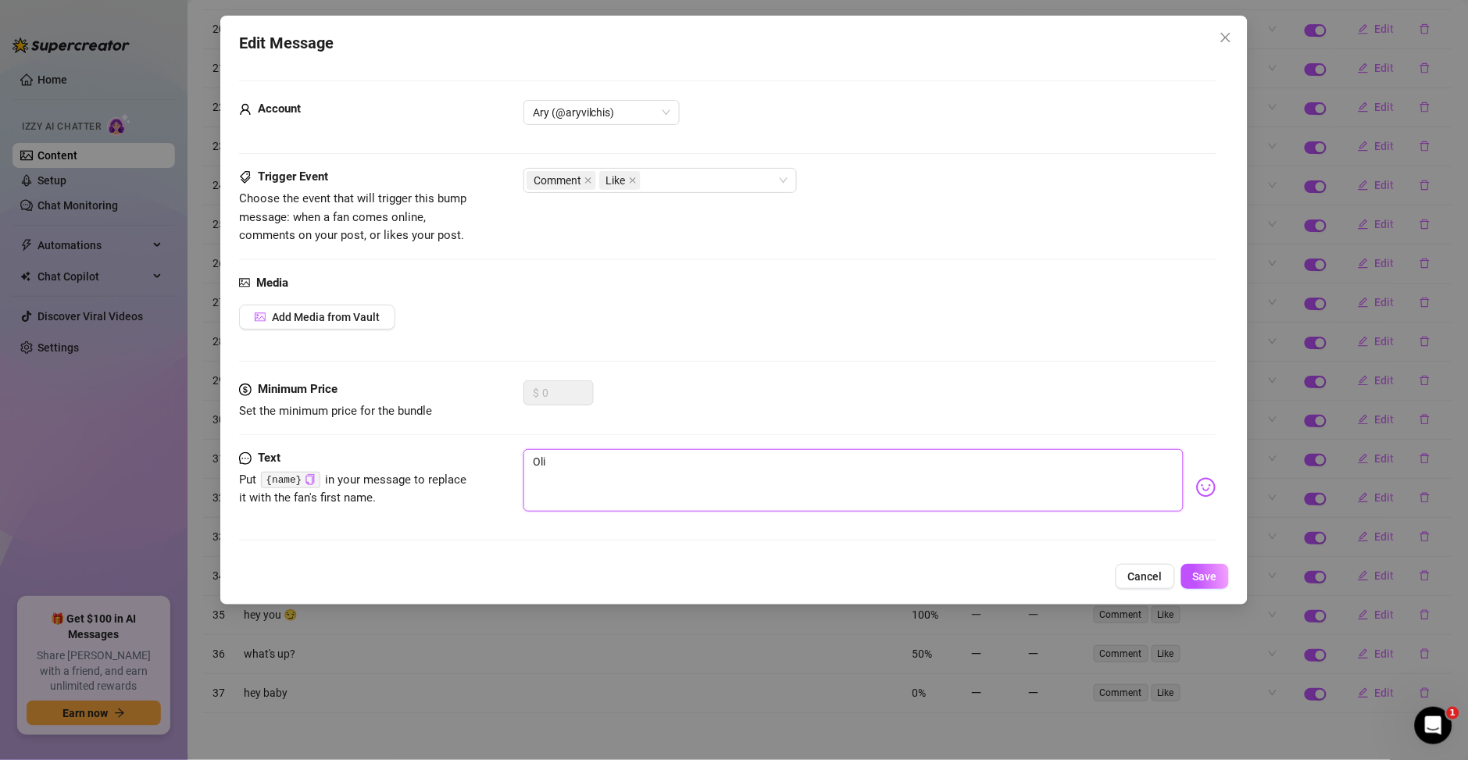
type textarea "Olii"
type textarea "Oliii"
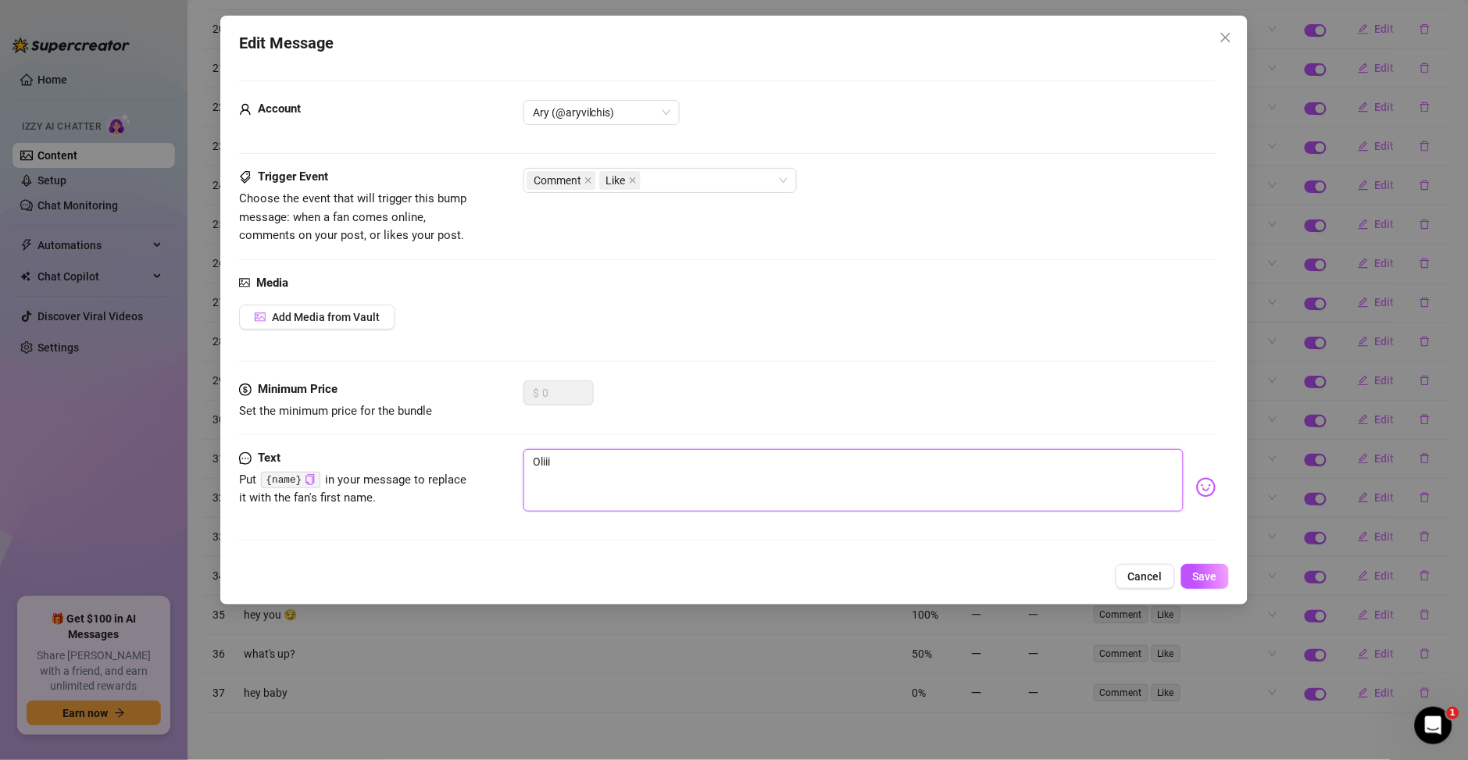
type textarea "Oliii b"
type textarea "Oliii bb"
type textarea "Oliii bb!"
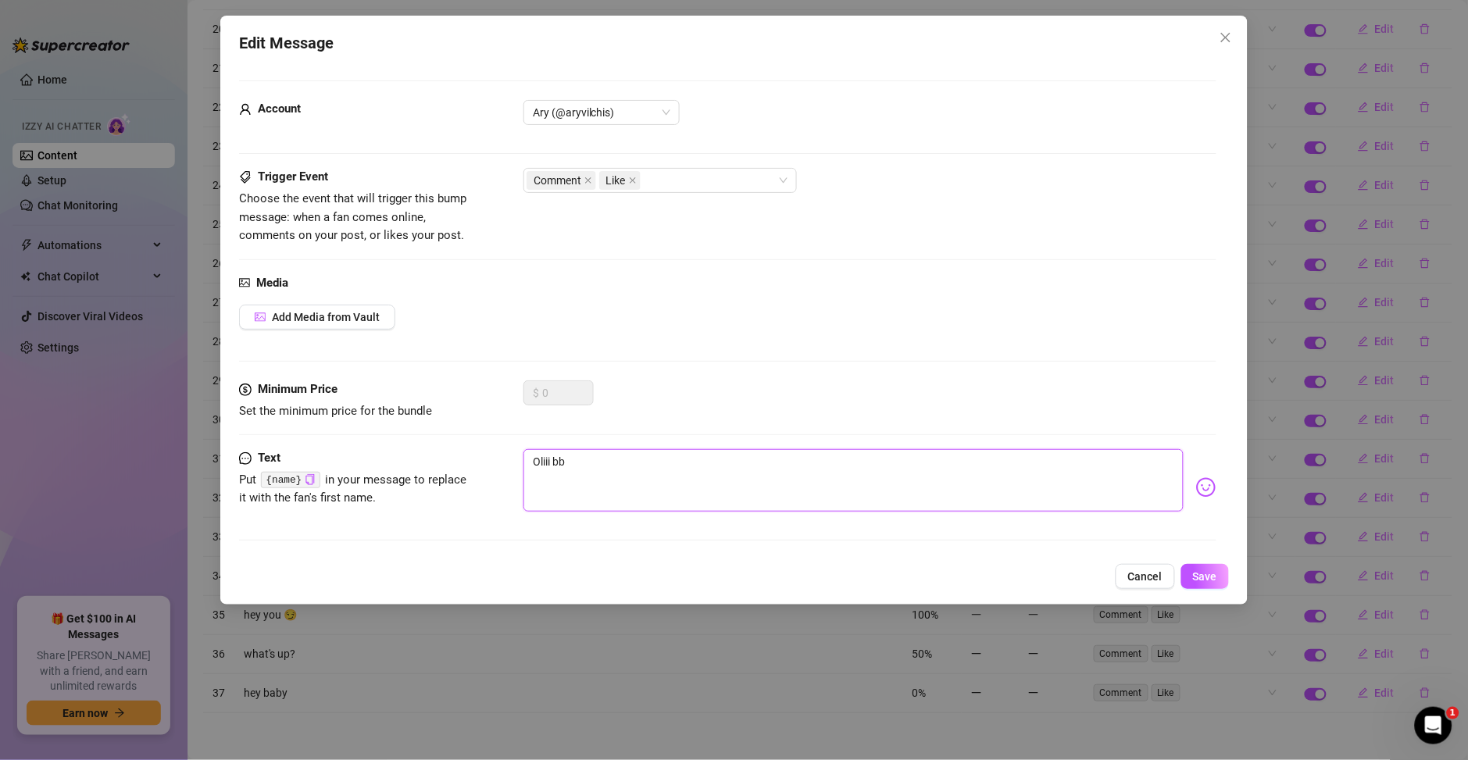
type textarea "Oliii bb!"
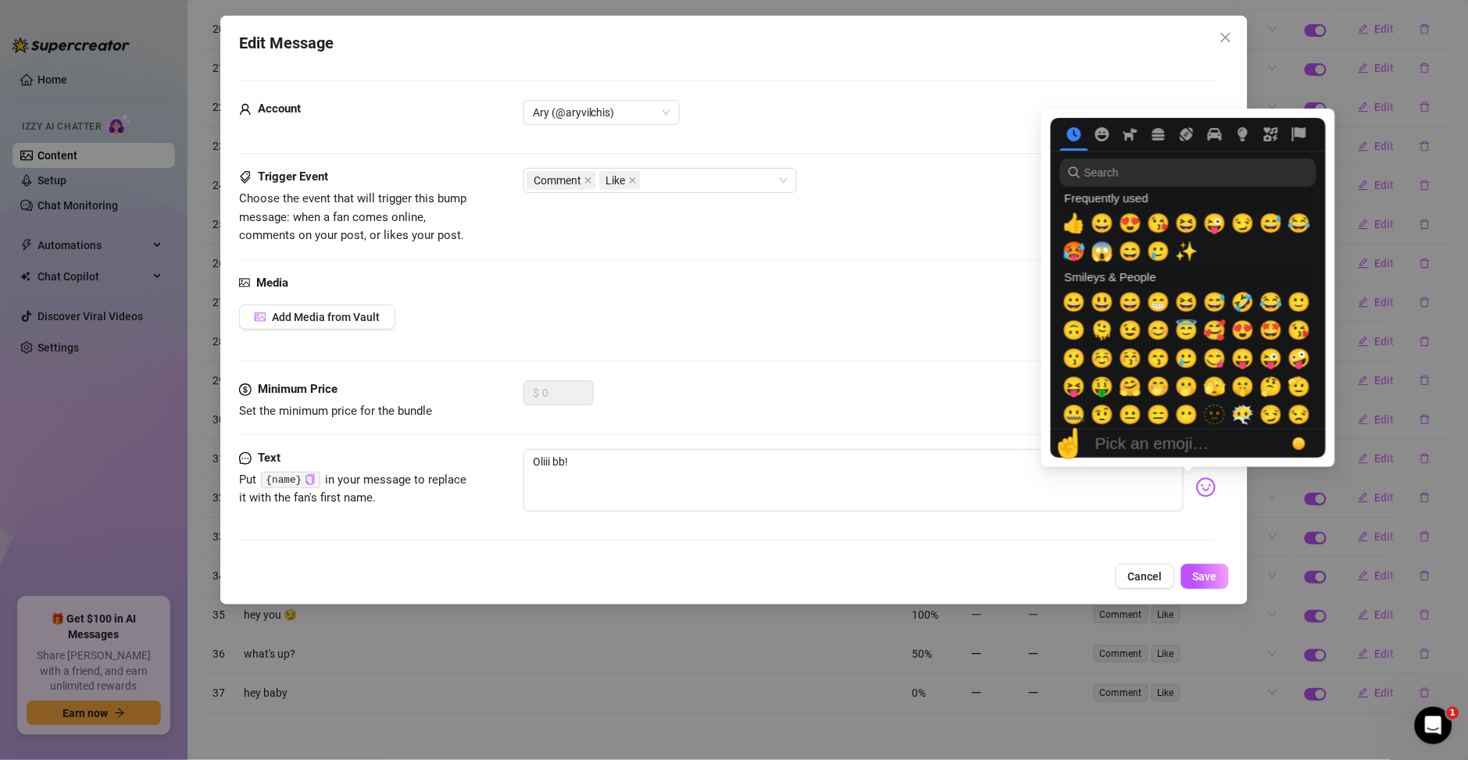
click at [1196, 491] on img at bounding box center [1206, 487] width 20 height 20
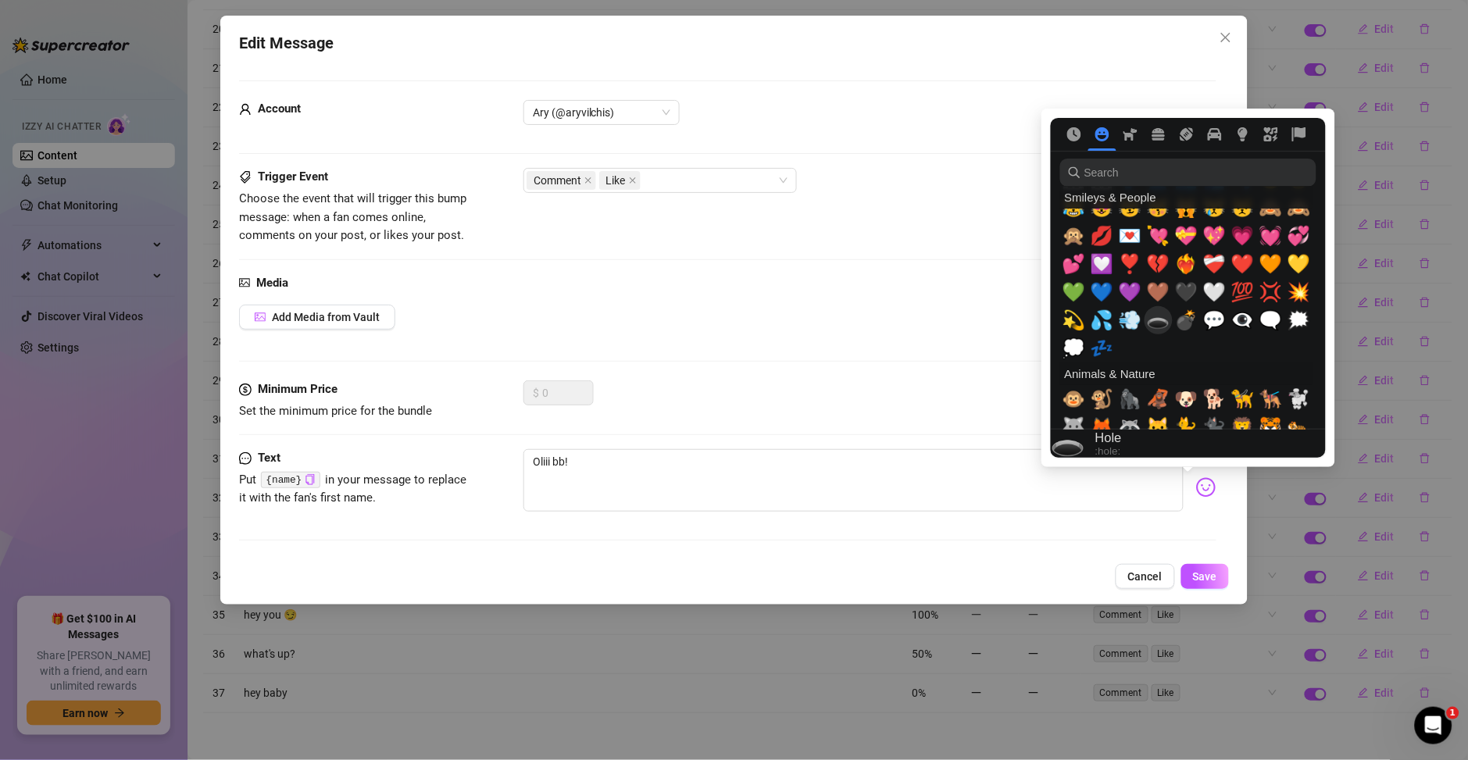
scroll to position [1575, 0]
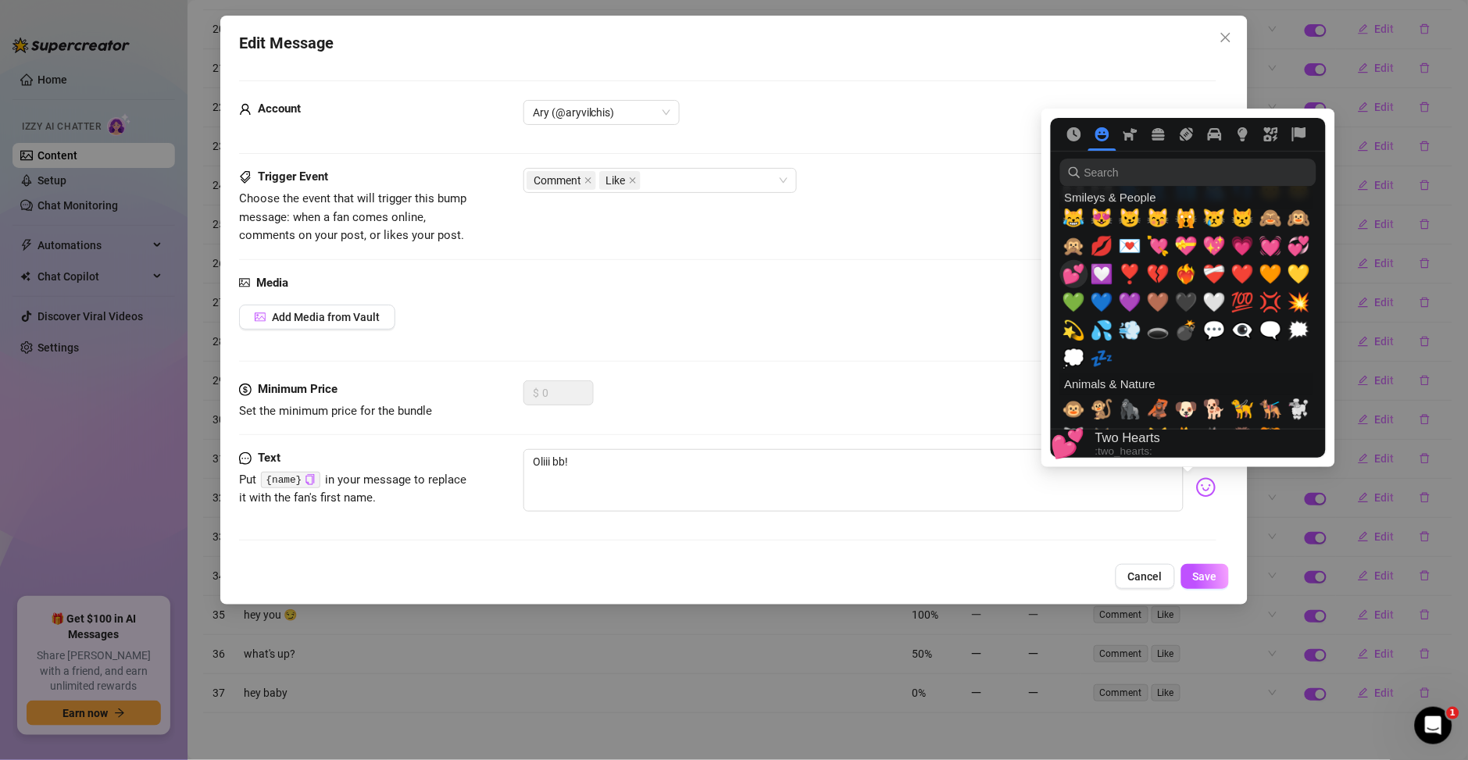
click at [1073, 270] on span "💕" at bounding box center [1073, 274] width 23 height 22
type textarea "Oliii bb! 💕"
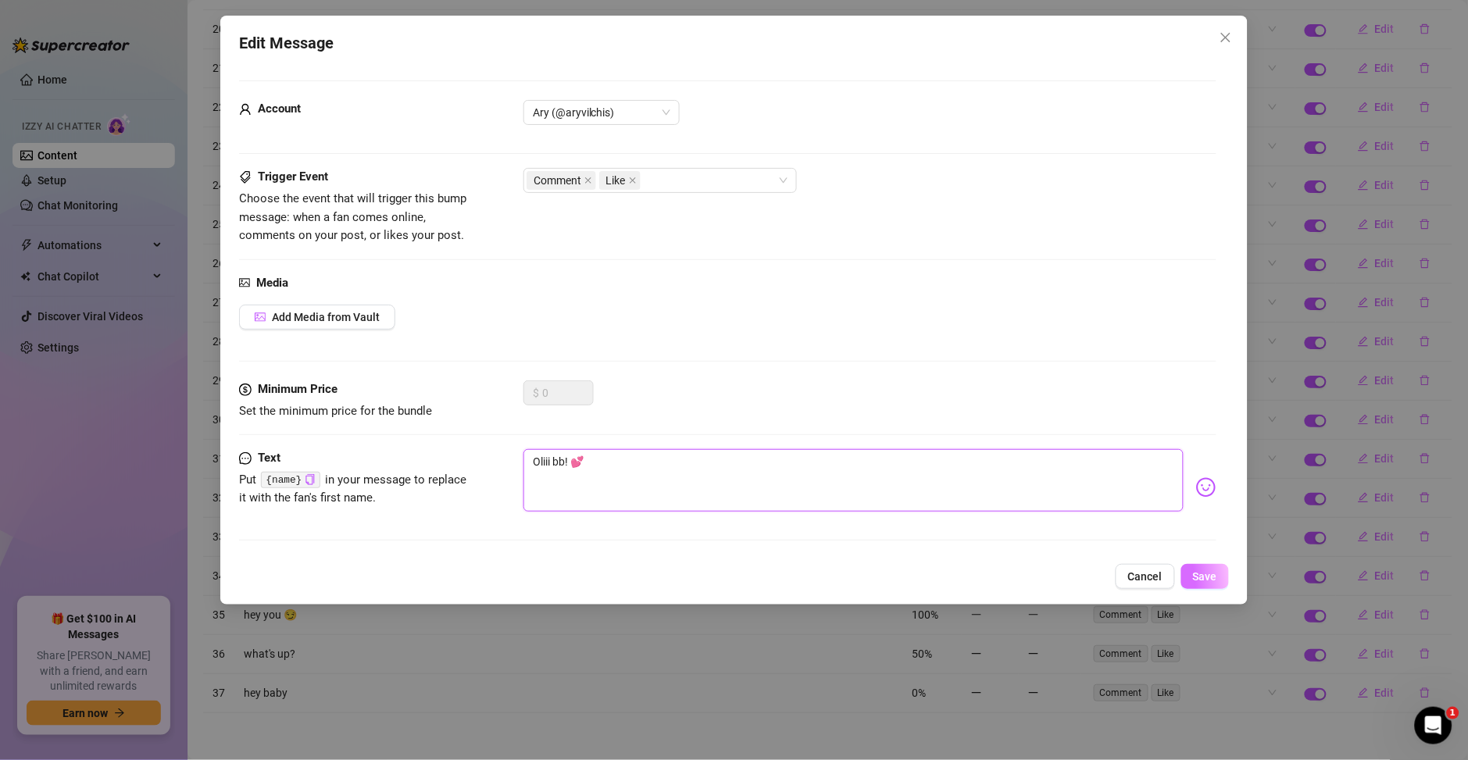
type textarea "Oliii bb! 💕"
click at [1226, 574] on button "Save" at bounding box center [1205, 576] width 48 height 25
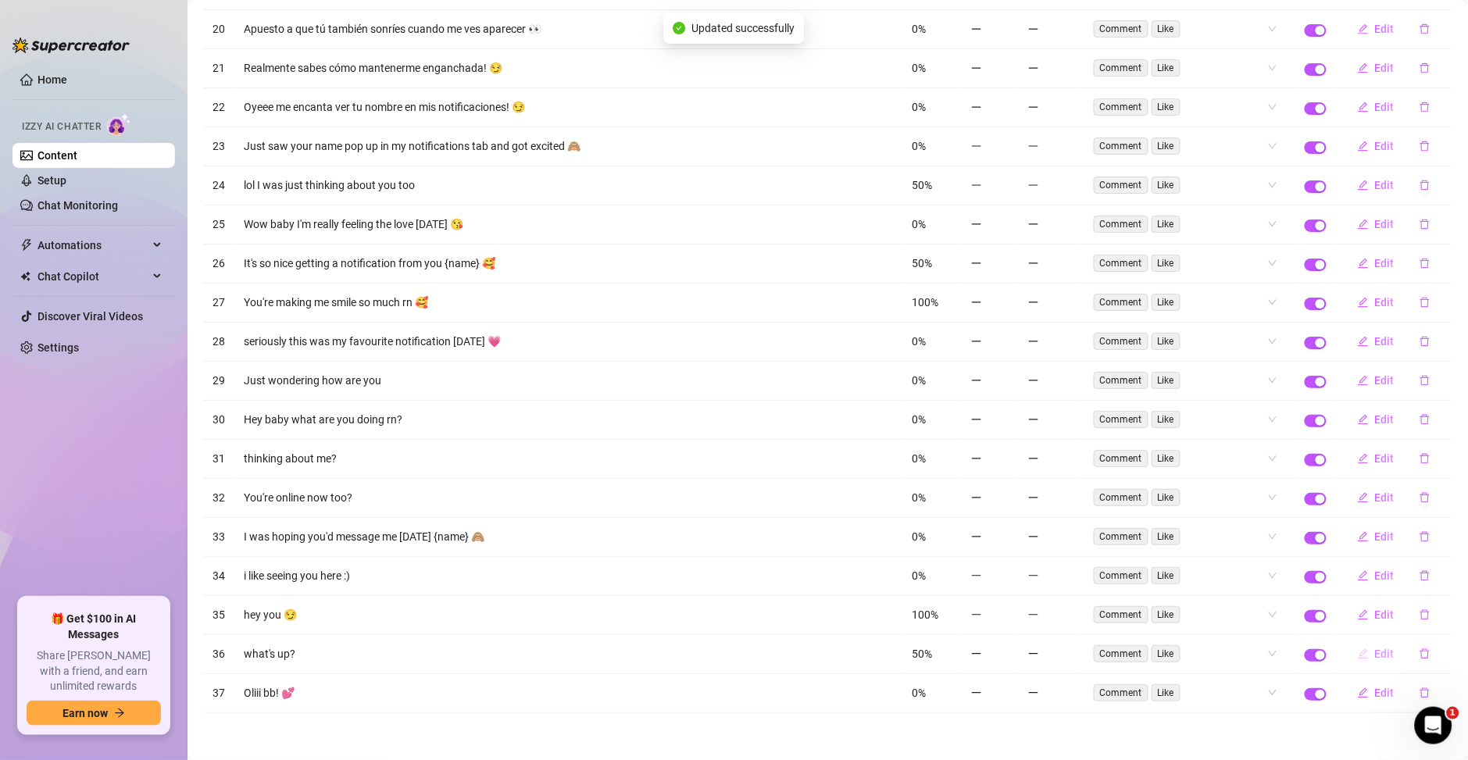
click at [1375, 654] on span "Edit" at bounding box center [1385, 654] width 20 height 12
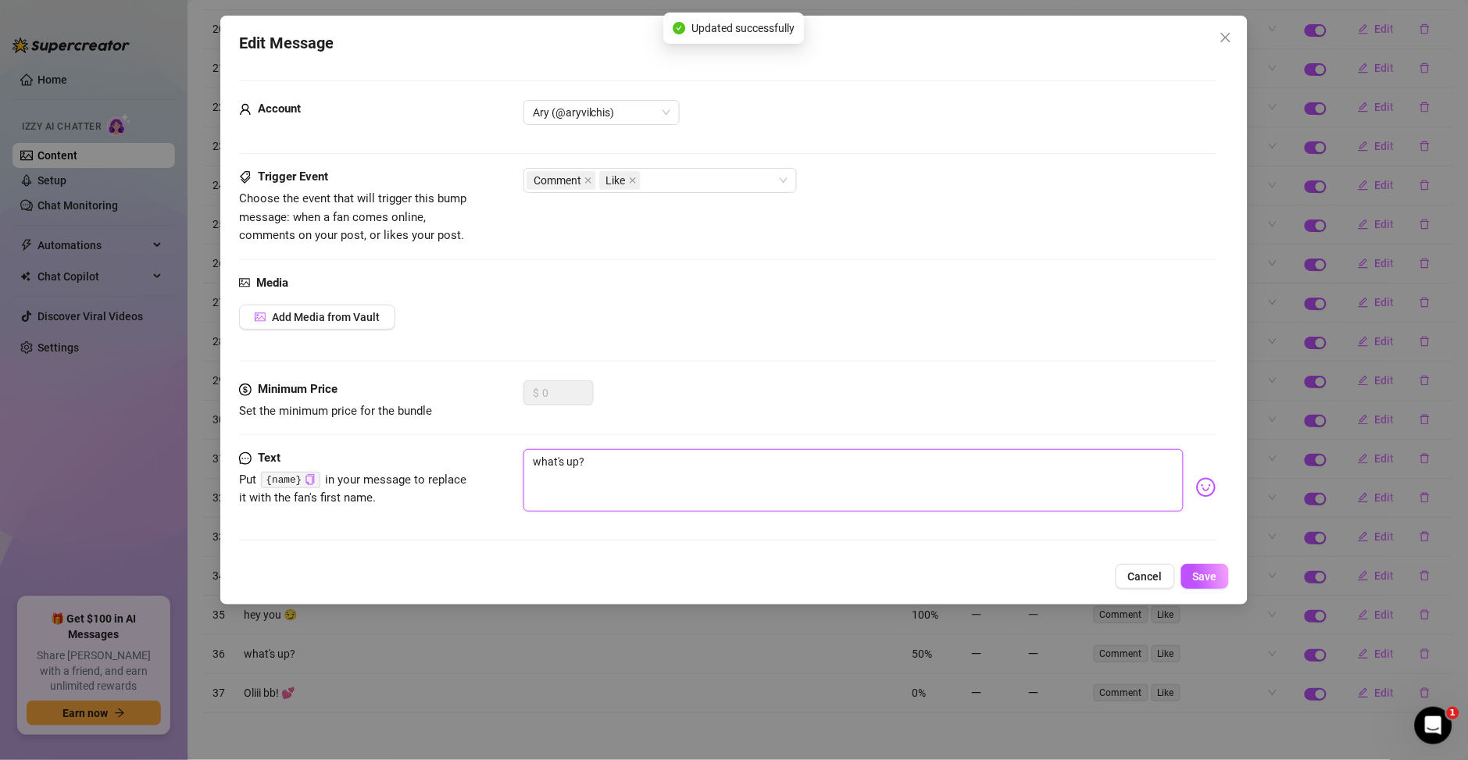
click at [576, 487] on textarea "what's up?" at bounding box center [853, 480] width 660 height 62
click at [616, 473] on textarea "what's up?" at bounding box center [853, 480] width 660 height 62
click at [615, 473] on textarea "what's up?" at bounding box center [853, 480] width 660 height 62
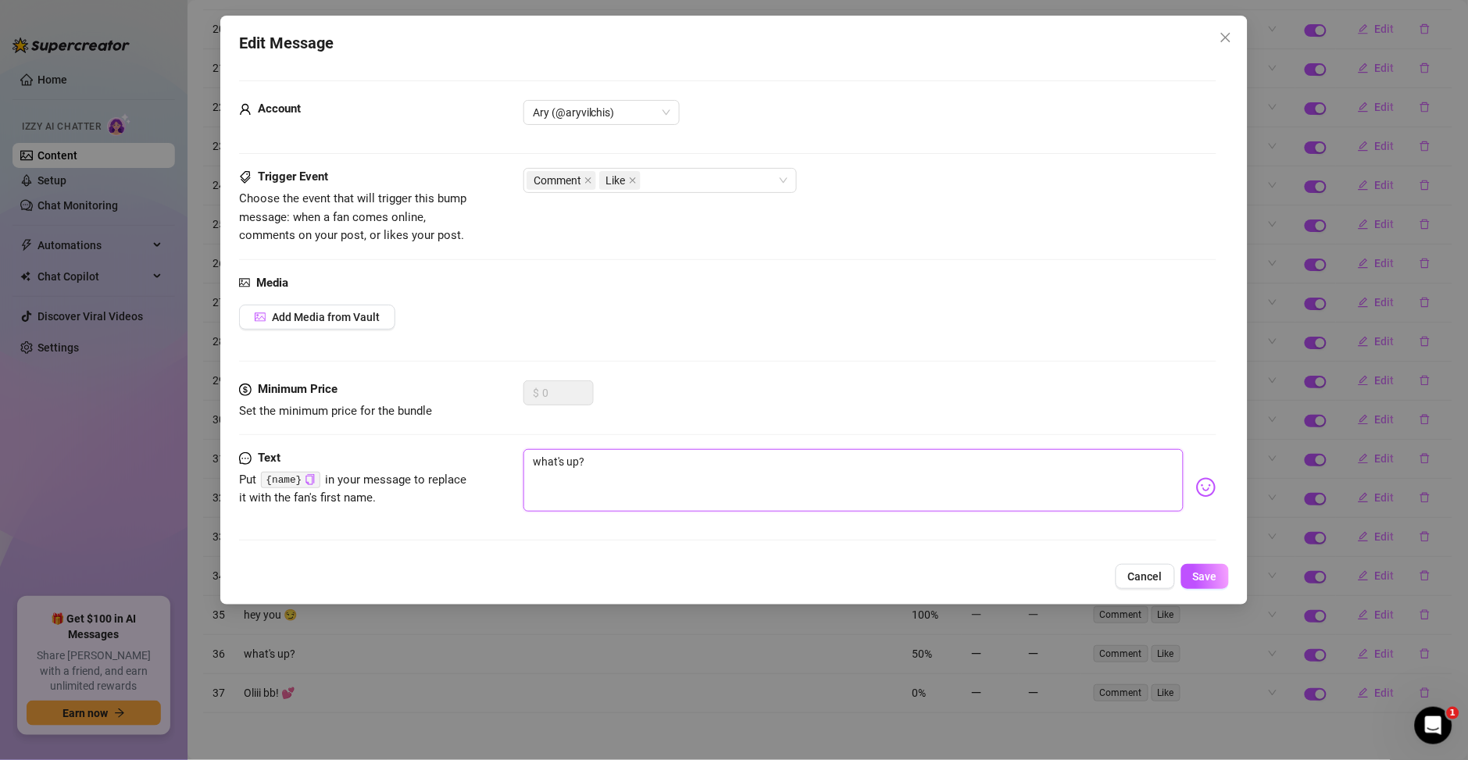
type textarea "C"
type textarea "Có"
type textarea "Cóm"
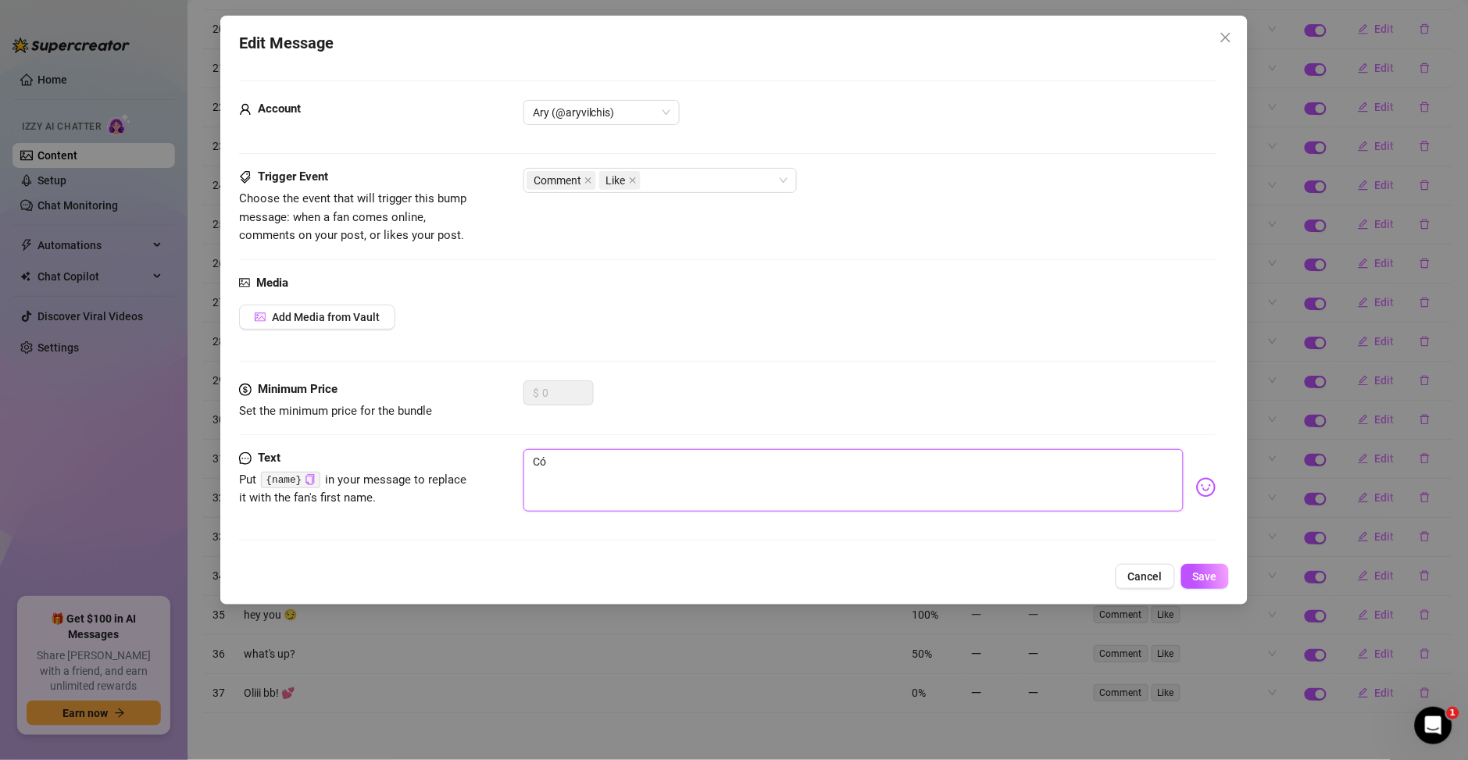
type textarea "Cóm"
type textarea "Cómo"
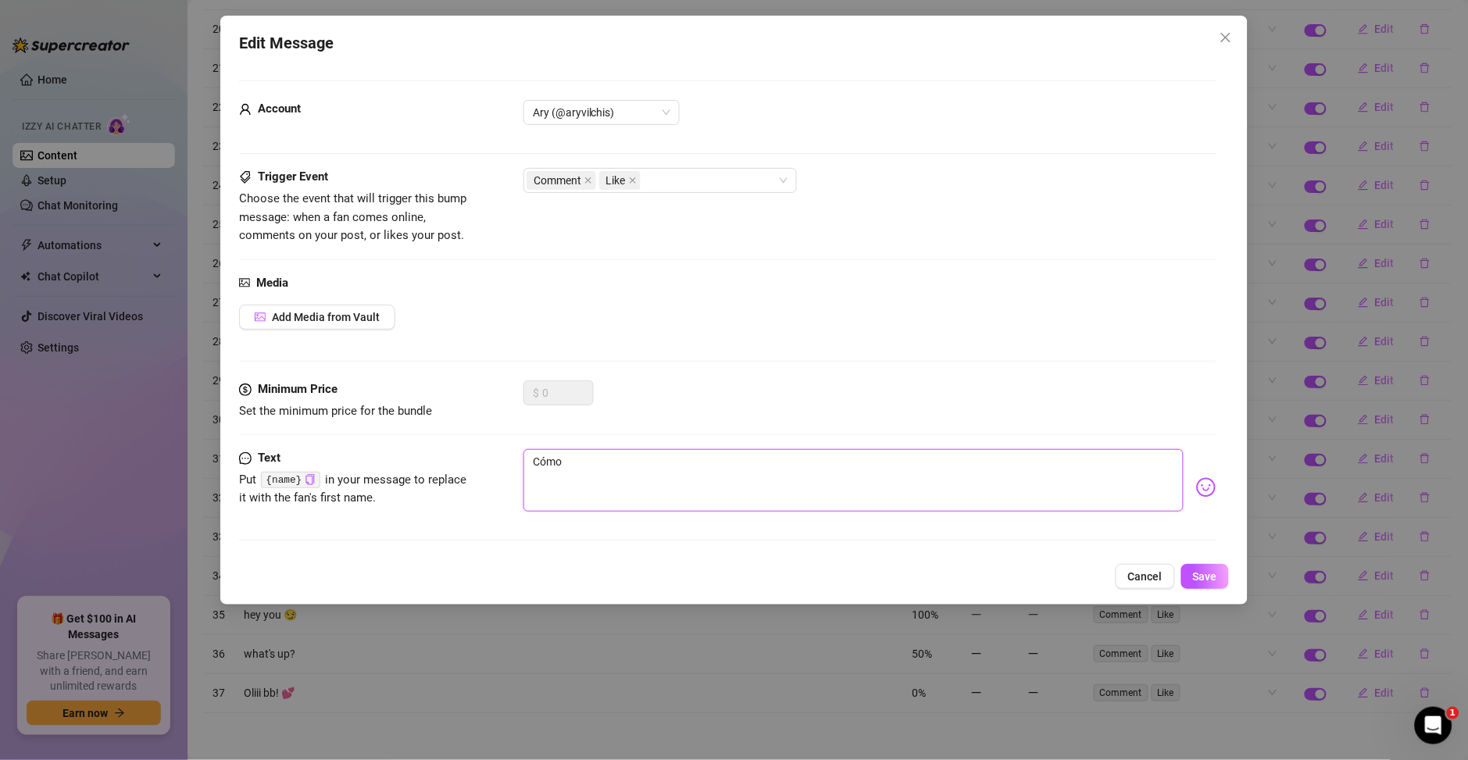
type textarea "Cómo e"
type textarea "Cómo es"
type textarea "Cómo est"
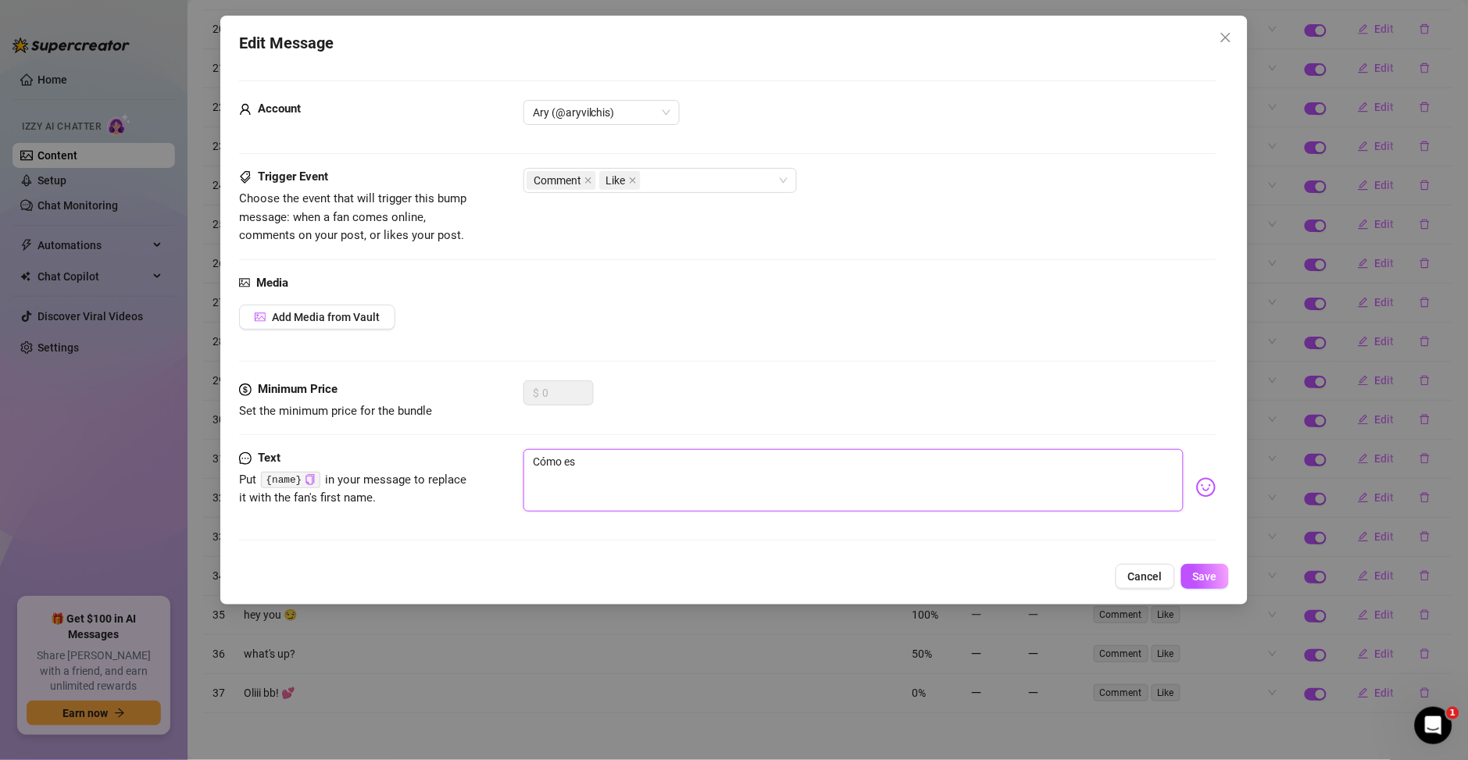
type textarea "Cómo est"
type textarea "Cómo está"
type textarea "Cómo estás"
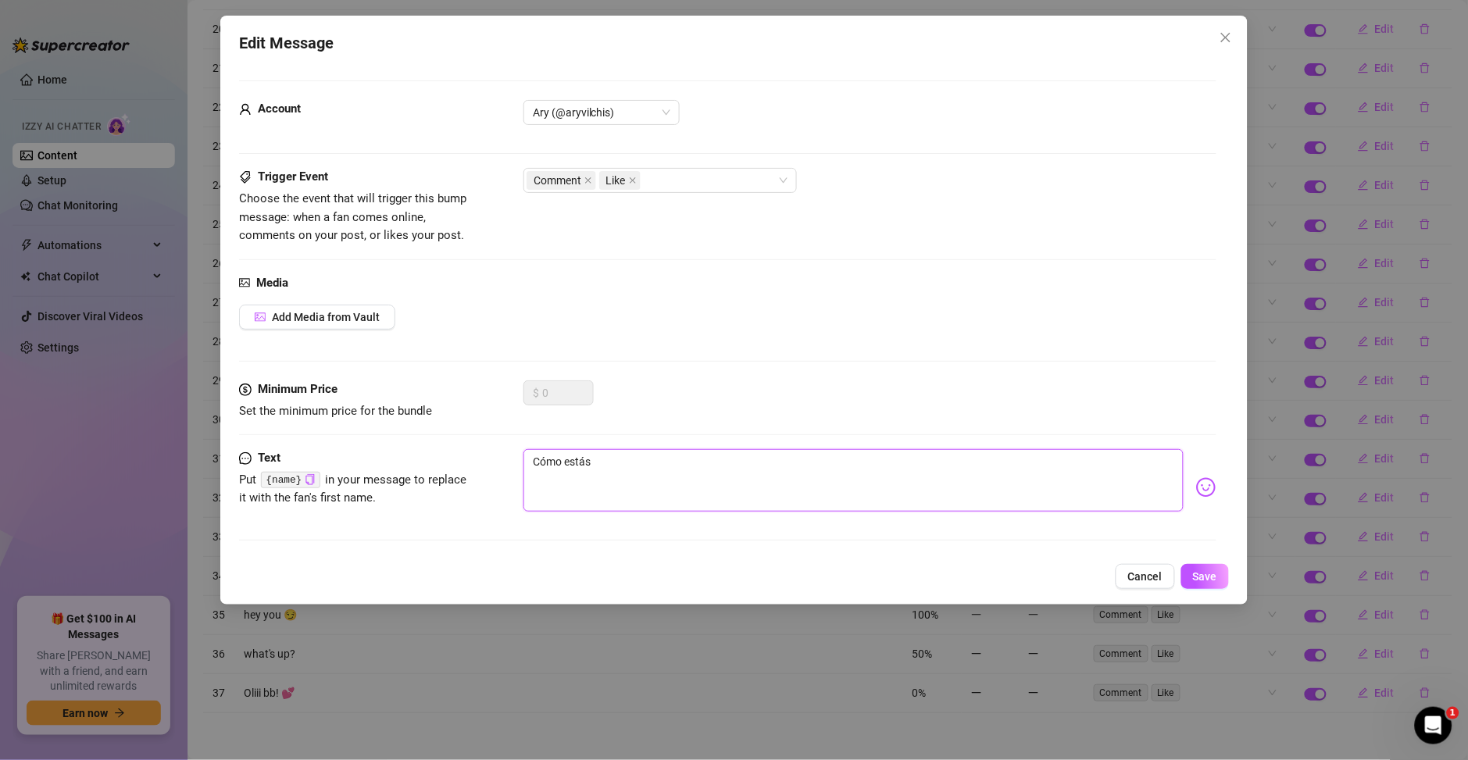
type textarea "Cómo estás"
type textarea "Cómo estás b"
type textarea "Cómo estás bb"
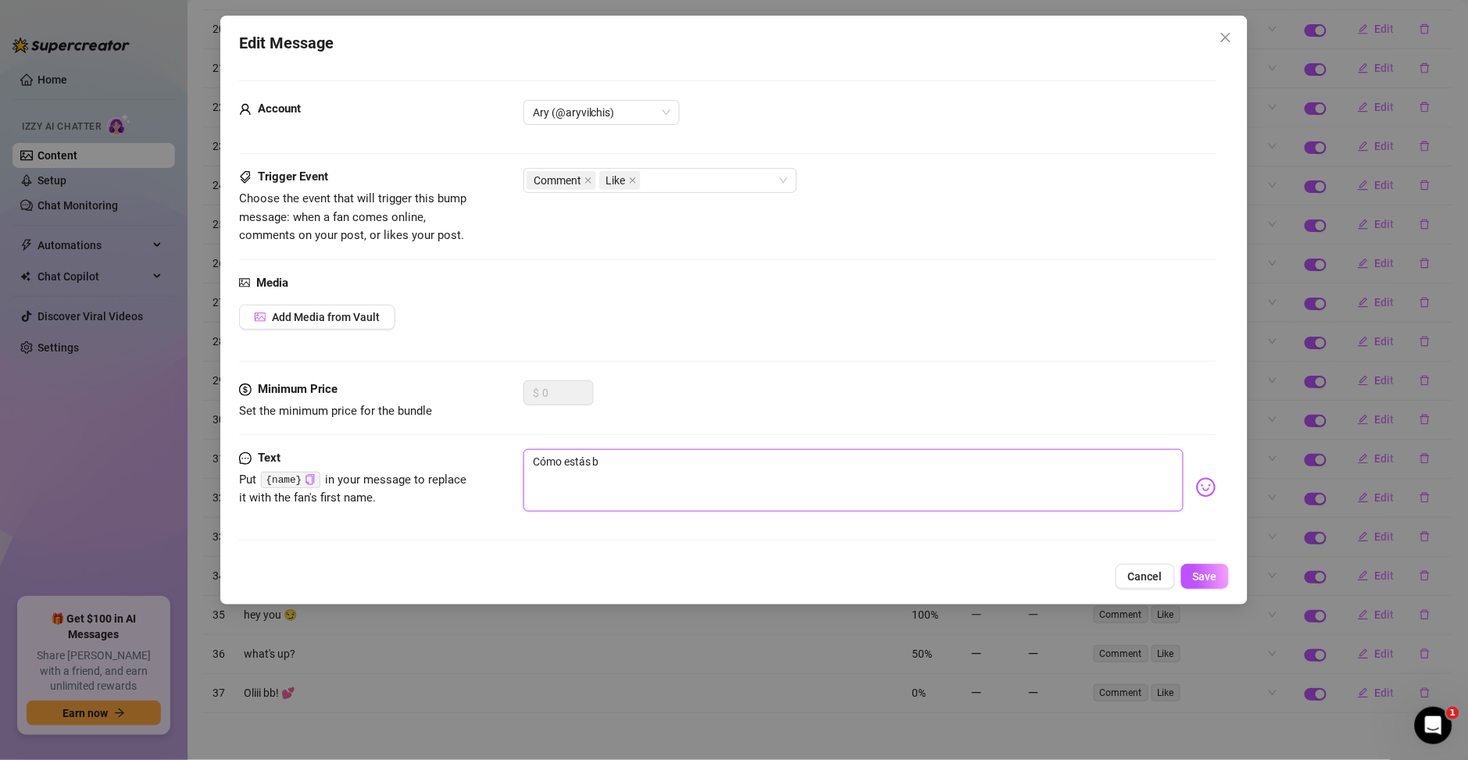
type textarea "Cómo estás bb"
type textarea "Cómo estás bb?"
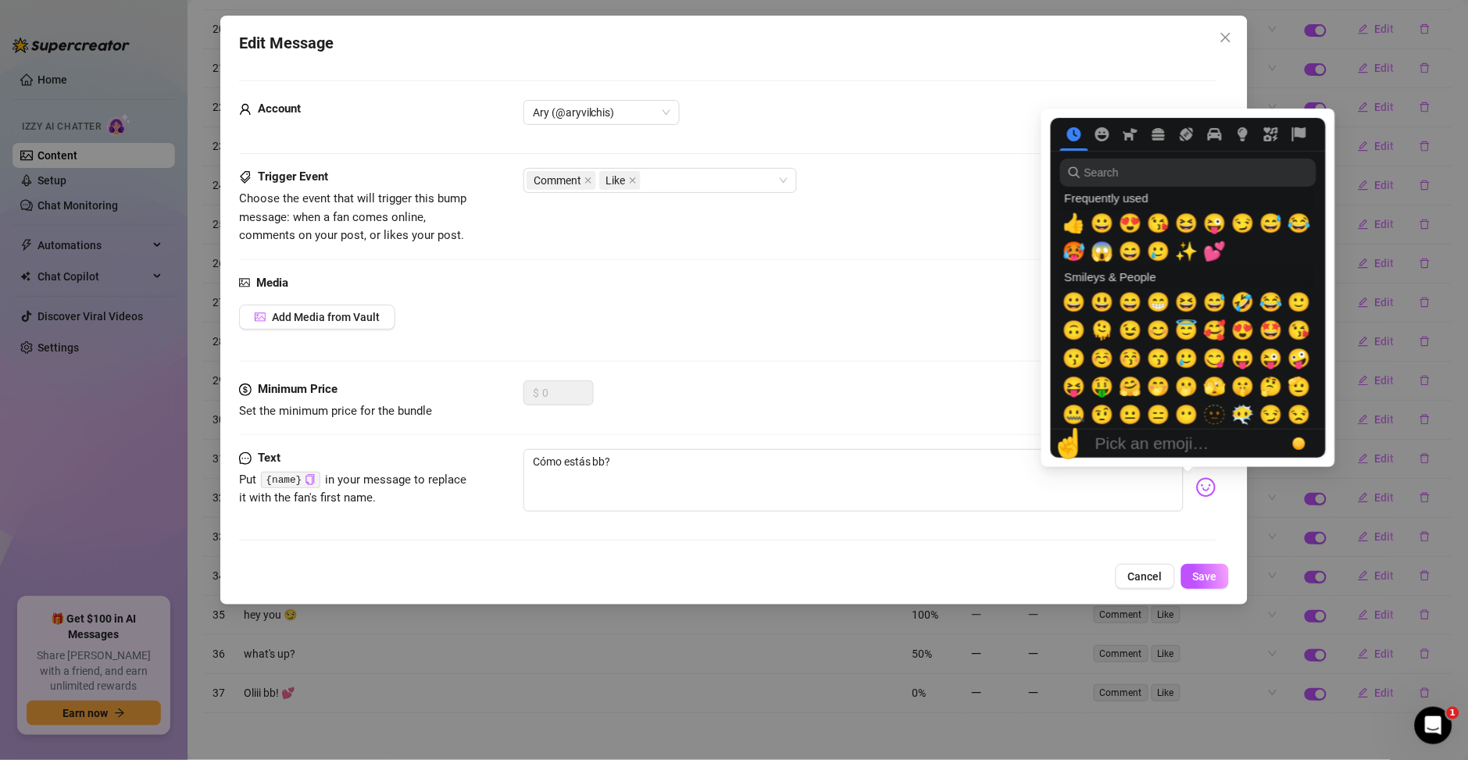
click at [1196, 489] on img at bounding box center [1206, 487] width 20 height 20
click at [1177, 255] on span "✨" at bounding box center [1186, 252] width 23 height 22
type textarea "Cómo estás bb? ✨"
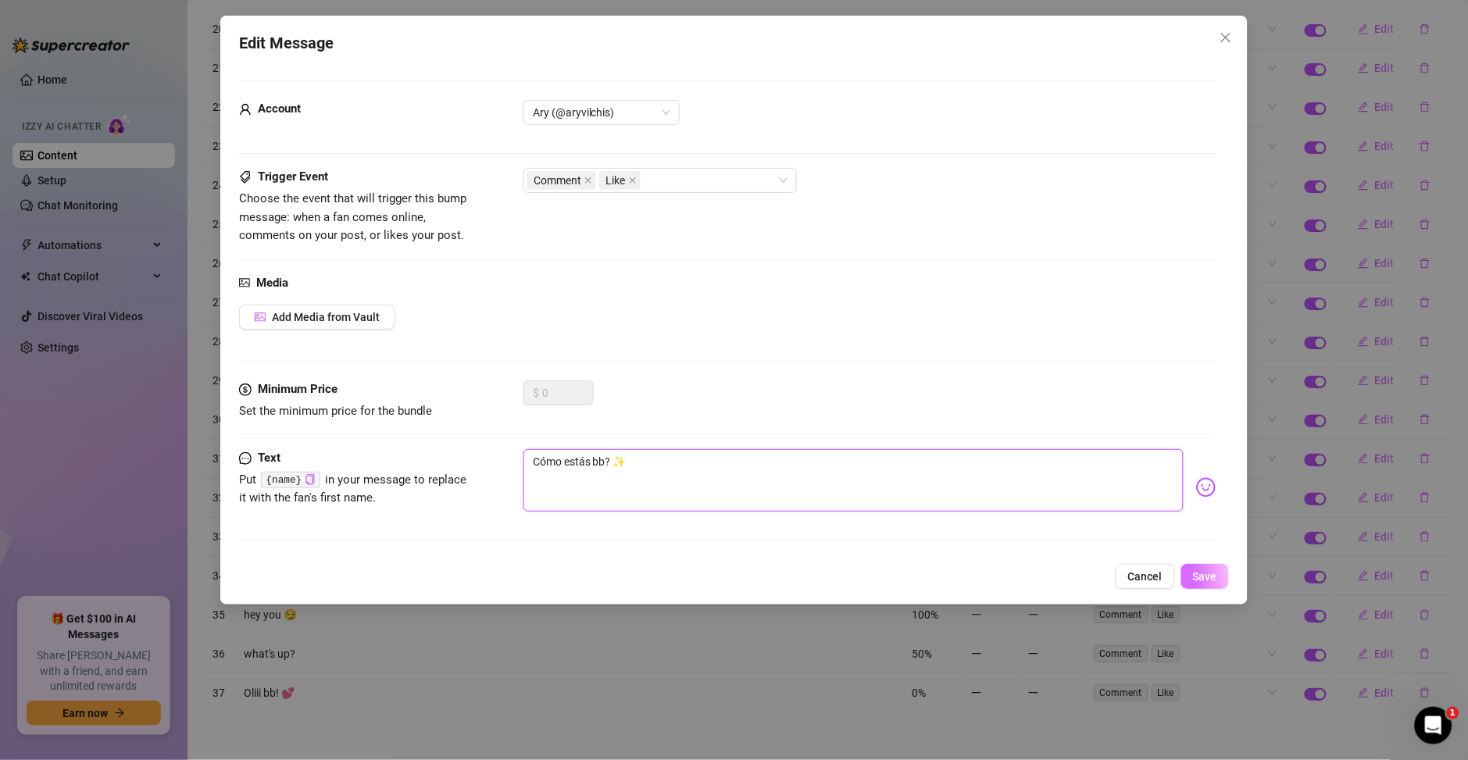
type textarea "Cómo estás bb? ✨"
click at [1196, 586] on button "Save" at bounding box center [1205, 576] width 48 height 25
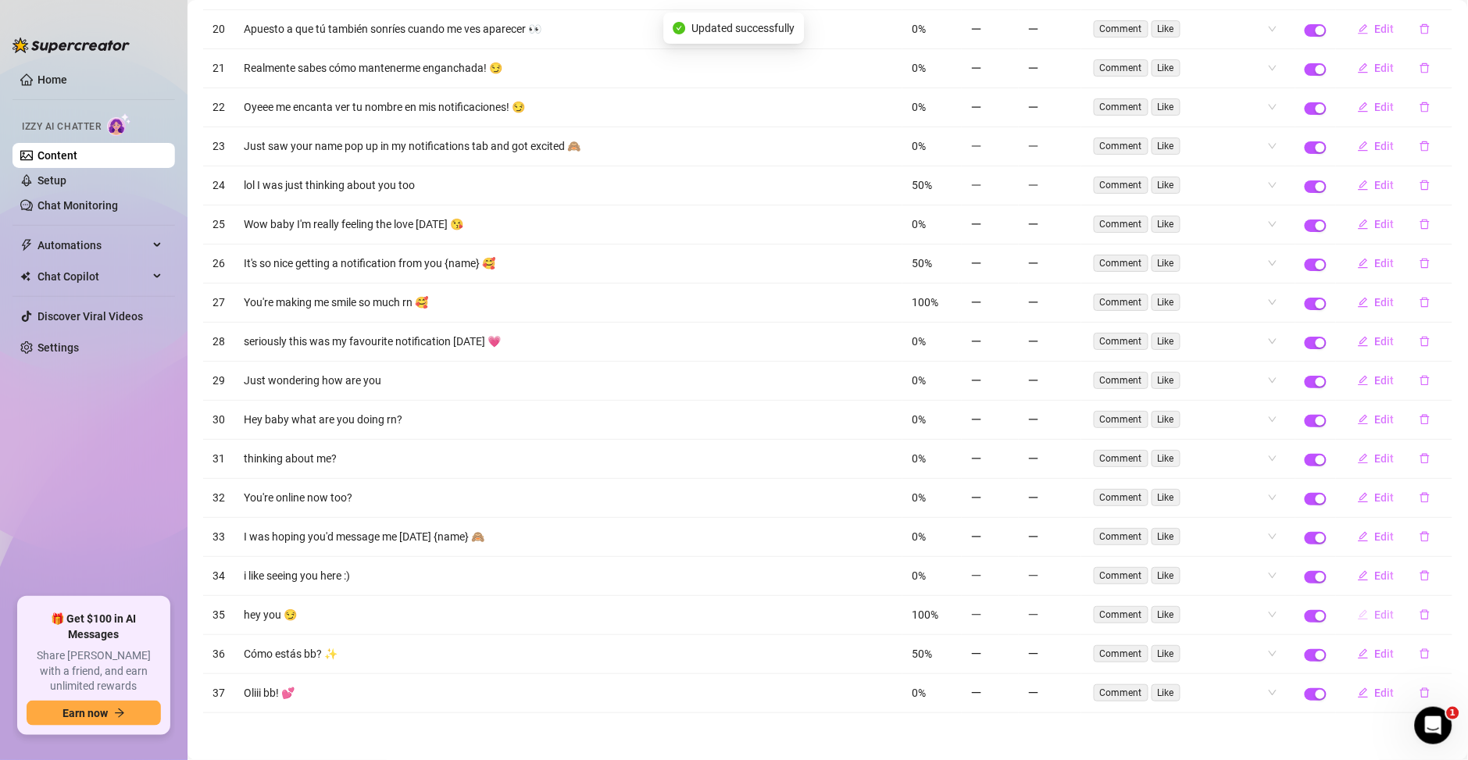
click at [1354, 617] on button "Edit" at bounding box center [1376, 614] width 62 height 25
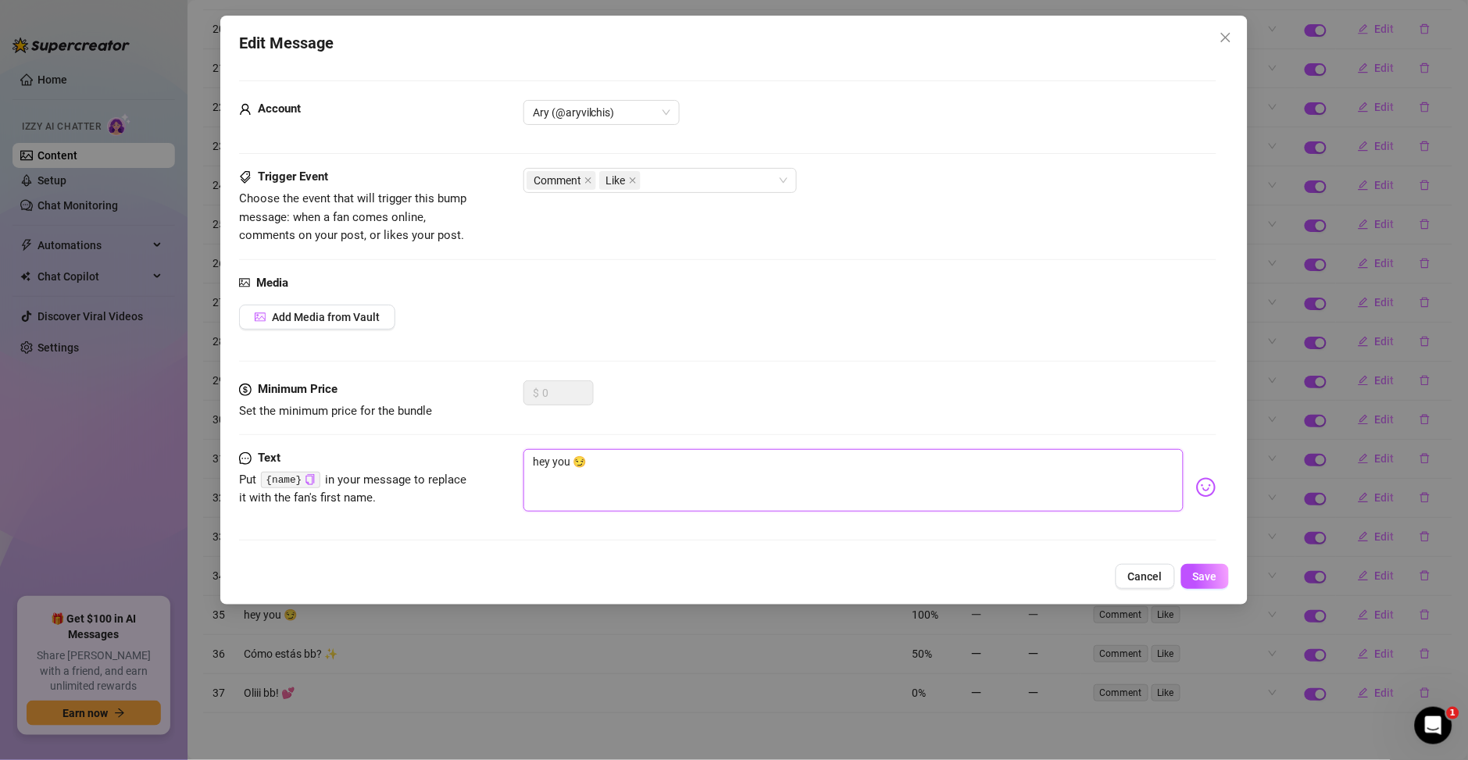
click at [638, 476] on textarea "hey you 😏" at bounding box center [853, 480] width 660 height 62
drag, startPoint x: 569, startPoint y: 464, endPoint x: 499, endPoint y: 463, distance: 69.5
click at [499, 463] on div "Text Put {name} in your message to replace it with the fan's first name. hey yo…" at bounding box center [727, 487] width 977 height 77
click at [567, 460] on textarea "hey you 😏" at bounding box center [853, 480] width 660 height 62
type textarea "hey yo 😏"
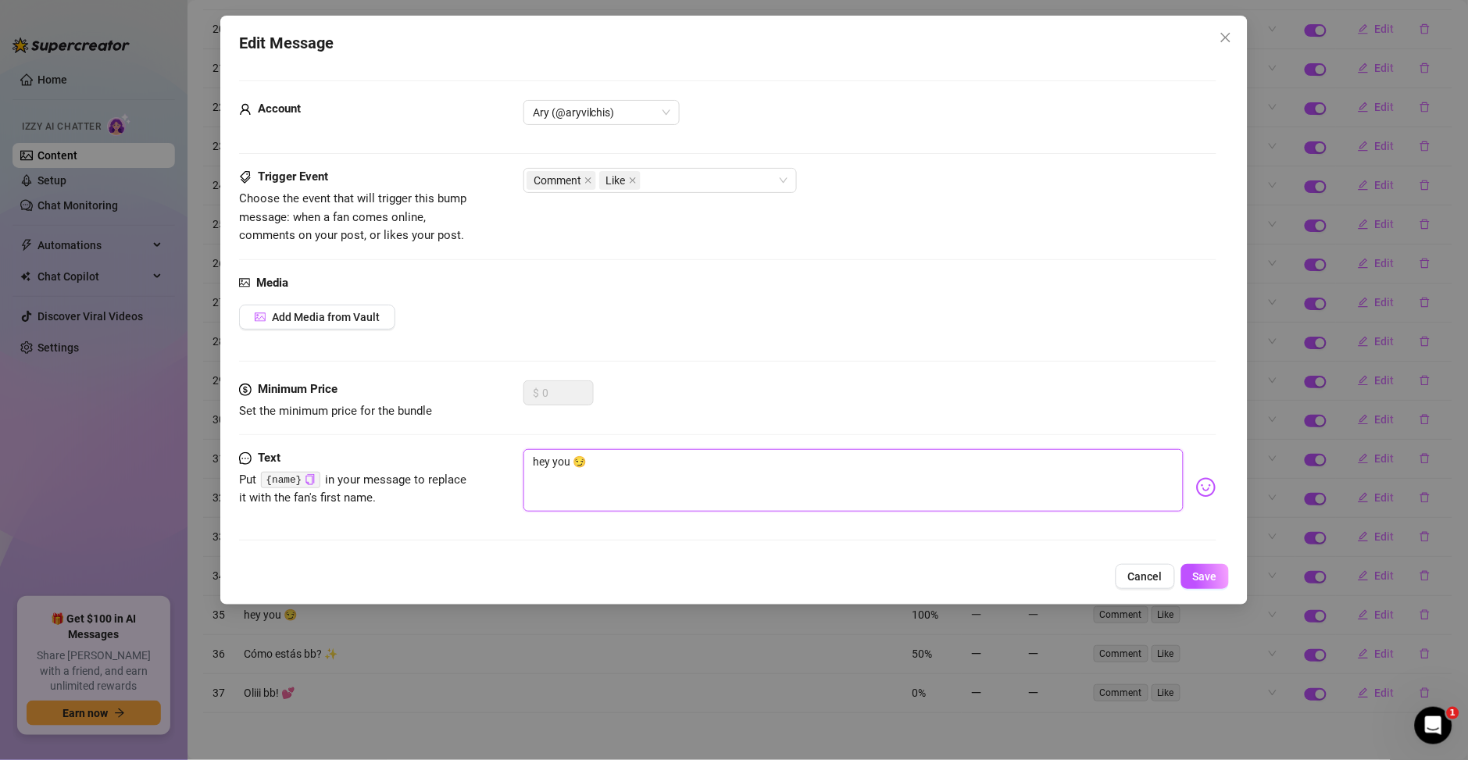
type textarea "hey yo 😏"
type textarea "hey y 😏"
type textarea "hey 😏"
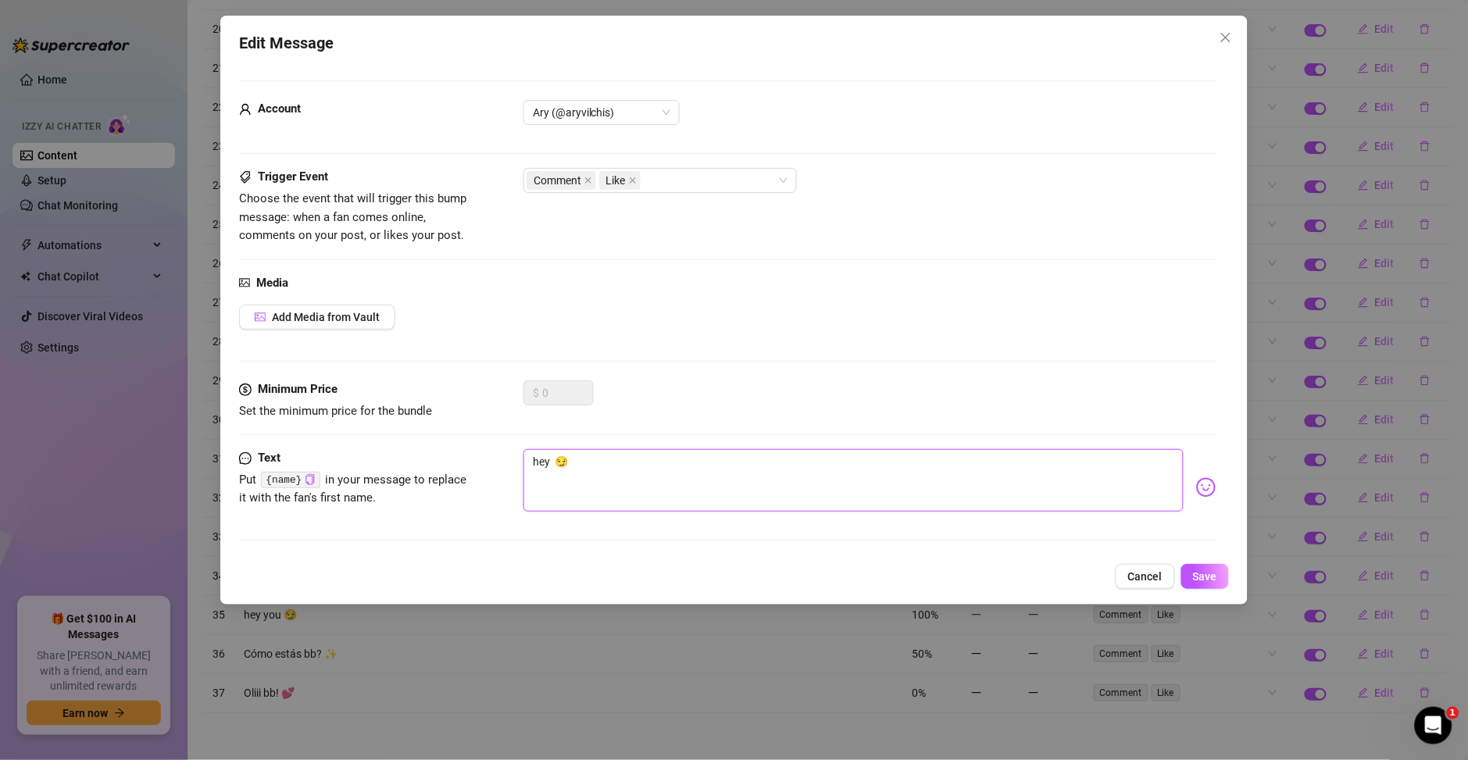
type textarea "hey t 😏"
type textarea "hey tu 😏"
type textarea "hey tu! 😏"
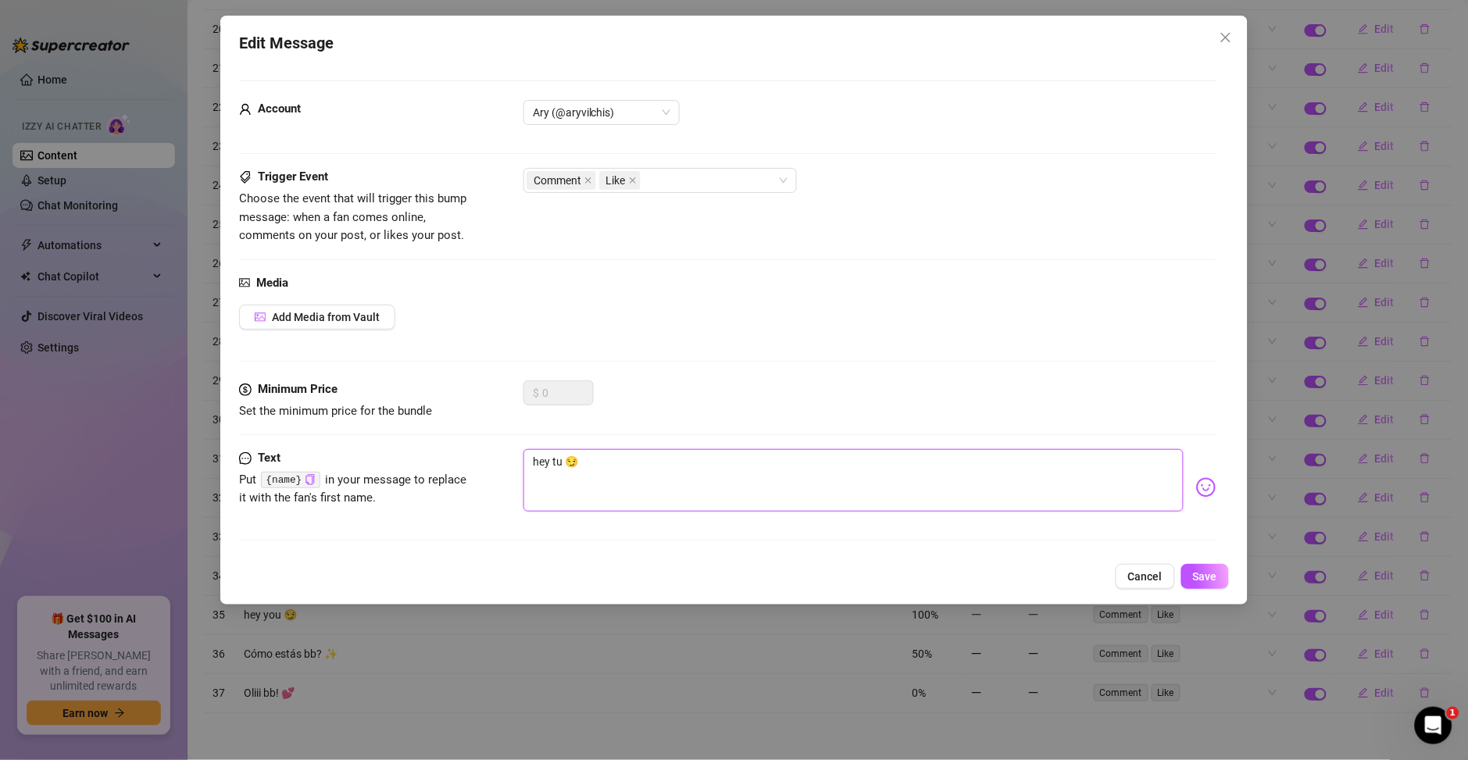
type textarea "hey tu! 😏"
click at [592, 457] on textarea "hey tu! 😏" at bounding box center [853, 480] width 660 height 62
type textarea "hey tu!"
click at [1196, 496] on img at bounding box center [1206, 487] width 20 height 20
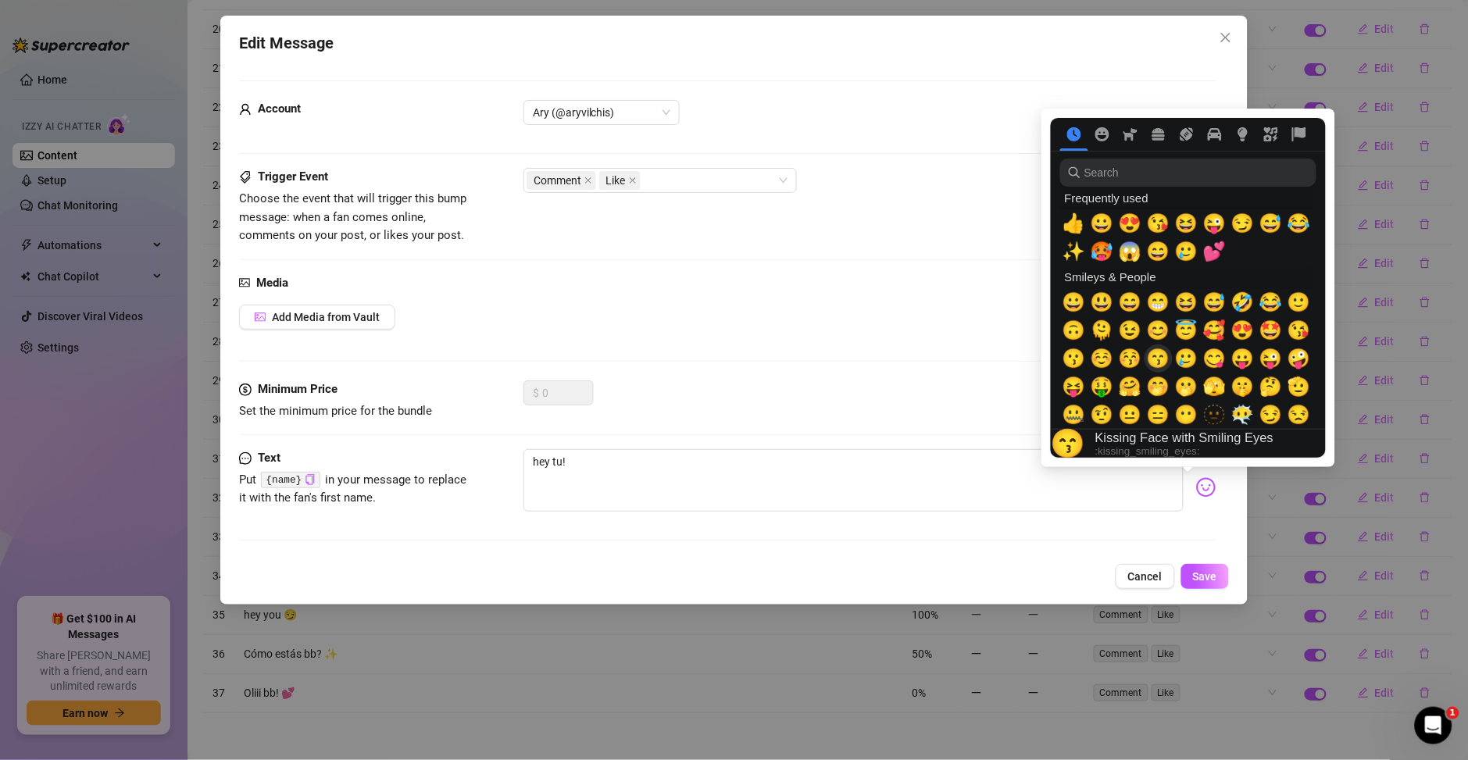
click at [1153, 383] on span "🤭" at bounding box center [1158, 387] width 23 height 22
type textarea "hey tu! 🤭"
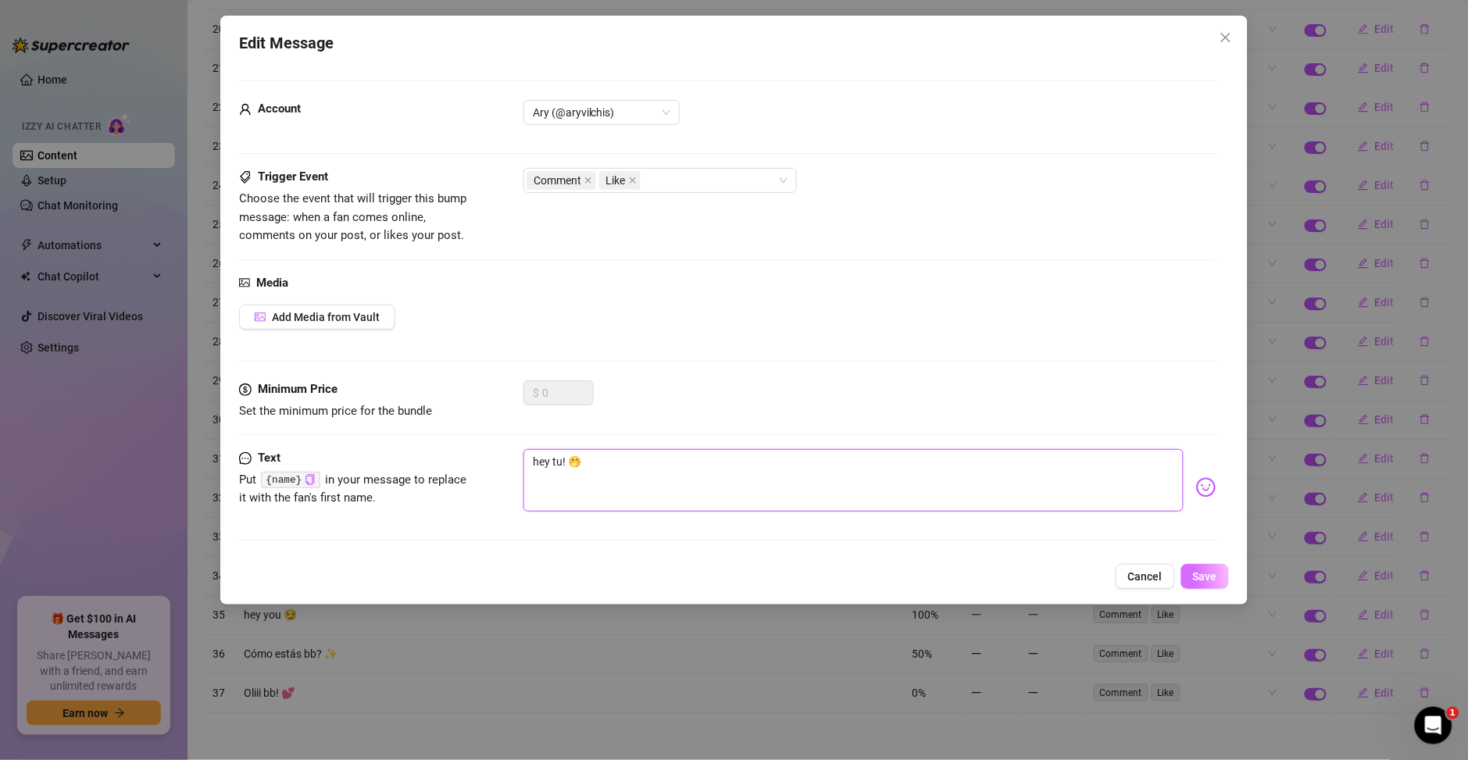
type textarea "hey tu! 🤭"
click at [1209, 574] on span "Save" at bounding box center [1205, 576] width 24 height 12
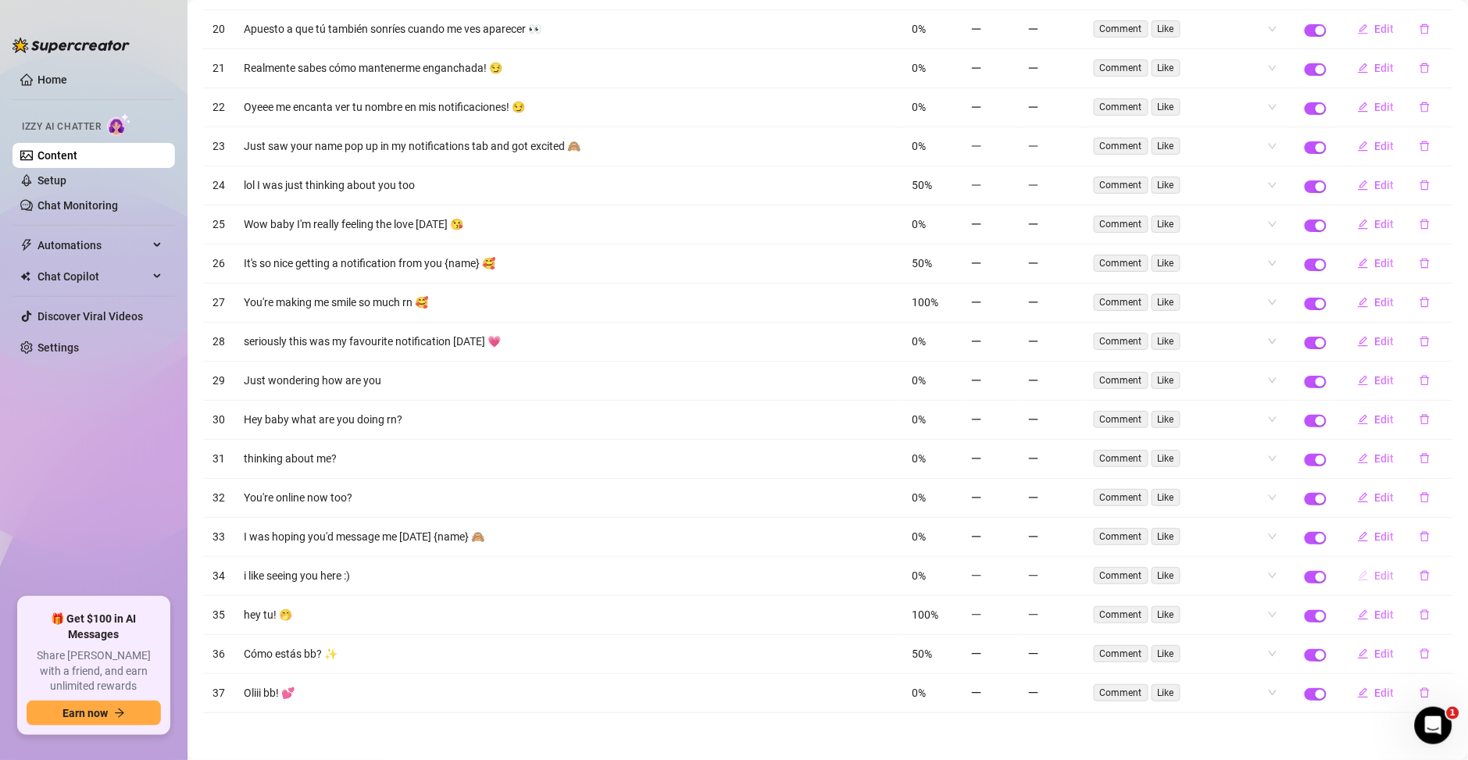
click at [1353, 577] on button "Edit" at bounding box center [1376, 575] width 62 height 25
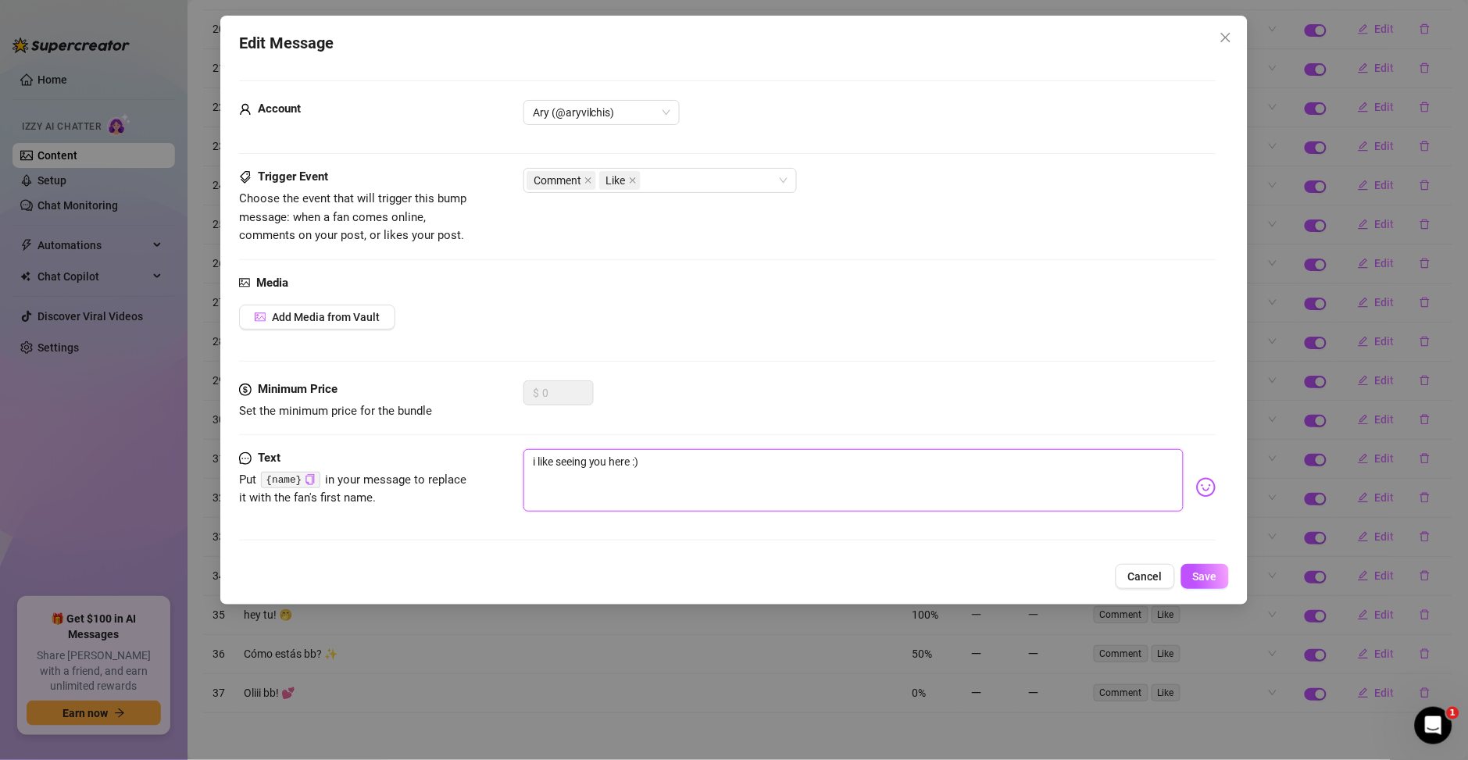
click at [655, 473] on textarea "i like seeing you here :)" at bounding box center [853, 480] width 660 height 62
click at [639, 481] on textarea "i like seeing you here :)" at bounding box center [853, 480] width 660 height 62
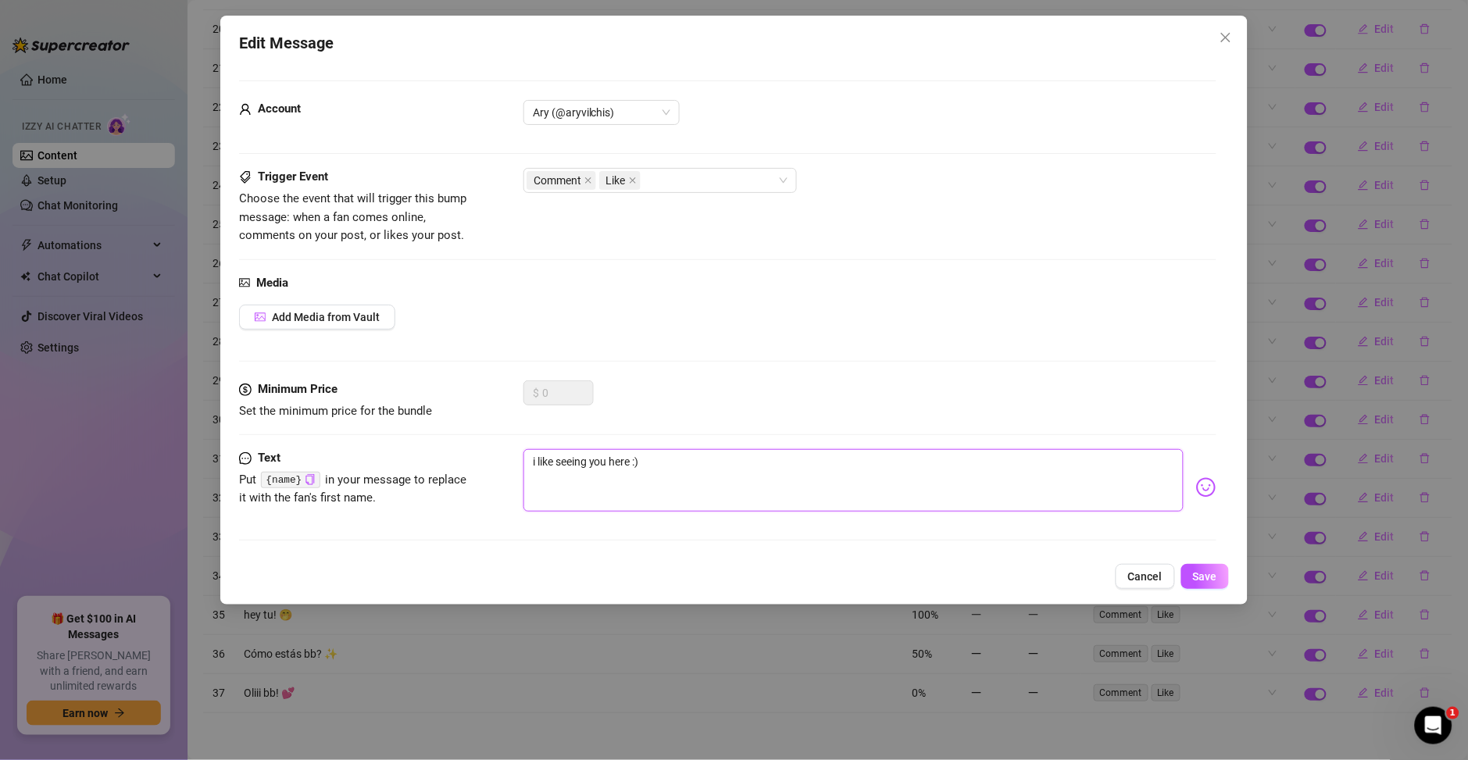
click at [639, 481] on textarea "i like seeing you here :)" at bounding box center [853, 480] width 660 height 62
paste textarea "Me gusta verte aquí"
type textarea "Me gusta verte aquí :)"
click at [608, 462] on textarea "Me gusta verte aquí :)" at bounding box center [853, 480] width 660 height 62
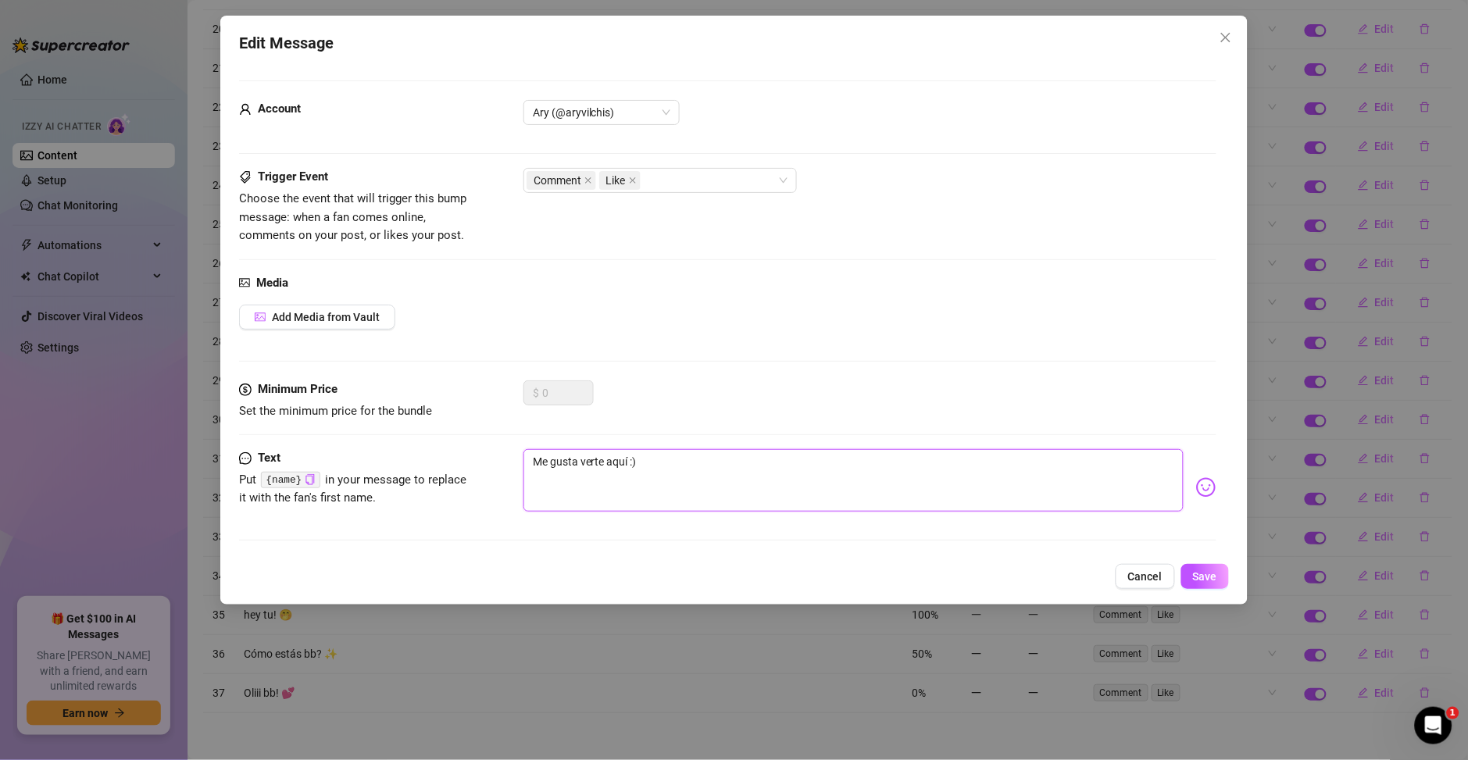
type textarea "Me gusta verte paquí :)"
type textarea "Me gusta verte poaquí :)"
type textarea "Me gusta verte poraquí :)"
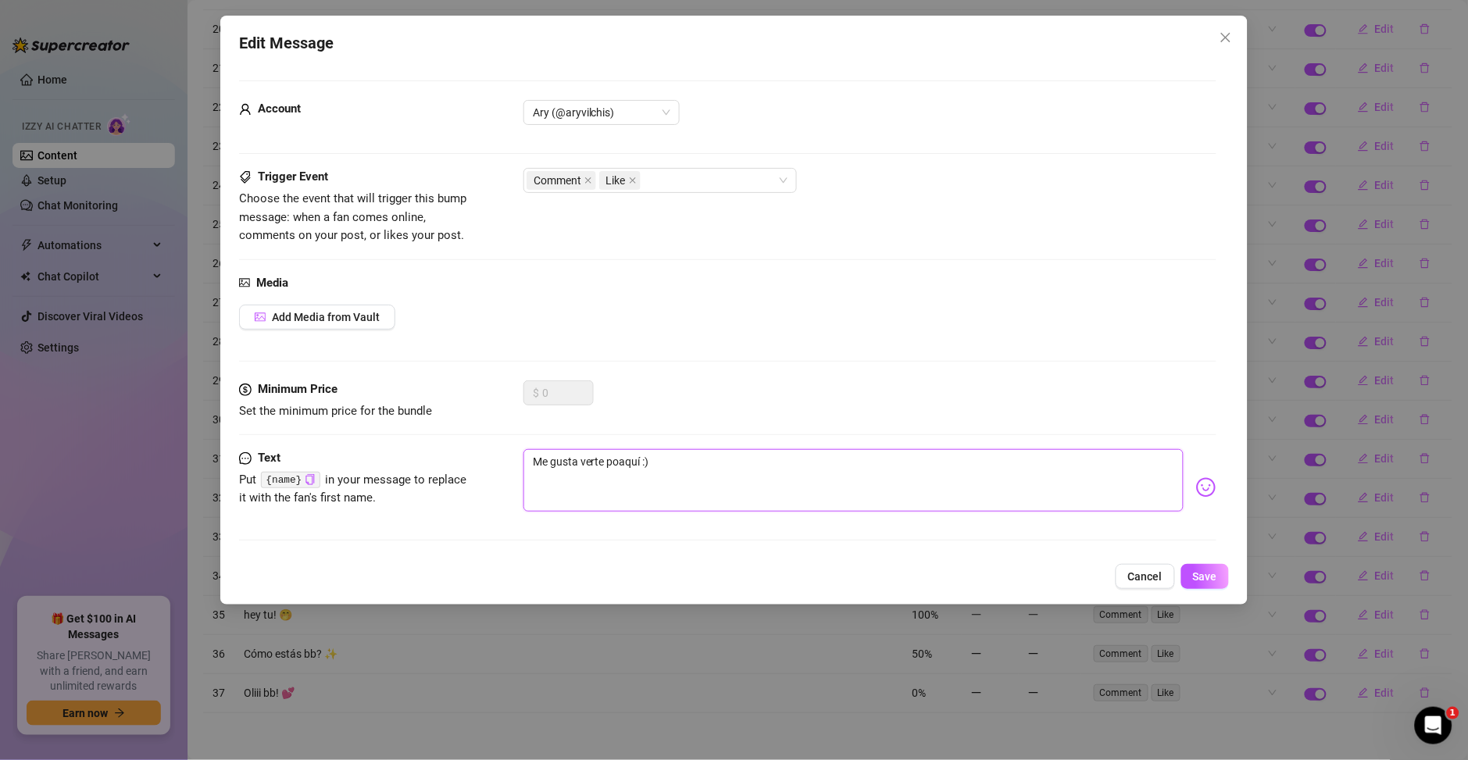
type textarea "Me gusta verte poraquí :)"
type textarea "Me gusta verte por aquí :)"
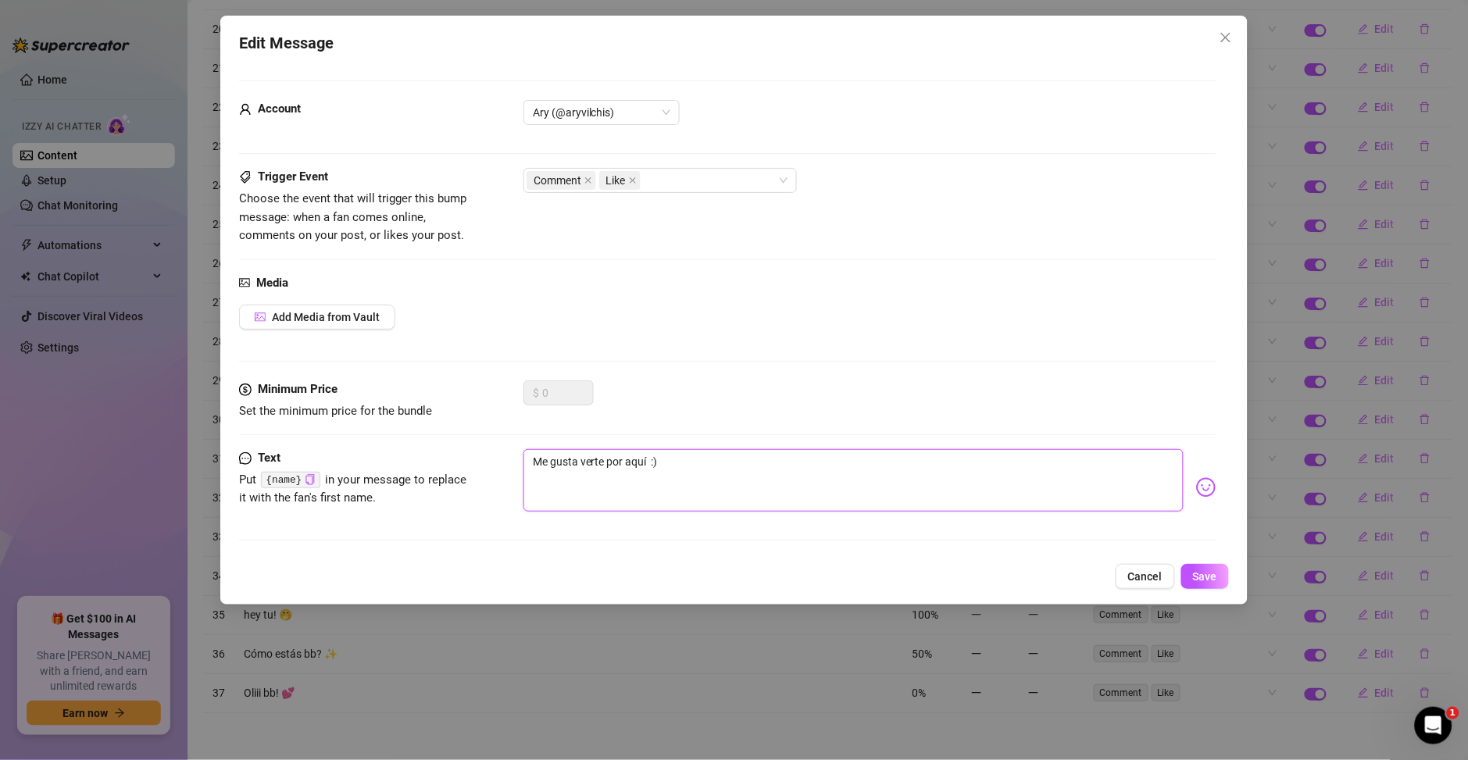
type textarea "Me gusta verte por aquí b :)"
type textarea "Me gusta verte por aquí bb :)"
type textarea "Me gusta verte por aquí bbi :)"
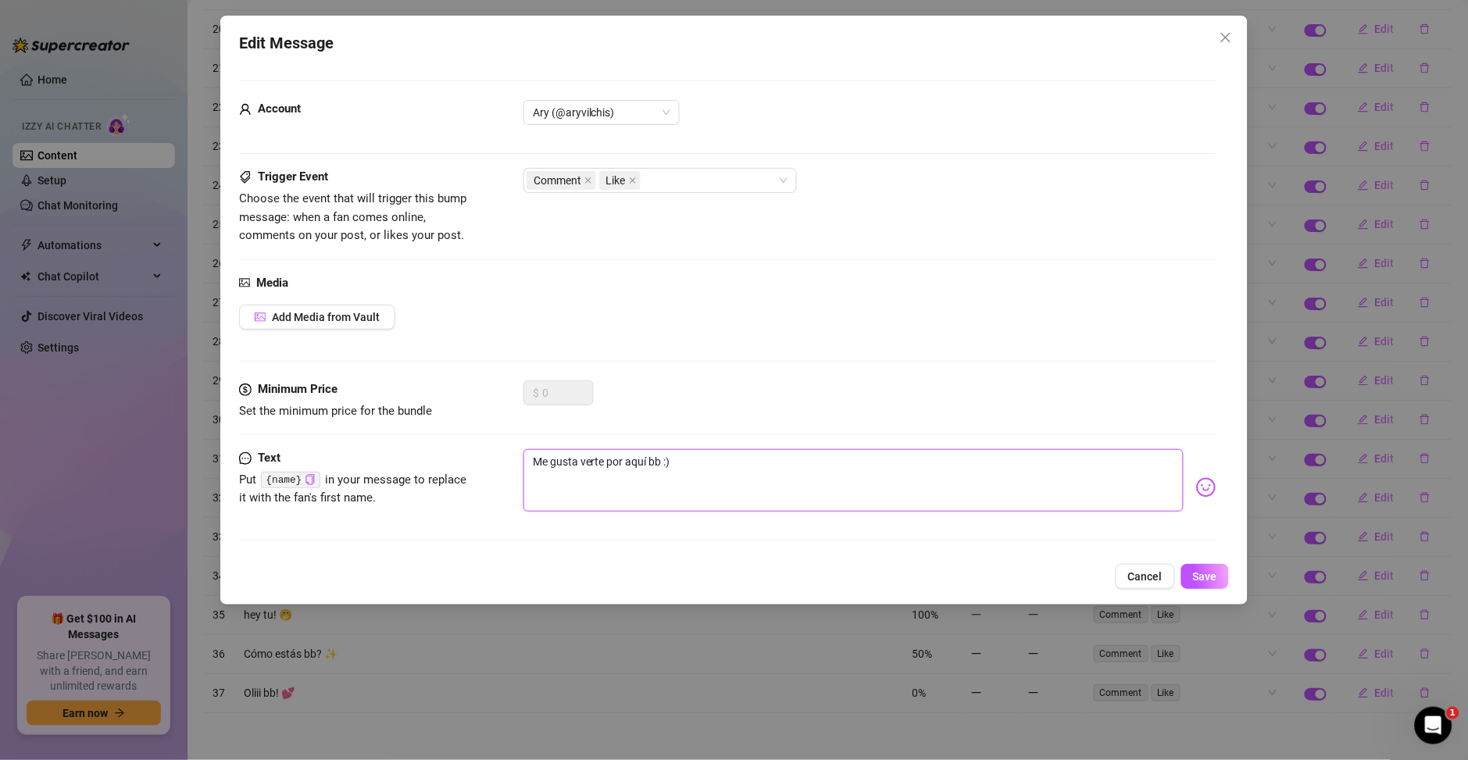
type textarea "Me gusta verte por aquí bbi :)"
type textarea "Me gusta verte por aquí bbit :)"
type textarea "Me gusta verte por aquí bbito :)"
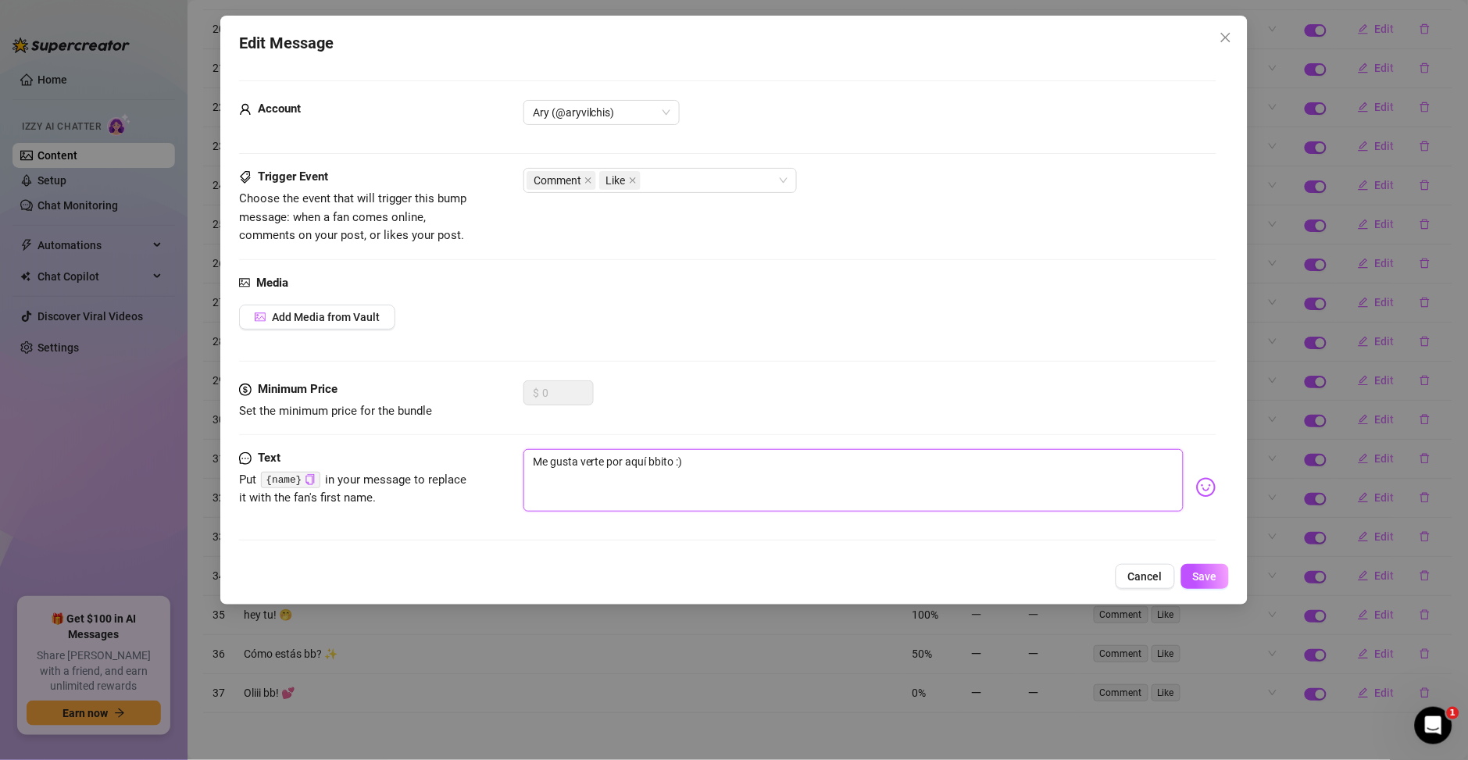
type textarea "Me gusta verte por aquí bbito! :)"
click at [700, 469] on textarea "Me gusta verte por aquí bbito! :)" at bounding box center [853, 480] width 660 height 62
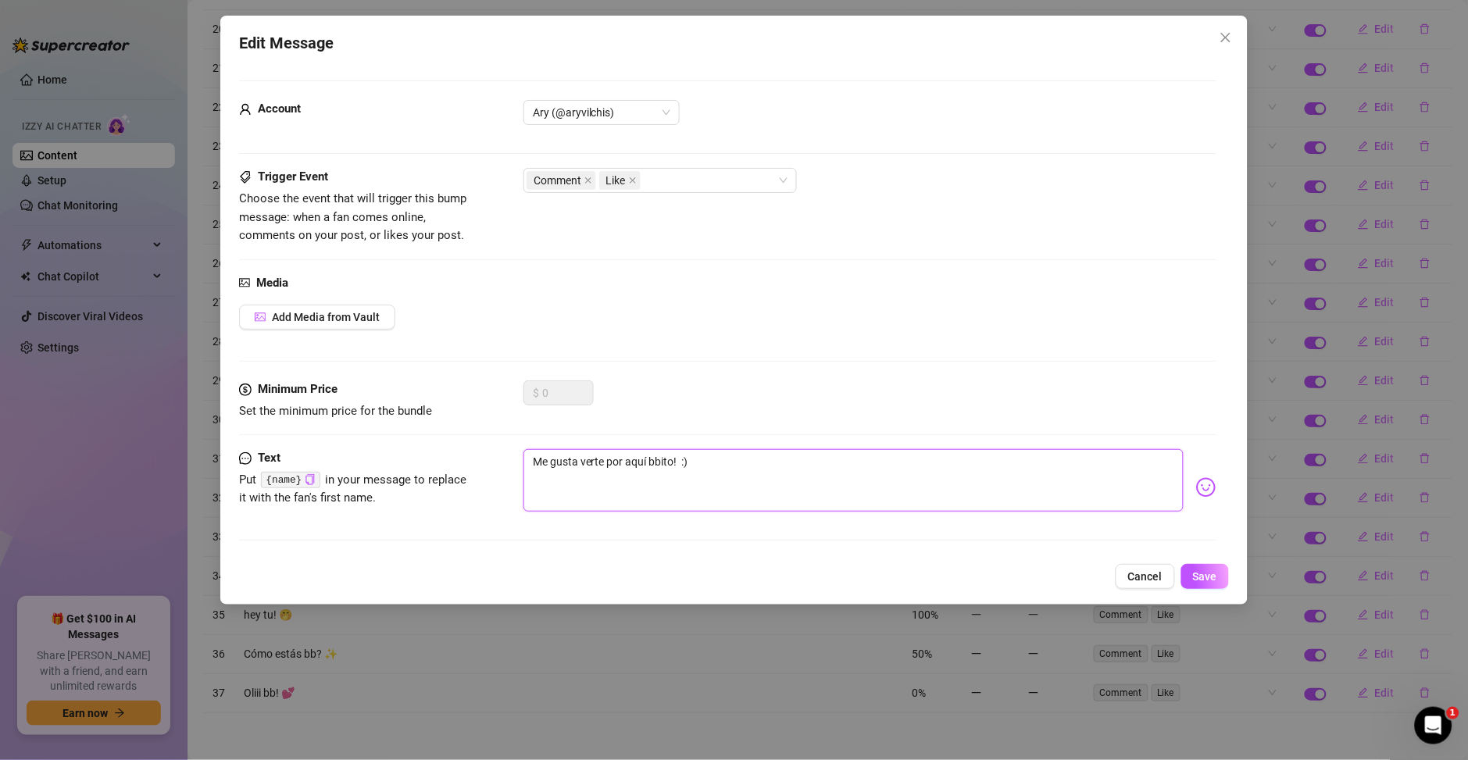
type textarea "Me gusta verte por aquí bbito! :"
type textarea "Me gusta verte por aquí bbito!"
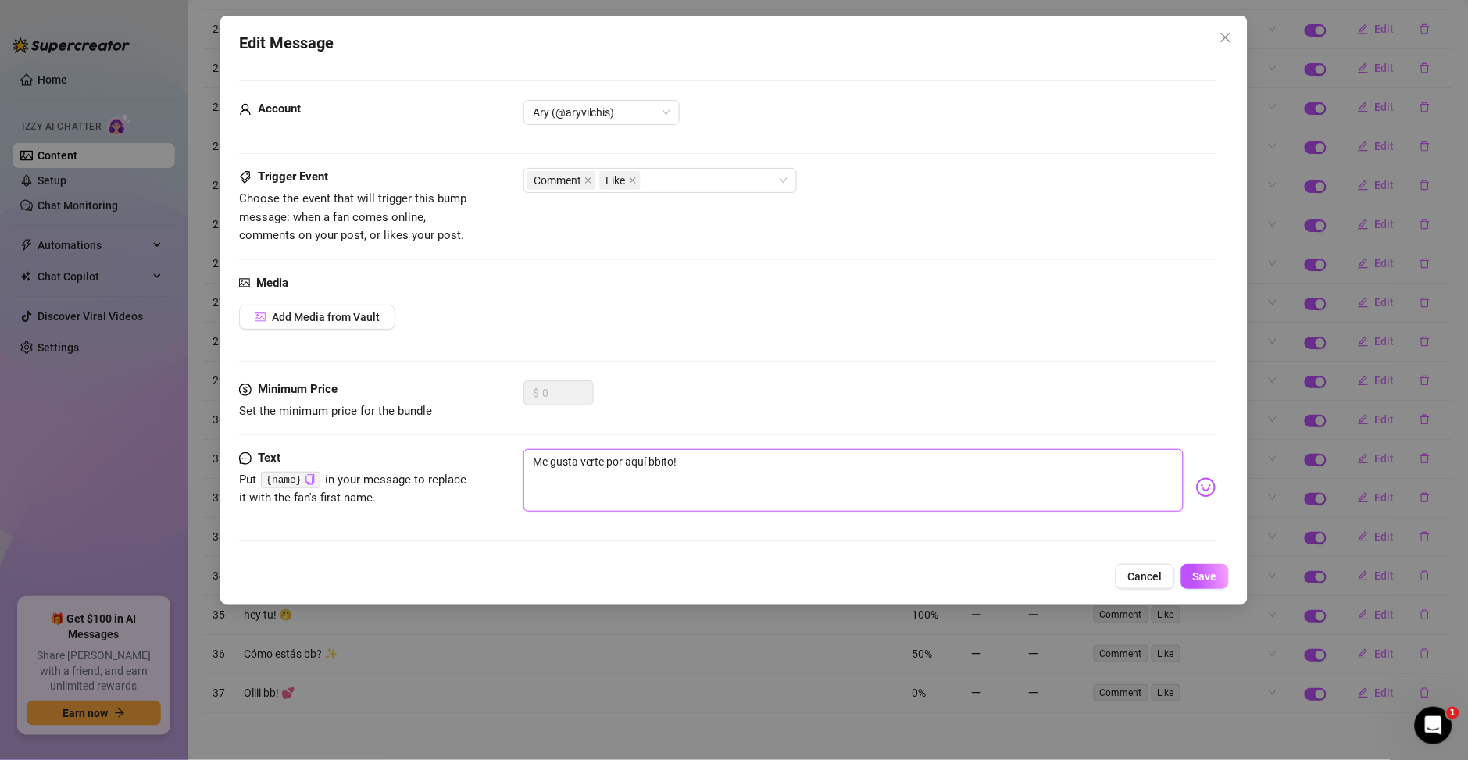
type textarea "Me gusta verte por aquí bbito!"
click at [1196, 487] on img at bounding box center [1206, 487] width 20 height 20
click at [1196, 484] on img at bounding box center [1206, 487] width 20 height 20
click at [1196, 489] on img at bounding box center [1206, 487] width 20 height 20
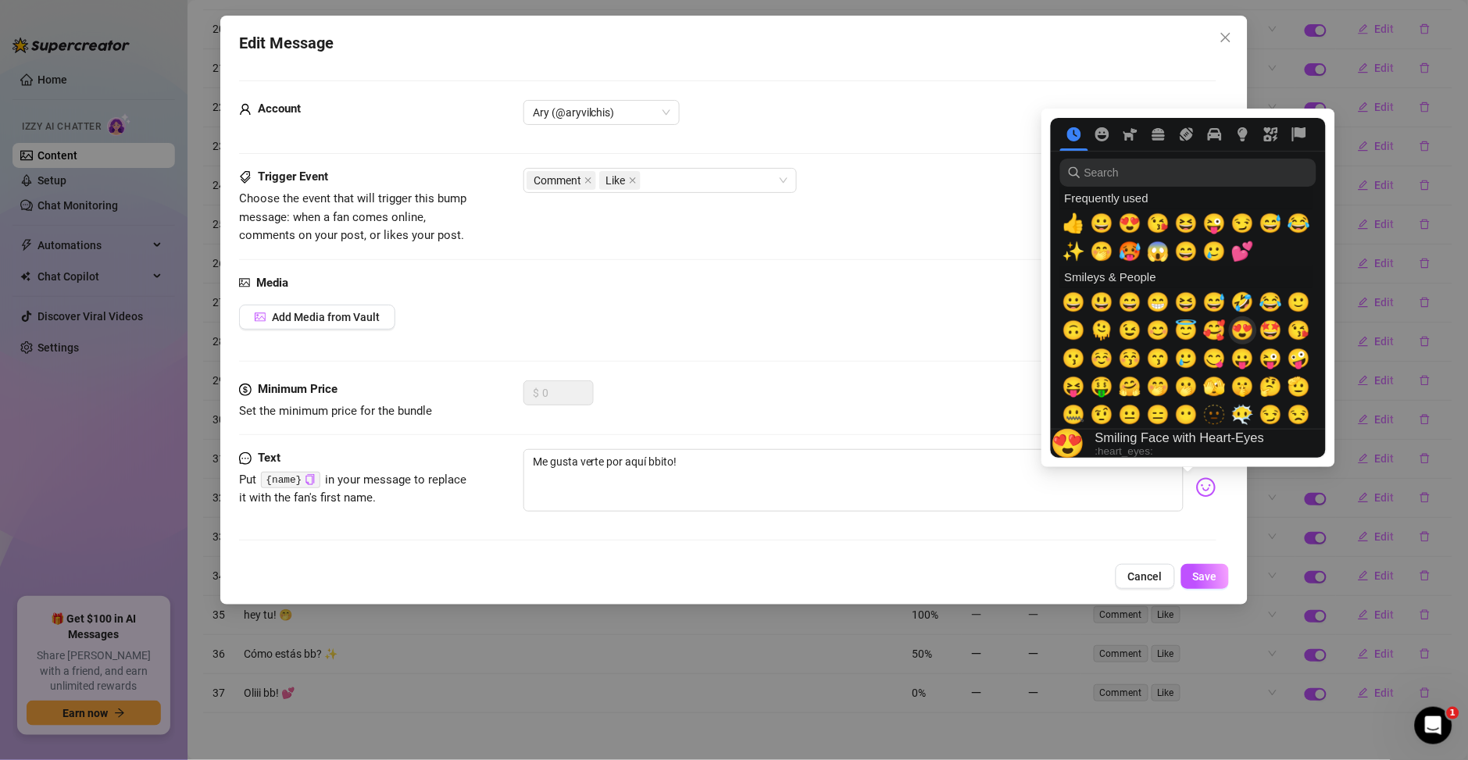
click at [1241, 329] on span "😍" at bounding box center [1242, 330] width 23 height 22
type textarea "Me gusta verte por aquí bbito! 😍"
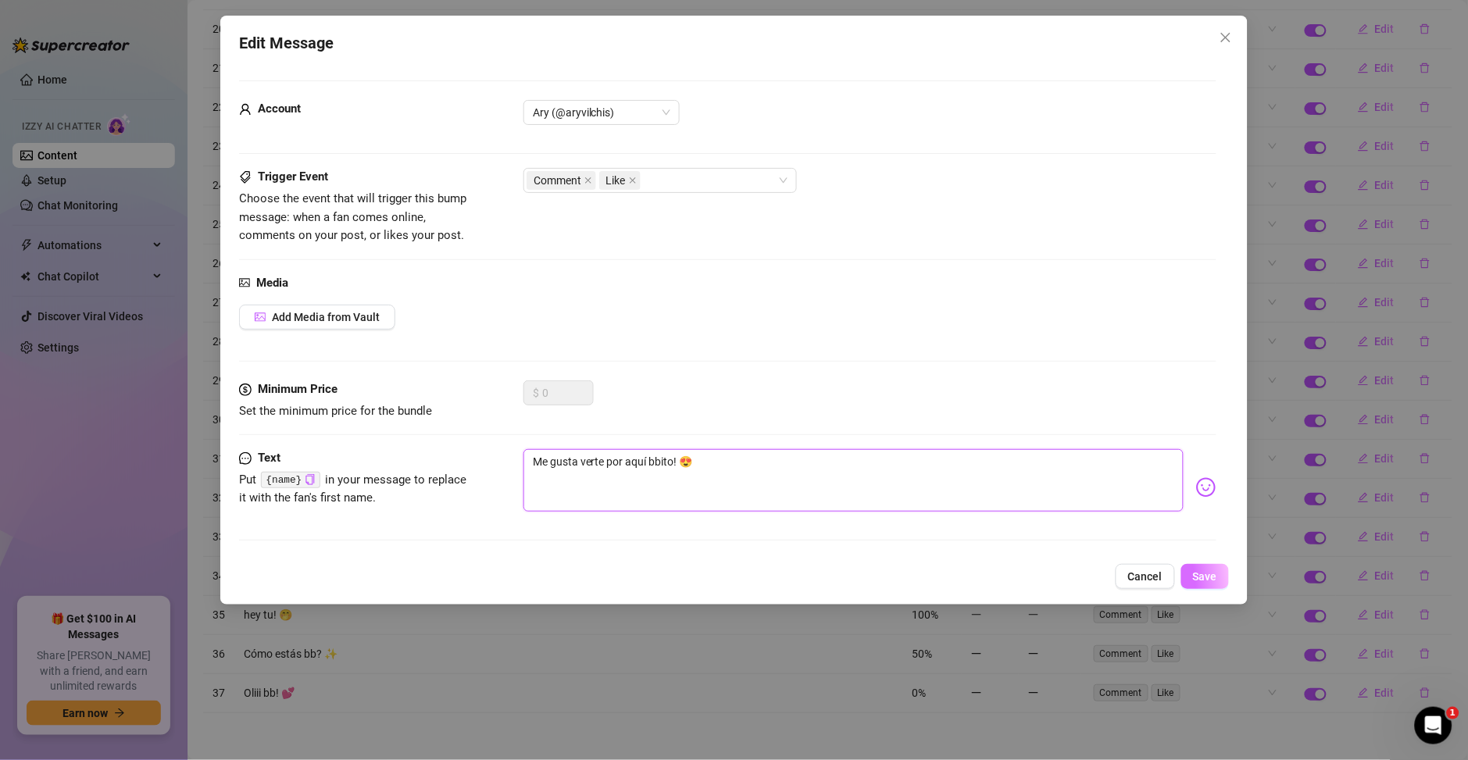
type textarea "Me gusta verte por aquí bbito! 😍"
click at [1185, 569] on button "Save" at bounding box center [1205, 576] width 48 height 25
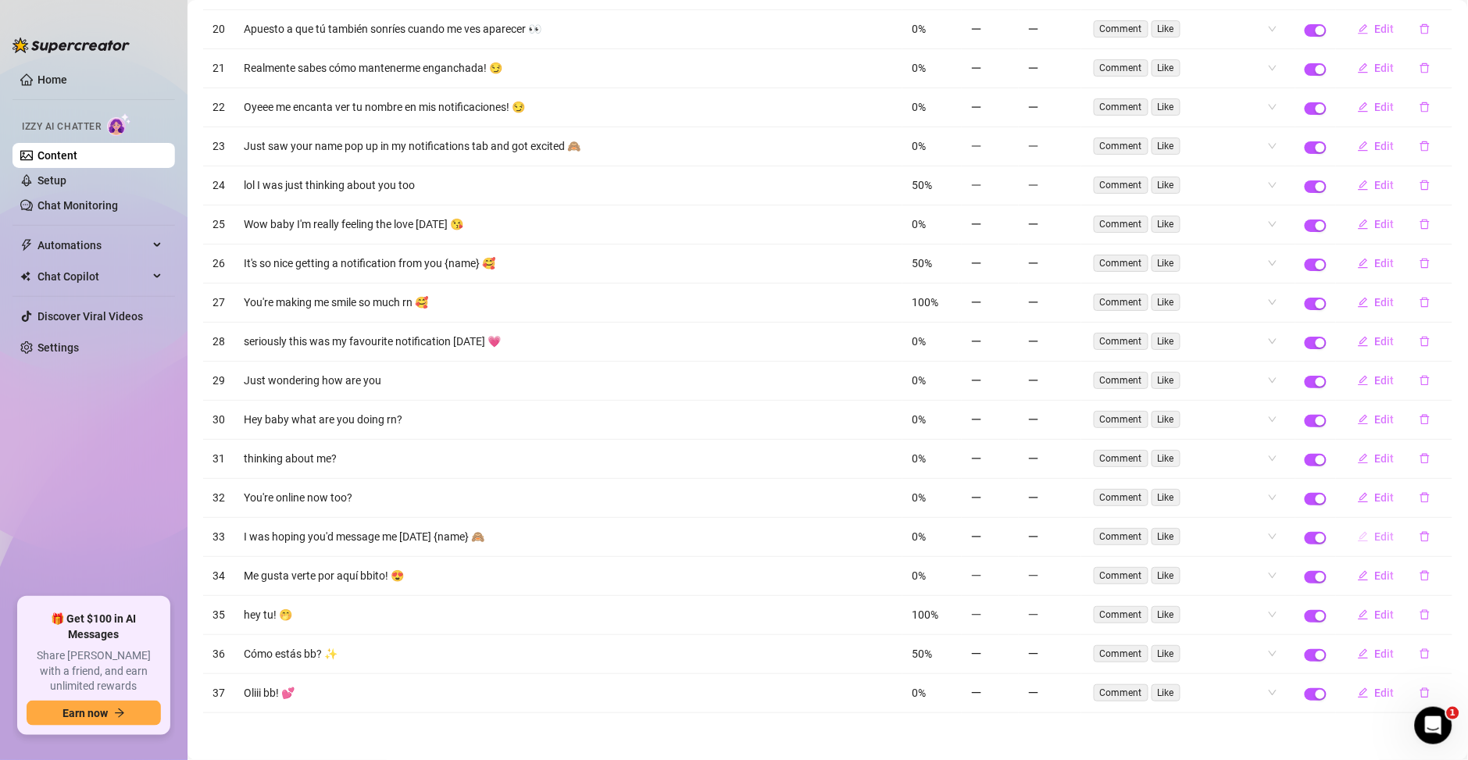
click at [1375, 536] on span "Edit" at bounding box center [1385, 536] width 20 height 12
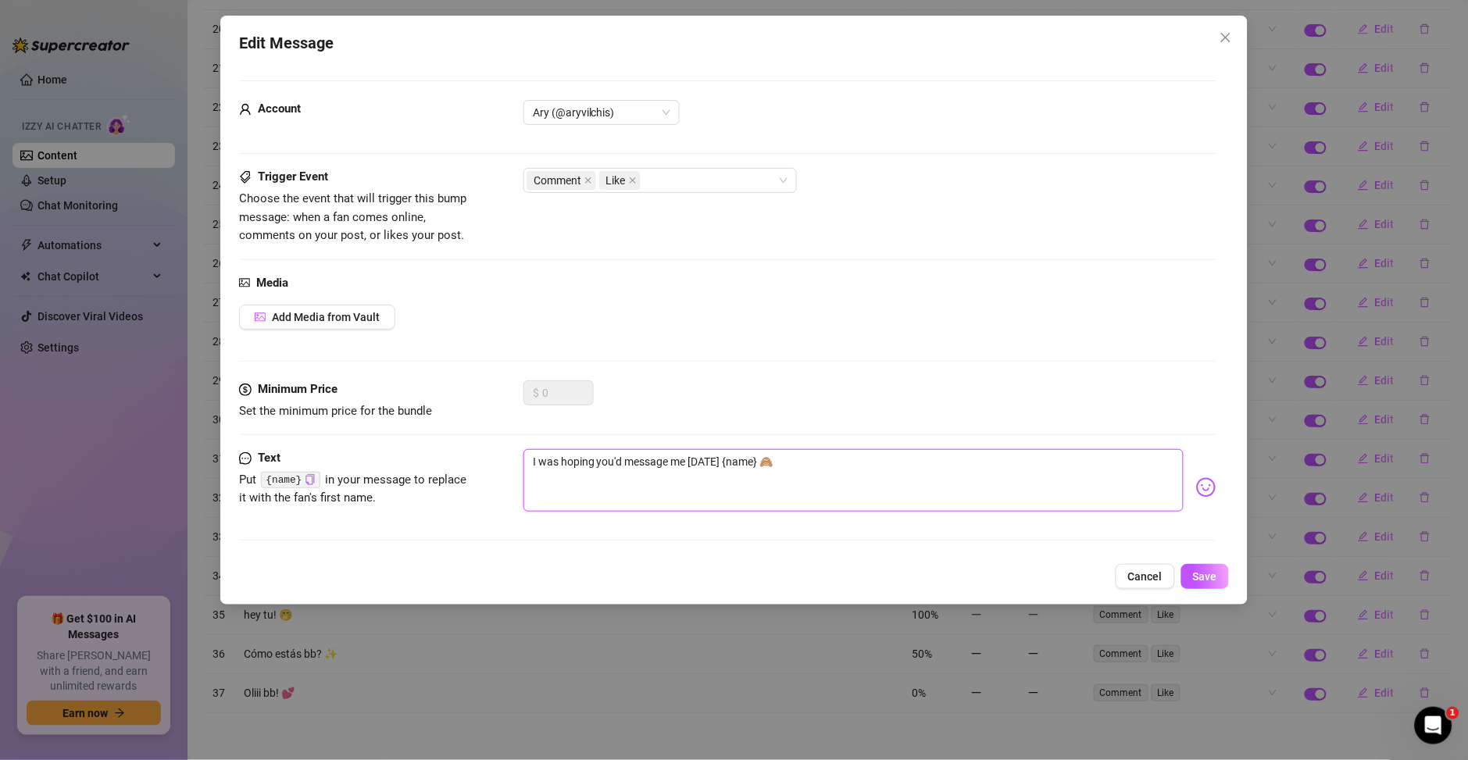
click at [767, 477] on textarea "I was hoping you'd message me today {name} 🙈" at bounding box center [853, 480] width 660 height 62
click at [588, 476] on textarea "I was hoping you'd message me today {name} 🙈" at bounding box center [853, 480] width 660 height 62
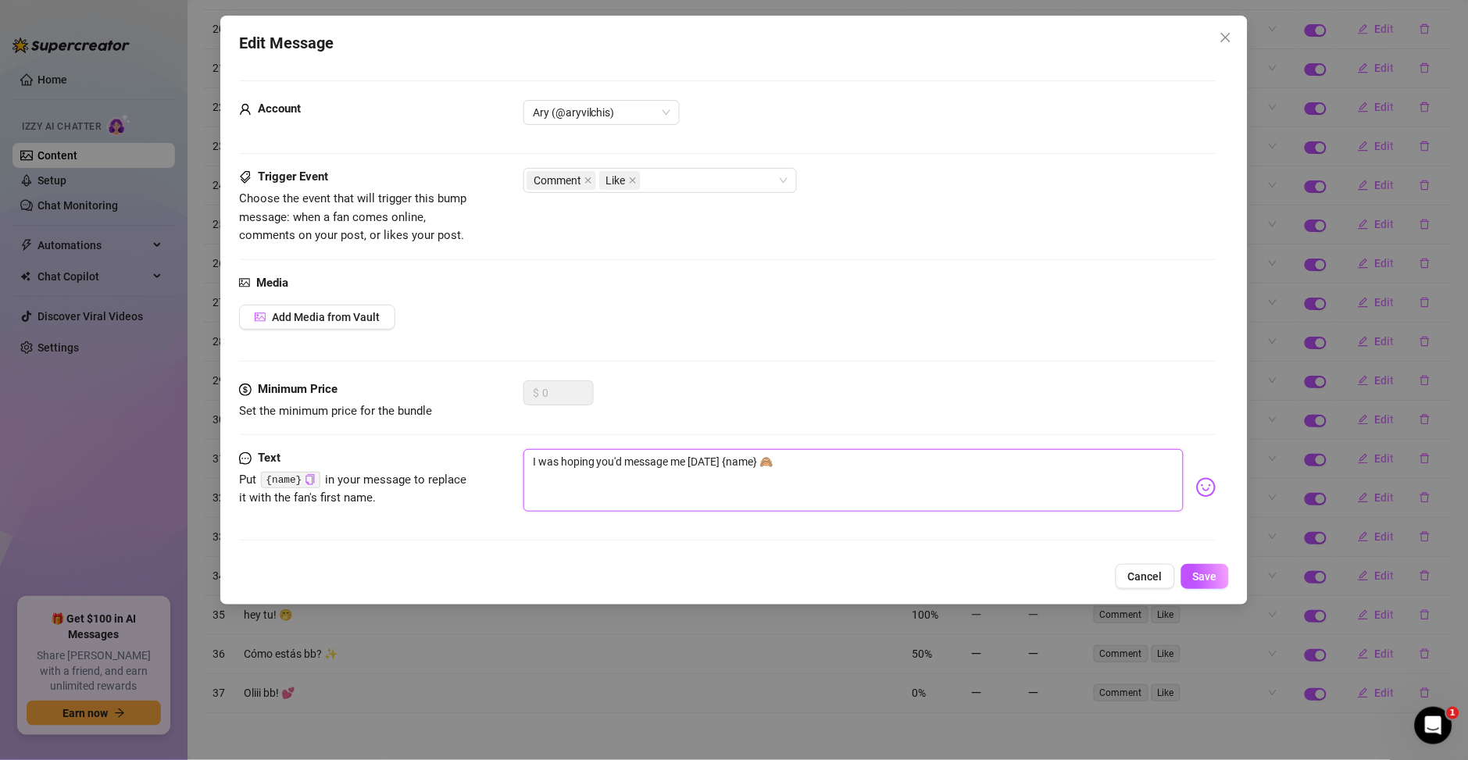
click at [588, 476] on textarea "I was hoping you'd message me today {name} 🙈" at bounding box center [853, 480] width 660 height 62
type textarea "J"
type textarea "Ju"
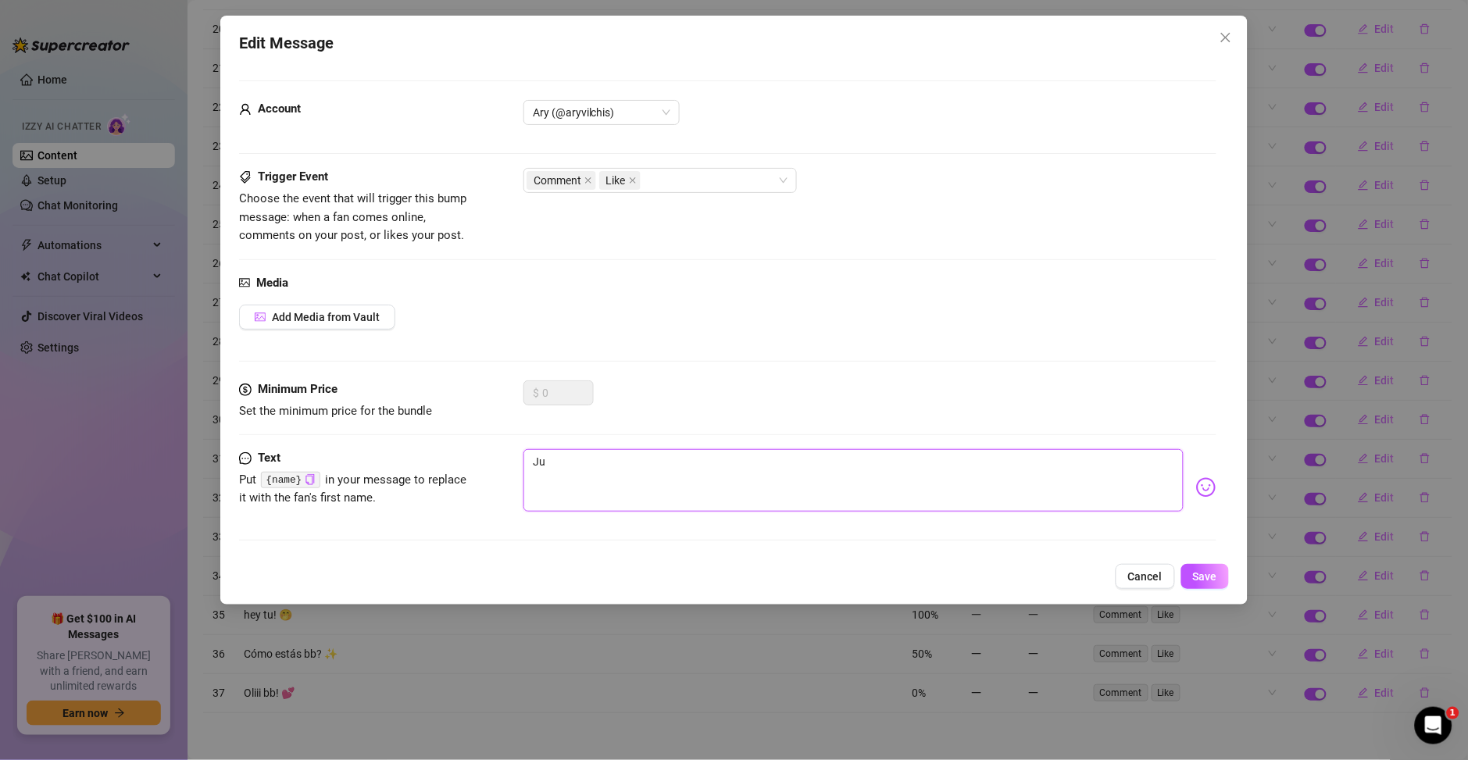
type textarea "Jus"
type textarea "Just"
type textarea "Justo"
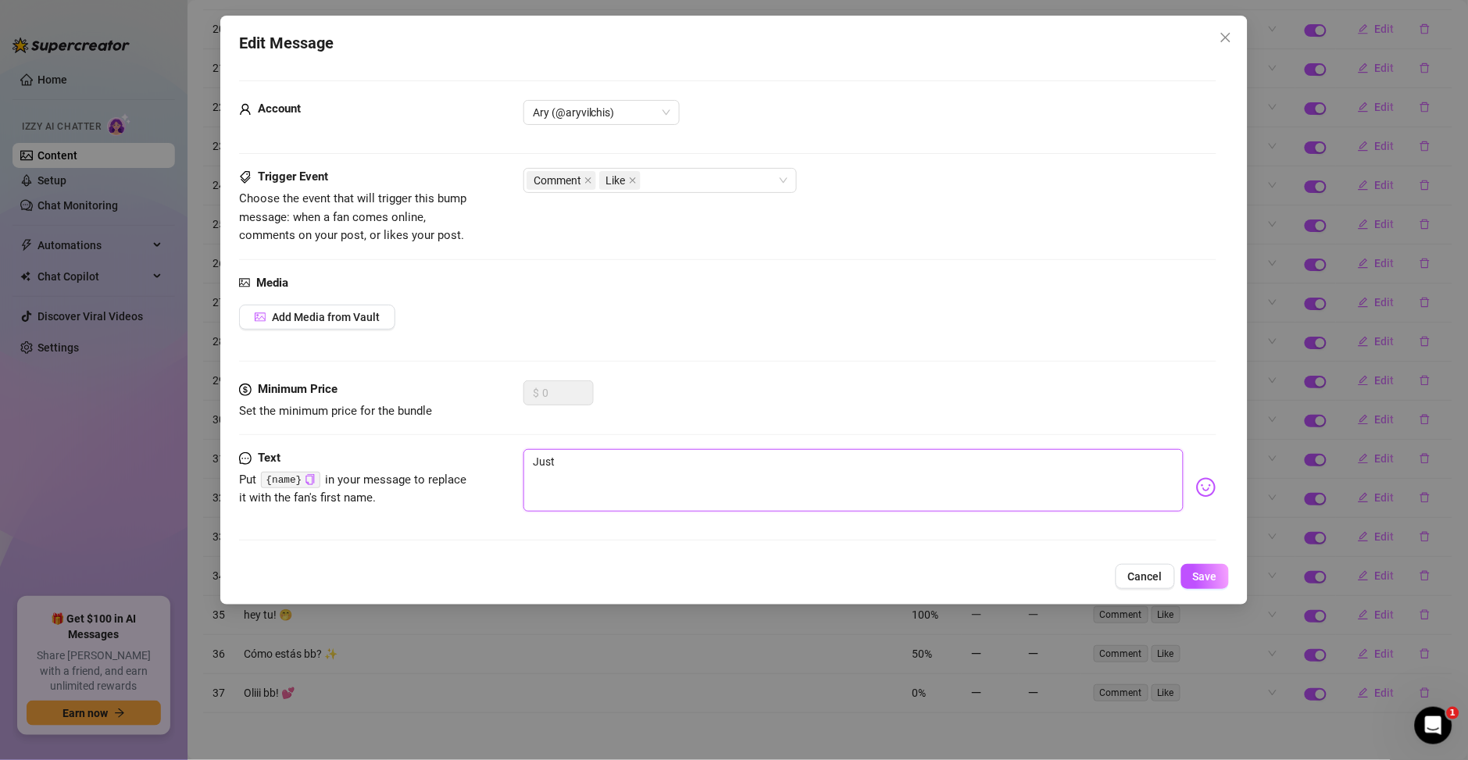
type textarea "Justo"
paste textarea "Esperaba que me mandaras un mensaje hoy {nombre} 🙈"
type textarea "Justo Esperaba que me mandaras un mensaje hoy {nombre} 🙈"
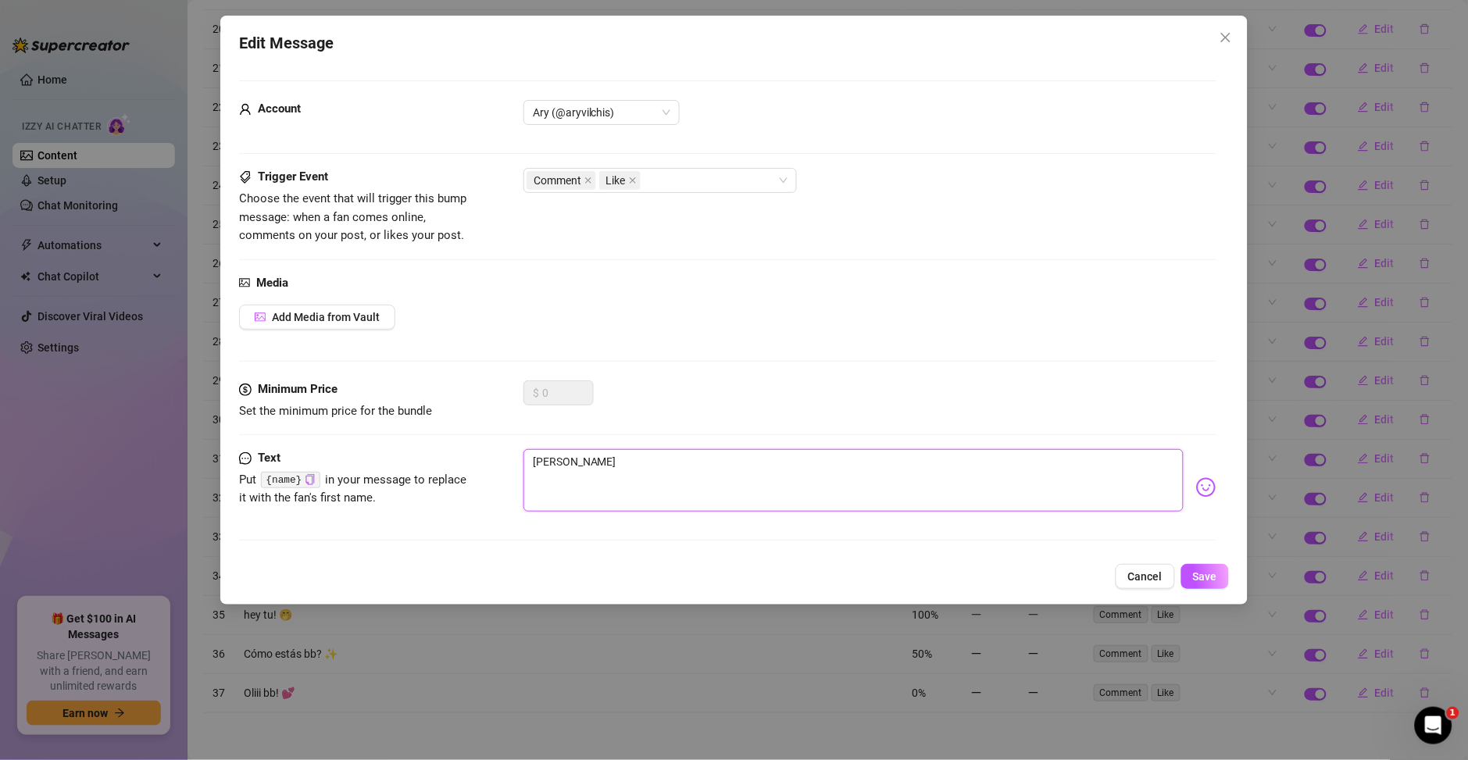
type textarea "Justo Esperaba que me mandaras un mensaje hoy {nombre} 🙈"
click at [555, 460] on textarea "Justo Esperaba que me mandaras un mensaje hoy {nombre} 🙈" at bounding box center [853, 480] width 660 height 62
type textarea "Justo Esperaba que me mandaras un mensaje hoy {nombre} 🙈"
type textarea "Justo e Esperaba que me mandaras un mensaje hoy {nombre} 🙈"
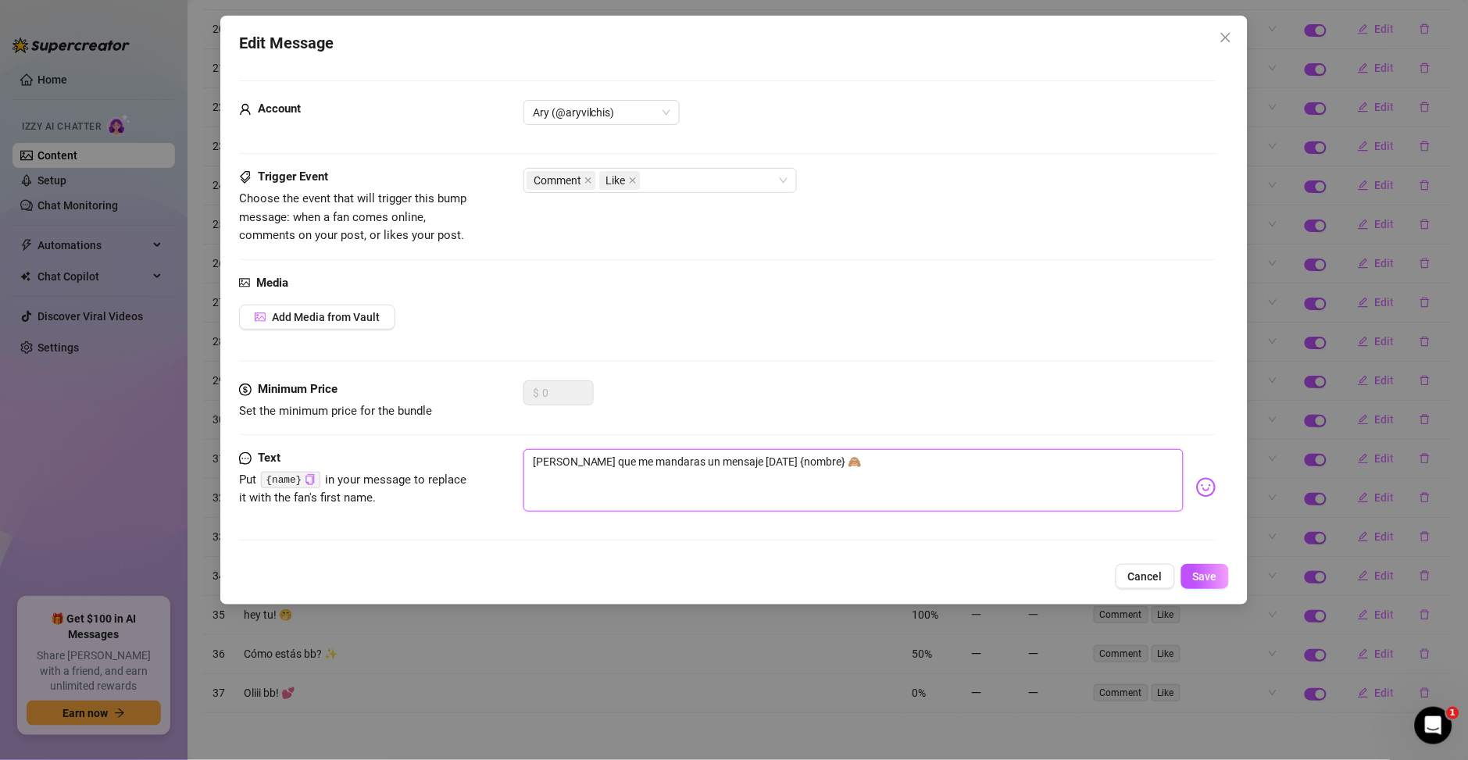
type textarea "Justo e Esperaba que me mandaras un mensaje hoy {nombre} 🙈"
type textarea "Justo es Esperaba que me mandaras un mensaje hoy {nombre} 🙈"
type textarea "Justo est Esperaba que me mandaras un mensaje hoy {nombre} 🙈"
click at [599, 462] on textarea "Justo estaba Esperaba que me mandaras un mensaje hoy {nombre} 🙈" at bounding box center [853, 480] width 660 height 62
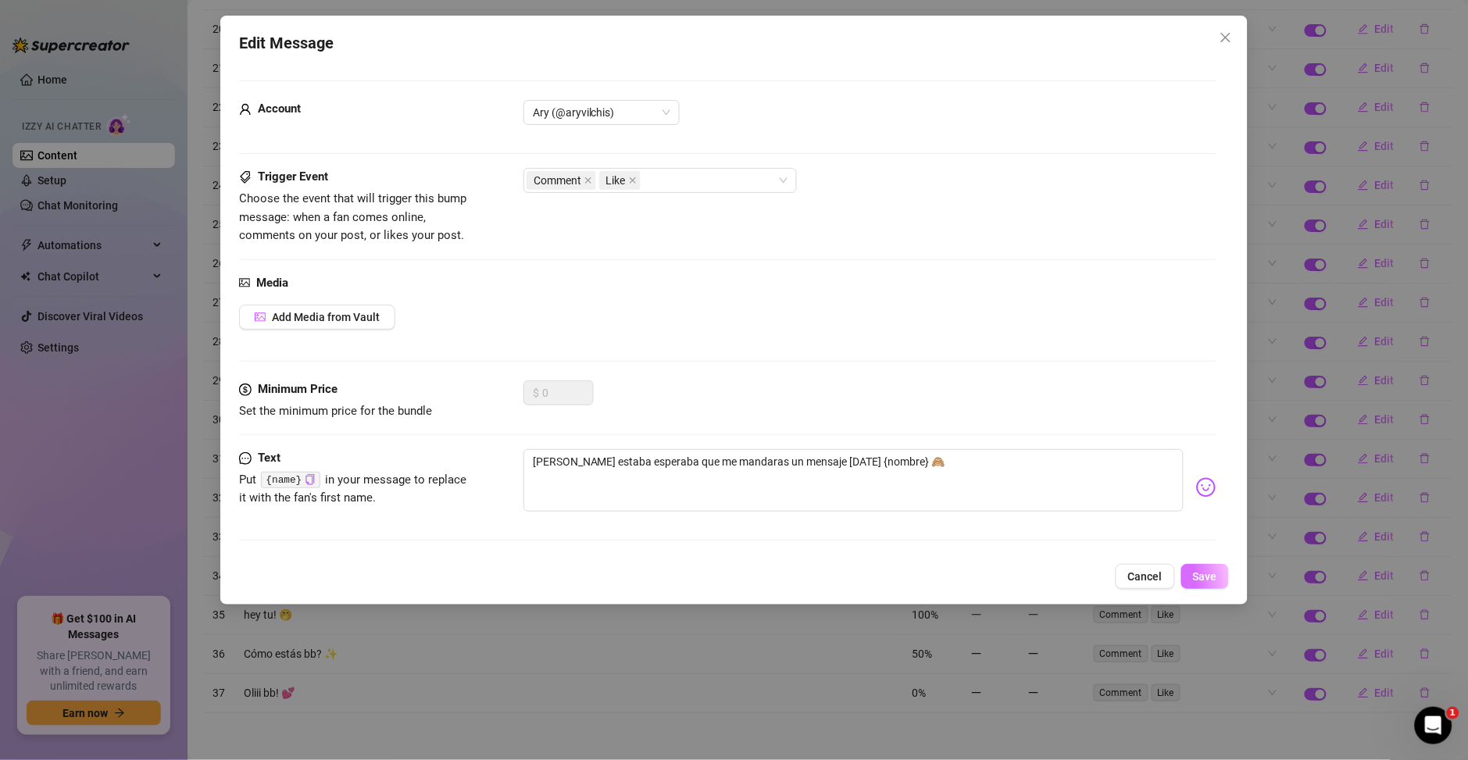
click at [1220, 584] on button "Save" at bounding box center [1205, 576] width 48 height 25
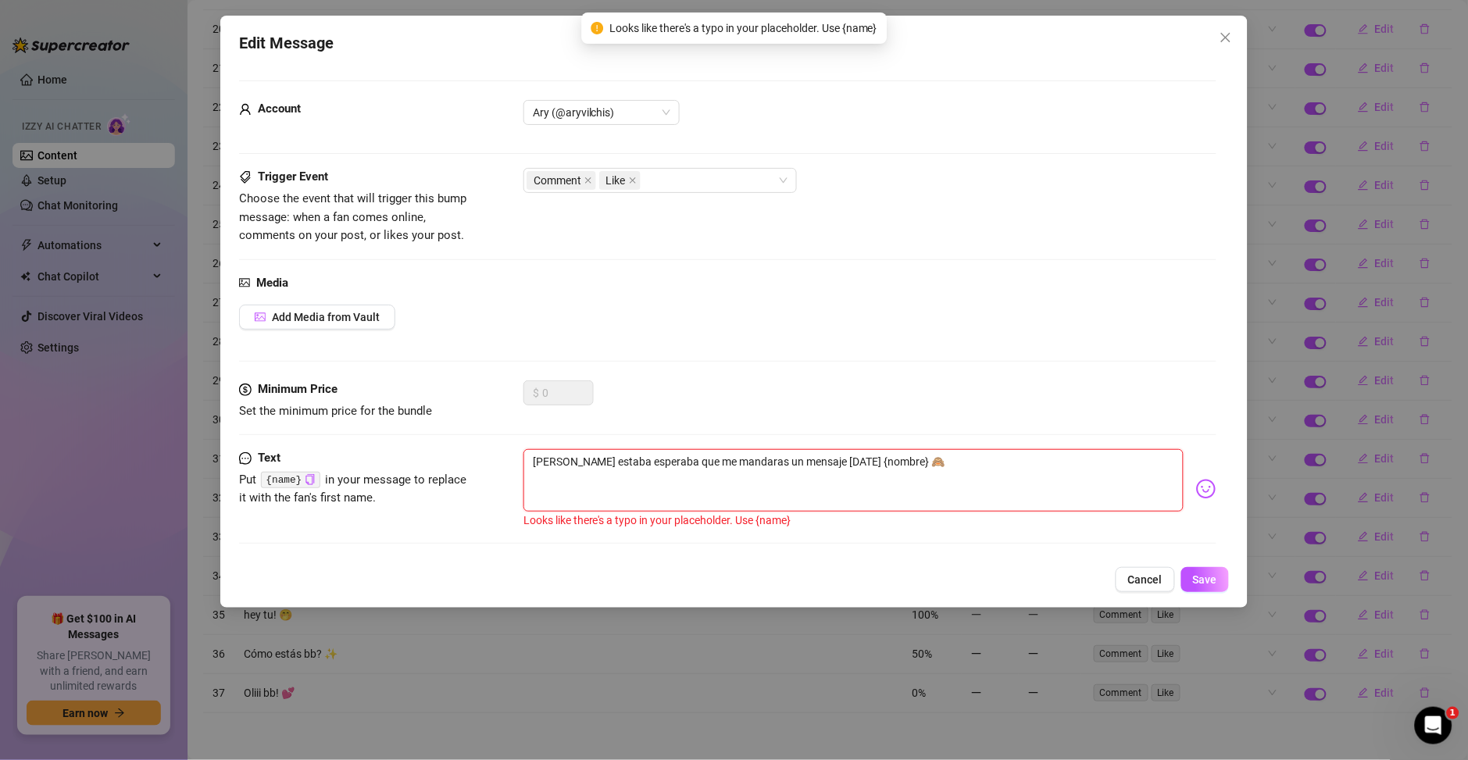
click at [841, 462] on textarea "Justo estaba esperaba que me mandaras un mensaje hoy {nombre} 🙈" at bounding box center [853, 480] width 660 height 62
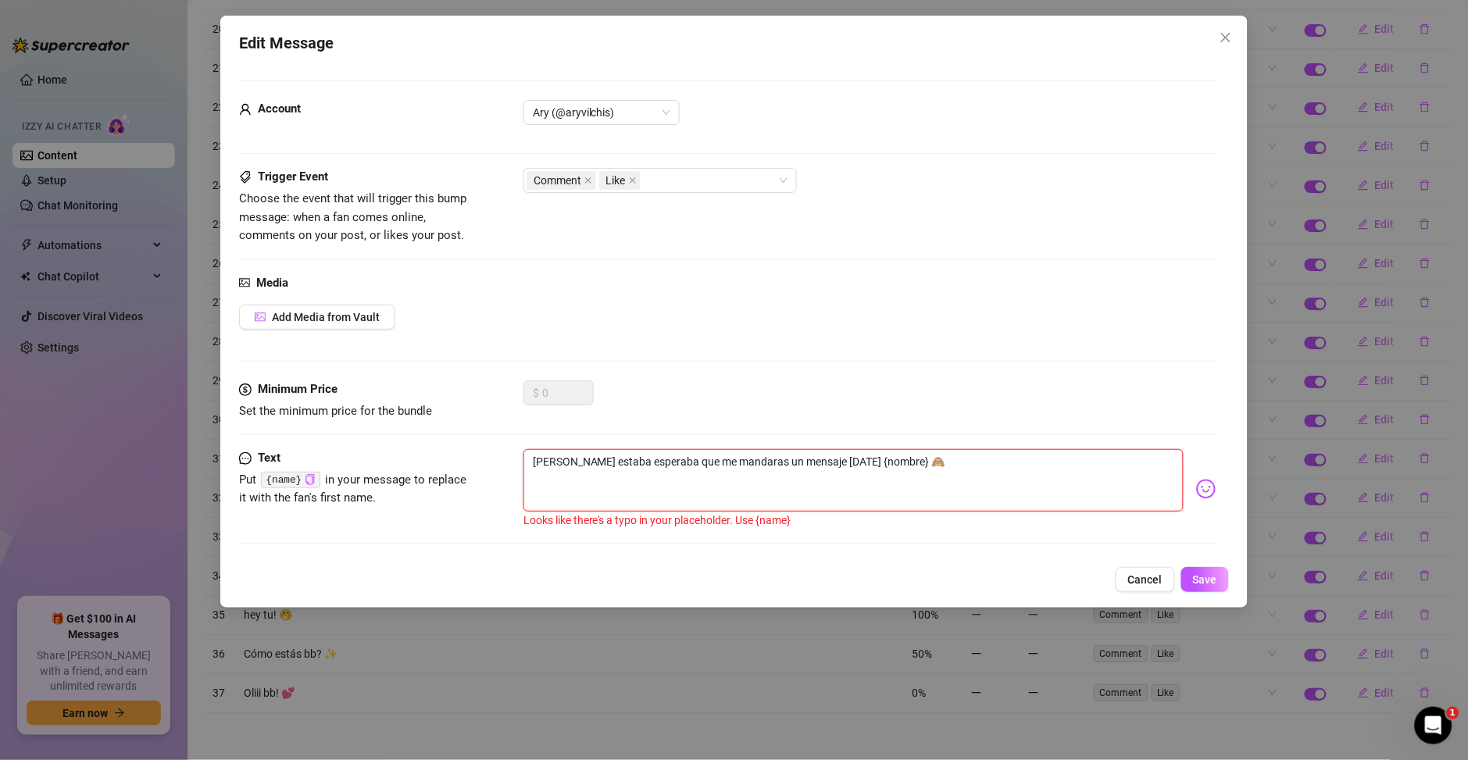
click at [839, 465] on textarea "Justo estaba esperaba que me mandaras un mensaje hoy {nombre} 🙈" at bounding box center [853, 480] width 660 height 62
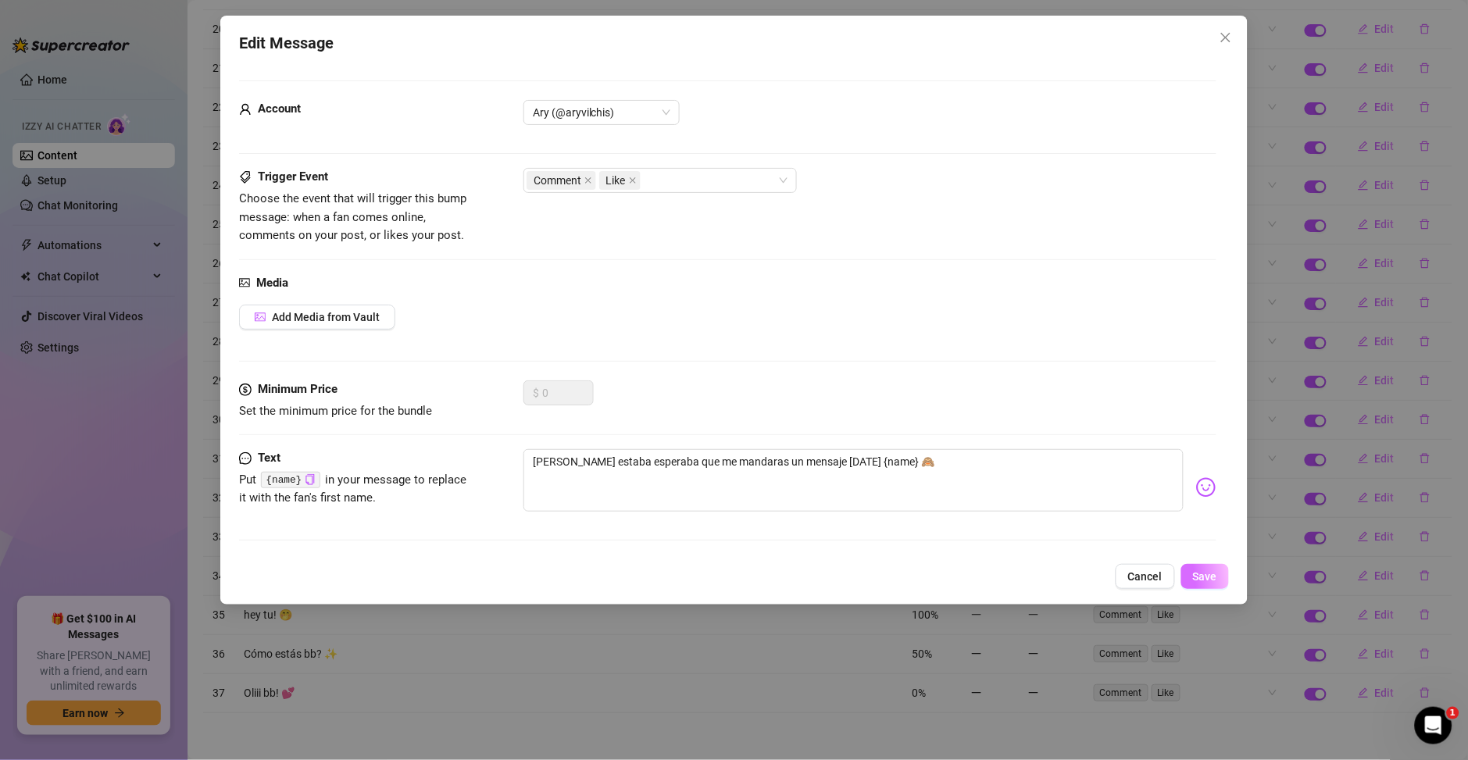
click at [1208, 576] on span "Save" at bounding box center [1205, 576] width 24 height 12
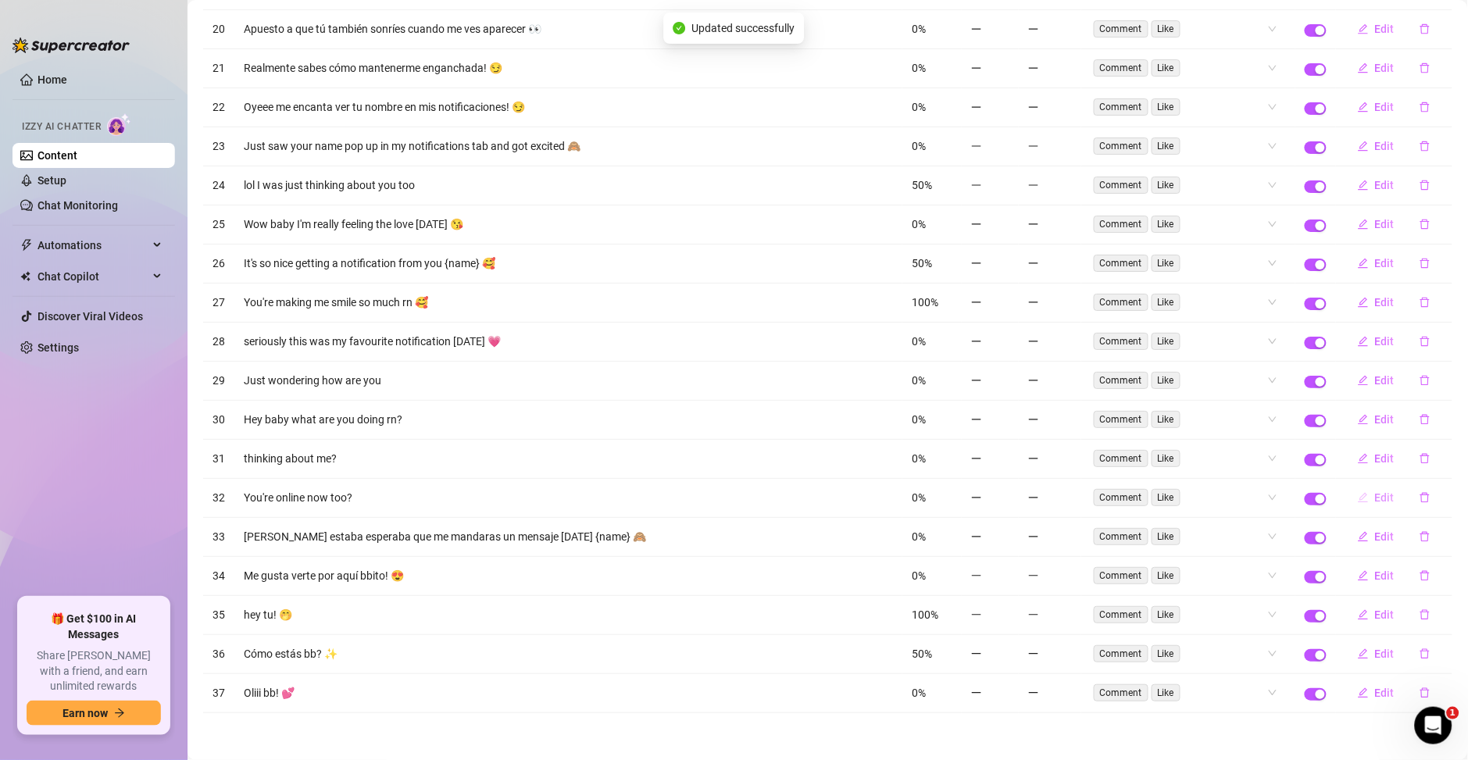
click at [1375, 501] on span "Edit" at bounding box center [1385, 497] width 20 height 12
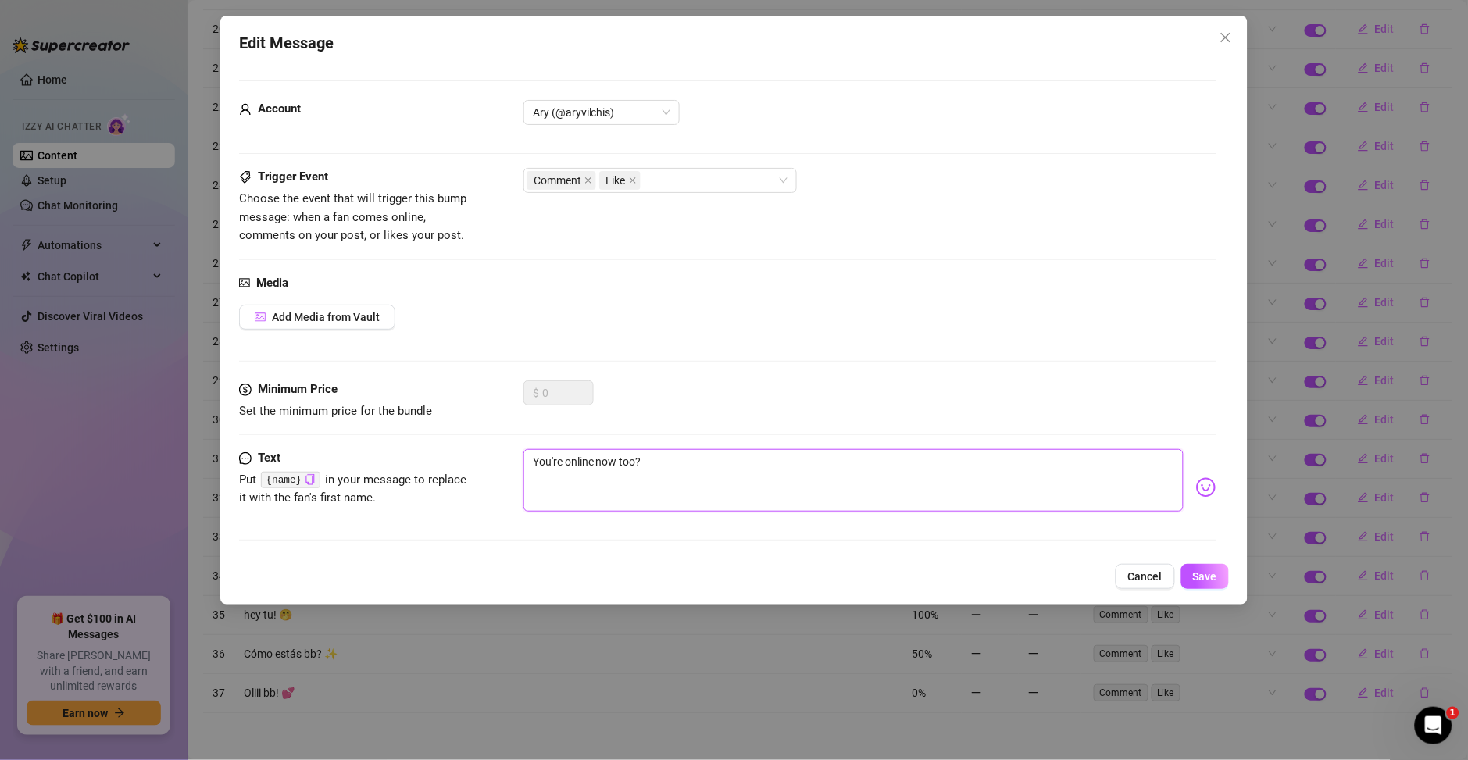
click at [591, 471] on textarea "You're online now too?" at bounding box center [853, 480] width 660 height 62
click at [591, 470] on textarea "You're online now too?" at bounding box center [853, 480] width 660 height 62
click at [628, 465] on textarea "You're online now too?" at bounding box center [853, 480] width 660 height 62
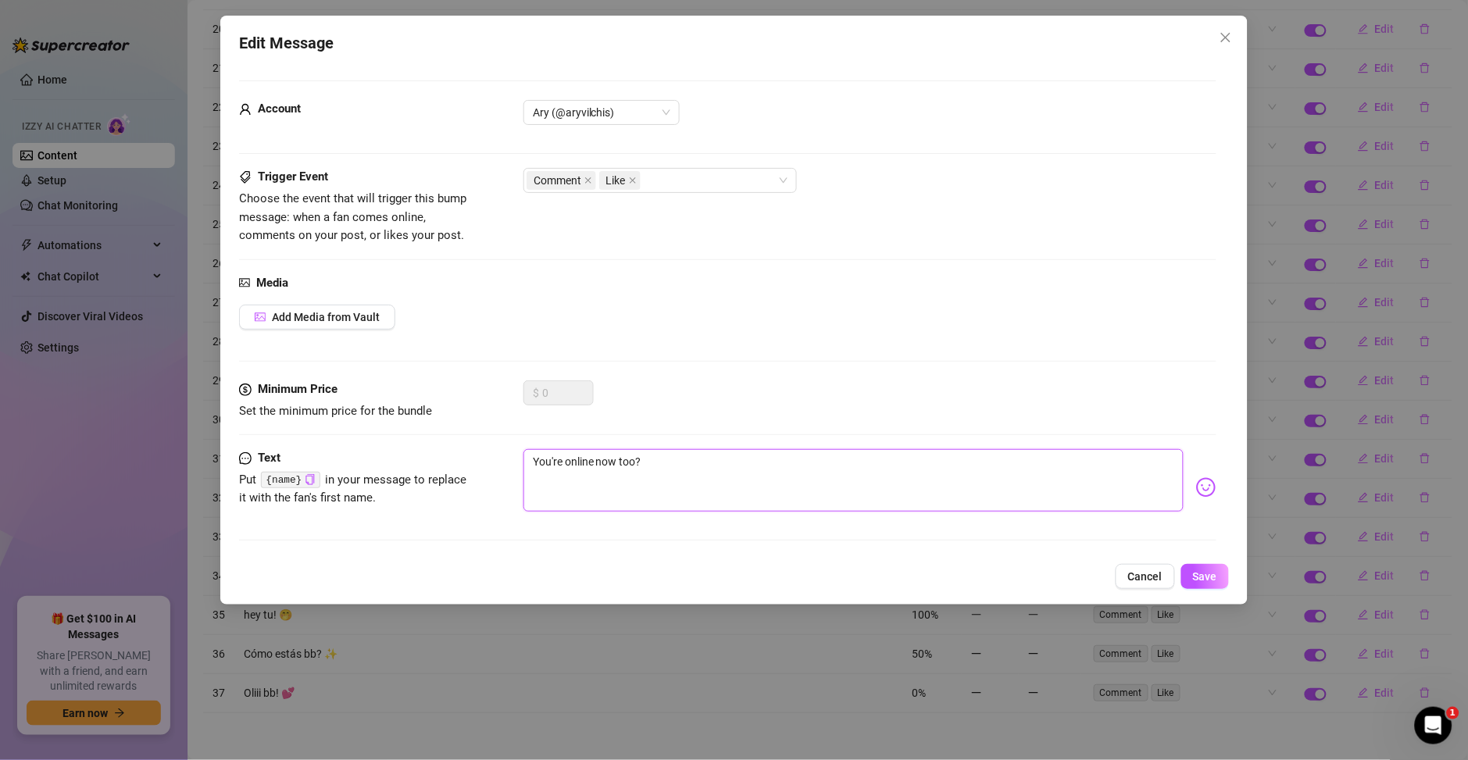
click at [628, 465] on textarea "You're online now too?" at bounding box center [853, 480] width 660 height 62
paste textarea "¿Tú también estás conectado ahora"
click at [556, 462] on textarea "¿Tú también estás conectado ahora?" at bounding box center [853, 480] width 660 height 62
click at [1196, 477] on img at bounding box center [1206, 487] width 20 height 20
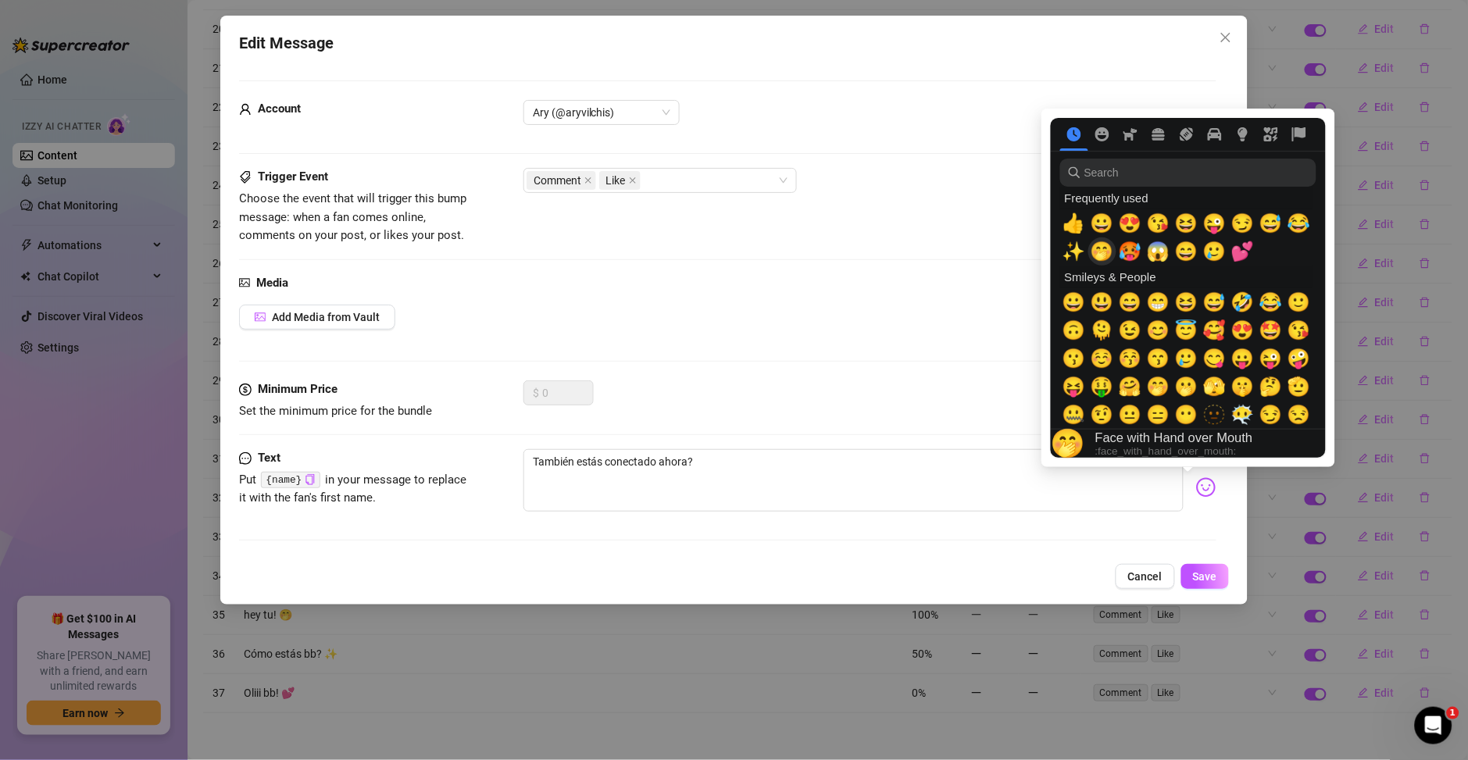
click at [1092, 253] on span "🤭" at bounding box center [1101, 252] width 23 height 22
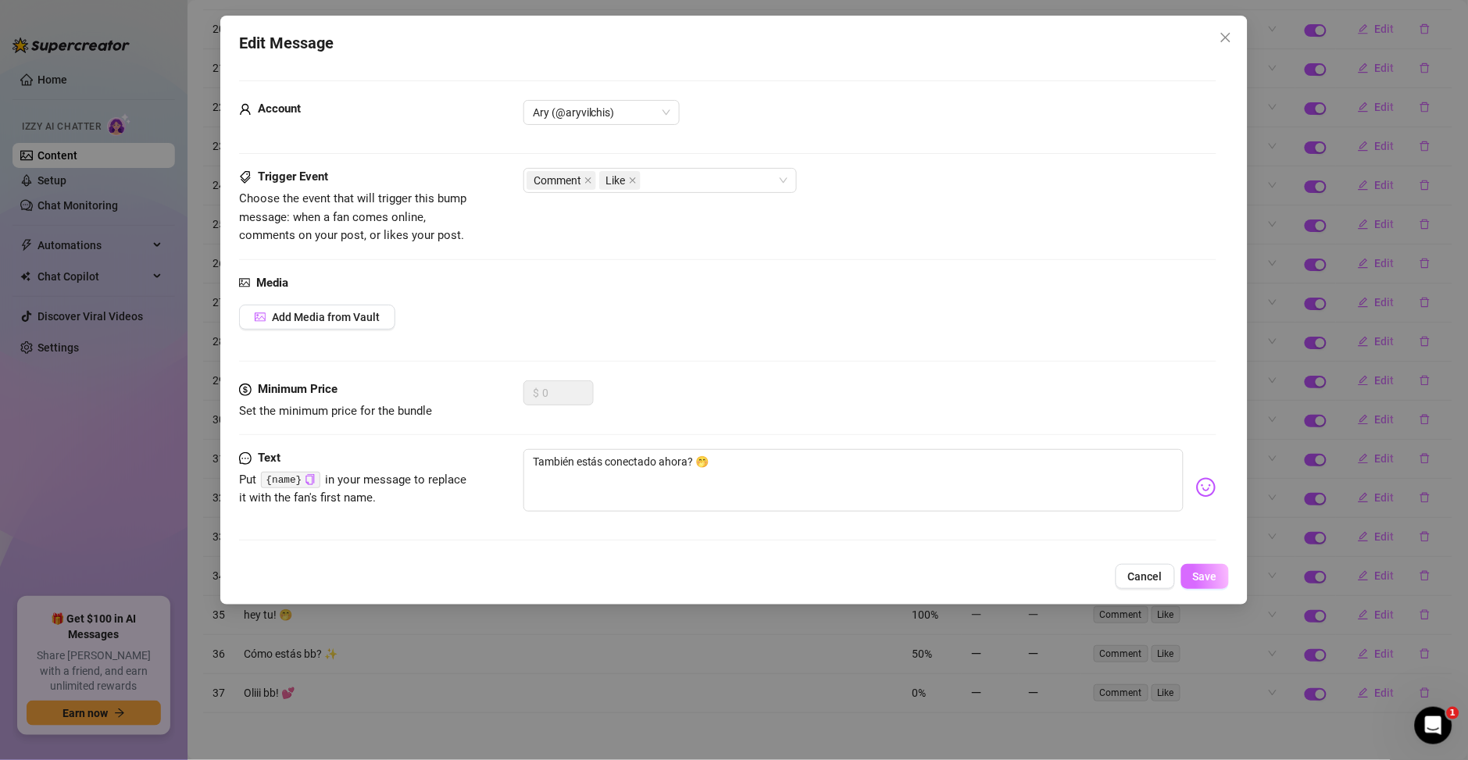
click at [1196, 578] on span "Save" at bounding box center [1205, 576] width 24 height 12
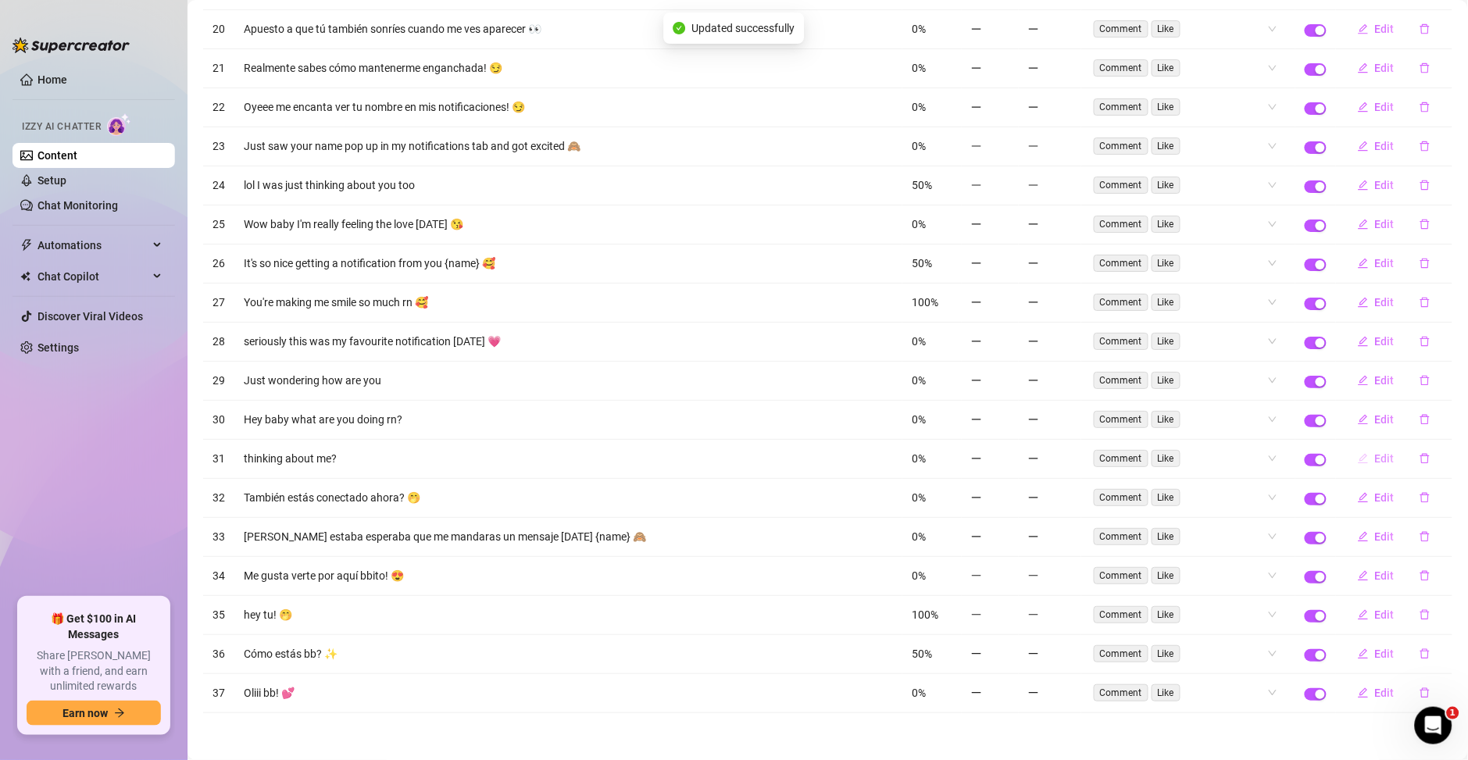
click at [1366, 467] on button "Edit" at bounding box center [1376, 458] width 62 height 25
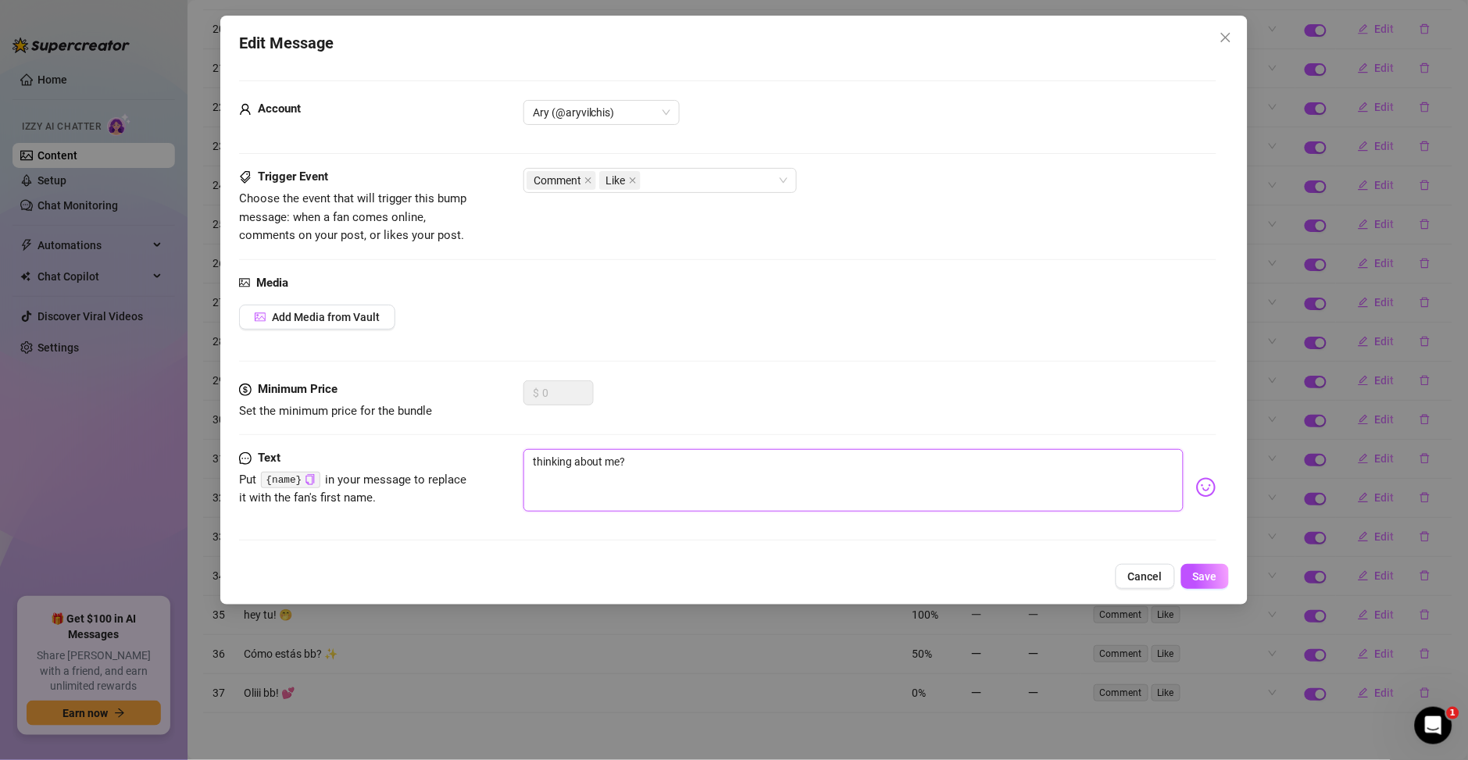
click at [717, 480] on textarea "thinking about me?" at bounding box center [853, 480] width 660 height 62
click at [594, 478] on textarea "thinking about me?" at bounding box center [853, 480] width 660 height 62
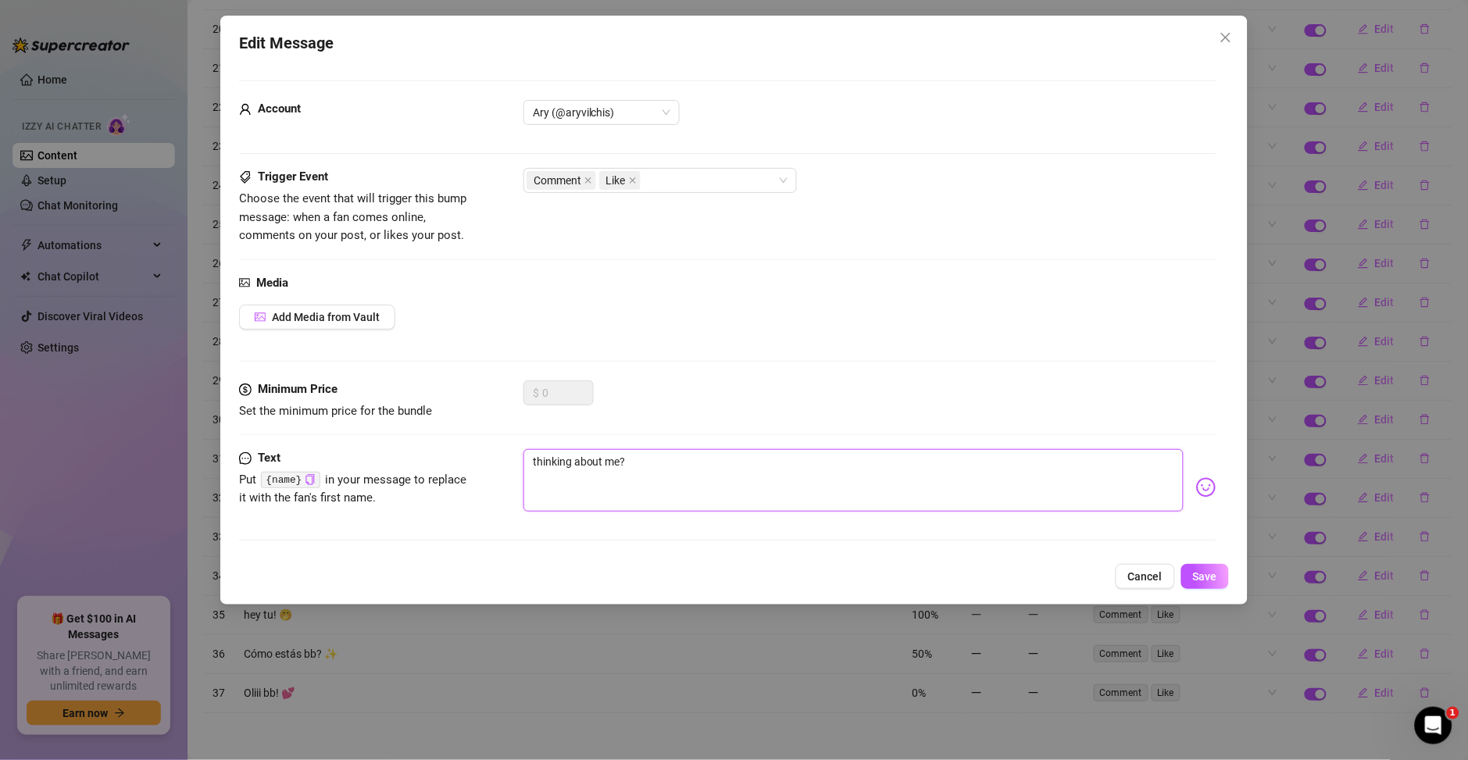
click at [594, 478] on textarea "thinking about me?" at bounding box center [853, 480] width 660 height 62
click at [1196, 484] on img at bounding box center [1206, 487] width 20 height 20
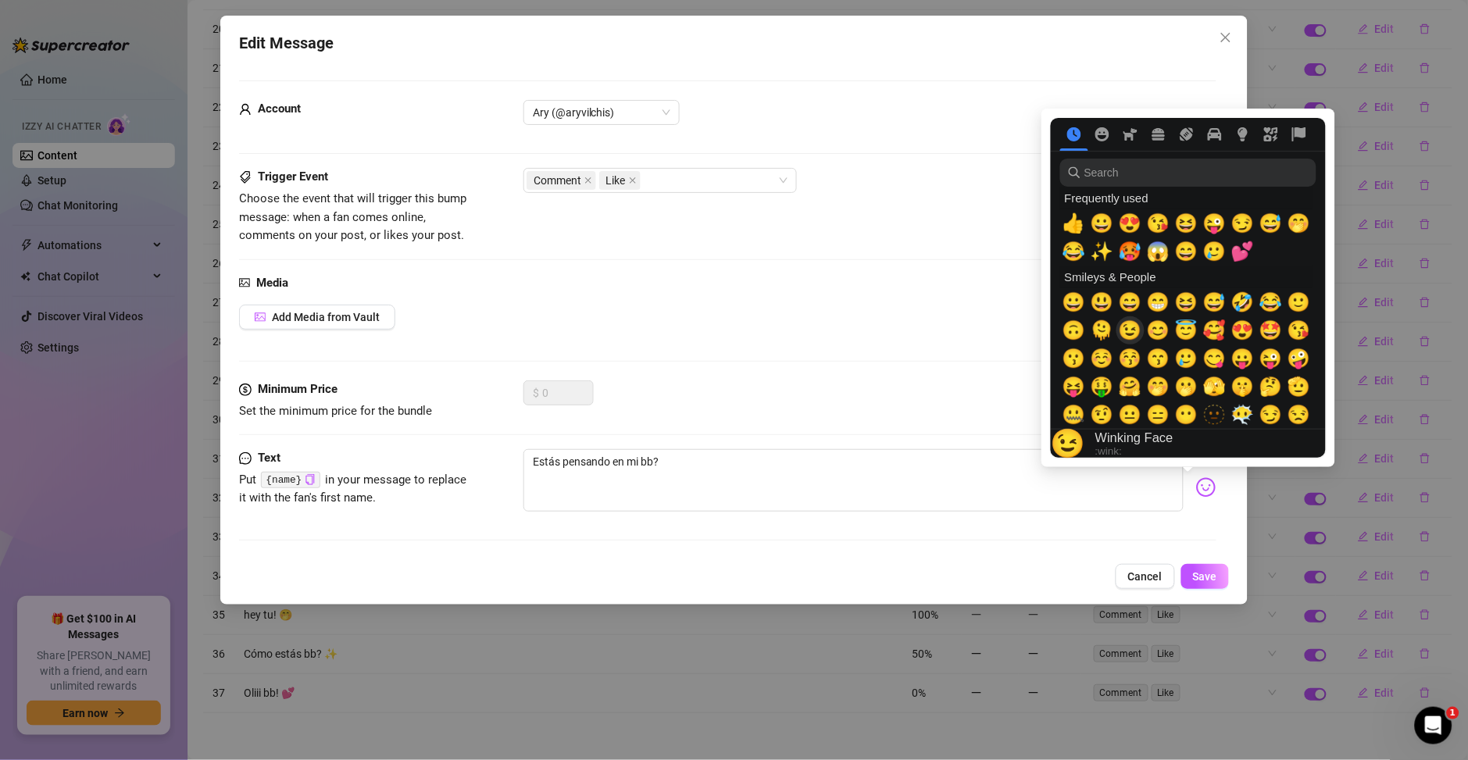
click at [1104, 331] on span "🫠" at bounding box center [1101, 330] width 23 height 22
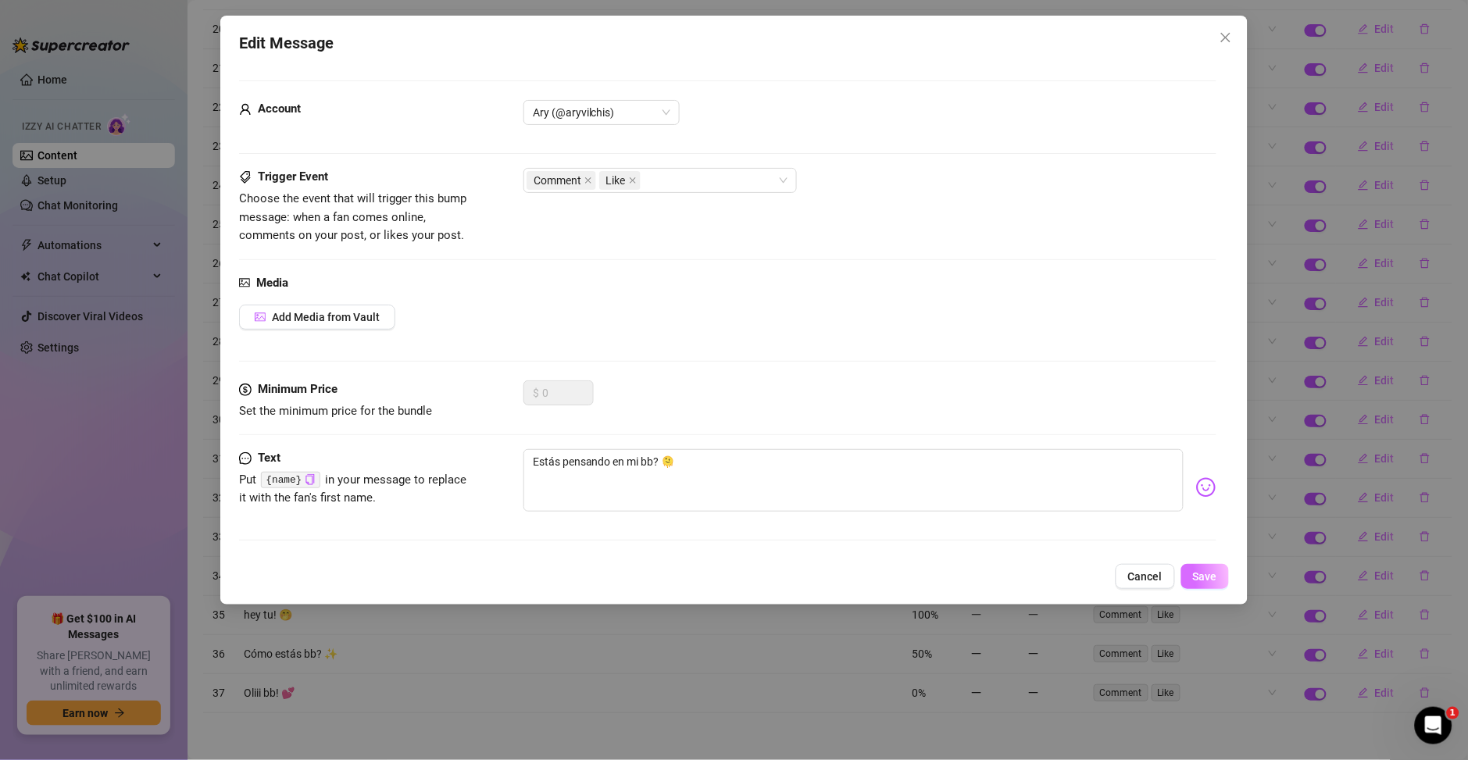
click at [1199, 584] on button "Save" at bounding box center [1205, 576] width 48 height 25
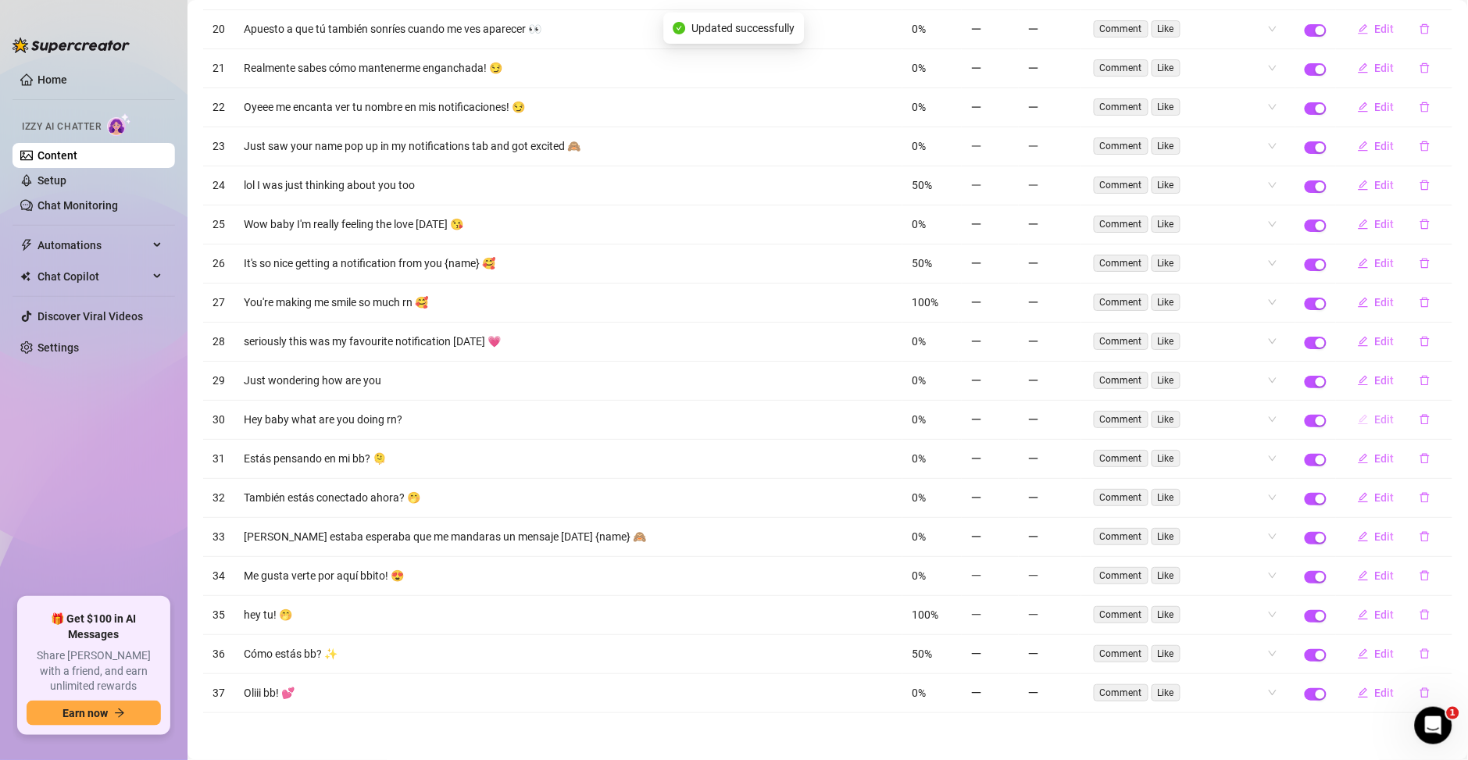
click at [1375, 419] on span "Edit" at bounding box center [1385, 419] width 20 height 12
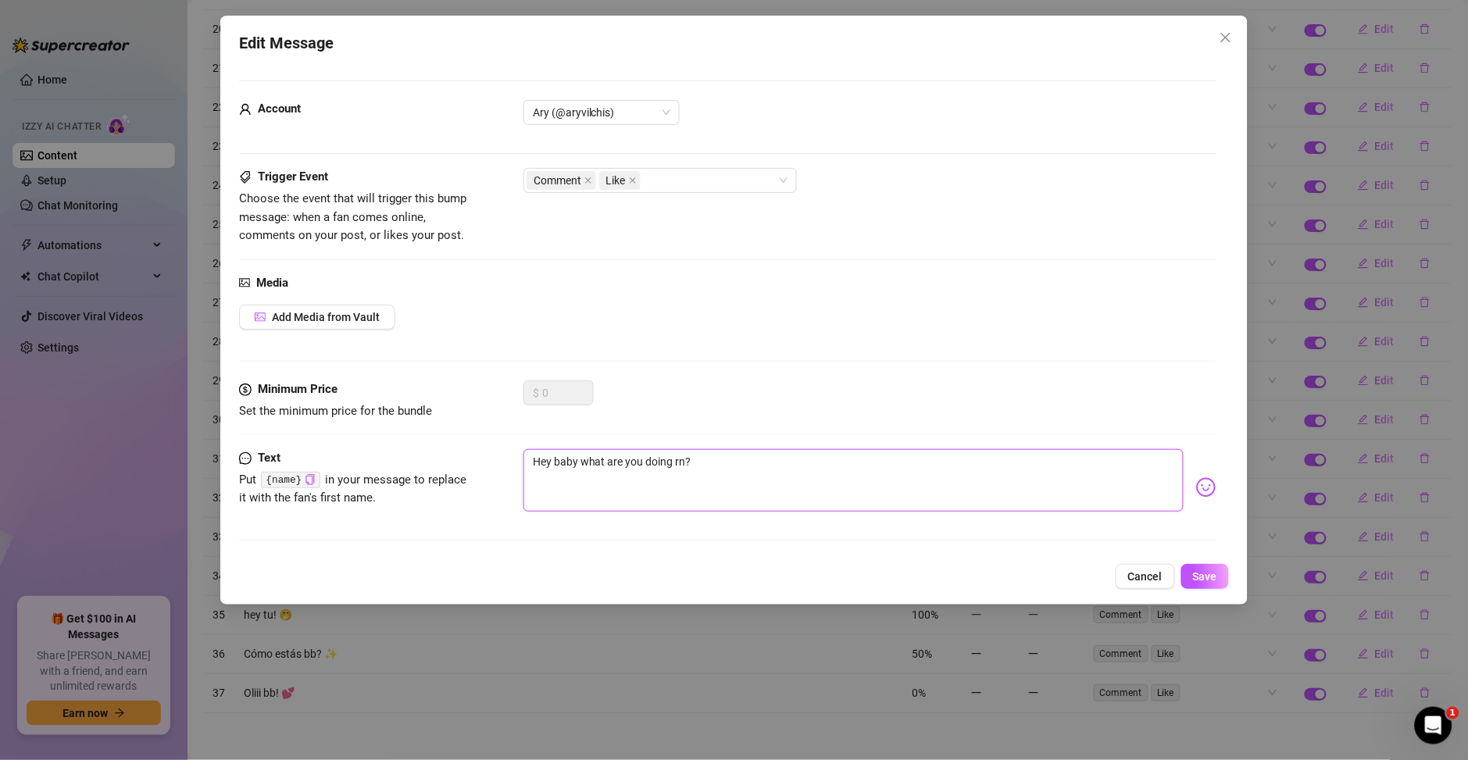
click at [595, 469] on textarea "Hey baby what are you doing rn?" at bounding box center [853, 480] width 660 height 62
click at [578, 476] on textarea "Hey baby what are you doing rn?" at bounding box center [853, 480] width 660 height 62
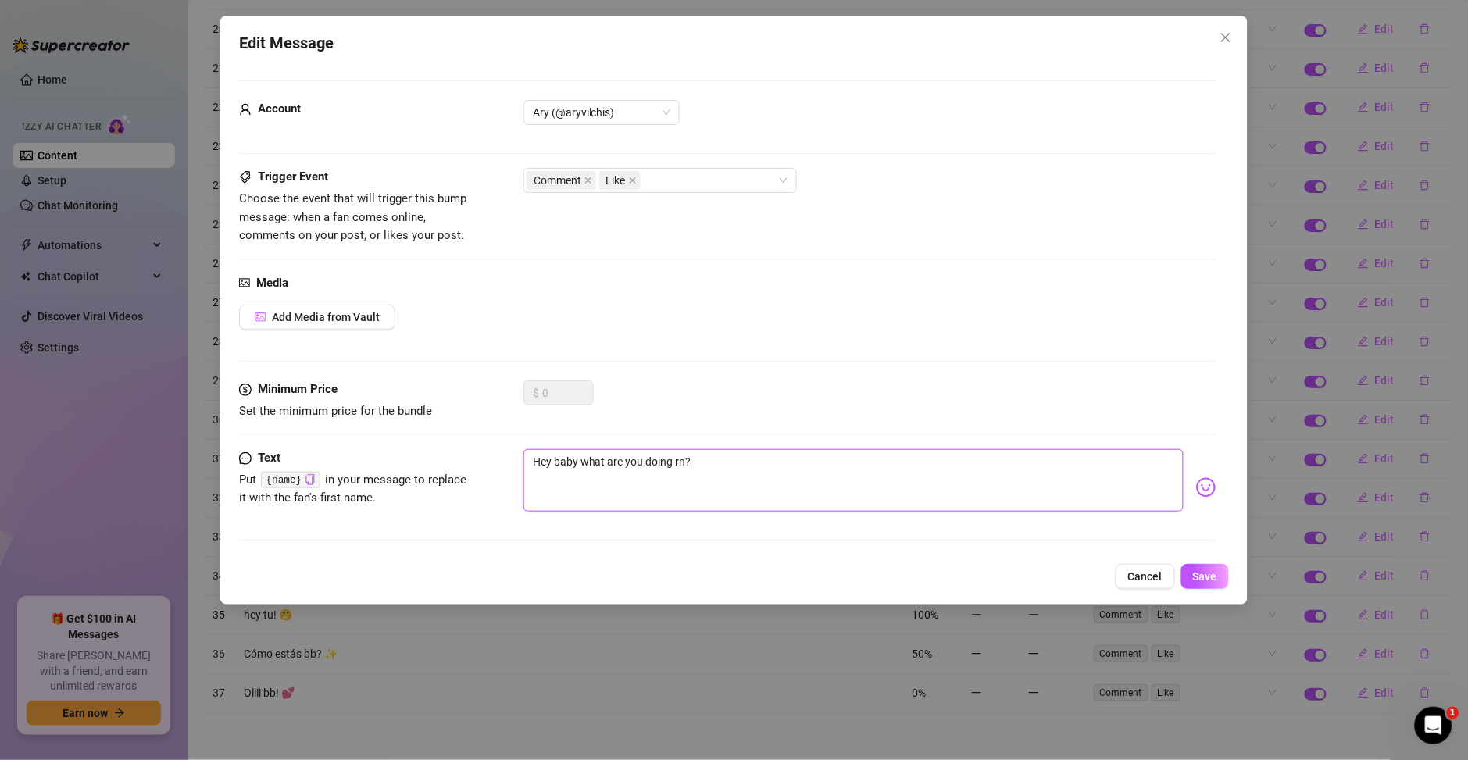
click at [578, 476] on textarea "Hey baby what are you doing rn?" at bounding box center [853, 480] width 660 height 62
paste textarea "ola, cariño, ¿qué estás haciendo ahora mismo"
drag, startPoint x: 586, startPoint y: 459, endPoint x: 517, endPoint y: 402, distance: 89.8
click at [444, 457] on div "Text Put {name} in your message to replace it with the fan's first name. Hola, …" at bounding box center [727, 487] width 977 height 77
click at [1183, 498] on div "Precioso, qué estás haciendo ahora mismo?" at bounding box center [869, 487] width 693 height 77
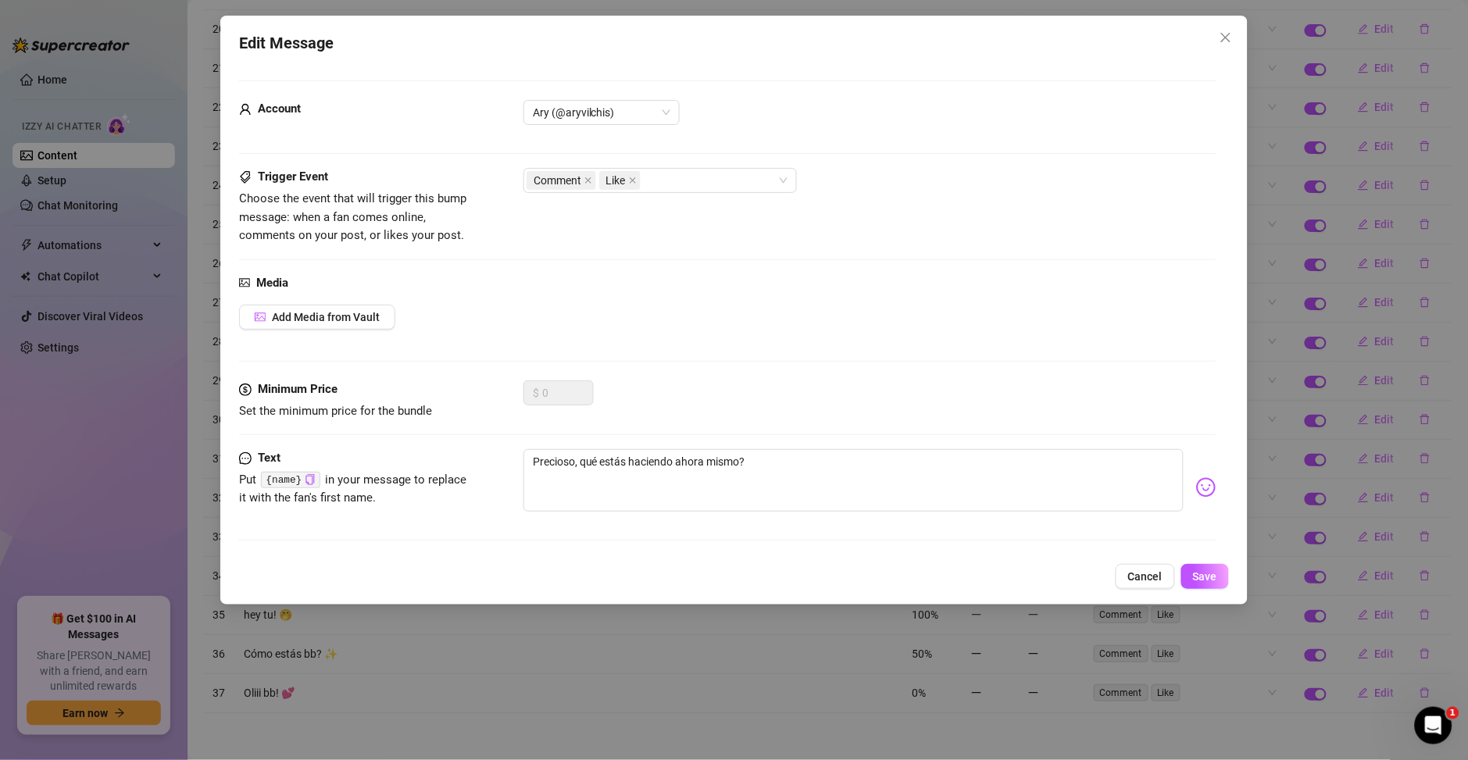
click at [1196, 484] on img at bounding box center [1206, 487] width 20 height 20
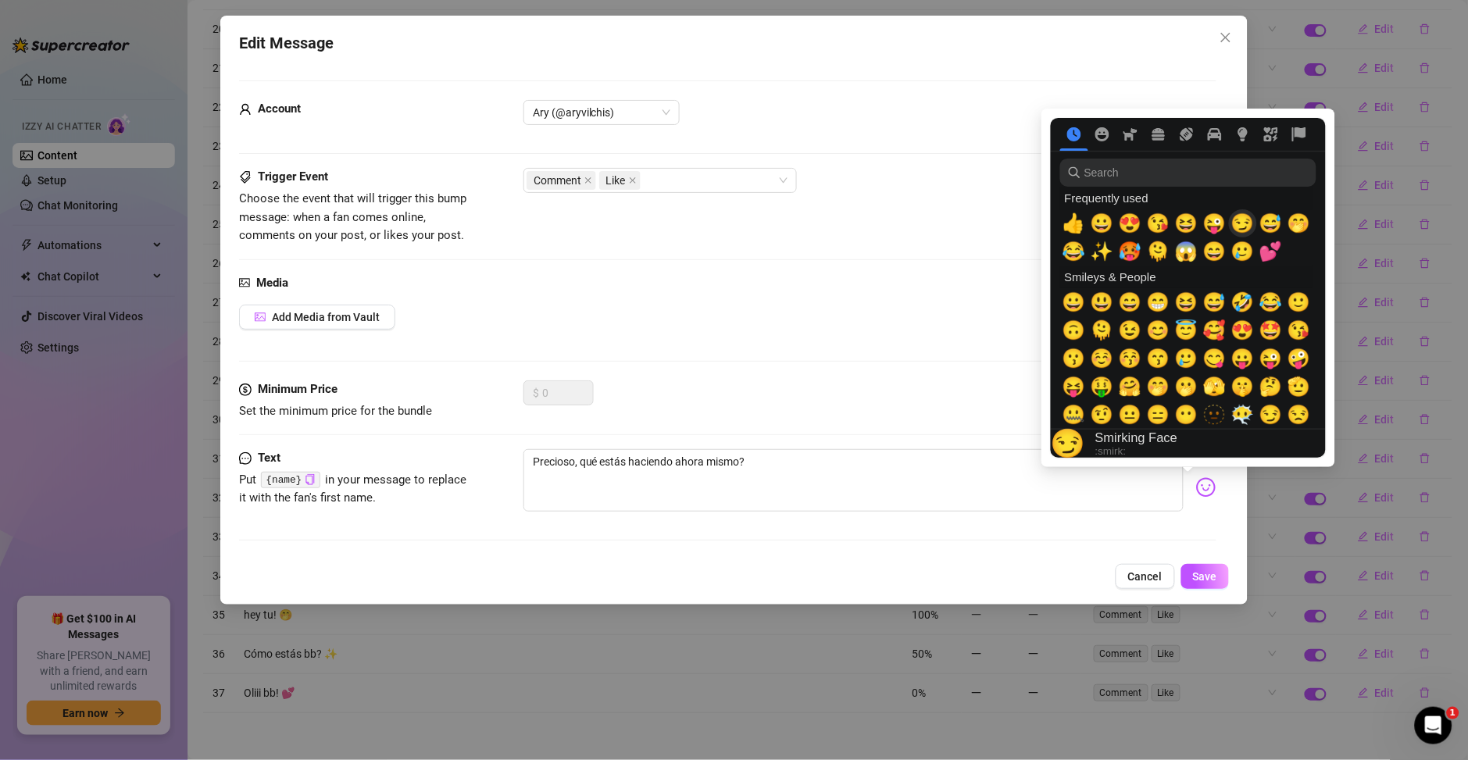
click at [1239, 230] on span "😏" at bounding box center [1242, 223] width 23 height 22
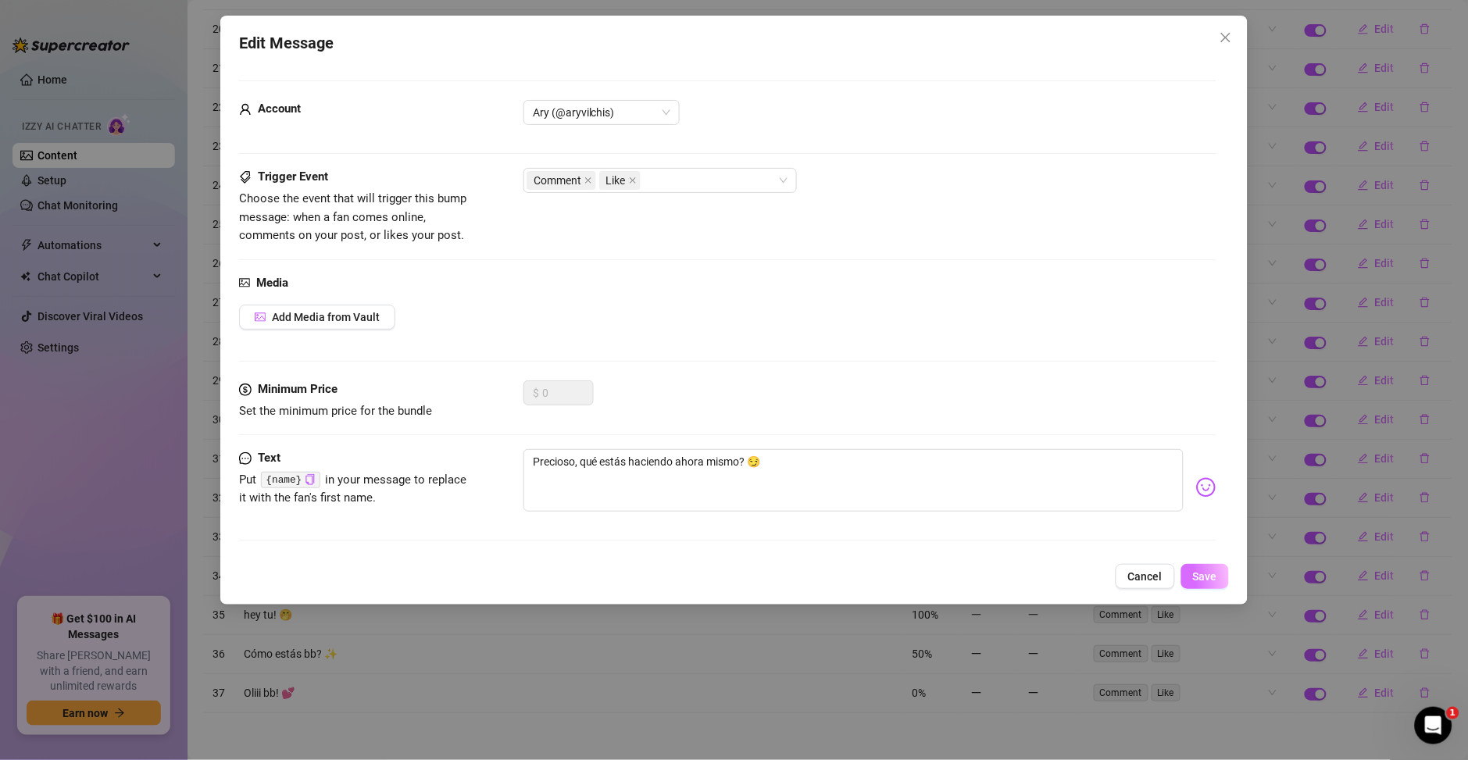
click at [1205, 588] on button "Save" at bounding box center [1205, 576] width 48 height 25
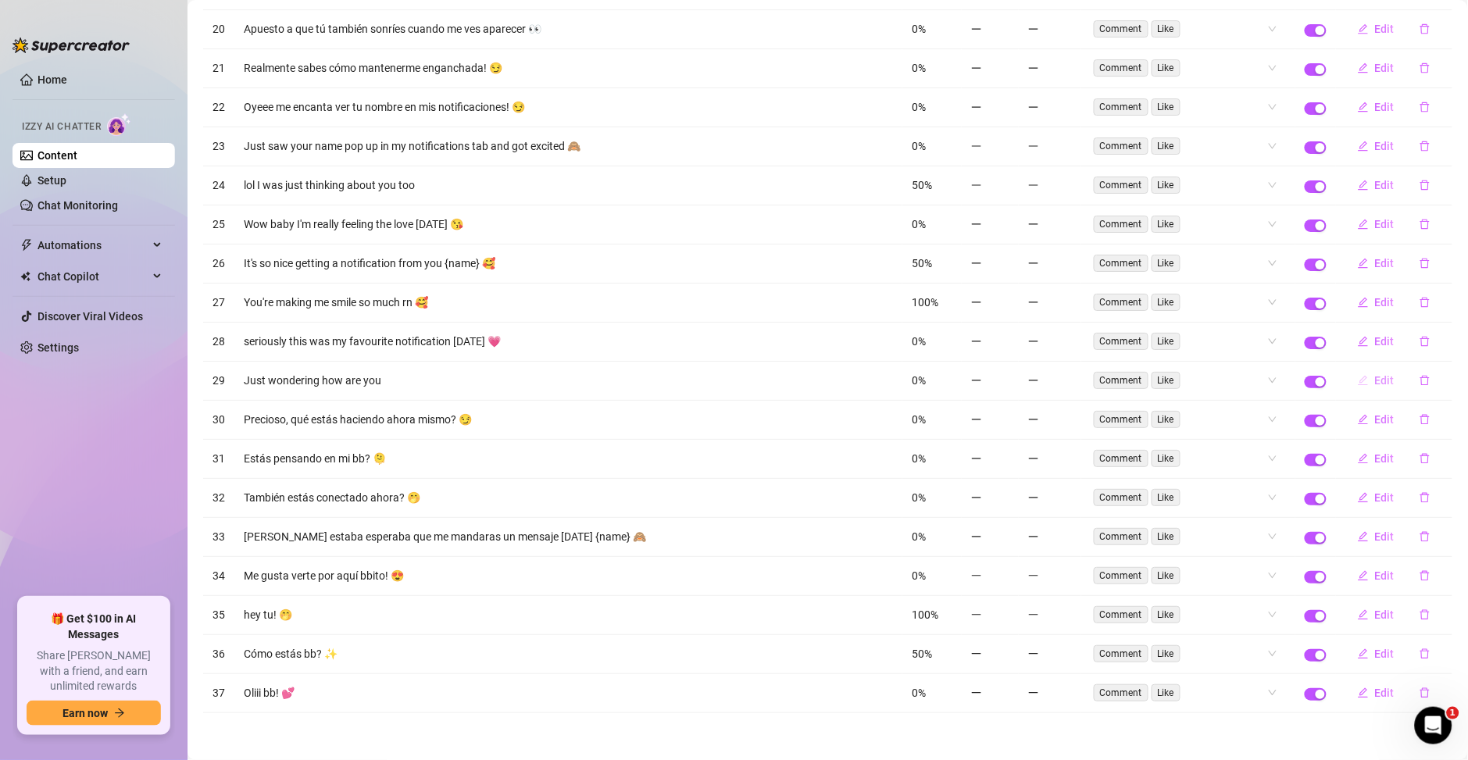
click at [1375, 380] on span "Edit" at bounding box center [1385, 380] width 20 height 12
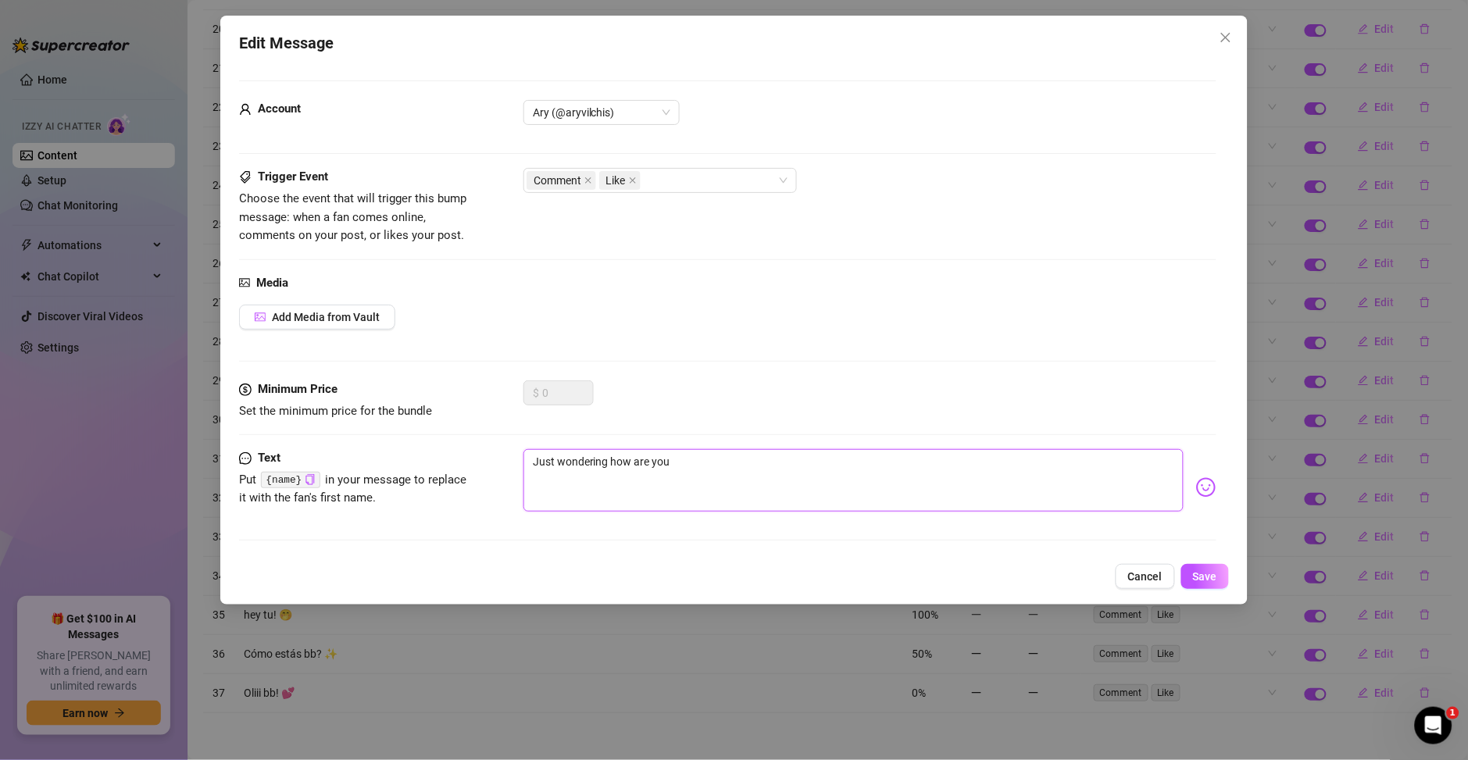
click at [616, 475] on textarea "Just wondering how are you" at bounding box center [853, 480] width 660 height 62
click at [597, 473] on textarea "Just wondering how are you" at bounding box center [853, 480] width 660 height 62
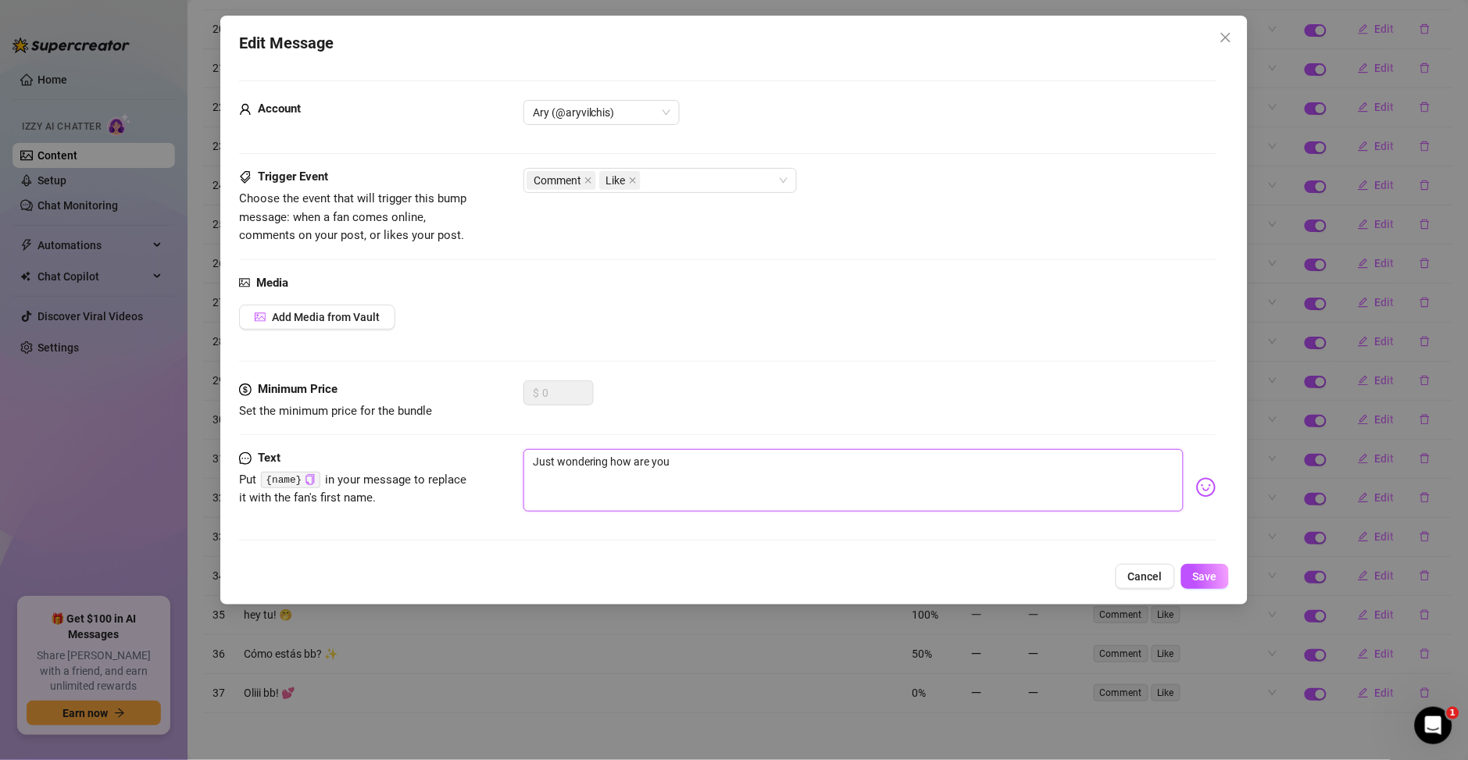
click at [597, 473] on textarea "Just wondering how are you" at bounding box center [853, 480] width 660 height 62
paste textarea "Solo quería saber cómo estás."
click at [1196, 491] on img at bounding box center [1206, 487] width 20 height 20
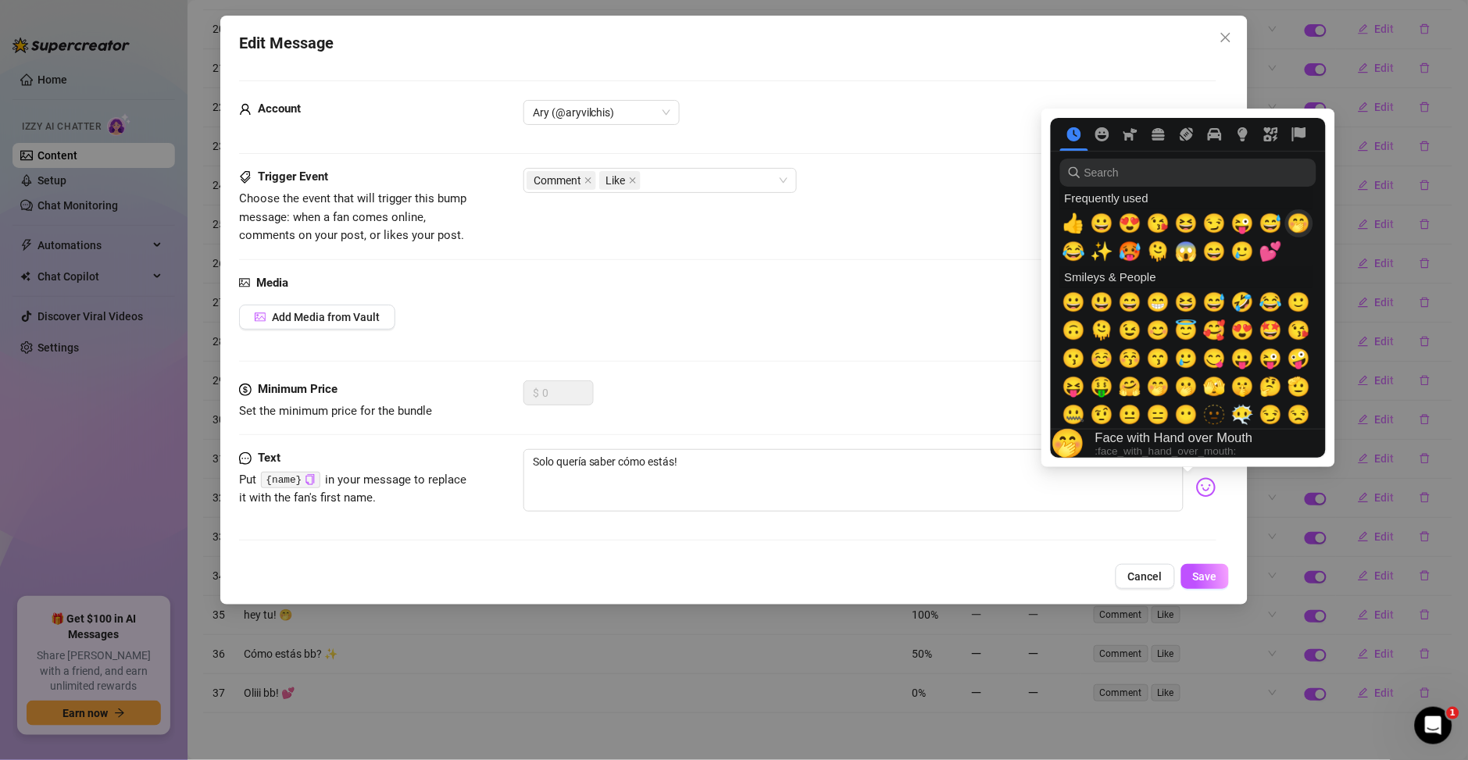
click at [1289, 224] on span "🤭" at bounding box center [1298, 223] width 23 height 22
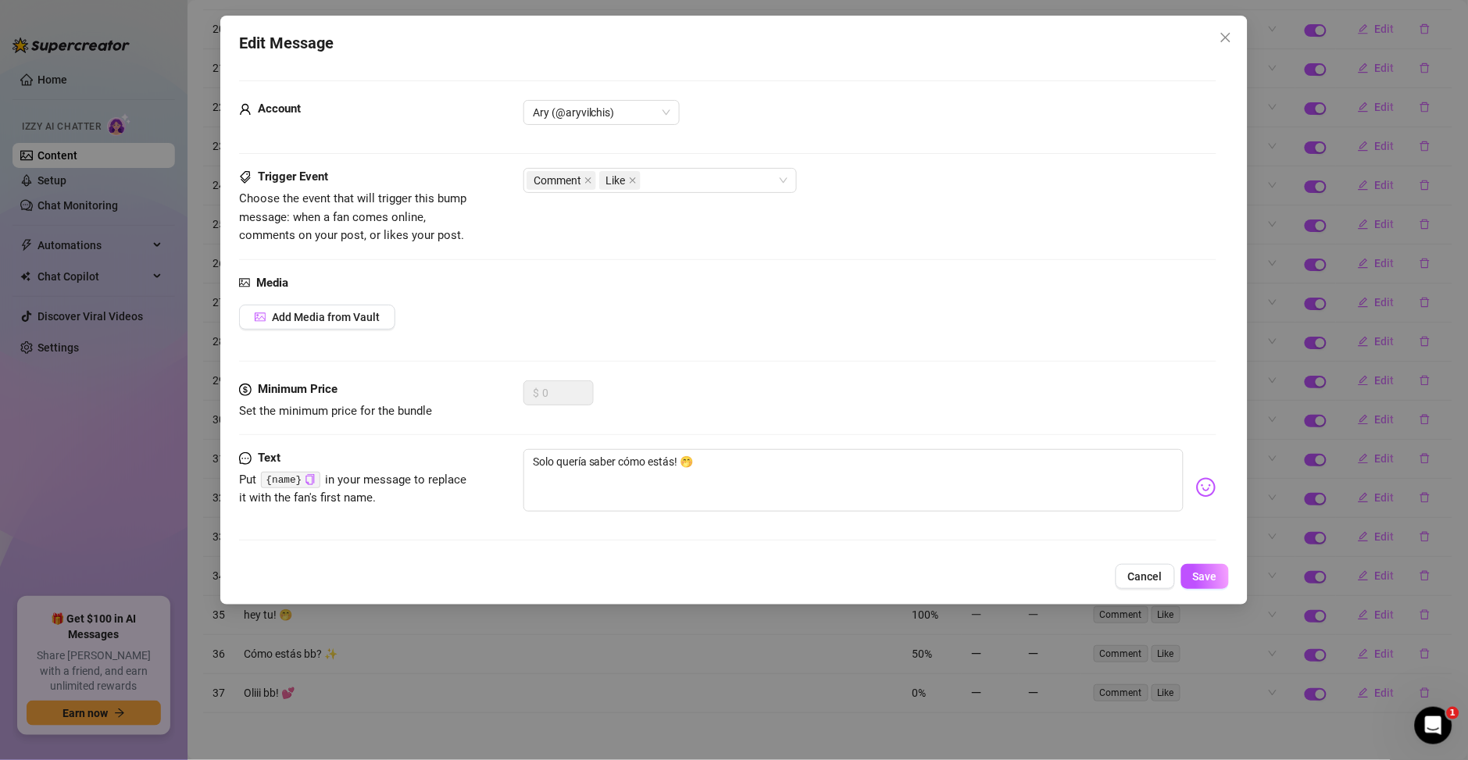
click at [1196, 487] on img at bounding box center [1206, 487] width 20 height 20
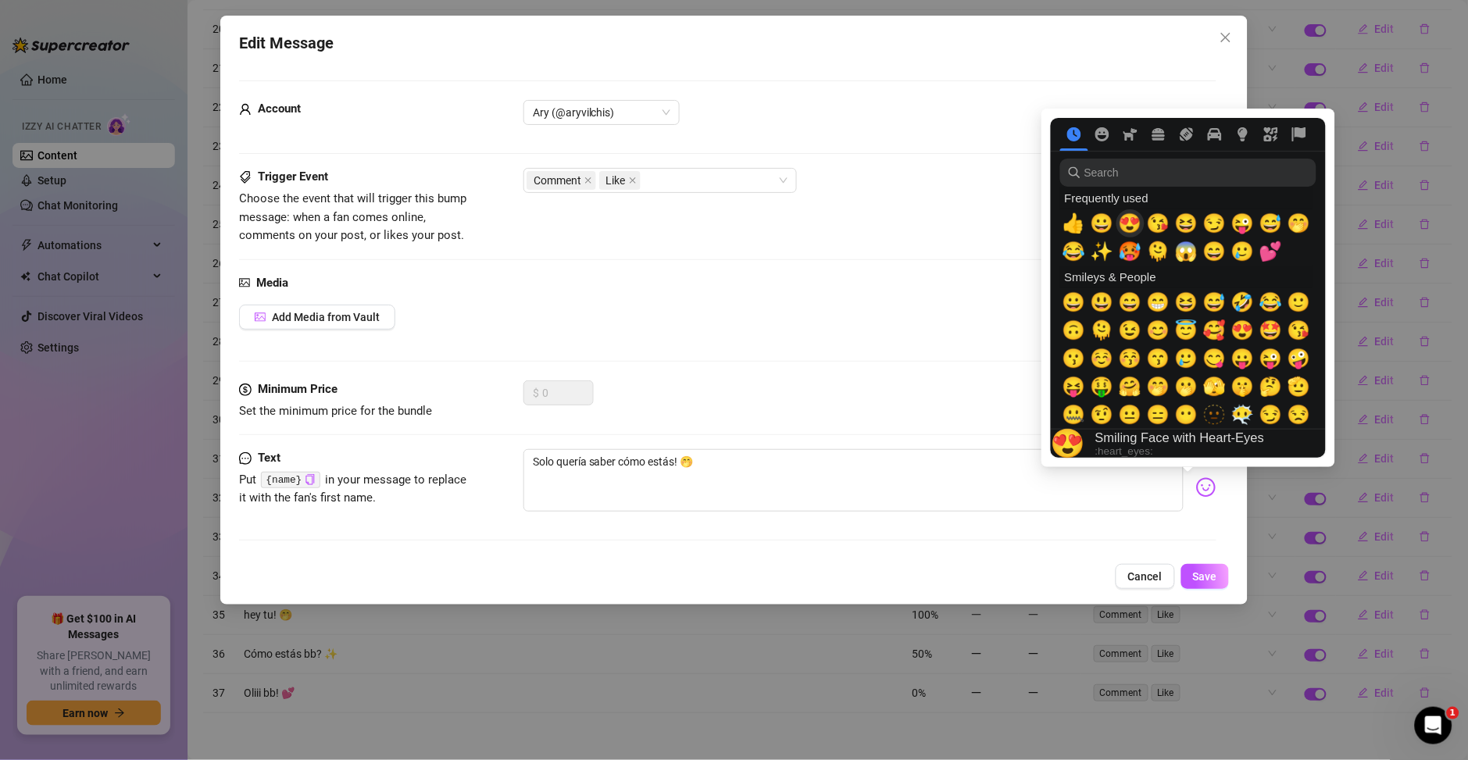
click at [1130, 227] on span "😍" at bounding box center [1130, 223] width 23 height 22
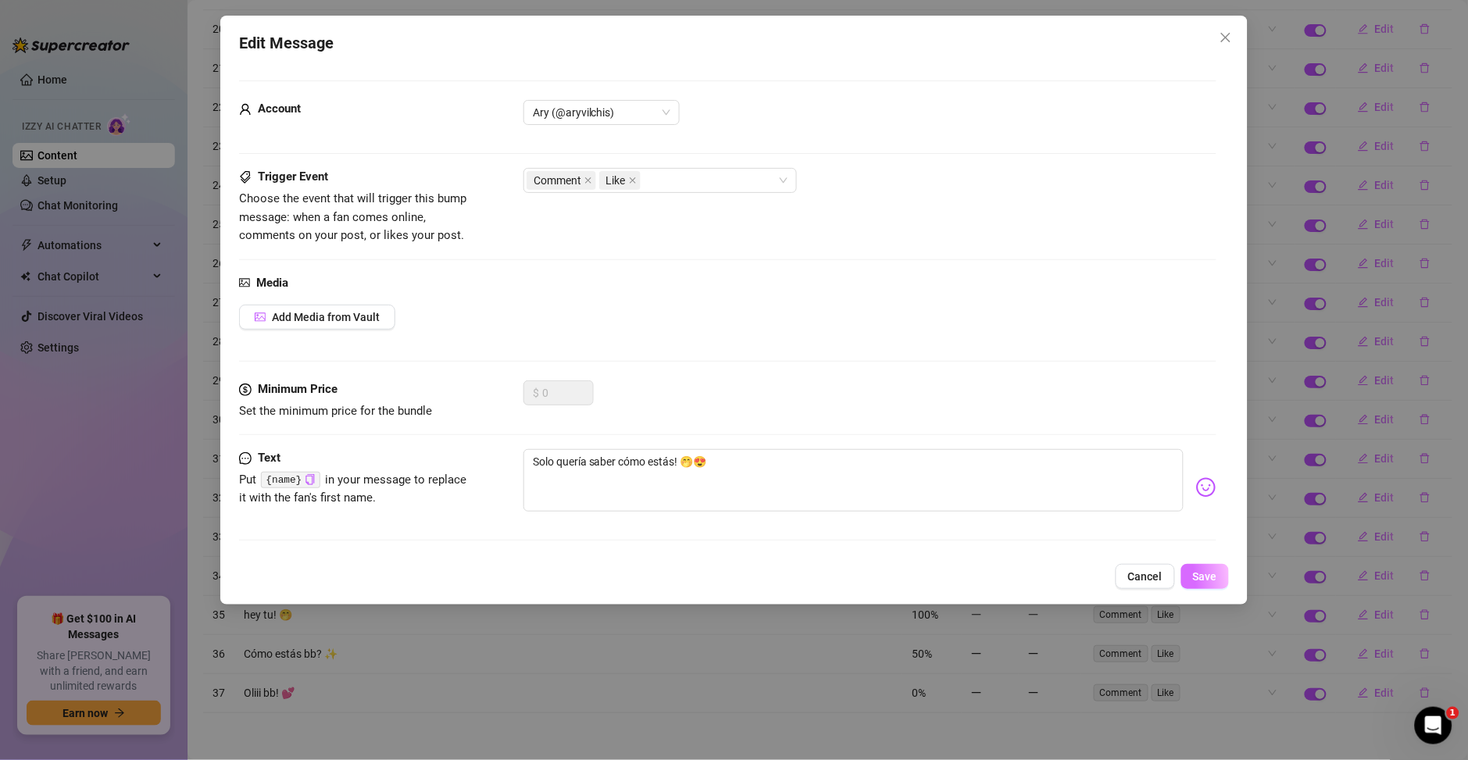
click at [1199, 573] on span "Save" at bounding box center [1205, 576] width 24 height 12
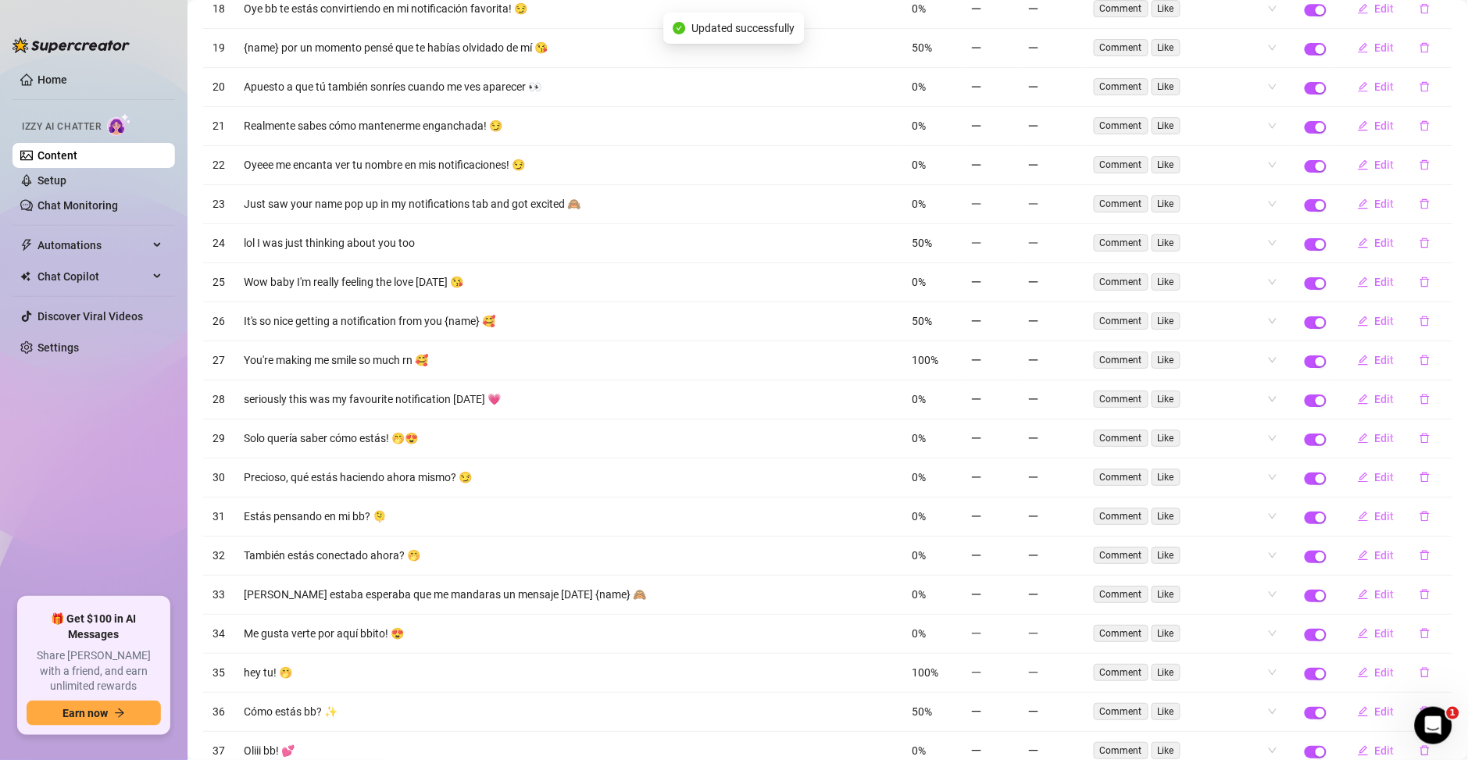
scroll to position [1446, 0]
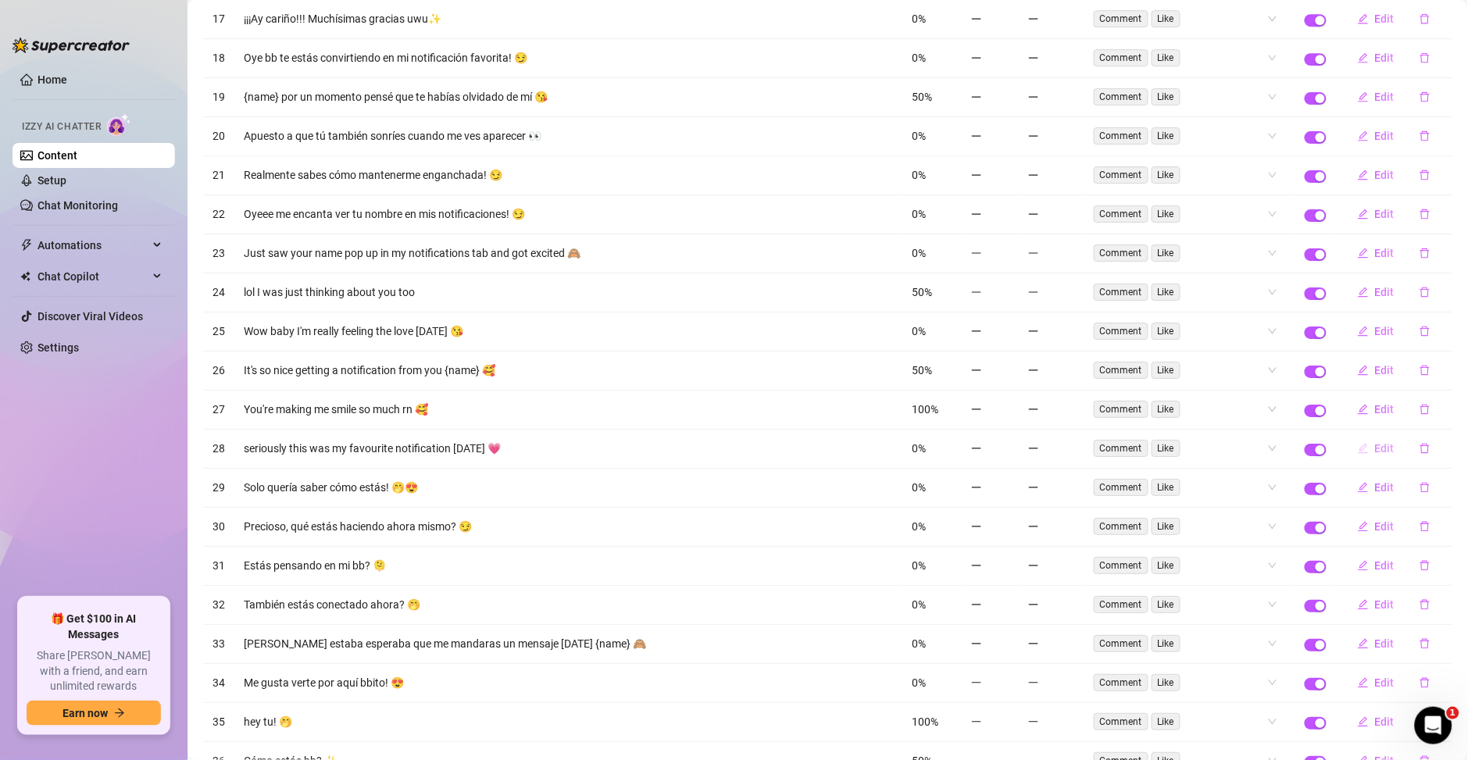
click at [1375, 460] on button "Edit" at bounding box center [1376, 448] width 62 height 25
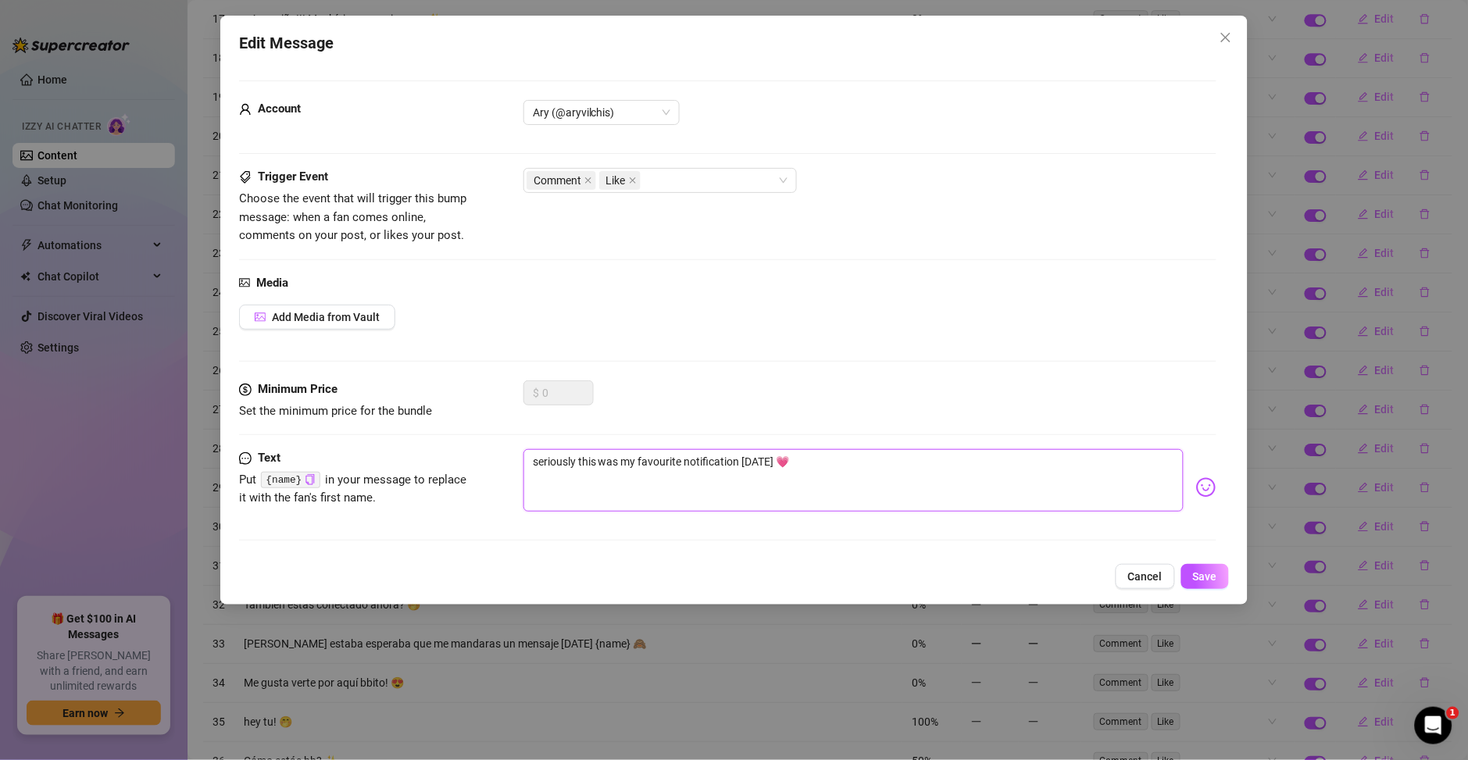
click at [643, 469] on textarea "seriously this was my favourite notification today 💗" at bounding box center [853, 480] width 660 height 62
click at [591, 454] on textarea "seriously this was my favourite notification today 💗" at bounding box center [853, 480] width 660 height 62
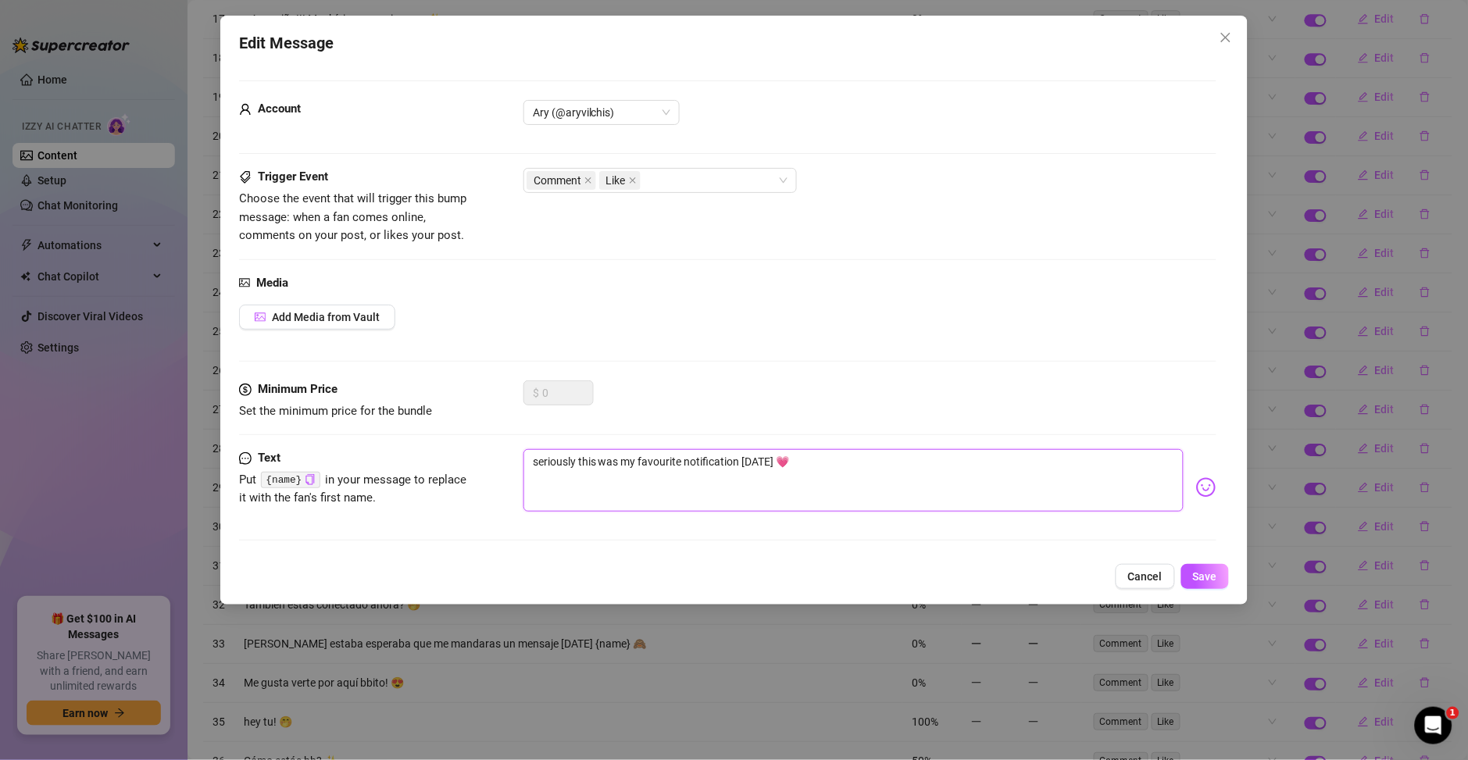
click at [591, 454] on textarea "seriously this was my favourite notification today 💗" at bounding box center [853, 480] width 660 height 62
paste textarea "En serio, esta ha sido mi notificación favorita de ho"
drag, startPoint x: 568, startPoint y: 461, endPoint x: 463, endPoint y: 462, distance: 104.7
click at [463, 462] on div "Text Put {name} in your message to replace it with the fan's first name. En ser…" at bounding box center [727, 487] width 977 height 77
click at [1196, 483] on img at bounding box center [1206, 487] width 20 height 20
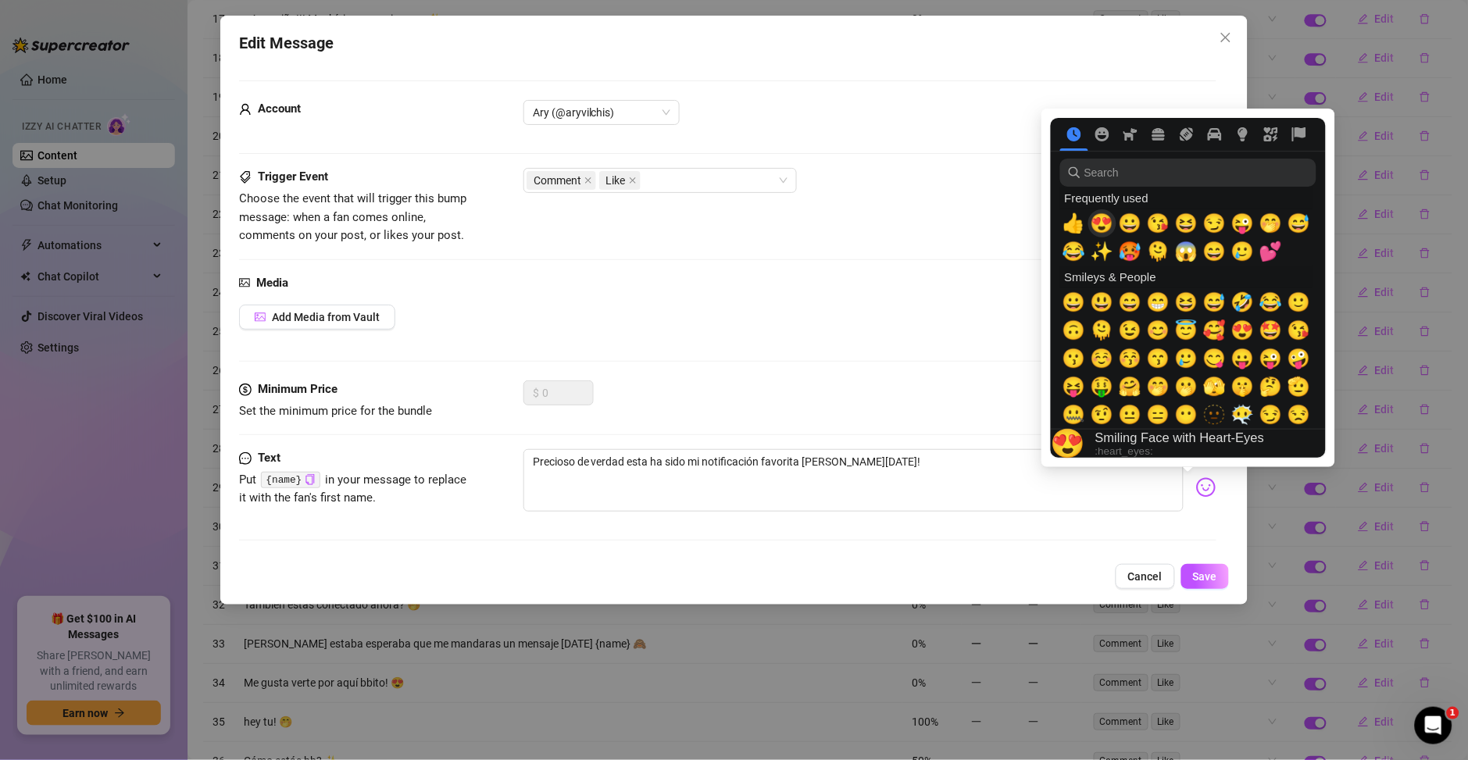
click at [1105, 227] on span "😍" at bounding box center [1101, 223] width 23 height 22
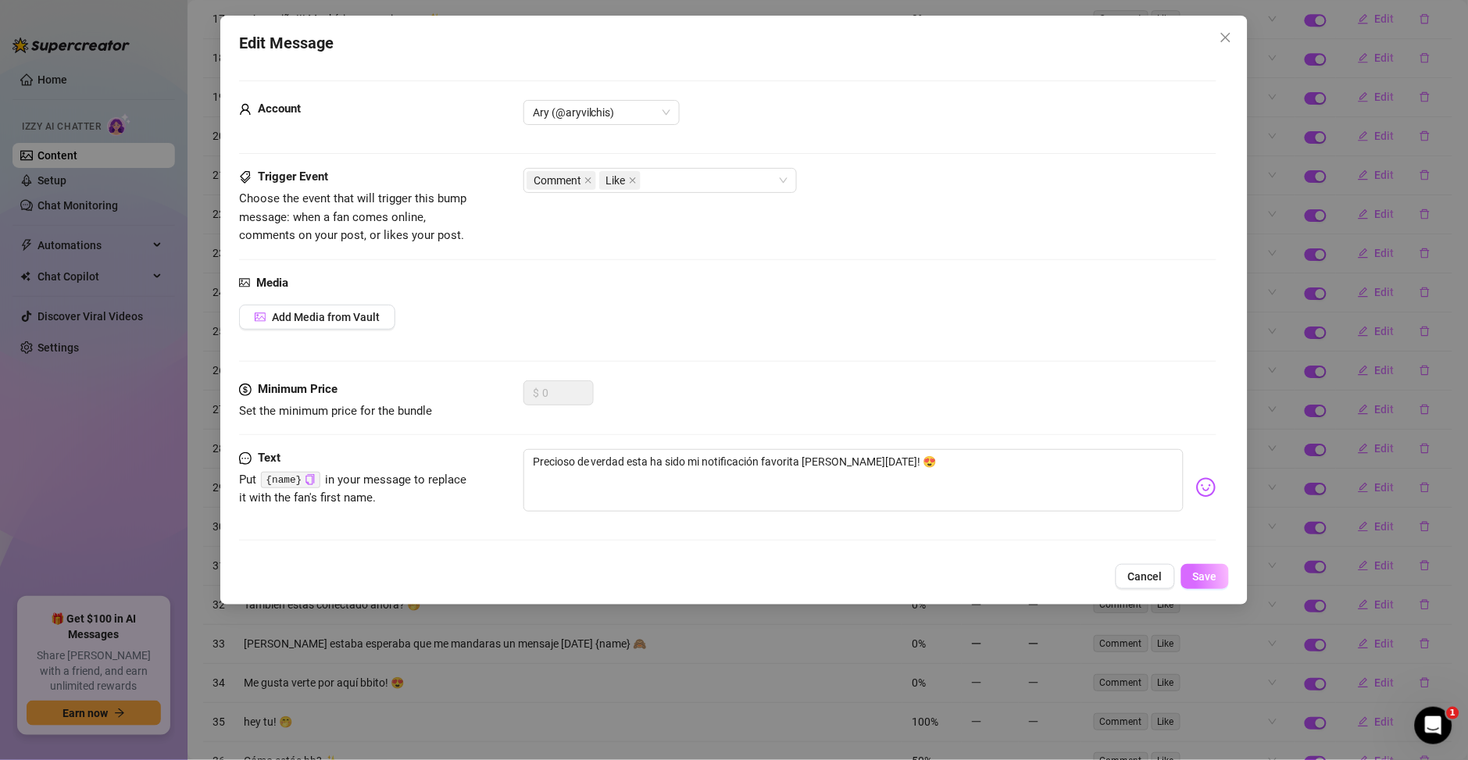
click at [1188, 573] on button "Save" at bounding box center [1205, 576] width 48 height 25
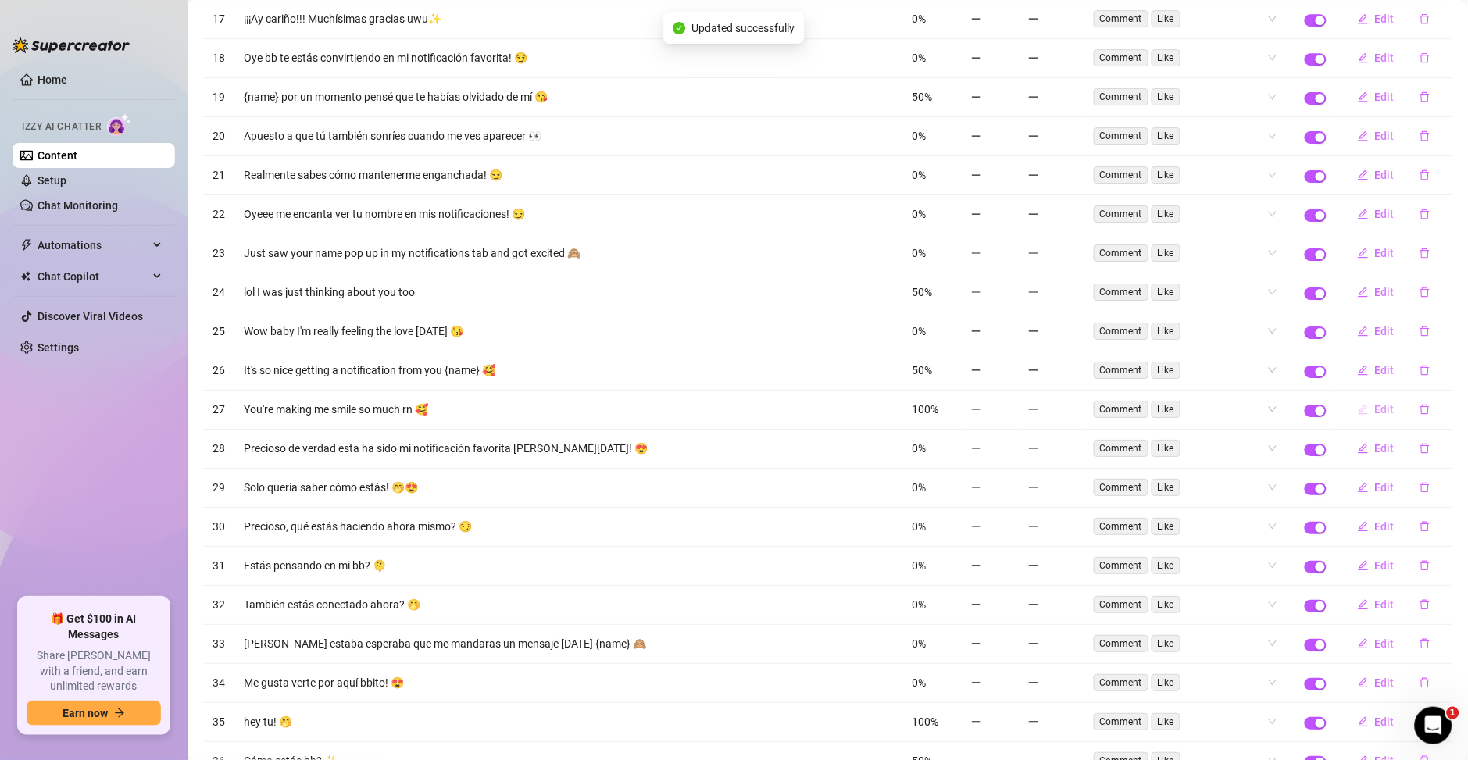
click at [1375, 416] on span "Edit" at bounding box center [1385, 409] width 20 height 12
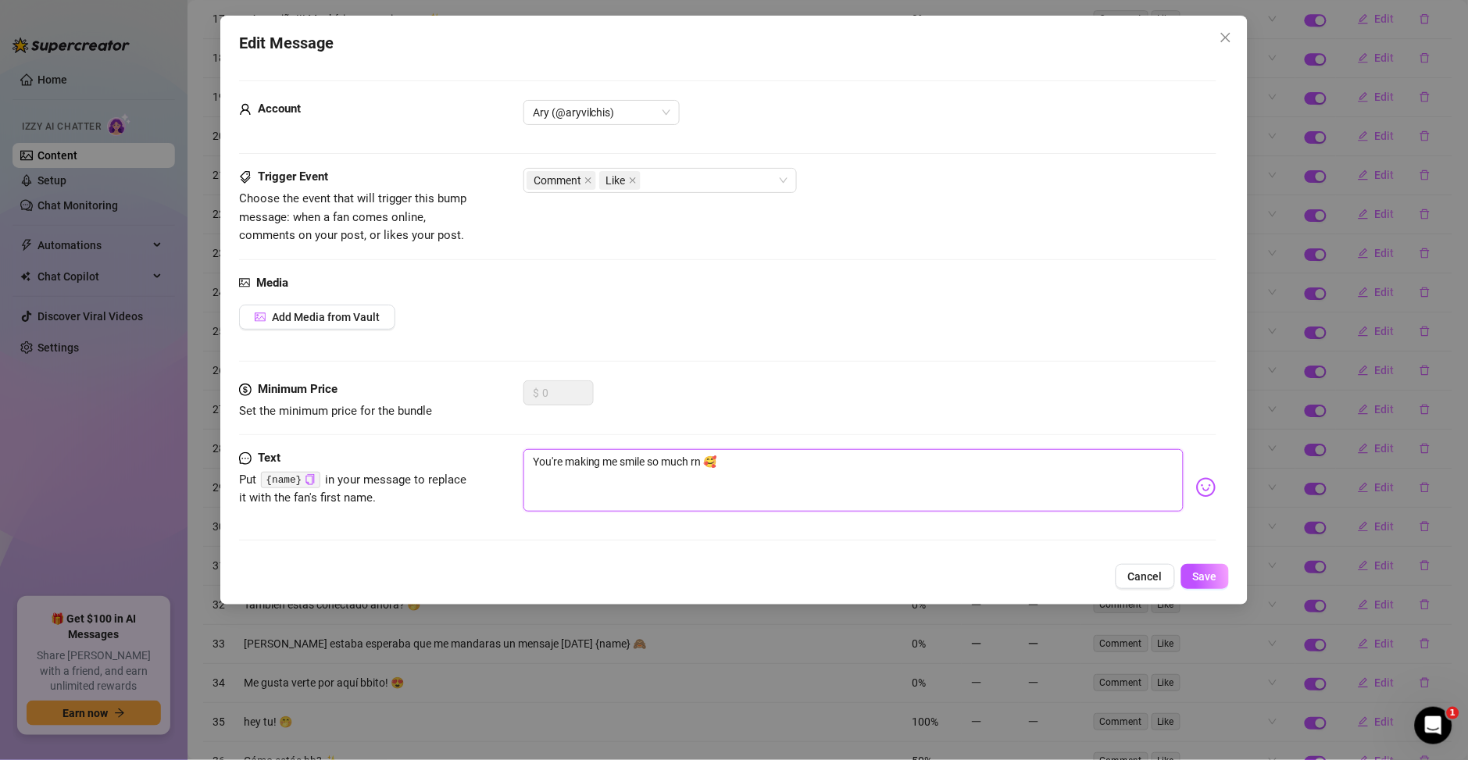
click at [719, 462] on textarea "You're making me smile so much rn 🥰" at bounding box center [853, 480] width 660 height 62
click at [696, 462] on textarea "You're making me smile so much rn 🥰" at bounding box center [853, 480] width 660 height 62
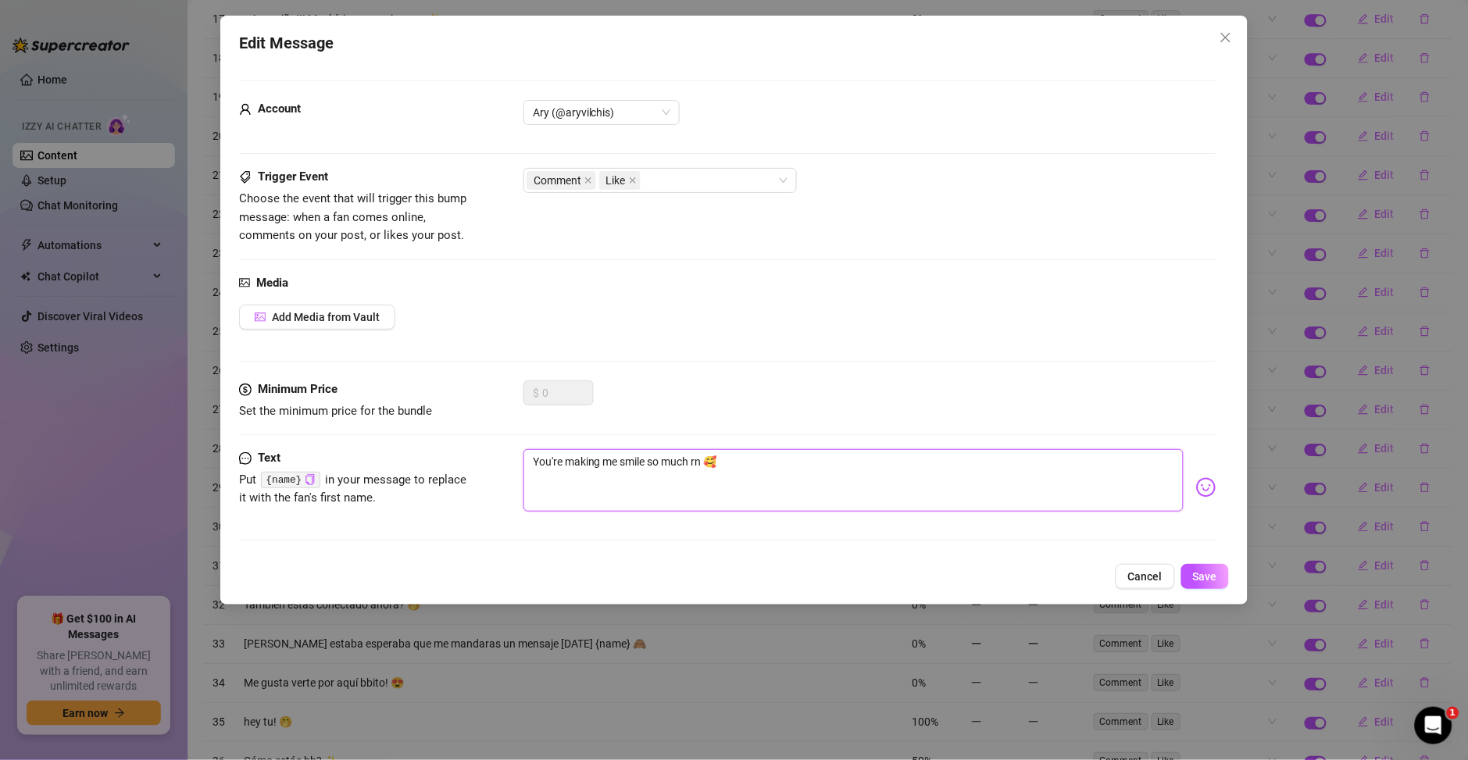
click at [696, 462] on textarea "You're making me smile so much rn 🥰" at bounding box center [853, 480] width 660 height 62
paste textarea "Me estás haciendo sonreír tanto ahora mismo"
click at [1194, 570] on span "Save" at bounding box center [1205, 576] width 24 height 12
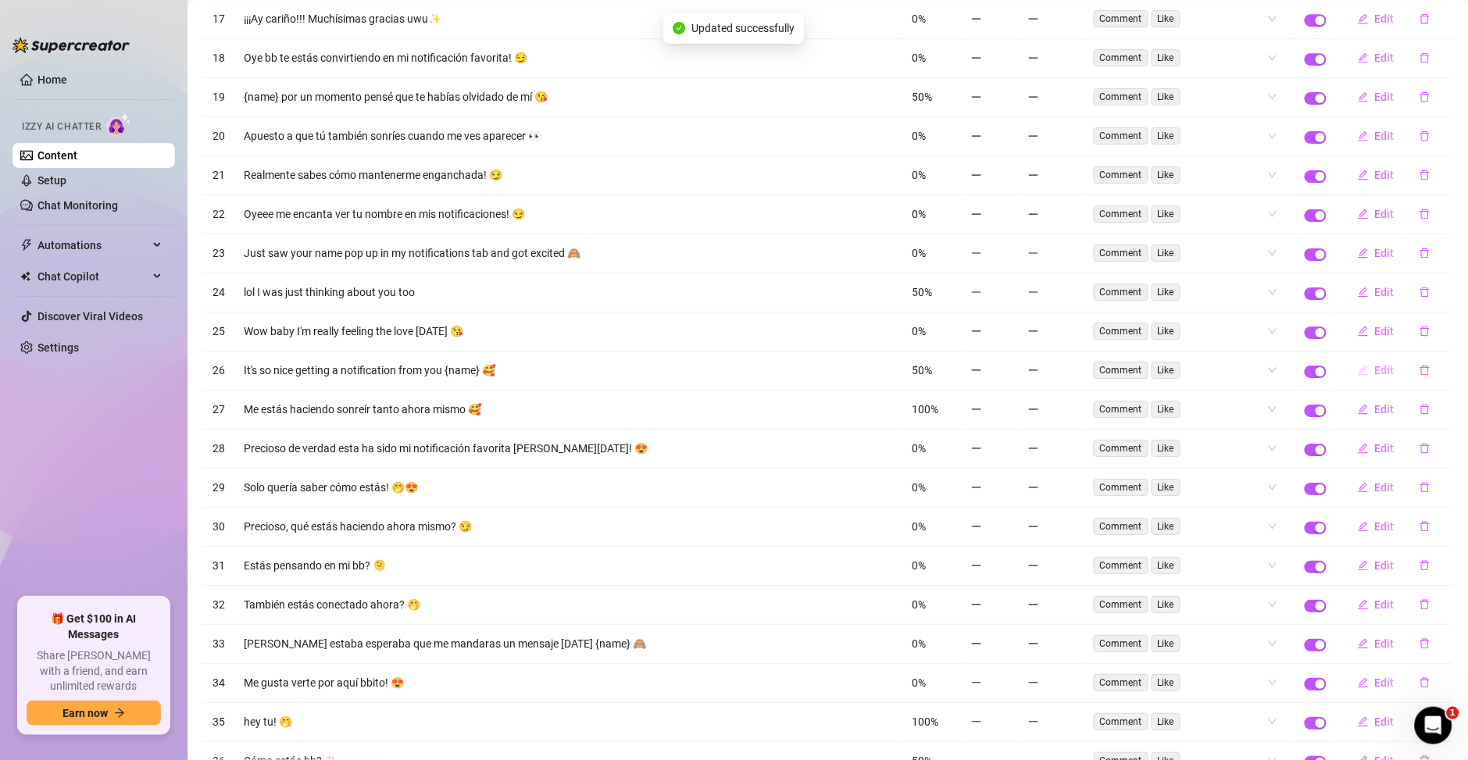
click at [1360, 383] on button "Edit" at bounding box center [1376, 370] width 62 height 25
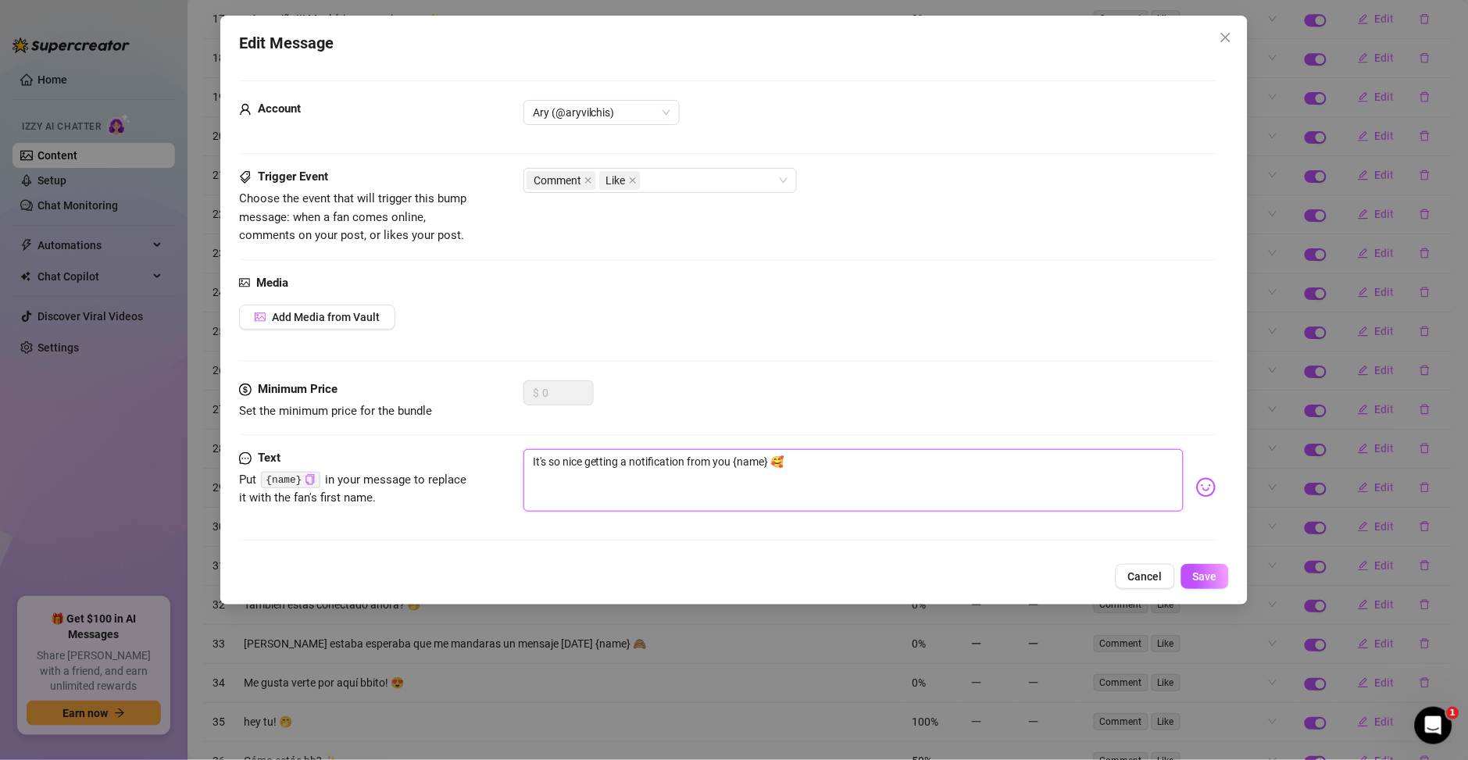
click at [728, 462] on textarea "It's so nice getting a notification from you {name} 🥰" at bounding box center [853, 480] width 660 height 62
drag, startPoint x: 730, startPoint y: 462, endPoint x: 476, endPoint y: 469, distance: 254.0
click at [476, 469] on div "Text Put {name} in your message to replace it with the fan's first name. It's s…" at bounding box center [727, 487] width 977 height 77
click at [621, 473] on textarea "It's so nice getting a notification from you {name} 🥰" at bounding box center [853, 480] width 660 height 62
drag, startPoint x: 730, startPoint y: 462, endPoint x: 429, endPoint y: 448, distance: 301.1
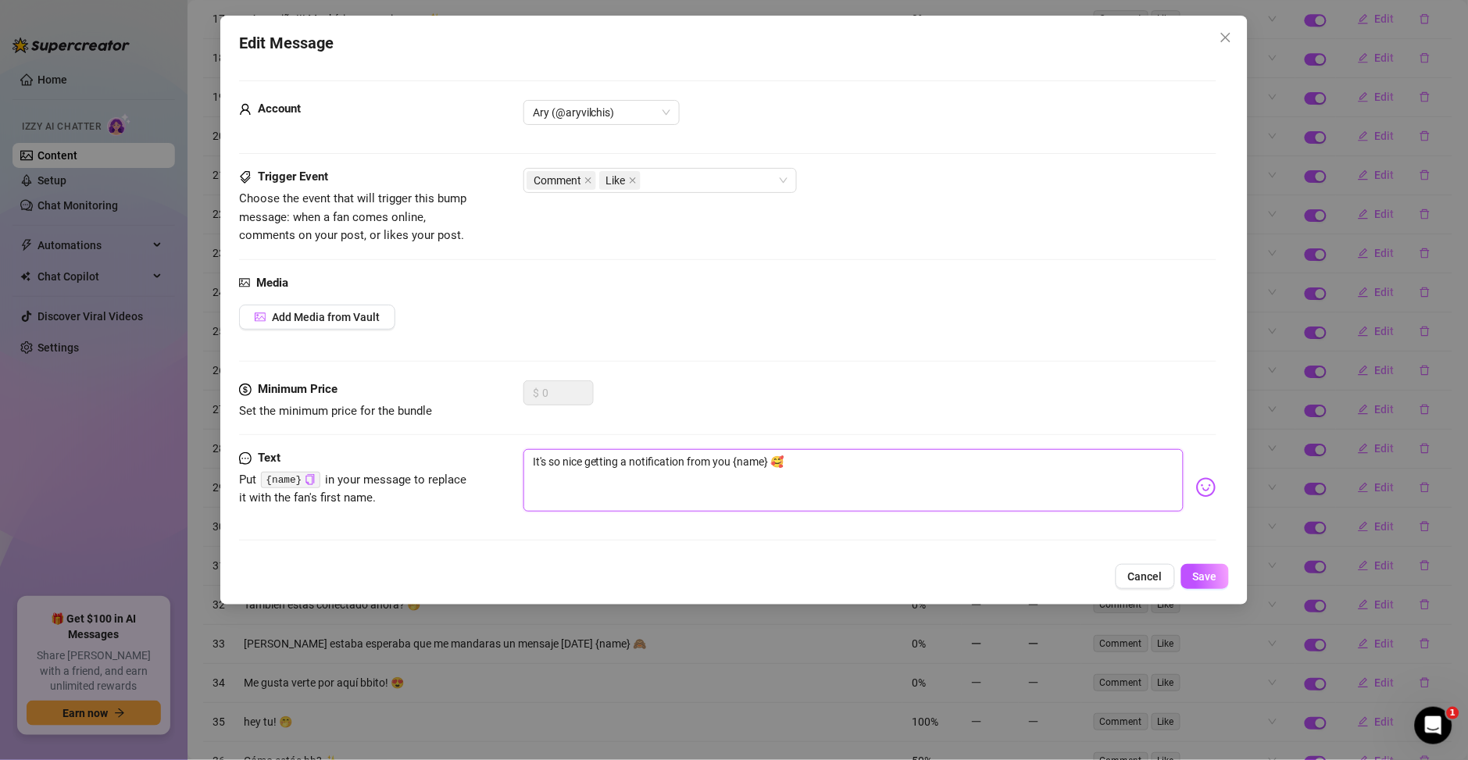
click at [429, 448] on form "Account Ary (@aryvilchis) Trigger Event Choose the event that will trigger this…" at bounding box center [727, 317] width 977 height 474
paste textarea "Es muy agradable recibir una notificación tuya."
drag, startPoint x: 616, startPoint y: 462, endPoint x: 428, endPoint y: 463, distance: 188.3
click at [428, 463] on div "Text Put {name} in your message to replace it with the fan's first name. Es muy…" at bounding box center [727, 487] width 977 height 77
click at [595, 456] on textarea "Me encantáe recibir una notificación tuya {name} 🥰" at bounding box center [853, 480] width 660 height 62
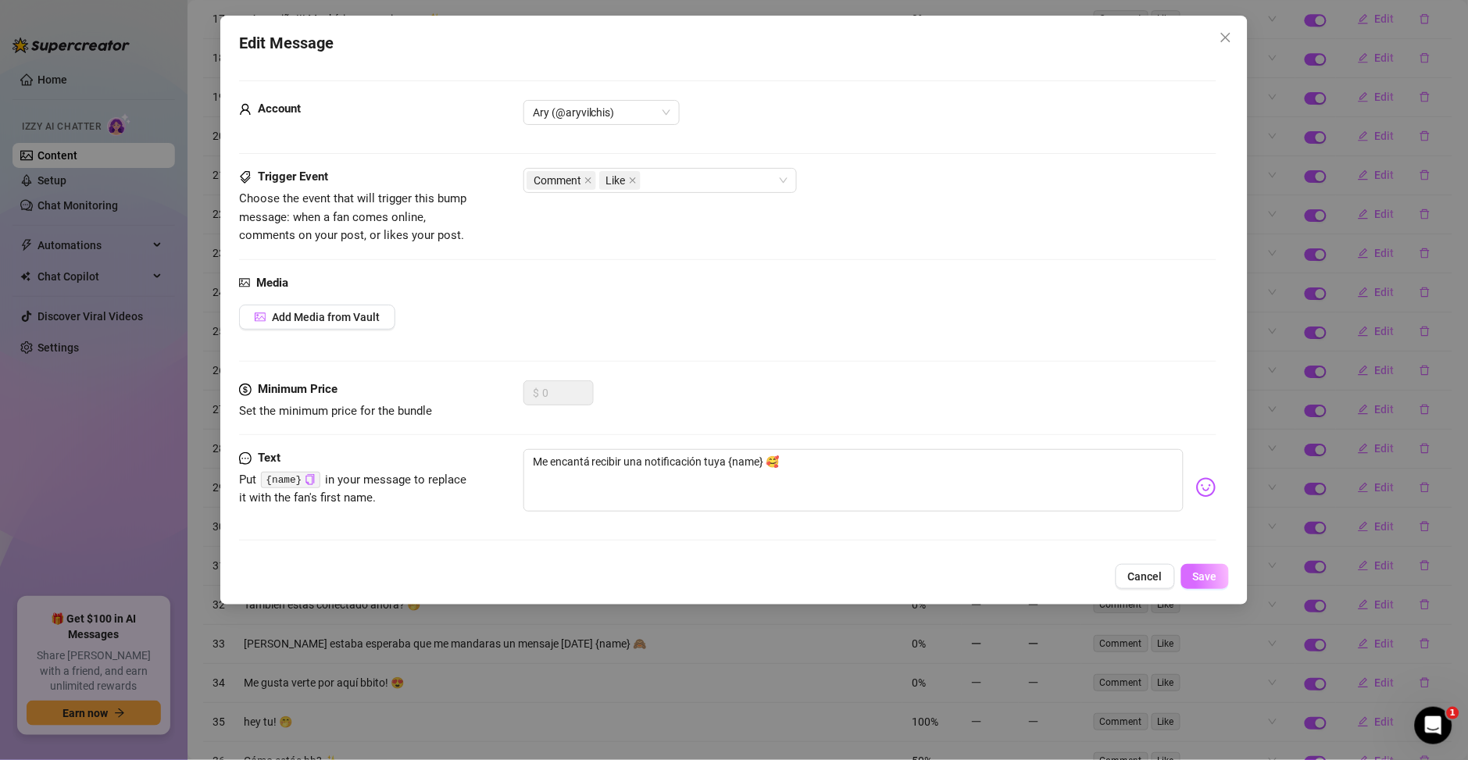
click at [1197, 587] on button "Save" at bounding box center [1205, 576] width 48 height 25
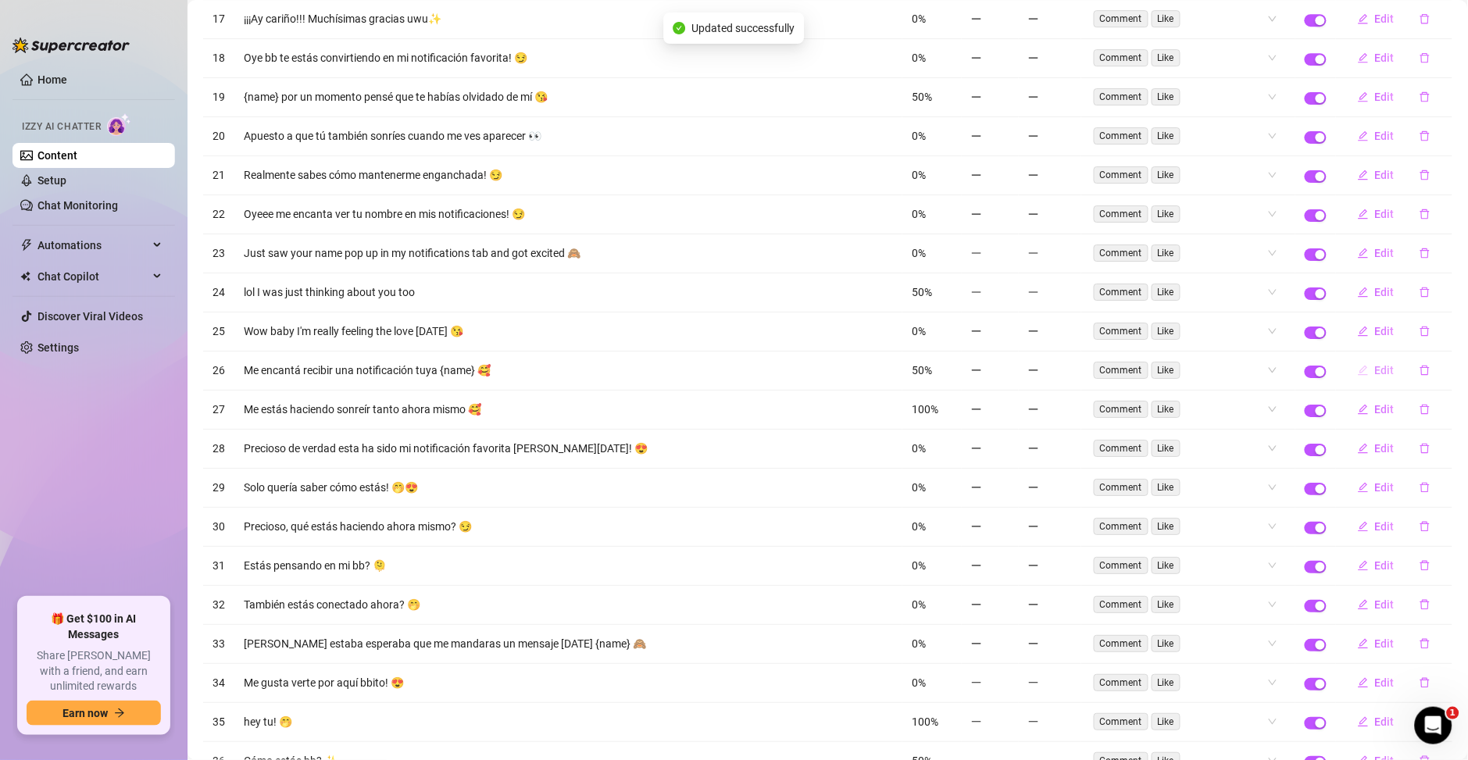
click at [1375, 377] on span "Edit" at bounding box center [1385, 370] width 20 height 12
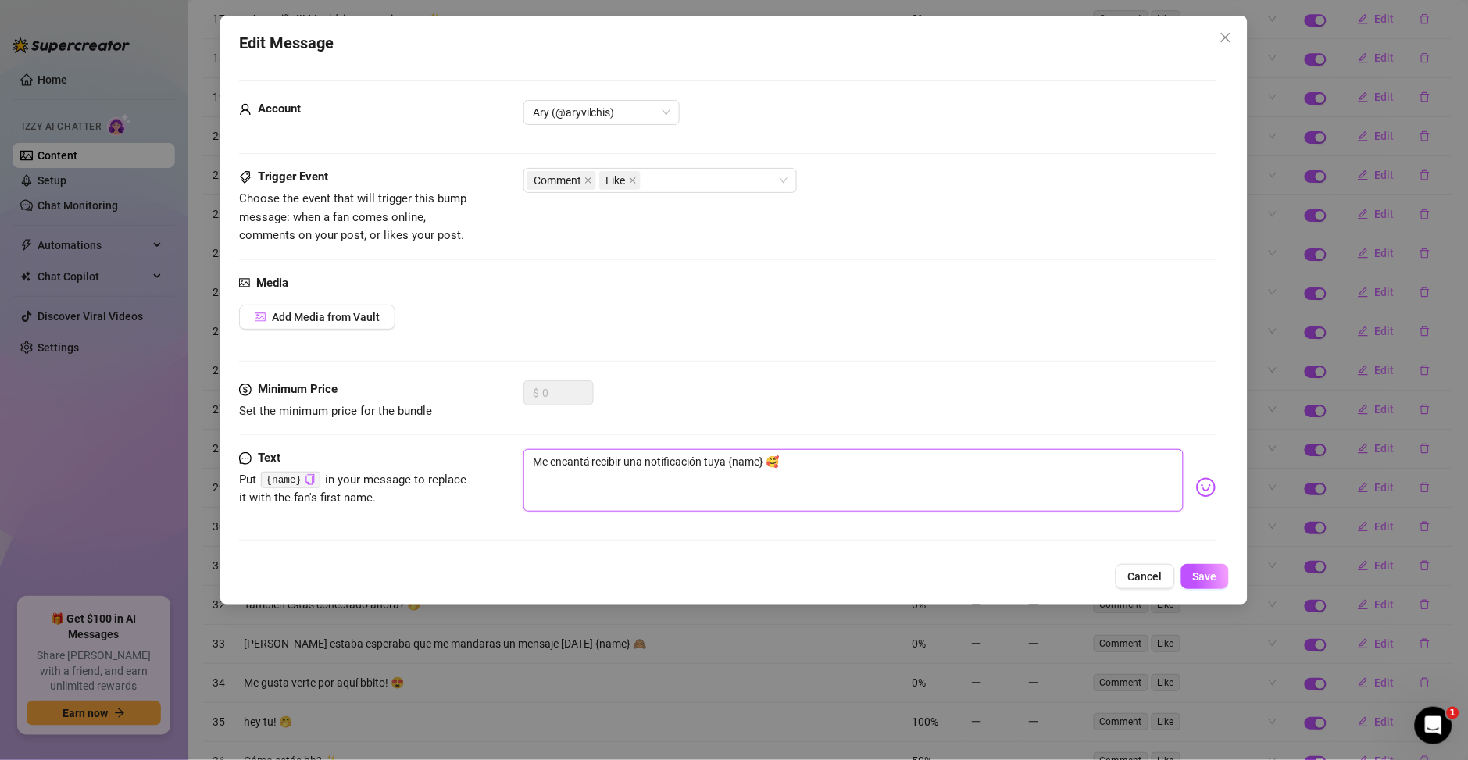
click at [589, 461] on textarea "Me encantá recibir una notificación tuya {name} 🥰" at bounding box center [853, 480] width 660 height 62
click at [1207, 580] on span "Save" at bounding box center [1205, 576] width 24 height 12
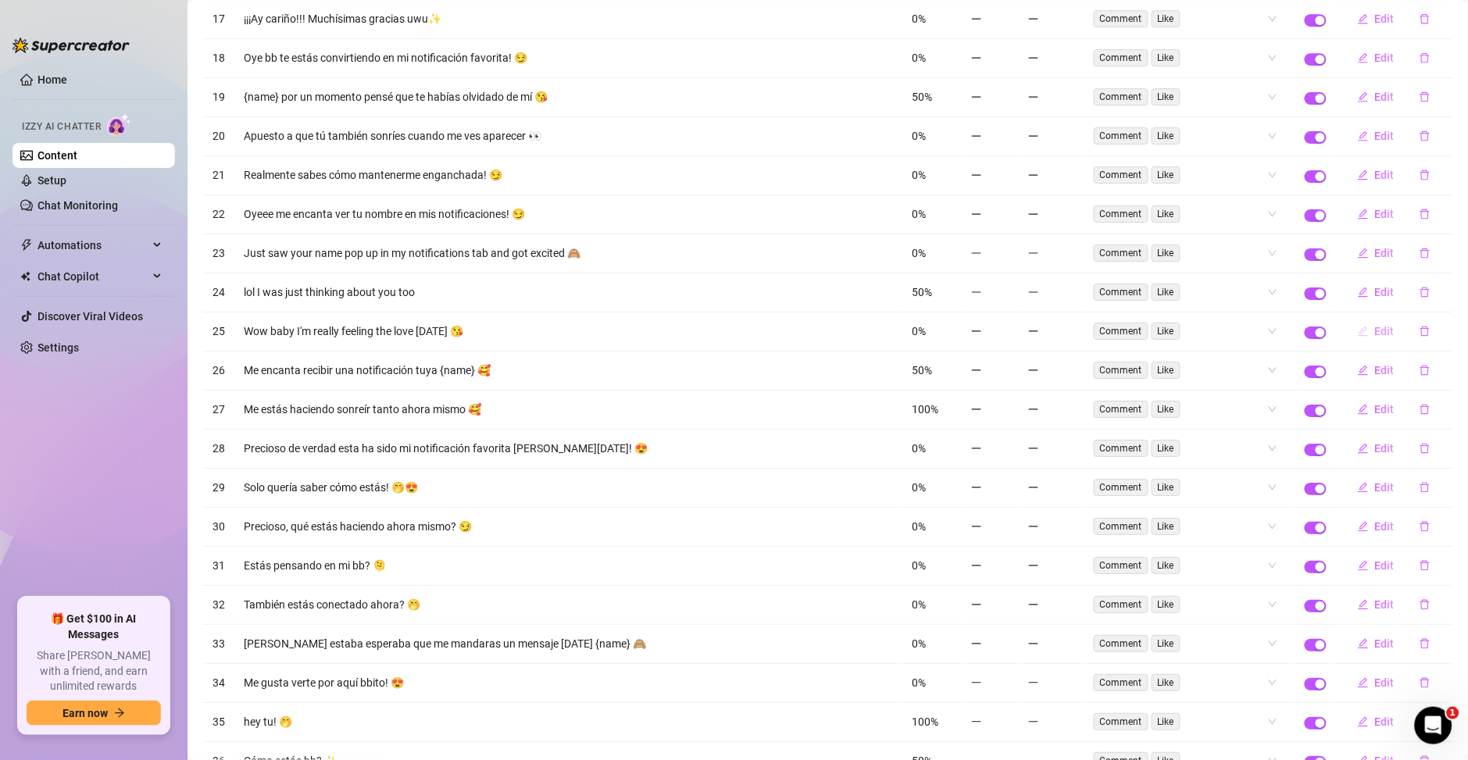
click at [1375, 334] on span "Edit" at bounding box center [1385, 331] width 20 height 12
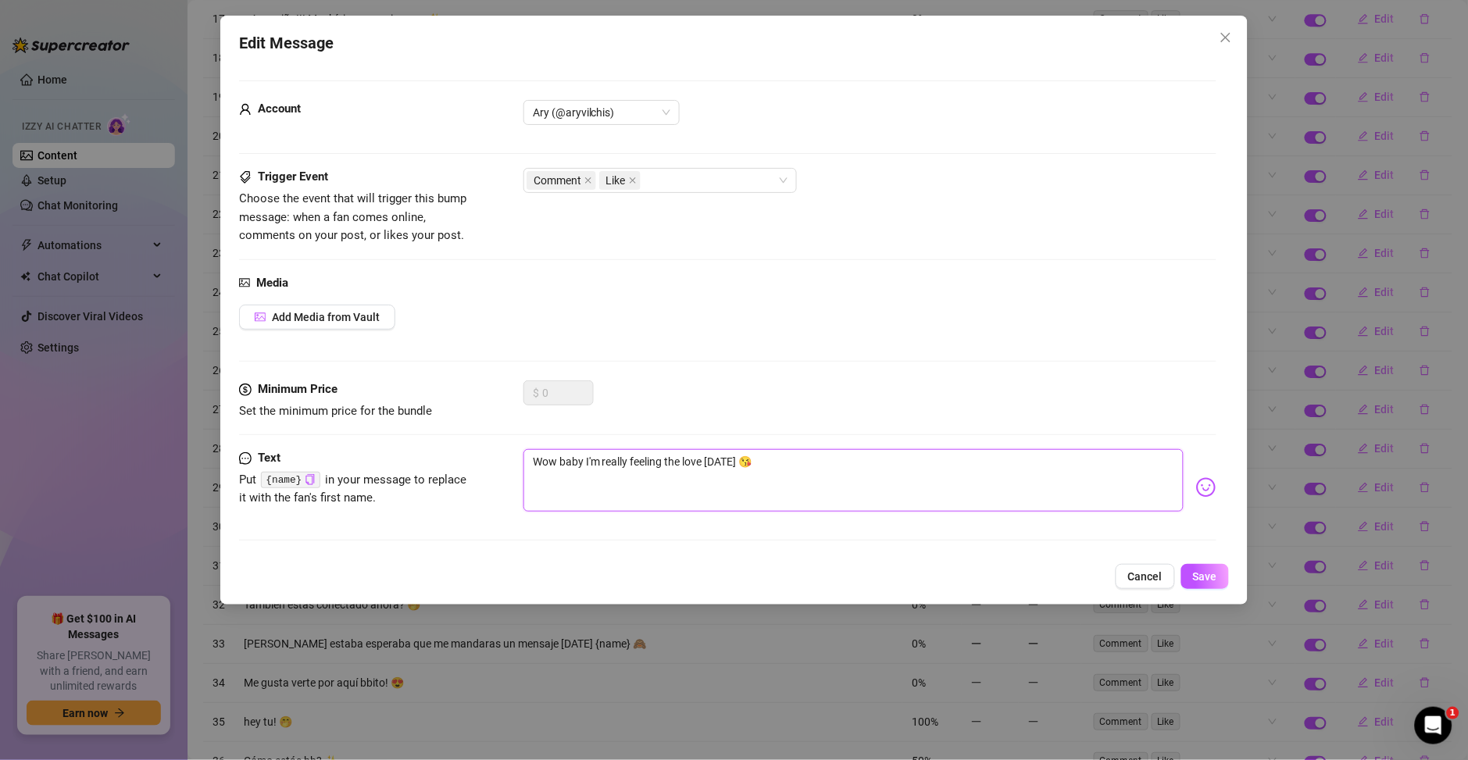
click at [680, 460] on textarea "Wow baby I'm really feeling the love today 😘" at bounding box center [853, 480] width 660 height 62
click at [712, 474] on textarea "Wow baby I'm really feeling the love today 😘" at bounding box center [853, 480] width 660 height 62
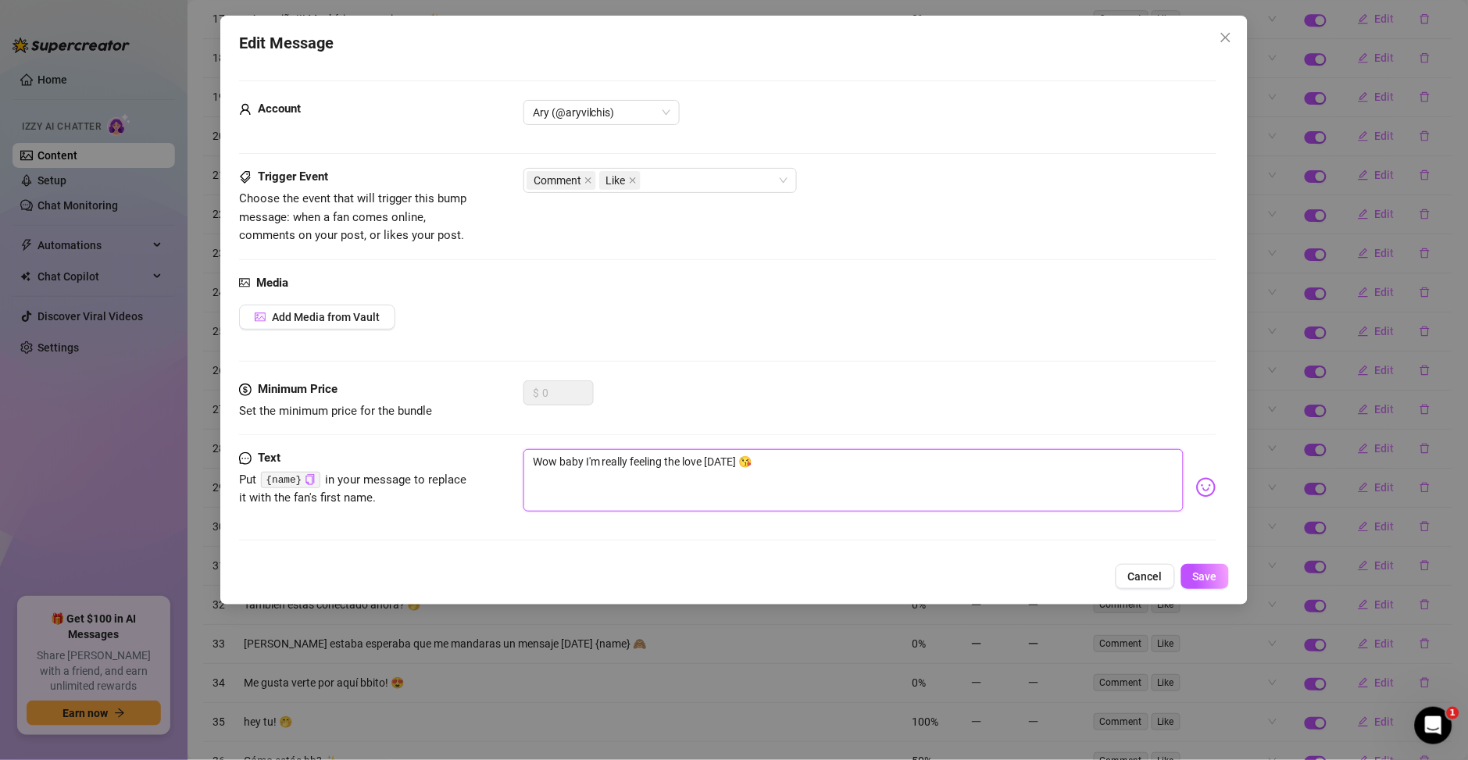
click at [712, 474] on textarea "Wow baby I'm really feeling the love today 😘" at bounding box center [853, 480] width 660 height 62
paste textarea
paste textarea "P"
click at [648, 473] on textarea "Amorcito" at bounding box center [853, 480] width 660 height 62
click at [648, 473] on textarea "Amorcito realemente s" at bounding box center [853, 480] width 660 height 62
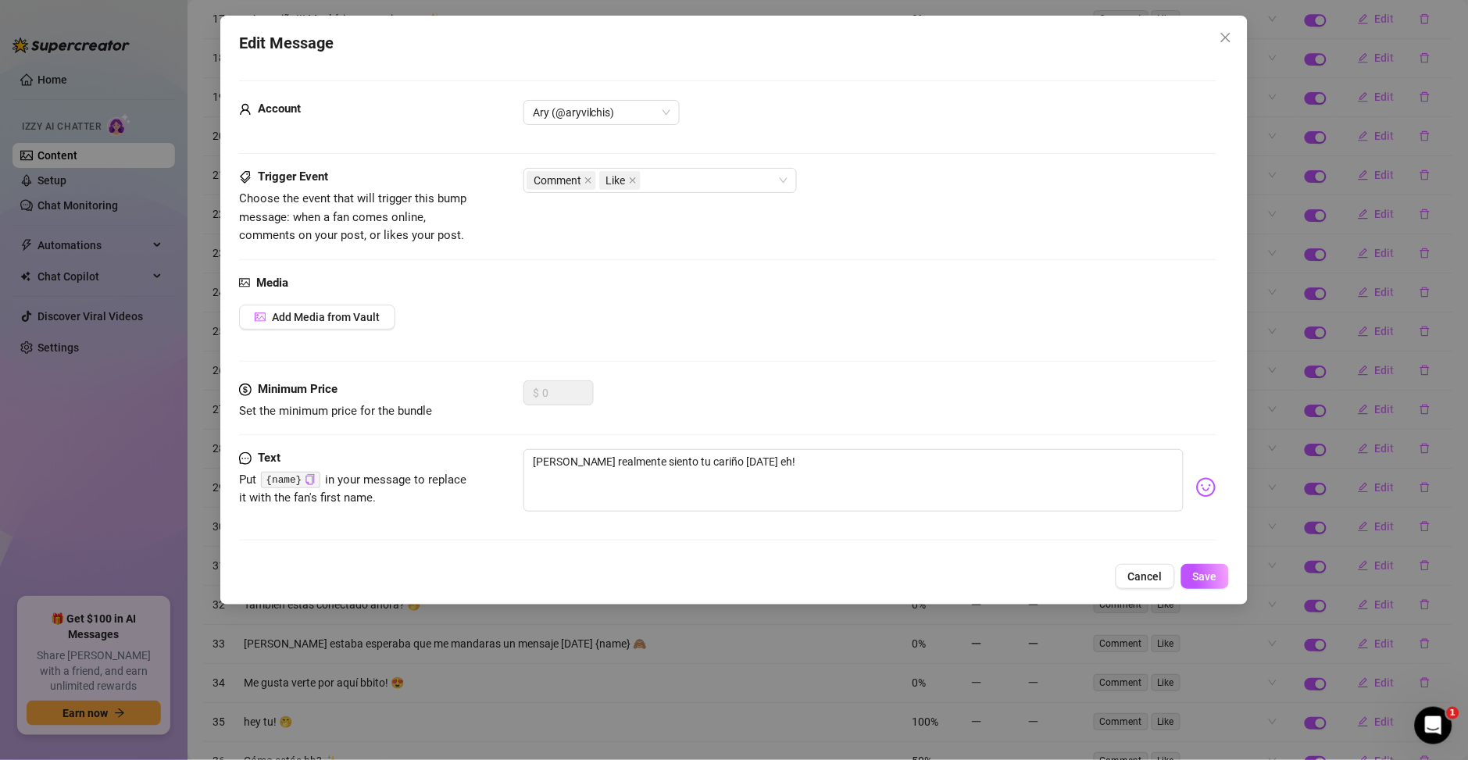
click at [1196, 495] on img at bounding box center [1206, 487] width 20 height 20
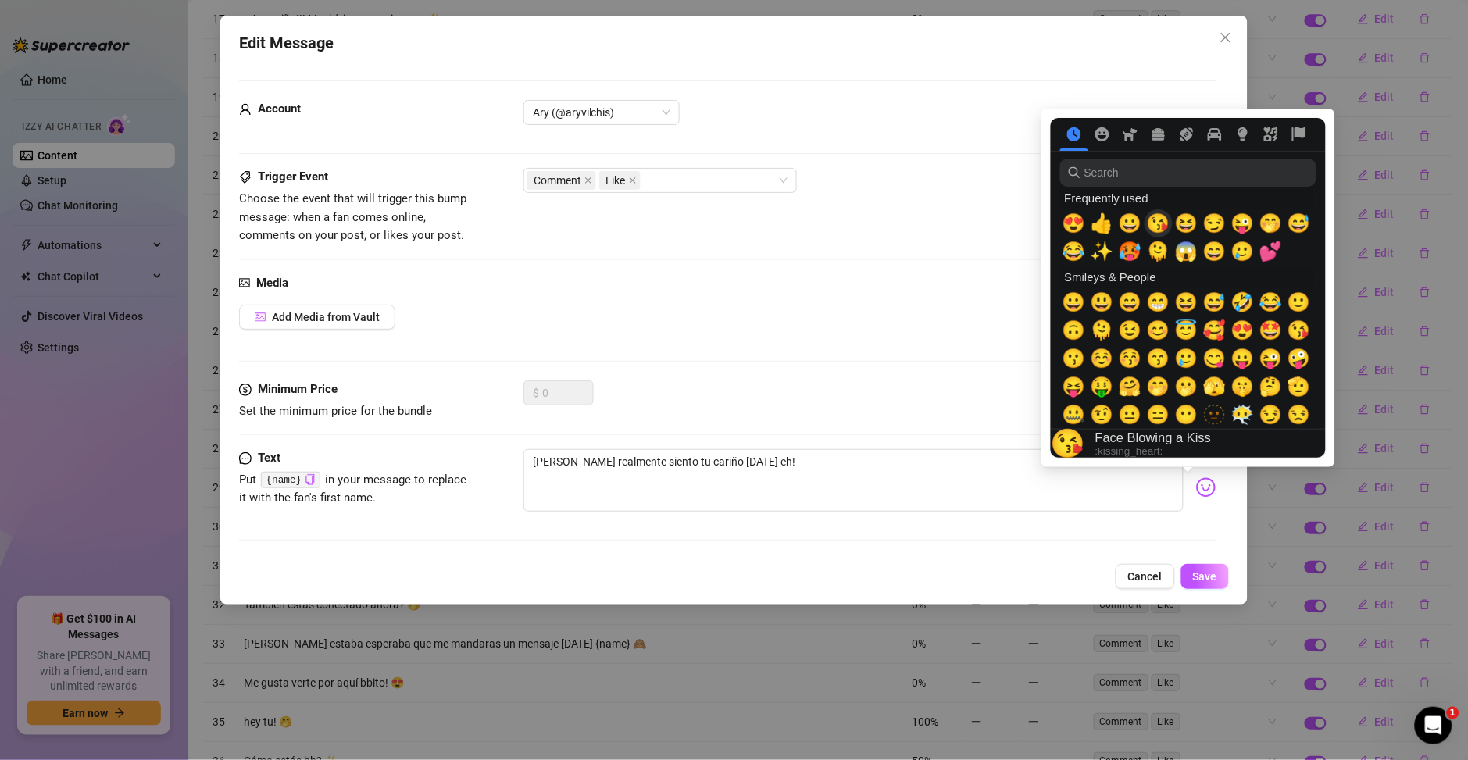
click at [1158, 224] on span "😘" at bounding box center [1158, 223] width 23 height 22
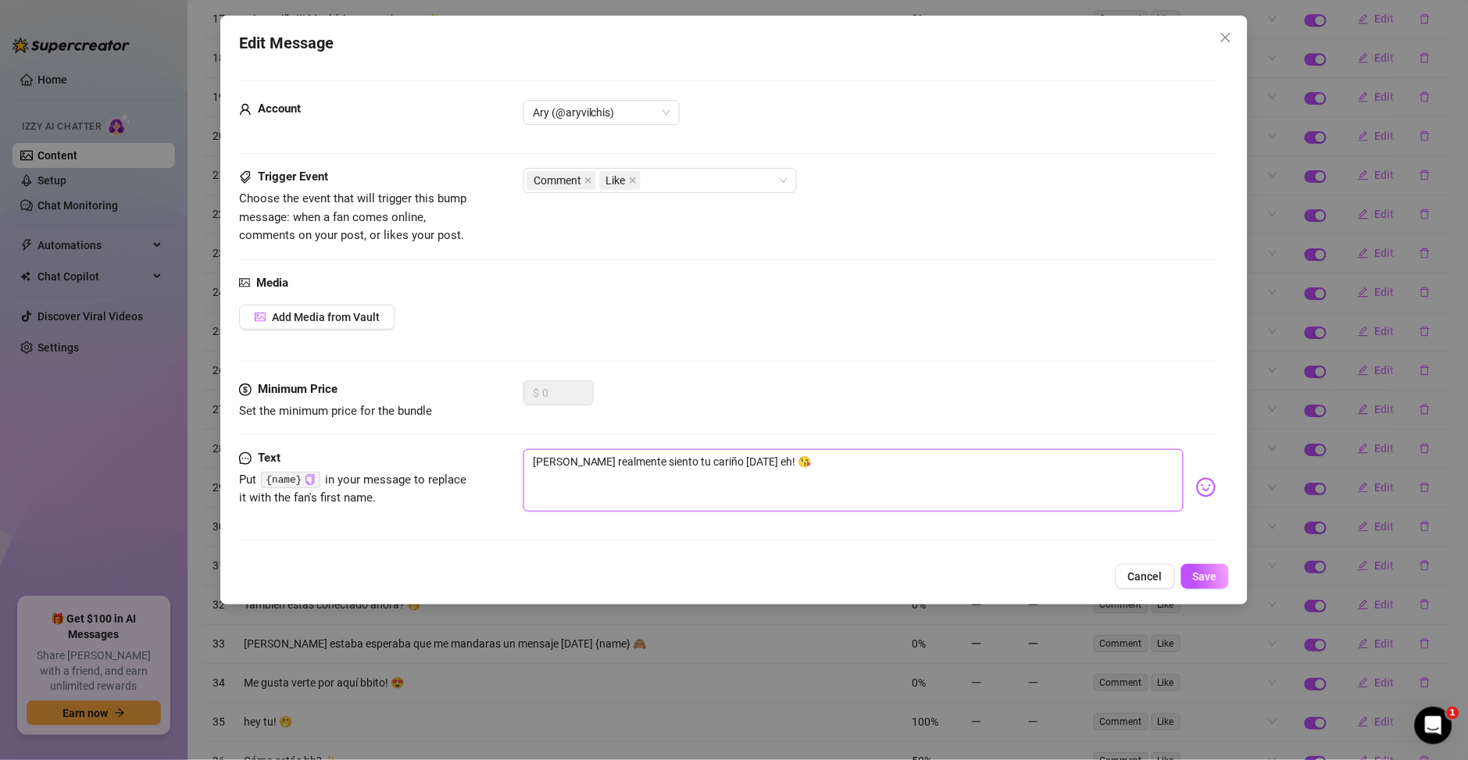
click at [966, 498] on textarea "Amorcito realmente siento tu cariño hoy eh! 😘" at bounding box center [853, 480] width 660 height 62
click at [1194, 572] on span "Save" at bounding box center [1205, 576] width 24 height 12
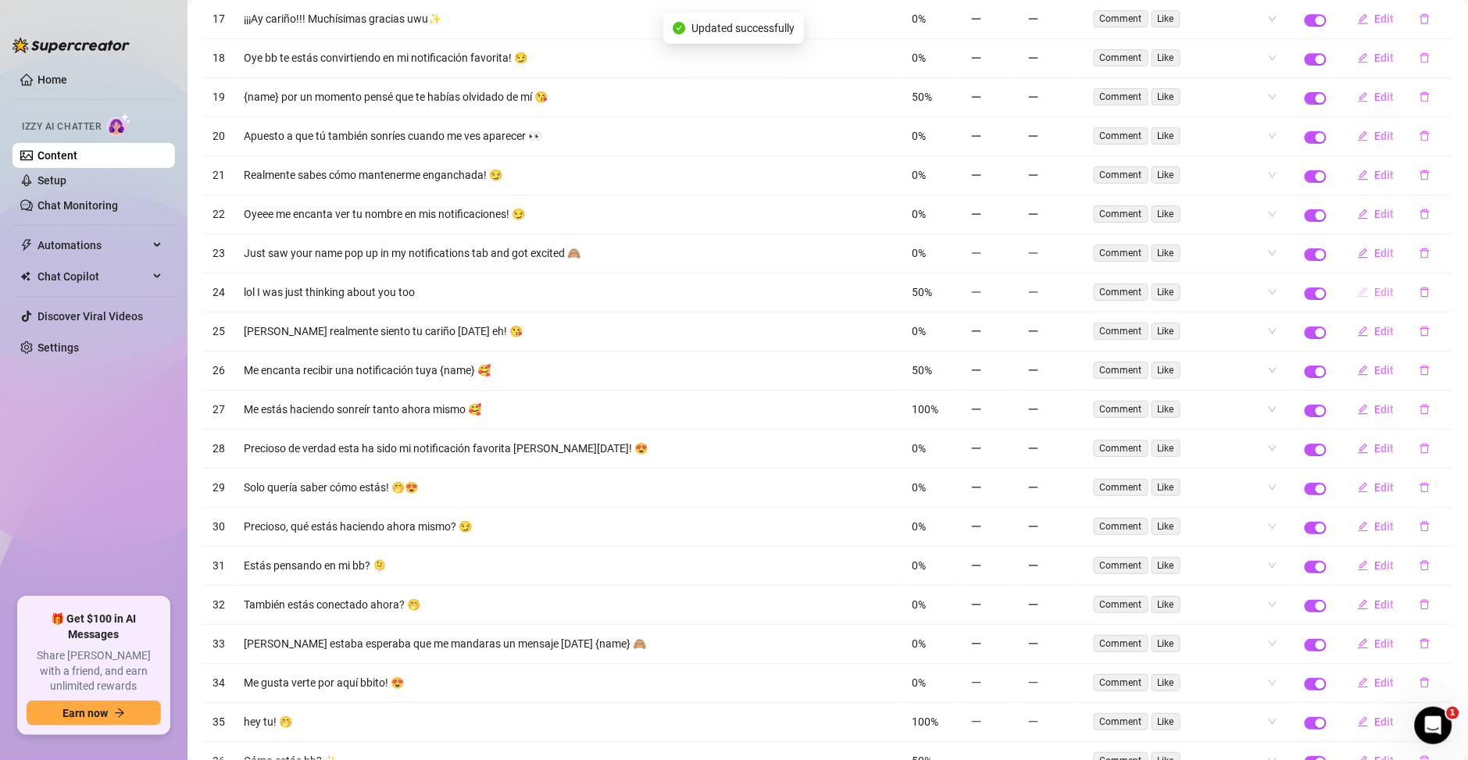
click at [1359, 305] on button "Edit" at bounding box center [1376, 292] width 62 height 25
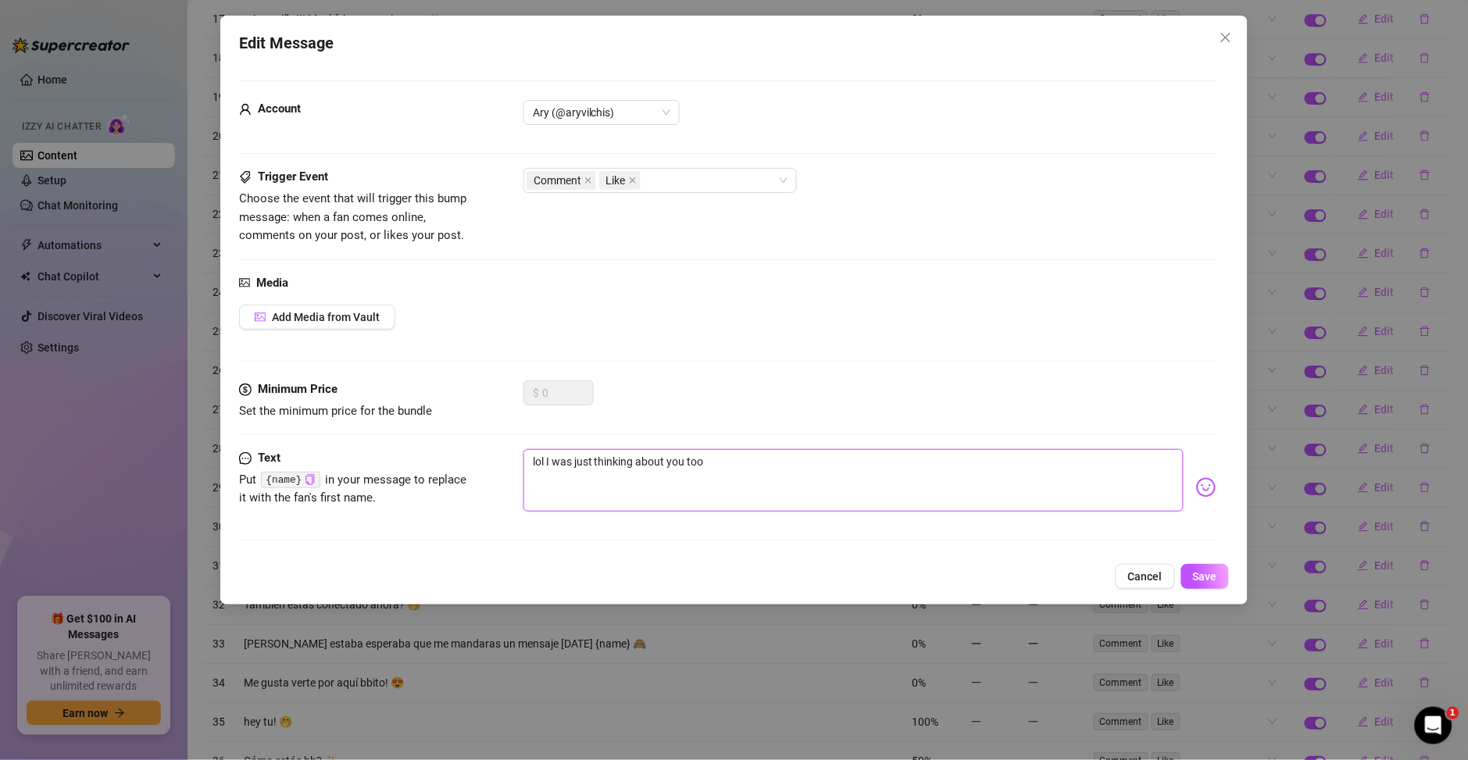
click at [634, 471] on textarea "lol I was just thinking about you too" at bounding box center [853, 480] width 660 height 62
click at [700, 469] on textarea "lol I was just thinking about you too" at bounding box center [853, 480] width 660 height 62
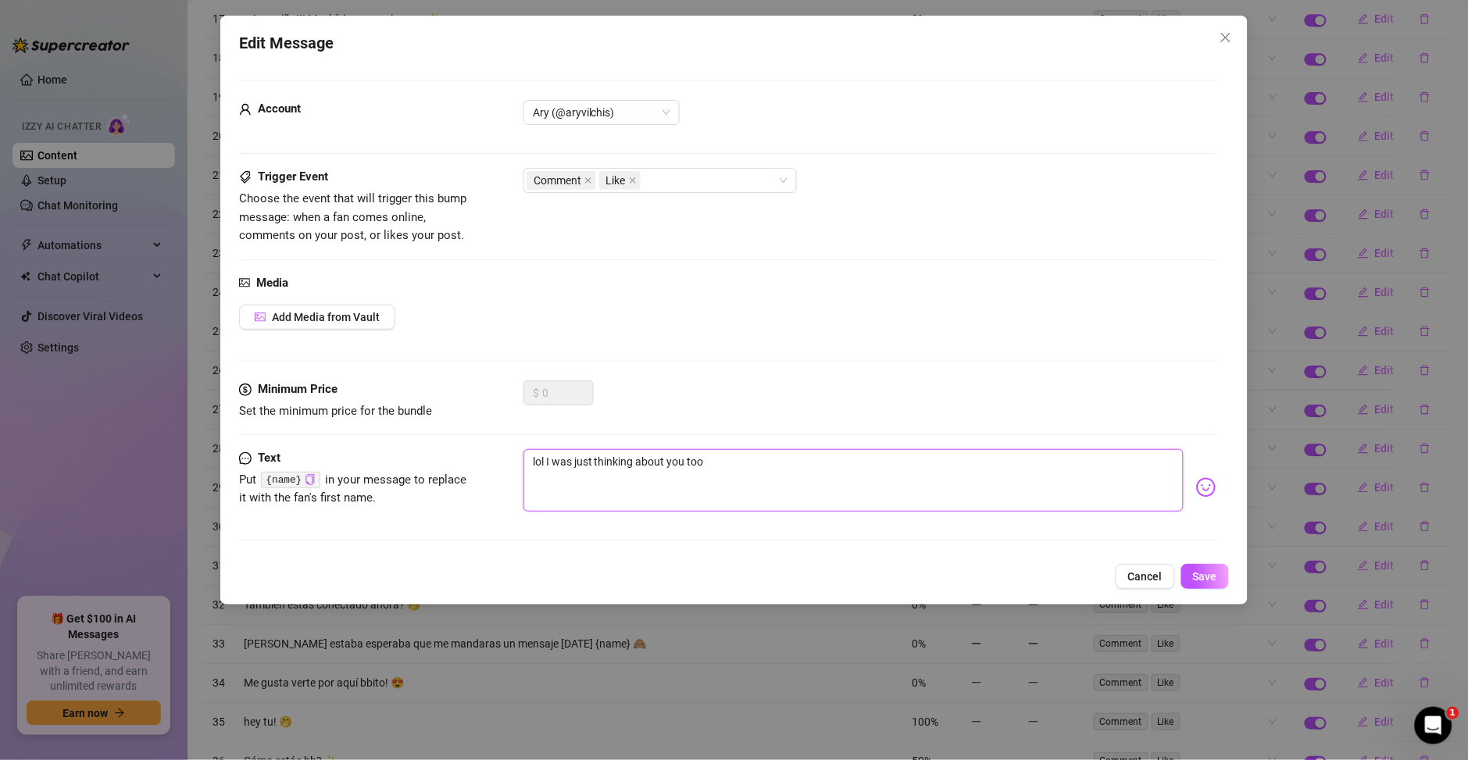
click at [701, 469] on textarea "lol I was just thinking about you too" at bounding box center [853, 480] width 660 height 62
paste textarea "Jajaja, yo también estaba pensando en ti."
click at [748, 472] on textarea "Jajaja yo también estaba pensando en ti!" at bounding box center [853, 480] width 660 height 62
click at [1196, 494] on img at bounding box center [1206, 487] width 20 height 20
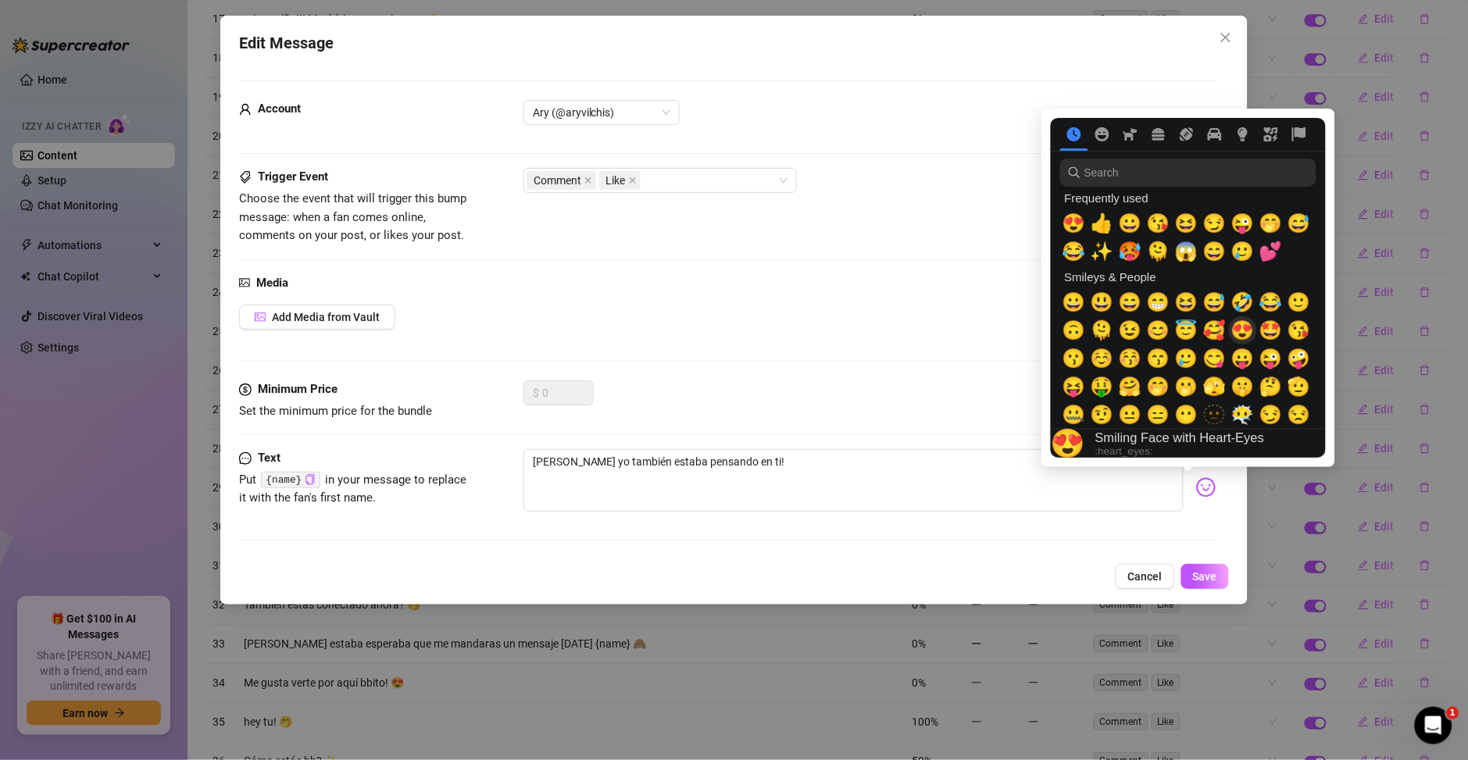
click at [1237, 331] on span "😍" at bounding box center [1242, 330] width 23 height 22
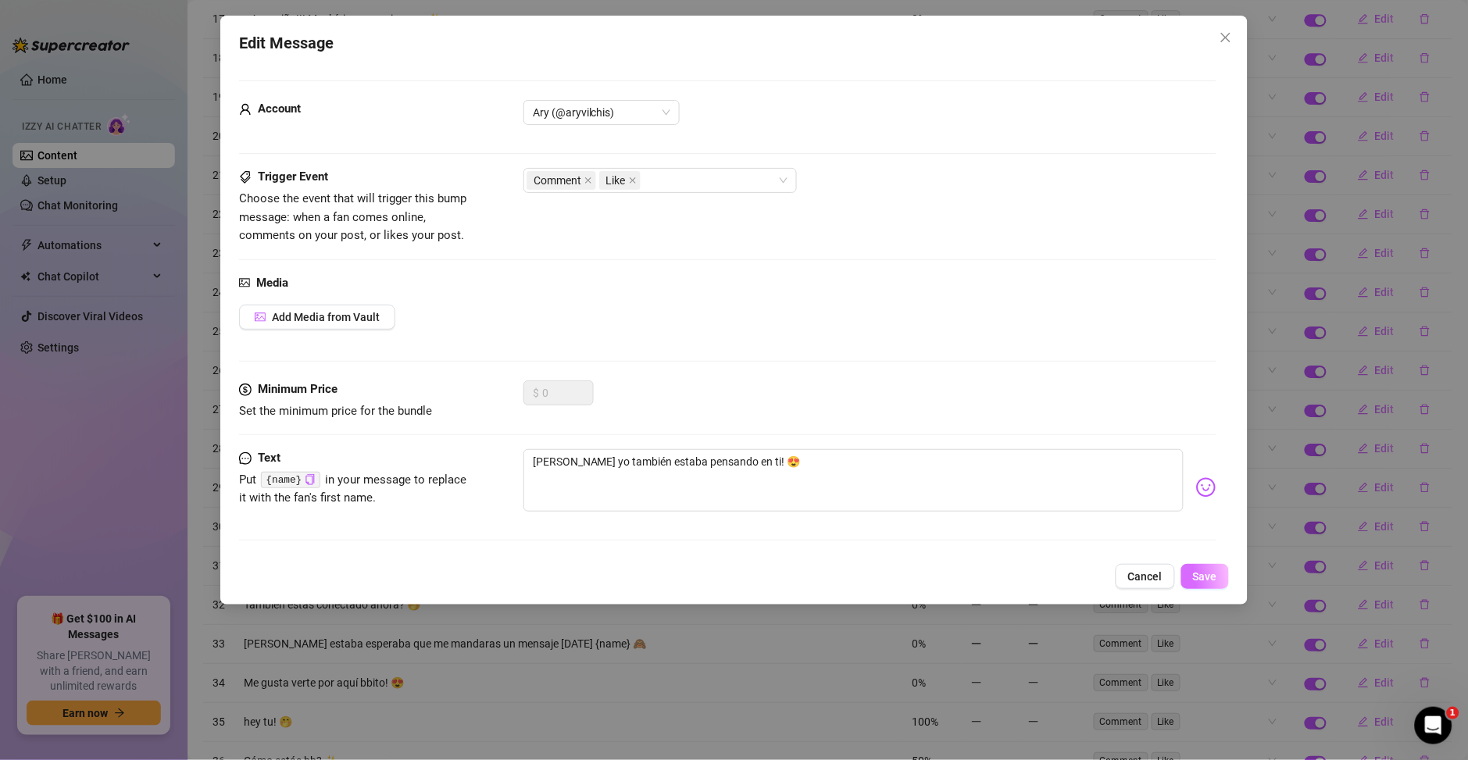
click at [1192, 581] on button "Save" at bounding box center [1205, 576] width 48 height 25
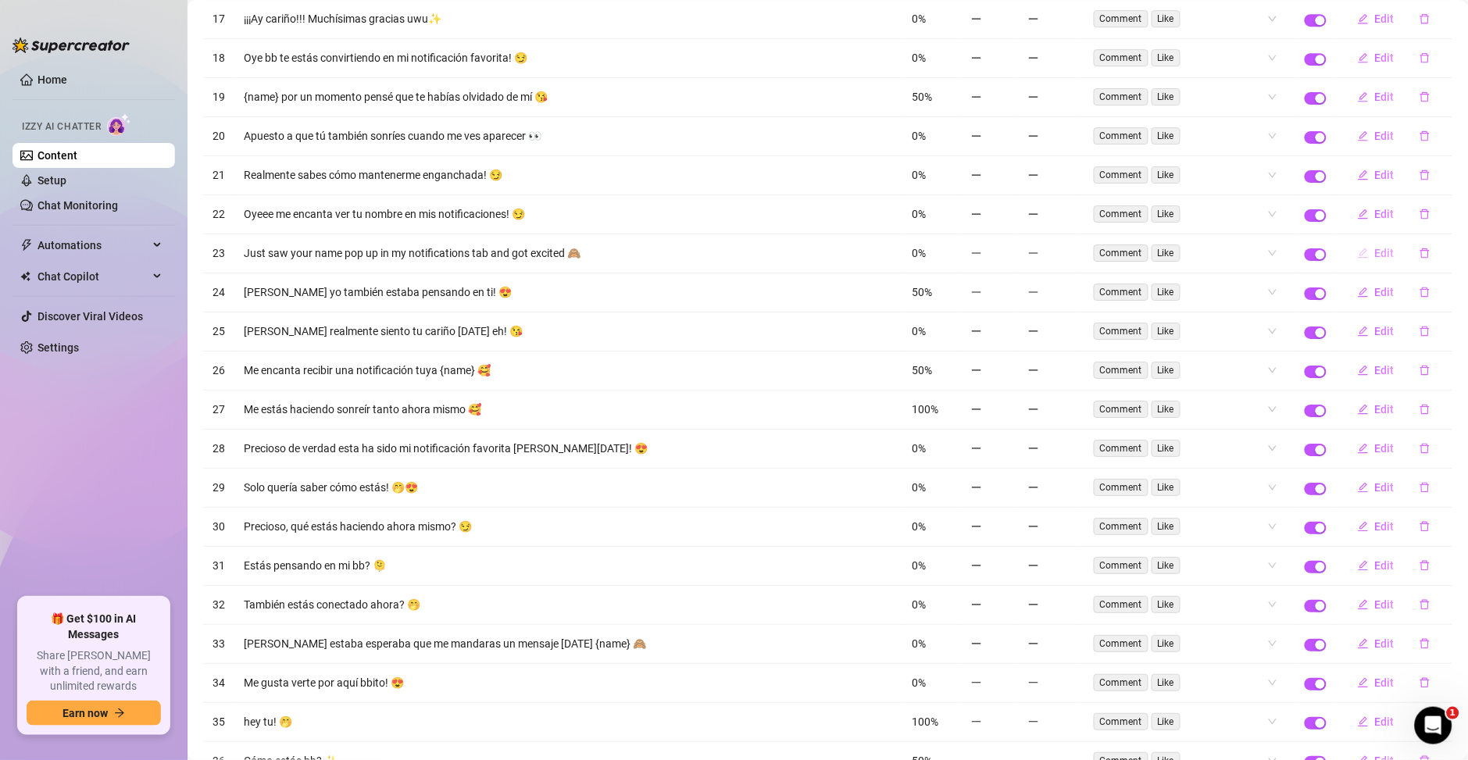
click at [1354, 262] on button "Edit" at bounding box center [1376, 253] width 62 height 25
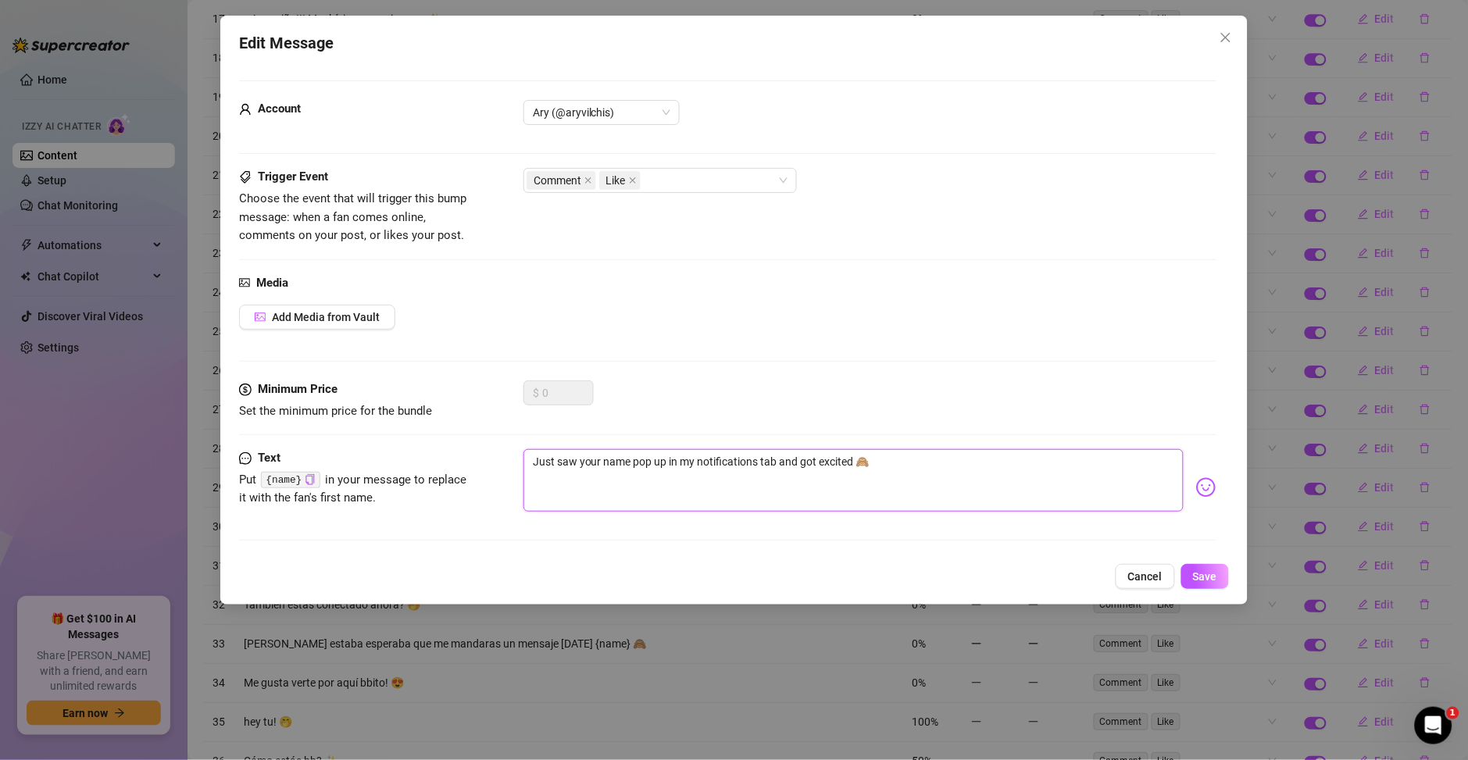
click at [593, 475] on textarea "Just saw your name pop up in my notifications tab and got excited 🙈" at bounding box center [853, 480] width 660 height 62
click at [660, 468] on textarea "Just saw your name pop up in my notifications tab and got excited 🙈" at bounding box center [853, 480] width 660 height 62
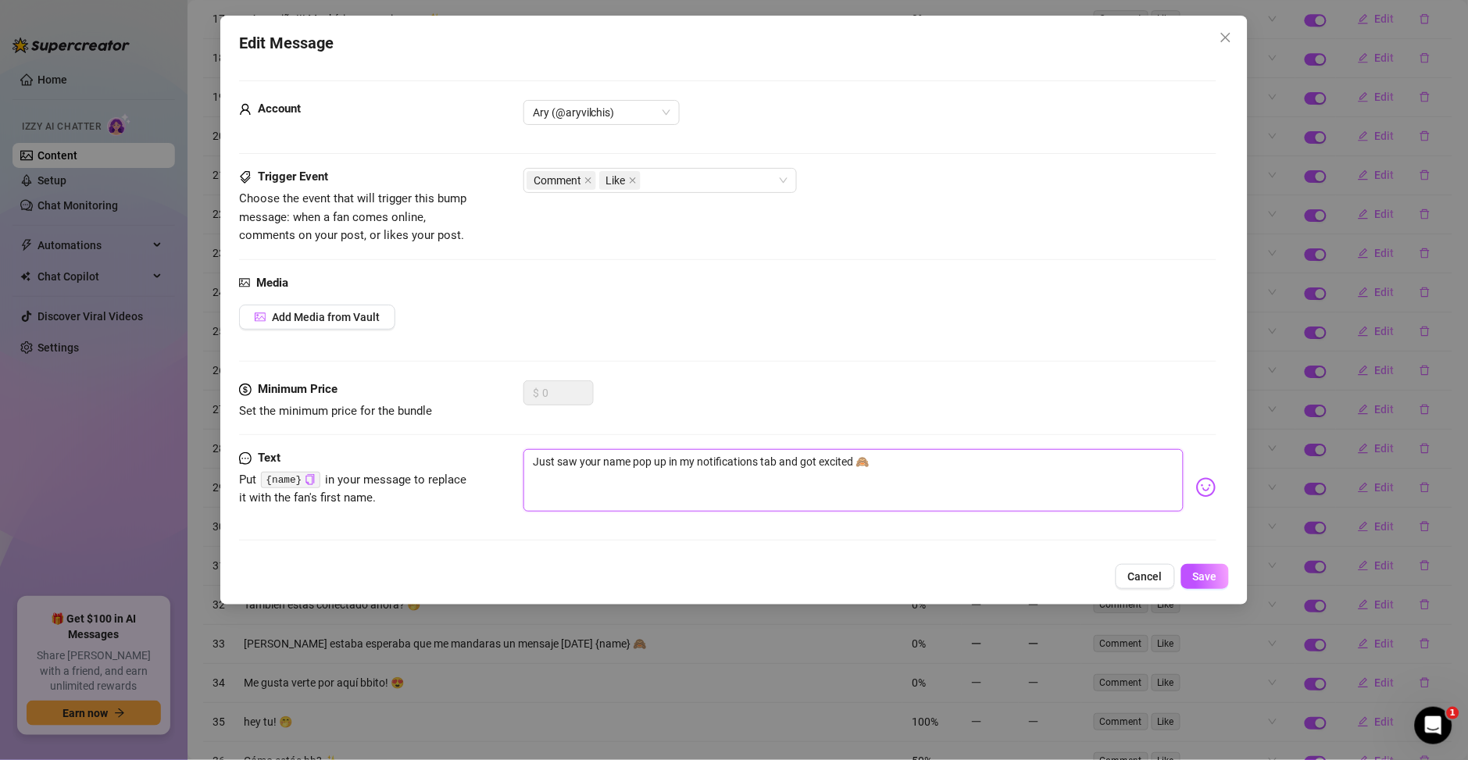
click at [660, 468] on textarea "Just saw your name pop up in my notifications tab and got excited 🙈" at bounding box center [853, 480] width 660 height 62
paste textarea "Acabo de ver tu nombre aparecer en mi pestaña de notificaciones y me emocioné"
click at [746, 465] on textarea "Acabo de ver tu nombre aparecer en mi pestaña de notificaciones y me emocioné 🙈" at bounding box center [853, 480] width 660 height 62
click at [745, 462] on textarea "Acabo de ver tu nombre aparecer en mi pestaña de notificaciones y me emocioné 🙈" at bounding box center [853, 480] width 660 height 62
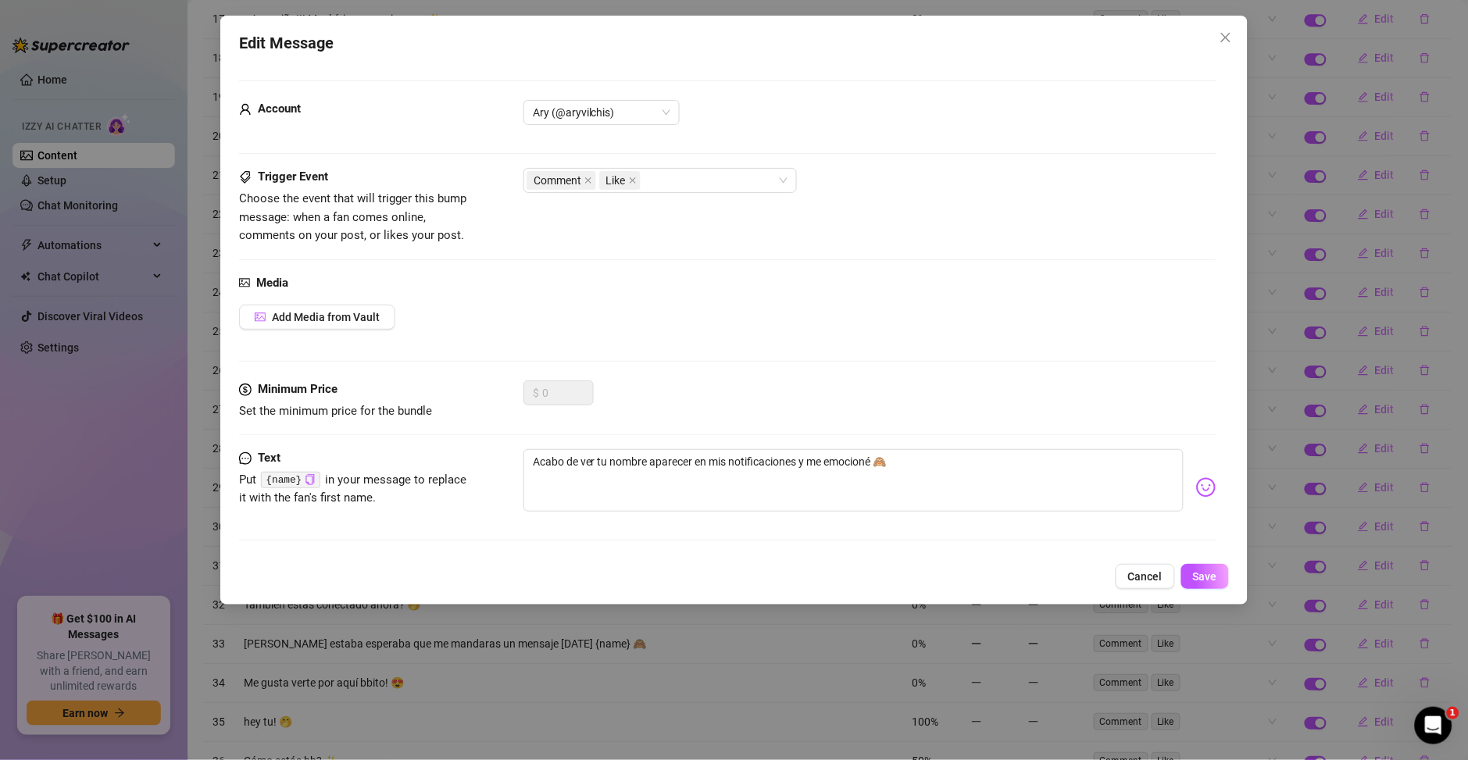
click at [1194, 589] on div "Edit Message Account Ary (@aryvilchis) Trigger Event Choose the event that will…" at bounding box center [733, 310] width 1027 height 589
click at [1198, 573] on span "Save" at bounding box center [1205, 576] width 24 height 12
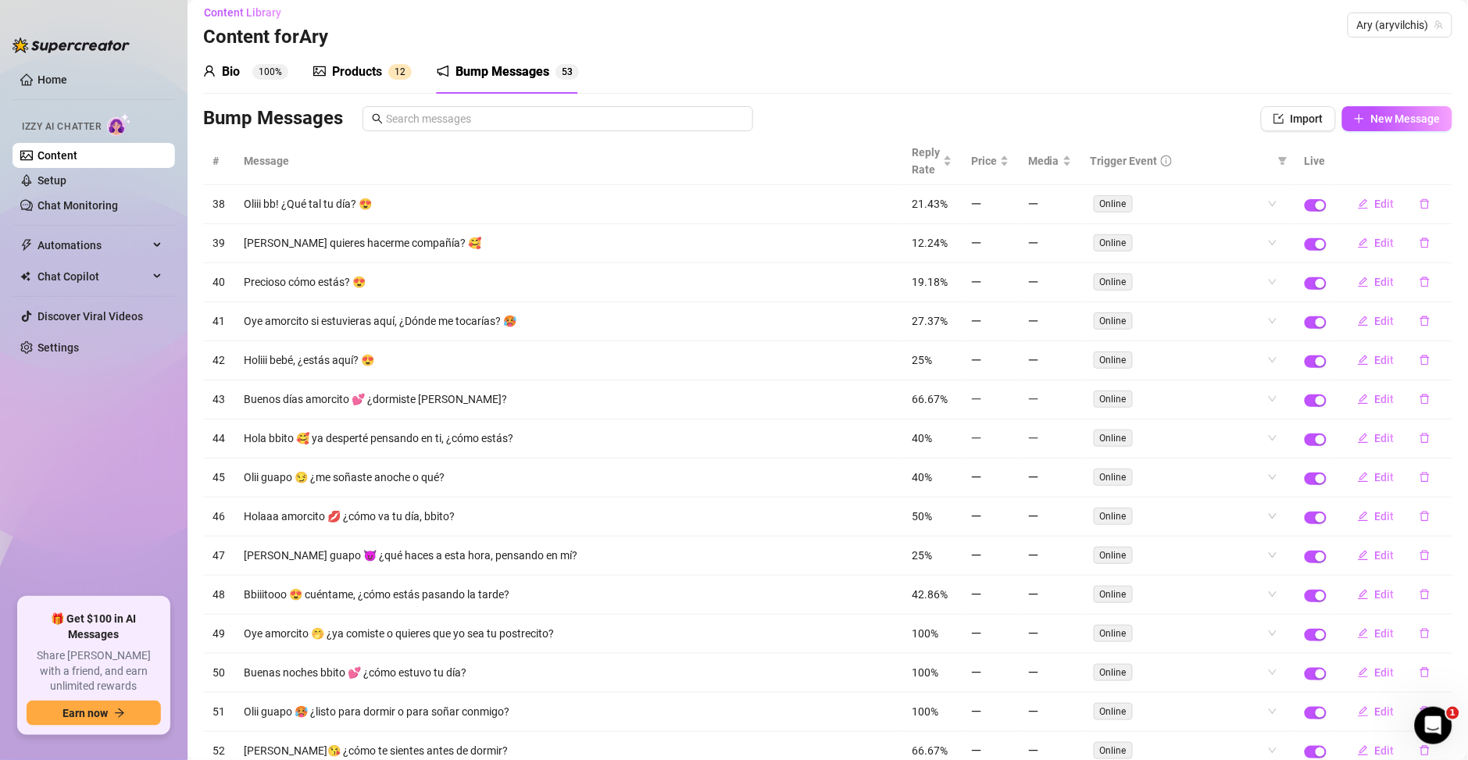
scroll to position [0, 0]
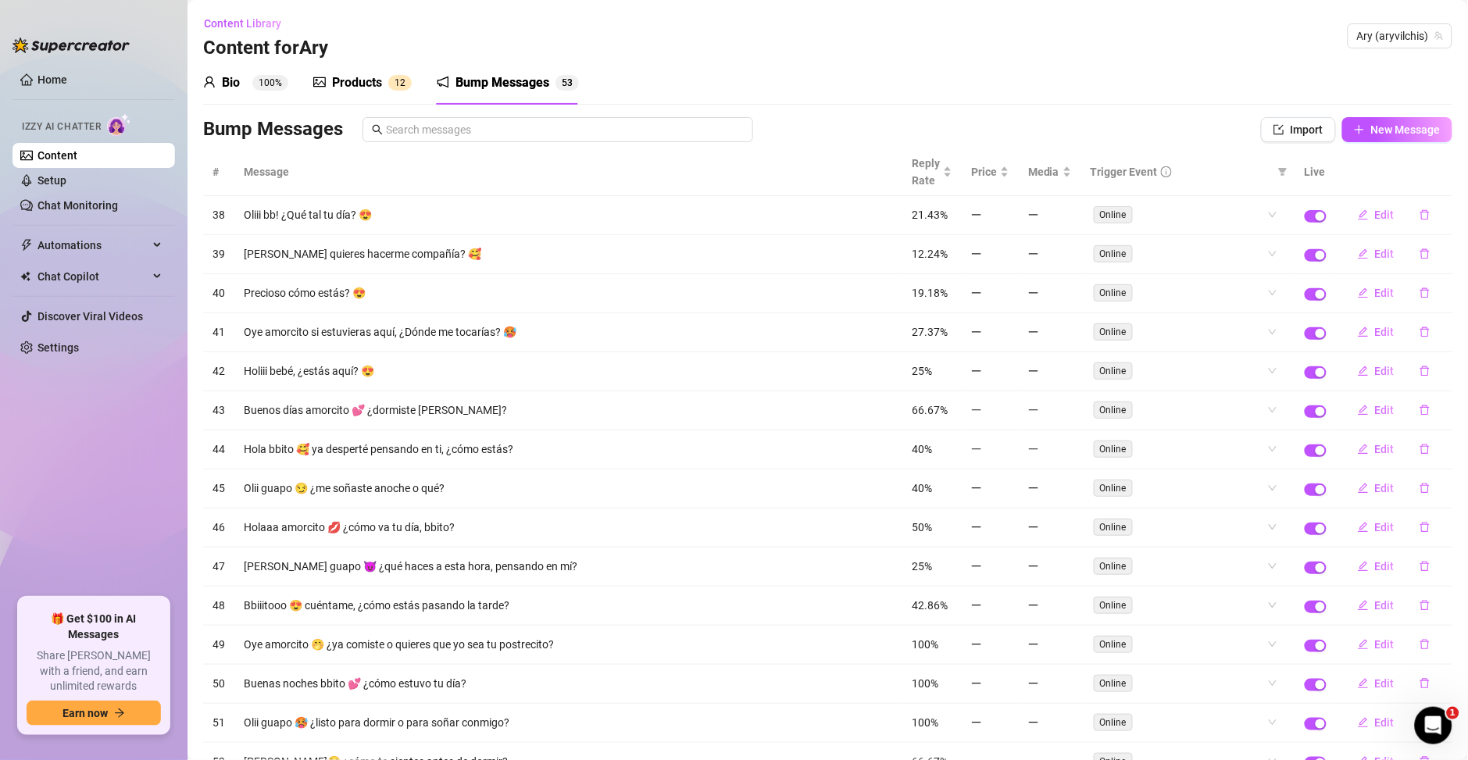
click at [379, 85] on div "Products" at bounding box center [357, 82] width 50 height 19
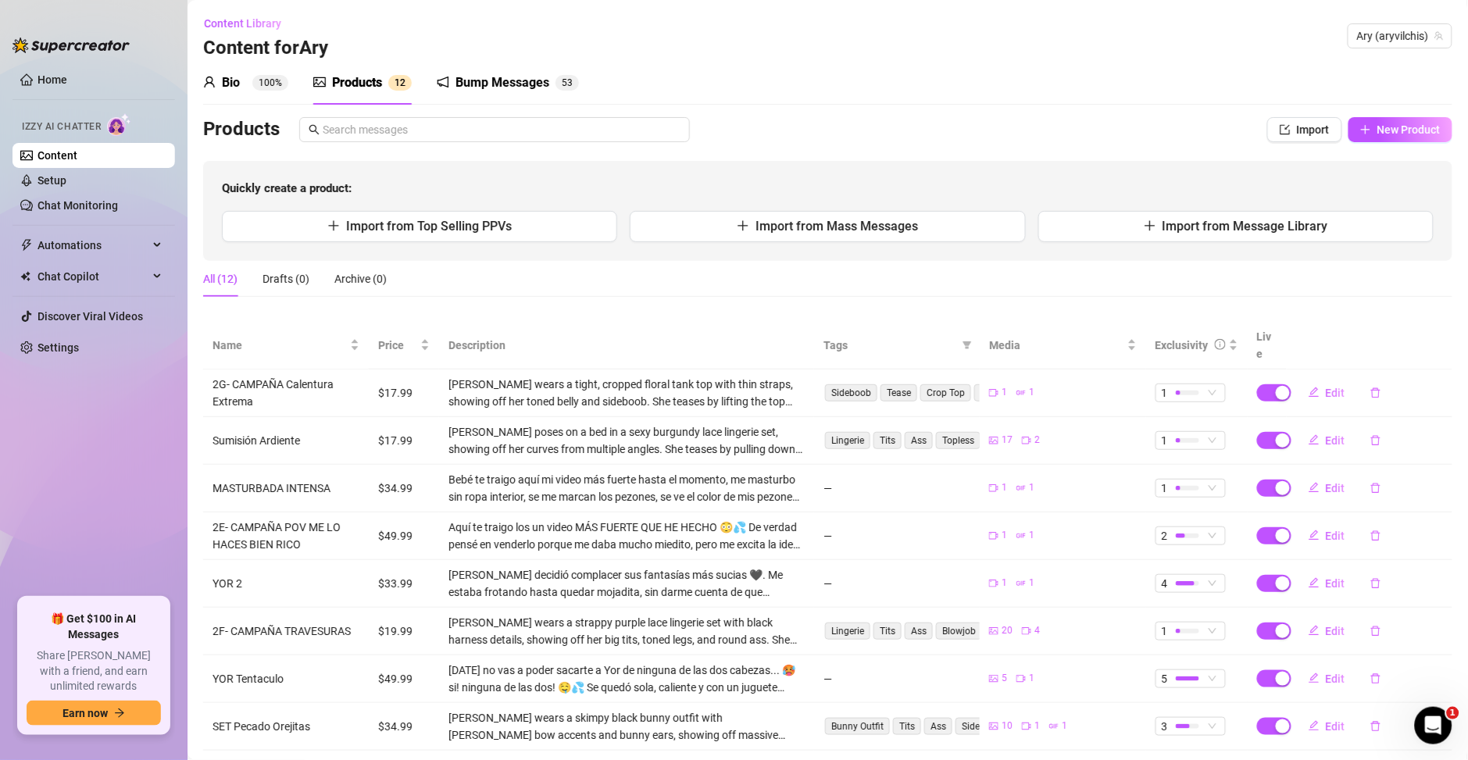
click at [253, 89] on span "100%" at bounding box center [270, 83] width 36 height 16
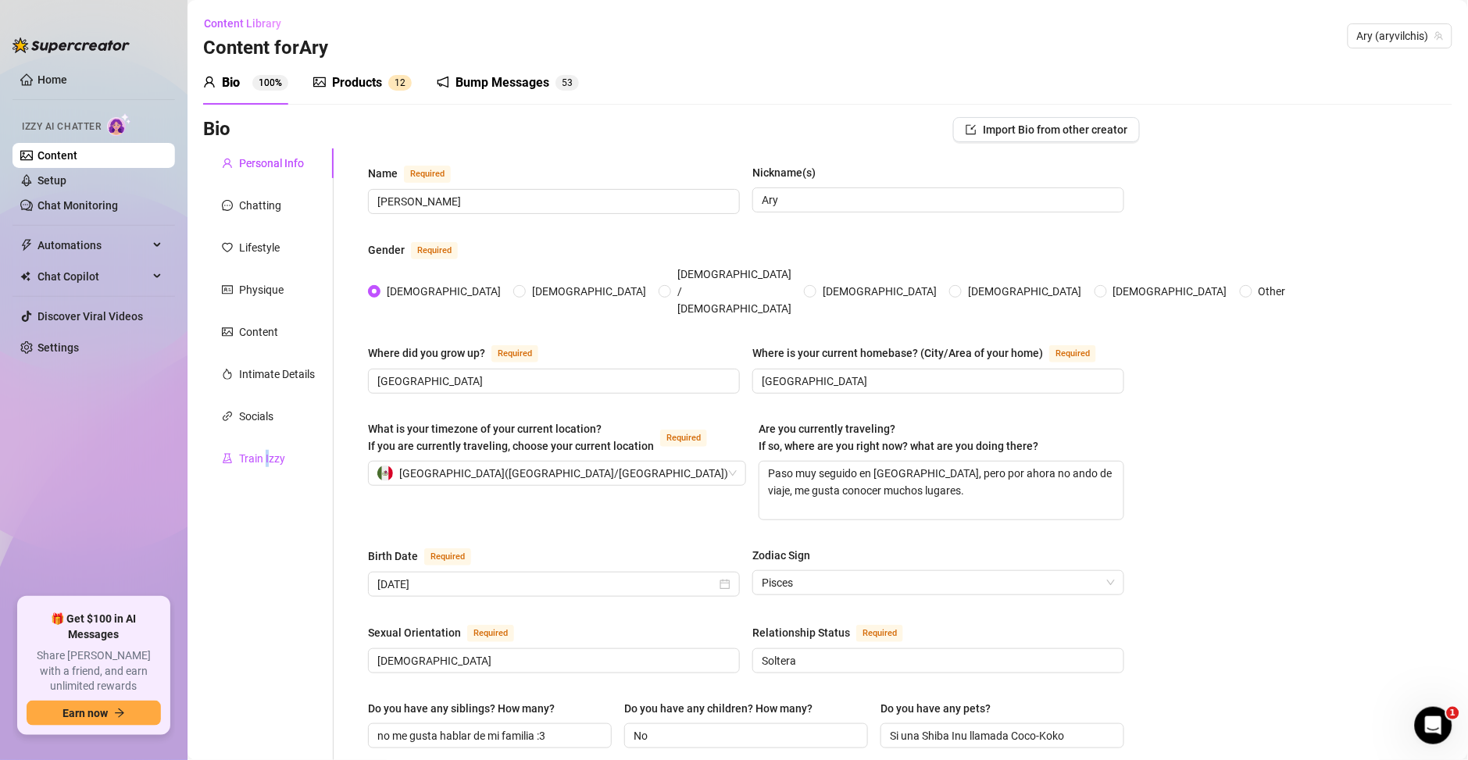
click at [266, 452] on div "Train Izzy" at bounding box center [262, 458] width 46 height 17
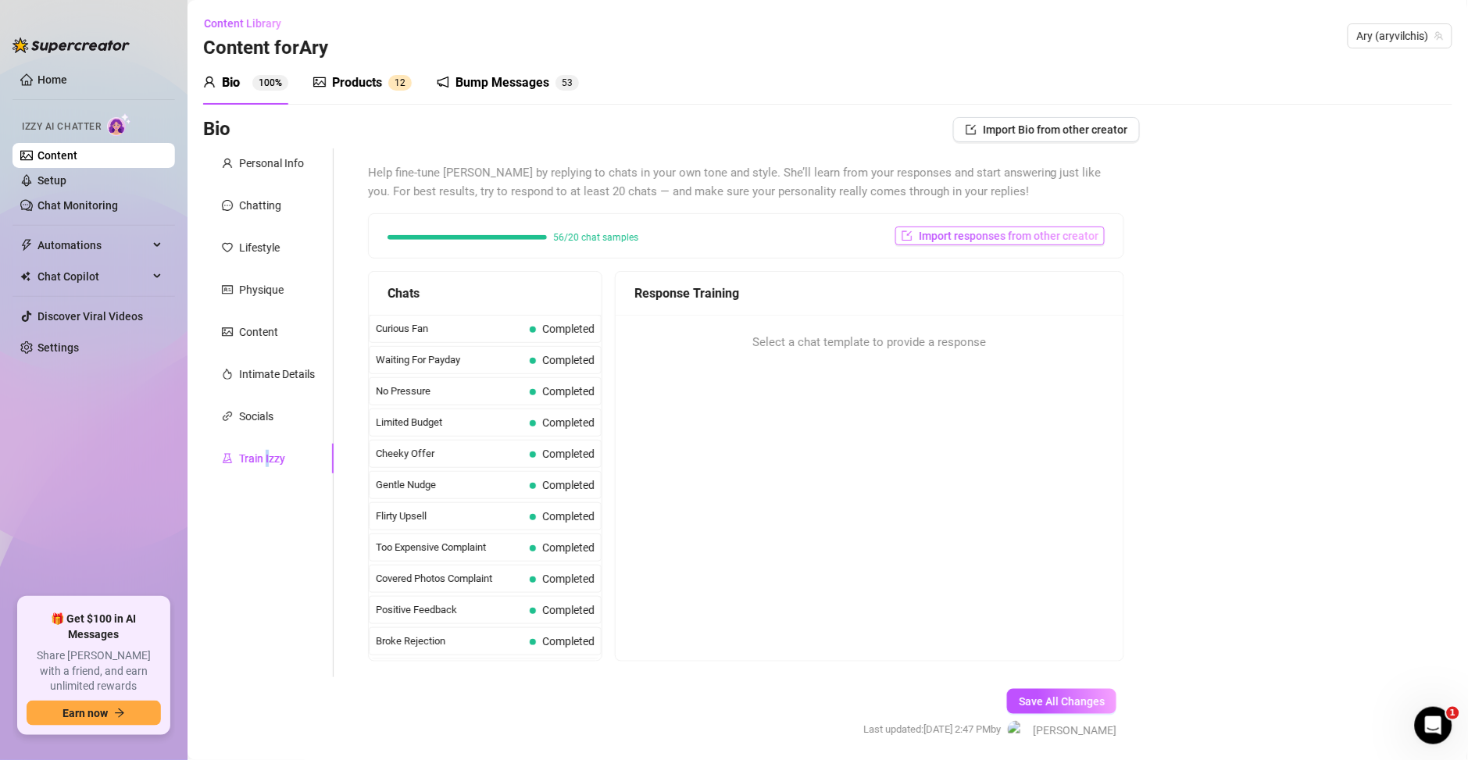
click at [1020, 233] on span "Import responses from other creator" at bounding box center [1009, 236] width 180 height 12
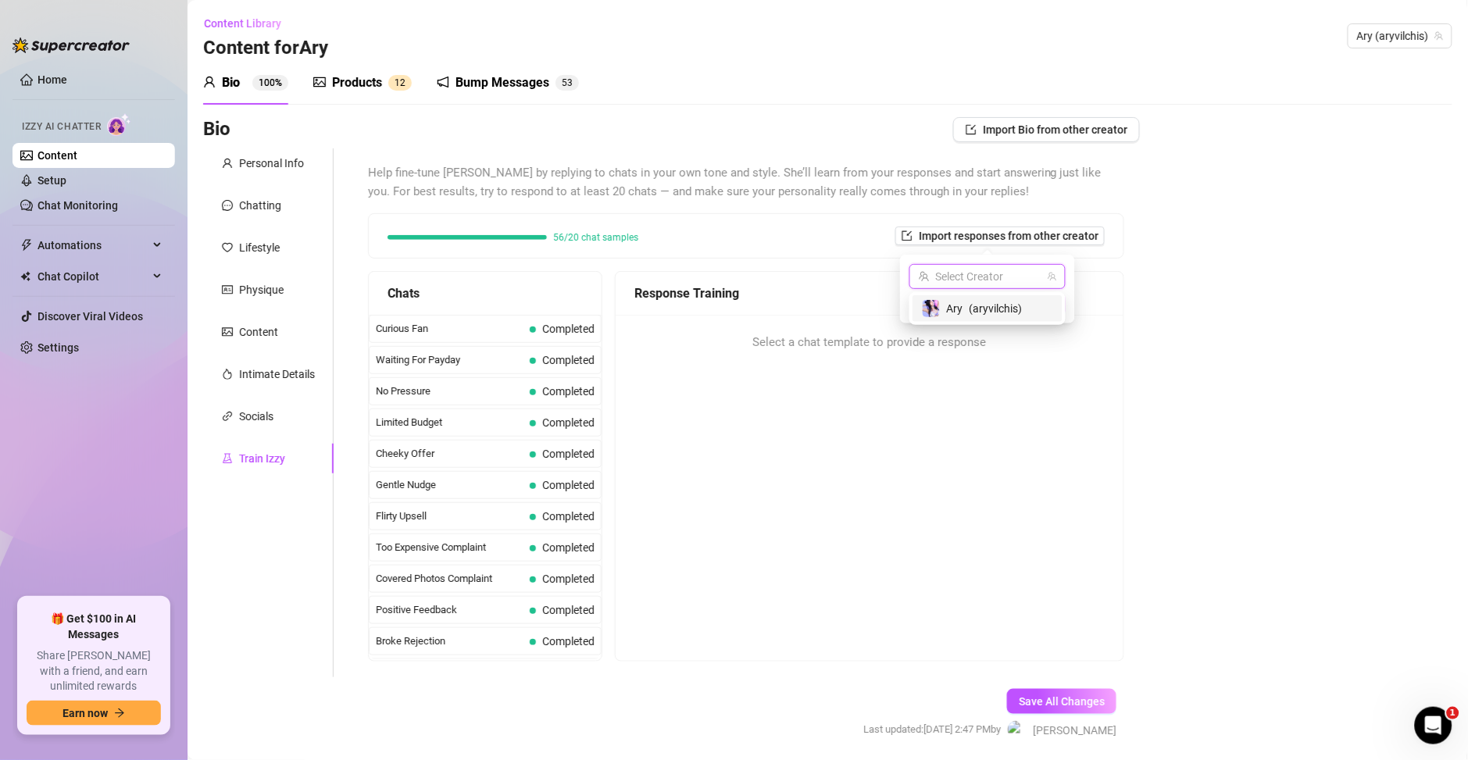
click at [999, 279] on input "search" at bounding box center [980, 276] width 123 height 23
click at [1185, 362] on div "Bio Import Bio from other creator Personal Info Chatting Lifestyle Physique Con…" at bounding box center [827, 442] width 1249 height 650
click at [504, 503] on div "Flirty Upsell Completed" at bounding box center [485, 516] width 233 height 28
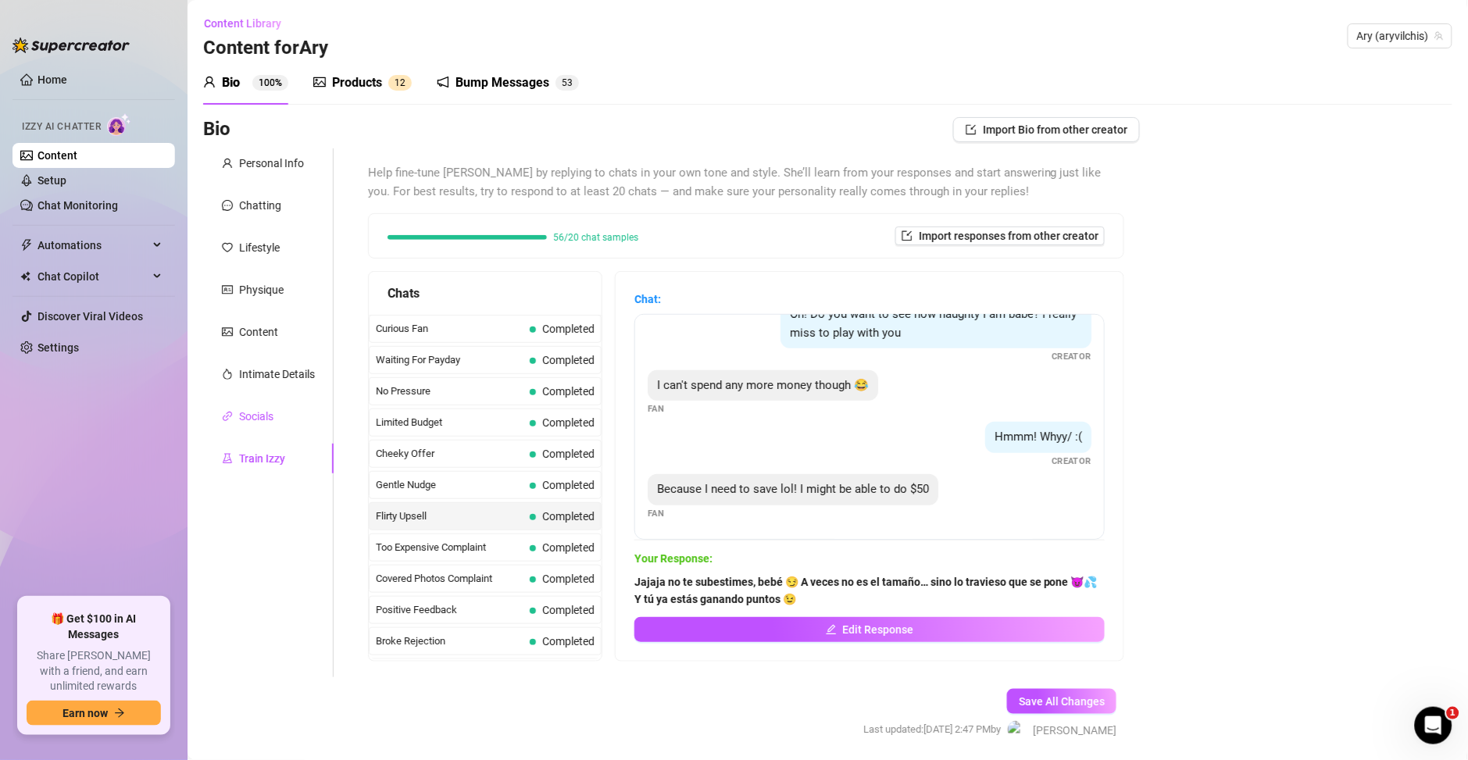
click at [259, 413] on div "Socials" at bounding box center [256, 416] width 34 height 17
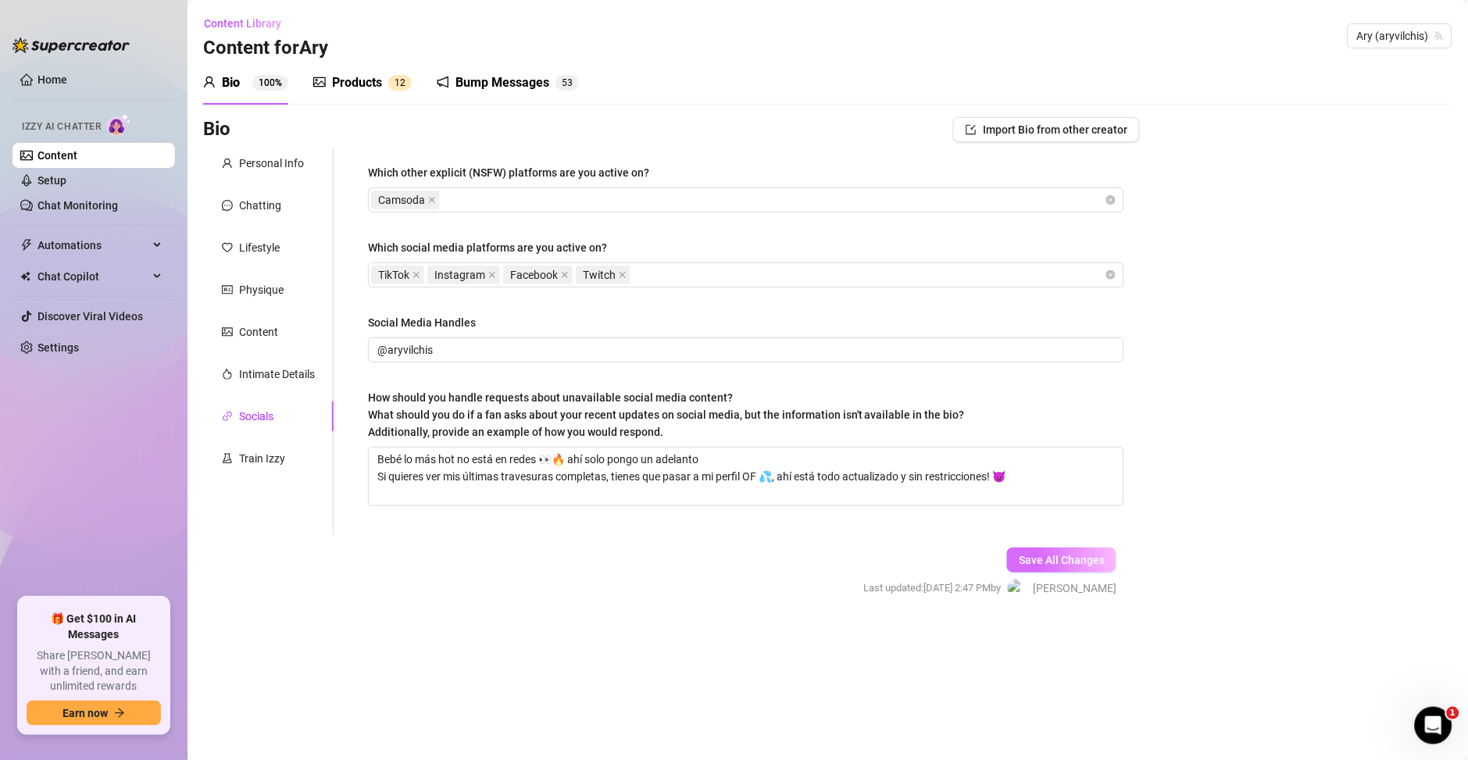
click at [1105, 561] on button "Save All Changes" at bounding box center [1061, 560] width 109 height 25
click at [37, 81] on link "Home" at bounding box center [52, 79] width 30 height 12
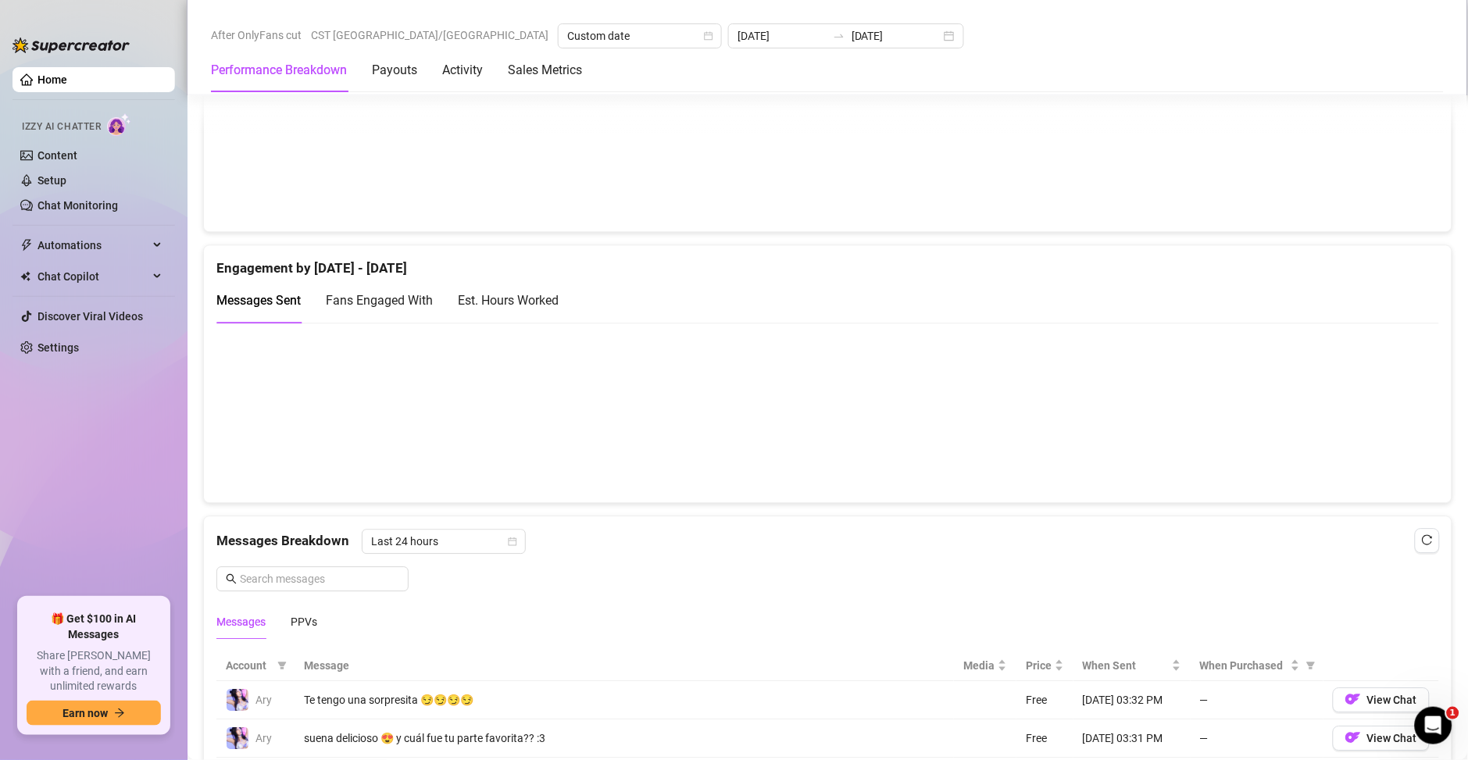
scroll to position [1012, 0]
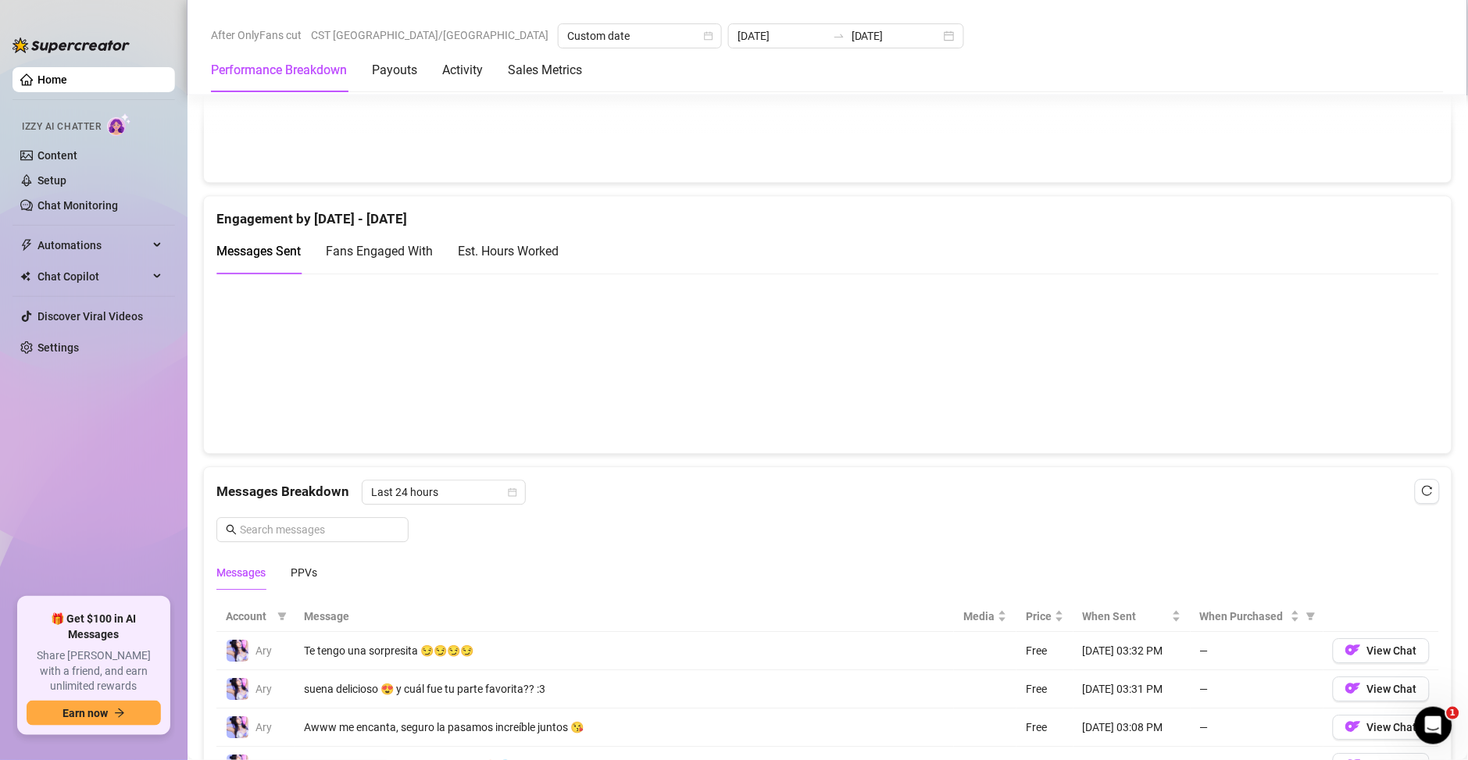
click at [526, 252] on div "Est. Hours Worked" at bounding box center [508, 251] width 101 height 20
click at [280, 254] on span "Messages Sent" at bounding box center [258, 250] width 84 height 15
click at [522, 241] on div "Est. Hours Worked" at bounding box center [508, 251] width 101 height 20
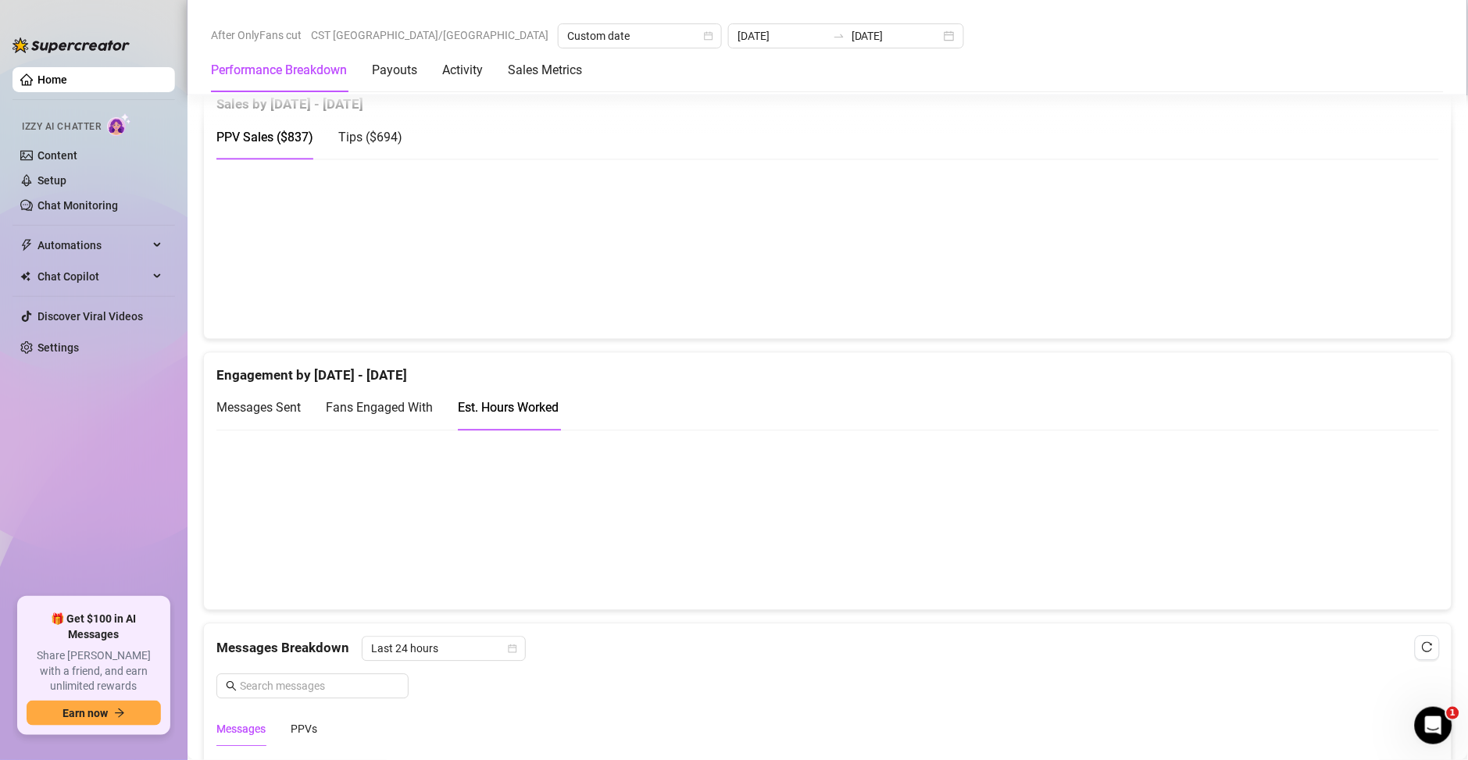
scroll to position [861, 0]
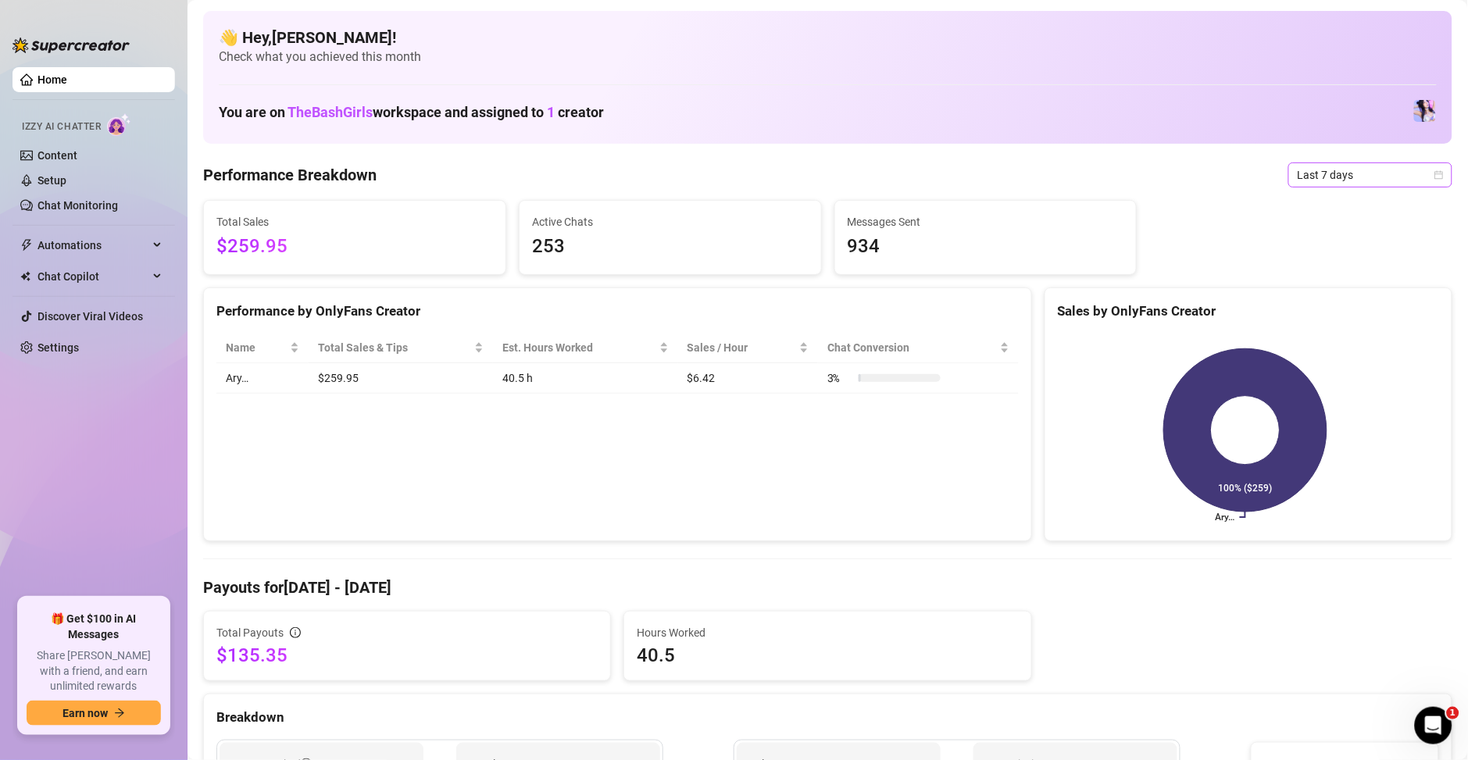
click at [1319, 185] on span "Last 7 days" at bounding box center [1369, 174] width 145 height 23
click at [1307, 304] on div "Custom date" at bounding box center [1352, 306] width 139 height 17
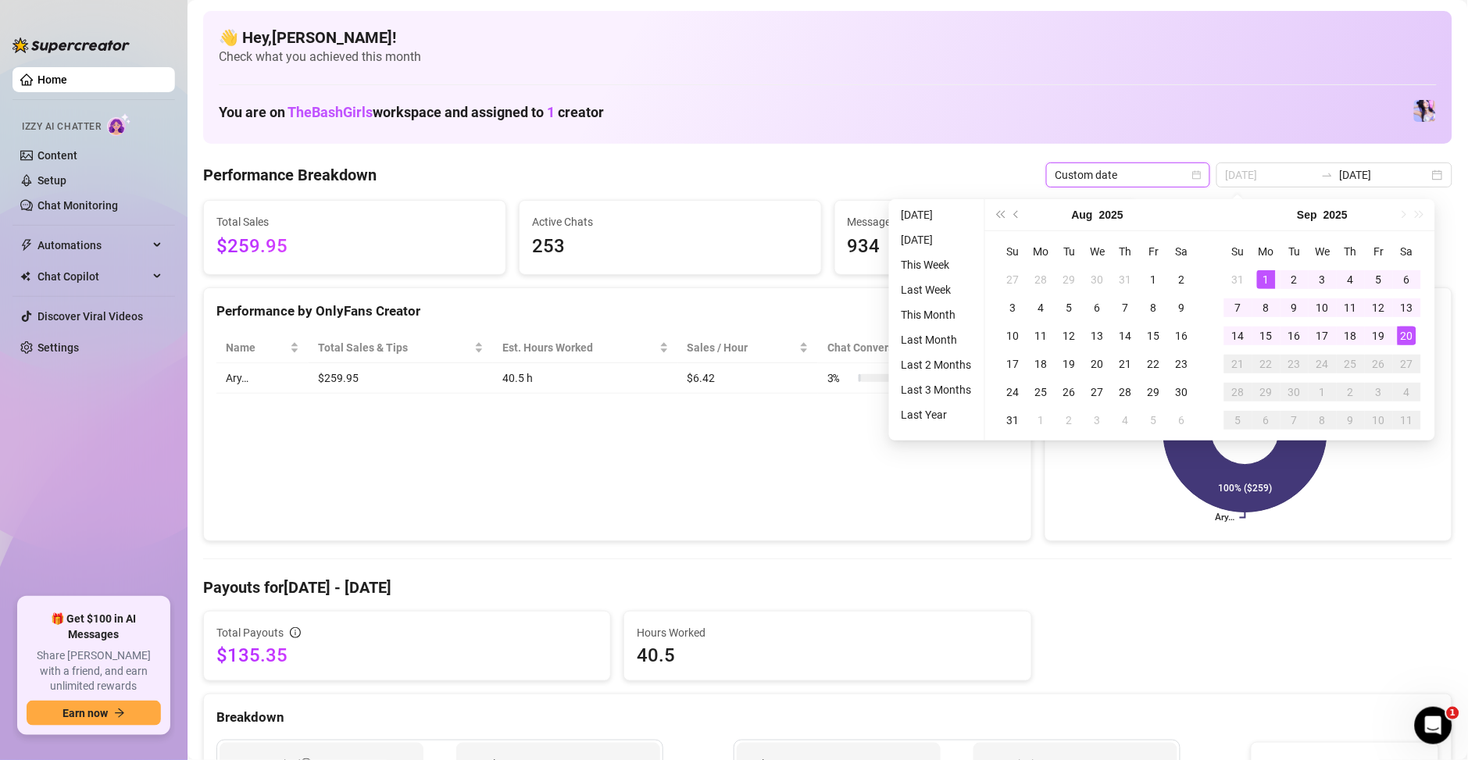
type input "[DATE]"
click at [1264, 279] on div "1" at bounding box center [1266, 279] width 19 height 19
type input "2025-09-19"
click at [1379, 341] on div "19" at bounding box center [1378, 336] width 19 height 19
type input "2025-09-01"
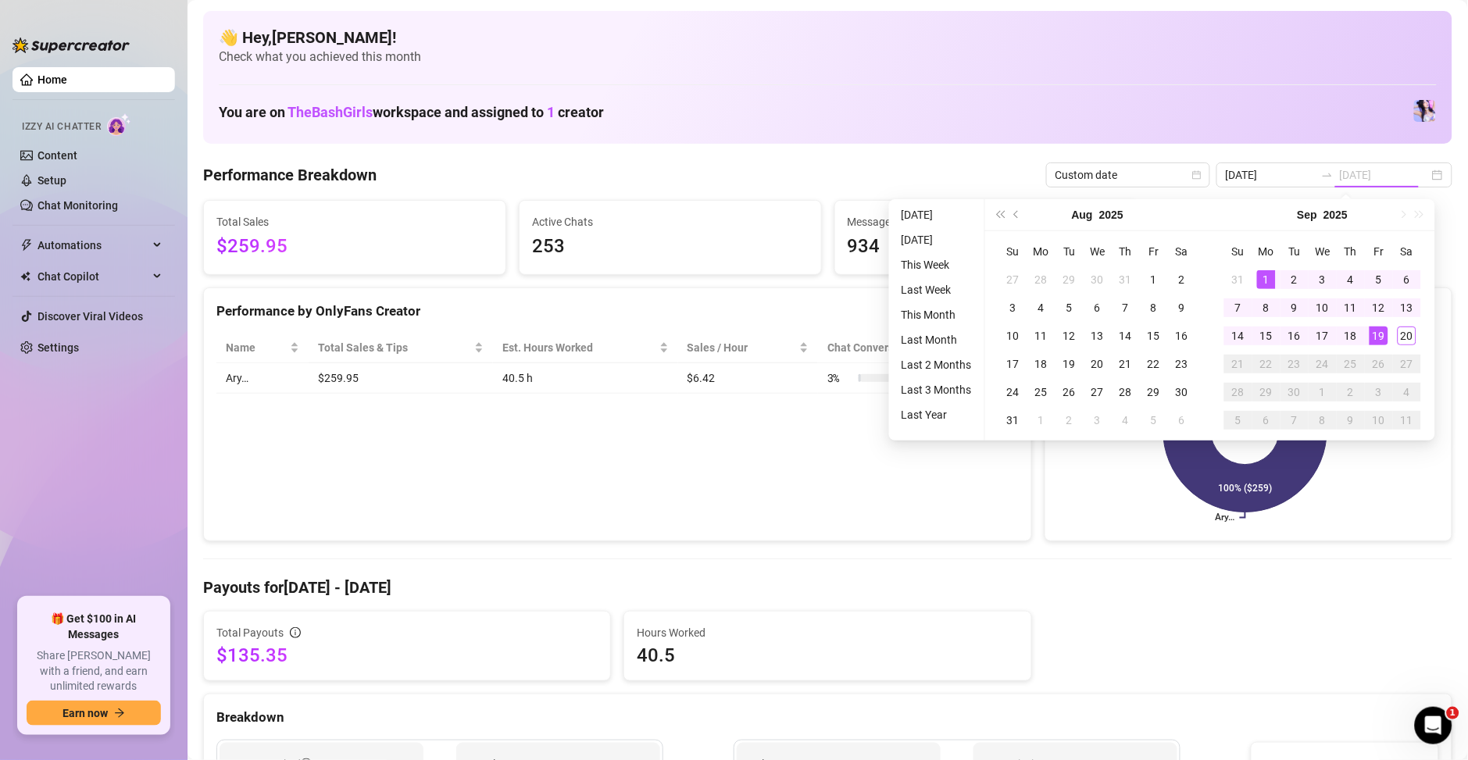
type input "2025-09-19"
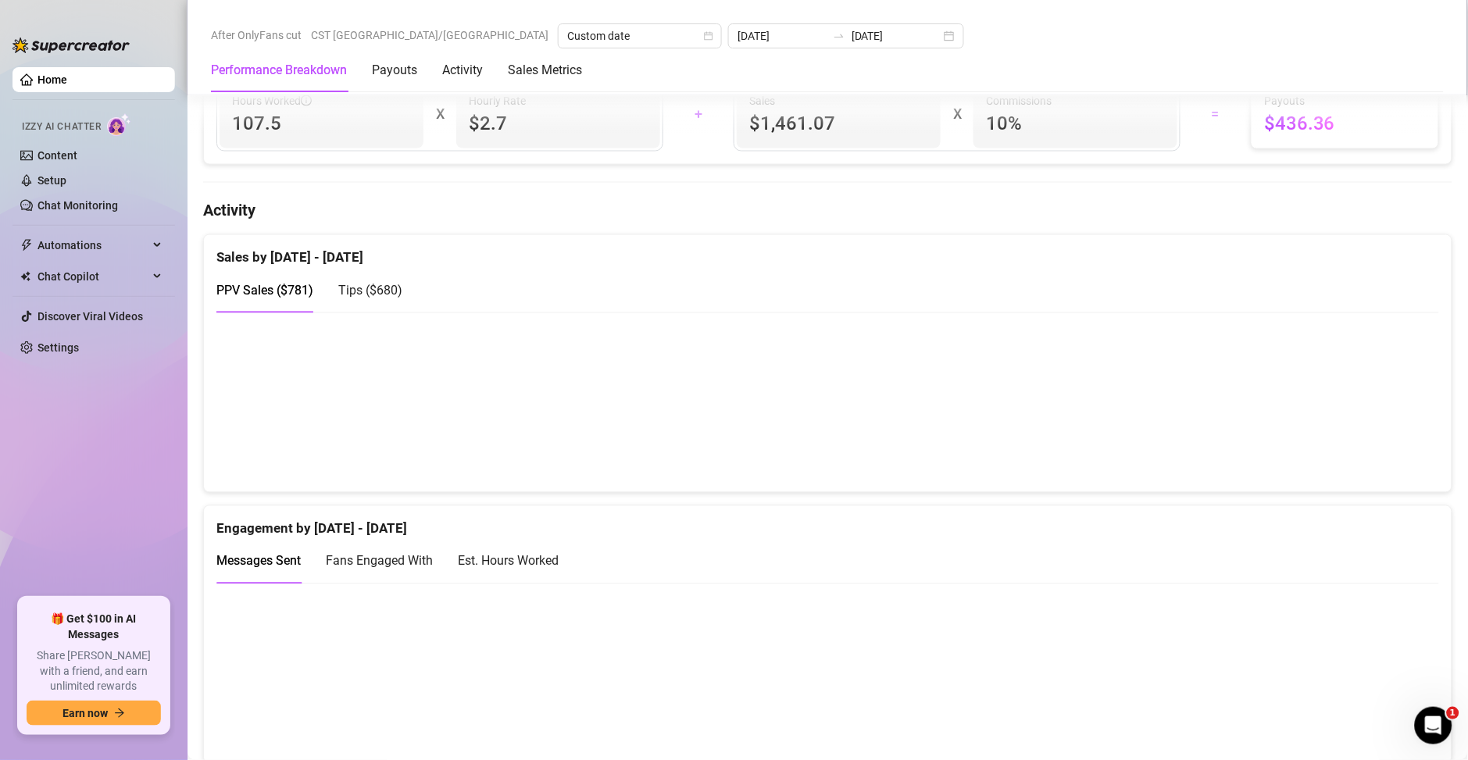
scroll to position [900, 0]
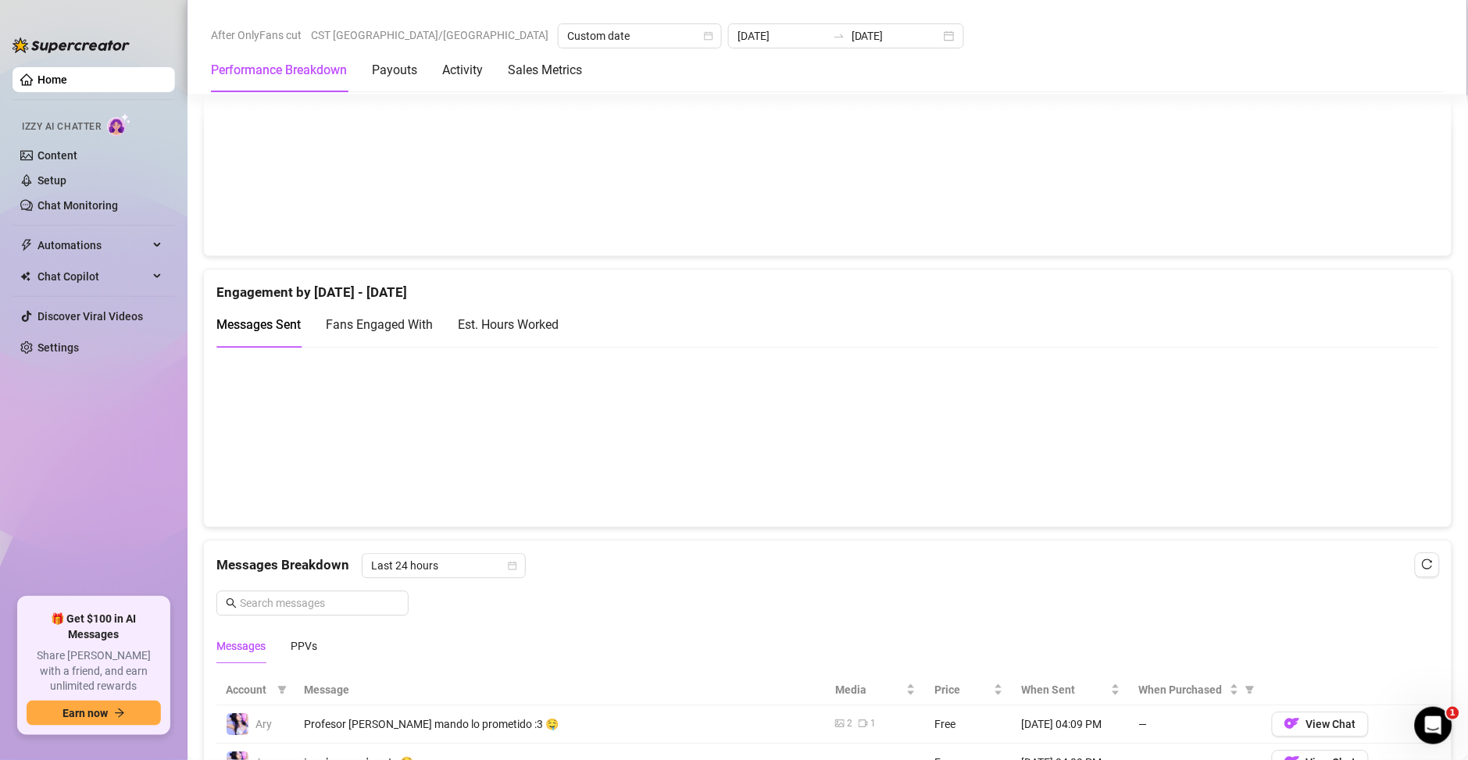
click at [554, 320] on div "Est. Hours Worked" at bounding box center [508, 325] width 101 height 20
click at [261, 315] on div "Messages Sent" at bounding box center [258, 325] width 84 height 20
click at [548, 329] on div "Est. Hours Worked" at bounding box center [508, 325] width 101 height 20
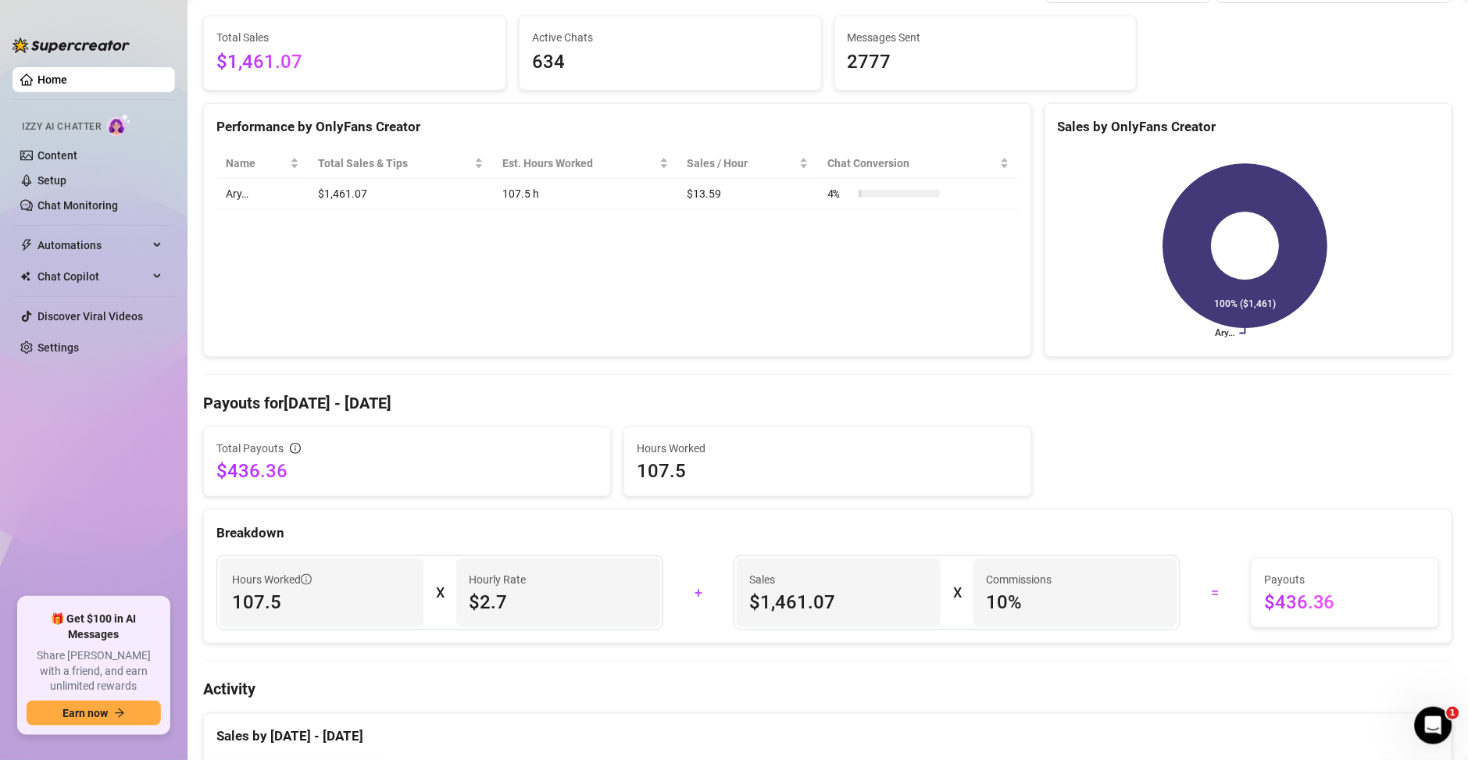
scroll to position [0, 0]
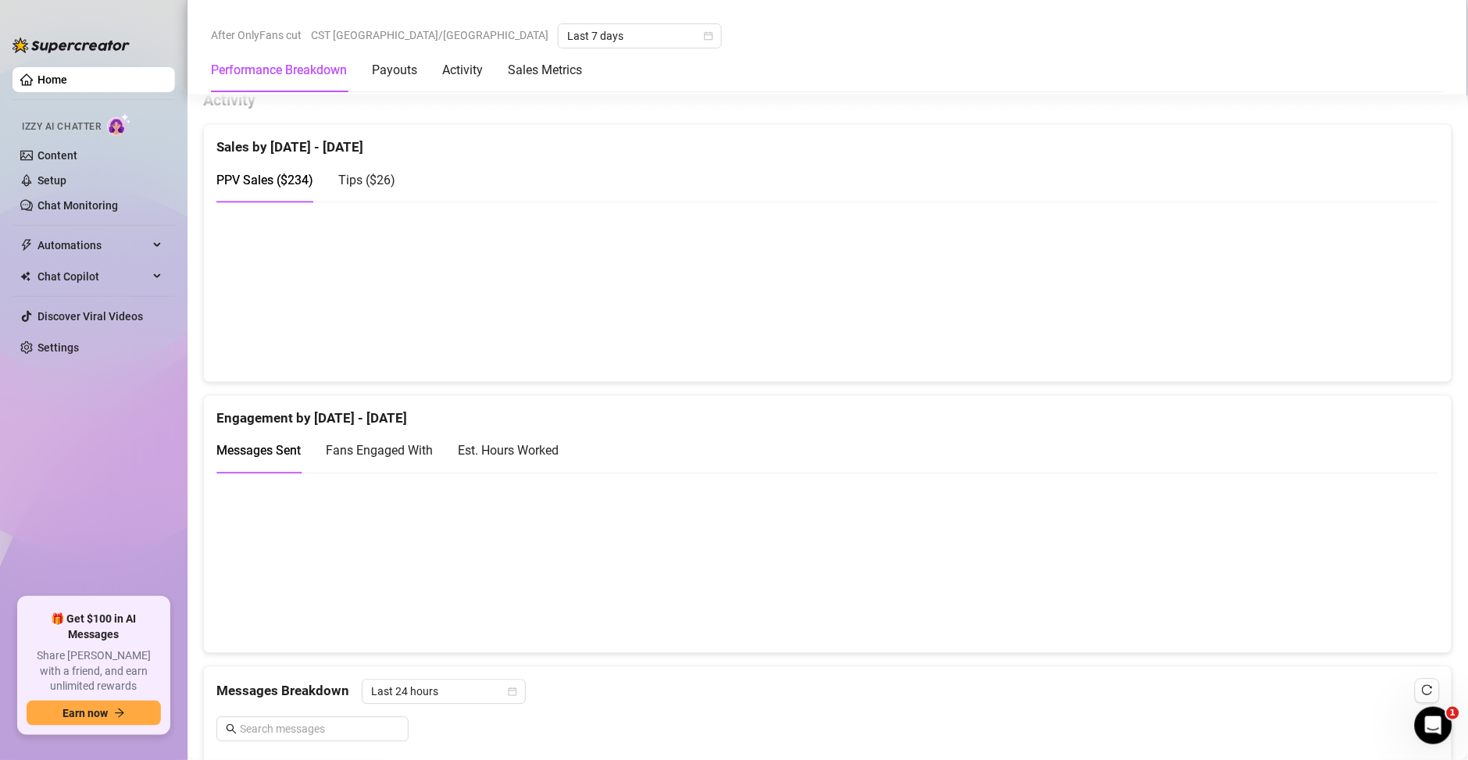
scroll to position [748, 0]
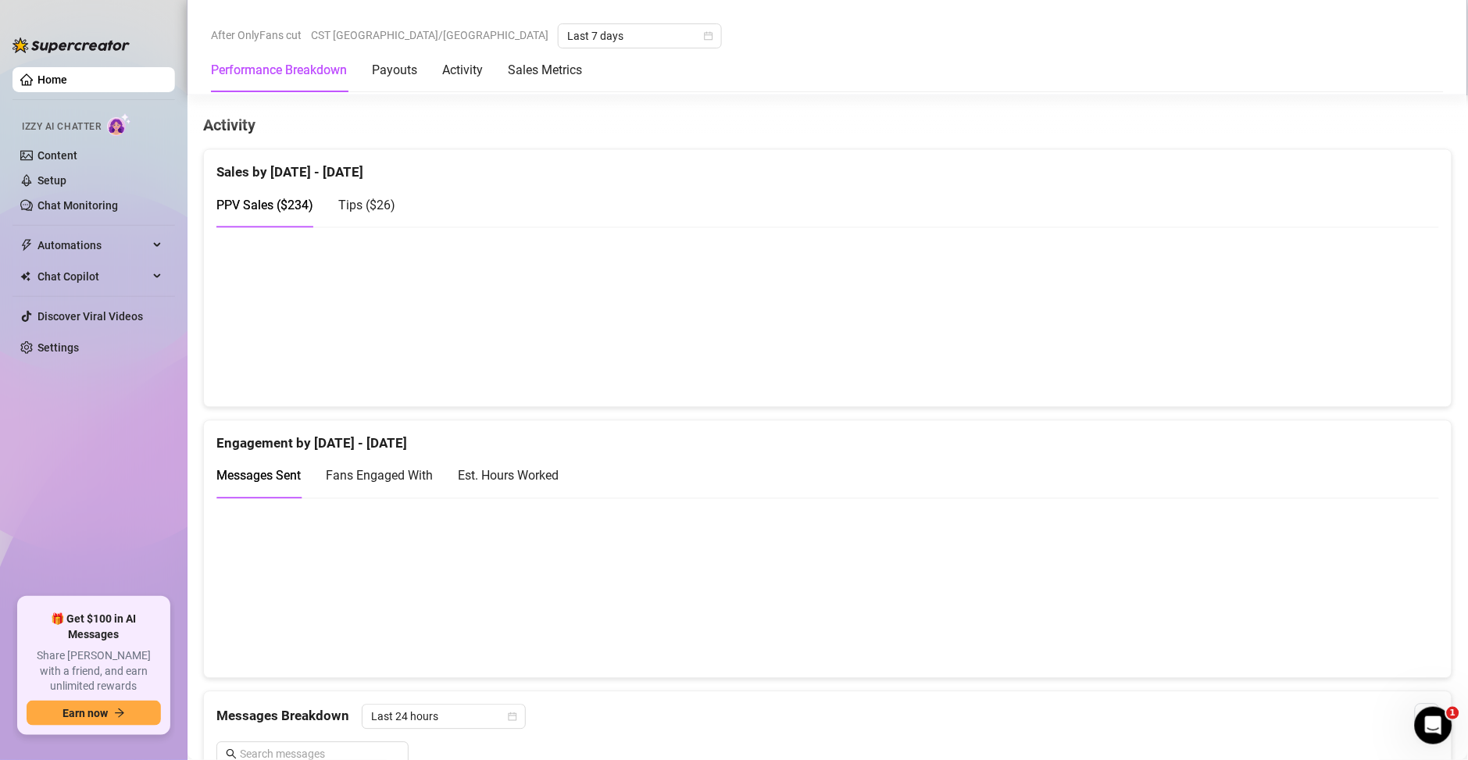
click at [568, 478] on div "Messages Sent Fans Engaged With Est. Hours Worked" at bounding box center [827, 476] width 1222 height 45
click at [540, 478] on div "Est. Hours Worked" at bounding box center [508, 476] width 101 height 20
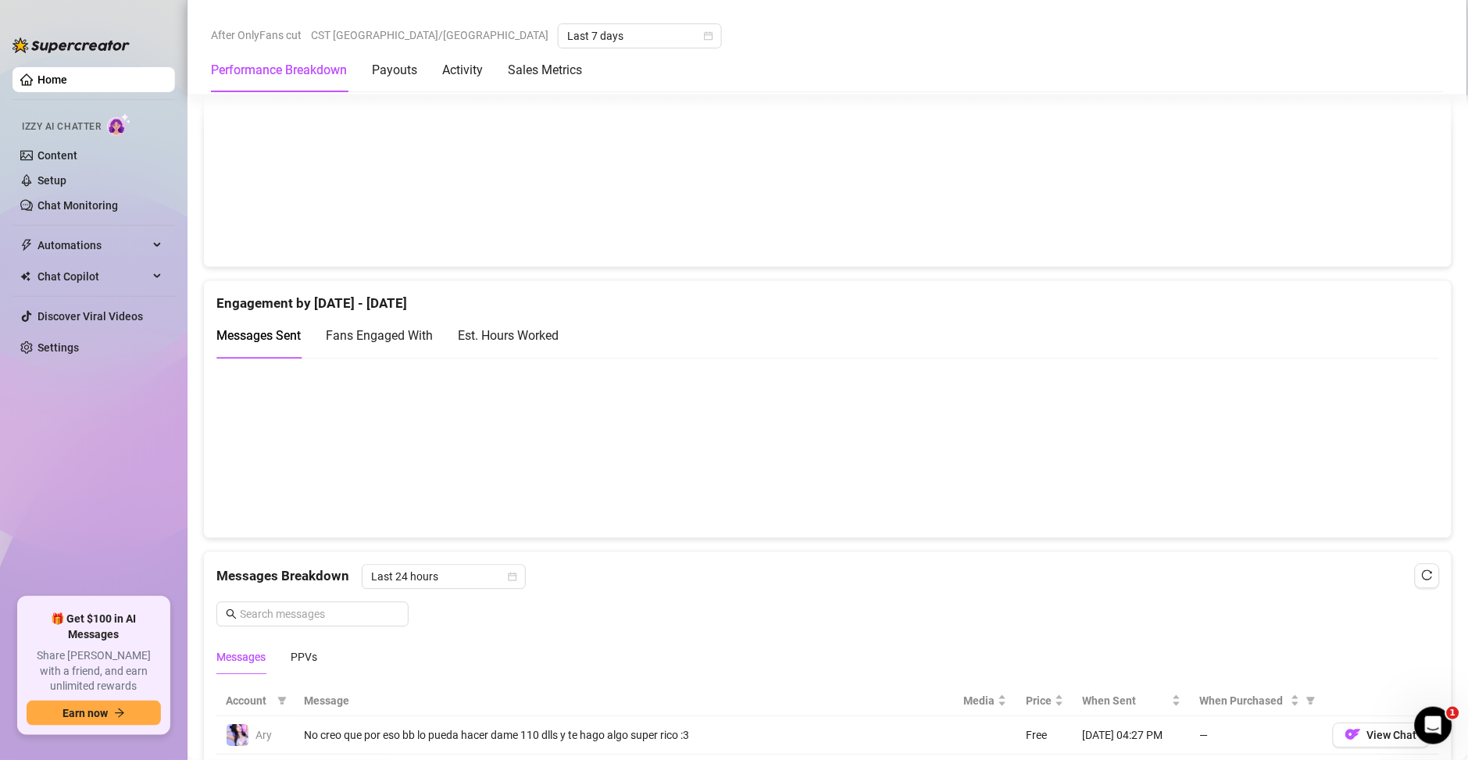
scroll to position [867, 0]
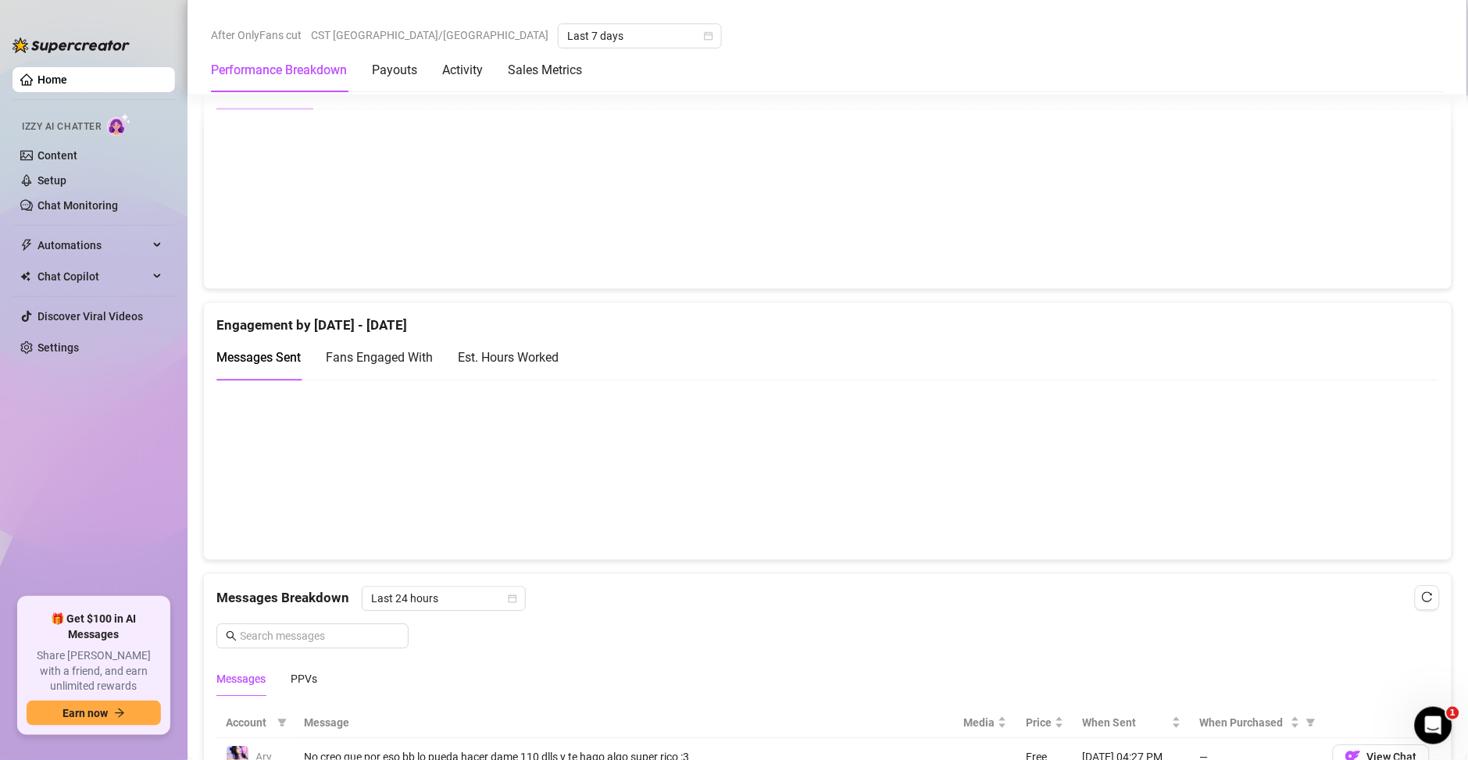
click at [541, 349] on div "Est. Hours Worked" at bounding box center [508, 358] width 101 height 20
click at [257, 350] on span "Messages Sent" at bounding box center [258, 357] width 84 height 15
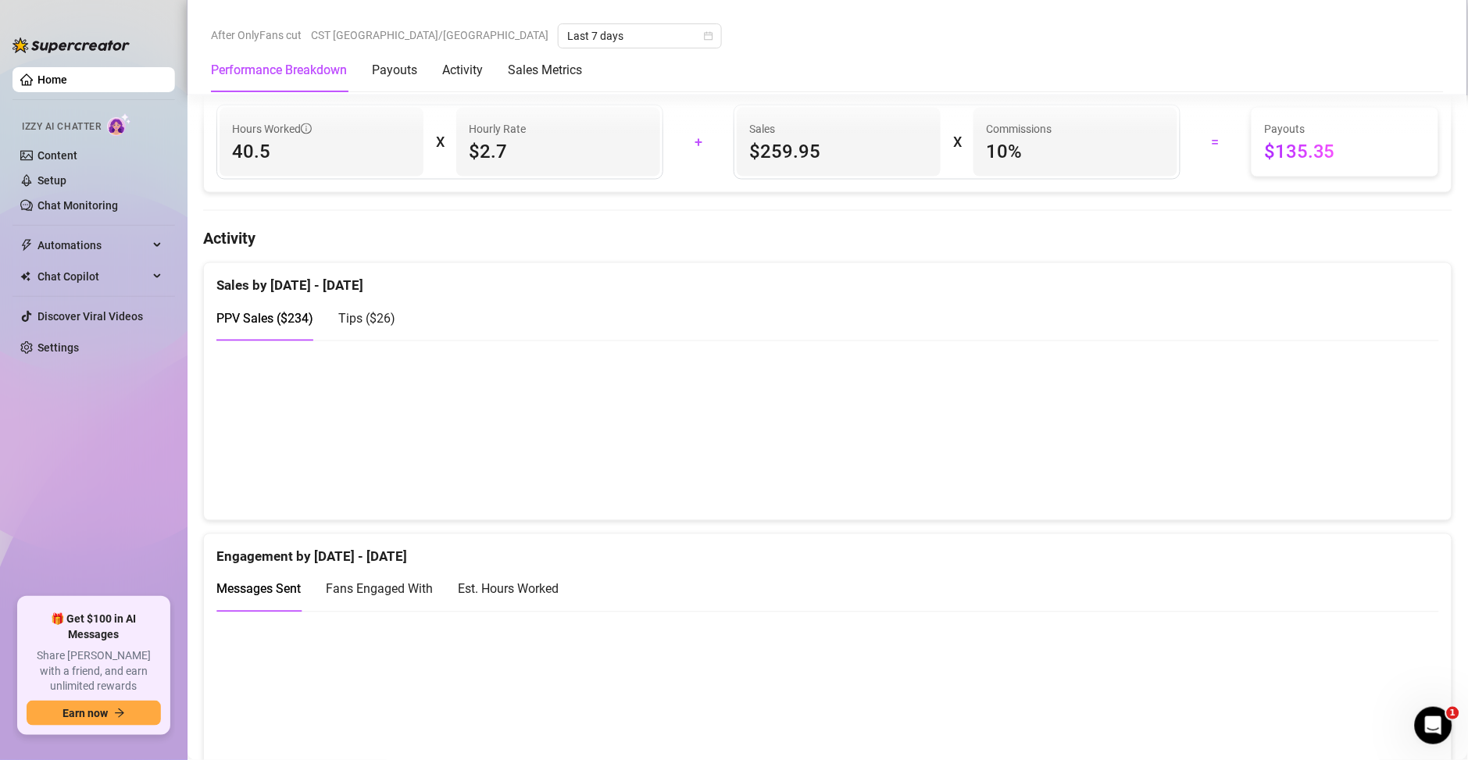
scroll to position [562, 0]
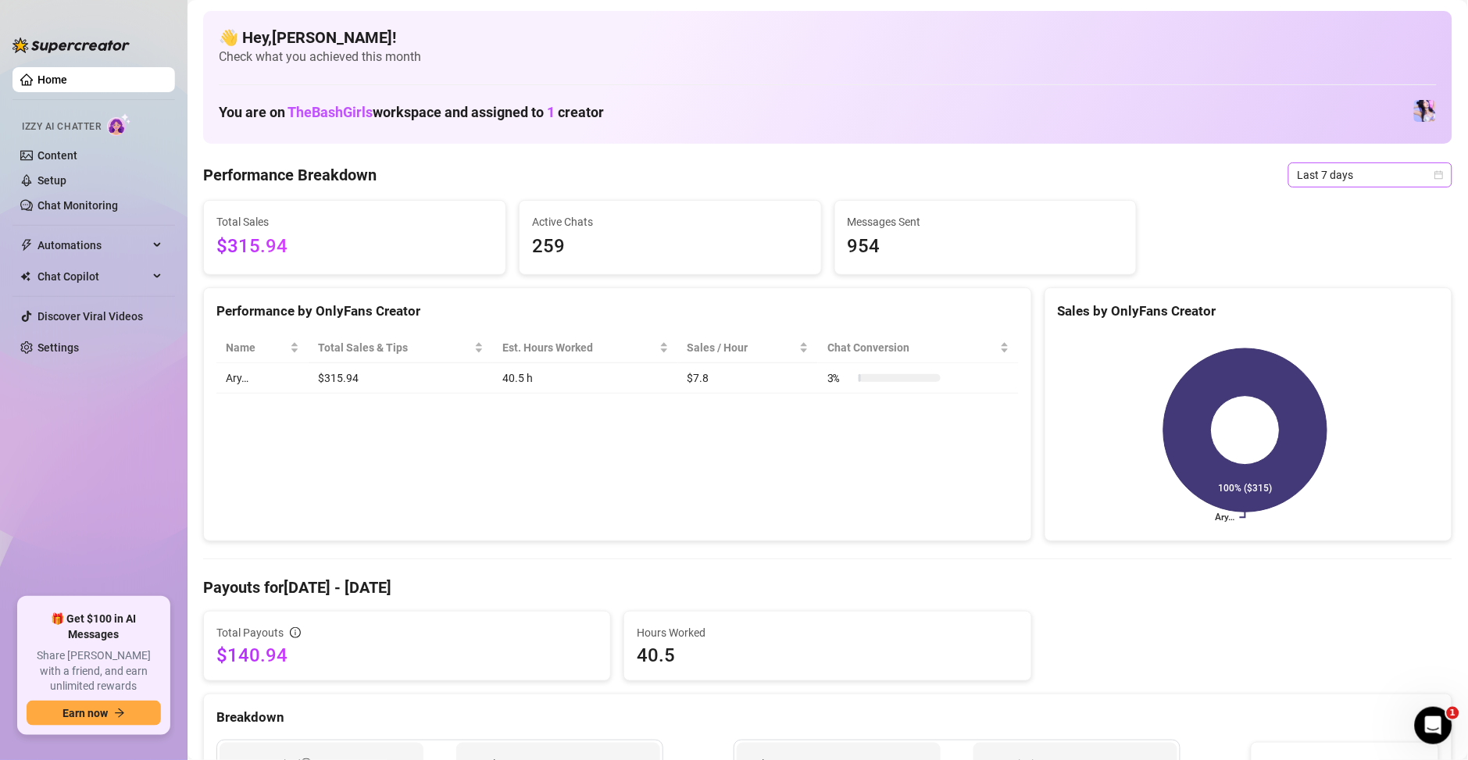
click at [1312, 169] on span "Last 7 days" at bounding box center [1369, 174] width 145 height 23
click at [1311, 305] on div "Custom date" at bounding box center [1352, 306] width 139 height 17
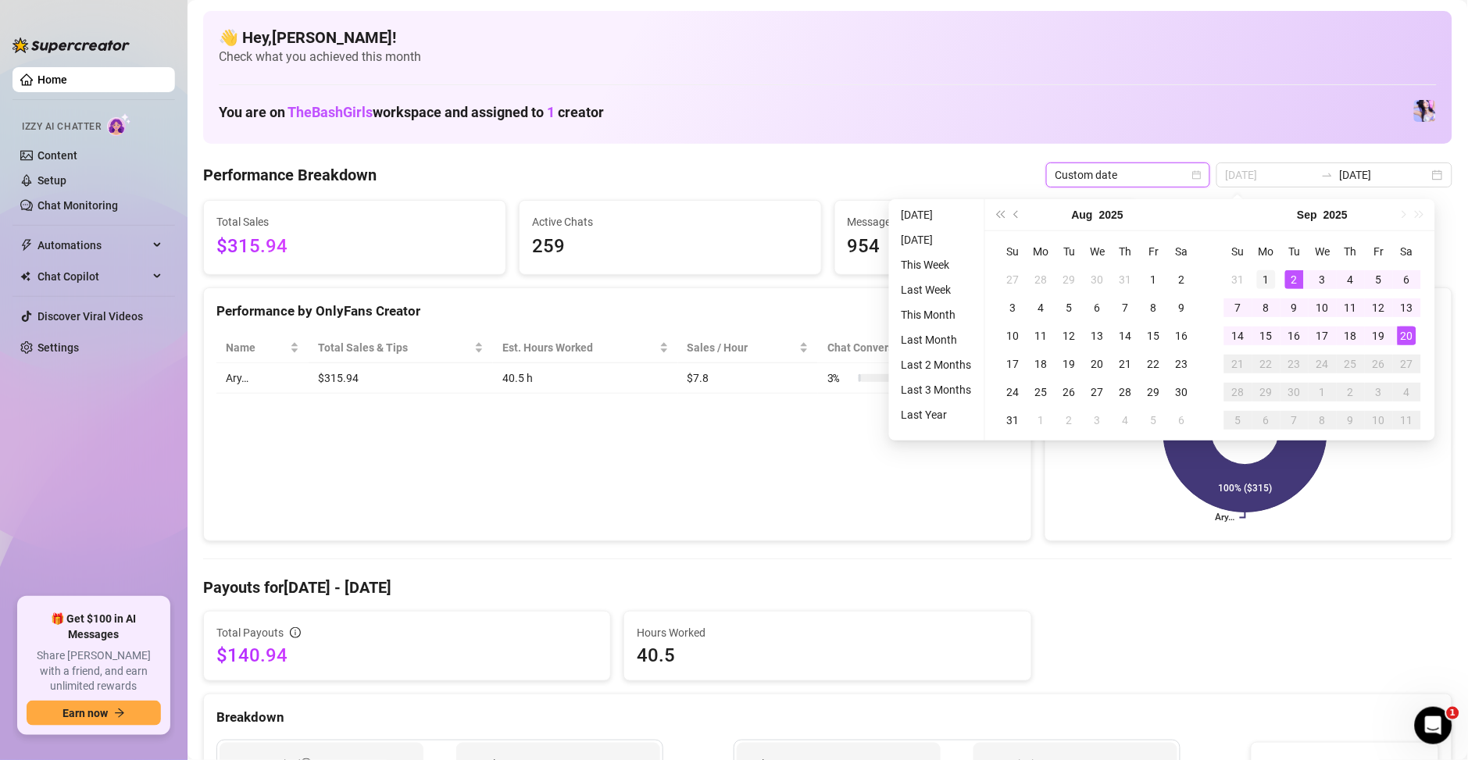
type input "[DATE]"
click at [1270, 280] on div "1" at bounding box center [1266, 279] width 19 height 19
type input "[DATE]"
click at [1395, 338] on td "20" at bounding box center [1407, 336] width 28 height 28
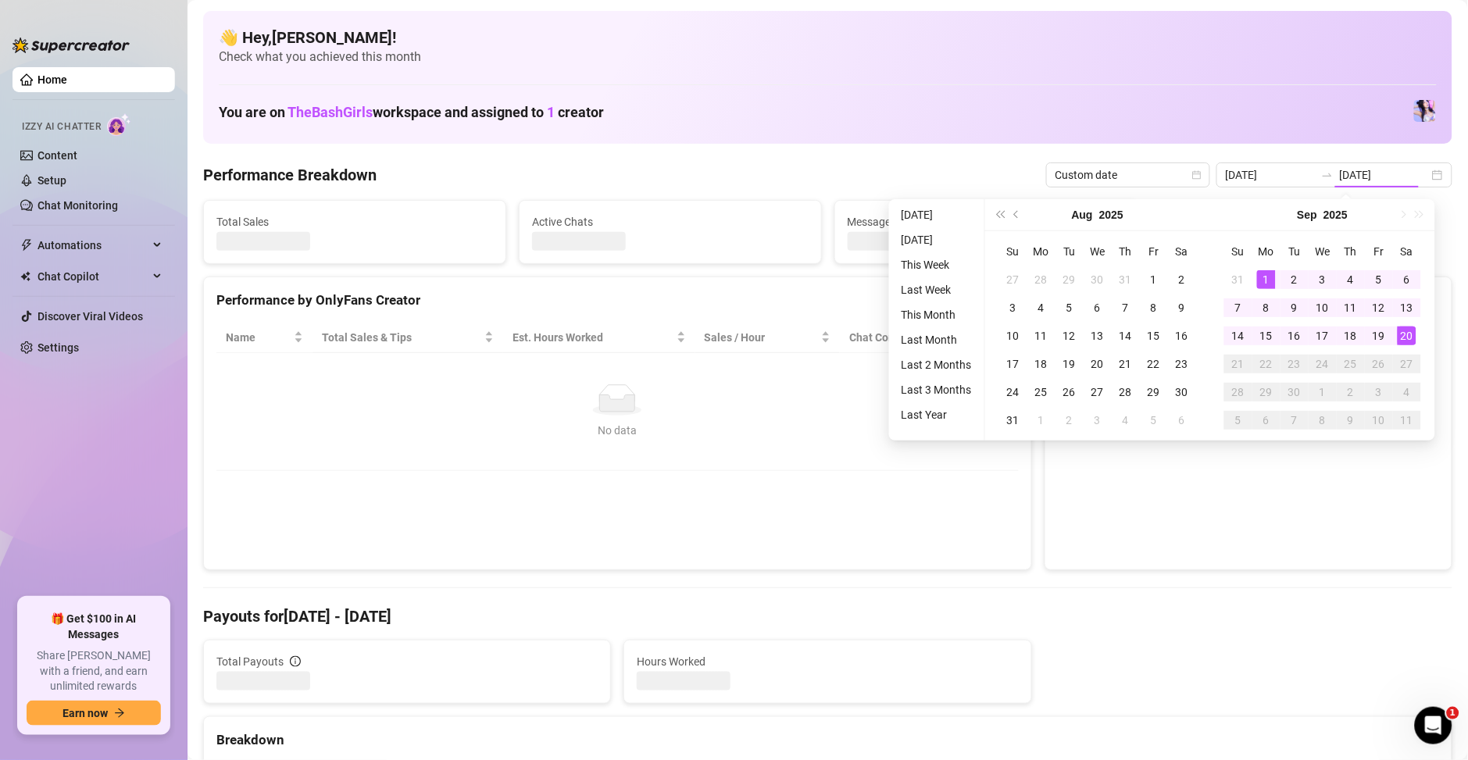
type input "[DATE]"
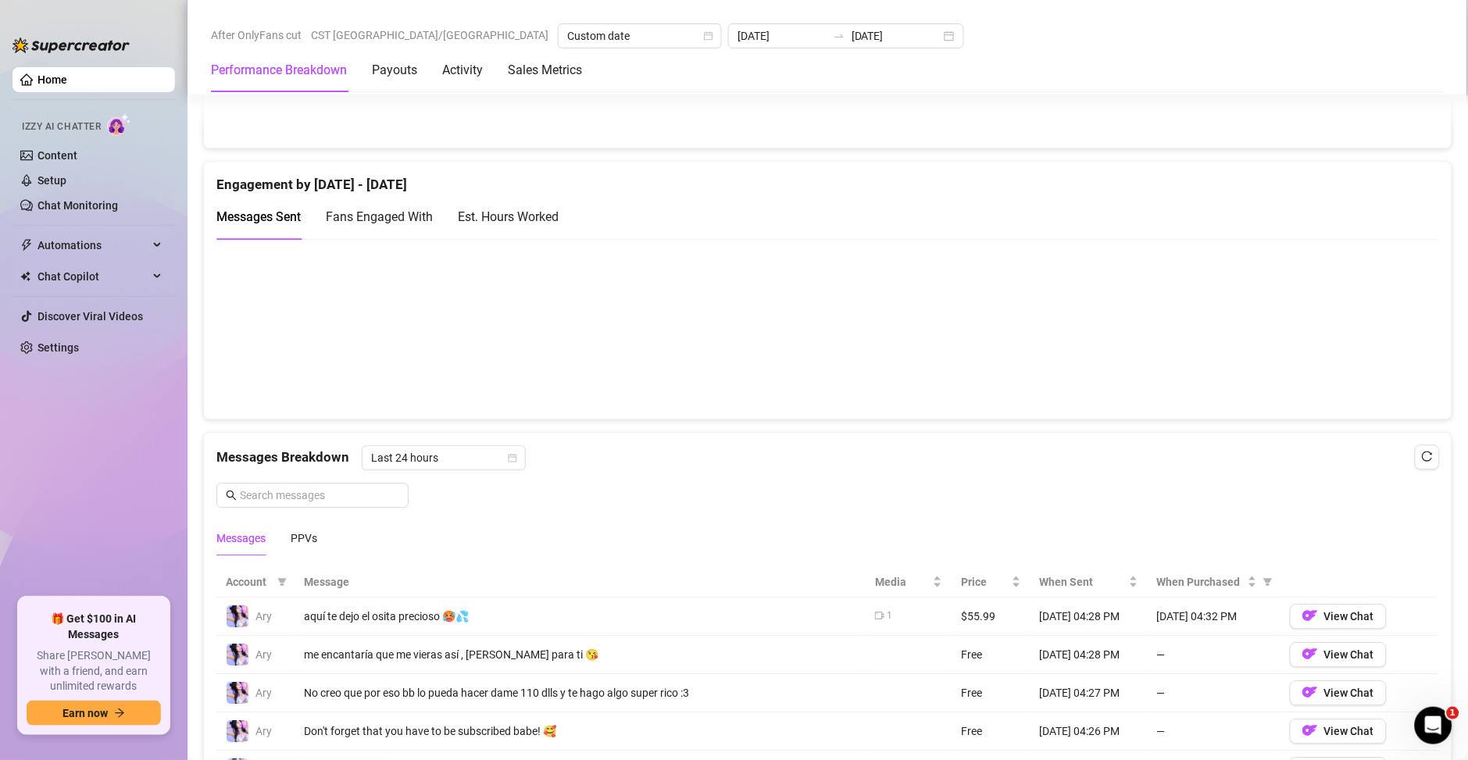
scroll to position [1012, 0]
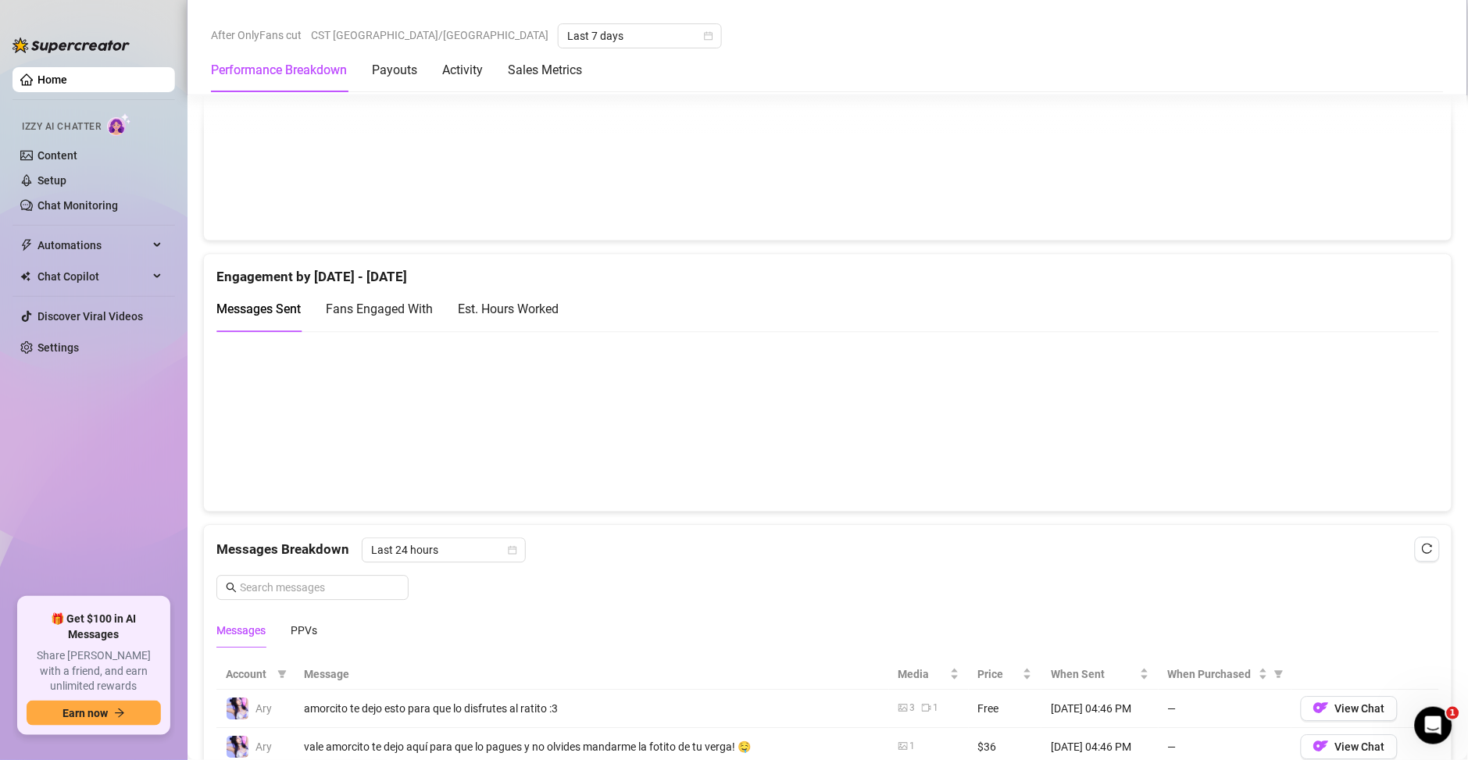
scroll to position [900, 0]
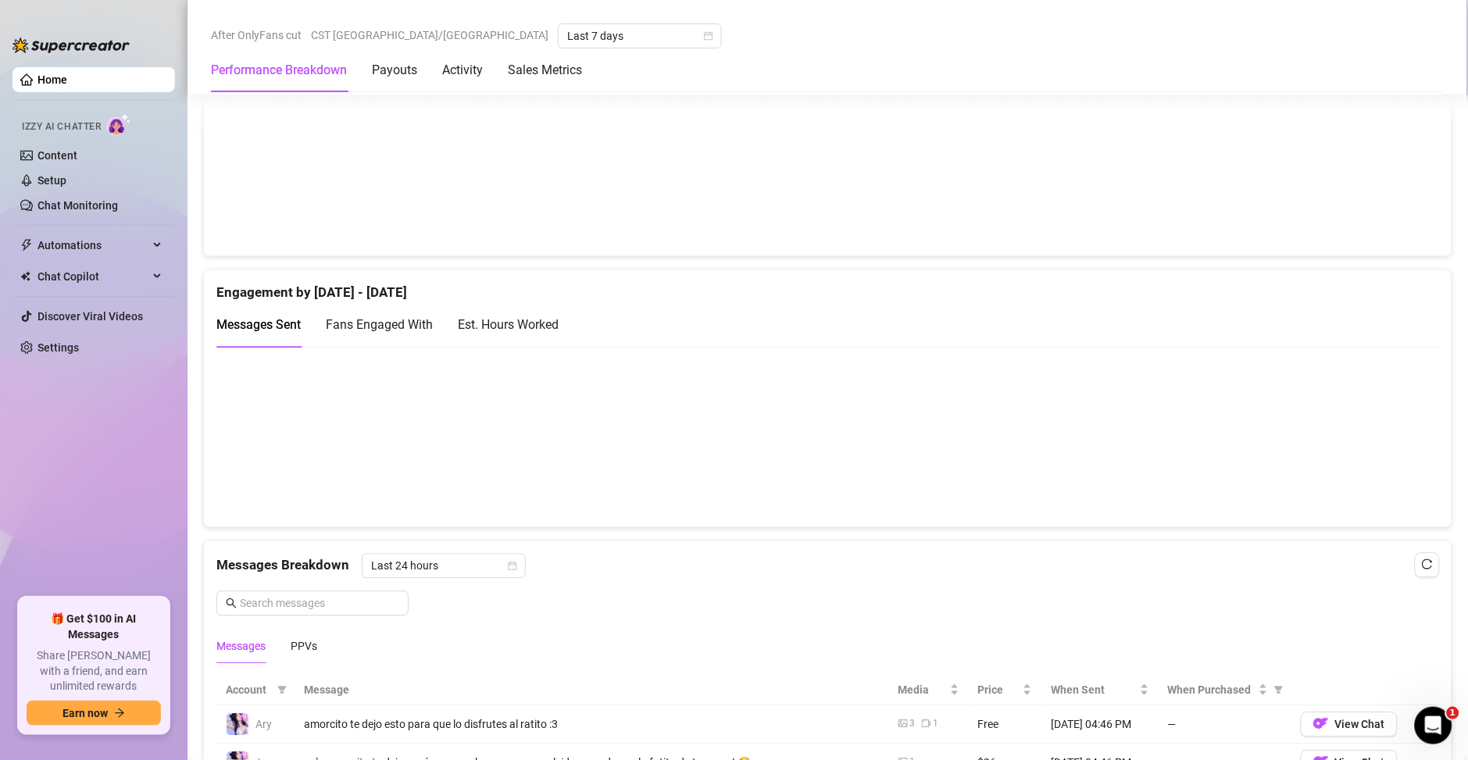
click at [528, 332] on div "Est. Hours Worked" at bounding box center [508, 325] width 101 height 20
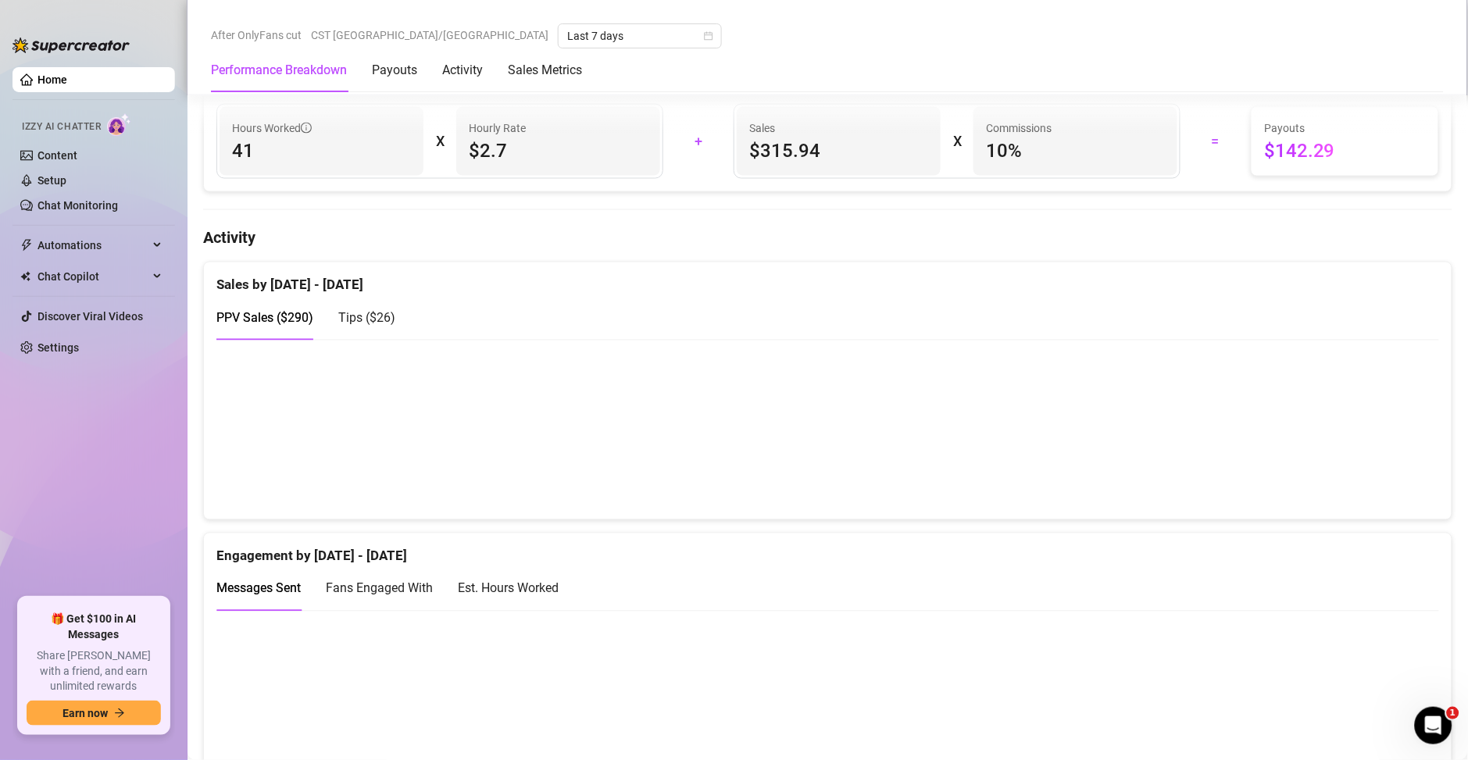
scroll to position [910, 0]
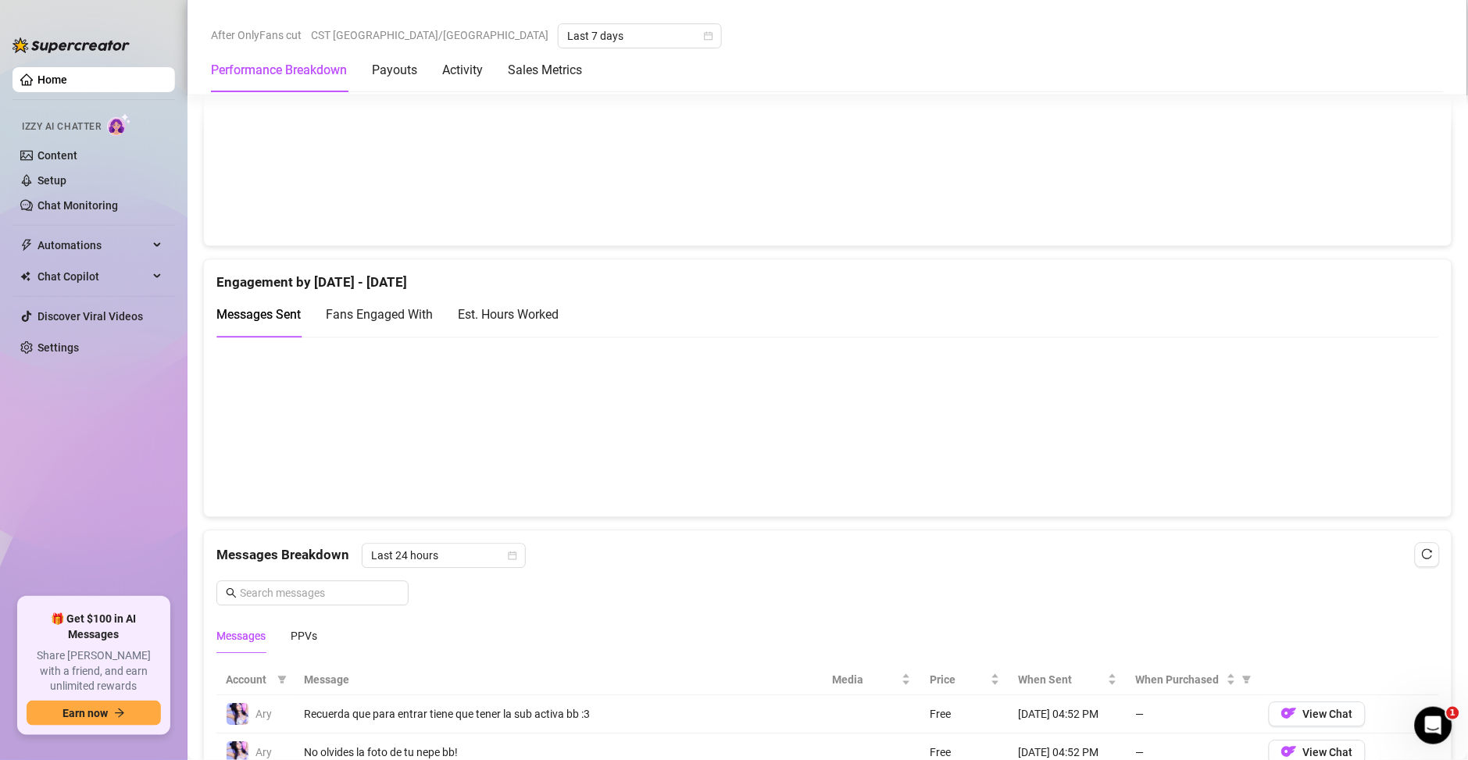
click at [505, 328] on div "Est. Hours Worked" at bounding box center [508, 314] width 101 height 45
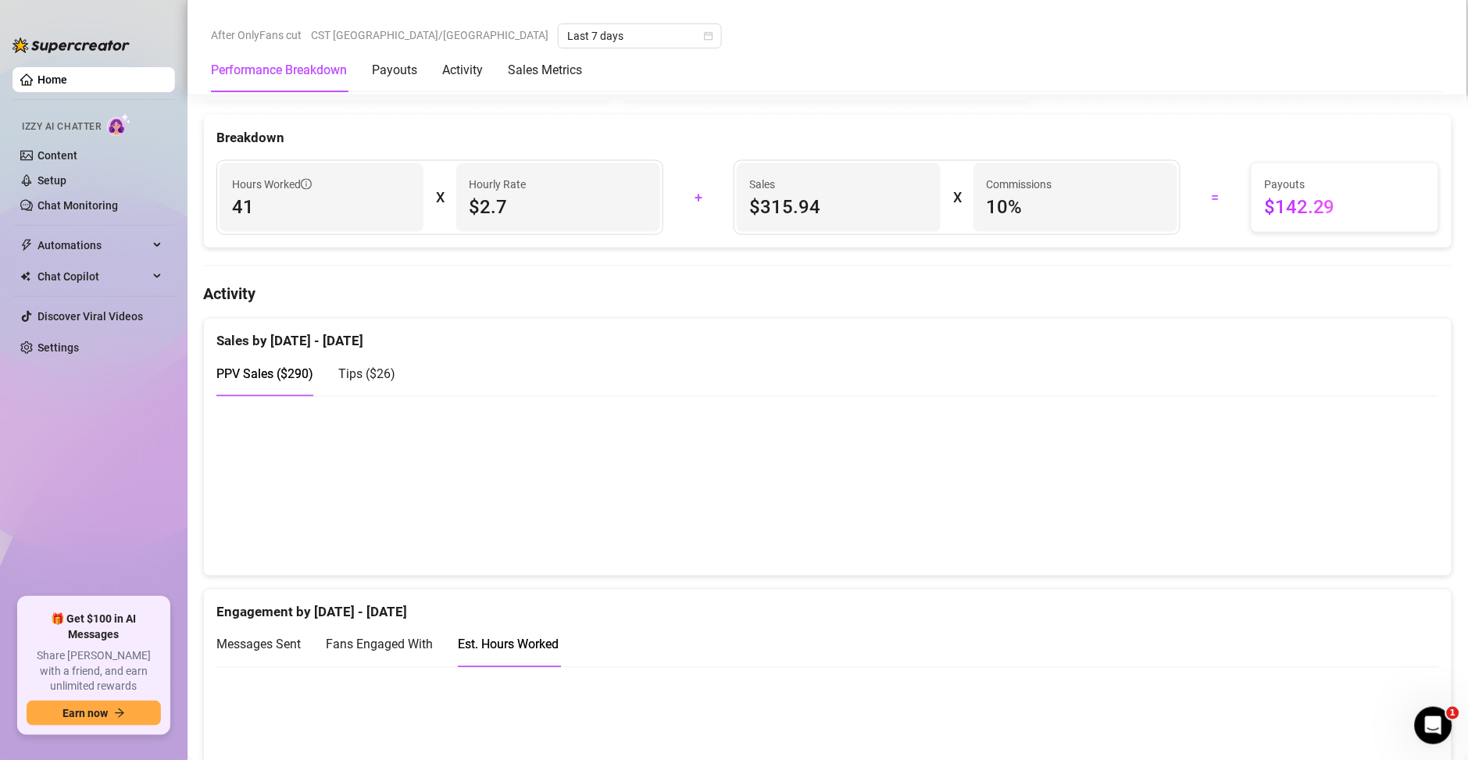
scroll to position [573, 0]
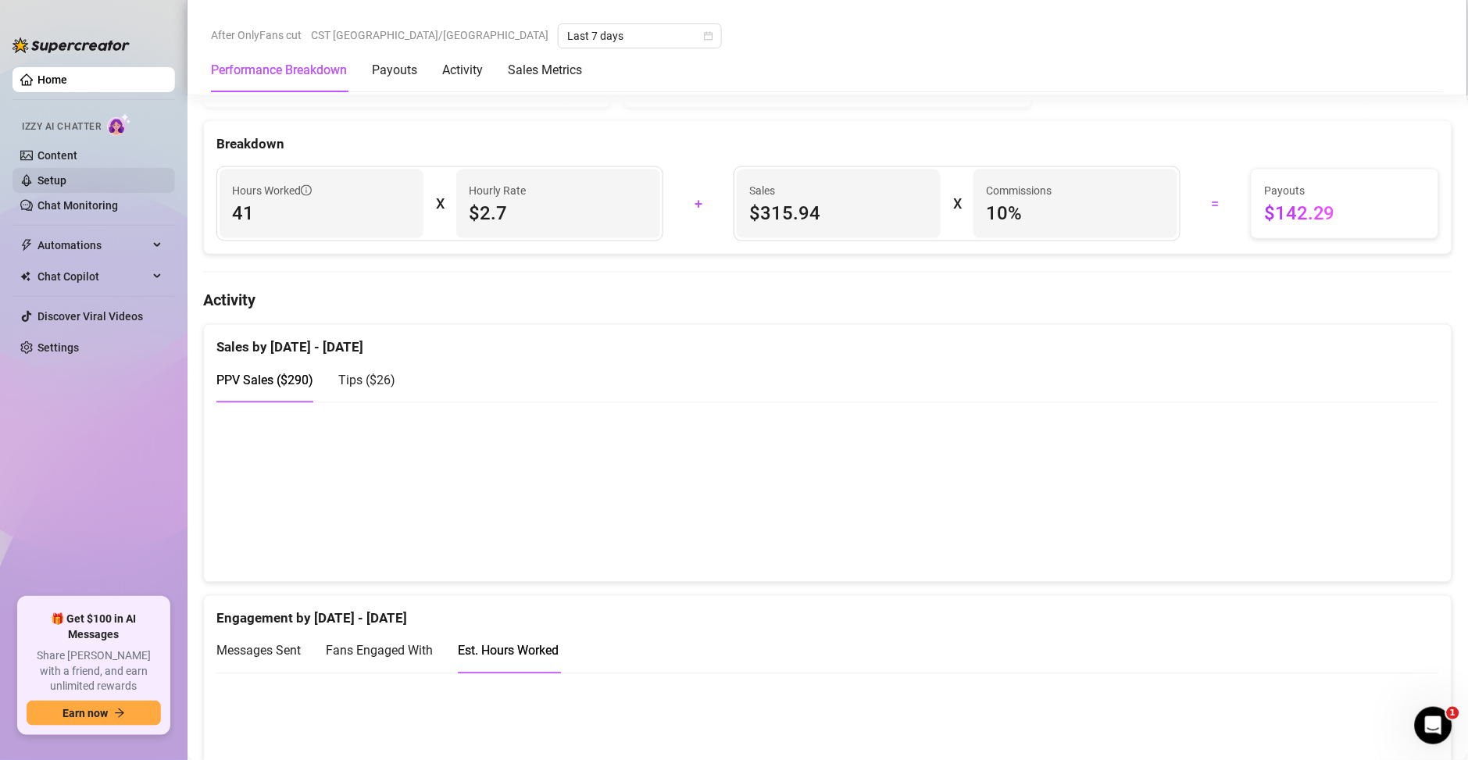
click at [48, 174] on link "Setup" at bounding box center [51, 180] width 29 height 12
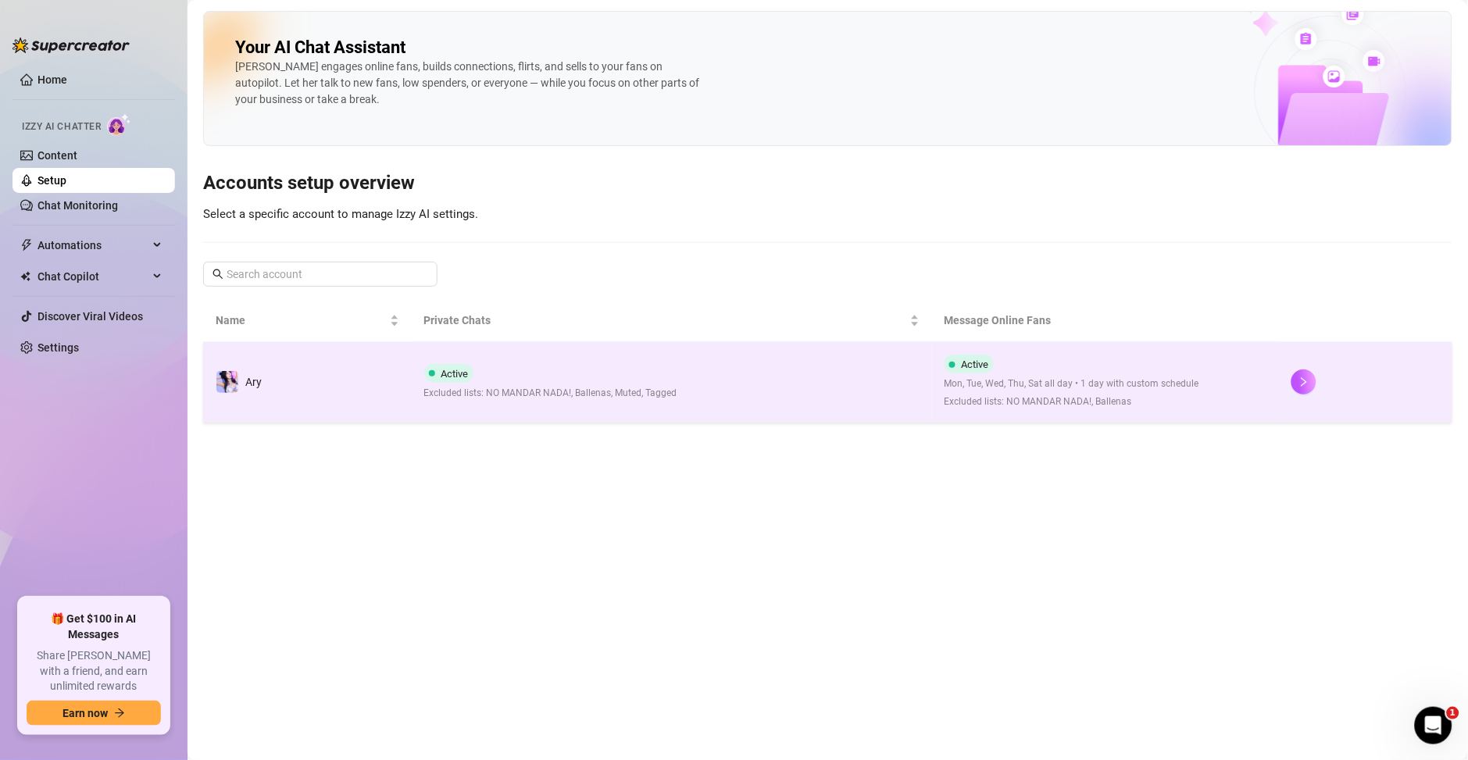
click at [1076, 394] on div "Mon, Tue, Wed, Thu, Sat all day • 1 day with custom schedule Excluded lists: NO…" at bounding box center [1071, 393] width 255 height 33
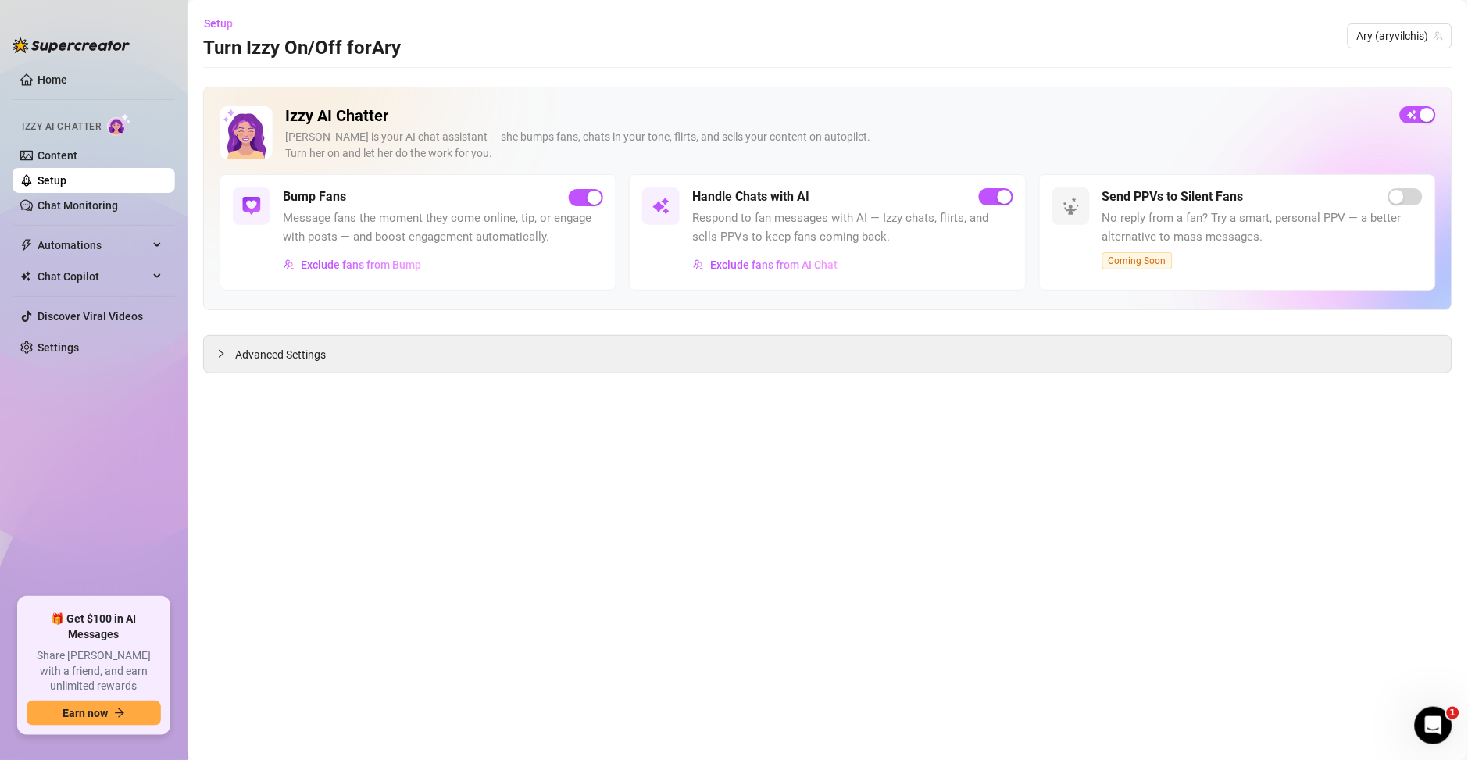
click at [195, 374] on main "Setup Turn Izzy On/Off for Ary Ary (aryvilchis) Izzy AI Chatter [PERSON_NAME] i…" at bounding box center [827, 380] width 1280 height 760
click at [222, 359] on div at bounding box center [225, 353] width 19 height 17
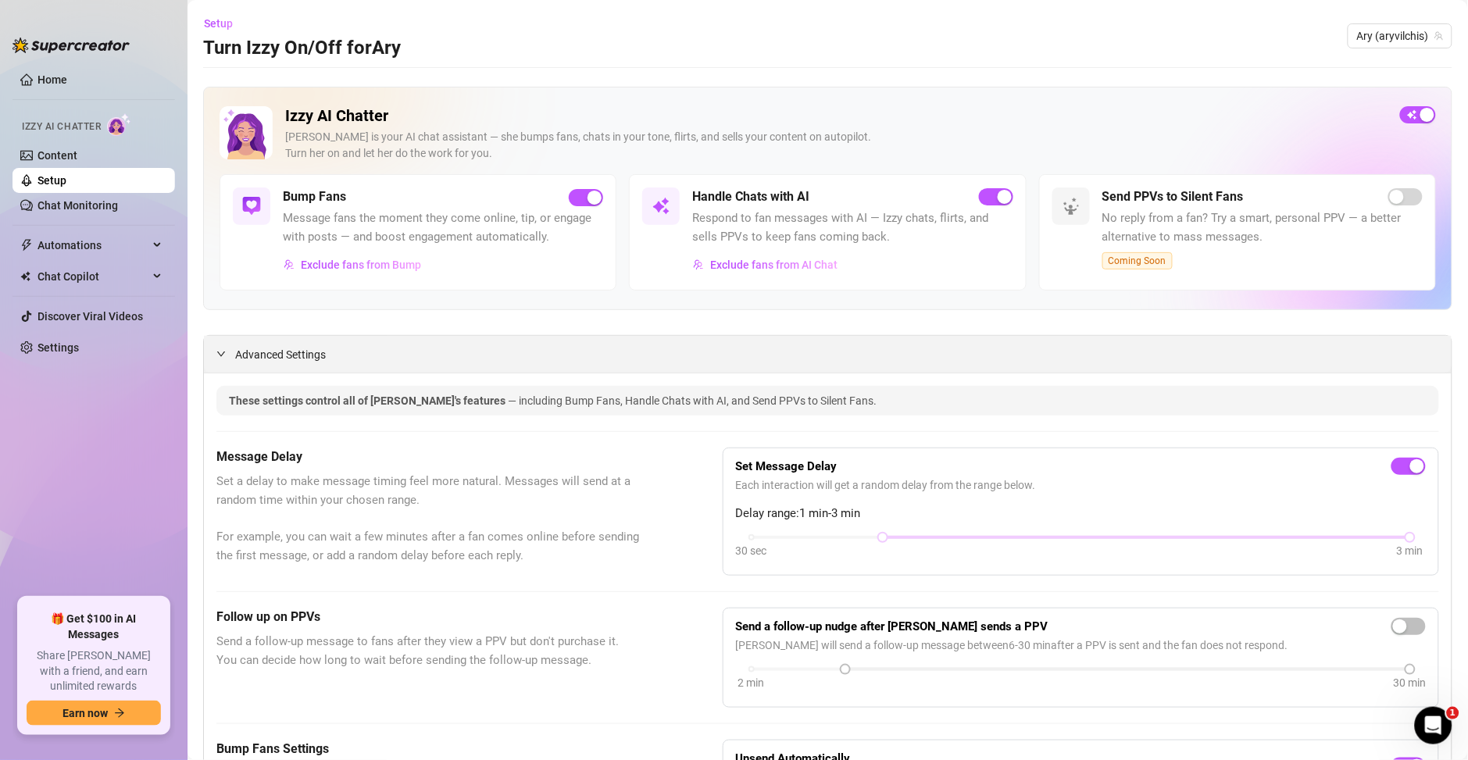
click at [229, 352] on div at bounding box center [225, 353] width 19 height 17
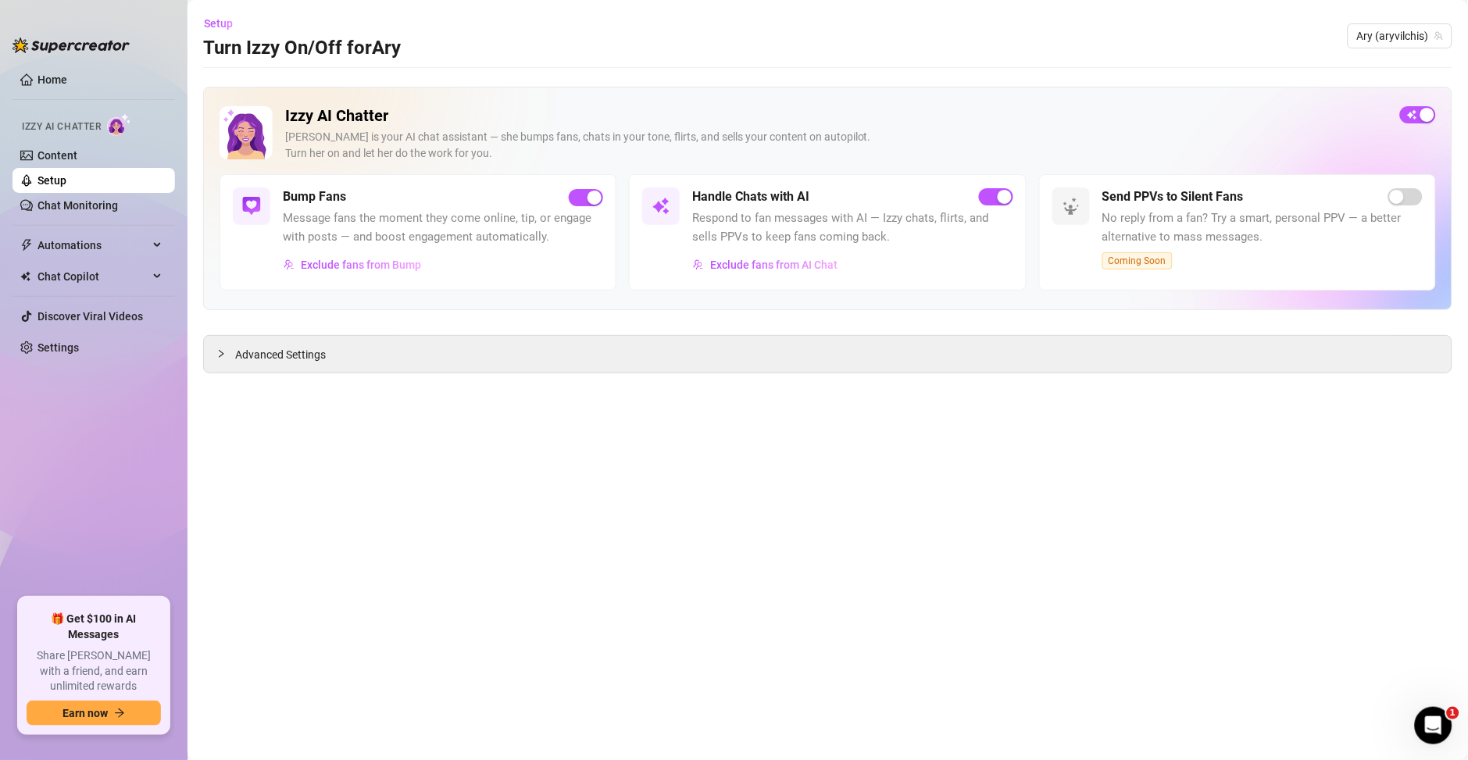
click at [748, 278] on div "Handle Chats with AI Respond to fan messages with AI — Izzy chats, flirts, and …" at bounding box center [827, 232] width 397 height 116
click at [748, 266] on span "Exclude fans from AI Chat" at bounding box center [773, 265] width 127 height 12
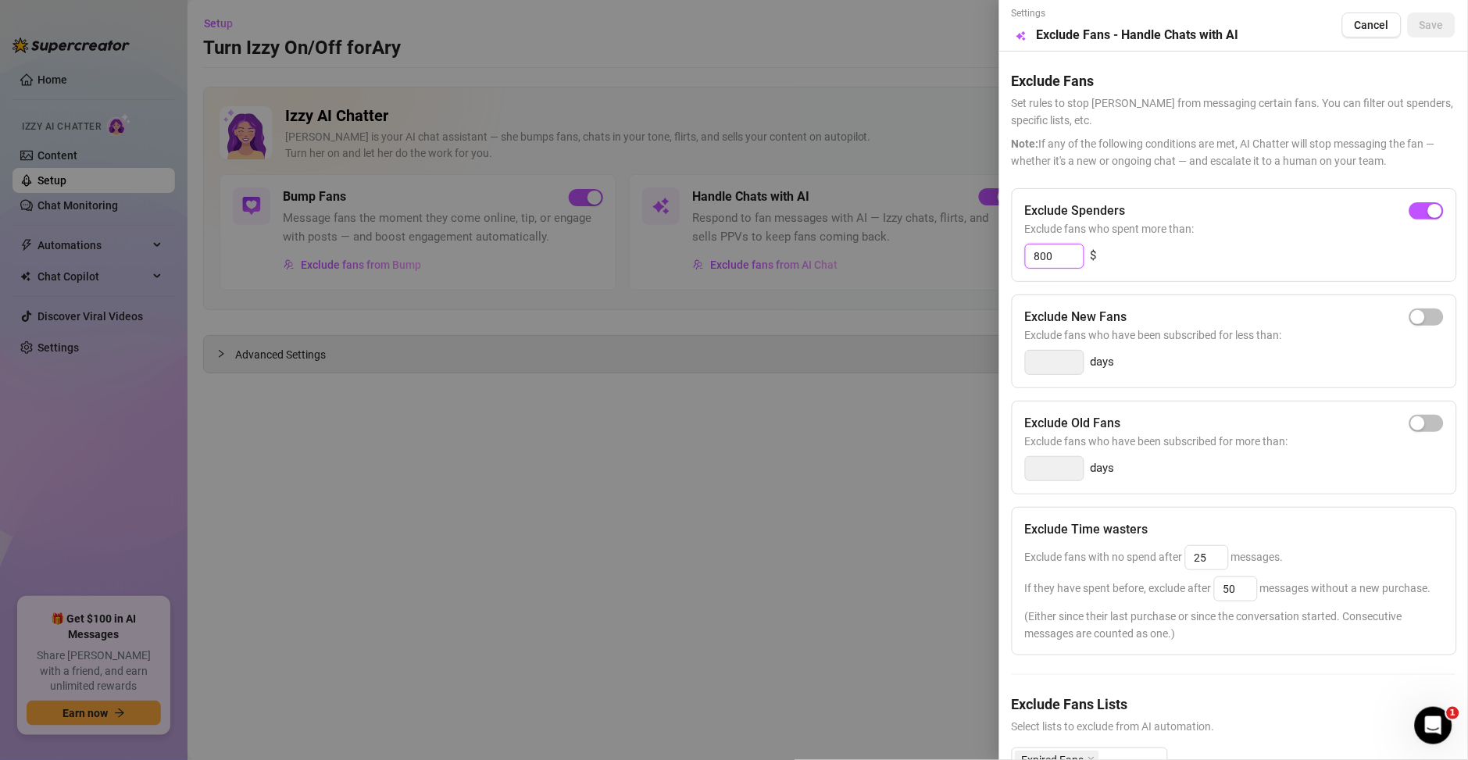
click at [1062, 260] on input "800" at bounding box center [1055, 255] width 58 height 23
click at [1342, 34] on button "Cancel" at bounding box center [1371, 24] width 59 height 25
